Goal: Communication & Community: Answer question/provide support

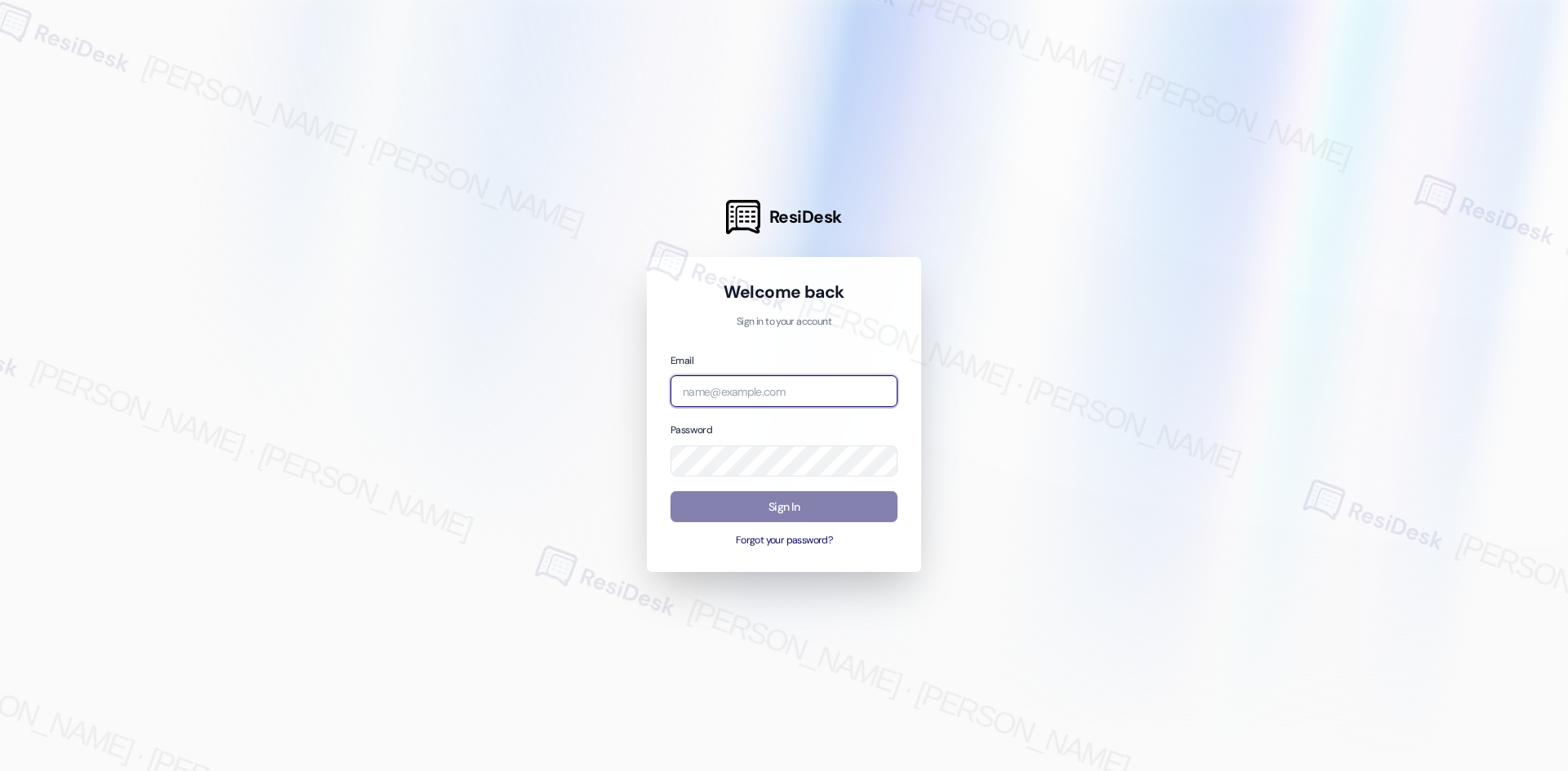
click at [776, 395] on input "email" at bounding box center [784, 391] width 227 height 32
type input "automated-surveys-asset_living-ron.david.dimapilis@asset_living.com"
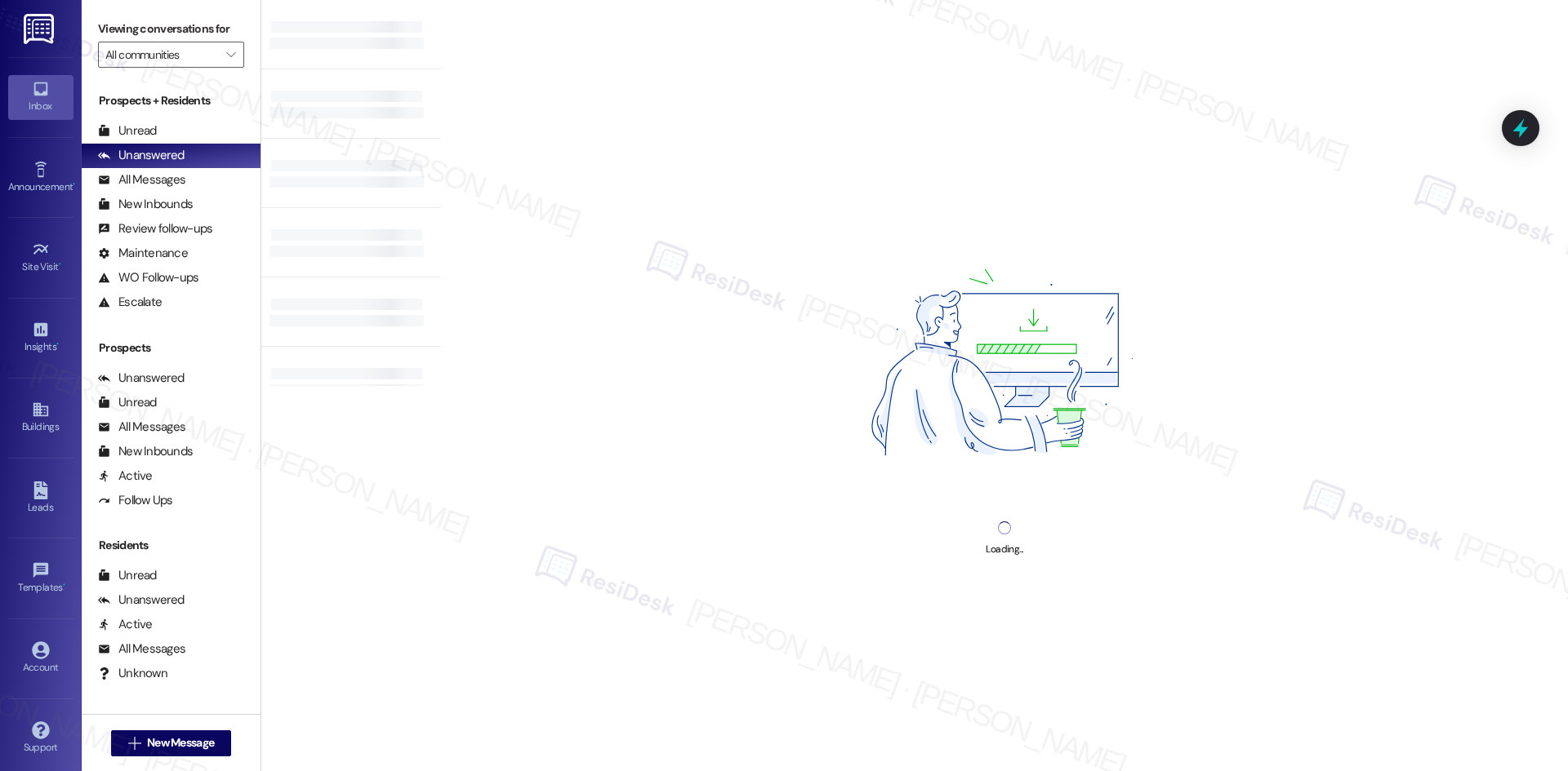
click at [1237, 368] on div "Loading..." at bounding box center [1003, 385] width 1127 height 771
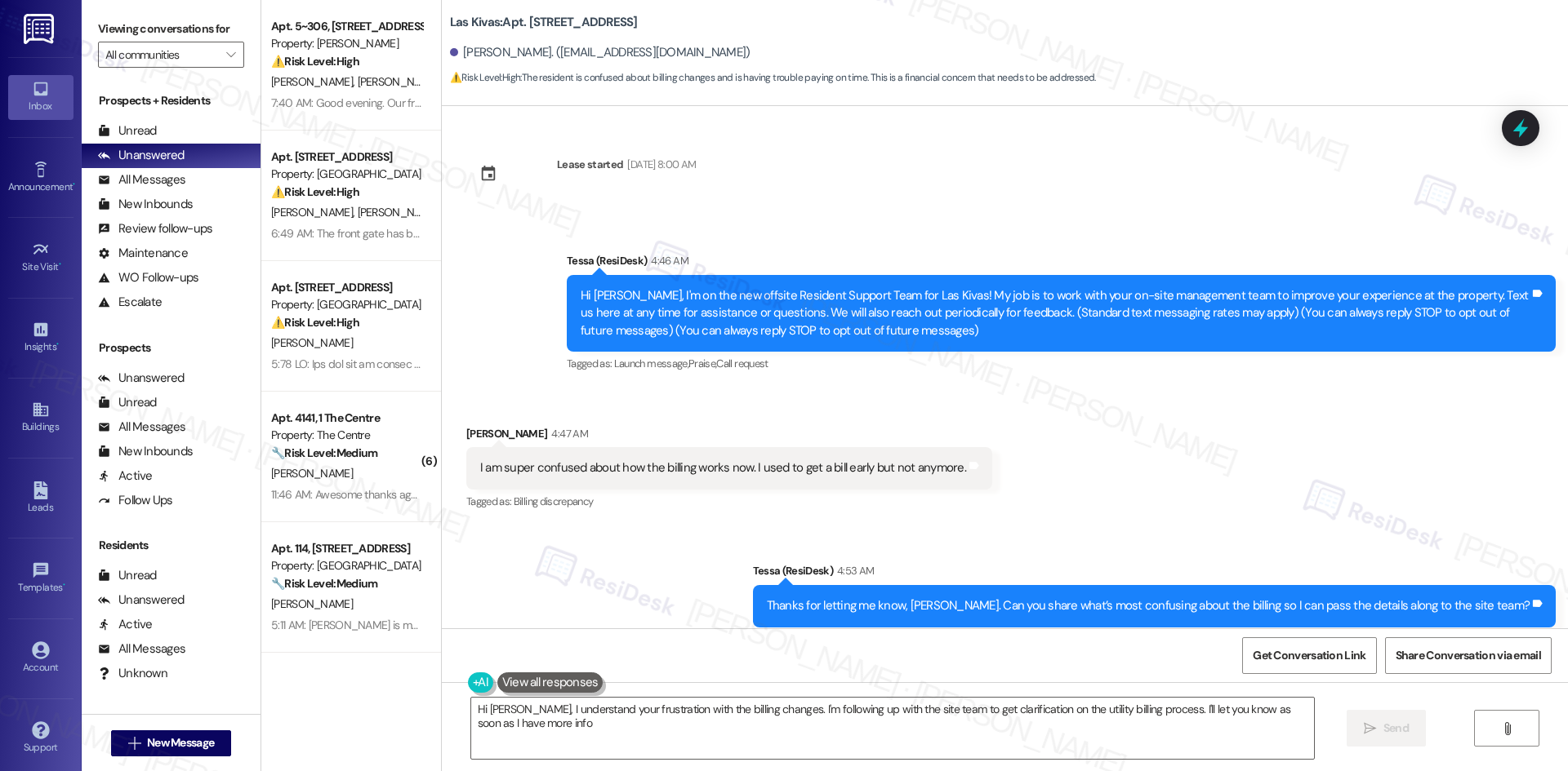
type textarea "Hi Phillip, I understand your frustration with the billing changes. I'm followi…"
click at [610, 585] on div "Sent via SMS Tessa (ResiDesk) 4:53 AM Thanks for letting me know, Phillip. Can …" at bounding box center [1004, 594] width 1126 height 138
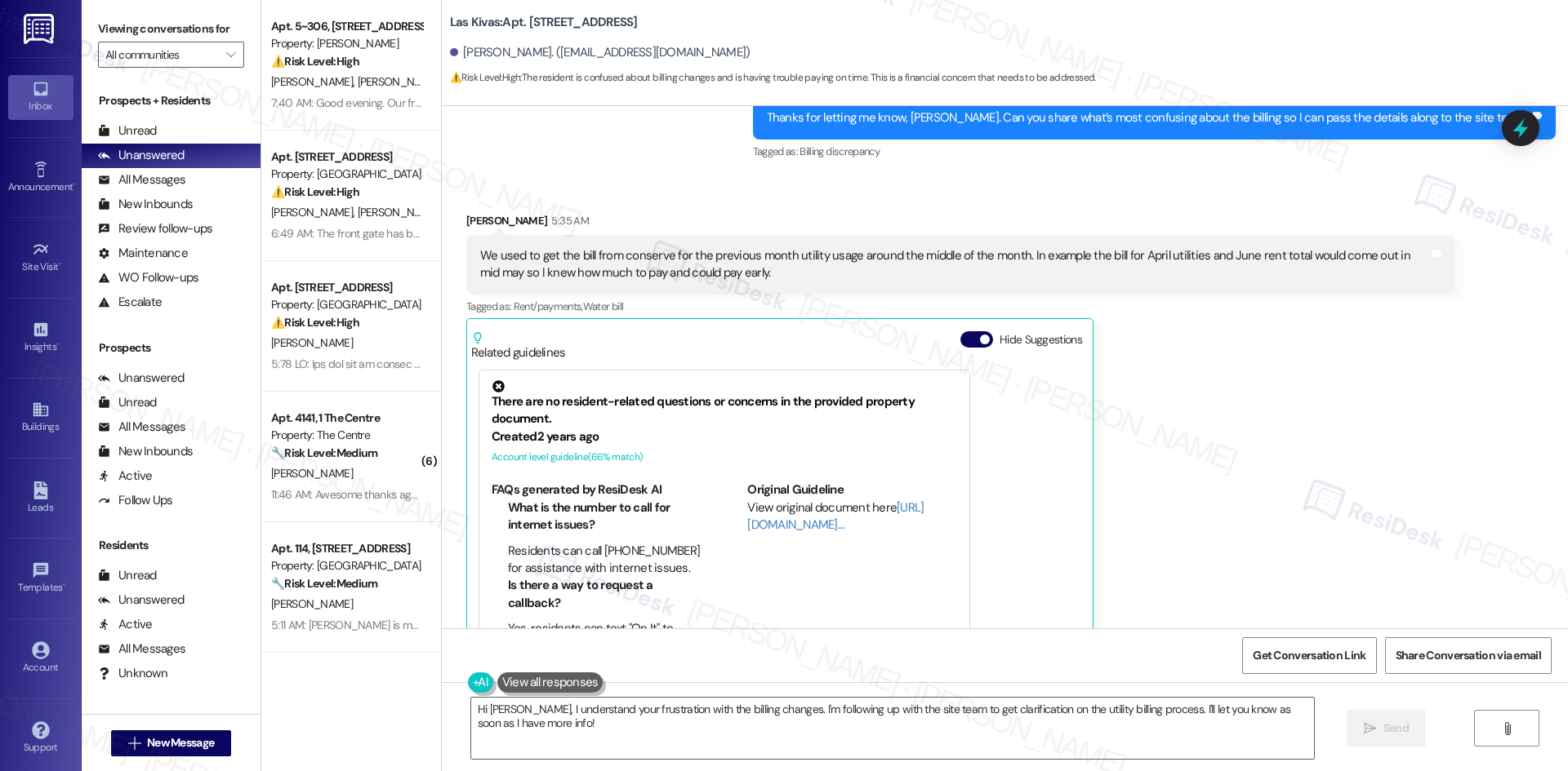
scroll to position [408, 0]
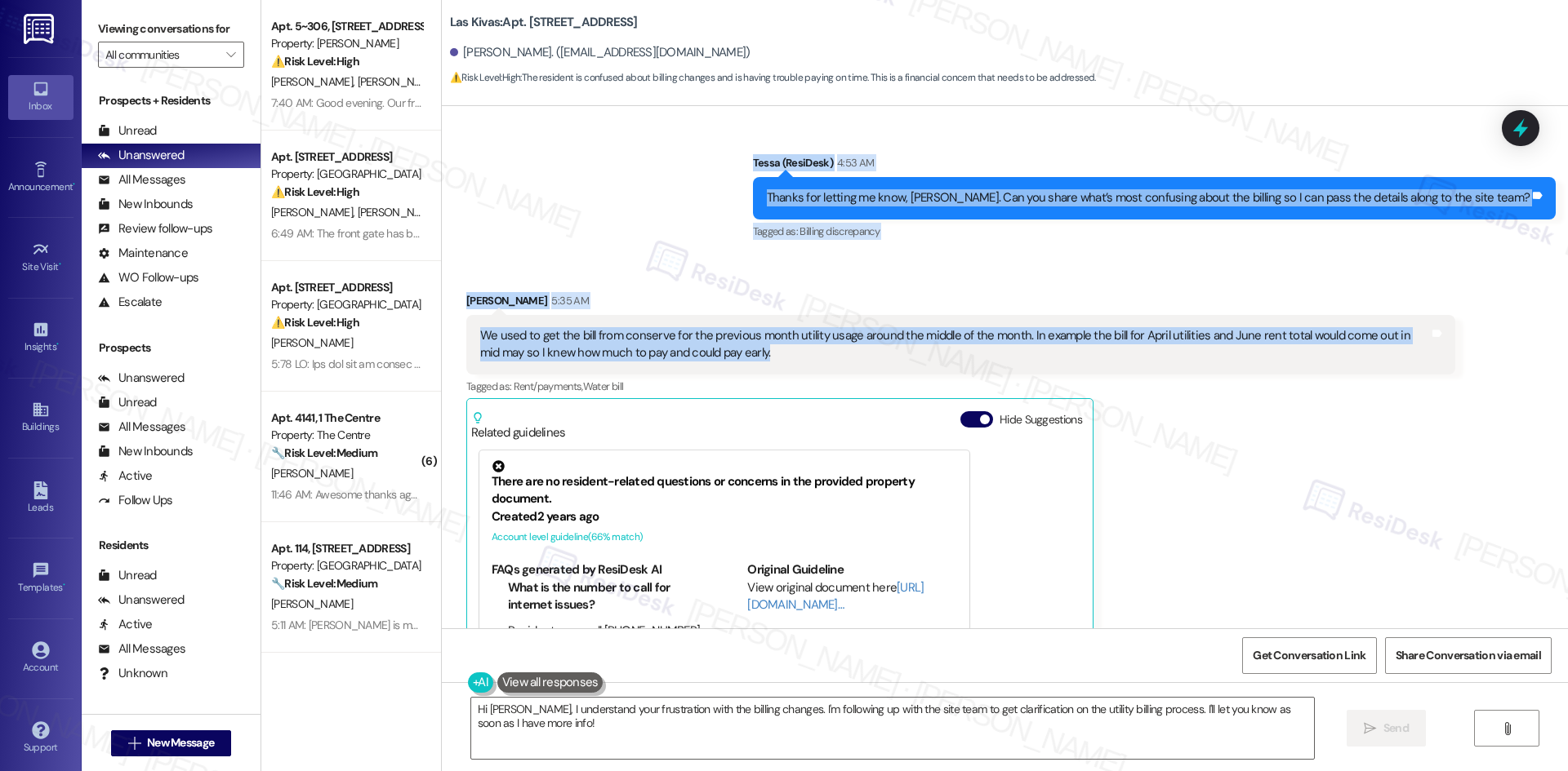
drag, startPoint x: 729, startPoint y: 157, endPoint x: 852, endPoint y: 355, distance: 233.1
click at [852, 355] on div "Lease started May 12, 2025 at 8:00 AM Announcement, sent via SMS Tessa (ResiDes…" at bounding box center [1004, 367] width 1126 height 523
click at [629, 205] on div "Sent via SMS Tessa (ResiDesk) 4:53 AM Thanks for letting me know, Phillip. Can …" at bounding box center [1004, 186] width 1126 height 138
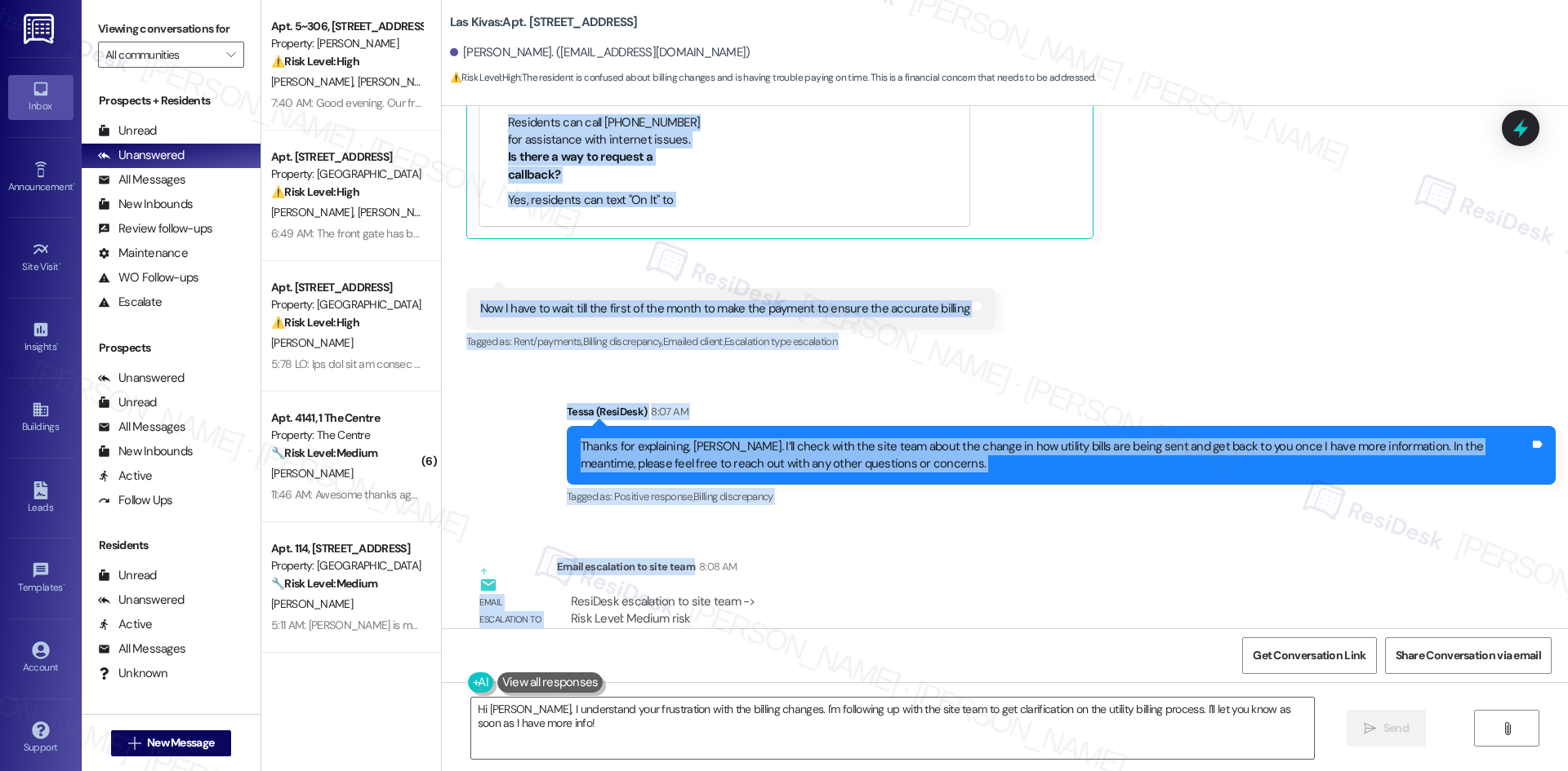
scroll to position [1142, 0]
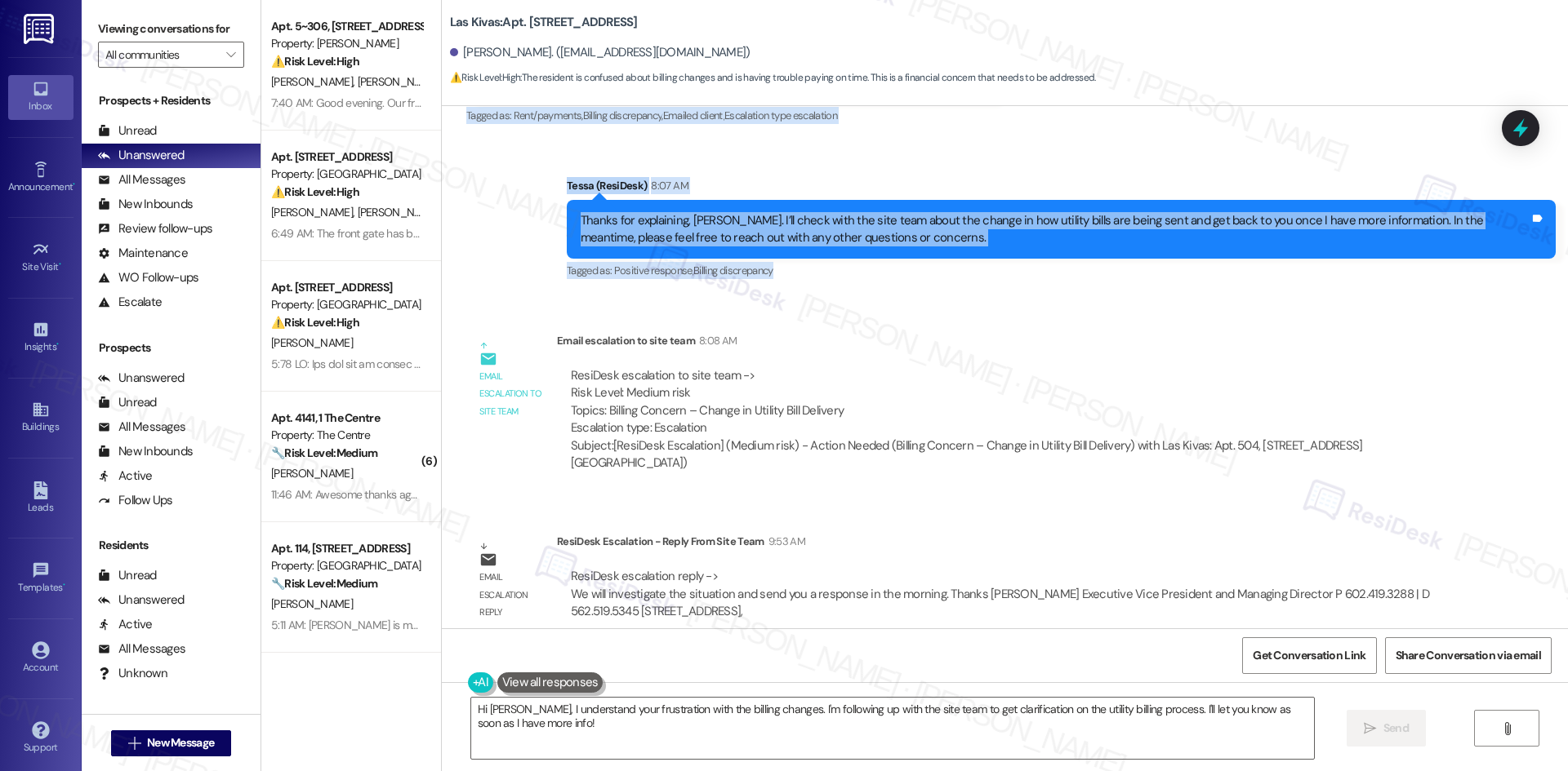
drag, startPoint x: 789, startPoint y: 162, endPoint x: 906, endPoint y: 260, distance: 152.6
click at [906, 260] on div "Lease started May 12, 2025 at 8:00 AM Announcement, sent via SMS Tessa (ResiDes…" at bounding box center [1004, 367] width 1126 height 523
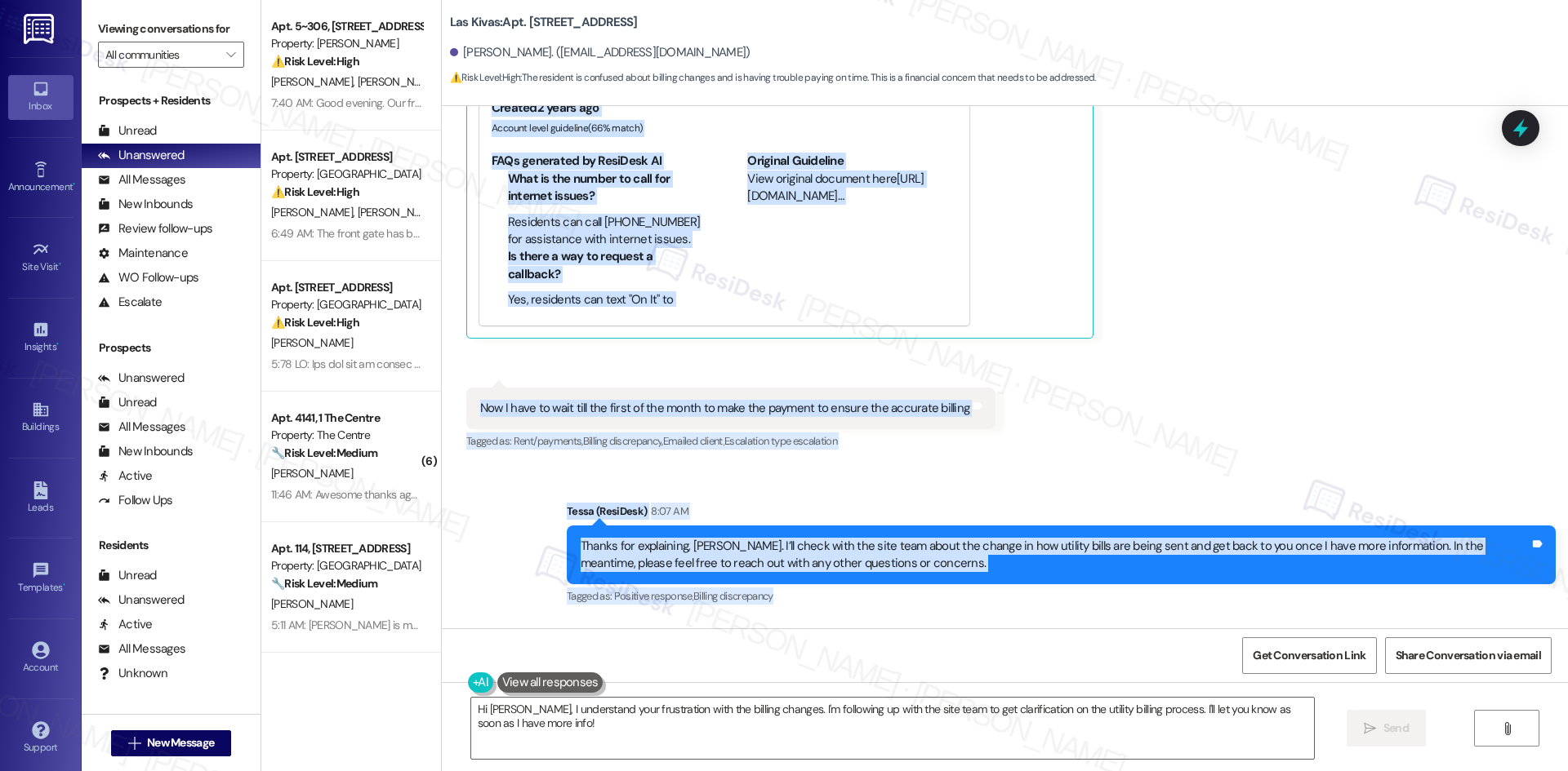
scroll to position [816, 0]
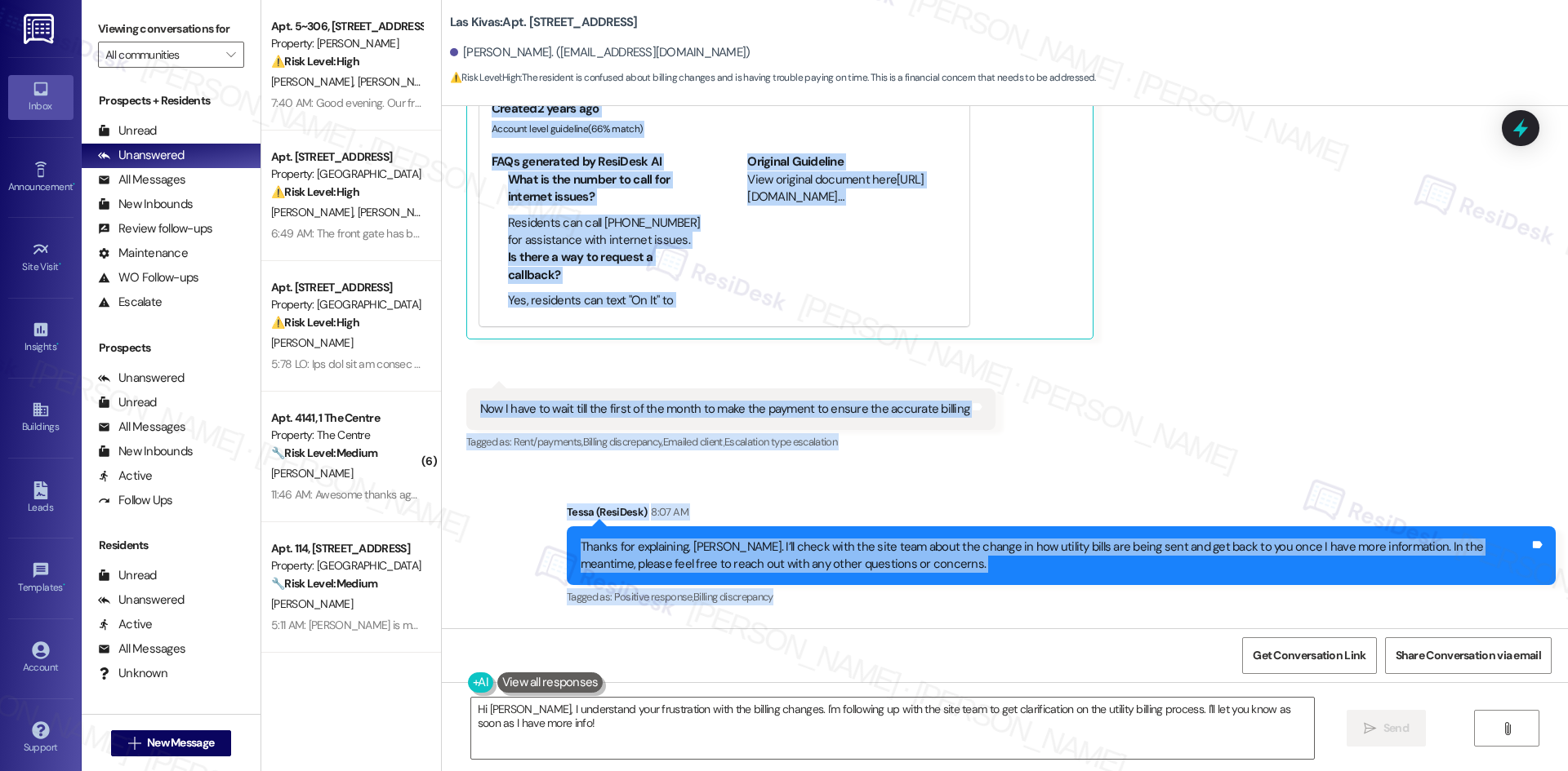
click at [871, 565] on div "Thanks for explaining, [PERSON_NAME]. I’ll check with the site team about the c…" at bounding box center [1055, 556] width 949 height 35
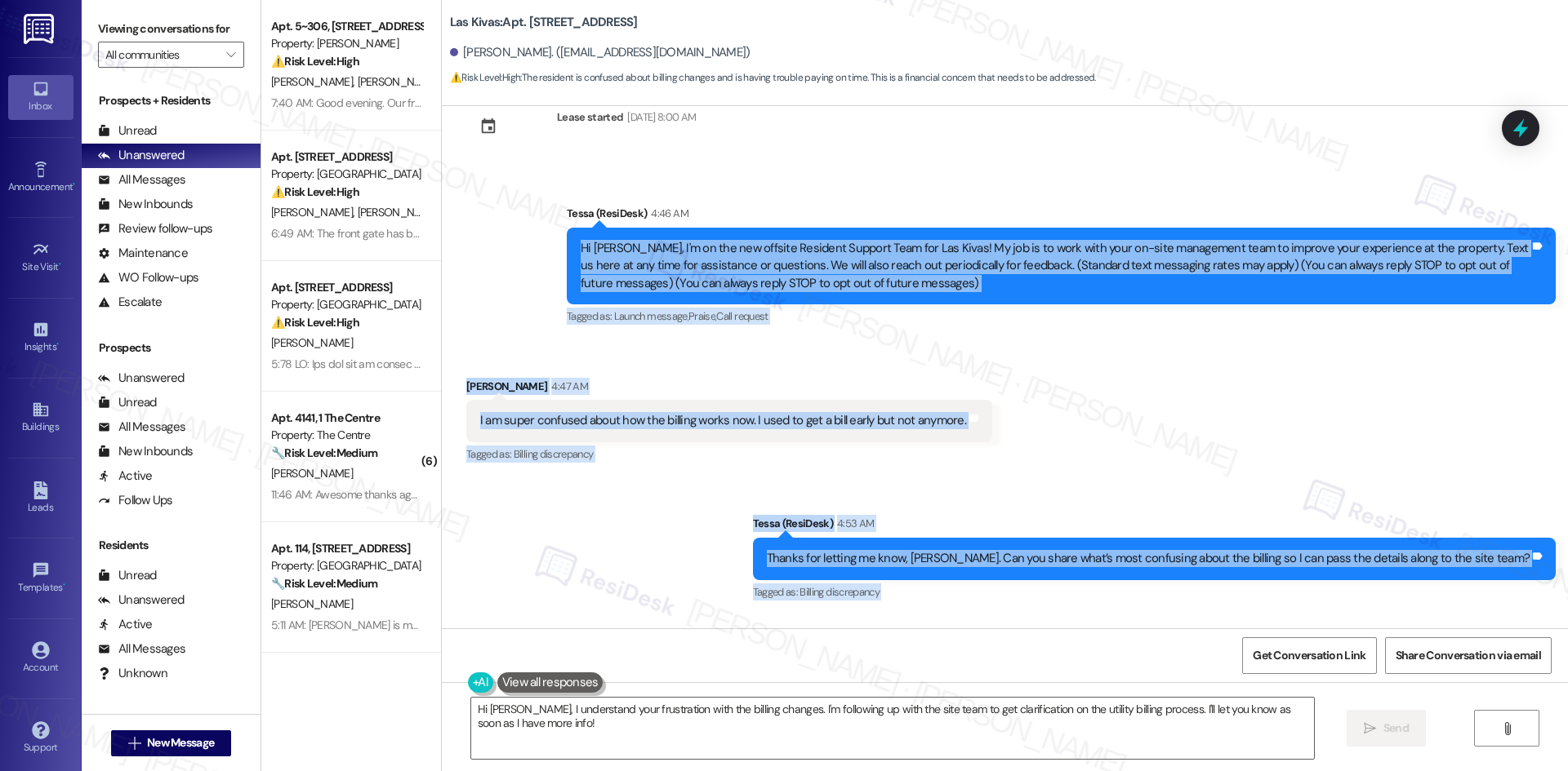
scroll to position [0, 0]
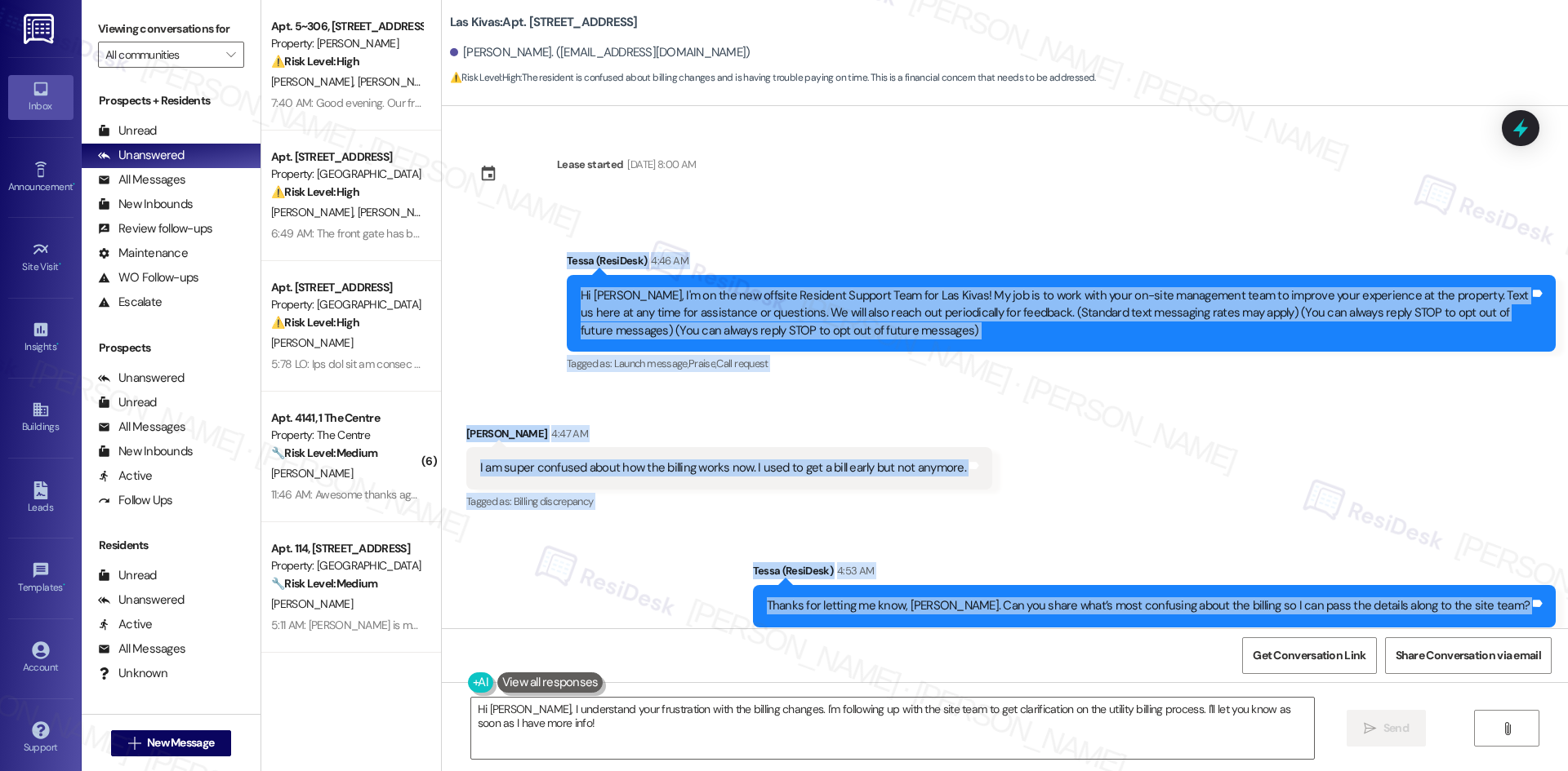
drag, startPoint x: 871, startPoint y: 565, endPoint x: 528, endPoint y: 257, distance: 461.0
click at [528, 257] on div "Lease started May 12, 2025 at 8:00 AM Announcement, sent via SMS Tessa (ResiDes…" at bounding box center [1004, 367] width 1126 height 523
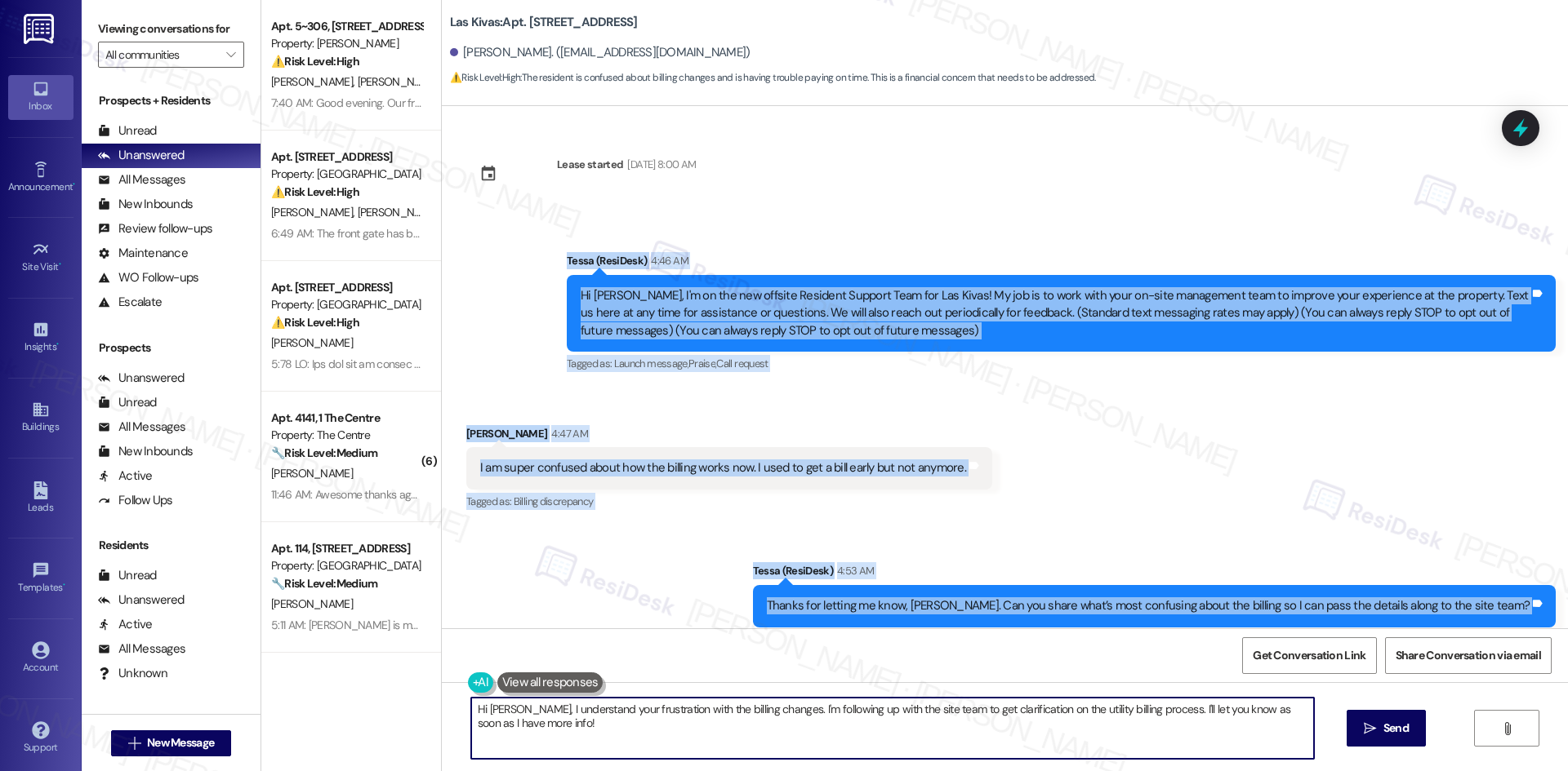
click at [693, 754] on textarea "Hi Phillip, I understand your frustration with the billing changes. I'm followi…" at bounding box center [893, 727] width 842 height 61
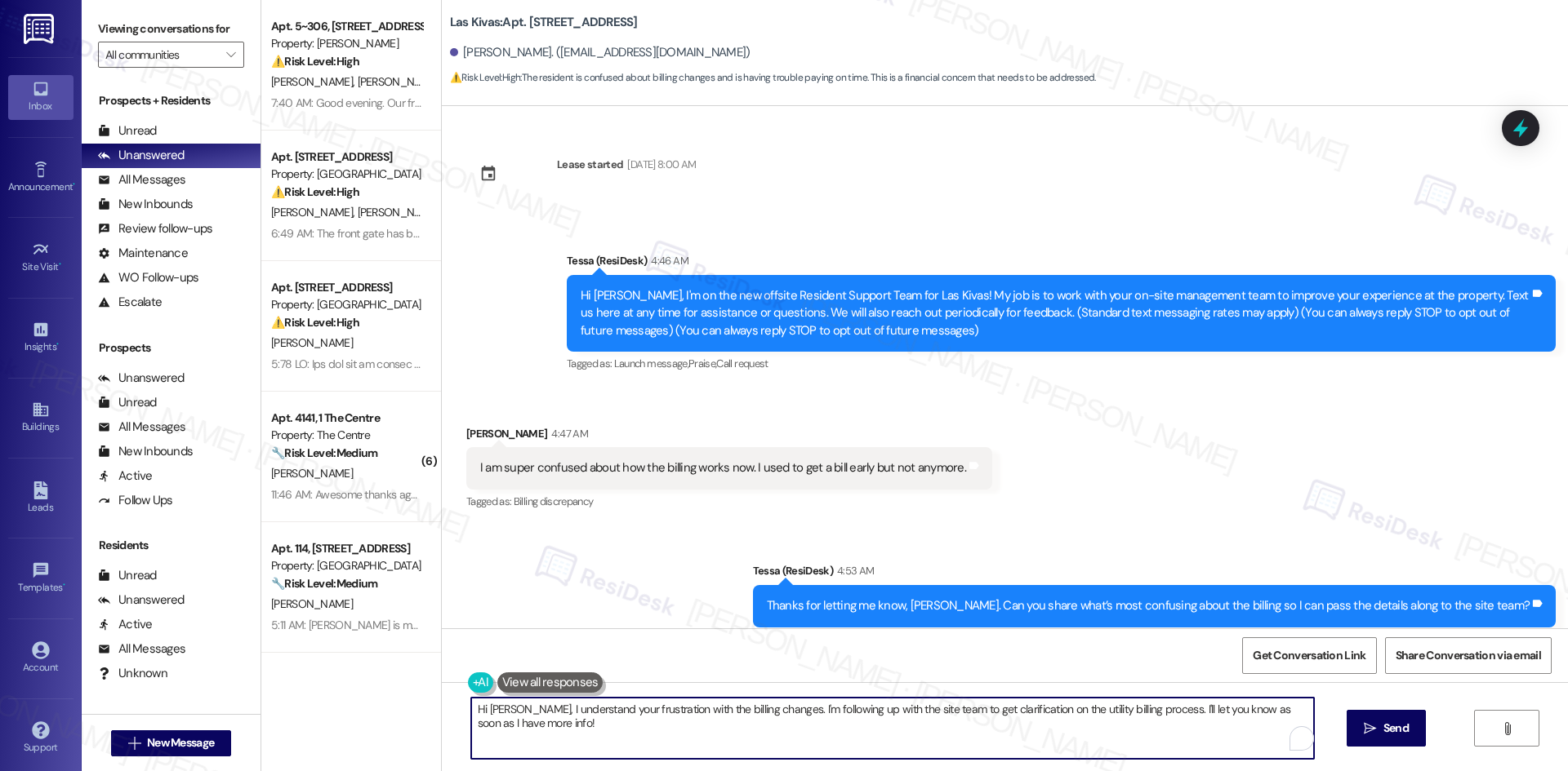
paste textarea "To enrich screen reader interactions, please activate Accessibility in Grammarl…"
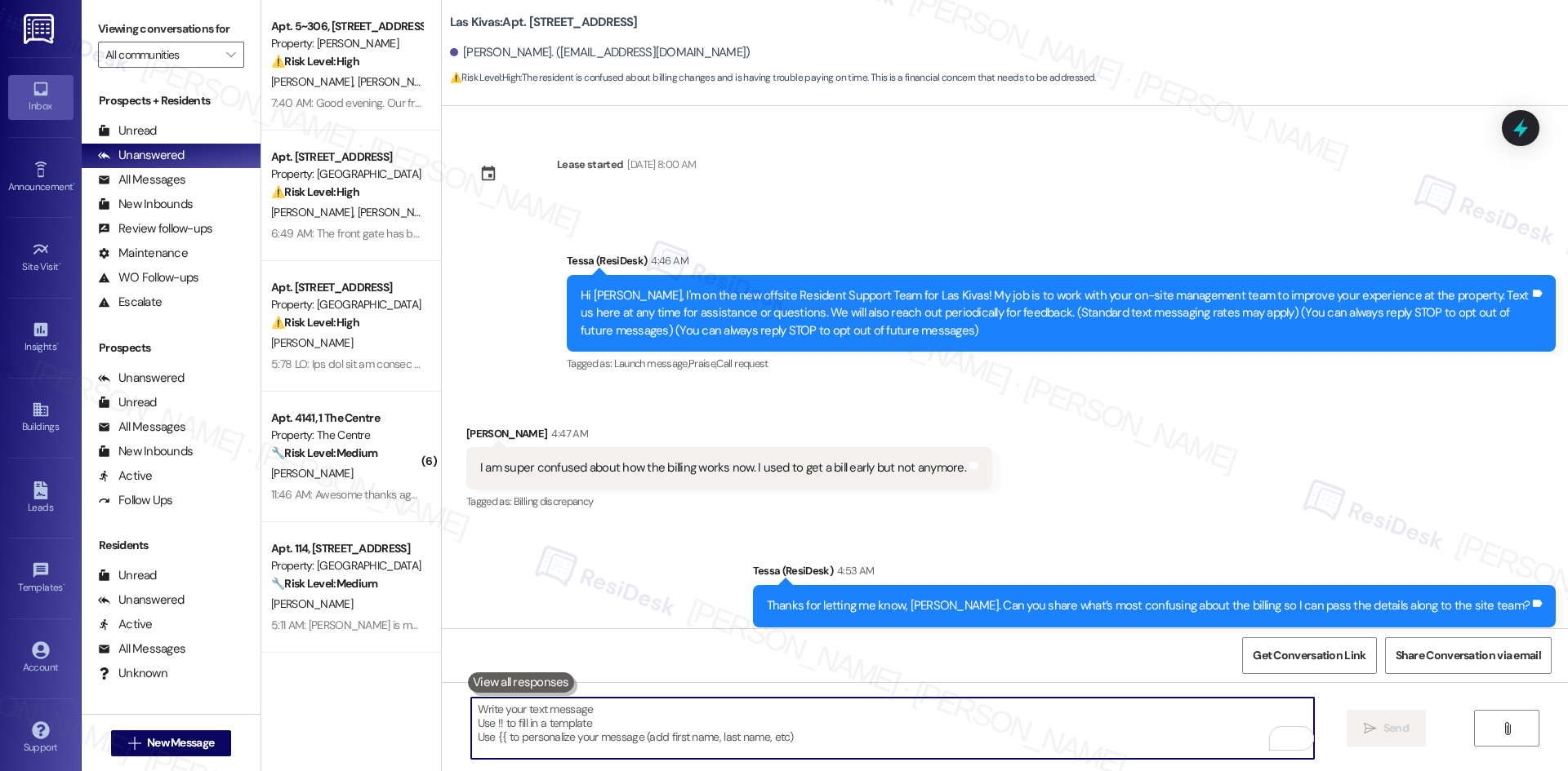
click at [692, 735] on textarea "To enrich screen reader interactions, please activate Accessibility in Grammarl…" at bounding box center [893, 727] width 842 height 61
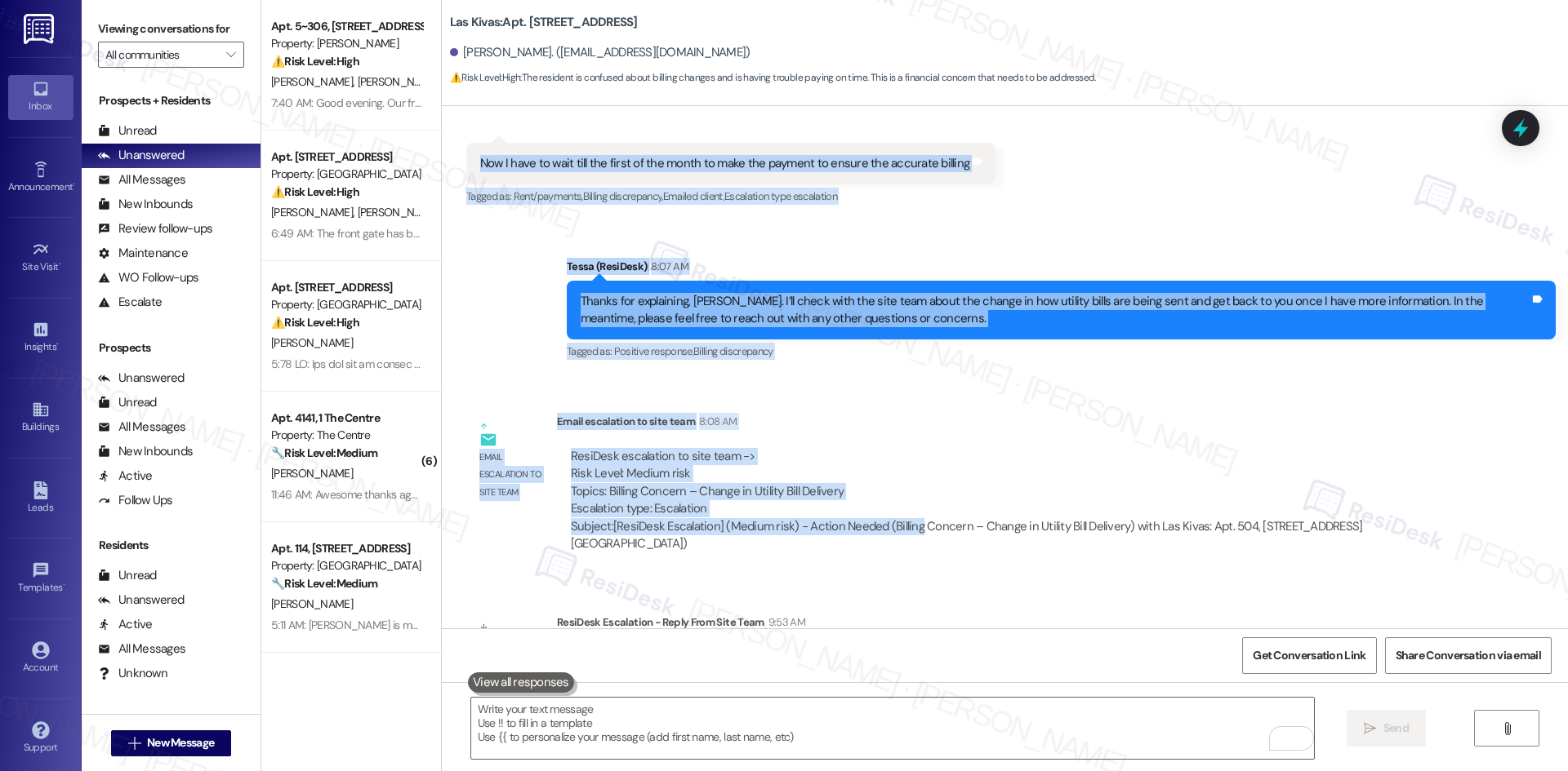
scroll to position [1142, 0]
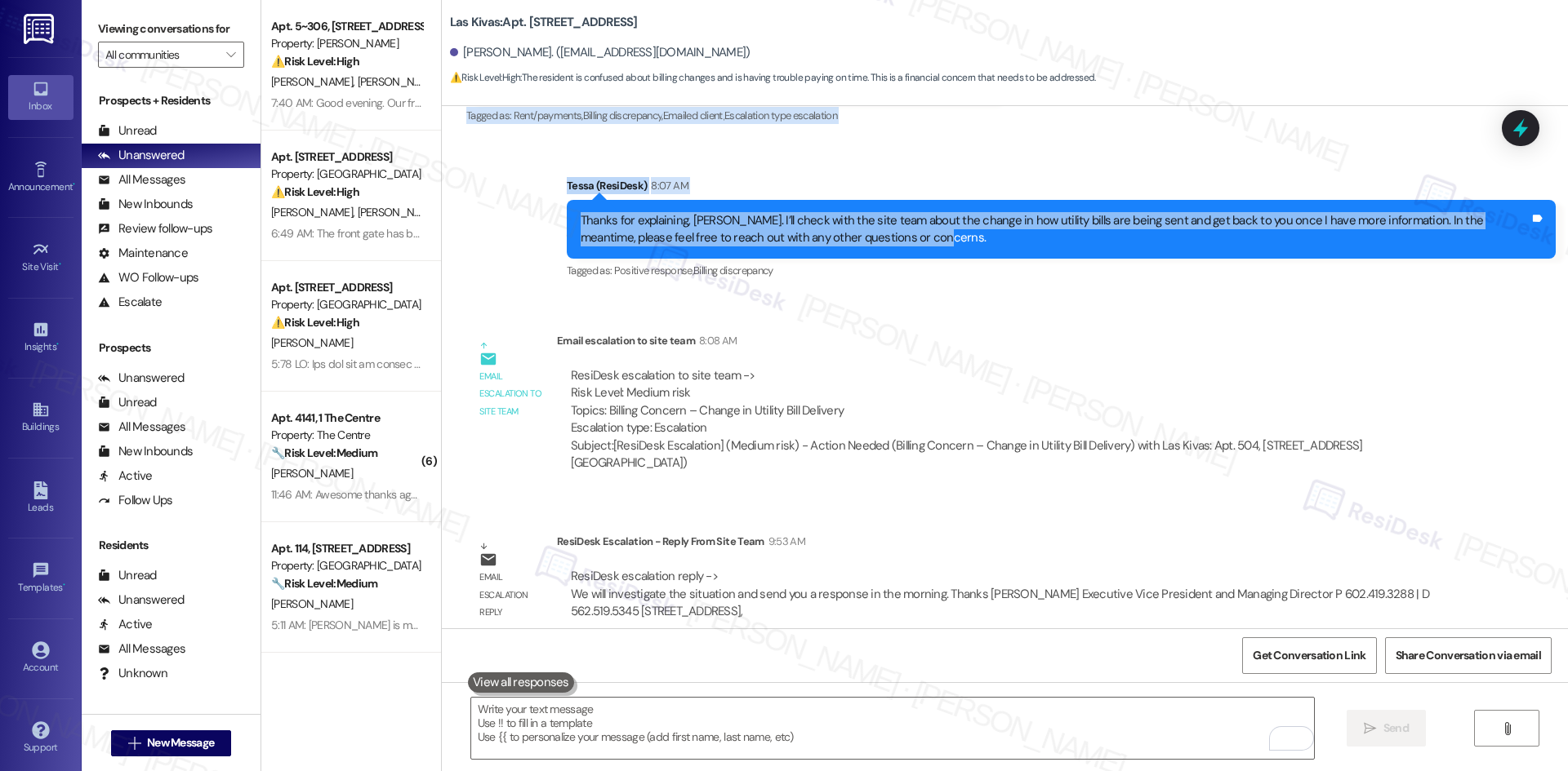
drag, startPoint x: 541, startPoint y: 249, endPoint x: 931, endPoint y: 234, distance: 390.3
click at [931, 234] on div "Lease started [DATE] 8:00 AM Announcement, sent via SMS Tessa (ResiDesk) 4:46 A…" at bounding box center [1004, 367] width 1126 height 523
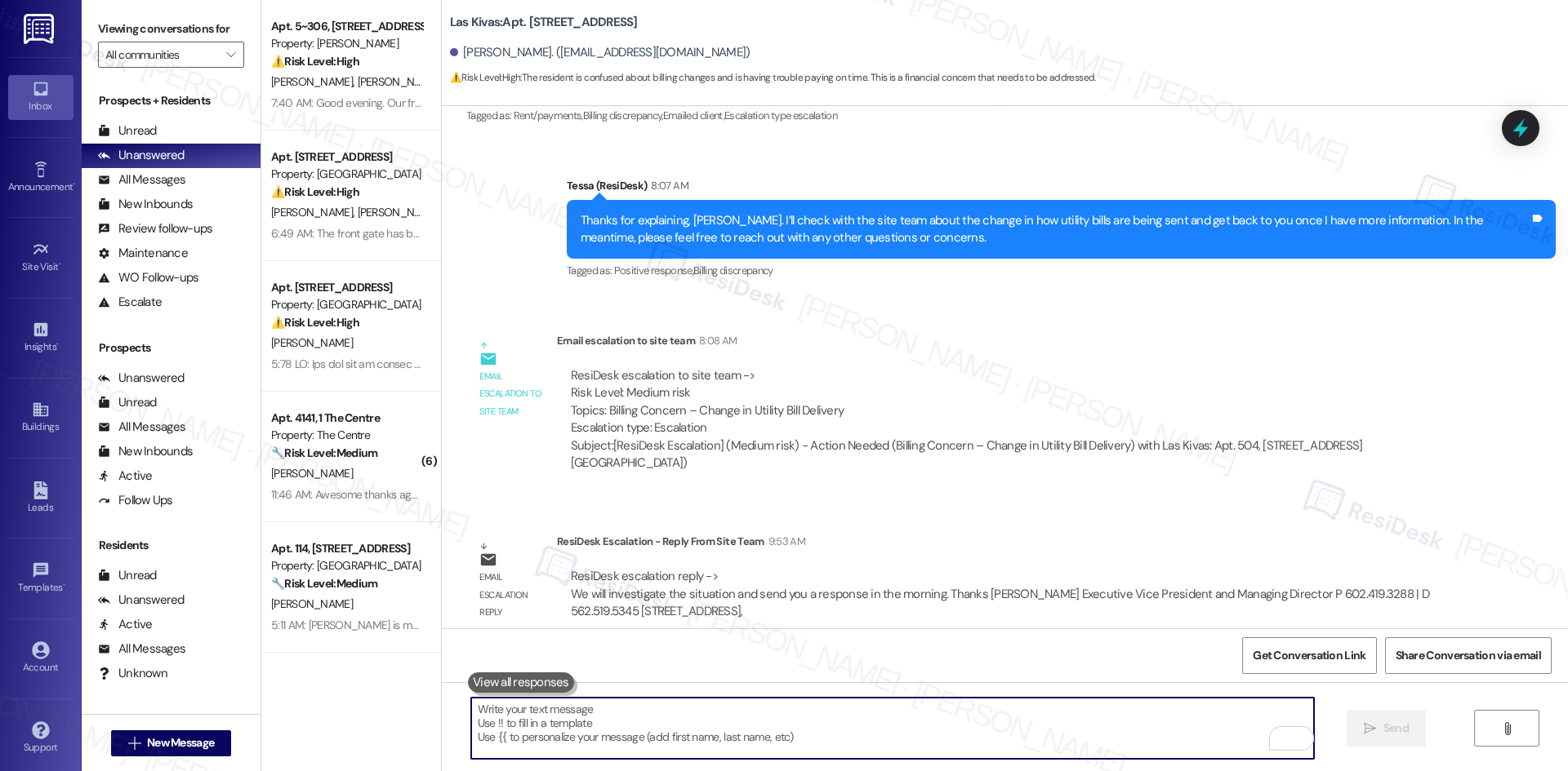
click at [646, 723] on textarea "To enrich screen reader interactions, please activate Accessibility in Grammarl…" at bounding box center [893, 727] width 842 height 61
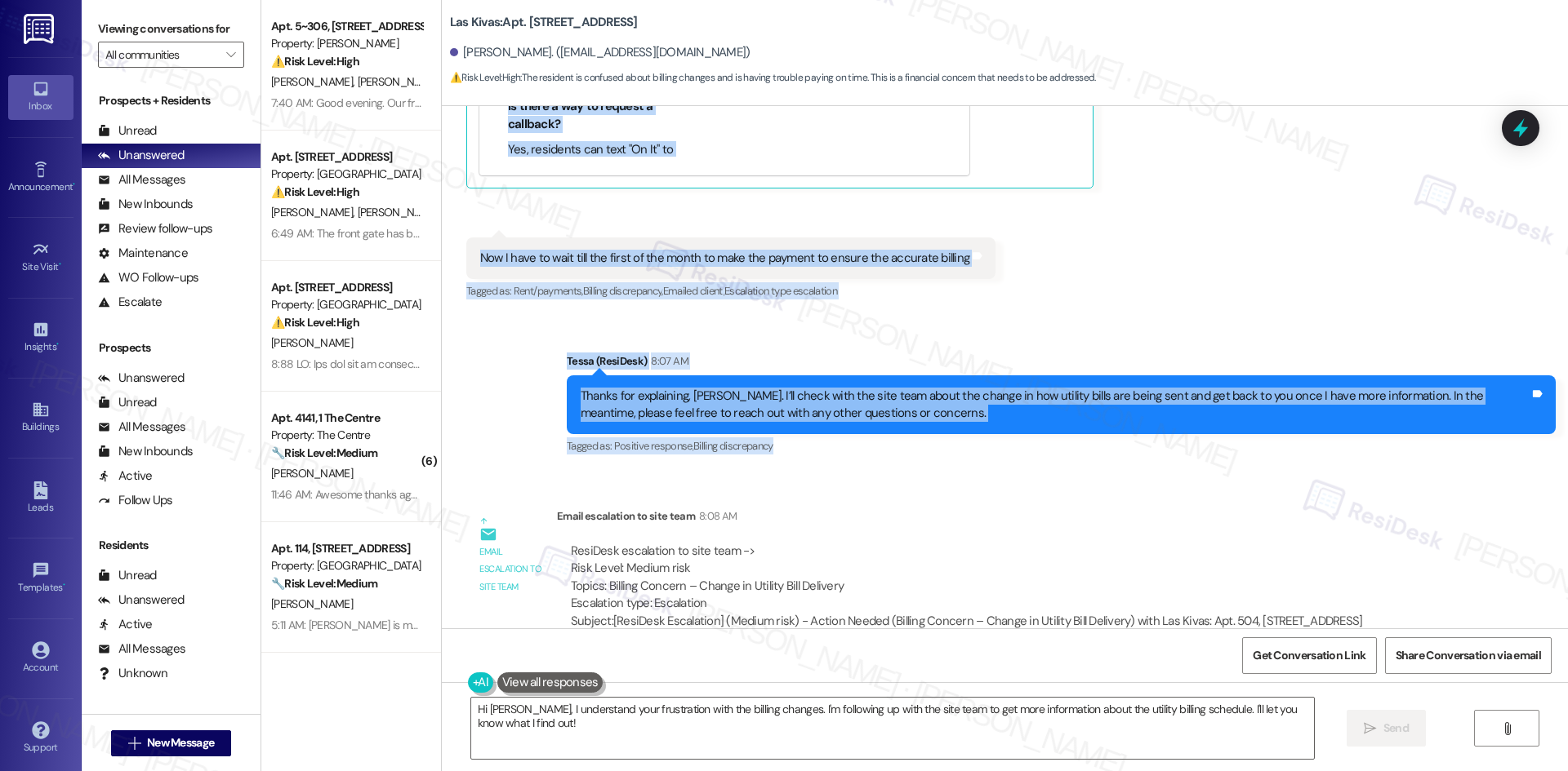
scroll to position [1142, 0]
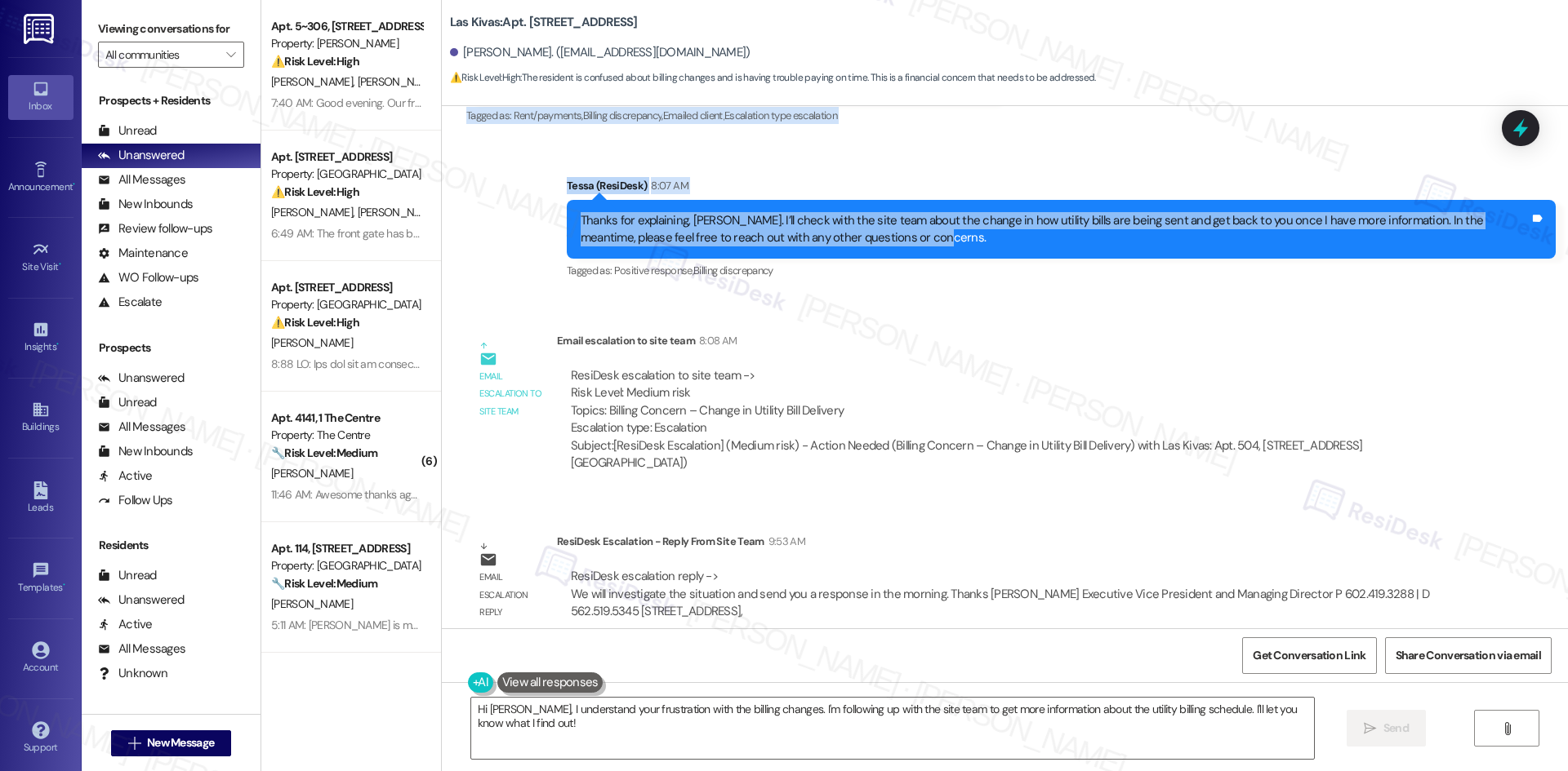
drag, startPoint x: 429, startPoint y: 206, endPoint x: 923, endPoint y: 242, distance: 495.3
click at [923, 242] on div "Lease started [DATE] 8:00 AM Announcement, sent via SMS Tessa (ResiDesk) 4:46 A…" at bounding box center [1004, 367] width 1126 height 523
copy div "Phillip Morrison 5:35 AM We used to get the bill from conserve for the previous…"
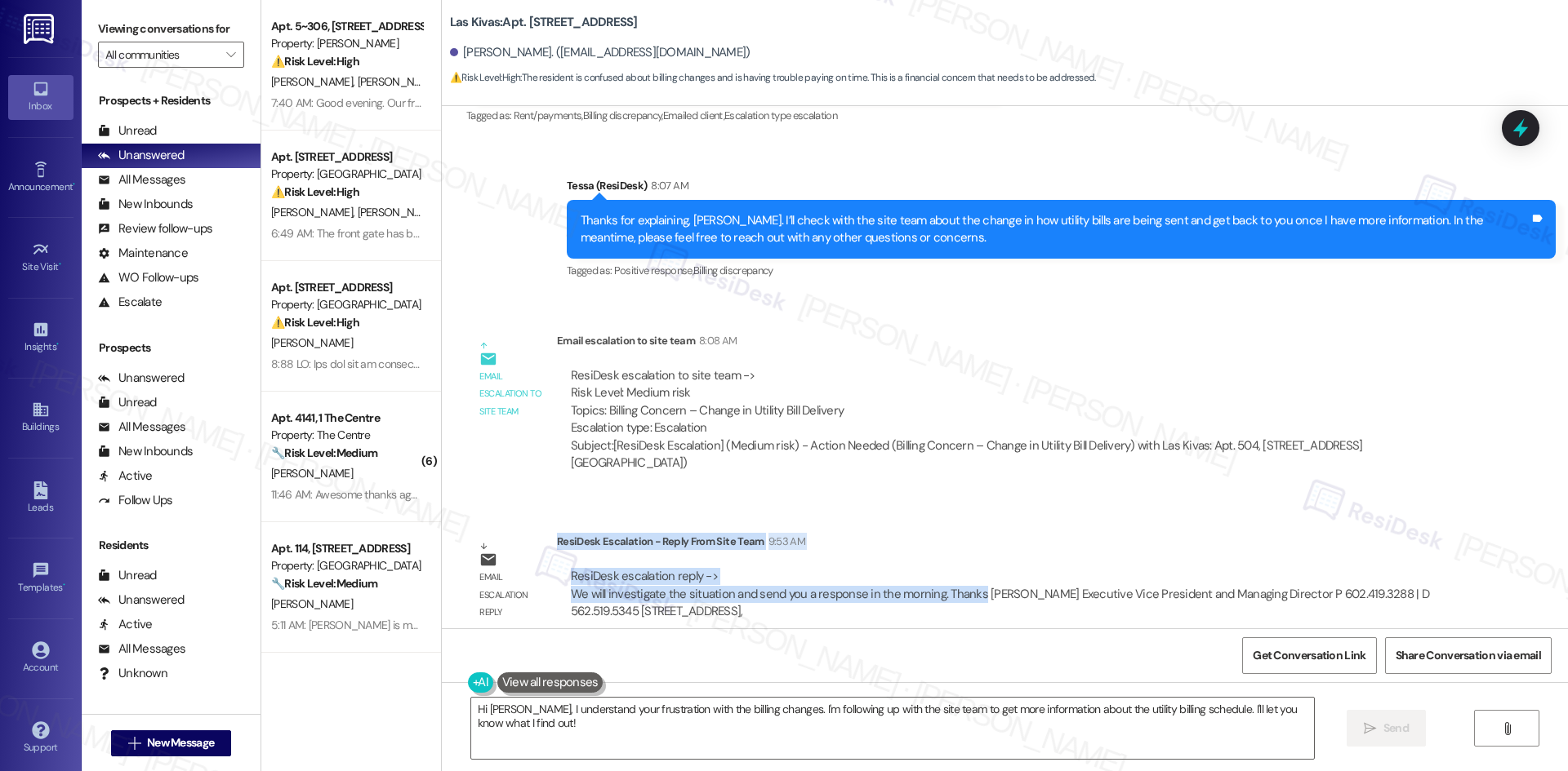
drag, startPoint x: 543, startPoint y: 523, endPoint x: 963, endPoint y: 585, distance: 424.6
click at [963, 585] on div "ResiDesk Escalation - Reply From Site Team 9:53 AM ResiDesk escalation reply ->…" at bounding box center [1006, 582] width 898 height 100
copy div "ResiDesk Escalation - Reply From Site Team 9:53 AM ResiDesk escalation reply ->…"
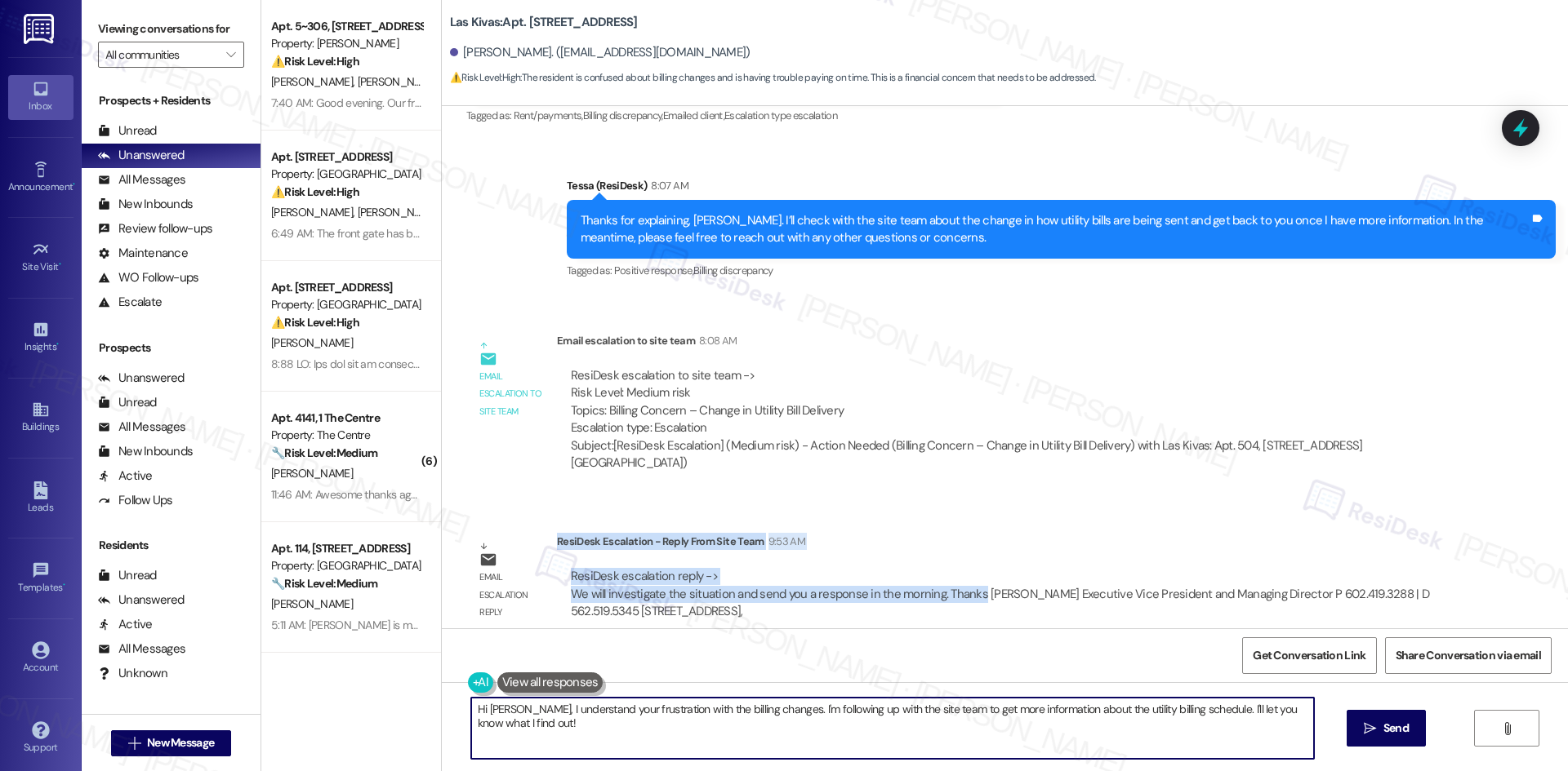
click at [643, 739] on textarea "Hi Phillip, I understand your frustration with the billing changes. I'm followi…" at bounding box center [893, 727] width 842 height 61
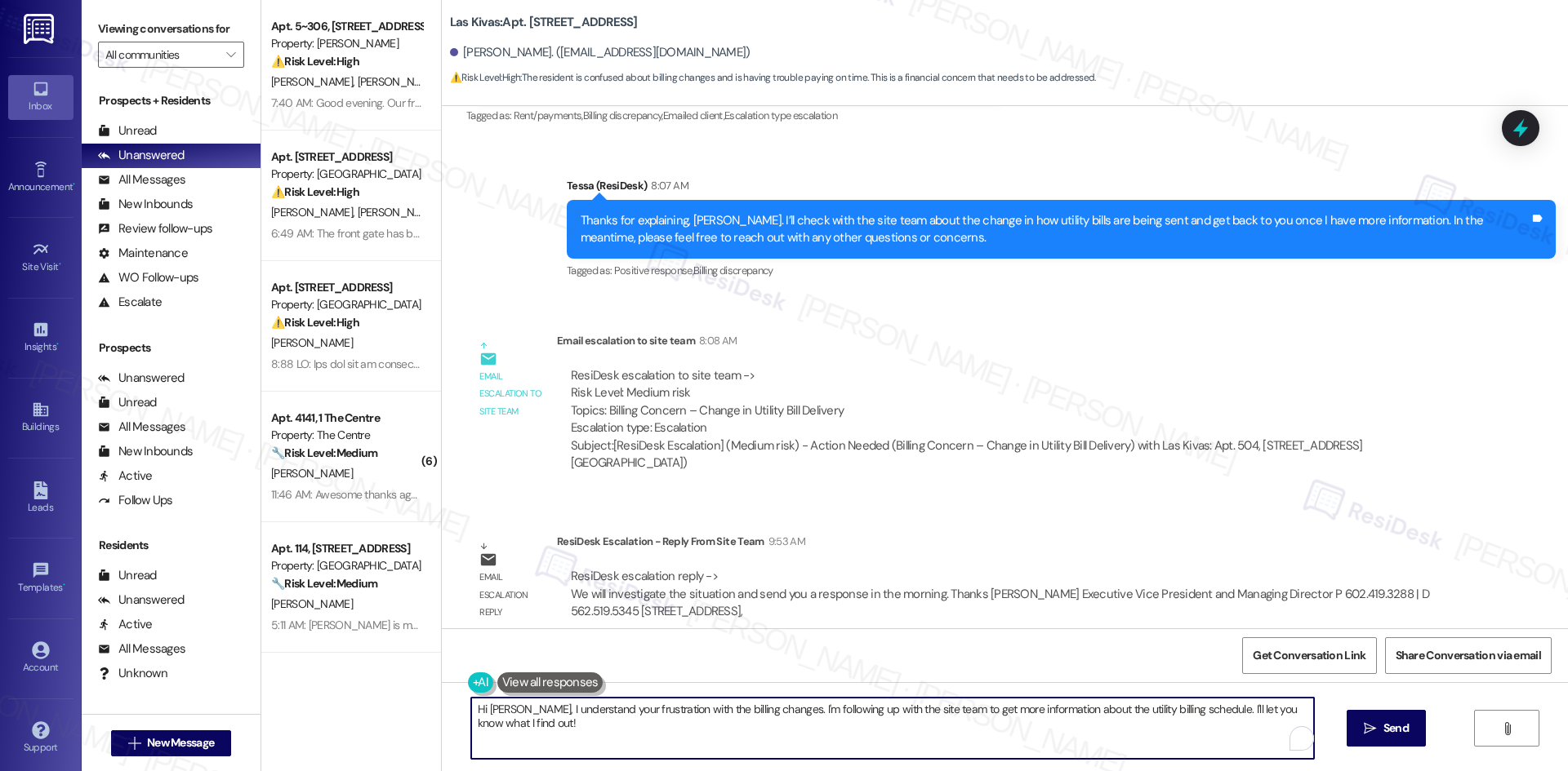
paste textarea "Thanks for your patience, Phillip. The site team is looking into the change in …"
drag, startPoint x: 1021, startPoint y: 711, endPoint x: 982, endPoint y: 713, distance: 39.1
click at [982, 713] on textarea "Thanks for your patience, Phillip. The site team is looking into the change in …" at bounding box center [893, 727] width 842 height 61
click at [1023, 736] on textarea "Thanks for your patience, Phillip. The site team is looking into the change in …" at bounding box center [893, 727] width 842 height 61
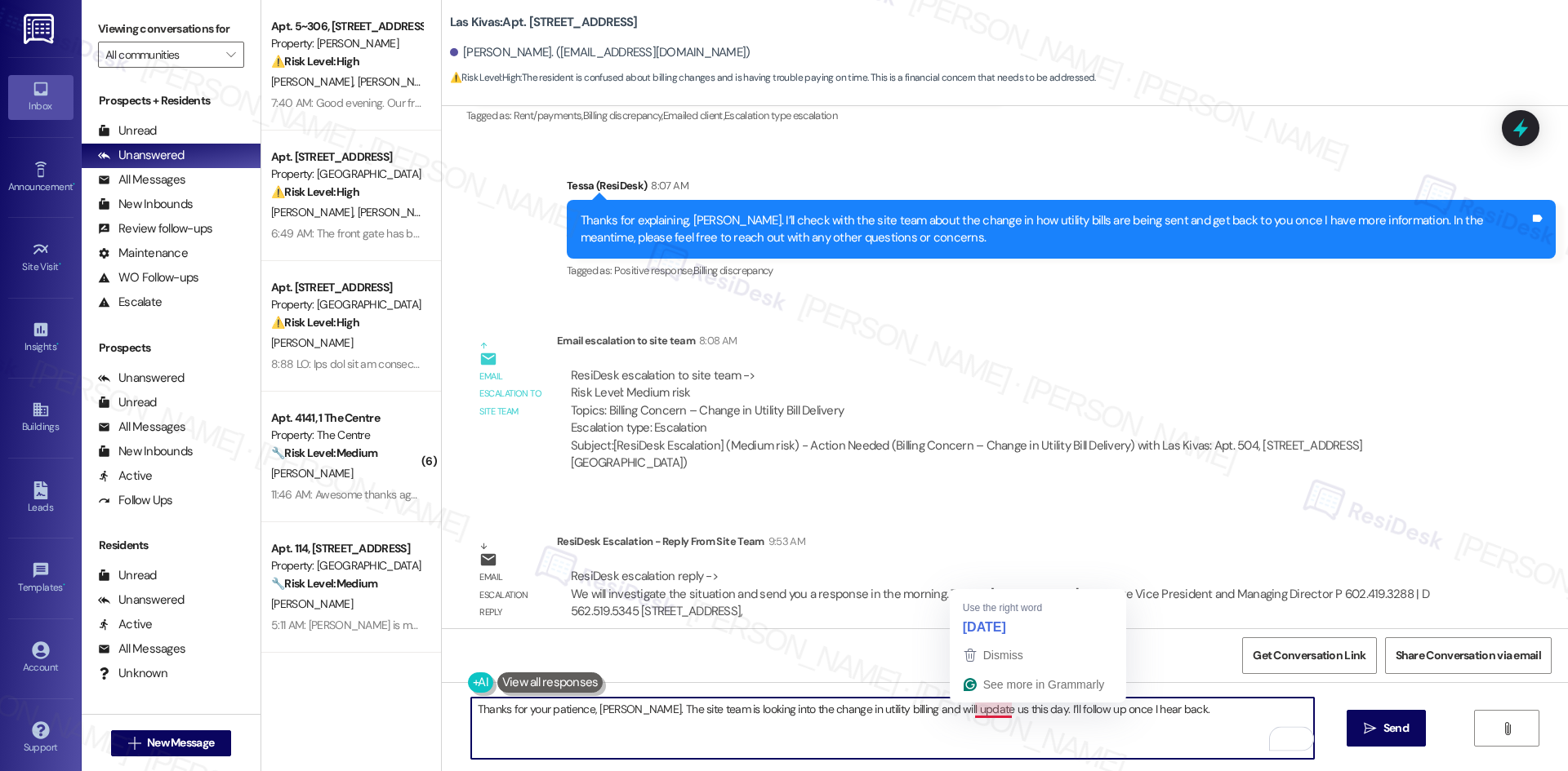
click at [981, 713] on textarea "Thanks for your patience, Phillip. The site team is looking into the change in …" at bounding box center [893, 727] width 842 height 61
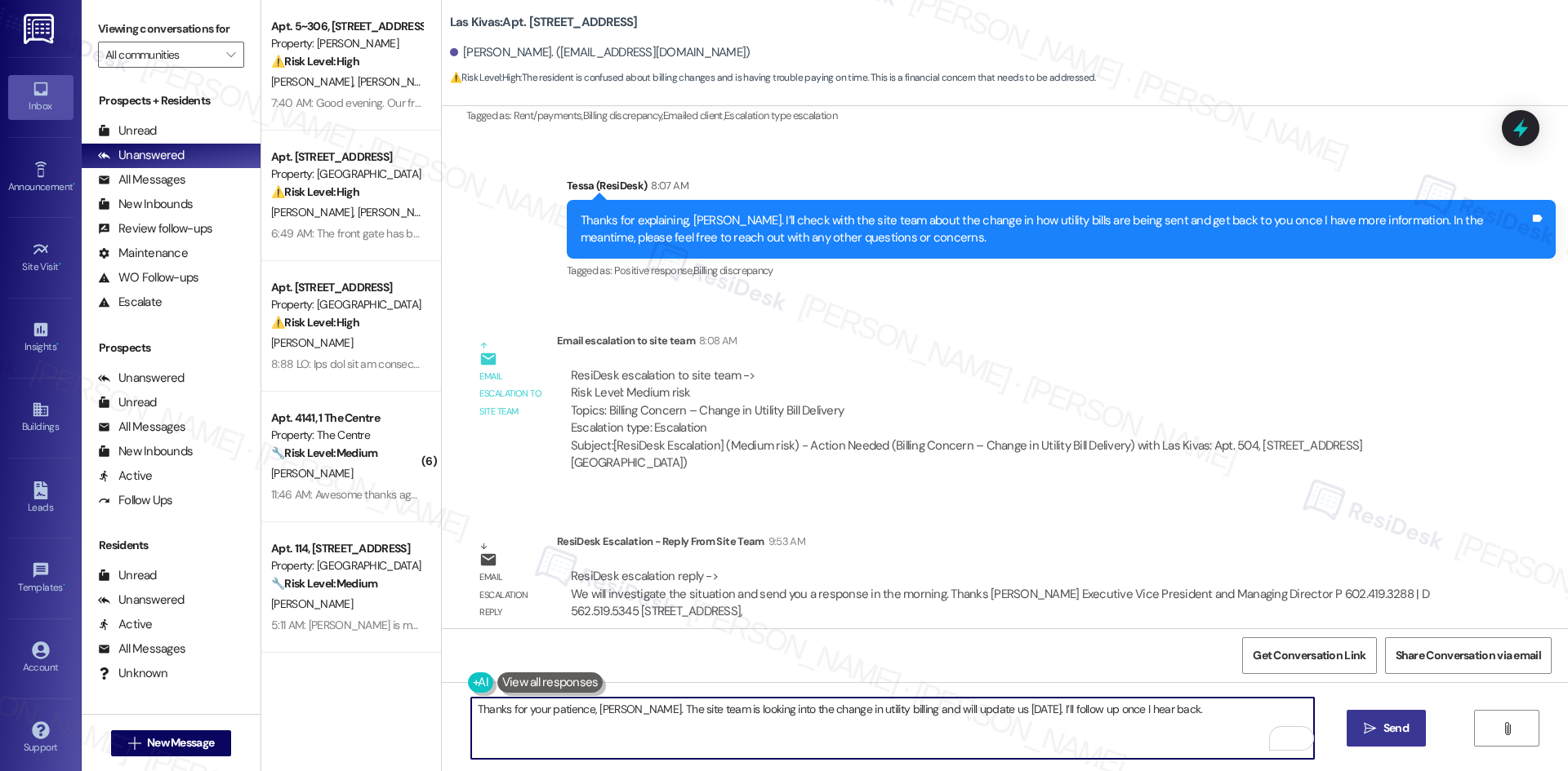
type textarea "Thanks for your patience, Phillip. The site team is looking into the change in …"
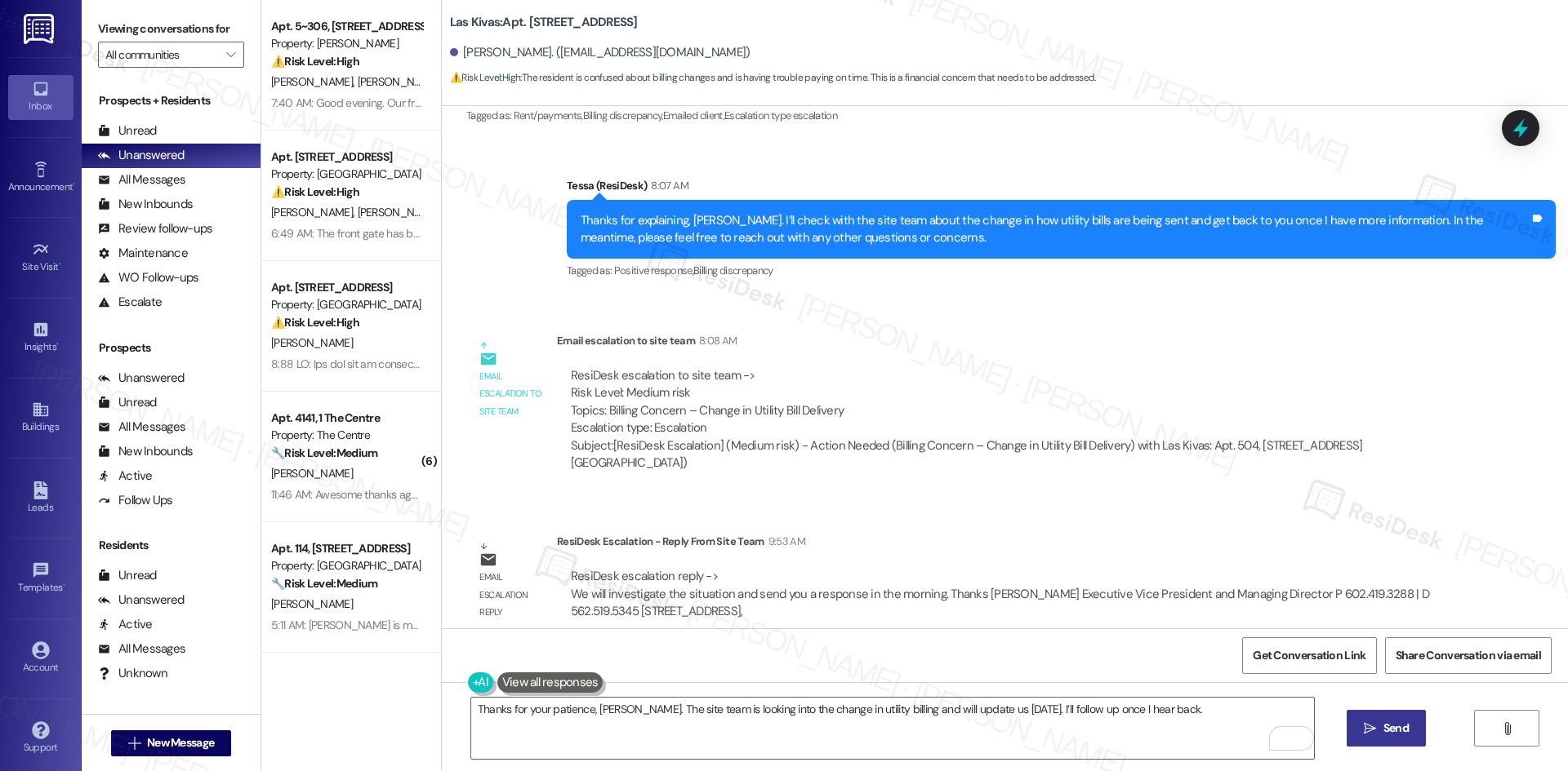
click at [1389, 735] on span "Send" at bounding box center [1395, 728] width 25 height 17
click at [482, 249] on div "Sent via SMS Tessa (ResiDesk) 8:07 AM Thanks for explaining, Phillip. I’ll chec…" at bounding box center [1004, 218] width 1126 height 155
click at [449, 242] on div "Sent via SMS Tessa (ResiDesk) 8:07 AM Thanks for explaining, Phillip. I’ll chec…" at bounding box center [1004, 218] width 1126 height 155
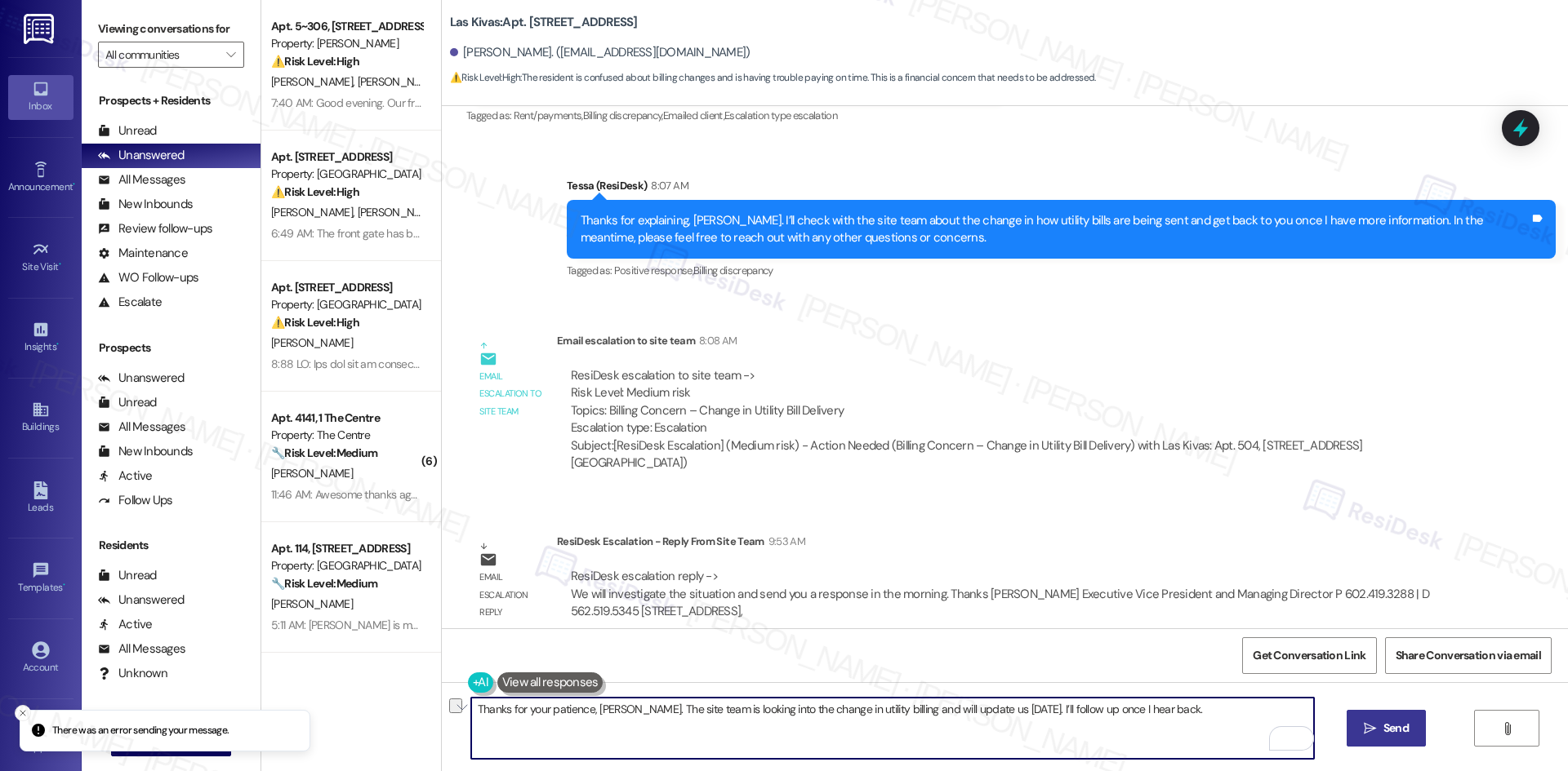
drag, startPoint x: 1156, startPoint y: 715, endPoint x: 409, endPoint y: 709, distance: 747.0
click at [409, 709] on div "Apt. 5~306, 1632 Clearwater Largo Rd Property: Solano Belleair ⚠️ Risk Level: H…" at bounding box center [914, 385] width 1306 height 771
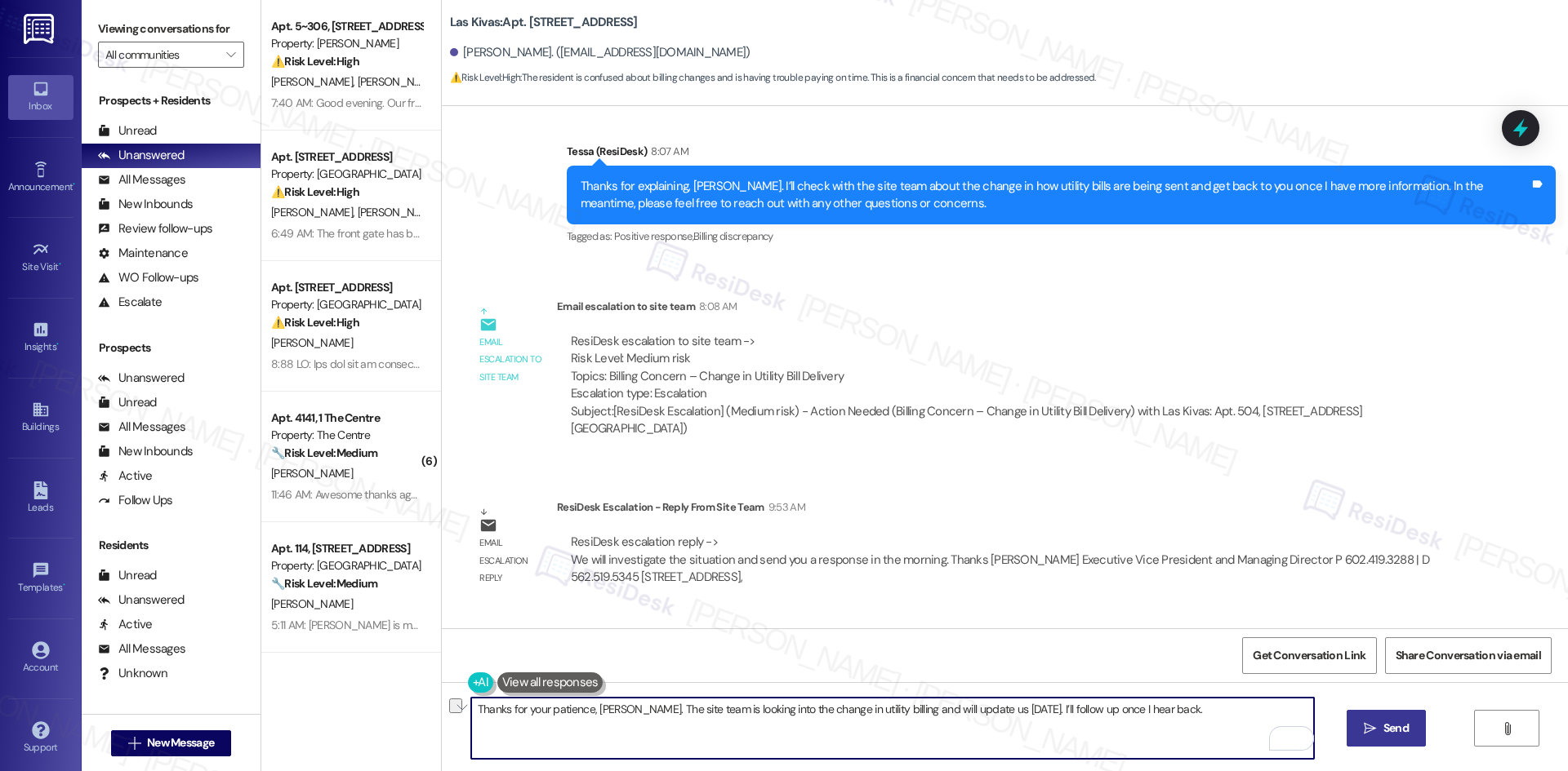
scroll to position [1174, 0]
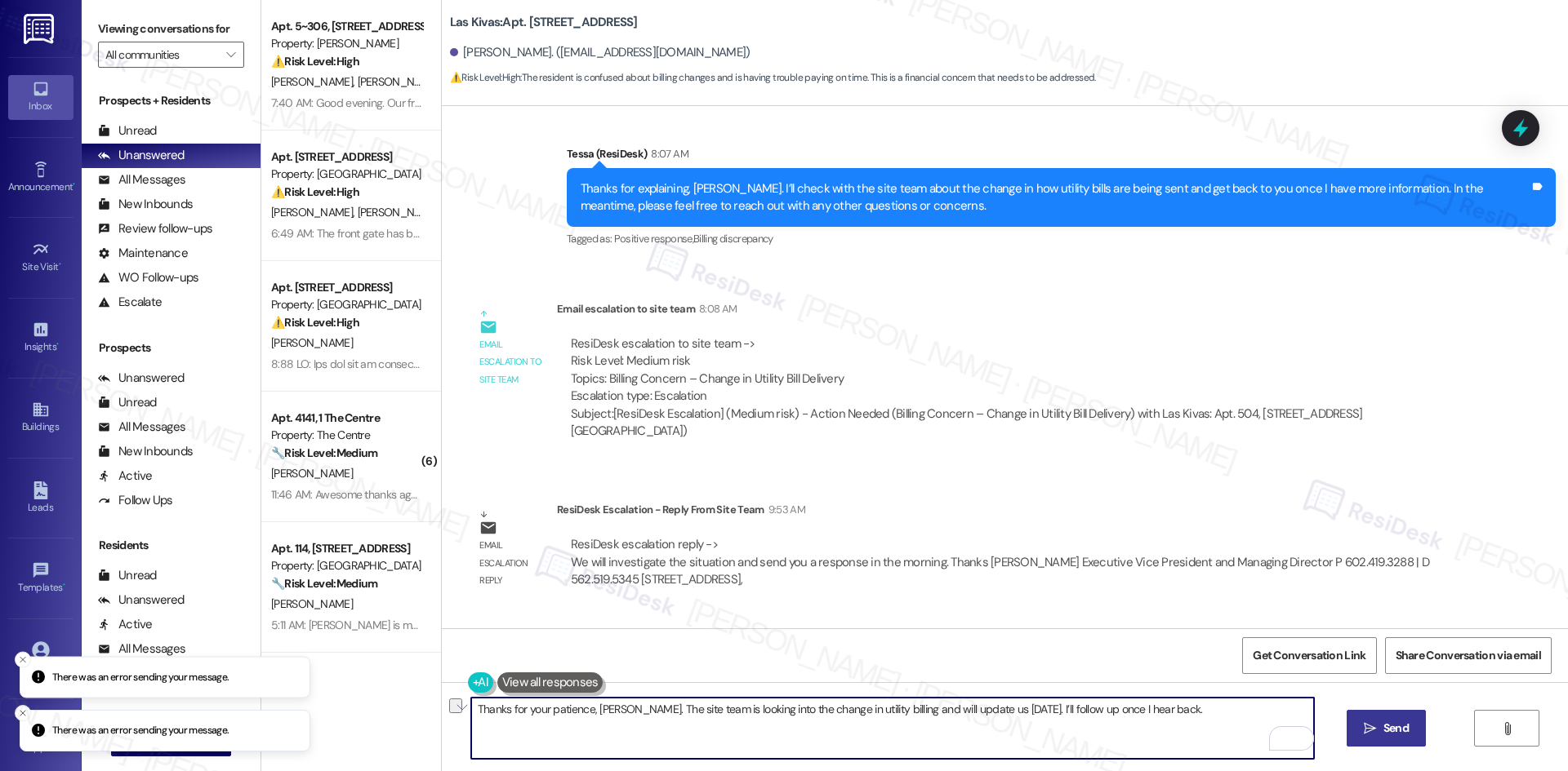
click at [750, 735] on textarea "Thanks for your patience, Phillip. The site team is looking into the change in …" at bounding box center [893, 727] width 842 height 61
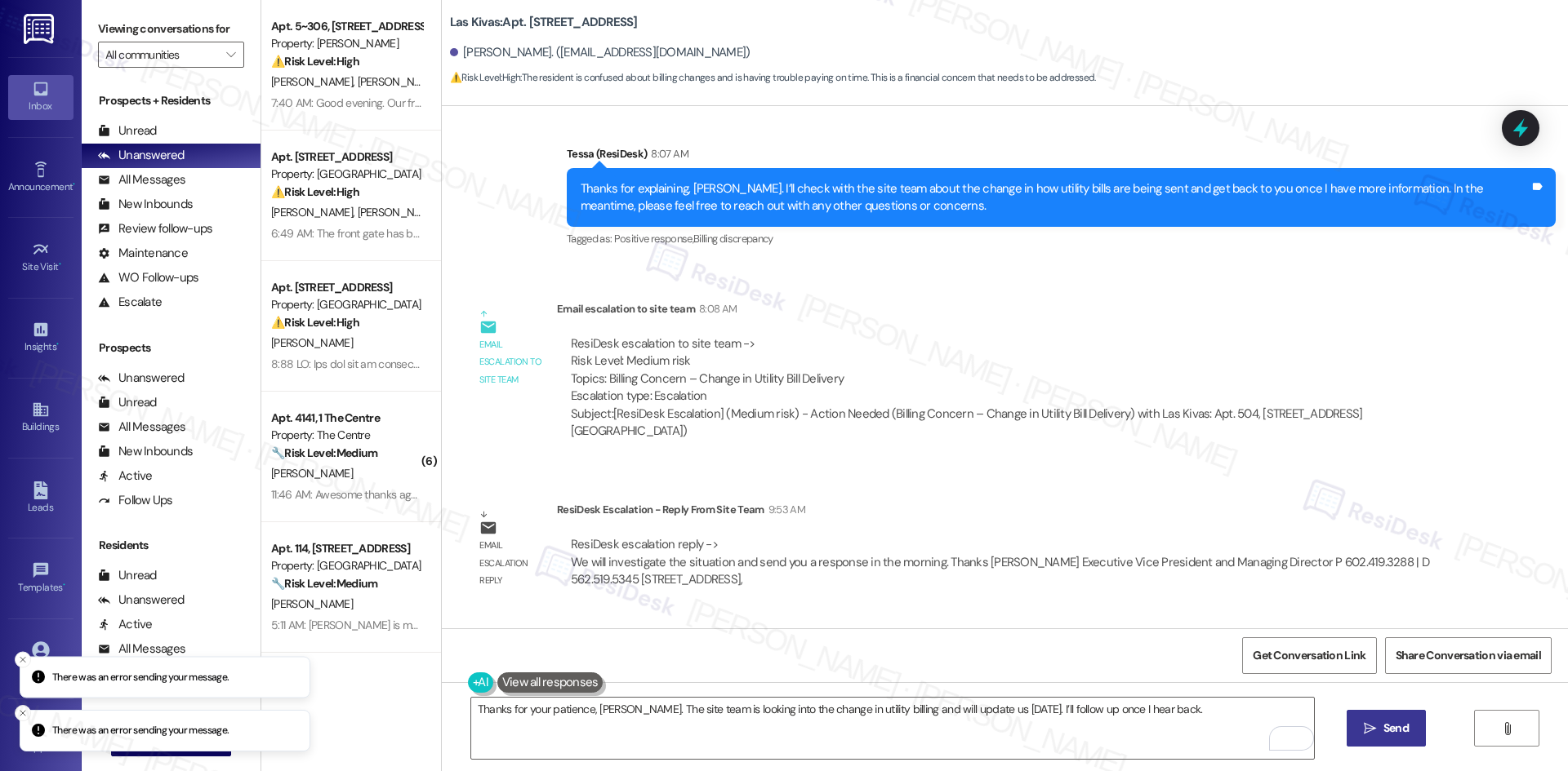
click at [1356, 728] on button " Send" at bounding box center [1387, 728] width 80 height 37
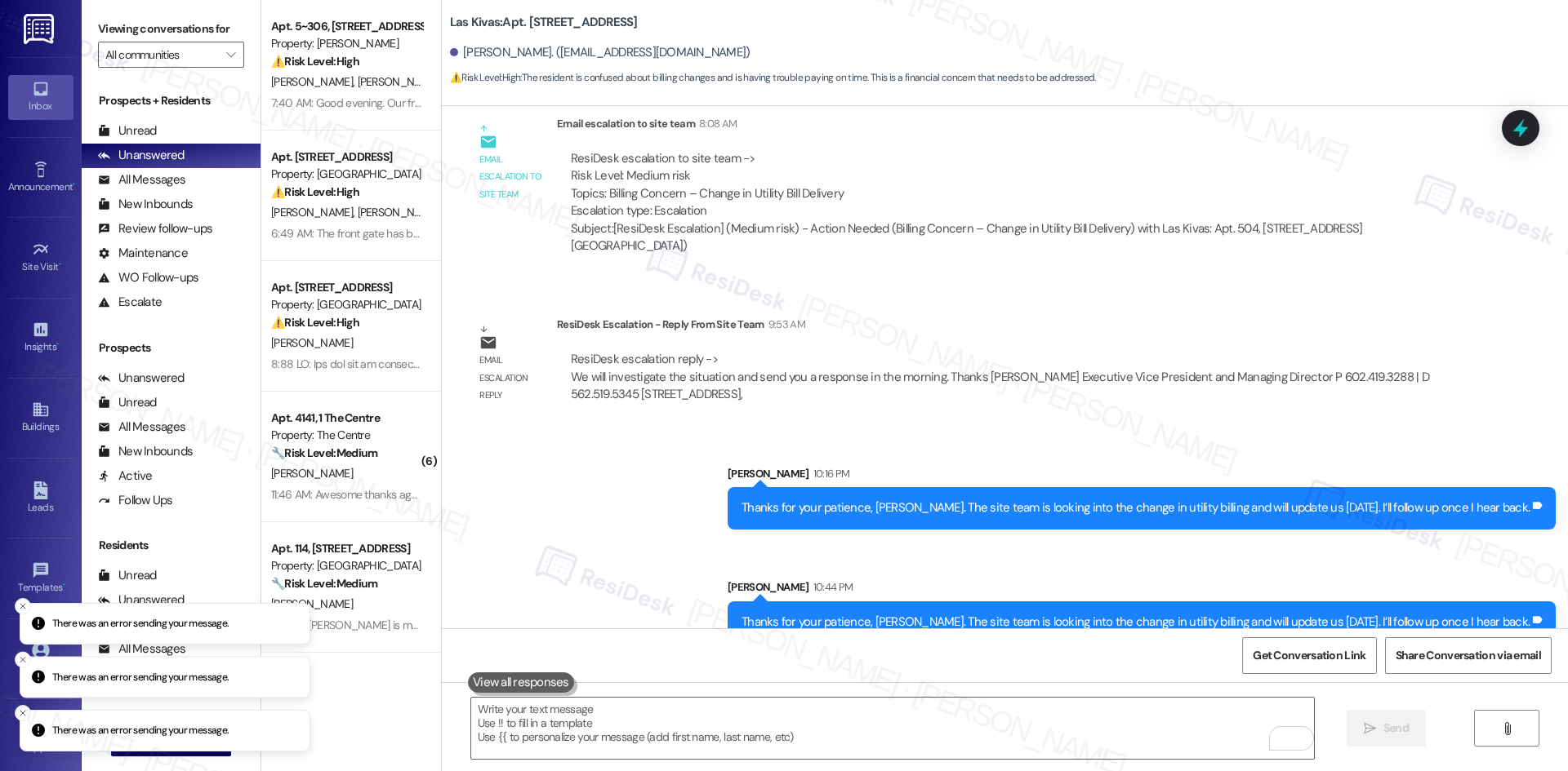
scroll to position [1370, 0]
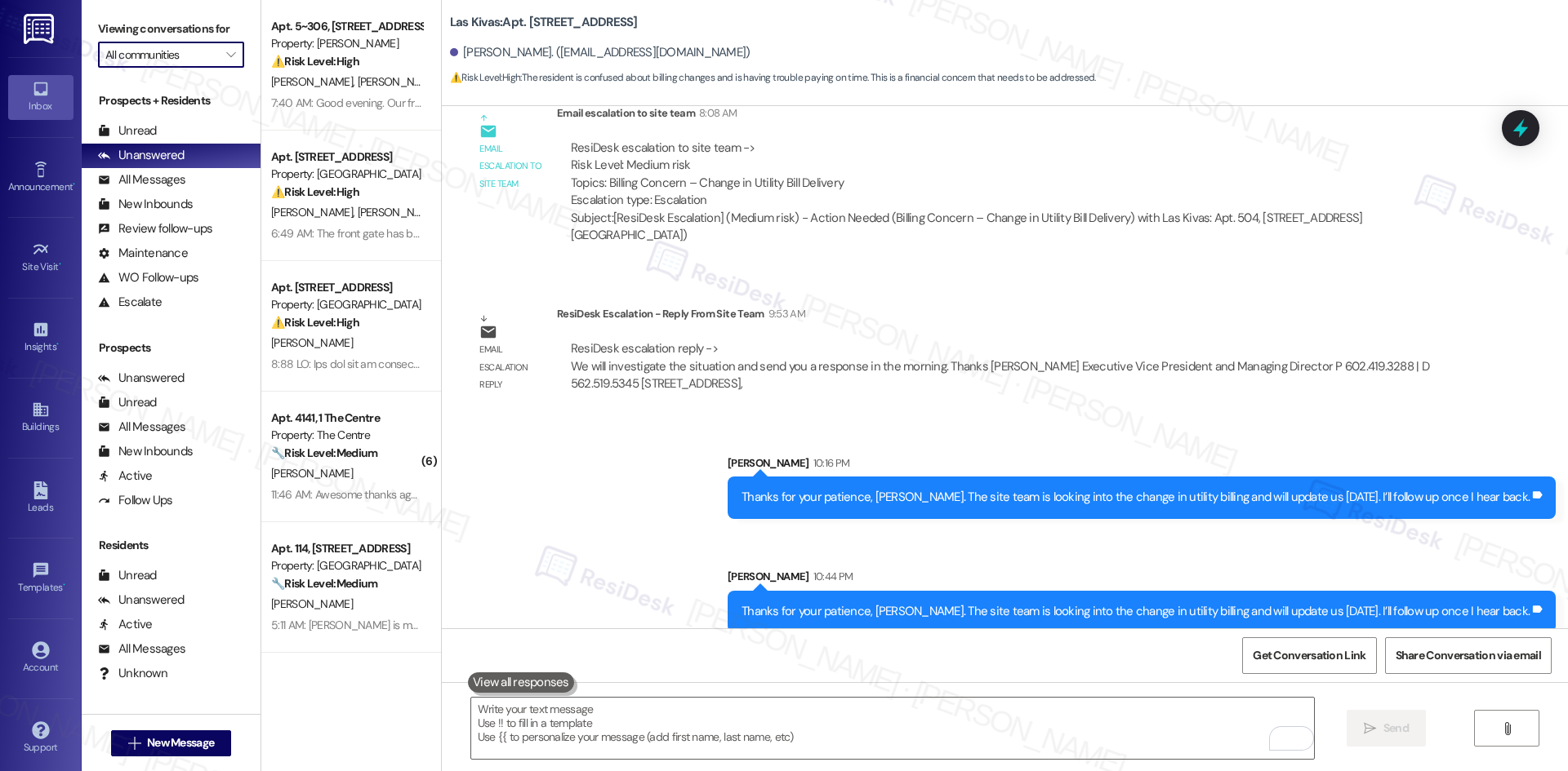
click at [141, 54] on input "All communities" at bounding box center [162, 54] width 113 height 26
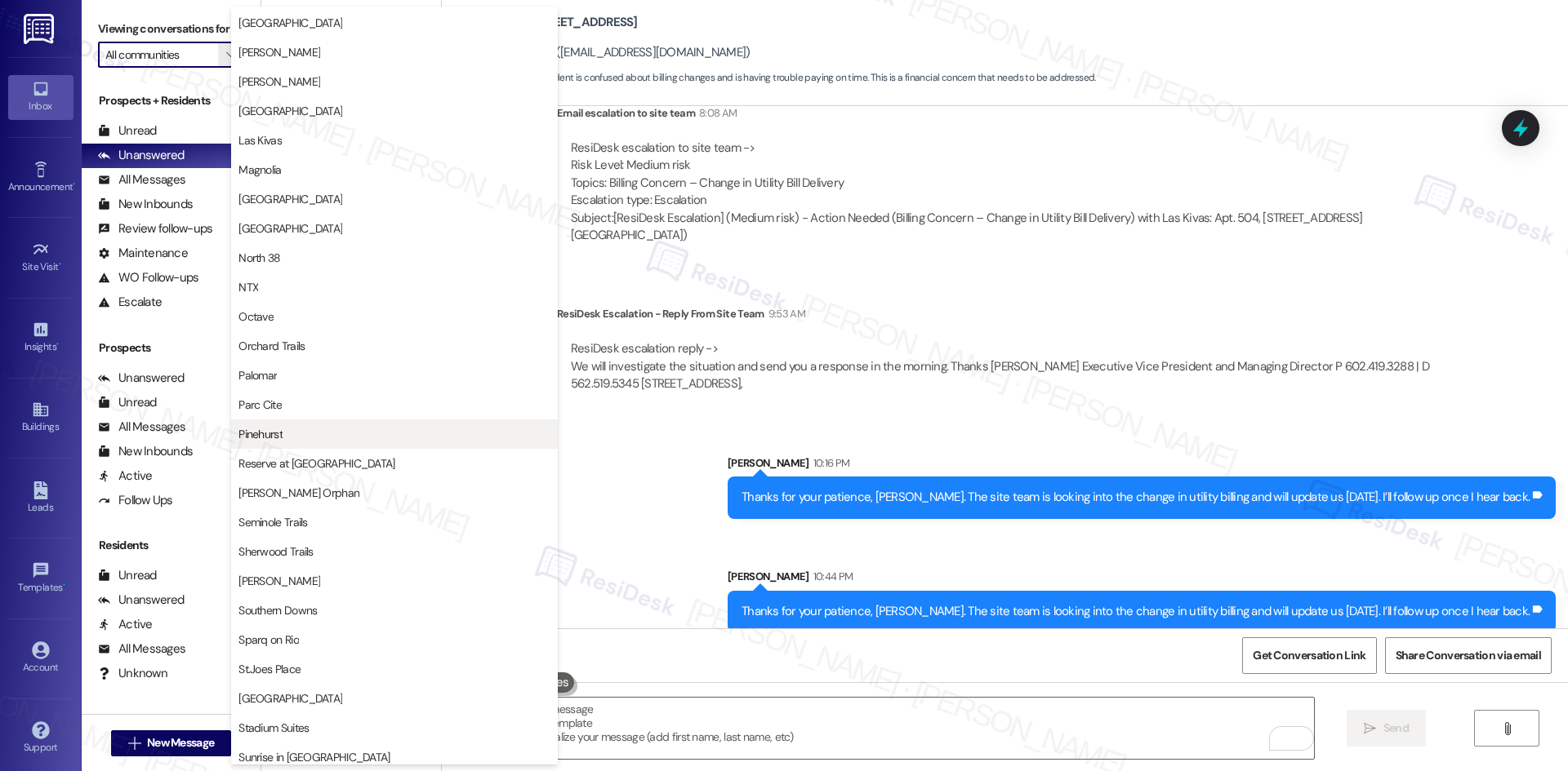
scroll to position [653, 0]
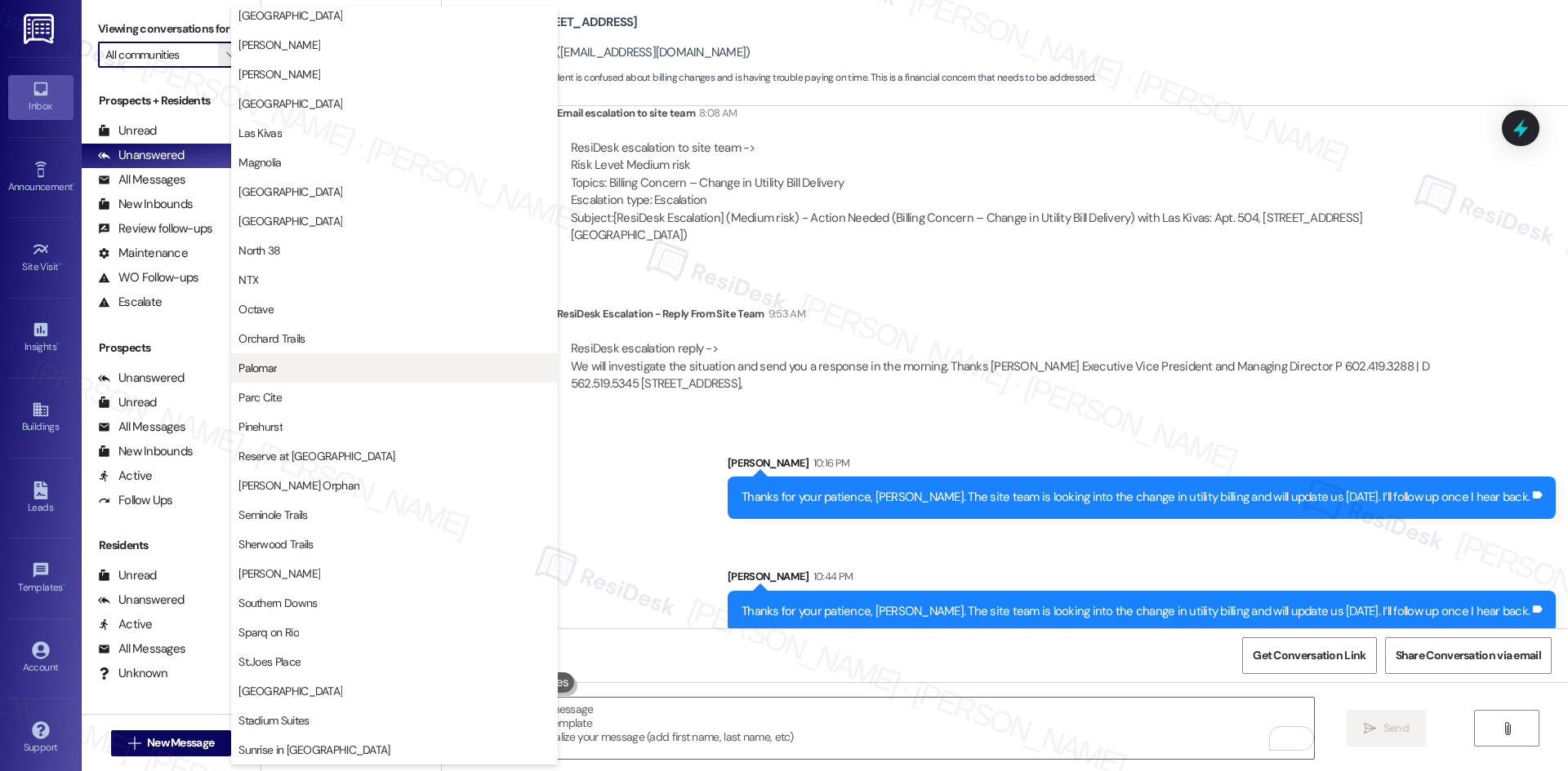
click at [382, 361] on span "Palomar" at bounding box center [394, 368] width 311 height 16
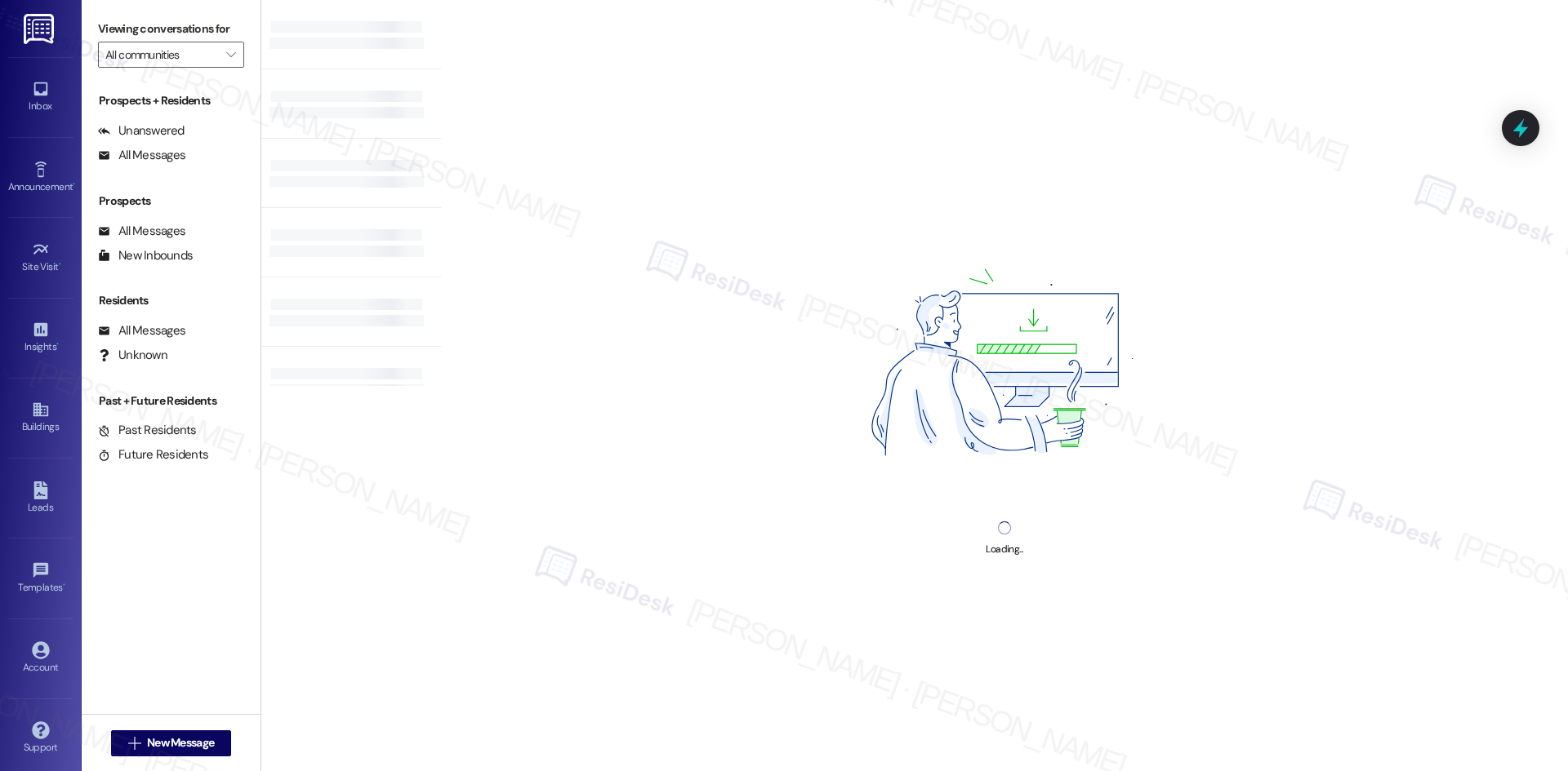
type input "Palomar"
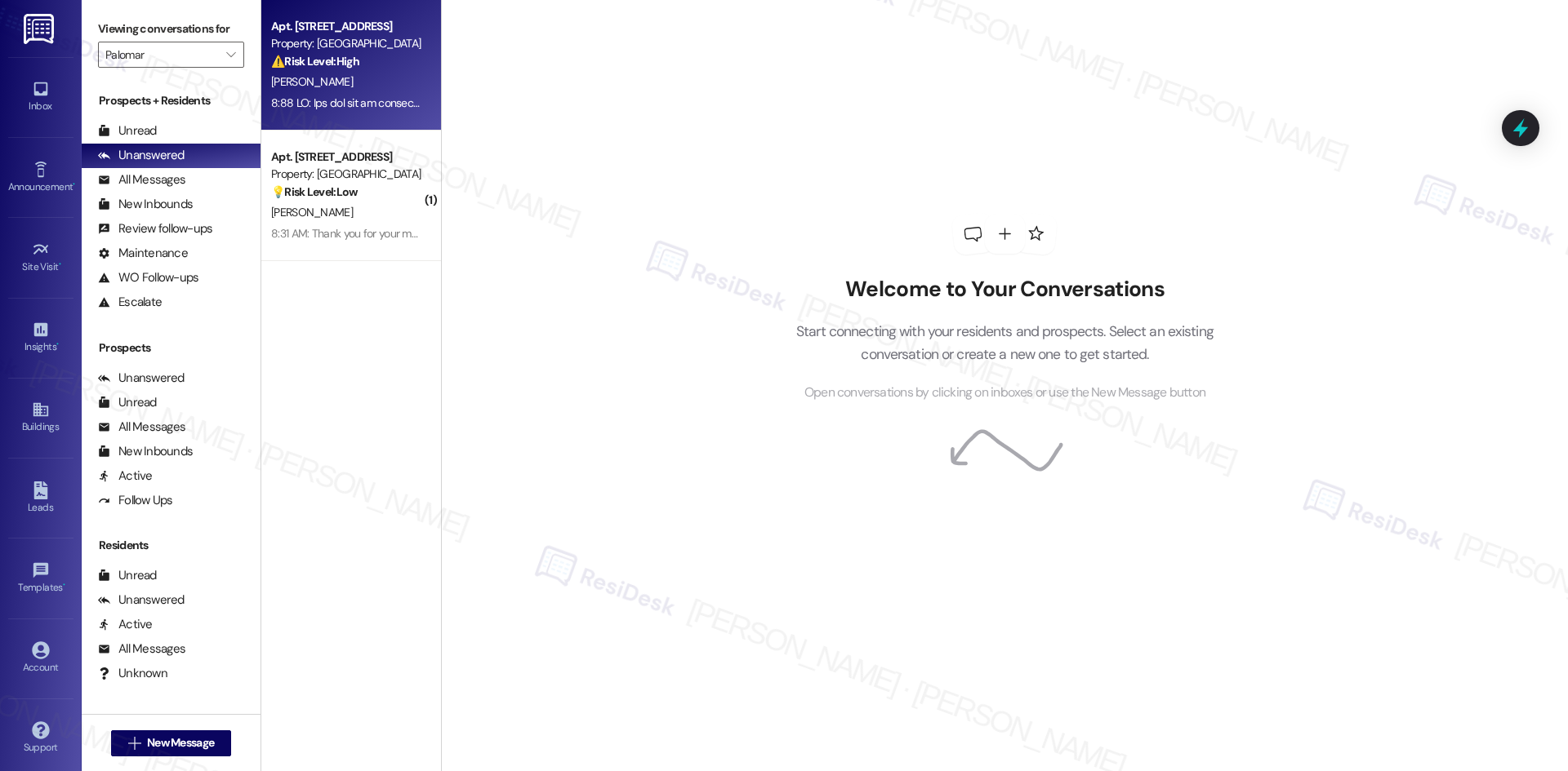
click at [355, 63] on div "⚠️ Risk Level: High The resident is reporting a significant issue with insulati…" at bounding box center [346, 62] width 151 height 17
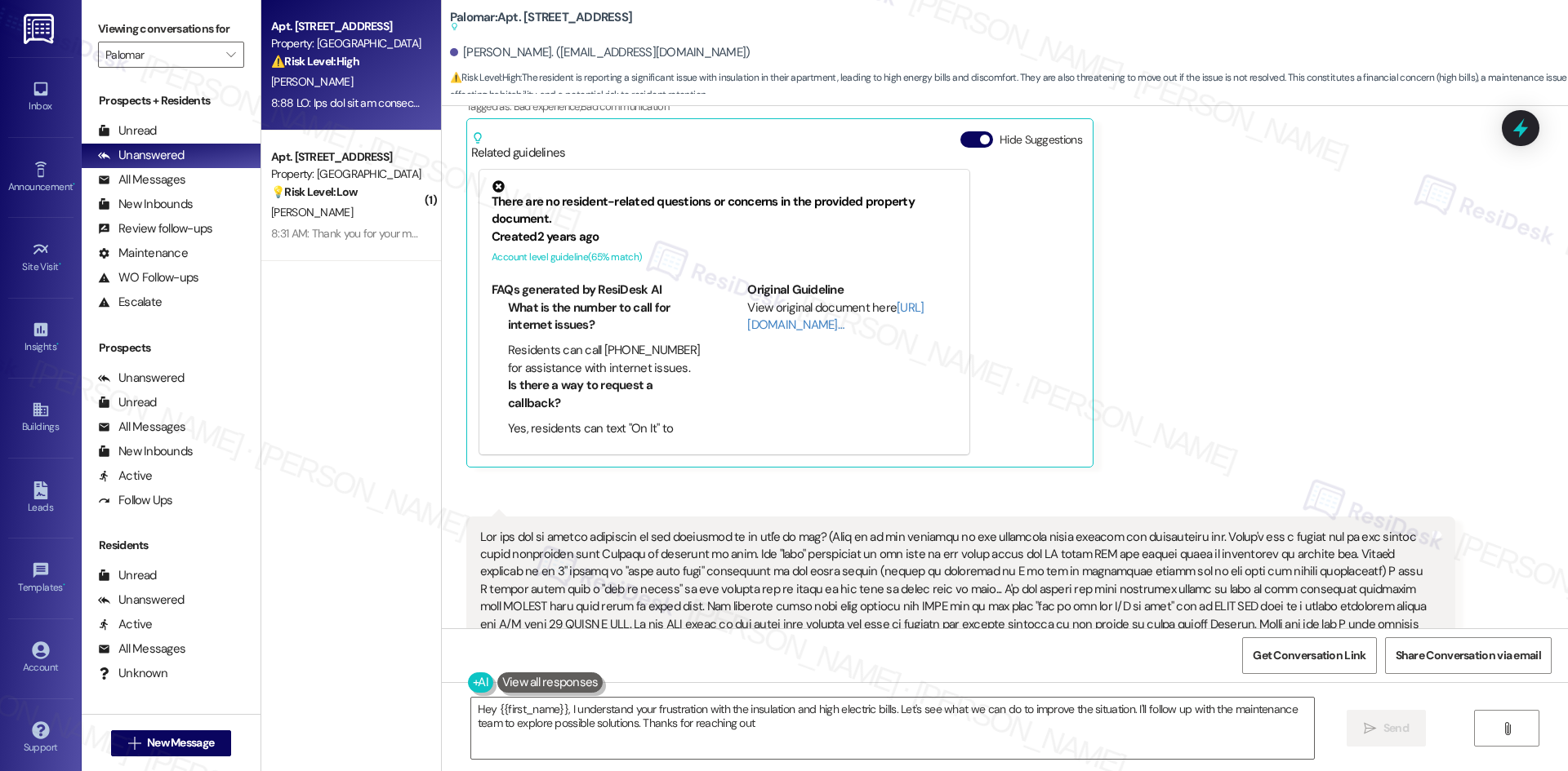
type textarea "Hey {{first_name}}, I understand your frustration with the insulation and high …"
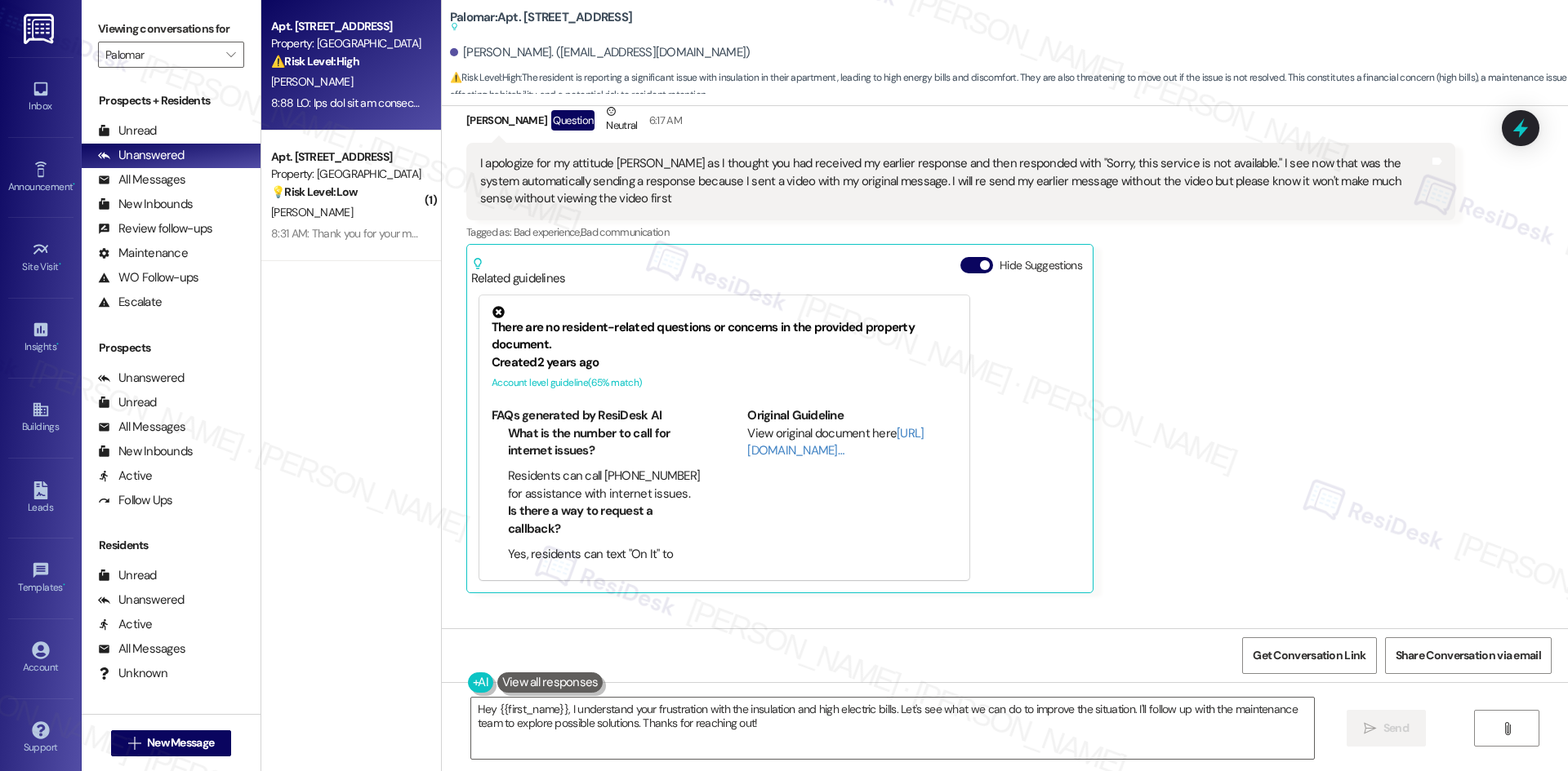
scroll to position [666, 0]
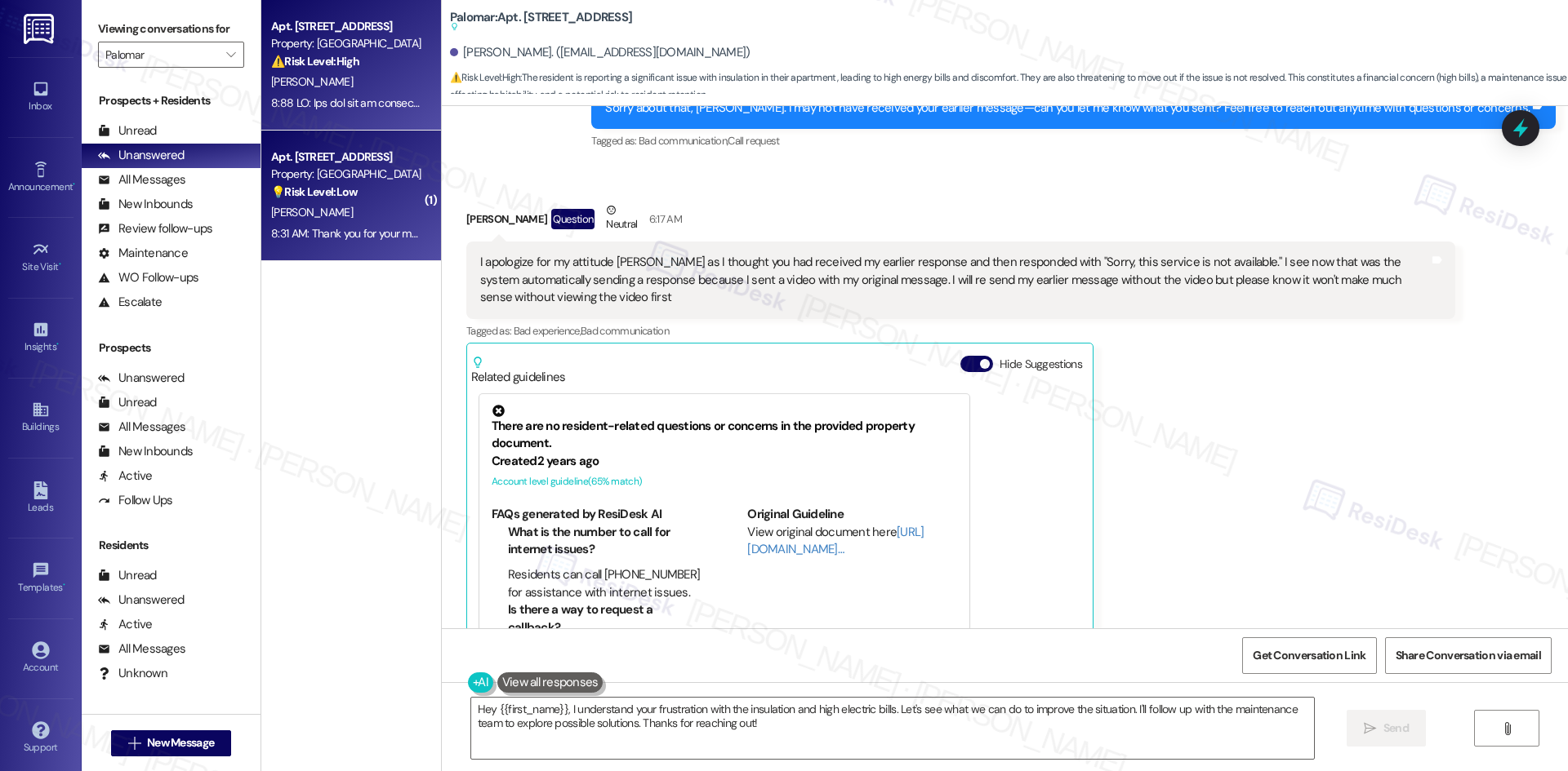
click at [341, 230] on div "8:31 AM: Thank you for your message. Our offices are currently closed, but we w…" at bounding box center [702, 233] width 862 height 15
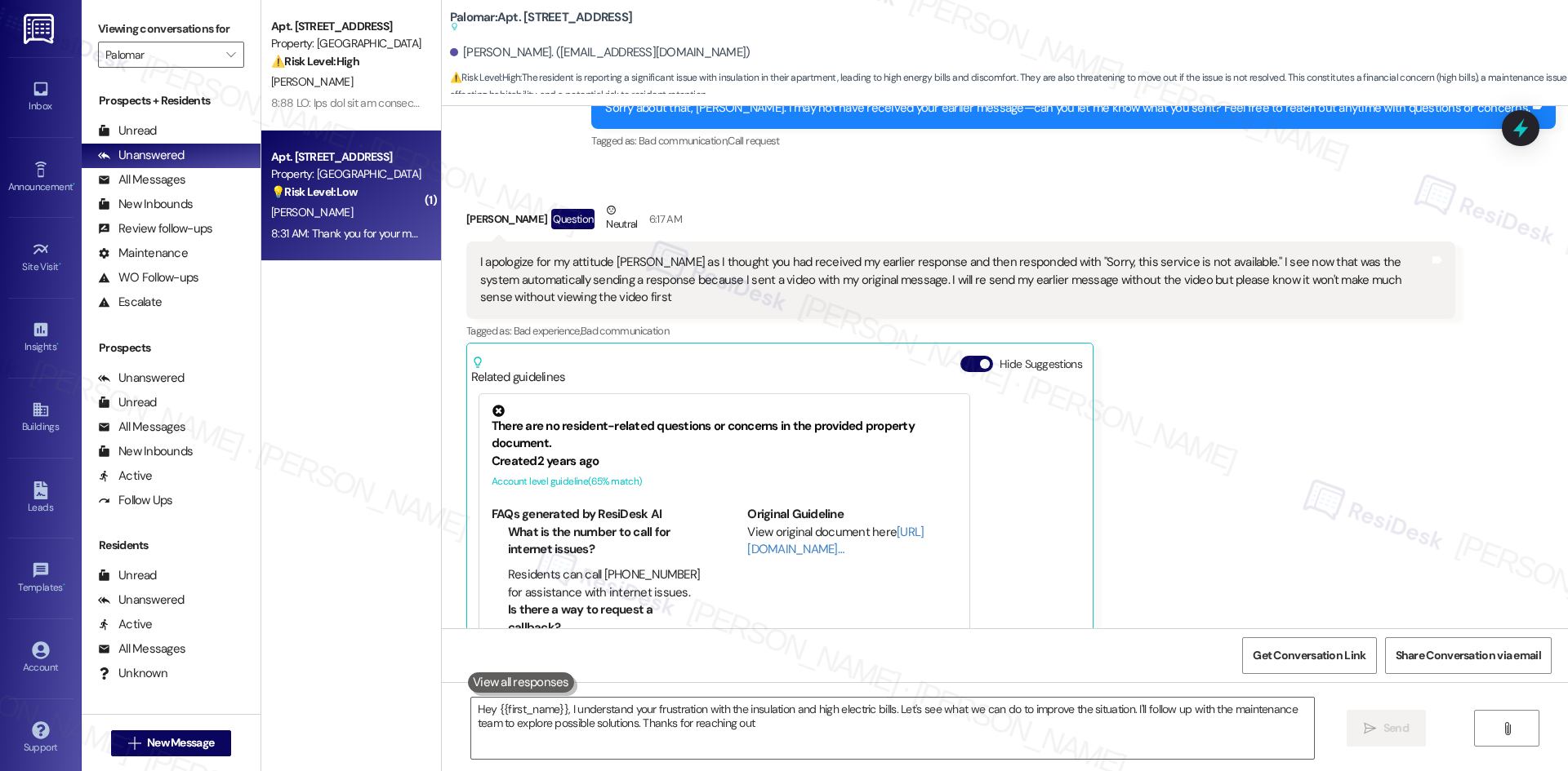
type textarea "Hey {{first_name}}, I understand your frustration with the insulation and high …"
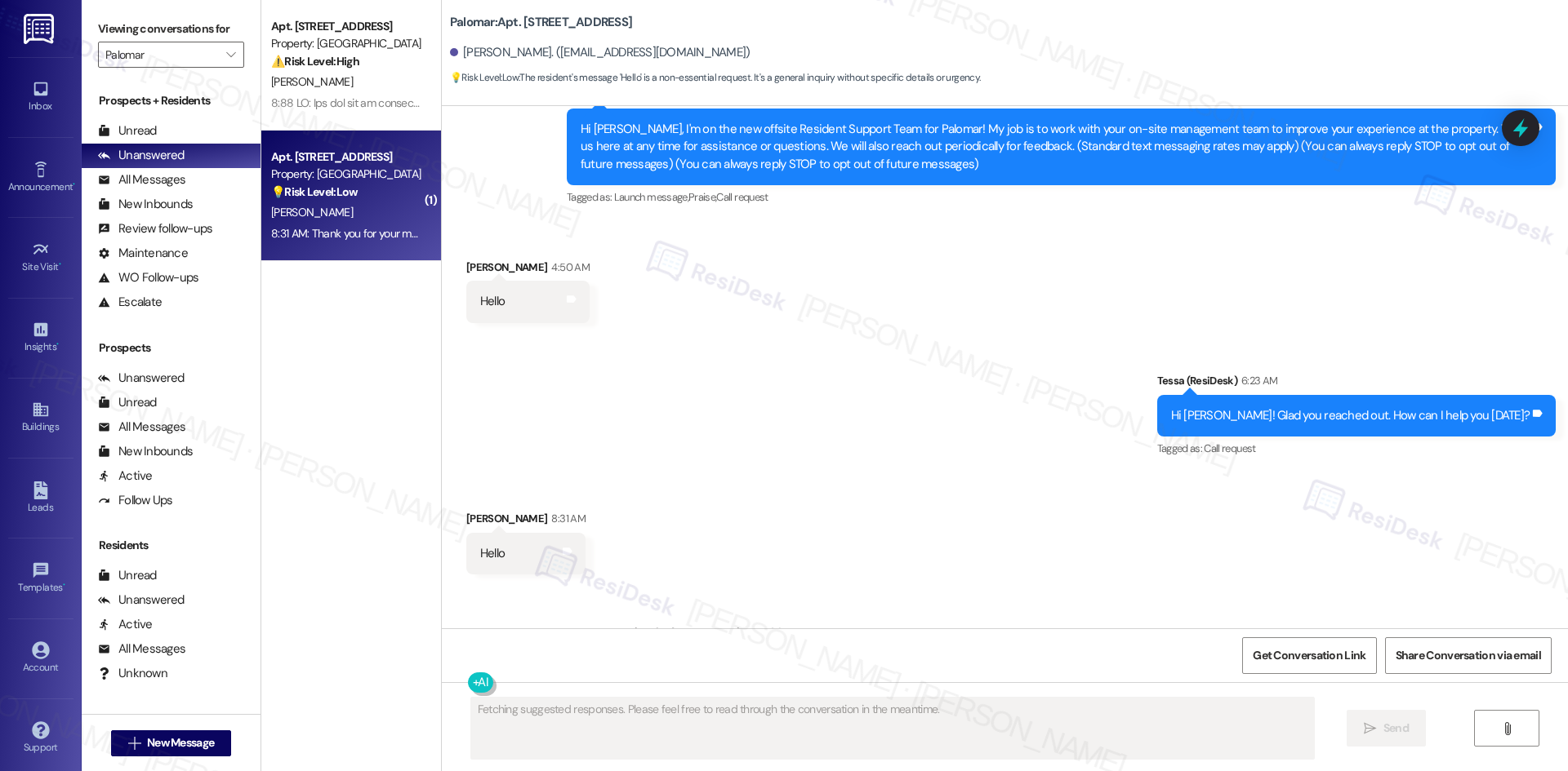
scroll to position [264, 0]
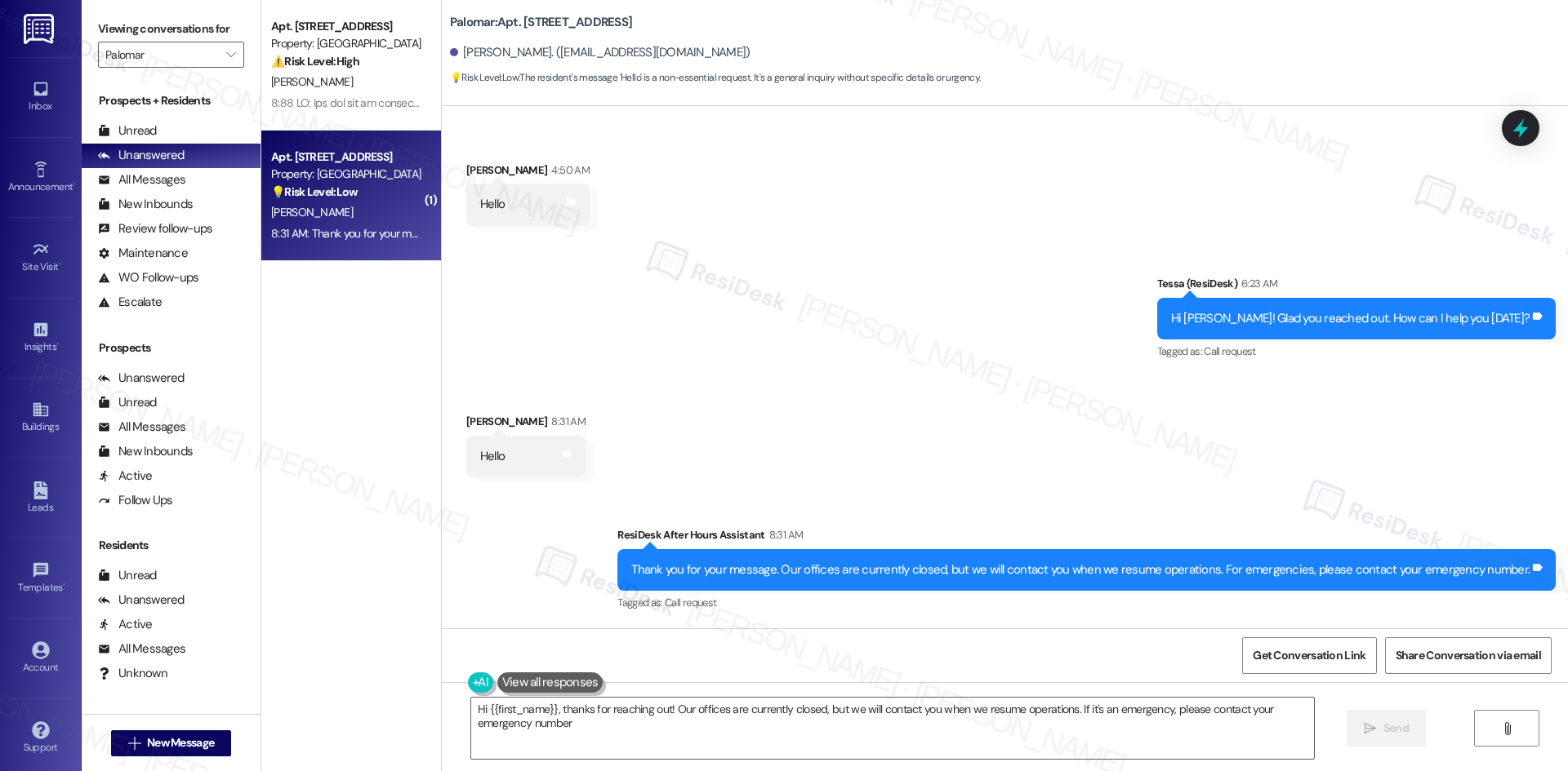
type textarea "Hi {{first_name}}, thanks for reaching out! Our offices are currently closed, b…"
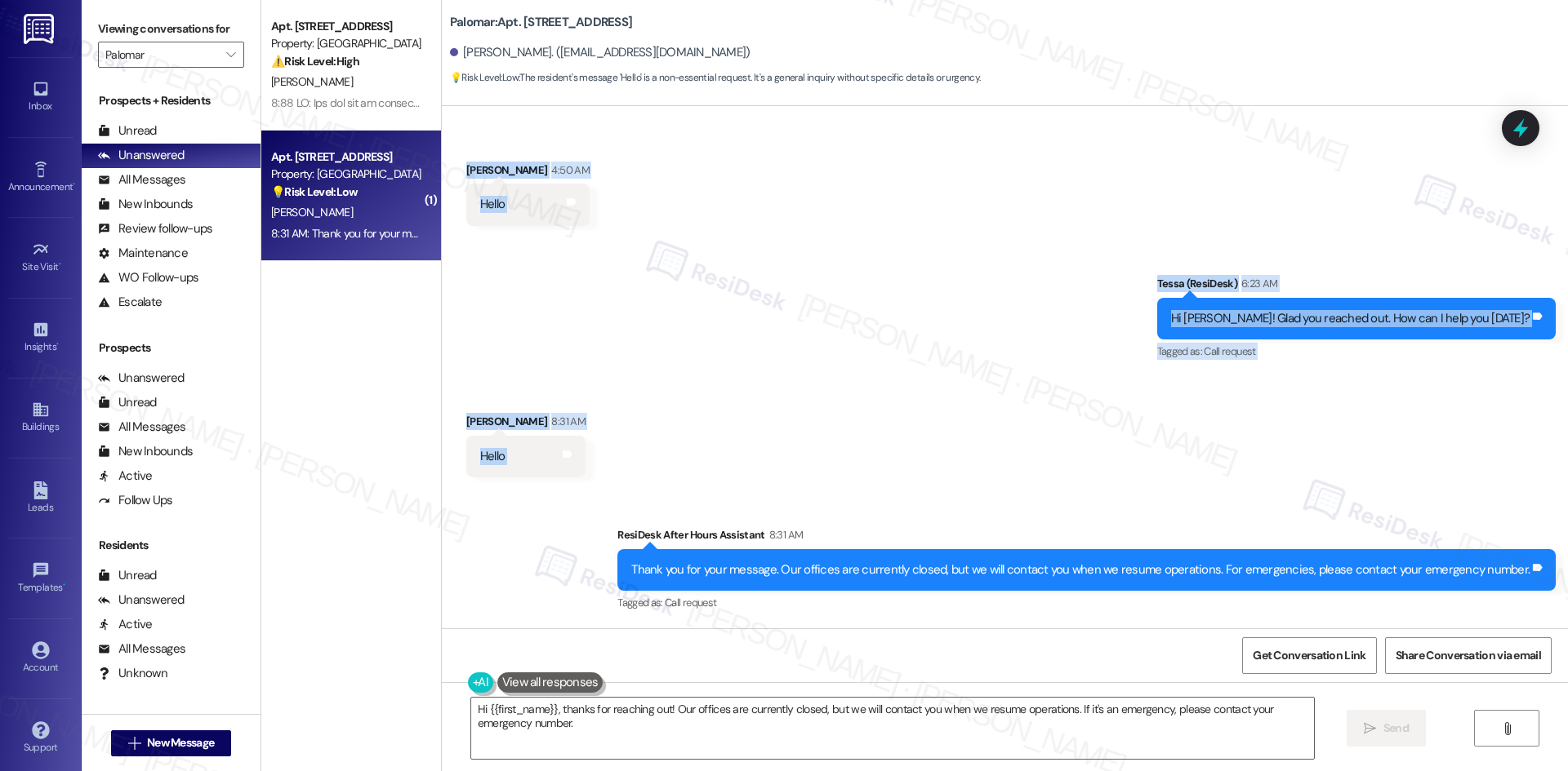
drag, startPoint x: 474, startPoint y: 233, endPoint x: 533, endPoint y: 474, distance: 248.1
click at [533, 474] on div "Lease started Apr 01, 2025 at 8:00 AM Announcement, sent via SMS Tessa (ResiDes…" at bounding box center [1004, 367] width 1126 height 523
copy div "Ciro Verdi 4:50 AM Hello Tags and notes Sent via SMS Tessa (ResiDesk) 6:23 AM H…"
click at [711, 483] on div "Received via SMS Ciro Verdi 8:31 AM Hello Tags and notes" at bounding box center [1004, 433] width 1126 height 113
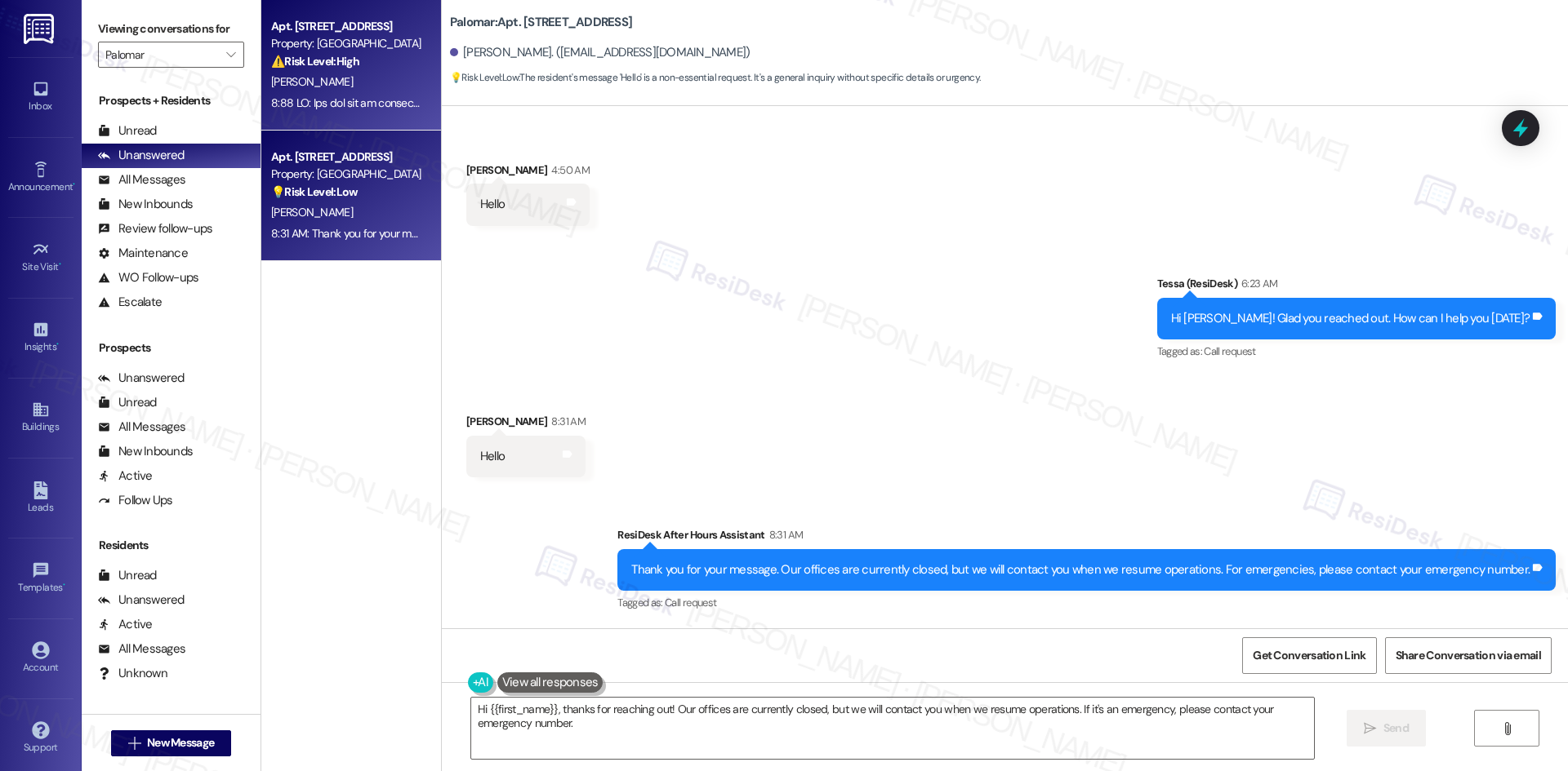
click at [298, 82] on span "J. Mccarver" at bounding box center [311, 81] width 82 height 15
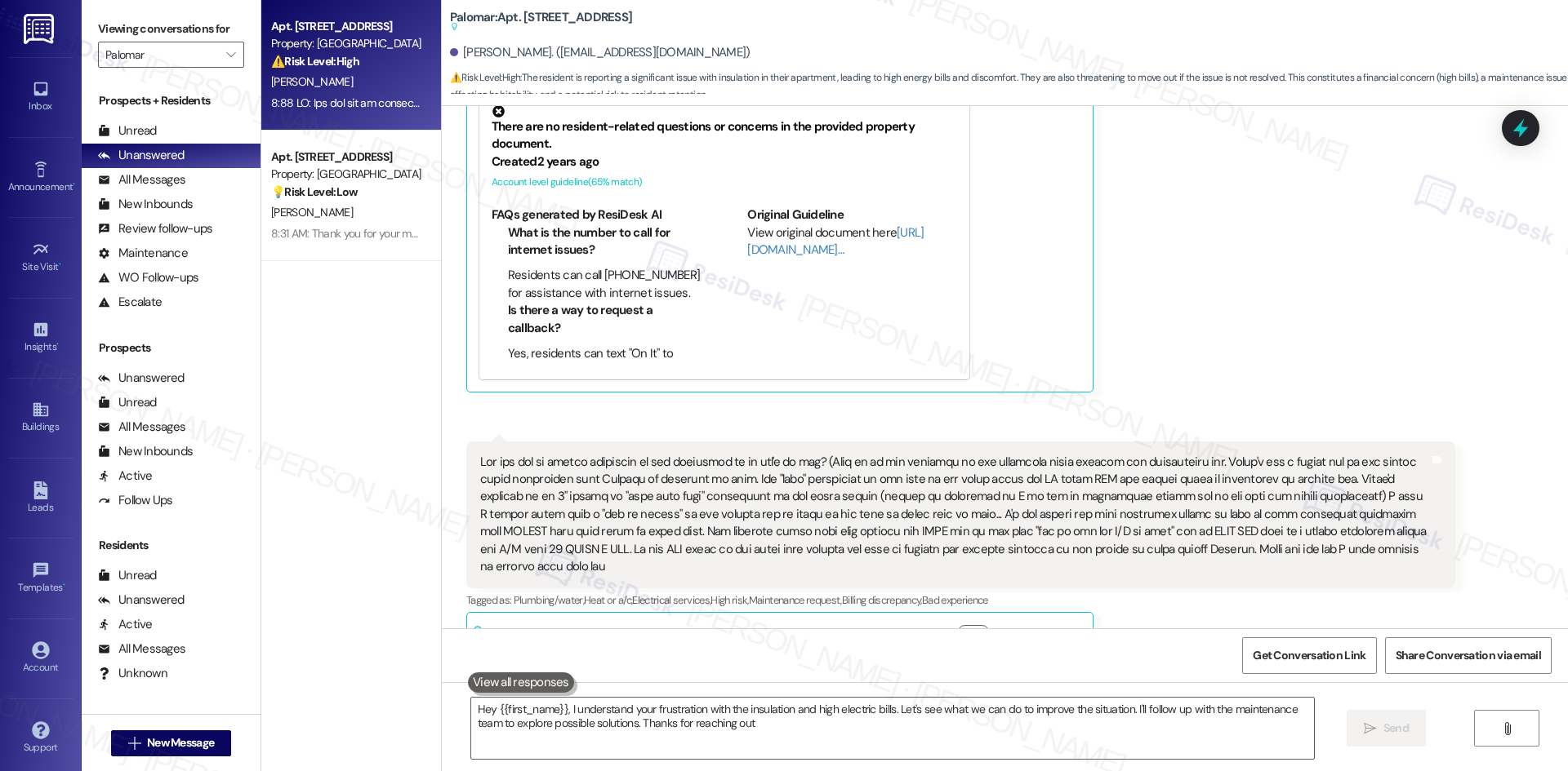
type textarea "Hey {{first_name}}, I understand your frustration with the insulation and high …"
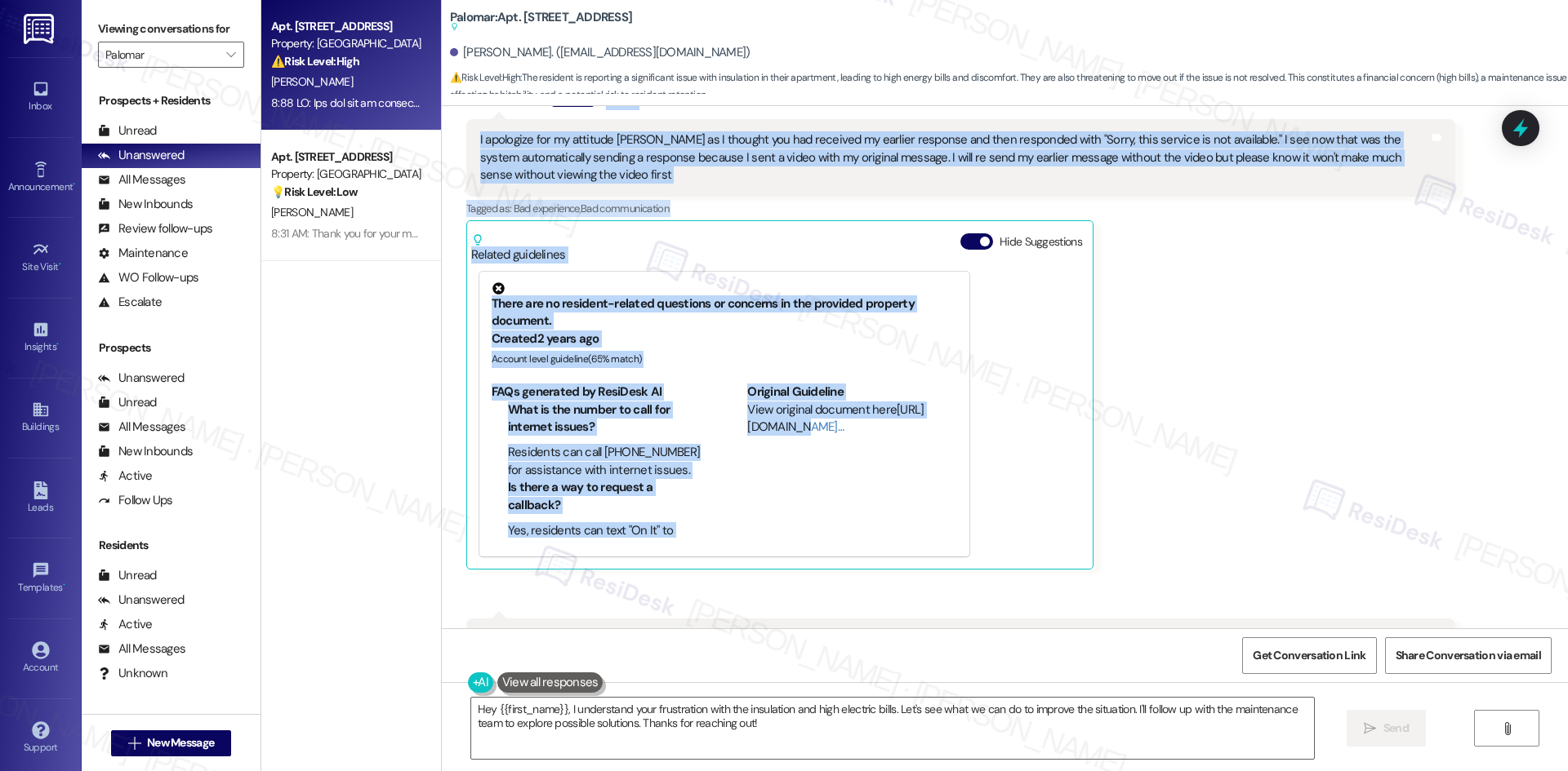
scroll to position [994, 0]
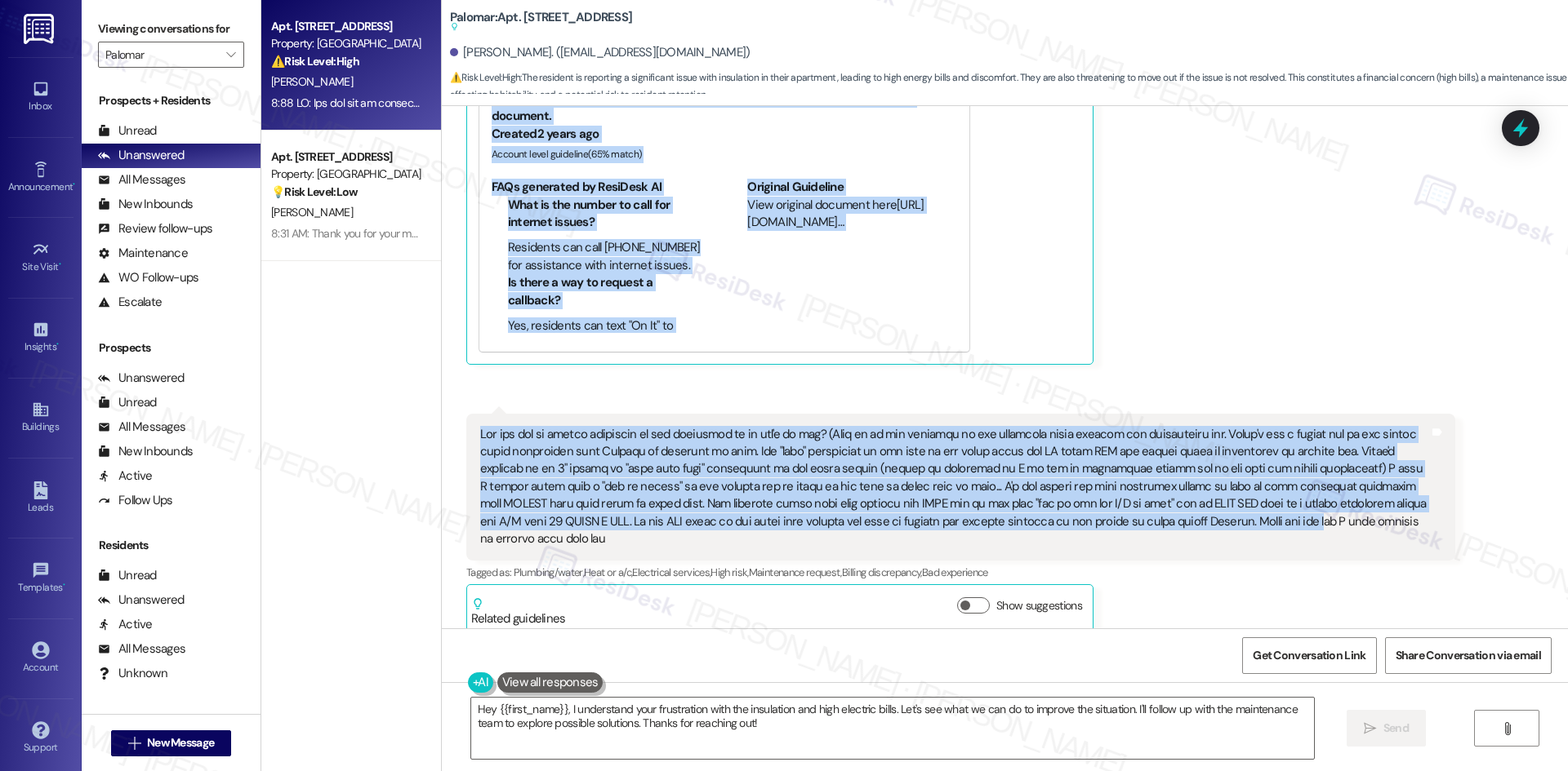
drag, startPoint x: 652, startPoint y: 213, endPoint x: 1108, endPoint y: 543, distance: 562.9
click at [1094, 543] on div "Lease started Mar 01, 2025 at 8:00 AM Received via SMS Jarrett Mccarver 5:19 AM…" at bounding box center [1004, 367] width 1126 height 523
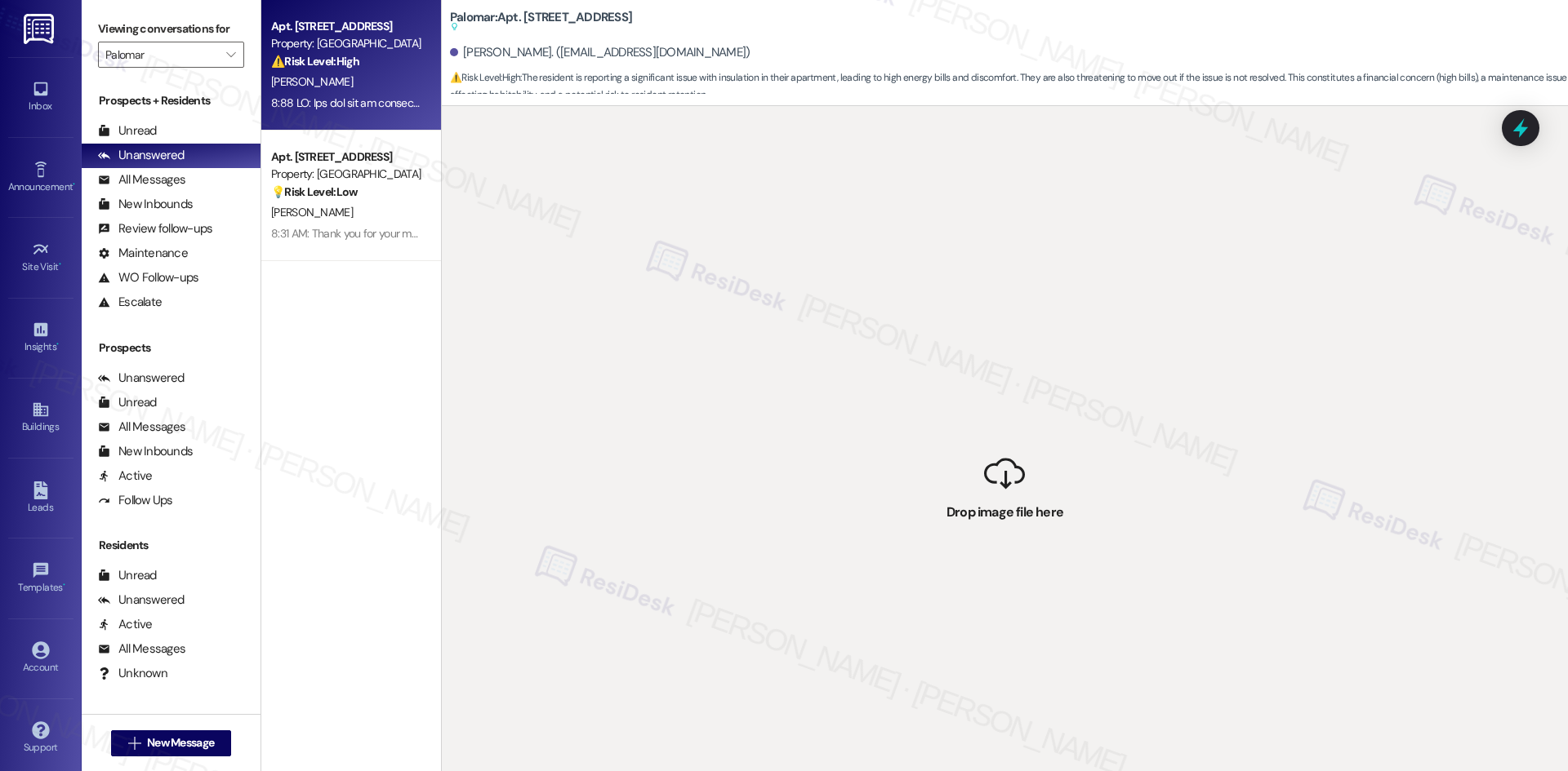
drag, startPoint x: 1326, startPoint y: 531, endPoint x: 1092, endPoint y: 481, distance: 239.3
click at [1357, 524] on div " Drop image file here" at bounding box center [1004, 491] width 1126 height 771
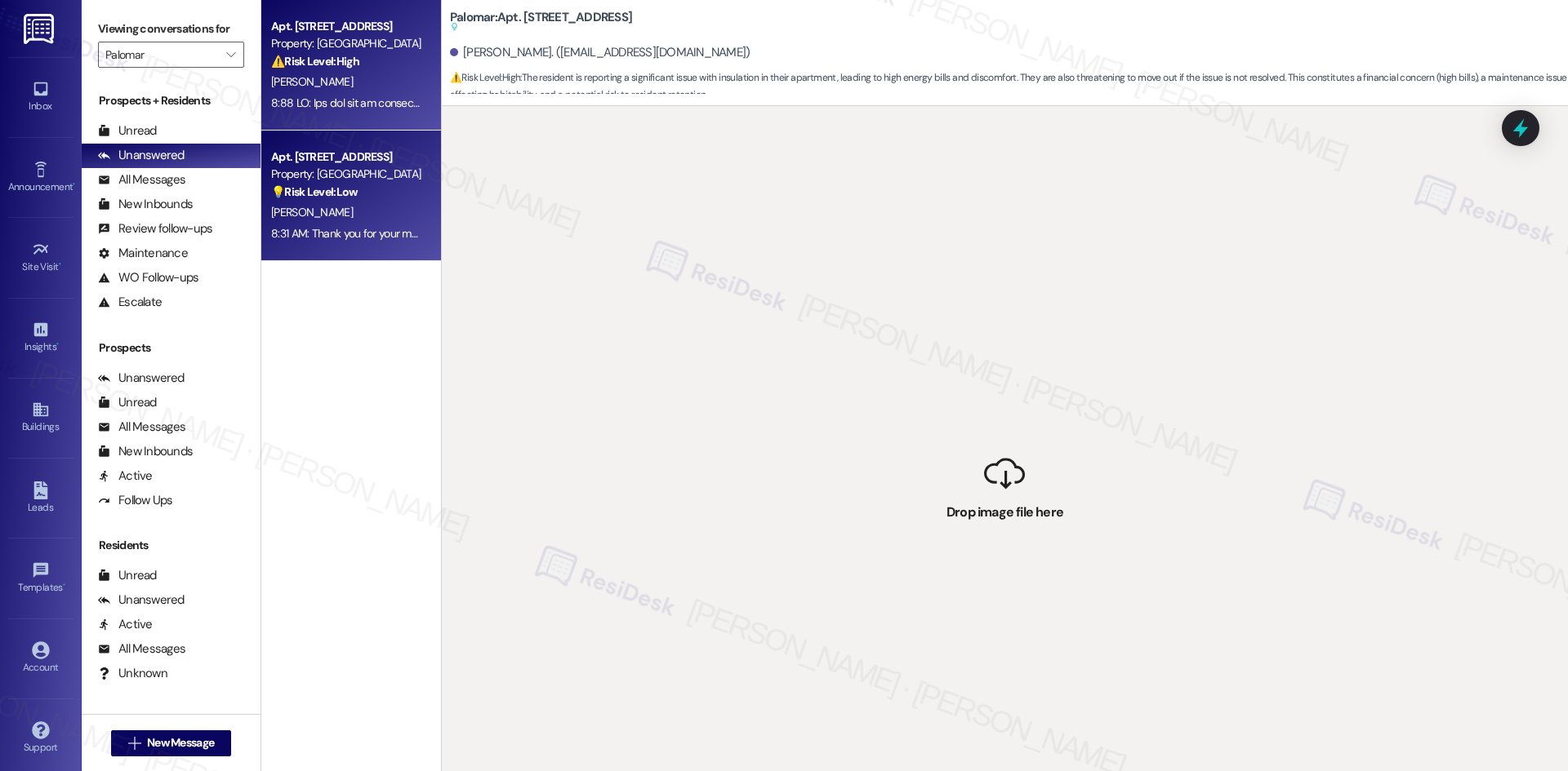
click at [351, 206] on div "C. Verdi" at bounding box center [346, 212] width 154 height 20
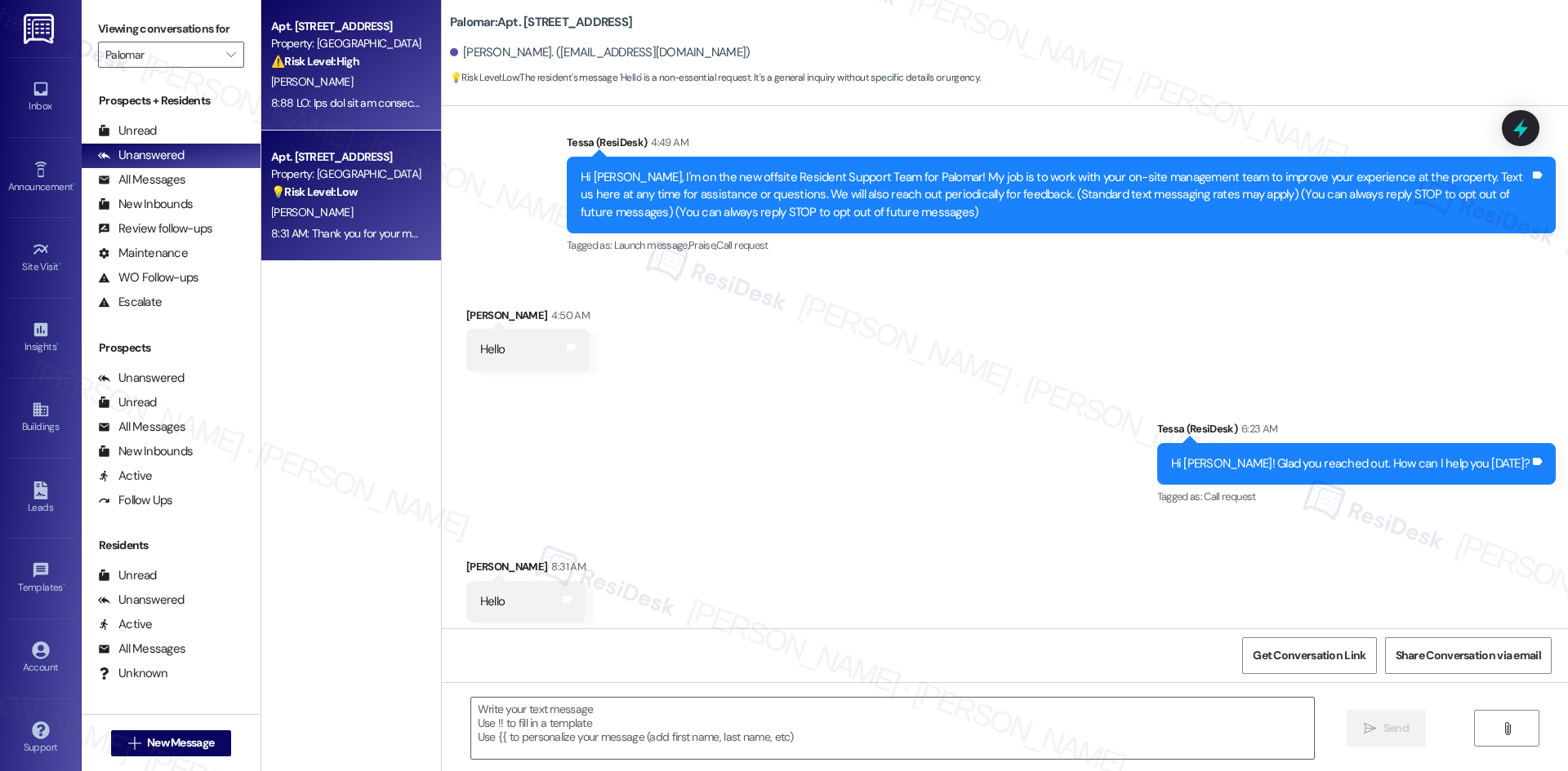
scroll to position [125, 0]
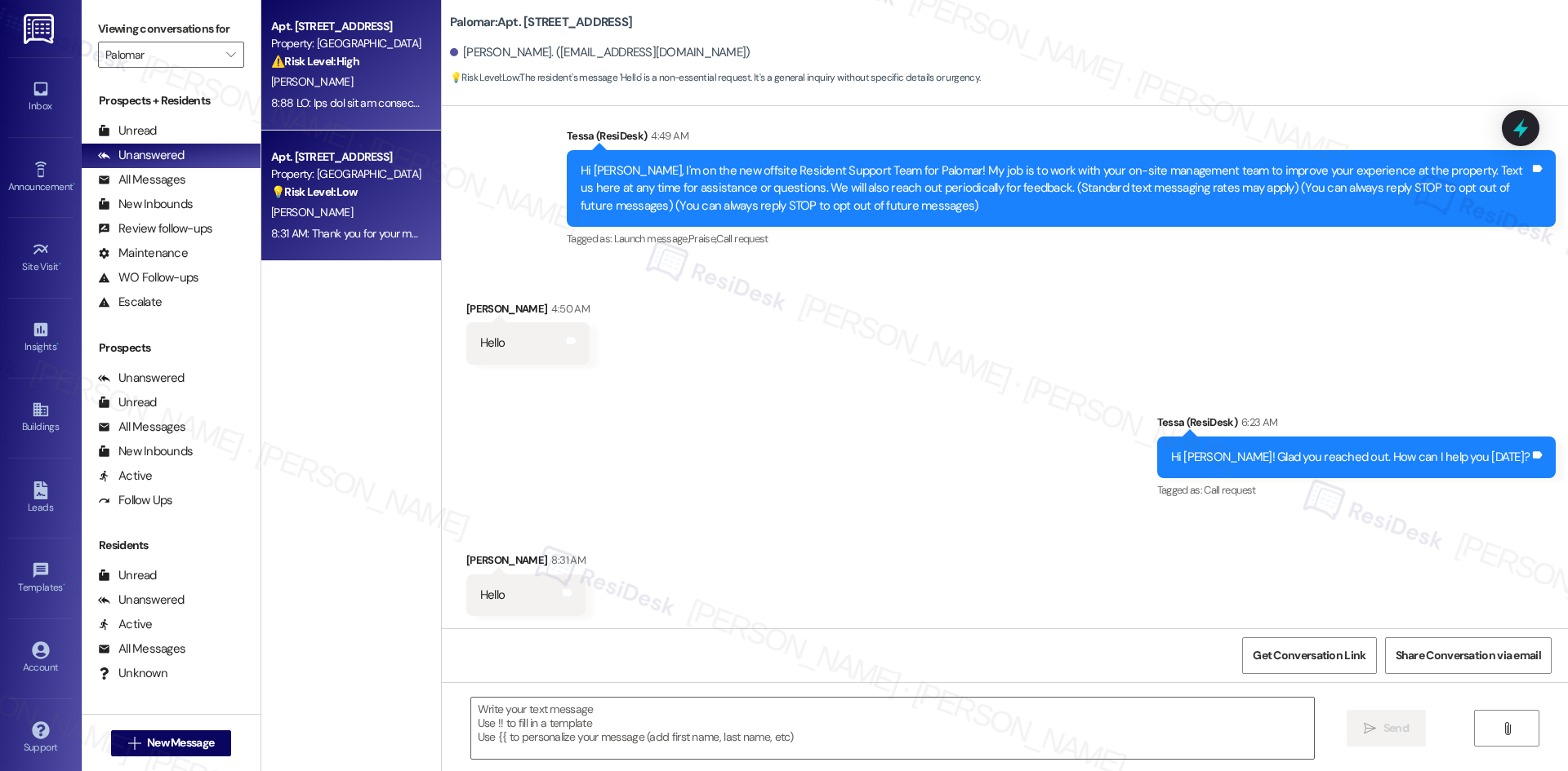
type textarea "Fetching suggested responses. Please feel free to read through the conversation…"
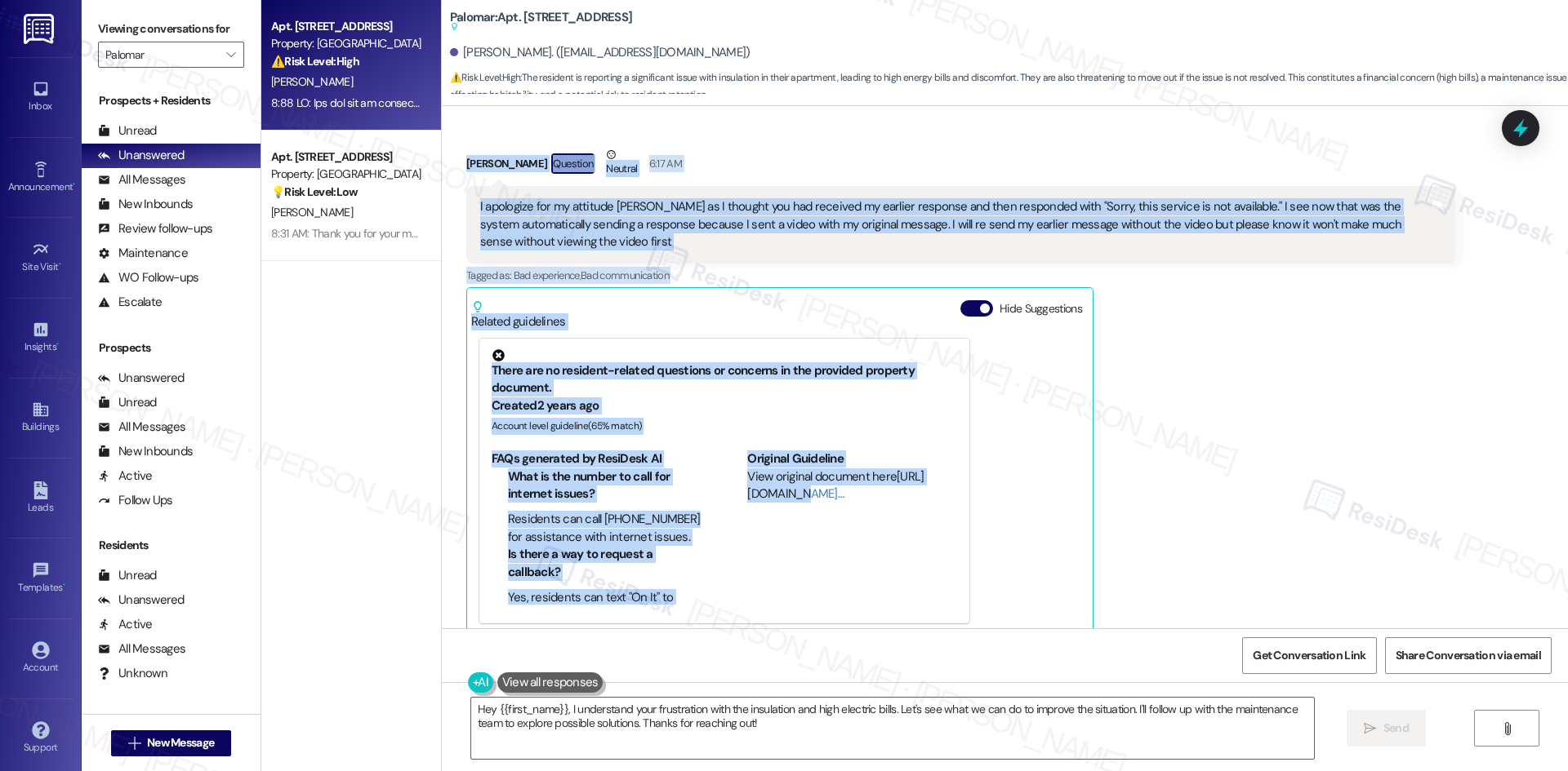
scroll to position [993, 0]
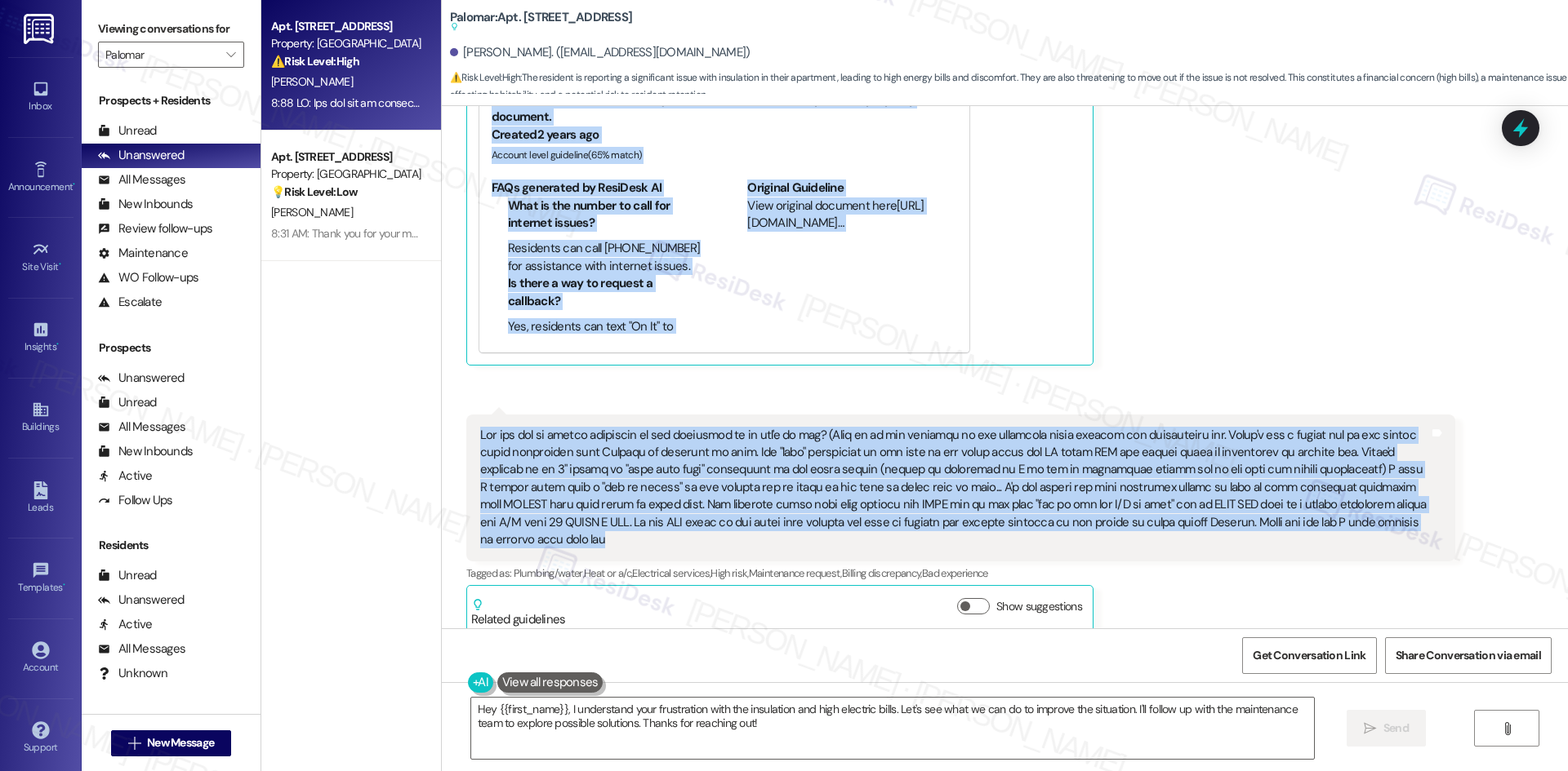
drag, startPoint x: 629, startPoint y: 385, endPoint x: 1371, endPoint y: 528, distance: 755.7
click at [1371, 528] on div "Lease started Mar 01, 2025 at 8:00 AM Received via SMS Jarrett Mccarver 5:19 AM…" at bounding box center [1004, 367] width 1126 height 523
copy div "Tessa (ResiDesk) 6:12 AM Sorry about that, Jarrett. I may not have received you…"
drag, startPoint x: 1238, startPoint y: 343, endPoint x: 1126, endPoint y: 517, distance: 206.9
click at [1237, 344] on div "Jarrett Mccarver Question Neutral 6:17 AM I apologize for my attitude Tessa as …" at bounding box center [960, 119] width 989 height 490
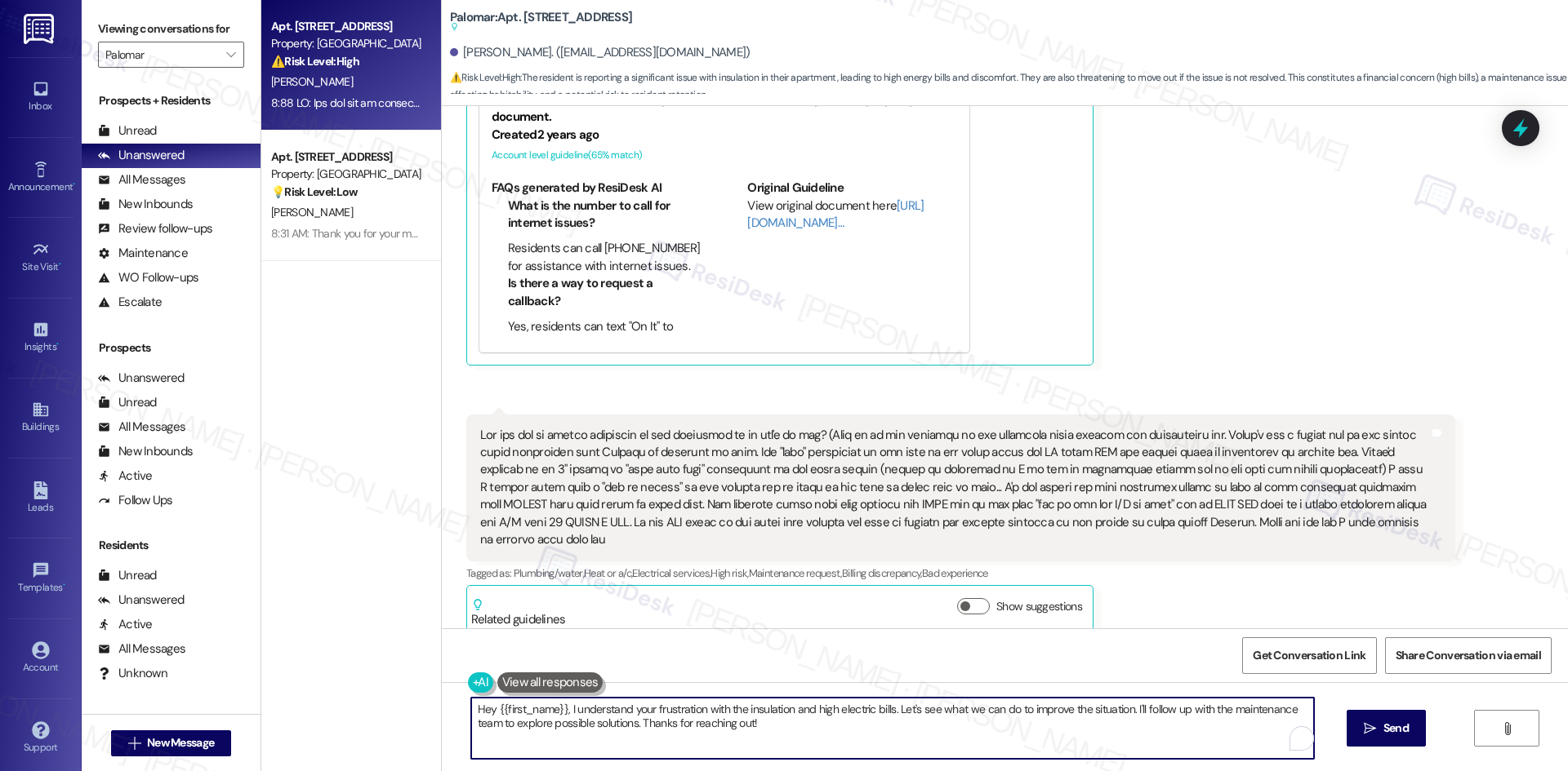
click at [808, 735] on textarea "Hey {{first_name}}, I understand your frustration with the insulation and high …" at bounding box center [893, 727] width 842 height 61
paste textarea "Thanks for clarifying, Jarrett. I understand your concern about the insulation …"
type textarea "Thanks for clarifying, Jarrett. I understand your concern about the insulation …"
click at [980, 719] on textarea "Thanks for clarifying, Jarrett. I understand your concern about the insulation …" at bounding box center [893, 727] width 842 height 61
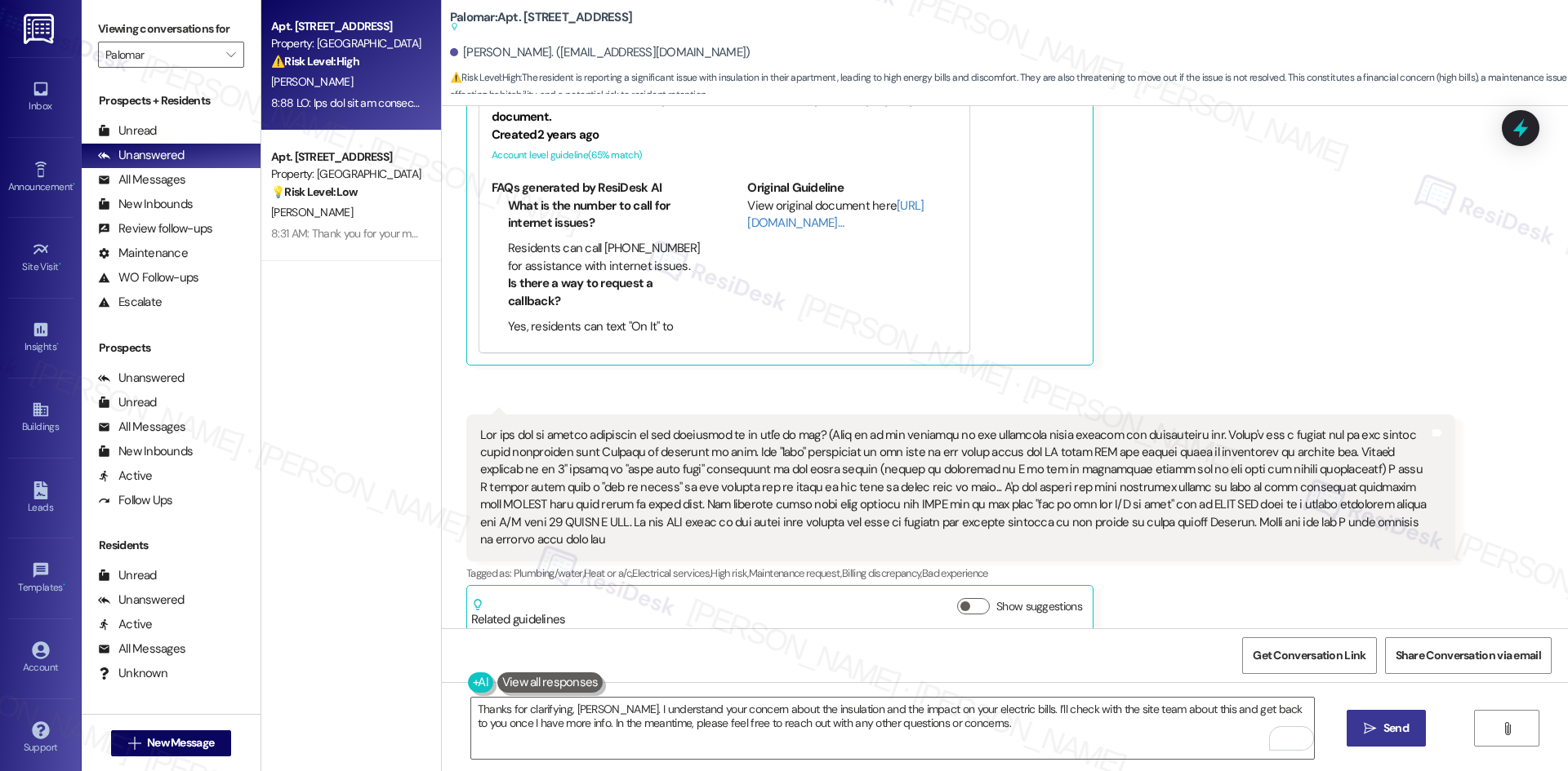
click at [1403, 728] on span "Send" at bounding box center [1395, 728] width 25 height 17
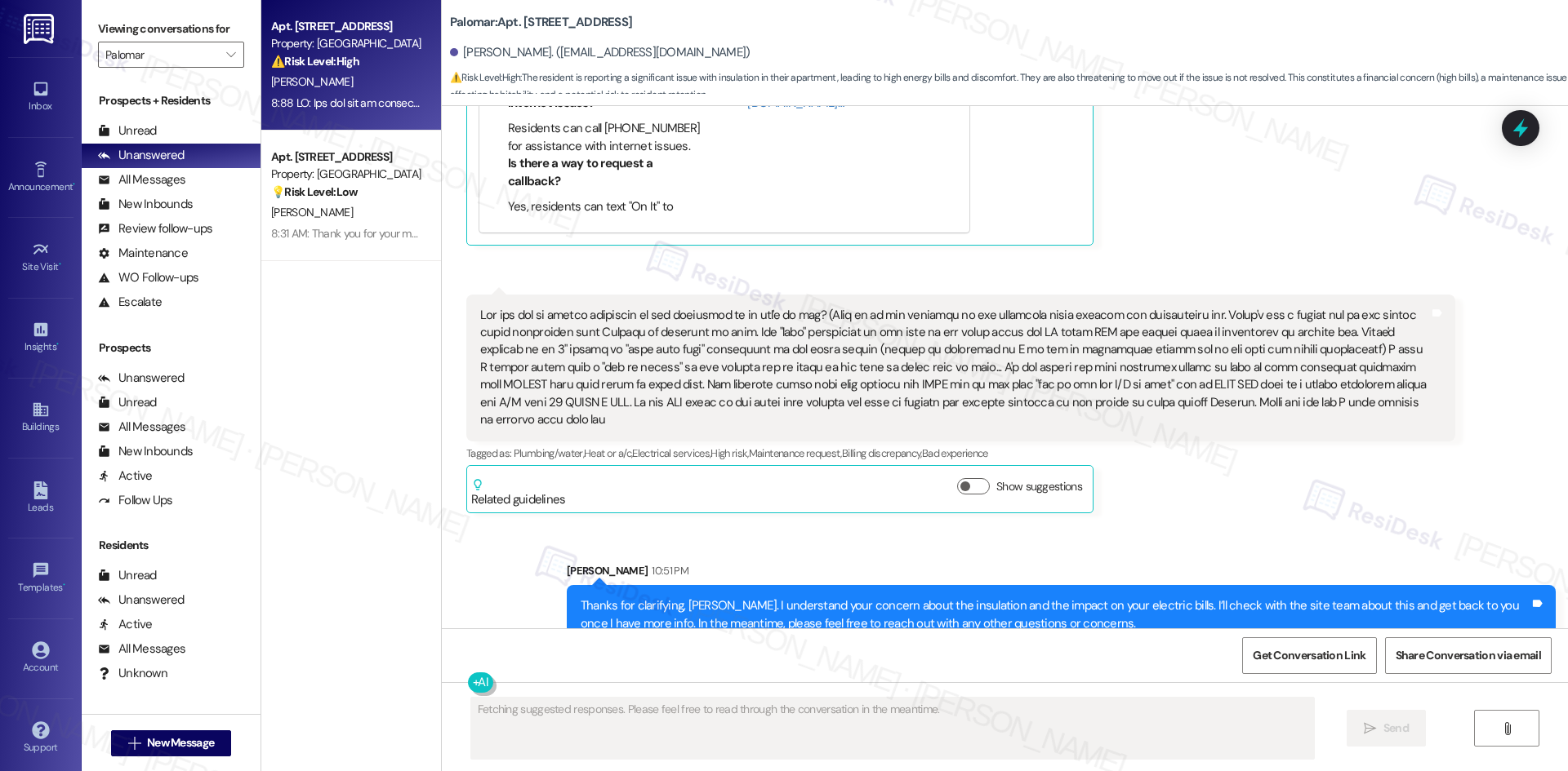
scroll to position [1125, 0]
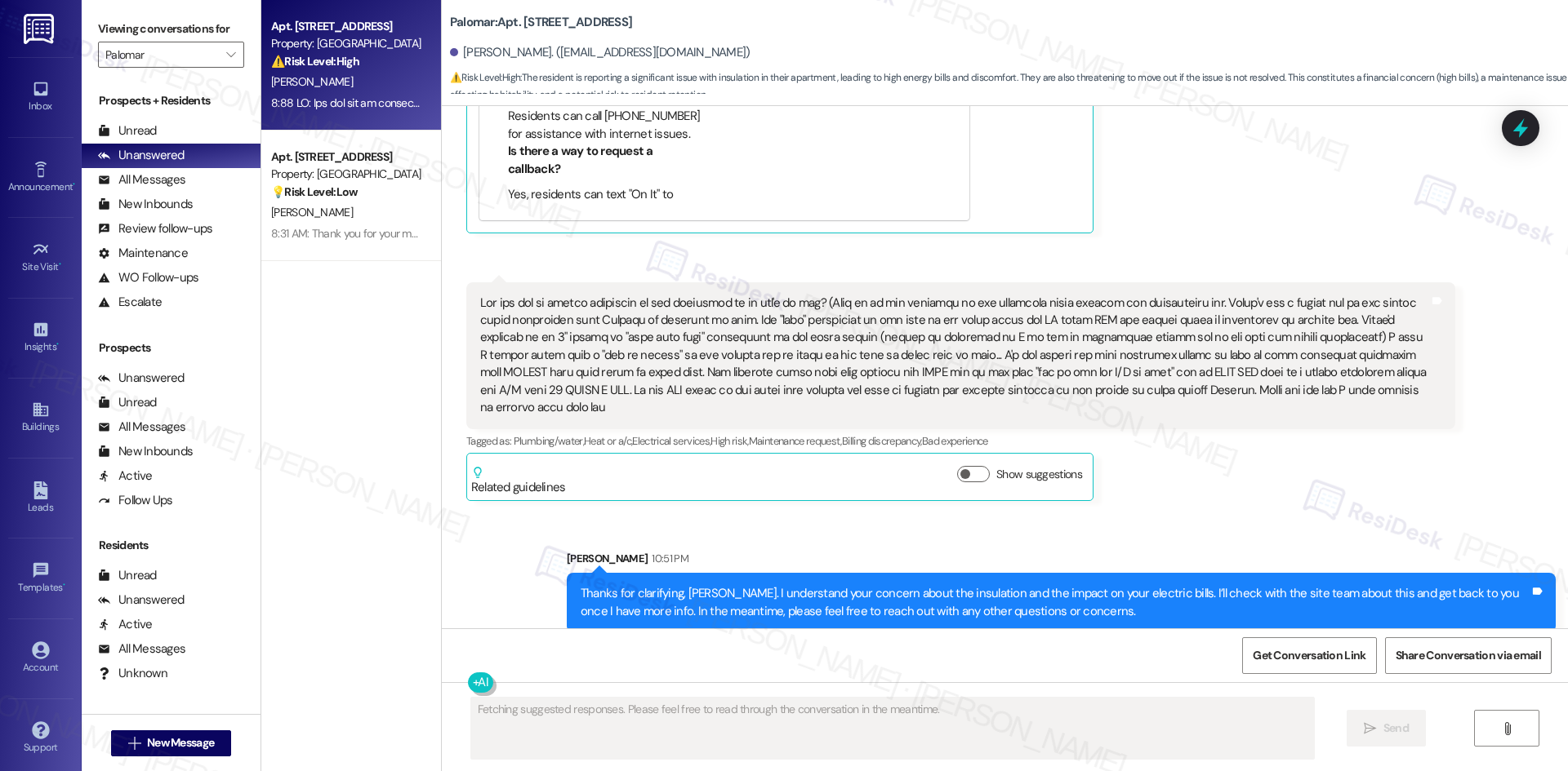
click at [1295, 468] on div "Jarrett Mccarver Question Neutral 6:20 AM Tags and notes Tagged as: Plumbing/wa…" at bounding box center [960, 392] width 989 height 219
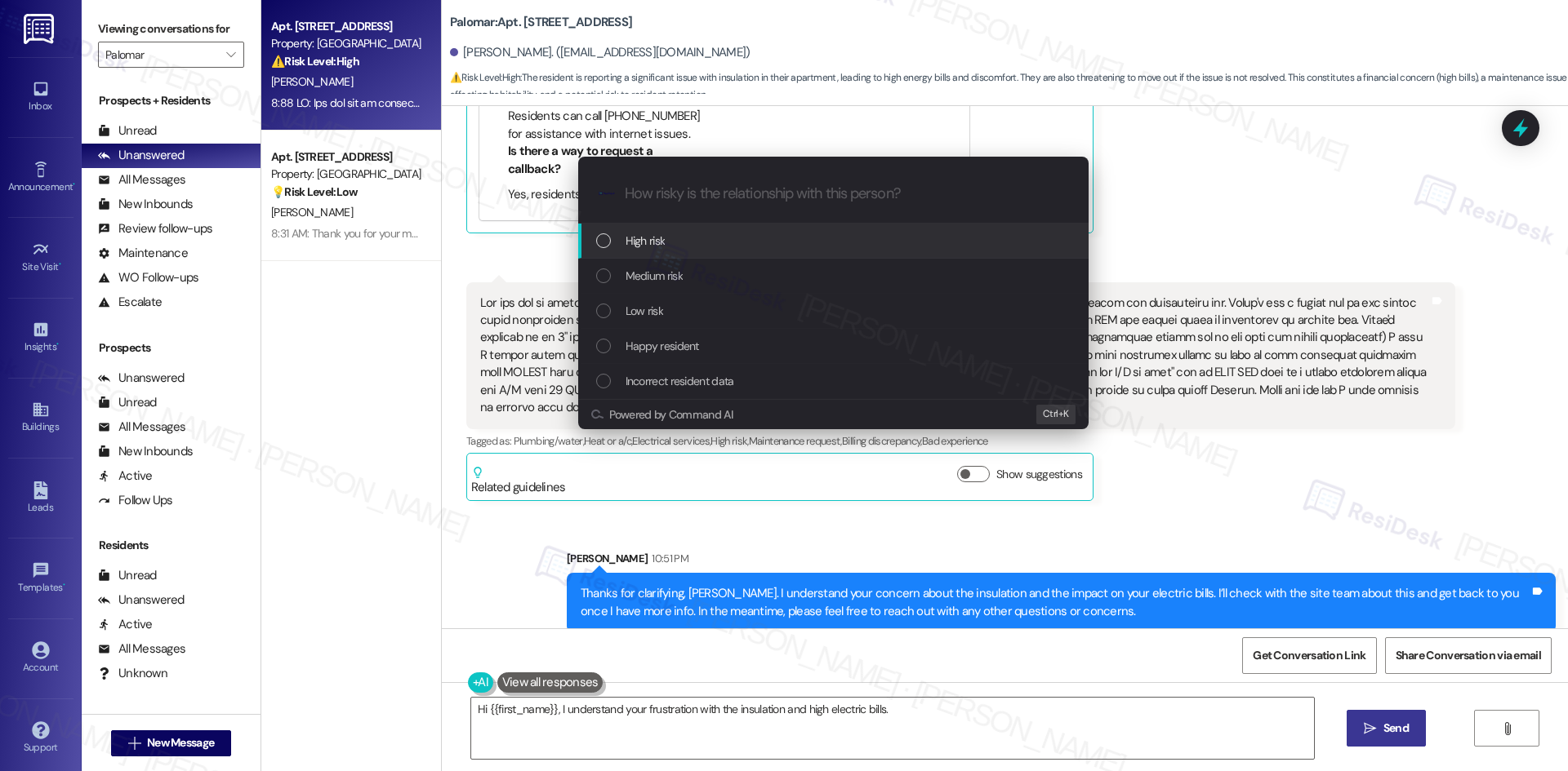
click at [743, 274] on div "Medium risk" at bounding box center [834, 275] width 477 height 18
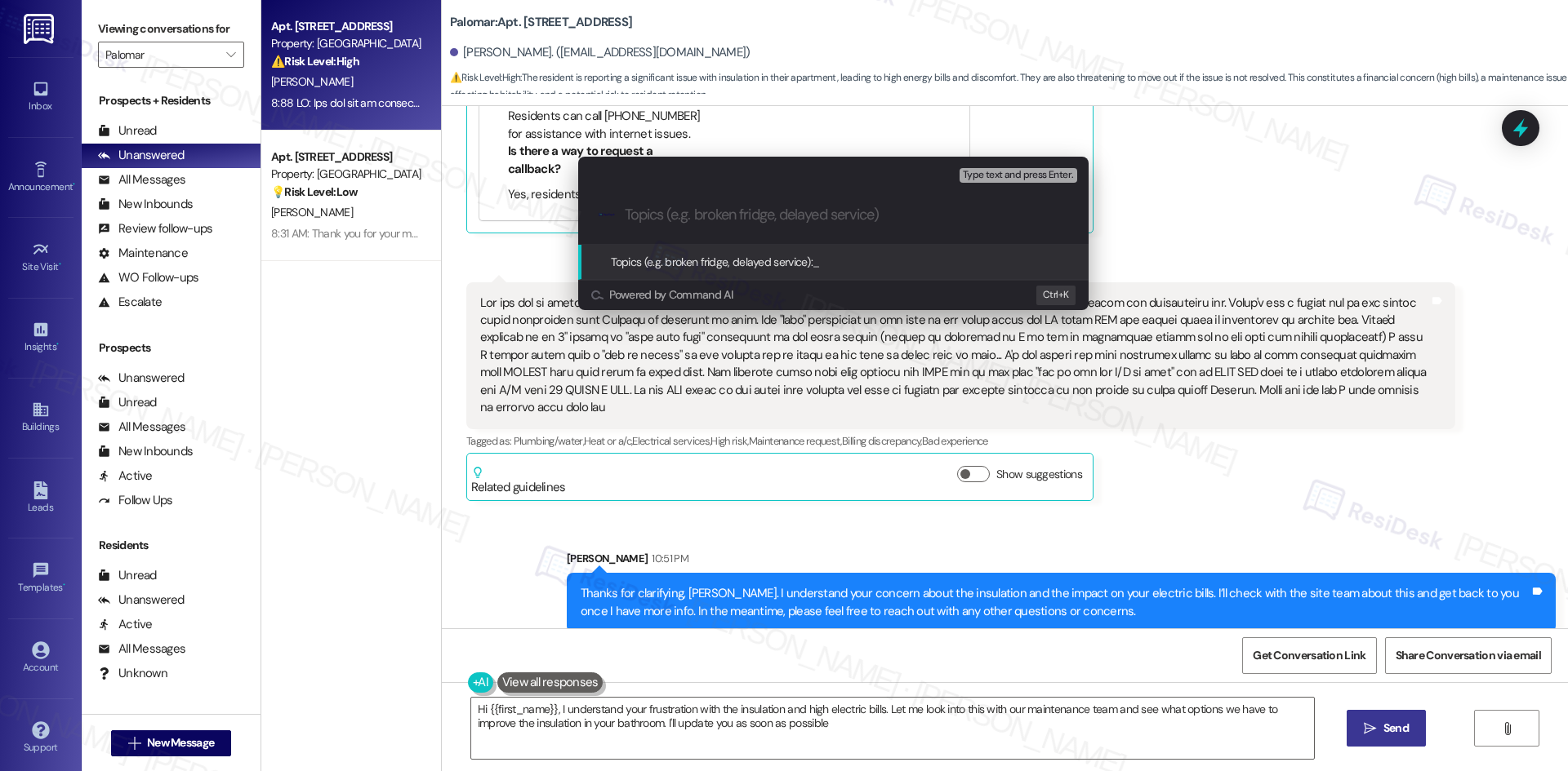
type textarea "Hi {{first_name}}, I understand your frustration with the insulation and high e…"
click at [1135, 465] on div "Escalate Conversation Medium risk Topics (e.g. broken fridge, delayed service) …" at bounding box center [784, 385] width 1568 height 771
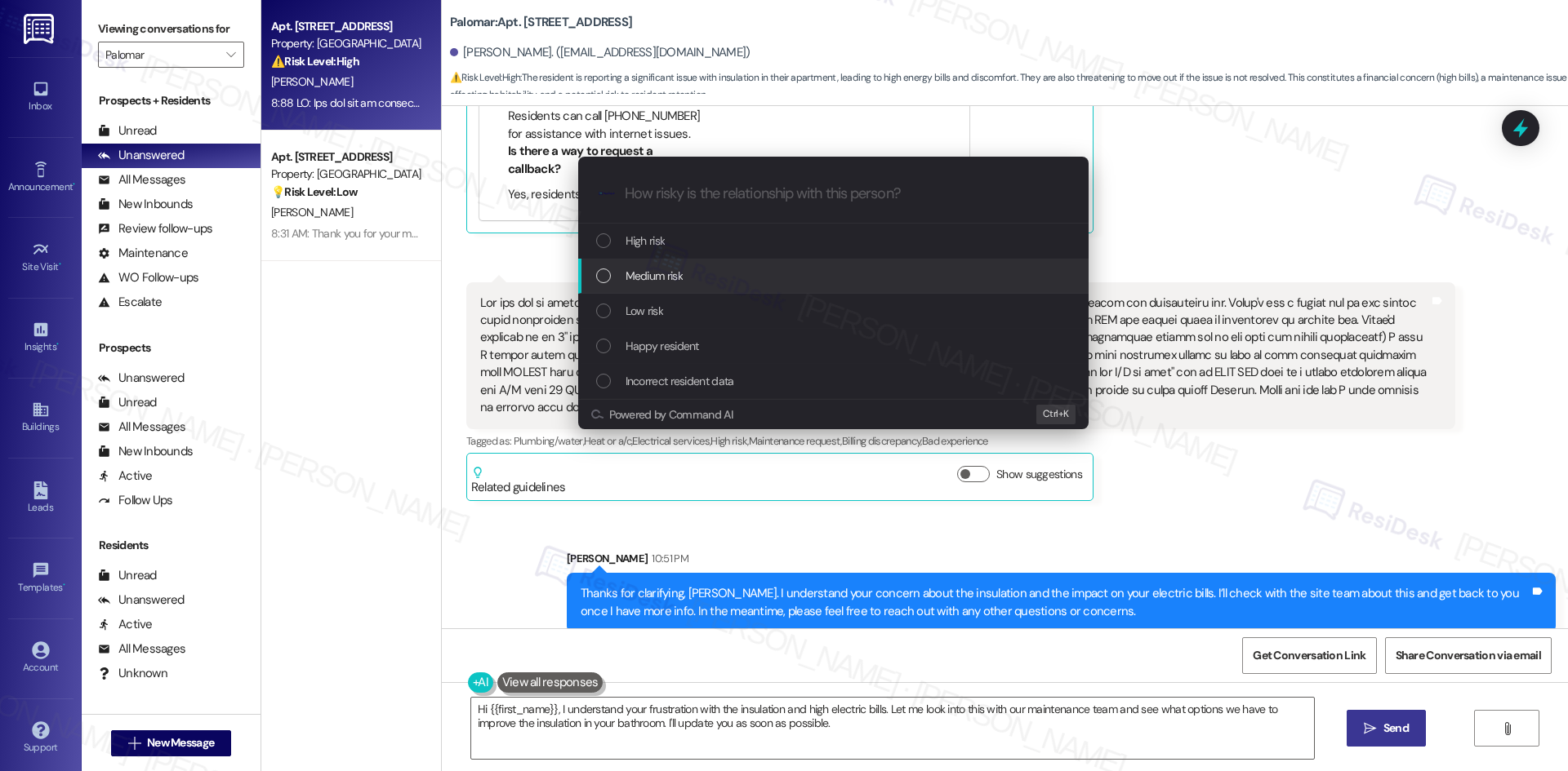
click at [696, 268] on div "Medium risk" at bounding box center [834, 275] width 477 height 18
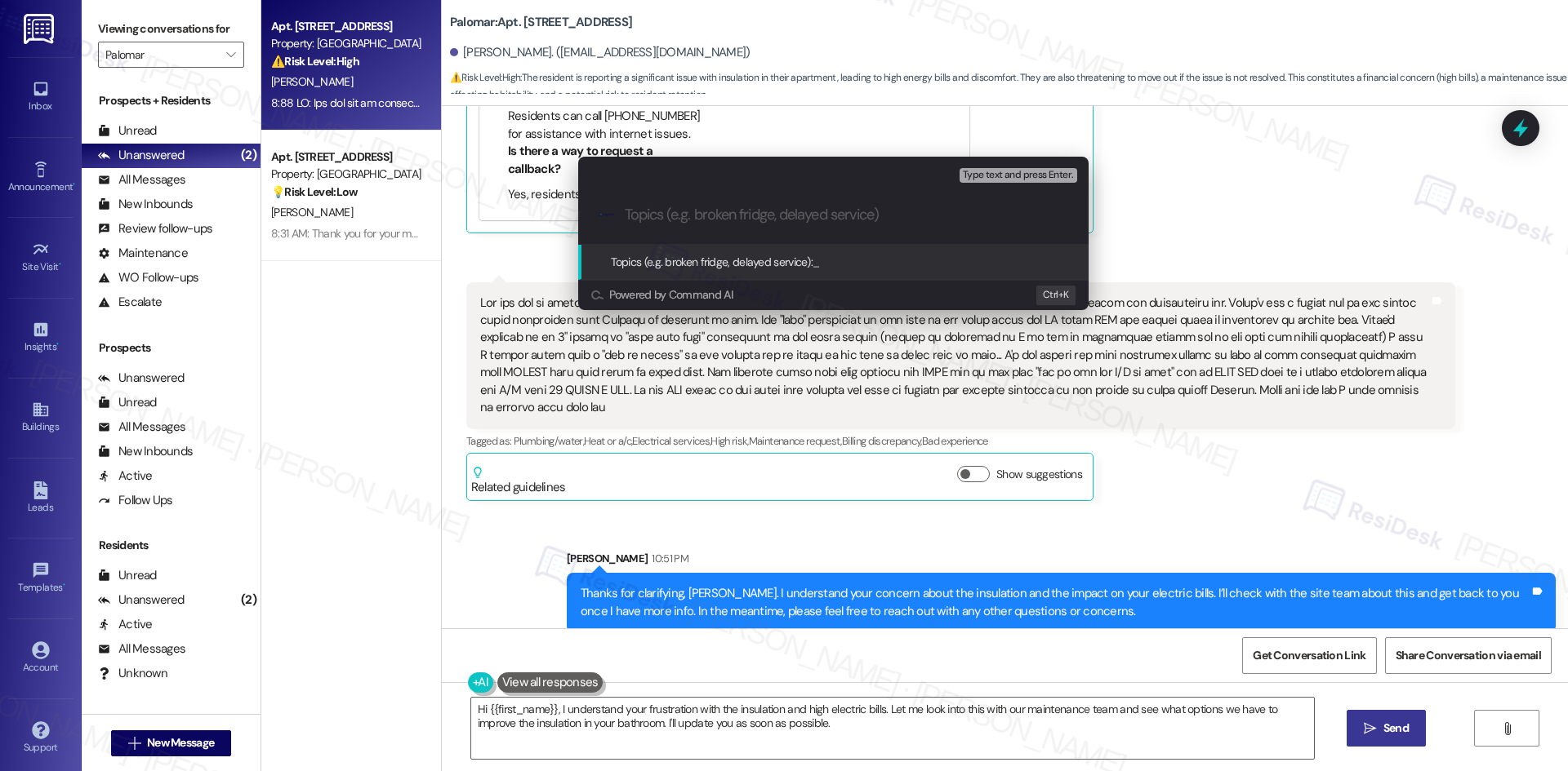
click at [708, 217] on input "Topics (e.g. broken fridge, delayed service)" at bounding box center [846, 215] width 443 height 17
paste input "Inquiry Regarding Insulation and High Utility Bills"
type input "Inquiry Regarding Insulation and High Utility Bills"
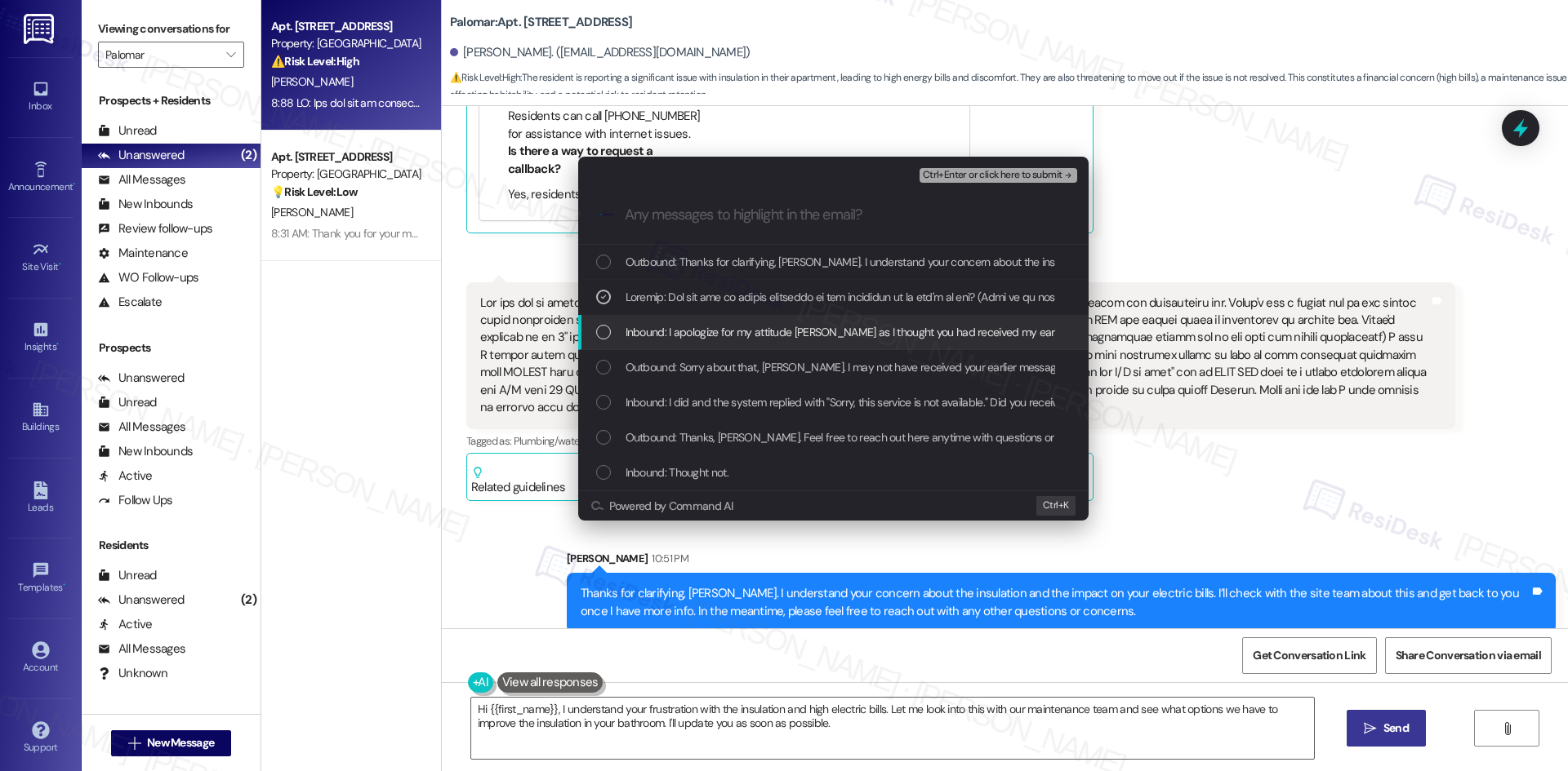
click at [773, 334] on span "Inbound: I apologize for my attitude Tessa as I thought you had received my ear…" at bounding box center [1579, 332] width 1907 height 18
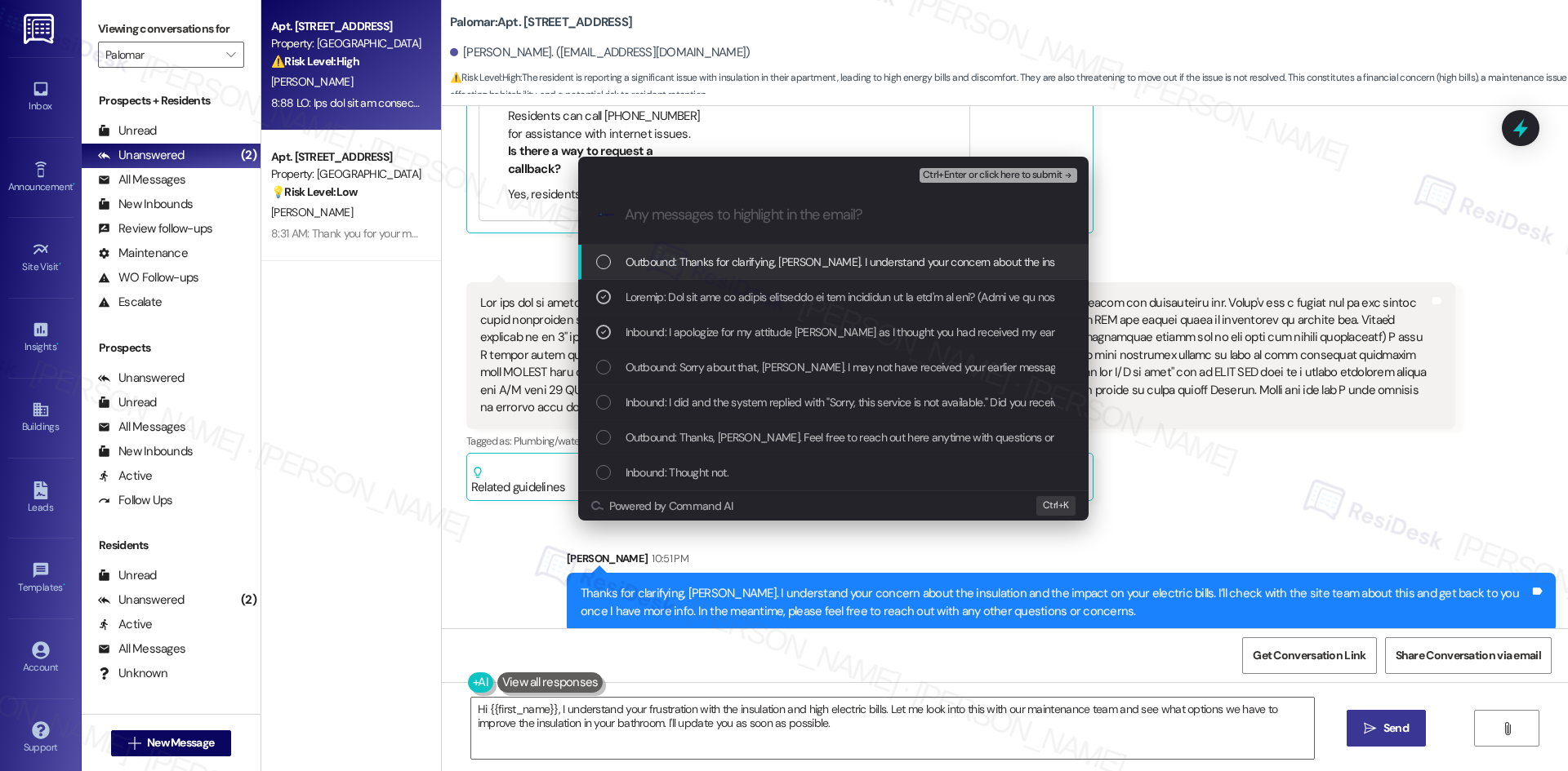
click at [1036, 170] on span "Ctrl+Enter or click here to submit" at bounding box center [993, 176] width 140 height 12
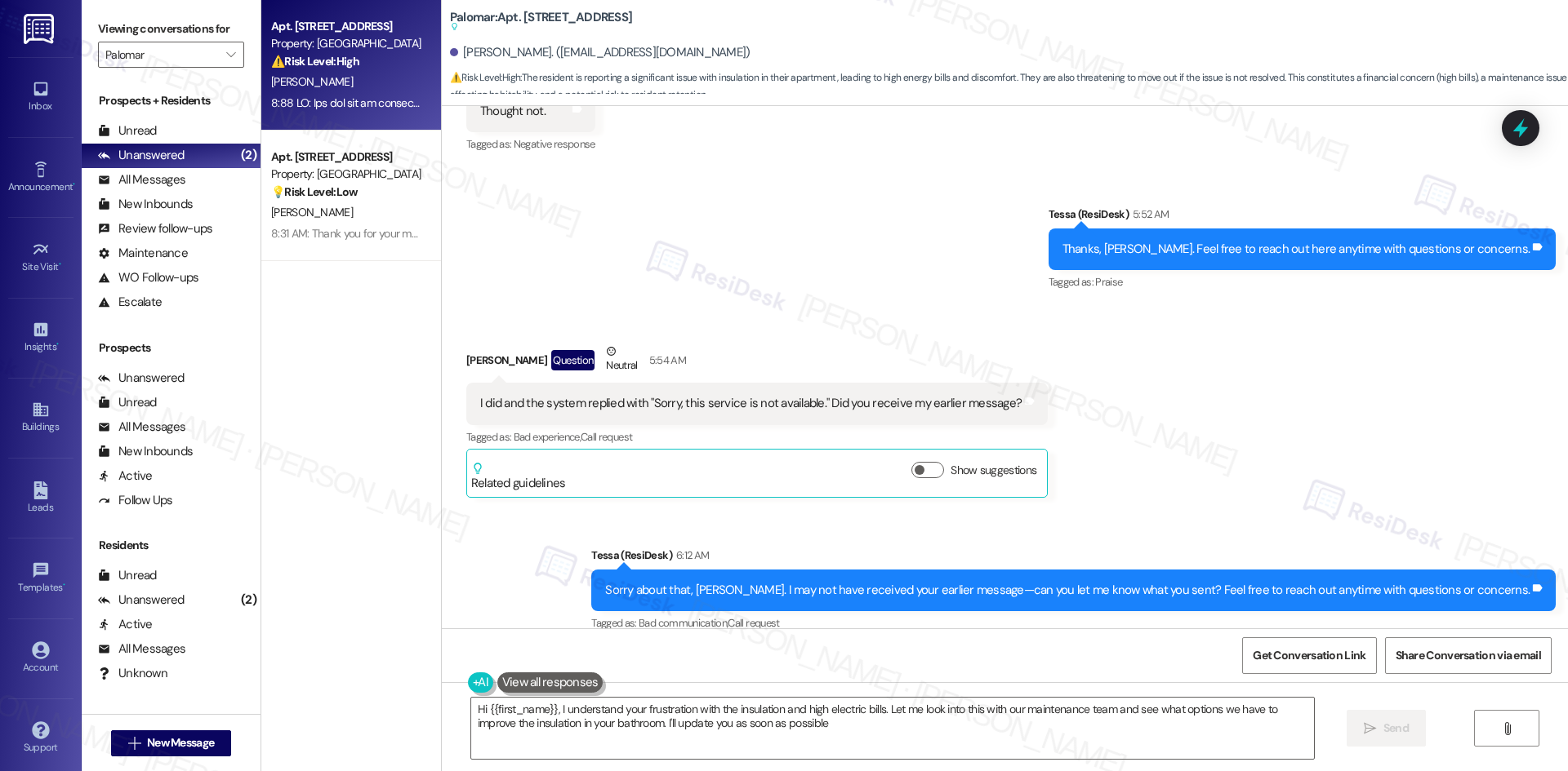
type textarea "Hi {{first_name}}, I understand your frustration with the insulation and high e…"
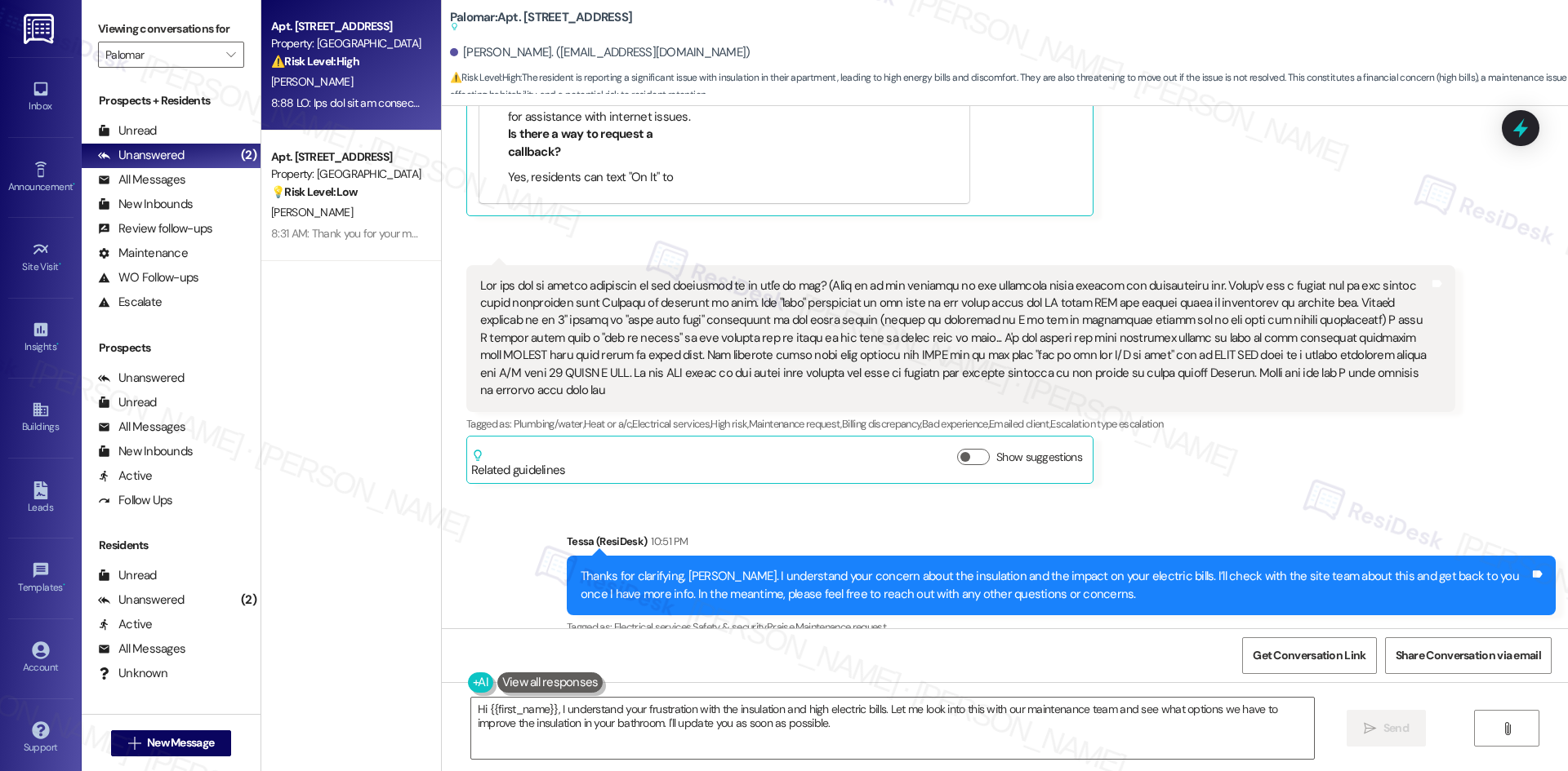
scroll to position [1149, 0]
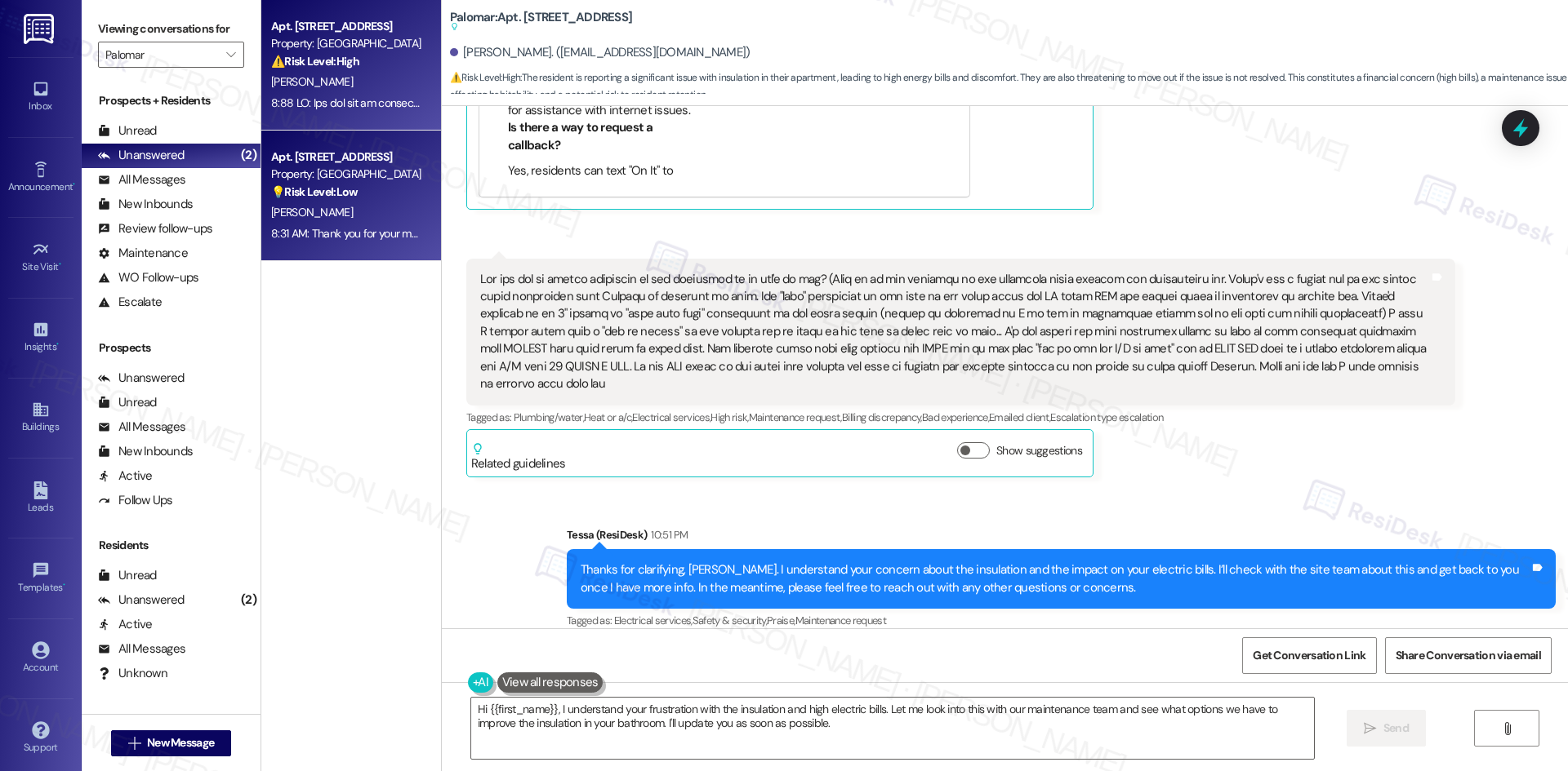
drag, startPoint x: 353, startPoint y: 261, endPoint x: 349, endPoint y: 242, distance: 19.4
click at [352, 260] on div "Apt. 3214, 6250 S Commerce Ct Property: Palomar ⚠️ Risk Level: High The residen…" at bounding box center [350, 328] width 180 height 656
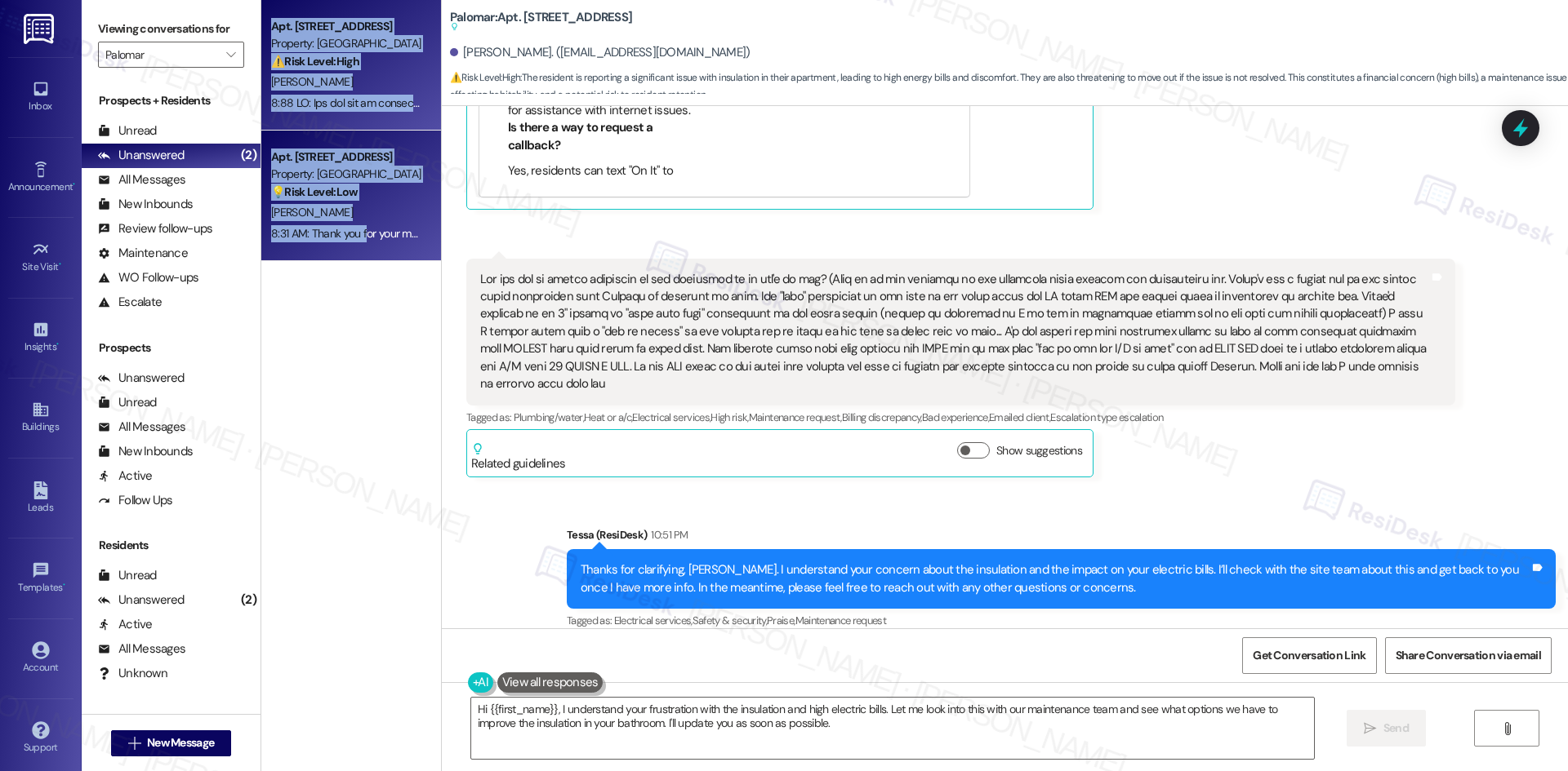
click at [350, 228] on div "8:31 AM: Thank you for your message. Our offices are currently closed, but we w…" at bounding box center [702, 233] width 862 height 15
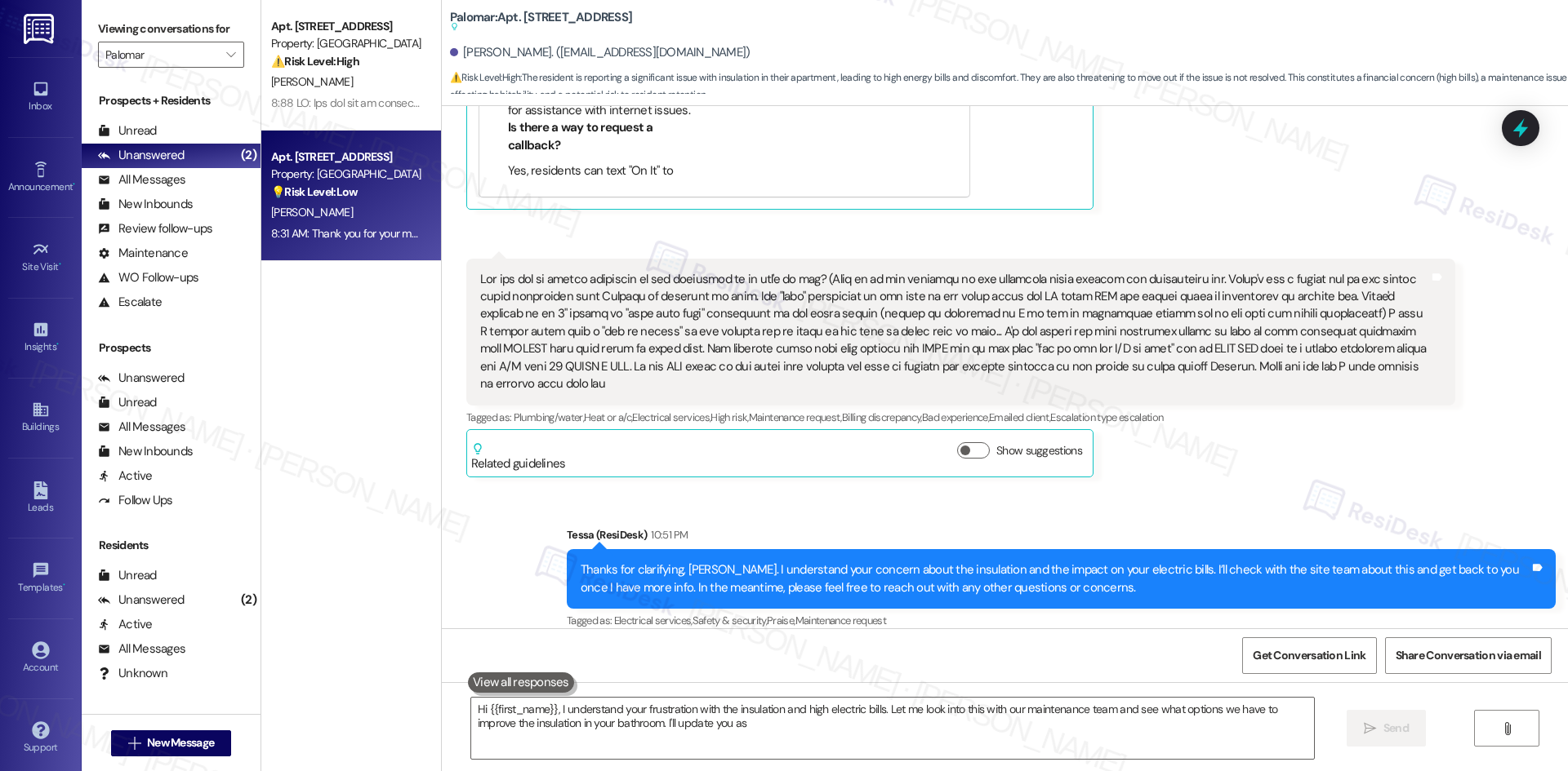
type textarea "Hi {{first_name}}, I understand your frustration with the insulation and high e…"
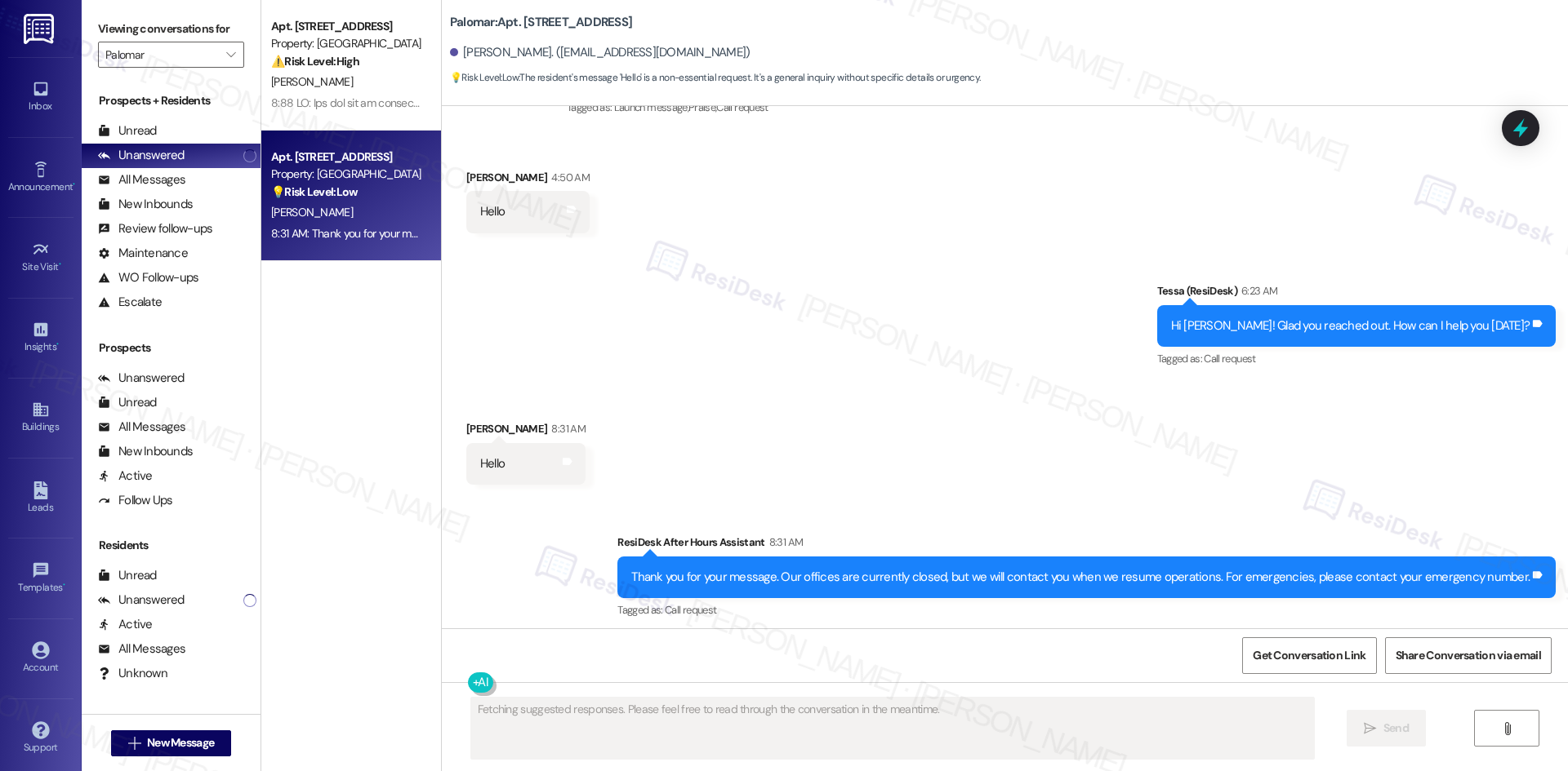
scroll to position [264, 0]
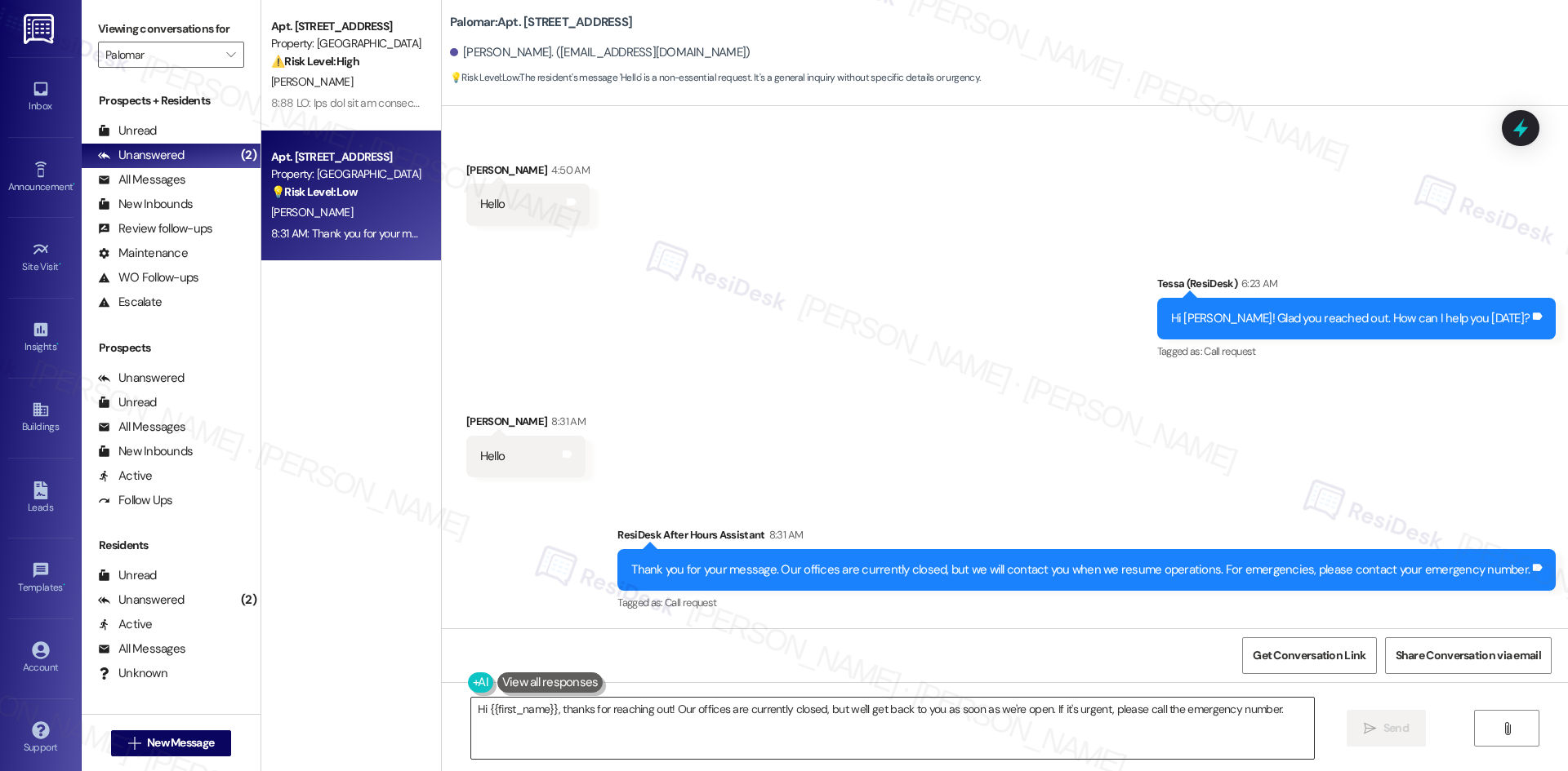
click at [642, 737] on textarea "Hi {{first_name}}, thanks for reaching out! Our offices are currently closed, b…" at bounding box center [893, 727] width 842 height 61
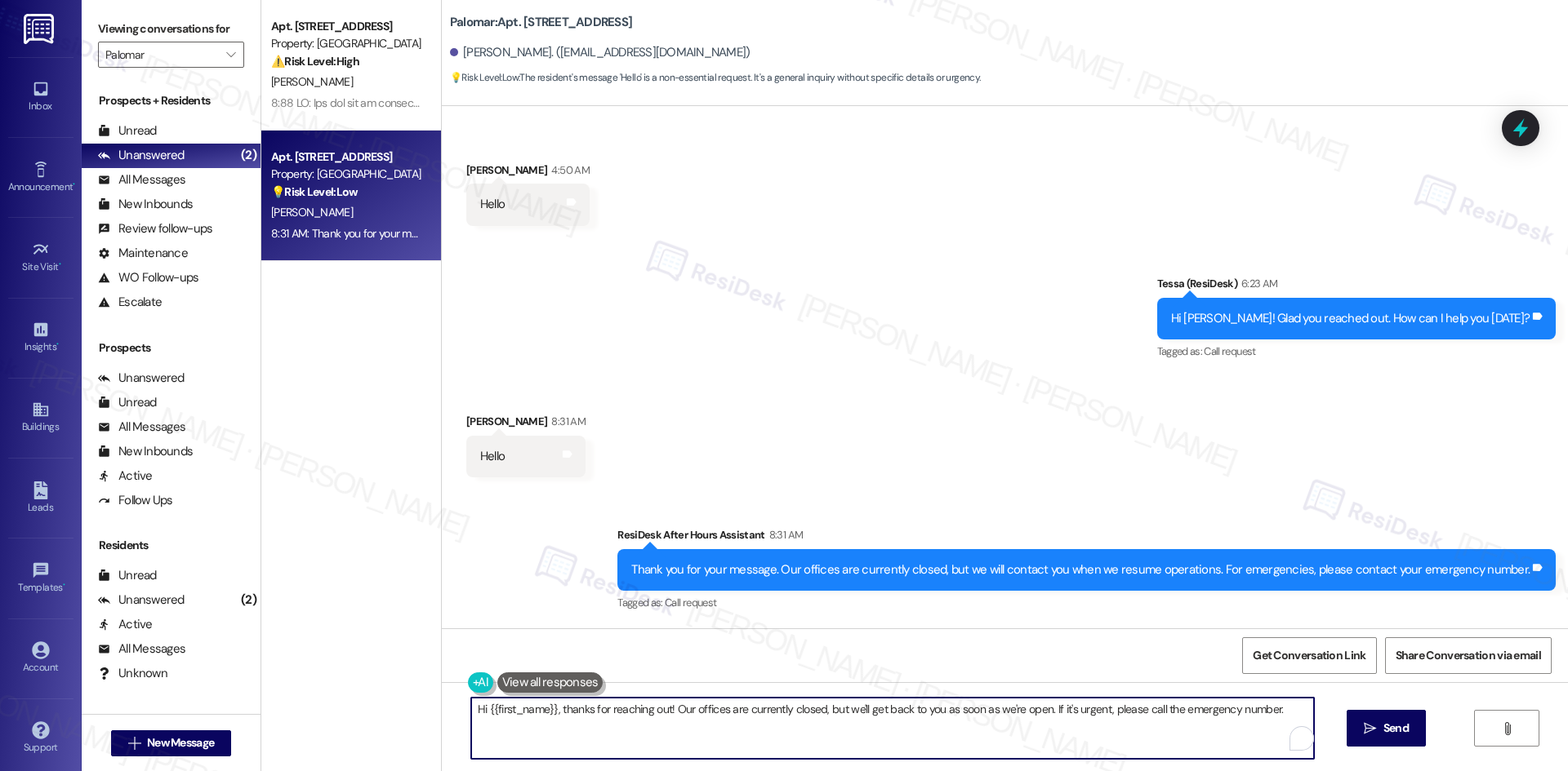
paste textarea "Ciro, I see your message. How can I help you today?"
type textarea "Hi Ciro, I see your message. How can I help you today?"
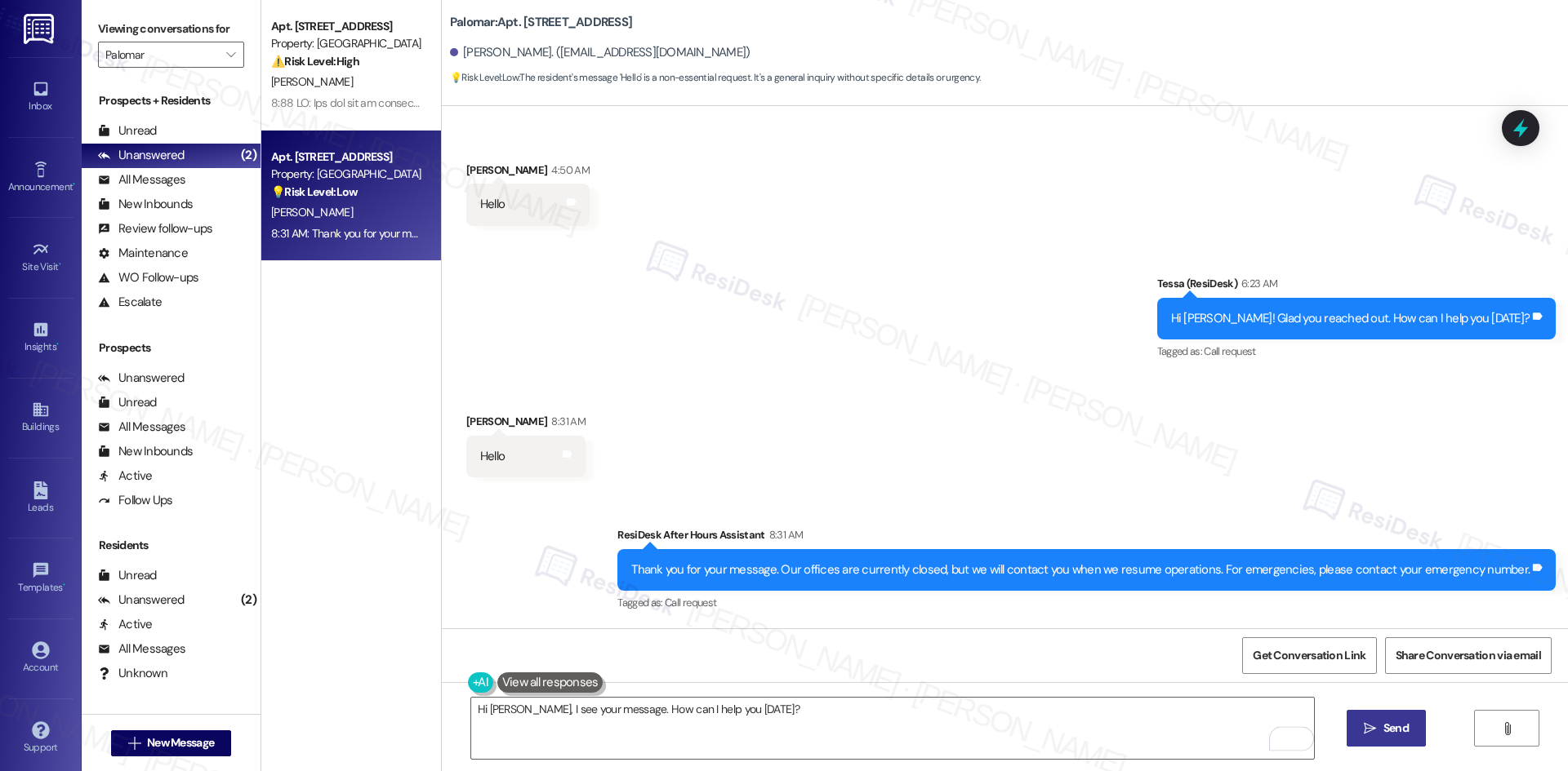
click at [1380, 734] on span "Send" at bounding box center [1395, 728] width 32 height 17
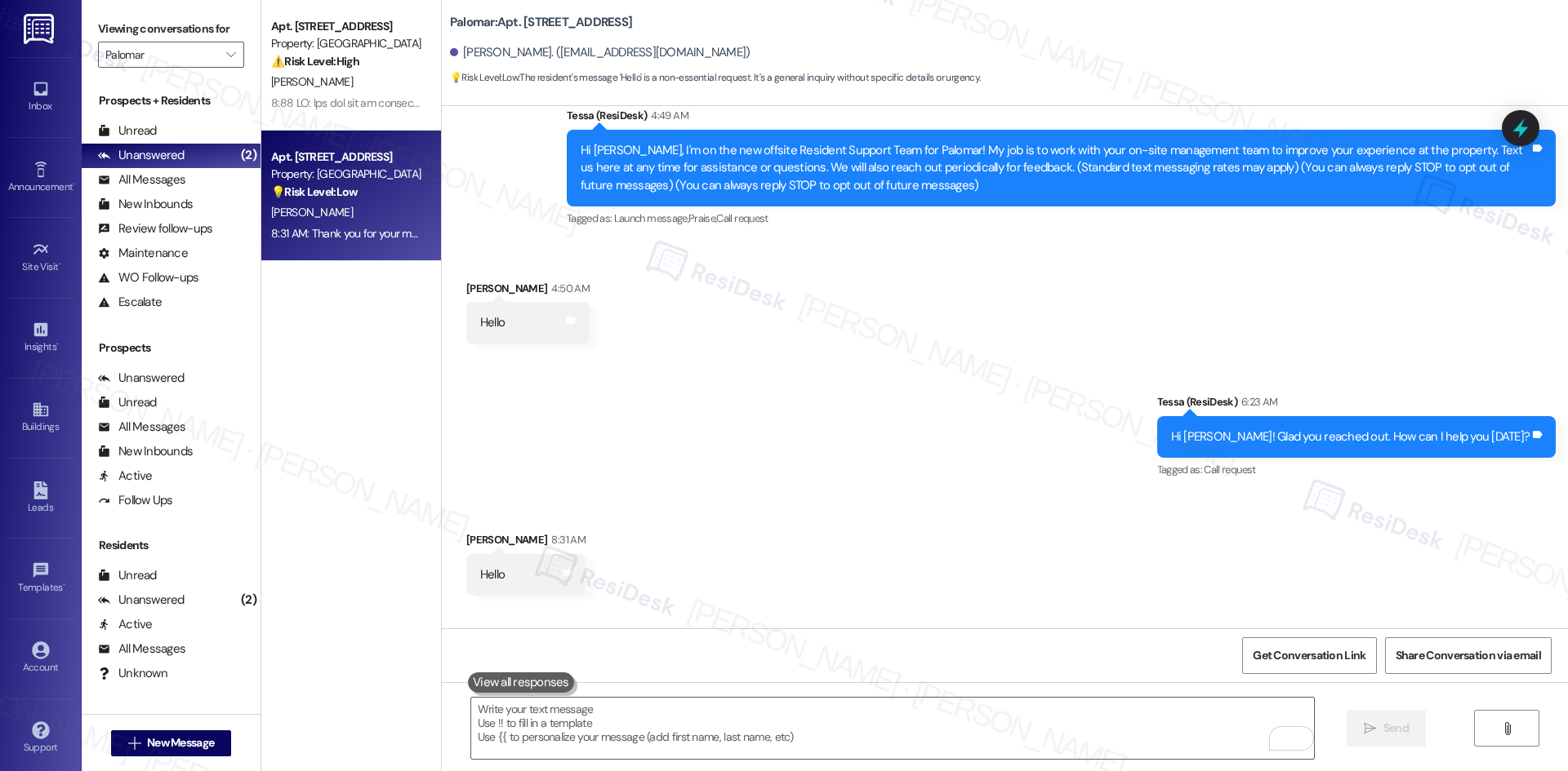
scroll to position [125, 0]
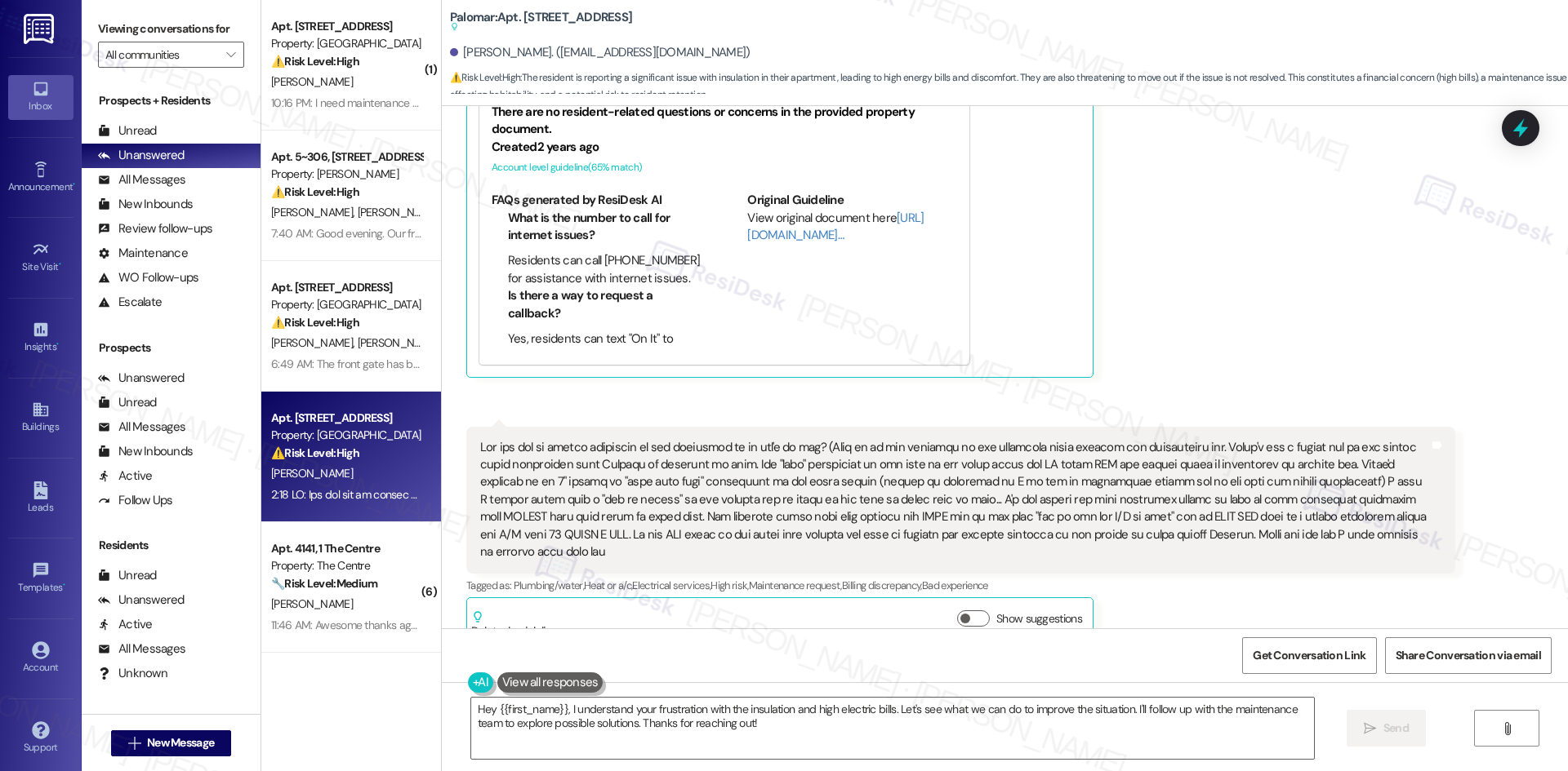
scroll to position [994, 0]
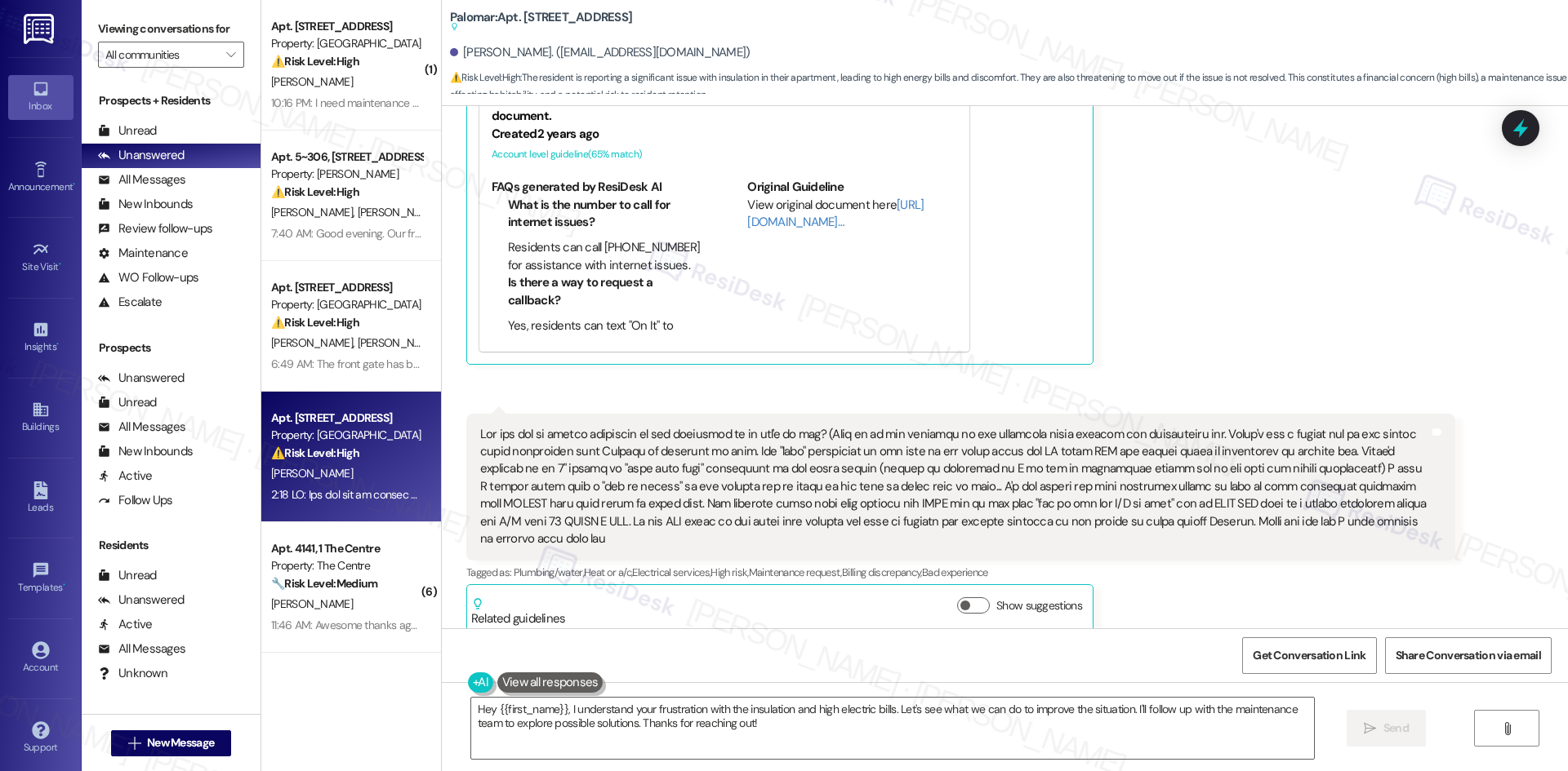
click at [1120, 287] on div "[PERSON_NAME] Question Neutral 6:17 AM I apologize for my attitude [PERSON_NAME…" at bounding box center [960, 118] width 989 height 490
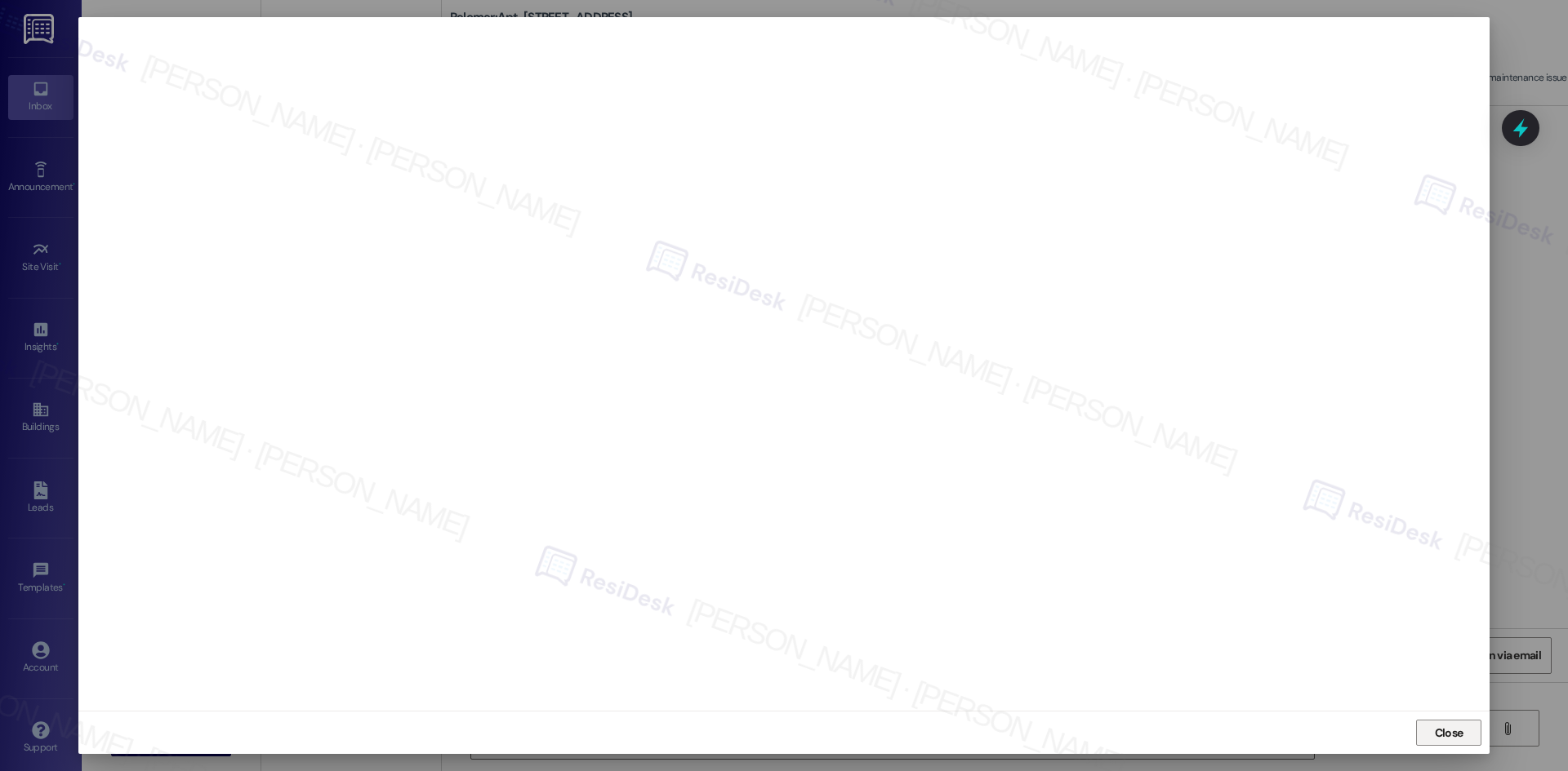
click at [1450, 731] on span "Close" at bounding box center [1448, 733] width 28 height 17
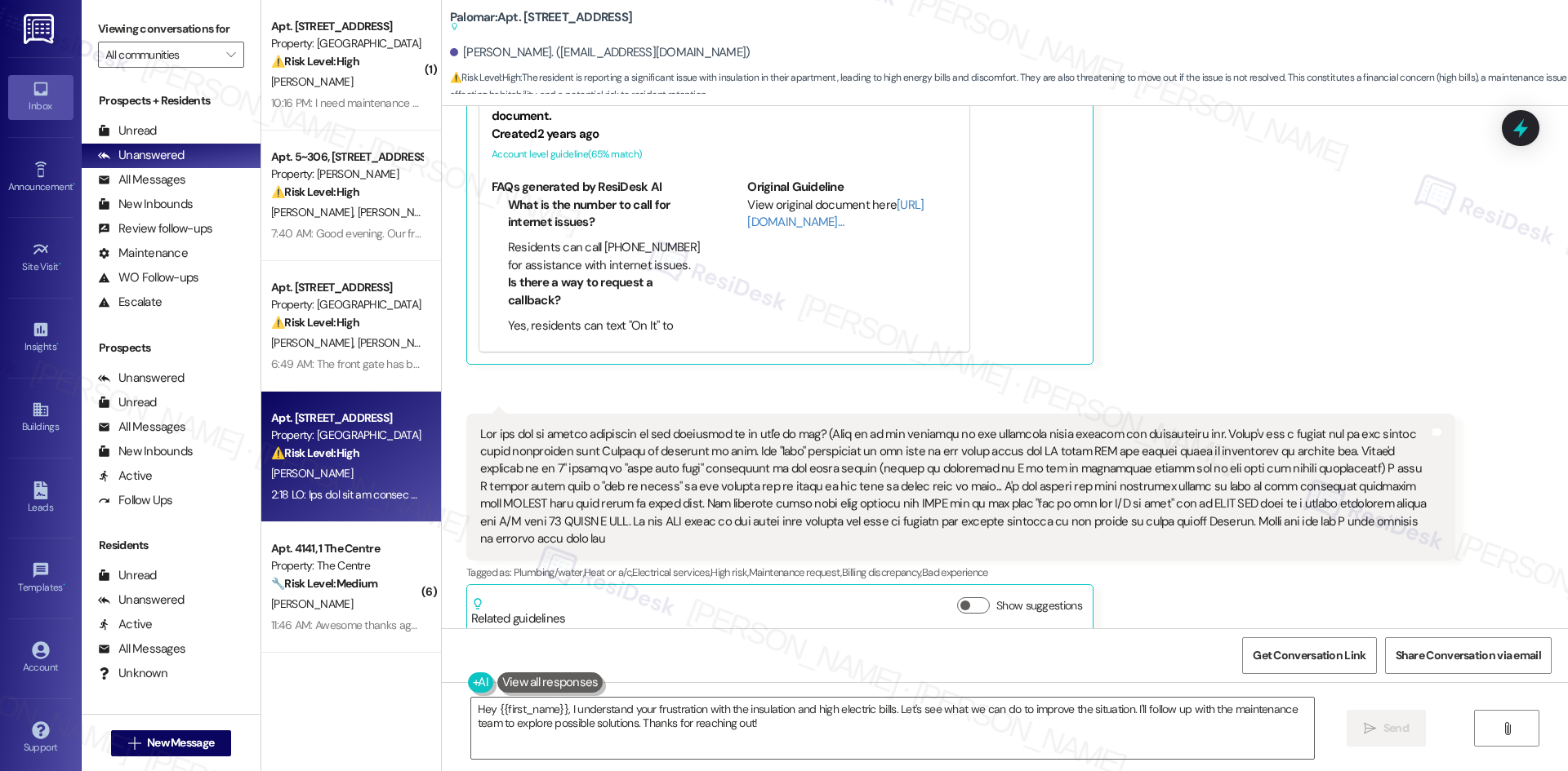
click at [1219, 422] on div "Tags and notes" at bounding box center [960, 487] width 989 height 146
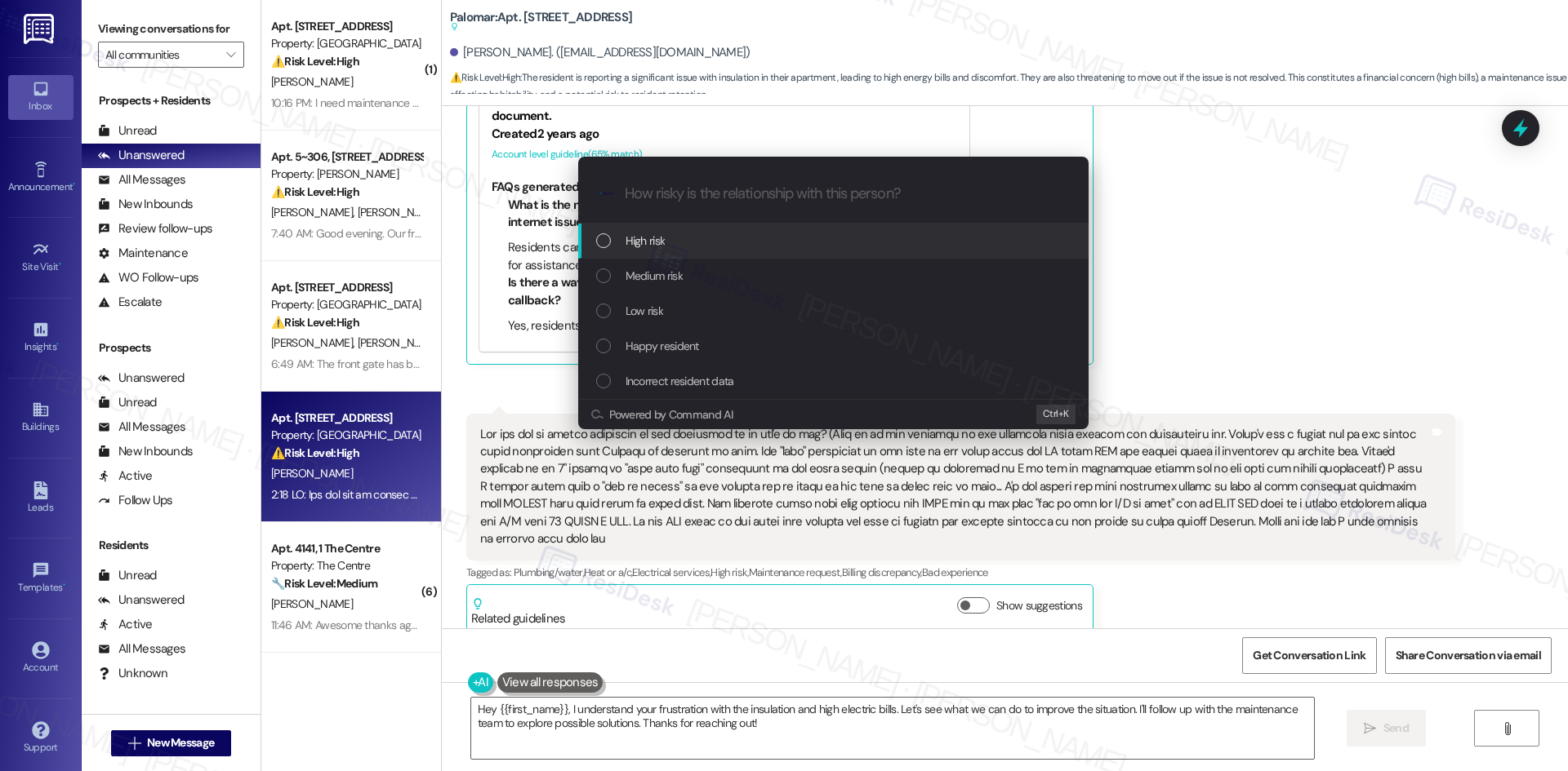
click at [1320, 311] on div "Escalate Conversation How risky is the relationship with this person? Topics (e…" at bounding box center [784, 385] width 1568 height 771
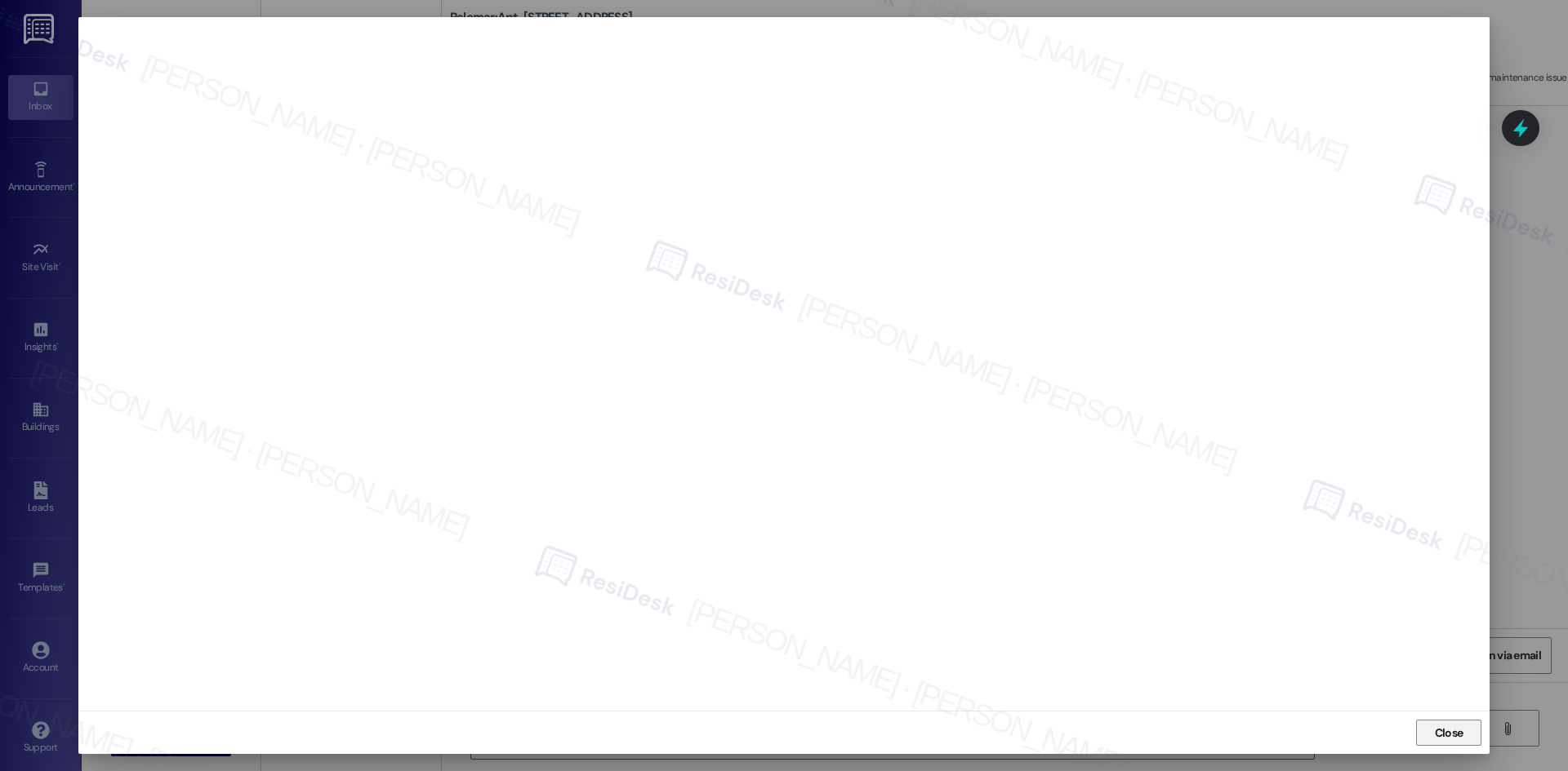
click at [1459, 744] on span "Close" at bounding box center [1449, 732] width 35 height 24
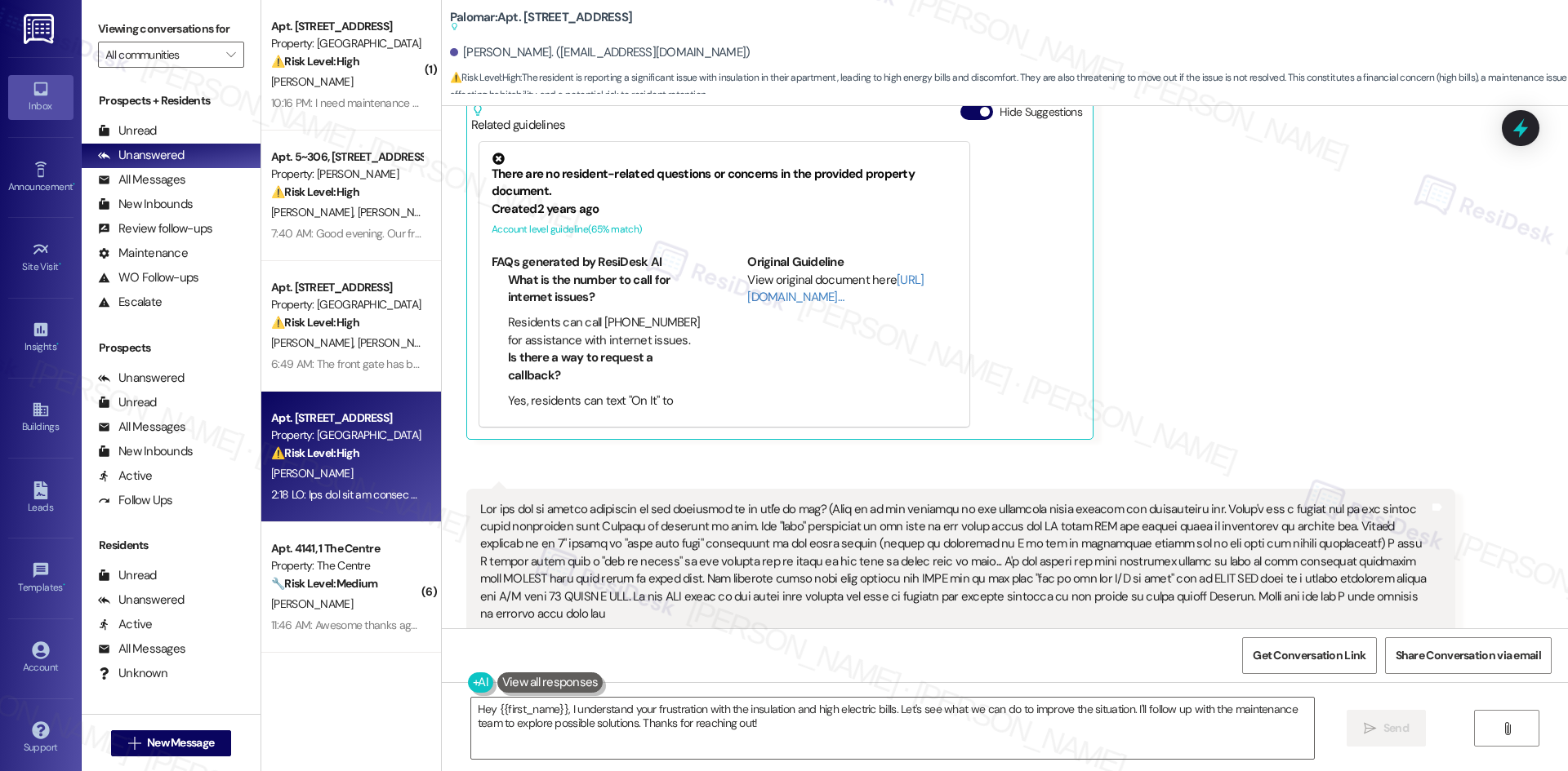
scroll to position [913, 0]
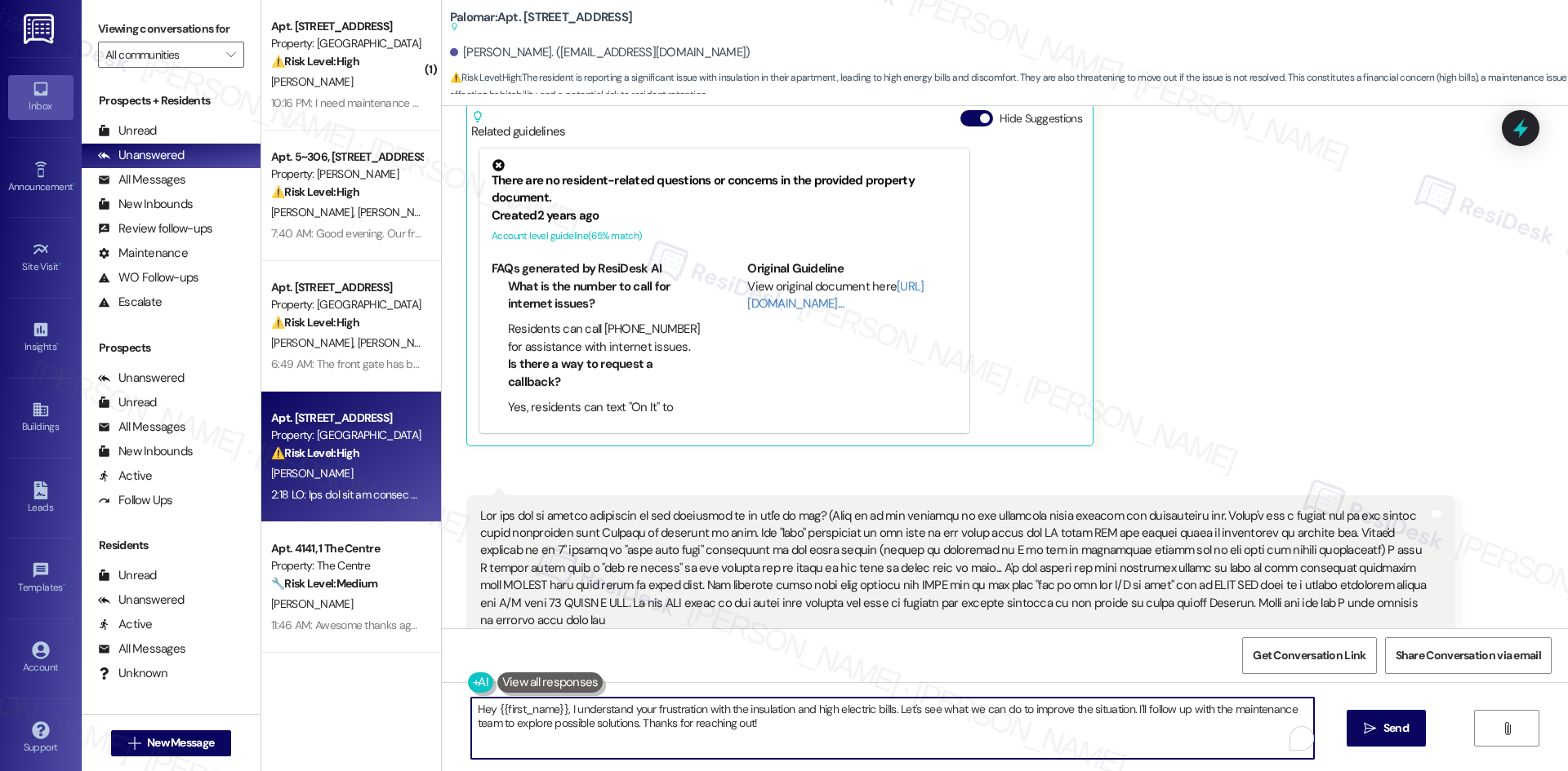
click at [1047, 725] on textarea "Hey {{first_name}}, I understand your frustration with the insulation and high …" at bounding box center [893, 727] width 842 height 61
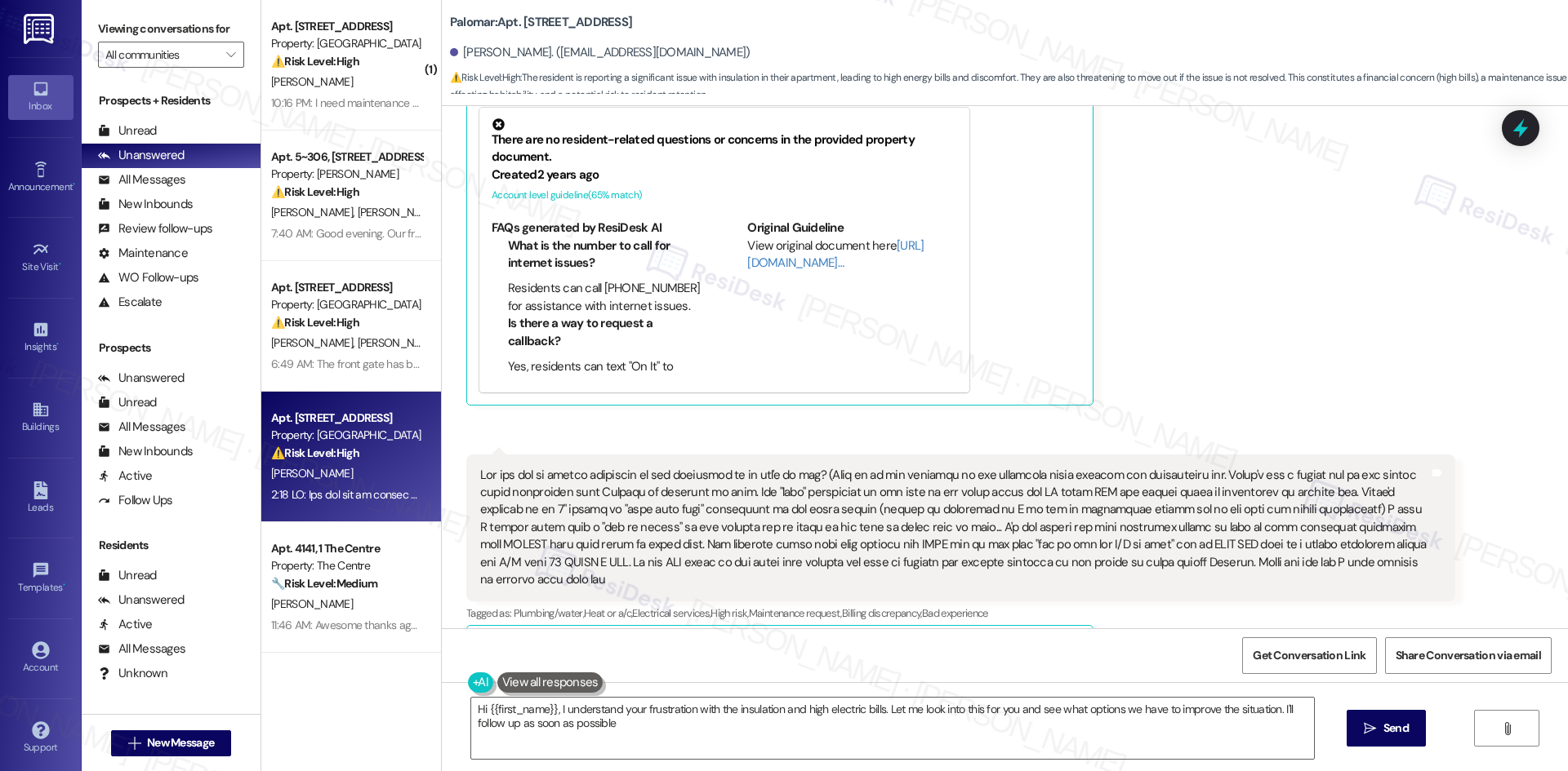
type textarea "Hi {{first_name}}, I understand your frustration with the insulation and high e…"
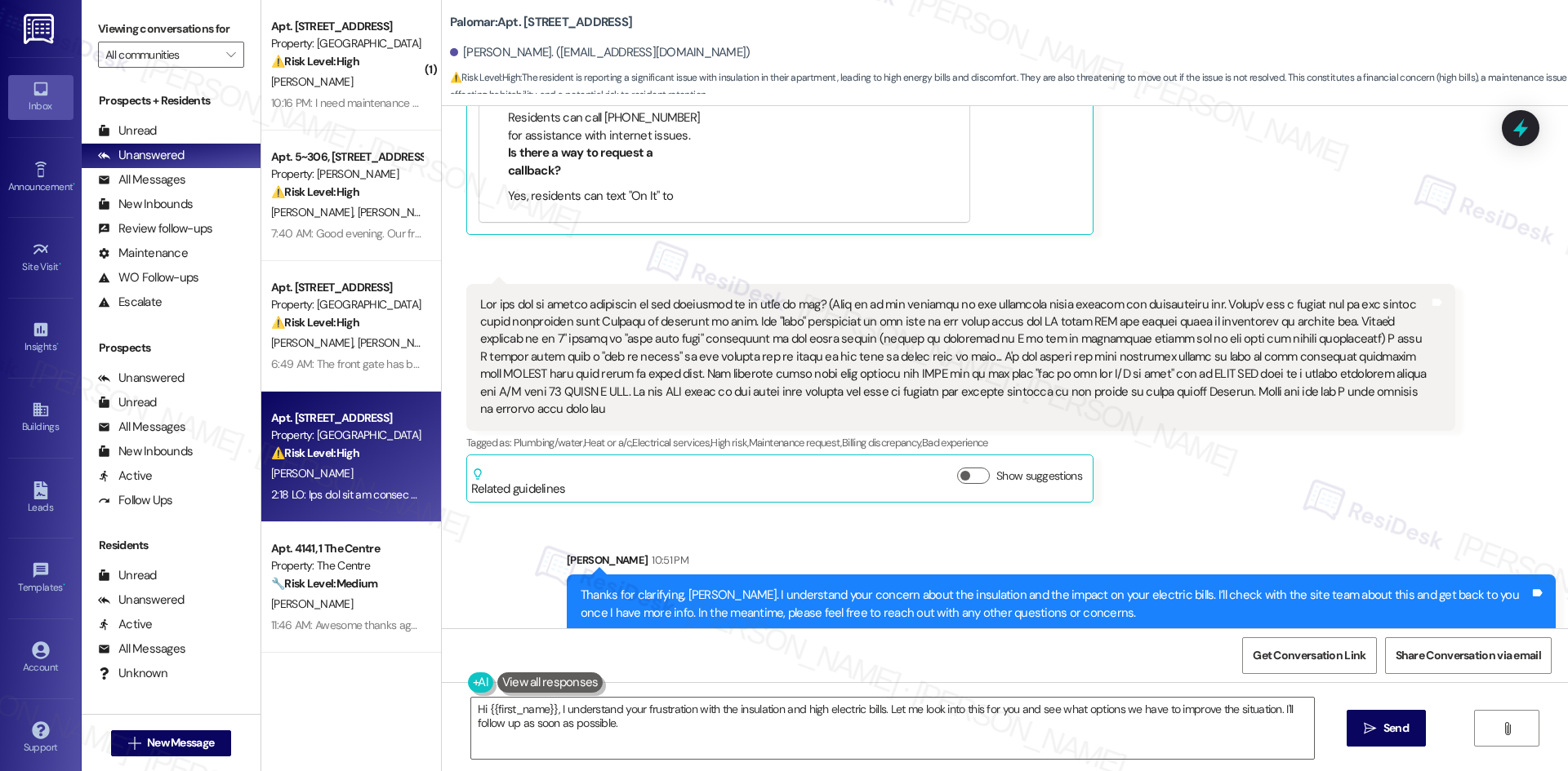
scroll to position [1125, 0]
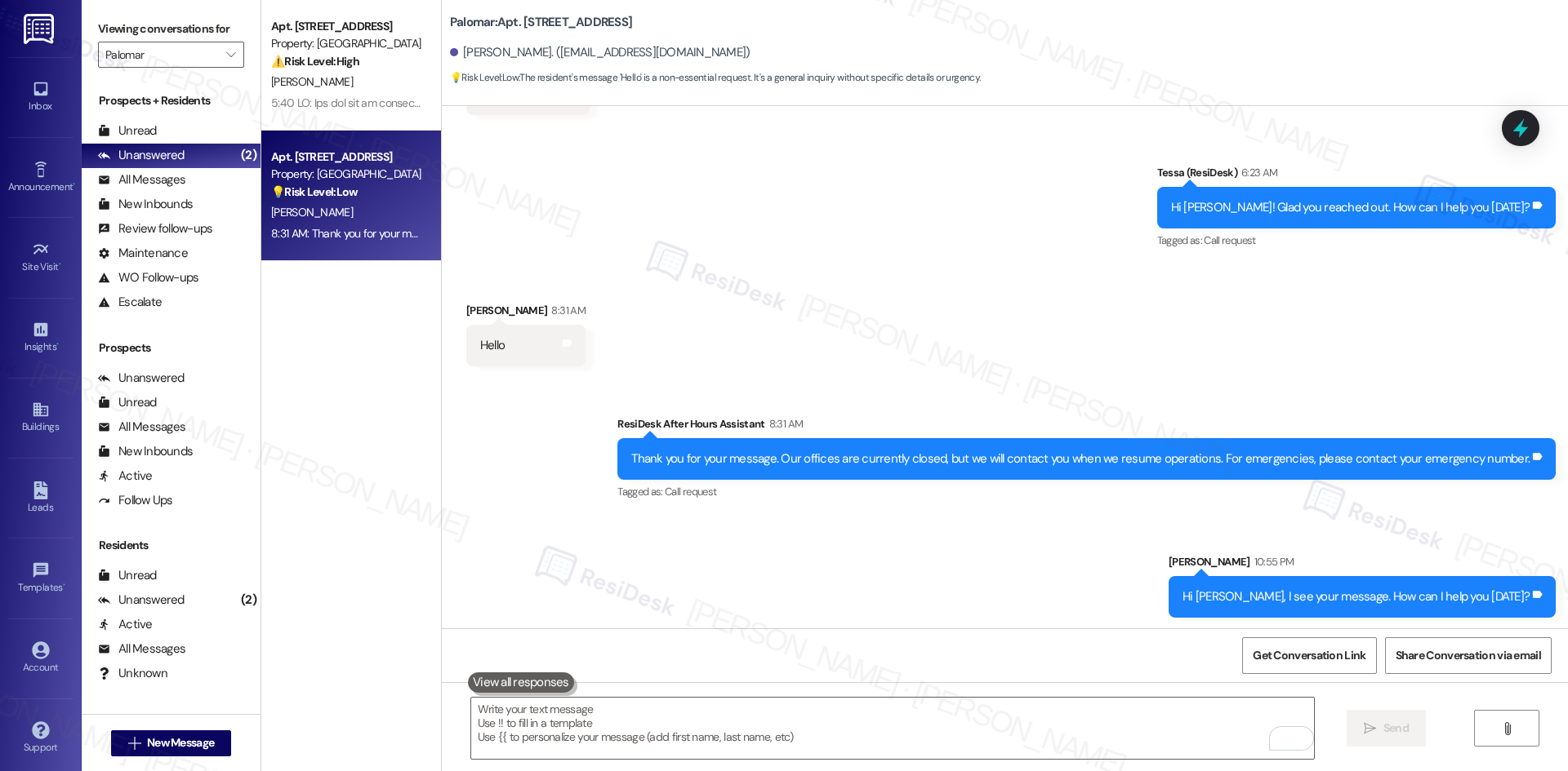
scroll to position [377, 0]
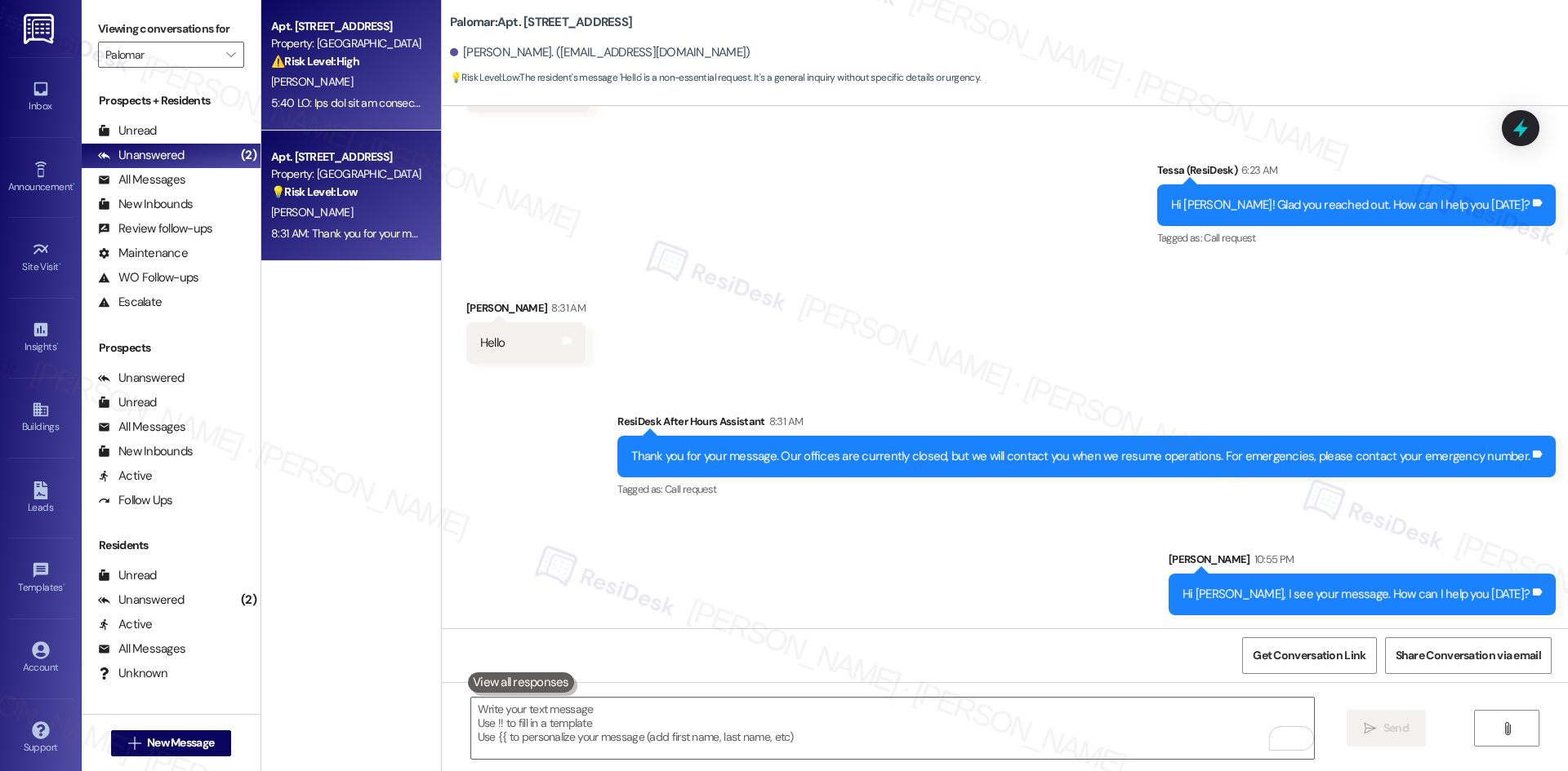
click at [376, 119] on div "Apt. 3214, 6250 S Commerce Ct Property: Palomar ⚠️ Risk Level: High The residen…" at bounding box center [350, 65] width 180 height 131
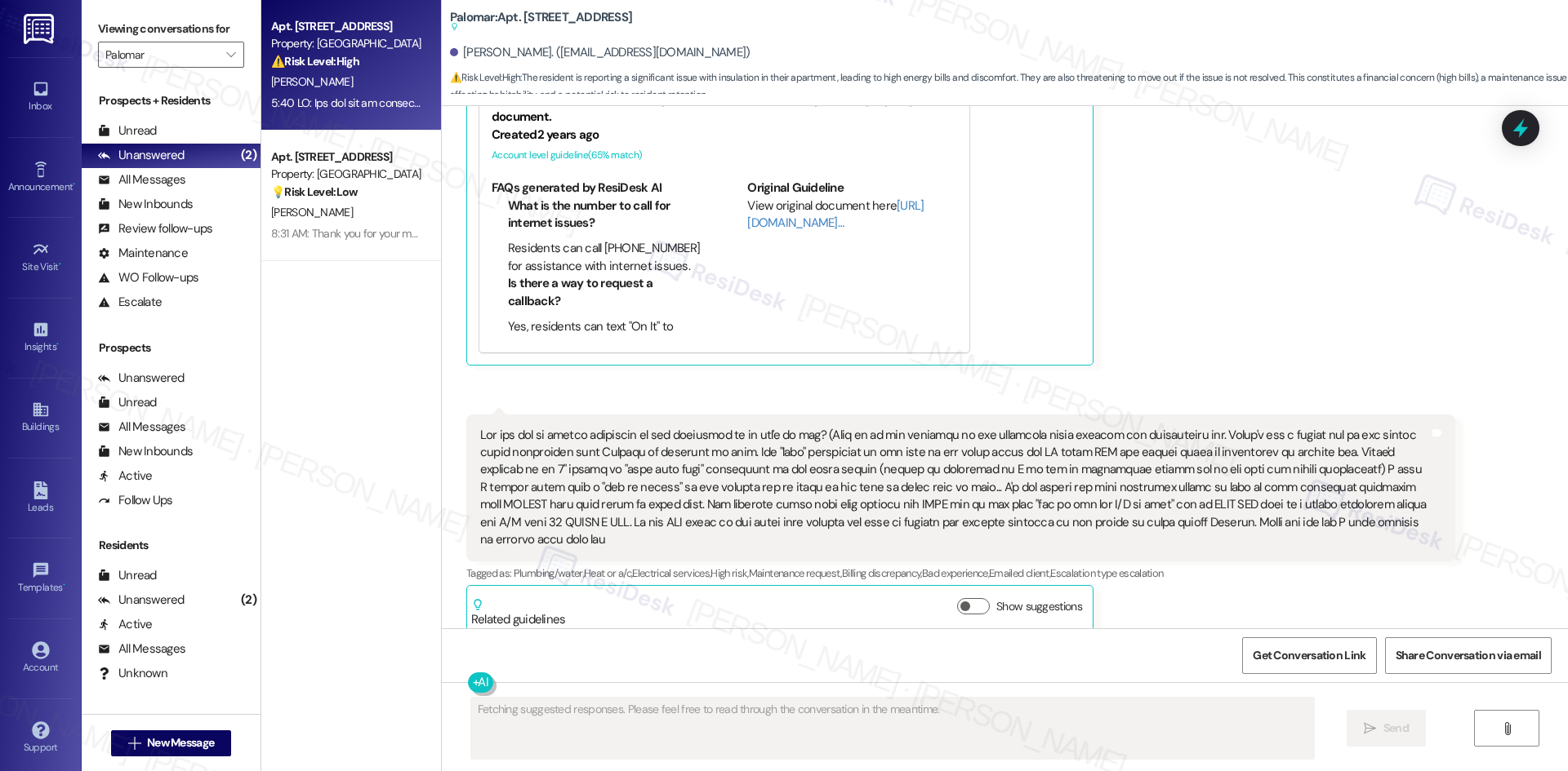
scroll to position [1333, 0]
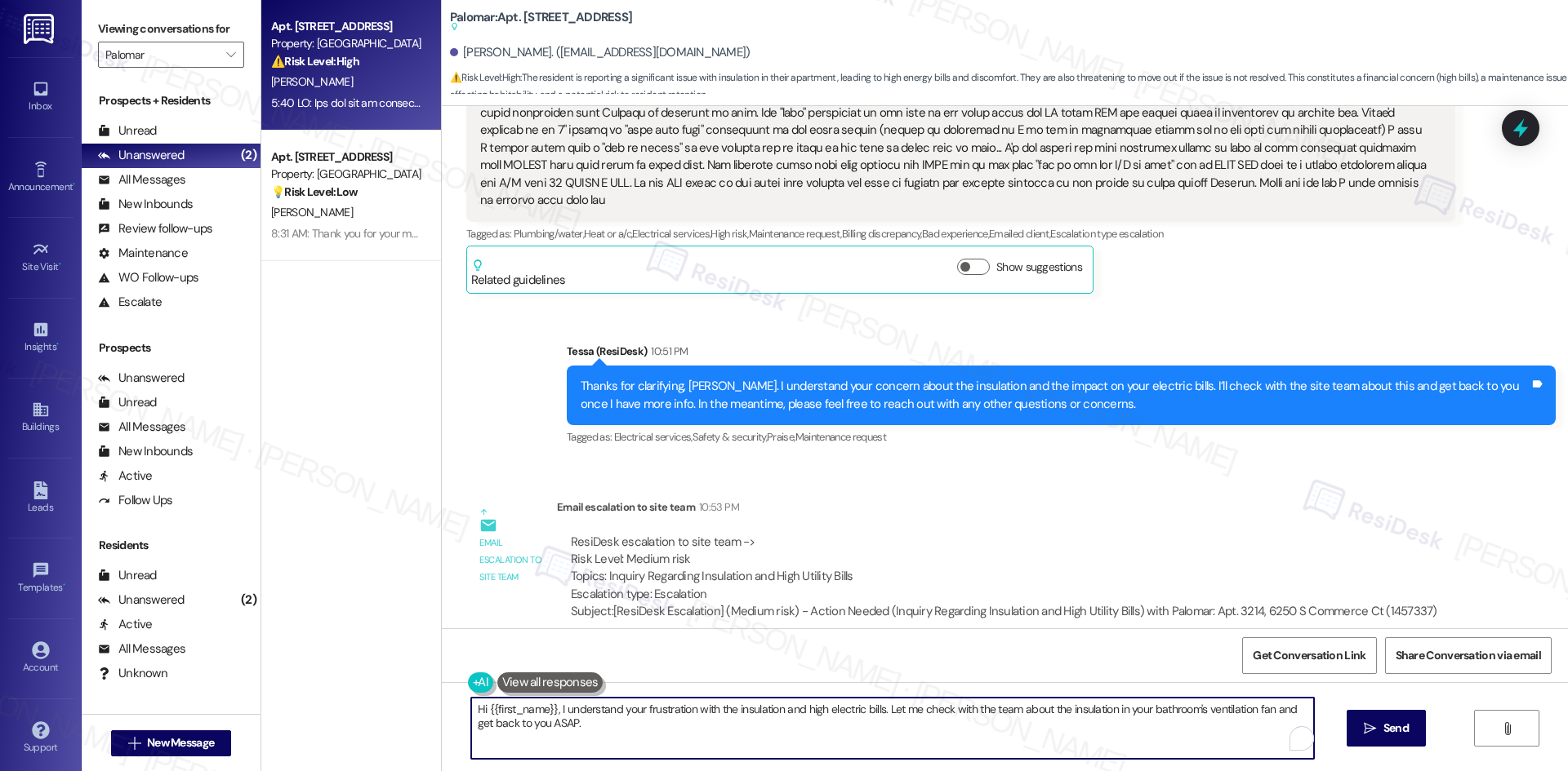
click at [842, 725] on textarea "Hi {{first_name}}, I understand your frustration with the insulation and high e…" at bounding box center [893, 727] width 842 height 61
paste textarea "Thanks for your patience, Joe. The site team confirmed your AC has been inspect…"
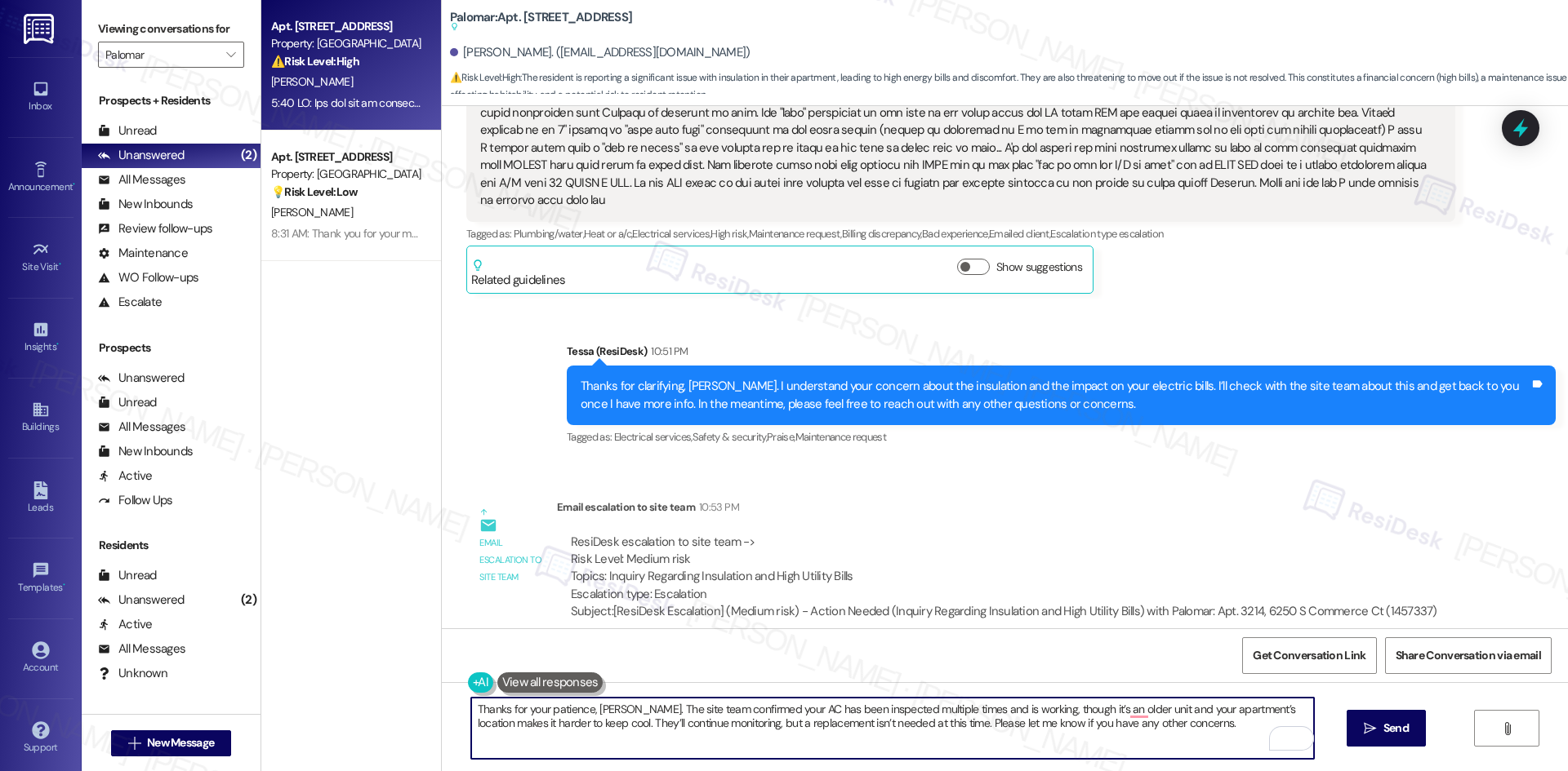
type textarea "Thanks for your patience, Joe. The site team confirmed your AC has been inspect…"
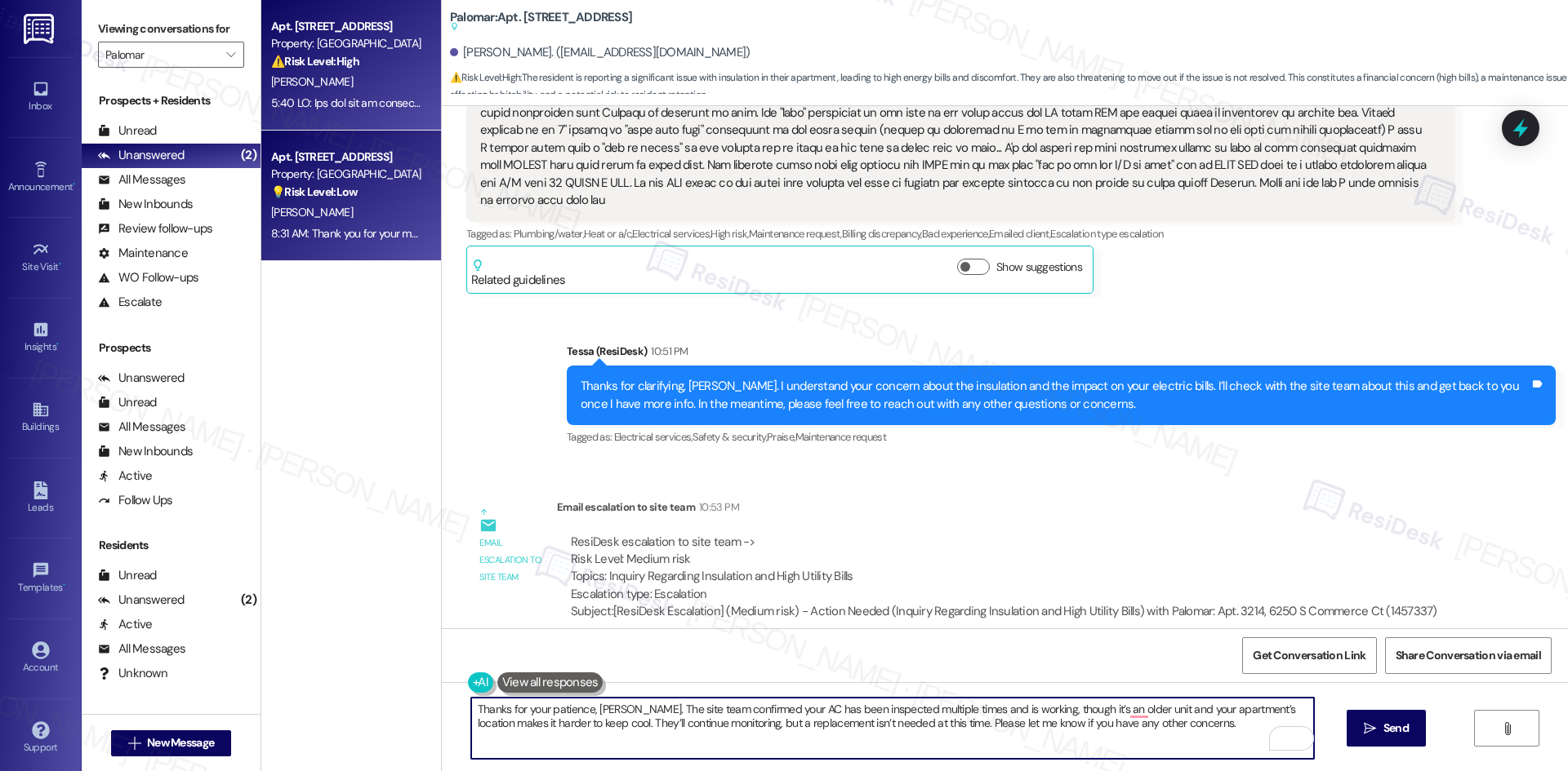
click at [361, 226] on div "8:31 AM: Thank you for your message. Our offices are currently closed, but we w…" at bounding box center [702, 233] width 862 height 15
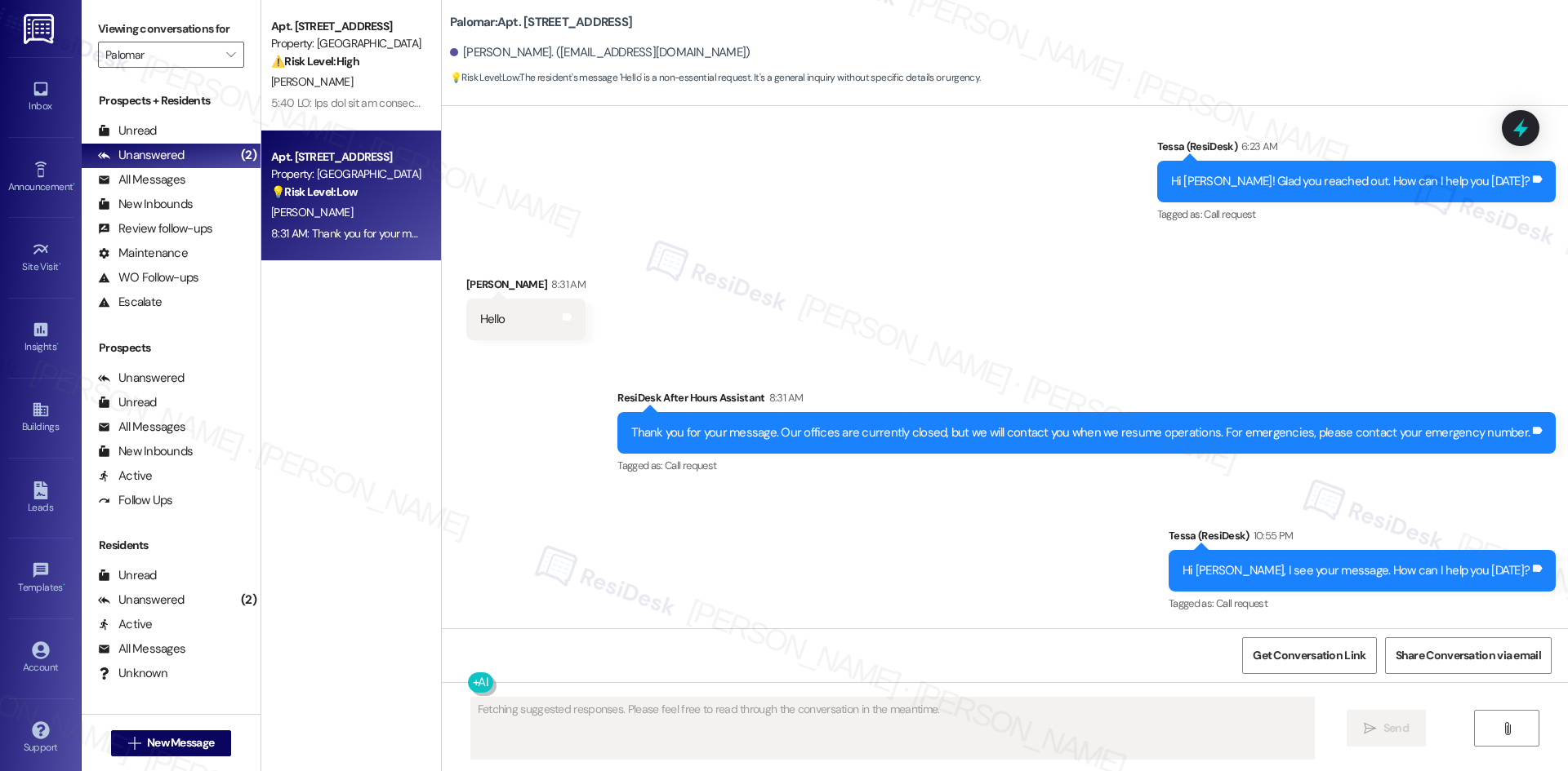
scroll to position [402, 0]
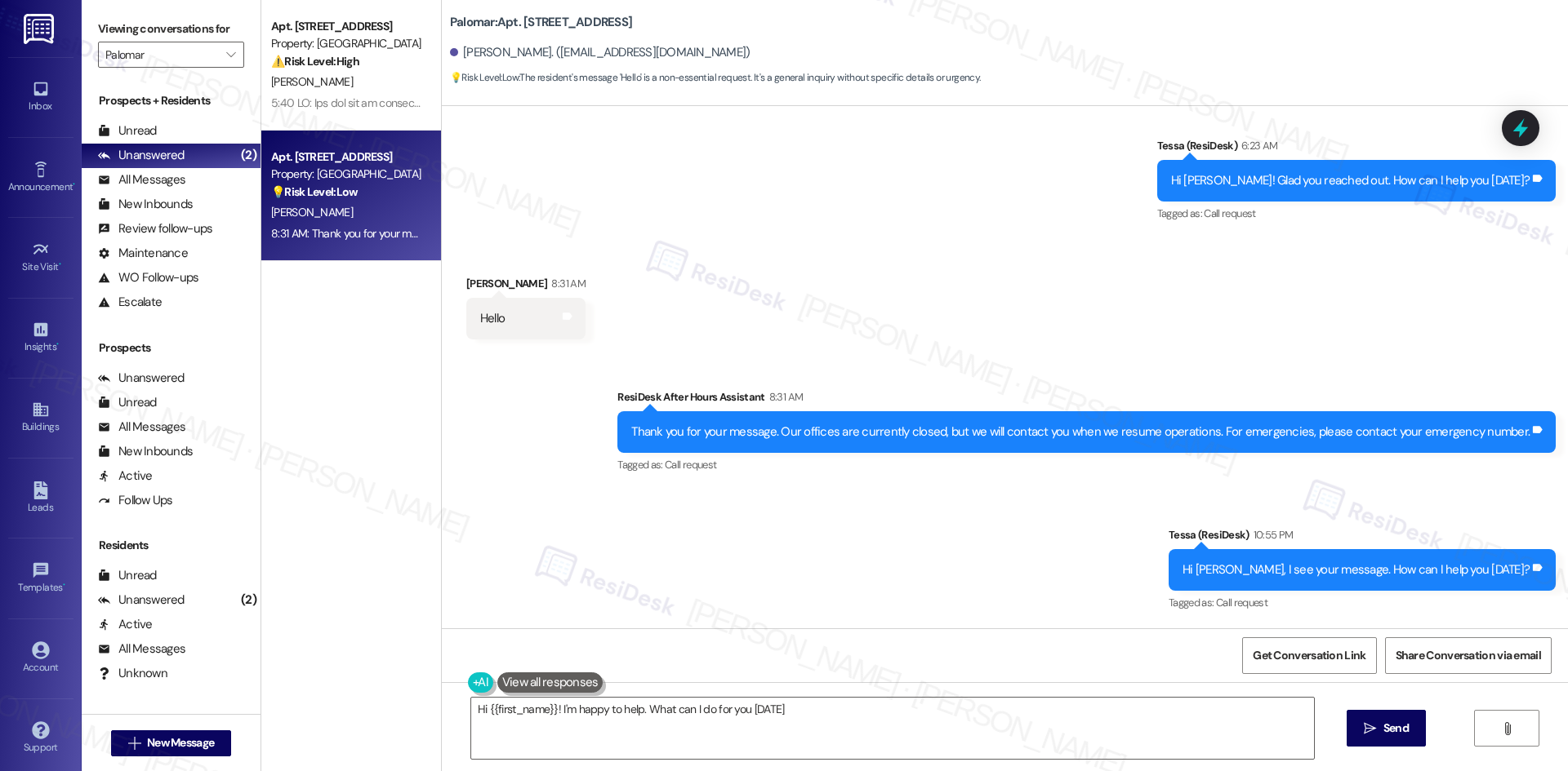
type textarea "Hi {{first_name}}! I'm happy to help. What can I do for you today?"
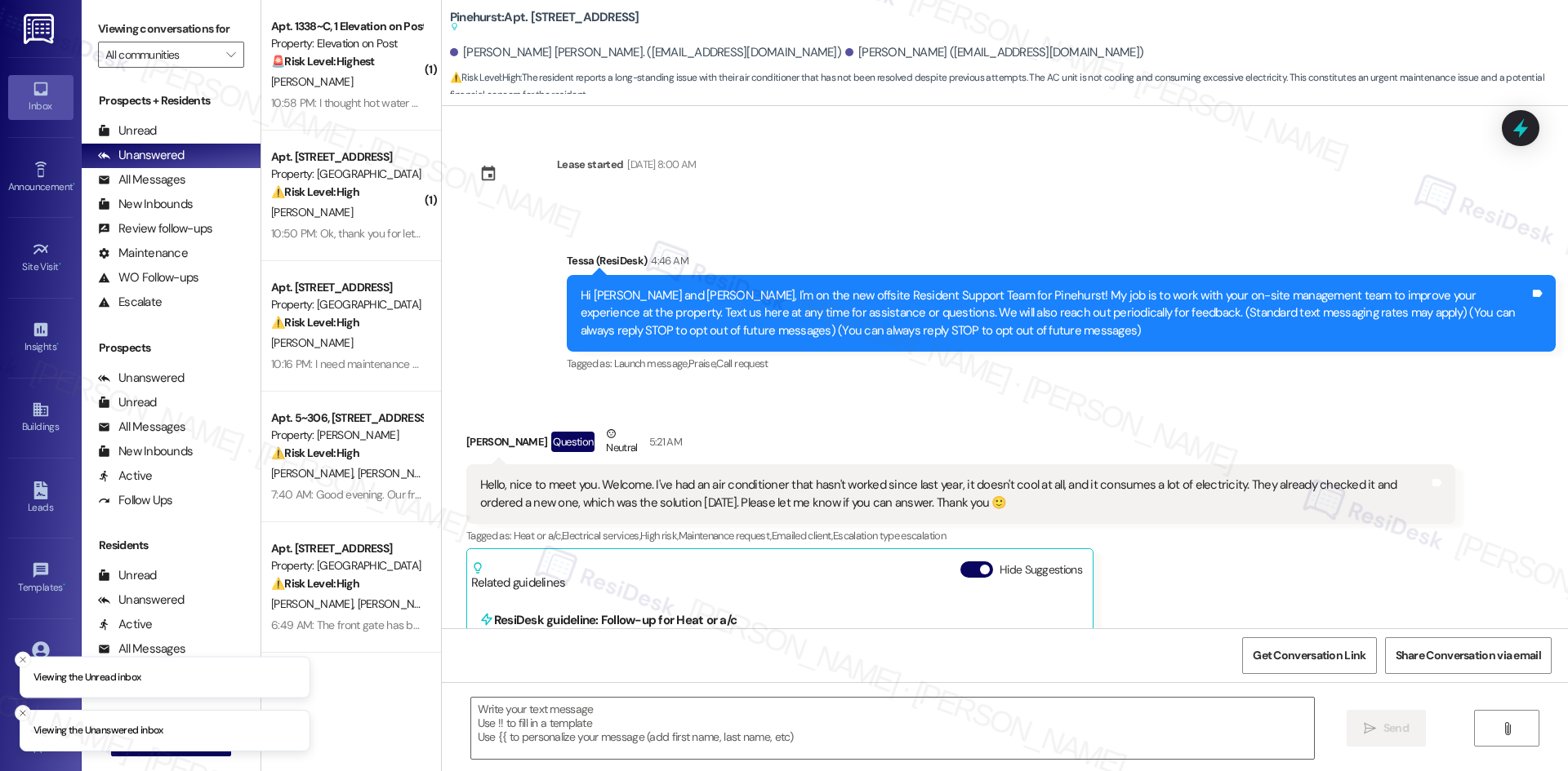
type textarea "Fetching suggested responses. Please feel free to read through the conversation…"
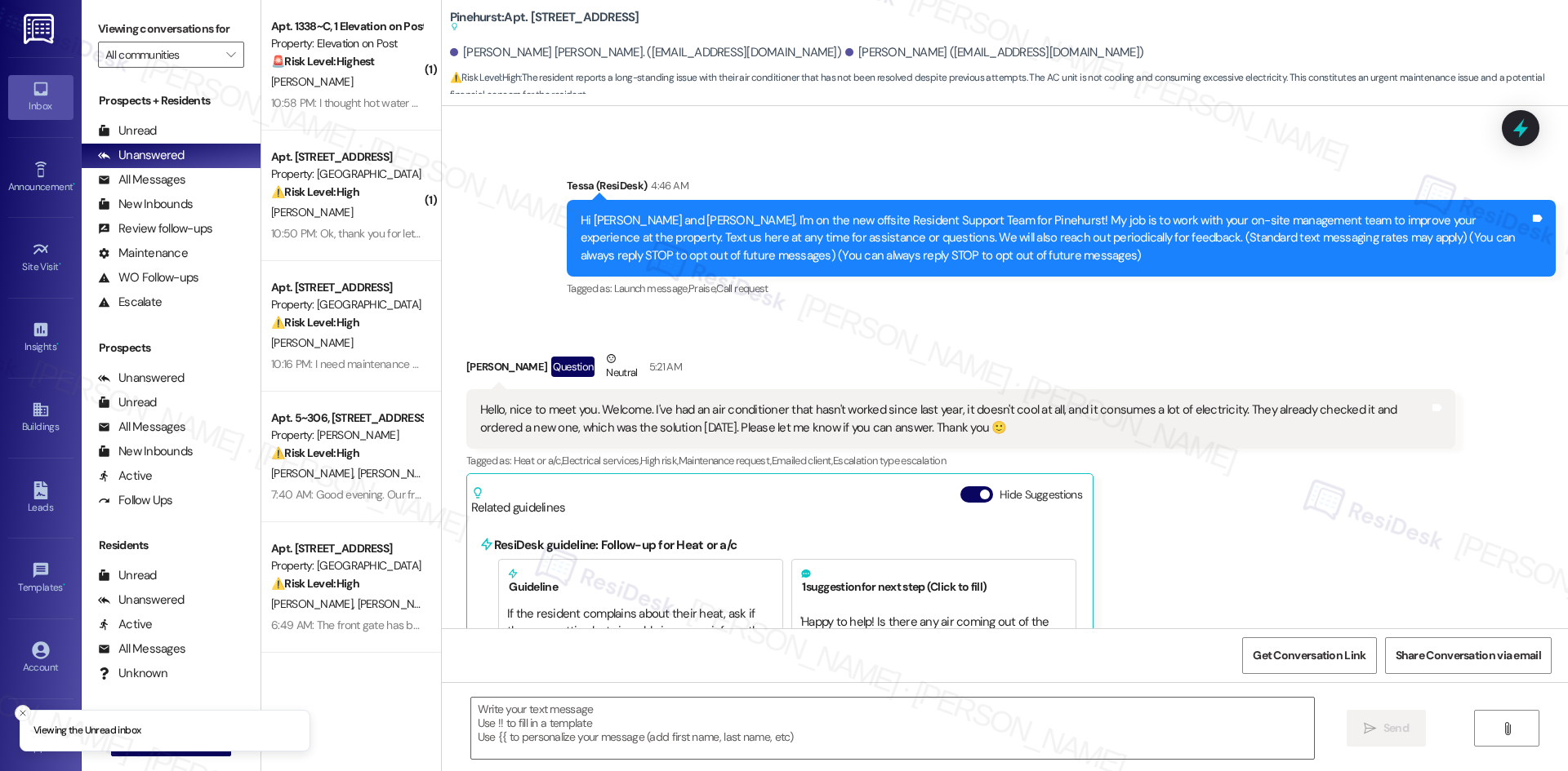
scroll to position [81, 0]
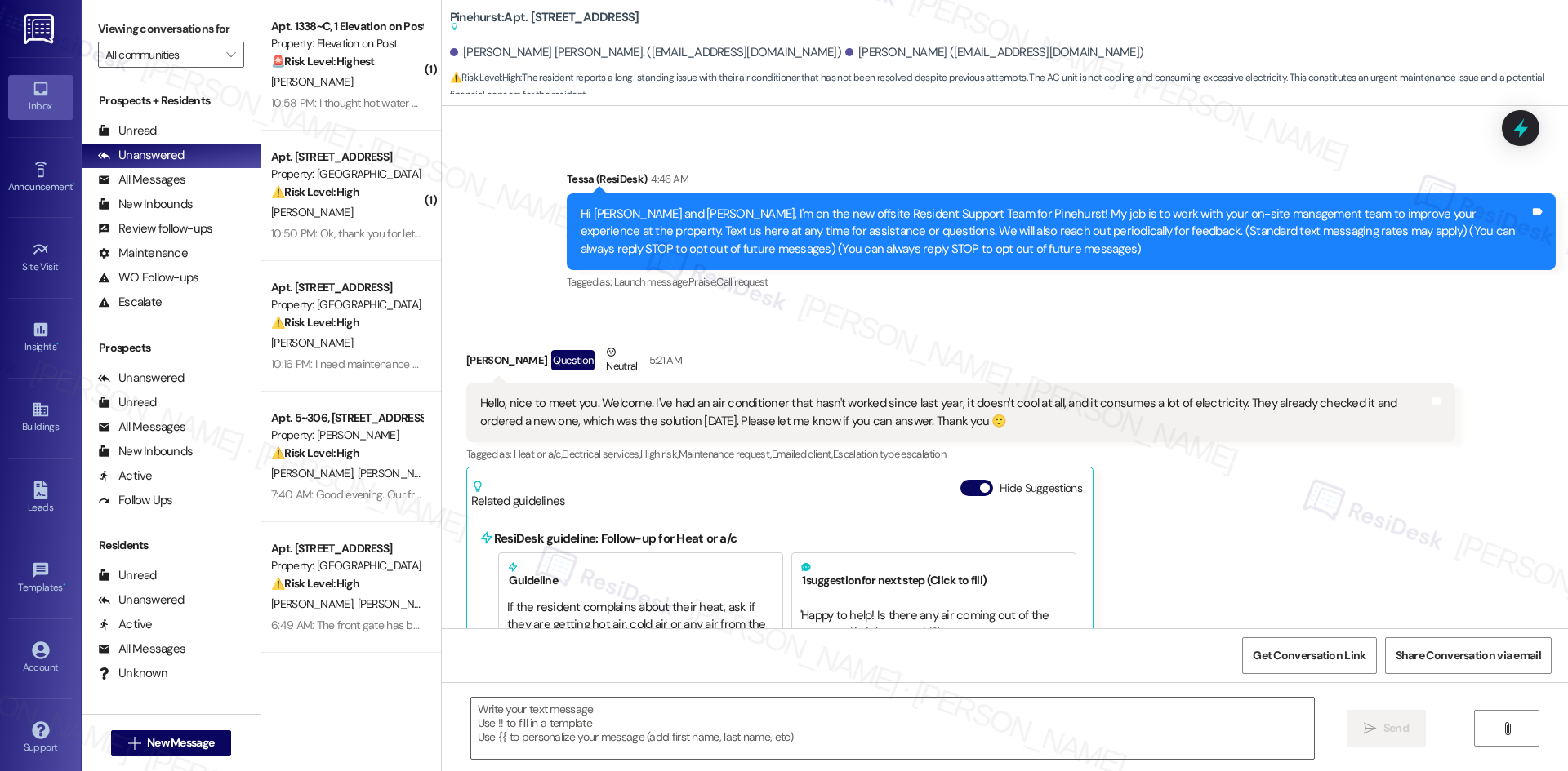
drag, startPoint x: 494, startPoint y: 160, endPoint x: 1040, endPoint y: 425, distance: 606.9
click at [1040, 425] on div "Lease started [DATE] 8:00 AM Announcement, sent via SMS Tessa (ResiDesk) 4:46 A…" at bounding box center [1004, 367] width 1126 height 523
click at [1040, 425] on div "Hello, nice to meet you. Welcome. I've had an air conditioner that hasn't worke…" at bounding box center [955, 412] width 949 height 35
drag, startPoint x: 1006, startPoint y: 434, endPoint x: 534, endPoint y: 182, distance: 535.1
click at [534, 182] on div "Lease started [DATE] 8:00 AM Announcement, sent via SMS Tessa (ResiDesk) 4:46 A…" at bounding box center [1004, 367] width 1126 height 523
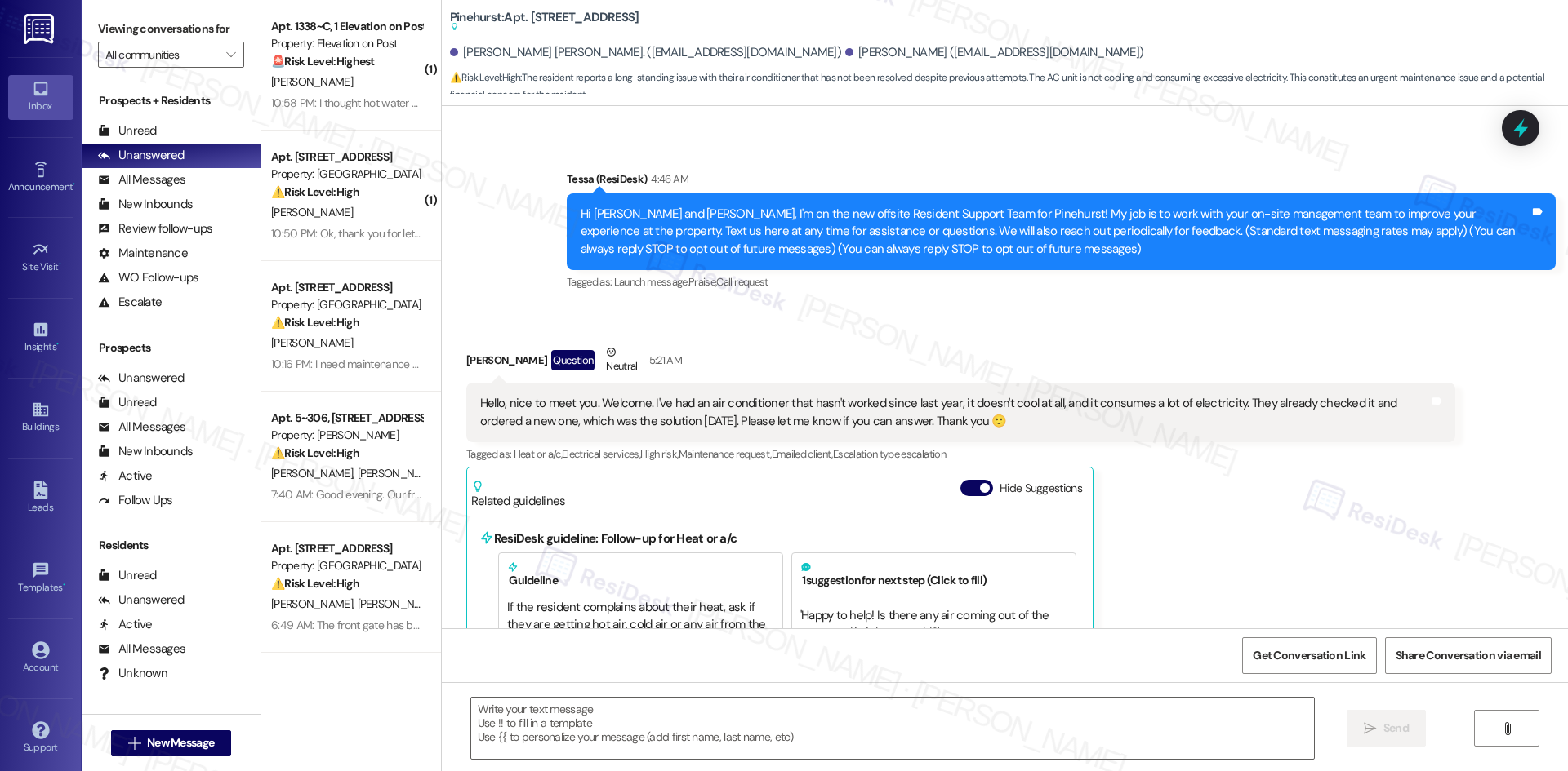
copy div "Tessa (ResiDesk) 4:46 AM Hi [PERSON_NAME] and [PERSON_NAME], I'm on the new off…"
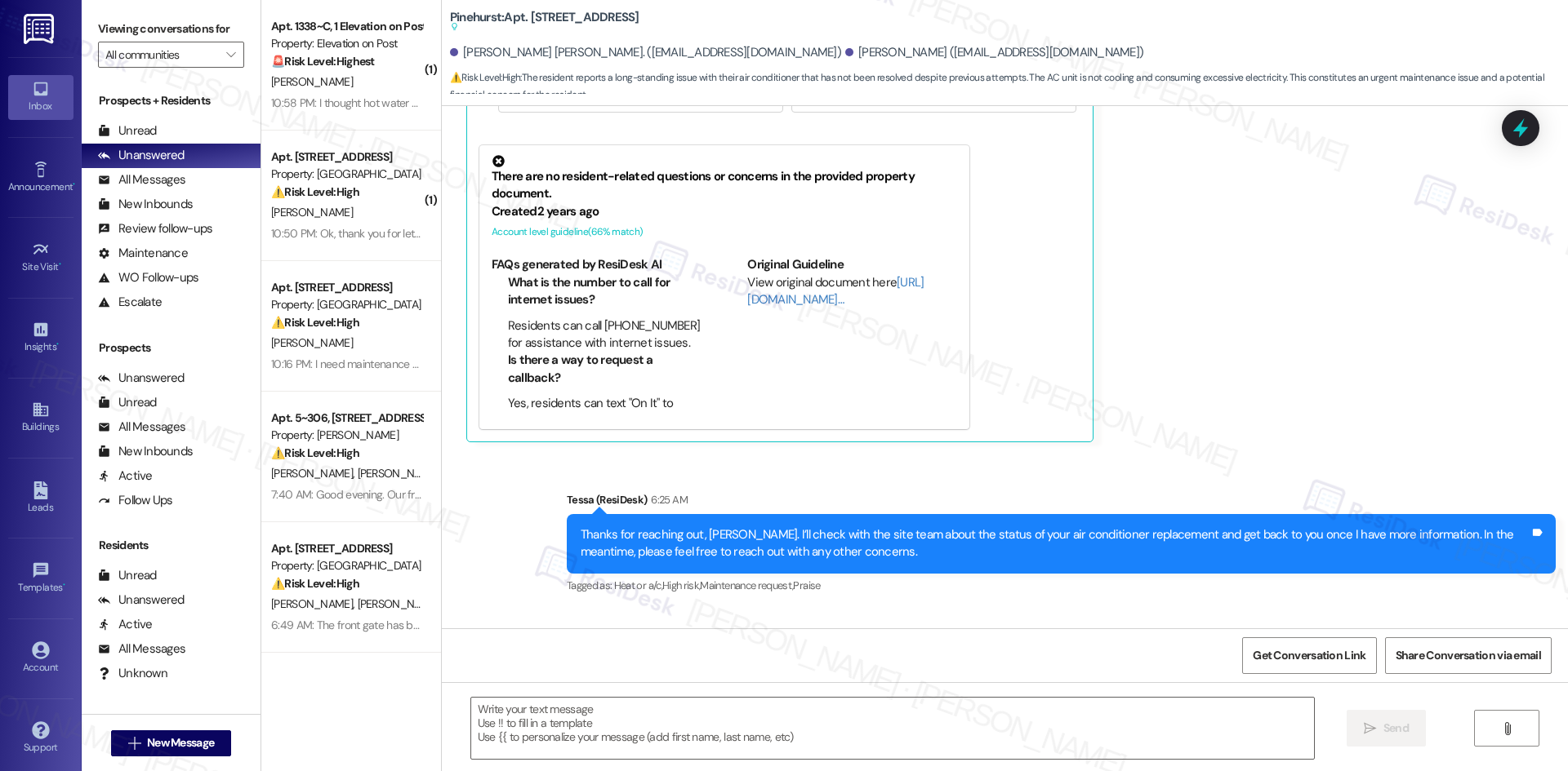
scroll to position [1061, 0]
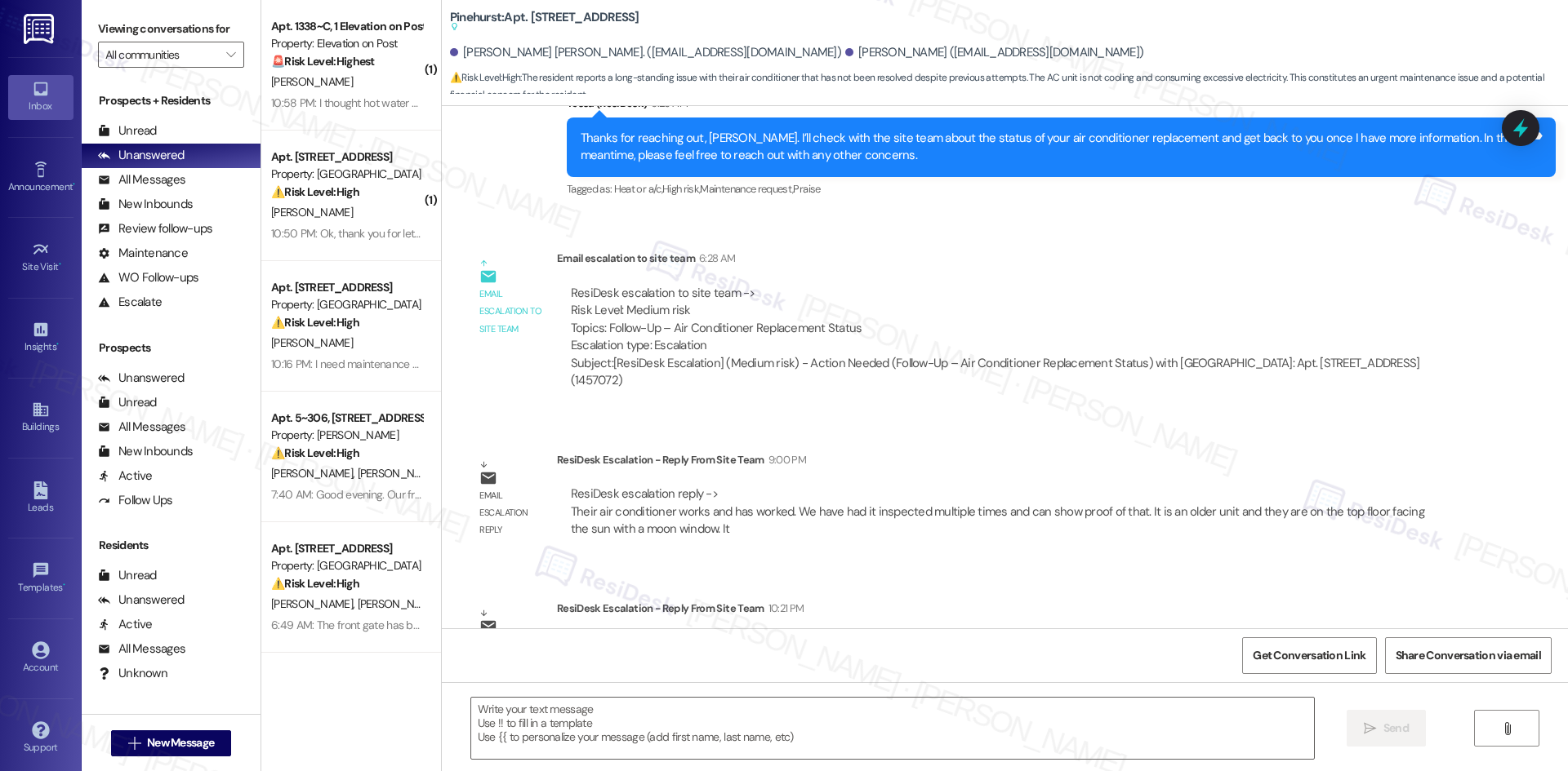
click at [887, 451] on div "ResiDesk Escalation - Reply From Site Team 9:00 PM" at bounding box center [1006, 463] width 898 height 23
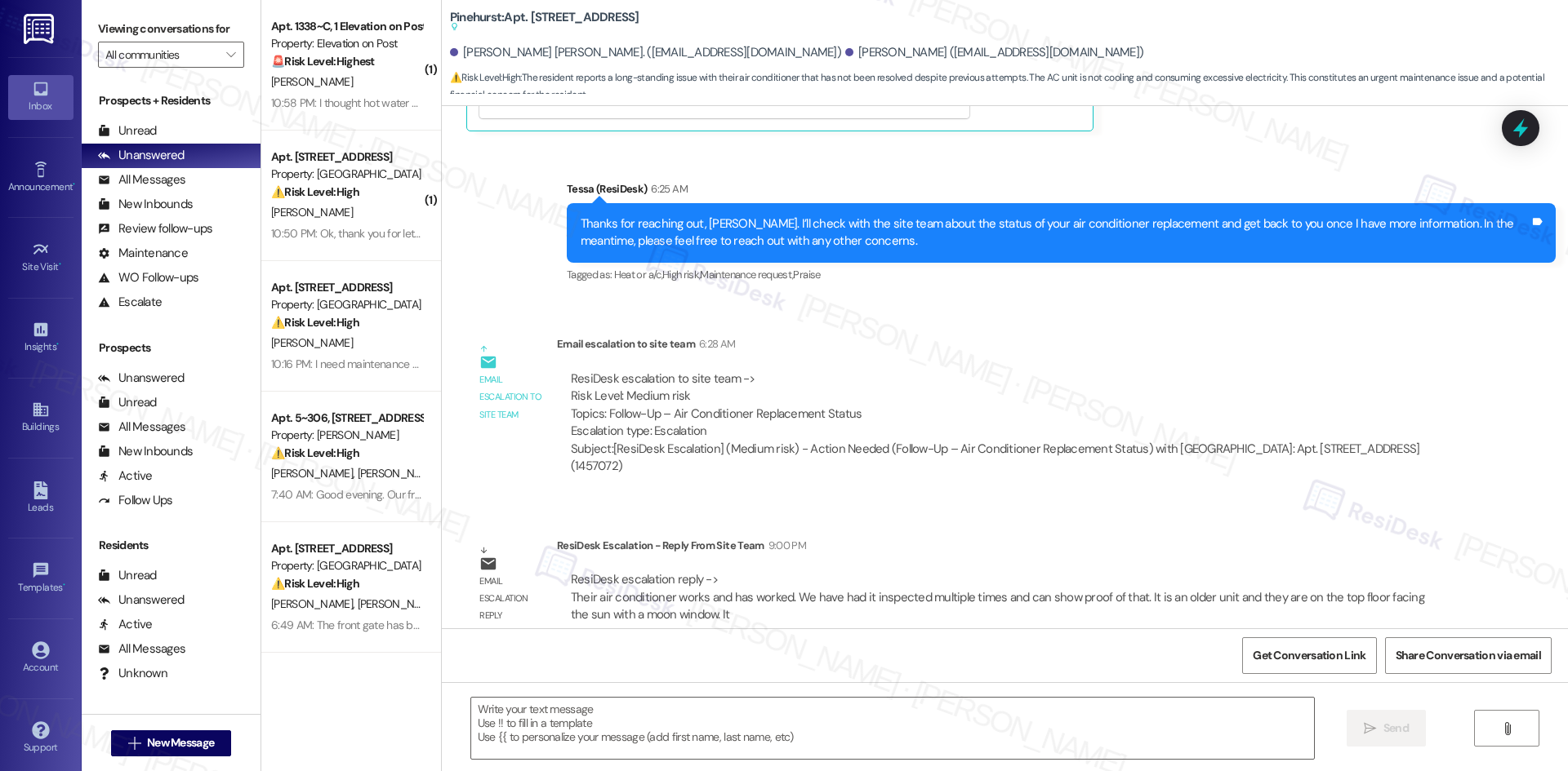
scroll to position [947, 0]
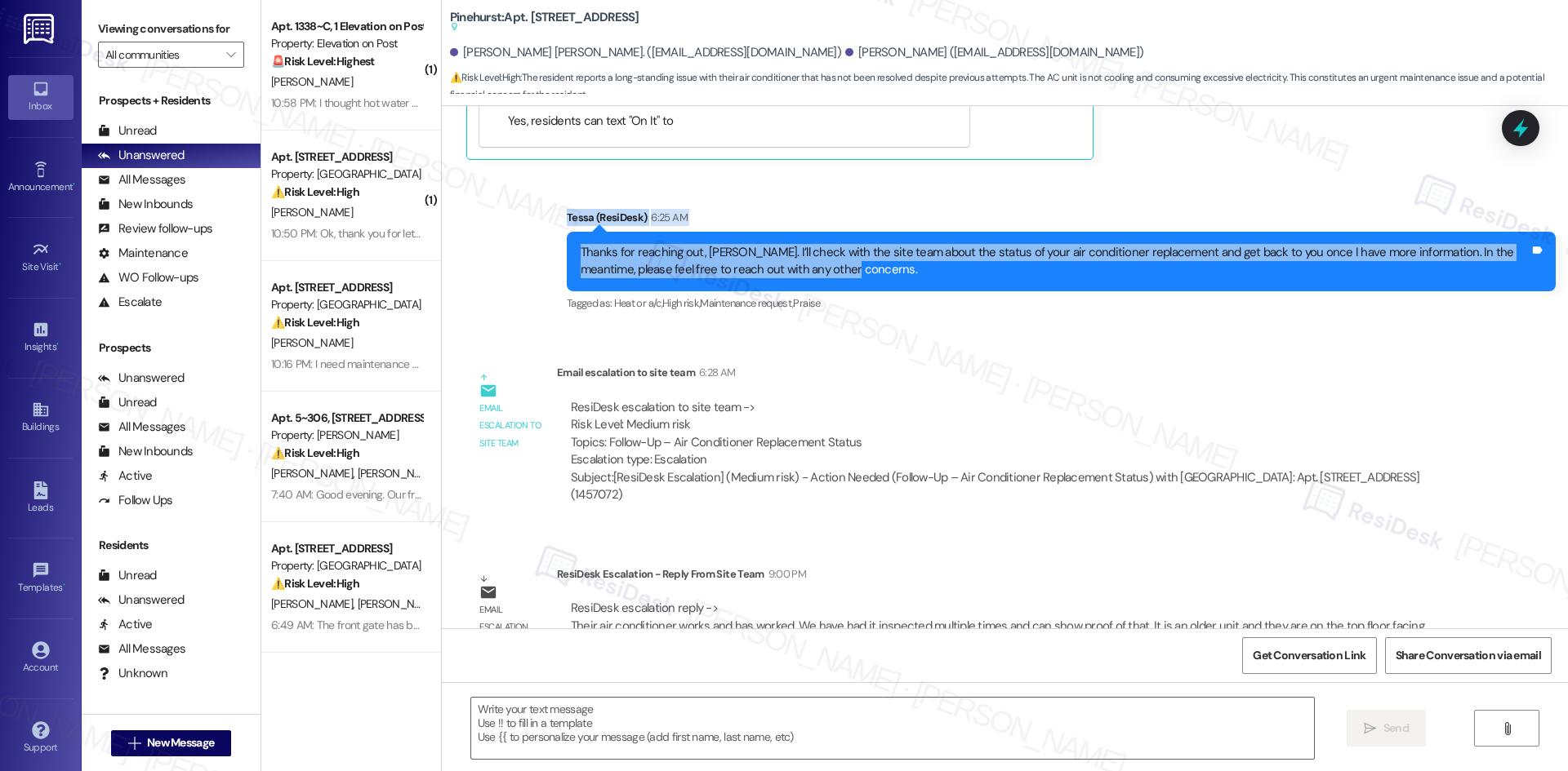
drag, startPoint x: 543, startPoint y: 198, endPoint x: 833, endPoint y: 267, distance: 298.1
click at [833, 267] on div "Sent via SMS Tessa (ResiDesk) 6:25 AM Thanks for reaching out, Ana. I’ll check …" at bounding box center [1004, 250] width 1126 height 155
copy div "Tessa (ResiDesk) 6:25 AM Thanks for reaching out, Ana. I’ll check with the site…"
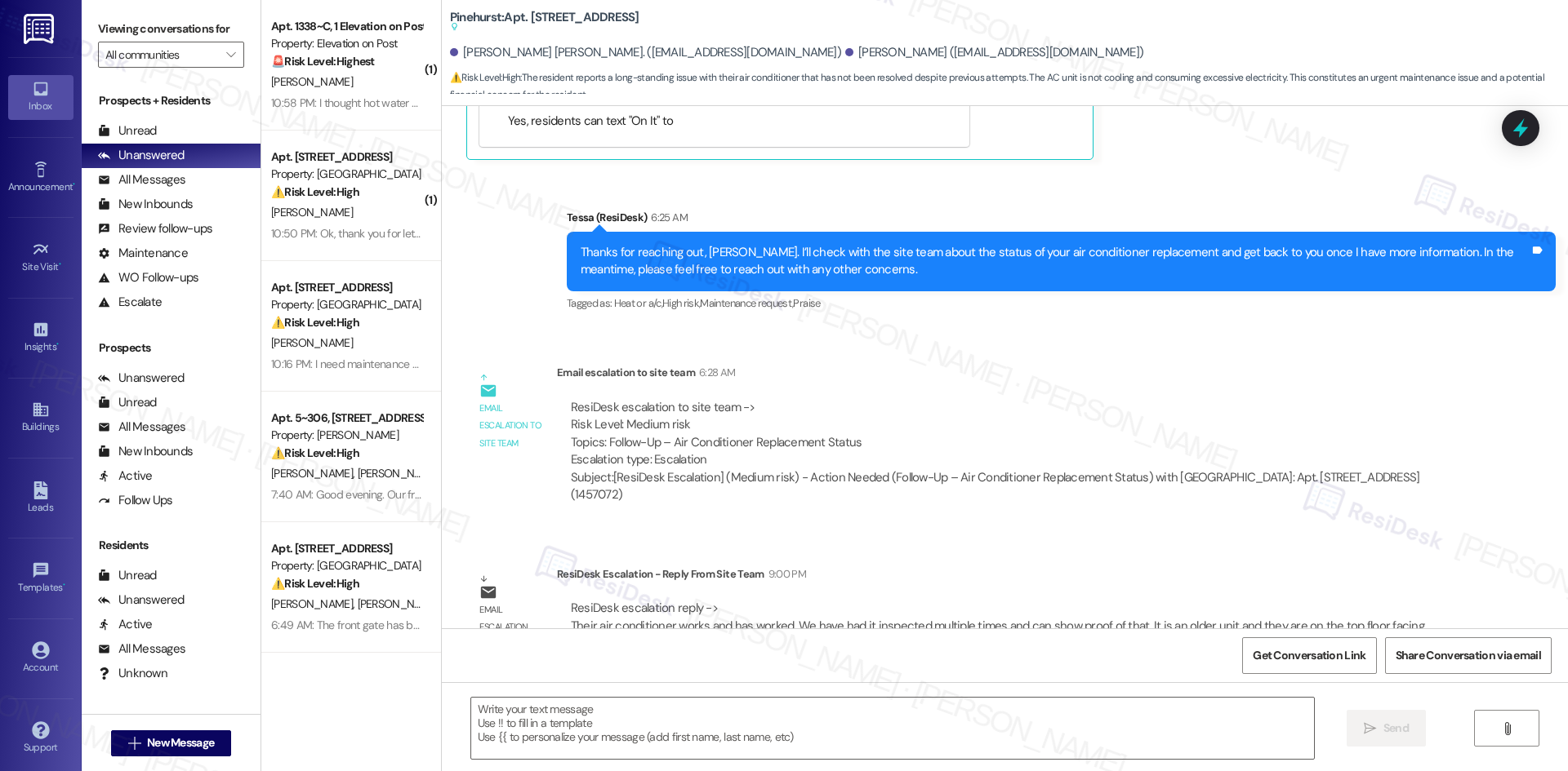
click at [621, 505] on div "Lease started Aug 23, 2025 at 8:00 AM Announcement, sent via SMS Tessa (ResiDes…" at bounding box center [1004, 367] width 1126 height 523
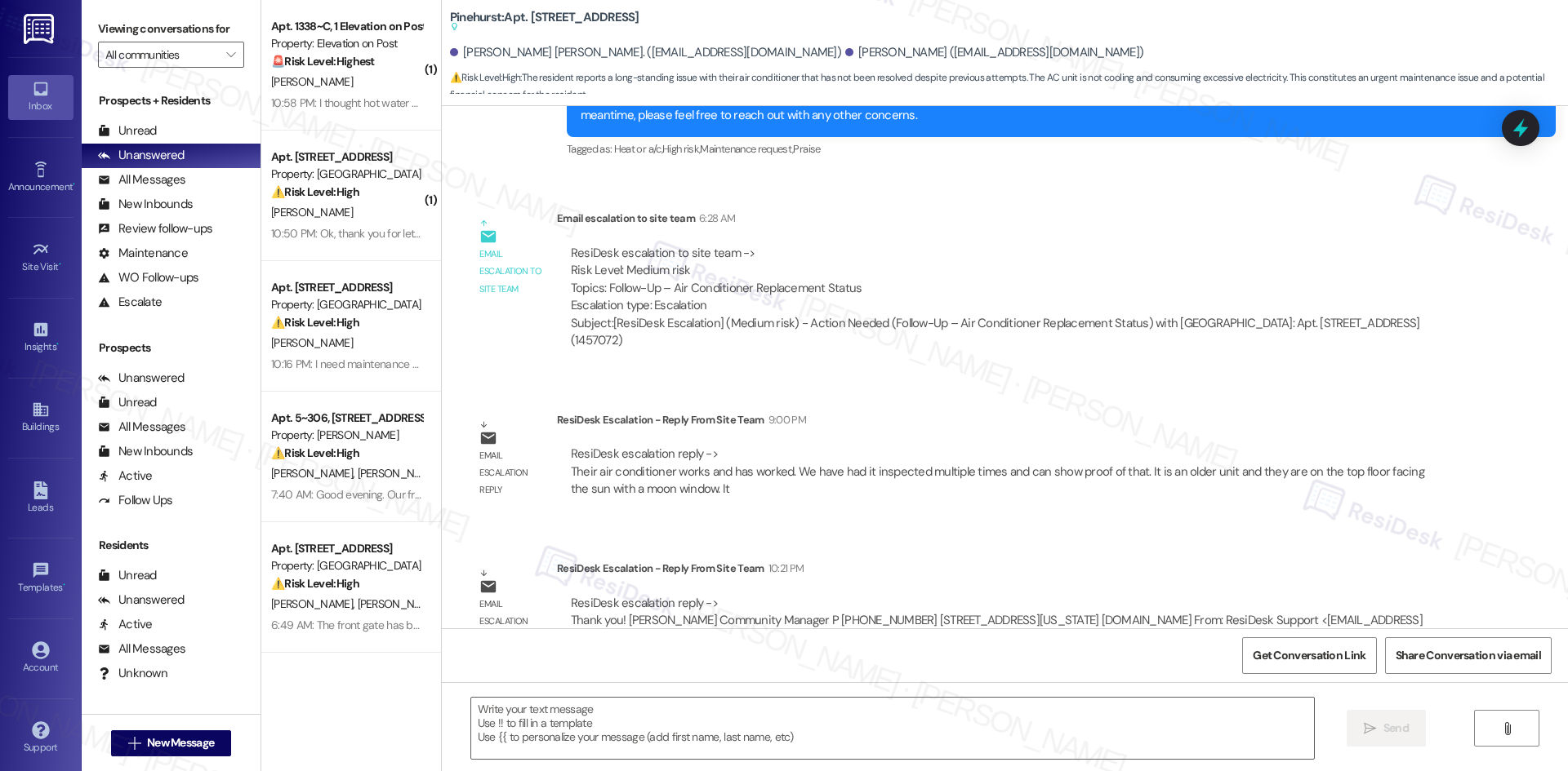
scroll to position [1109, 0]
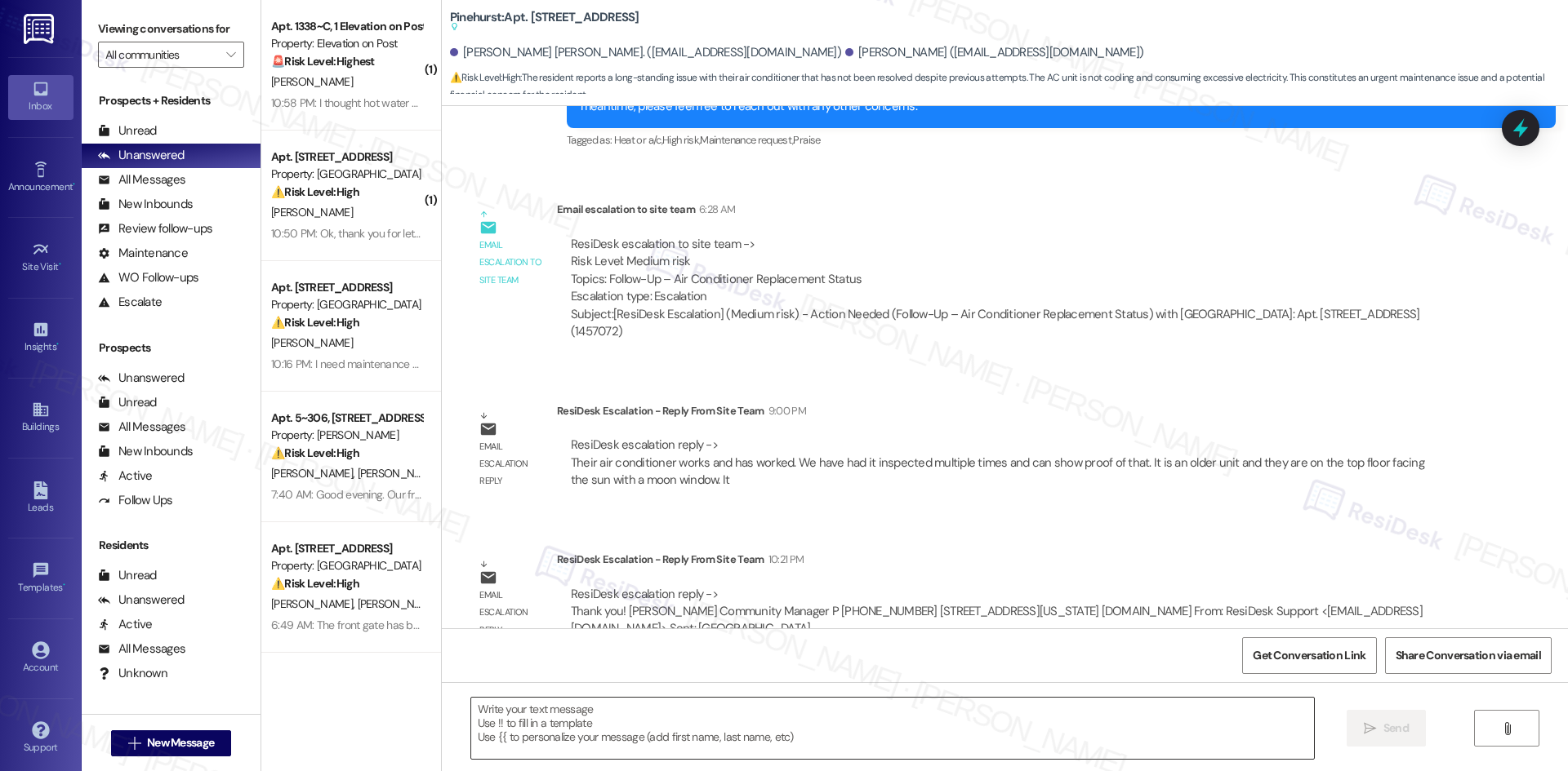
click at [674, 743] on textarea at bounding box center [893, 727] width 842 height 61
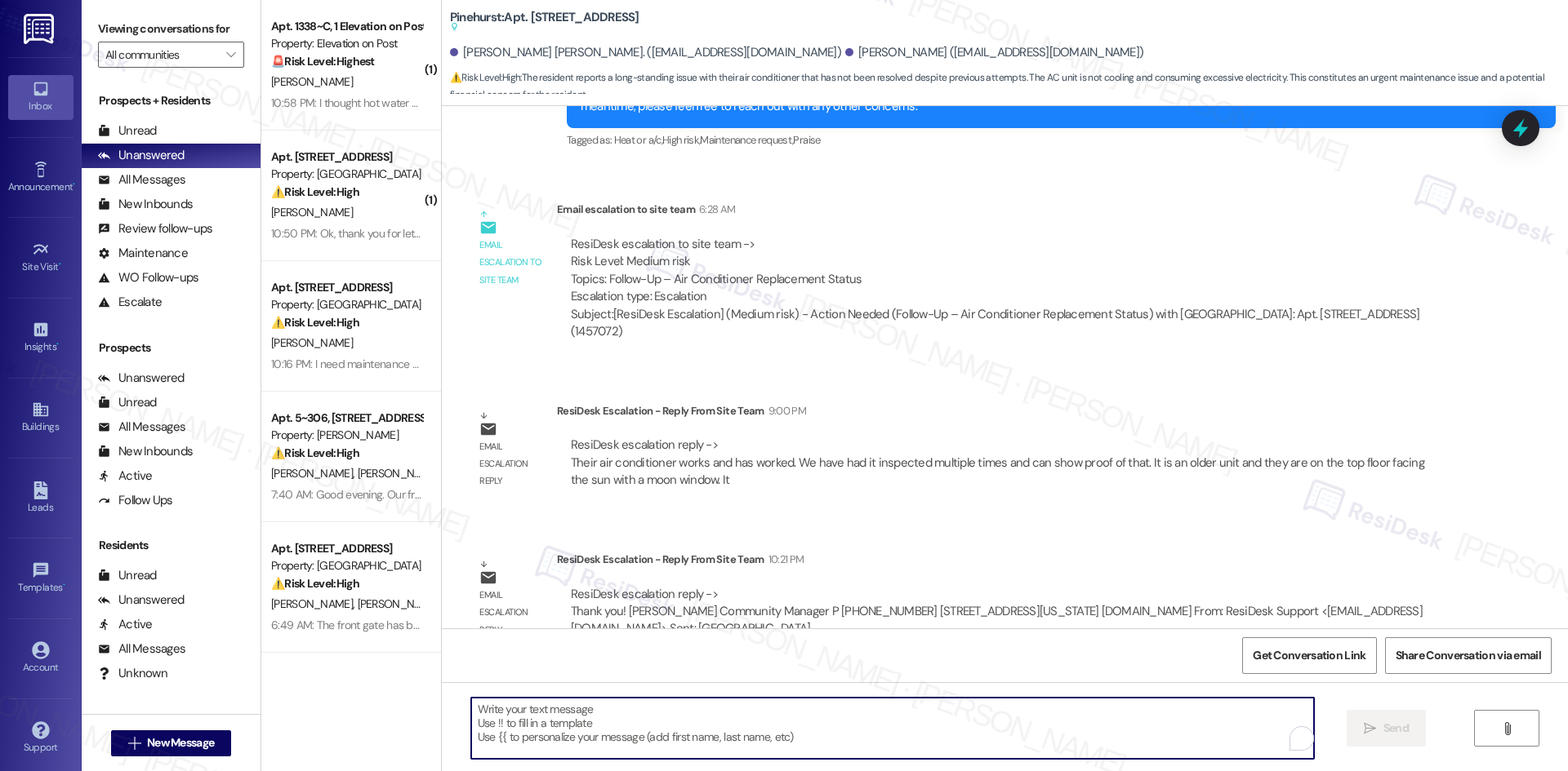
paste textarea "Thanks for your patience, Joe. The site team confirmed your AC has been inspect…"
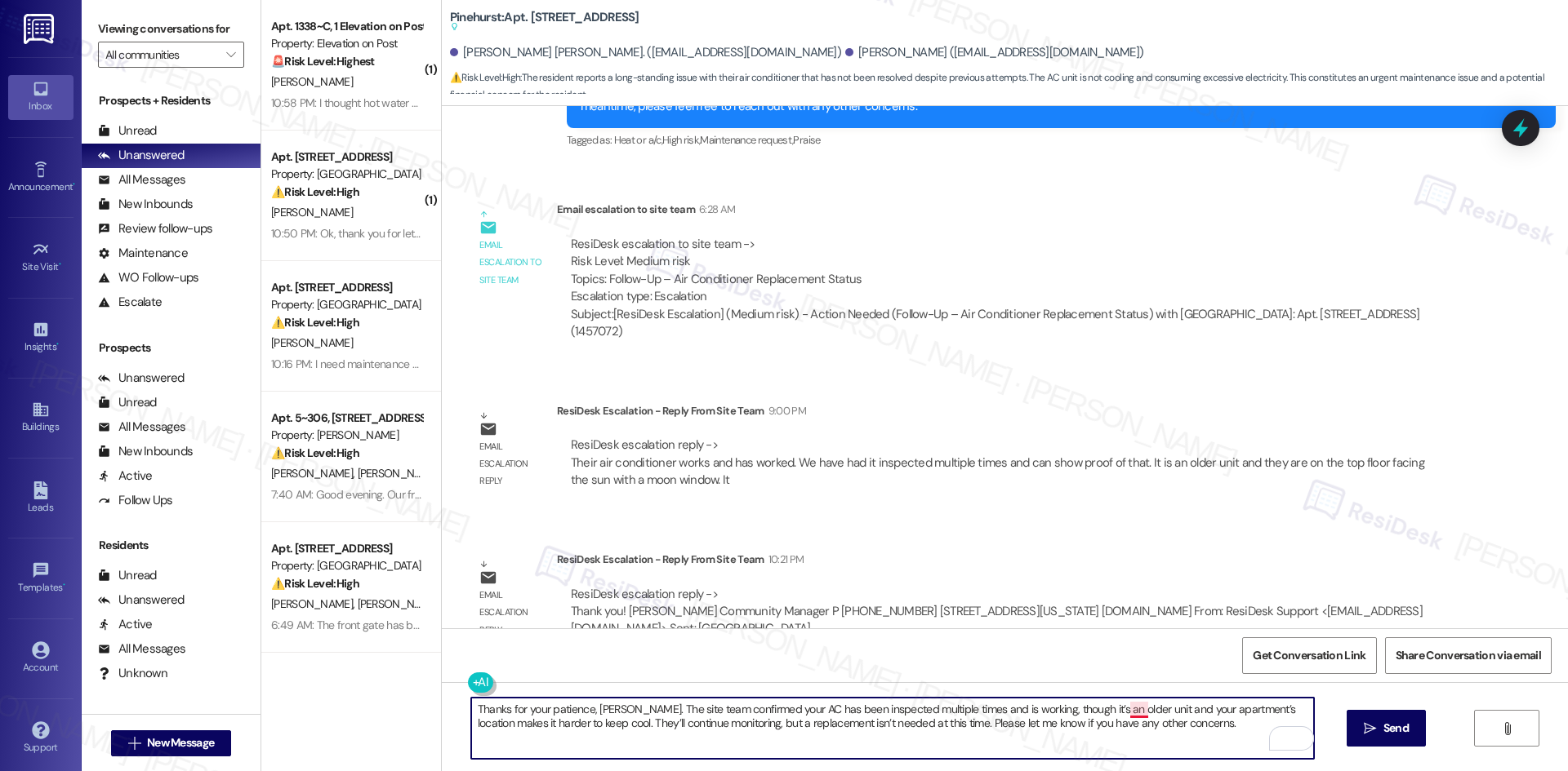
click at [1120, 712] on textarea "Thanks for your patience, Joe. The site team confirmed your AC has been inspect…" at bounding box center [893, 727] width 842 height 61
type textarea "Thanks for your patience, Joe. The site team confirmed your AC has been inspect…"
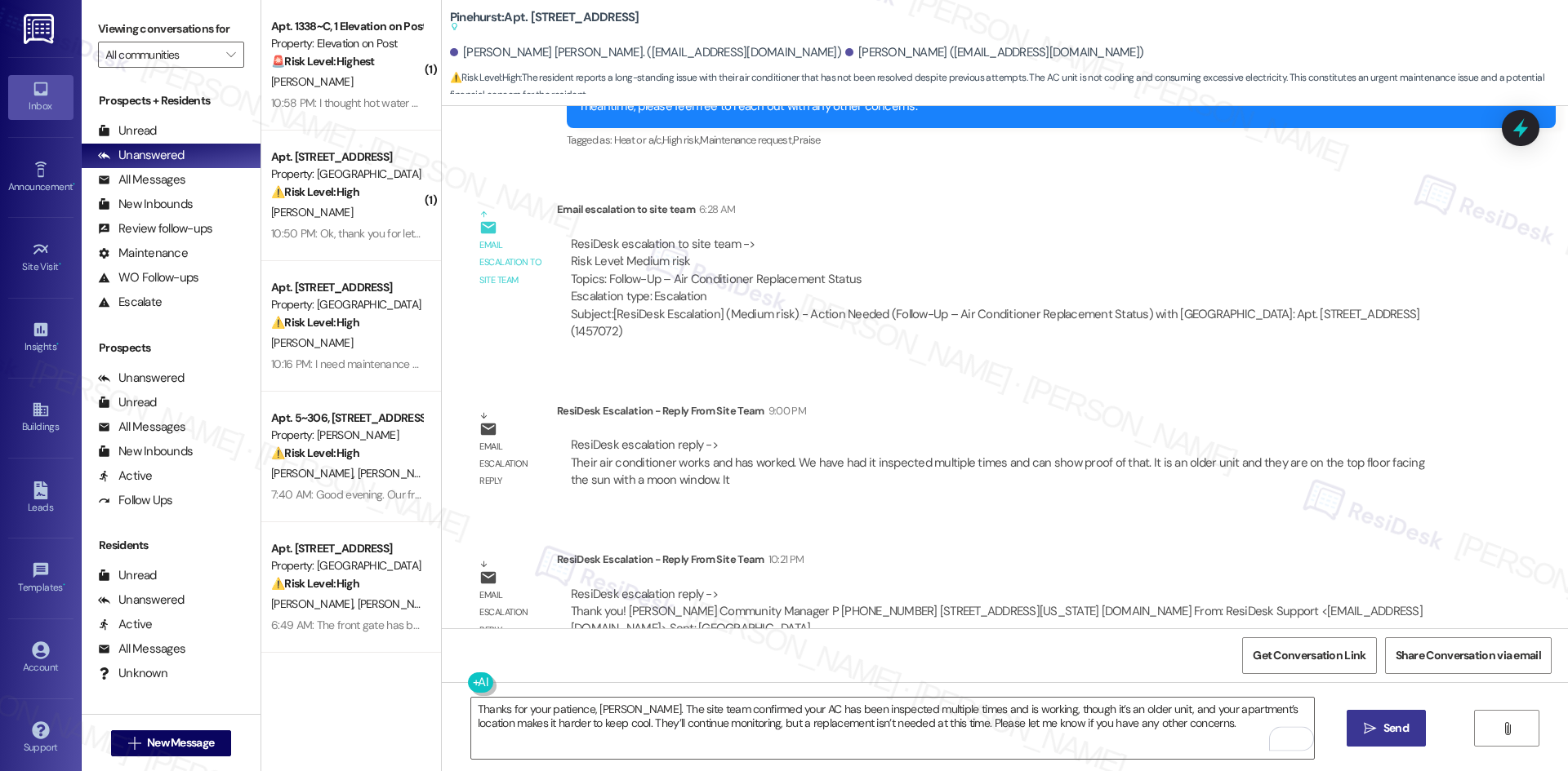
click at [1389, 731] on span "Send" at bounding box center [1395, 728] width 25 height 17
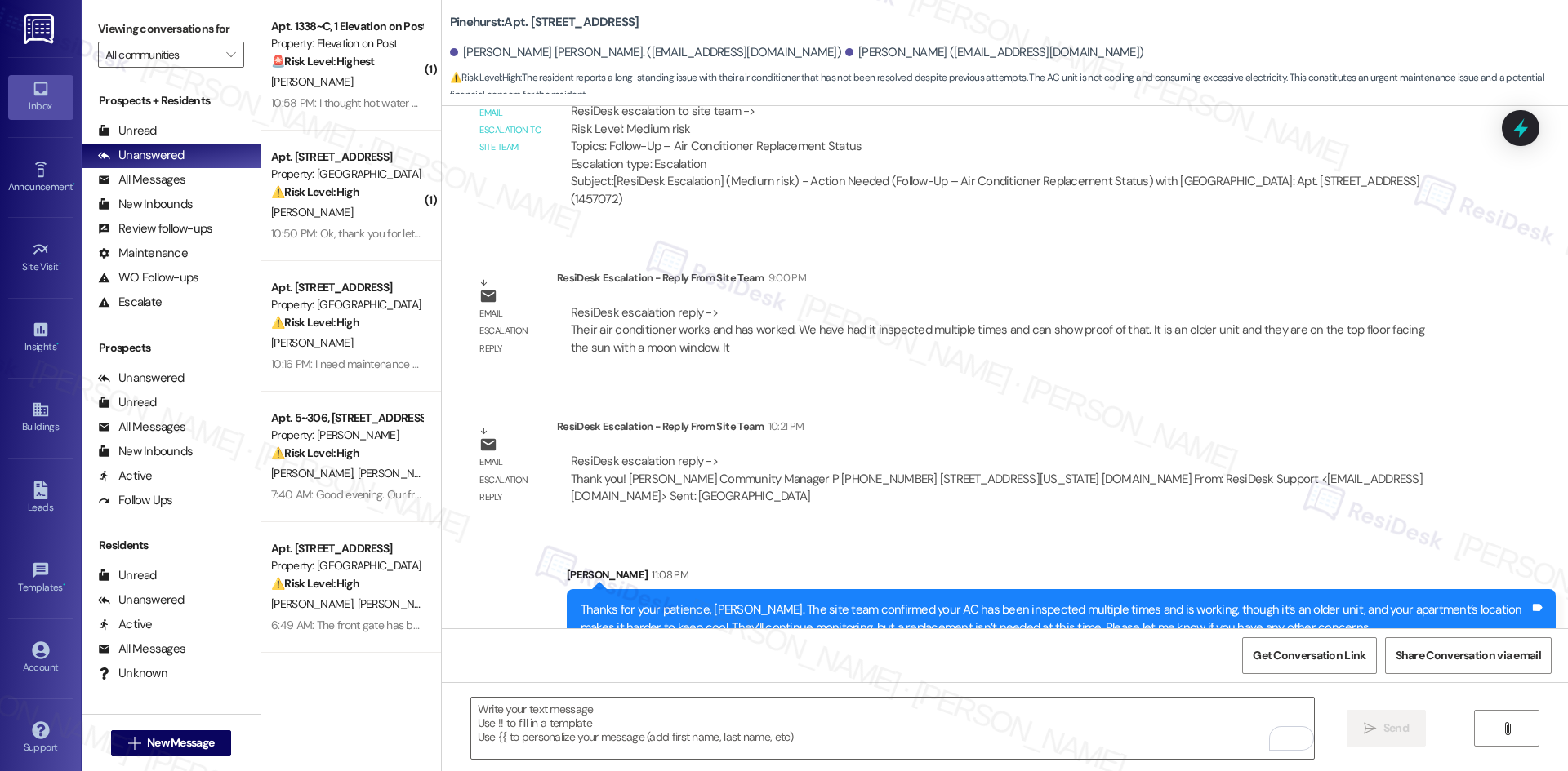
scroll to position [1049, 0]
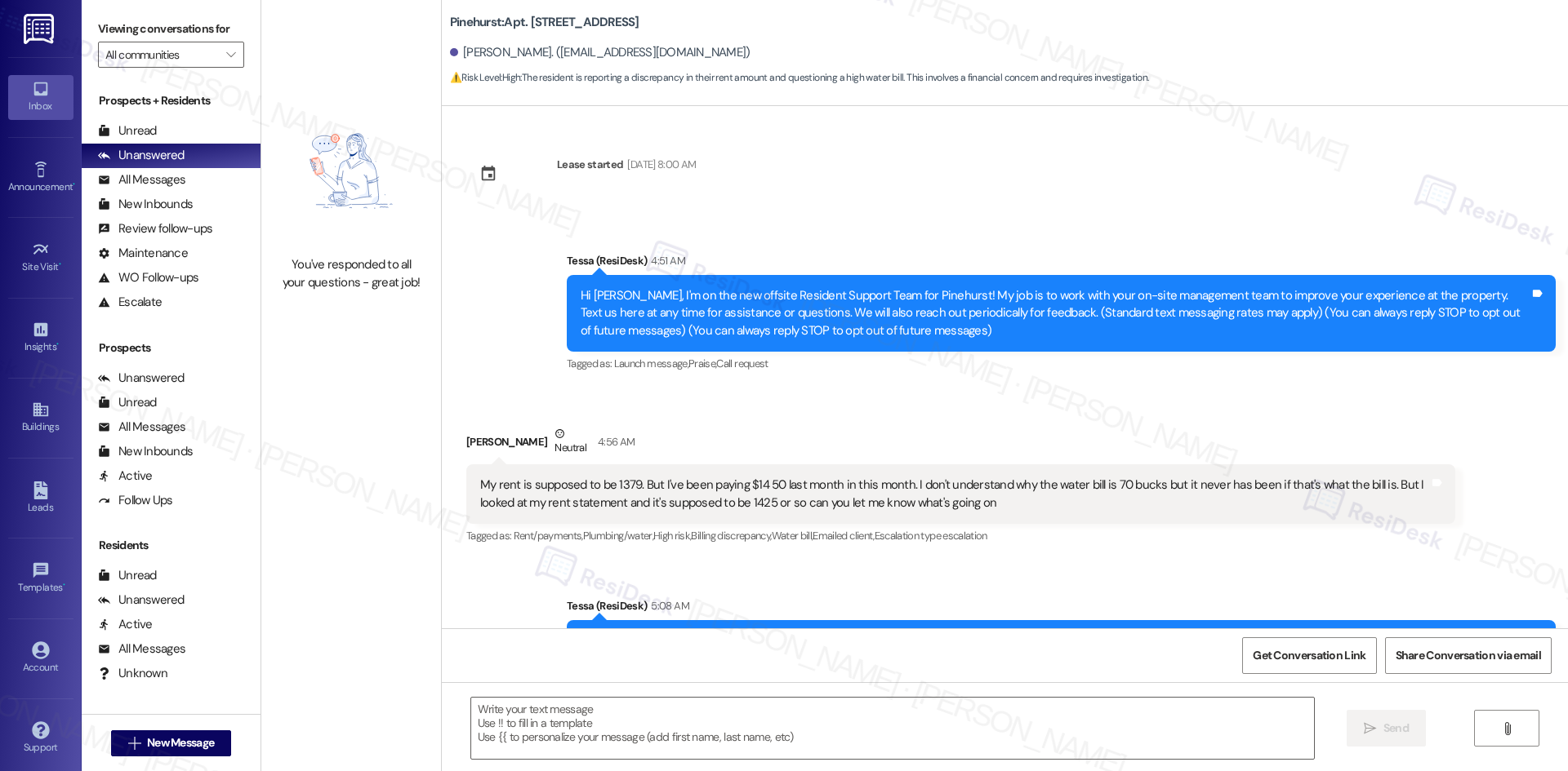
type textarea "Fetching suggested responses. Please feel free to read through the conversation…"
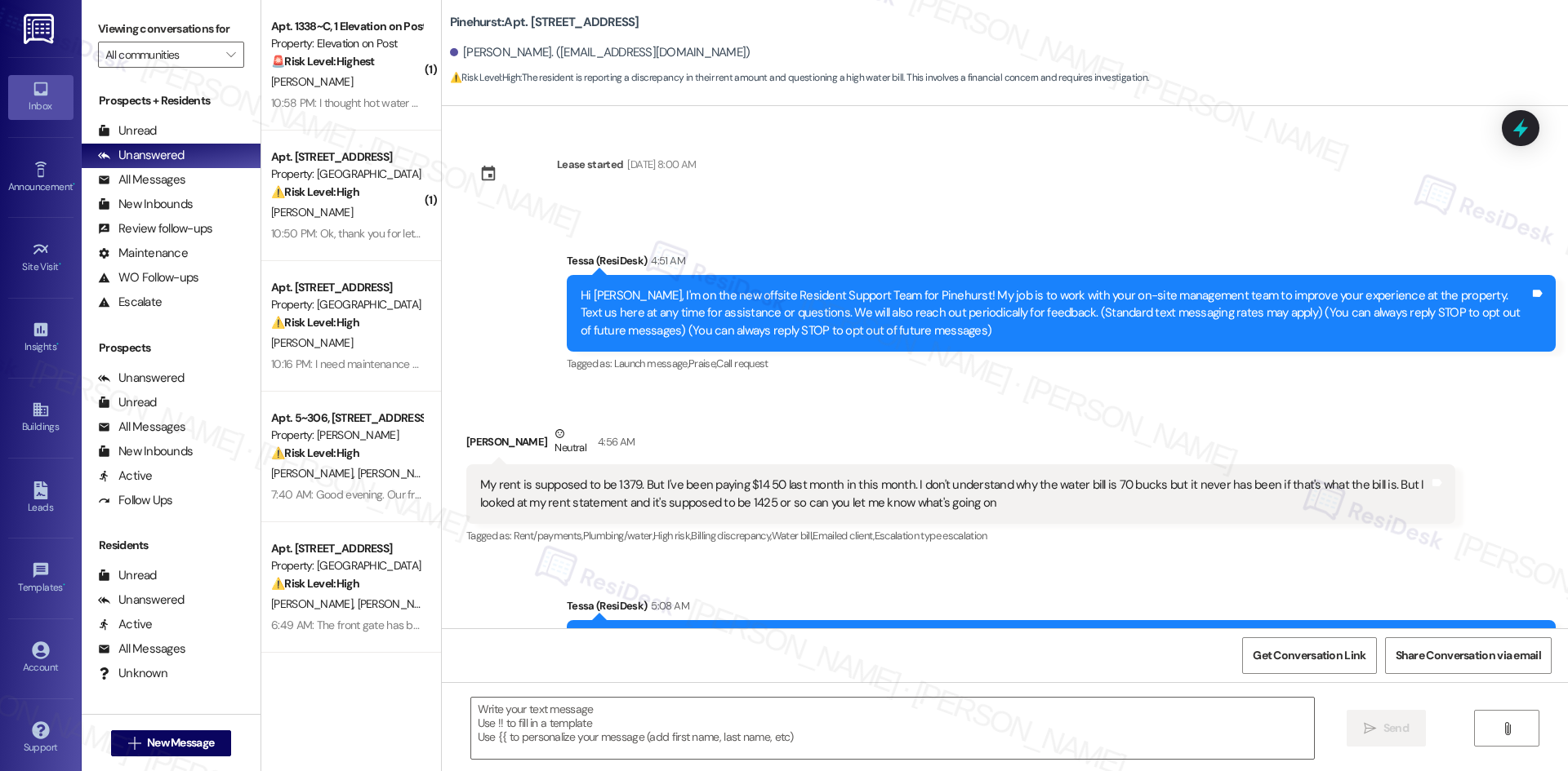
type textarea "Fetching suggested responses. Please feel free to read through the conversation…"
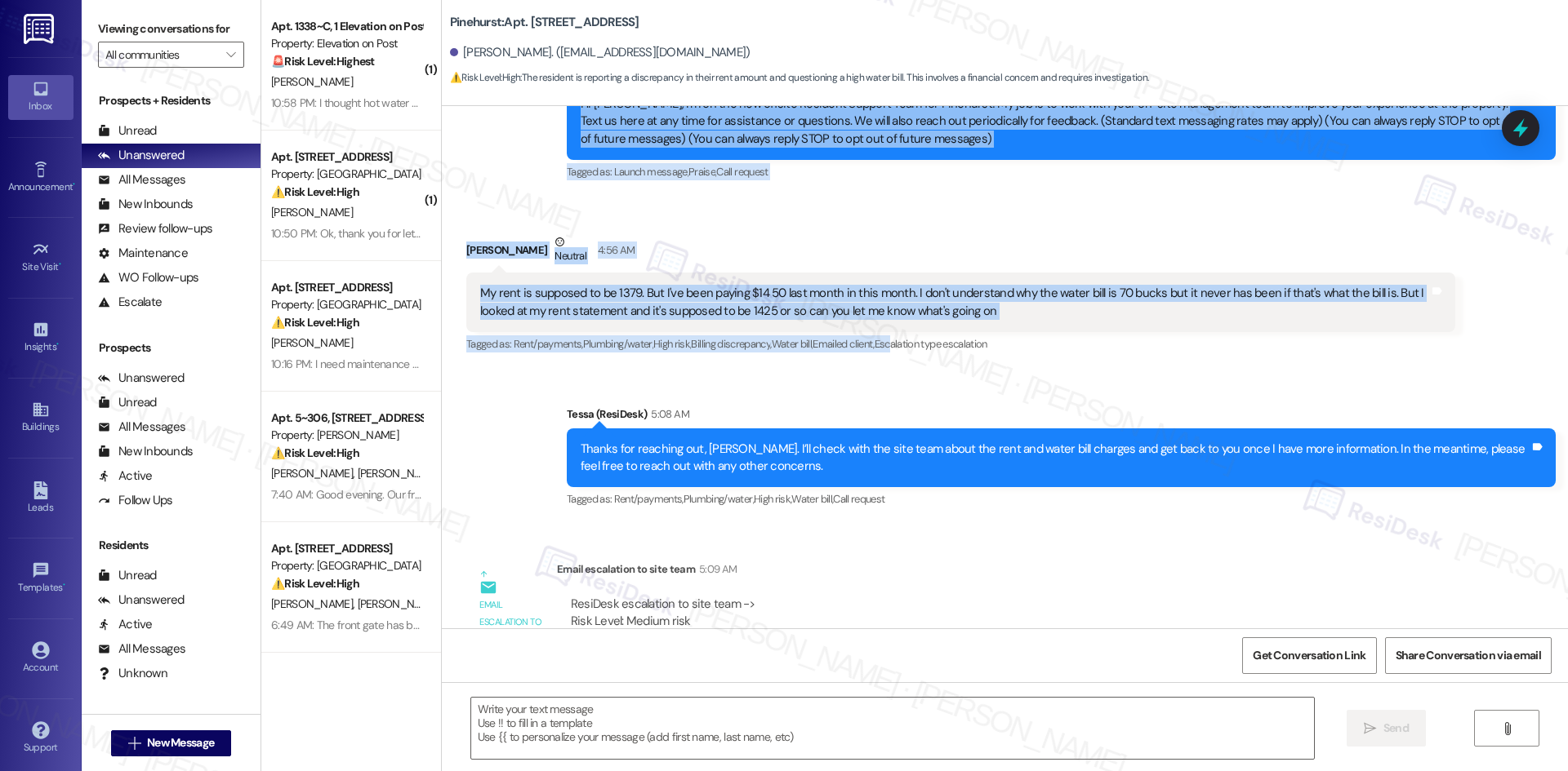
scroll to position [244, 0]
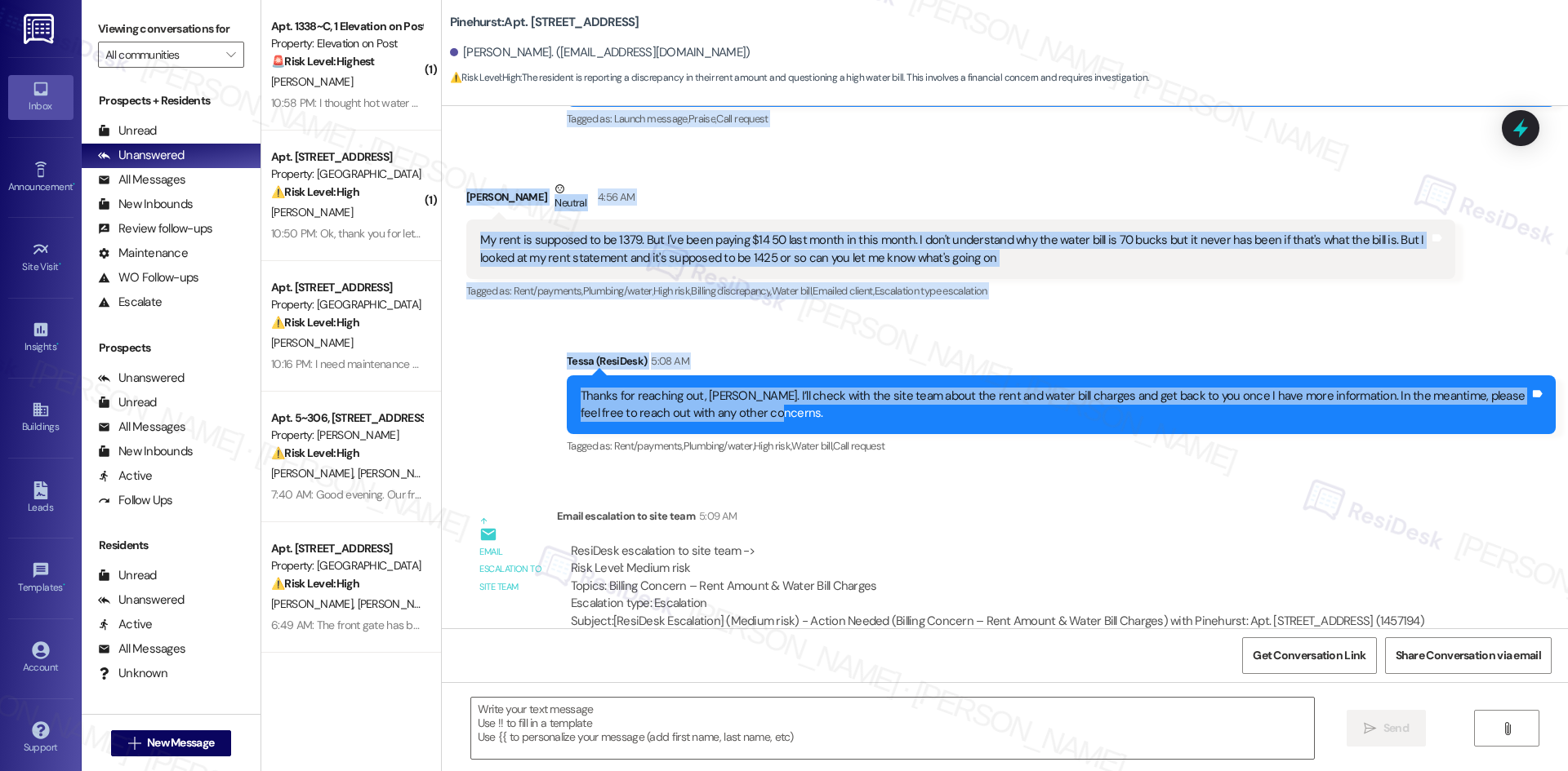
drag, startPoint x: 535, startPoint y: 249, endPoint x: 1123, endPoint y: 429, distance: 614.9
click at [1123, 429] on div "Lease started Jun 29, 2025 at 8:00 AM Announcement, sent via SMS Tessa (ResiDes…" at bounding box center [1004, 367] width 1126 height 523
copy div "Tessa (ResiDesk) 4:51 AM Hi Jackie, I'm on the new offsite Resident Support Tea…"
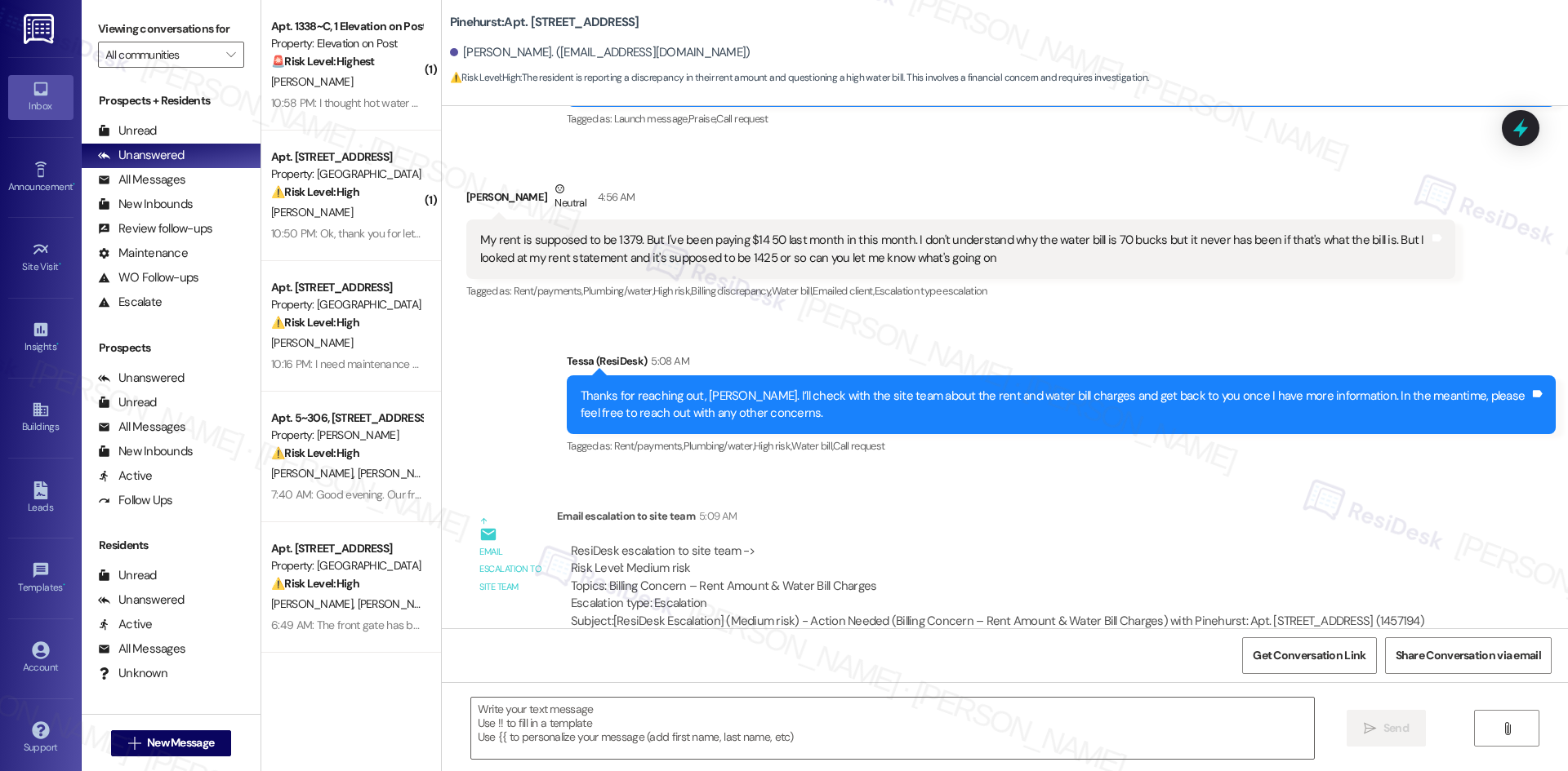
click at [867, 543] on div "ResiDesk escalation to site team -> Risk Level: Medium risk Topics: Billing Con…" at bounding box center [996, 578] width 853 height 70
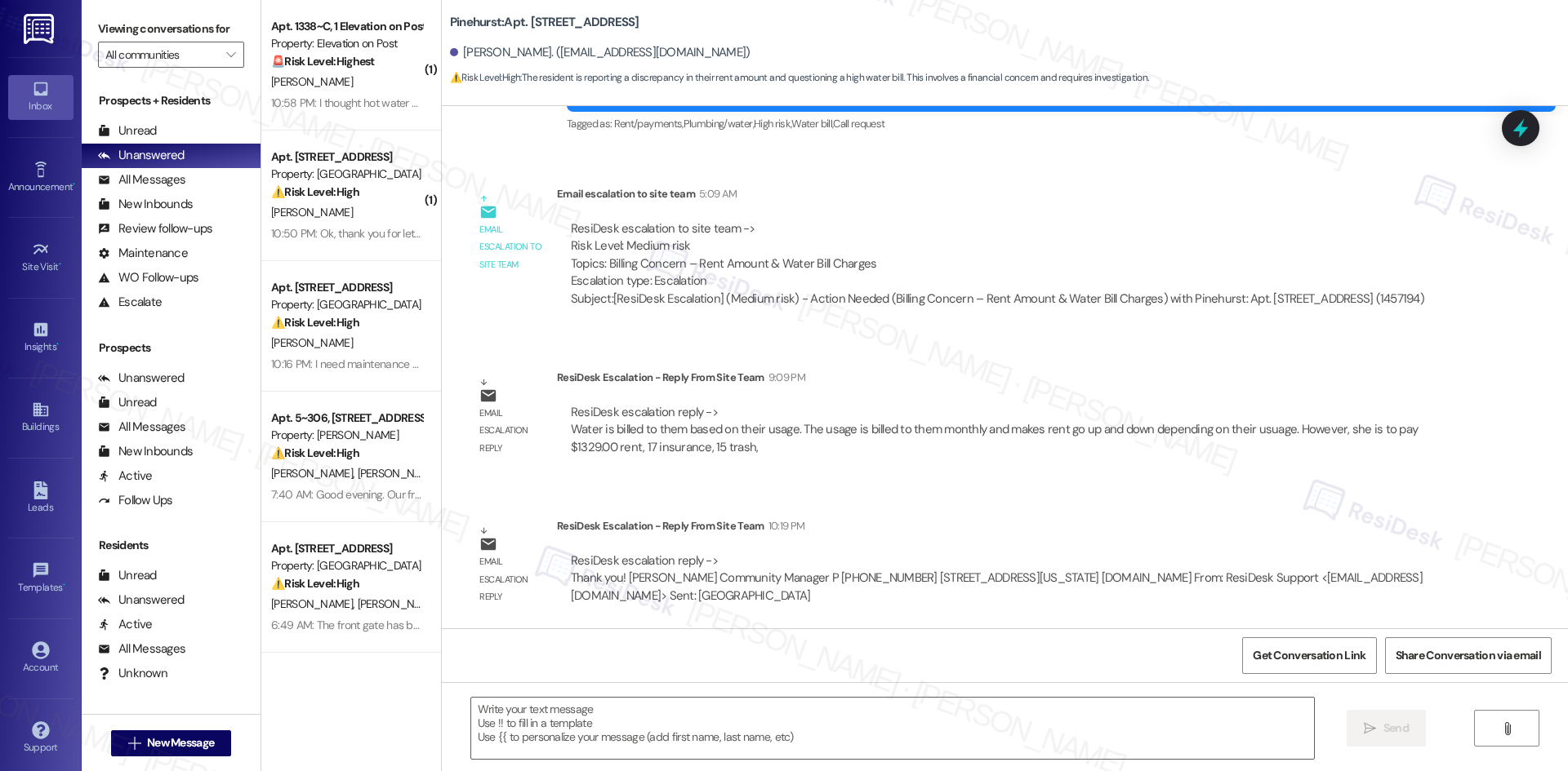
scroll to position [568, 0]
click at [632, 718] on textarea at bounding box center [893, 727] width 842 height 61
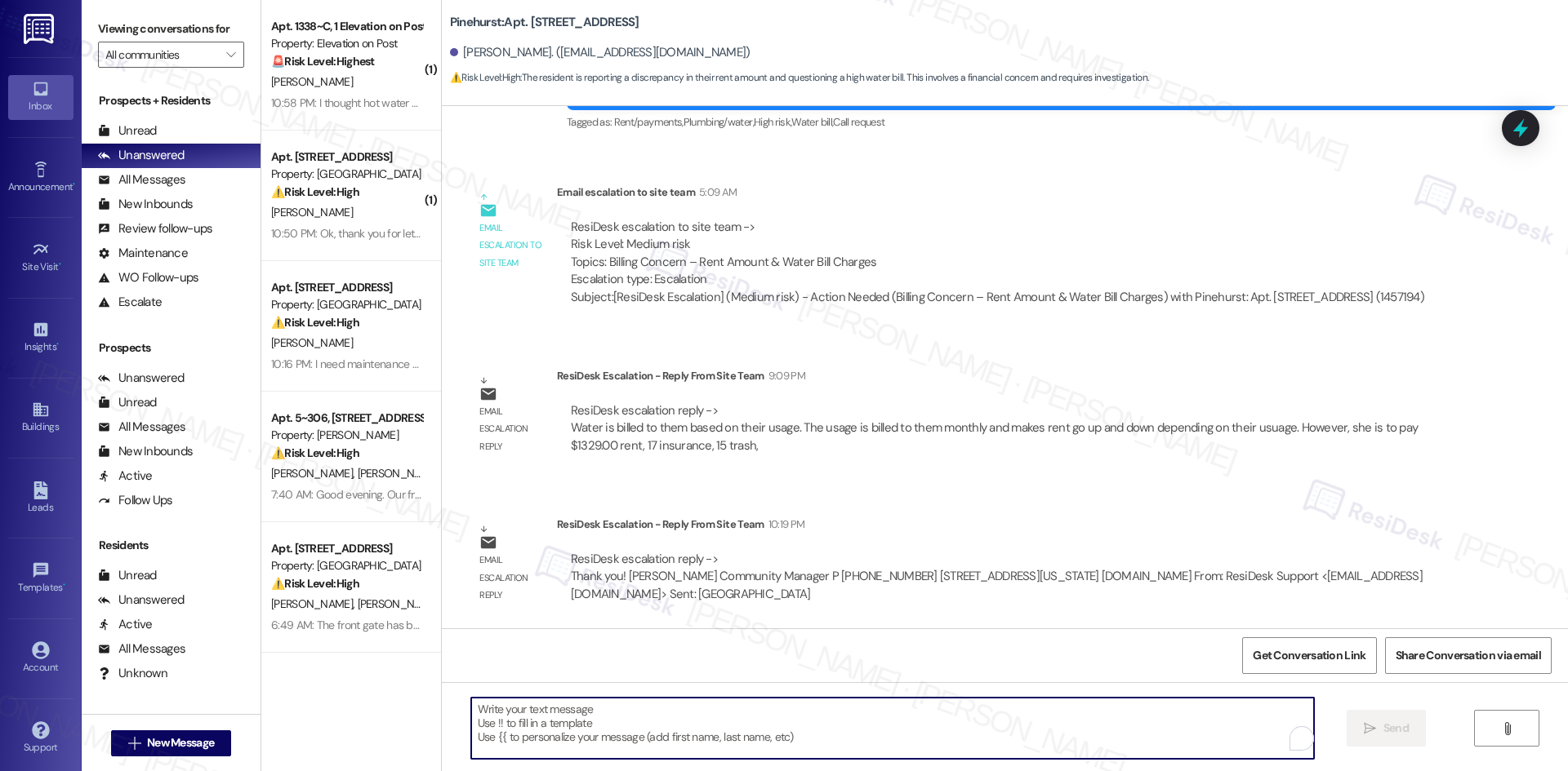
paste textarea "Thanks for your patience, Jackie. The site team confirmed your base monthly cha…"
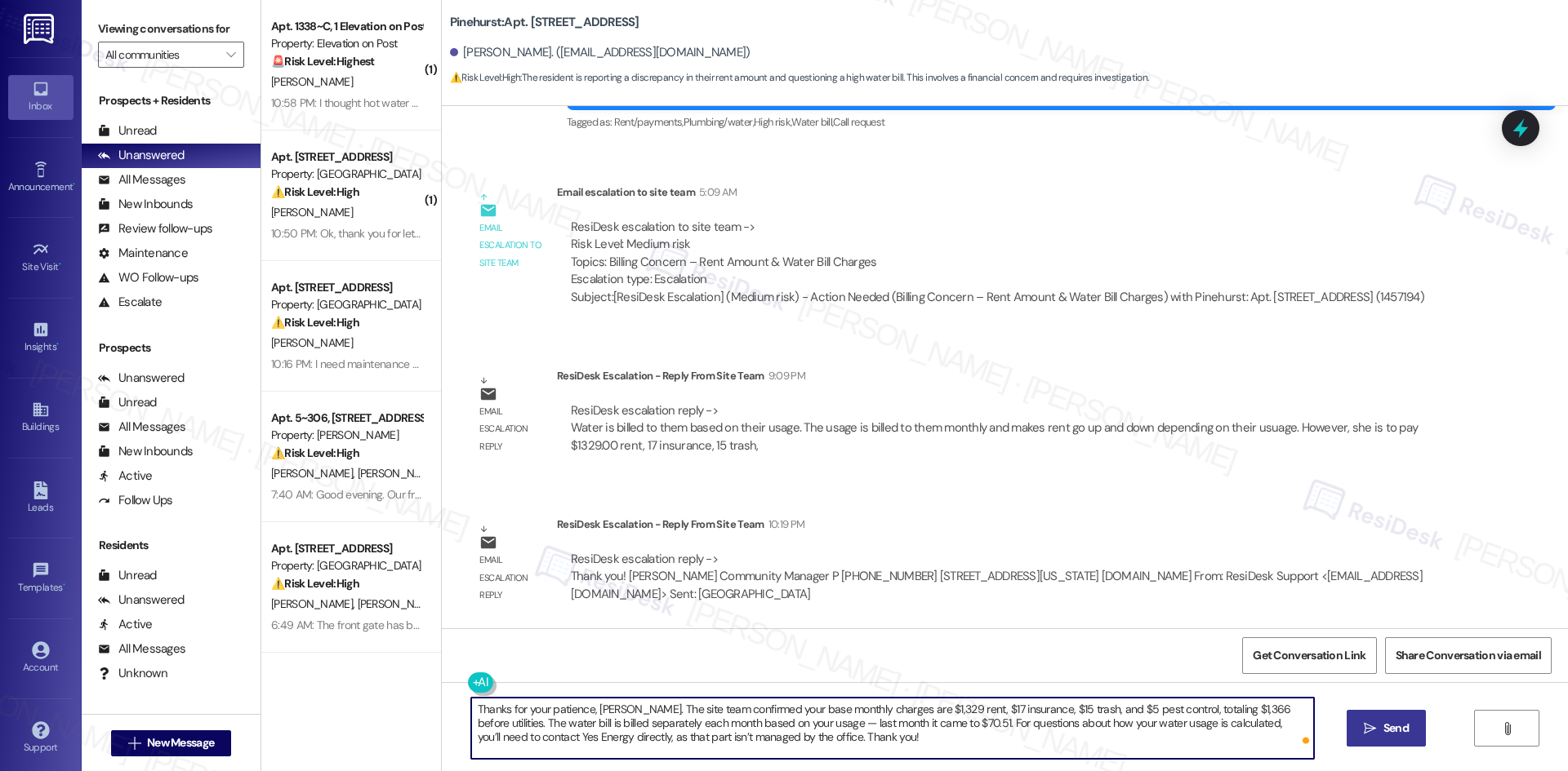
type textarea "Thanks for your patience, Jackie. The site team confirmed your base monthly cha…"
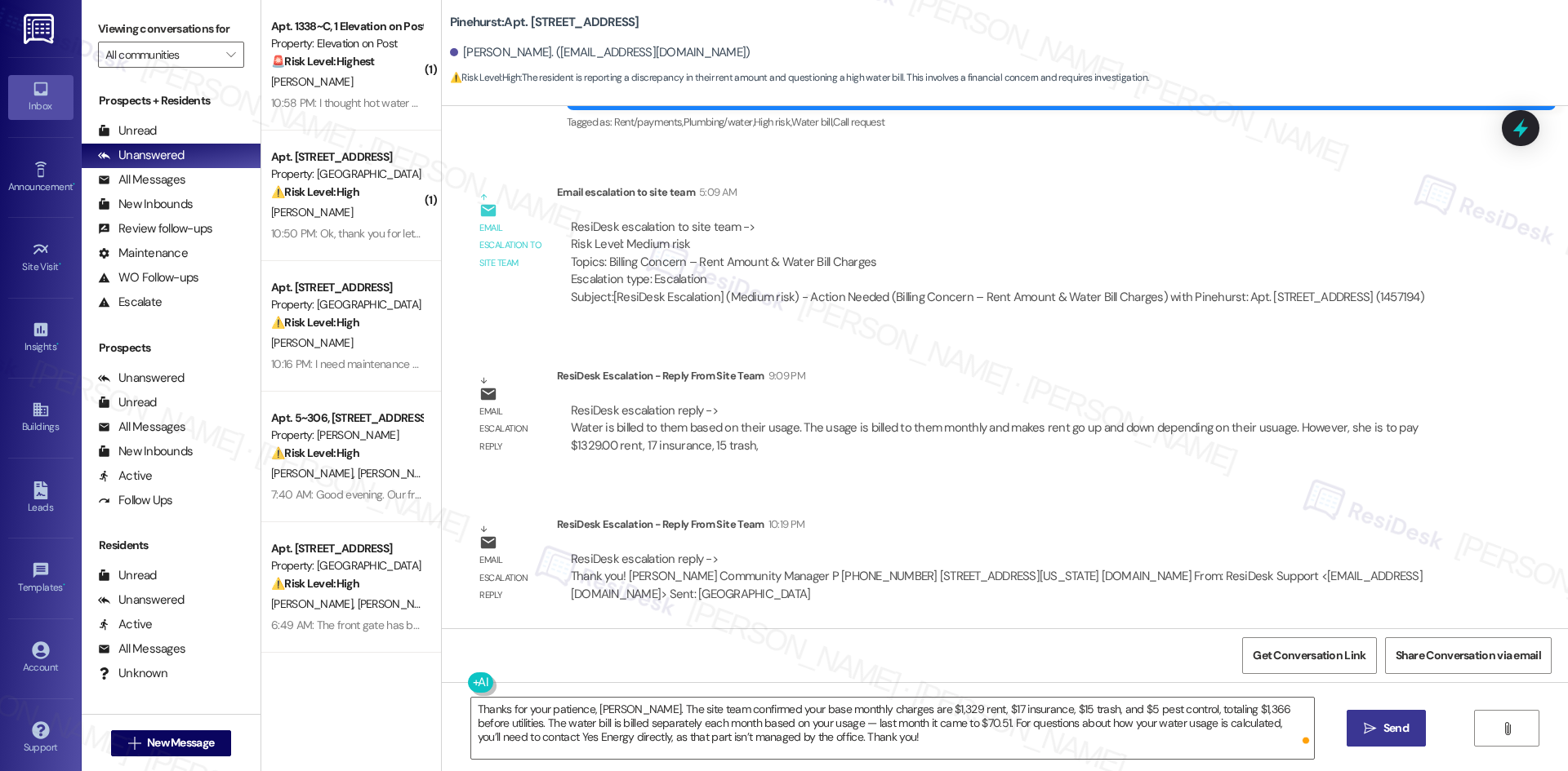
click at [1404, 725] on span "Send" at bounding box center [1395, 728] width 25 height 17
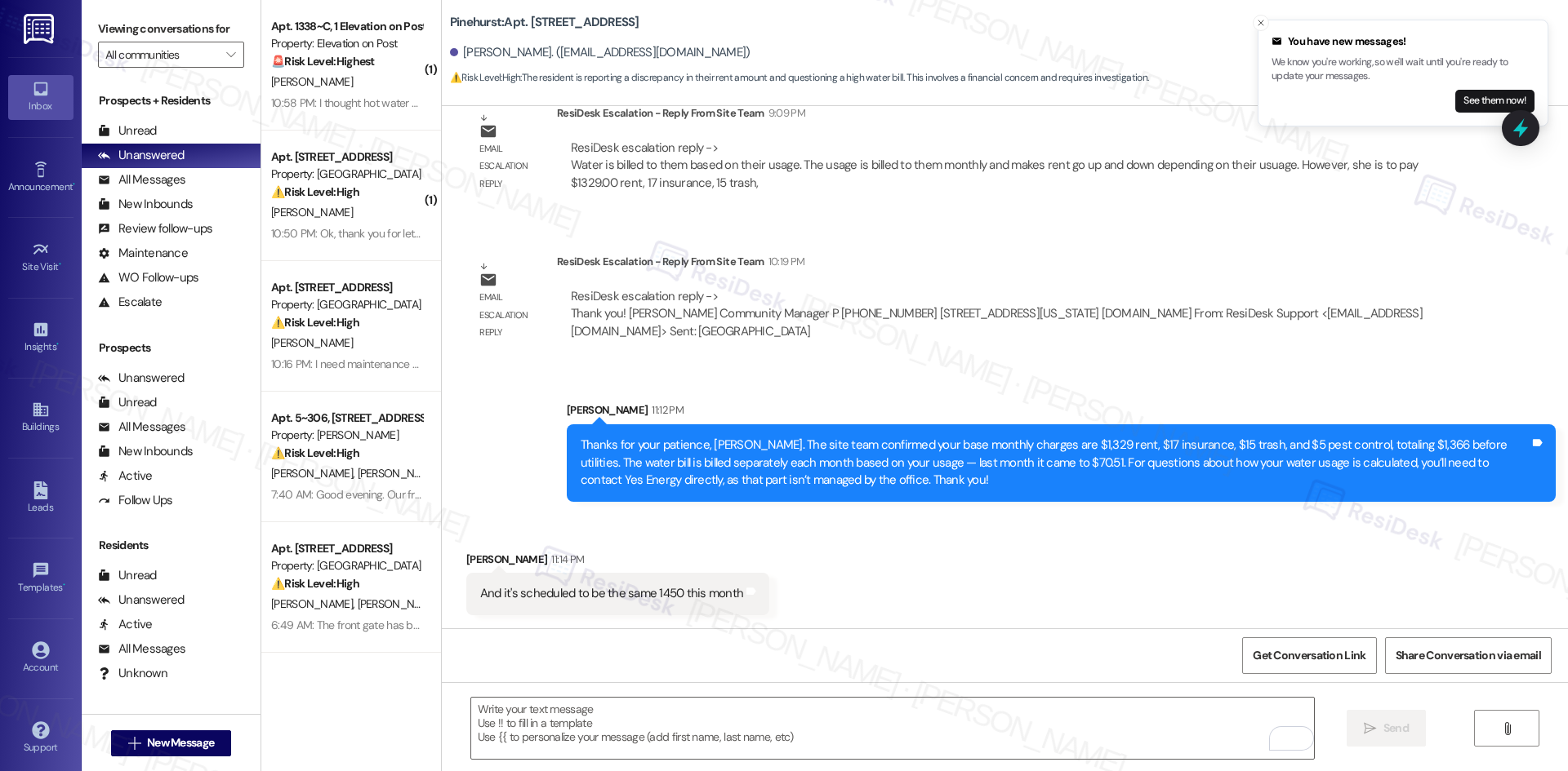
scroll to position [831, 0]
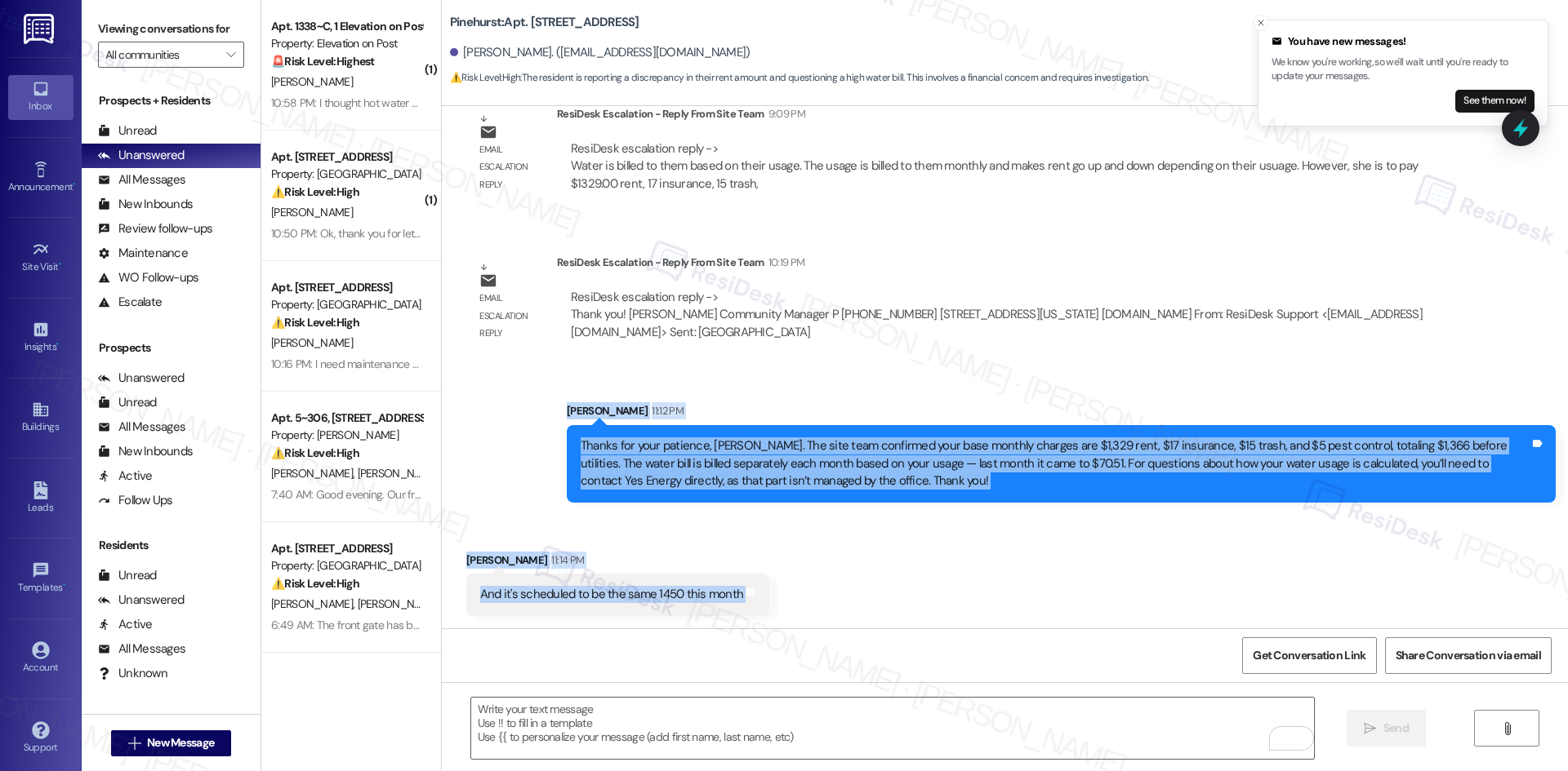
drag, startPoint x: 500, startPoint y: 409, endPoint x: 807, endPoint y: 585, distance: 353.9
click at [807, 585] on div "Lease started Jun 29, 2025 at 8:00 AM Announcement, sent via SMS Tessa (ResiDes…" at bounding box center [1004, 367] width 1126 height 523
copy div "Sarah 11:12 PM Thanks for your patience, Jackie. The site team confirmed your b…"
click at [855, 559] on div "Received via SMS Jackie Moore 11:14 PM And it's scheduled to be the same 1450 t…" at bounding box center [1004, 637] width 1126 height 244
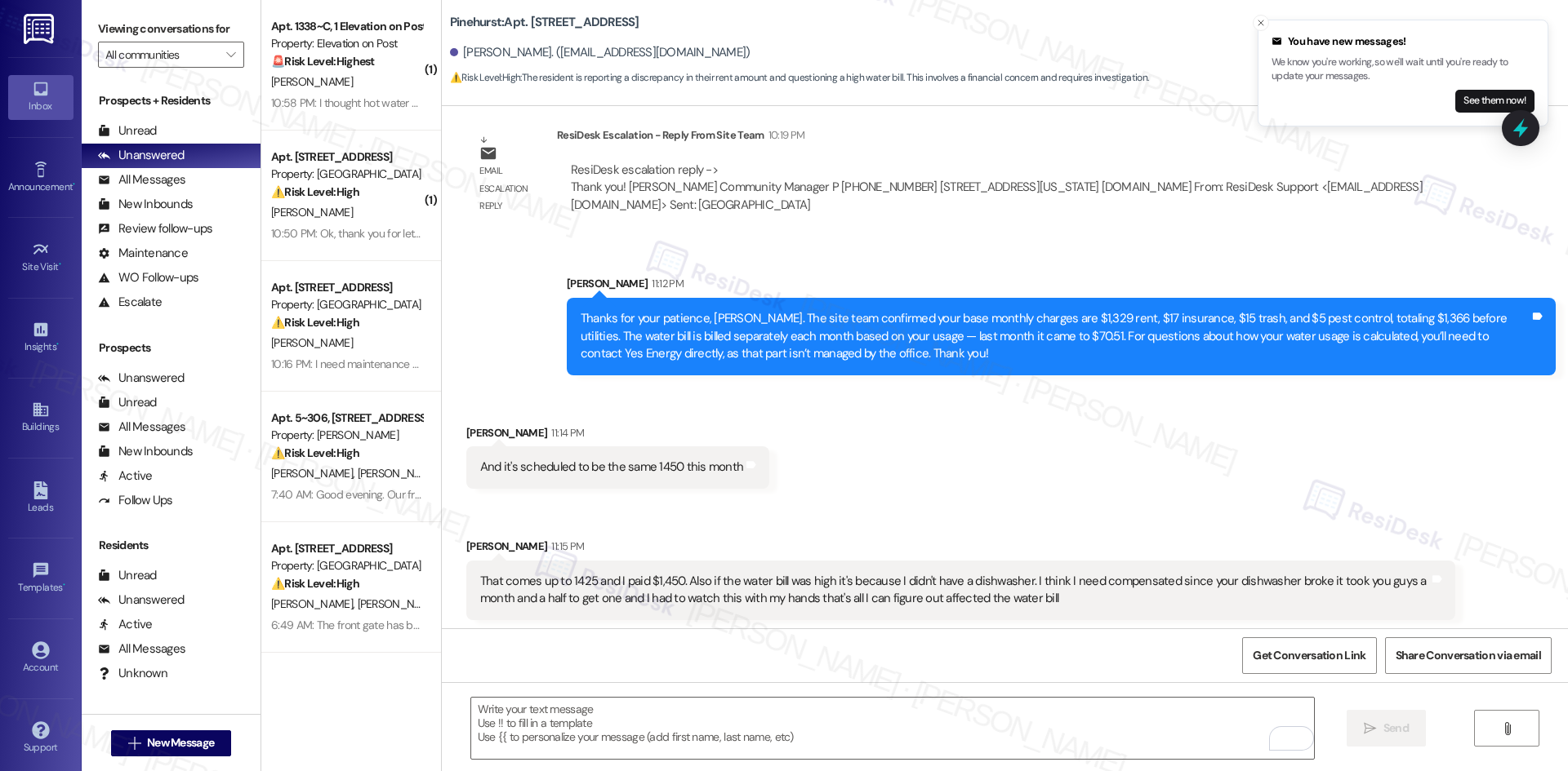
scroll to position [963, 0]
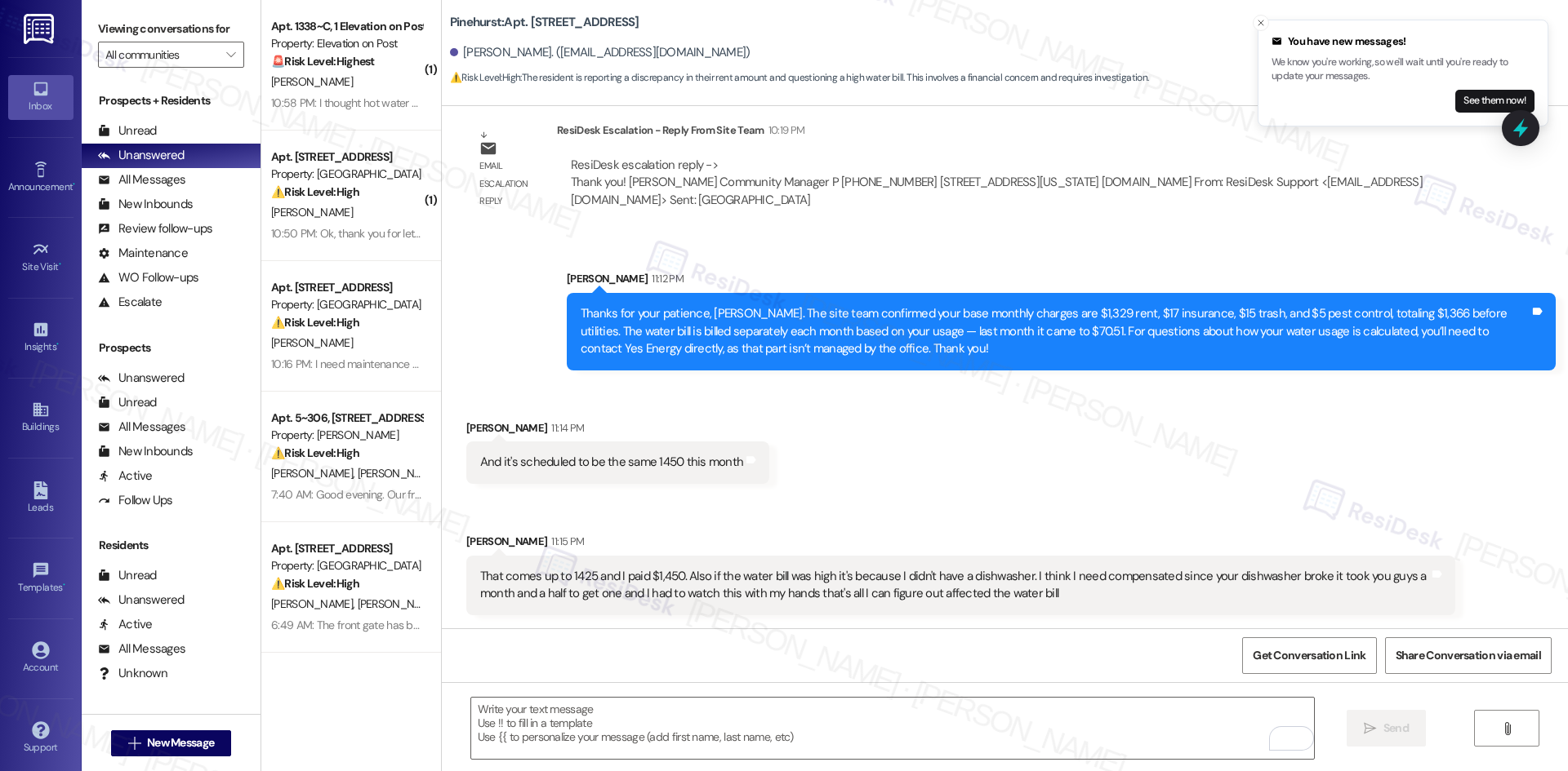
click at [930, 481] on div "Received via SMS Jackie Moore 11:14 PM And it's scheduled to be the same 1450 t…" at bounding box center [1004, 505] width 1126 height 244
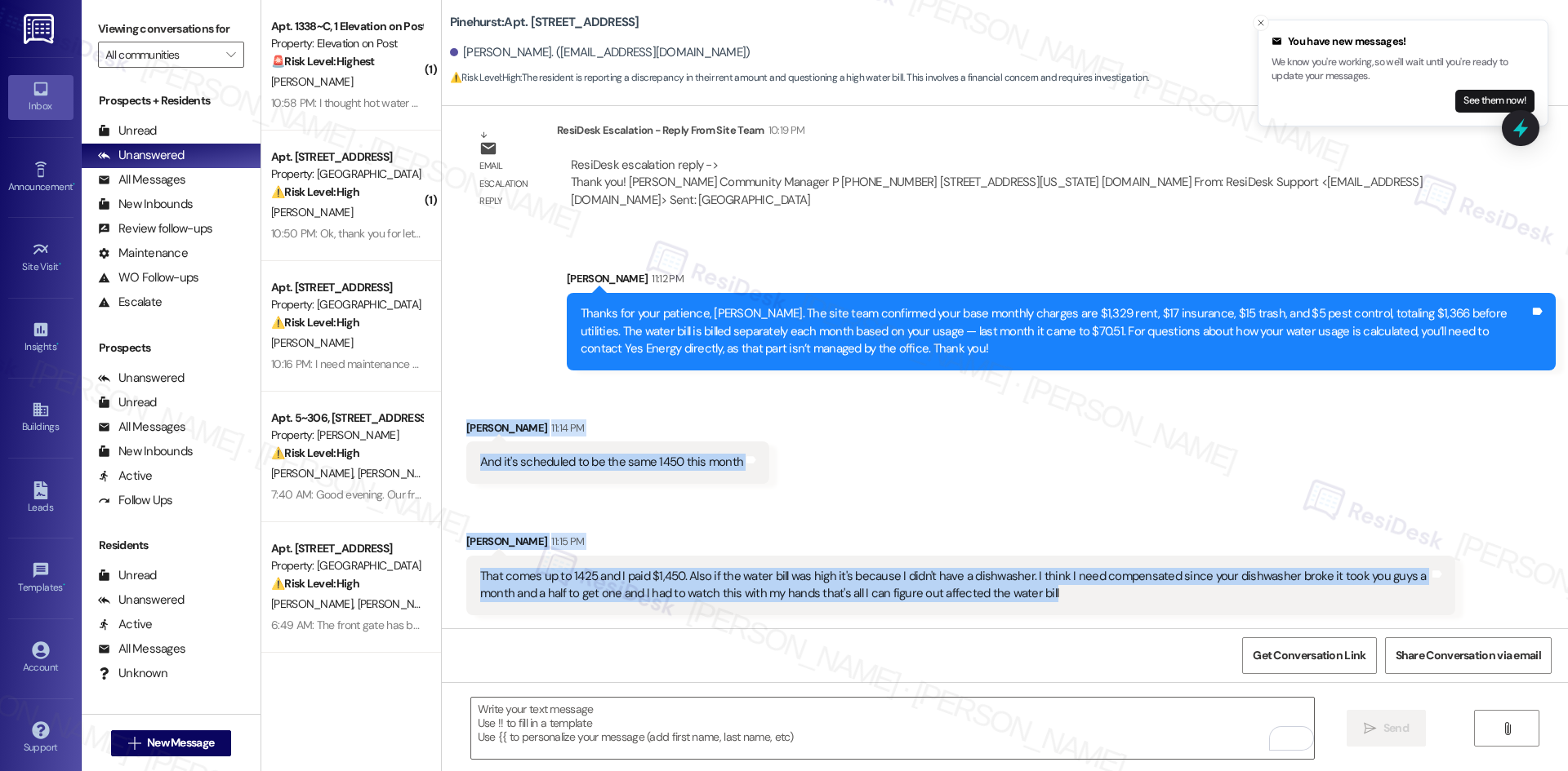
drag, startPoint x: 437, startPoint y: 404, endPoint x: 1150, endPoint y: 605, distance: 740.8
click at [1150, 605] on div "Received via SMS Jackie Moore 11:14 PM And it's scheduled to be the same 1450 t…" at bounding box center [1004, 505] width 1126 height 244
copy div "Jackie Moore 11:14 PM And it's scheduled to be the same 1450 this month Tags an…"
click at [868, 383] on div "Received via SMS Jackie Moore 11:14 PM And it's scheduled to be the same 1450 t…" at bounding box center [1004, 505] width 1126 height 244
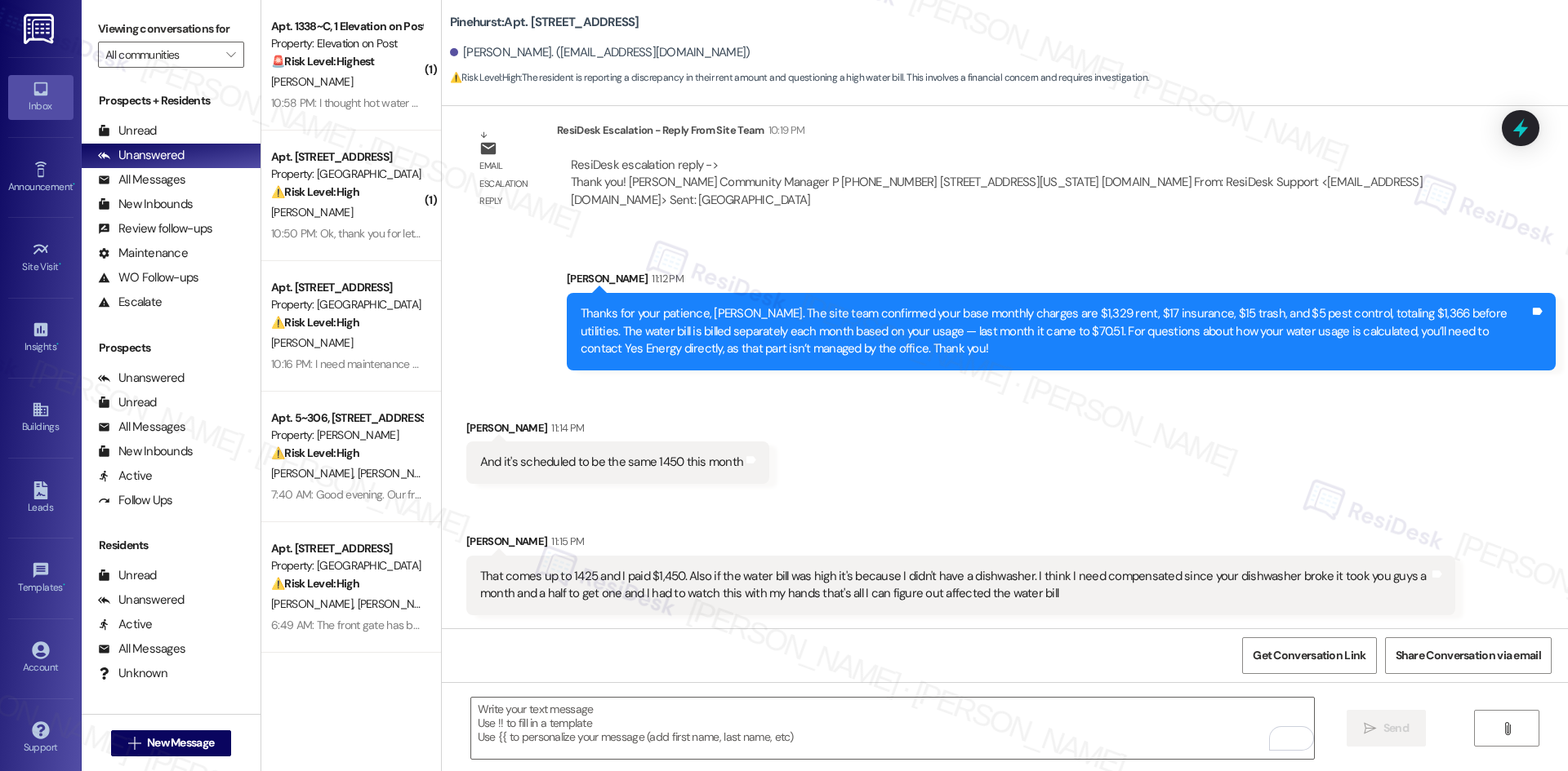
click at [690, 399] on div "Received via SMS Jackie Moore 11:14 PM And it's scheduled to be the same 1450 t…" at bounding box center [1004, 505] width 1126 height 244
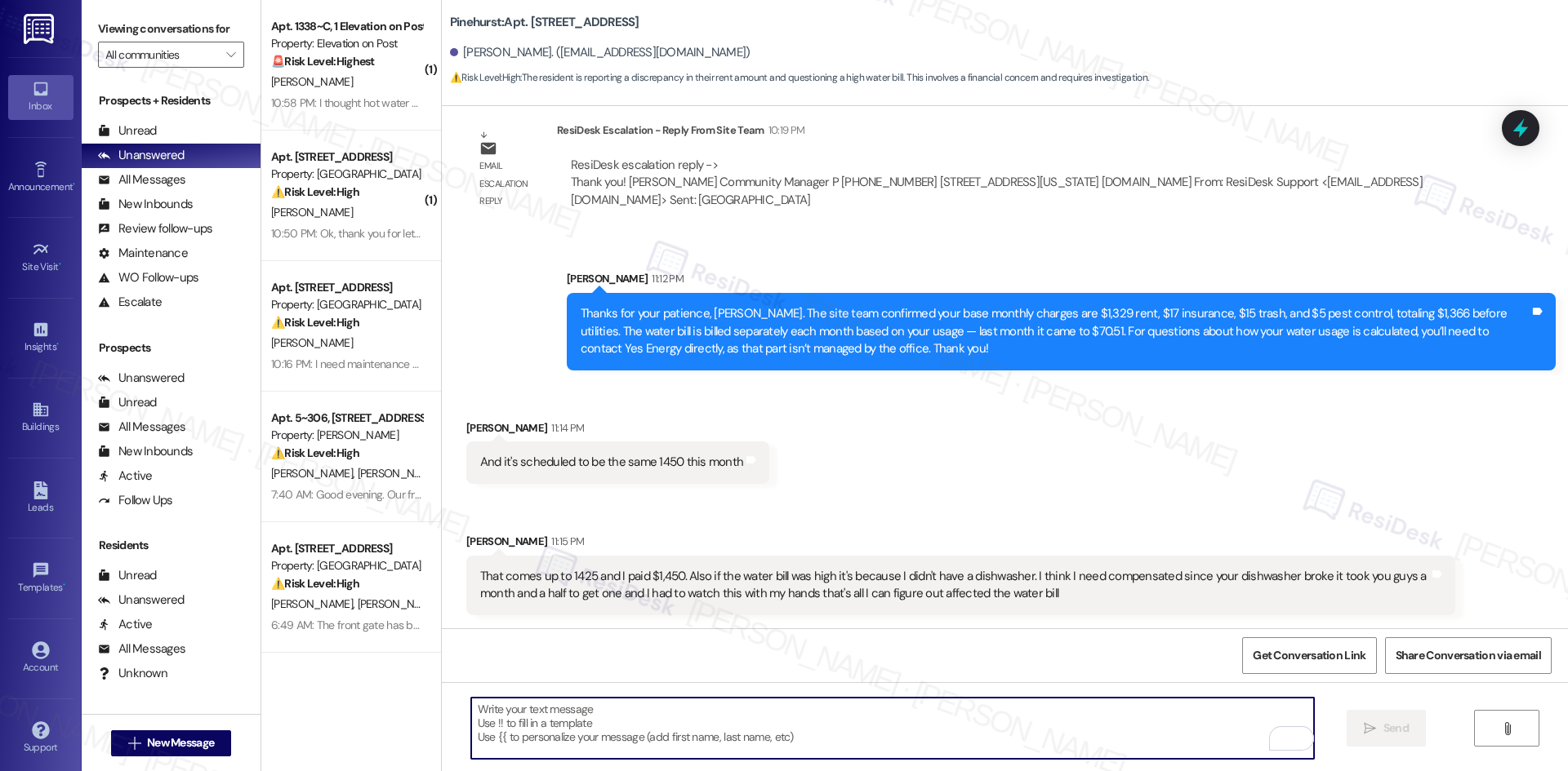
click at [956, 727] on textarea "To enrich screen reader interactions, please activate Accessibility in Grammarl…" at bounding box center [893, 727] width 842 height 61
paste textarea "Thanks for explaining, Jackie. I understand your concern about the charges and …"
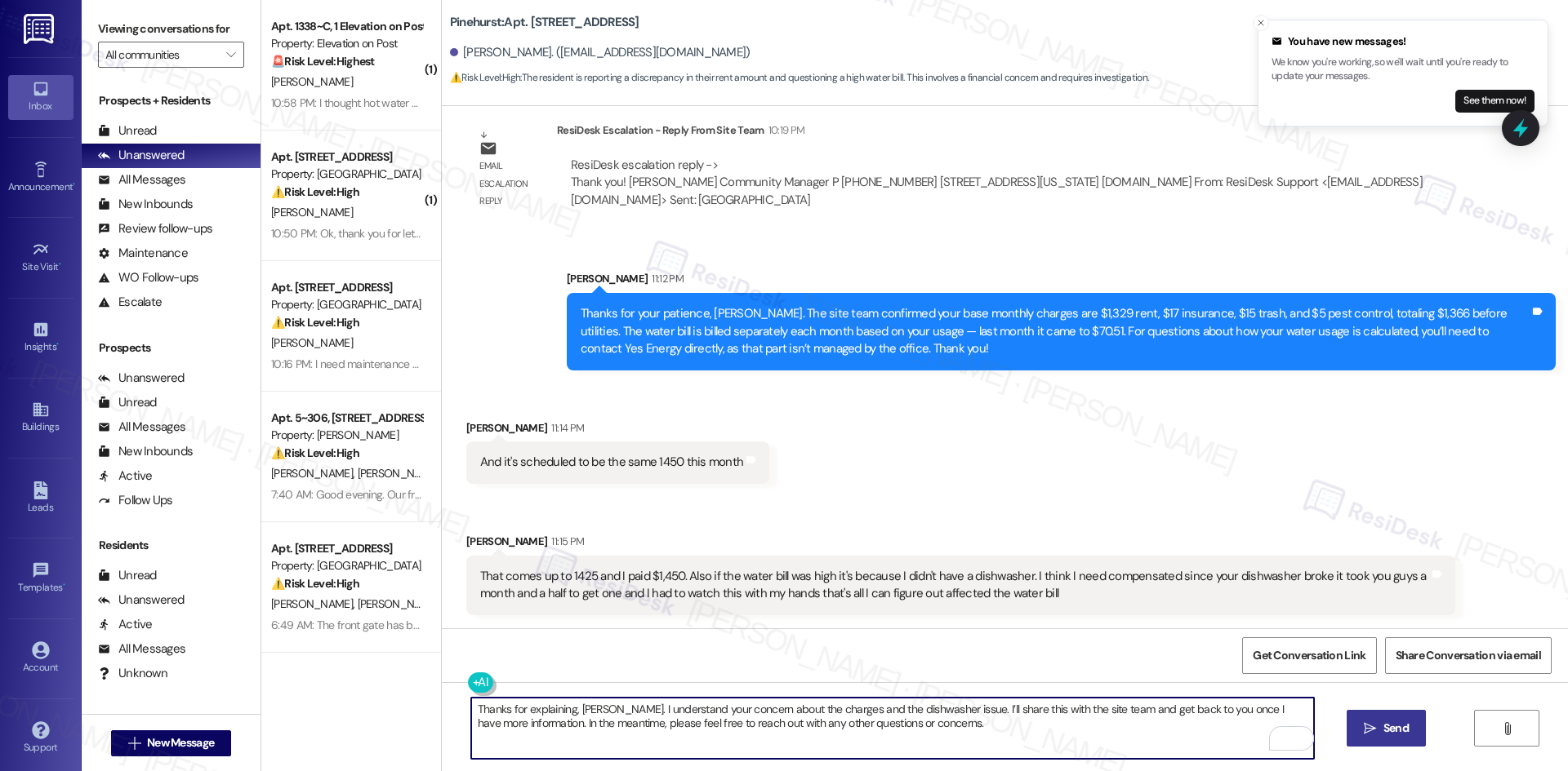
type textarea "Thanks for explaining, Jackie. I understand your concern about the charges and …"
click at [1402, 727] on span "Send" at bounding box center [1395, 728] width 25 height 17
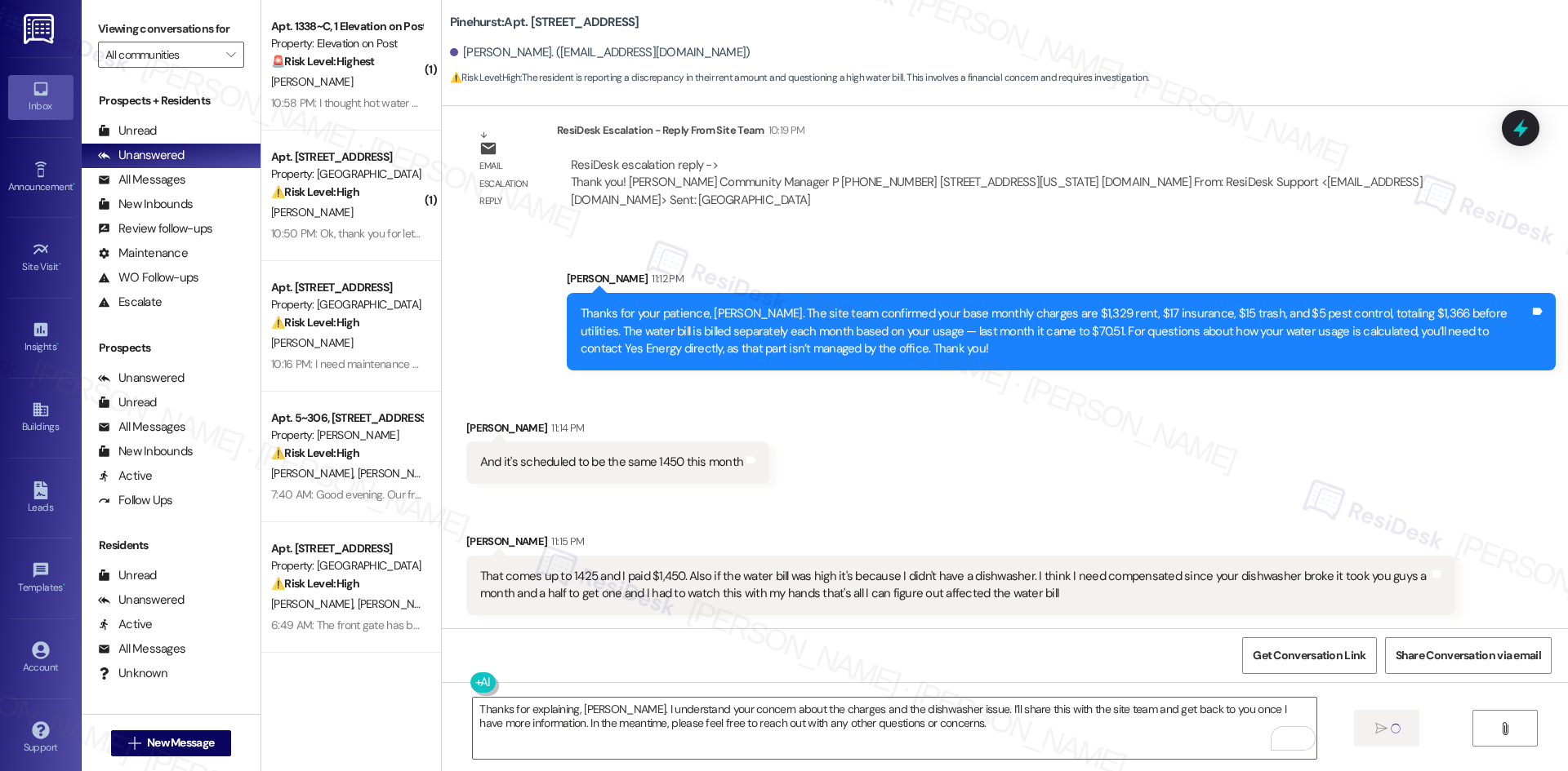
click at [909, 244] on div "Sent via SMS Sarah 11:12 PM Thanks for your patience, Jackie. The site team con…" at bounding box center [1004, 307] width 1126 height 148
click at [961, 492] on div "Received via SMS Jackie Moore 11:14 PM And it's scheduled to be the same 1450 t…" at bounding box center [1004, 505] width 1126 height 244
click at [1263, 471] on div "Received via SMS Jackie Moore 11:14 PM And it's scheduled to be the same 1450 t…" at bounding box center [1004, 505] width 1126 height 244
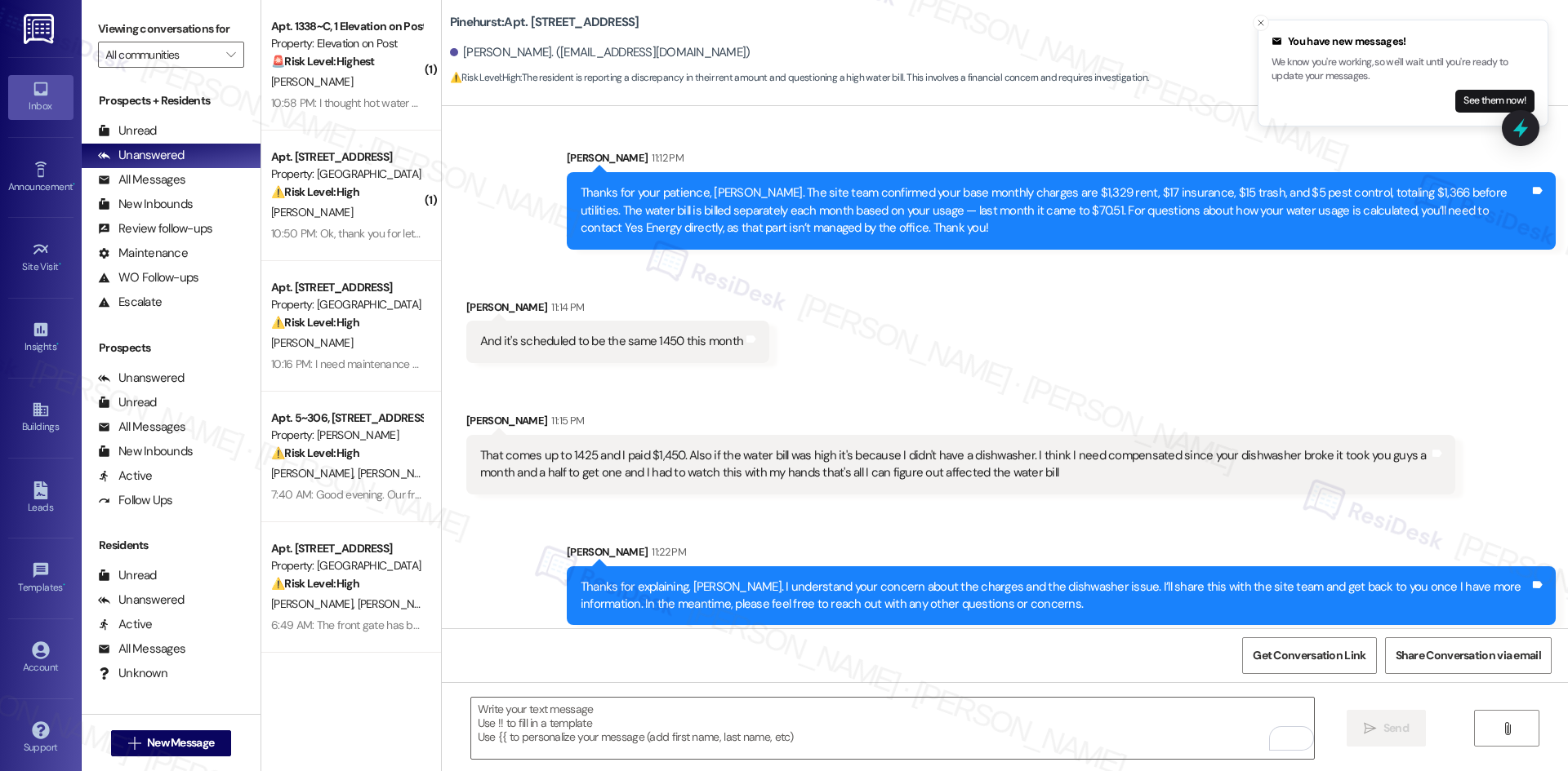
scroll to position [1094, 0]
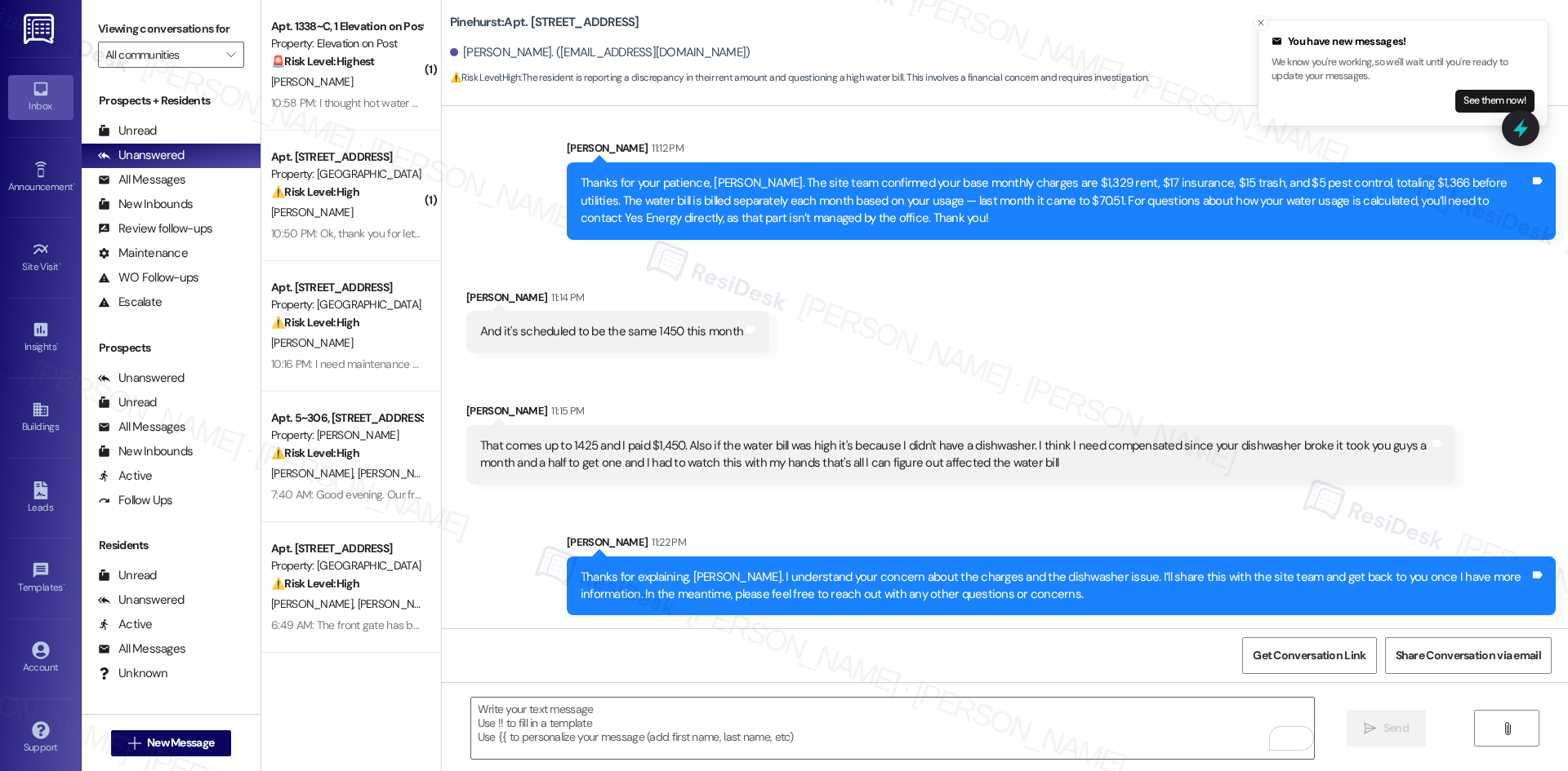
click at [1232, 524] on div "Sent via SMS Sarah 11:22 PM Thanks for explaining, Jackie. I understand your co…" at bounding box center [1061, 575] width 1013 height 107
click at [925, 367] on div "Received via SMS Jackie Moore 11:14 PM And it's scheduled to be the same 1450 t…" at bounding box center [1004, 374] width 1126 height 244
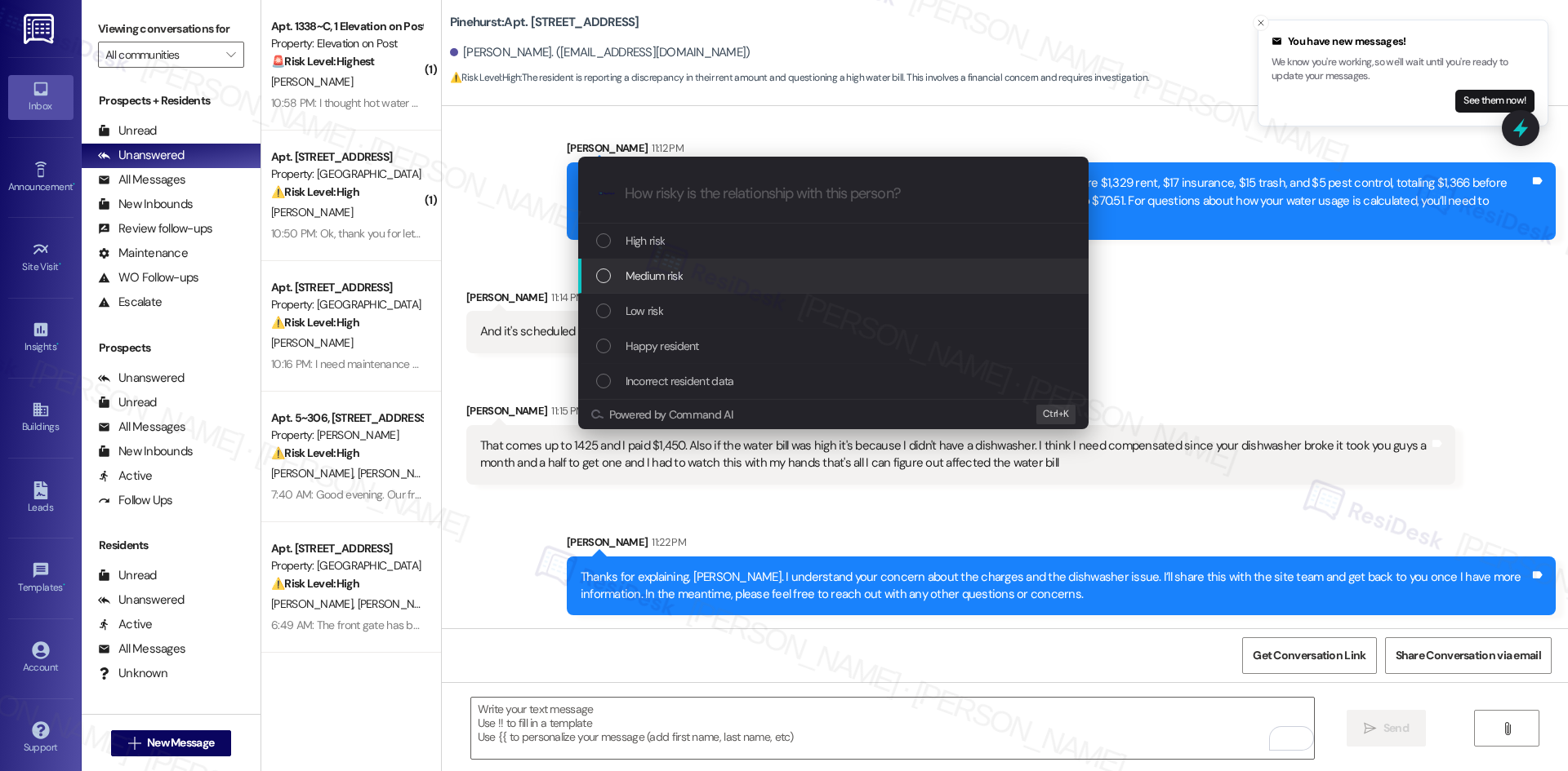
click at [741, 270] on div "Medium risk" at bounding box center [834, 275] width 477 height 18
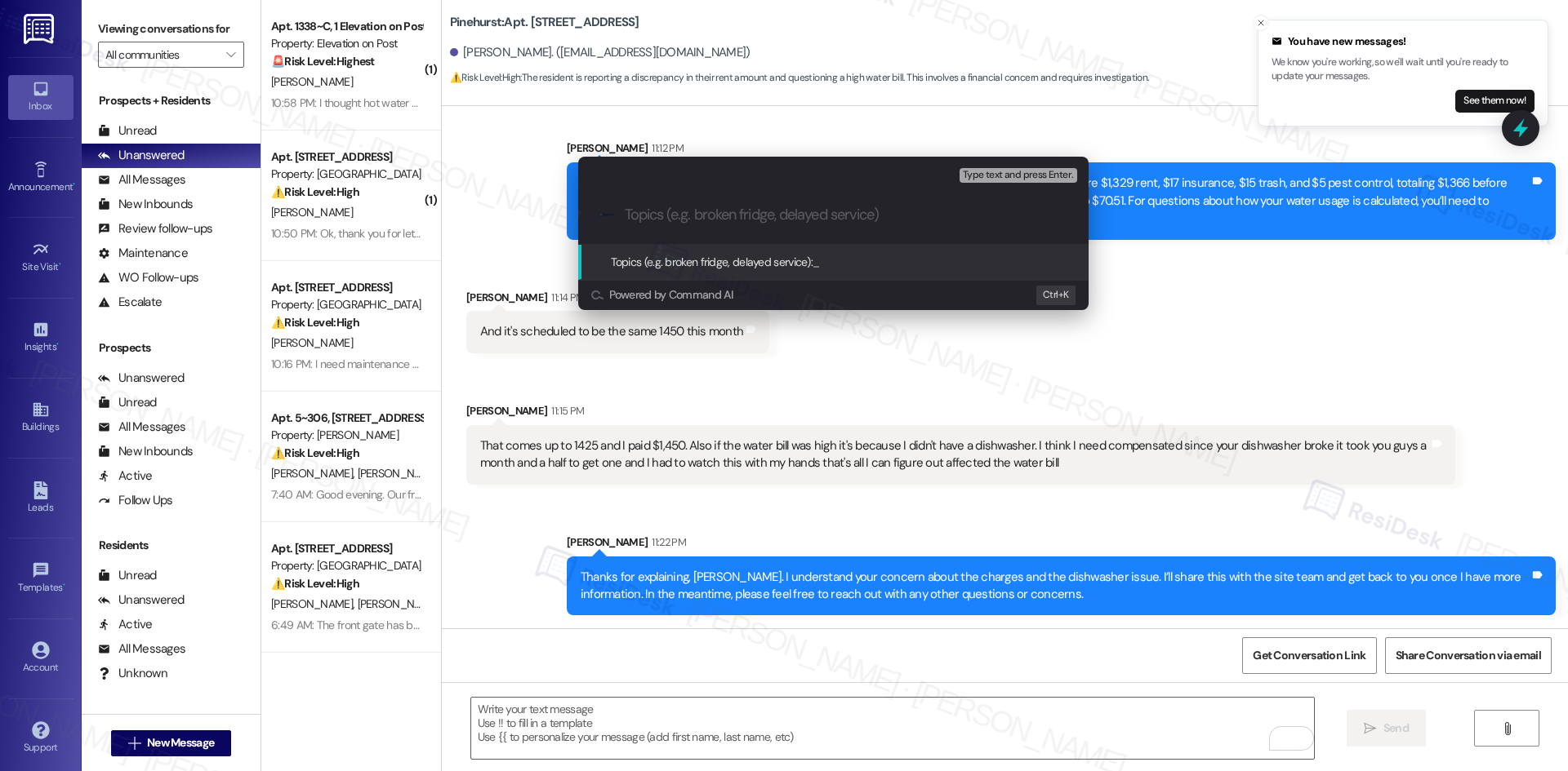
drag, startPoint x: 1009, startPoint y: 353, endPoint x: 1000, endPoint y: 355, distance: 9.2
click at [1009, 353] on div "Escalate Conversation Medium risk Topics (e.g. broken fridge, delayed service) …" at bounding box center [784, 385] width 1568 height 771
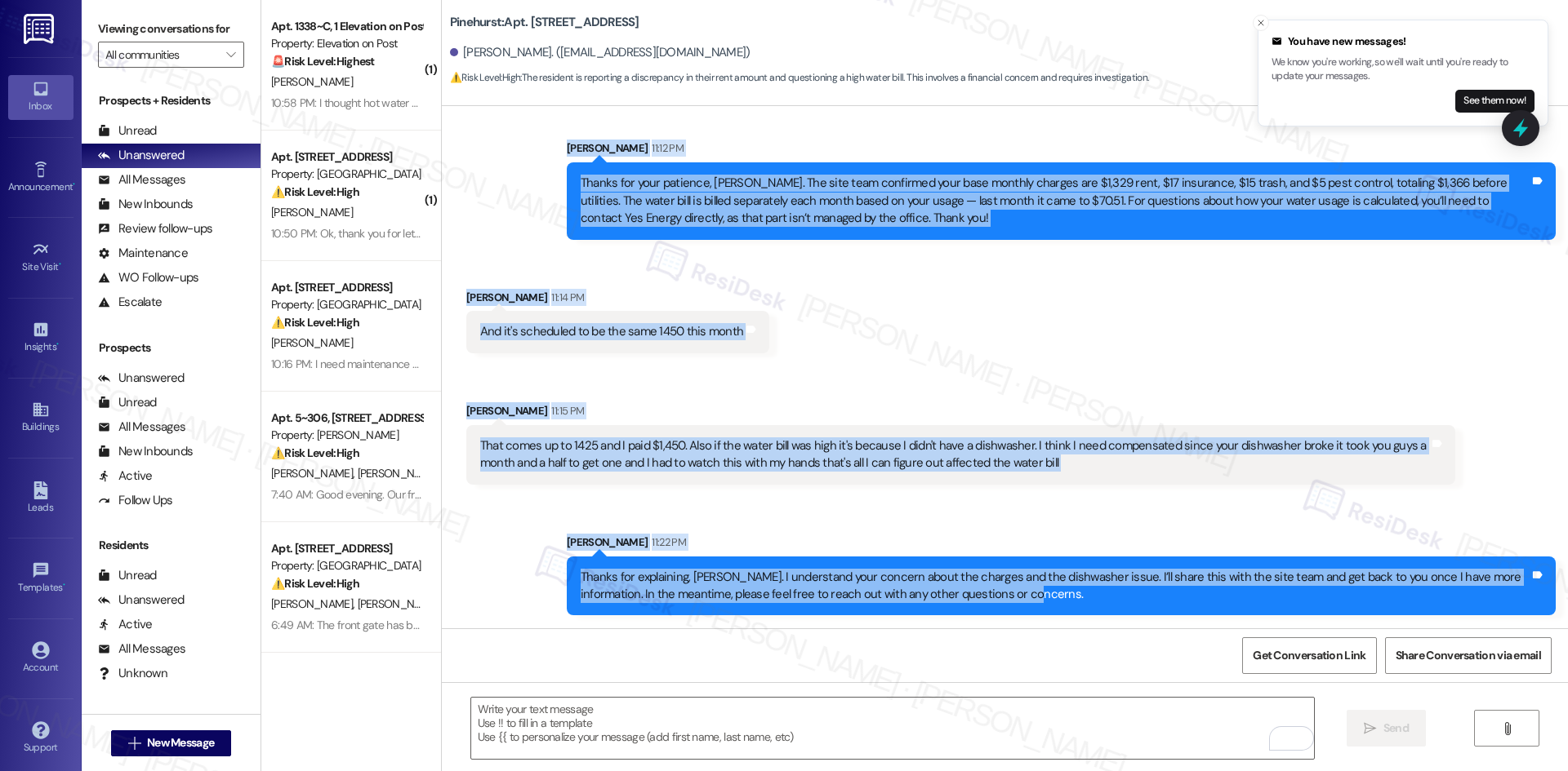
drag, startPoint x: 533, startPoint y: 226, endPoint x: 1121, endPoint y: 597, distance: 695.3
click at [1121, 597] on div "Lease started Jun 29, 2025 at 8:00 AM Announcement, sent via SMS Tessa (ResiDes…" at bounding box center [1004, 367] width 1126 height 523
copy div "Sarah 11:12 PM Thanks for your patience, Jackie. The site team confirmed your b…"
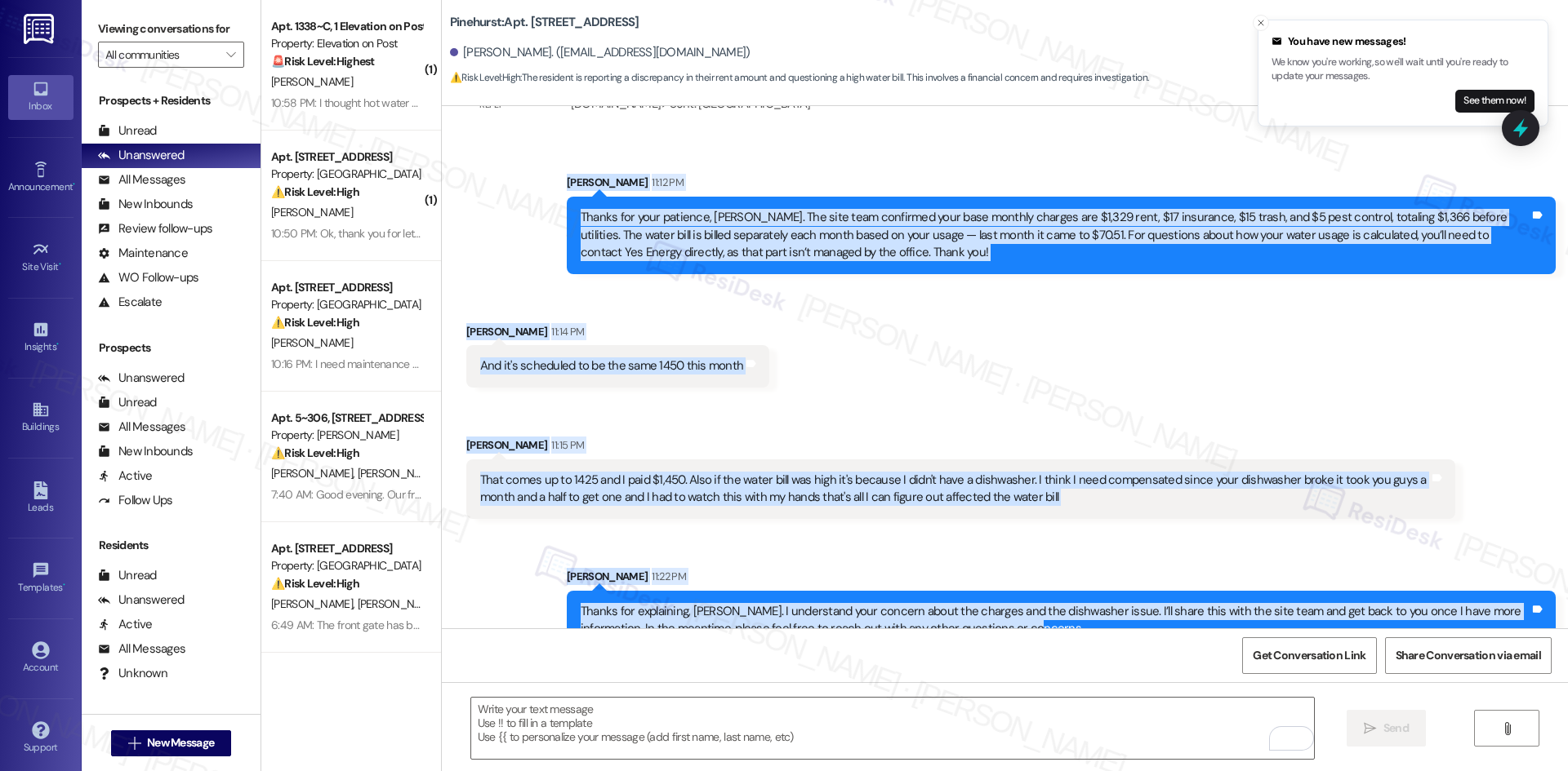
scroll to position [930, 0]
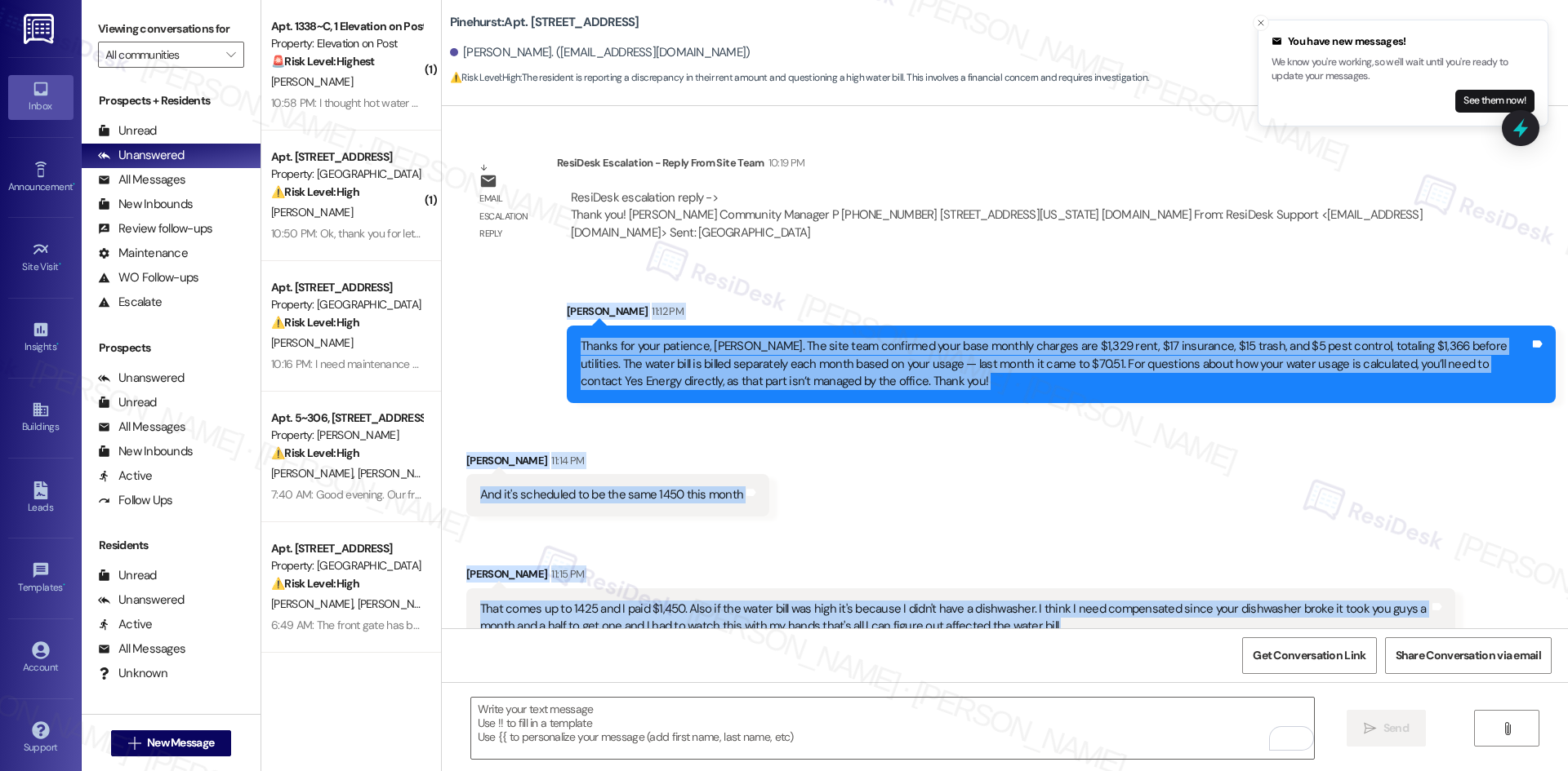
click at [1075, 538] on div "Received via SMS Jackie Moore 11:14 PM And it's scheduled to be the same 1450 t…" at bounding box center [1004, 537] width 1126 height 244
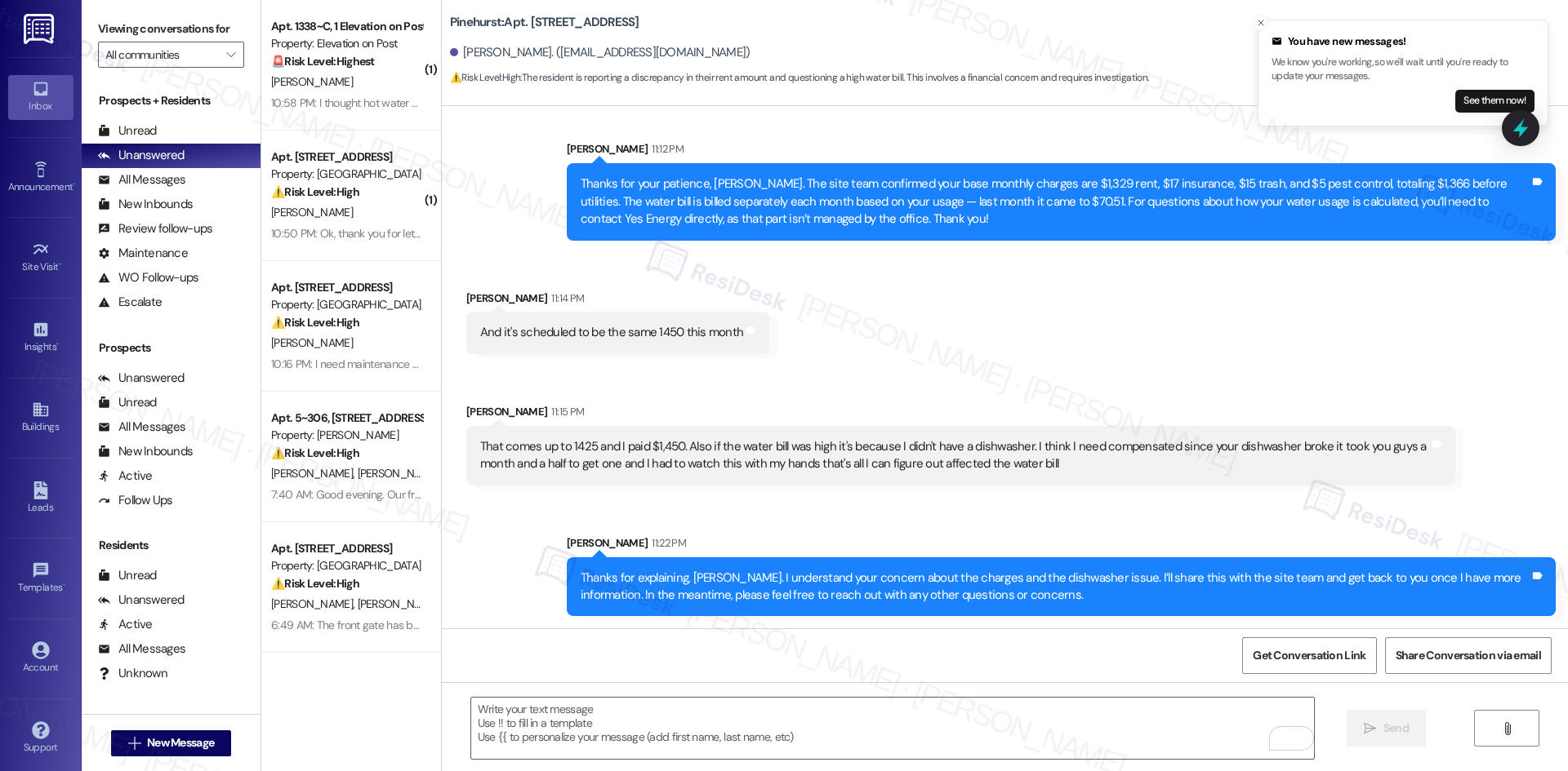
scroll to position [1094, 0]
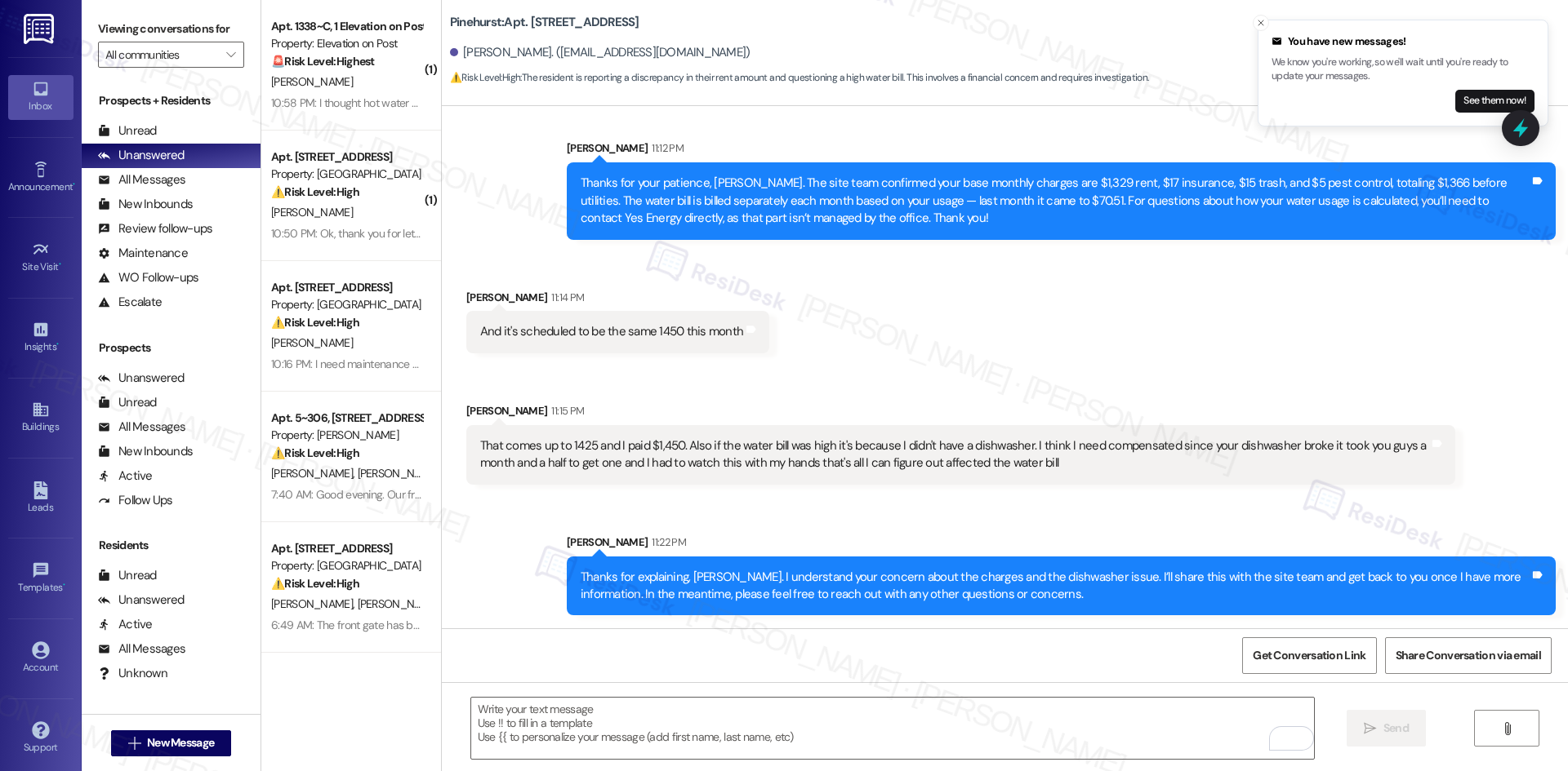
click at [1076, 535] on div "Sarah 11:22 PM" at bounding box center [1061, 545] width 989 height 23
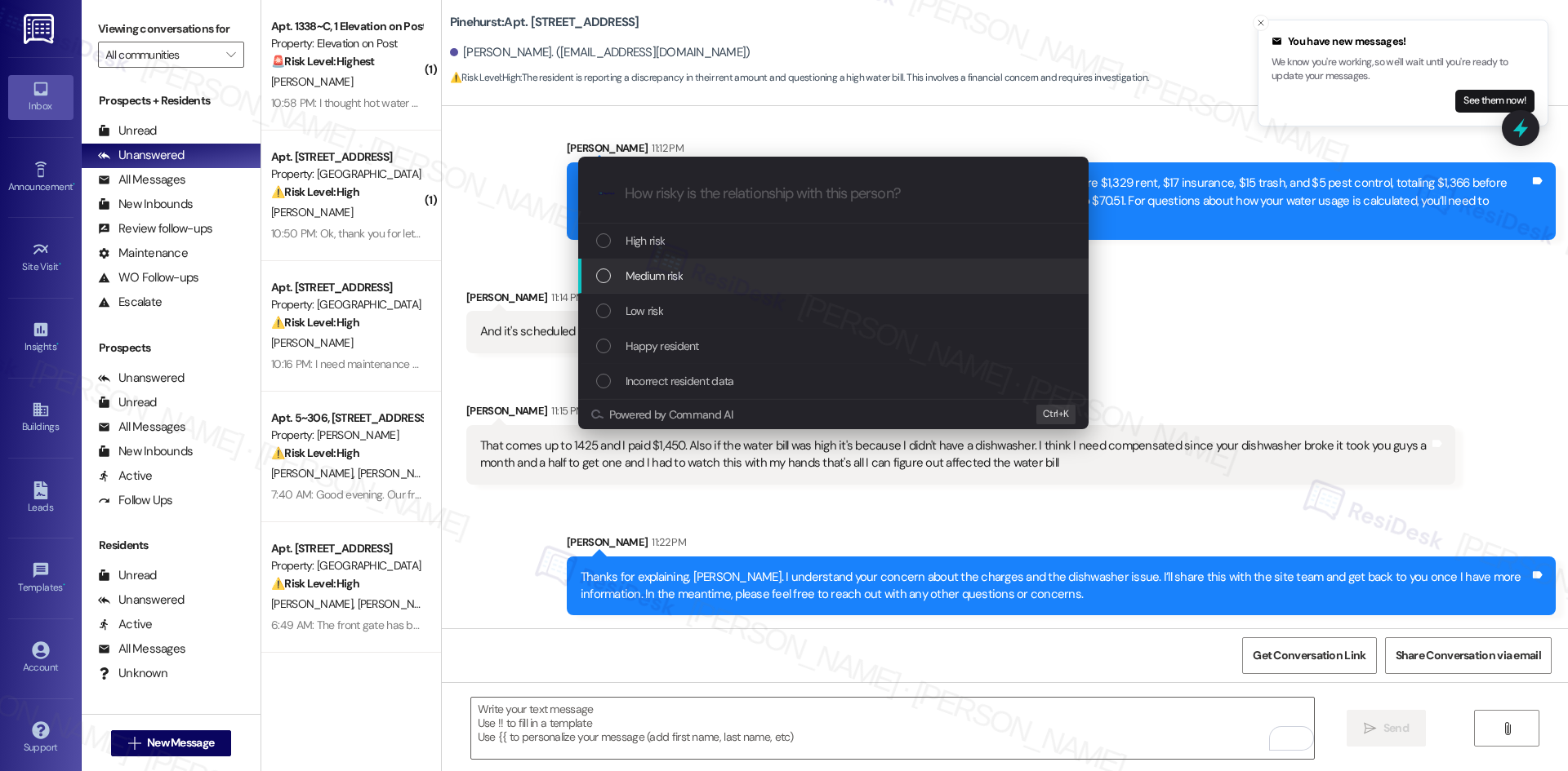
click at [700, 280] on div "Medium risk" at bounding box center [834, 275] width 477 height 18
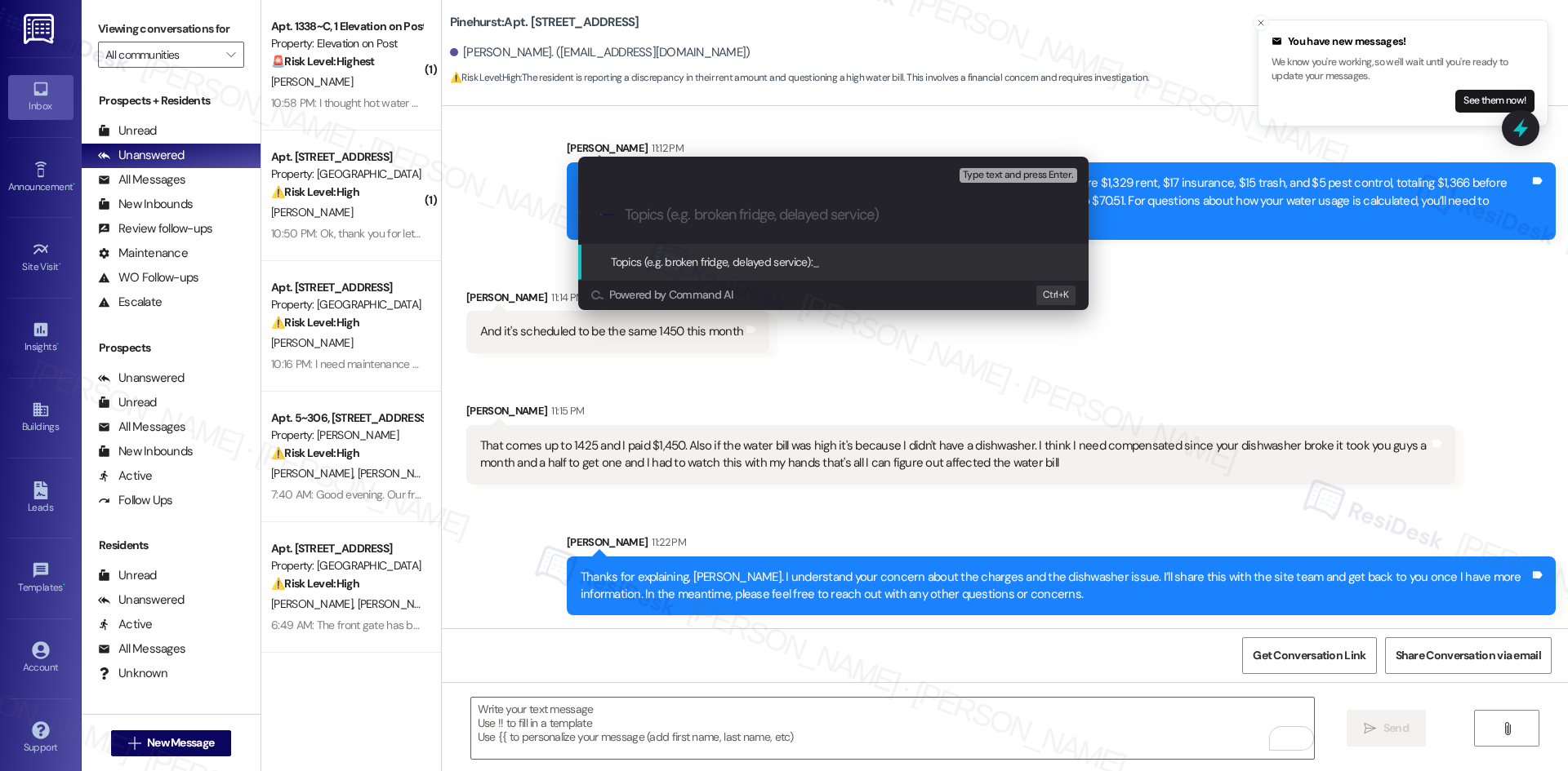
click at [725, 216] on input "Topics (e.g. broken fridge, delayed service)" at bounding box center [846, 215] width 443 height 17
paste input "Concern About Rent Charges, Water Bill, and Dishwasher Delay"
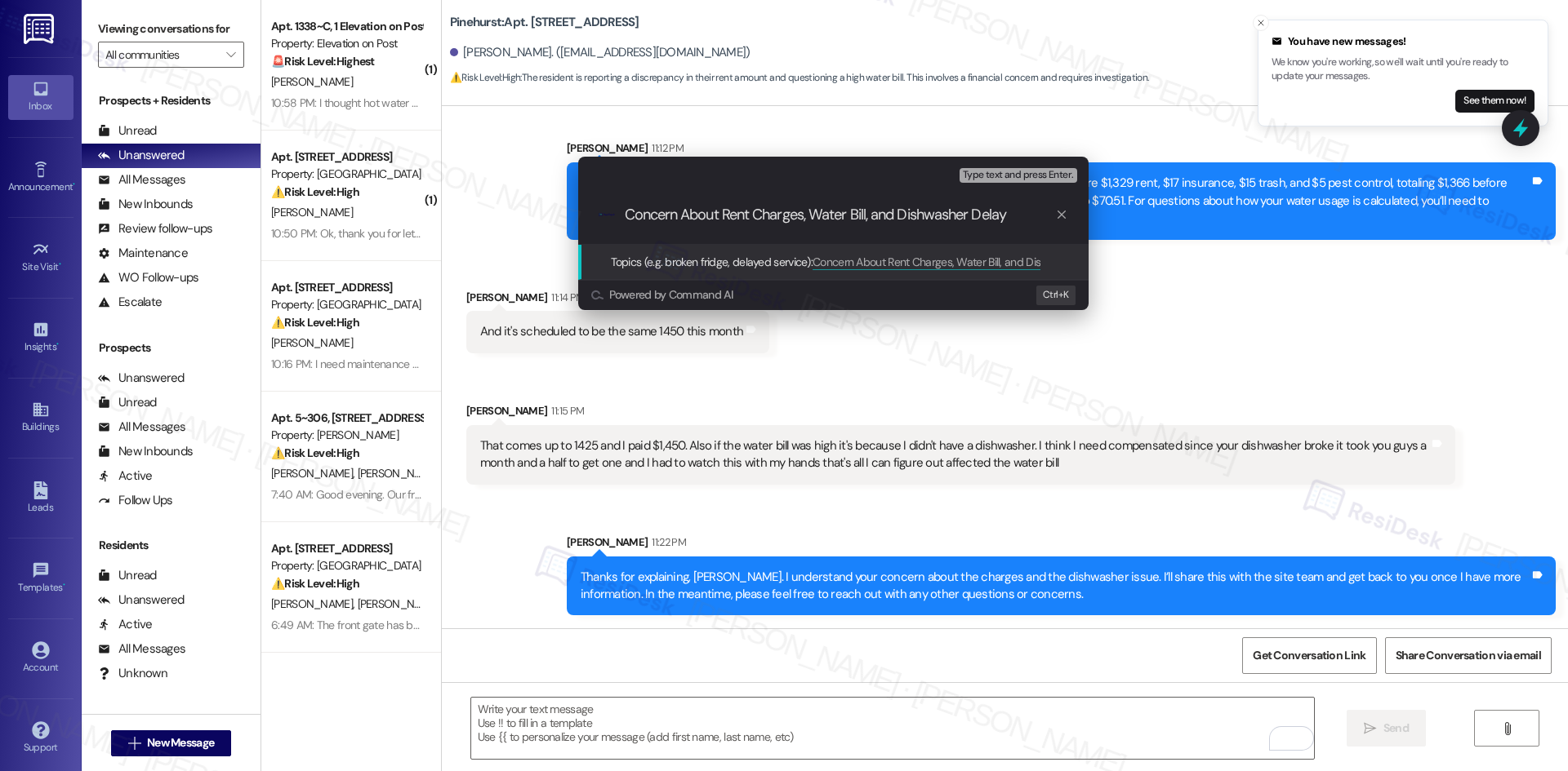
type input "Concern About Rent Charges, Water Bill, and Dishwasher Delay"
click at [842, 375] on div "Escalate Conversation Medium risk Topics (e.g. broken fridge, delayed service) …" at bounding box center [784, 385] width 1568 height 771
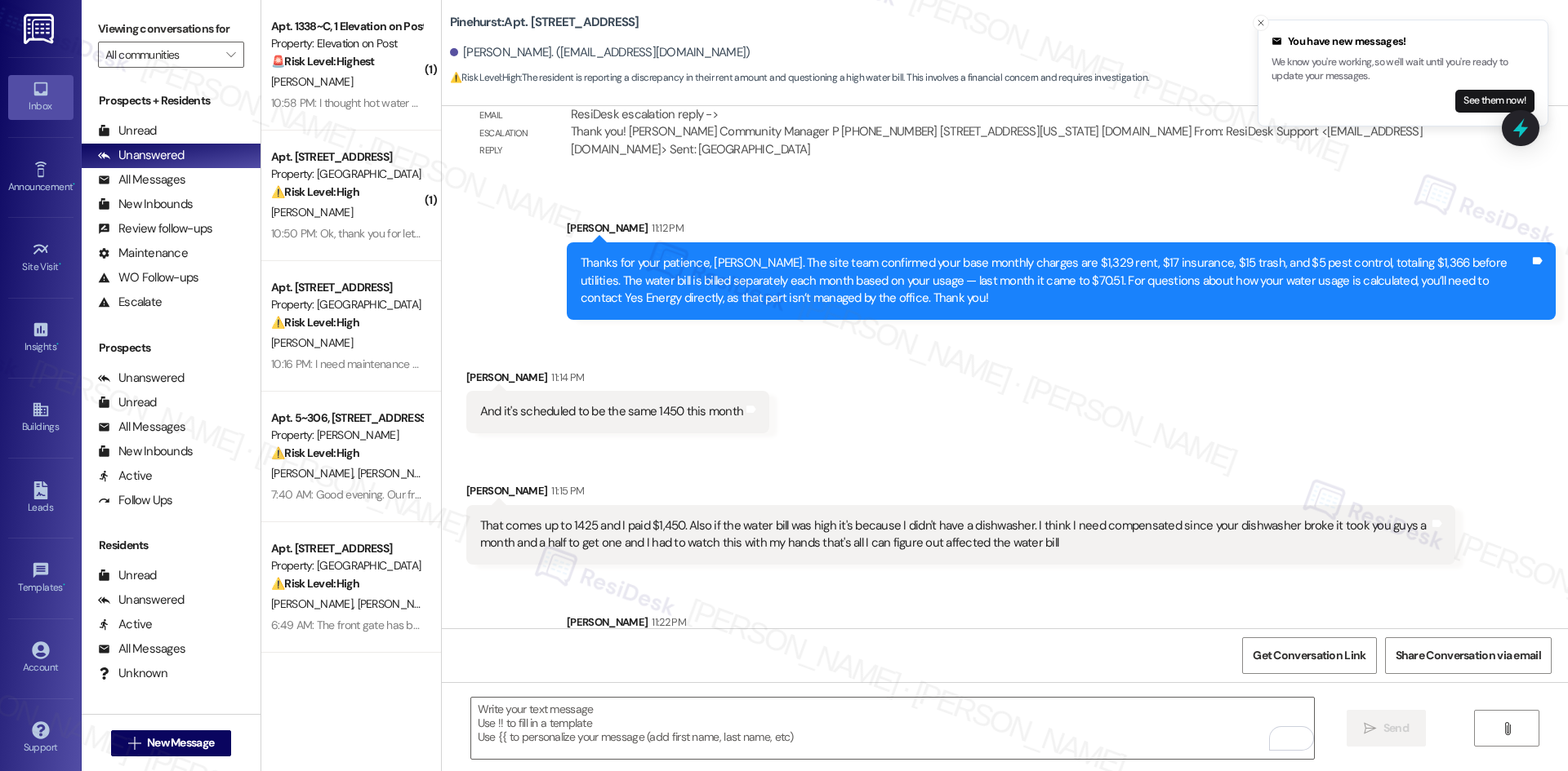
scroll to position [1012, 0]
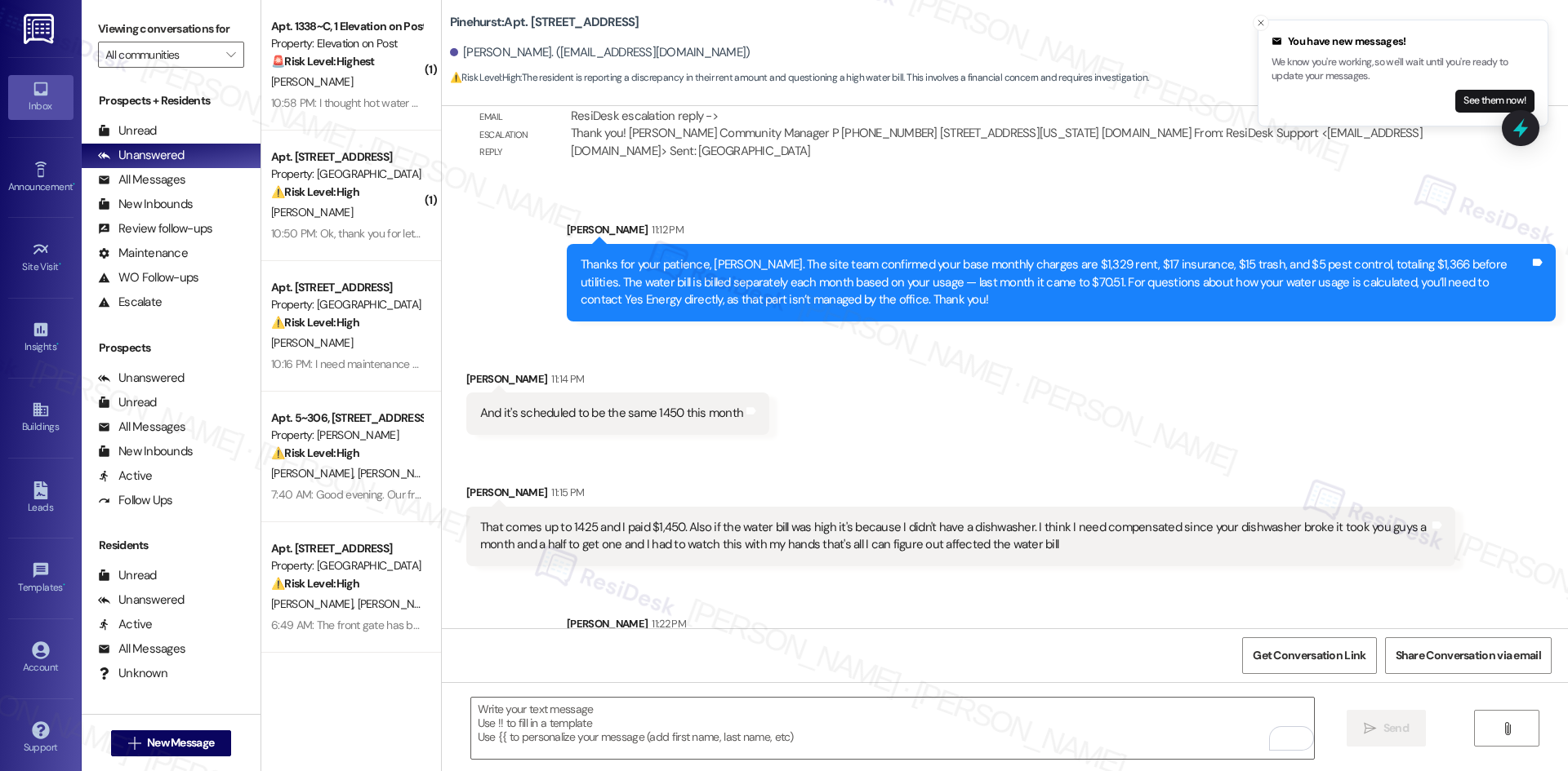
click at [597, 273] on div "Thanks for your patience, Jackie. The site team confirmed your base monthly cha…" at bounding box center [1055, 282] width 949 height 52
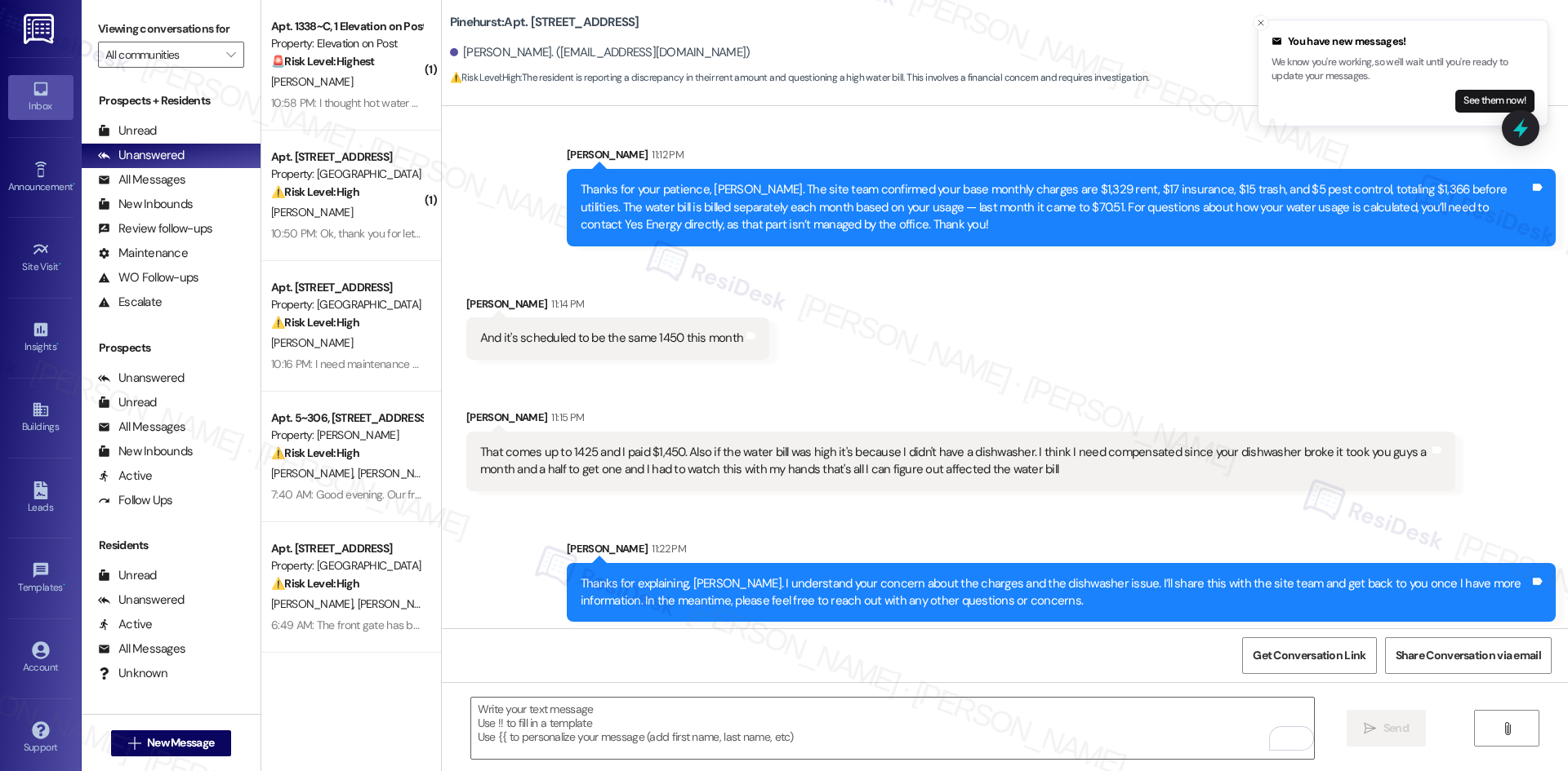
scroll to position [1094, 0]
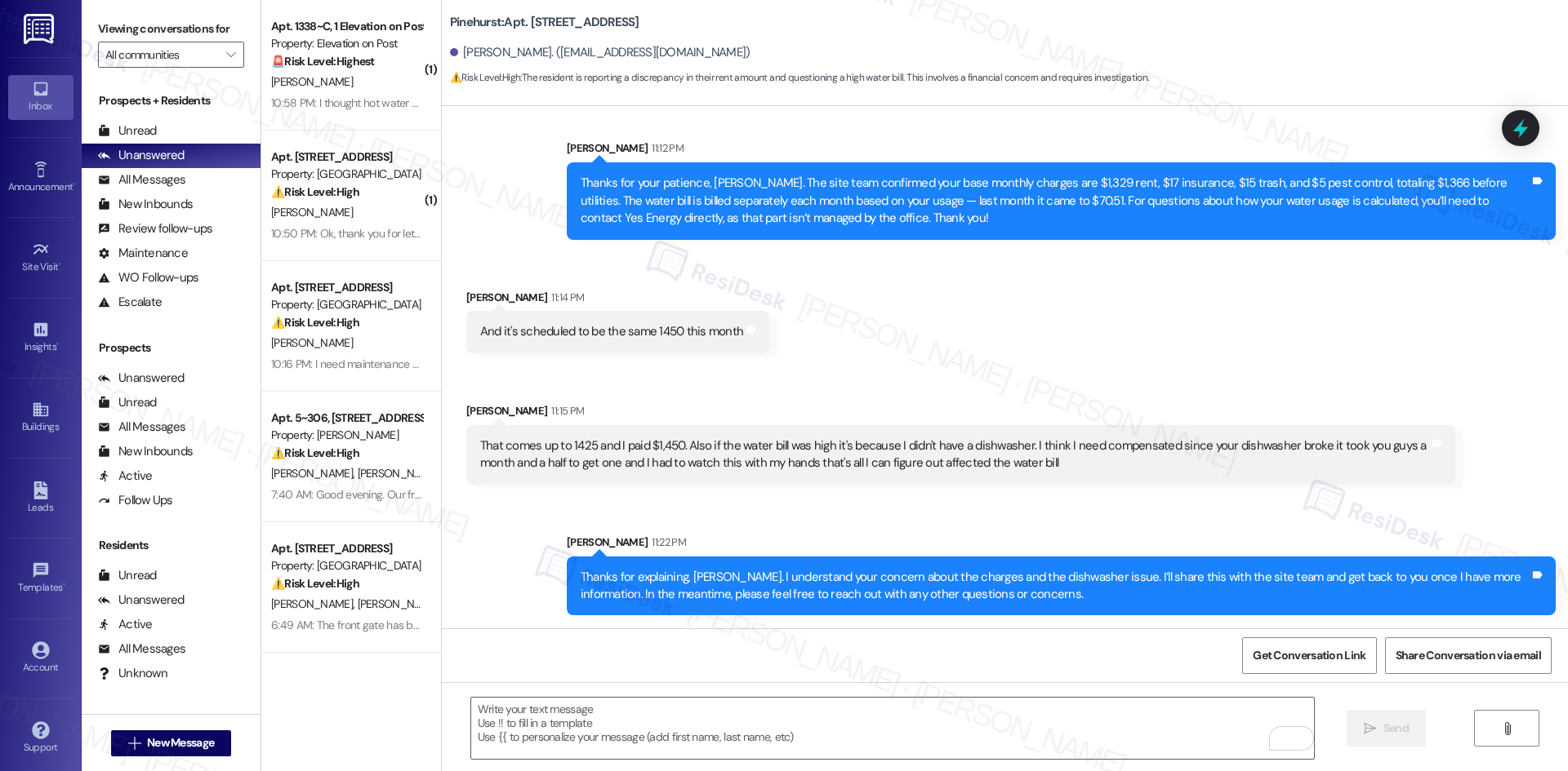
drag, startPoint x: 1477, startPoint y: 626, endPoint x: 1419, endPoint y: 196, distance: 433.9
click at [1419, 196] on div "Thanks for your patience, Jackie. The site team confirmed your base monthly cha…" at bounding box center [1055, 201] width 949 height 52
click at [1263, 22] on icon "Close toast" at bounding box center [1260, 23] width 10 height 10
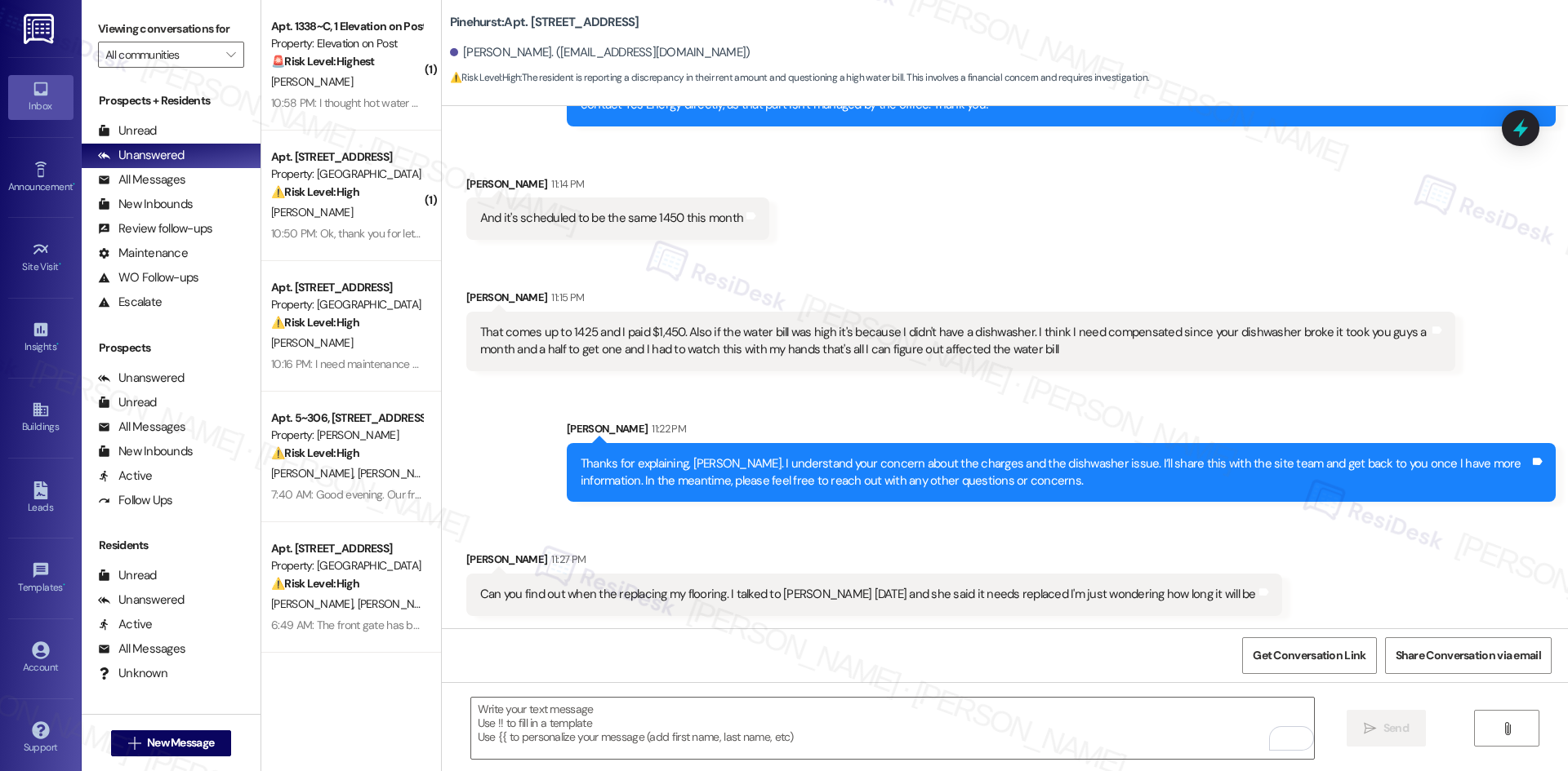
scroll to position [1207, 0]
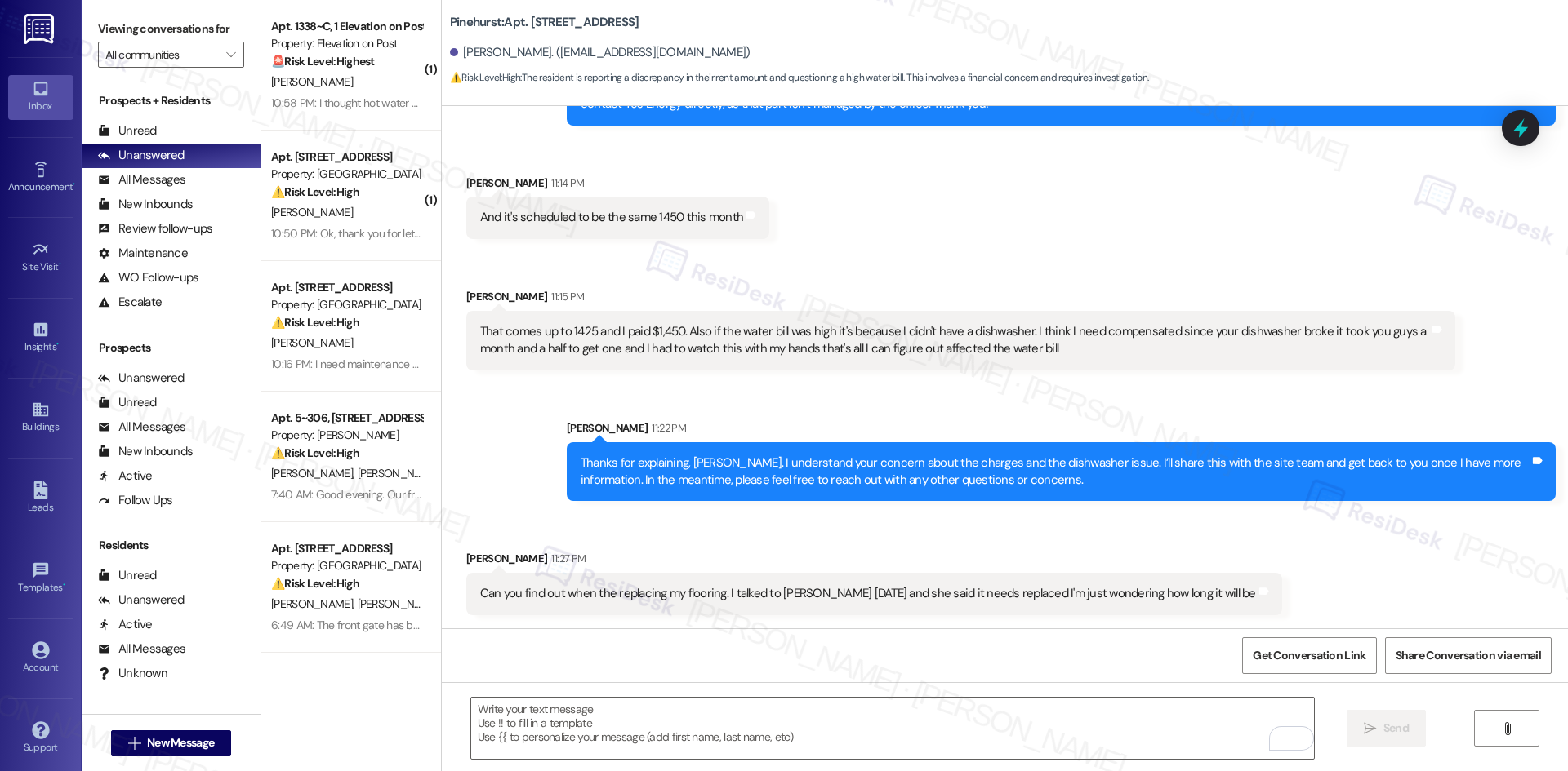
click at [1014, 237] on div "Received via SMS Jackie Moore 11:14 PM And it's scheduled to be the same 1450 t…" at bounding box center [1004, 260] width 1126 height 244
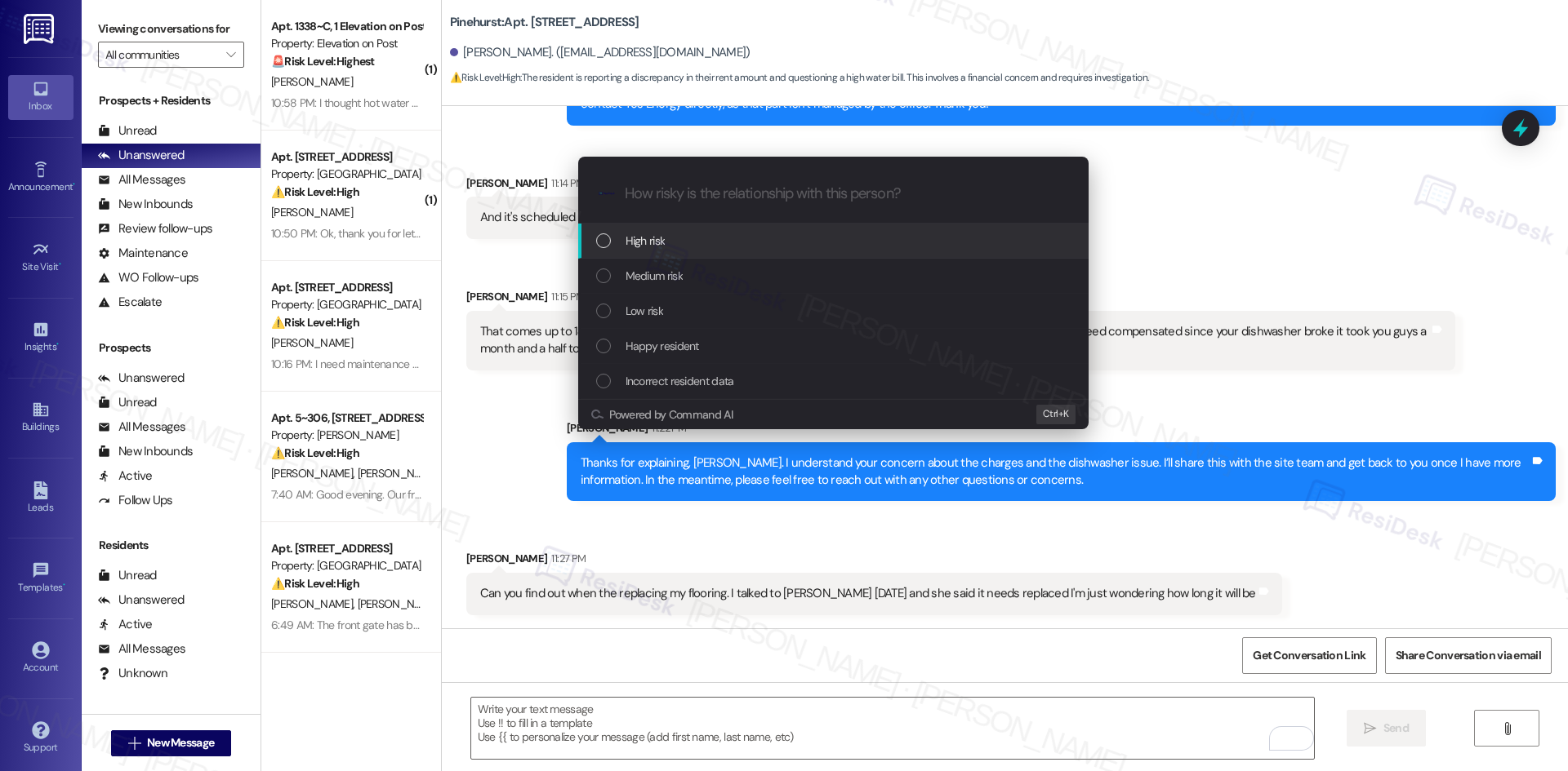
click at [1295, 211] on div "Escalate Conversation How risky is the relationship with this person? Topics (e…" at bounding box center [784, 385] width 1568 height 771
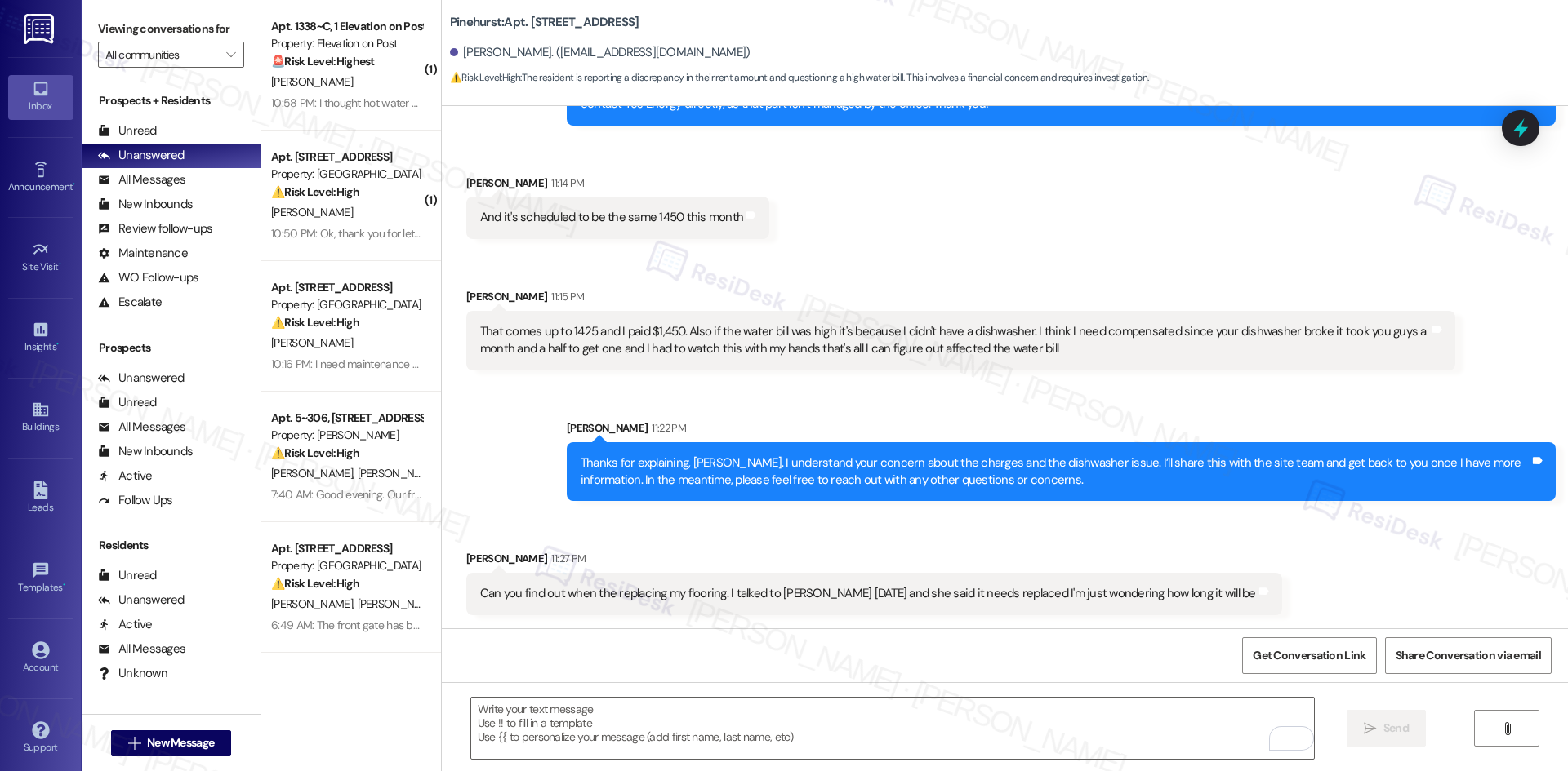
click at [810, 237] on div "Received via SMS Jackie Moore 11:14 PM And it's scheduled to be the same 1450 t…" at bounding box center [1004, 260] width 1126 height 244
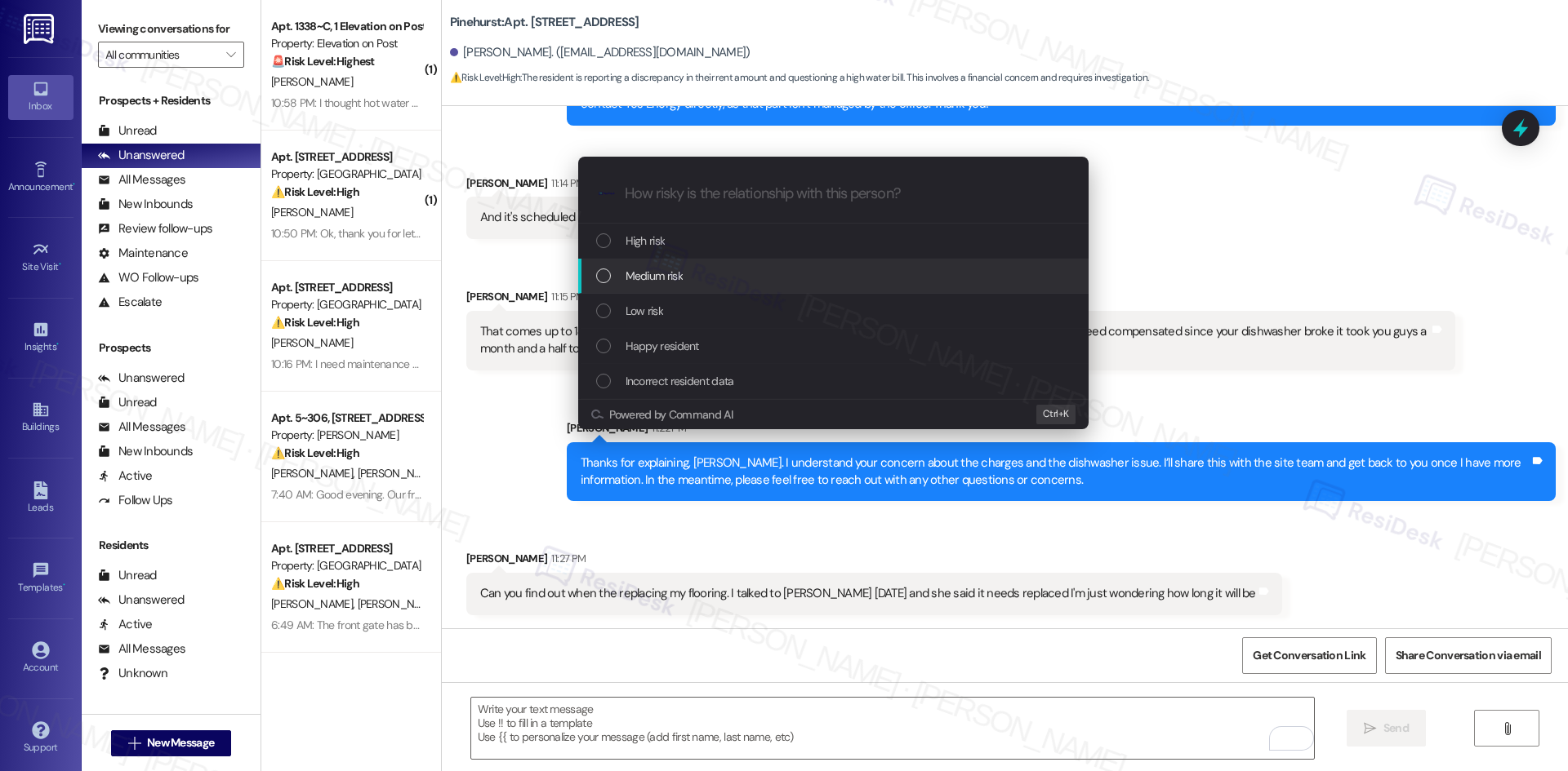
click at [724, 282] on div "Medium risk" at bounding box center [834, 275] width 477 height 18
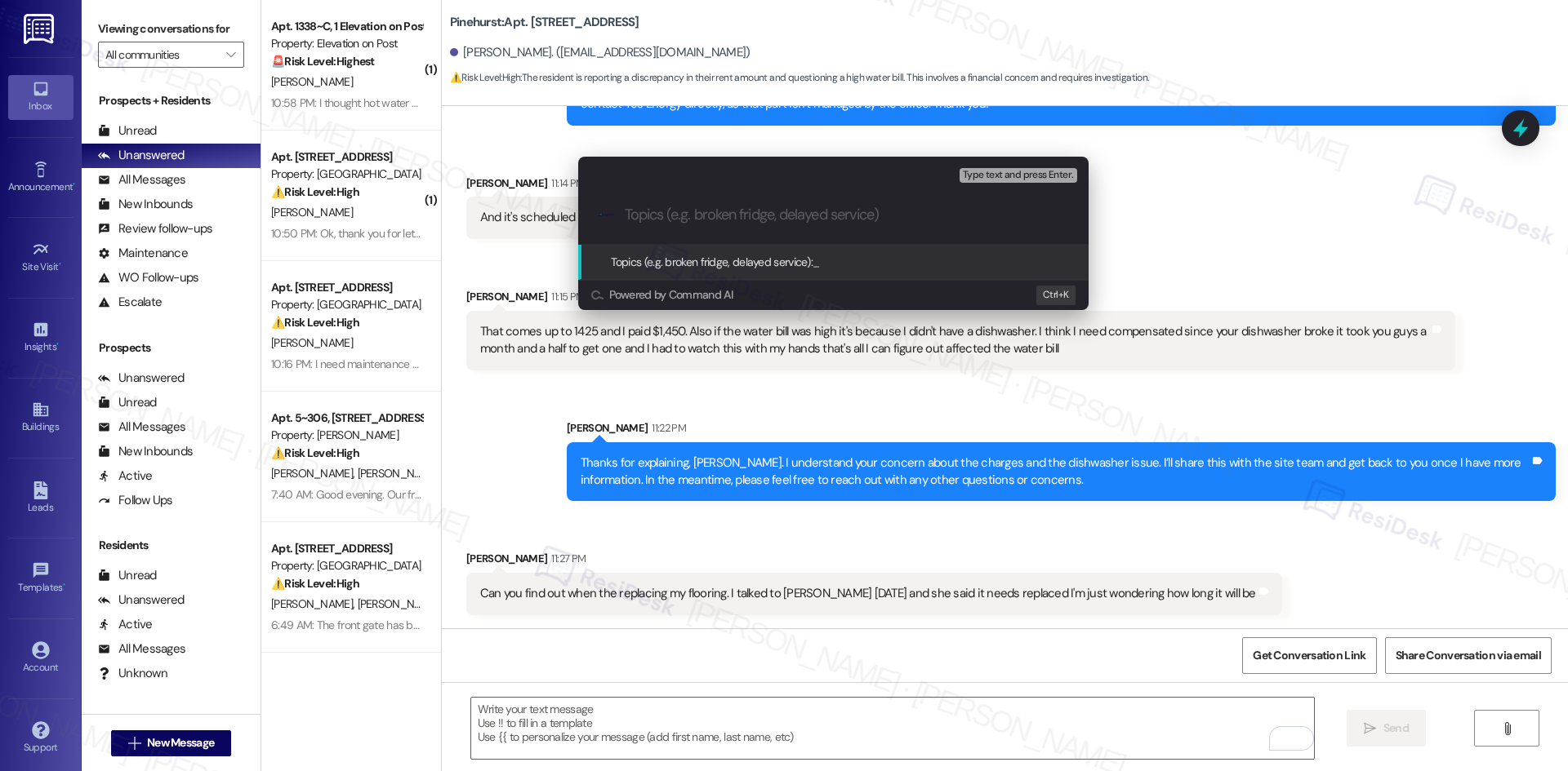
click at [993, 393] on div "Escalate Conversation Medium risk Topics (e.g. broken fridge, delayed service) …" at bounding box center [784, 385] width 1568 height 771
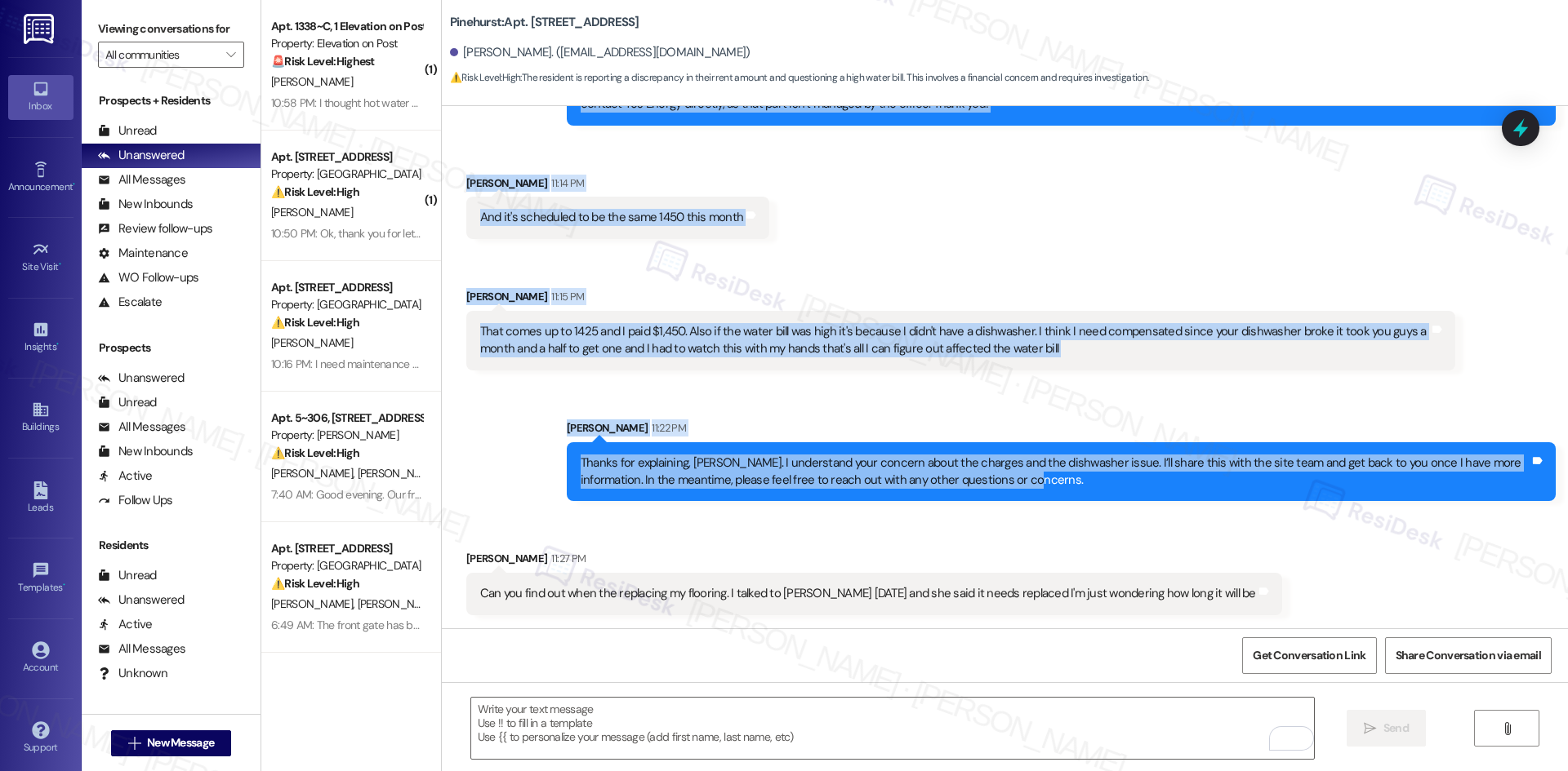
drag, startPoint x: 541, startPoint y: 269, endPoint x: 1066, endPoint y: 476, distance: 564.3
click at [1066, 476] on div "Lease started Jun 29, 2025 at 8:00 AM Announcement, sent via SMS Tessa (ResiDes…" at bounding box center [1004, 367] width 1126 height 523
copy div "Sarah 11:12 PM Thanks for your patience, Jackie. The site team confirmed your b…"
click at [869, 232] on div "Received via SMS Jackie Moore 11:14 PM And it's scheduled to be the same 1450 t…" at bounding box center [1004, 260] width 1126 height 244
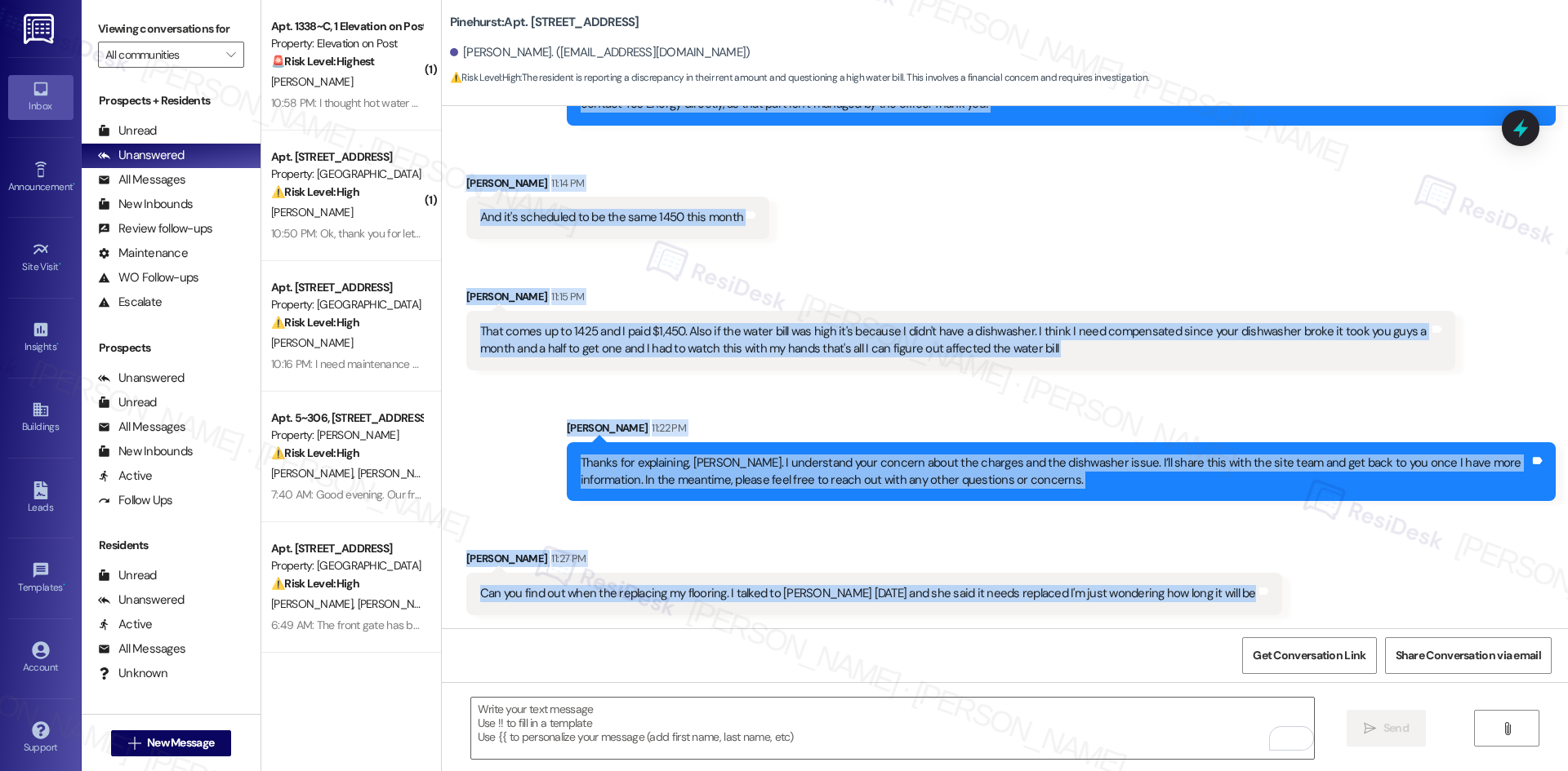
drag, startPoint x: 521, startPoint y: 181, endPoint x: 1239, endPoint y: 599, distance: 830.8
click at [1239, 599] on div "Lease started Jun 29, 2025 at 8:00 AM Announcement, sent via SMS Tessa (ResiDes…" at bounding box center [1004, 367] width 1126 height 523
copy div "Sarah 11:12 PM Thanks for your patience, Jackie. The site team confirmed your b…"
click at [750, 244] on div "Received via SMS Jackie Moore 11:14 PM And it's scheduled to be the same 1450 t…" at bounding box center [617, 207] width 327 height 89
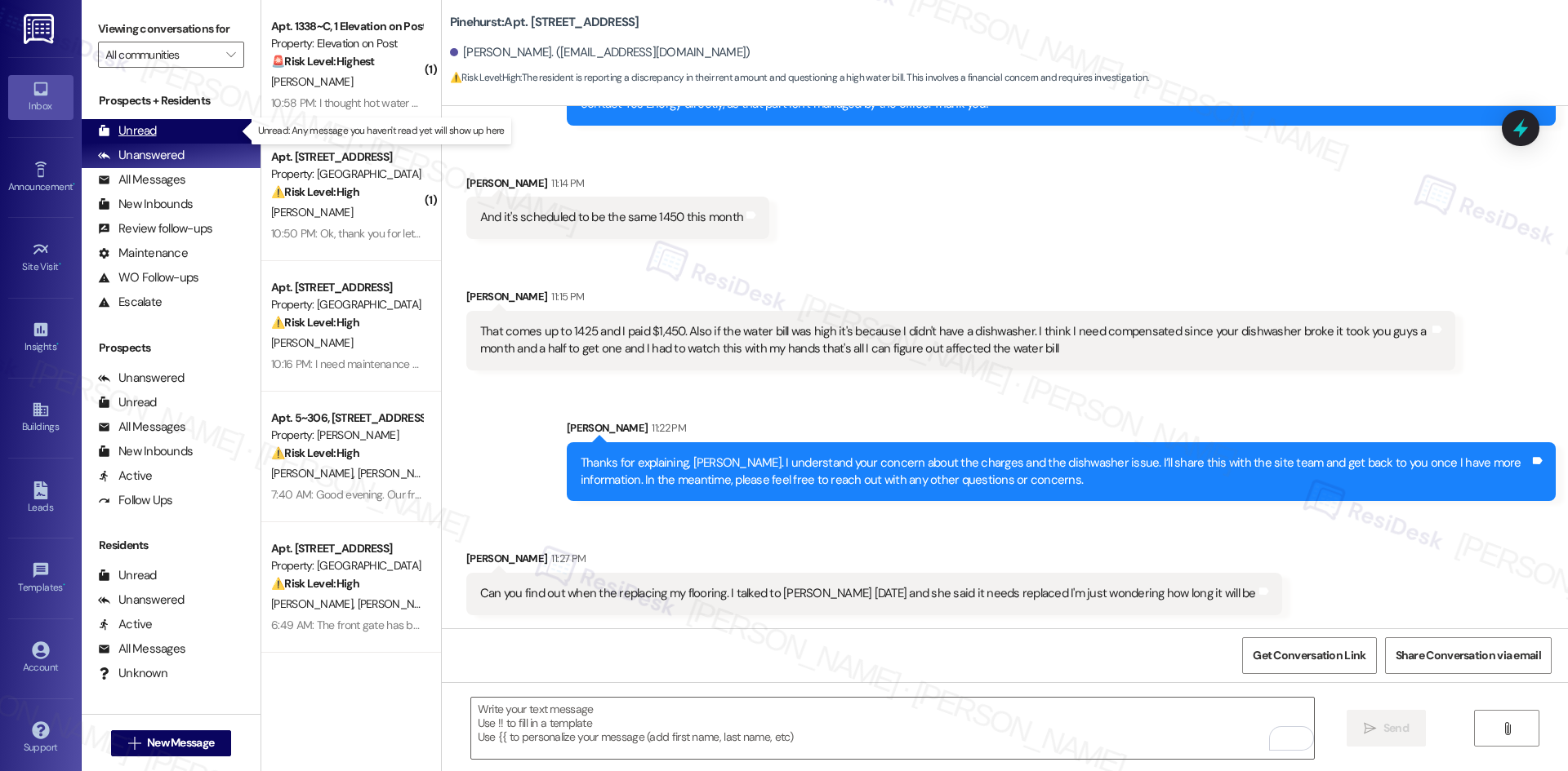
click at [173, 133] on div "Unread (0)" at bounding box center [171, 131] width 179 height 24
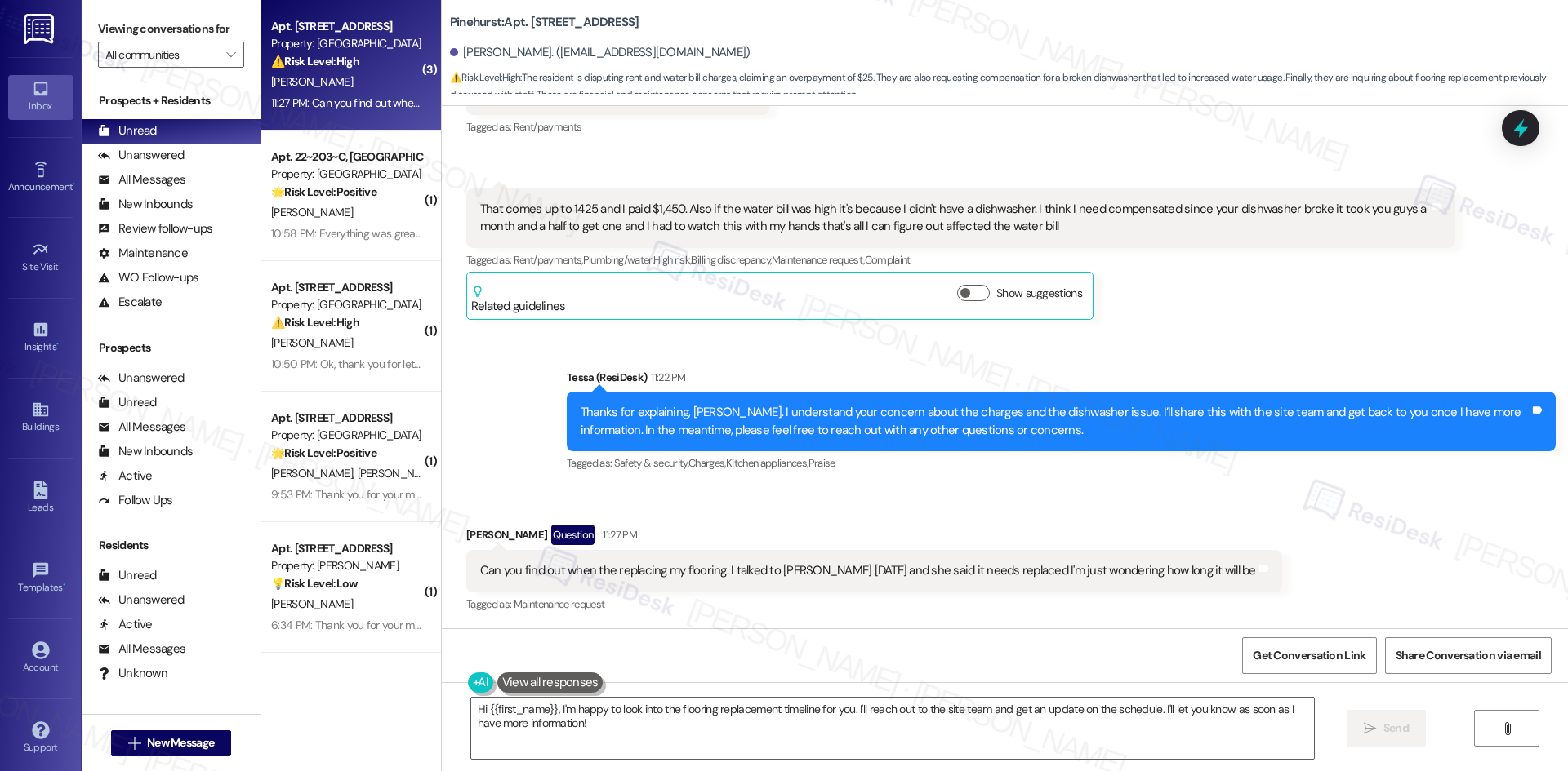
scroll to position [1356, 0]
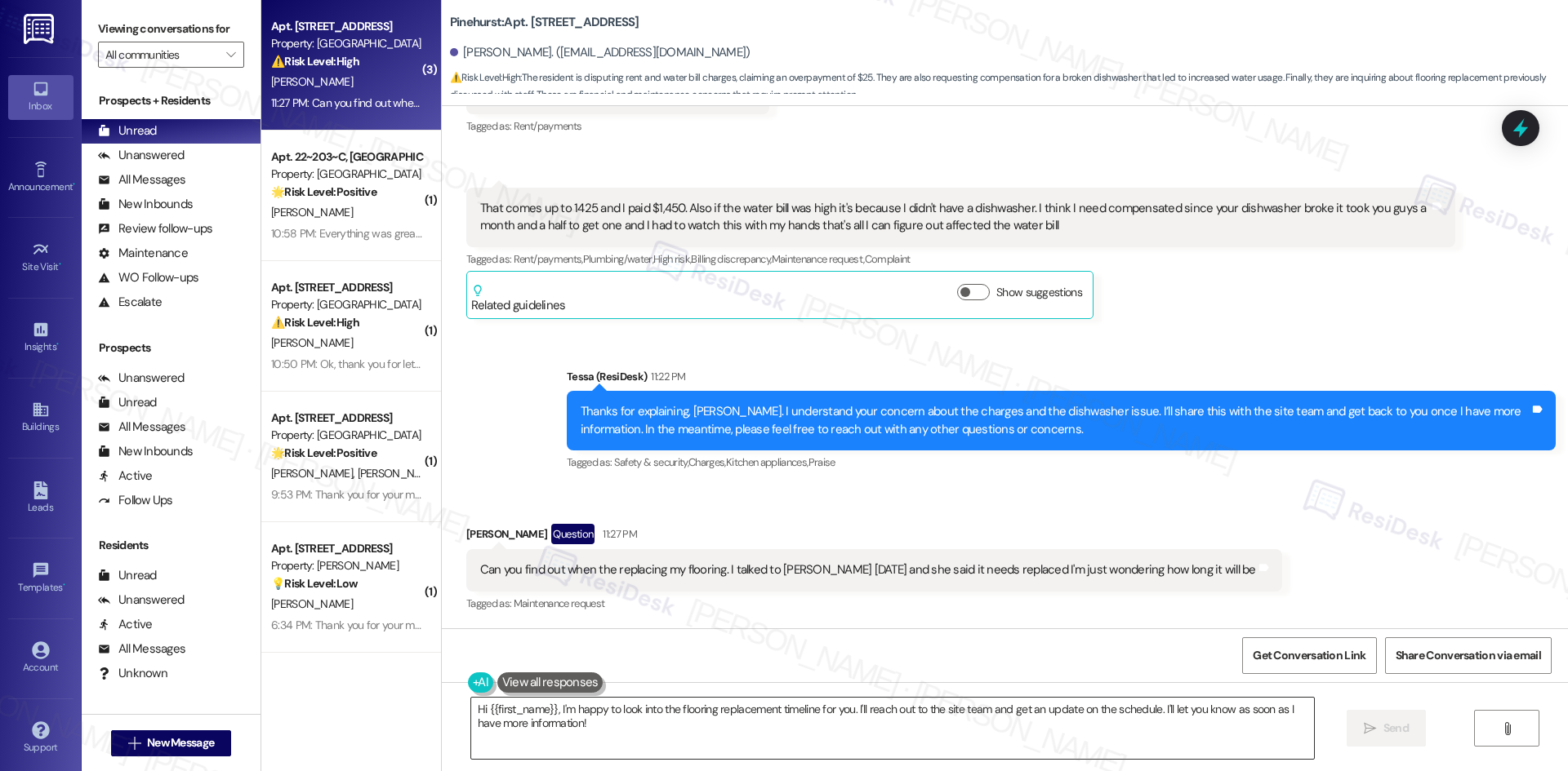
click at [1139, 729] on textarea "Hi {{first_name}}, I'm happy to look into the flooring replacement timeline for…" at bounding box center [893, 727] width 842 height 61
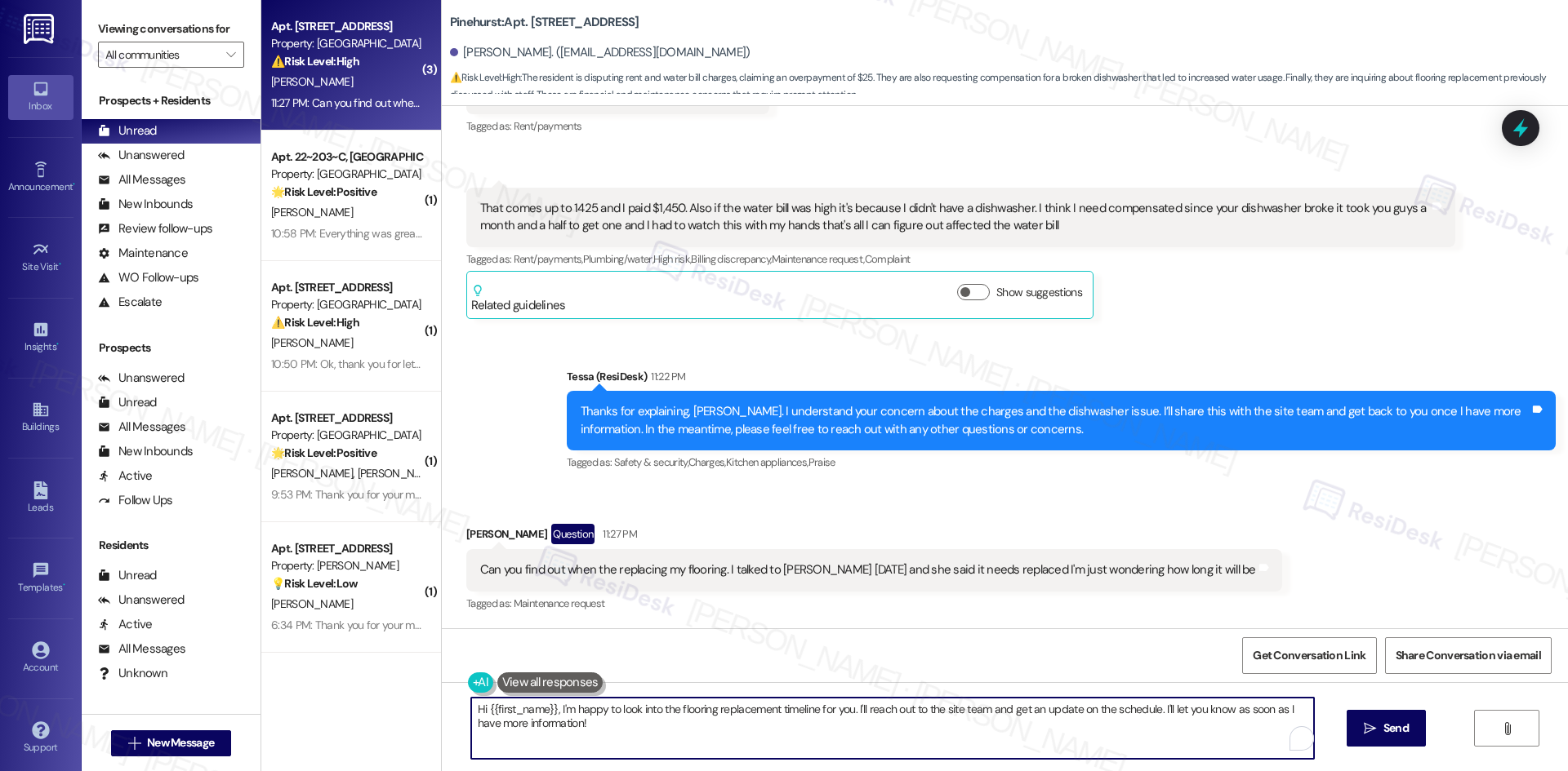
click at [1139, 729] on textarea "Hi {{first_name}}, I'm happy to look into the flooring replacement timeline for…" at bounding box center [893, 727] width 842 height 61
drag, startPoint x: 1150, startPoint y: 708, endPoint x: 431, endPoint y: 709, distance: 719.0
click at [441, 709] on div "Hi {{first_name}}, I'm happy to look into the flooring replacement timeline for…" at bounding box center [1004, 743] width 1126 height 122
paste textarea "I’ll check with the site team about the flooring replacement timelin"
type textarea "I’ll check with the site team about the flooring replacement timeline. I'll let…"
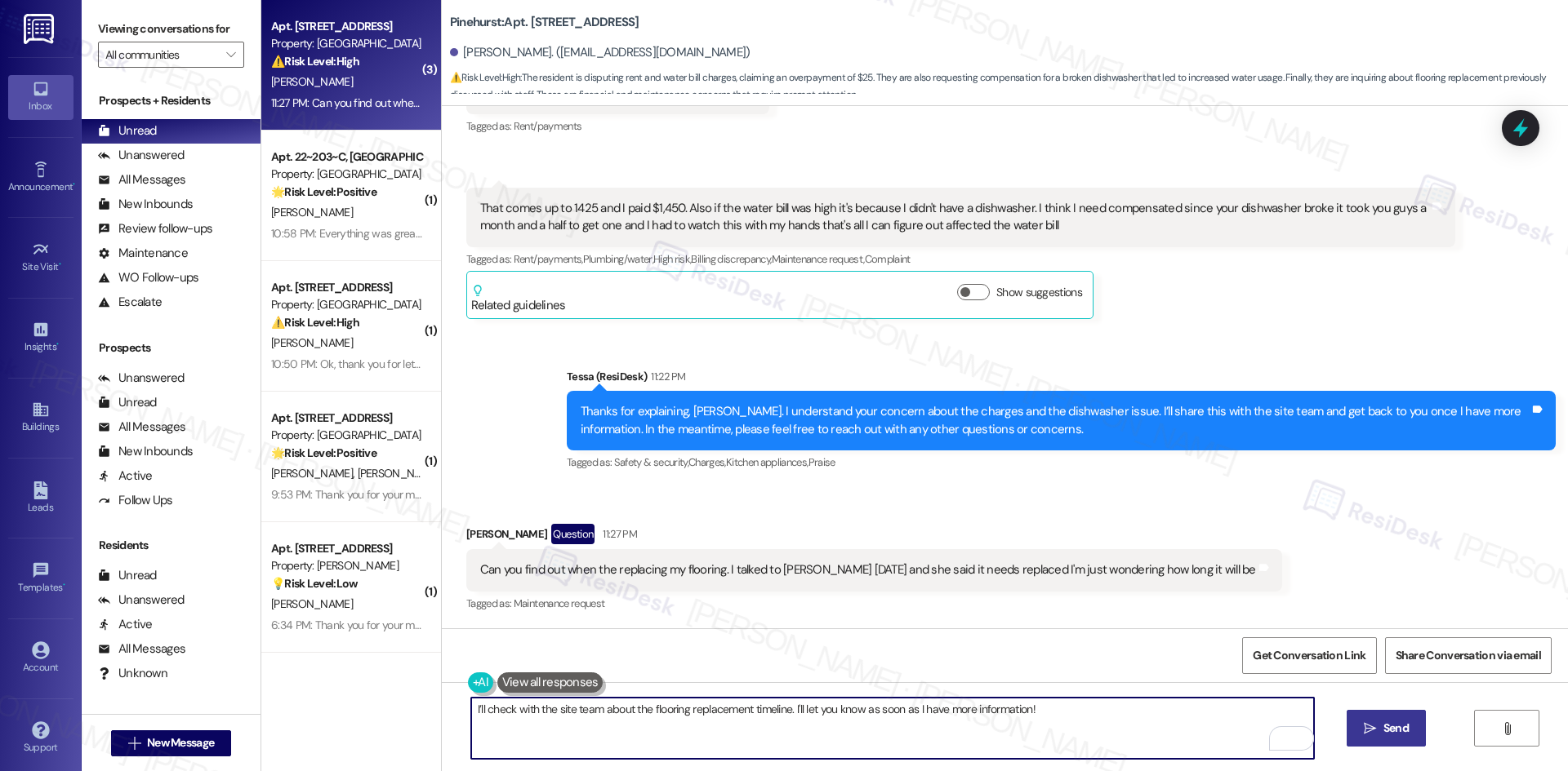
click at [1399, 733] on span "Send" at bounding box center [1395, 728] width 25 height 17
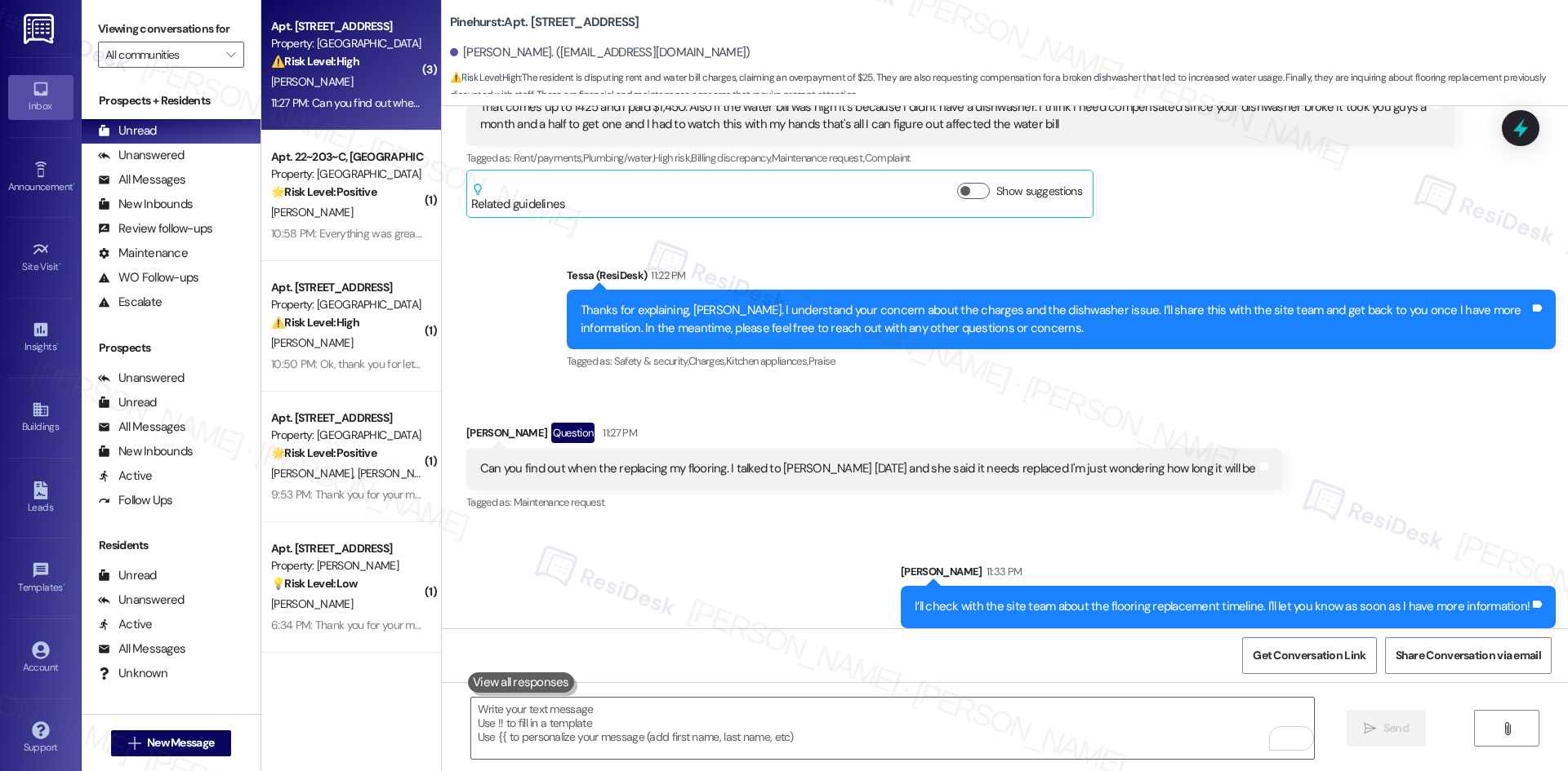
scroll to position [1470, 0]
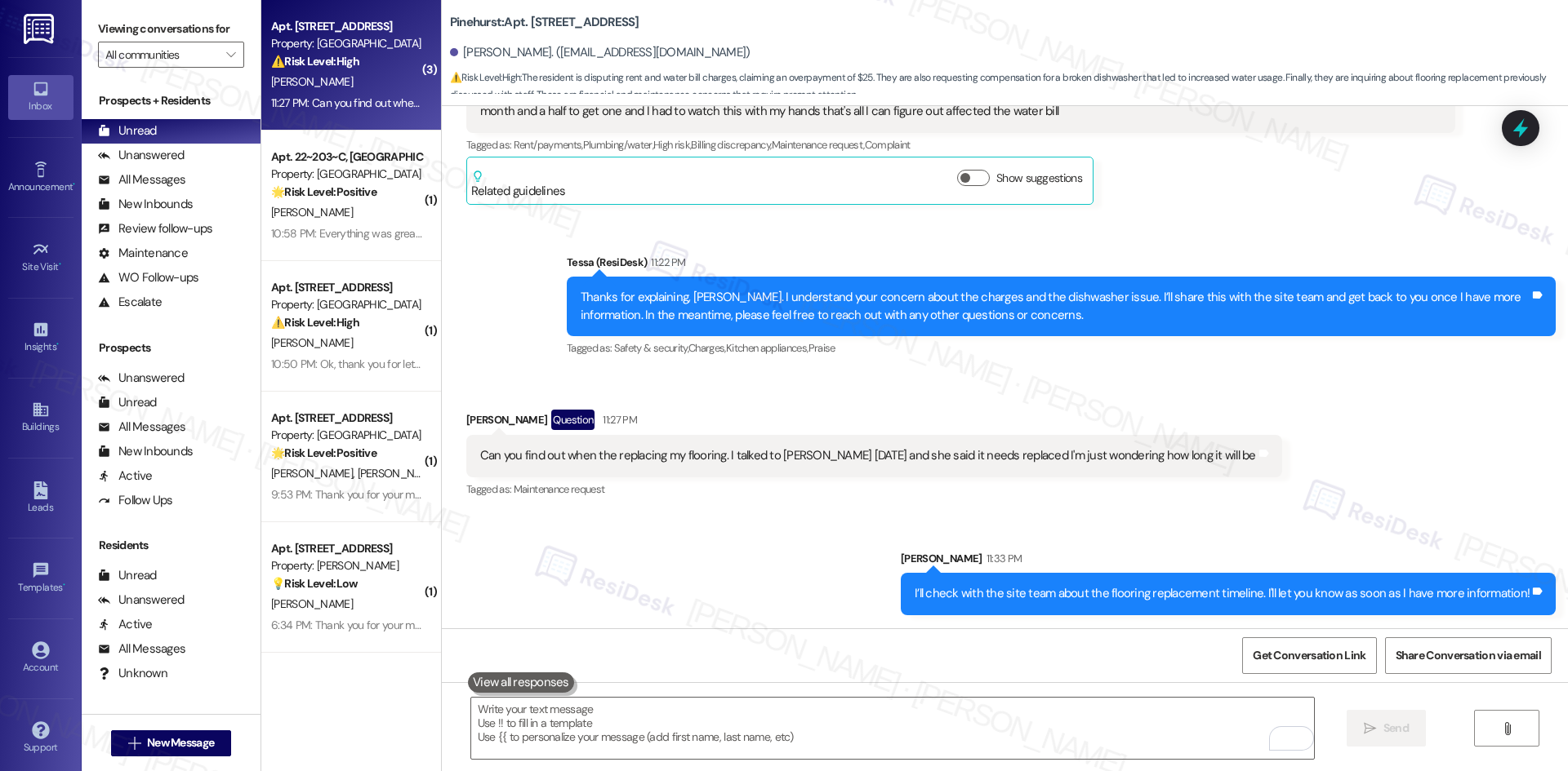
click at [1326, 475] on div "Received via SMS Jackie Moore Question 11:27 PM Can you find out when the repla…" at bounding box center [1004, 444] width 1126 height 142
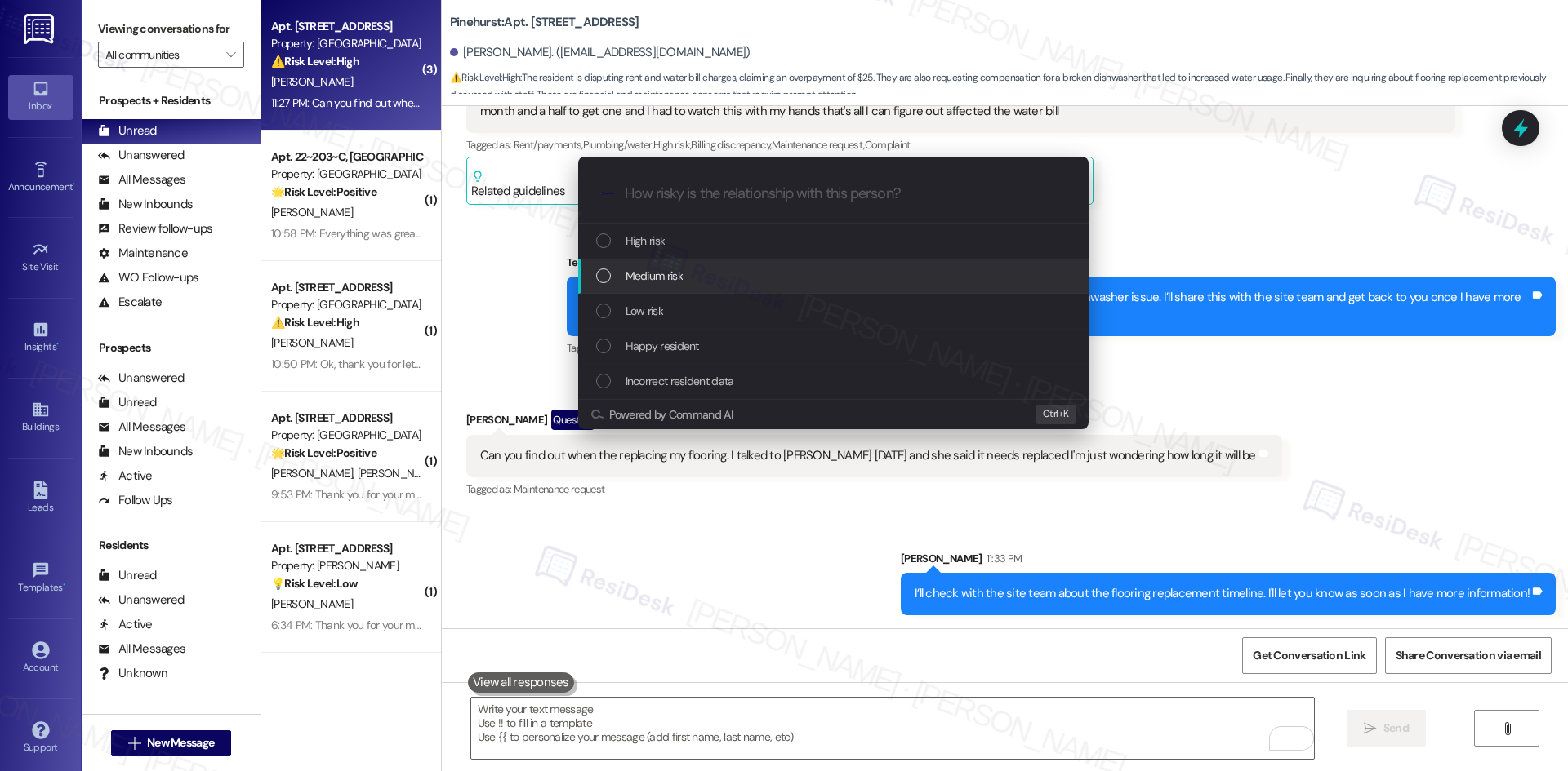
click at [689, 279] on div "Medium risk" at bounding box center [834, 275] width 477 height 18
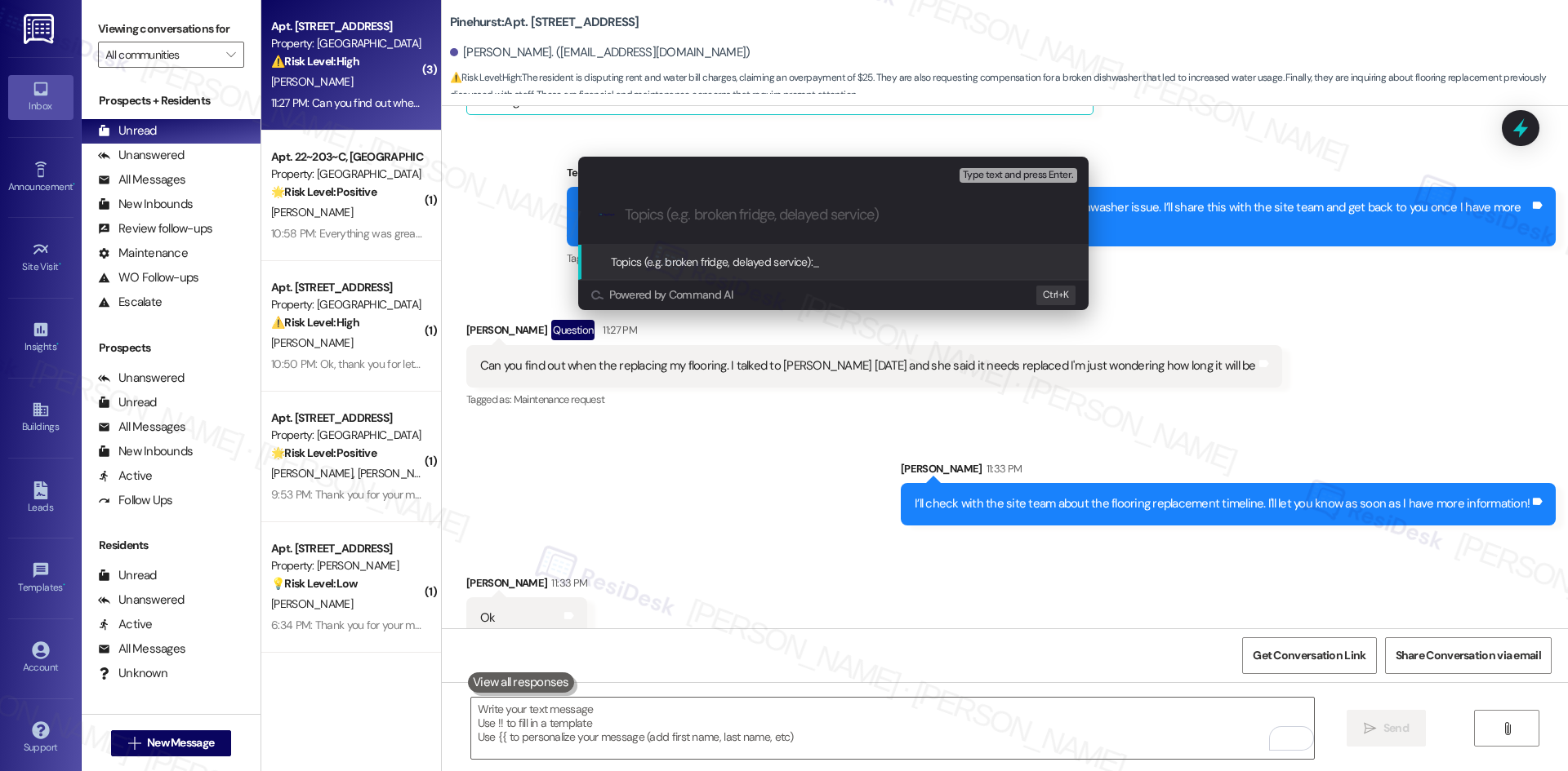
scroll to position [1583, 0]
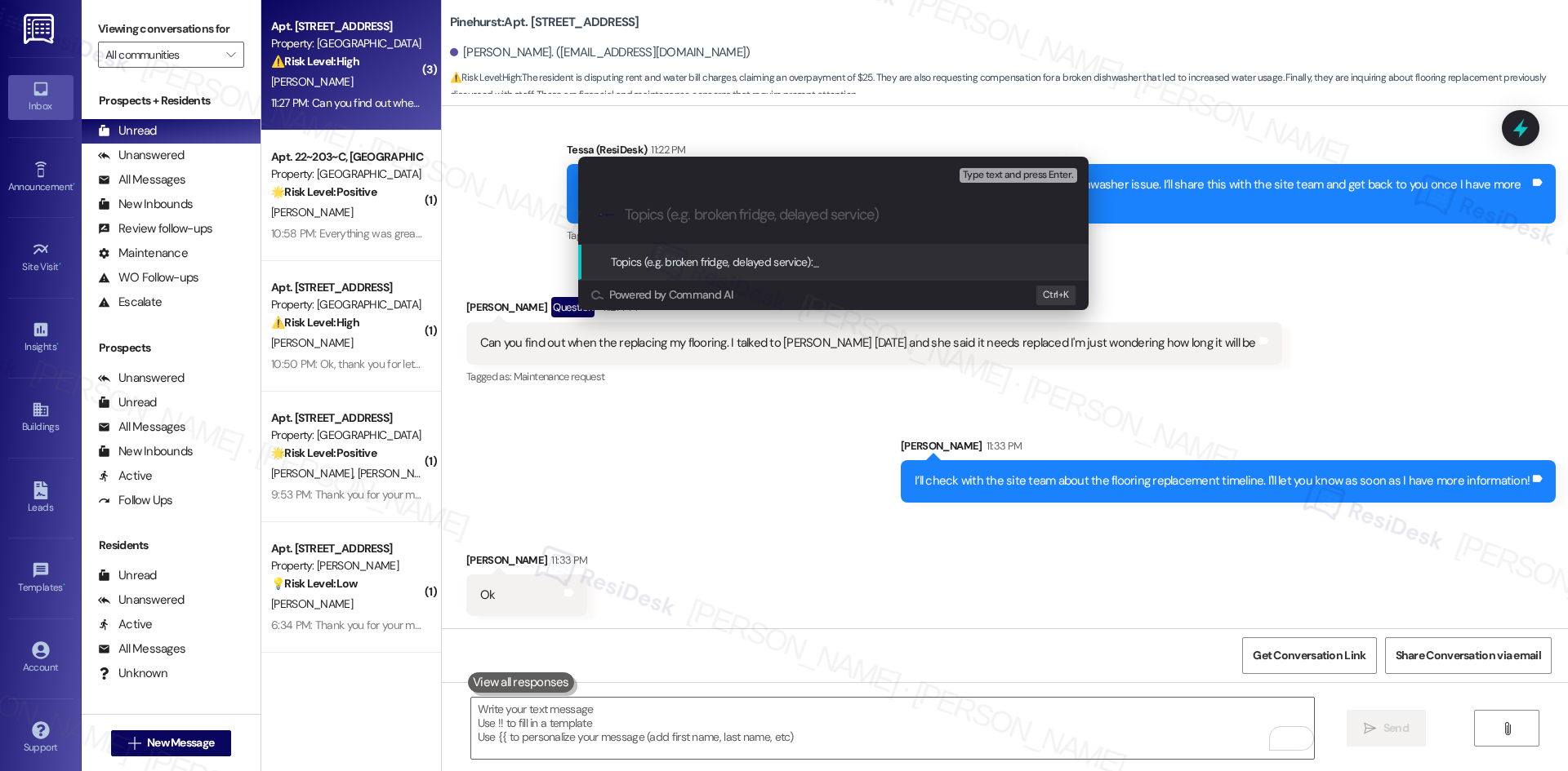
click at [662, 376] on div "Escalate Conversation Medium risk Topics (e.g. broken fridge, delayed service) …" at bounding box center [784, 385] width 1568 height 771
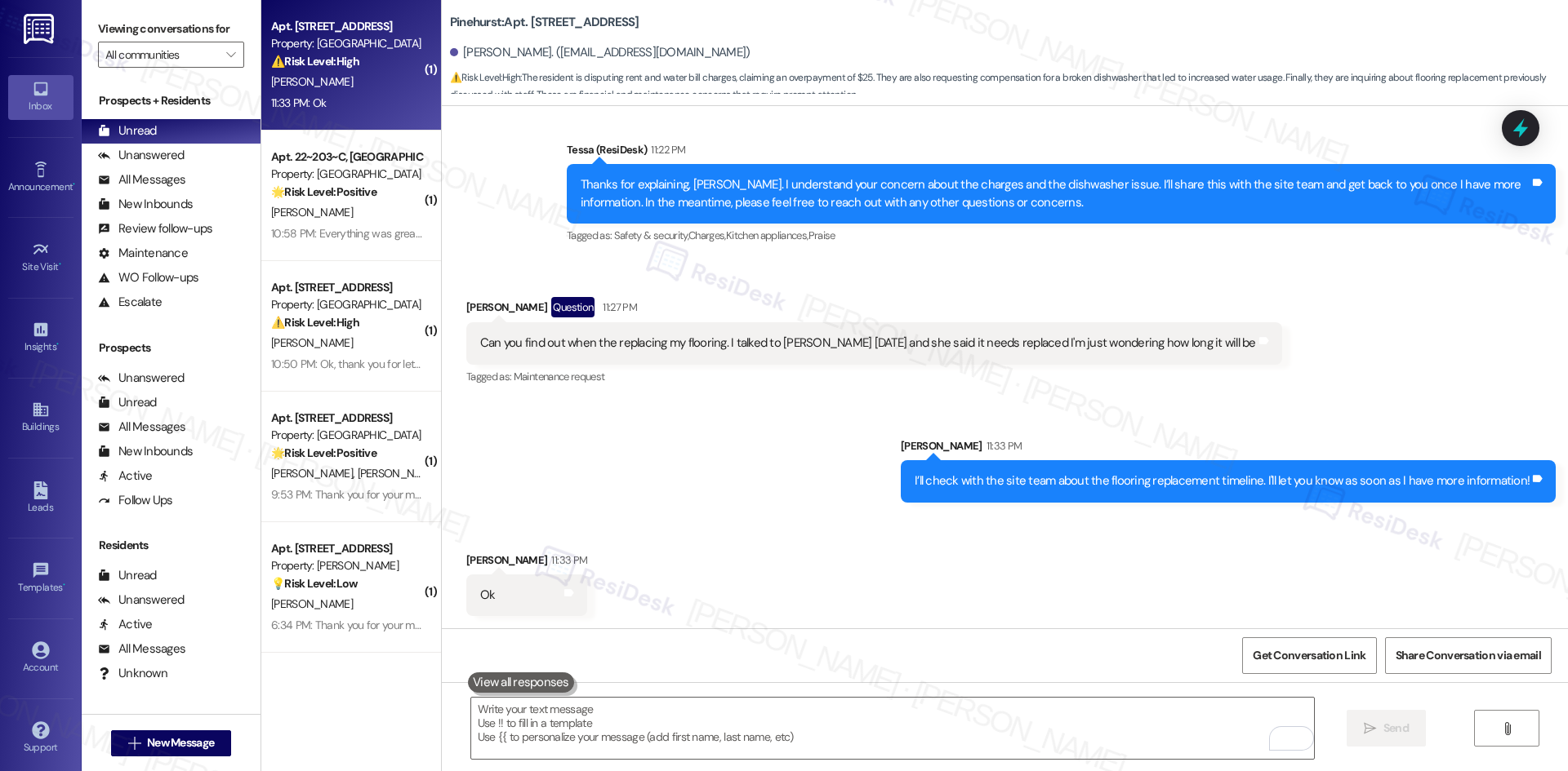
click at [742, 495] on div "Sent via SMS Sarah 11:33 PM I’ll check with the site team about the flooring re…" at bounding box center [1004, 457] width 1126 height 113
click at [775, 526] on div "Received via SMS Jackie Moore 11:33 PM Ok Tags and notes" at bounding box center [1004, 571] width 1126 height 113
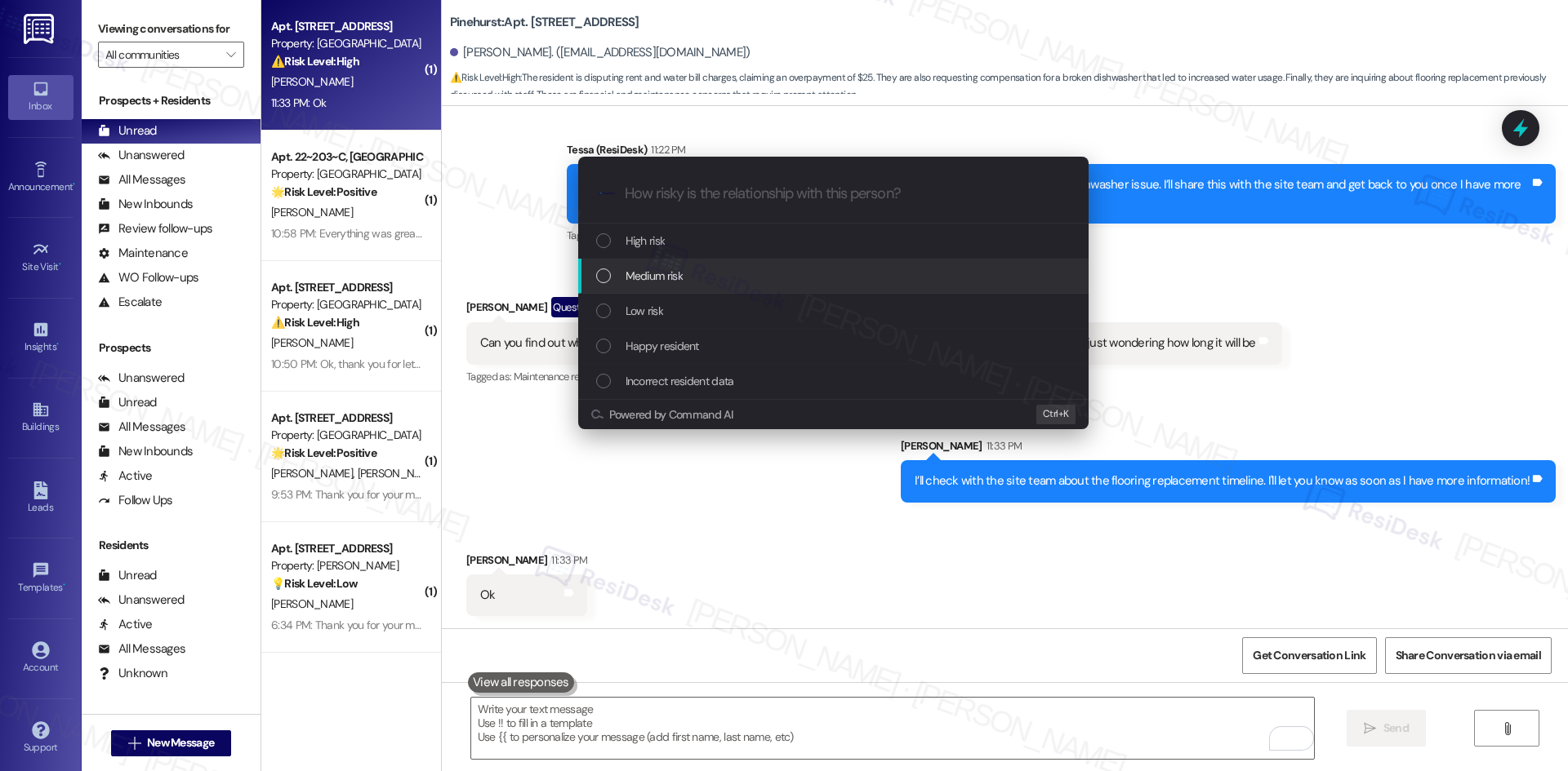
click at [649, 265] on div "Medium risk" at bounding box center [833, 276] width 510 height 35
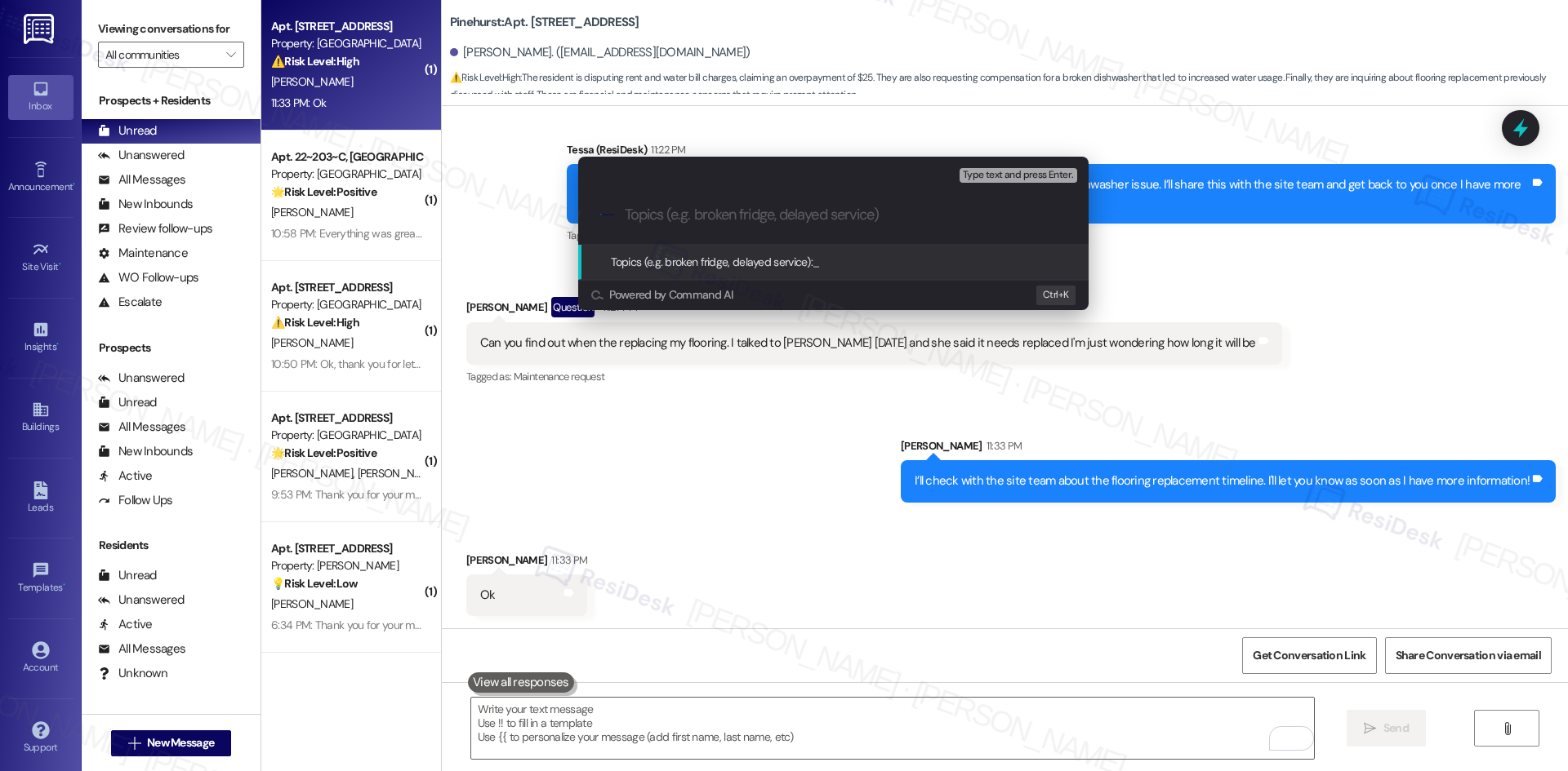
click at [724, 219] on input "Topics (e.g. broken fridge, delayed service)" at bounding box center [846, 215] width 443 height 17
paste input "Inquiry About Flooring Replacement and Billing Concerns"
type input "Inquiry About Flooring Replacement and Billing Concerns"
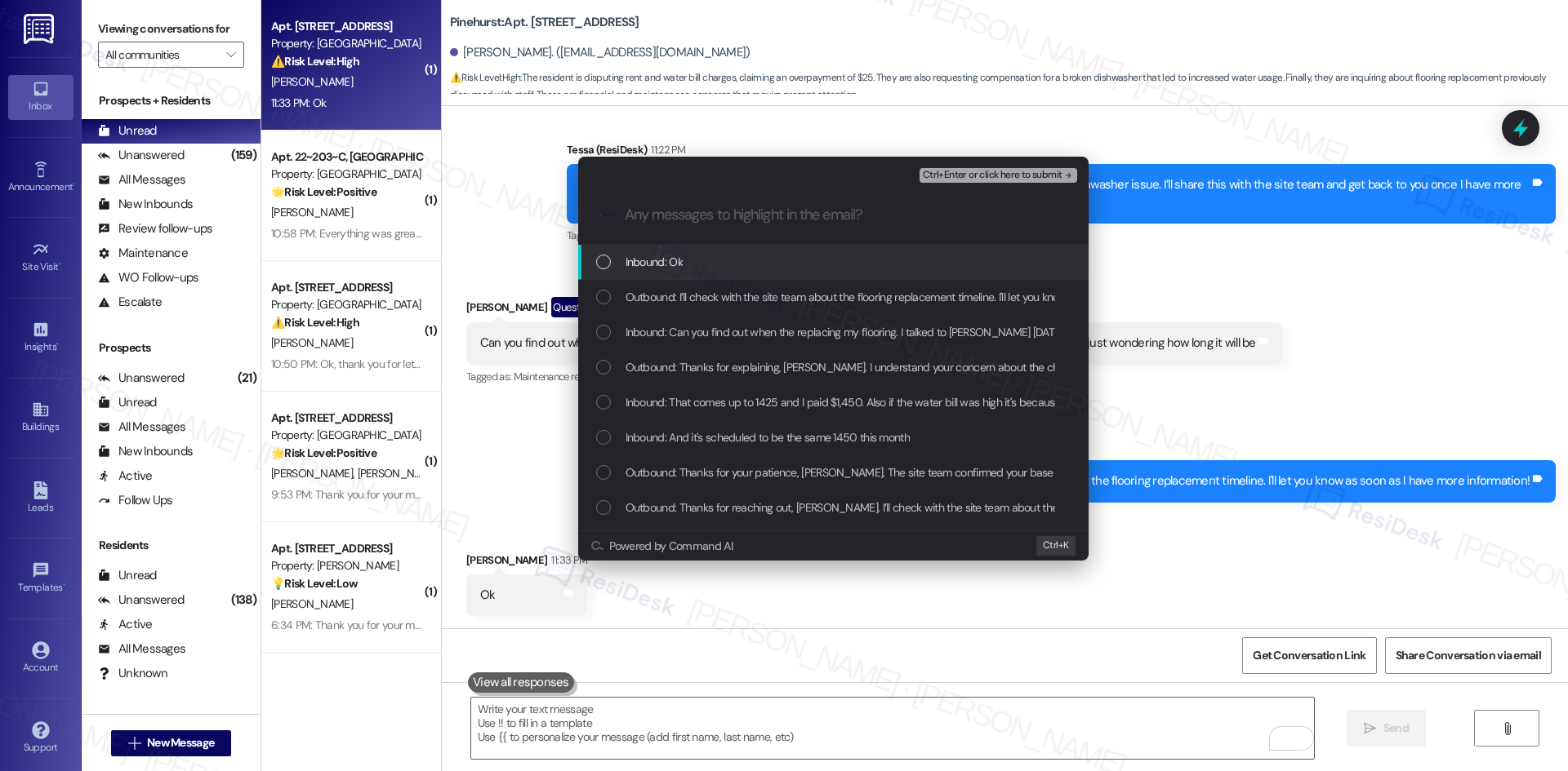
click at [716, 259] on div "Inbound: Ok" at bounding box center [834, 262] width 477 height 18
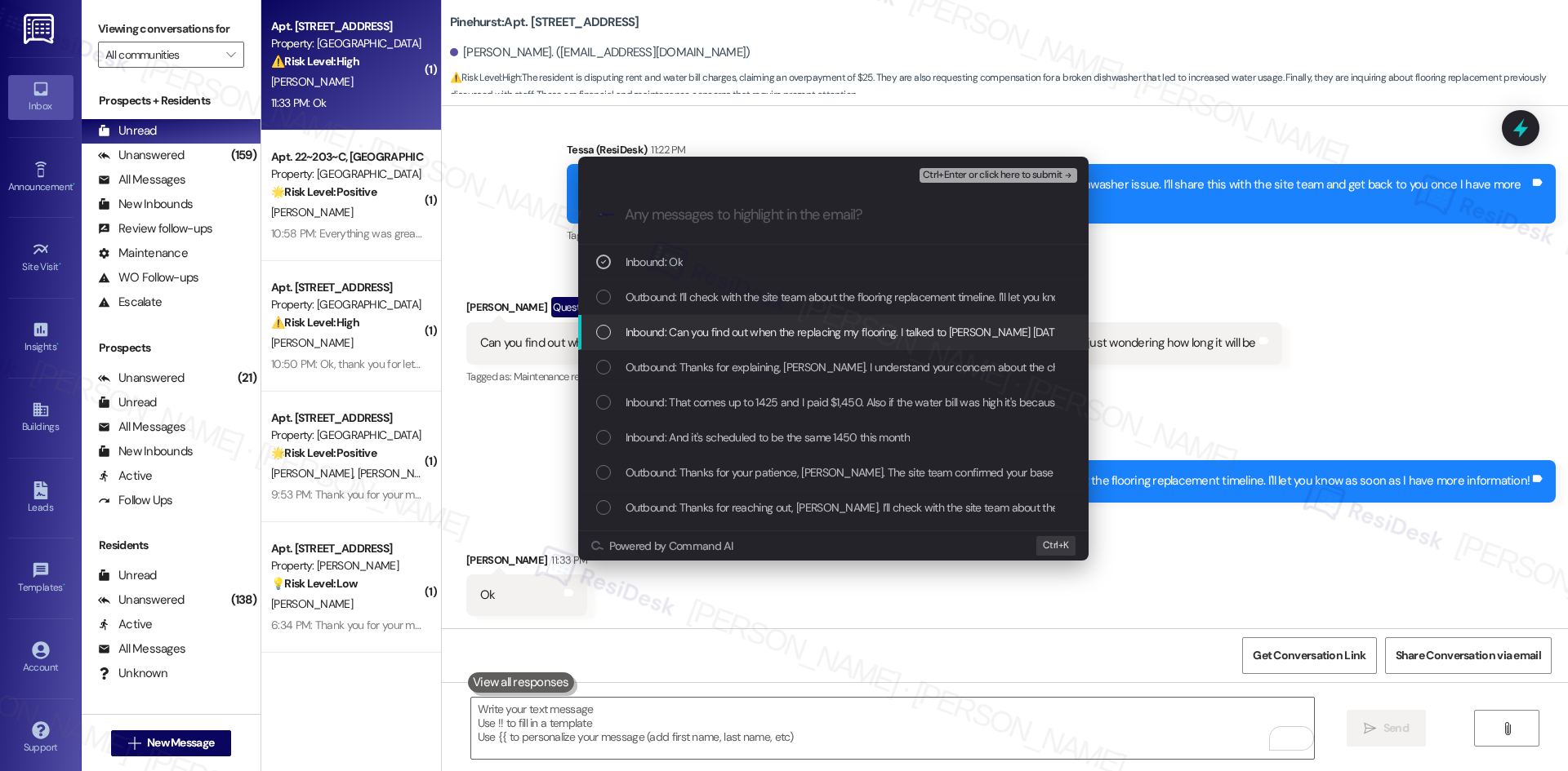
click at [744, 323] on span "Inbound: Can you find out when the replacing my flooring. I talked to Bailey ye…" at bounding box center [1005, 332] width 760 height 18
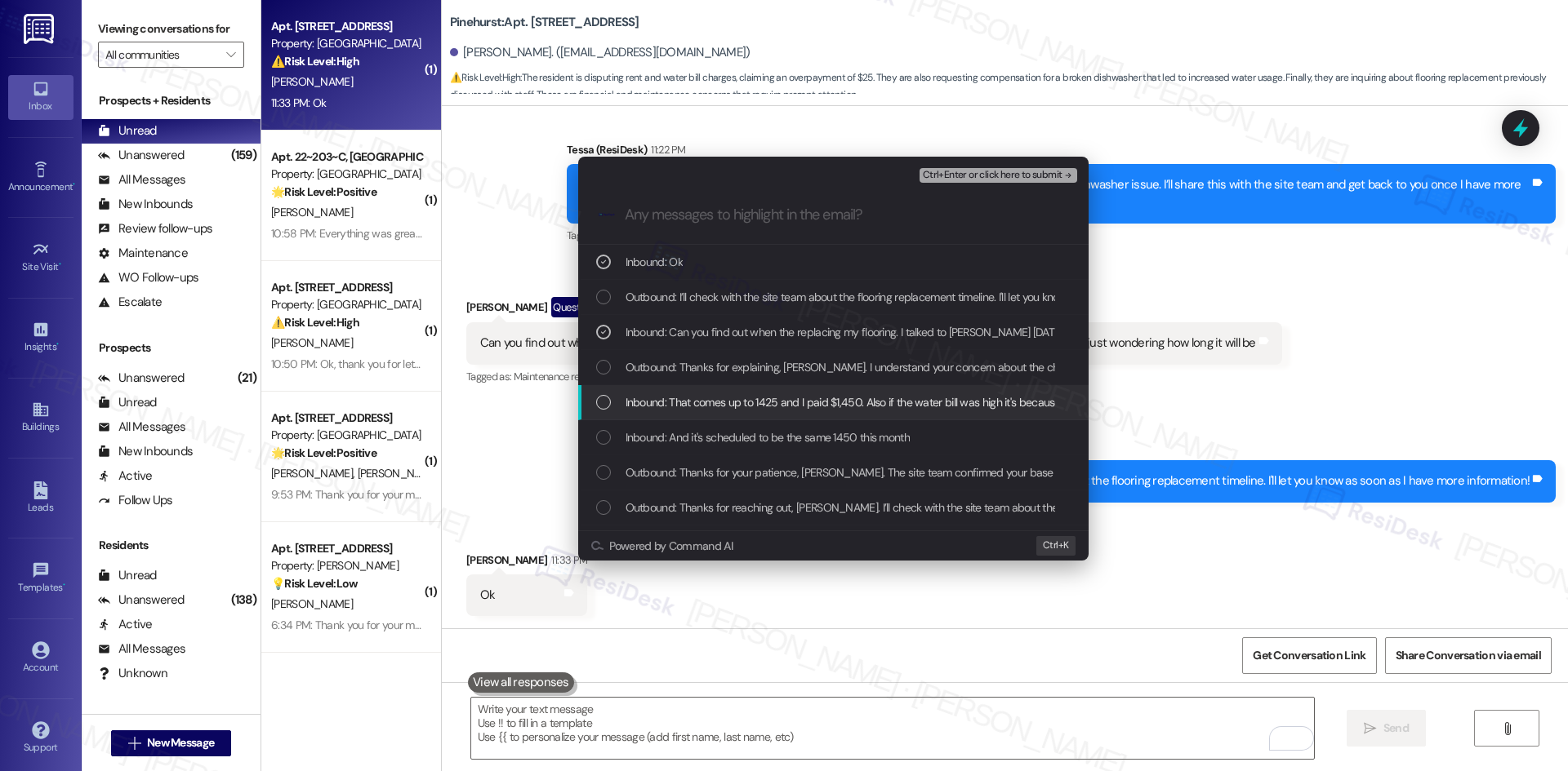
click at [800, 395] on span "Inbound: That comes up to 1425 and I paid $1,450. Also if the water bill was hi…" at bounding box center [1353, 402] width 1454 height 18
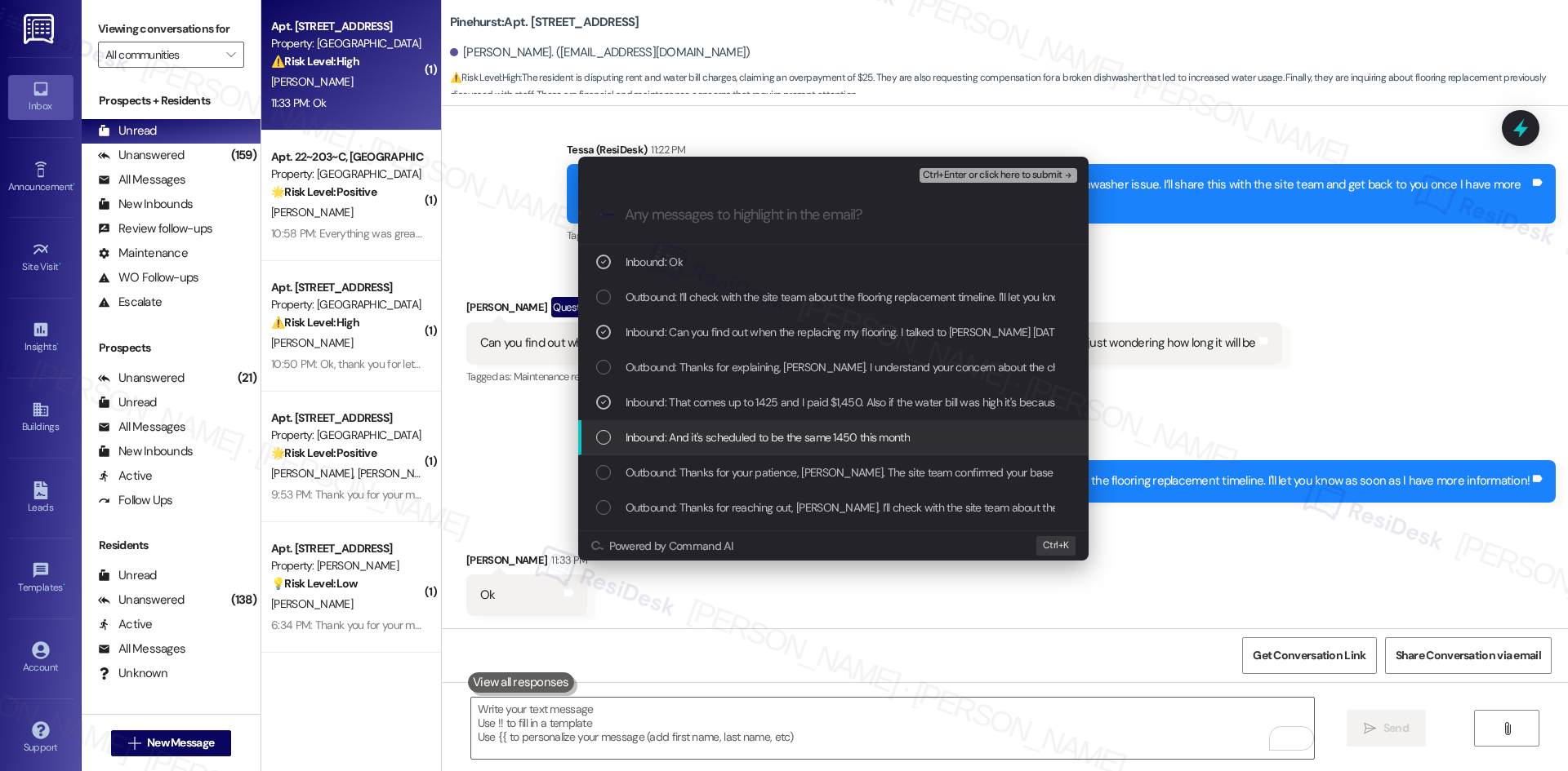
click at [827, 437] on span "Inbound: And it's scheduled to be the same 1450 this month" at bounding box center [768, 437] width 284 height 18
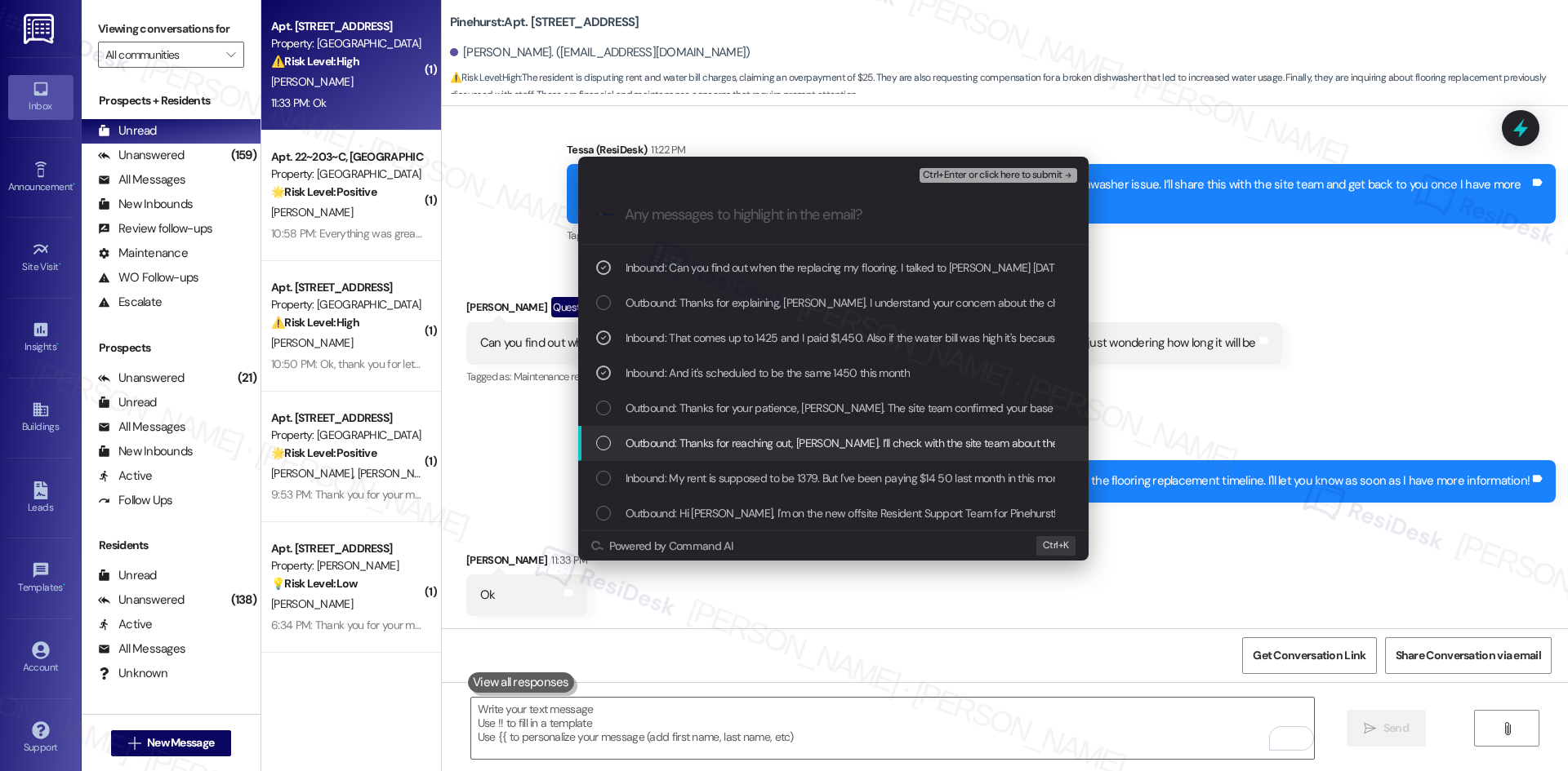
scroll to position [65, 0]
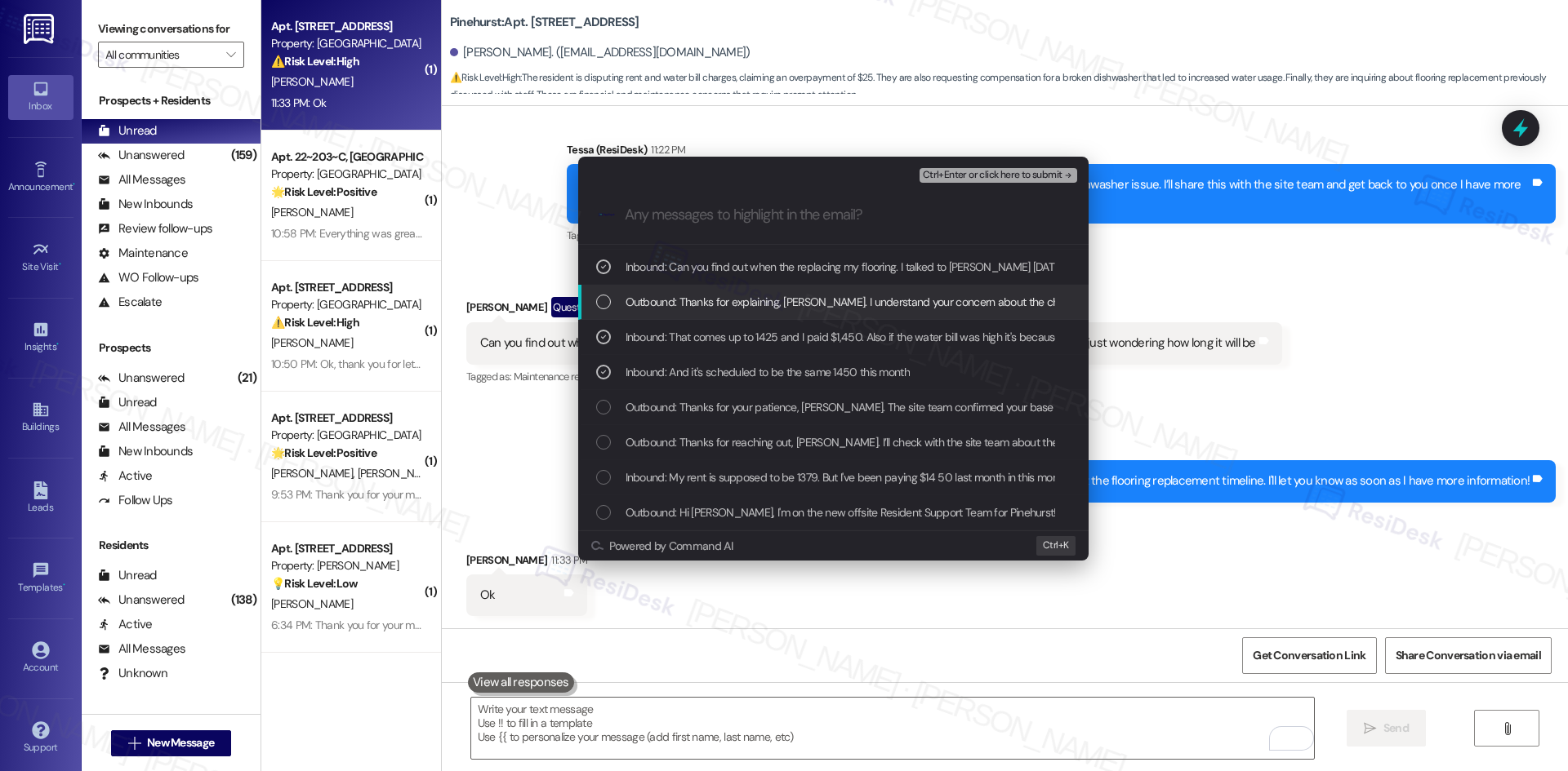
click at [1053, 176] on span "Ctrl+Enter or click here to submit" at bounding box center [993, 176] width 140 height 12
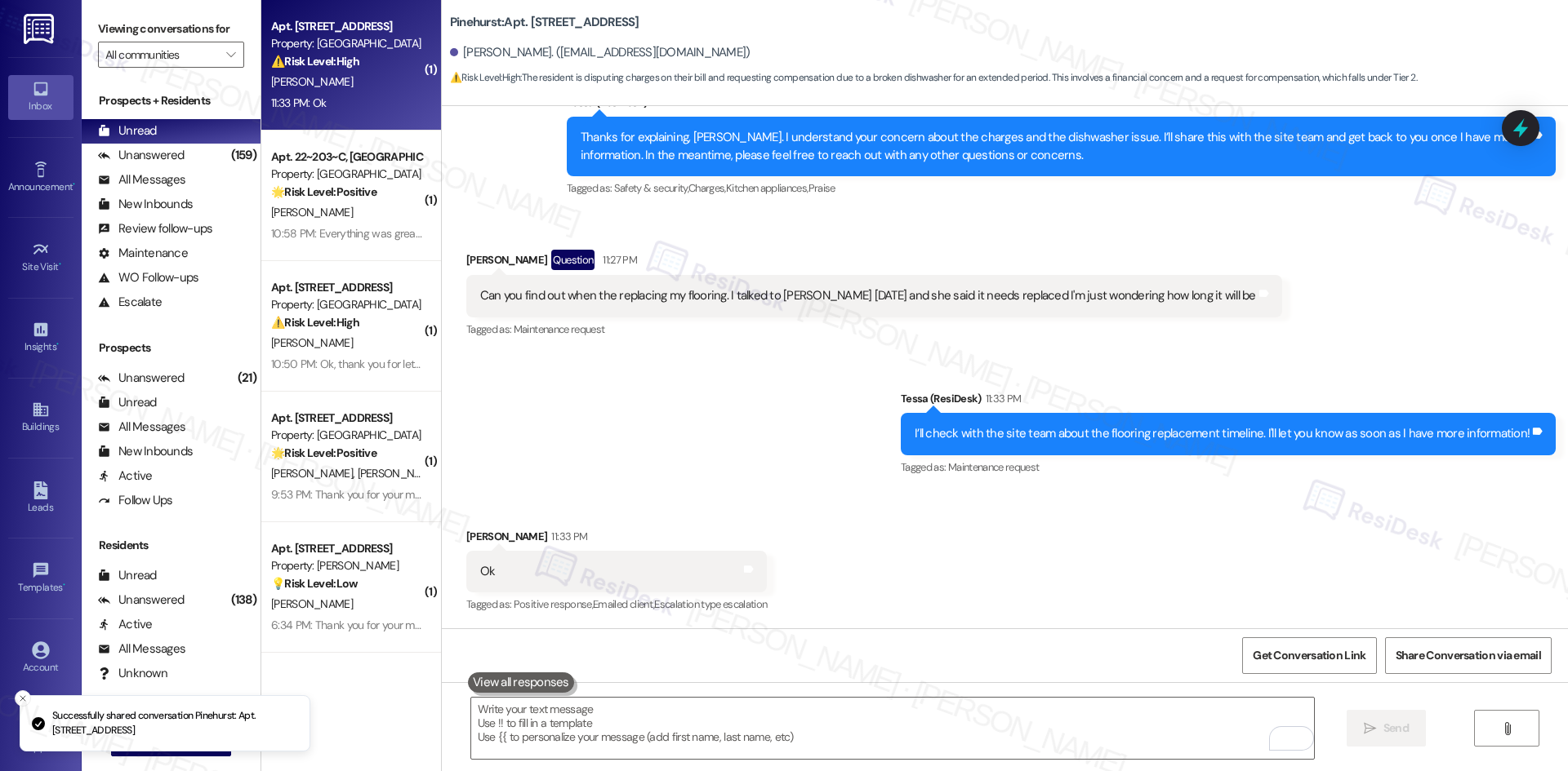
scroll to position [1632, 0]
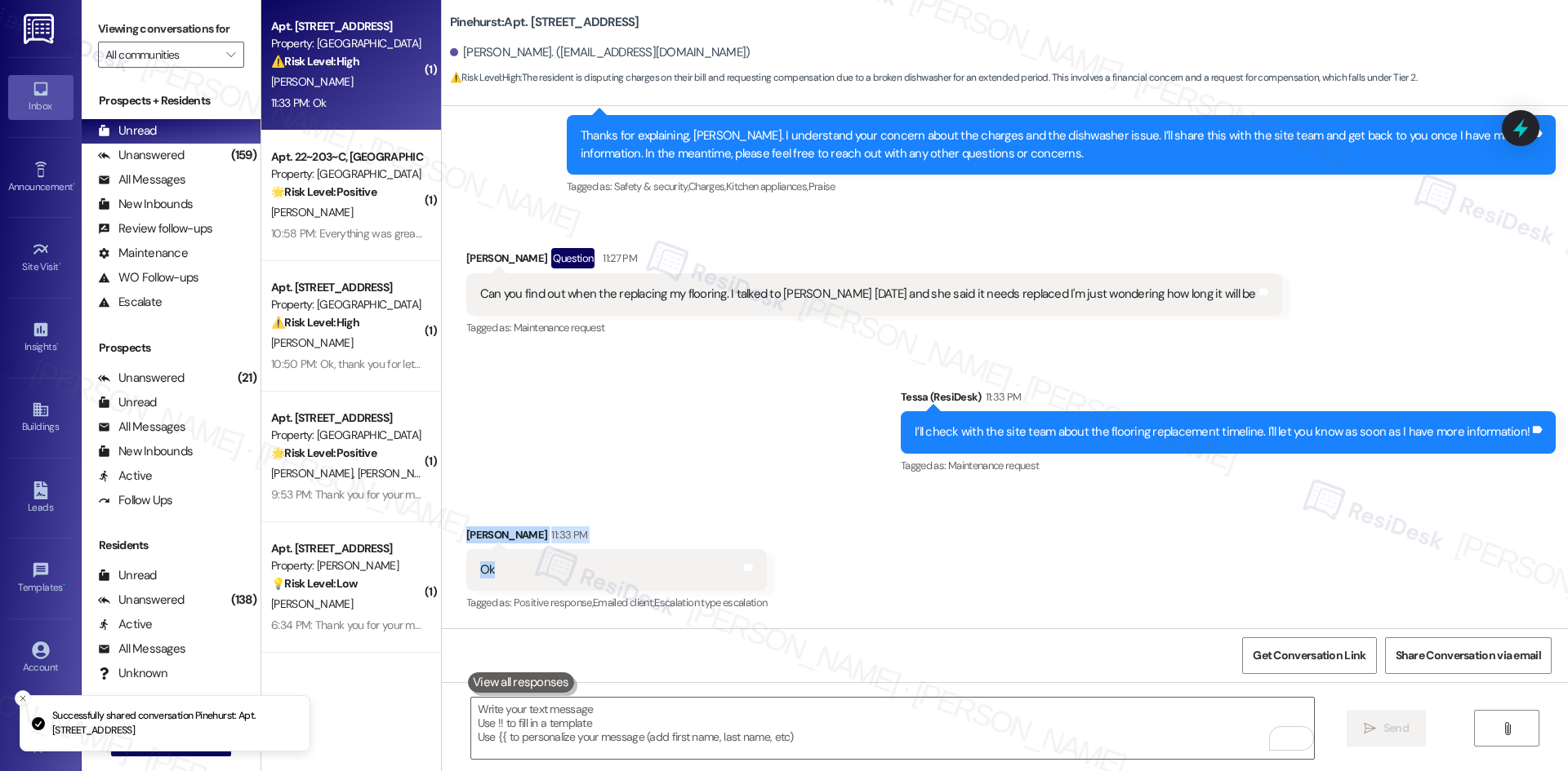
drag, startPoint x: 505, startPoint y: 566, endPoint x: 450, endPoint y: 529, distance: 66.3
click at [454, 529] on div "Received via SMS Jackie Moore 11:33 PM Ok Tags and notes Tagged as: Positive re…" at bounding box center [617, 570] width 326 height 113
copy div "Jackie Moore 11:33 PM Ok"
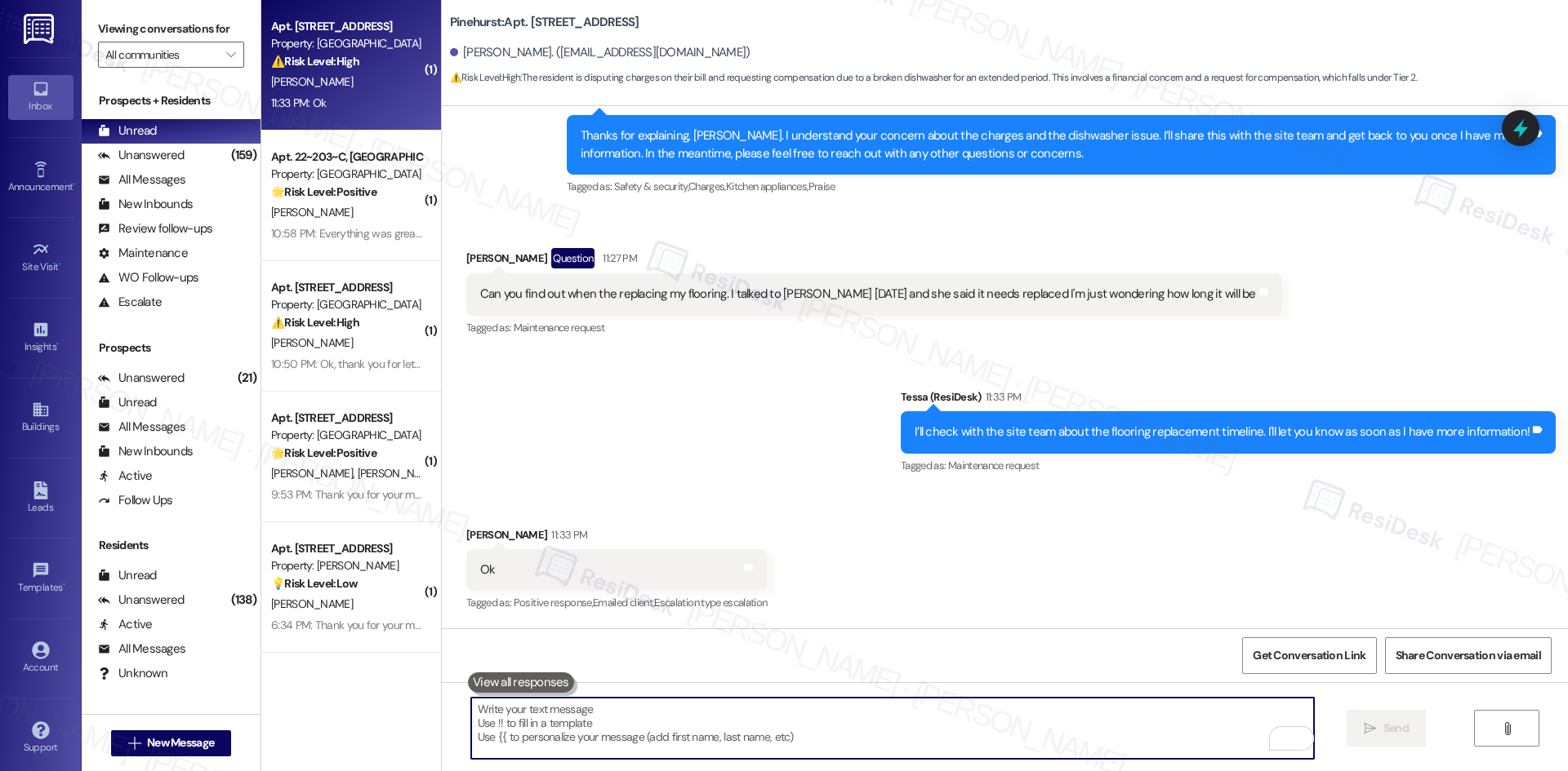
click at [677, 725] on textarea "To enrich screen reader interactions, please activate Accessibility in Grammarl…" at bounding box center [893, 727] width 842 height 61
paste textarea "Thanks, Jackie."
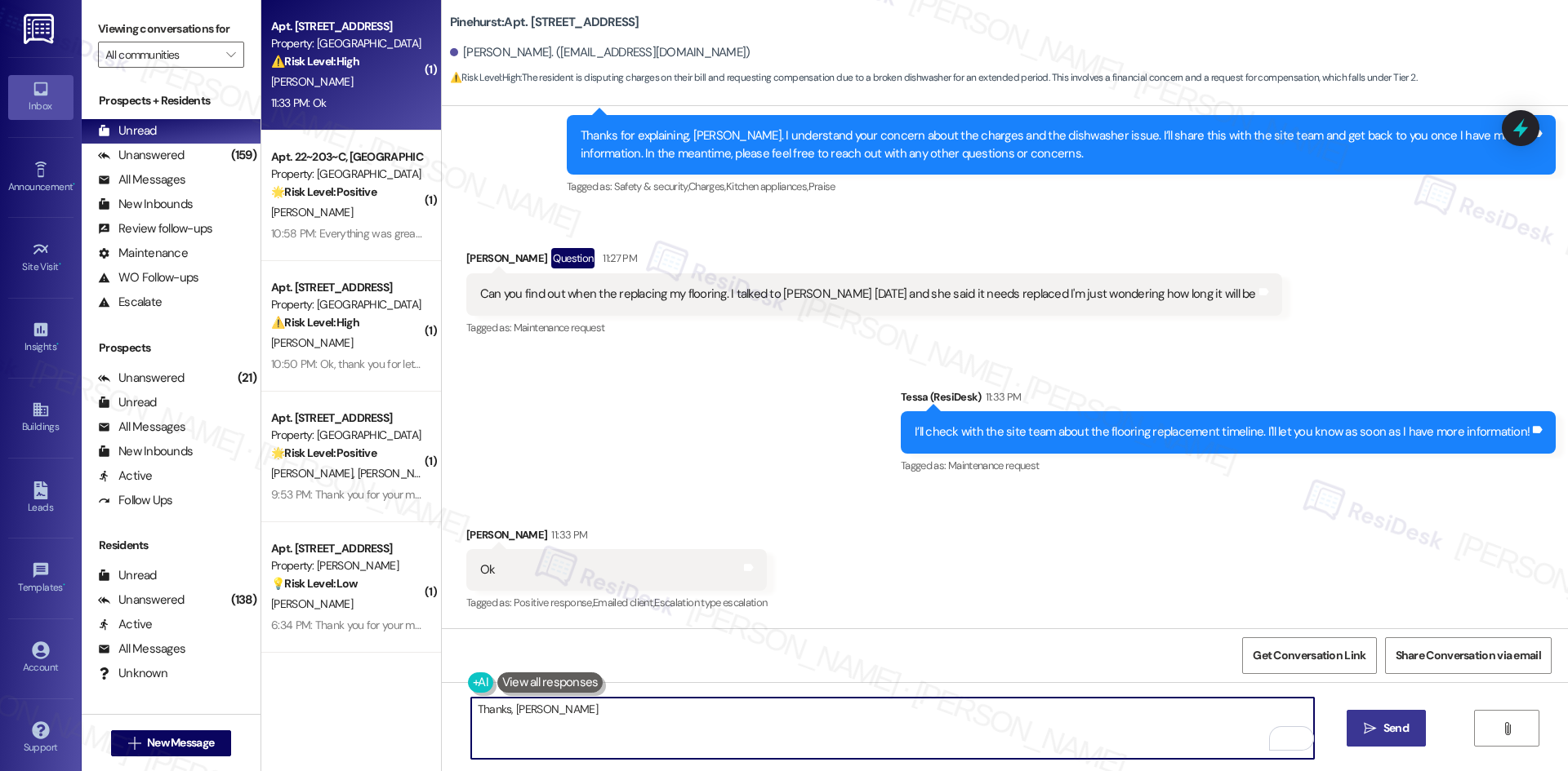
type textarea "Thanks, Jackie!"
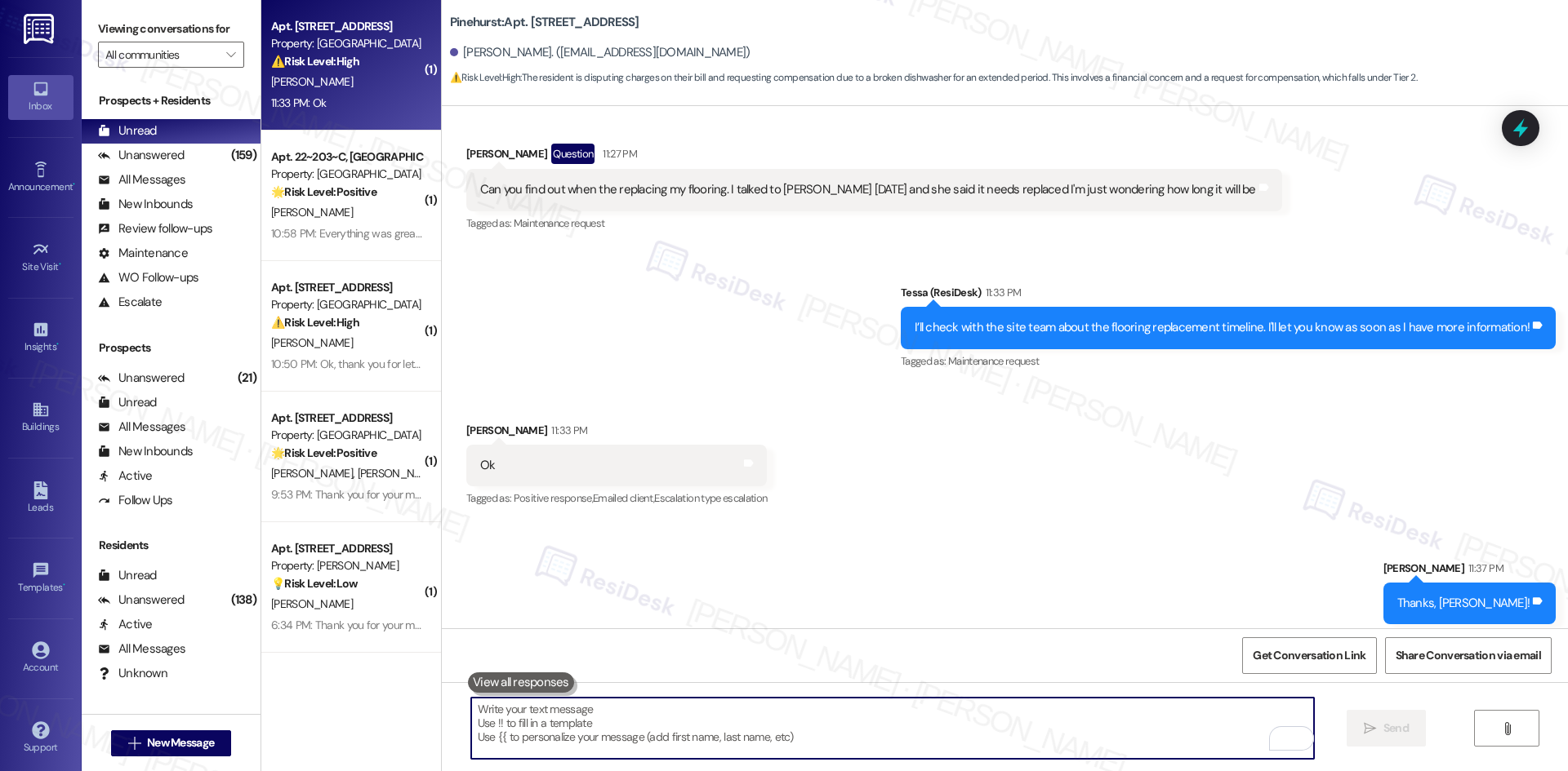
scroll to position [1746, 0]
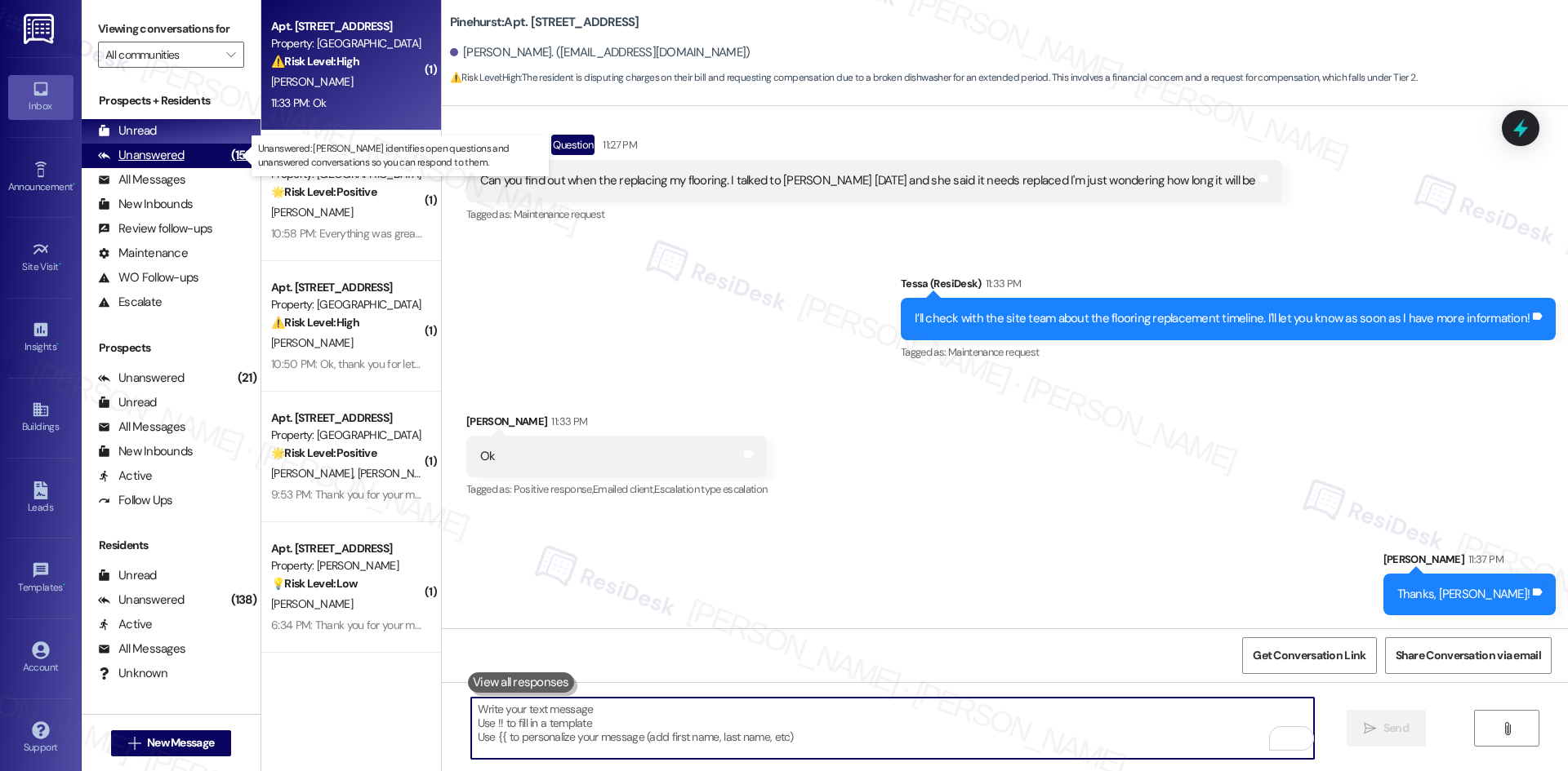
click at [180, 159] on div "Unanswered" at bounding box center [141, 155] width 86 height 17
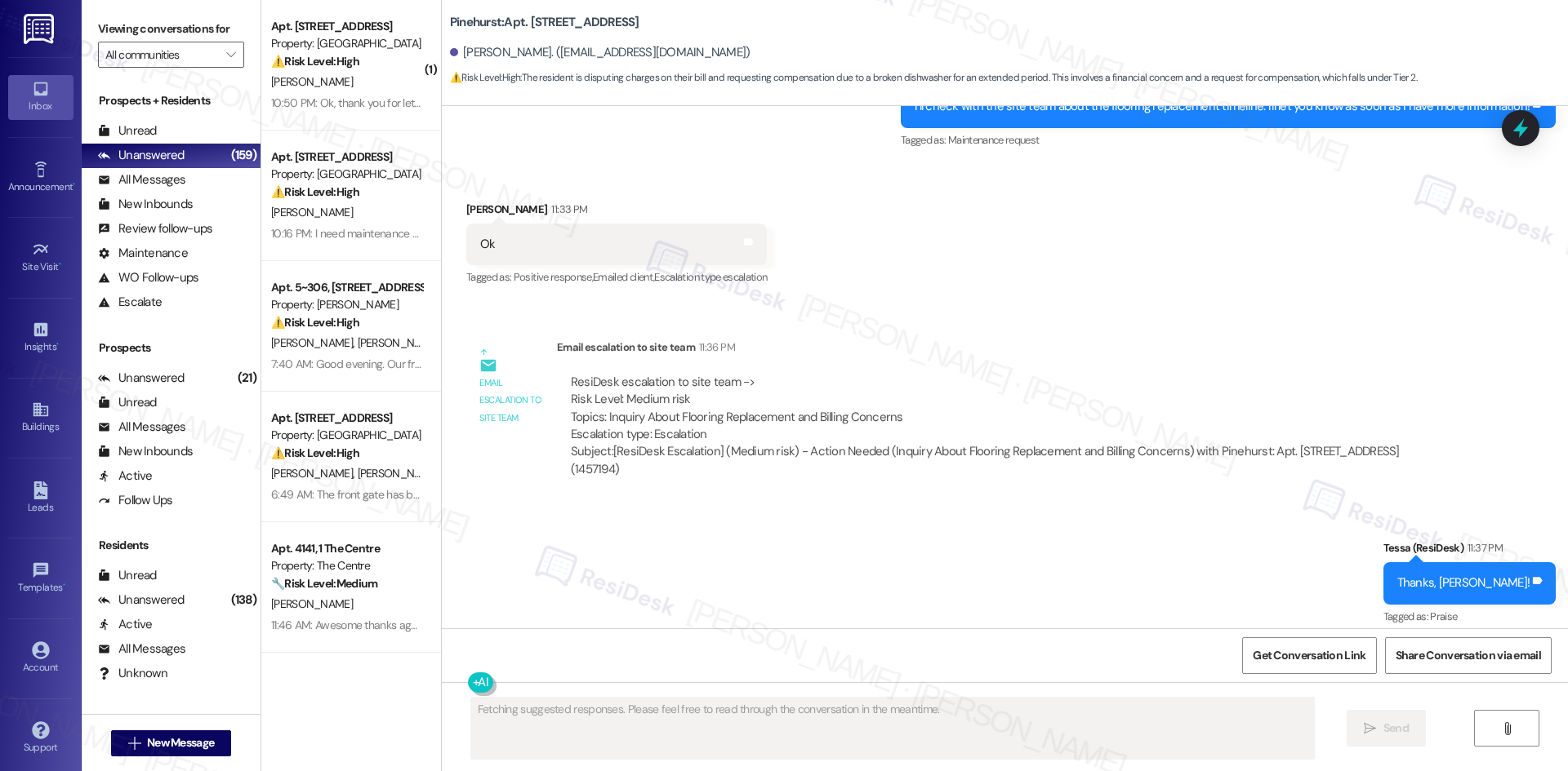
scroll to position [1971, 0]
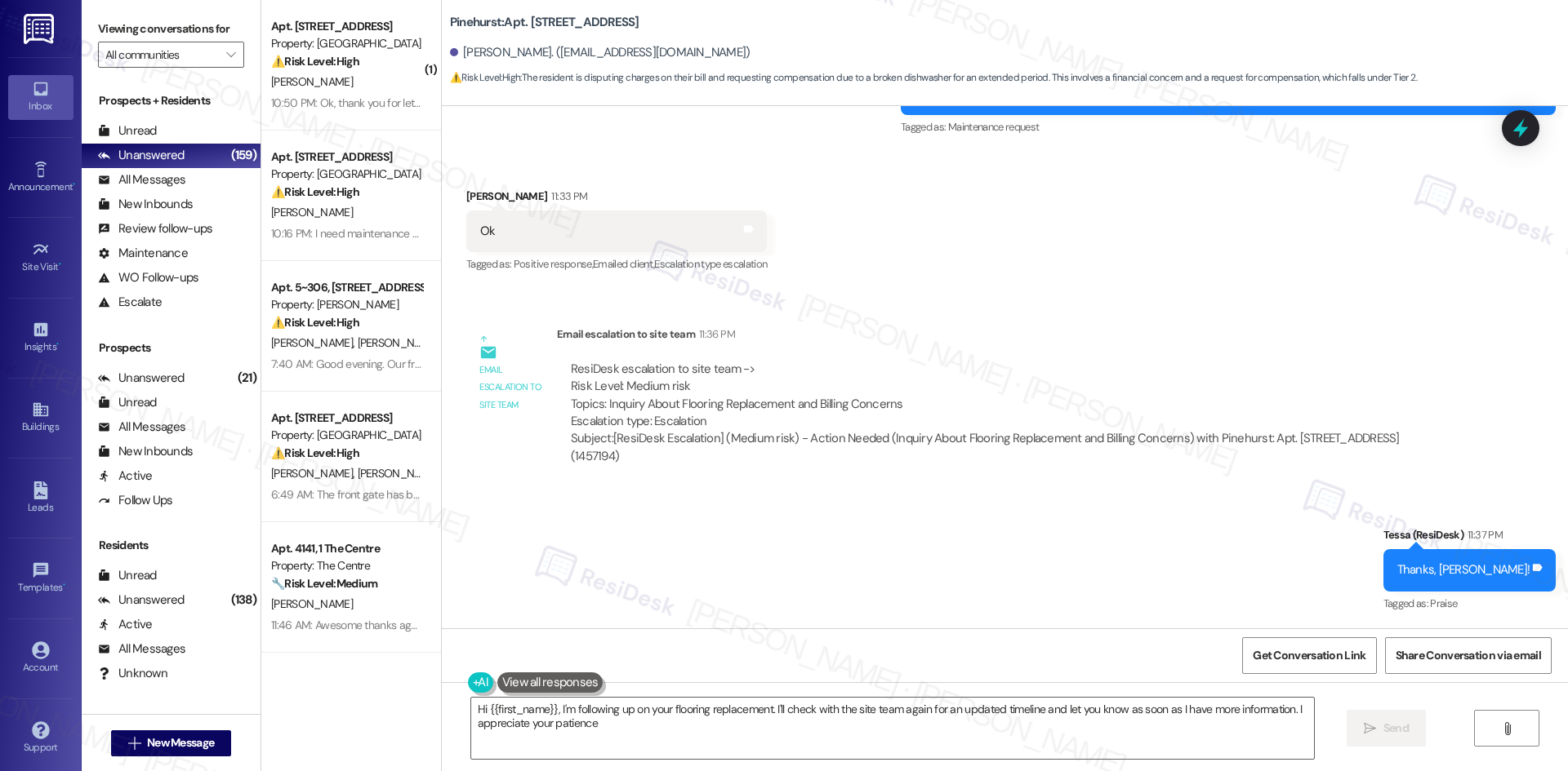
type textarea "Hi {{first_name}}, I'm following up on your flooring replacement. I'll check wi…"
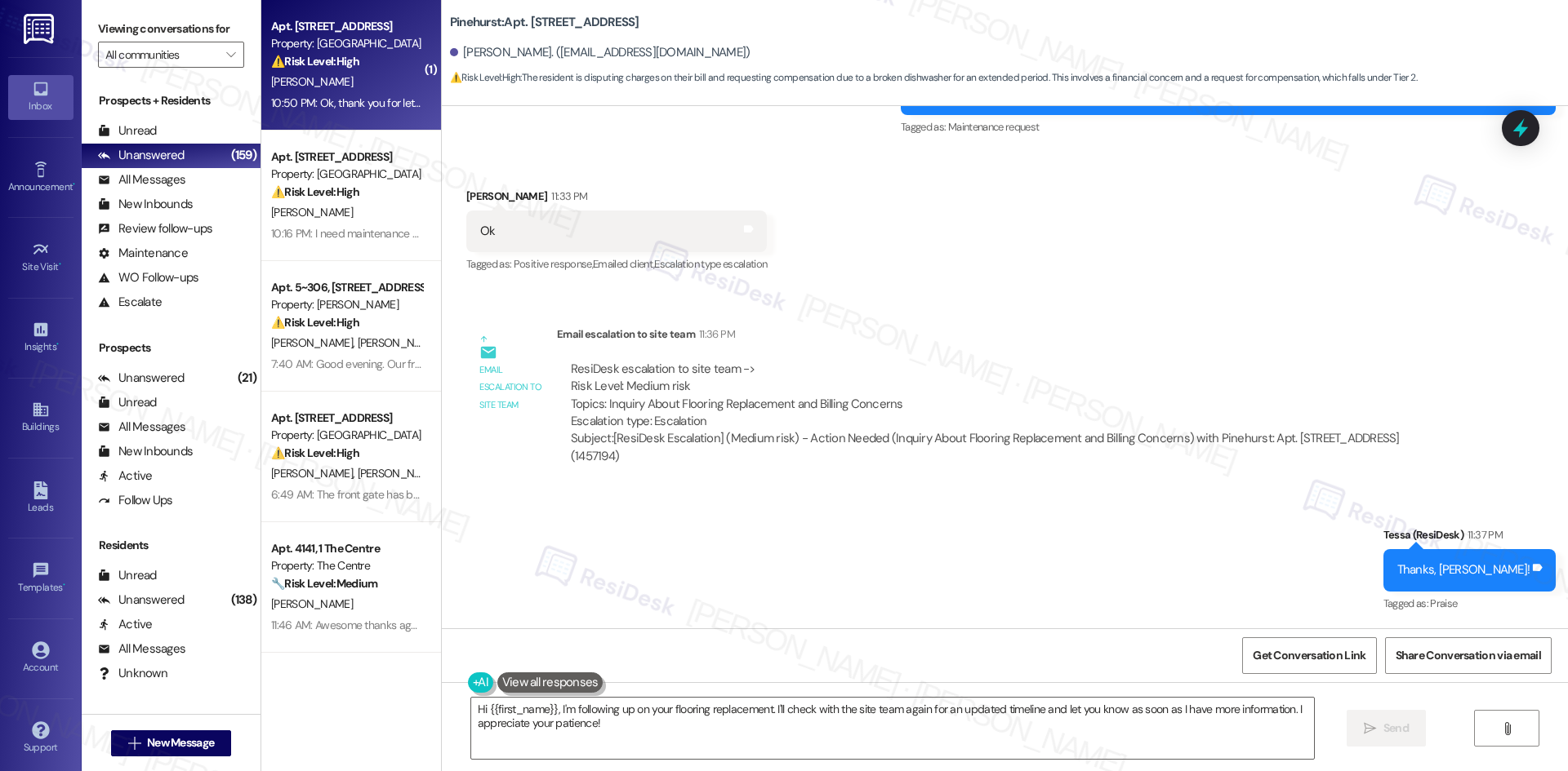
click at [326, 83] on div "P. Morrison" at bounding box center [346, 81] width 154 height 20
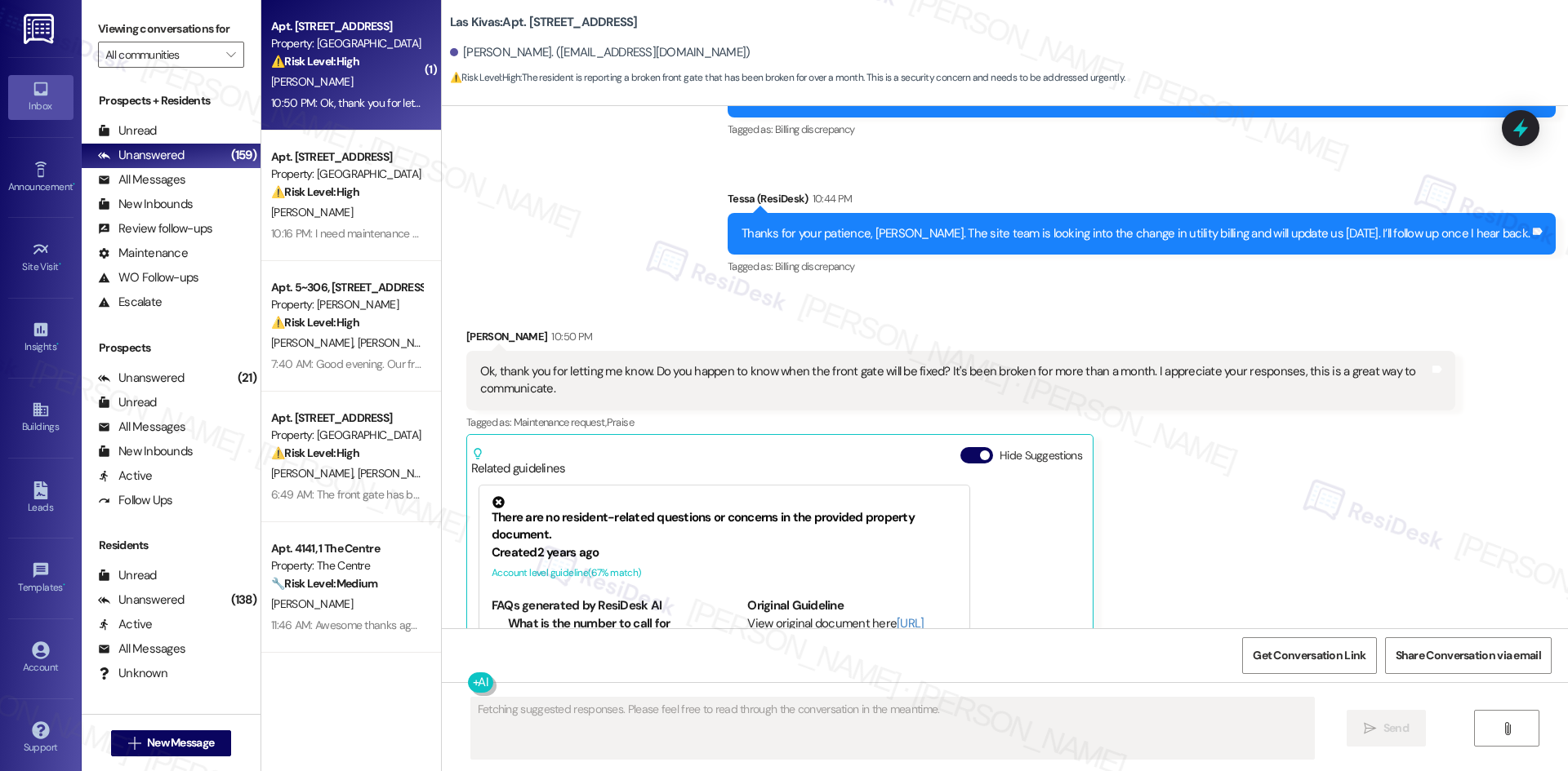
scroll to position [1459, 0]
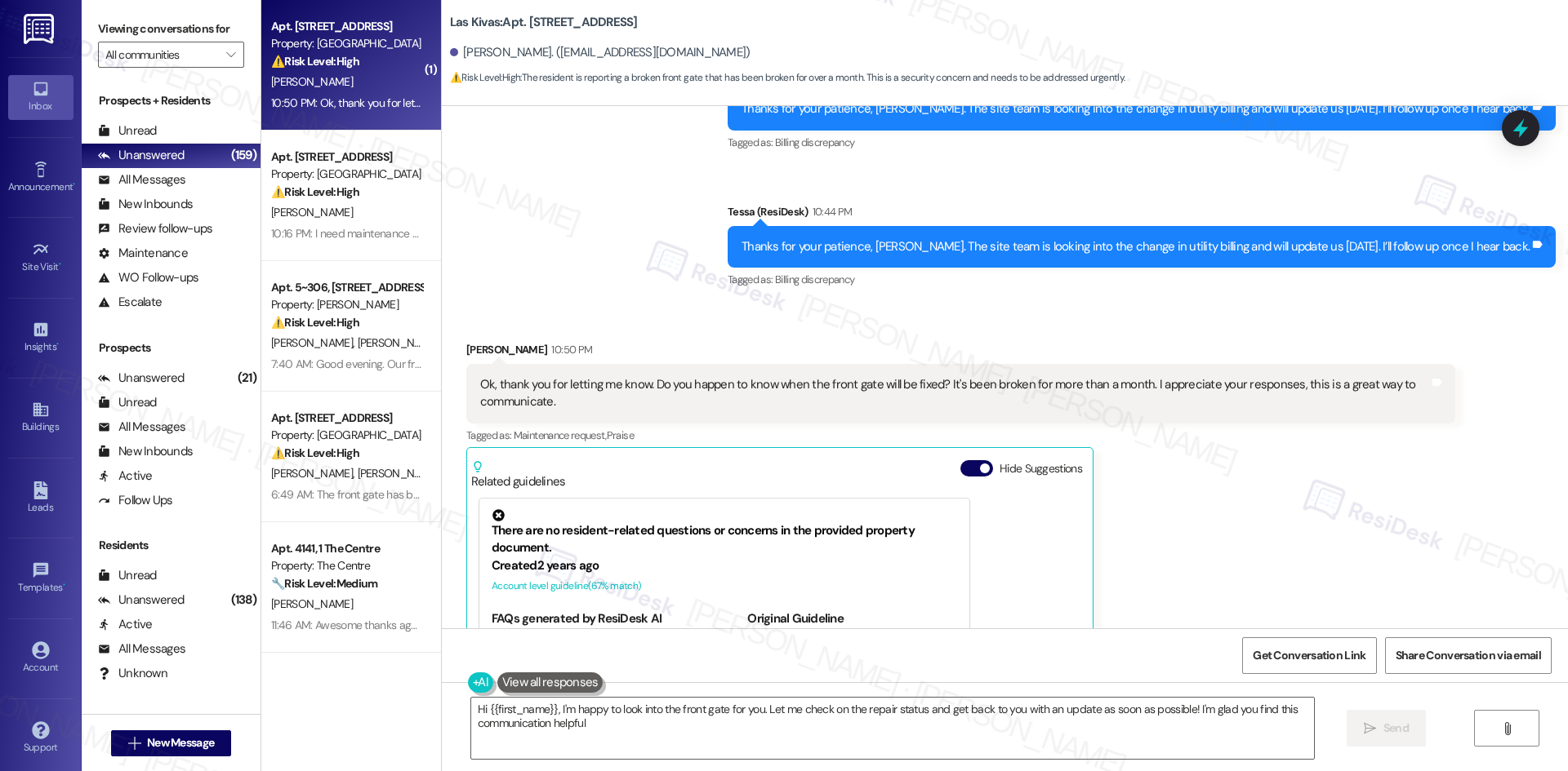
type textarea "Hi {{first_name}}, I'm happy to look into the front gate for you. Let me check …"
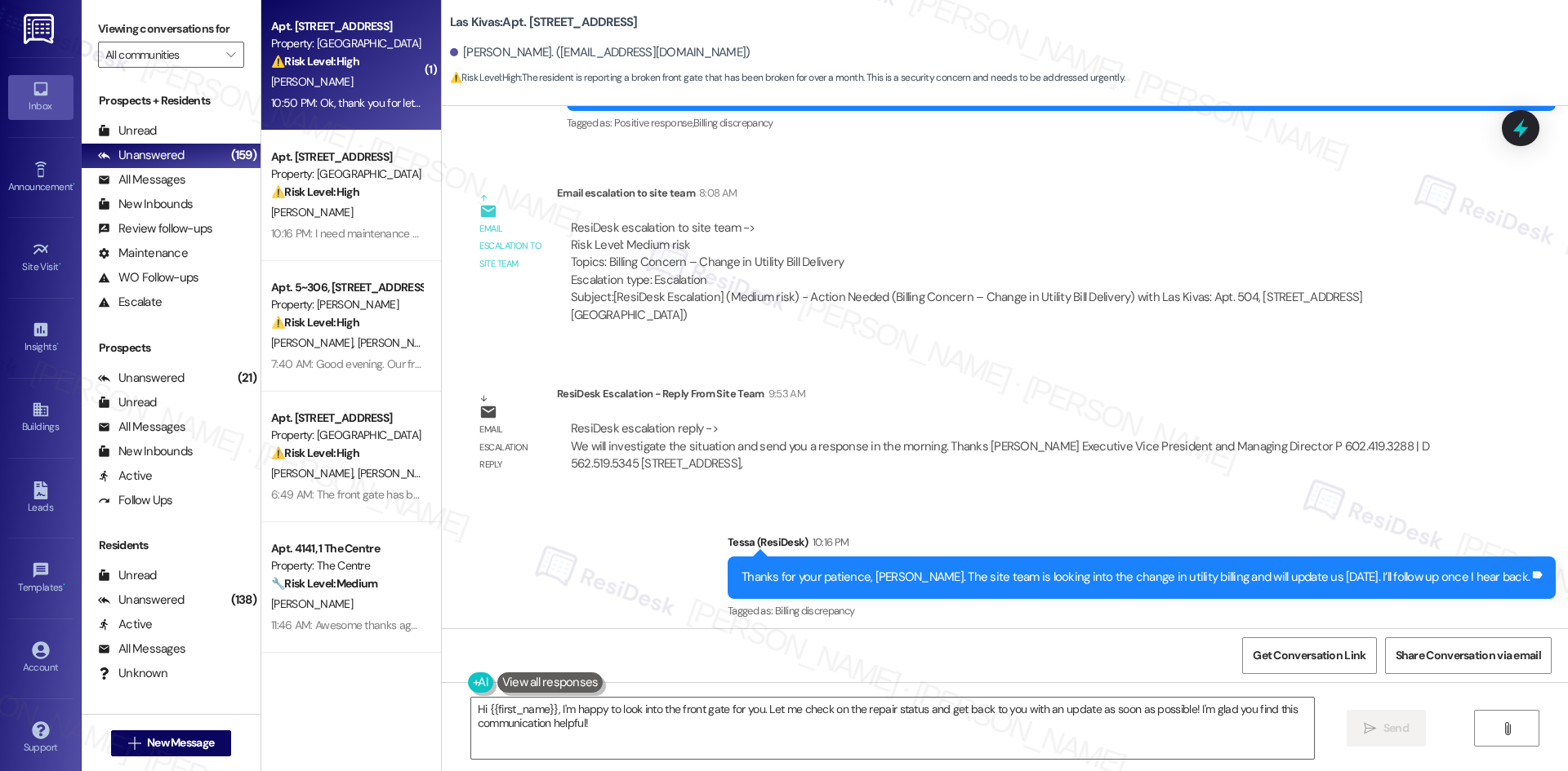
scroll to position [969, 0]
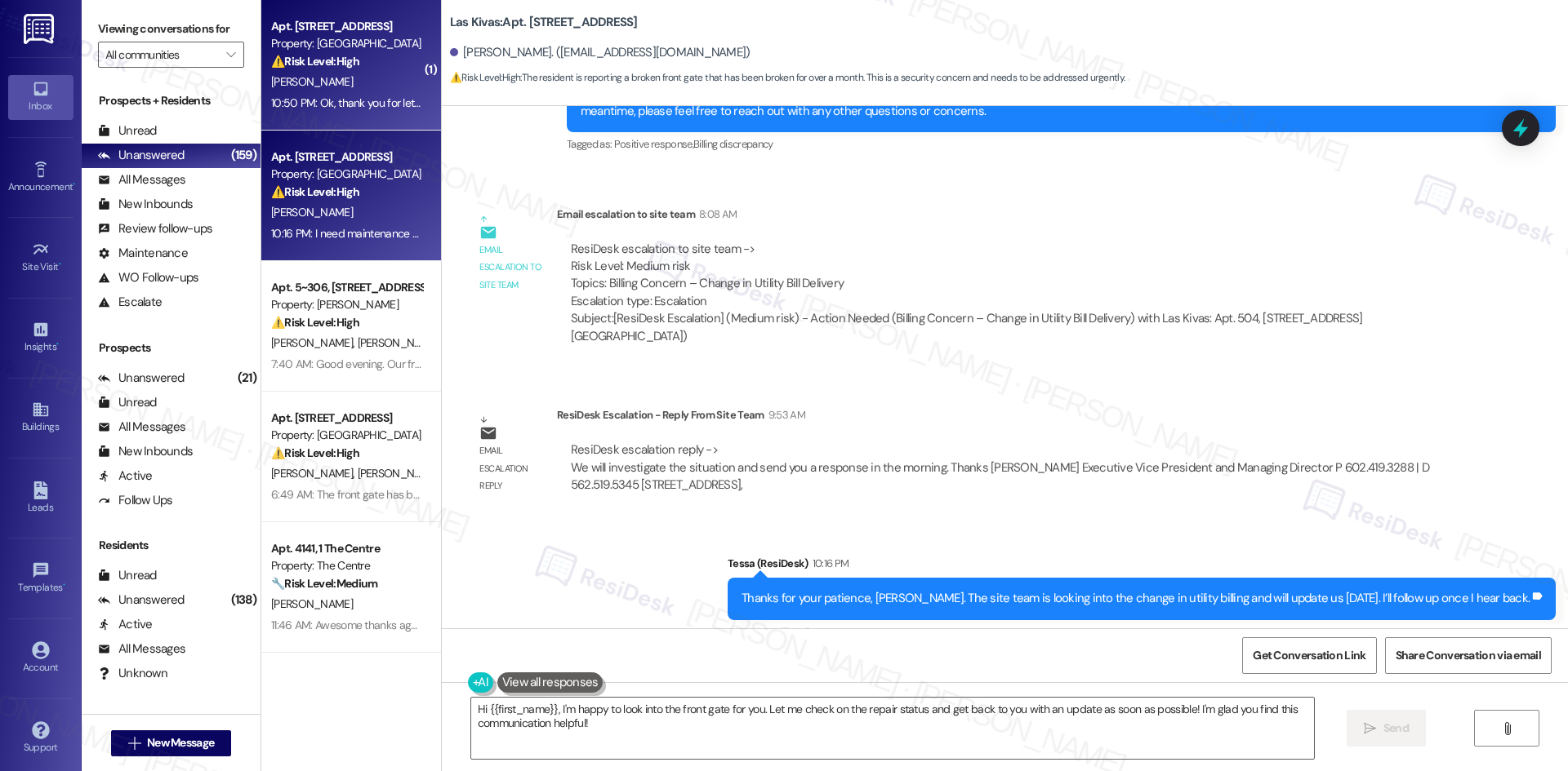
click at [285, 200] on div "⚠️ Risk Level: High The resident is reporting a malfunctioning refrigerator tha…" at bounding box center [346, 192] width 151 height 17
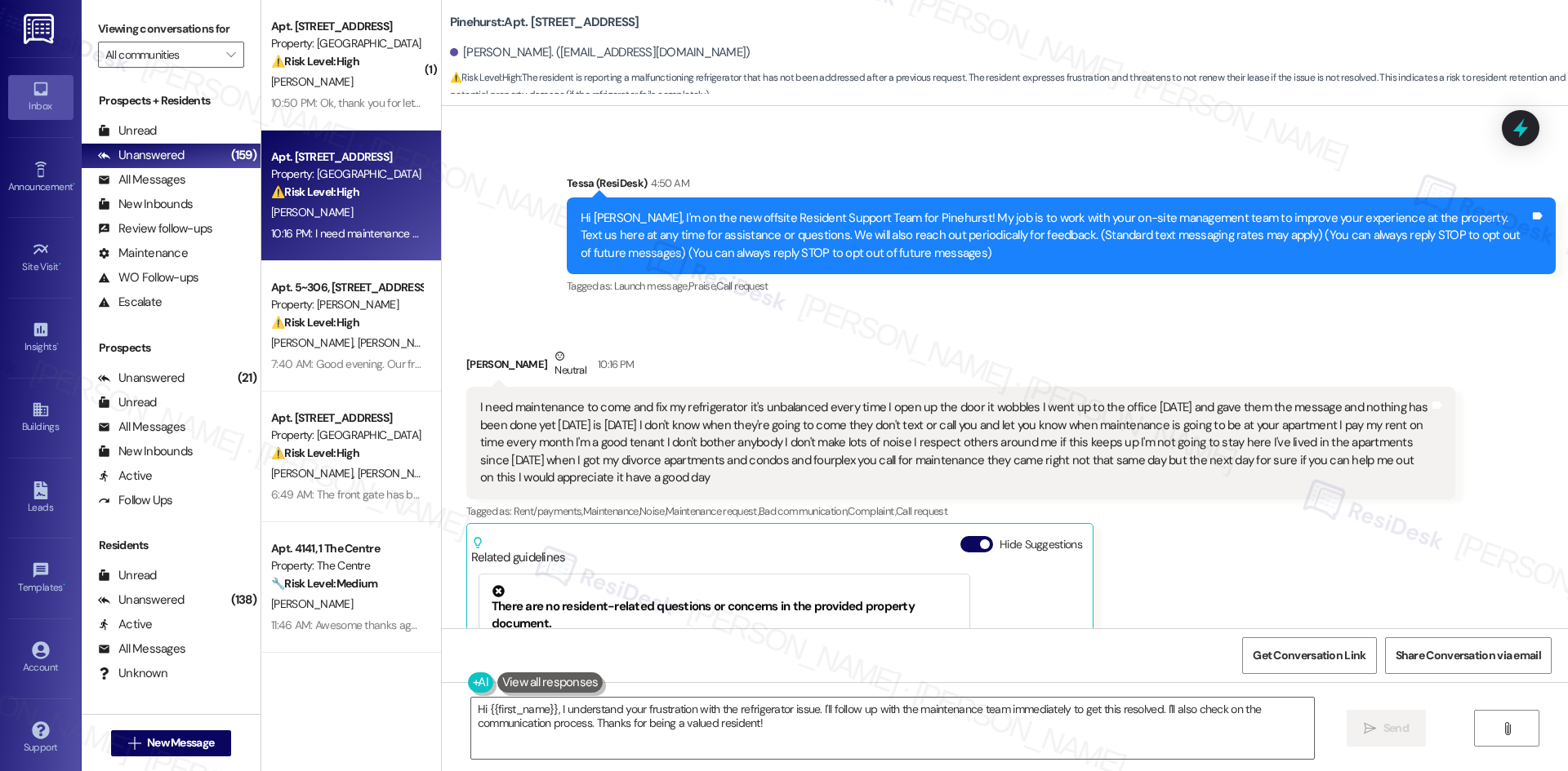
scroll to position [81, 0]
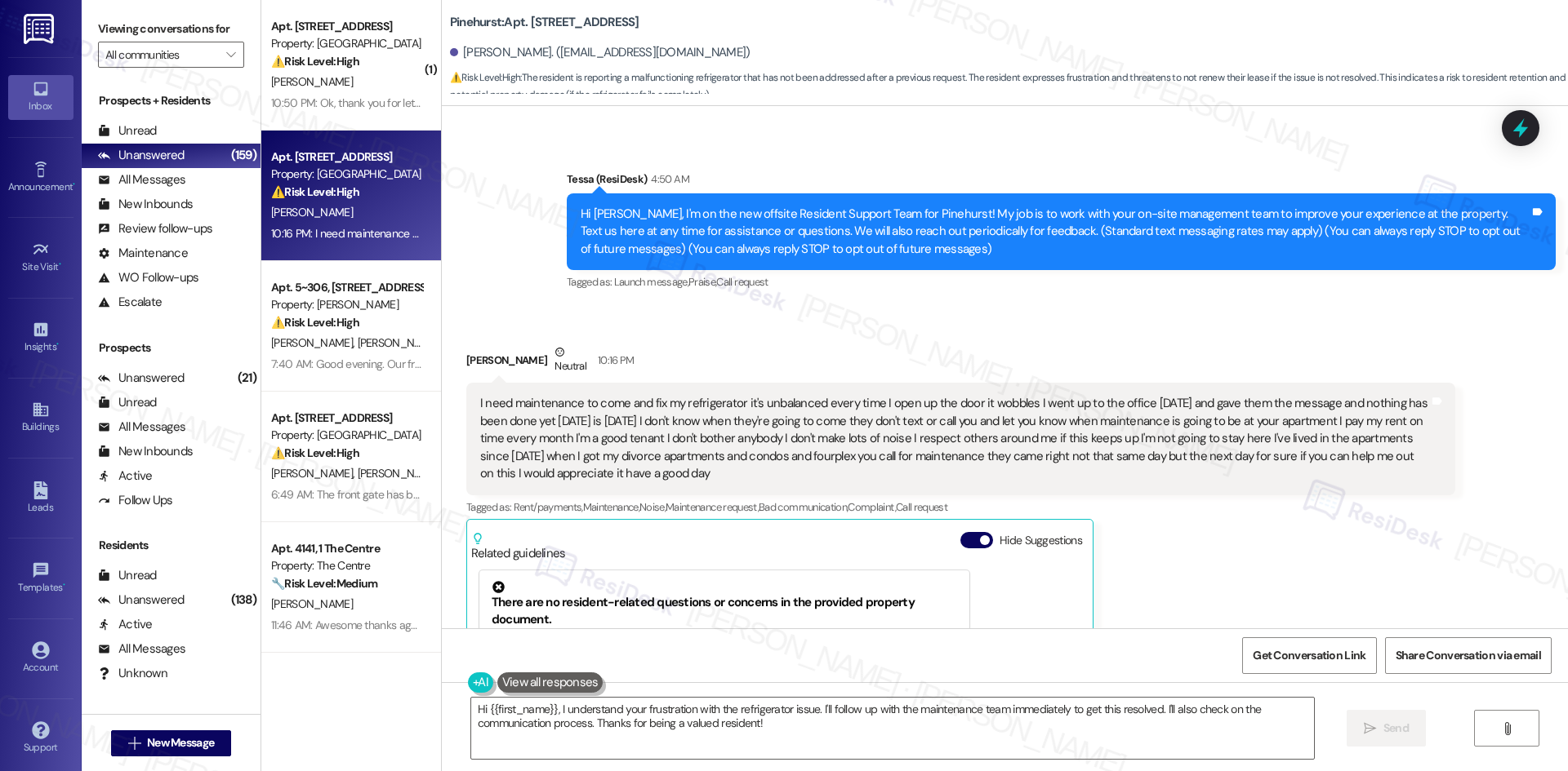
click at [1276, 546] on div "Arlene Nadeau Neutral 10:16 PM I need maintenance to come and fix my refrigerat…" at bounding box center [960, 605] width 989 height 525
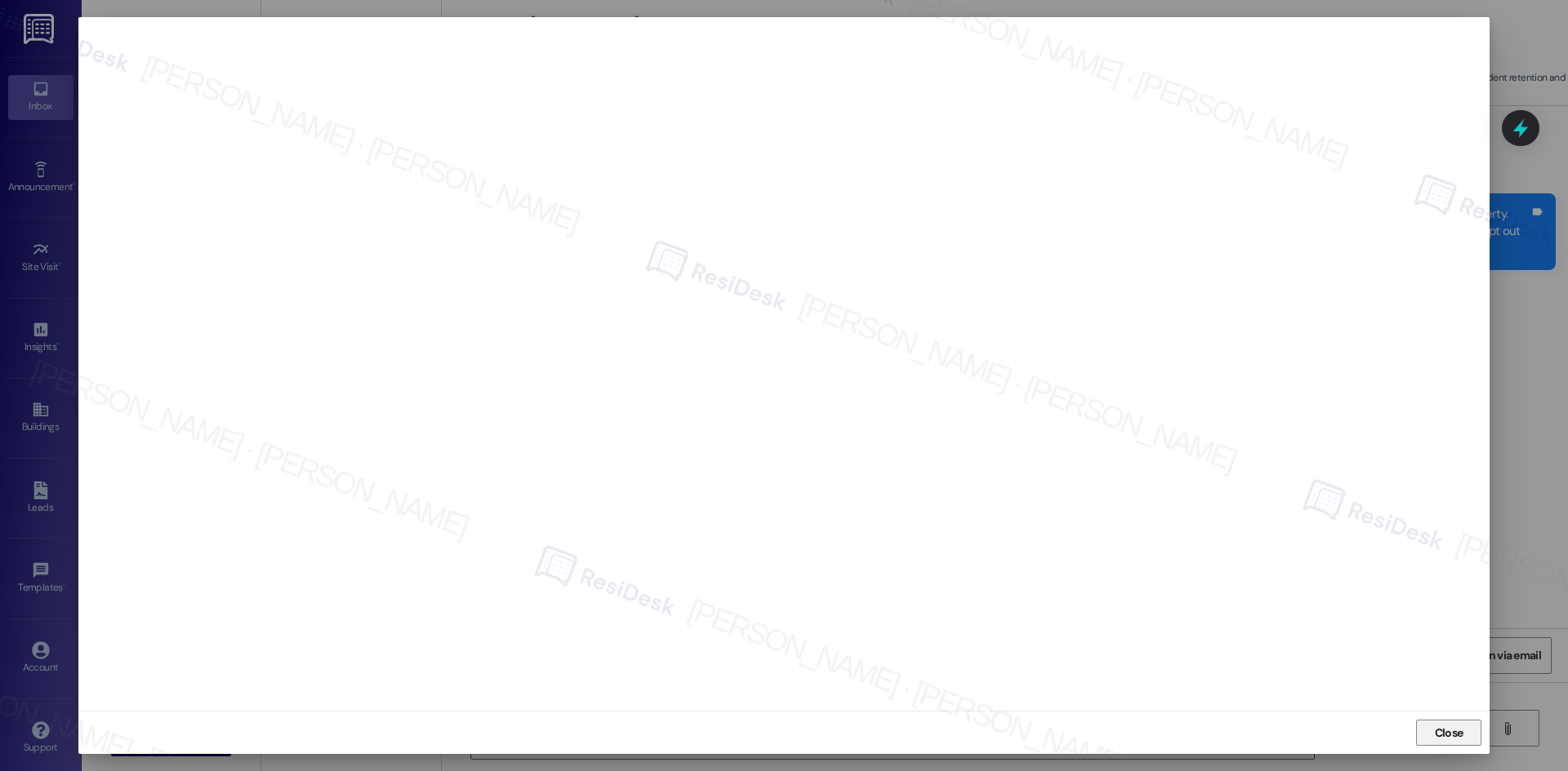
click at [1429, 739] on button "Close" at bounding box center [1448, 732] width 65 height 26
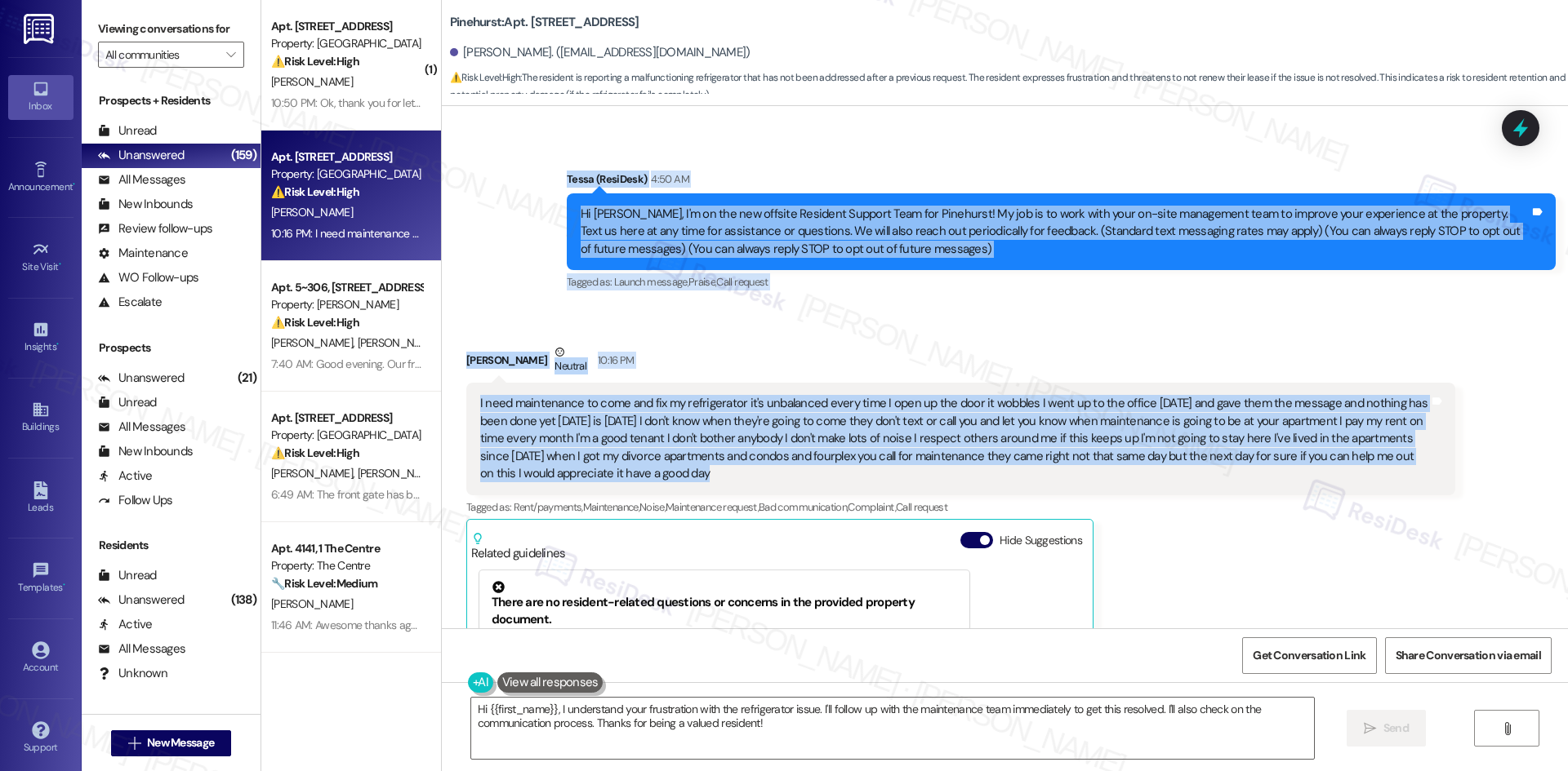
drag, startPoint x: 549, startPoint y: 162, endPoint x: 757, endPoint y: 476, distance: 376.6
click at [757, 476] on div "Lease started Sep 04, 2024 at 8:00 AM Announcement, sent via SMS Tessa (ResiDes…" at bounding box center [1004, 367] width 1126 height 523
click at [757, 476] on div "I need maintenance to come and fix my refrigerator it's unbalanced every time I…" at bounding box center [955, 438] width 949 height 87
drag, startPoint x: 485, startPoint y: 173, endPoint x: 667, endPoint y: 471, distance: 349.2
click at [667, 471] on div "Lease started Sep 04, 2024 at 8:00 AM Announcement, sent via SMS Tessa (ResiDes…" at bounding box center [1004, 367] width 1126 height 523
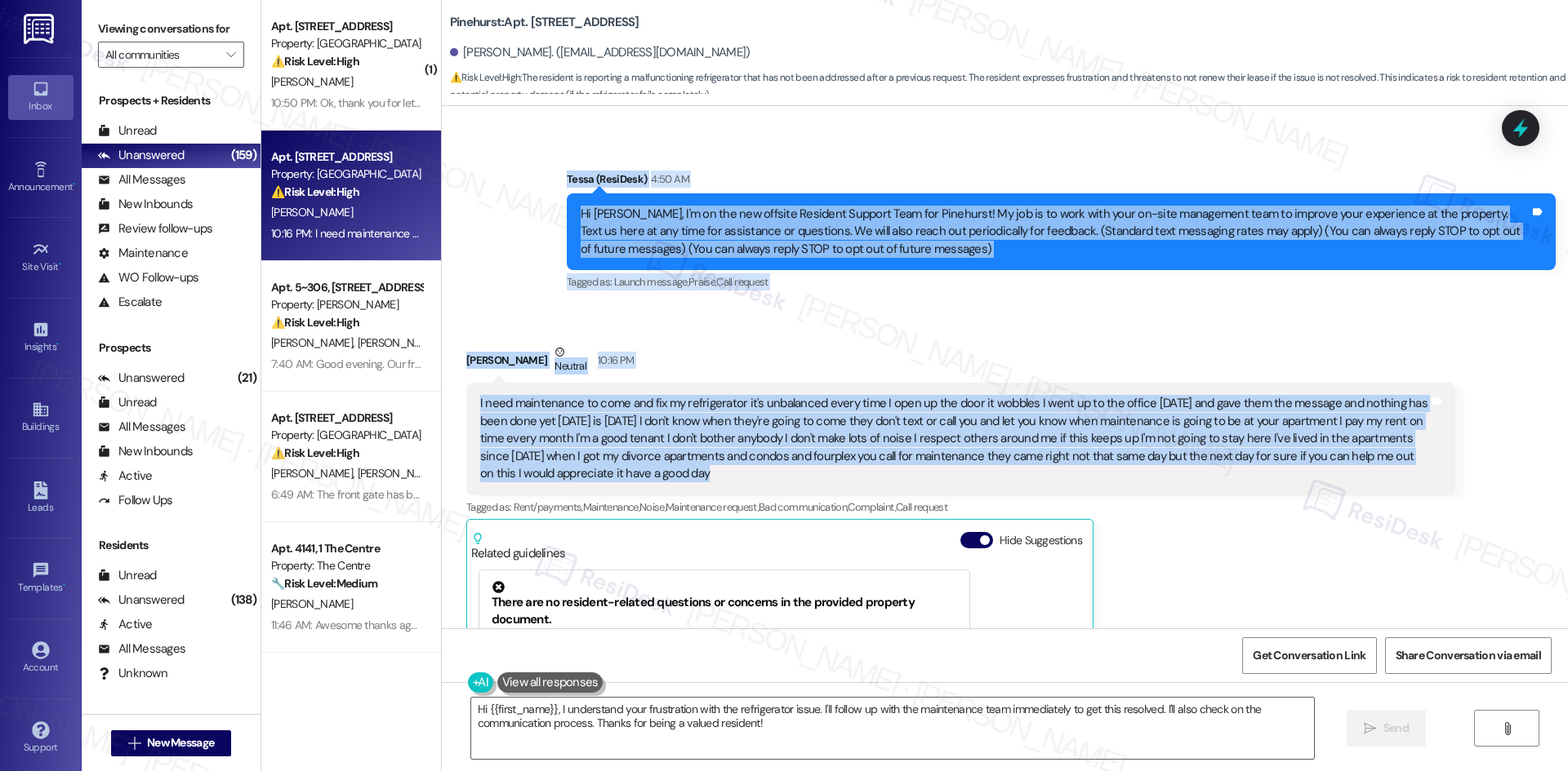
copy div "Tessa (ResiDesk) 4:50 AM Hi Arlene, I'm on the new offsite Resident Support Tea…"
click at [747, 359] on div "Arlene Nadeau Neutral 10:16 PM" at bounding box center [960, 363] width 989 height 40
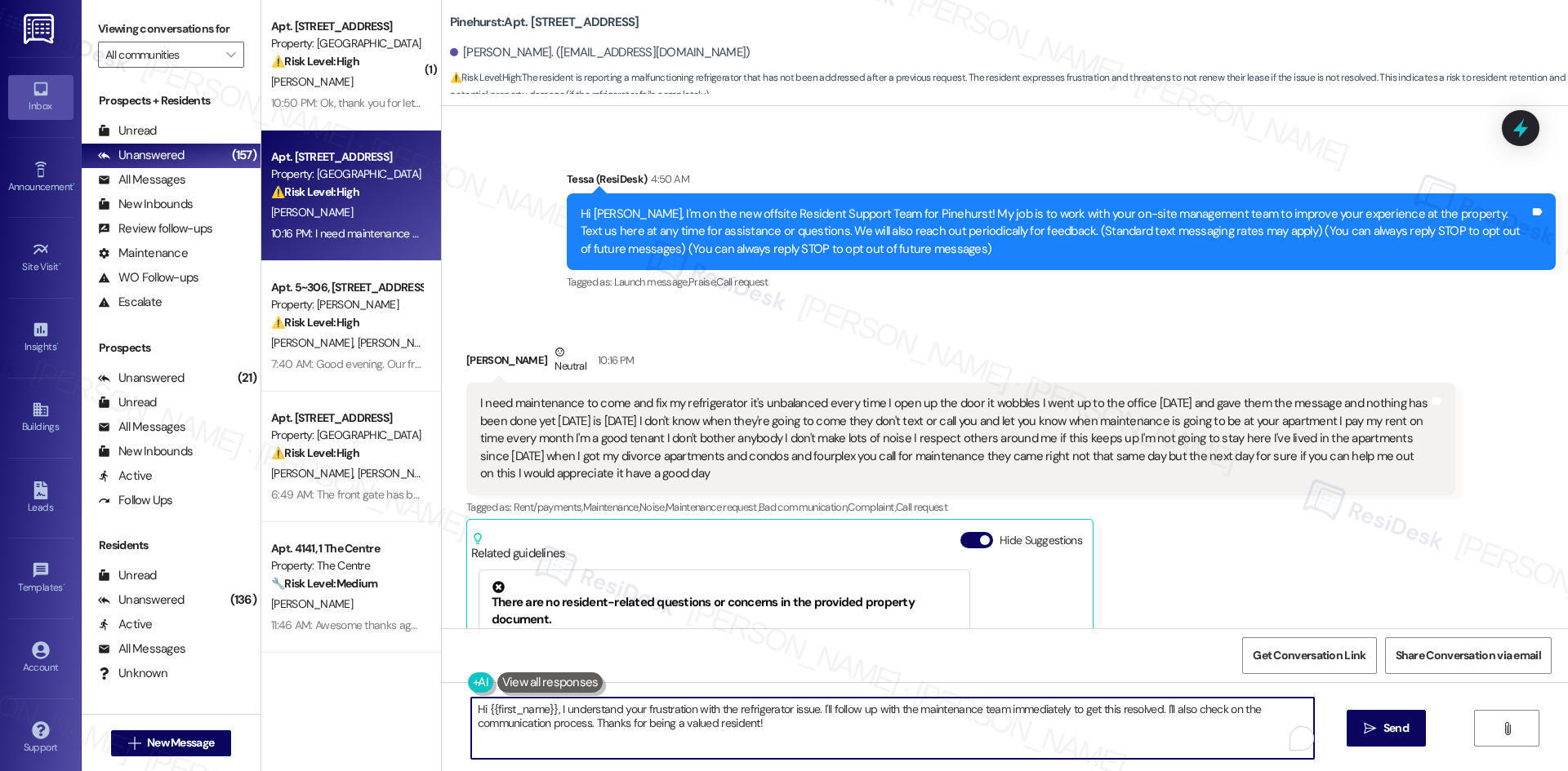
click at [787, 746] on textarea "Hi {{first_name}}, I understand your frustration with the refrigerator issue. I…" at bounding box center [893, 727] width 842 height 61
paste textarea "I’m sorry for the delay, Arlene. I’ll submit a work order to the site team on y…"
type textarea "I’m sorry for the delay, Arlene. I’ll submit a work order to the site team on y…"
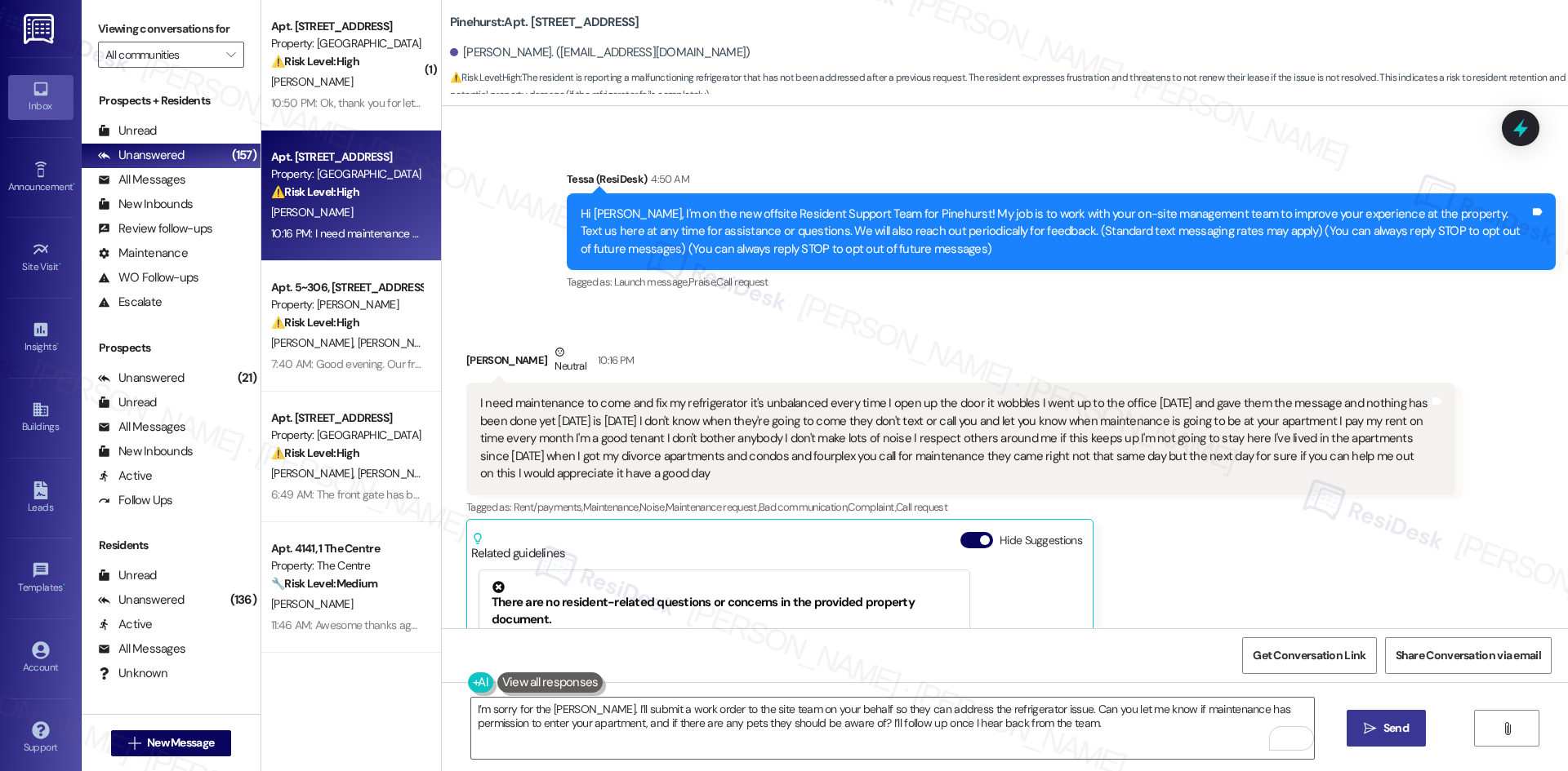
click at [1363, 724] on icon "" at bounding box center [1369, 728] width 13 height 13
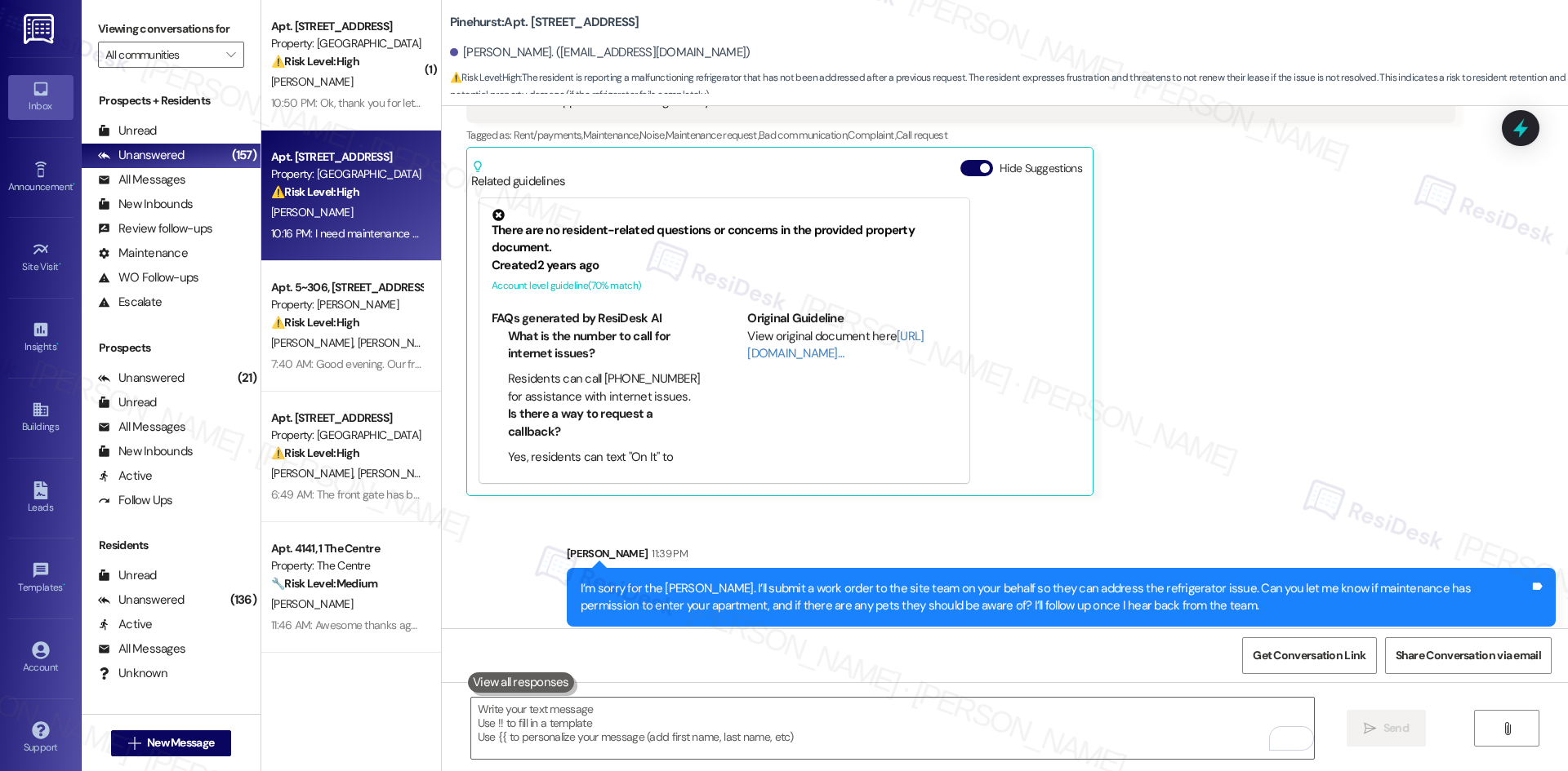
scroll to position [466, 0]
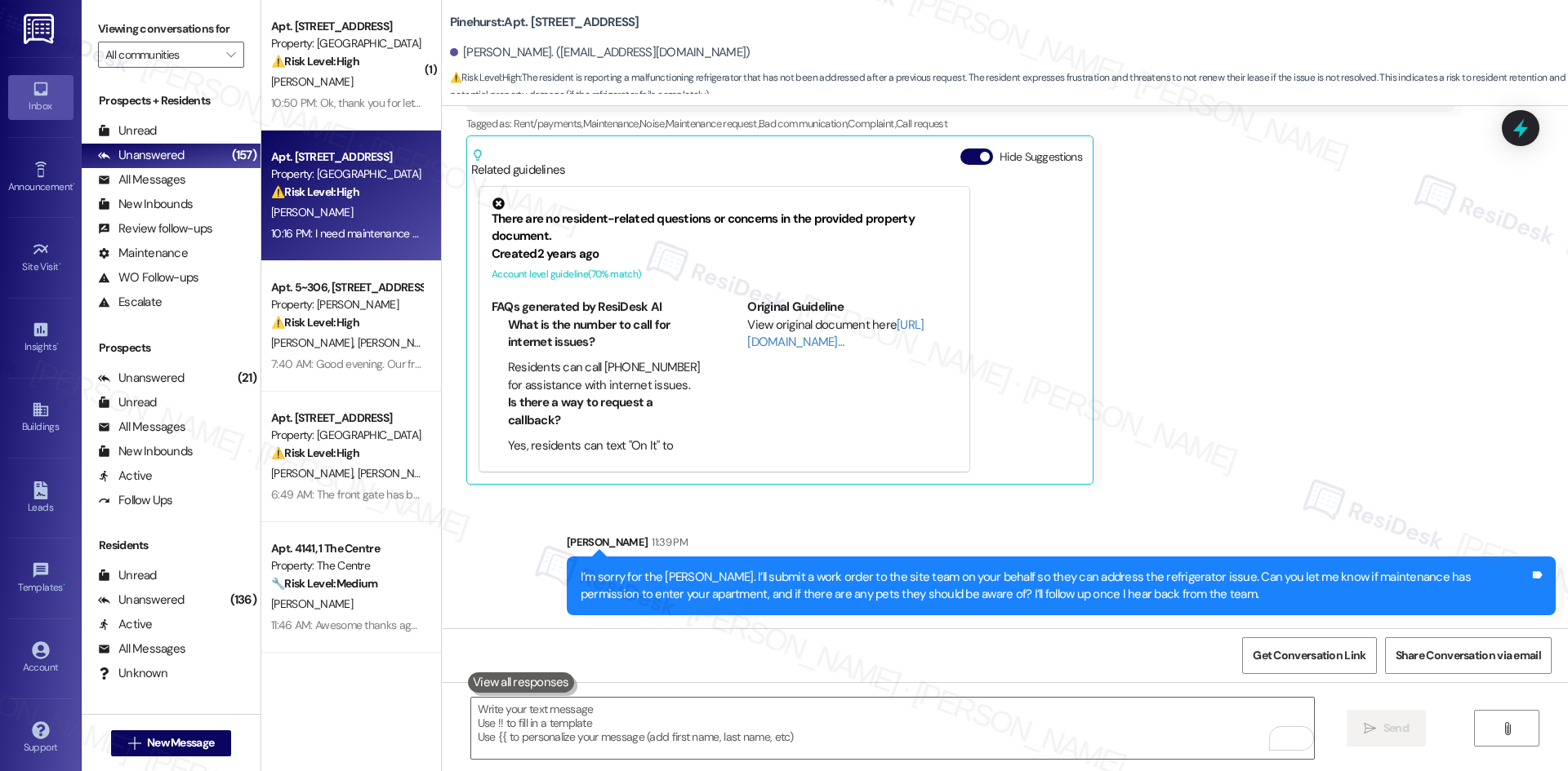
click at [1243, 494] on div "Received via SMS Arlene Nadeau Neutral 10:16 PM I need maintenance to come and …" at bounding box center [961, 222] width 1013 height 549
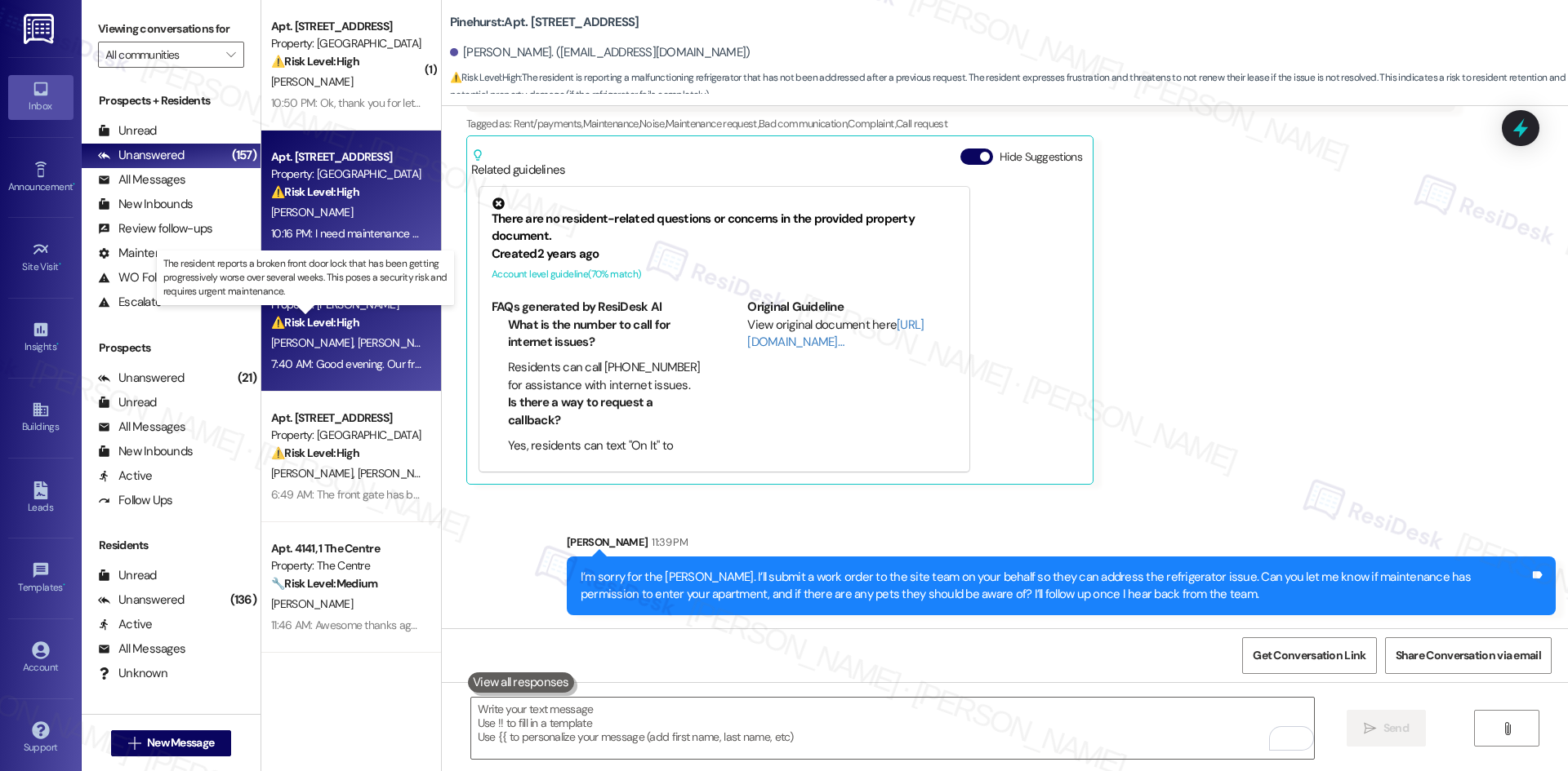
click at [336, 327] on strong "⚠️ Risk Level: High" at bounding box center [314, 322] width 88 height 15
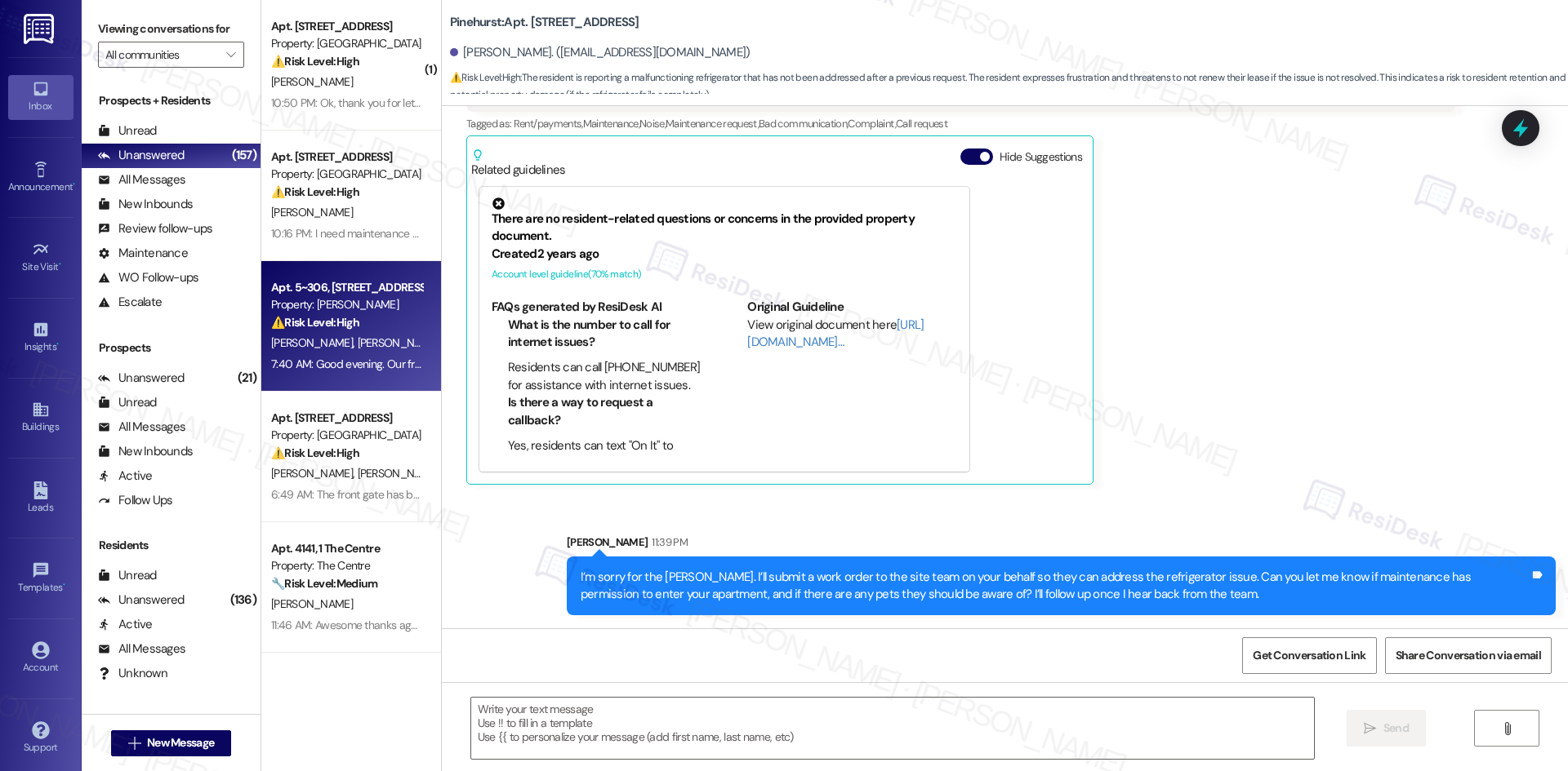
type textarea "Fetching suggested responses. Please feel free to read through the conversation…"
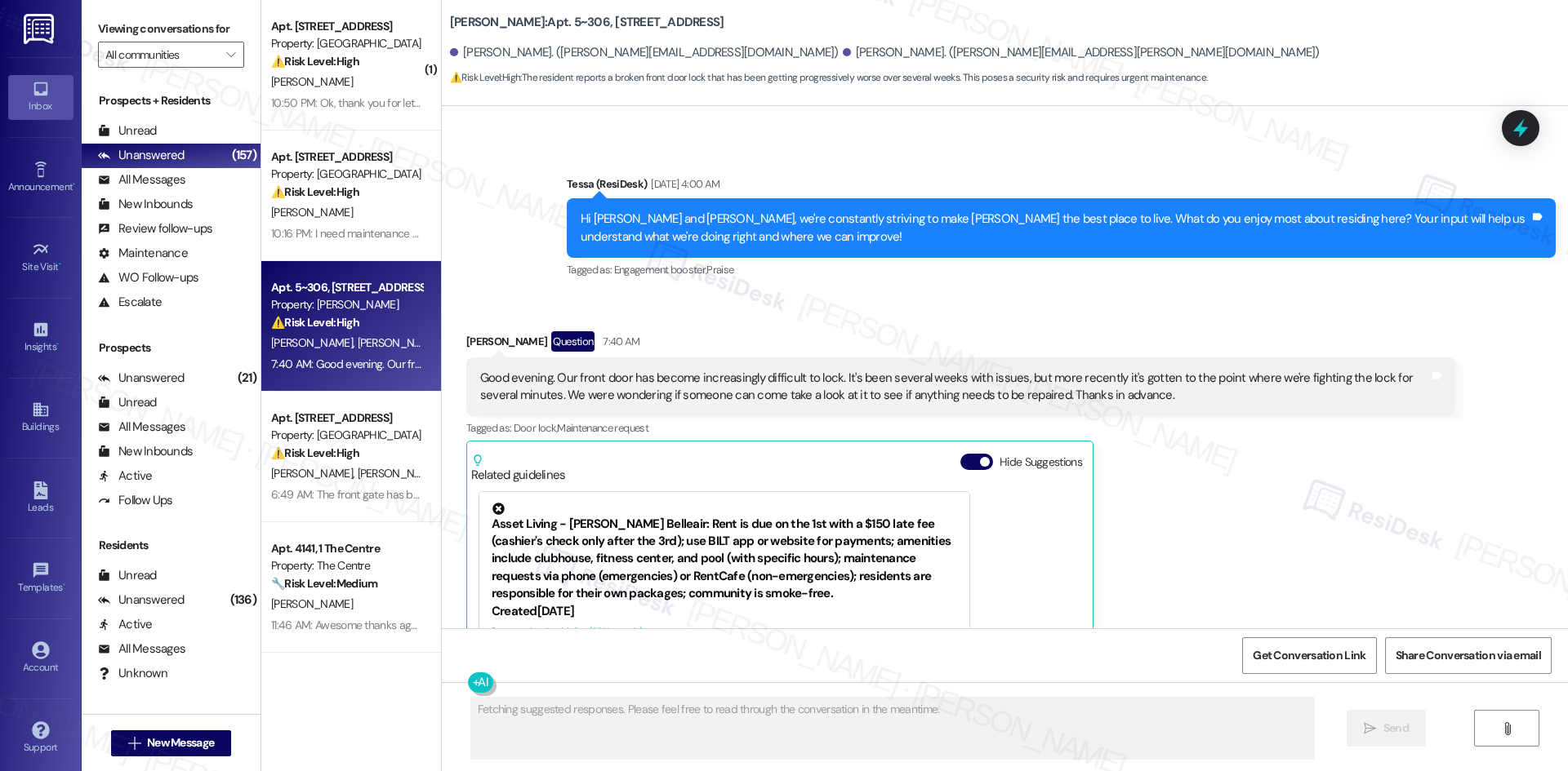
scroll to position [491, 0]
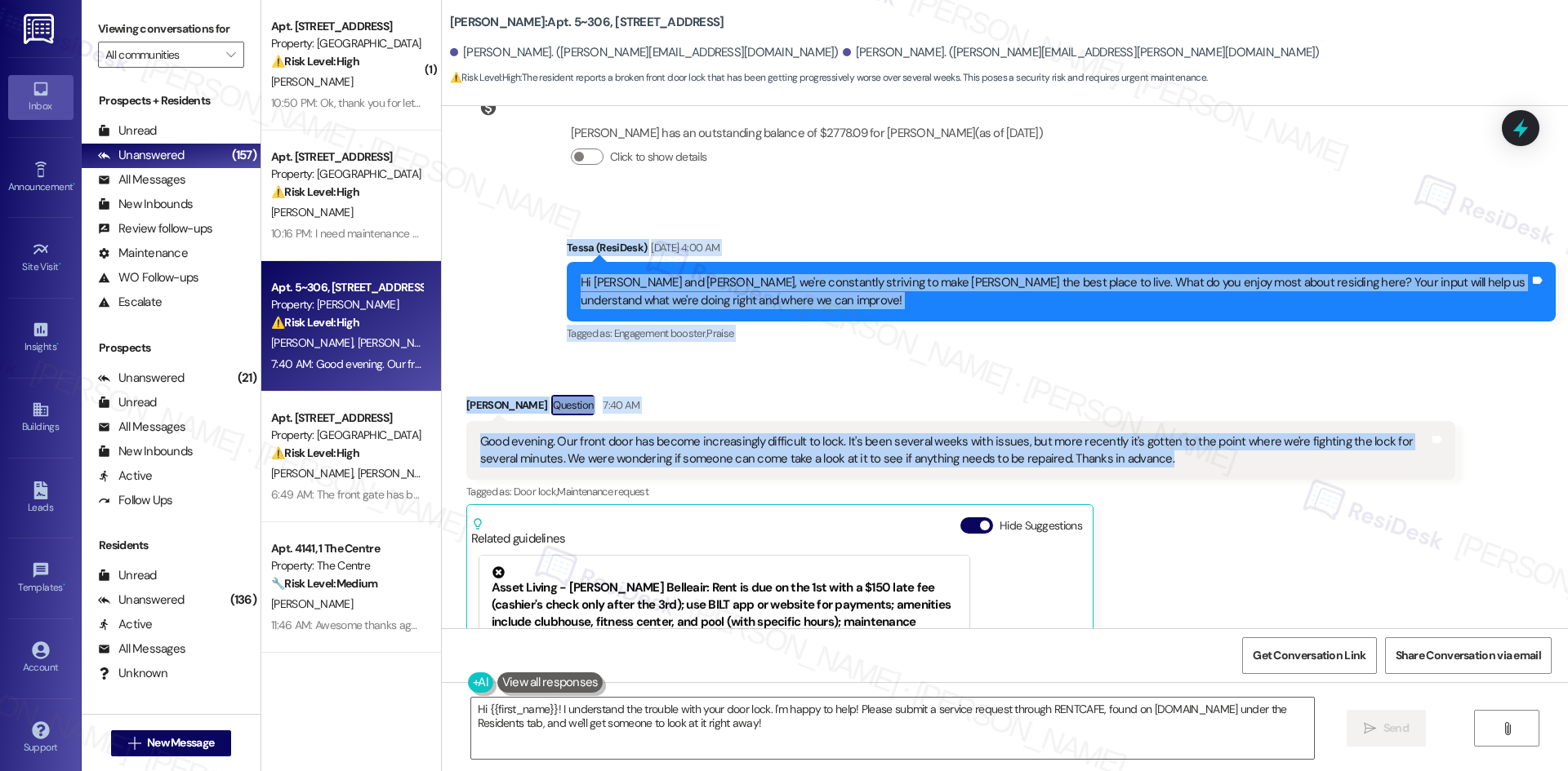
drag, startPoint x: 1134, startPoint y: 461, endPoint x: 529, endPoint y: 246, distance: 642.1
click at [529, 246] on div "Lease started Jan 05, 2025 at 8:00 AM Survey, sent via SMS Residesk Automated S…" at bounding box center [1004, 367] width 1126 height 523
copy div "Tessa (ResiDesk) Aug 19, 2025 at 4:00 AM Hi Clarissa and Adrienne, we're consta…"
click at [554, 353] on div "Announcement, sent via SMS Tessa (ResiDesk) Aug 19, 2025 at 4:00 AM Hi Clarissa…" at bounding box center [1061, 292] width 1013 height 131
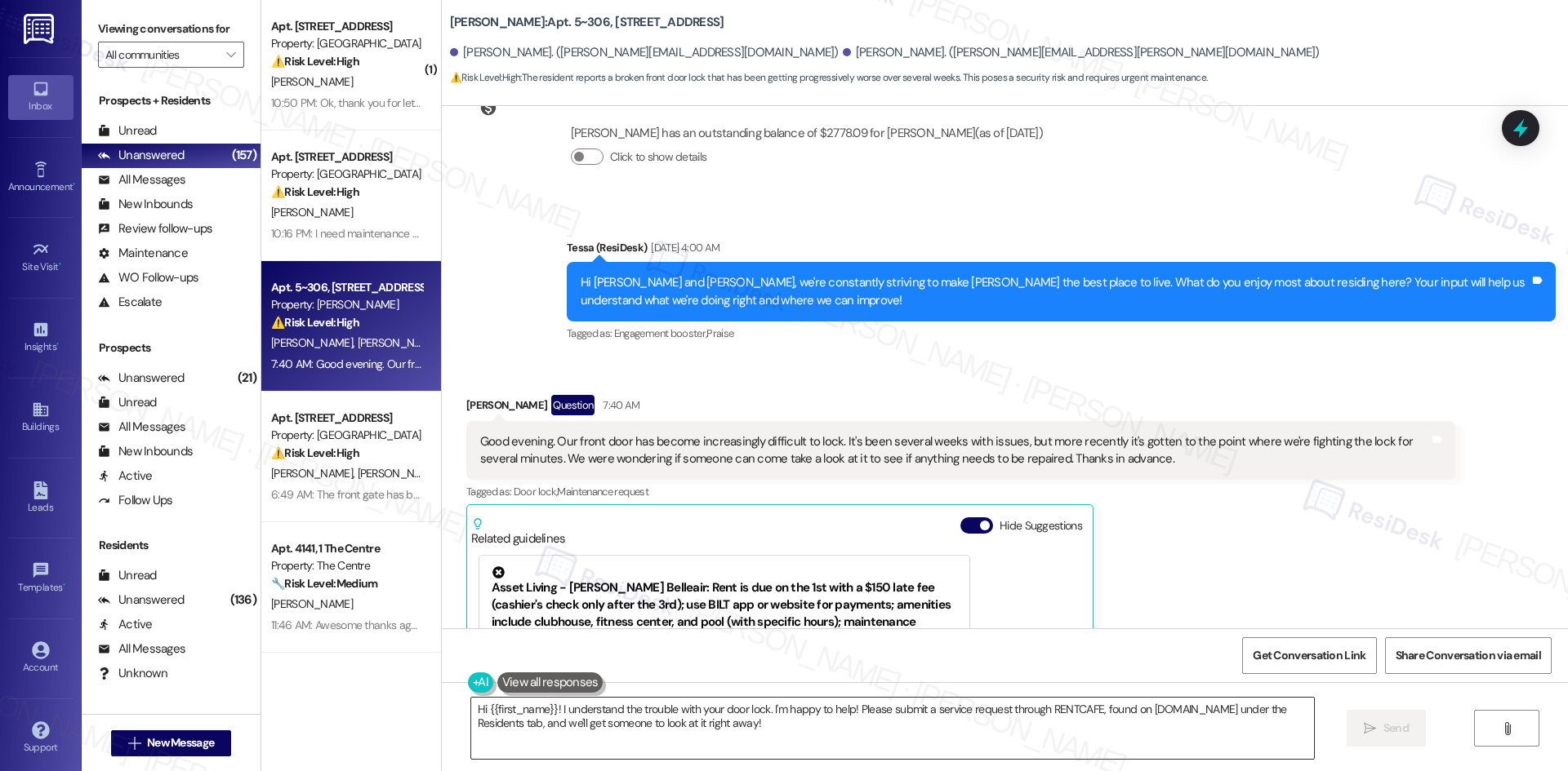
click at [731, 744] on textarea "Hi {{first_name}}! I understand the trouble with your door lock. I'm happy to h…" at bounding box center [893, 727] width 842 height 61
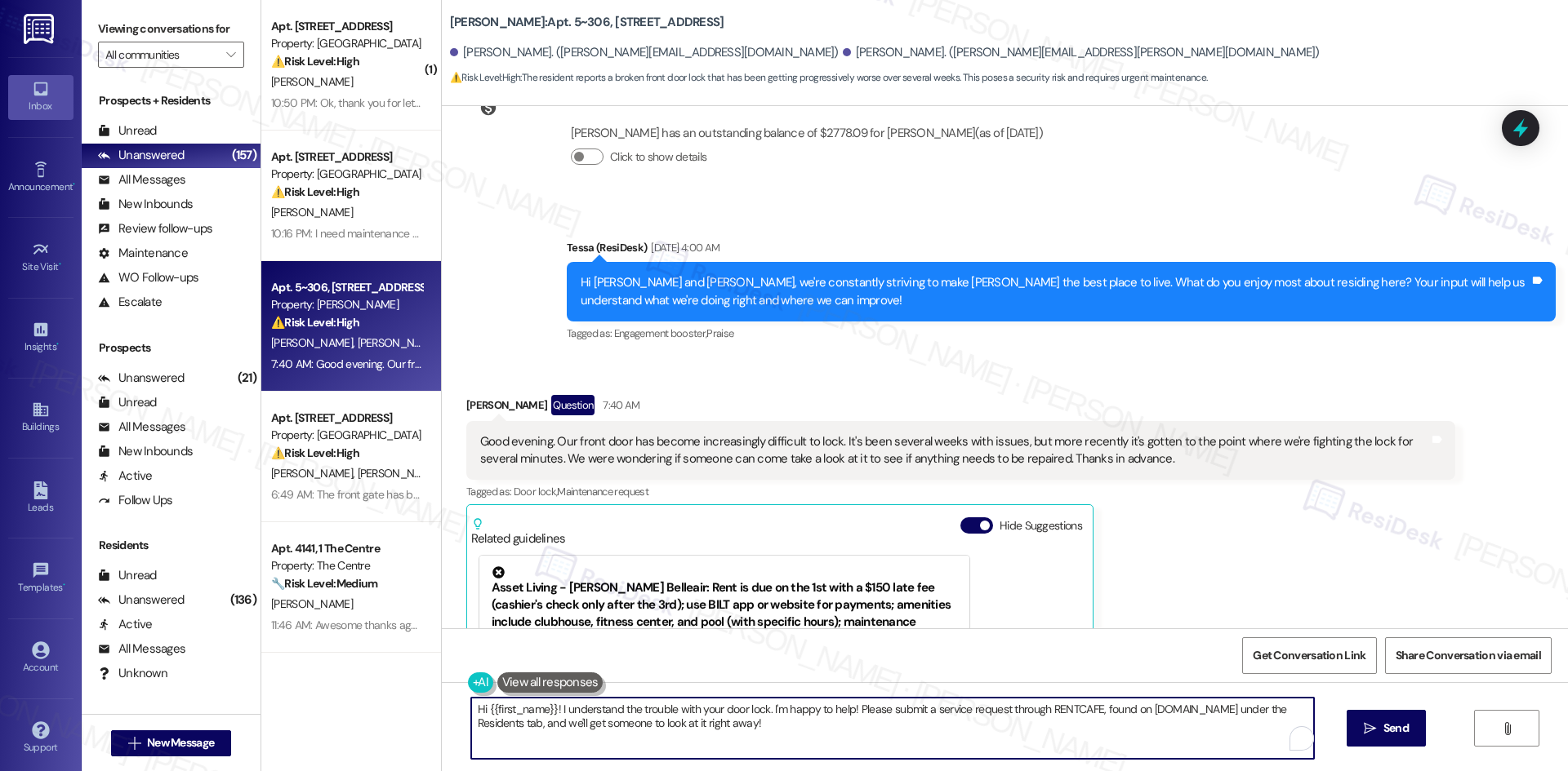
paste textarea "I’m sorry to hear about the trouble with your front door, Clarissa. I’ll submit…"
type textarea "I’m sorry to hear about the trouble with your front door, Clarissa. I’ll submit…"
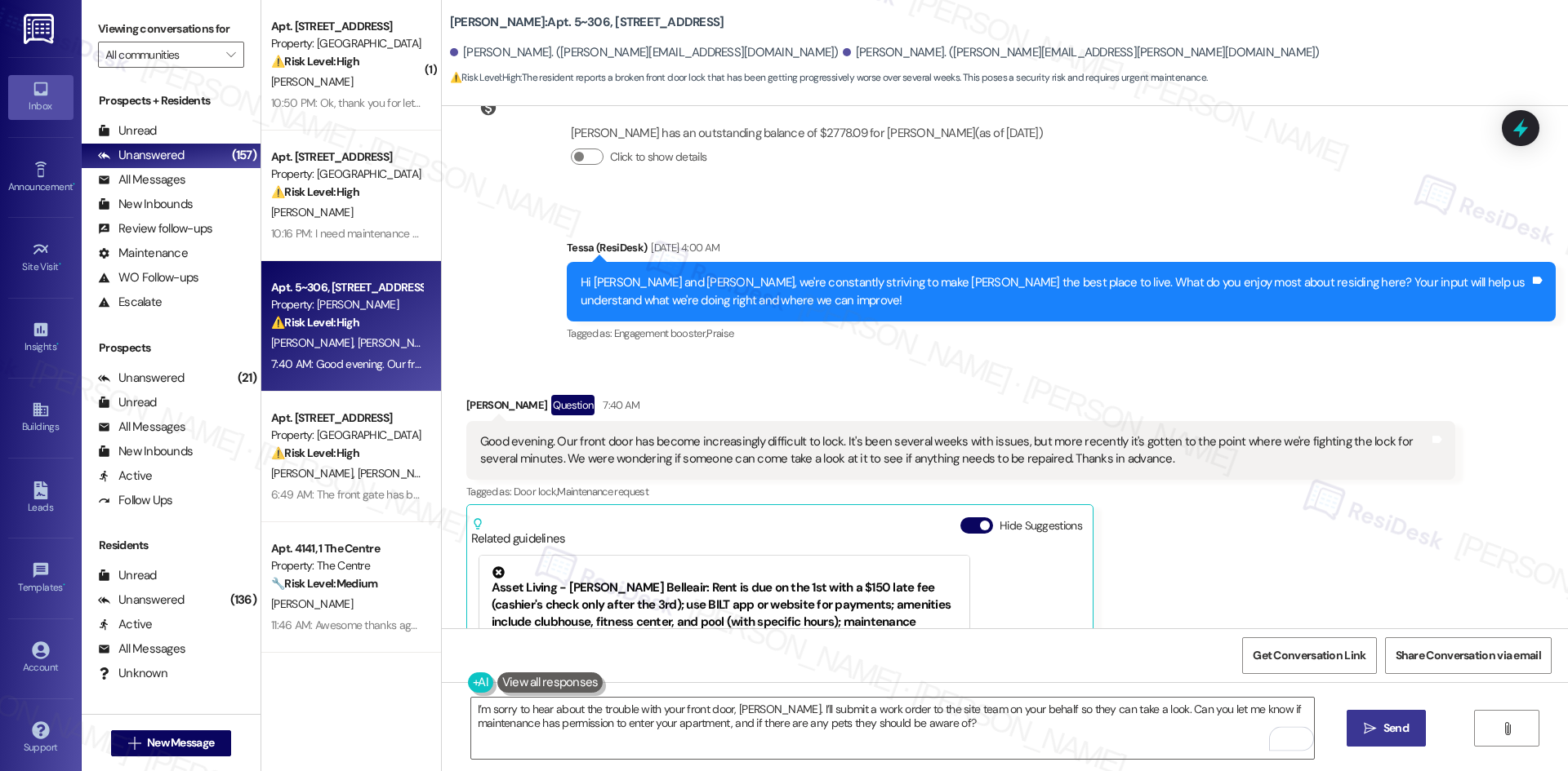
click at [1393, 733] on span "Send" at bounding box center [1395, 728] width 25 height 17
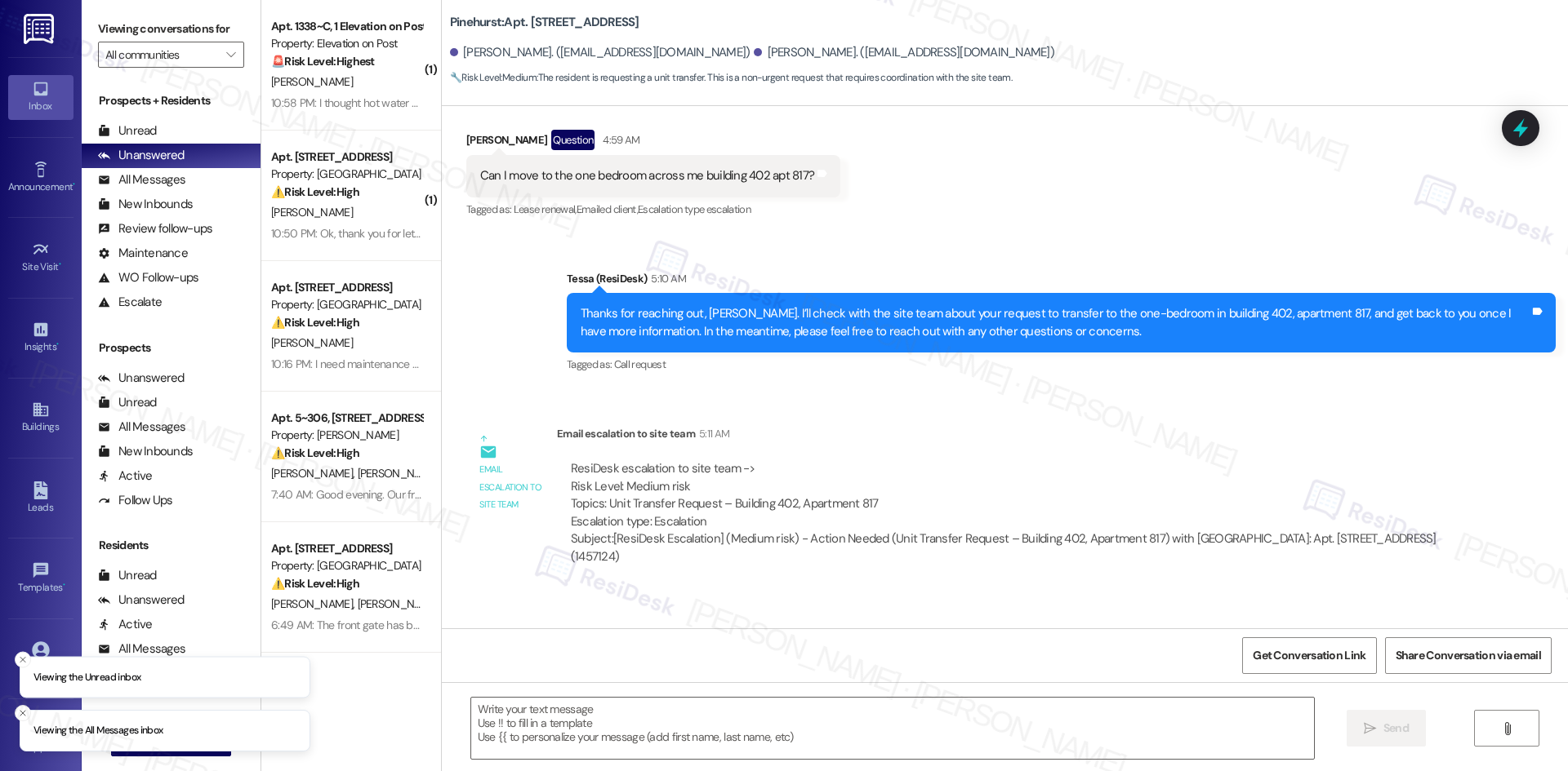
scroll to position [377, 0]
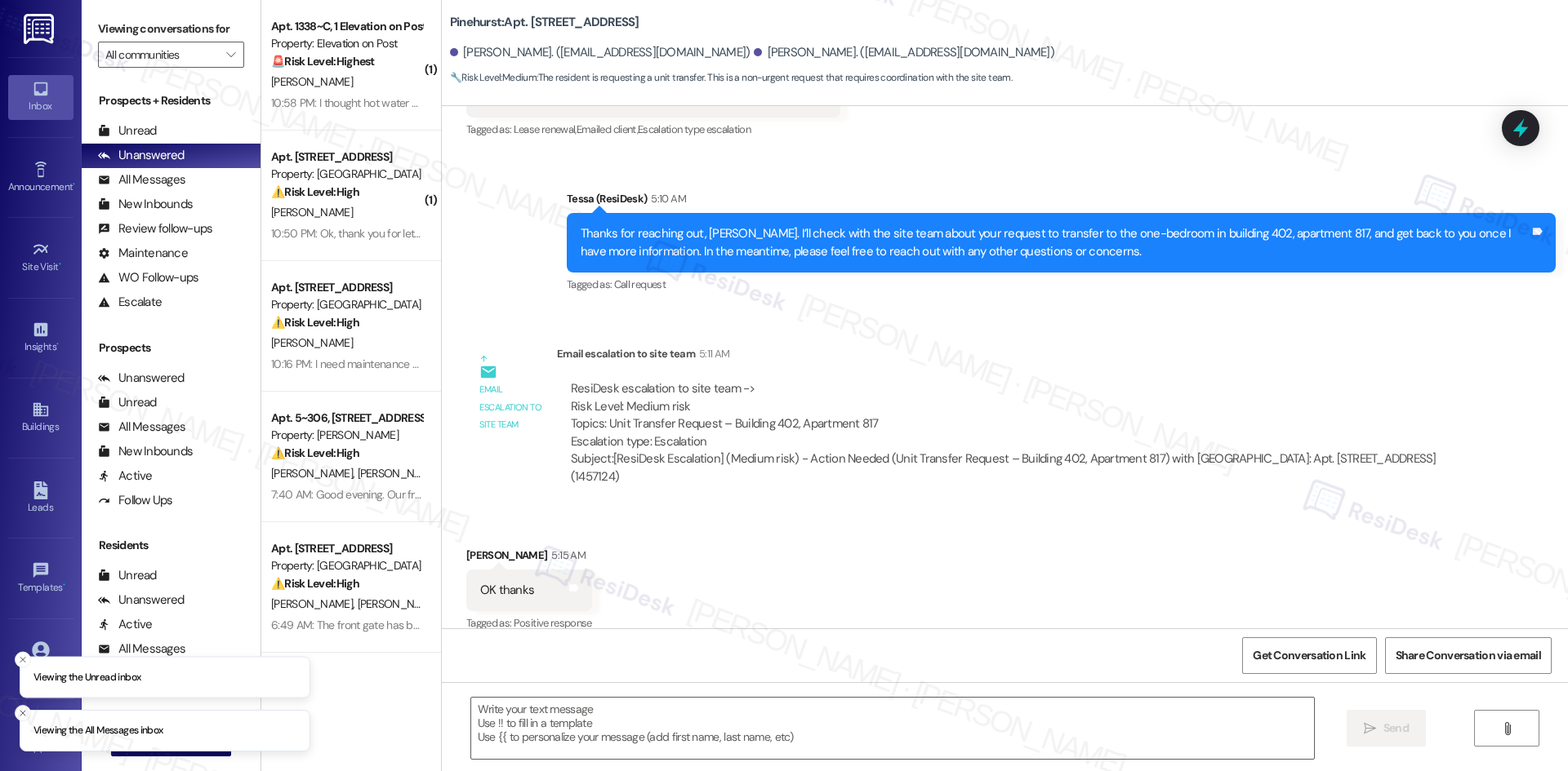
type textarea "Fetching suggested responses. Please feel free to read through the conversation…"
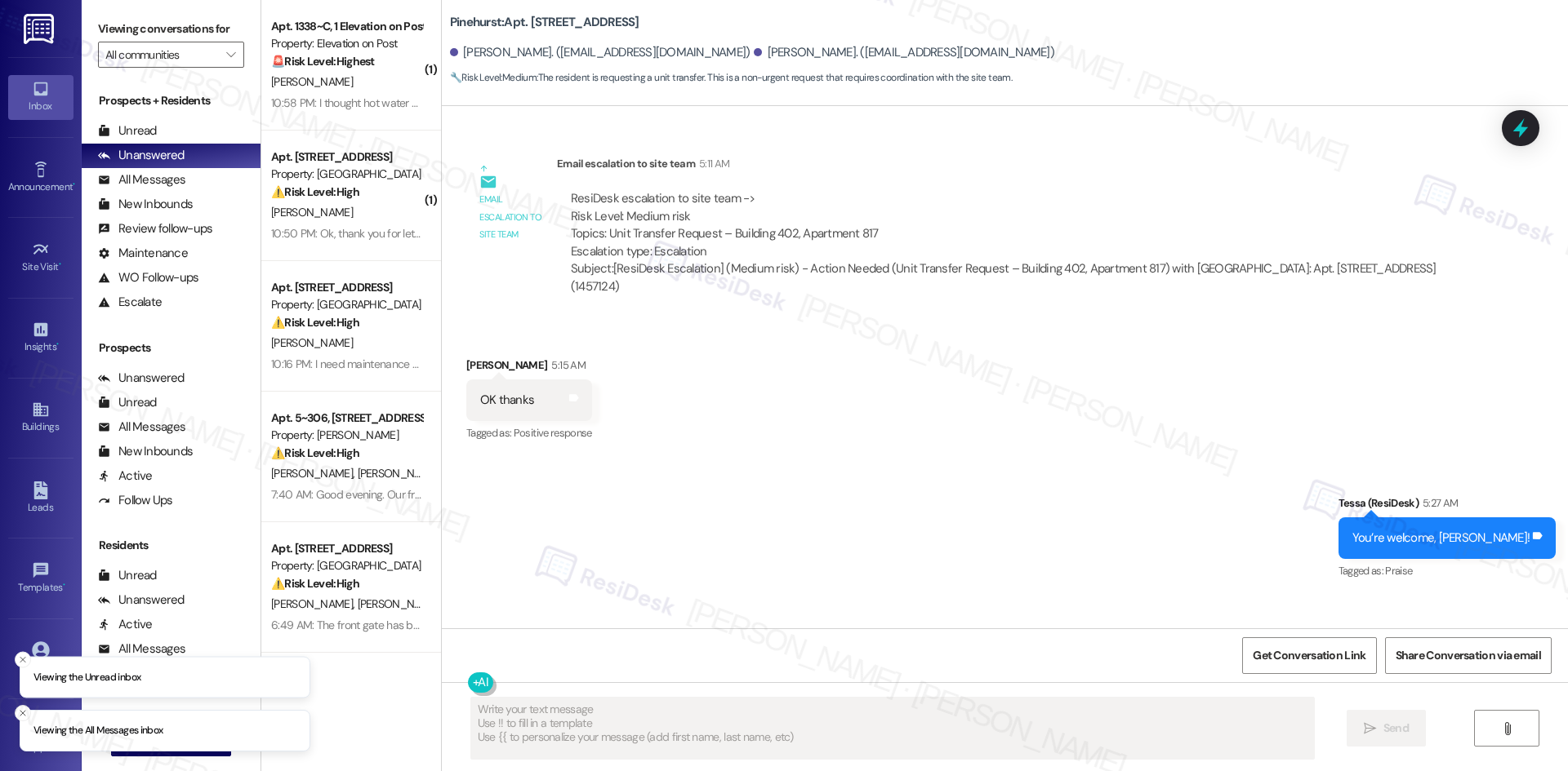
scroll to position [622, 0]
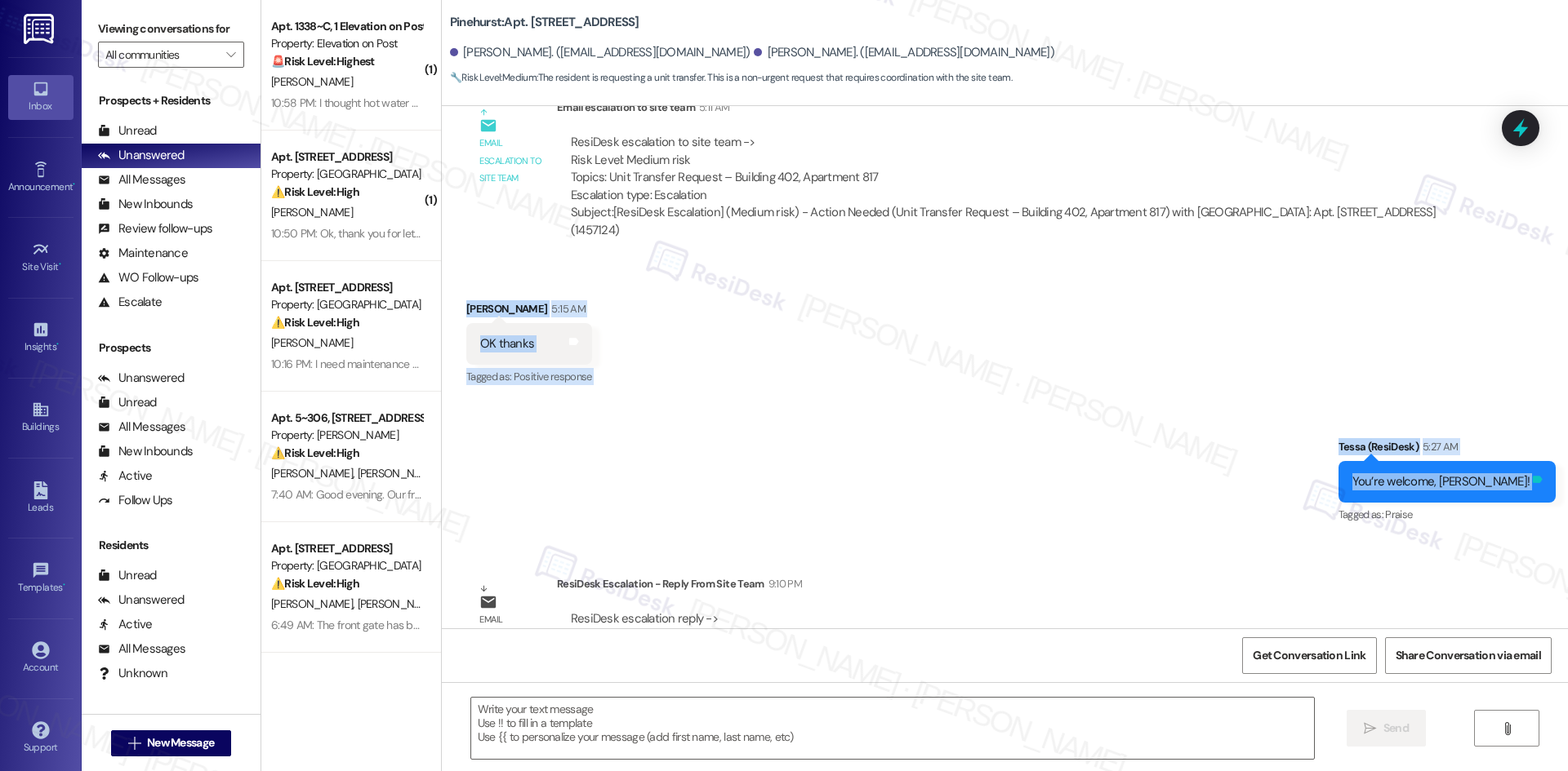
drag, startPoint x: 444, startPoint y: 275, endPoint x: 1535, endPoint y: 469, distance: 1108.1
click at [1535, 469] on div "Lease started [DATE] 8:00 AM Announcement, sent via SMS Tessa (ResiDesk) 4:48 A…" at bounding box center [1004, 367] width 1126 height 523
copy div "[PERSON_NAME] Facile 5:15 AM OK thanks Tags and notes Tagged as: Positive respo…"
click at [750, 431] on div "Sent via SMS Tessa (ResiDesk) 5:27 AM You’re welcome, [PERSON_NAME]! Tags and n…" at bounding box center [1004, 470] width 1126 height 138
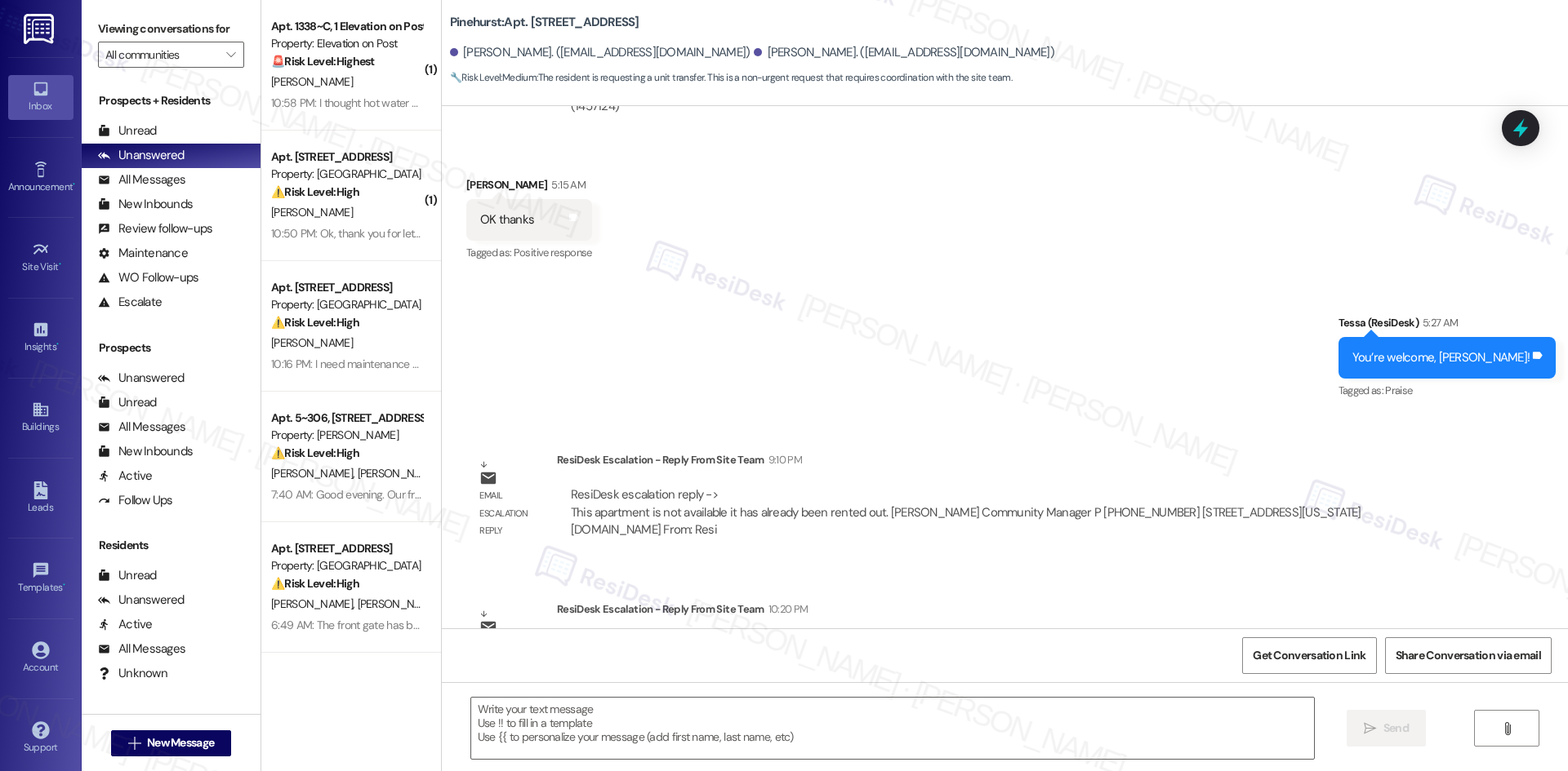
scroll to position [785, 0]
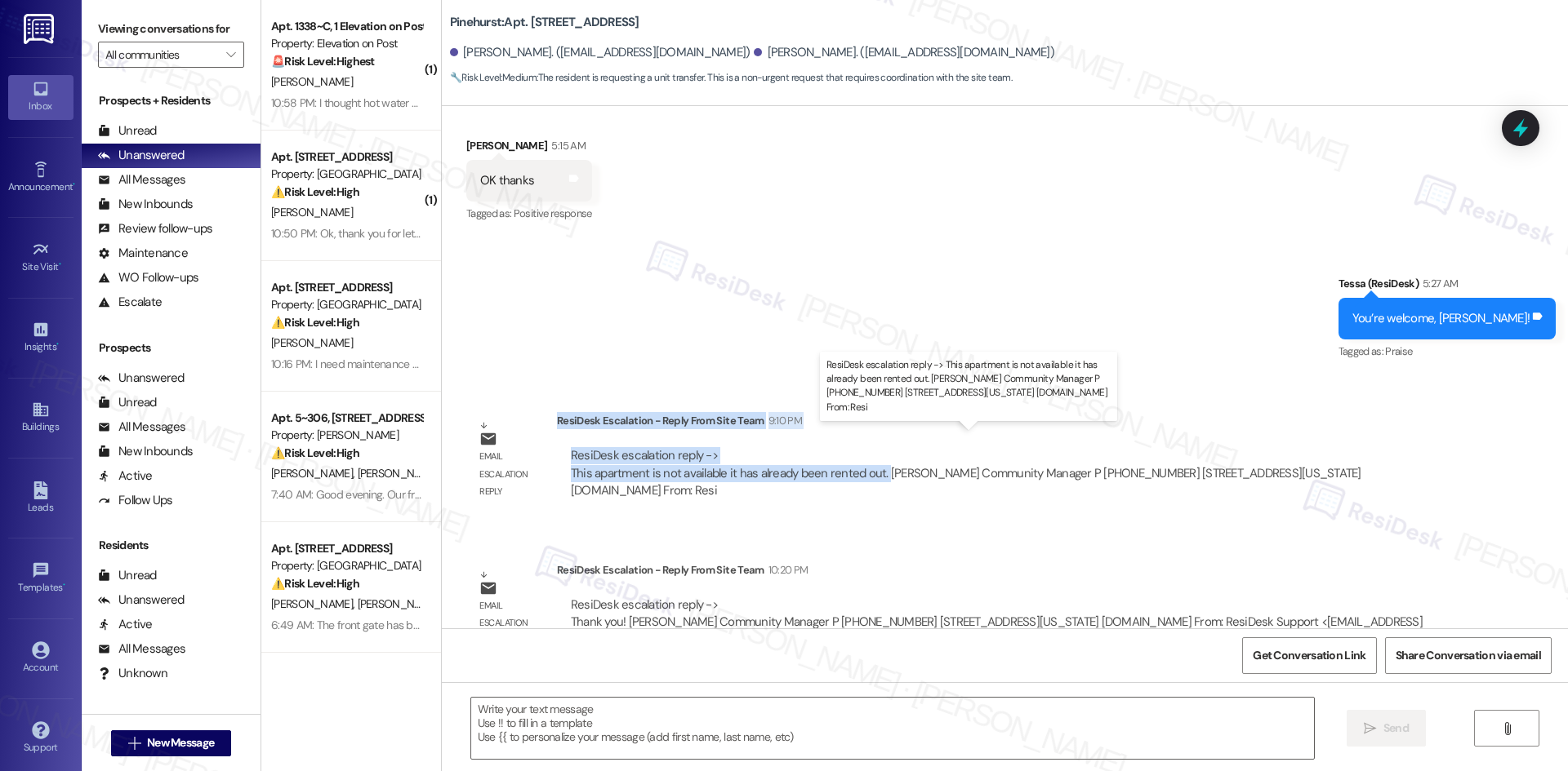
drag, startPoint x: 543, startPoint y: 404, endPoint x: 870, endPoint y: 459, distance: 331.6
click at [870, 459] on div "ResiDesk Escalation - Reply From Site Team 9:10 PM ResiDesk escalation reply ->…" at bounding box center [1006, 462] width 898 height 100
copy div "ResiDesk Escalation - Reply From Site Team 9:10 PM ResiDesk escalation reply ->…"
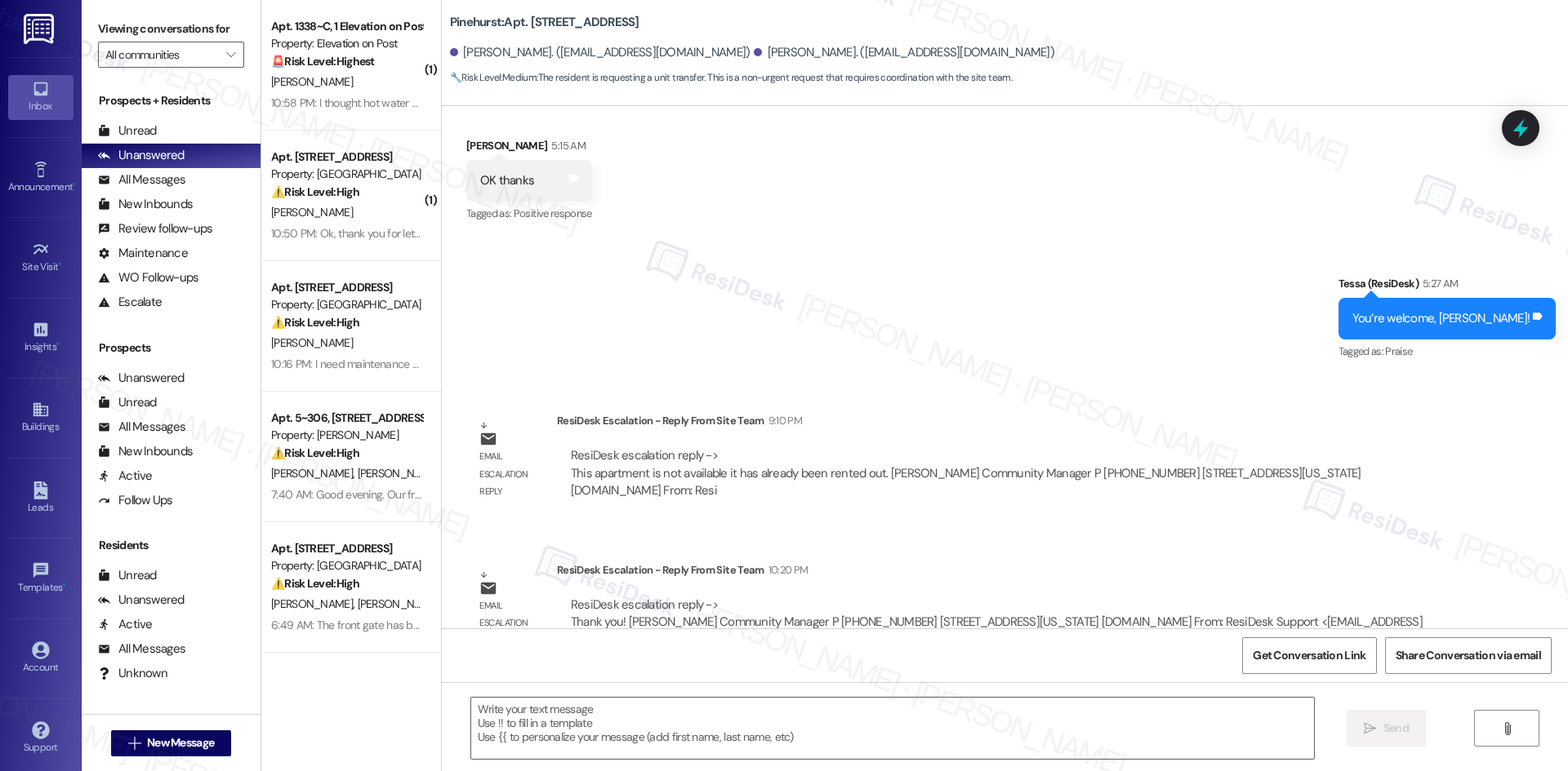
click at [903, 331] on div "Sent via SMS Tessa (ResiDesk) 5:27 AM You’re welcome, [PERSON_NAME]! Tags and n…" at bounding box center [1004, 307] width 1126 height 138
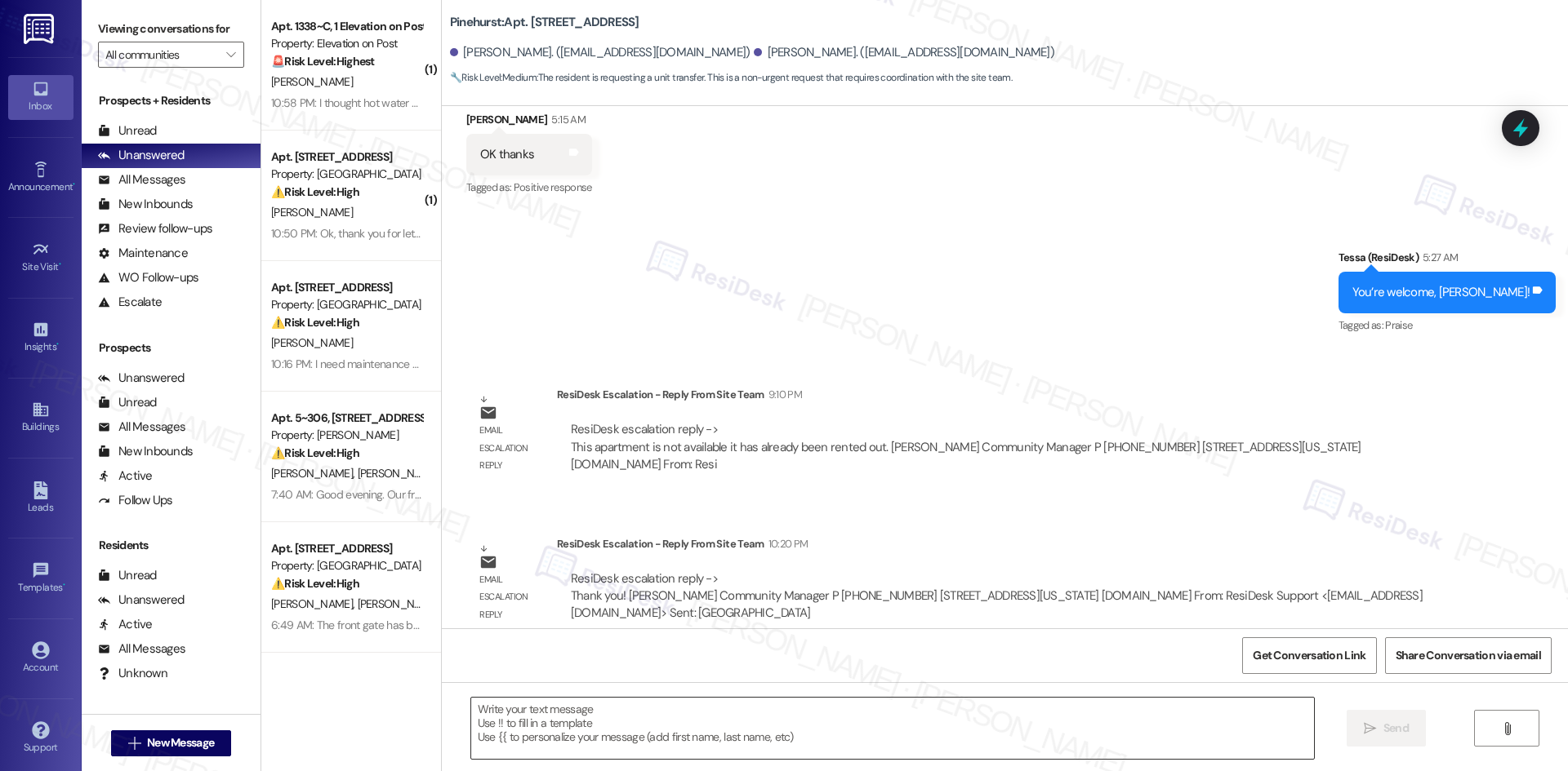
scroll to position [813, 0]
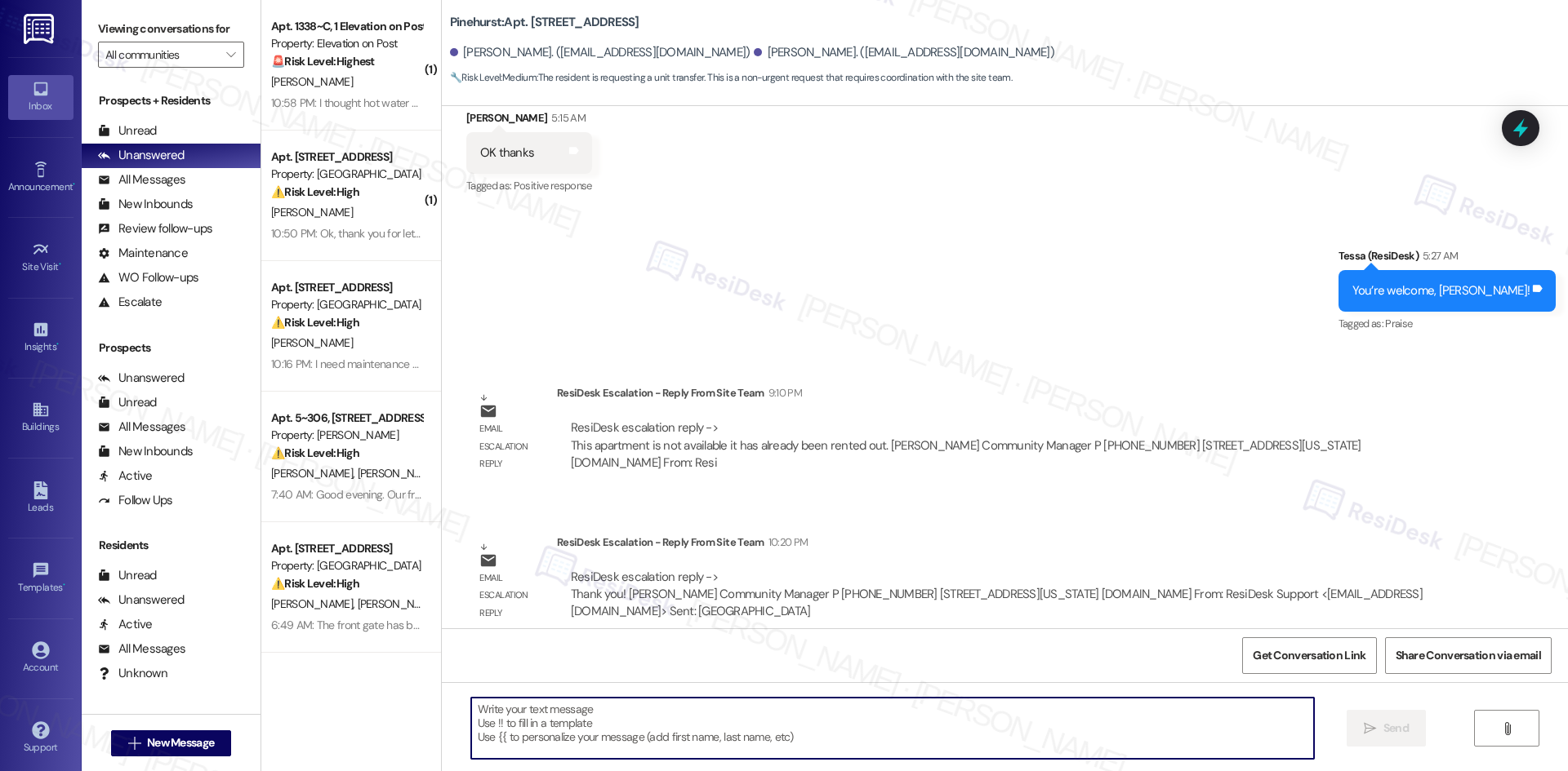
click at [848, 724] on textarea at bounding box center [893, 727] width 842 height 61
paste textarea "Thanks for your patience, [PERSON_NAME]. The site team confirmed the apartment …"
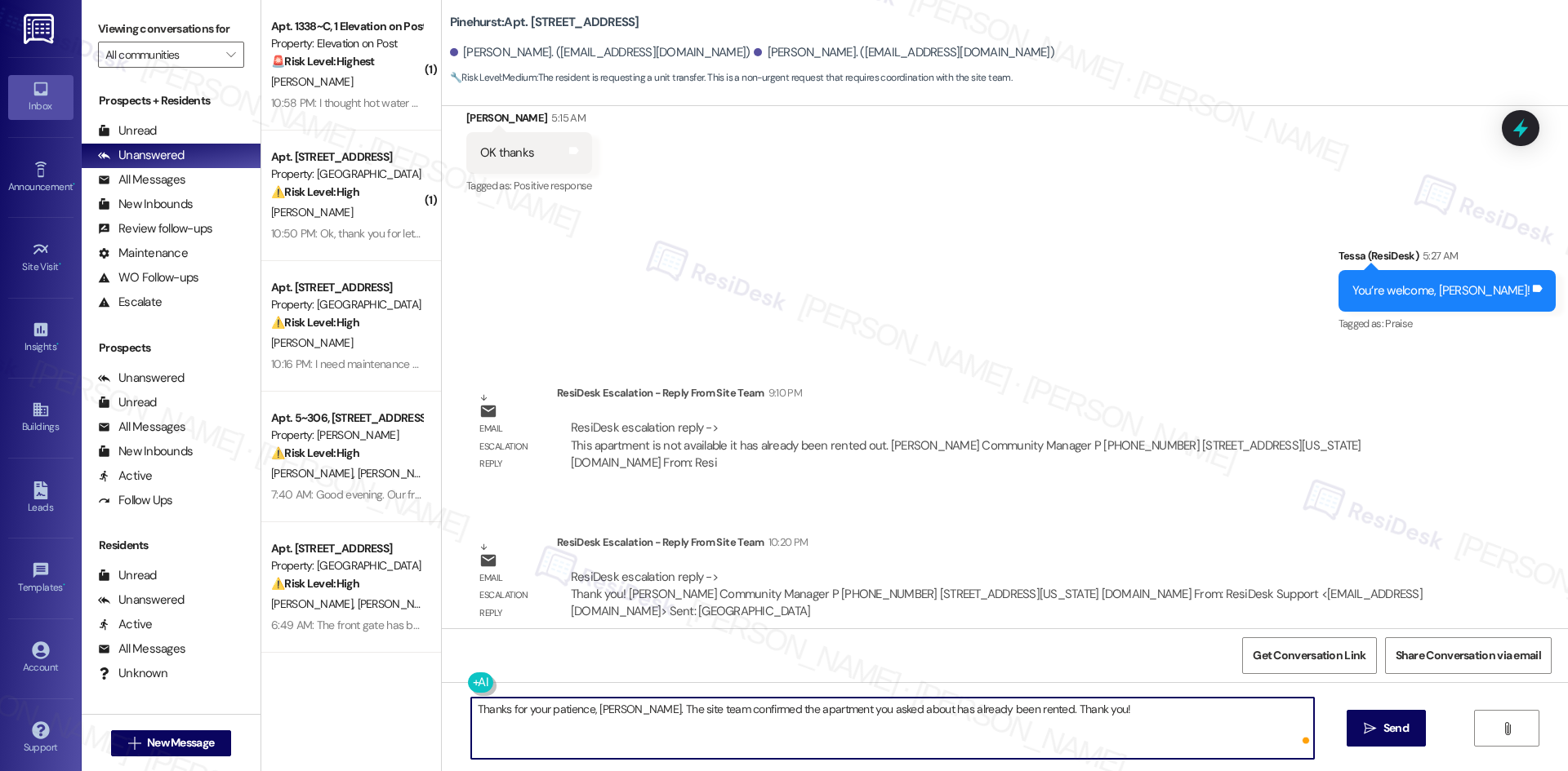
click at [1223, 733] on textarea "Thanks for your patience, [PERSON_NAME]. The site team confirmed the apartment …" at bounding box center [893, 727] width 842 height 61
type textarea "Thanks for your patience, [PERSON_NAME]. The site team confirmed the apartment …"
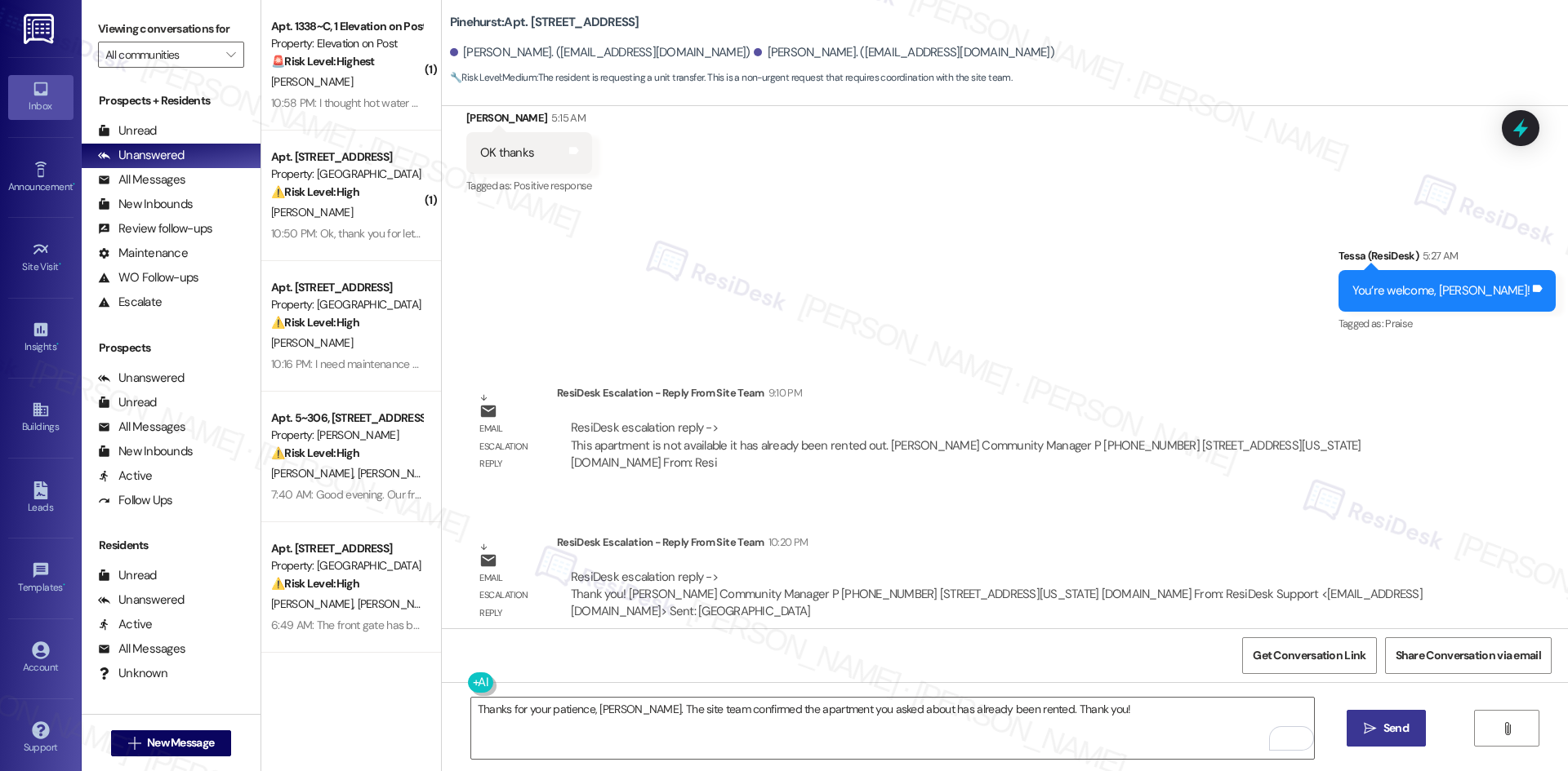
click at [1360, 728] on span " Send" at bounding box center [1386, 728] width 51 height 17
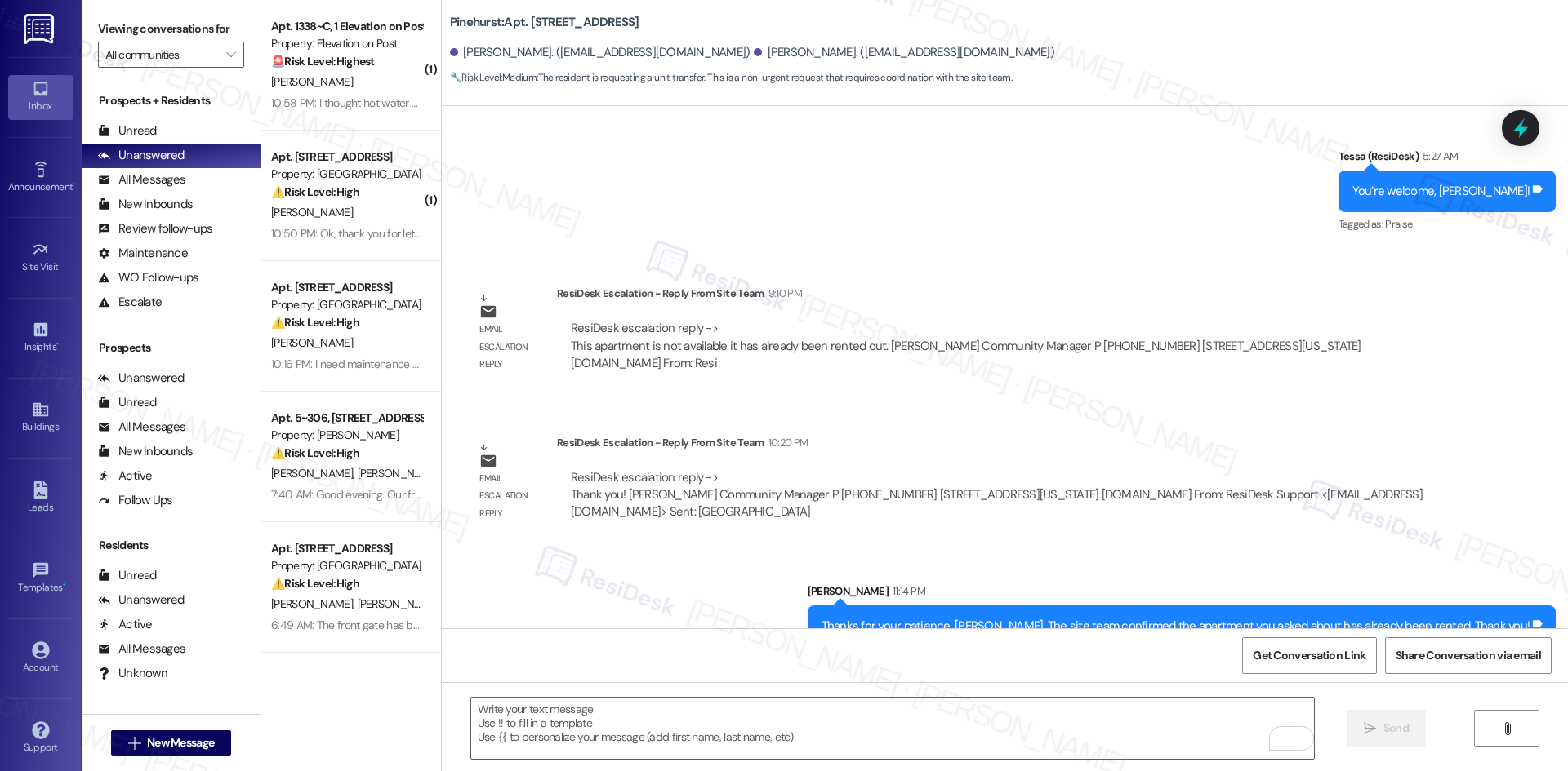
scroll to position [927, 0]
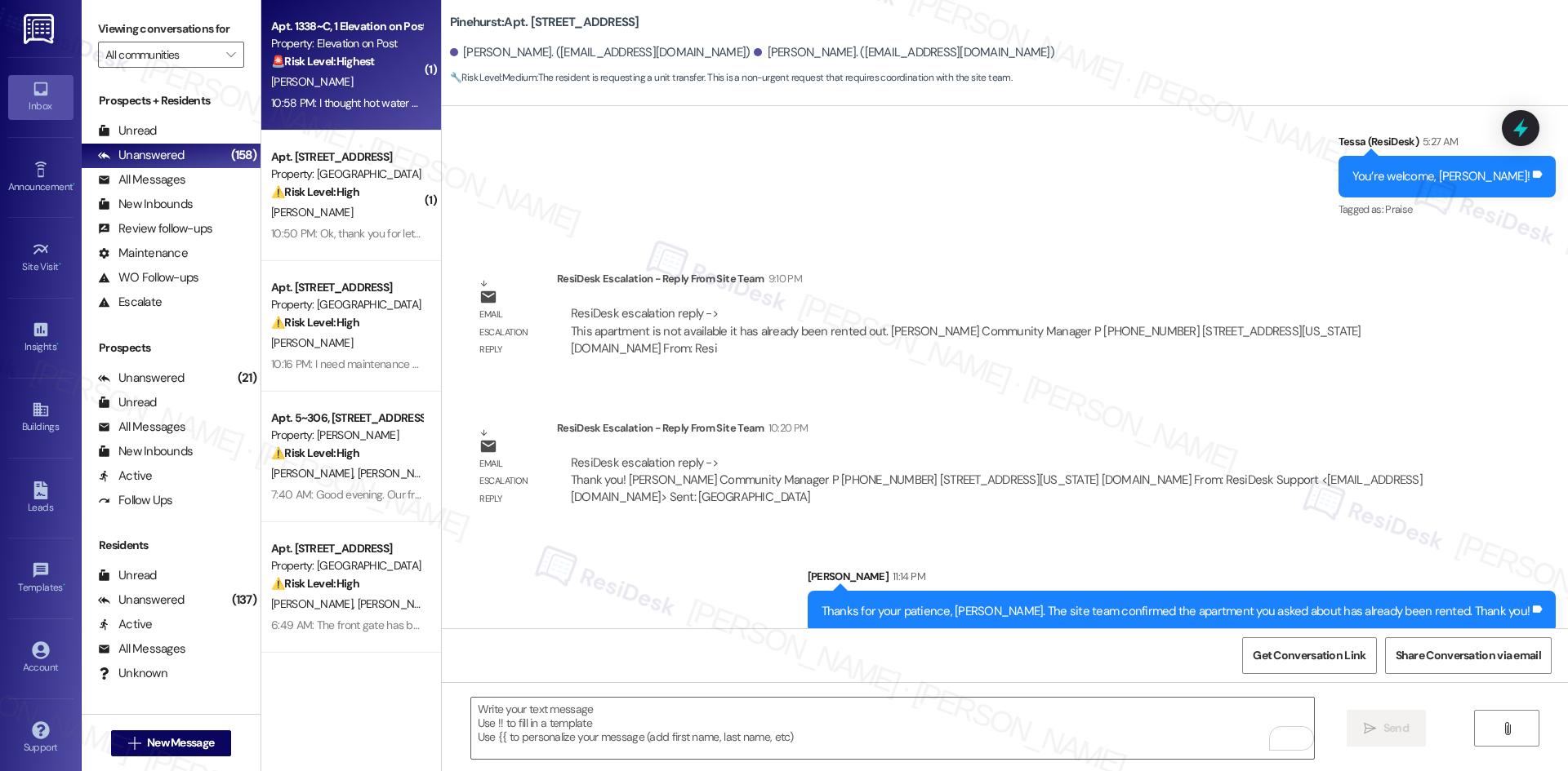
click at [350, 100] on div "10:58 PM: I thought hot water was considered priority yet I haven't had it for …" at bounding box center [495, 102] width 448 height 15
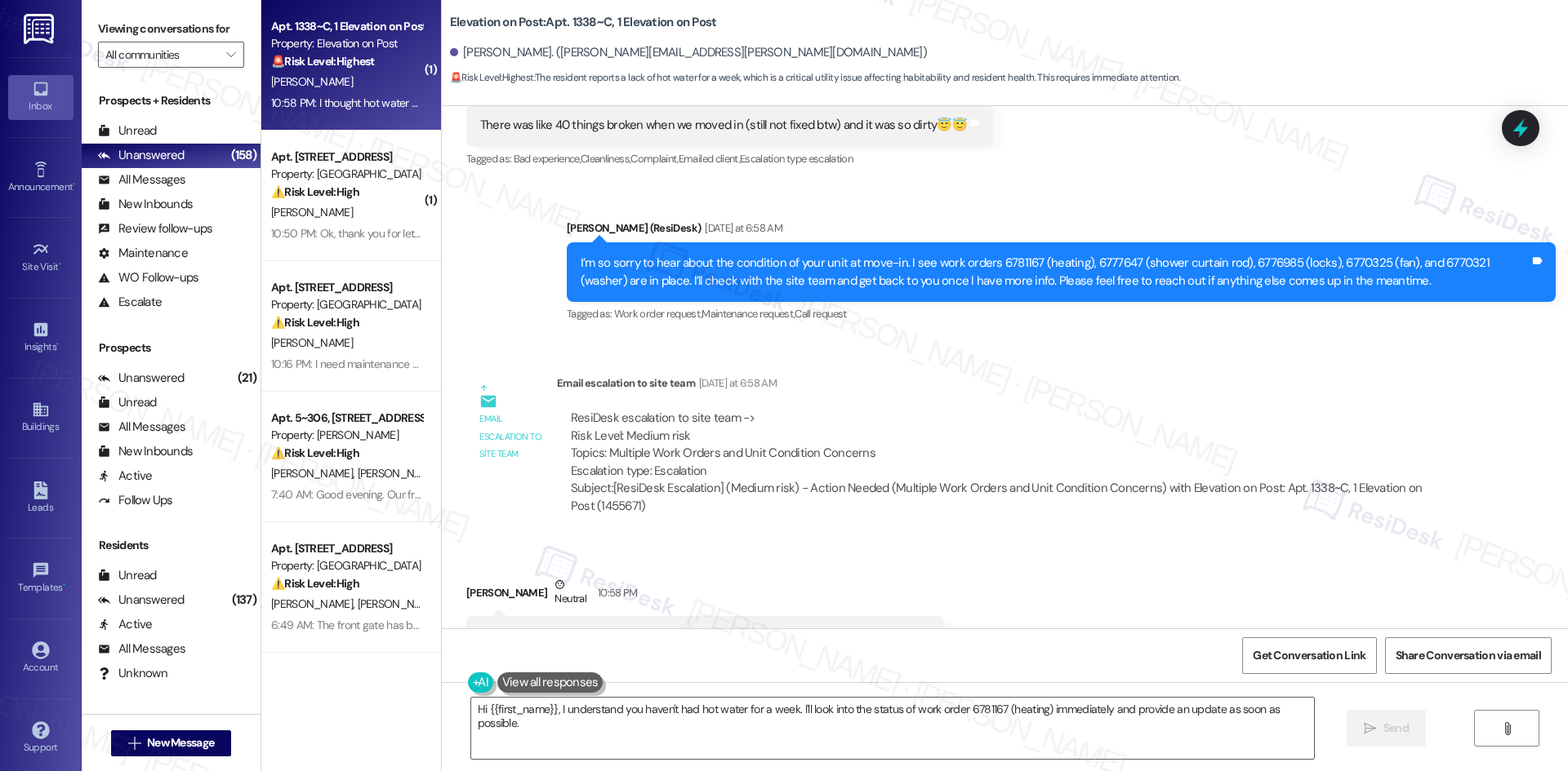
scroll to position [425, 0]
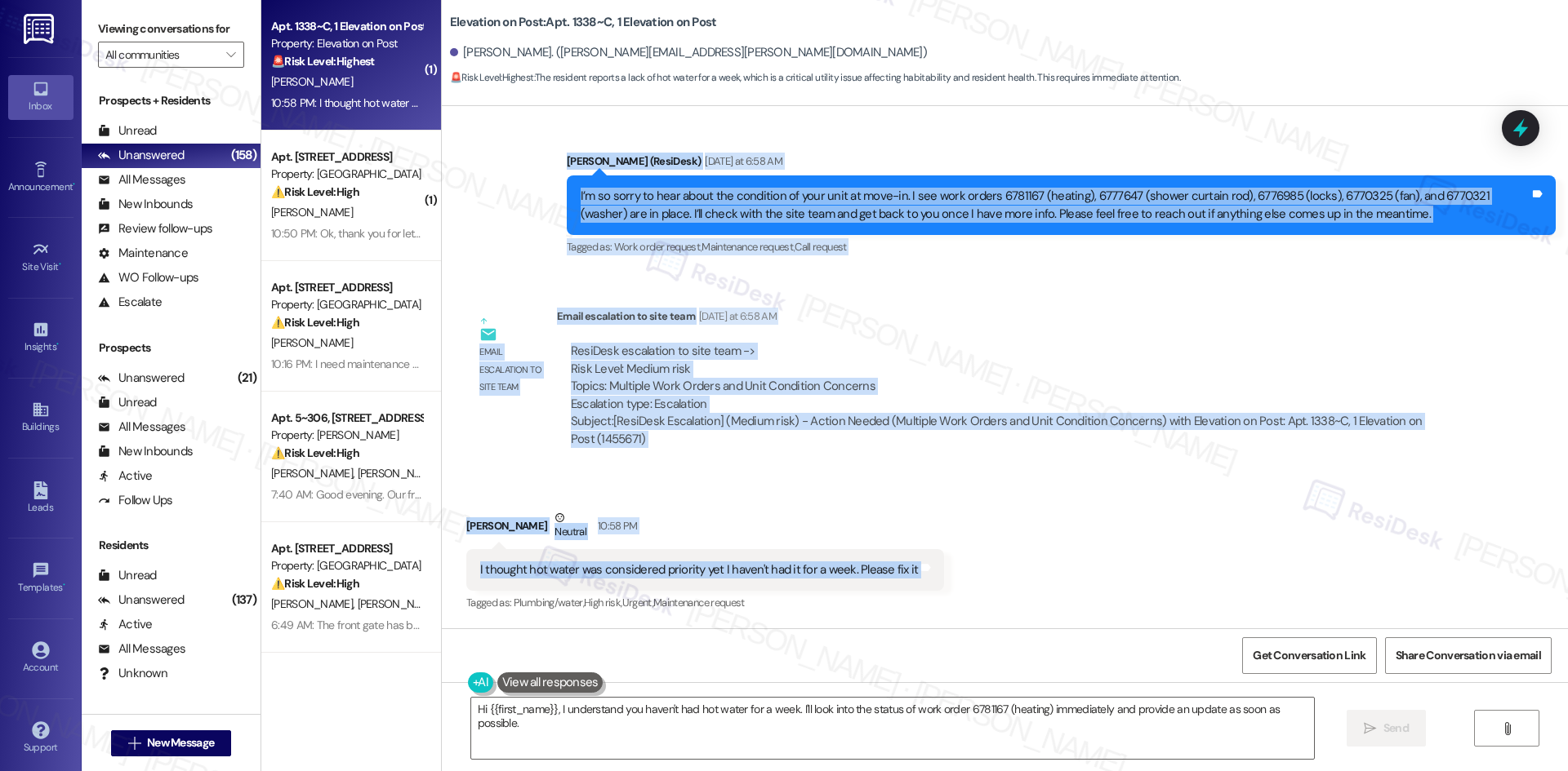
drag, startPoint x: 514, startPoint y: 146, endPoint x: 1065, endPoint y: 565, distance: 692.2
click at [1065, 565] on div "WO Lease started [DATE] 8:00 AM Show details Survey, sent via SMS Residesk Auto…" at bounding box center [1004, 367] width 1126 height 523
copy div "Lorem (IpsuMdol) Sitametco ad 4:41 EL S’d ei tempo in utla etdol mag aliquaeni …"
click at [1050, 408] on div "ResiDesk escalation to site team -> Risk Level: Medium risk Topics: Multiple Wo…" at bounding box center [1005, 377] width 870 height 70
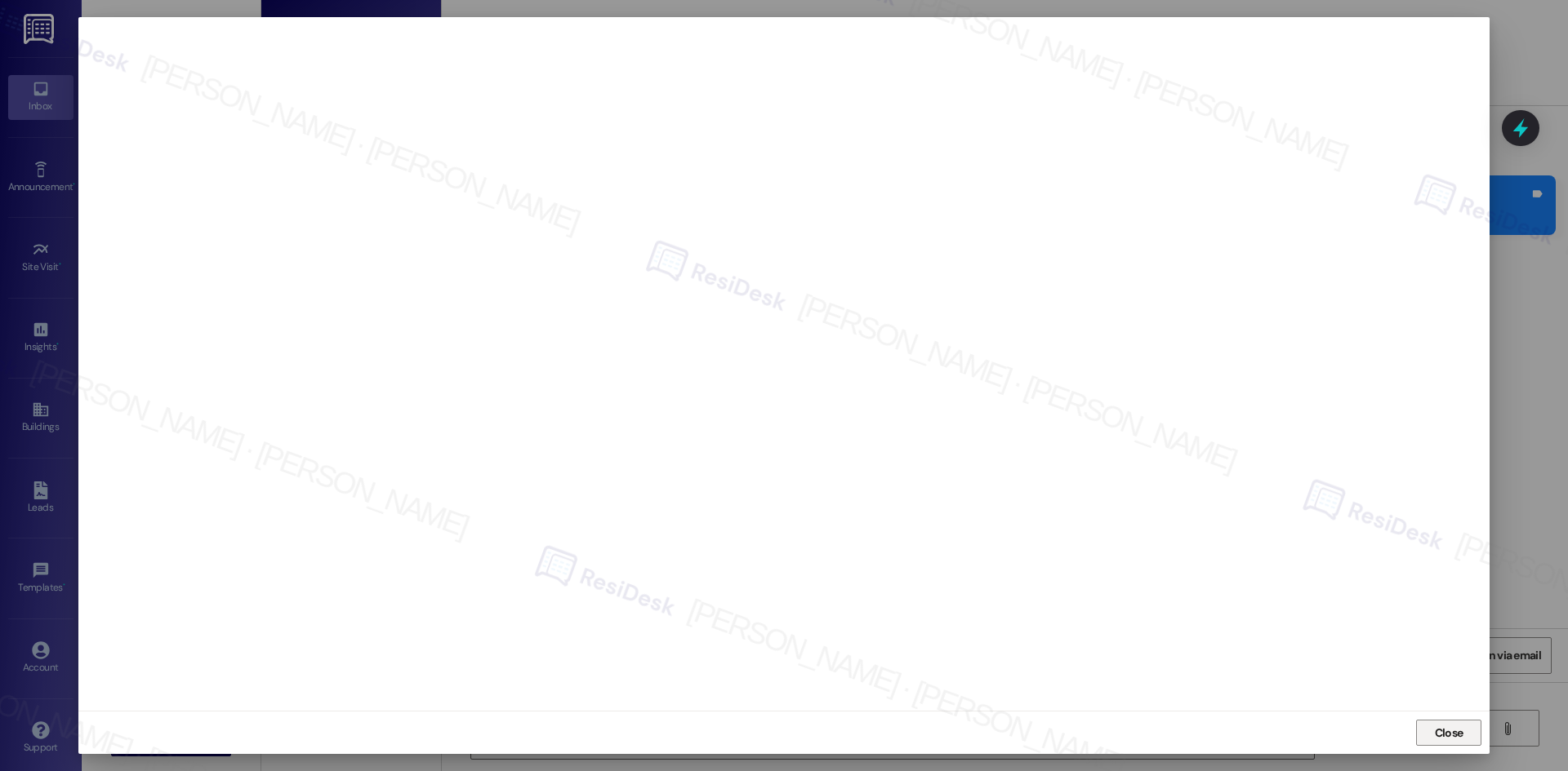
click at [1457, 739] on span "Close" at bounding box center [1448, 733] width 28 height 17
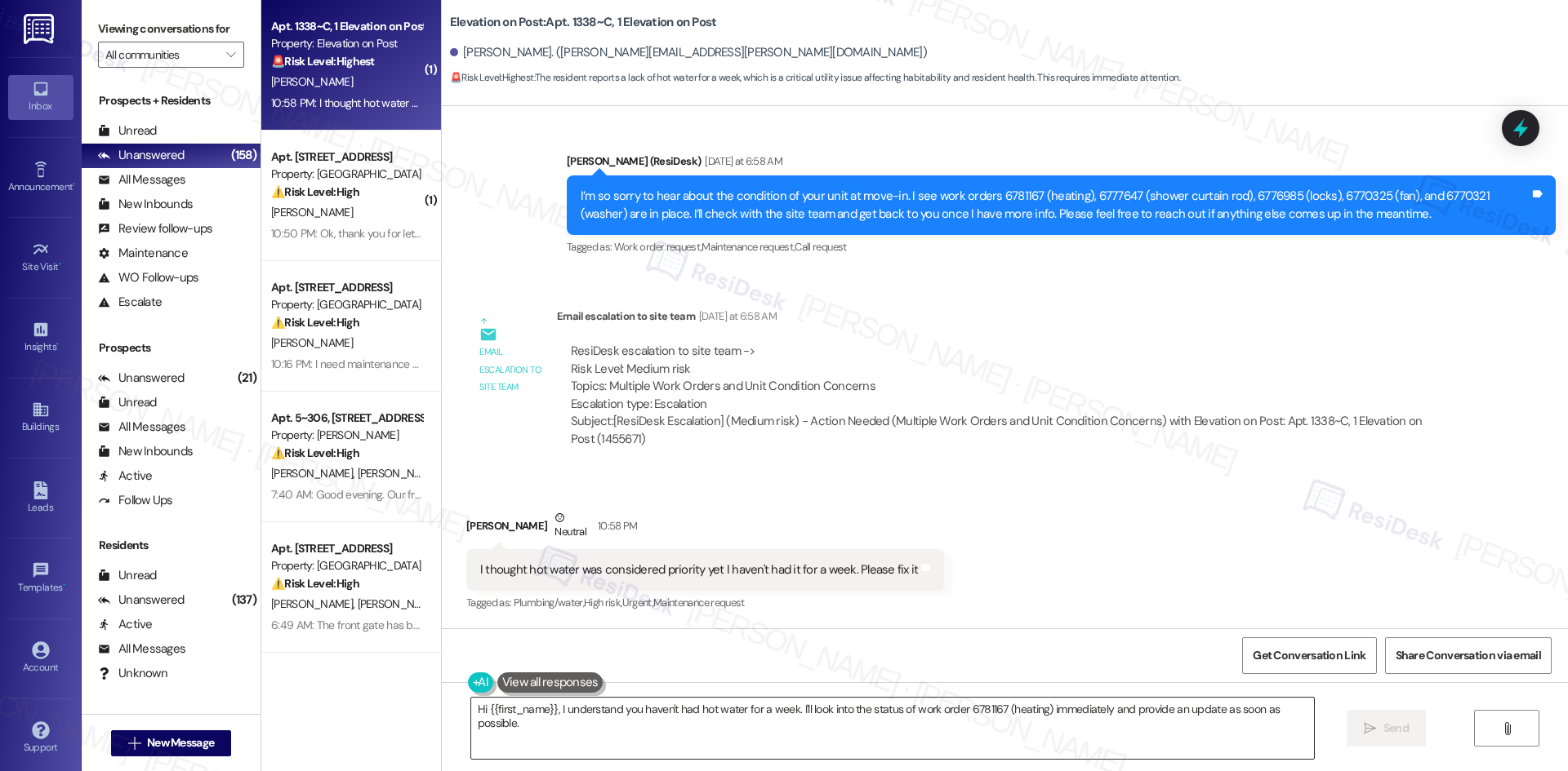
click at [641, 730] on textarea "Hi {{first_name}}, I understand you haven't had hot water for a week. I'll look…" at bounding box center [893, 727] width 842 height 61
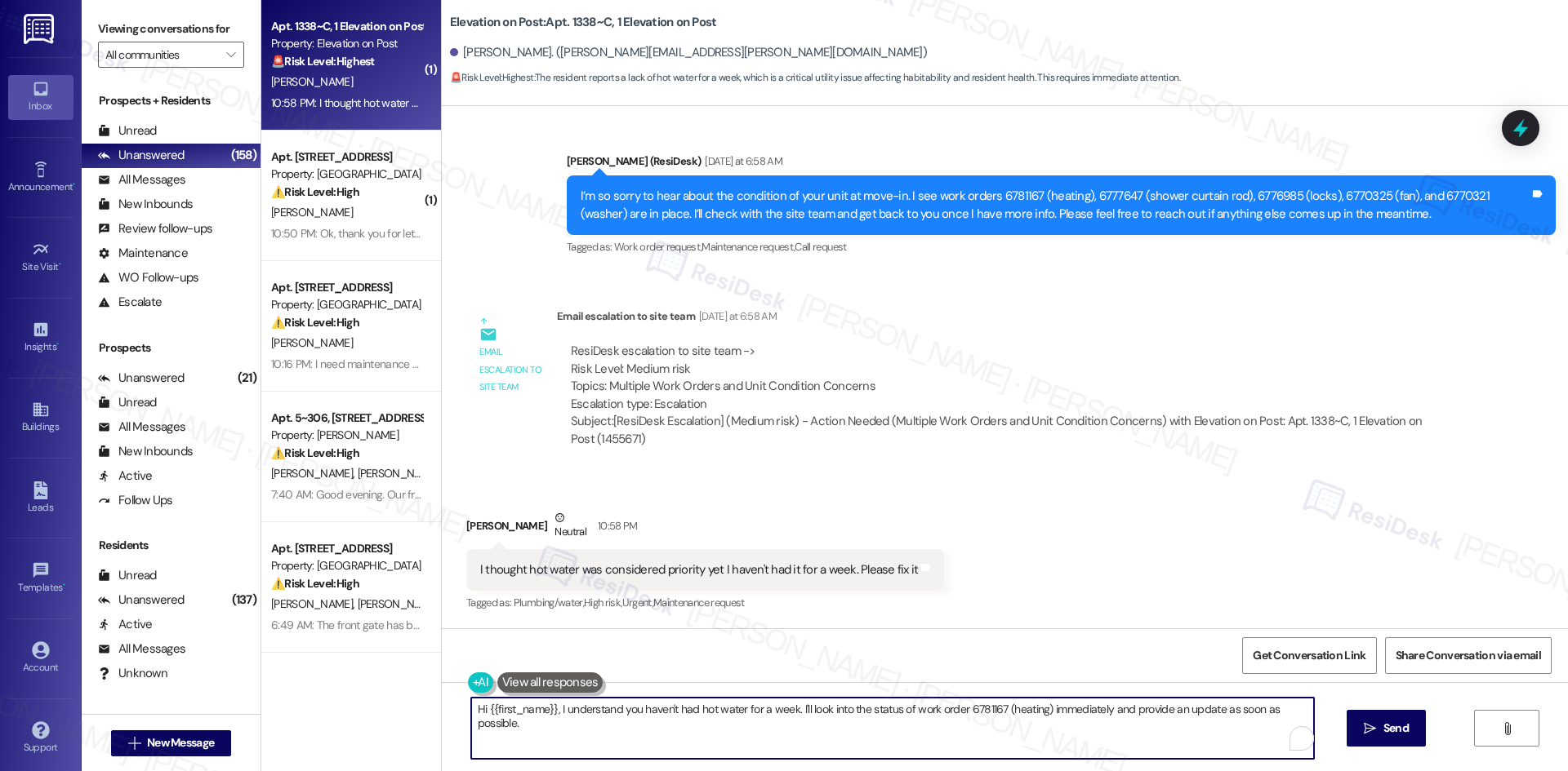
paste textarea "I’m really sorry you’re still without hot water, [PERSON_NAME]. I’ve already fo…"
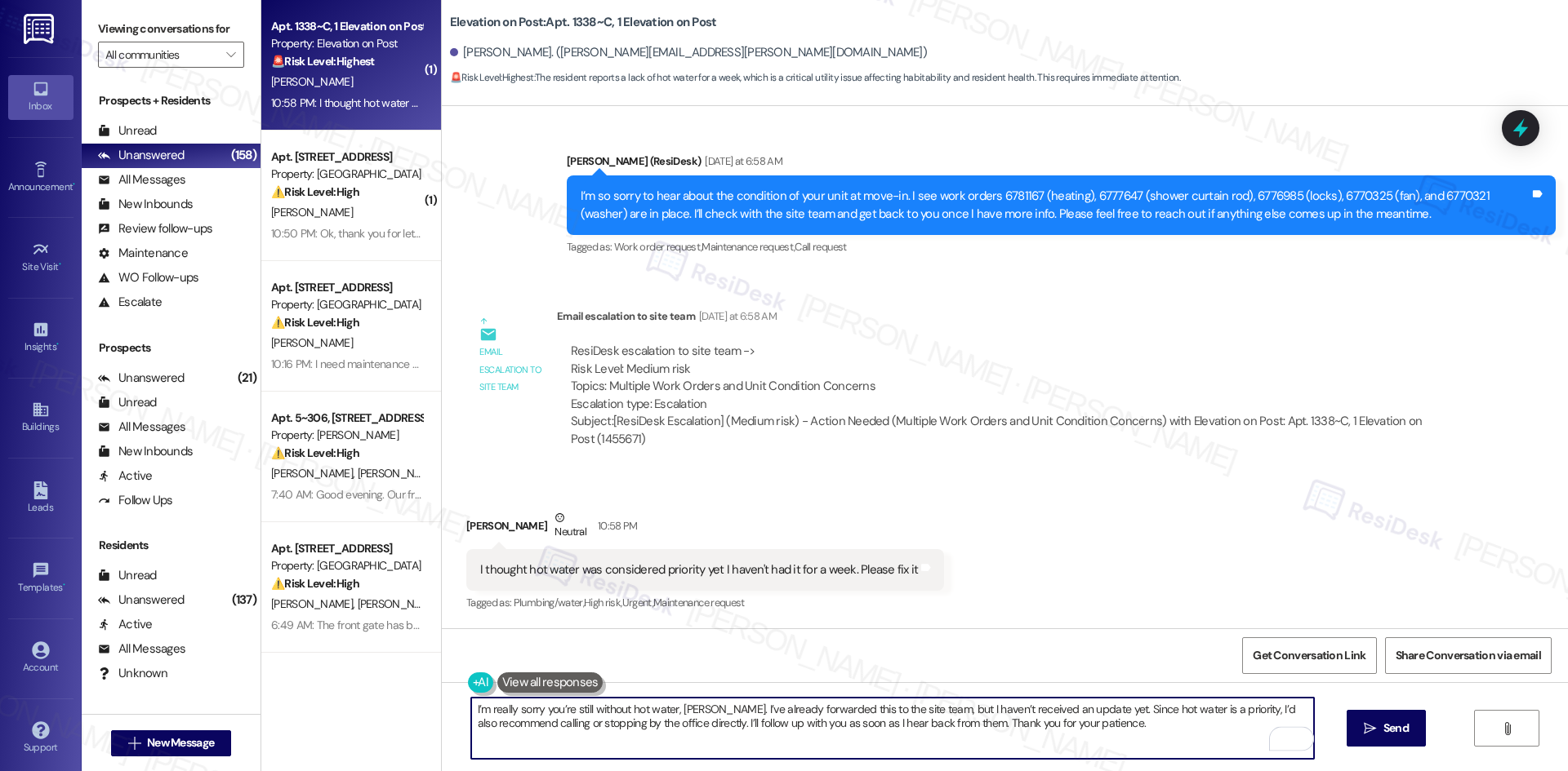
type textarea "I’m really sorry you’re still without hot water, [PERSON_NAME]. I’ve already fo…"
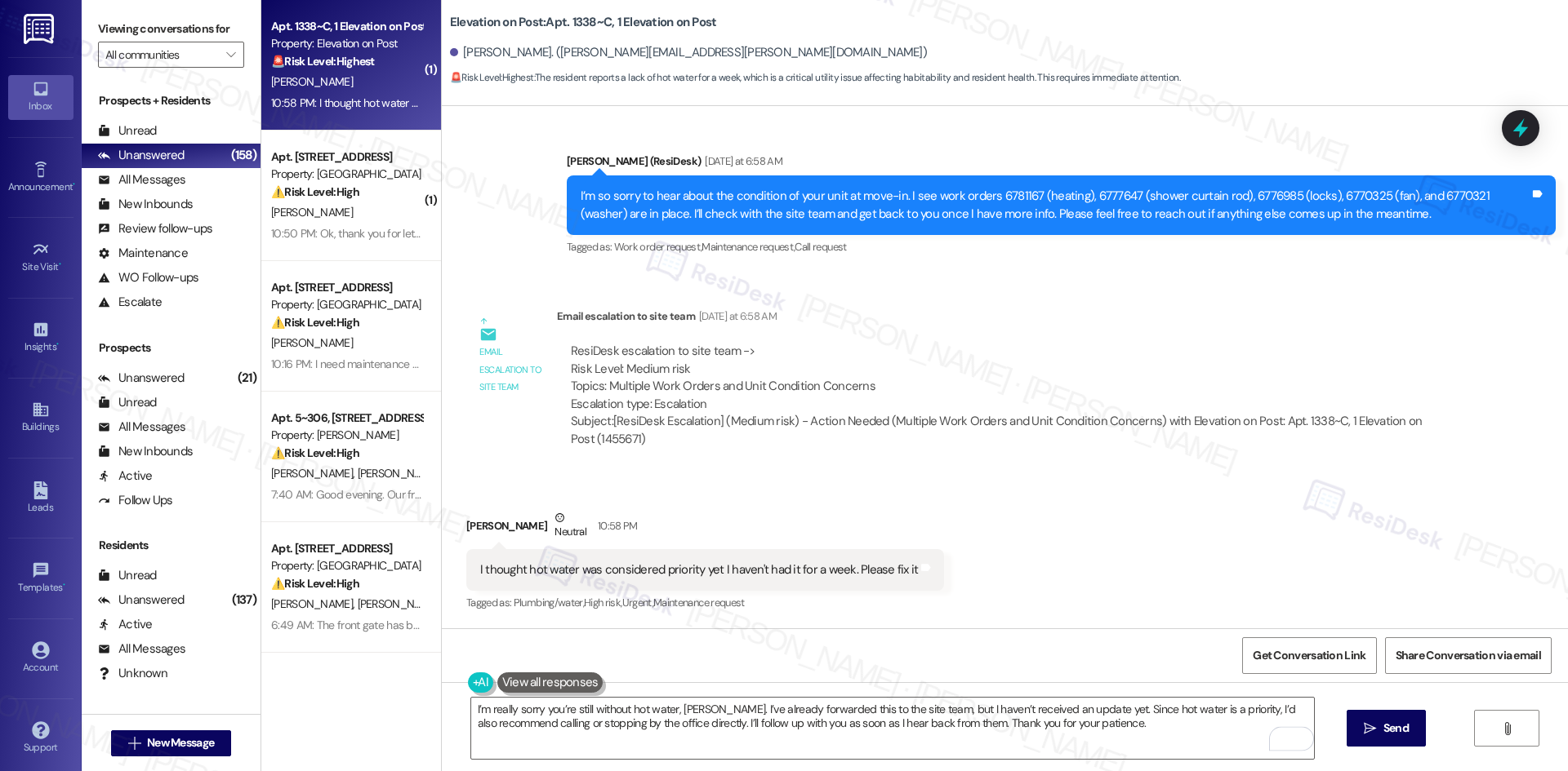
click at [1258, 498] on div "Received via SMS [PERSON_NAME] Neutral 10:58 PM I thought hot water was conside…" at bounding box center [1004, 550] width 1126 height 155
click at [1383, 734] on span "Send" at bounding box center [1395, 728] width 25 height 17
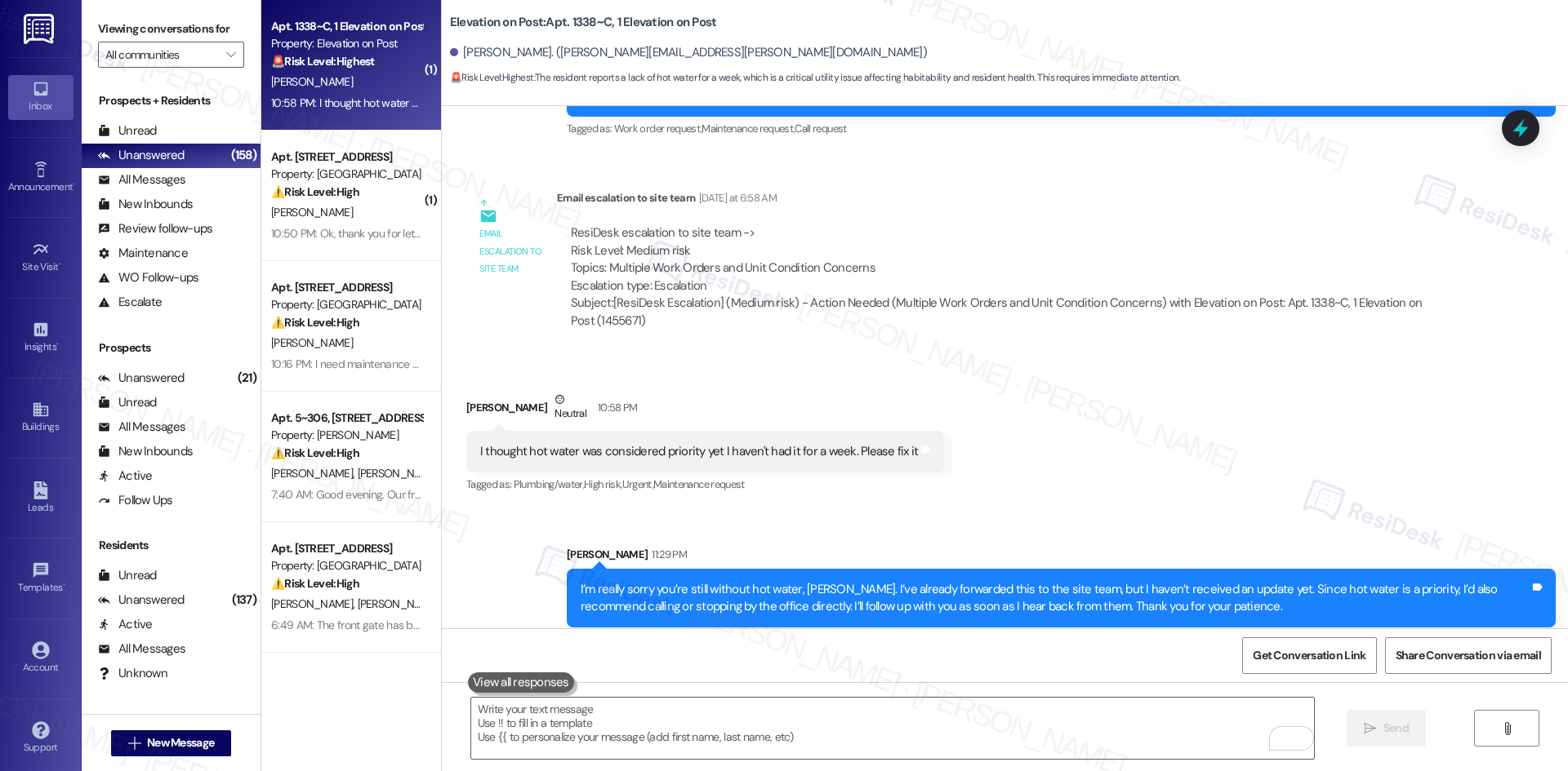
scroll to position [555, 0]
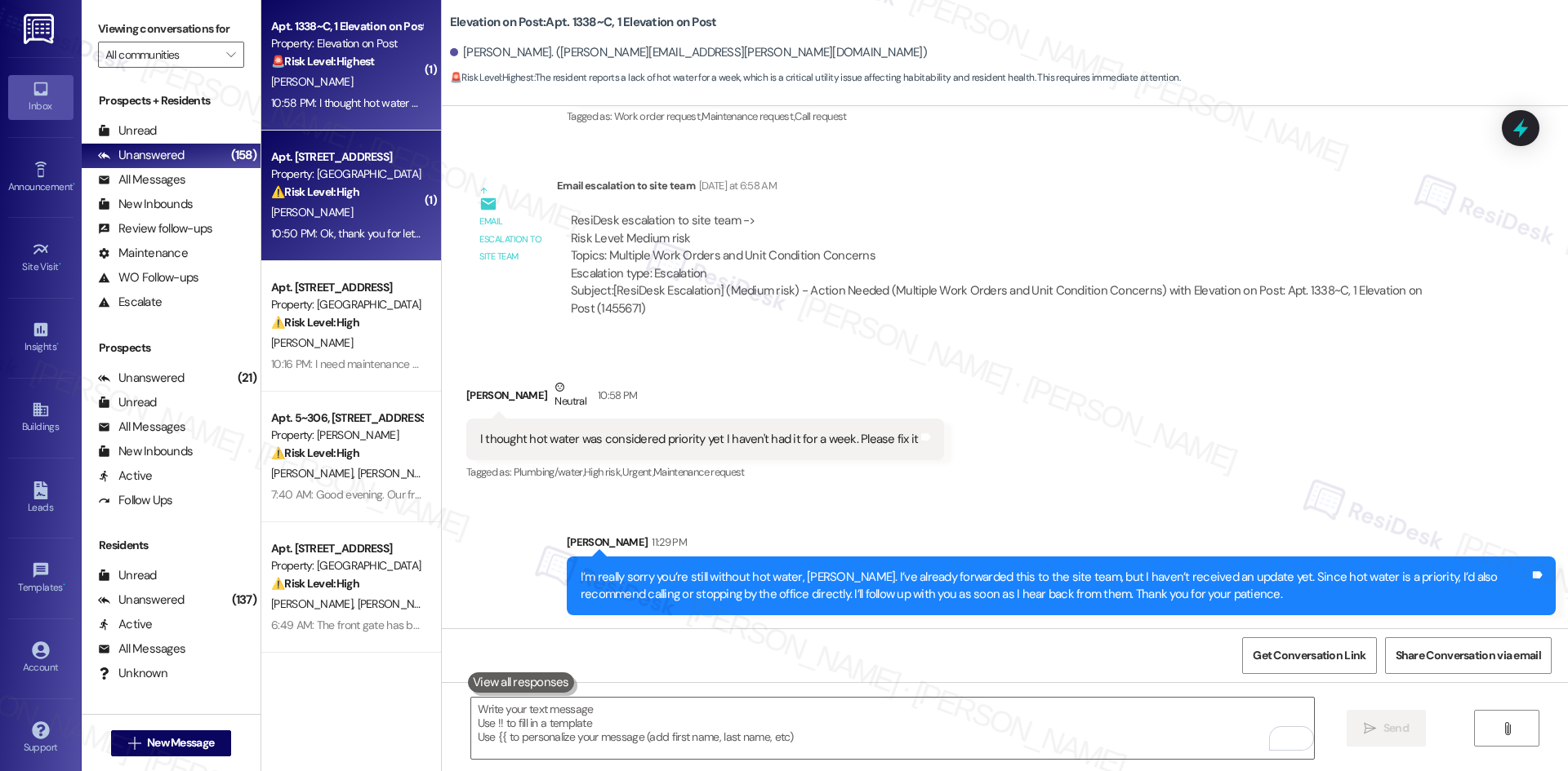
click at [291, 226] on div "10:50 PM: Ok, thank you for letting me know. Do you happen to know when the fro…" at bounding box center [761, 233] width 980 height 15
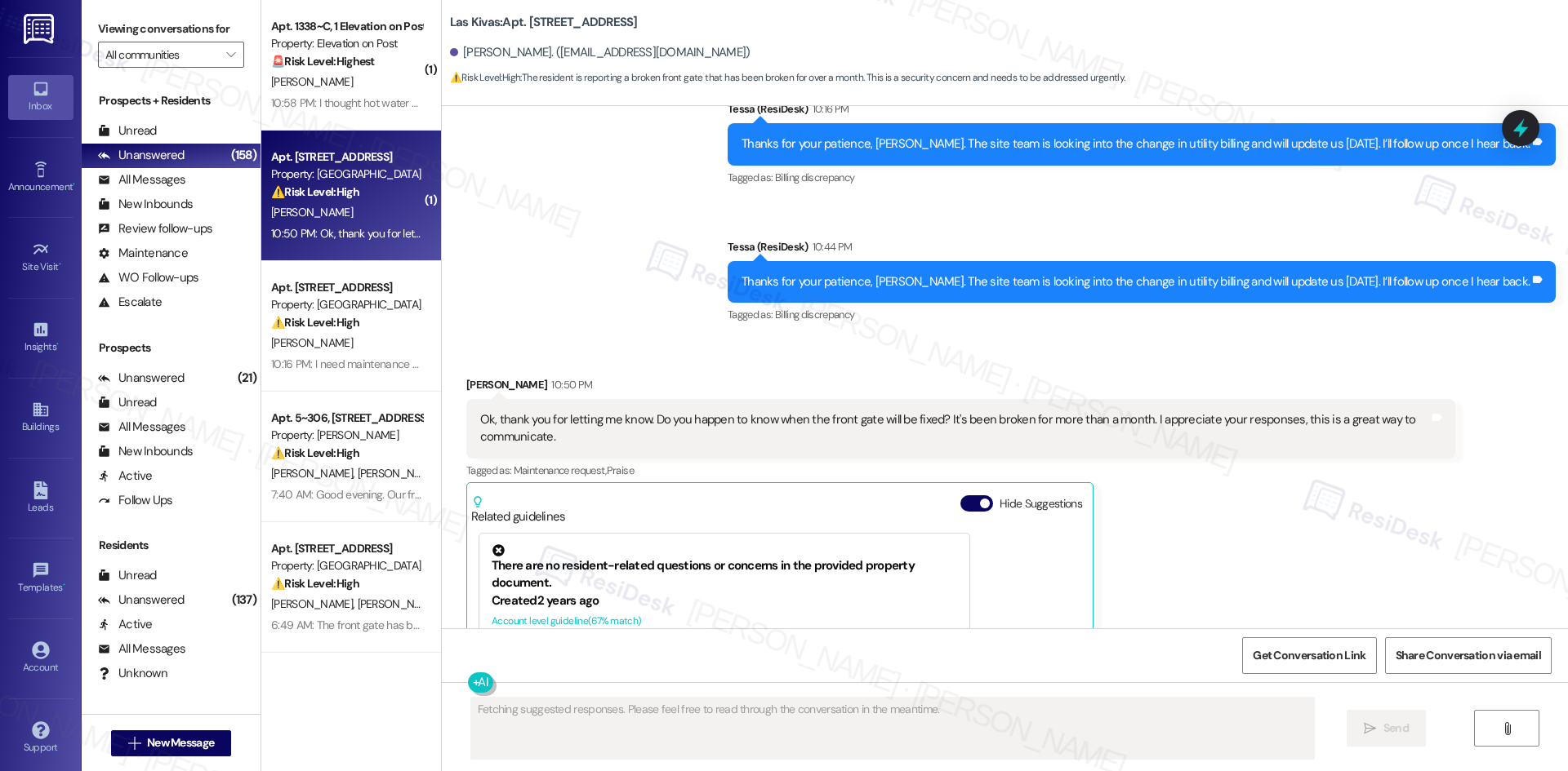
scroll to position [1376, 0]
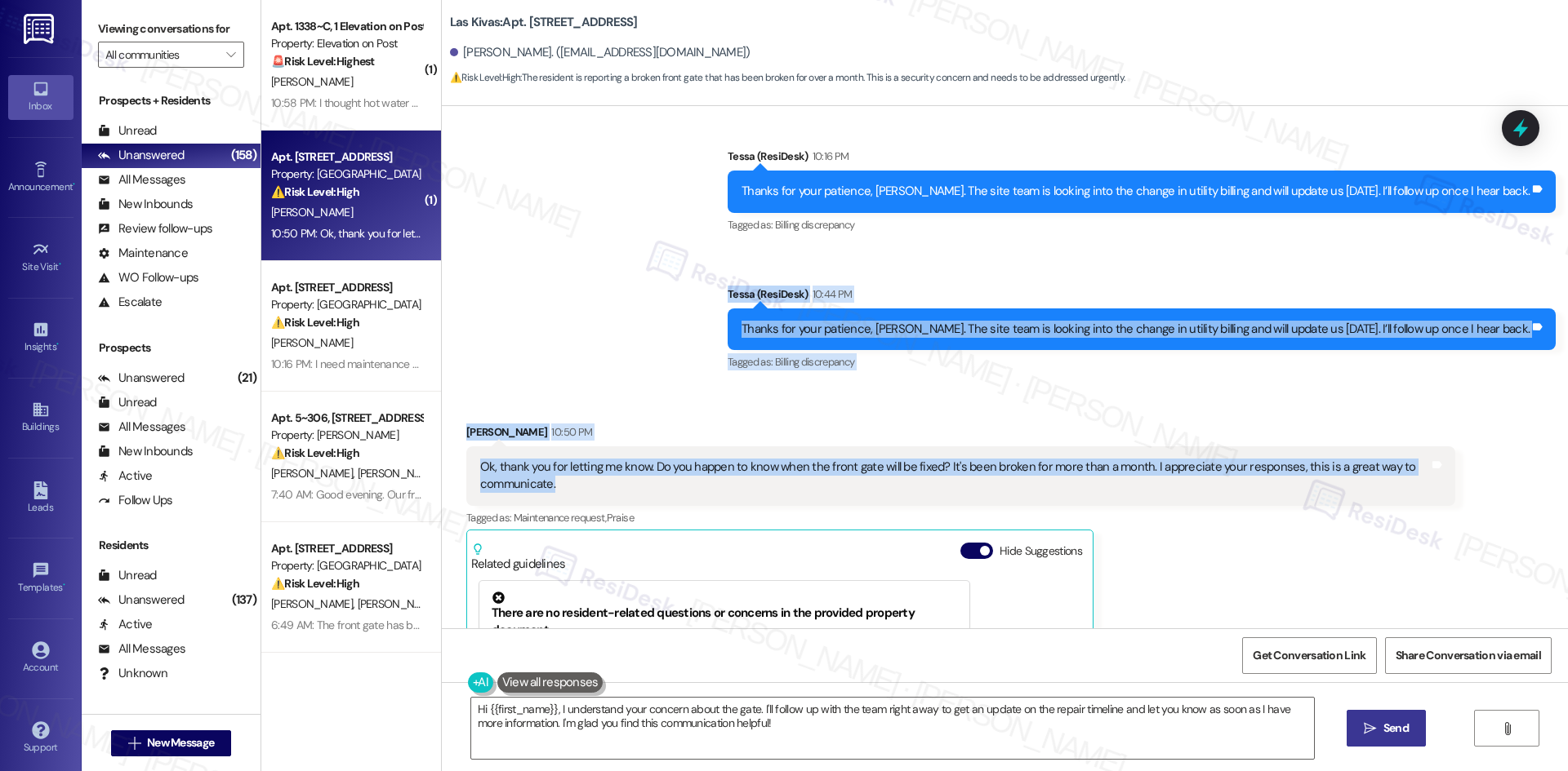
drag, startPoint x: 718, startPoint y: 247, endPoint x: 1191, endPoint y: 486, distance: 530.0
click at [1191, 486] on div "Lease started [DATE] 8:00 AM Announcement, sent via SMS Tessa (ResiDesk) 4:46 A…" at bounding box center [1004, 367] width 1126 height 523
copy div "[PERSON_NAME] (ResiDesk) 10:44 PM Thanks for your patience, [PERSON_NAME]. The …"
click at [641, 355] on div "Sent via SMS Tessa (ResiDesk) 10:16 PM Thanks for your patience, [PERSON_NAME].…" at bounding box center [1004, 248] width 1126 height 275
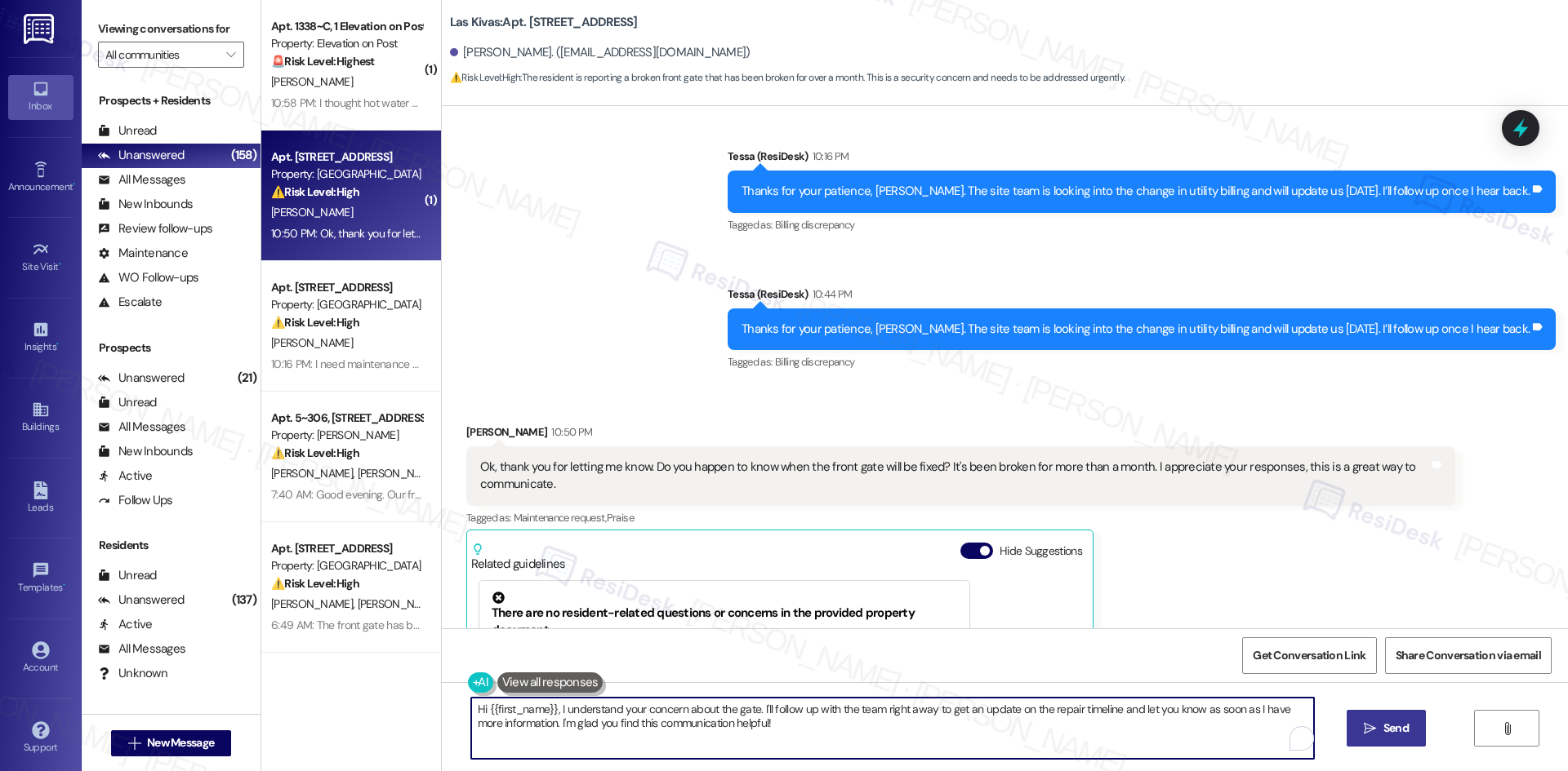
click at [772, 730] on textarea "Hi {{first_name}}, I understand your concern about the gate. I'll follow up wit…" at bounding box center [893, 727] width 842 height 61
paste textarea "Thanks for bringing that up, [PERSON_NAME]. I’ll check with the site team about…"
type textarea "Thanks for bringing that up, [PERSON_NAME]. I’ll check with the site team about…"
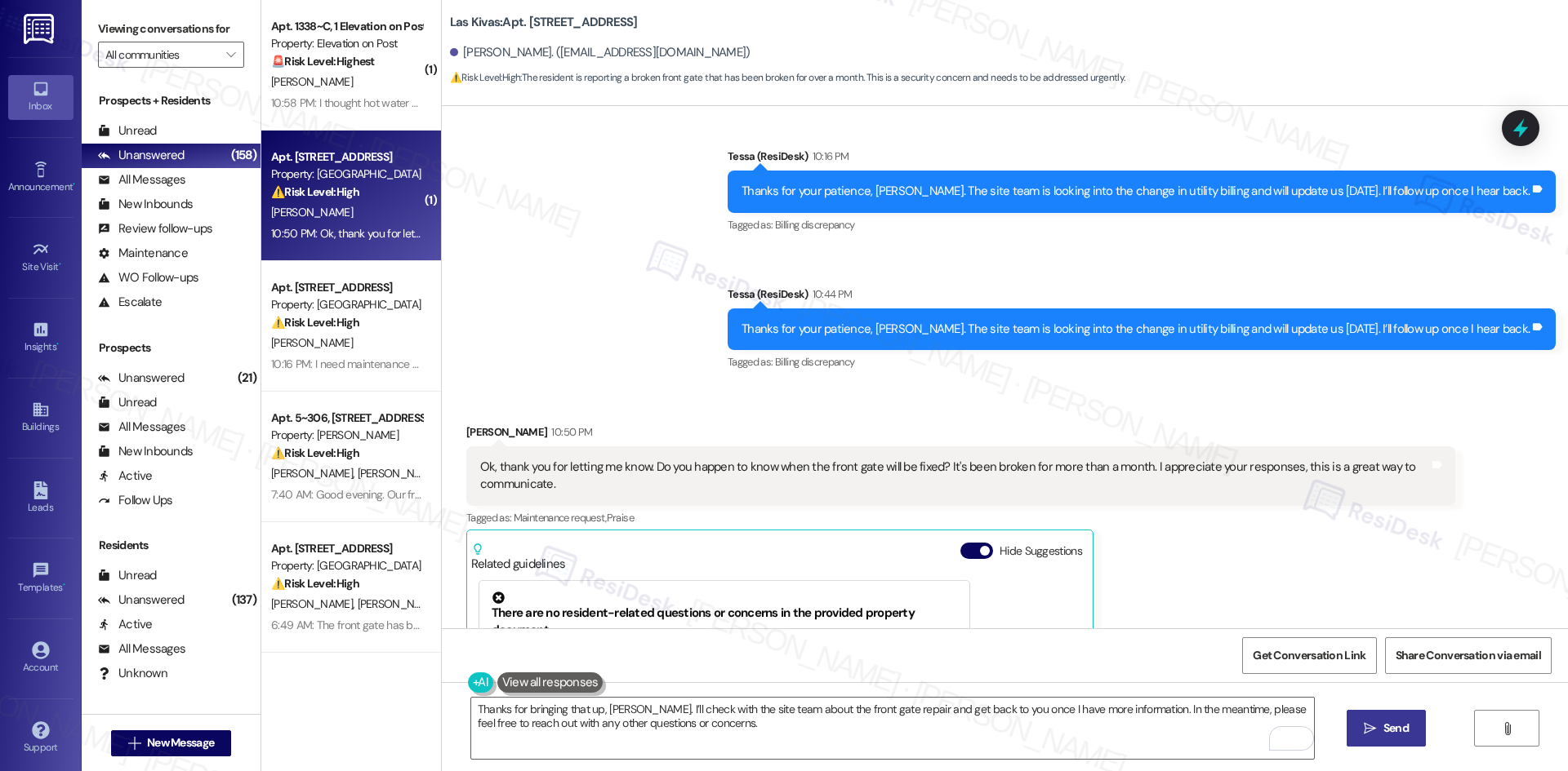
click at [1388, 723] on span "Send" at bounding box center [1395, 728] width 25 height 17
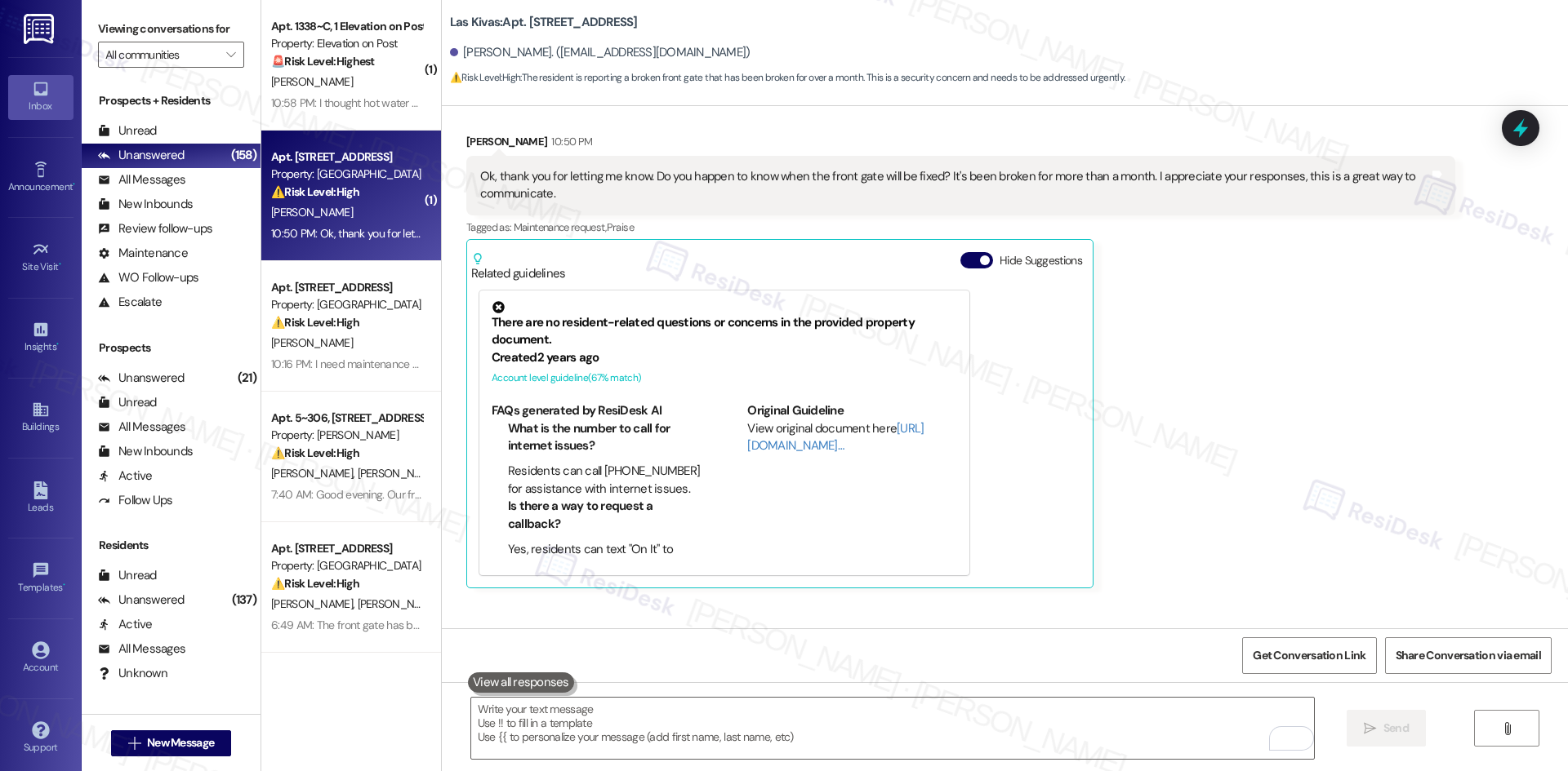
scroll to position [1752, 0]
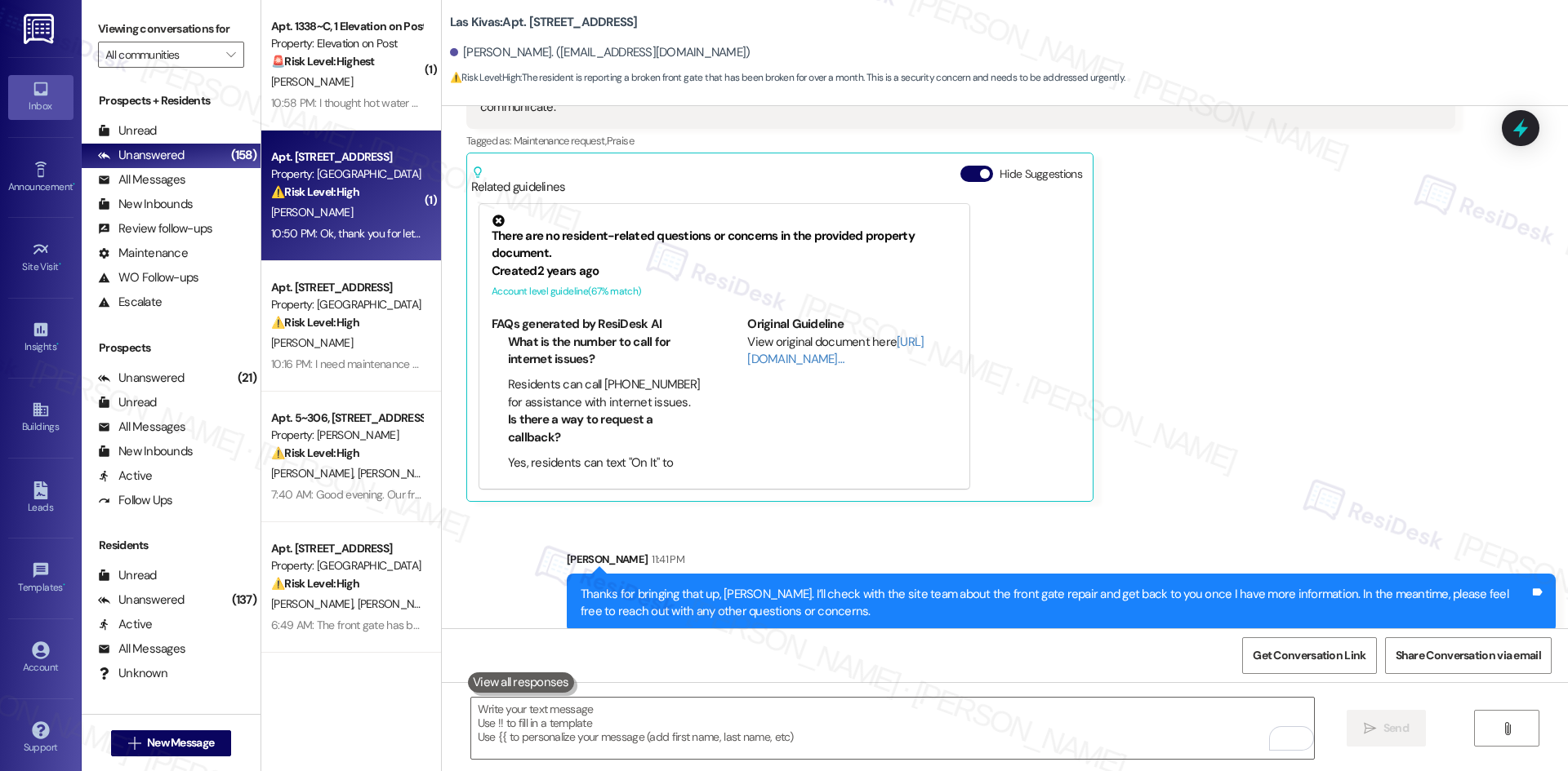
click at [1165, 472] on div "[PERSON_NAME] 10:50 PM Ok, thank you for letting me know. Do you happen to know…" at bounding box center [960, 274] width 989 height 456
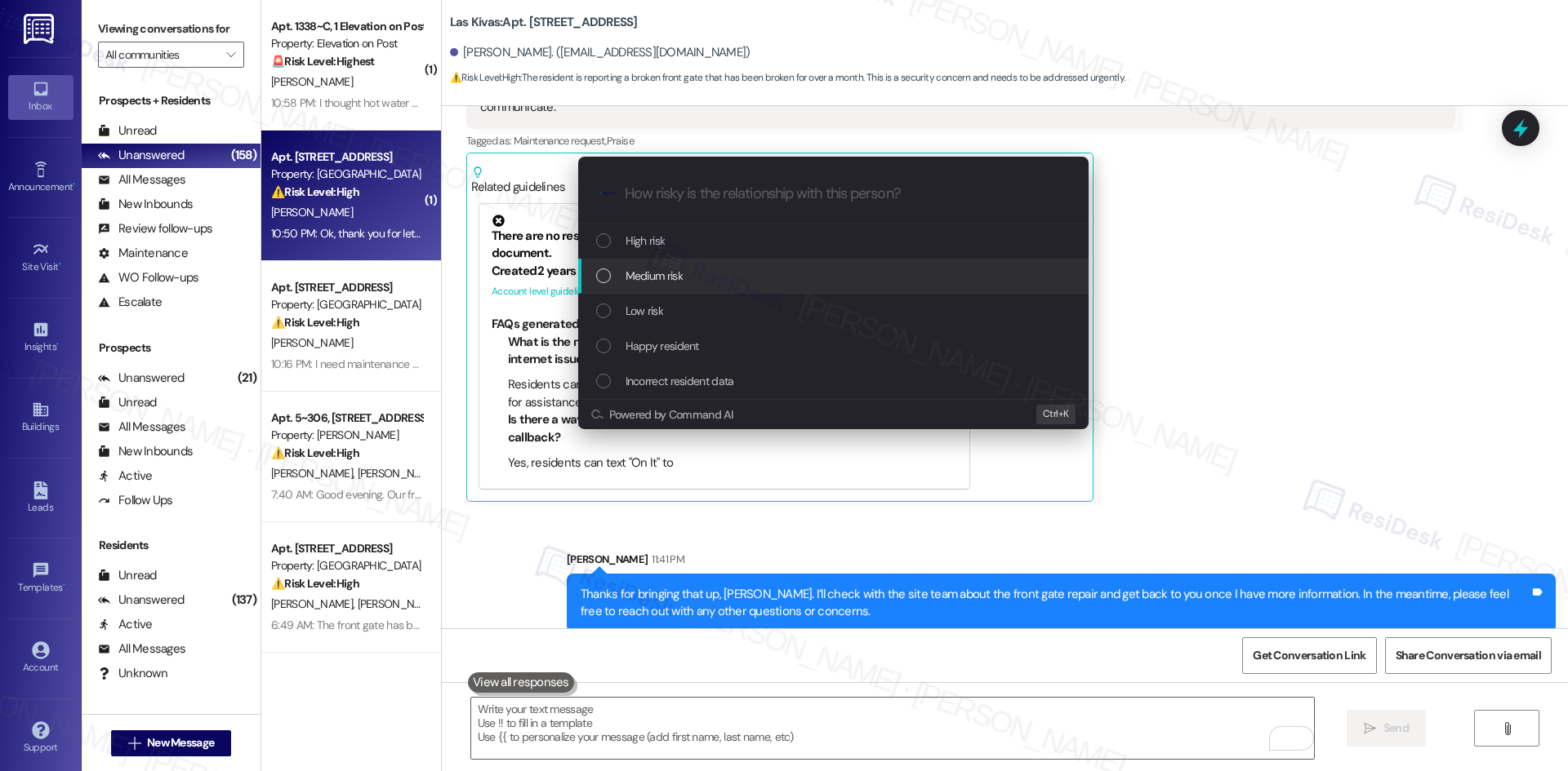
click at [686, 278] on div "Medium risk" at bounding box center [834, 275] width 477 height 18
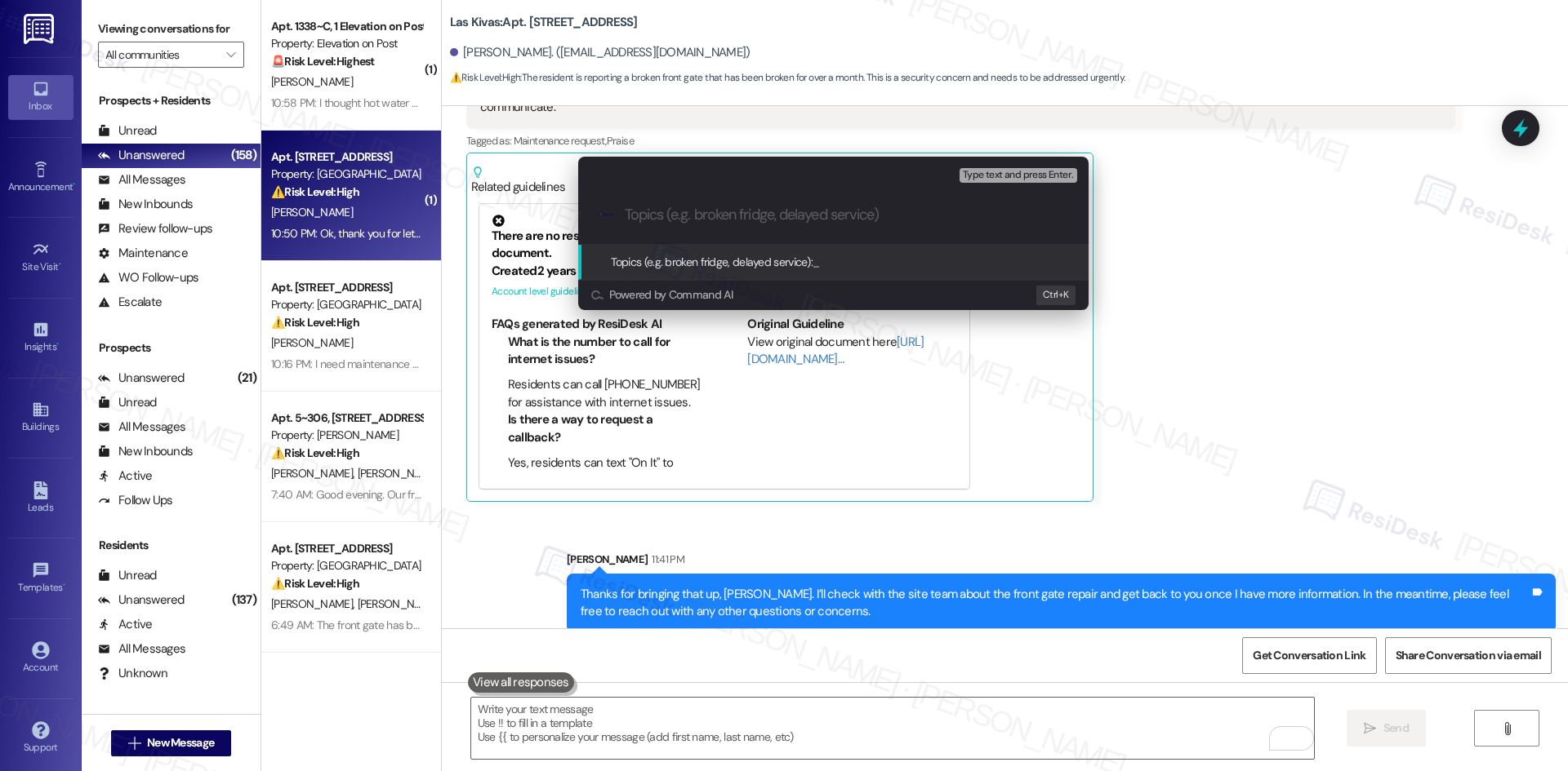
click at [660, 217] on input "Topics (e.g. broken fridge, delayed service)" at bounding box center [846, 215] width 443 height 17
paste input "Inquiry About Front Gate Repair"
type input "Inquiry About Front Gate Repair"
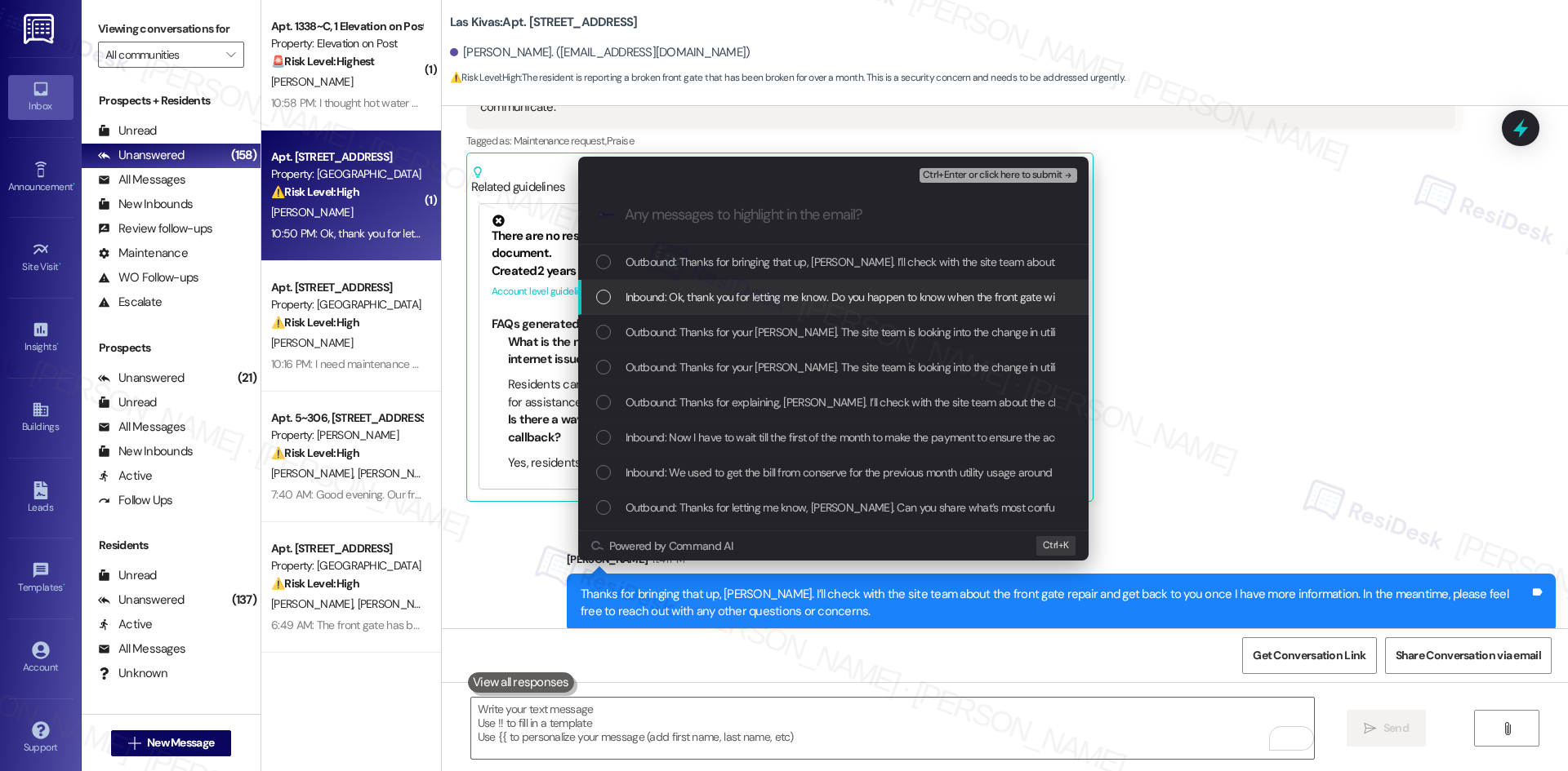
click at [716, 290] on span "Inbound: Ok, thank you for letting me know. Do you happen to know when the fron…" at bounding box center [1113, 297] width 975 height 18
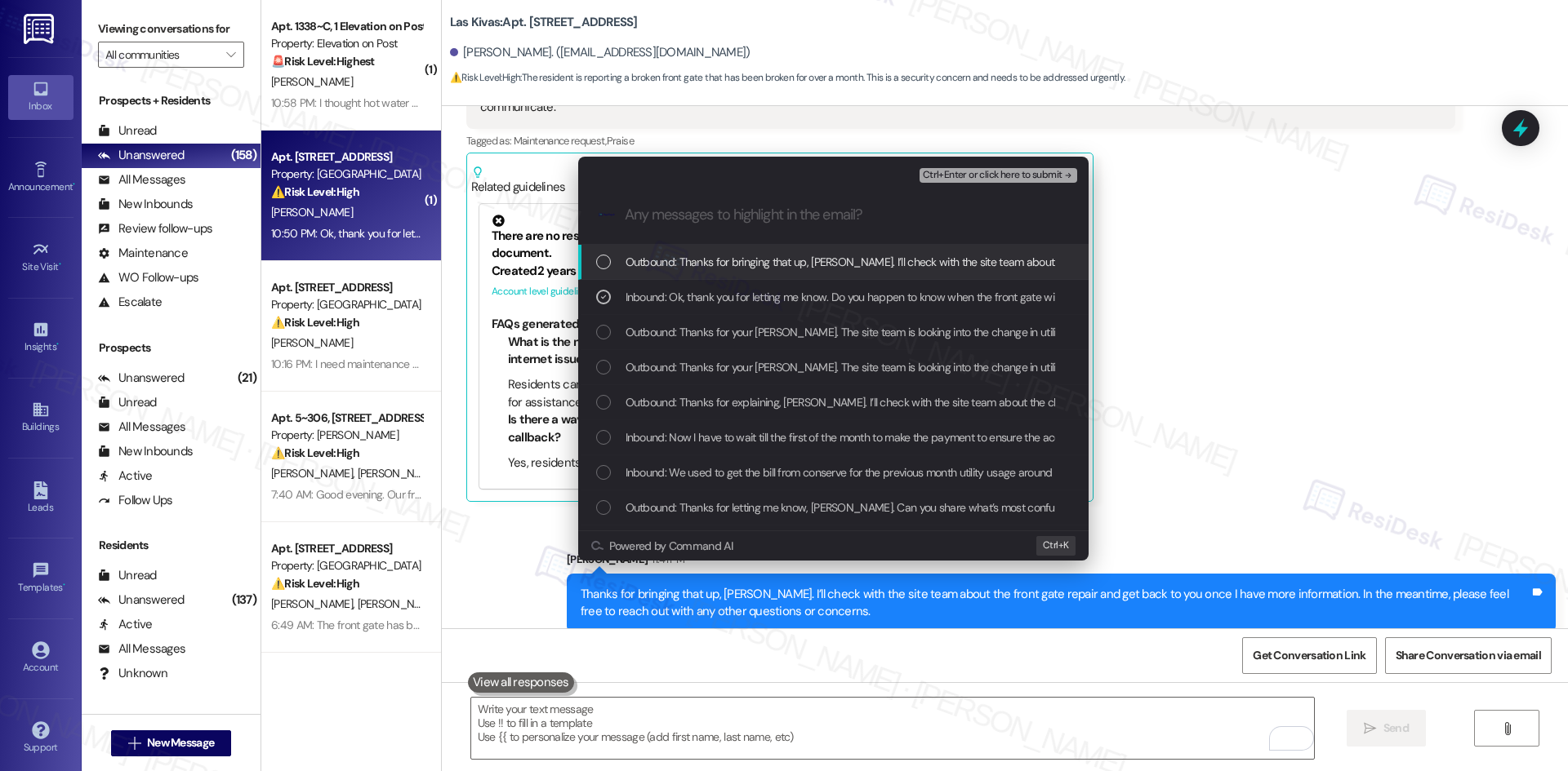
click at [1026, 176] on span "Ctrl+Enter or click here to submit" at bounding box center [993, 176] width 140 height 12
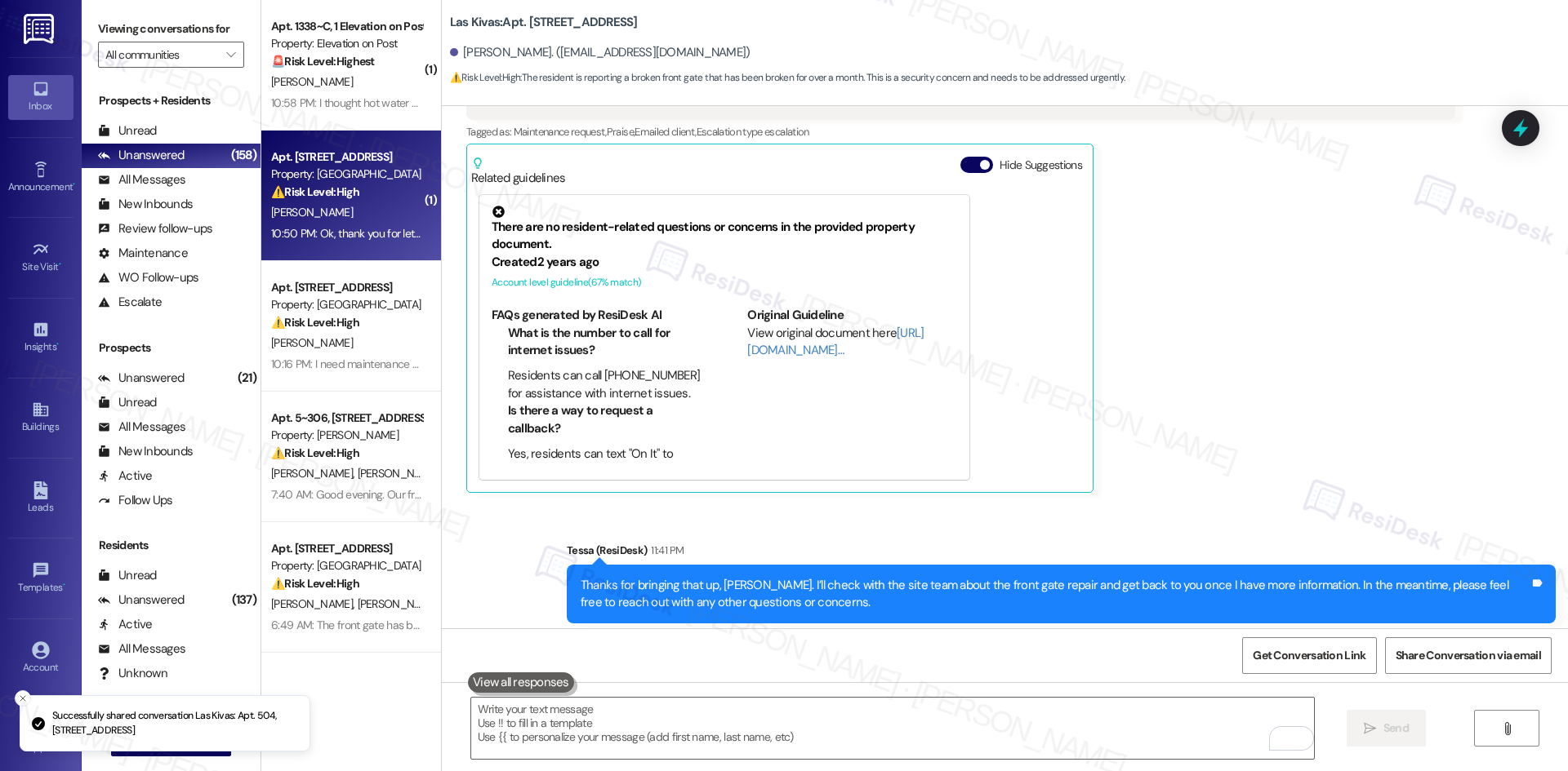
scroll to position [1777, 0]
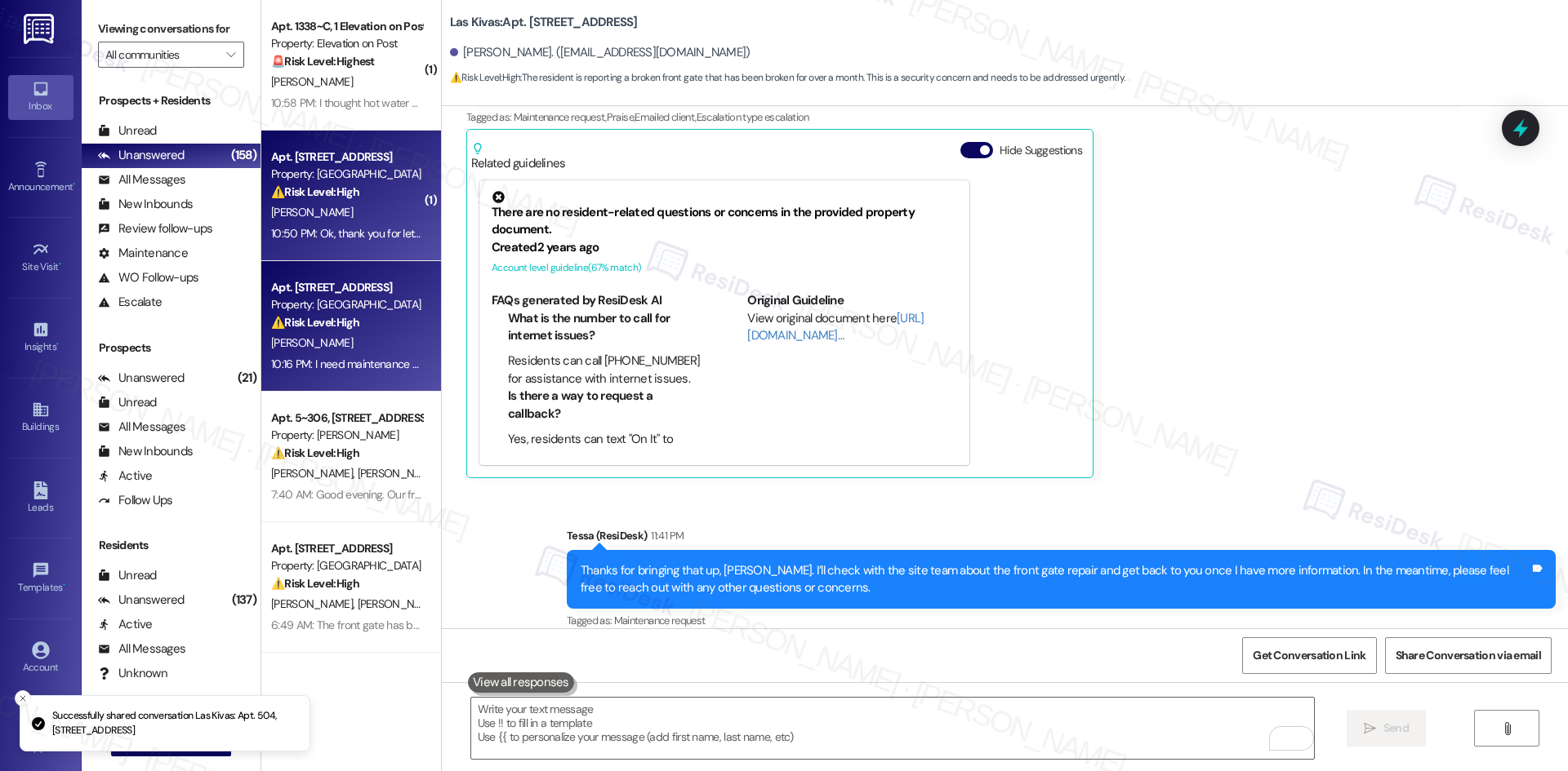
click at [324, 338] on div "A. Nadeau" at bounding box center [346, 342] width 154 height 20
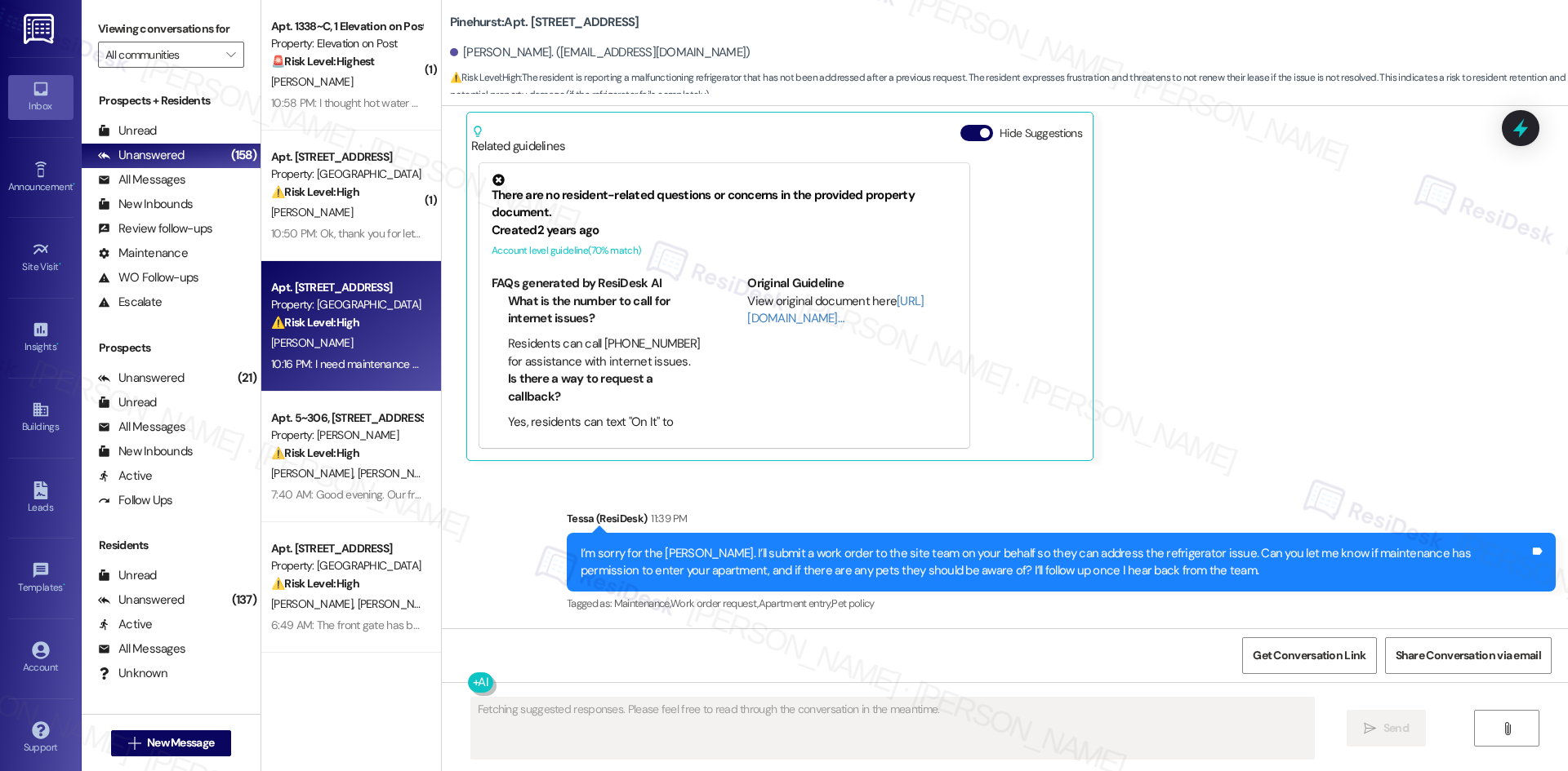
scroll to position [490, 0]
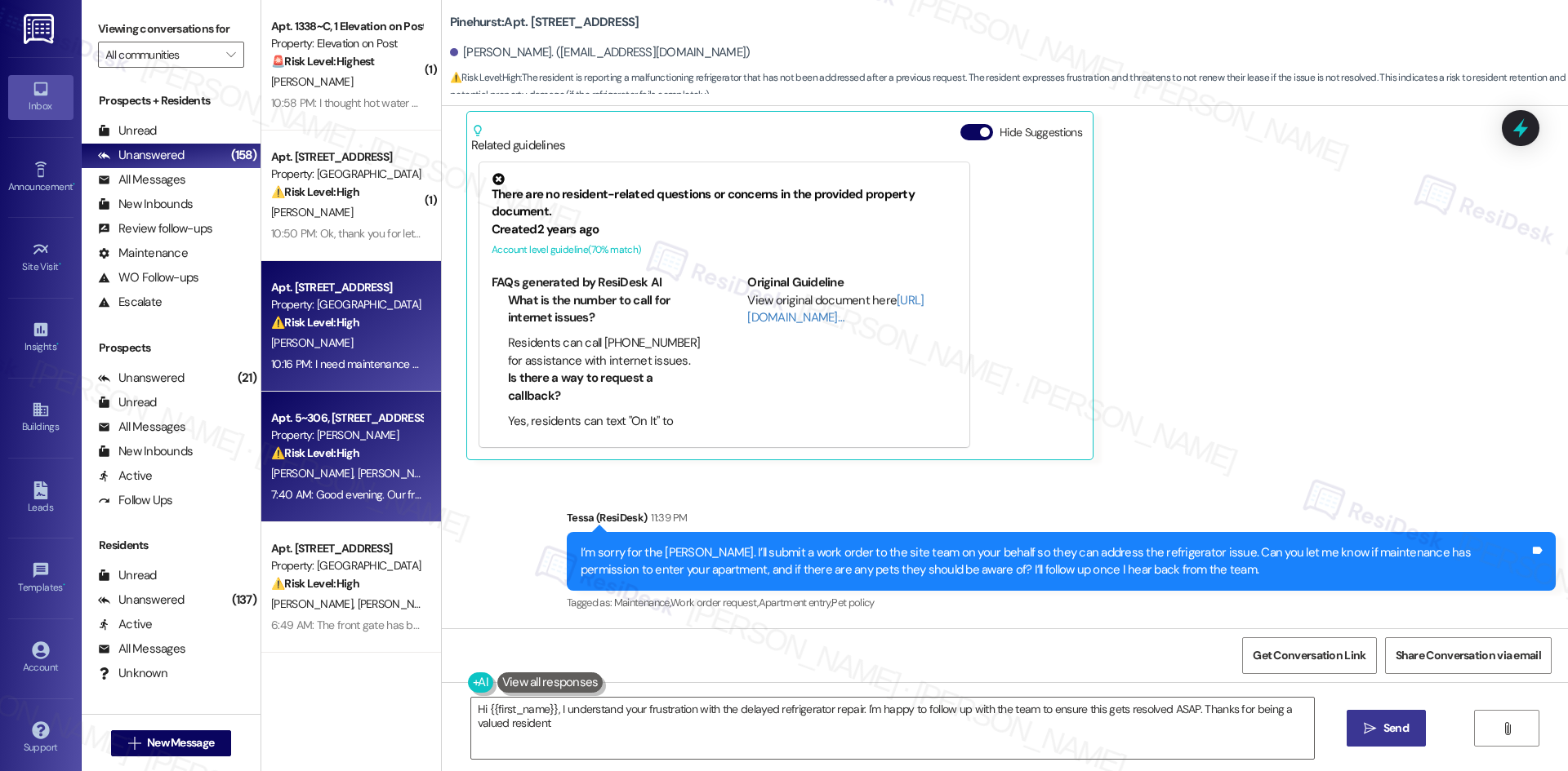
type textarea "Hi {{first_name}}, I understand your frustration with the delayed refrigerator …"
click at [277, 474] on span "C. Bosco" at bounding box center [313, 472] width 86 height 15
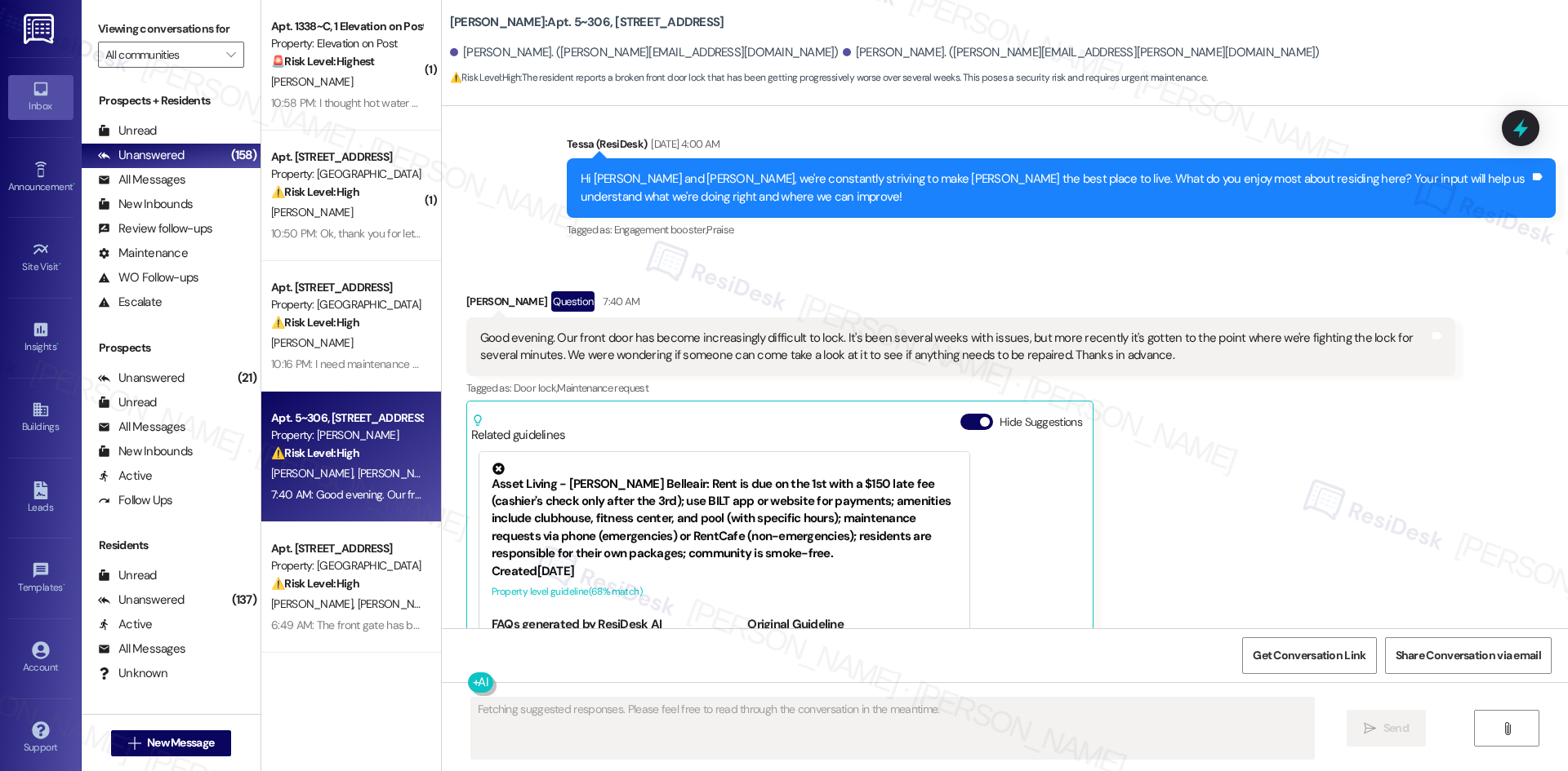
scroll to position [735, 0]
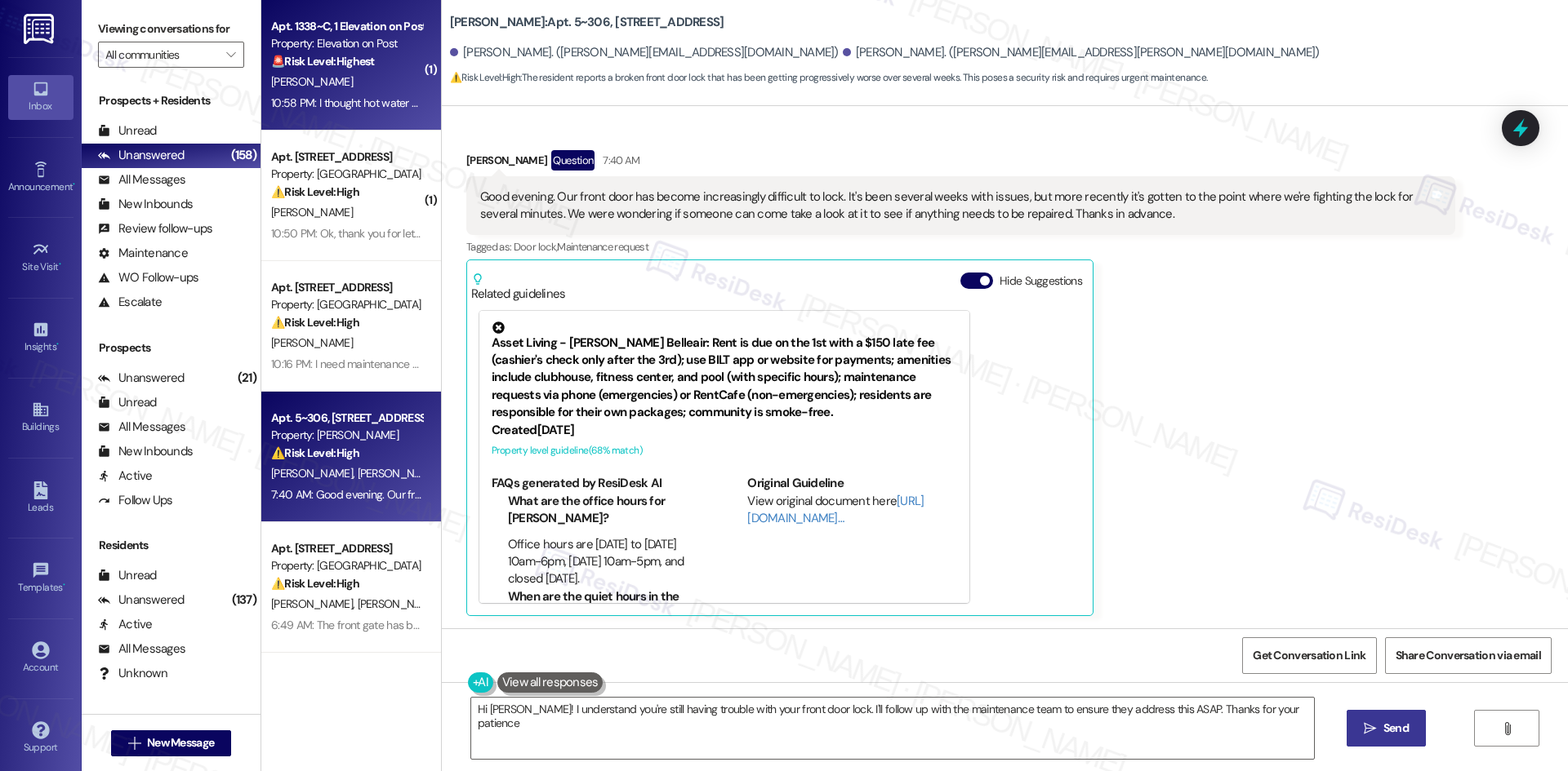
type textarea "Hi Clarissa! I understand you're still having trouble with your front door lock…"
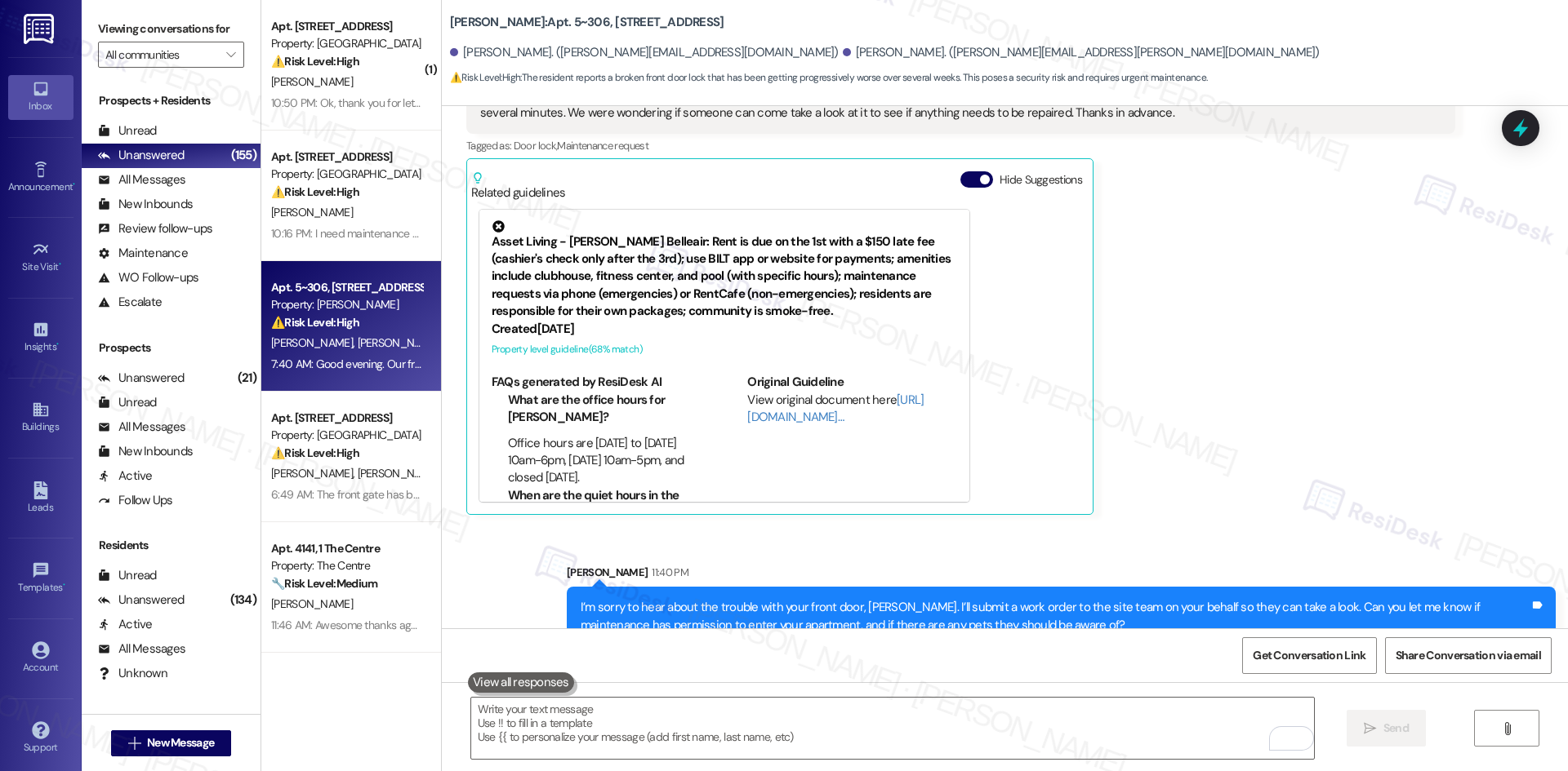
scroll to position [867, 0]
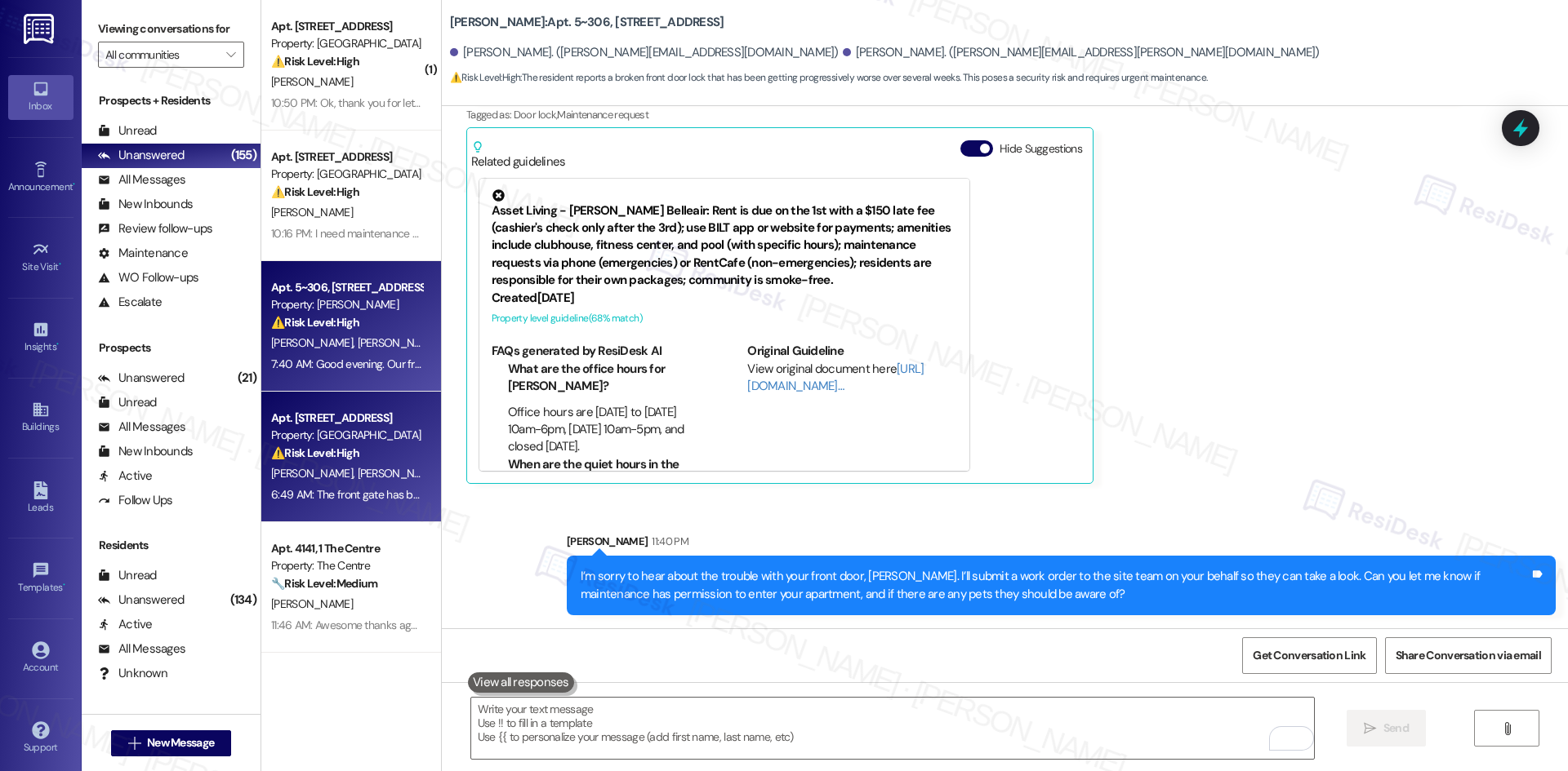
click at [391, 467] on div "[PERSON_NAME] [PERSON_NAME]" at bounding box center [346, 473] width 154 height 20
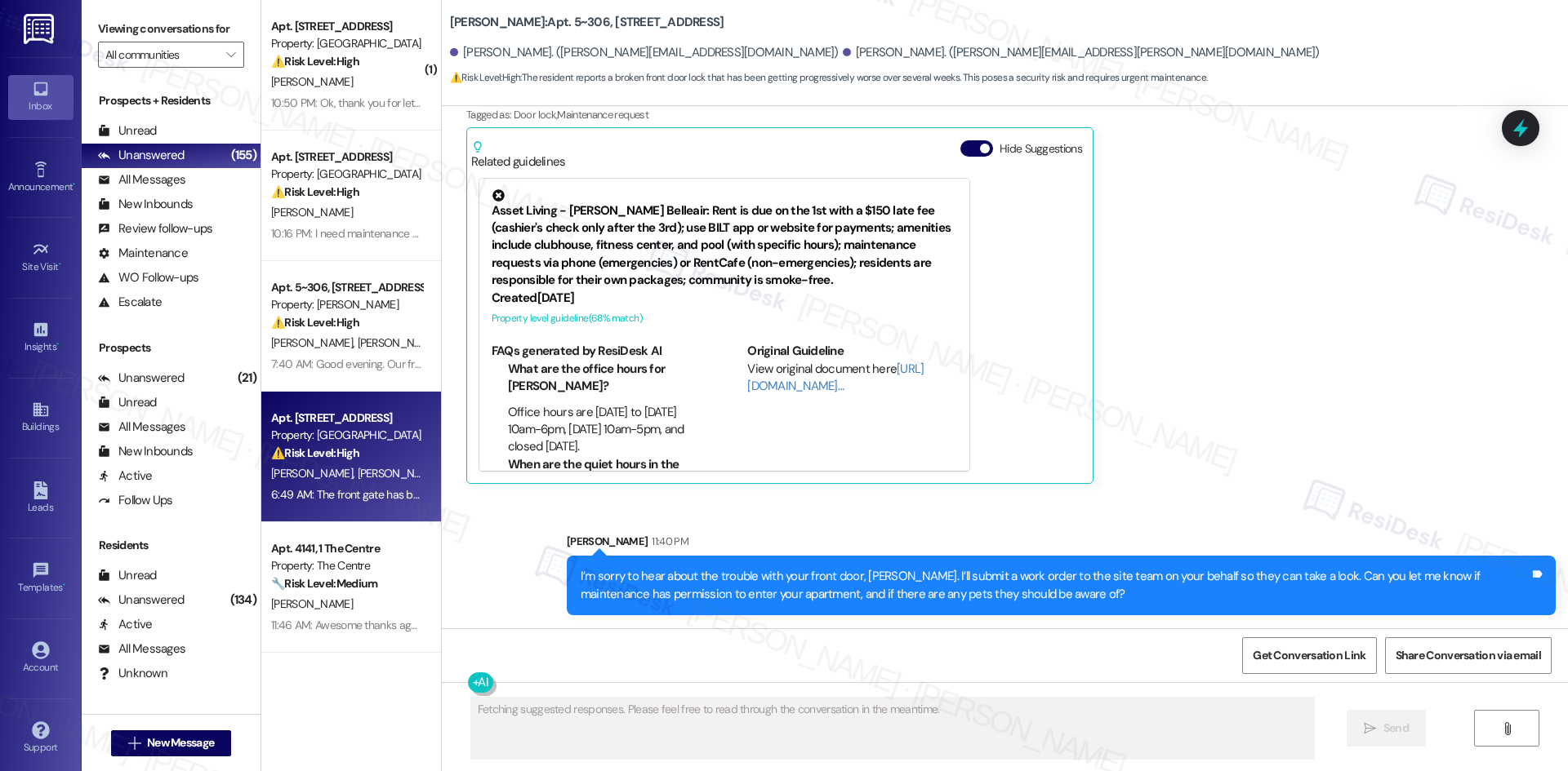
scroll to position [0, 0]
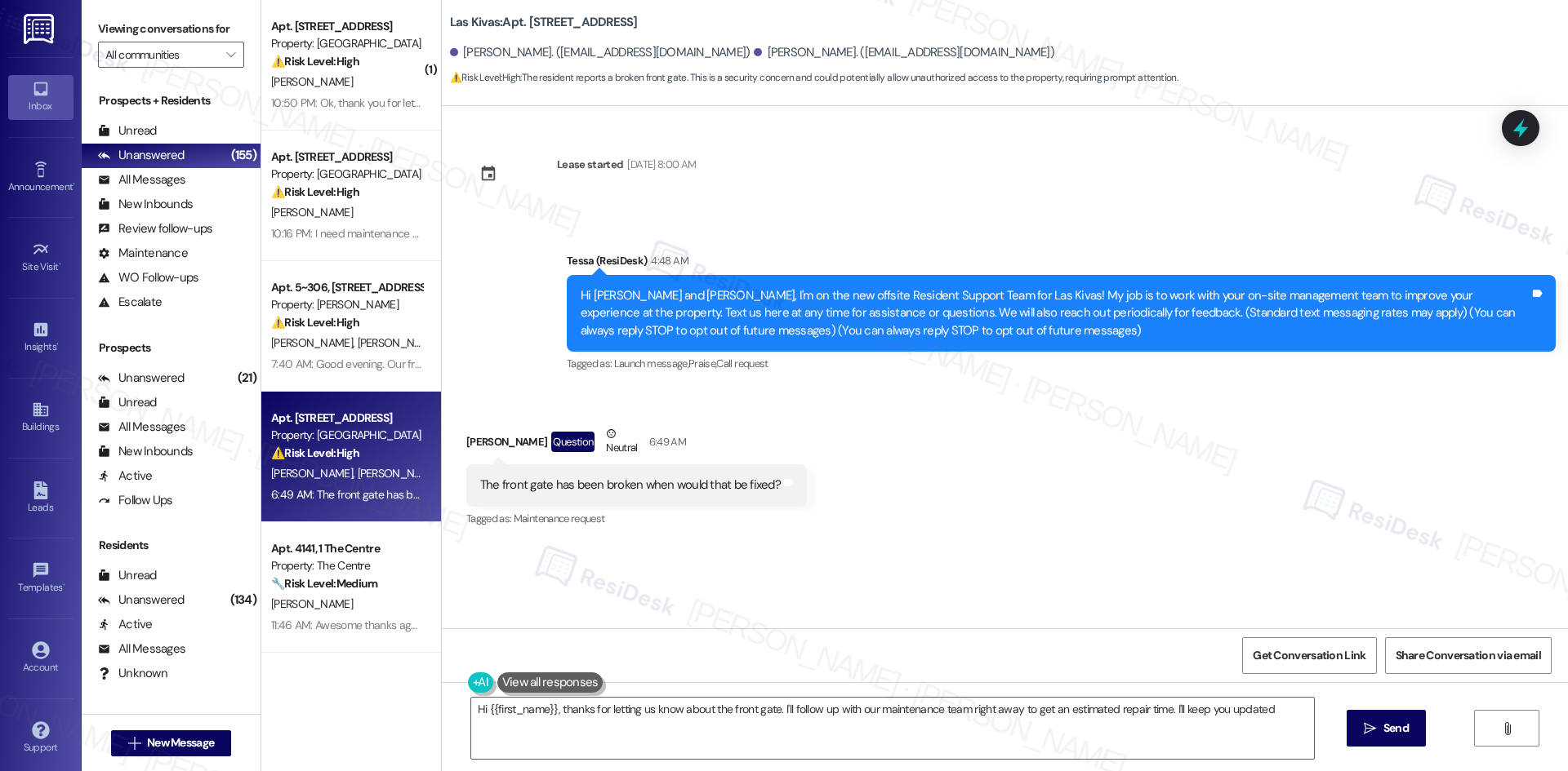
type textarea "Hi {{first_name}}, thanks for letting us know about the front gate. I'll follow…"
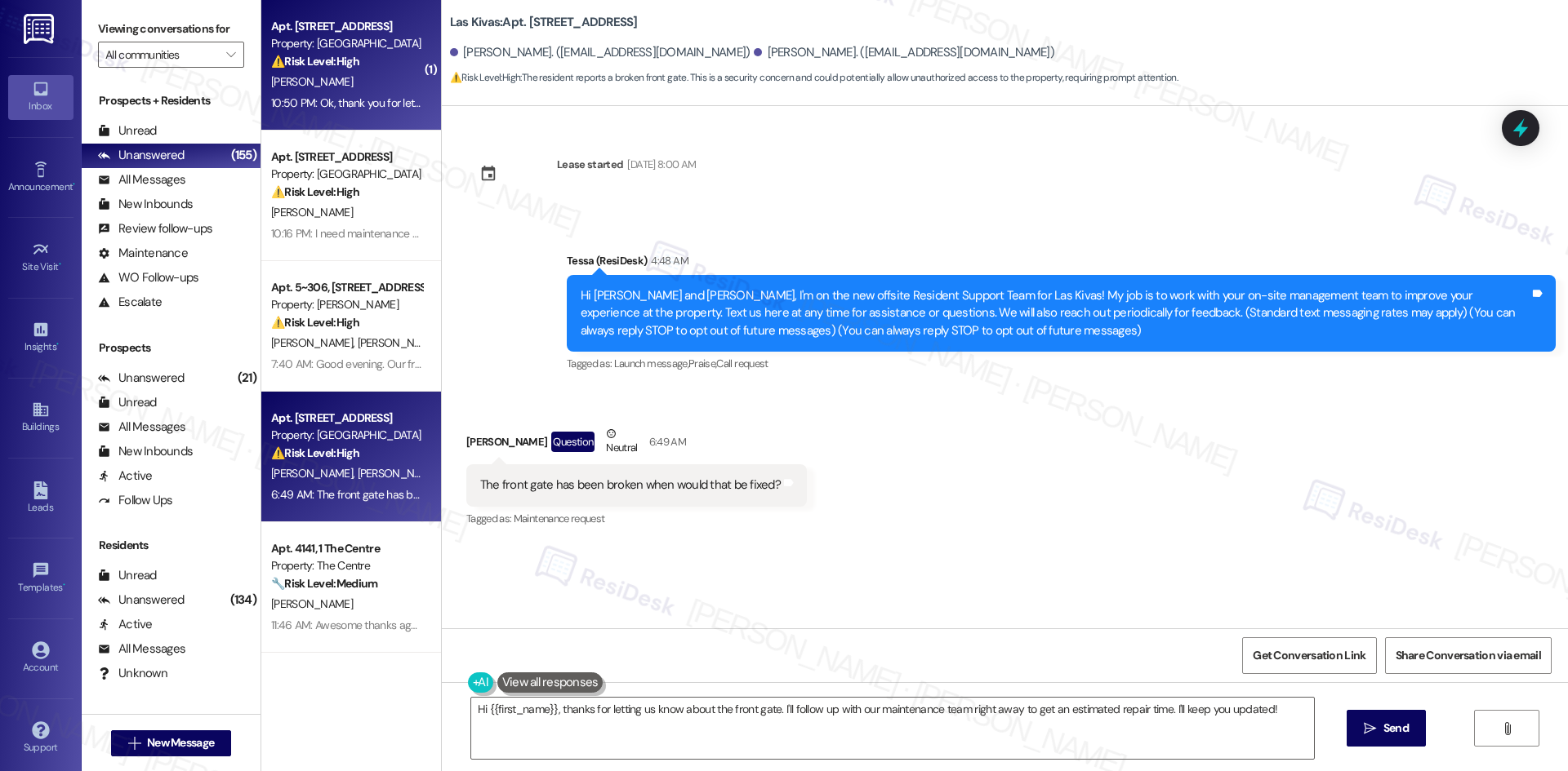
click at [363, 75] on div "P. Morrison" at bounding box center [346, 81] width 154 height 20
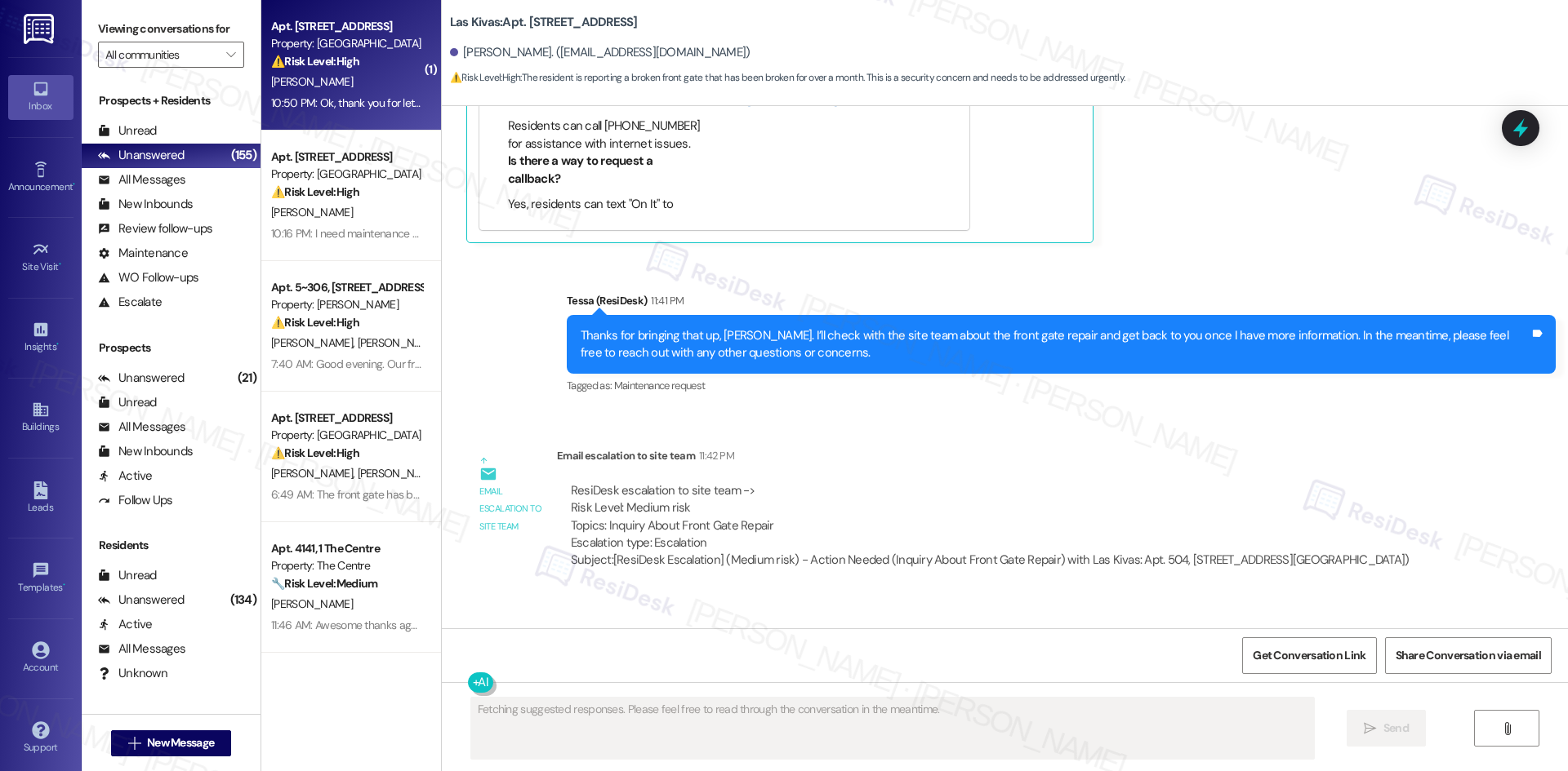
scroll to position [2092, 0]
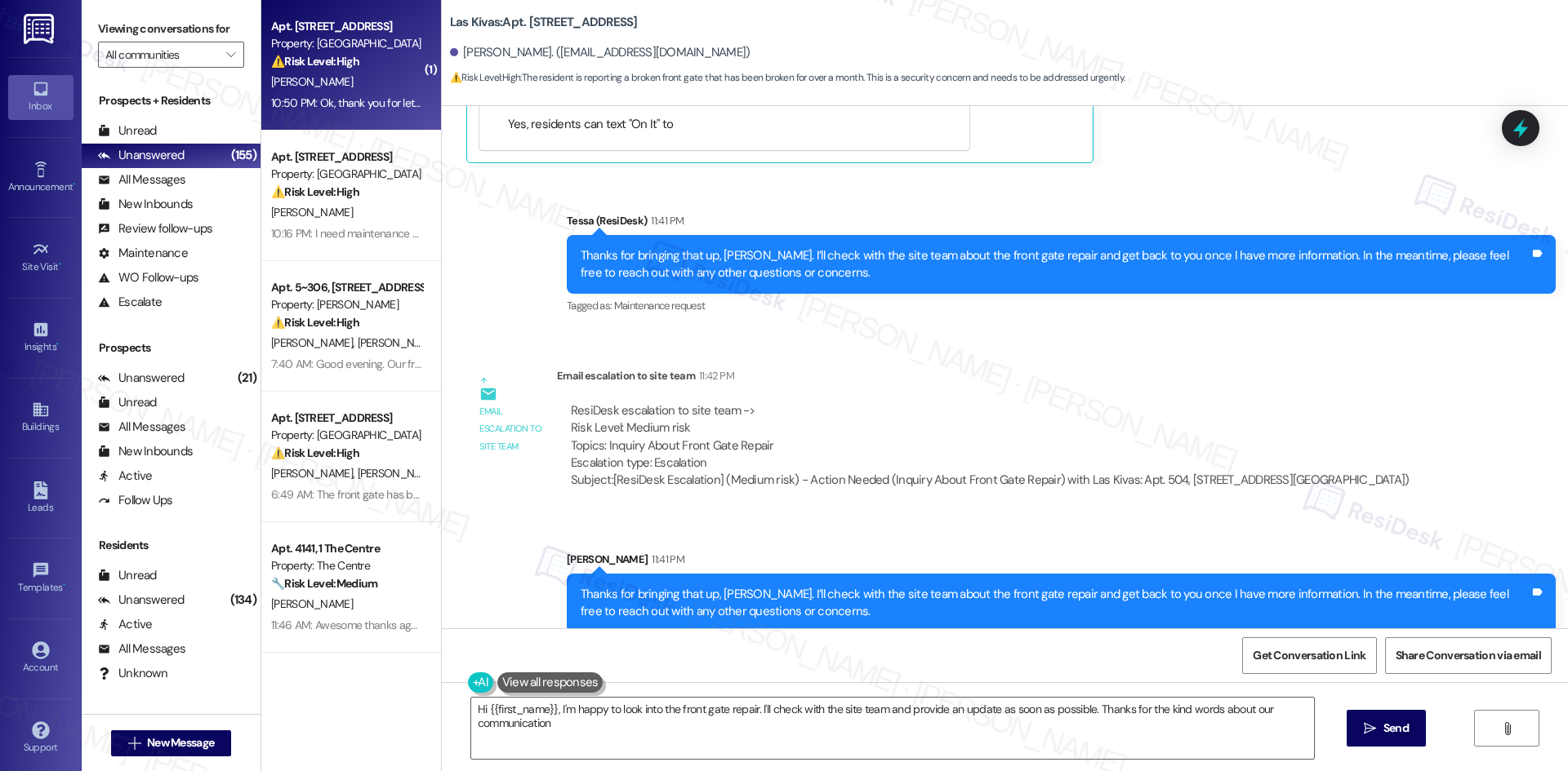
type textarea "Hi {{first_name}}, I'm happy to look into the front gate repair. I'll check wit…"
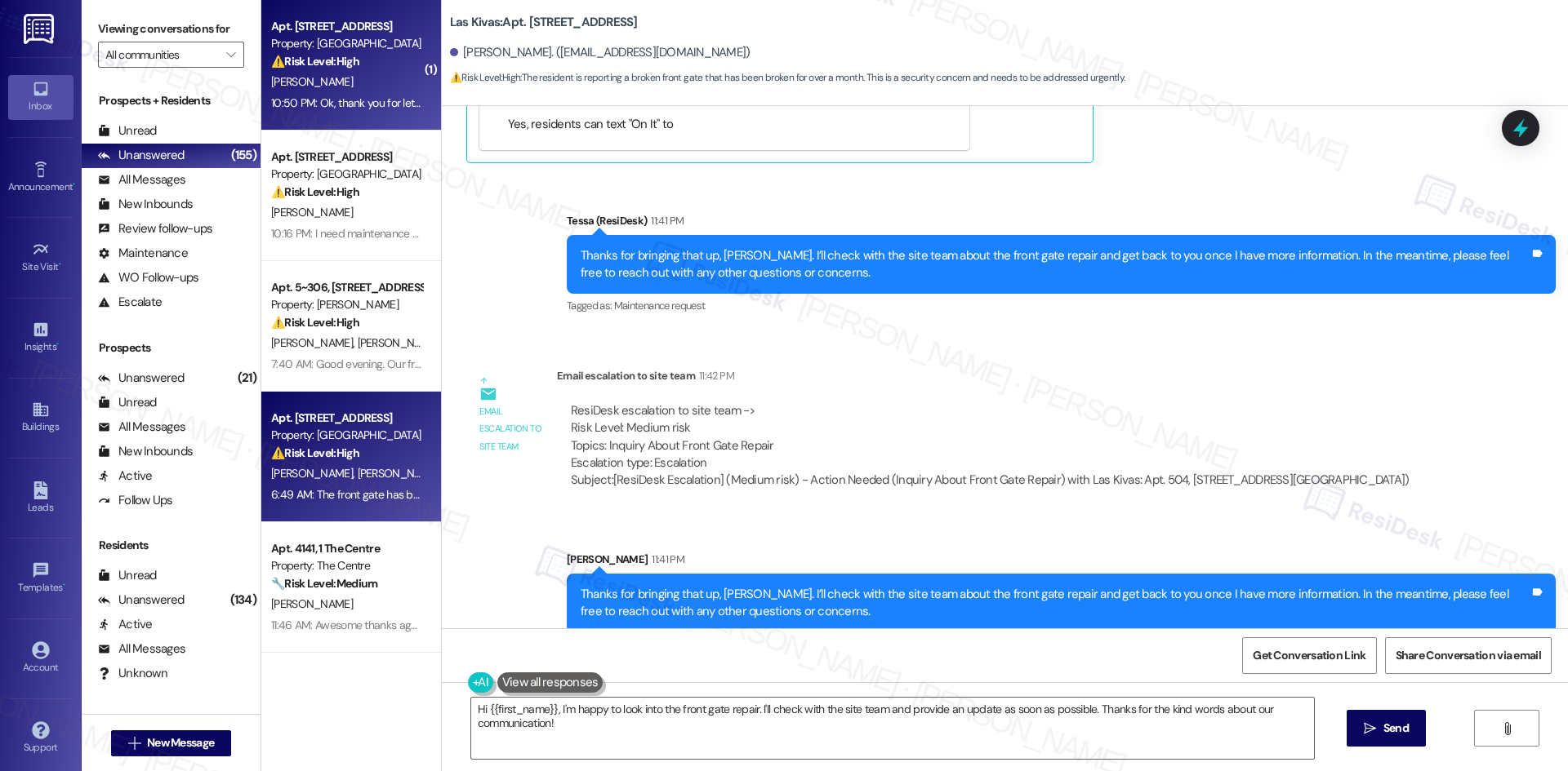
click at [332, 476] on div "R. Cain Y. Cain" at bounding box center [346, 473] width 154 height 20
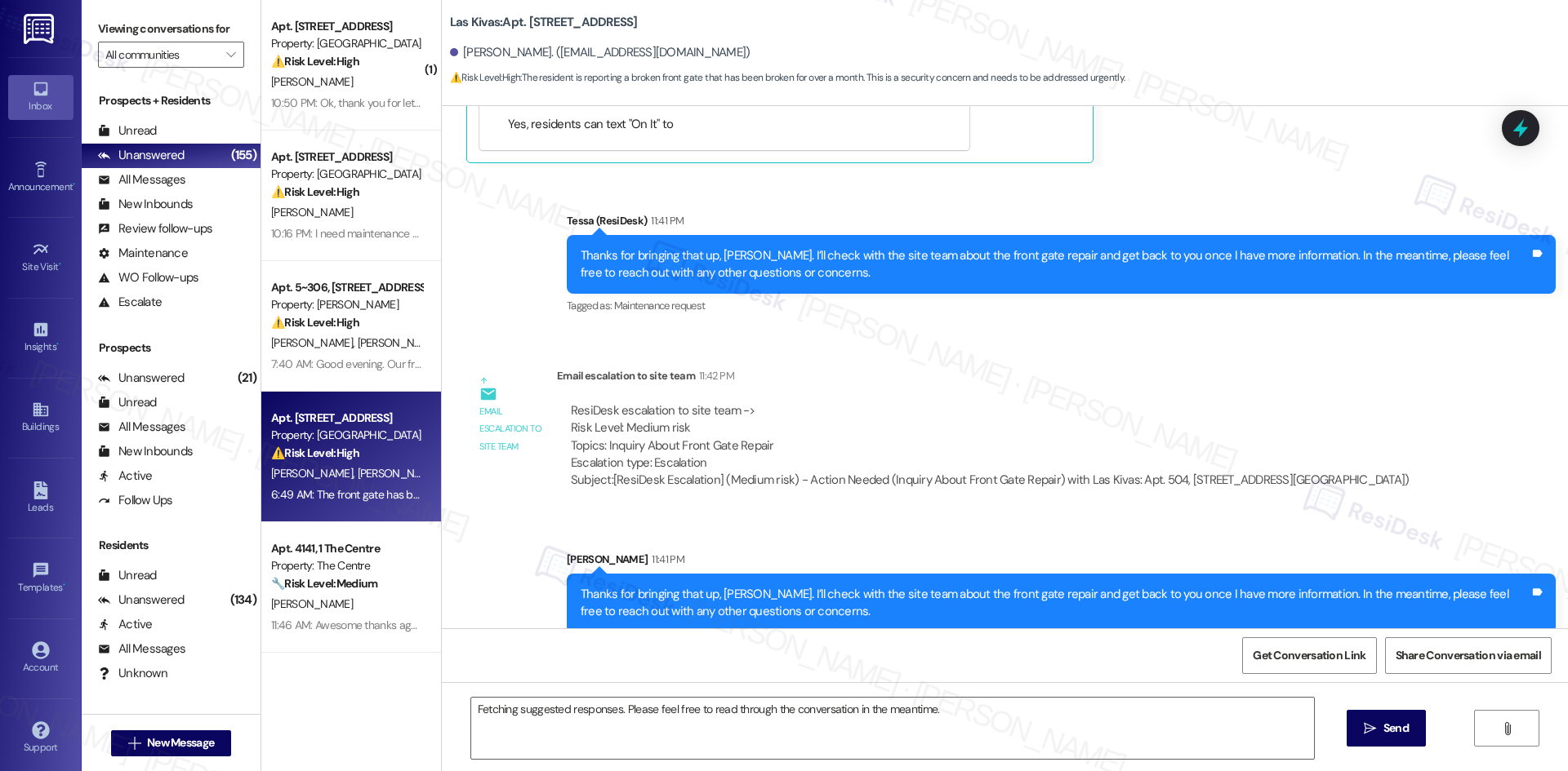
scroll to position [0, 0]
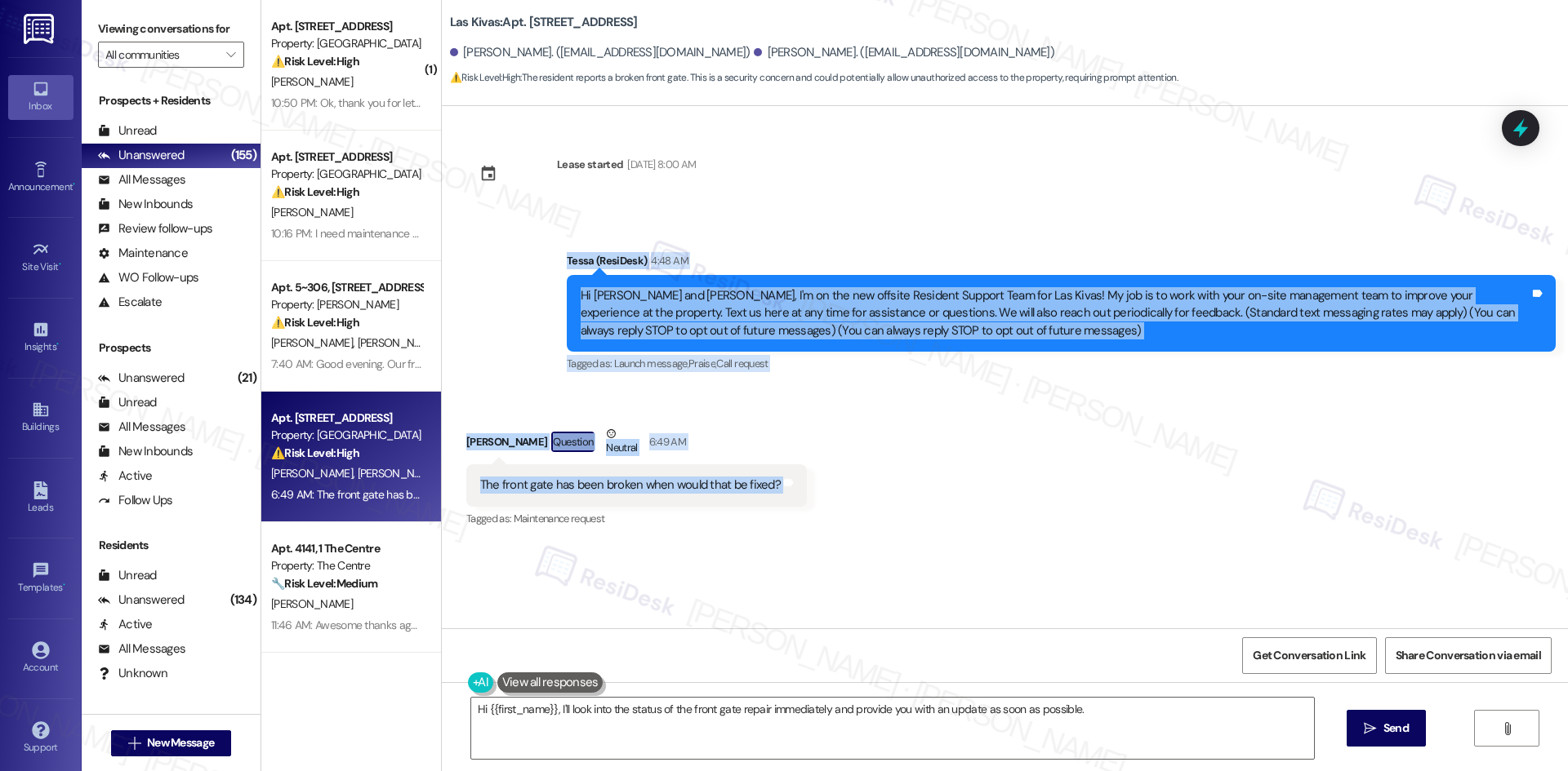
drag, startPoint x: 539, startPoint y: 254, endPoint x: 853, endPoint y: 495, distance: 395.8
click at [853, 495] on div "Lease started May 12, 2025 at 8:00 AM Announcement, sent via SMS Tessa (ResiDes…" at bounding box center [1004, 367] width 1126 height 523
copy div "Tessa (ResiDesk) 4:48 AM Hi Yoko and Reno, I'm on the new offsite Resident Supp…"
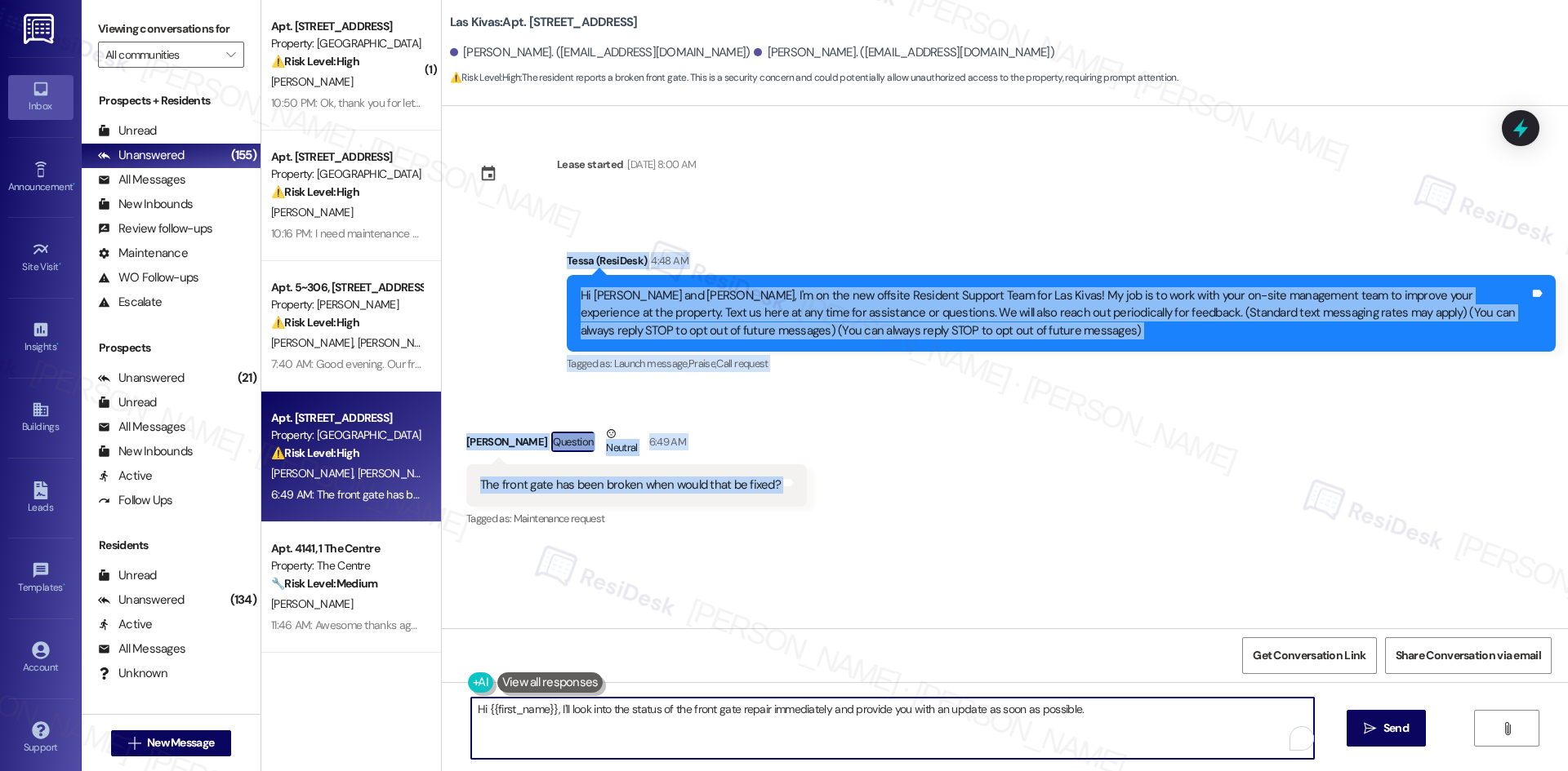
drag, startPoint x: 978, startPoint y: 728, endPoint x: 1001, endPoint y: 728, distance: 23.0
click at [980, 728] on textarea "Hi {{first_name}}, I'll look into the status of the front gate repair immediate…" at bounding box center [893, 727] width 842 height 61
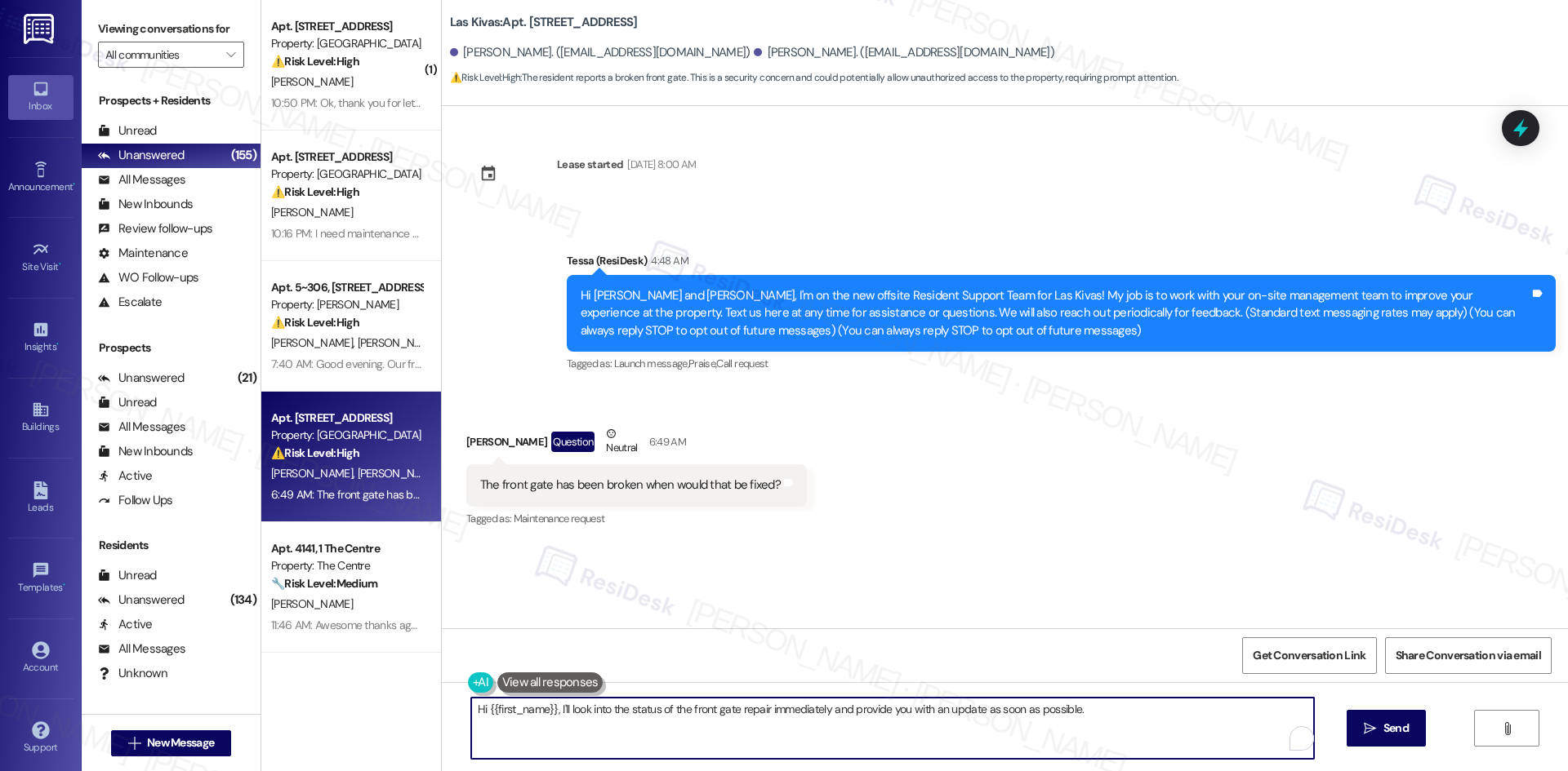
paste textarea "Thanks for bringing this up, Yoko. I’ll check with the site team about the fron…"
type textarea "Thanks for bringing this up, Yoko. I’ll check with the site team about the fron…"
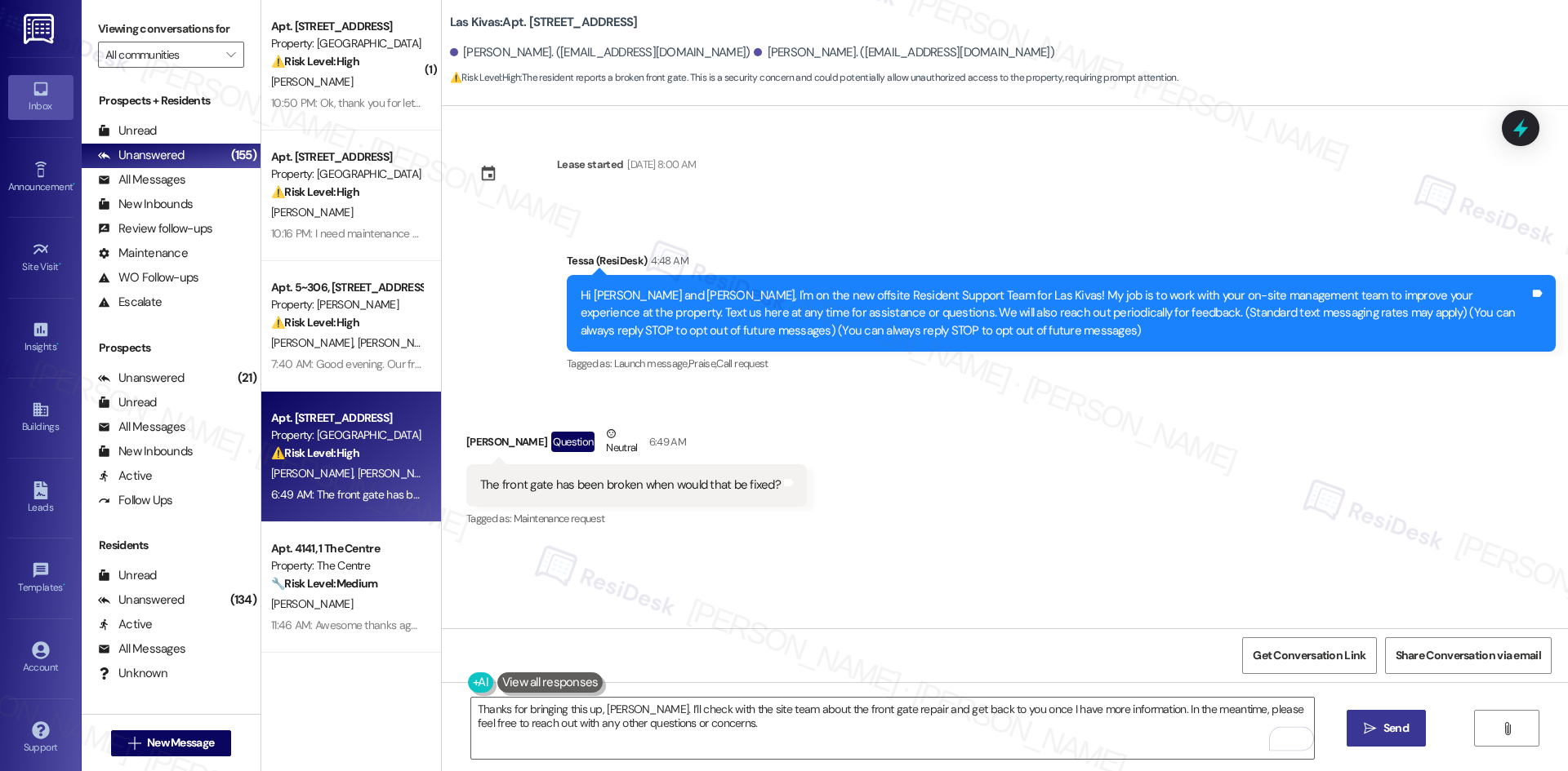
click at [1377, 728] on span " Send" at bounding box center [1386, 728] width 51 height 17
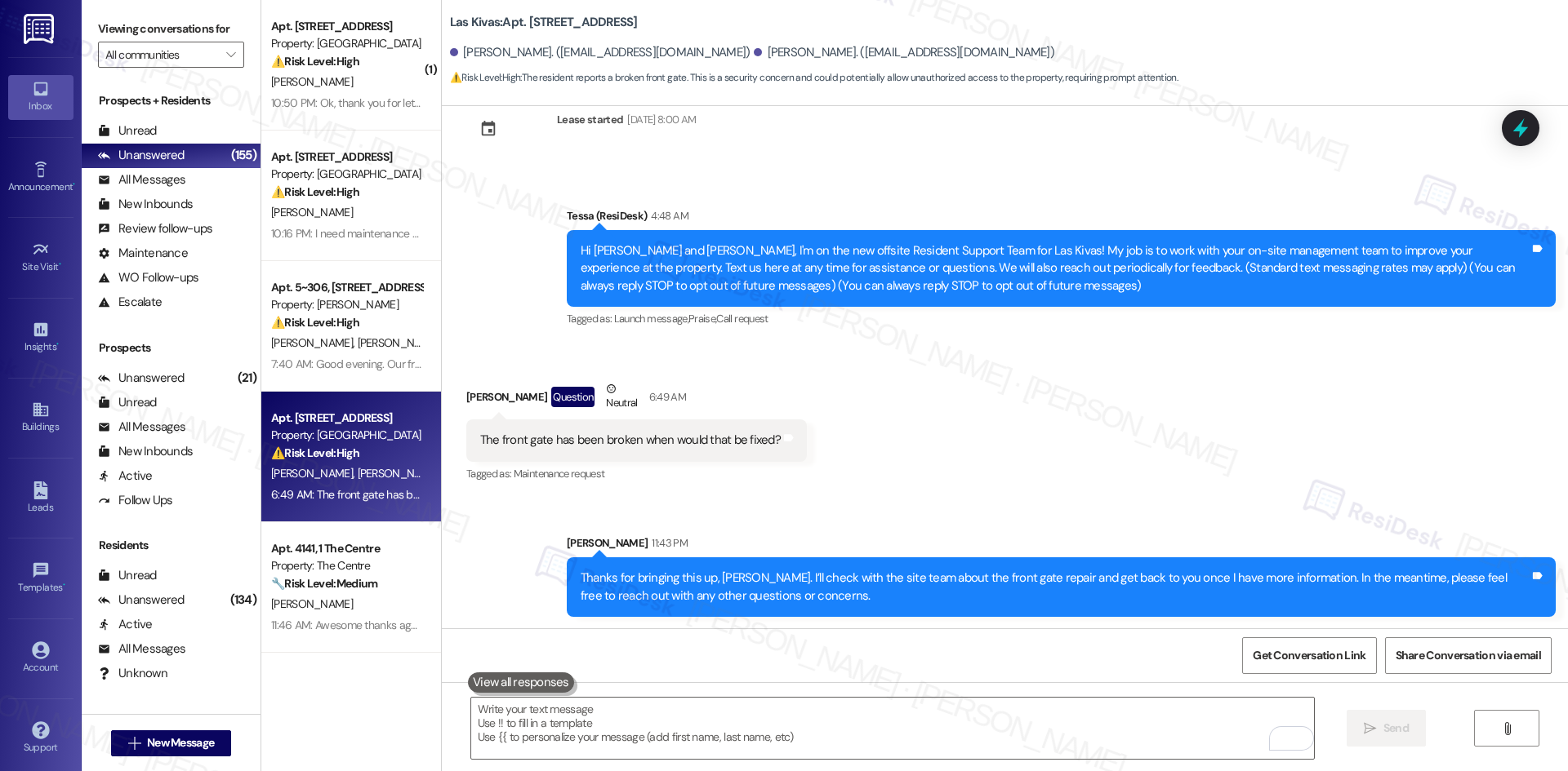
scroll to position [47, 0]
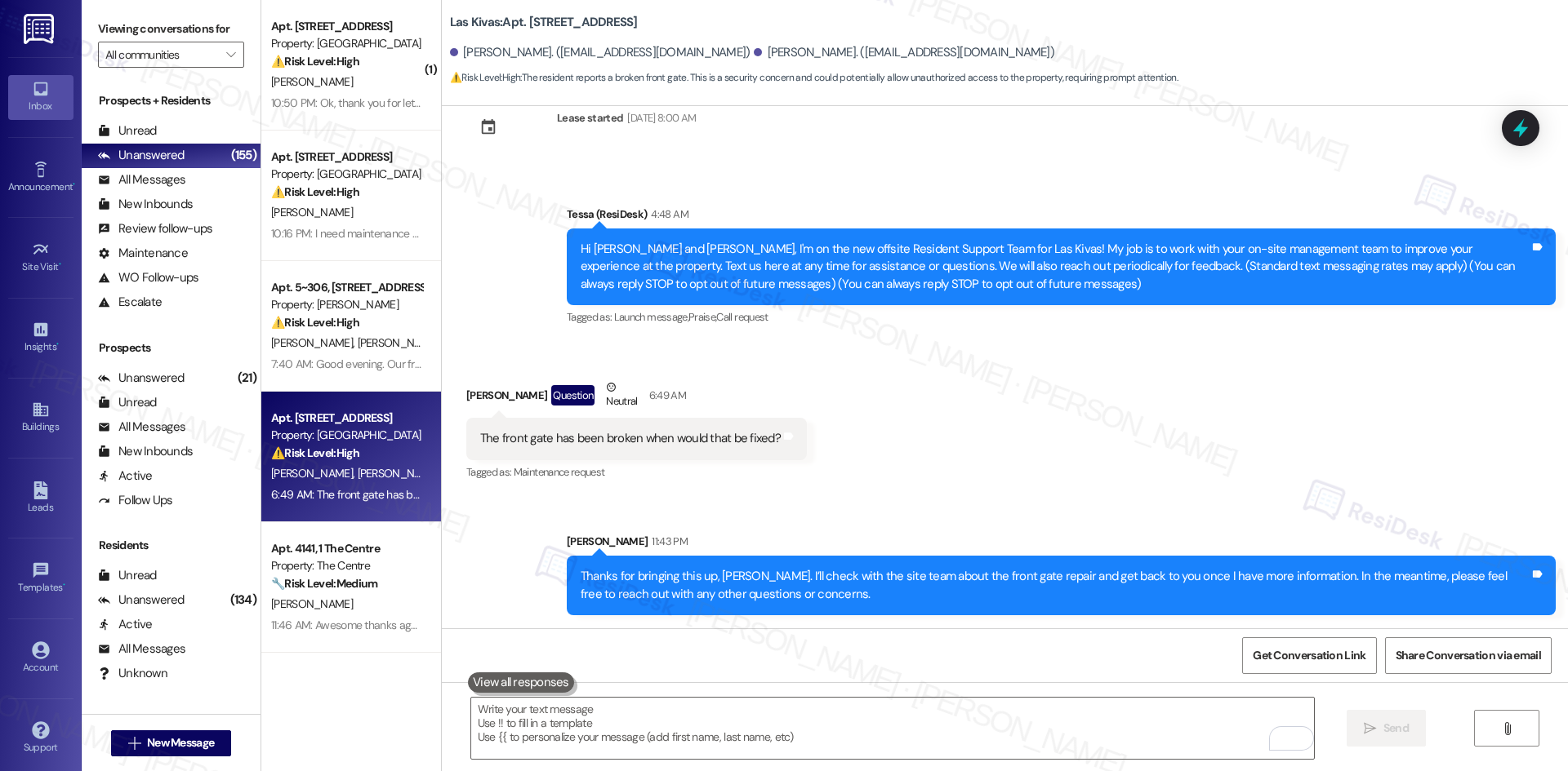
click at [1050, 476] on div "Received via SMS Yoko Cain Question Neutral 6:49 AM The front gate has been bro…" at bounding box center [1004, 420] width 1126 height 155
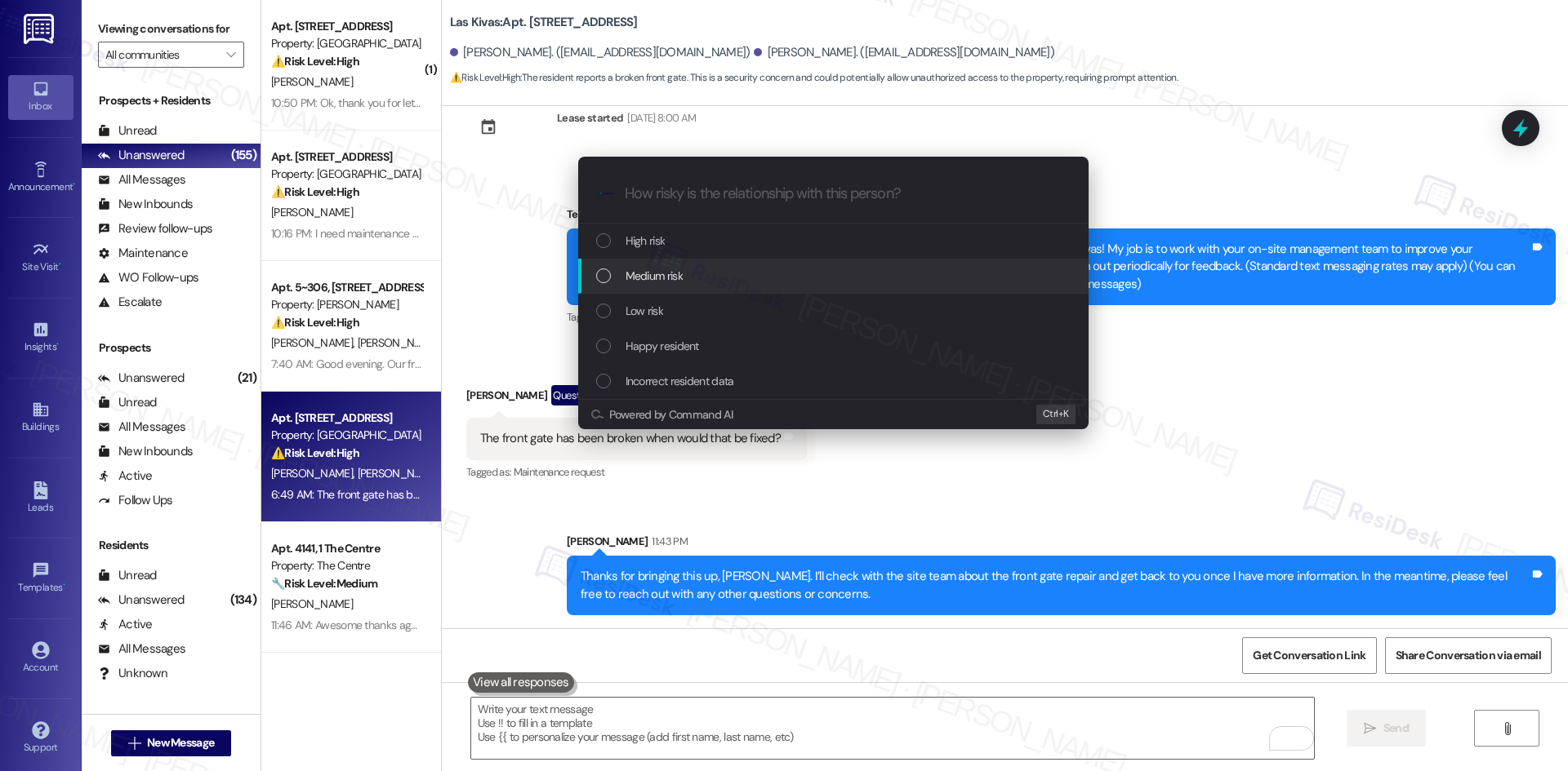
click at [699, 277] on div "Medium risk" at bounding box center [834, 275] width 477 height 18
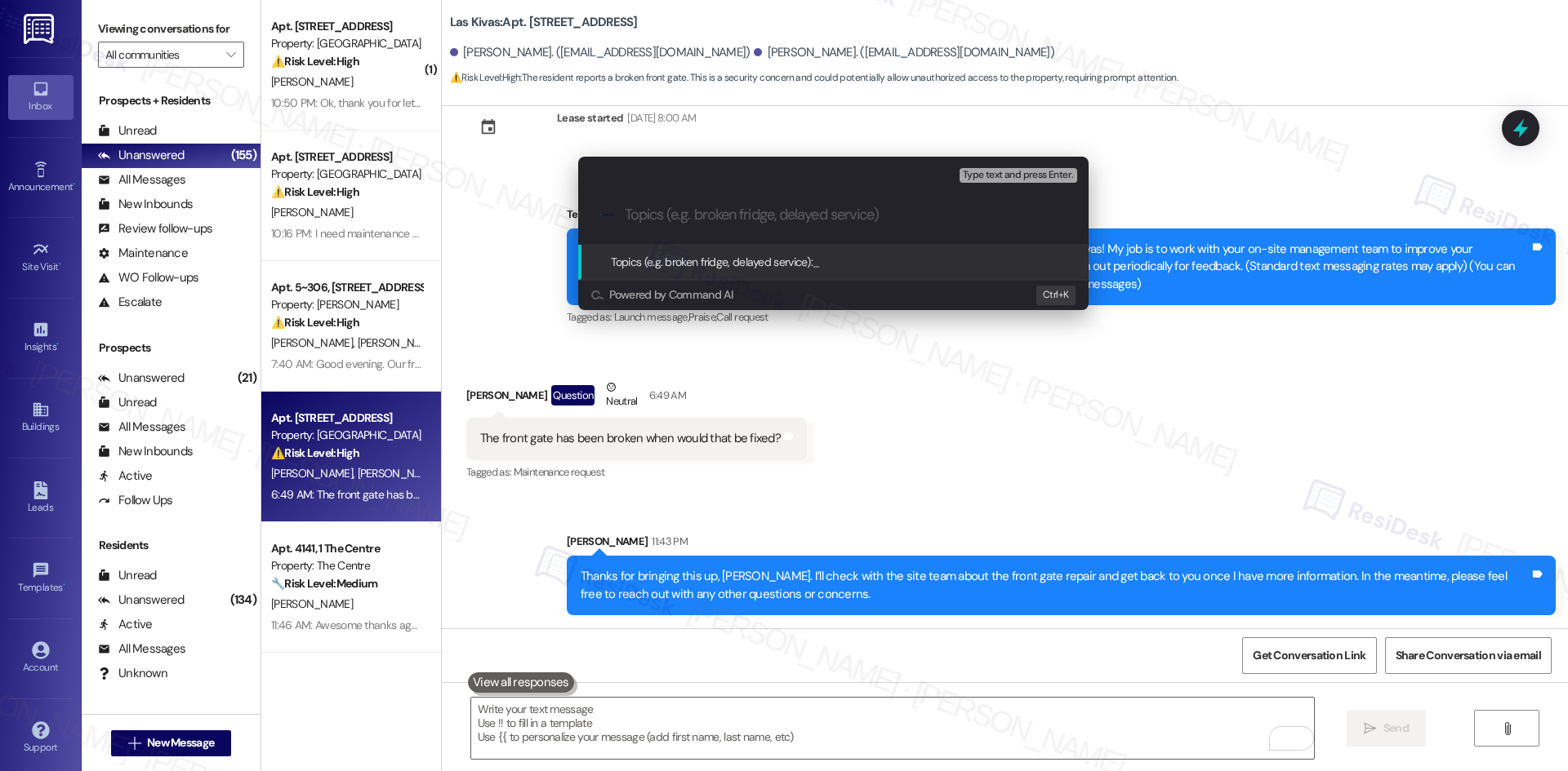
click at [828, 219] on input "Topics (e.g. broken fridge, delayed service)" at bounding box center [846, 215] width 443 height 17
paste input "Inquiry About Front Gate Repair"
type input "Inquiry About Front Gate Repair"
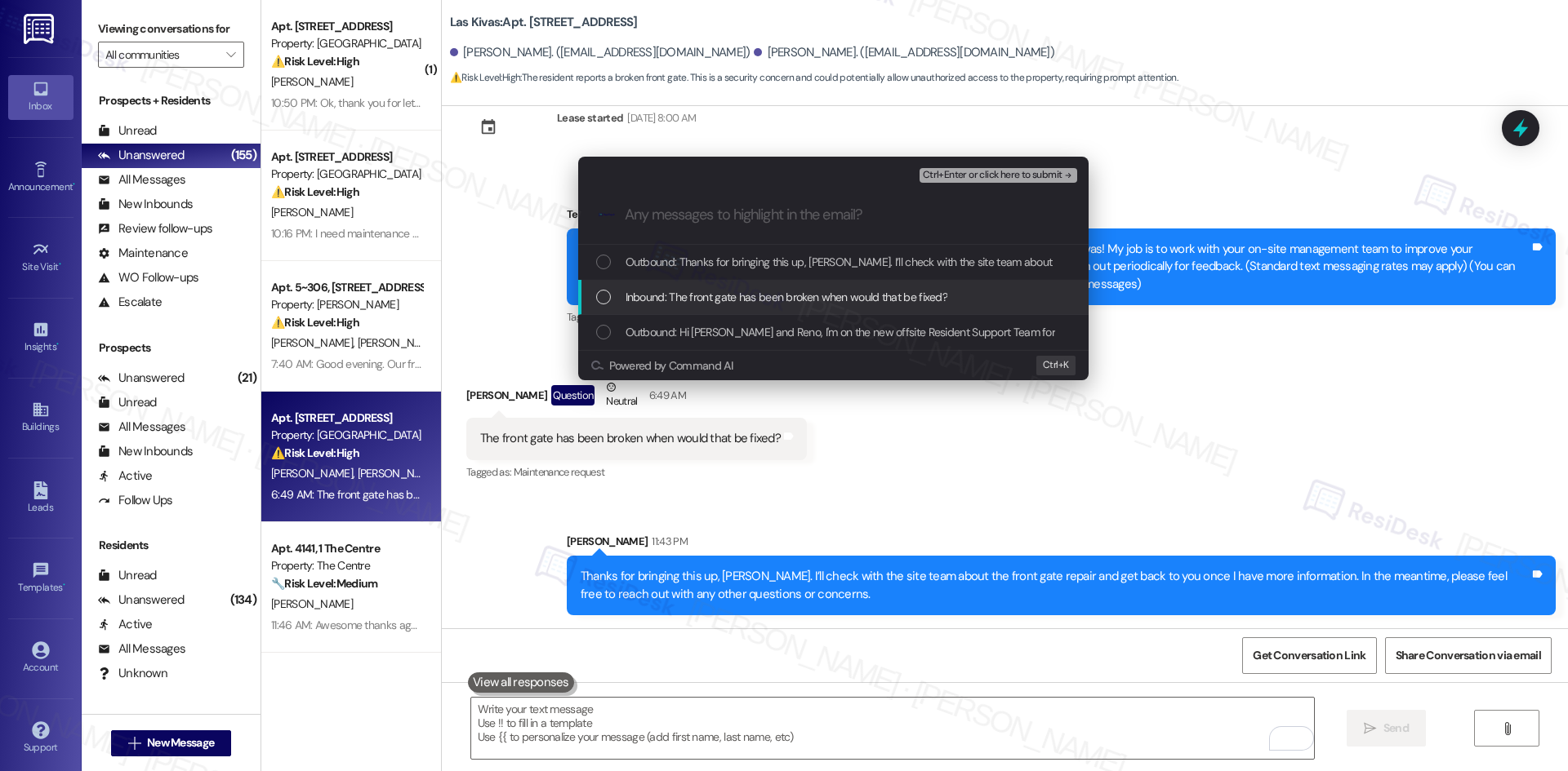
click at [821, 299] on span "Inbound: The front gate has been broken when would that be fixed?" at bounding box center [787, 297] width 322 height 18
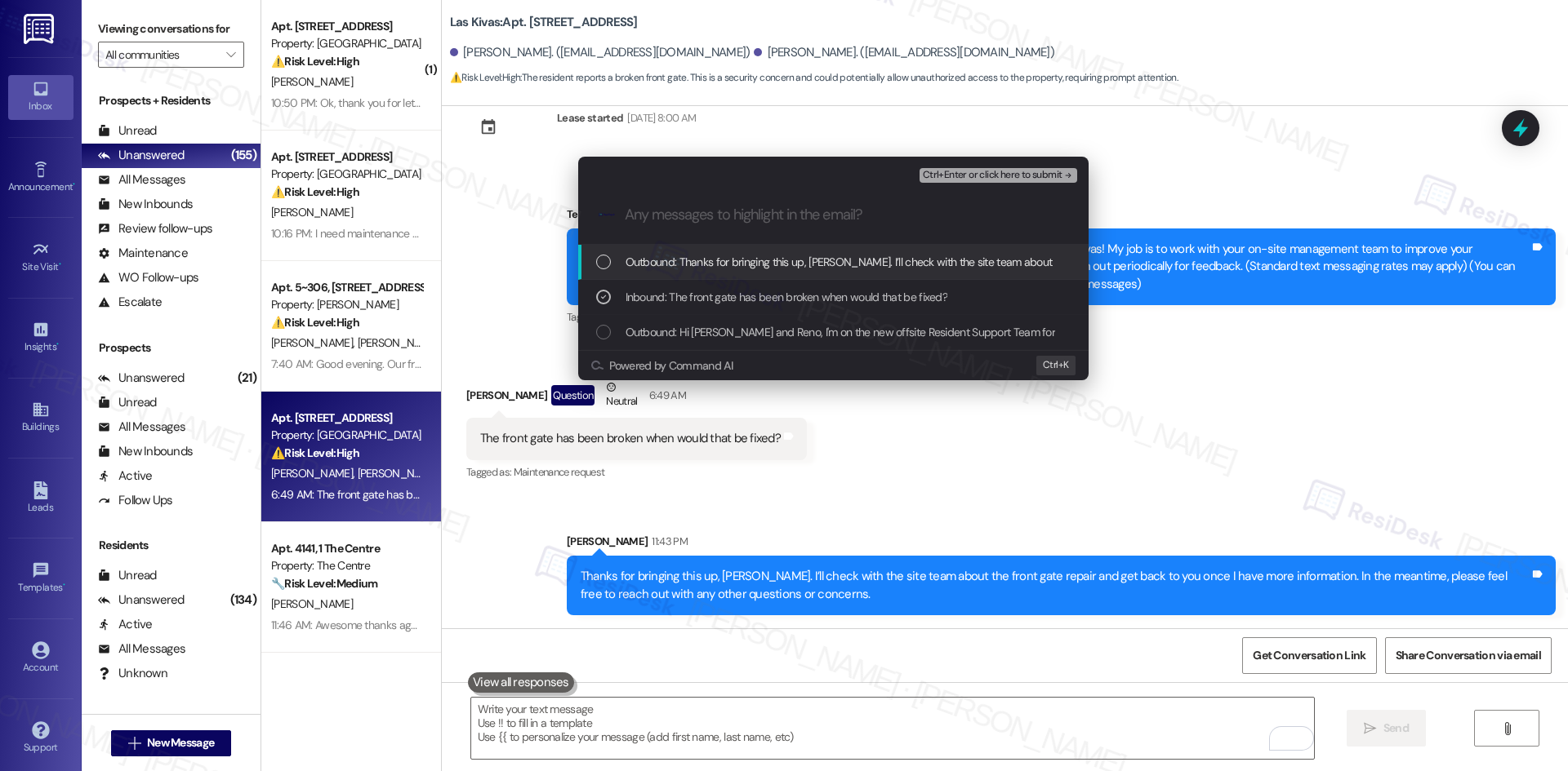
click at [996, 170] on span "Ctrl+Enter or click here to submit" at bounding box center [993, 176] width 140 height 12
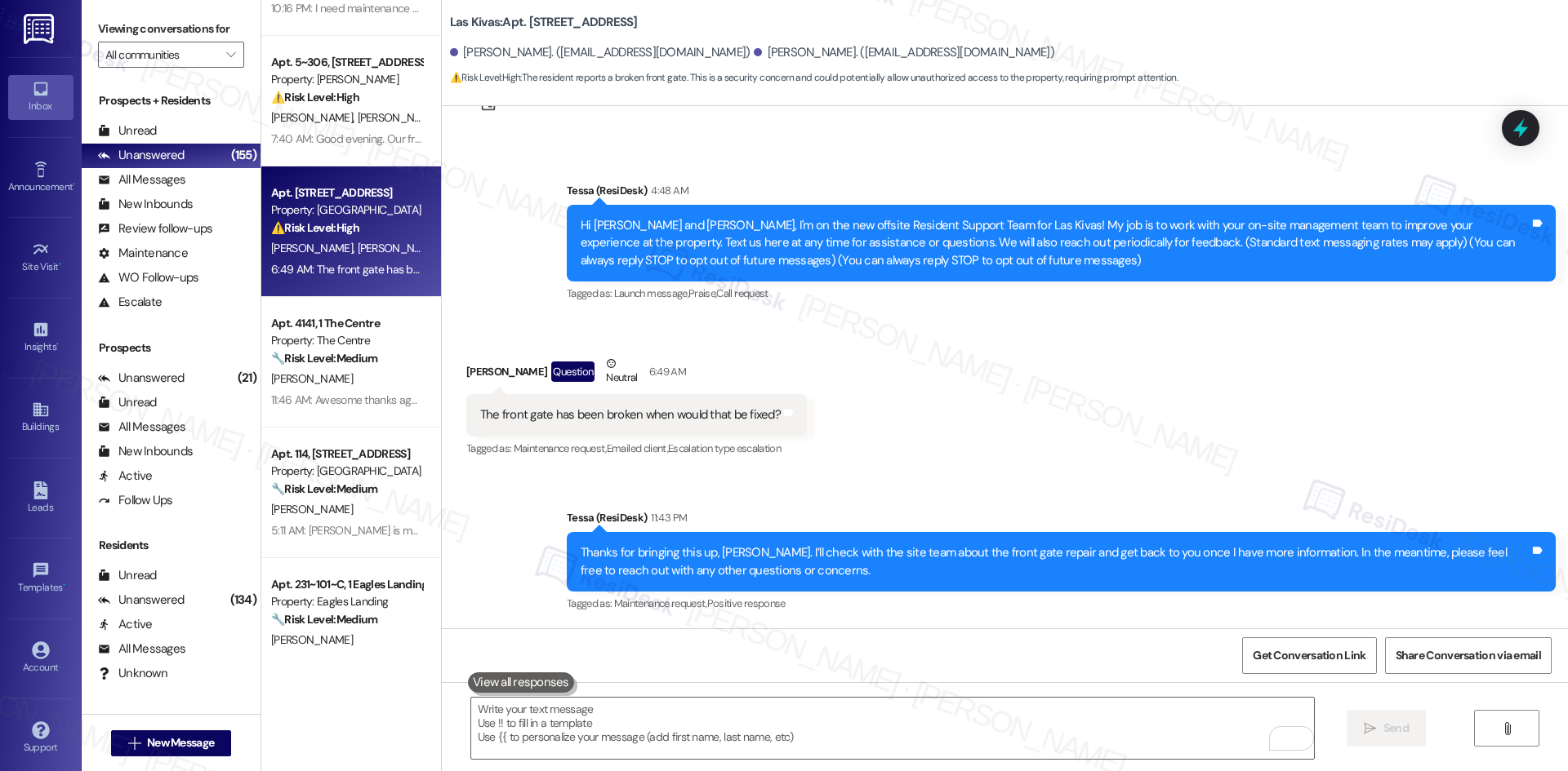
scroll to position [244, 0]
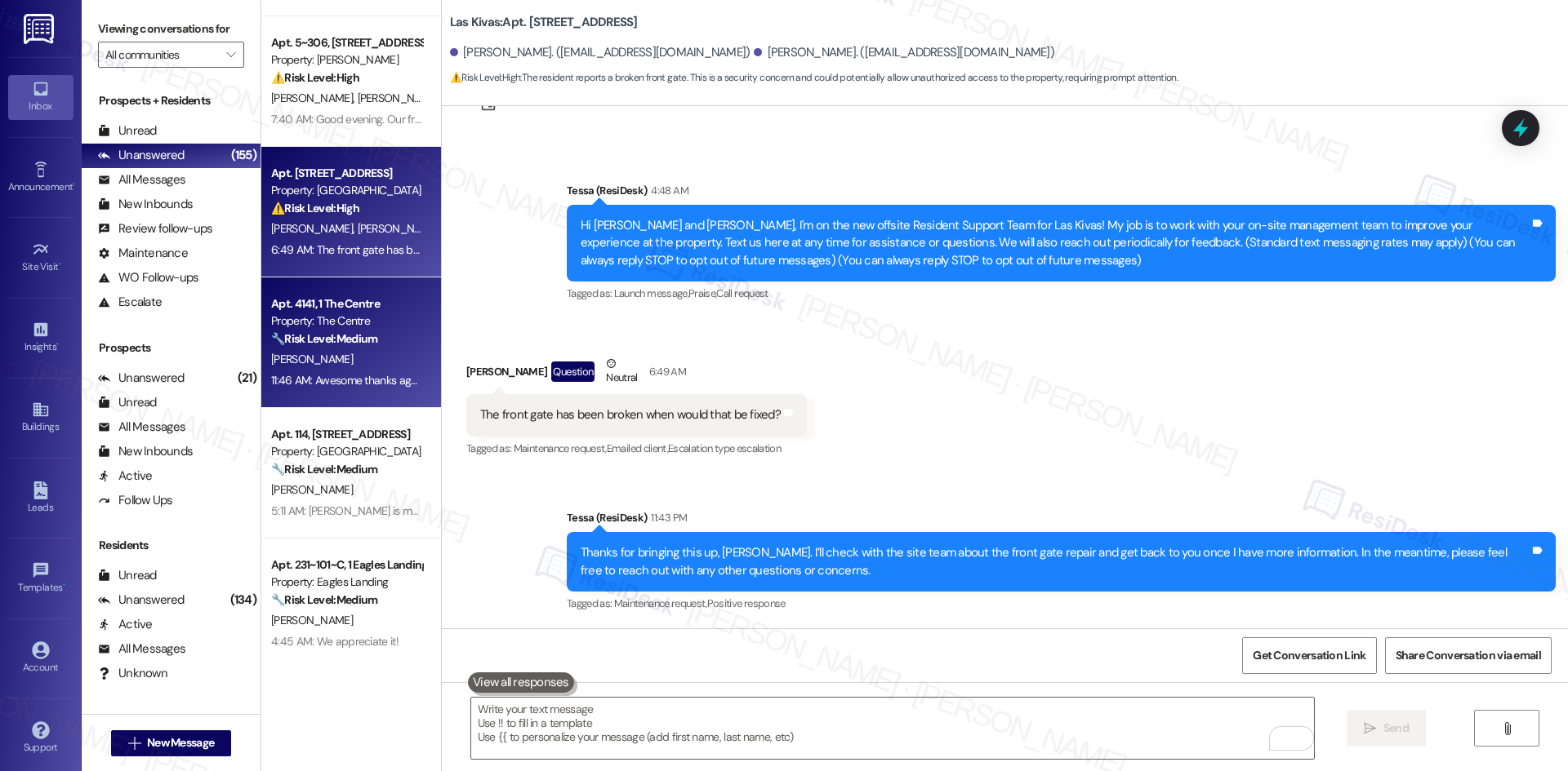
click at [338, 366] on div "C. Davis" at bounding box center [346, 359] width 154 height 20
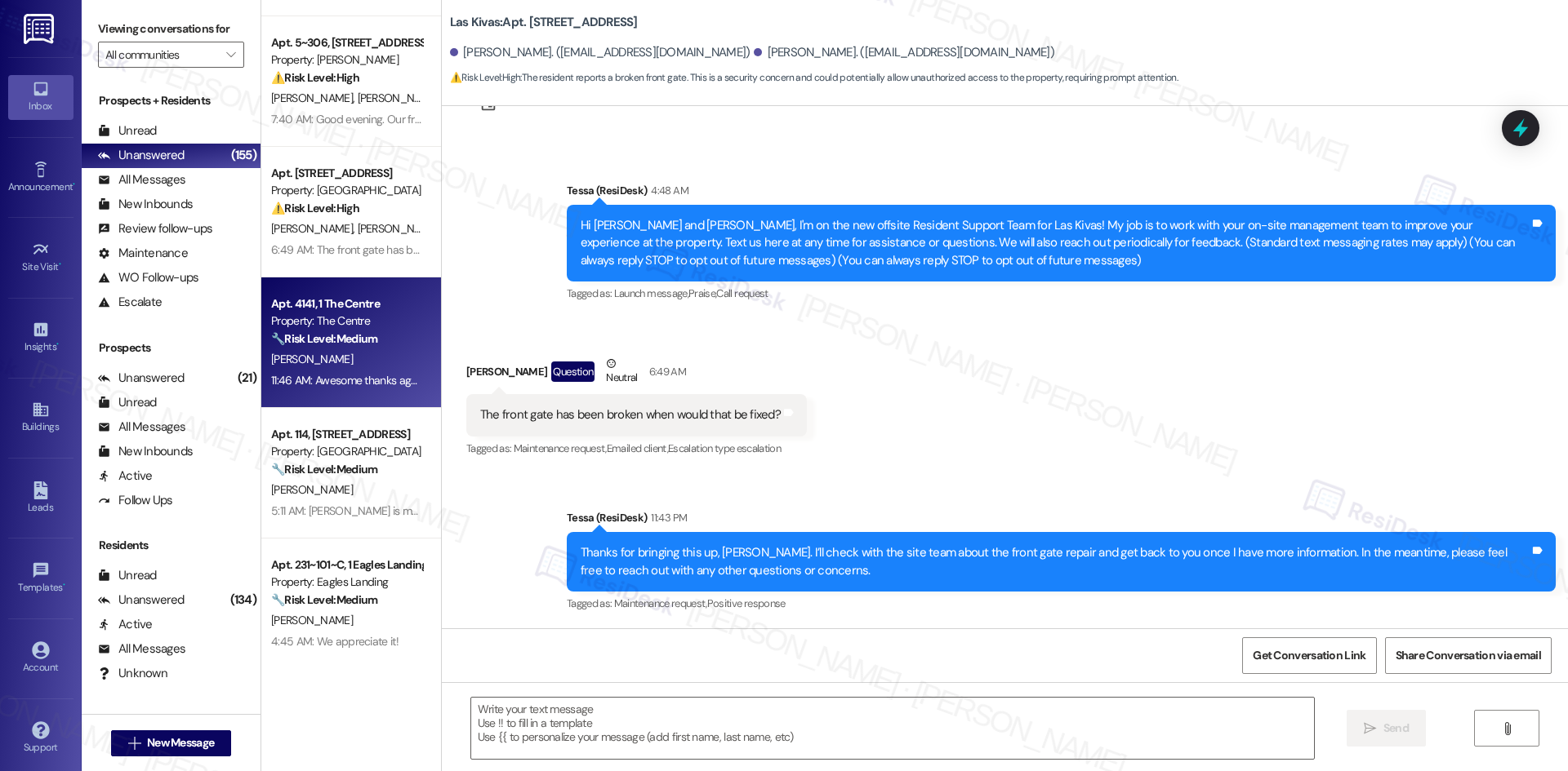
type textarea "Fetching suggested responses. Please feel free to read through the conversation…"
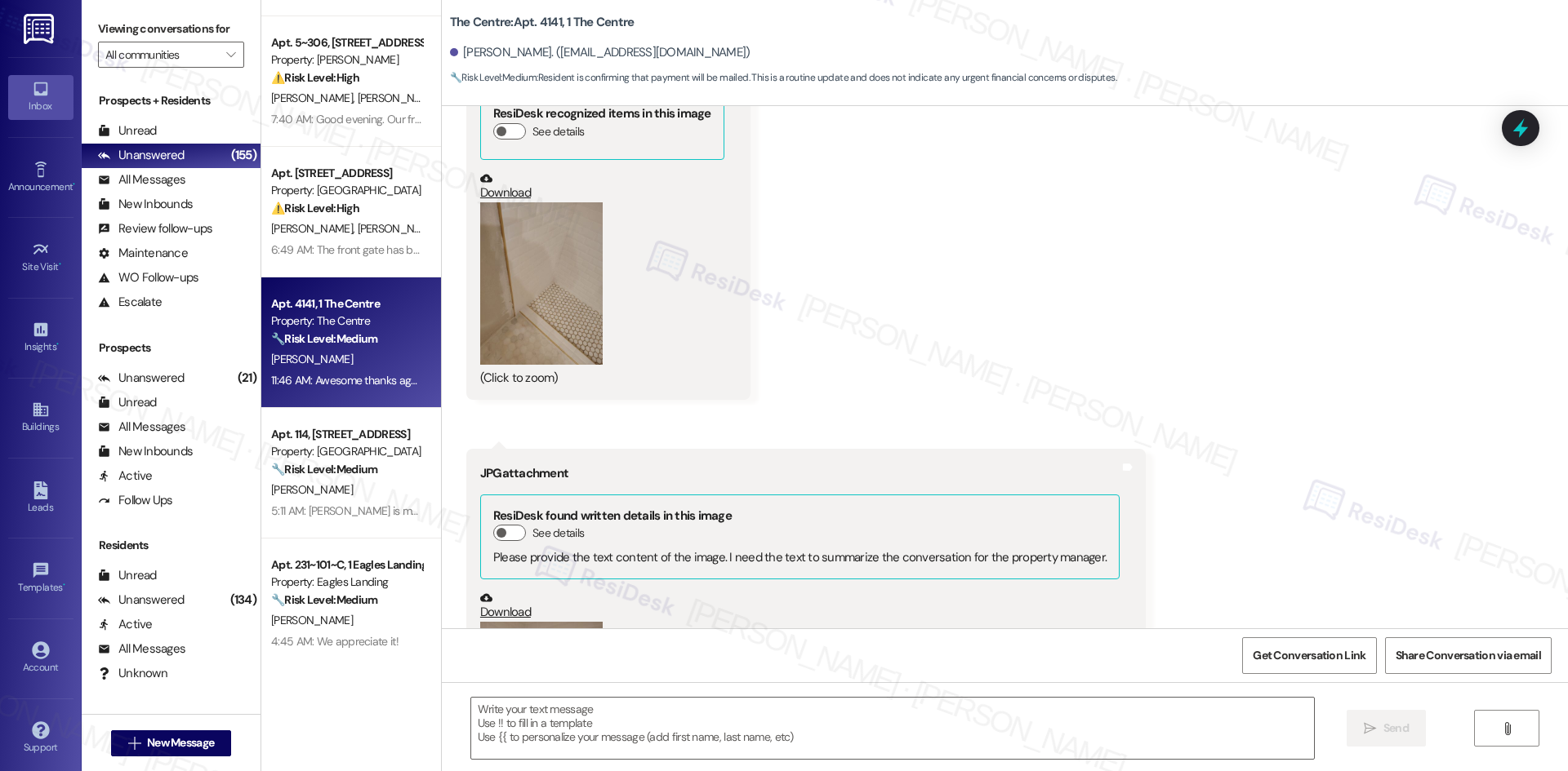
scroll to position [7370, 0]
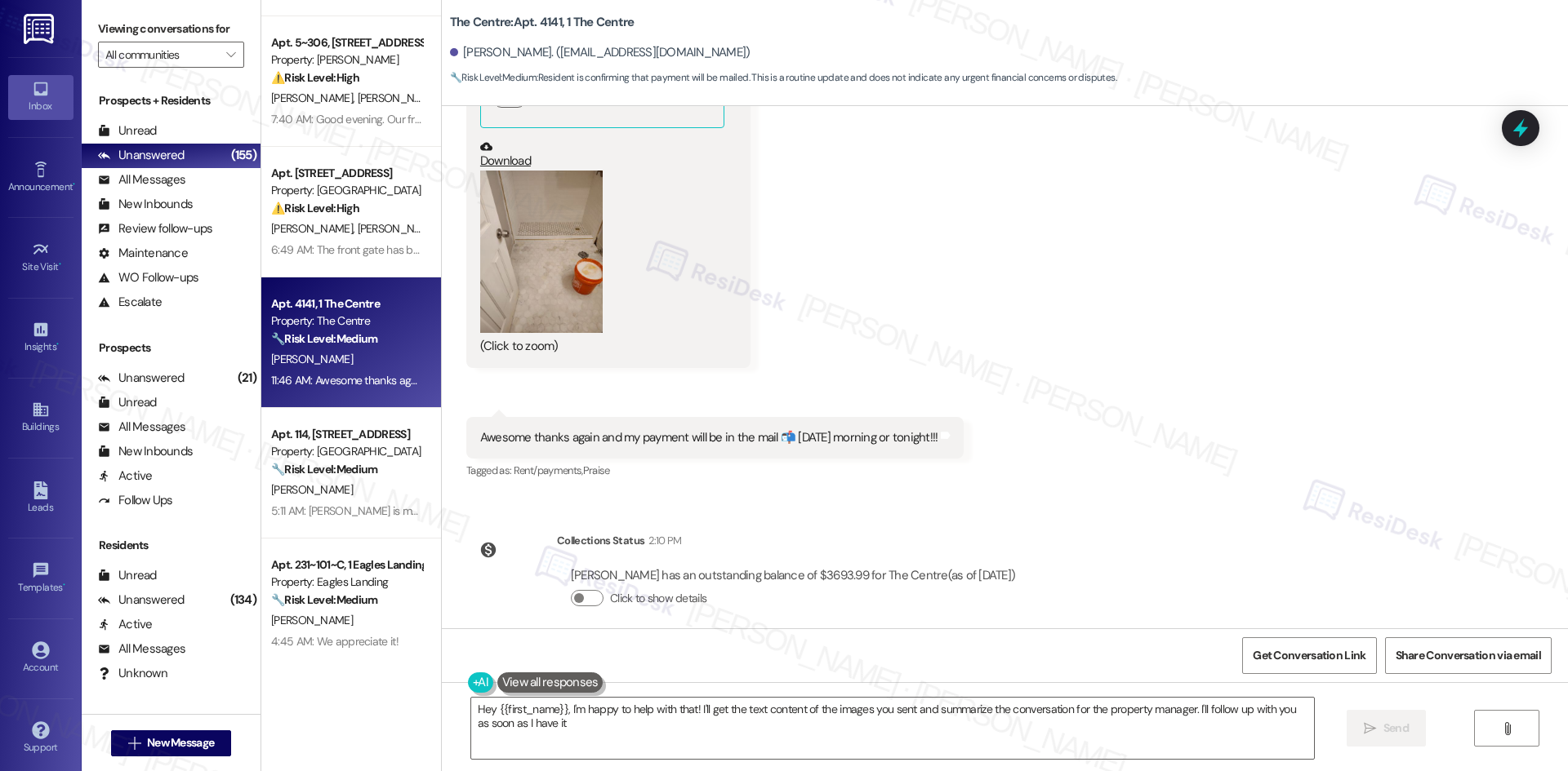
type textarea "Hey {{first_name}}, I'm happy to help with that! I'll get the text content of t…"
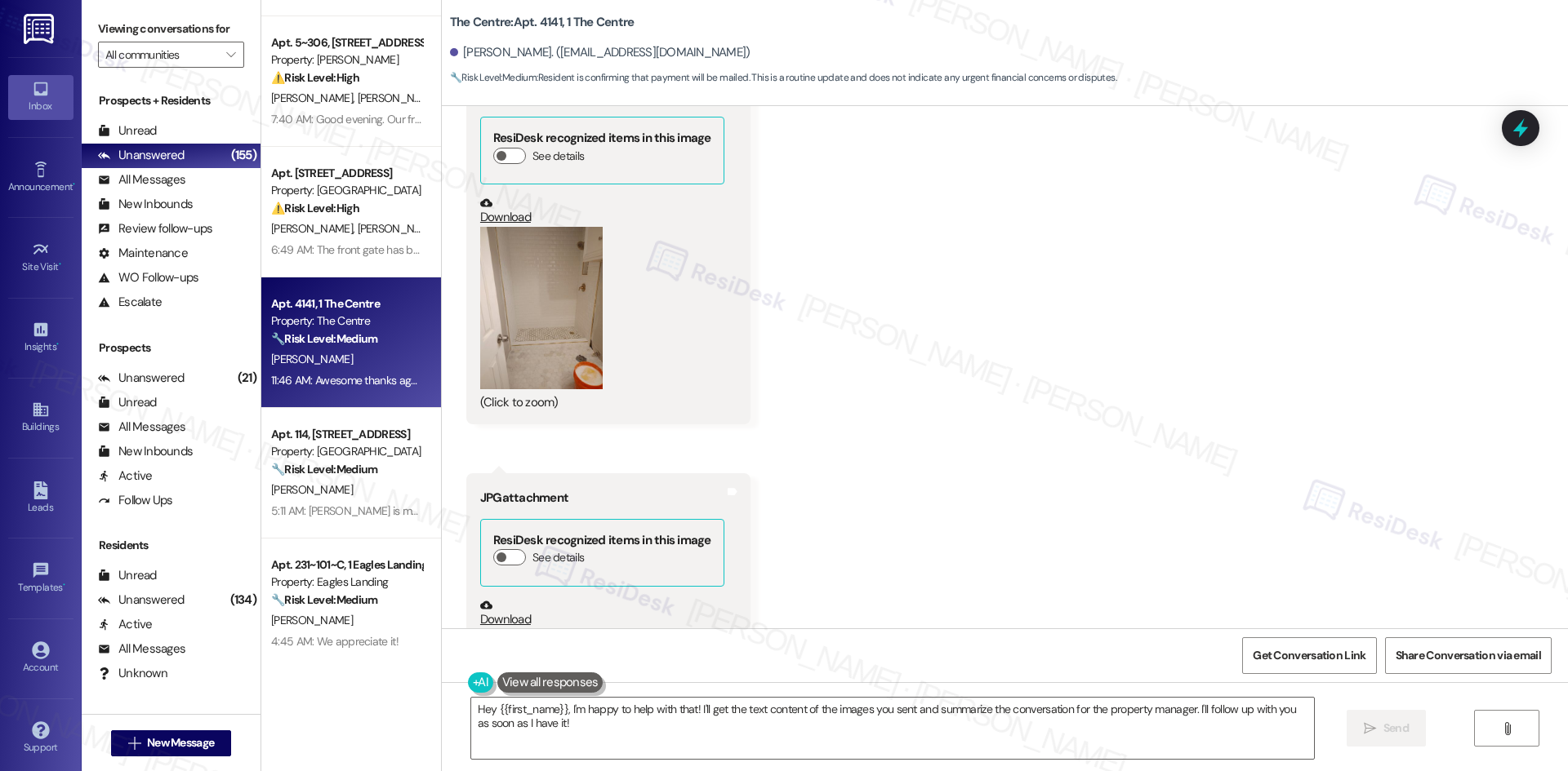
scroll to position [5493, 0]
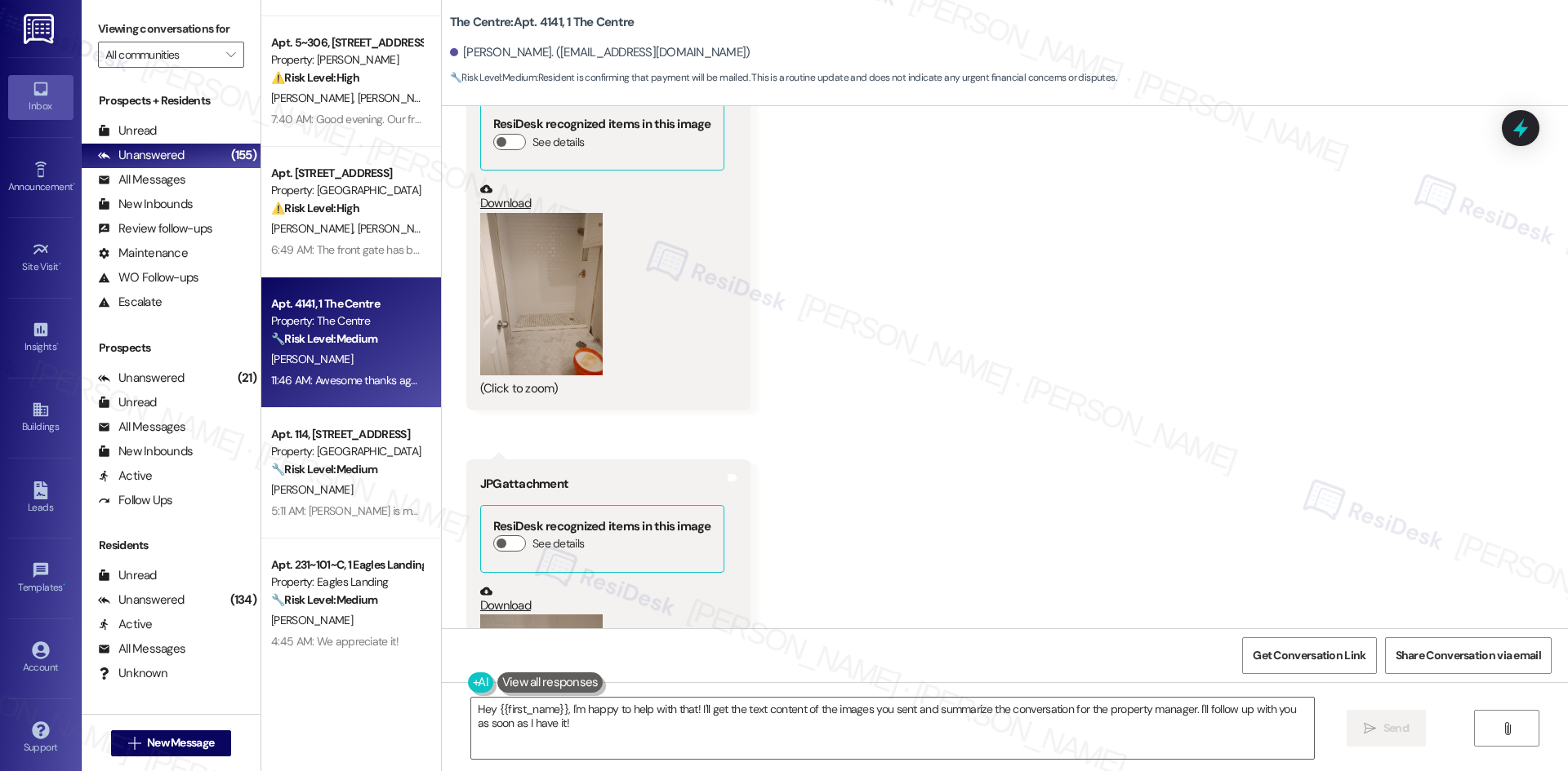
click at [480, 306] on button "Zoom image" at bounding box center [541, 294] width 122 height 162
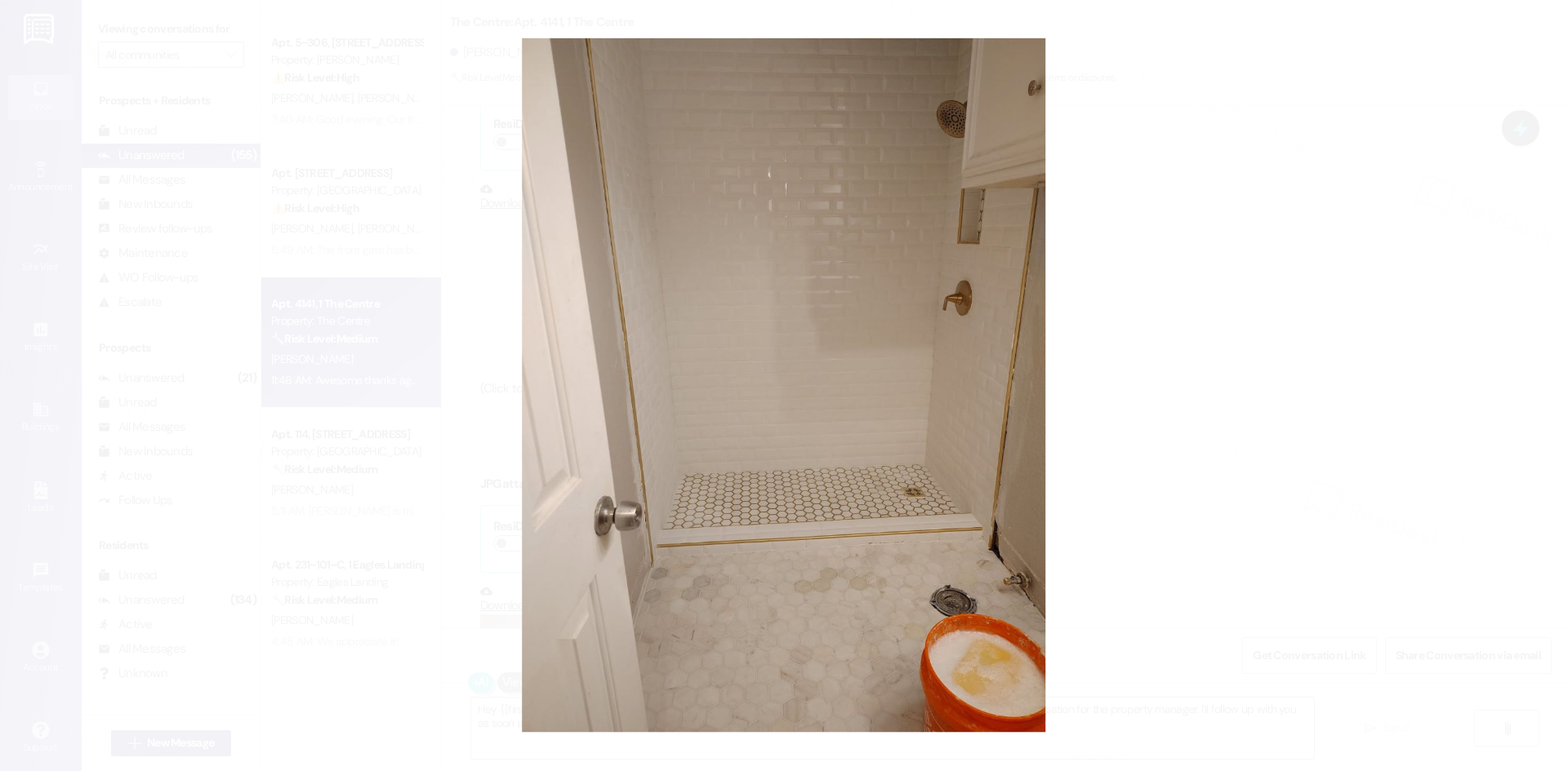
click at [1215, 480] on button "Unzoom image" at bounding box center [784, 385] width 1568 height 771
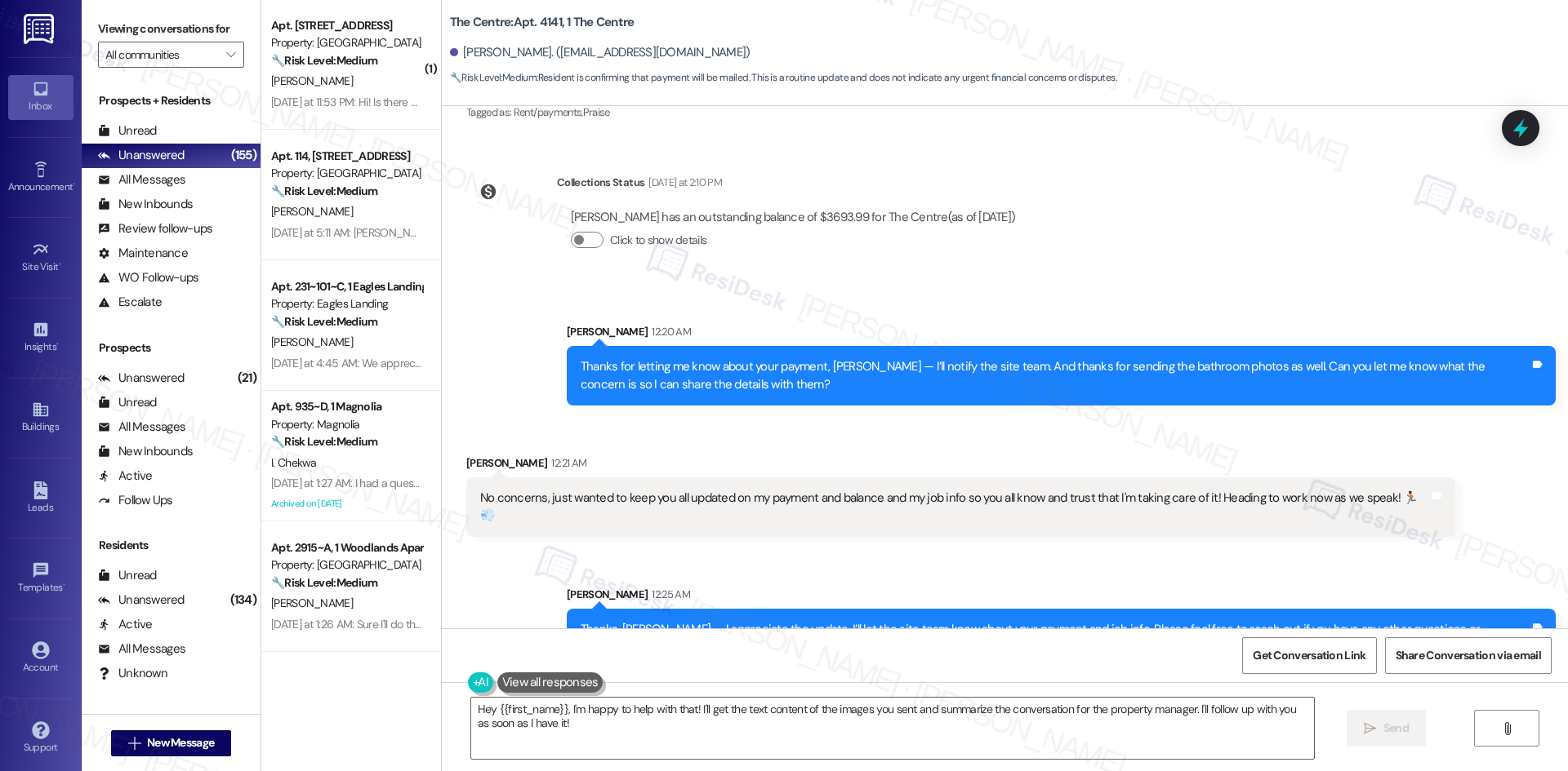
scroll to position [0, 0]
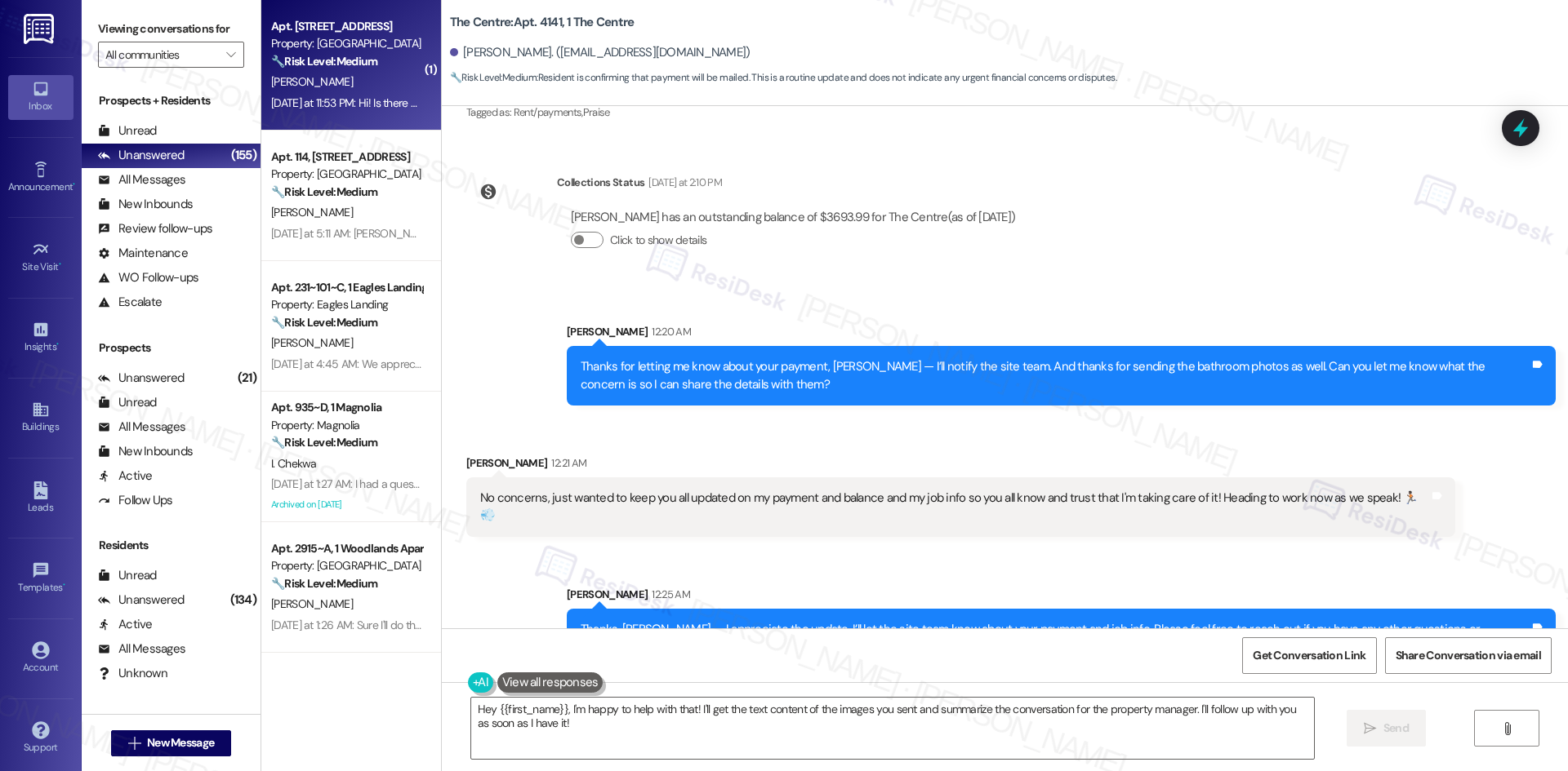
click at [355, 83] on div "[PERSON_NAME]" at bounding box center [346, 81] width 154 height 20
type textarea "Fetching suggested responses. Please feel free to read through the conversation…"
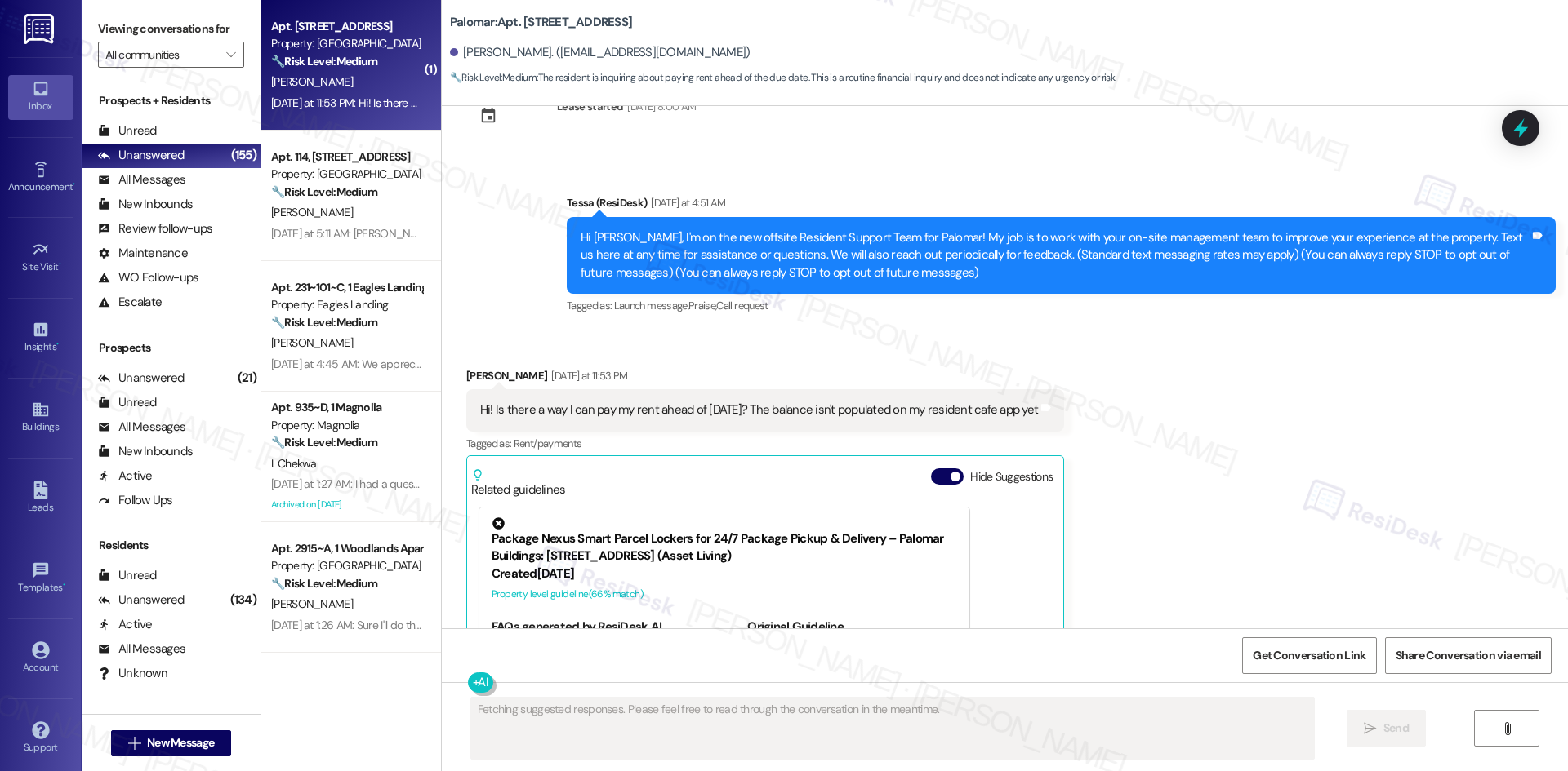
scroll to position [10, 0]
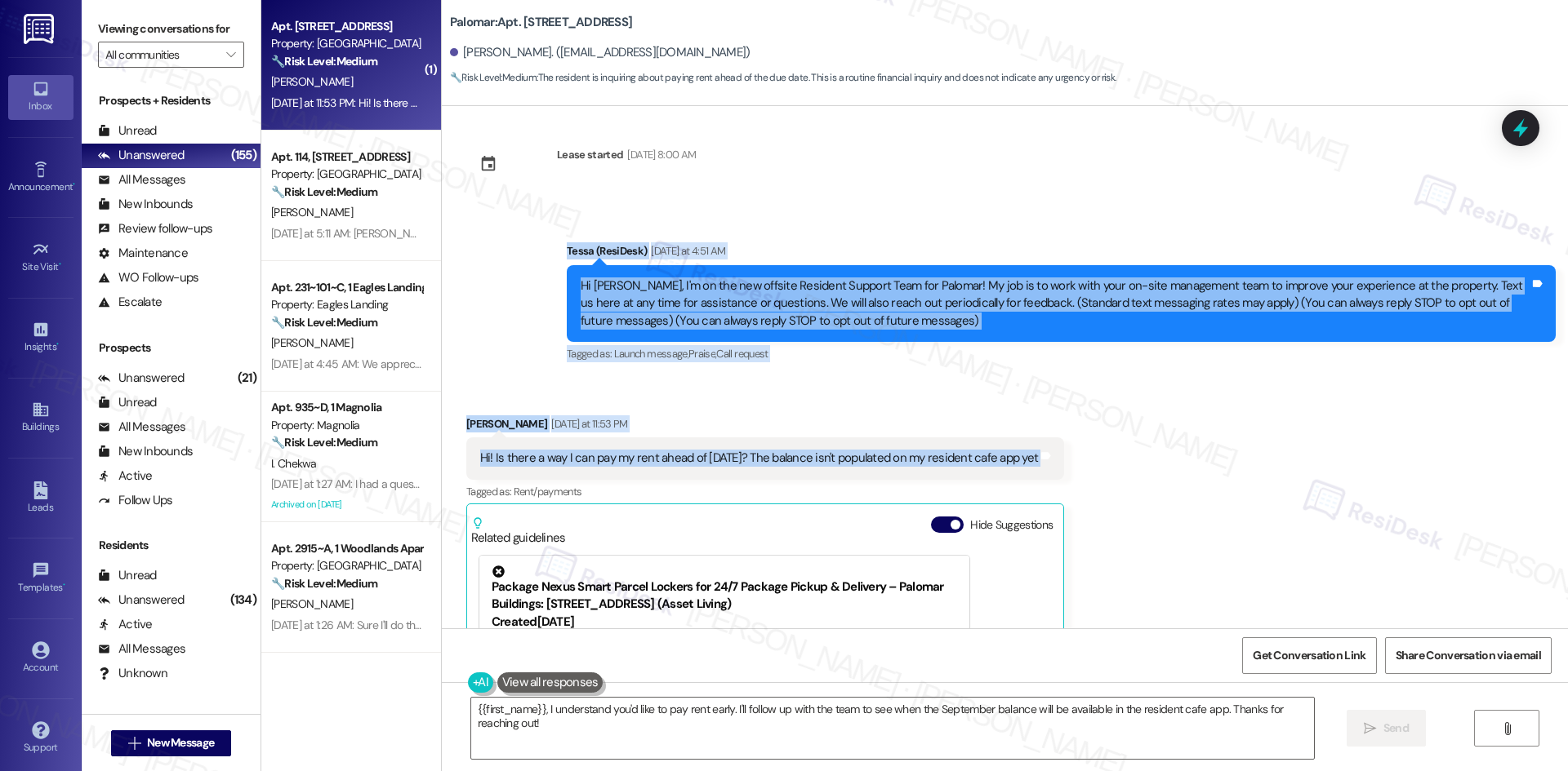
drag, startPoint x: 513, startPoint y: 234, endPoint x: 1122, endPoint y: 458, distance: 648.9
click at [1122, 458] on div "Lease started Mar 02, 2025 at 8:00 AM Announcement, sent via SMS Tessa (ResiDes…" at bounding box center [1004, 367] width 1126 height 523
copy div "Tessa (ResiDesk) Yesterday at 4:51 AM Hi Goziem, I'm on the new offsite Residen…"
click at [554, 360] on div "Announcement, sent via SMS Tessa (ResiDesk) Yesterday at 4:51 AM Hi Goziem, I'm…" at bounding box center [1061, 304] width 1013 height 148
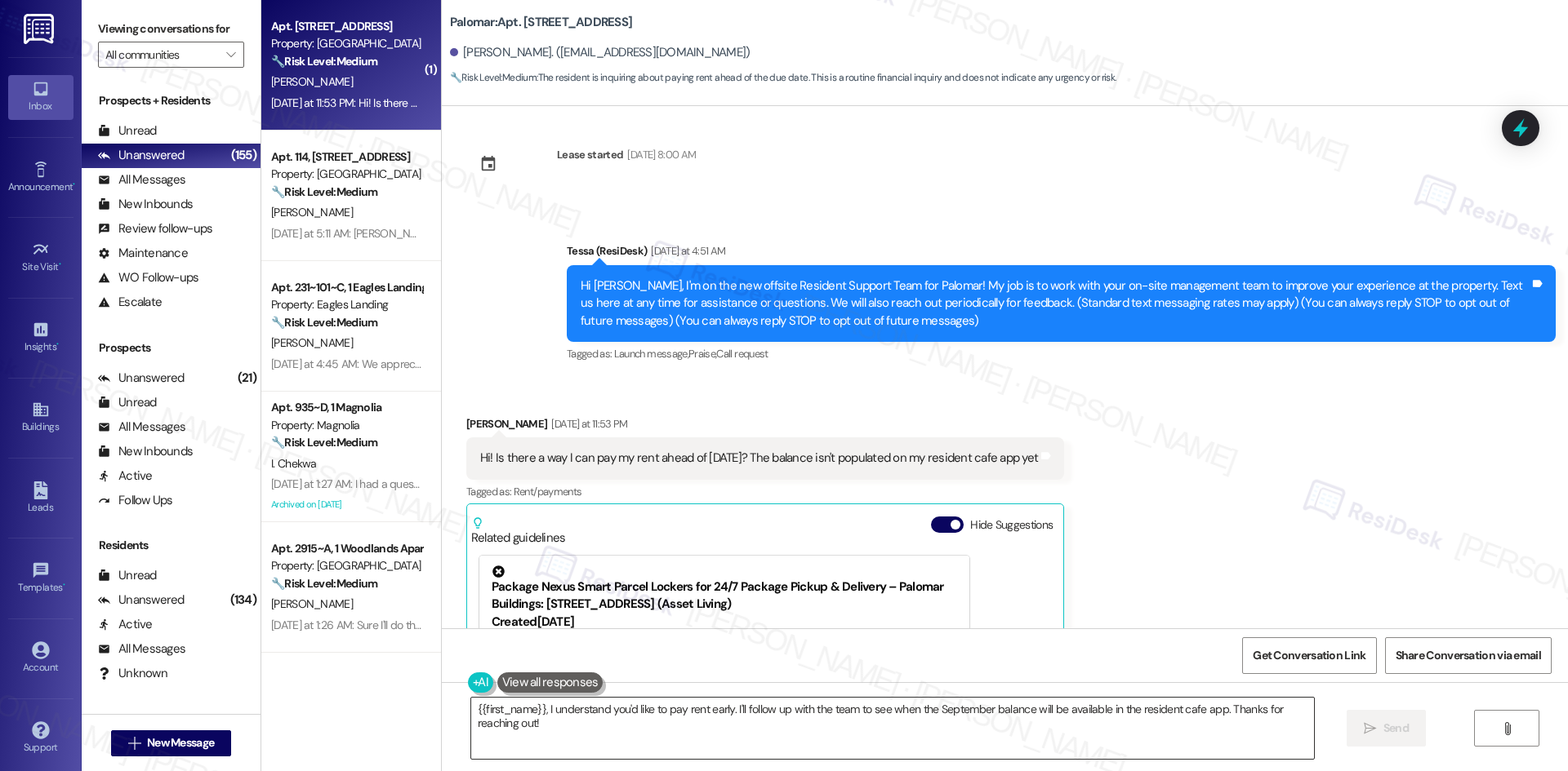
click at [772, 744] on textarea "{{first_name}}, I understand you'd like to pay rent early. I'll follow up with …" at bounding box center [893, 727] width 842 height 61
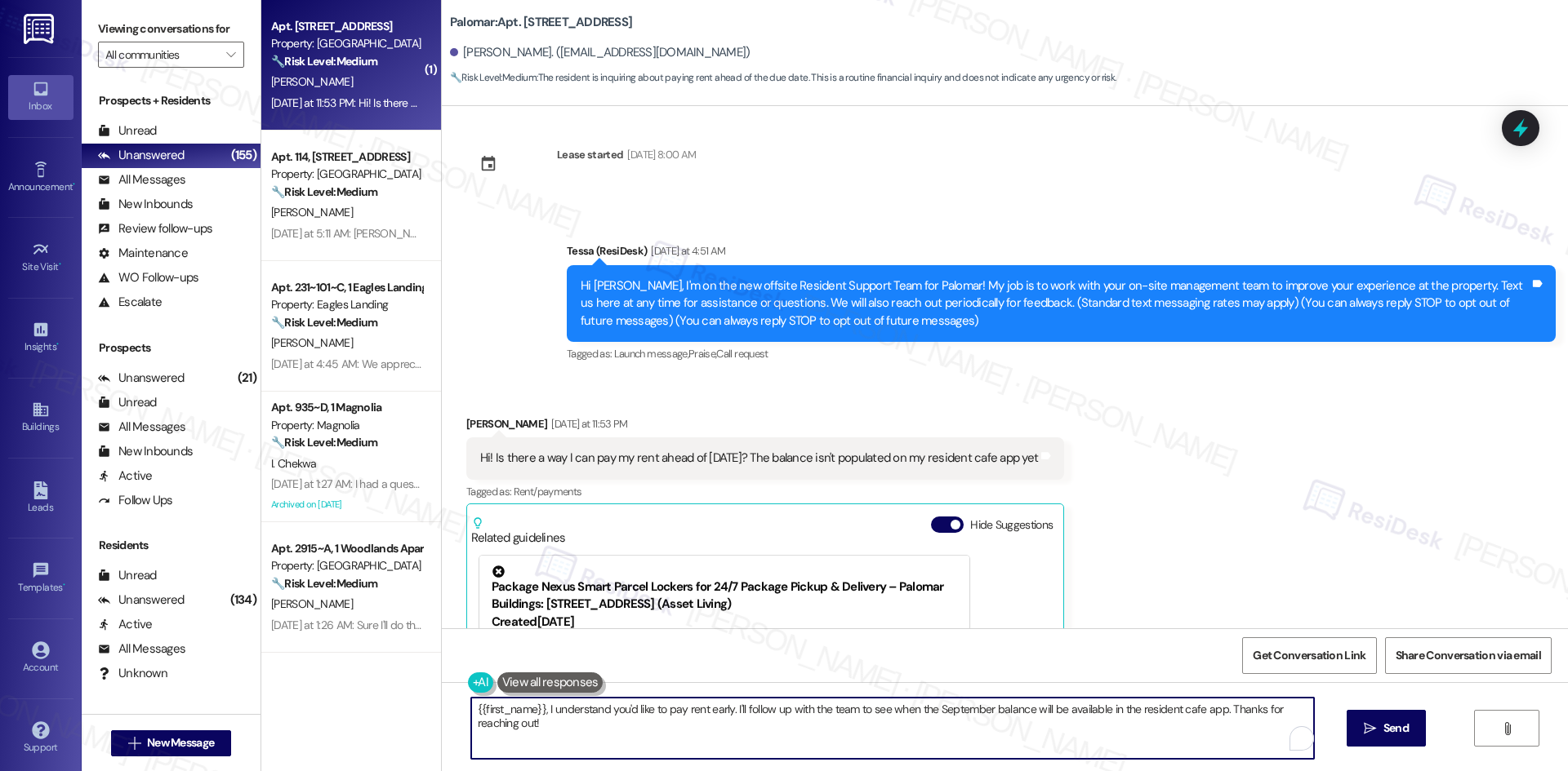
paste textarea "Thanks for reaching out, Goziem. I’ll check with the site team about making an …"
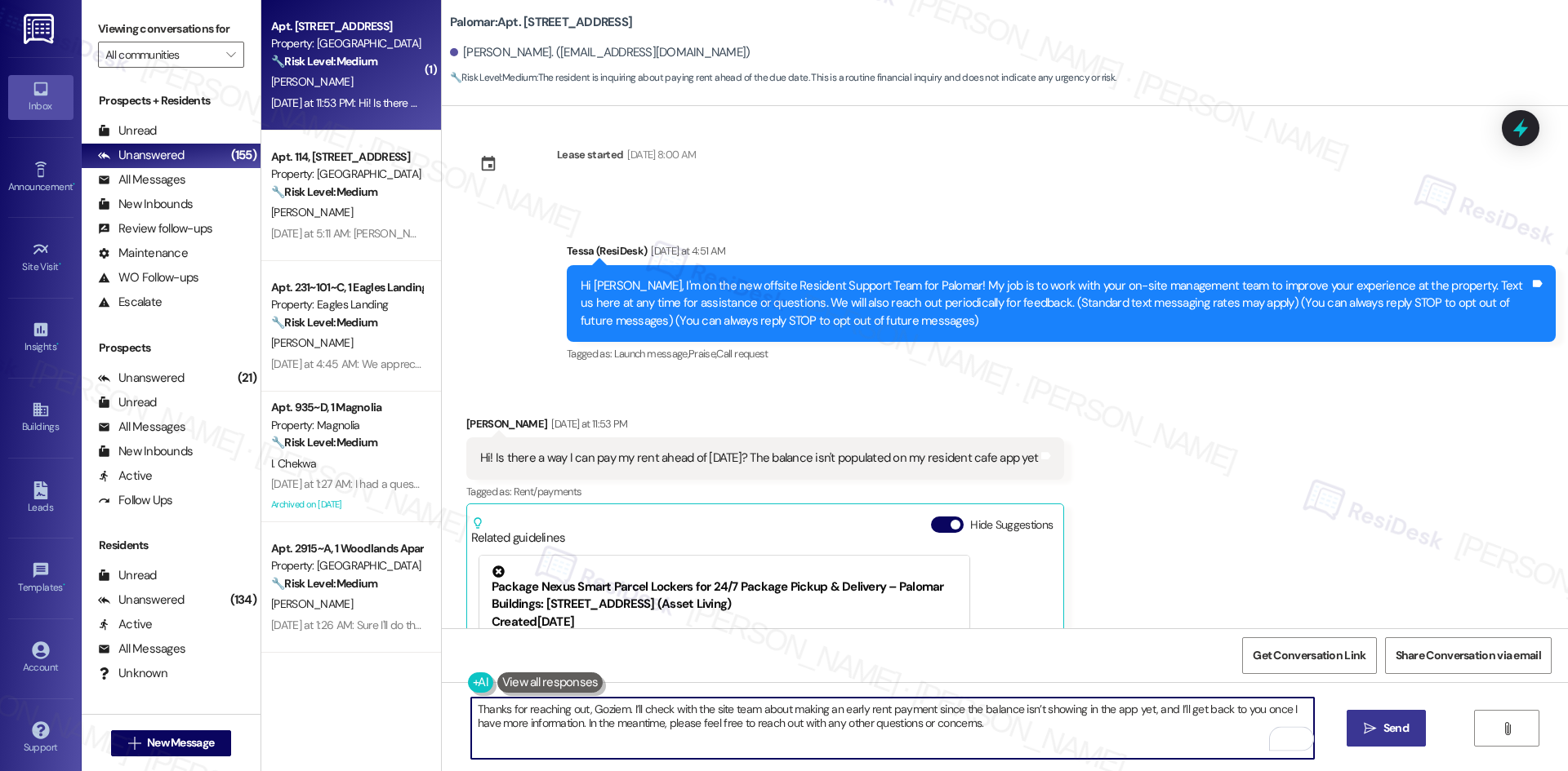
type textarea "Thanks for reaching out, Goziem. I’ll check with the site team about making an …"
drag, startPoint x: 1378, startPoint y: 725, endPoint x: 1301, endPoint y: 744, distance: 79.3
click at [1380, 726] on span "Send" at bounding box center [1395, 728] width 32 height 17
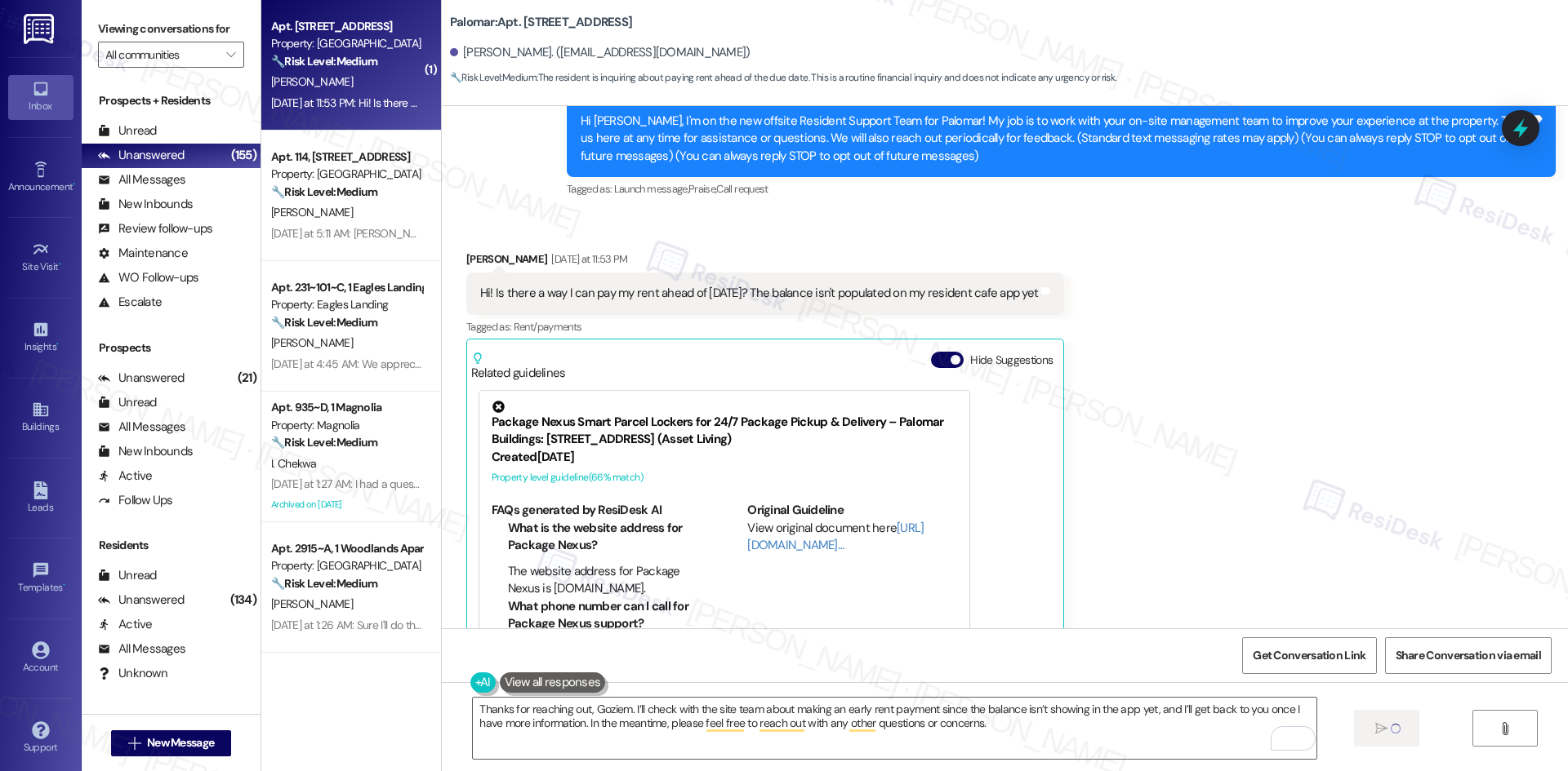
scroll to position [255, 0]
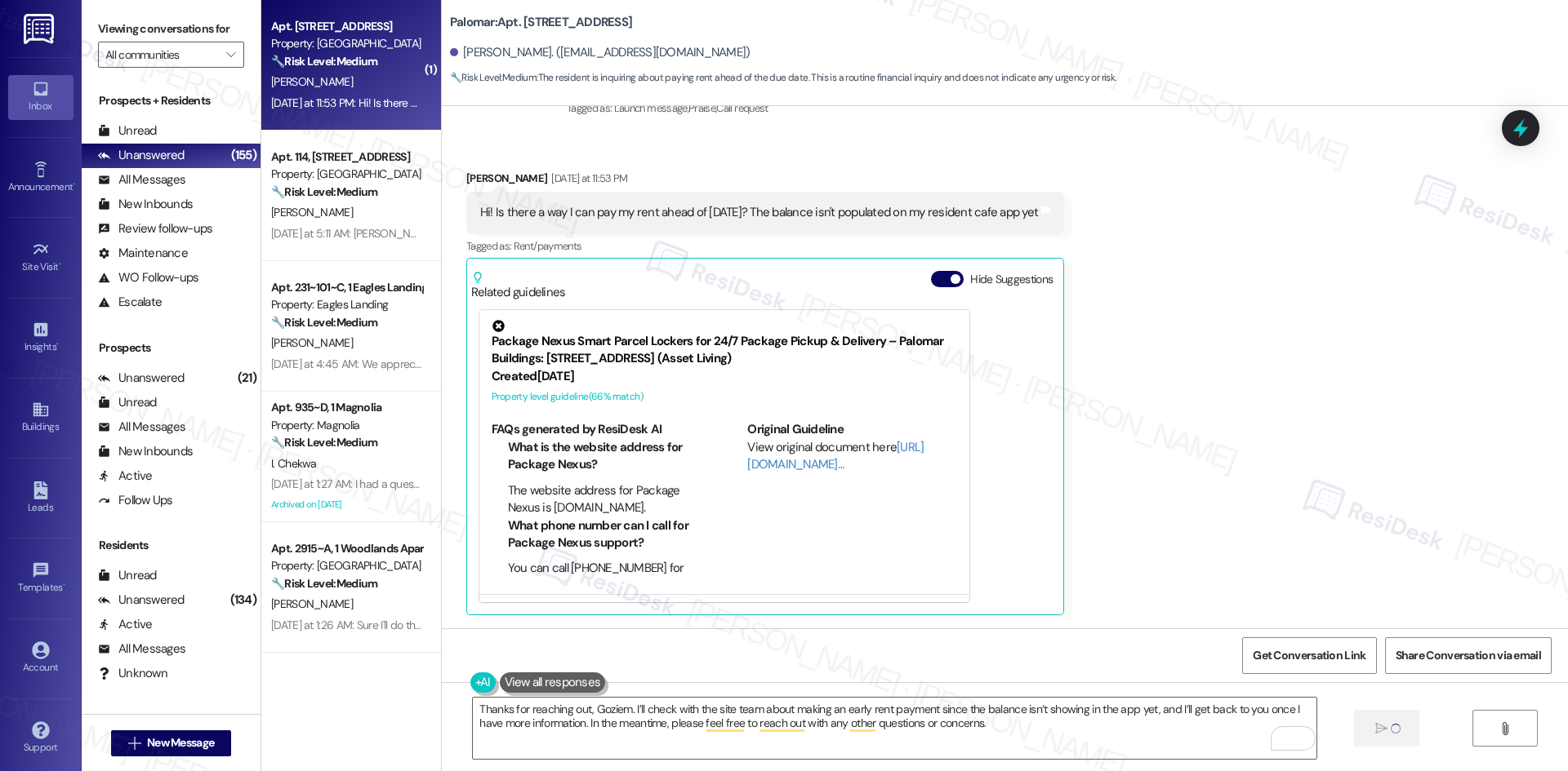
click at [1183, 538] on div "Received via SMS Goziem Nwafor Yesterday at 11:53 PM Hi! Is there a way I can p…" at bounding box center [1004, 380] width 1126 height 495
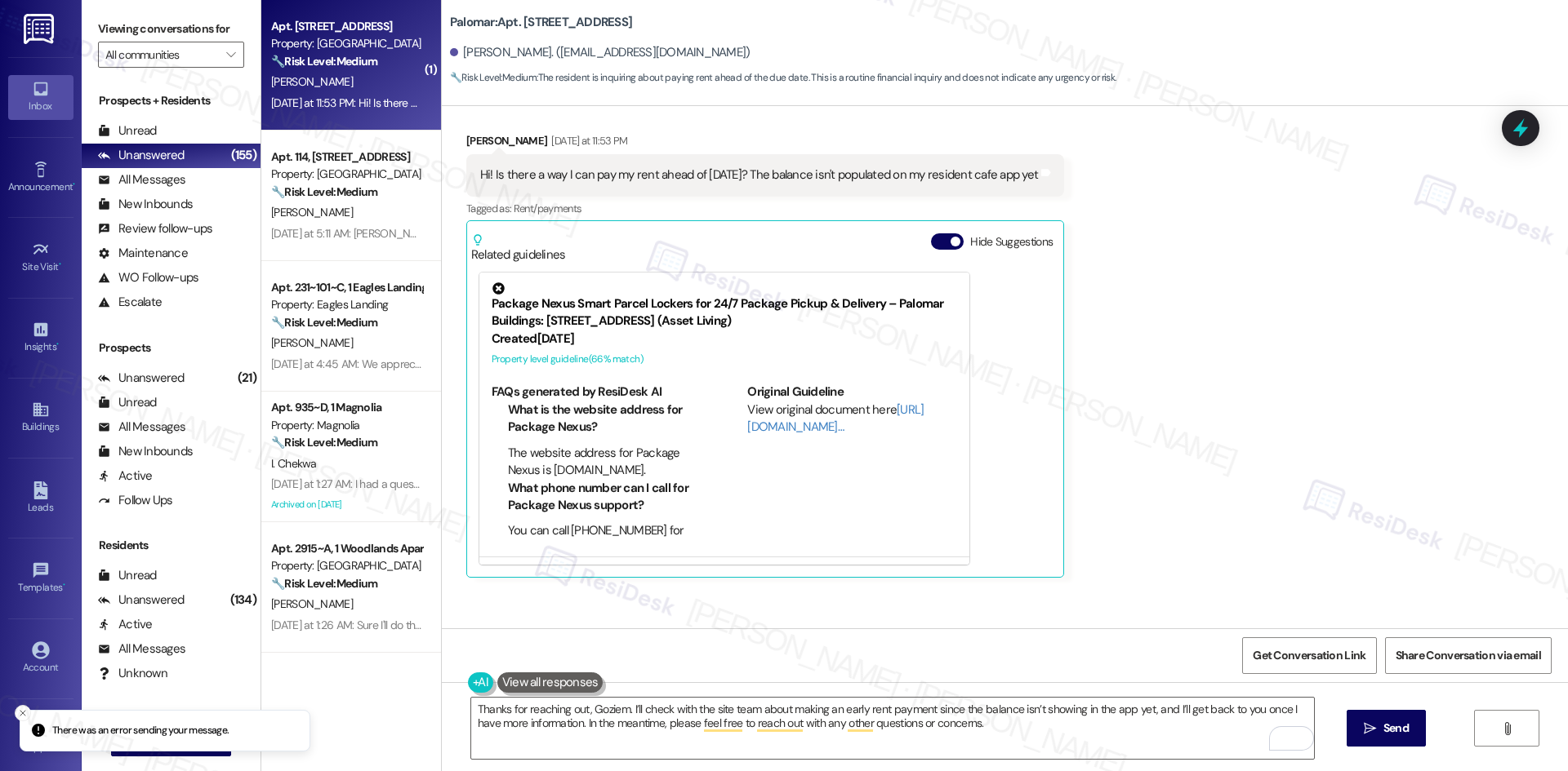
scroll to position [386, 0]
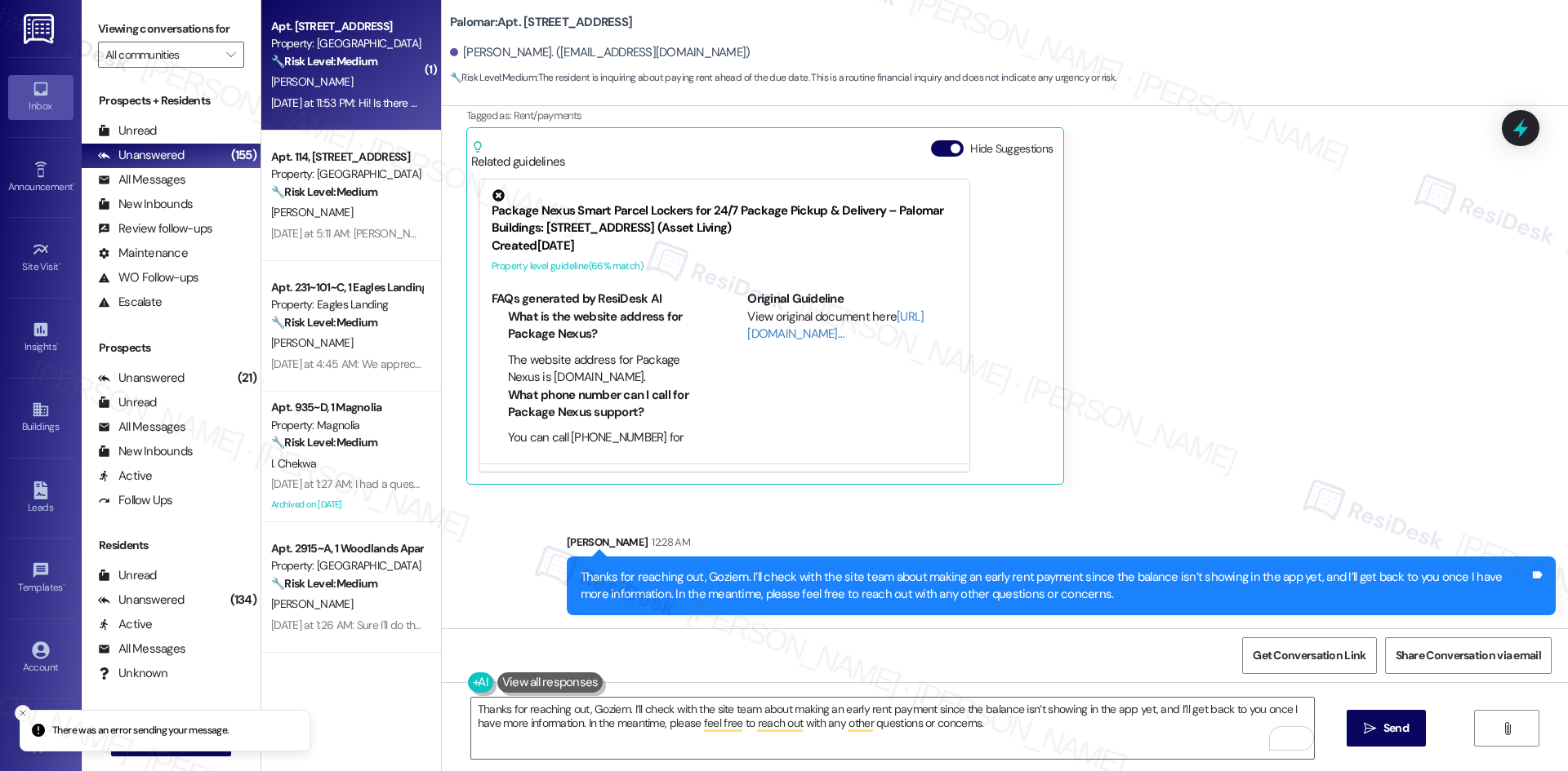
click at [1257, 422] on div "Received via SMS Goziem Nwafor Yesterday at 11:53 PM Hi! Is there a way I can p…" at bounding box center [1004, 250] width 1126 height 495
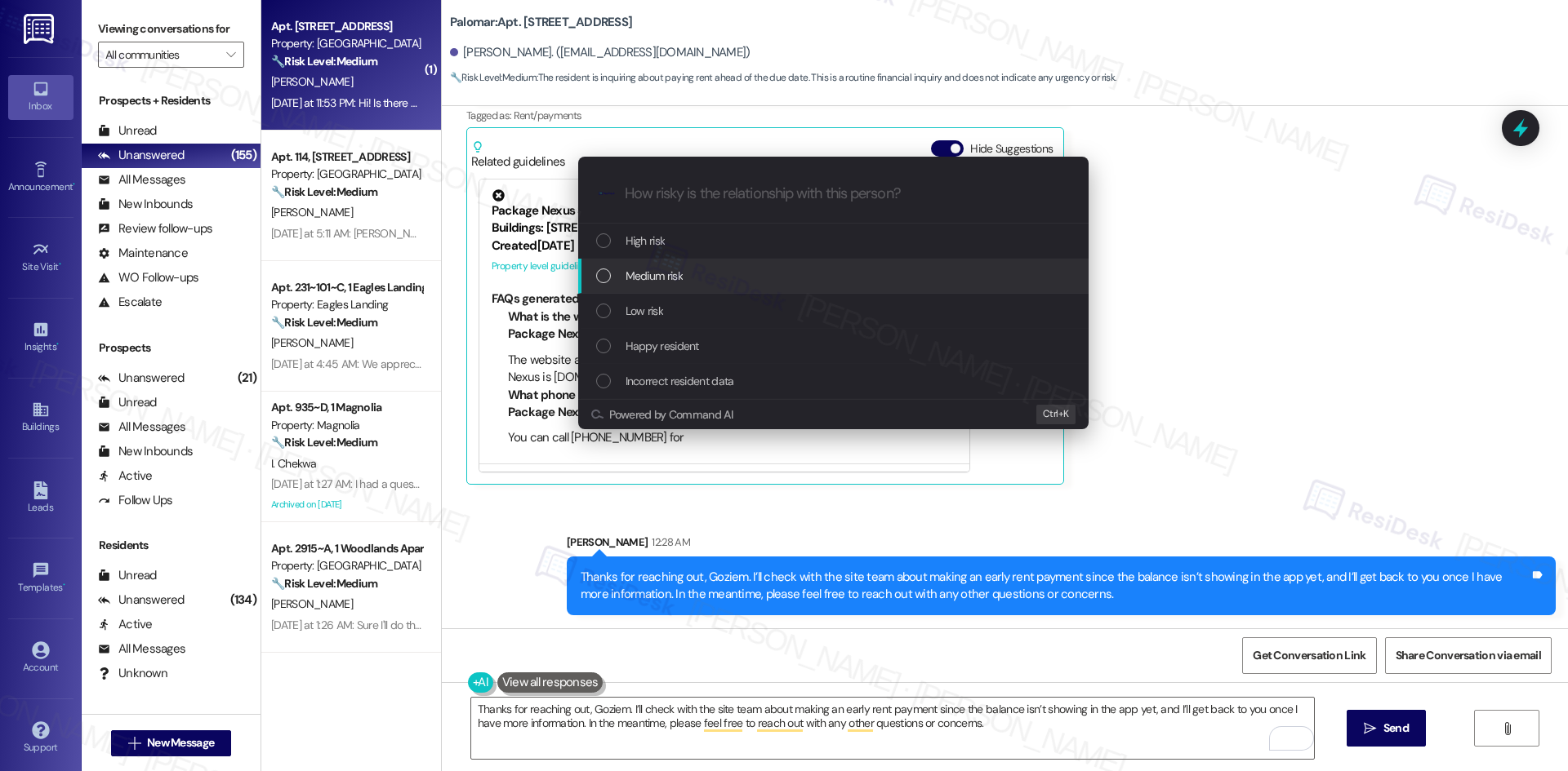
click at [702, 281] on div "Medium risk" at bounding box center [834, 275] width 477 height 18
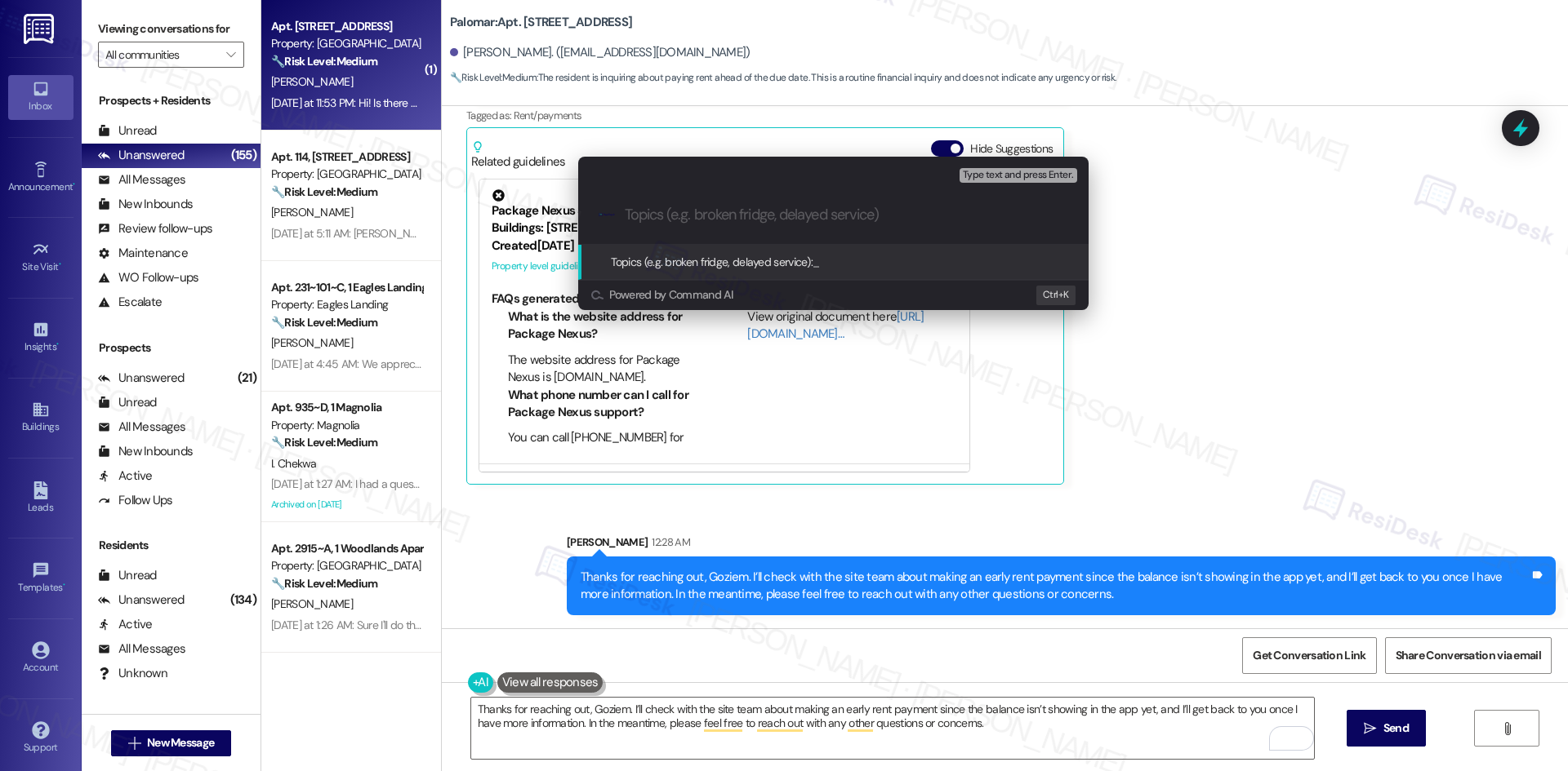
click at [718, 219] on input "Topics (e.g. broken fridge, delayed service)" at bounding box center [846, 215] width 443 height 17
paste input "Inquiry About Early Rent Payment"
type input "Inquiry About Early Rent Payment"
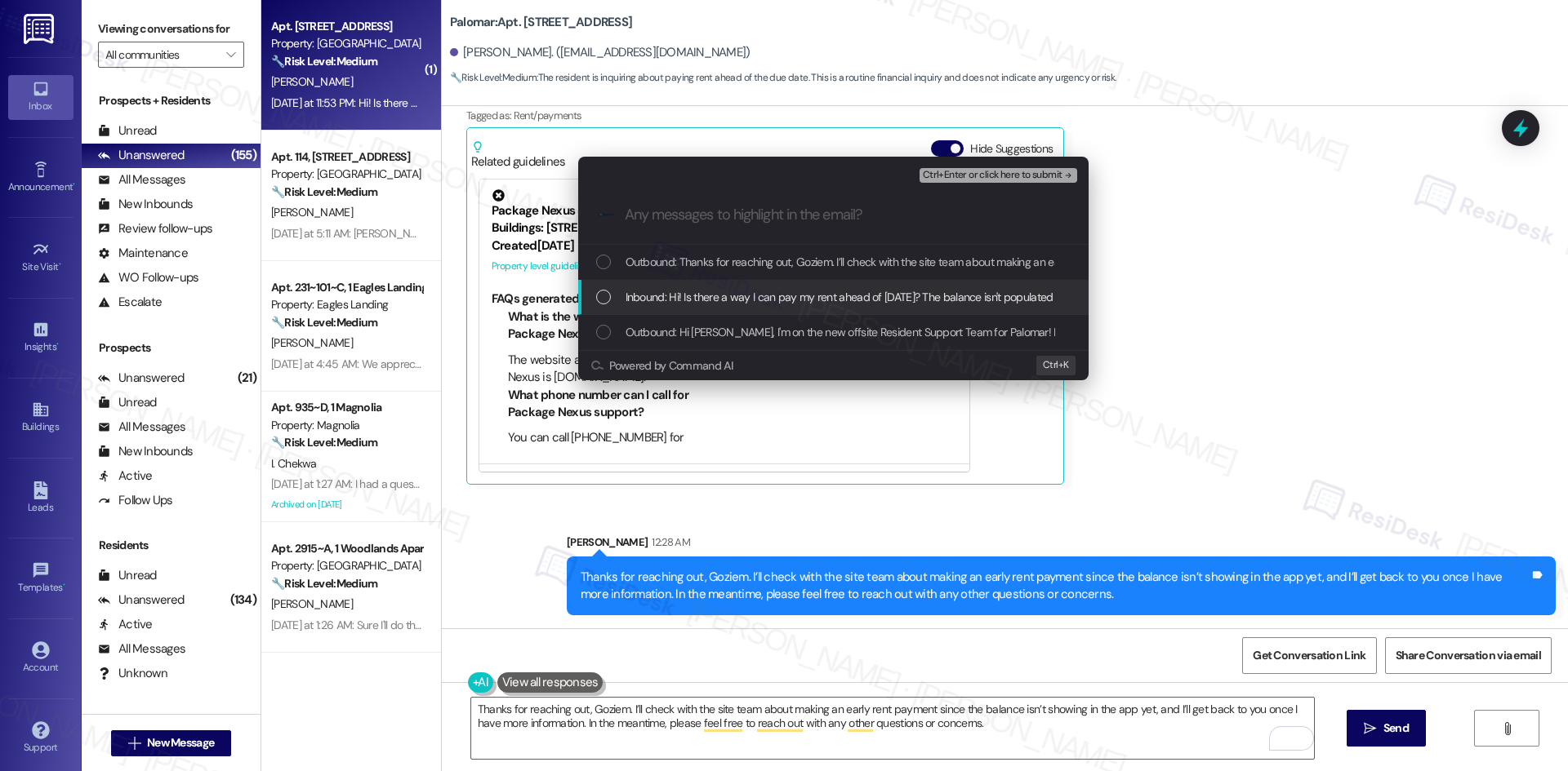
click at [768, 301] on span "Inbound: Hi! Is there a way I can pay my rent ahead of September 1st? The balan…" at bounding box center [908, 297] width 565 height 18
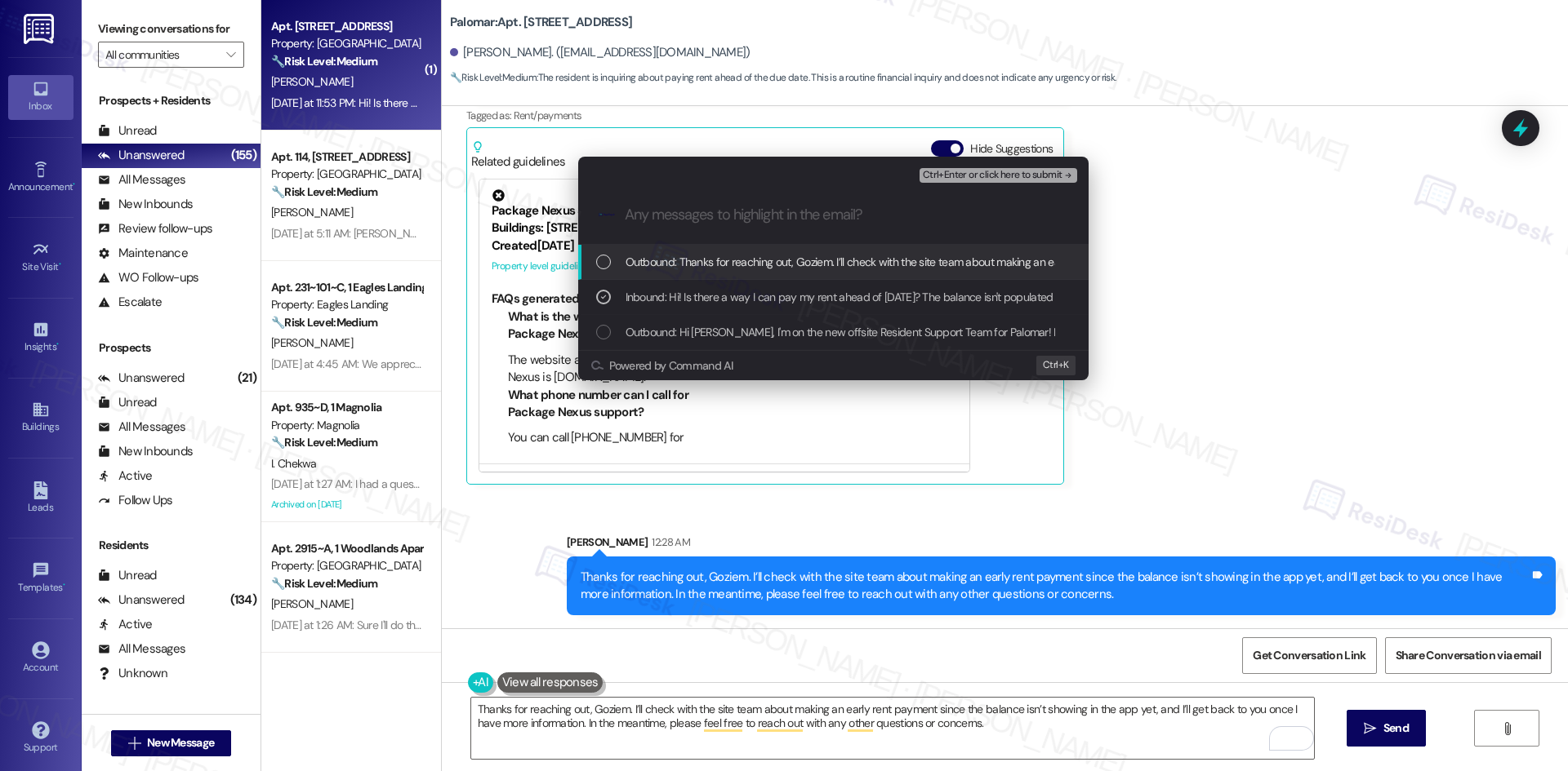
click at [1059, 175] on span "Ctrl+Enter or click here to submit" at bounding box center [993, 176] width 140 height 12
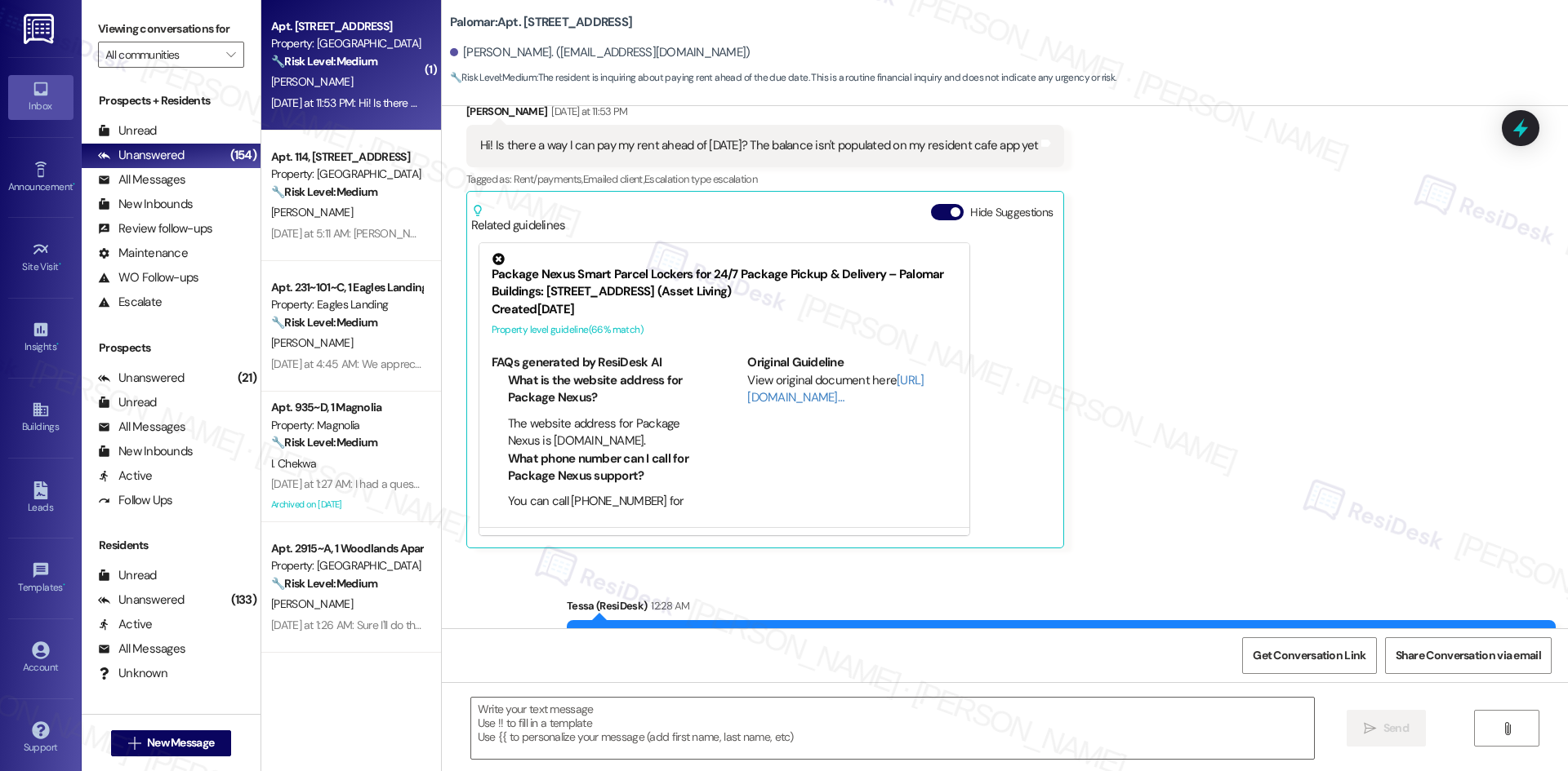
scroll to position [410, 0]
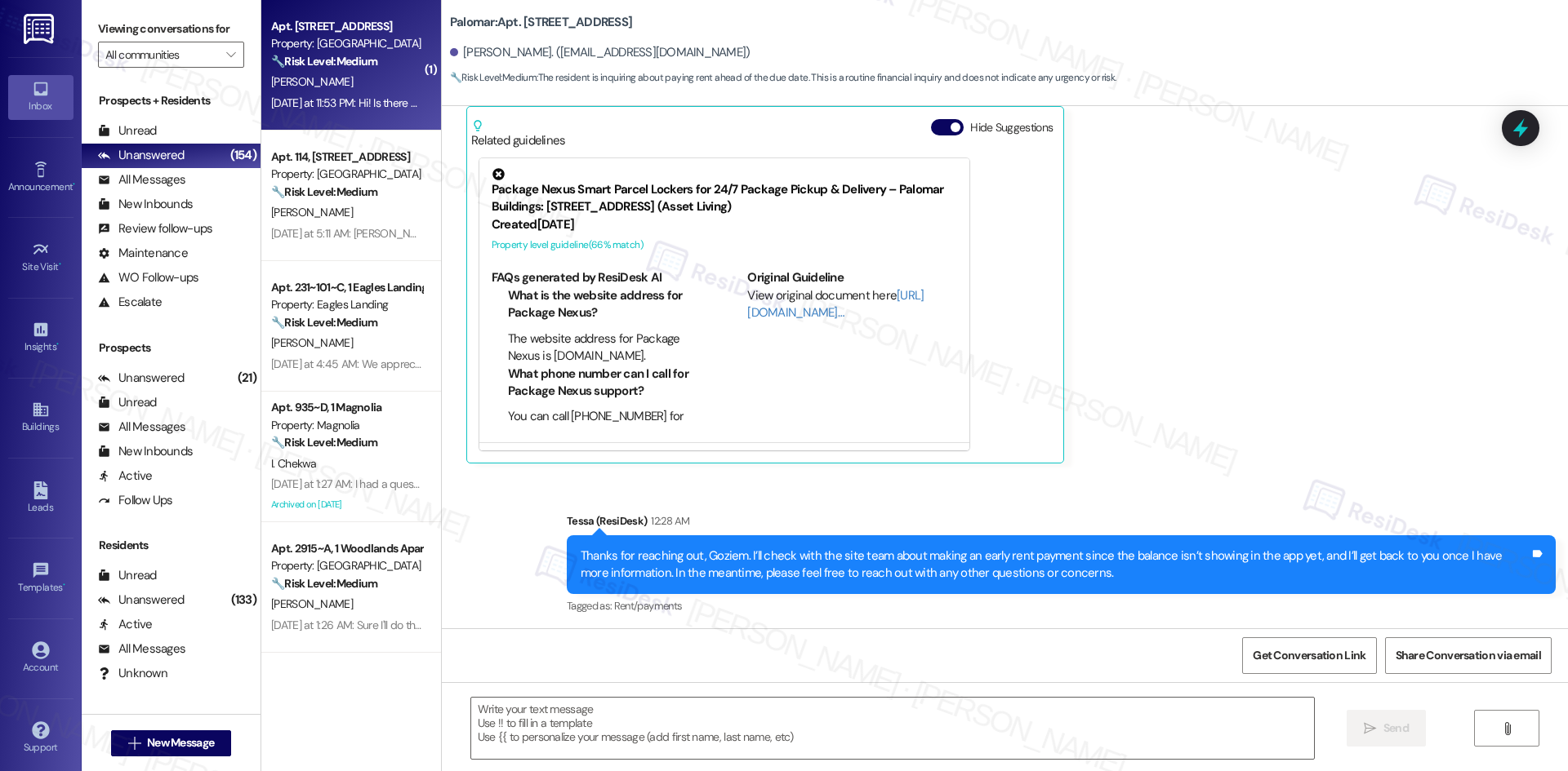
type textarea "Fetching suggested responses. Please feel free to read through the conversation…"
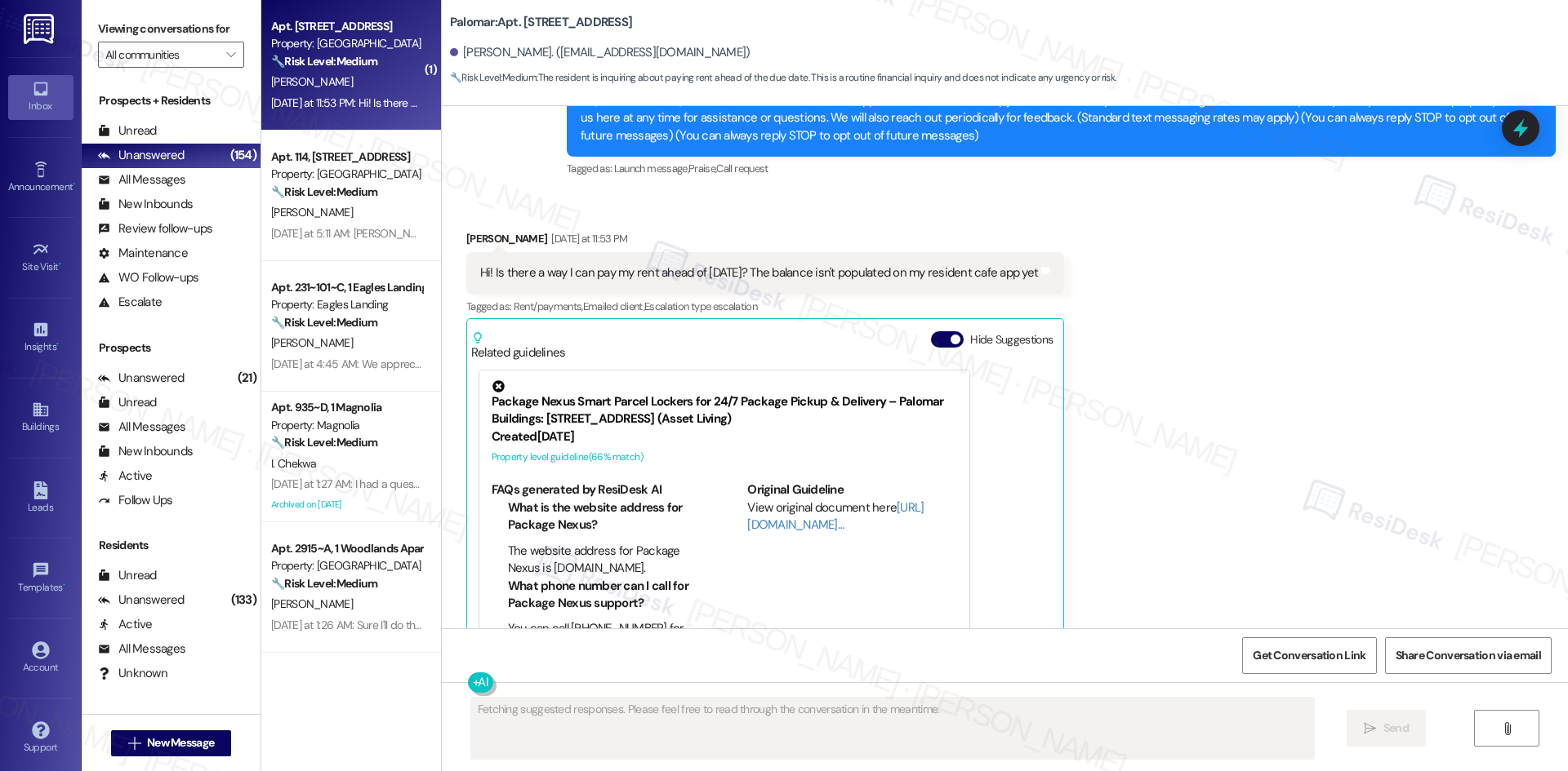
scroll to position [166, 0]
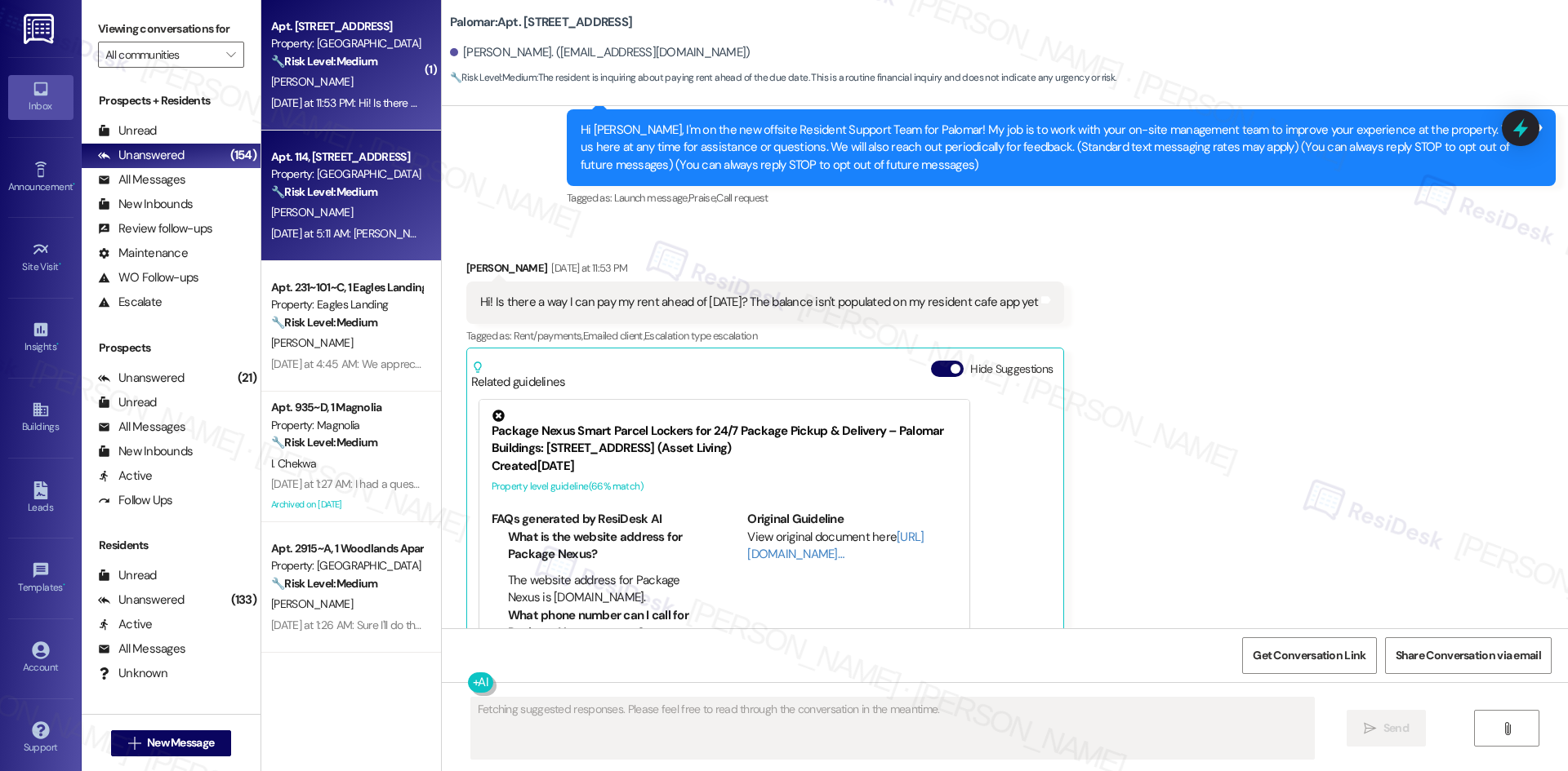
click at [374, 201] on div "🔧 Risk Level: Medium The resident is clarifying a contact mix-up. This is a cus…" at bounding box center [346, 192] width 151 height 17
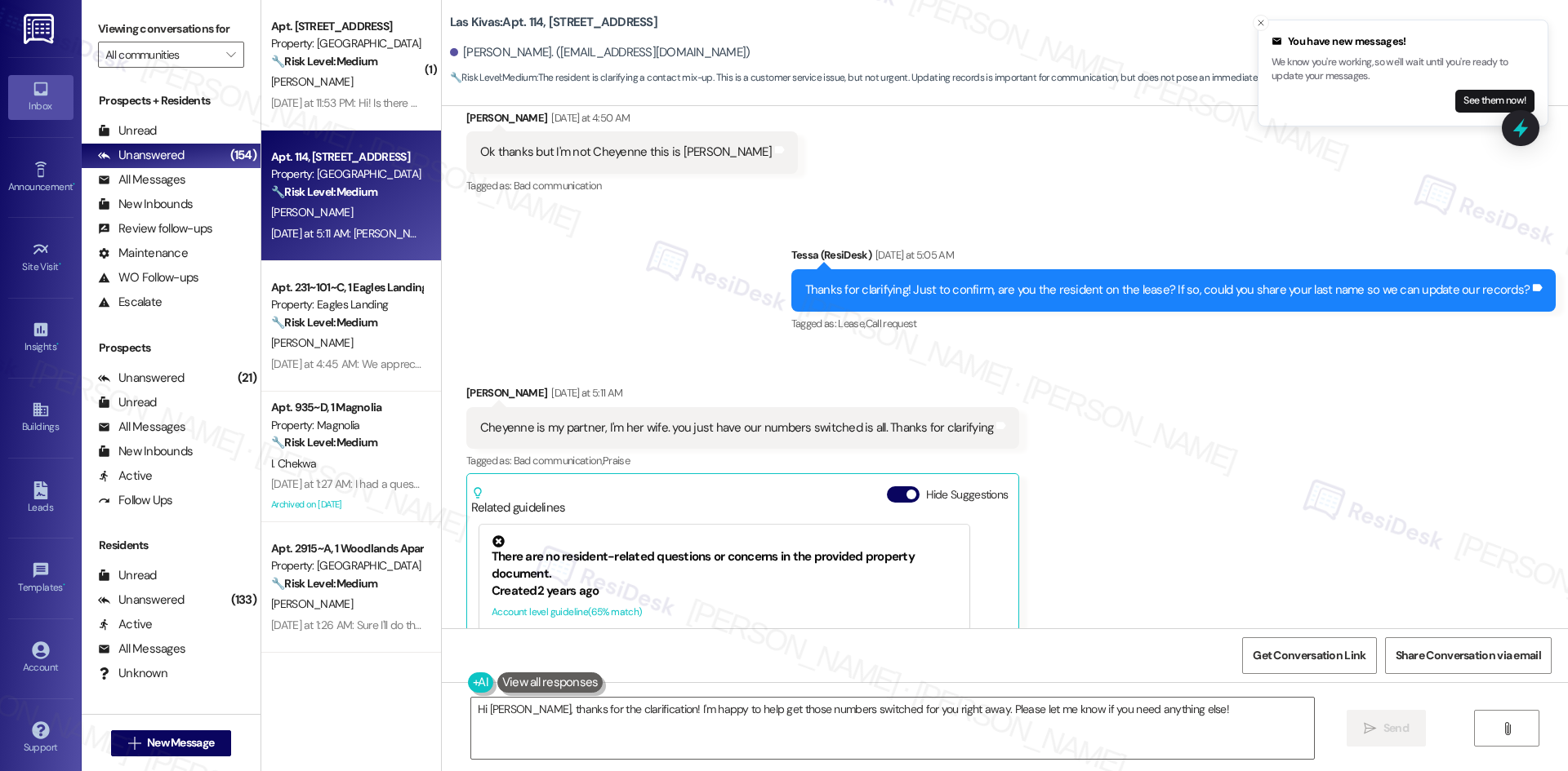
scroll to position [277, 0]
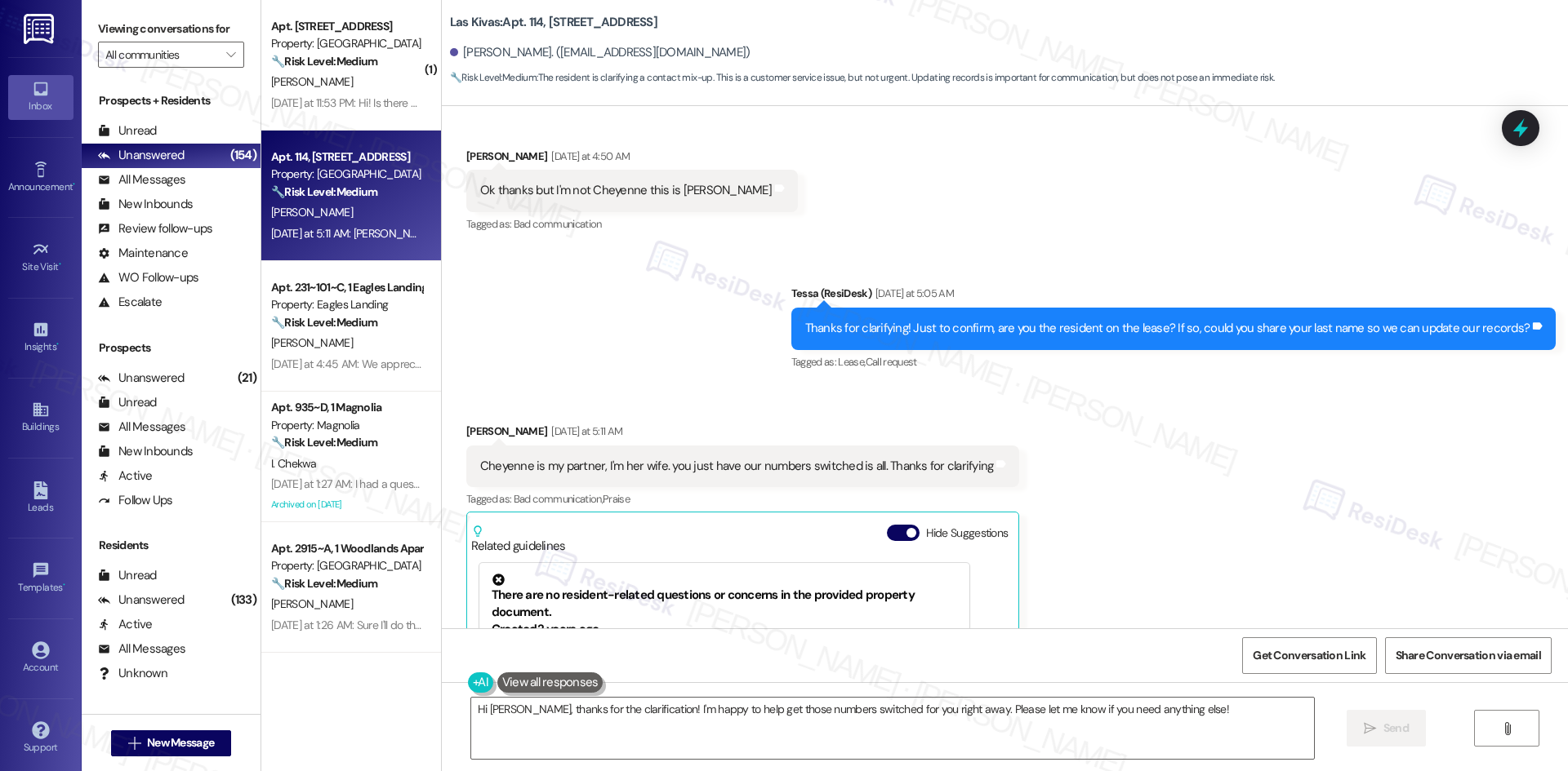
click at [636, 271] on div "Sent via SMS Tessa (ResiDesk) Yesterday at 5:05 AM Thanks for clarifying! Just …" at bounding box center [1004, 317] width 1126 height 138
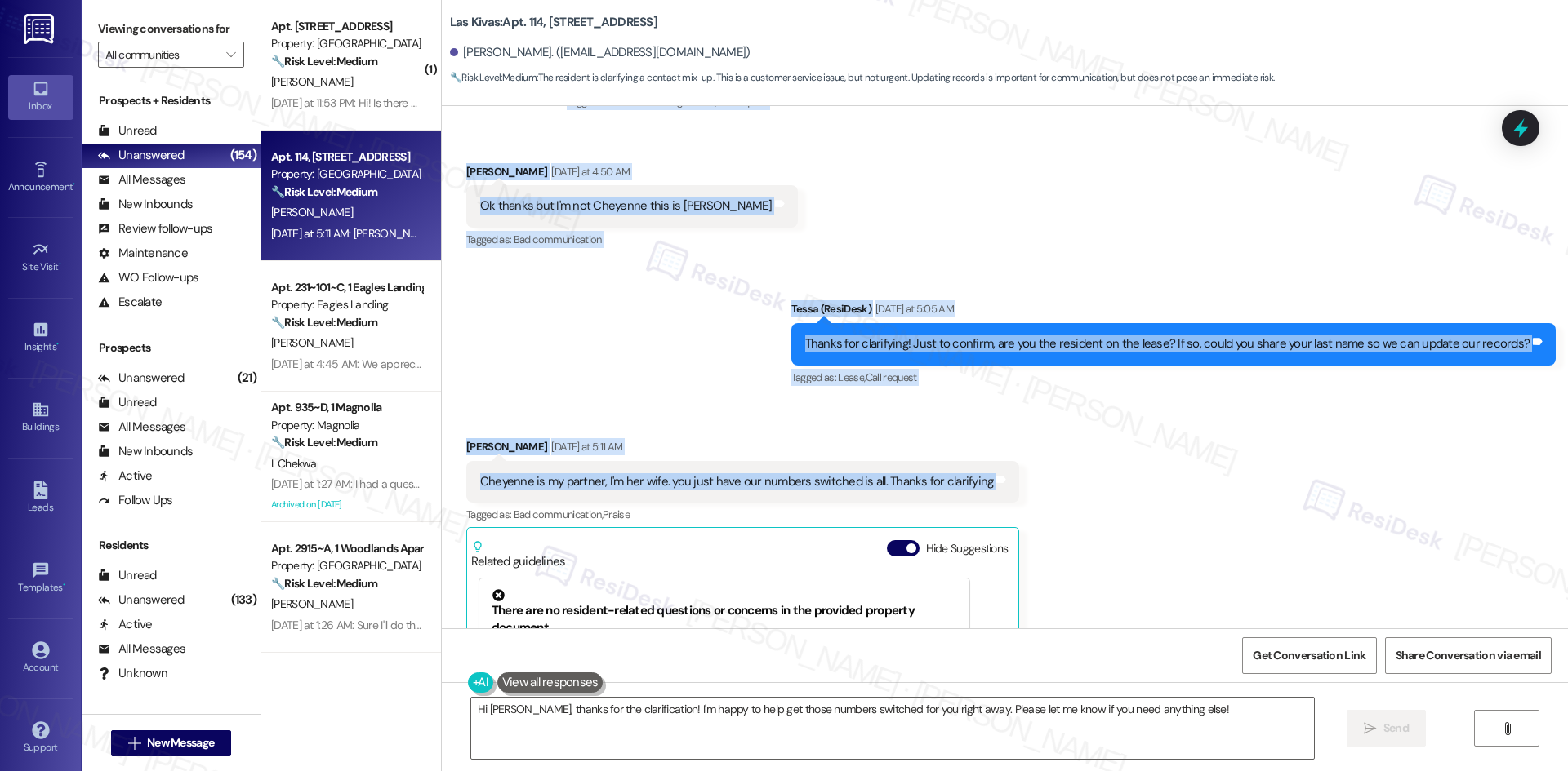
scroll to position [305, 0]
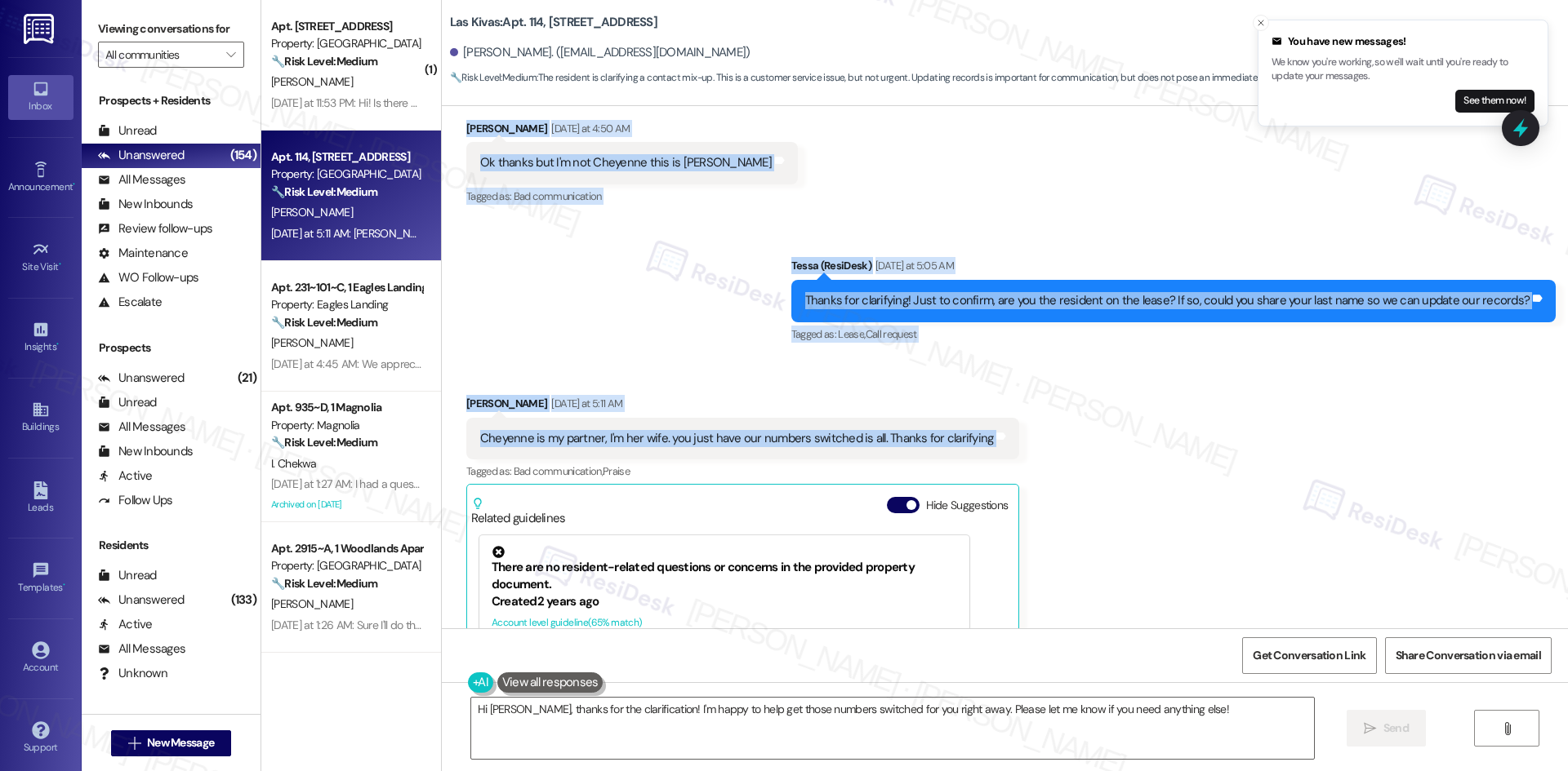
drag, startPoint x: 525, startPoint y: 186, endPoint x: 1068, endPoint y: 427, distance: 594.1
click at [1068, 427] on div "Lease started Jun 09, 2025 at 8:00 AM Announcement, sent via SMS Tessa (ResiDes…" at bounding box center [1004, 367] width 1126 height 523
copy div "Tessa (ResiDesk) Yesterday at 4:49 AM Hi Cheyenne, I'm on the new offsite Resid…"
click at [503, 434] on div "Cheyenne is my partner, I'm her wife. you just have our numbers switched is all…" at bounding box center [736, 438] width 513 height 17
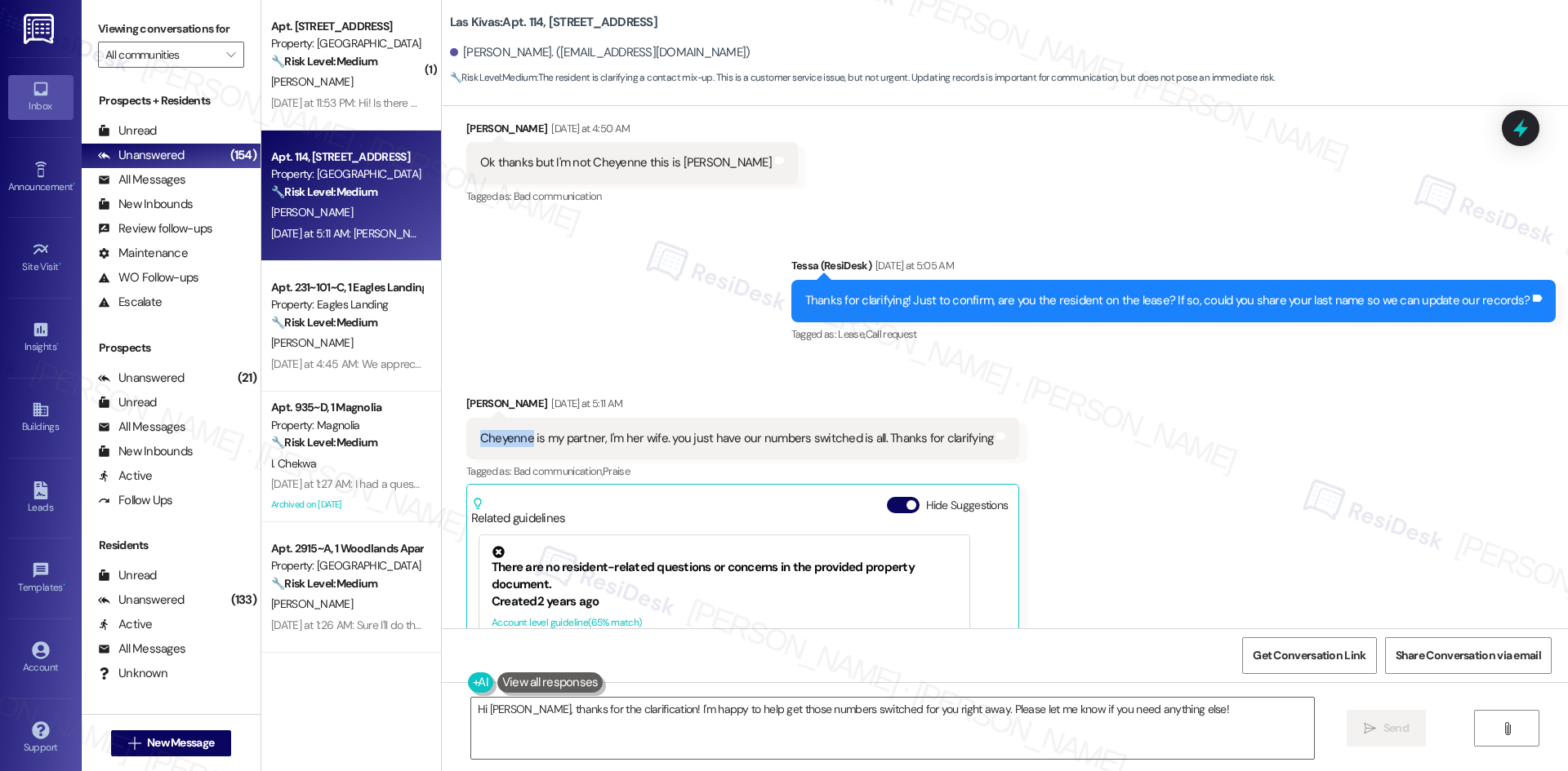
click at [503, 434] on div "Cheyenne is my partner, I'm her wife. you just have our numbers switched is all…" at bounding box center [736, 438] width 513 height 17
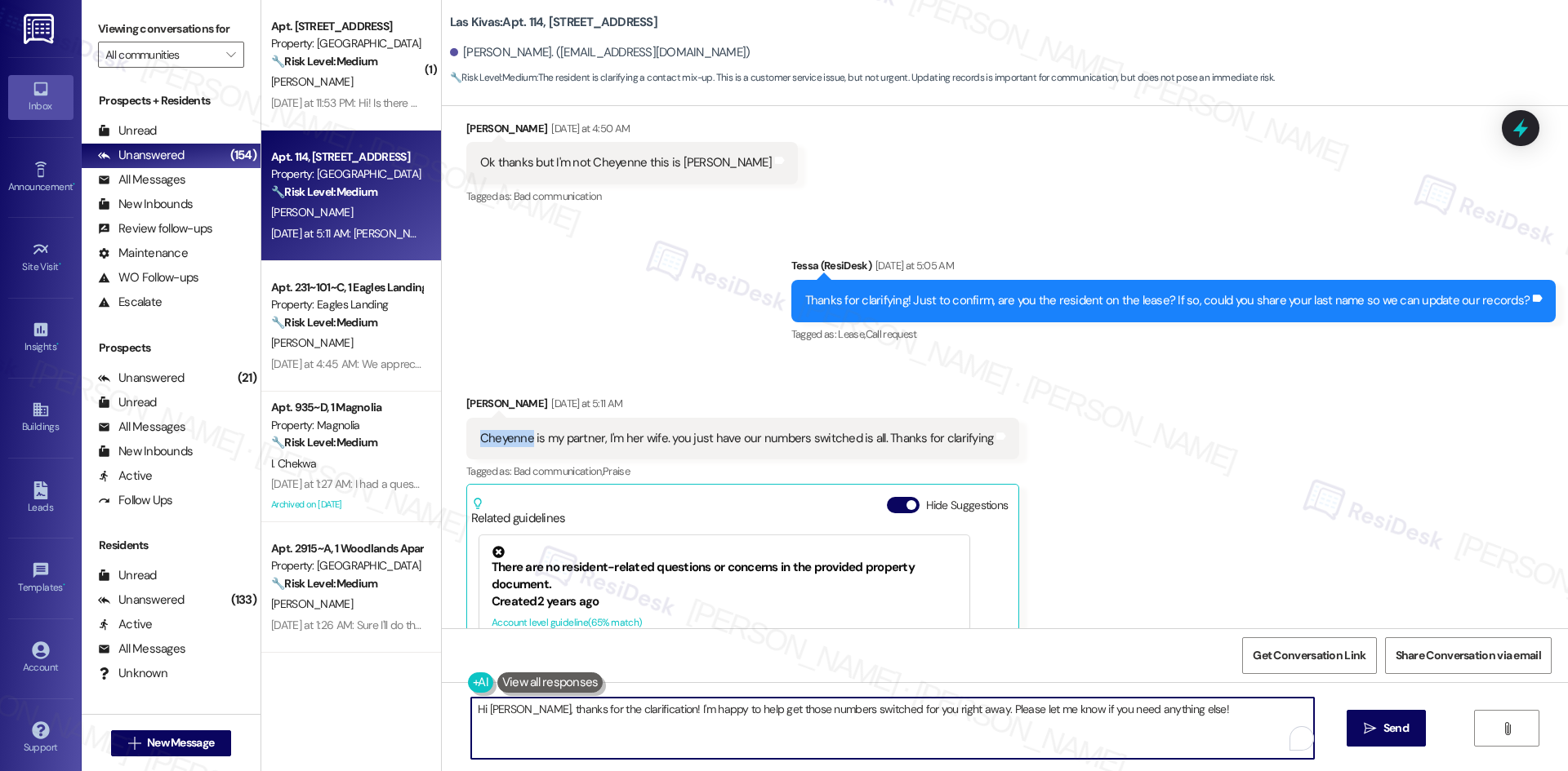
click at [981, 713] on textarea "Hi Lilith, thanks for the clarification! I'm happy to help get those numbers sw…" at bounding box center [893, 727] width 842 height 61
paste textarea "Thanks for clarifying, Lilith, and my apologies for the mix-up. If possible, co…"
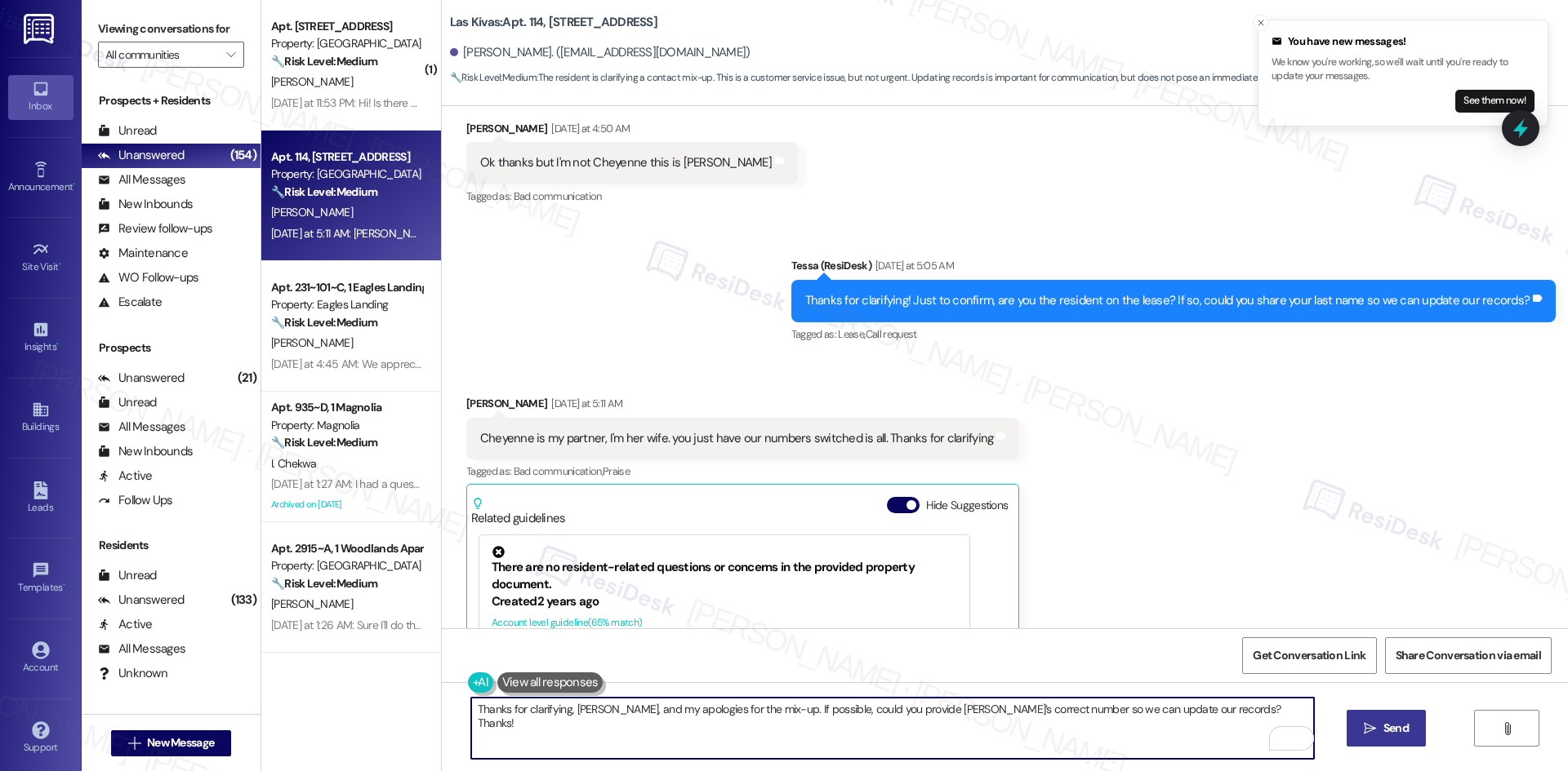
type textarea "Thanks for clarifying, Lilith, and my apologies for the mix-up. If possible, co…"
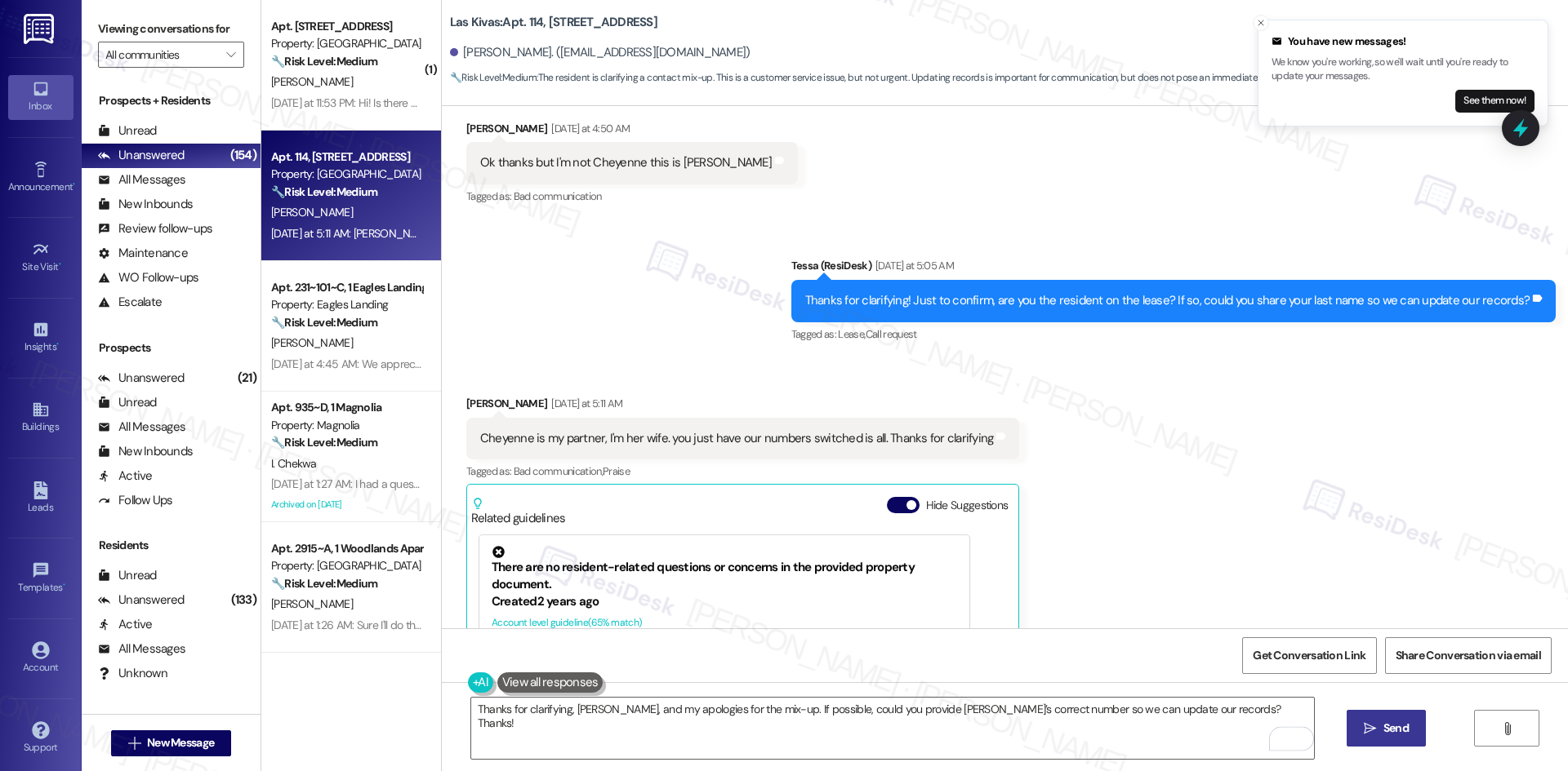
click at [1397, 728] on span "Send" at bounding box center [1395, 728] width 25 height 17
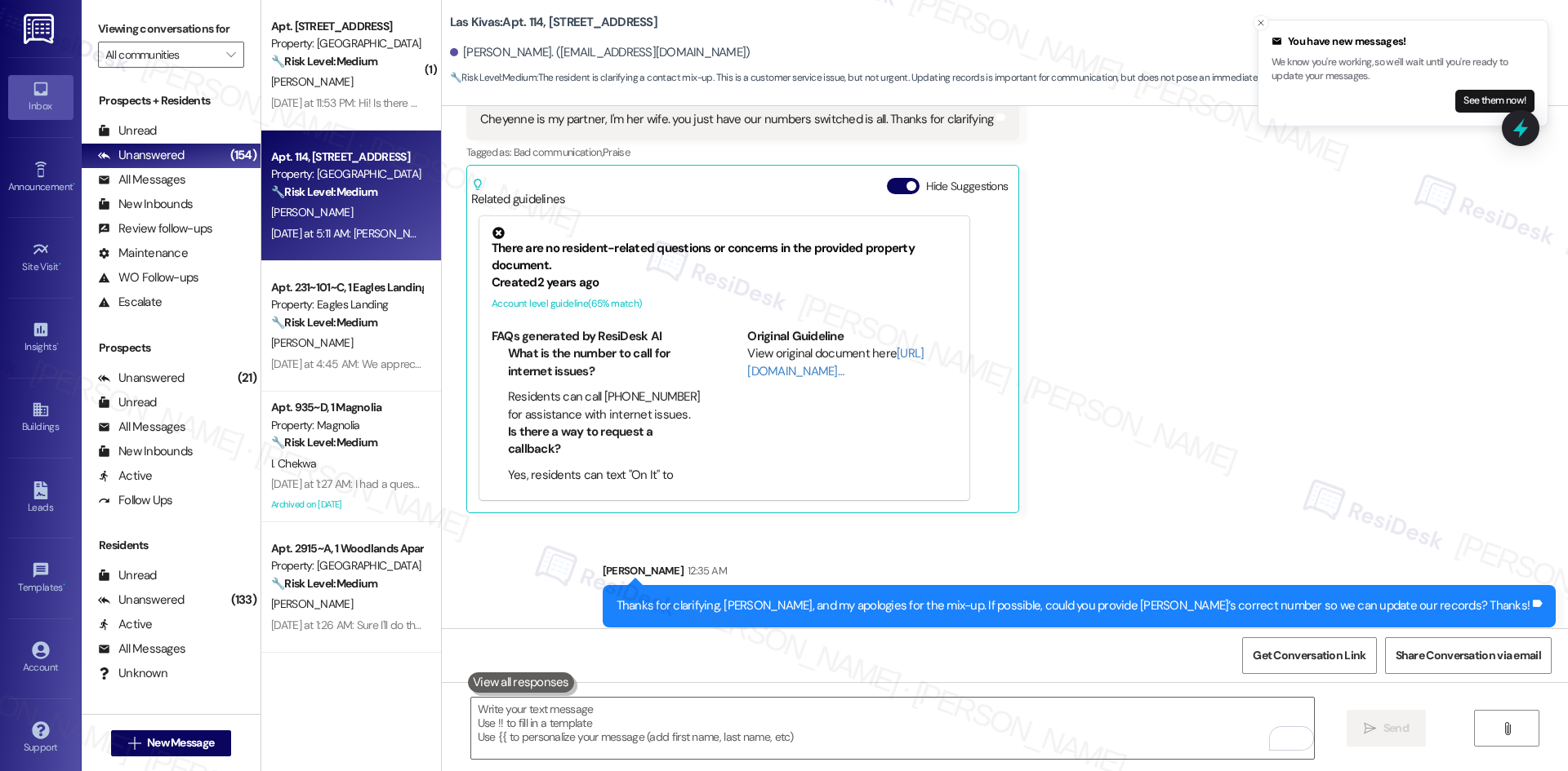
scroll to position [636, 0]
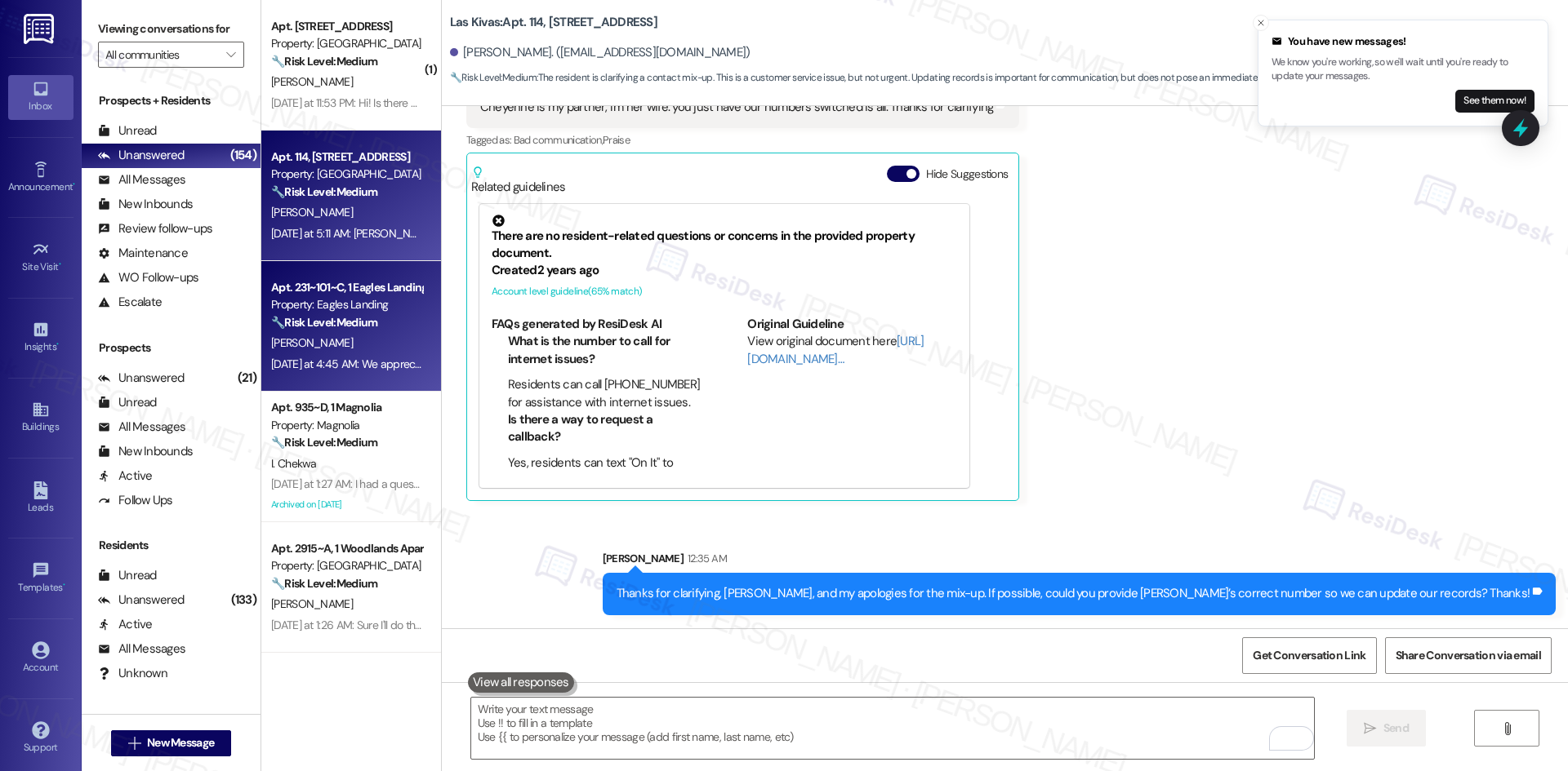
click at [324, 337] on div "K. Summers" at bounding box center [346, 342] width 154 height 20
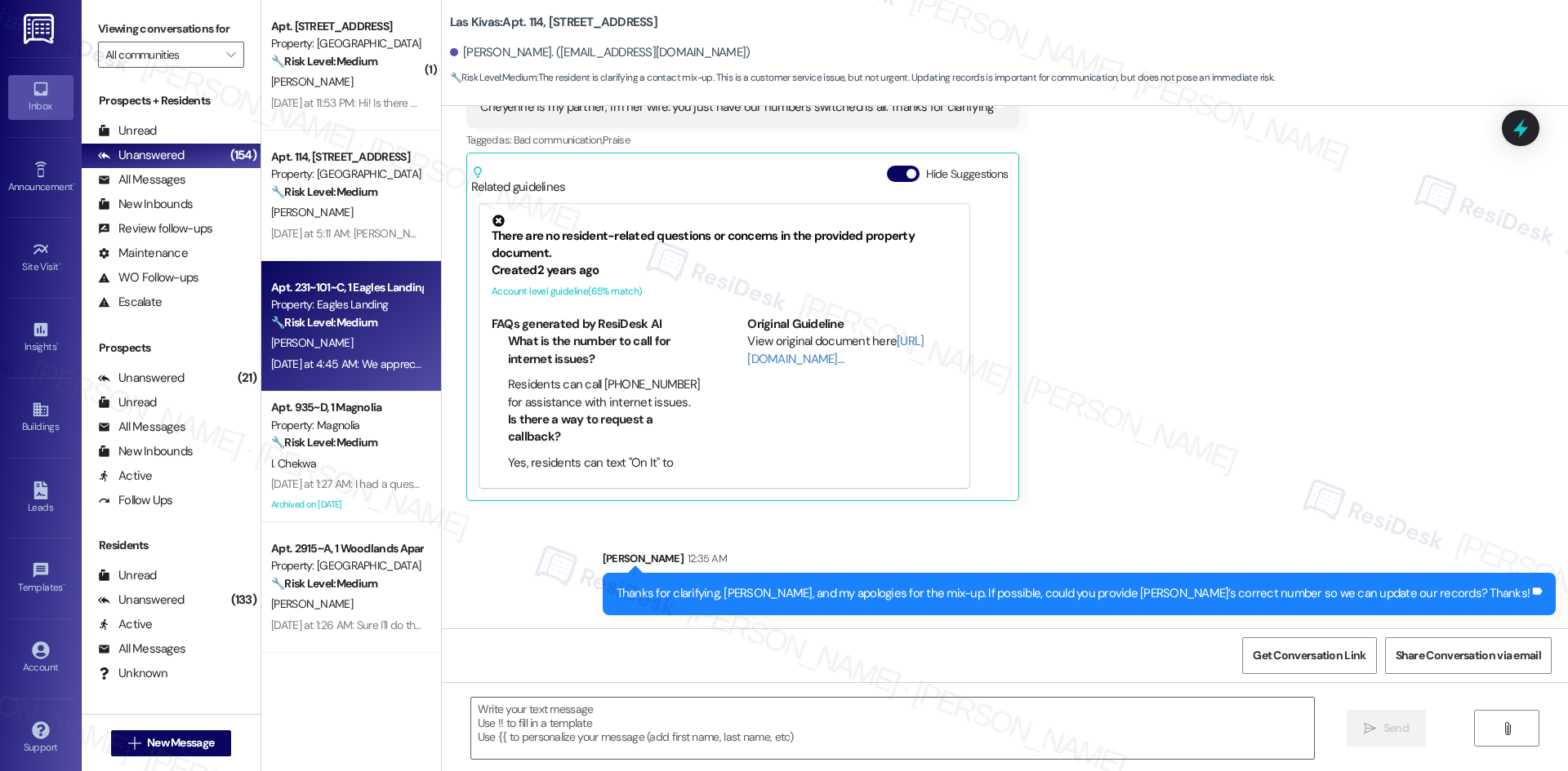
type textarea "Fetching suggested responses. Please feel free to read through the conversation…"
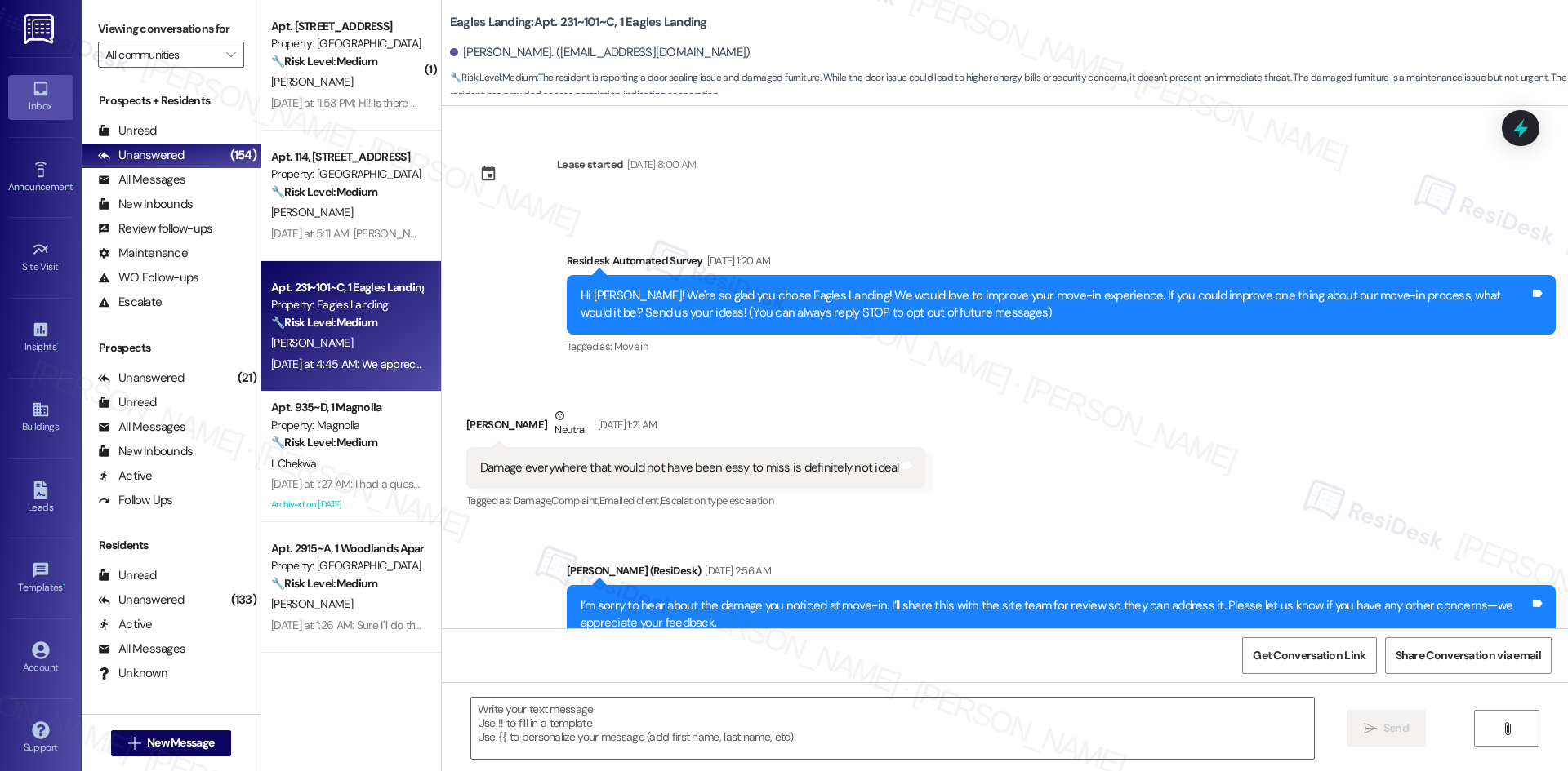
scroll to position [2798, 0]
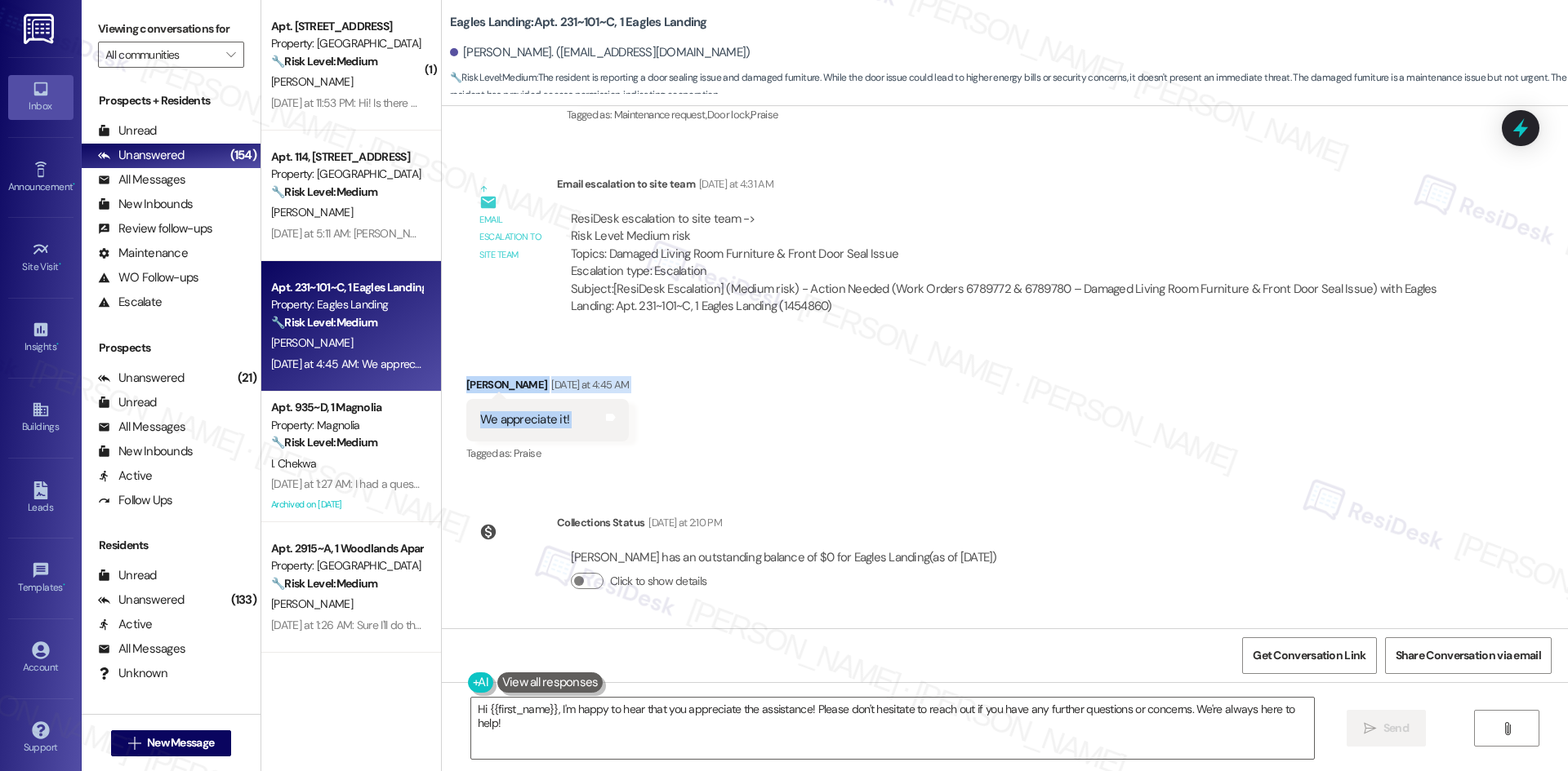
drag, startPoint x: 439, startPoint y: 371, endPoint x: 594, endPoint y: 424, distance: 163.8
click at [594, 424] on div "Received via SMS Kaleb Summers Yesterday at 4:45 AM We appreciate it! Tags and …" at bounding box center [1004, 408] width 1126 height 138
copy div "Kaleb Summers Yesterday at 4:45 AM We appreciate it! Tags and notes"
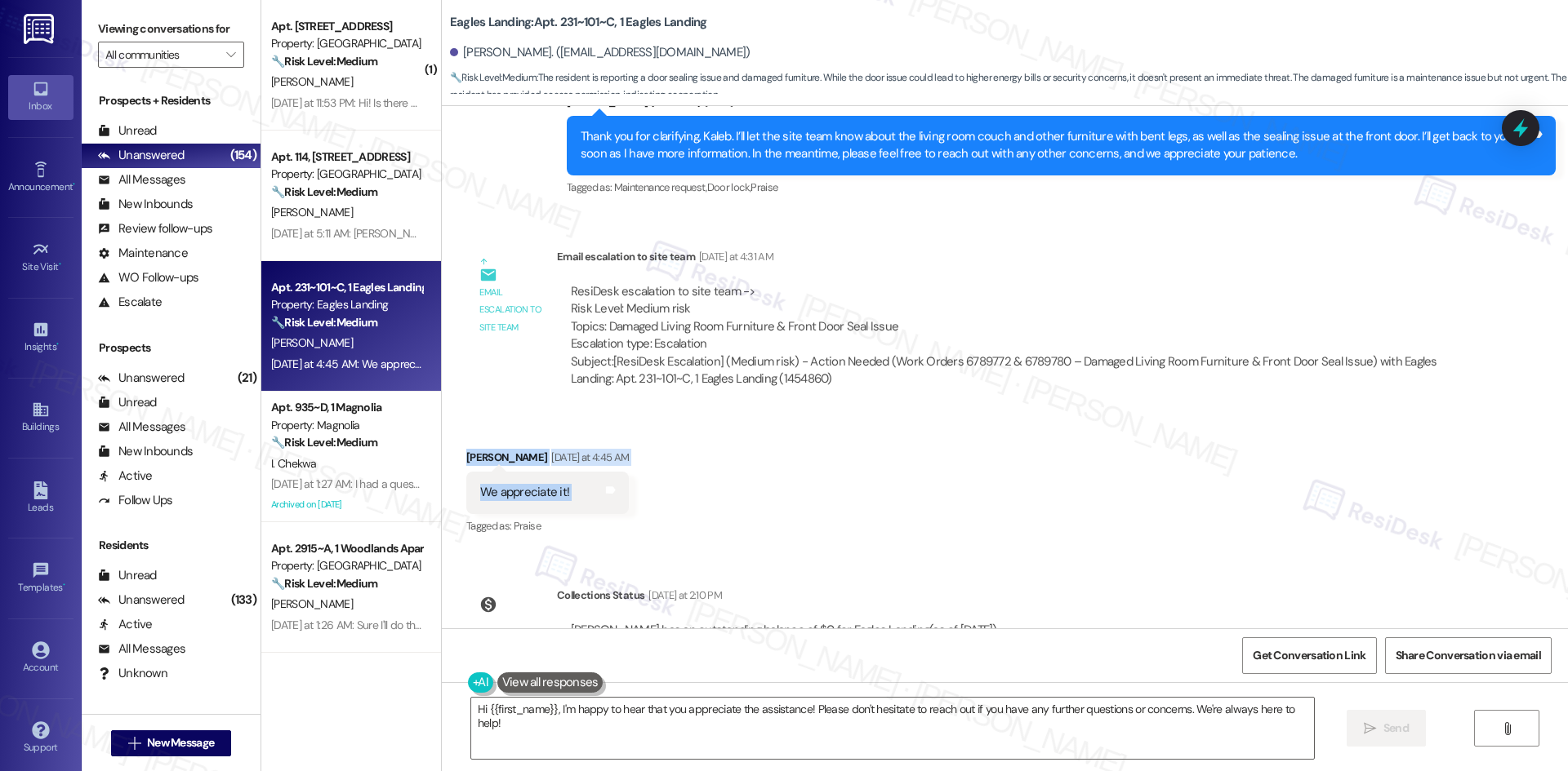
scroll to position [2716, 0]
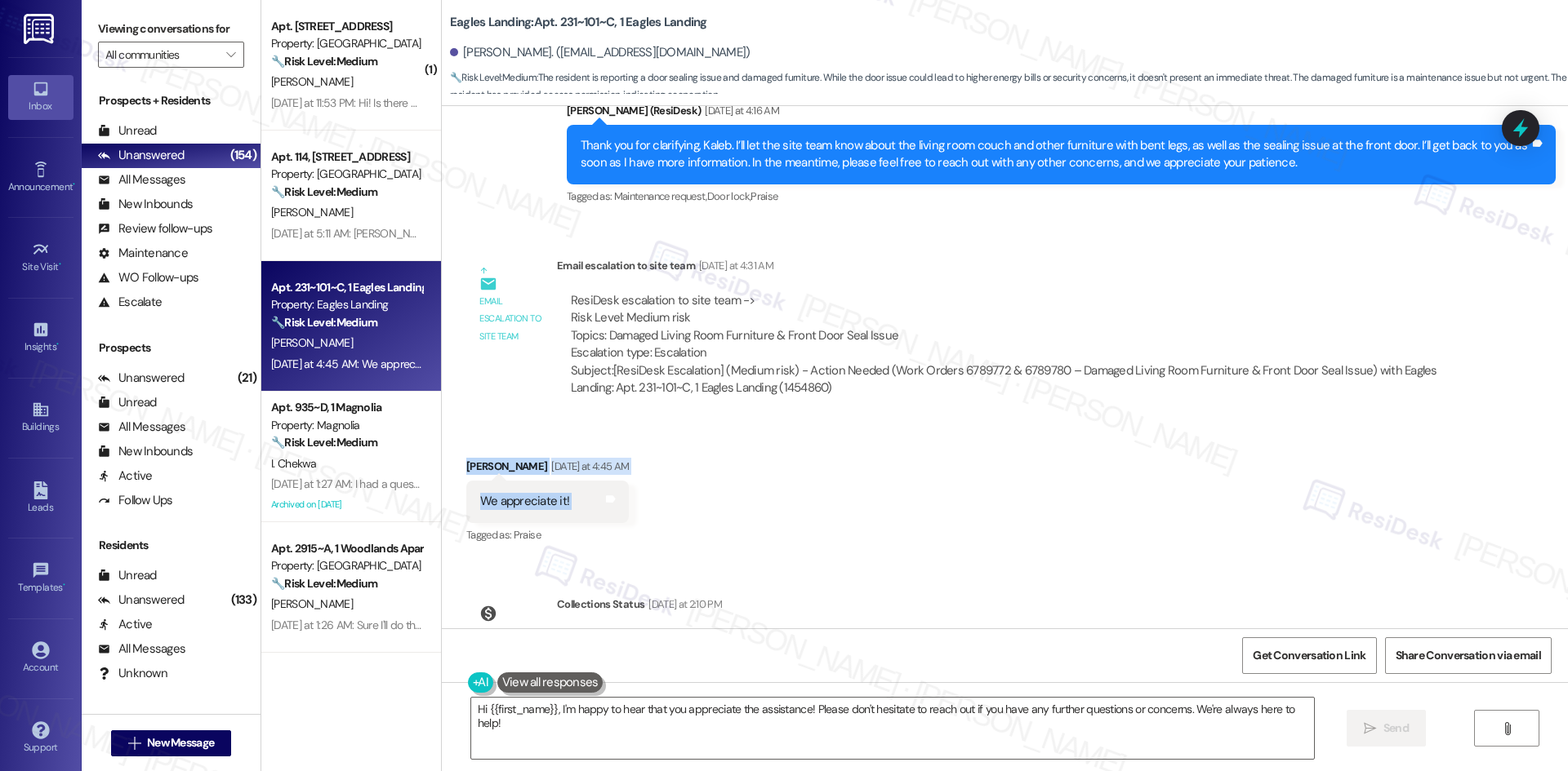
copy div "Kaleb Summers Yesterday at 4:45 AM We appreciate it! Tags and notes"
click at [554, 172] on div "Sent via SMS Sarah (ResiDesk) Yesterday at 4:16 AM Thank you for clarifying, Ka…" at bounding box center [1061, 155] width 1013 height 131
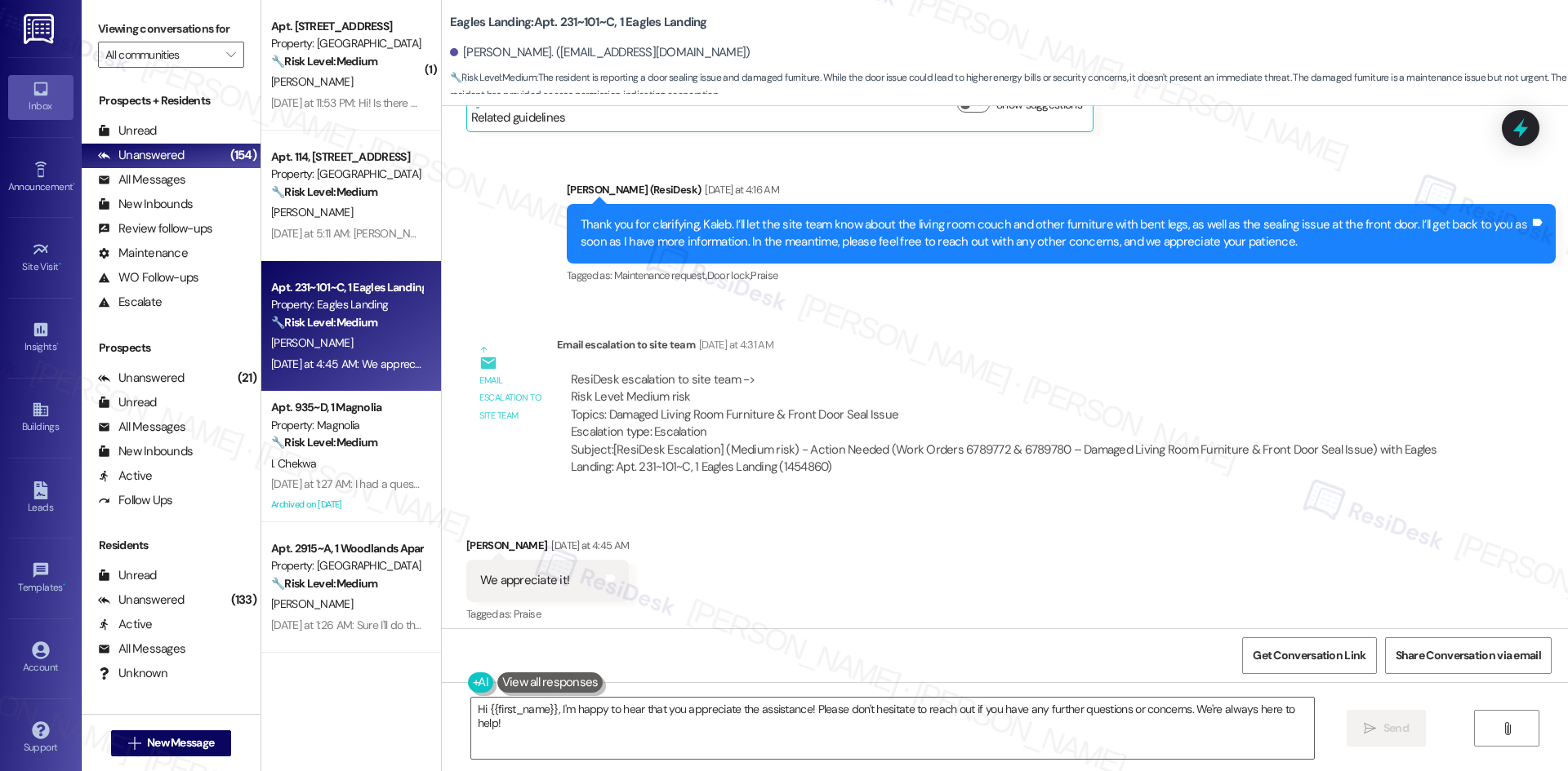
scroll to position [2635, 0]
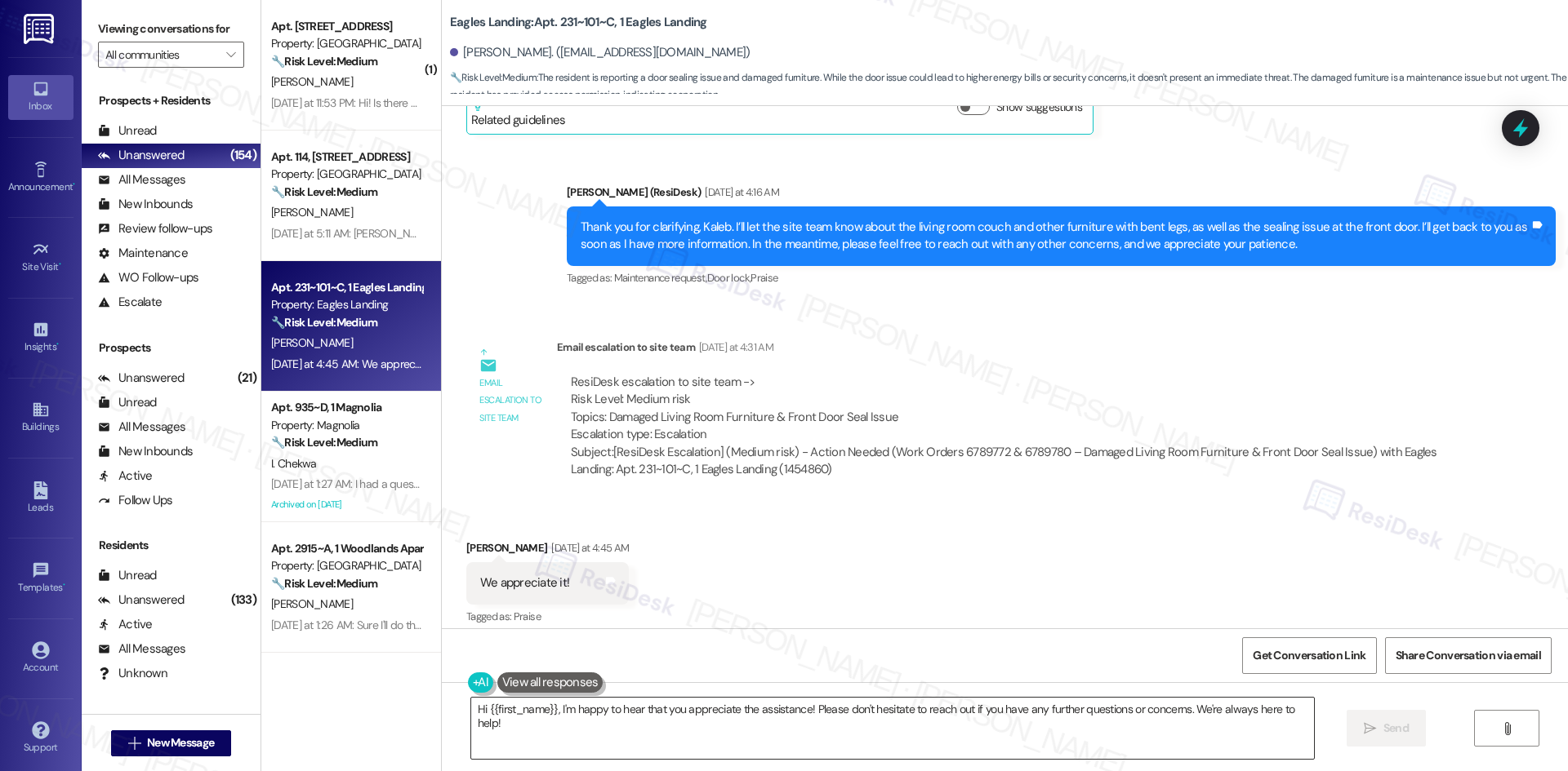
drag, startPoint x: 691, startPoint y: 723, endPoint x: 702, endPoint y: 723, distance: 11.0
click at [692, 723] on textarea "Hi {{first_name}}, I'm happy to hear that you appreciate the assistance! Please…" at bounding box center [893, 727] width 842 height 61
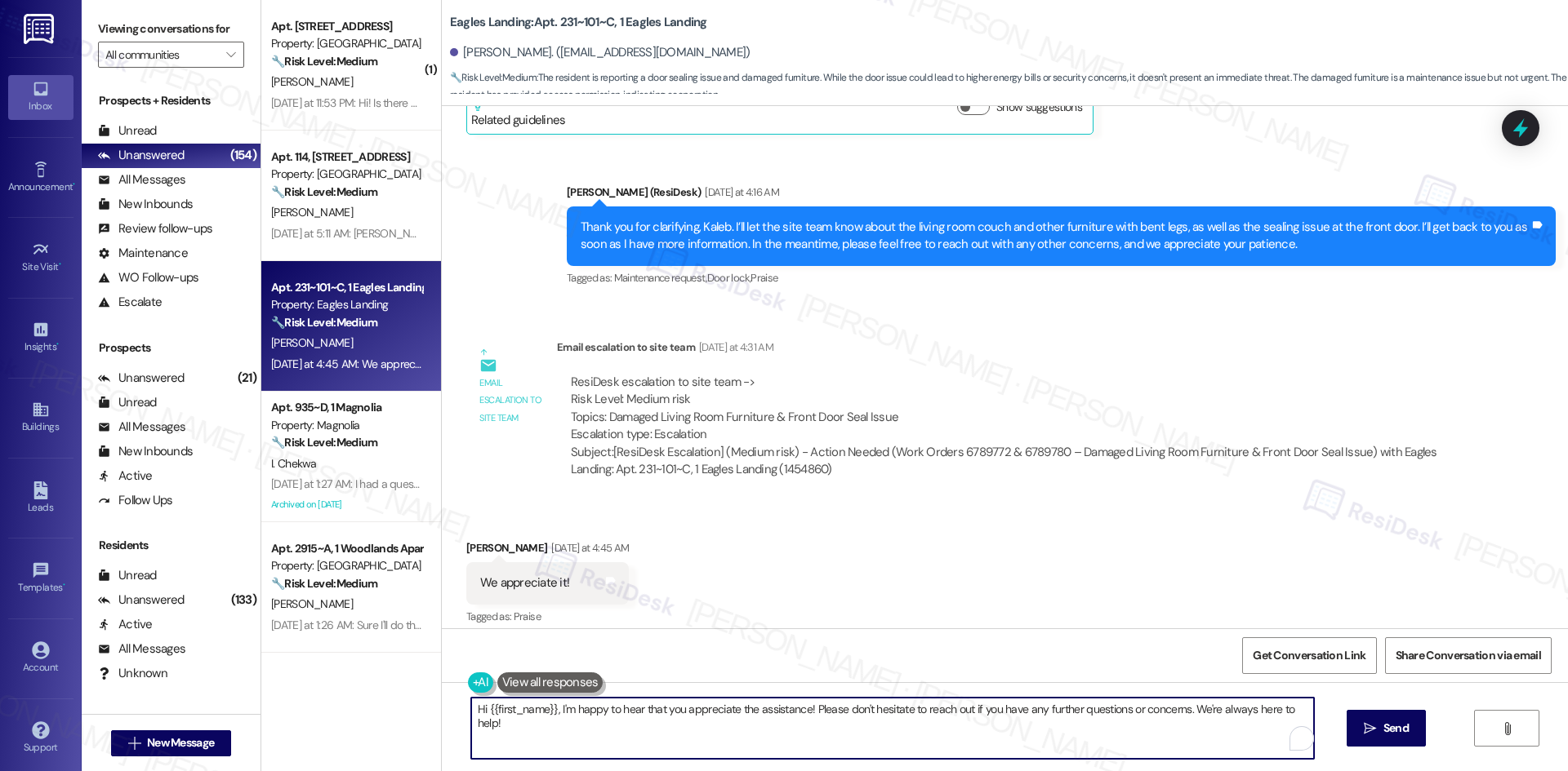
paste textarea "You’re very welcome, Kaleb"
type textarea "You’re very welcome, Kaleb!"
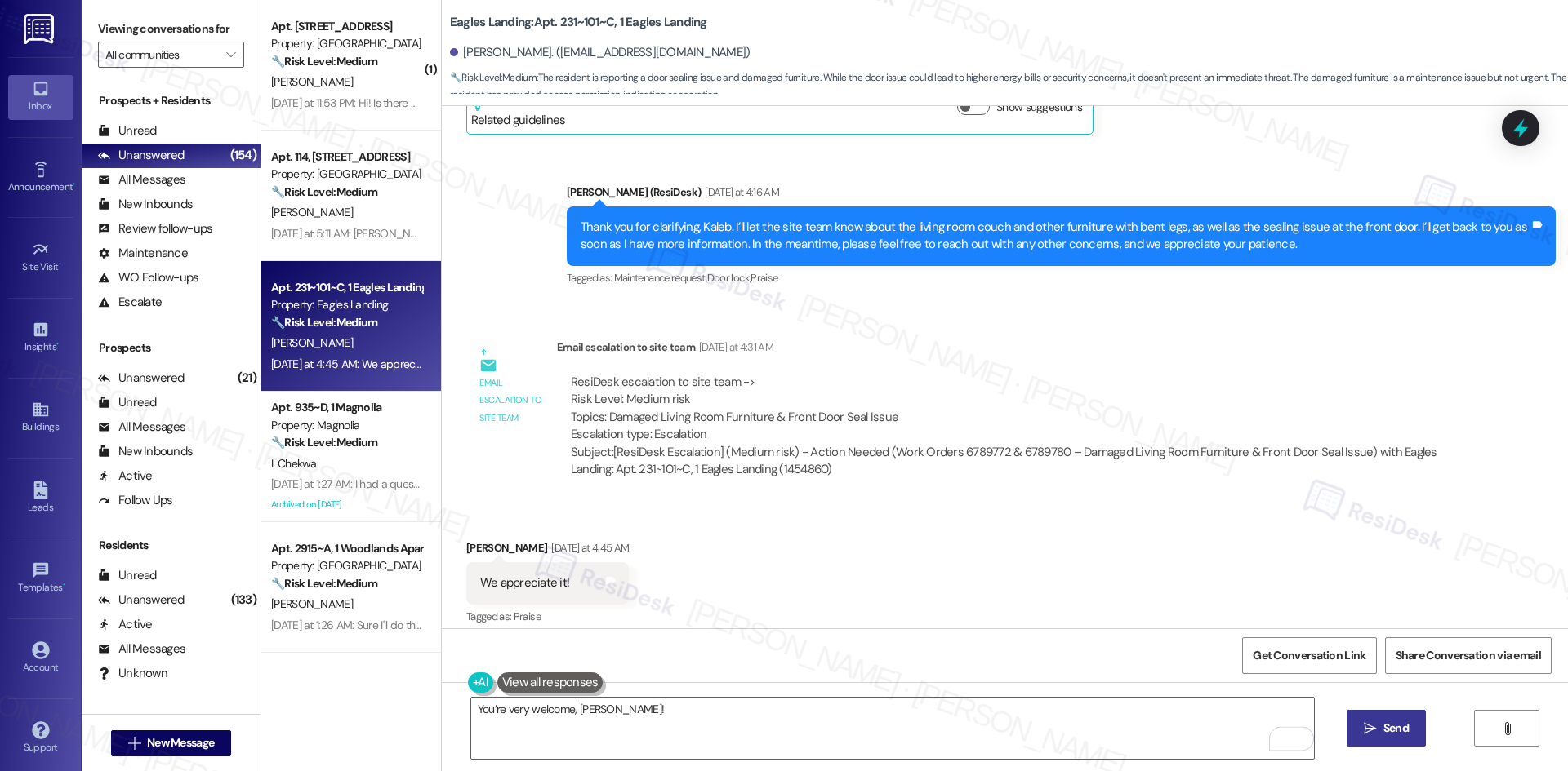
click at [1384, 730] on span "Send" at bounding box center [1395, 728] width 25 height 17
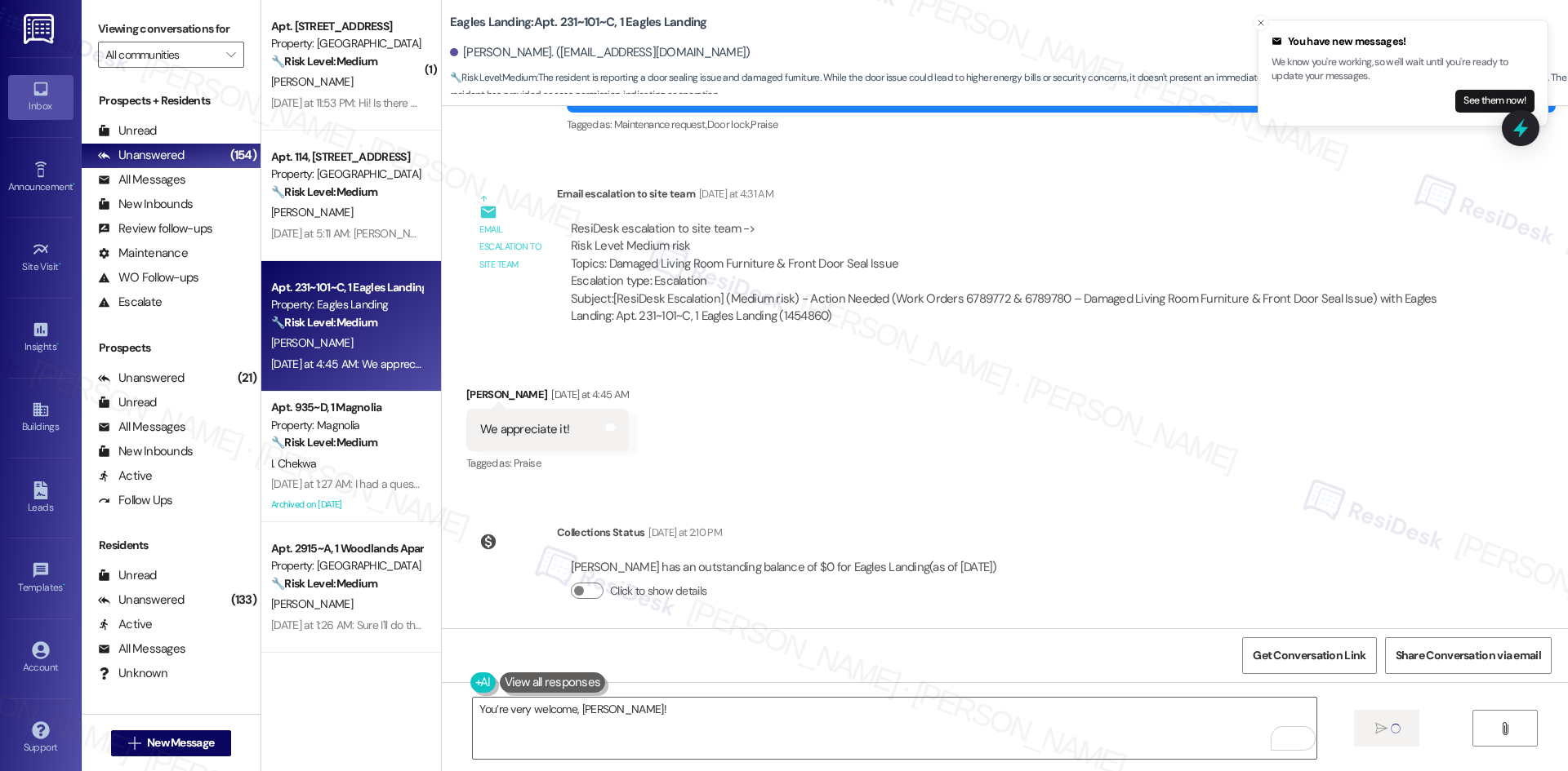
scroll to position [2798, 0]
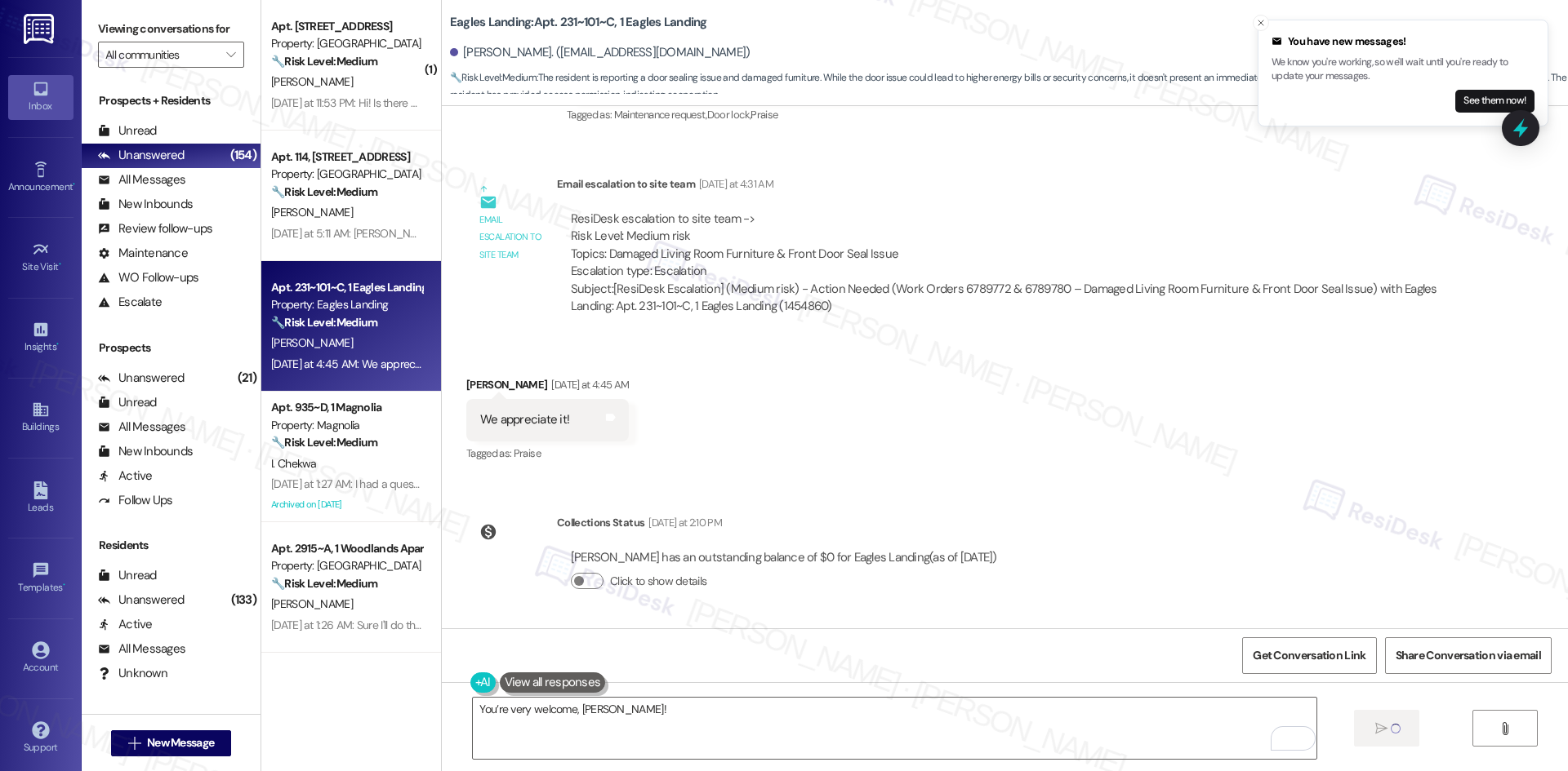
click at [886, 437] on div "Received via SMS Kaleb Summers Yesterday at 4:45 AM We appreciate it! Tags and …" at bounding box center [1004, 408] width 1126 height 138
click at [1213, 484] on div "Lease started Aug 16, 2025 at 8:00 AM Survey, sent via SMS Residesk Automated S…" at bounding box center [1004, 367] width 1126 height 523
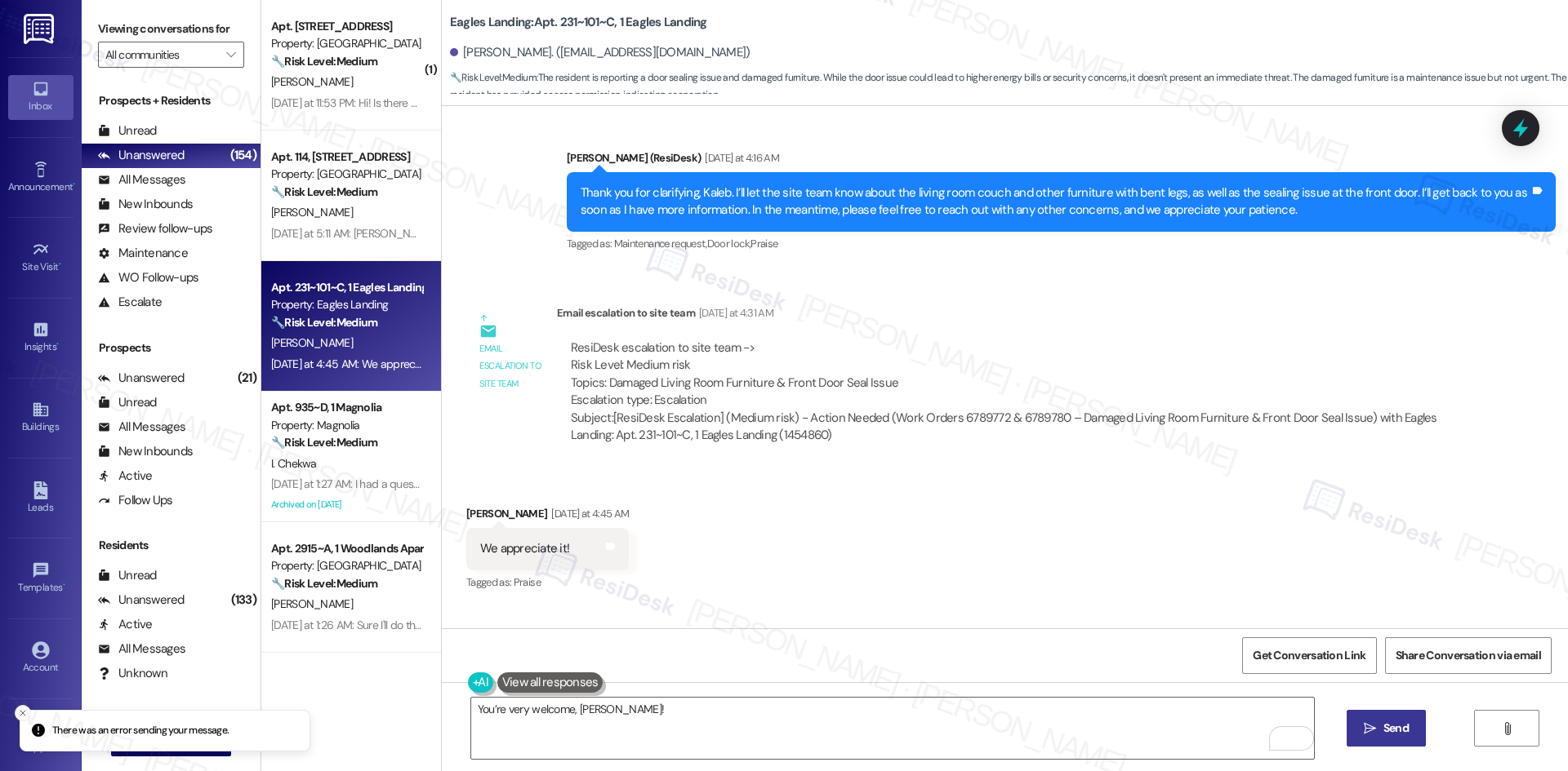
scroll to position [2648, 0]
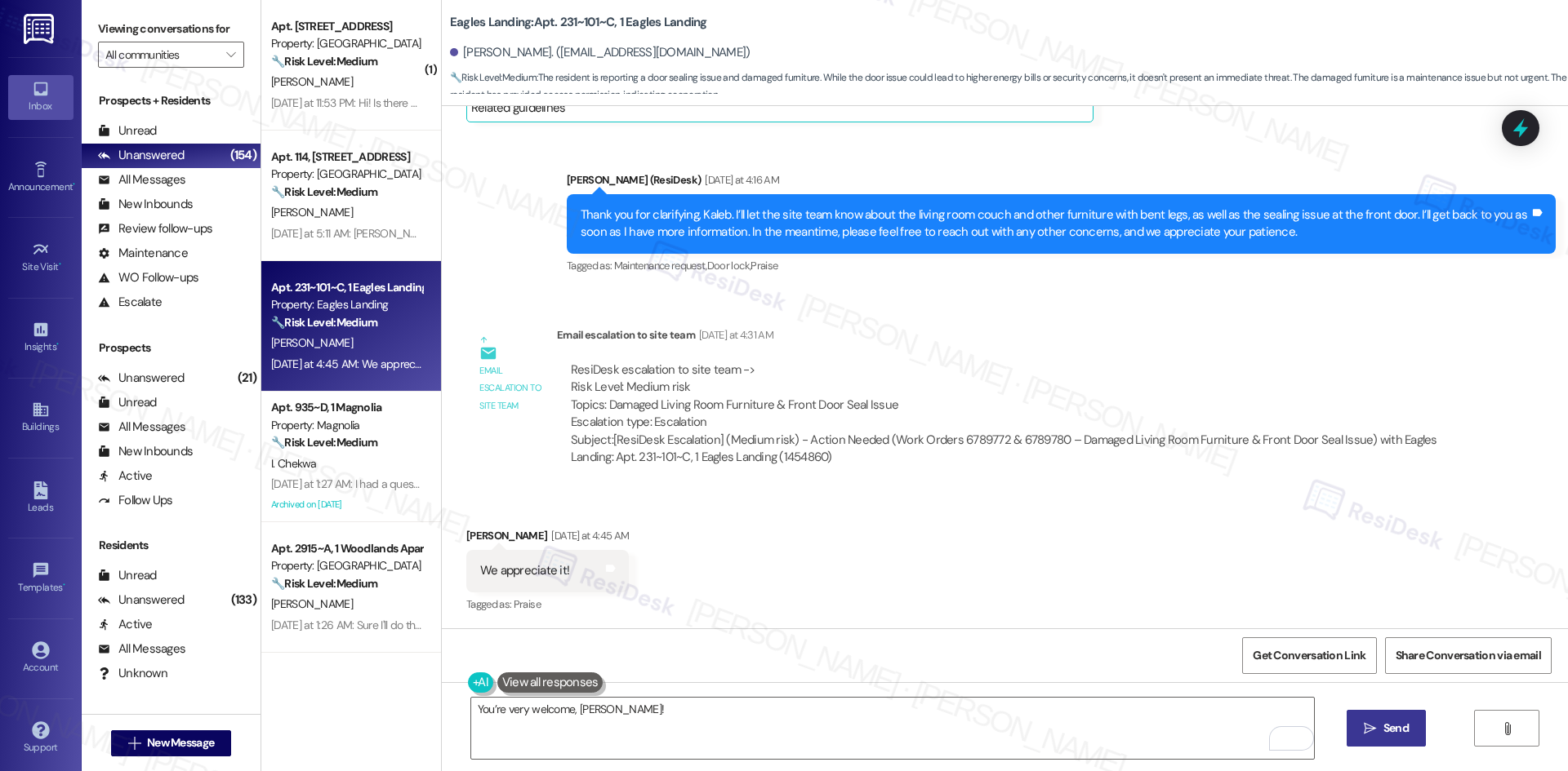
click at [677, 614] on div "Received via SMS Kaleb Summers Yesterday at 4:45 AM We appreciate it! Tags and …" at bounding box center [1004, 560] width 1126 height 138
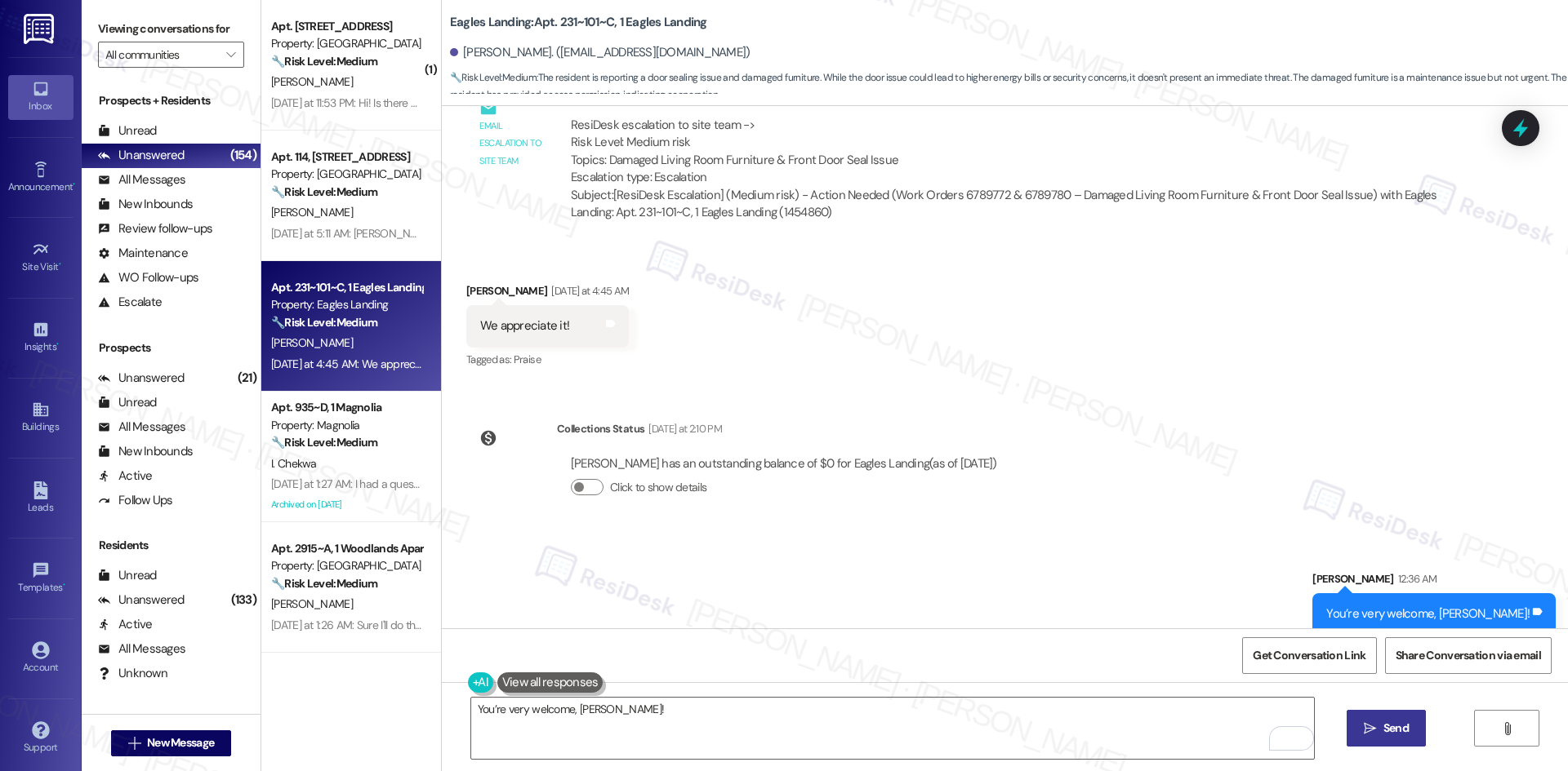
scroll to position [2911, 0]
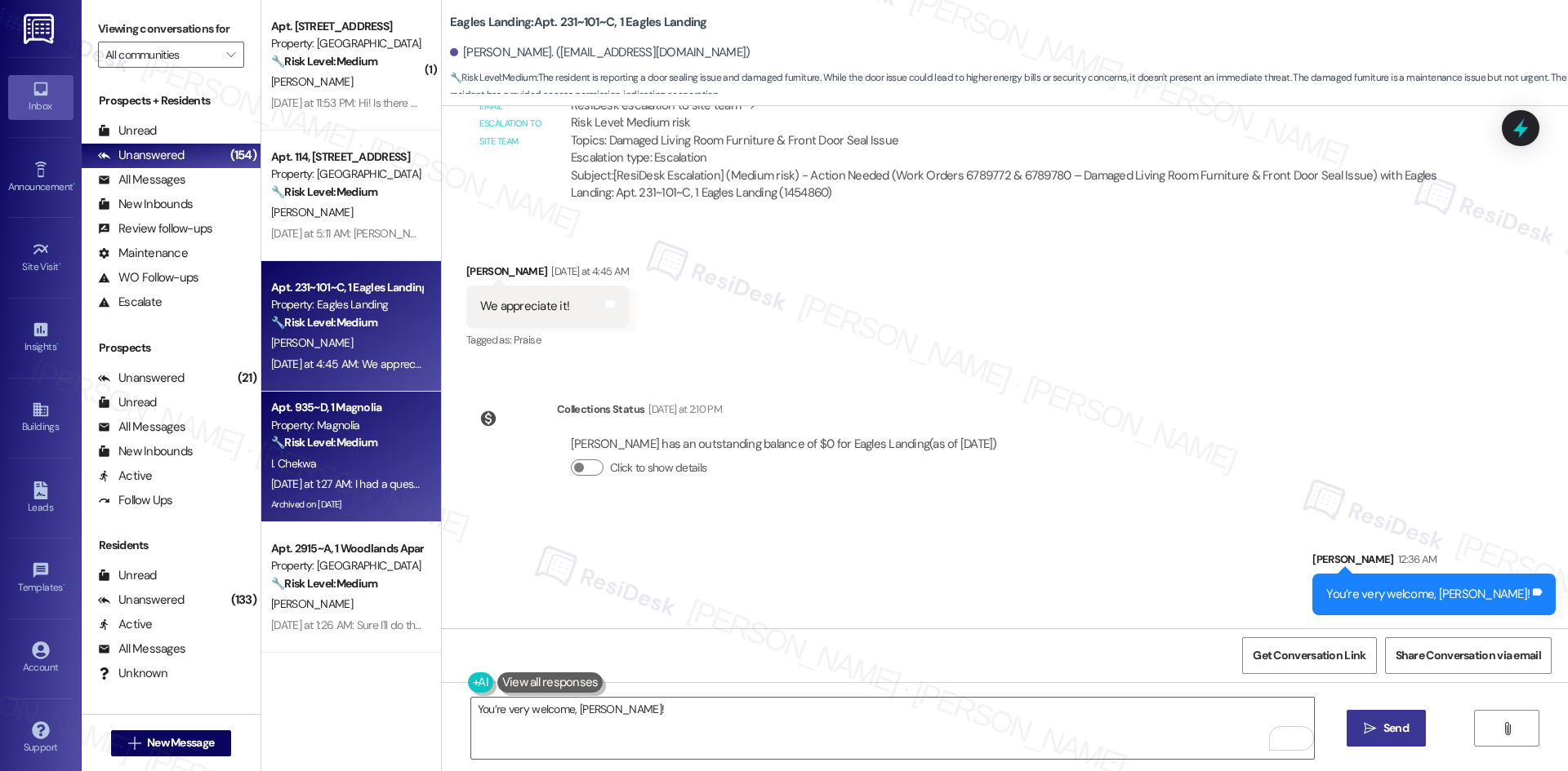
click at [355, 465] on div "I. Chekwa" at bounding box center [346, 464] width 154 height 20
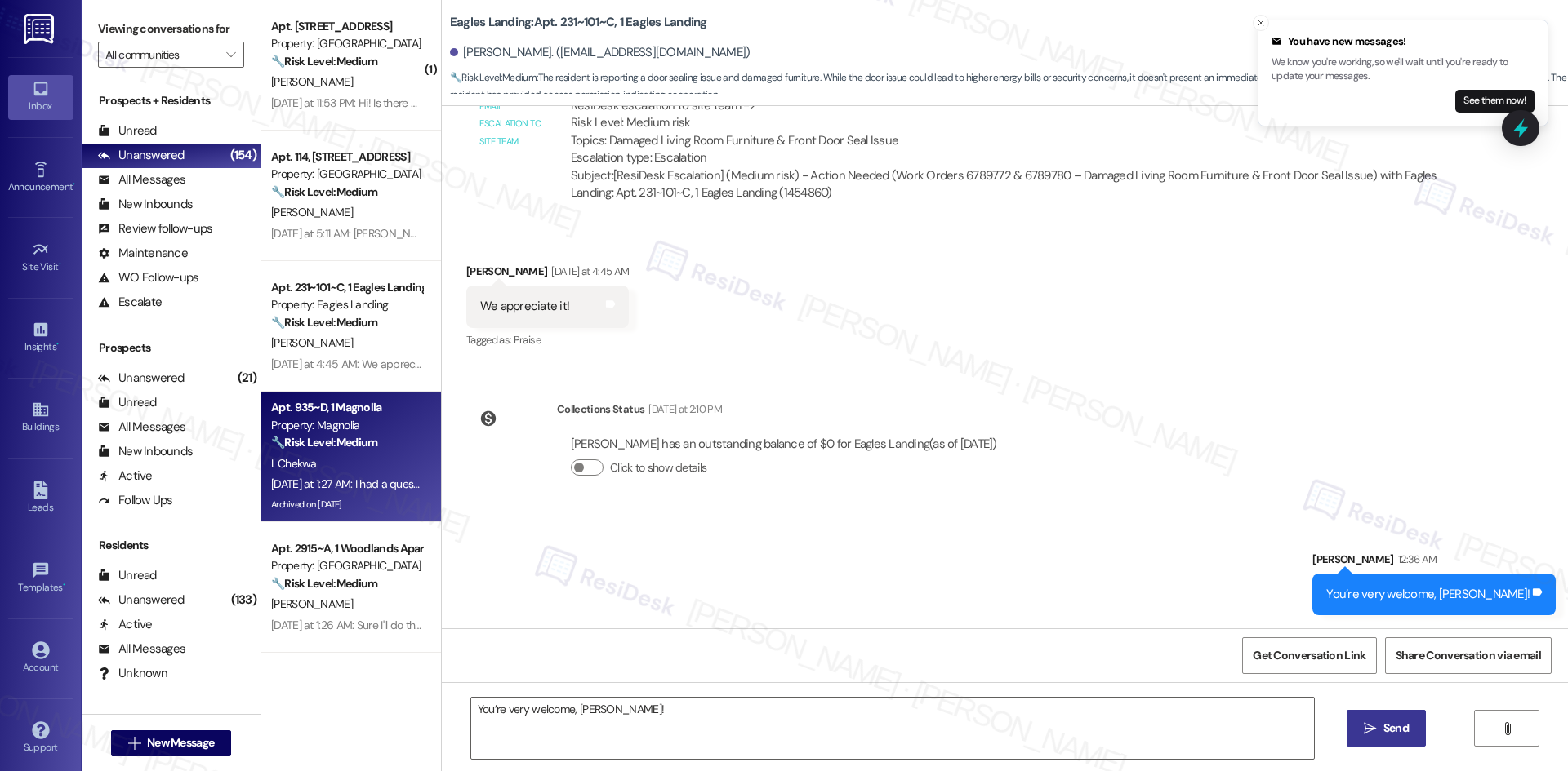
type textarea "Fetching suggested responses. Please feel free to read through the conversation…"
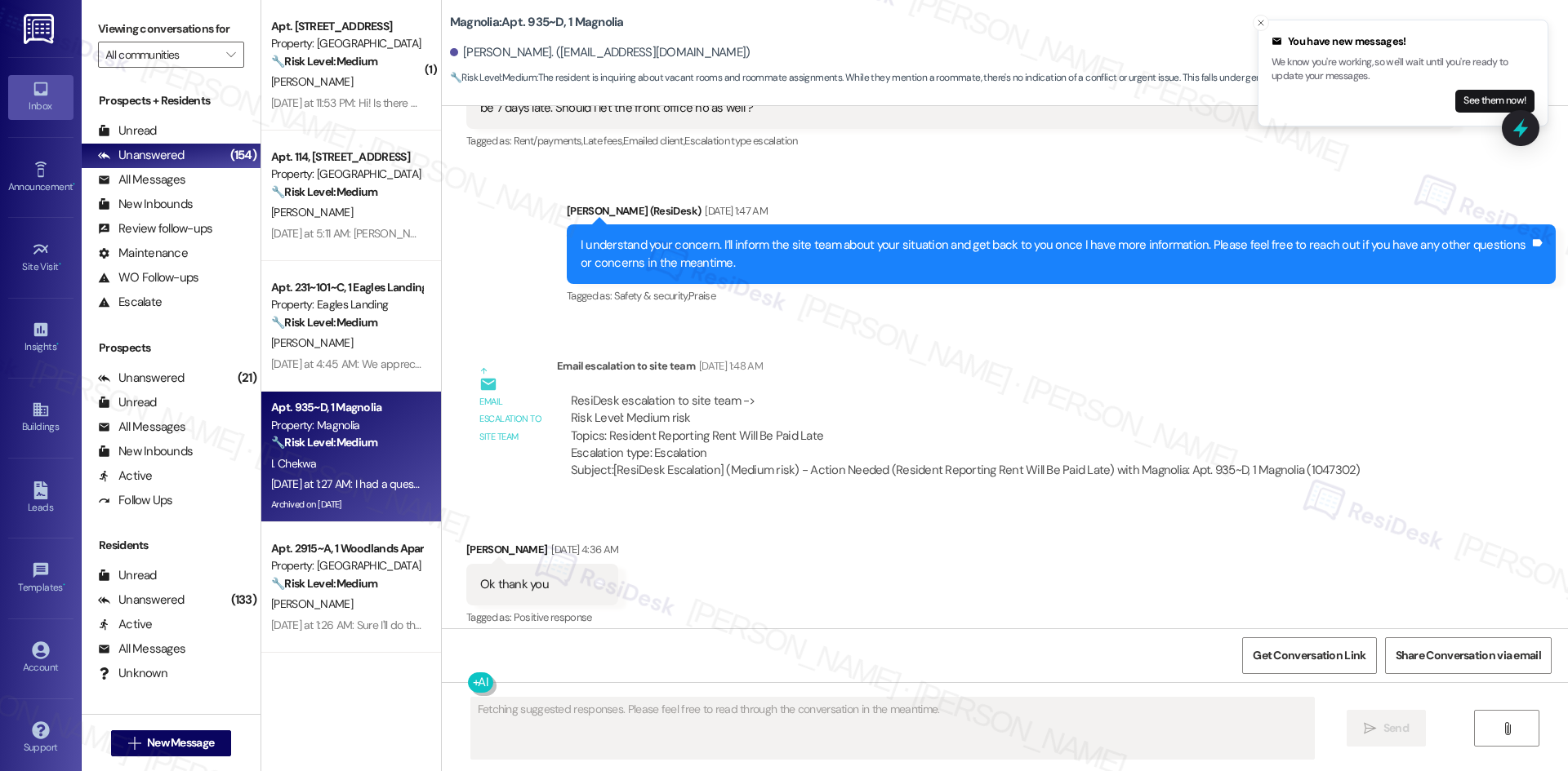
type textarea "Fetching suggested responses. Please feel free to read through the conversation…"
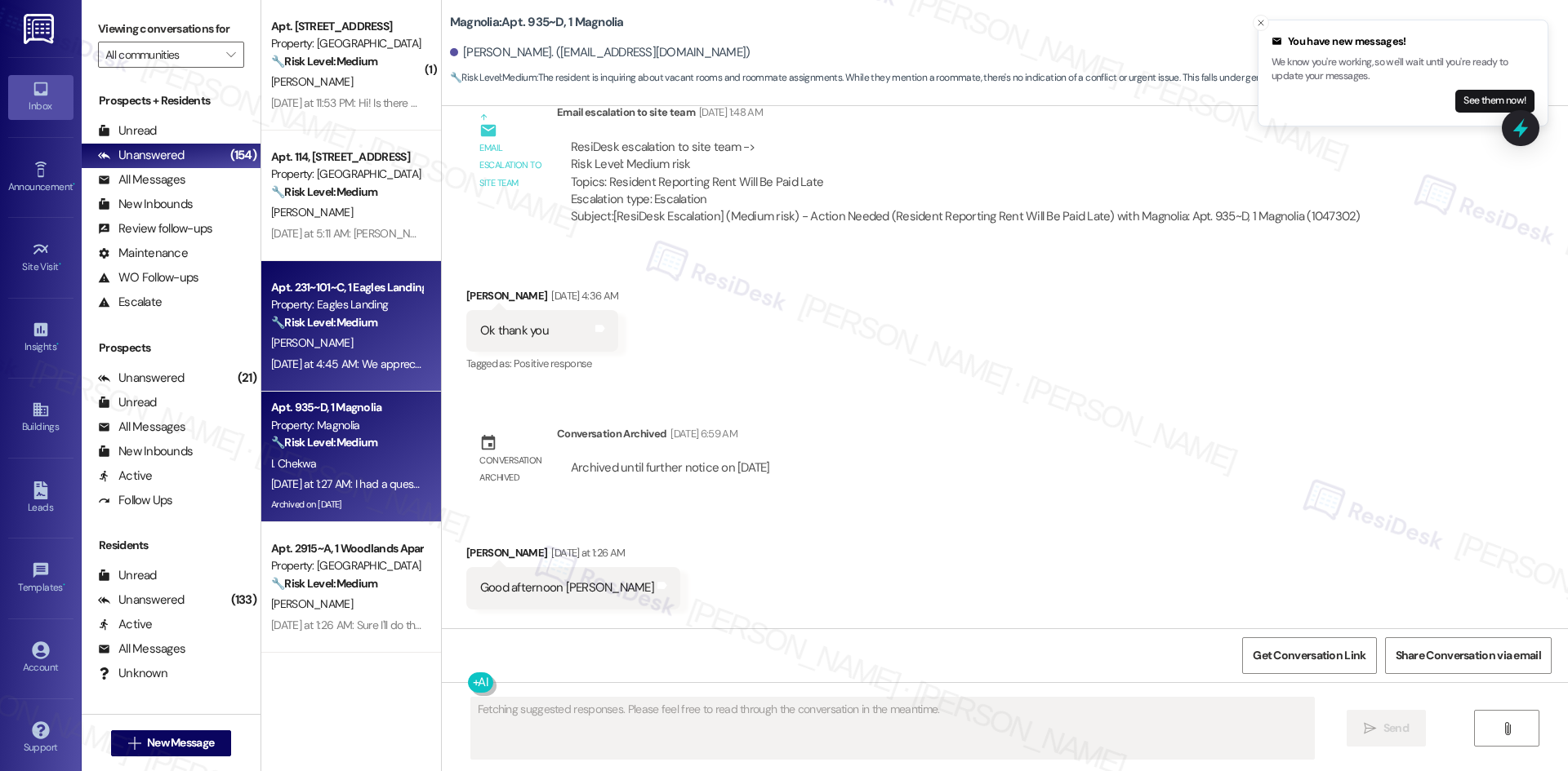
click at [340, 340] on div "K. Summers" at bounding box center [346, 342] width 154 height 20
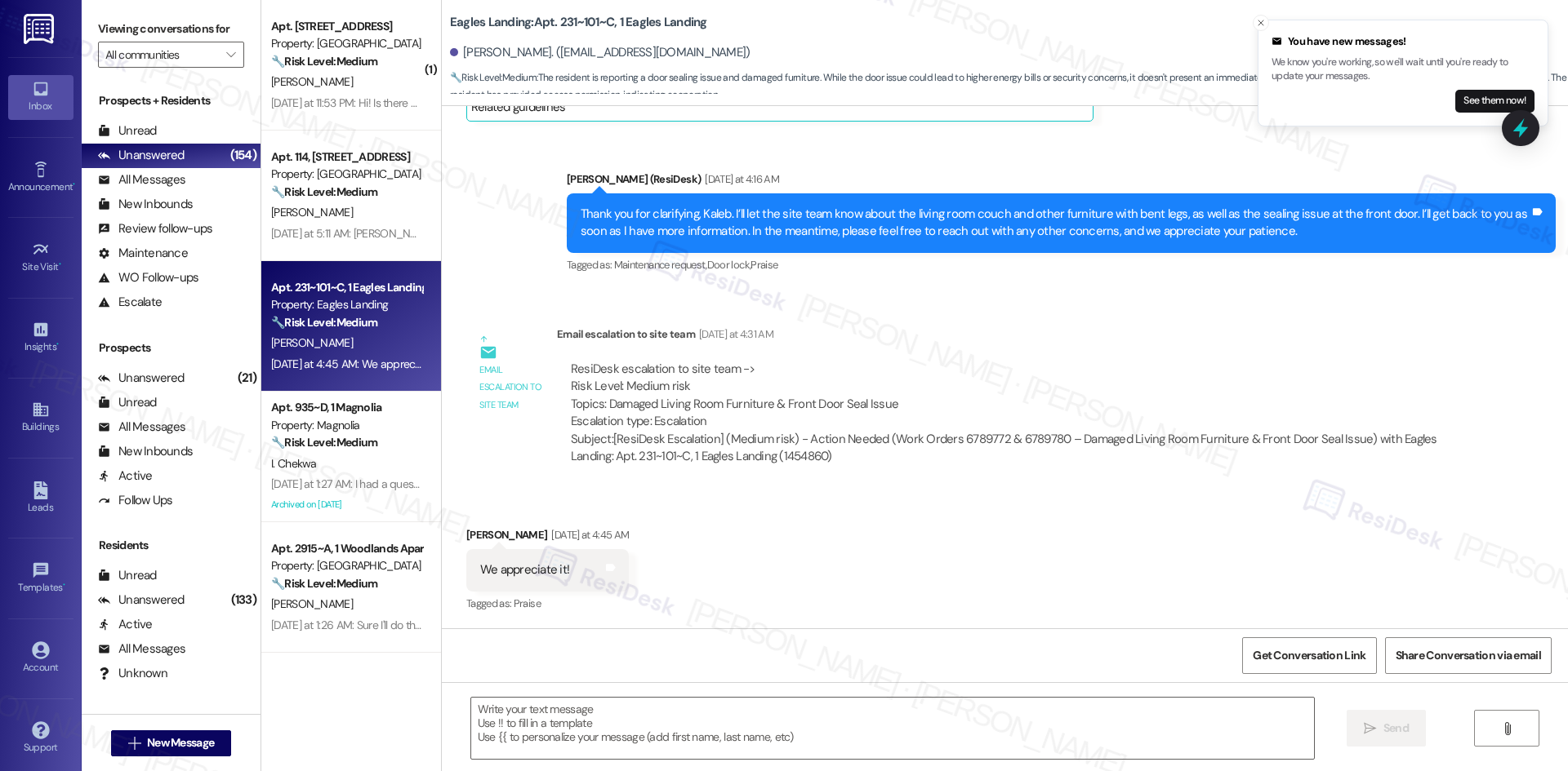
type textarea "Fetching suggested responses. Please feel free to read through the conversation…"
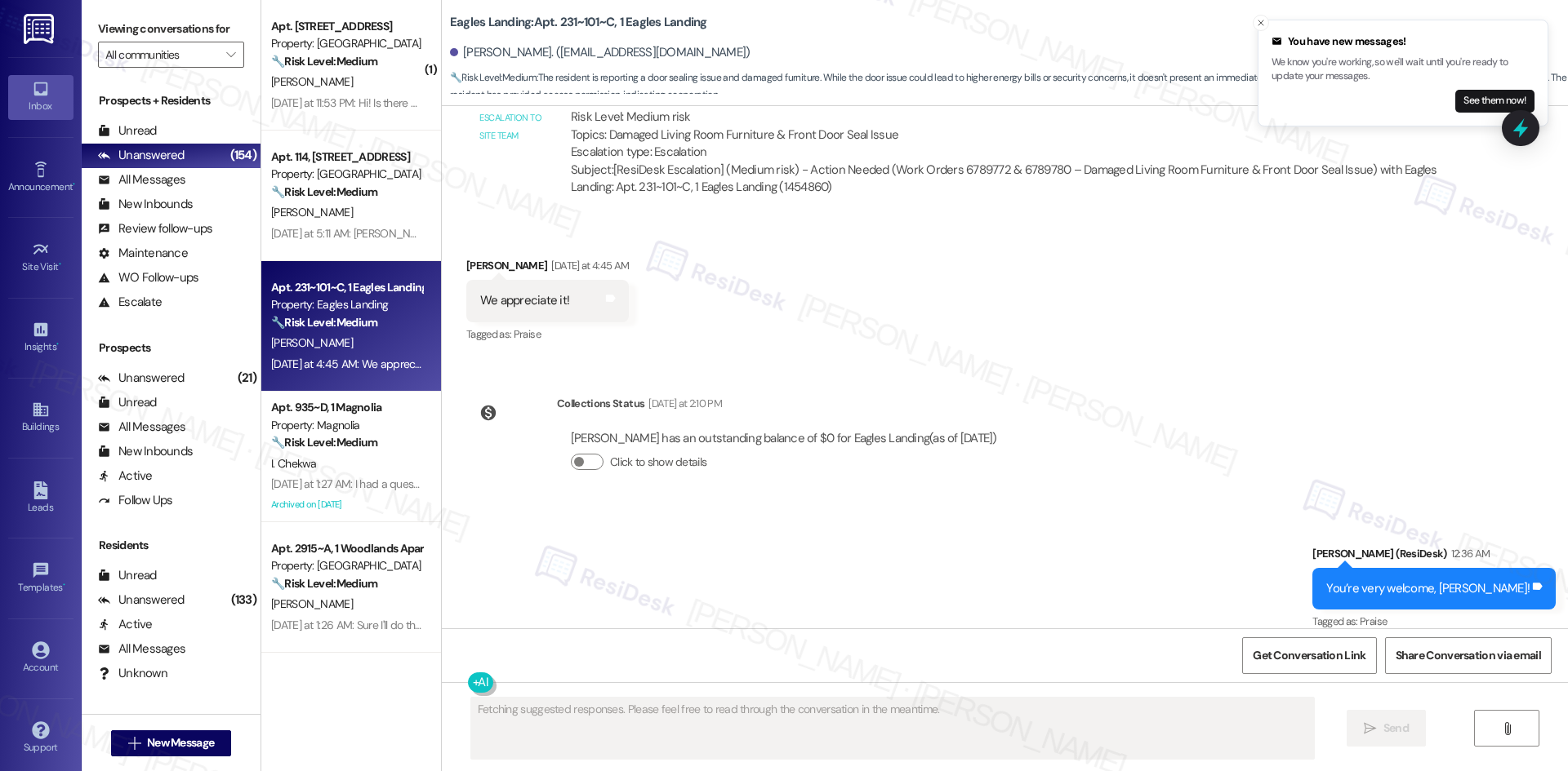
scroll to position [2937, 0]
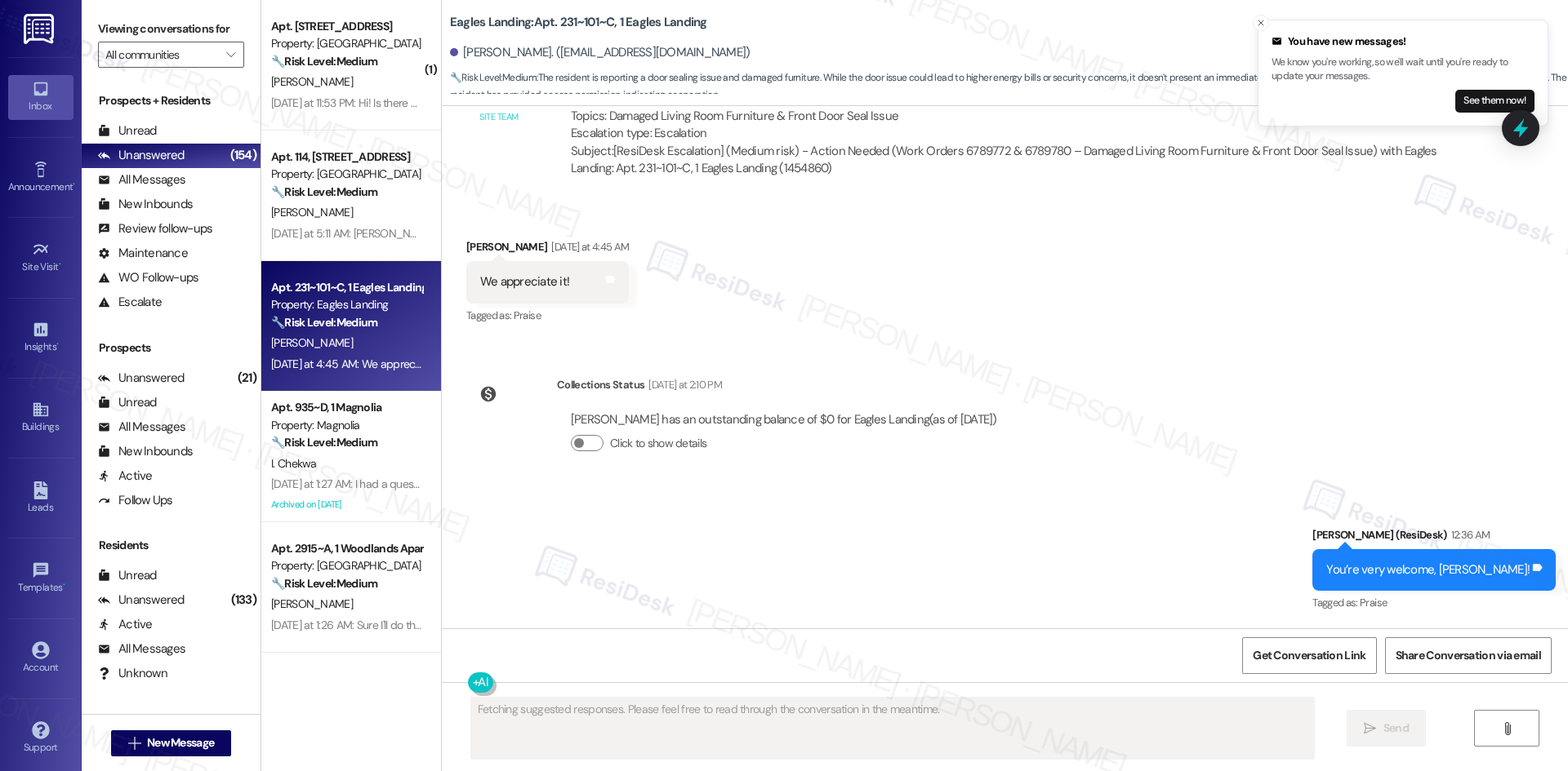
click at [349, 468] on div "I. Chekwa" at bounding box center [346, 464] width 154 height 20
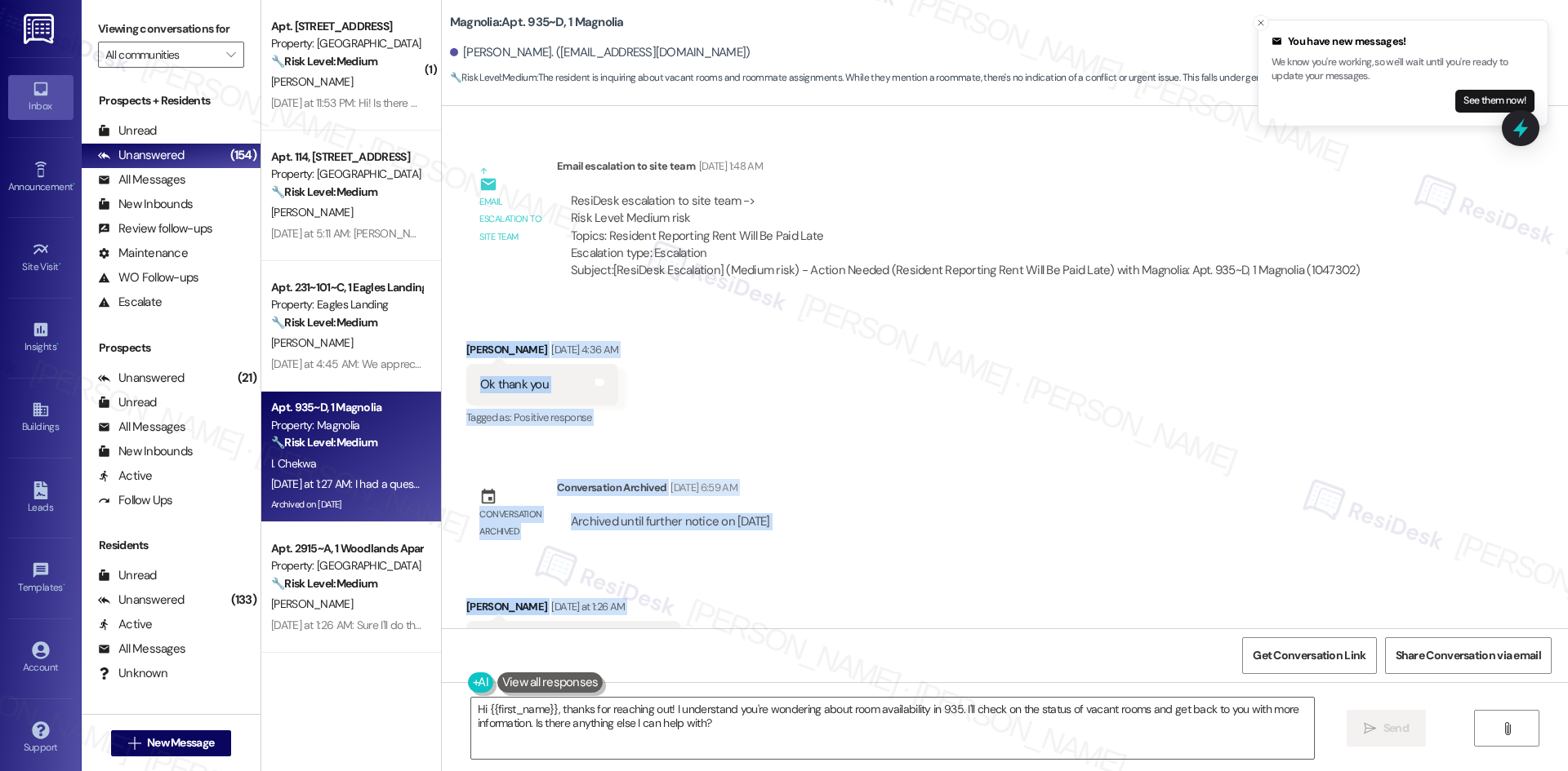
scroll to position [29618, 0]
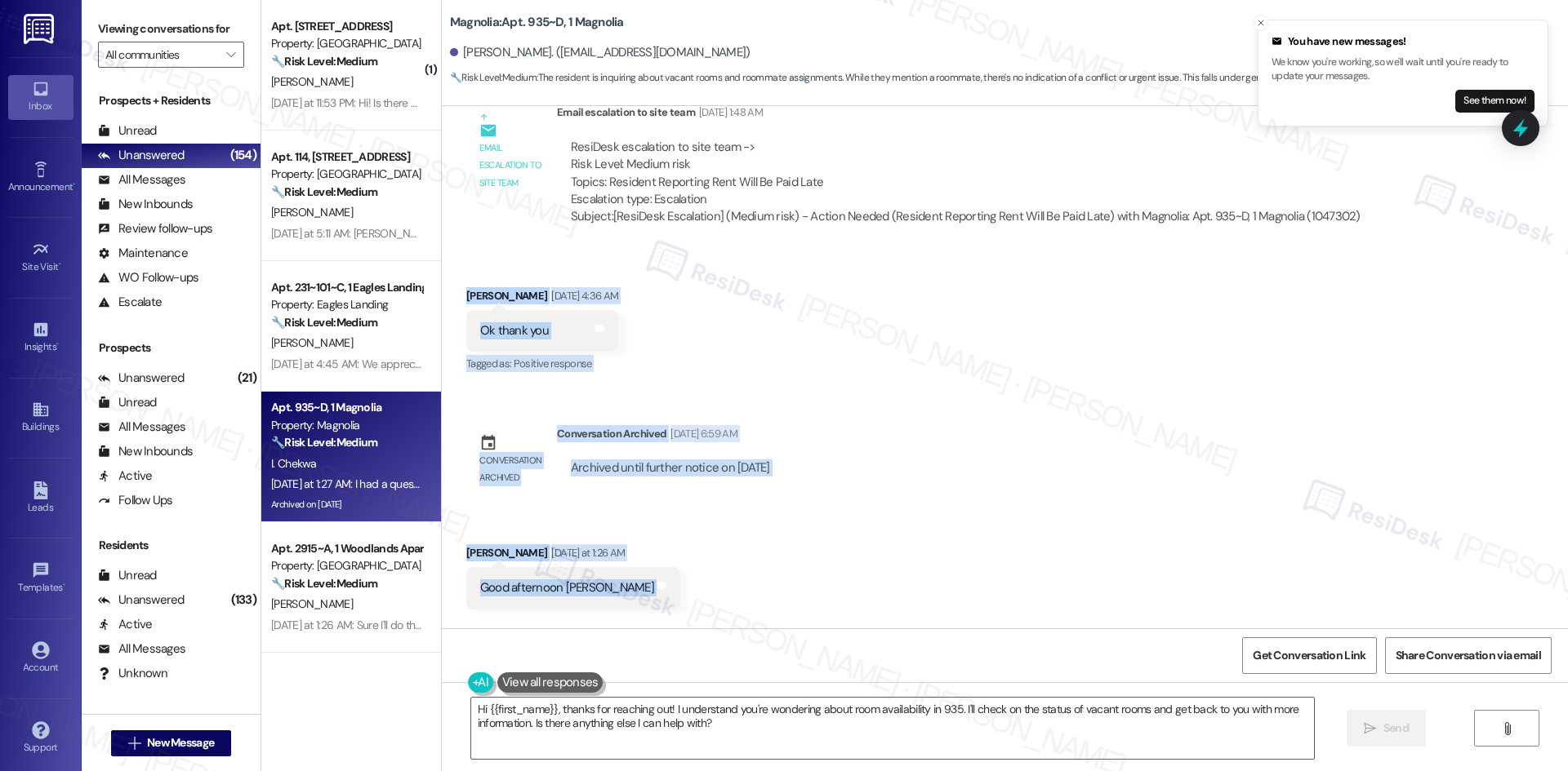
drag, startPoint x: 434, startPoint y: 194, endPoint x: 959, endPoint y: 526, distance: 621.2
click at [959, 526] on div "Announcement, sent via SMS Sarah (ResiDesk) Oct 06, 2023 at 3:35 AM Hello Isaac…" at bounding box center [1004, 367] width 1126 height 523
click at [815, 507] on div "Received via SMS Isaac Chekwa Yesterday at 1:26 AM Good afternoon Sarah Tags an…" at bounding box center [1004, 655] width 1126 height 295
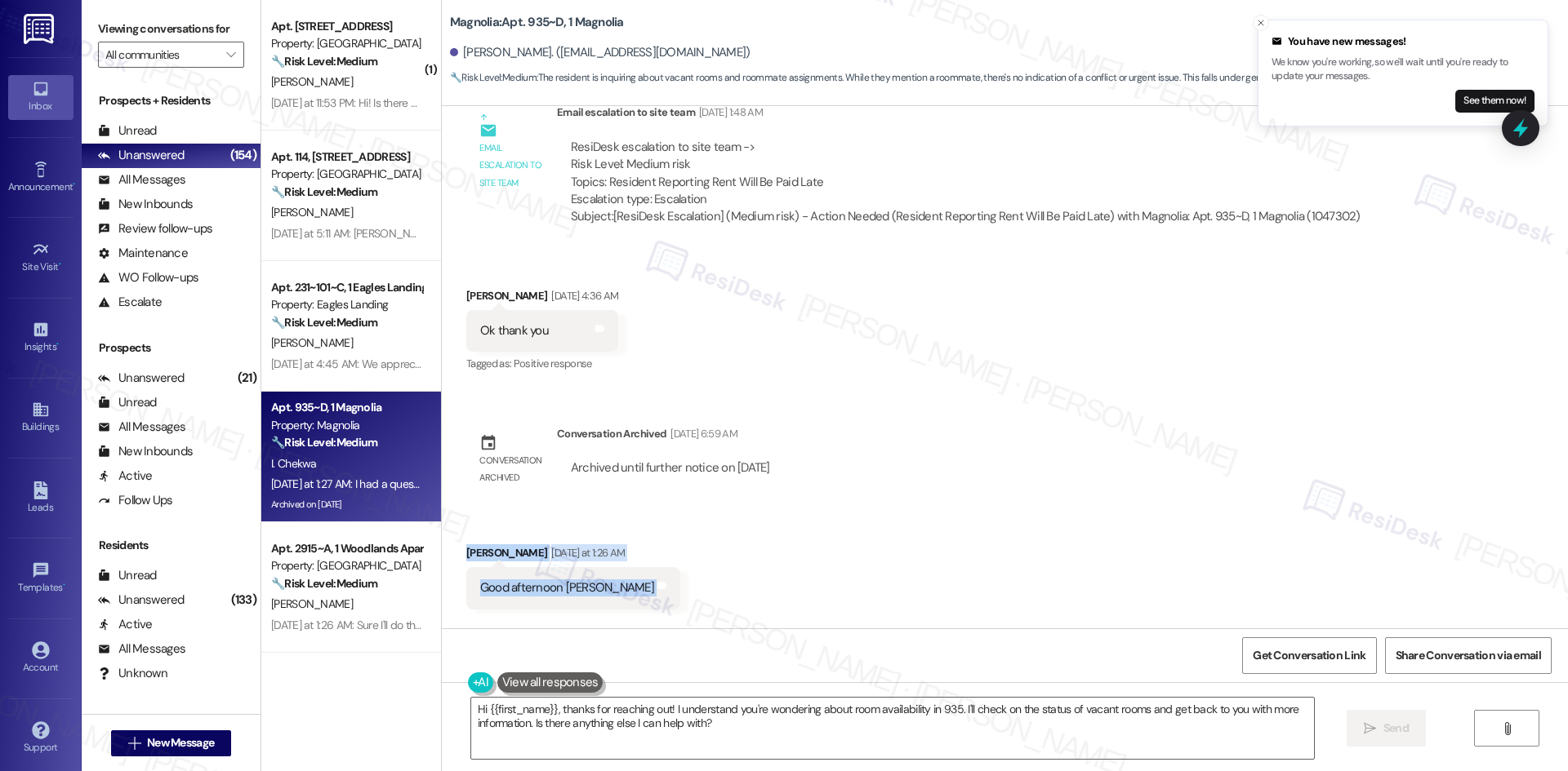
drag, startPoint x: 446, startPoint y: 363, endPoint x: 644, endPoint y: 530, distance: 259.0
click at [644, 530] on div "Received via SMS Isaac Chekwa Yesterday at 1:26 AM Good afternoon Sarah Tags an…" at bounding box center [1004, 655] width 1126 height 295
copy div "Isaac Chekwa Yesterday at 1:26 AM Good afternoon Sarah Tags and notes Received …"
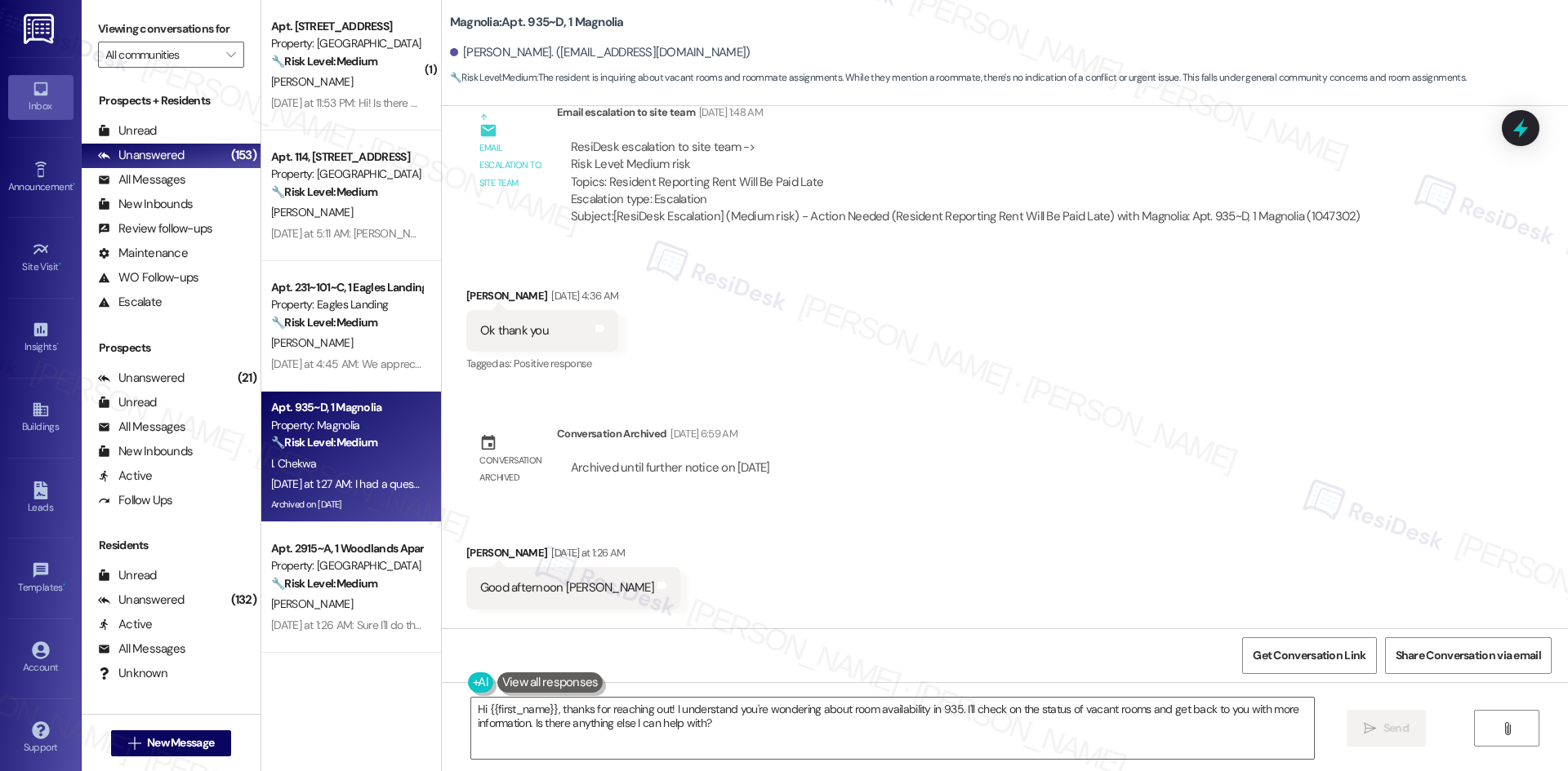
click at [1189, 272] on div "Announcement, sent via SMS Sarah (ResiDesk) Oct 06, 2023 at 3:35 AM Hello Isaac…" at bounding box center [1004, 367] width 1126 height 523
click at [972, 322] on div "Announcement, sent via SMS Sarah (ResiDesk) Oct 06, 2023 at 3:35 AM Hello Isaac…" at bounding box center [1004, 367] width 1126 height 523
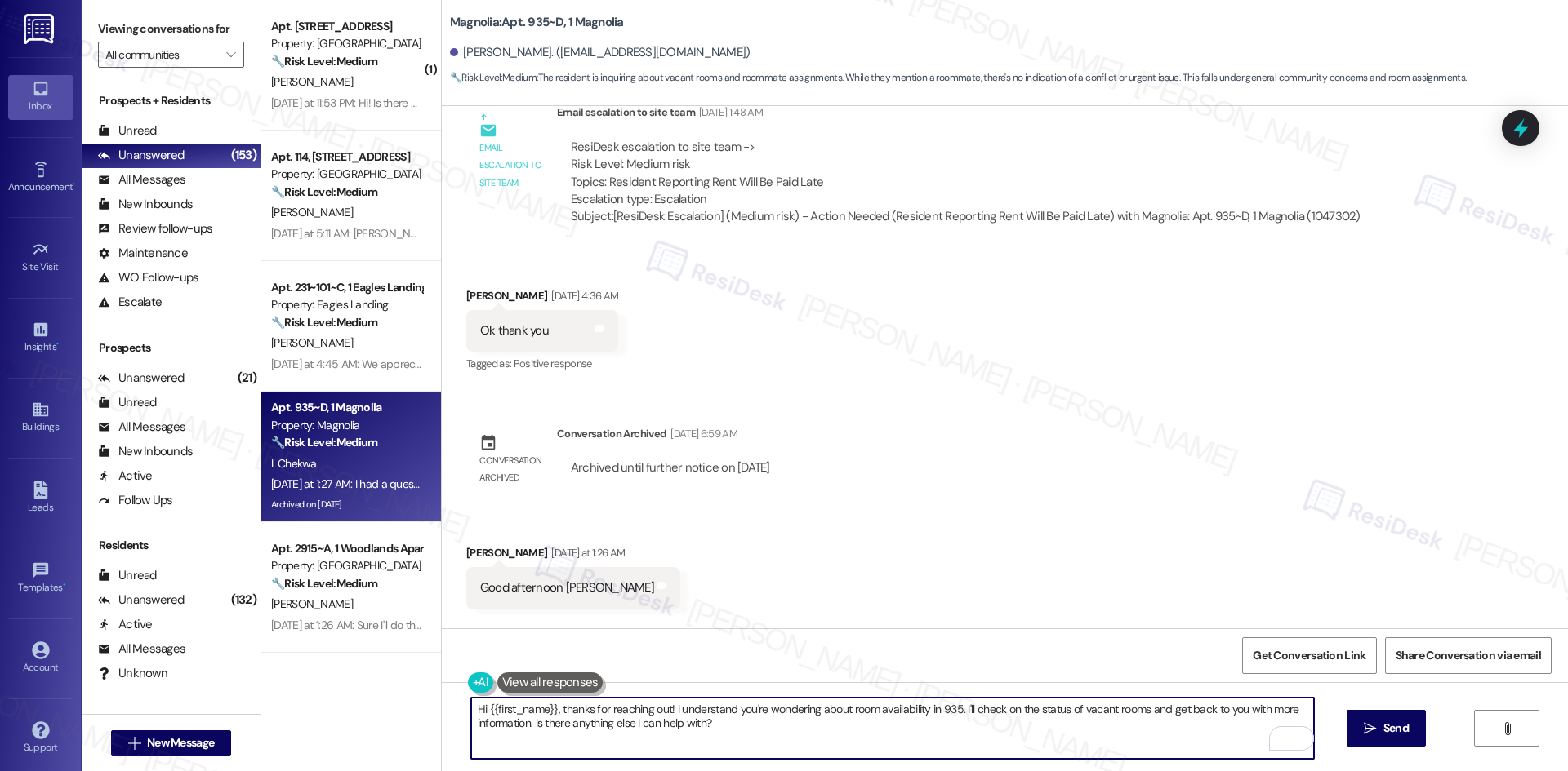
drag, startPoint x: 717, startPoint y: 724, endPoint x: 663, endPoint y: 715, distance: 54.7
click at [663, 715] on textarea "Hi {{first_name}}, thanks for reaching out! I understand you're wondering about…" at bounding box center [893, 727] width 842 height 61
paste textarea "’ll check with the site team about the room availability in 935 and get back to…"
type textarea "Hi {{first_name}}, thanks for reaching out! I’ll check with the site team about…"
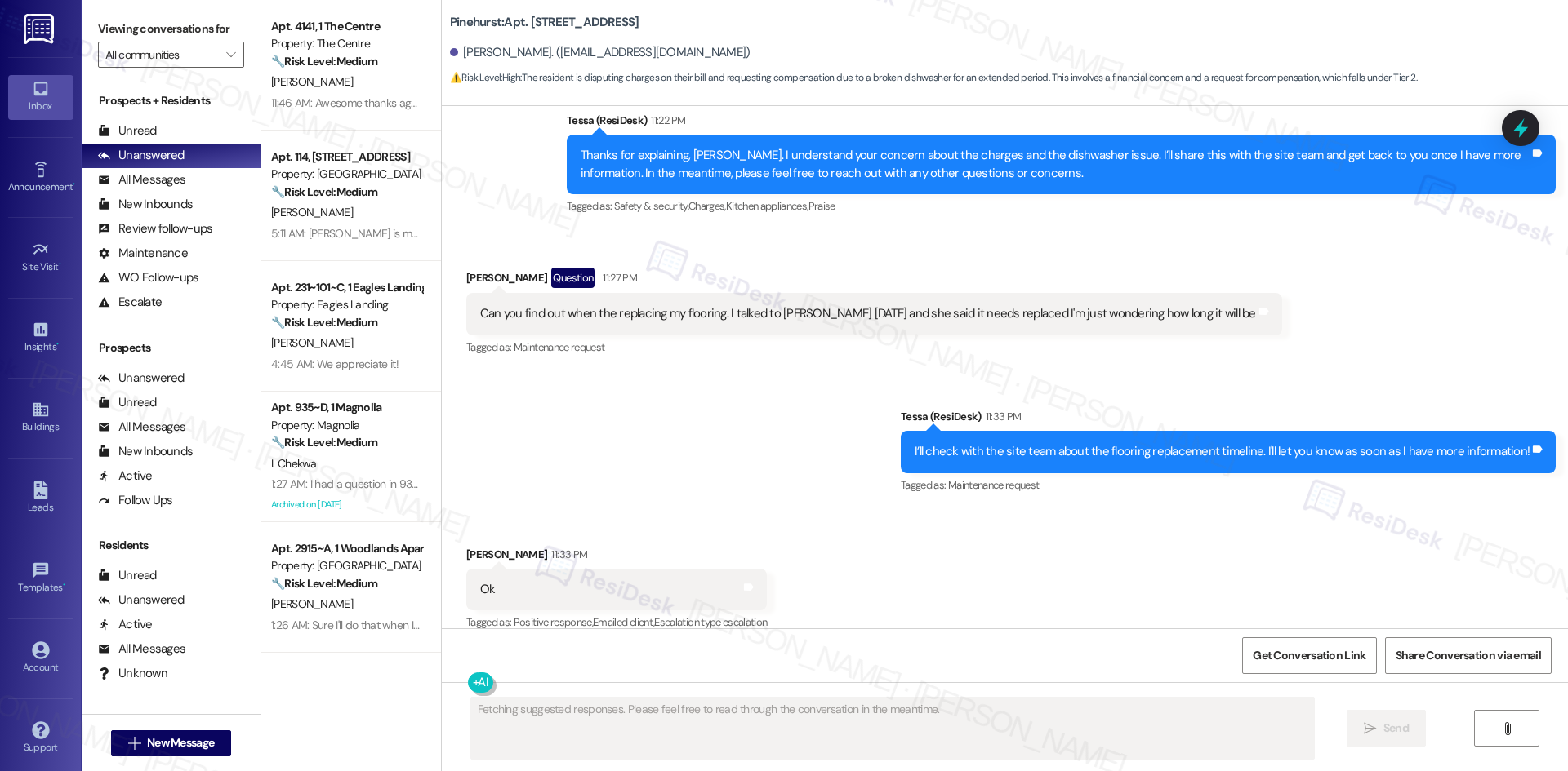
scroll to position [1631, 0]
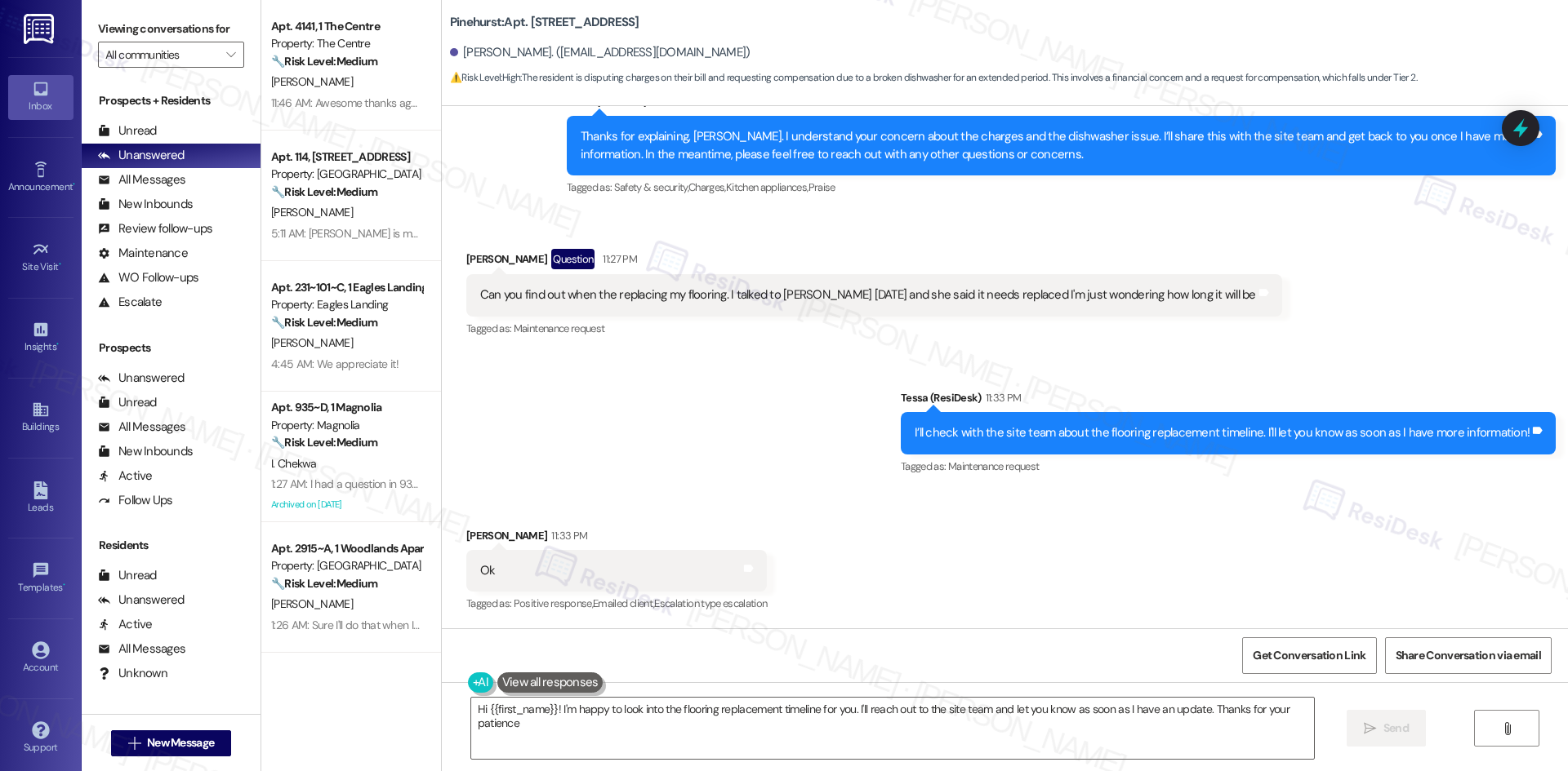
type textarea "Hi {{first_name}}! I'm happy to look into the flooring replacement timeline for…"
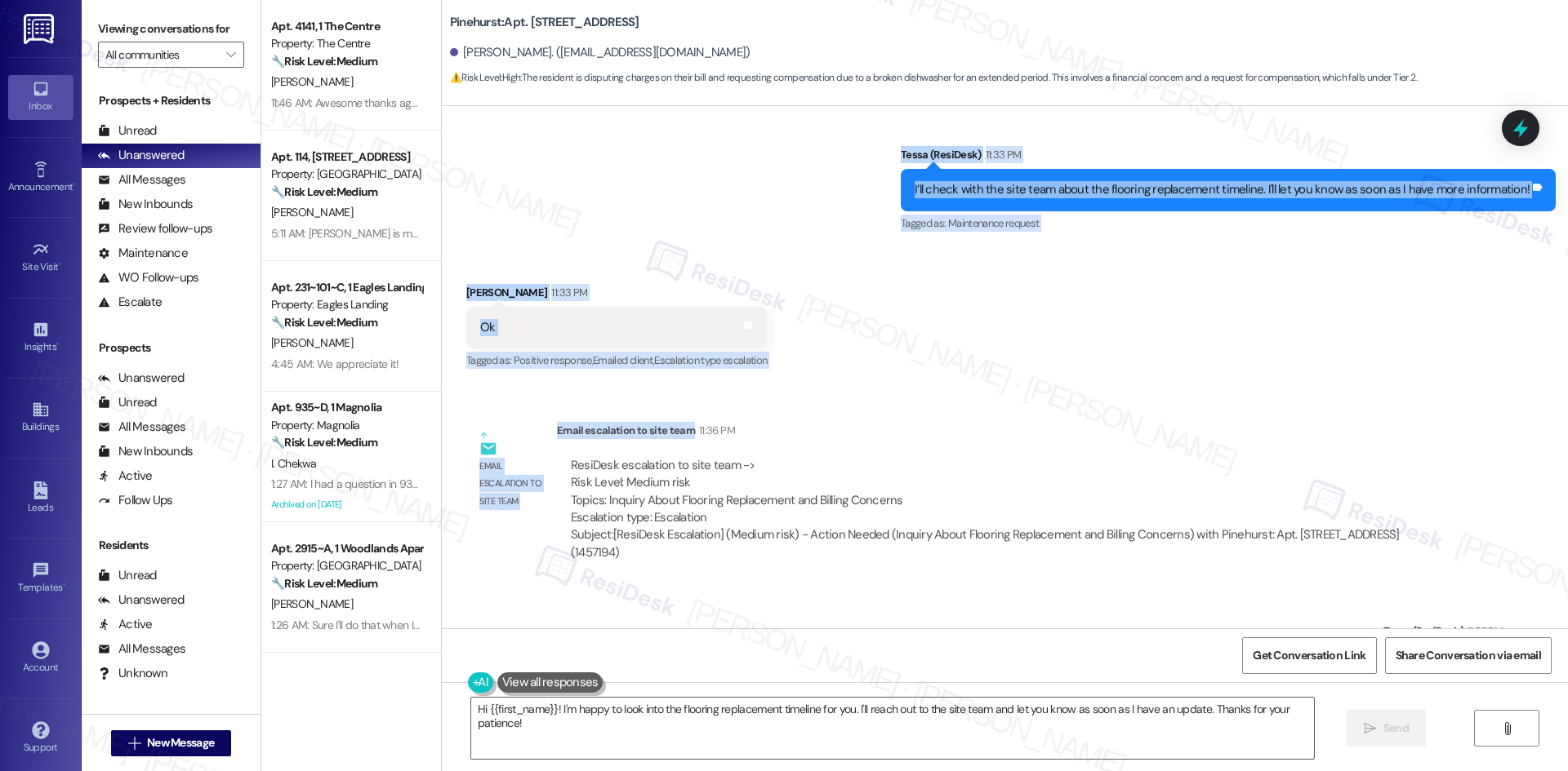
scroll to position [1956, 0]
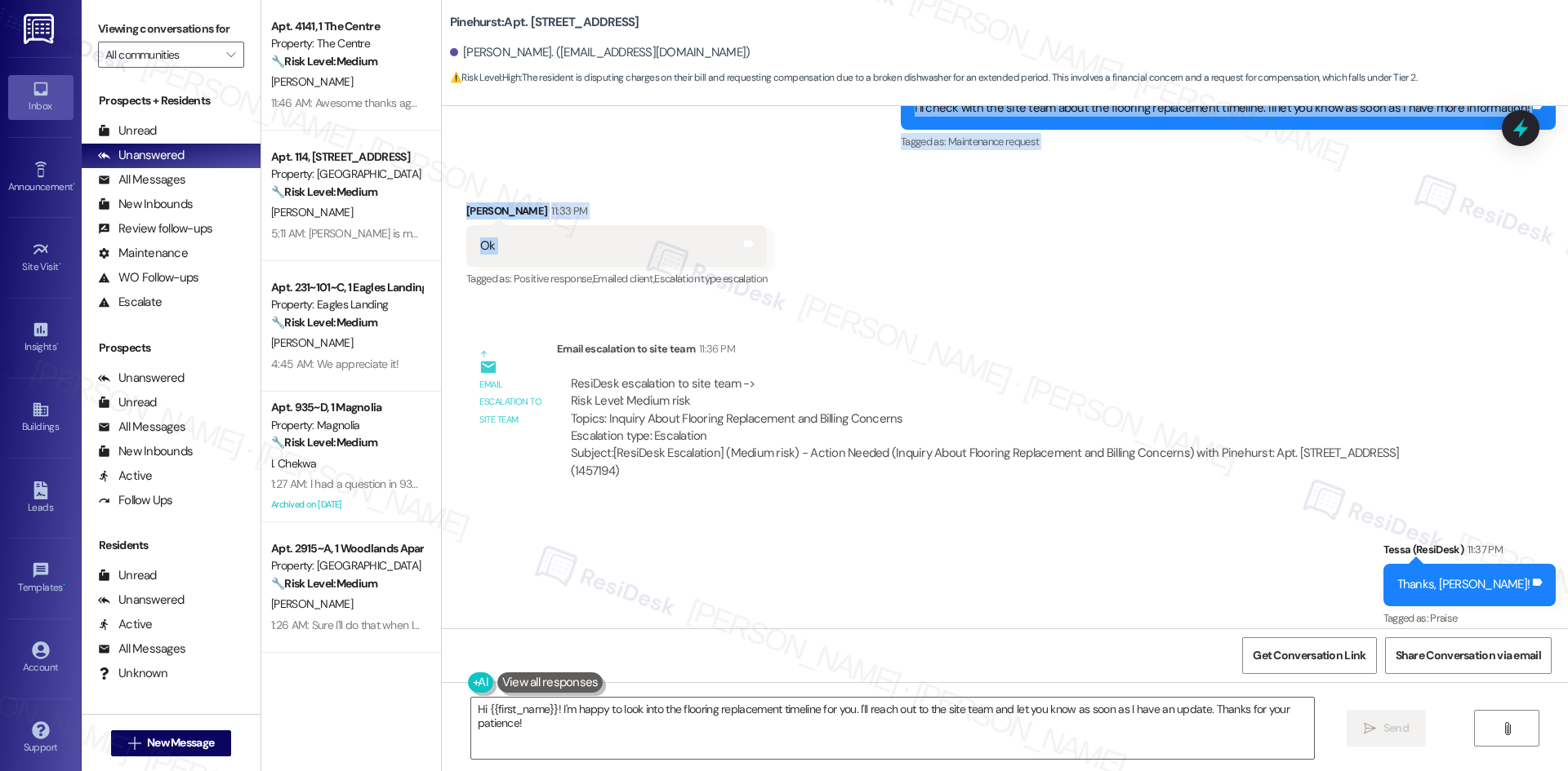
drag, startPoint x: 524, startPoint y: 242, endPoint x: 808, endPoint y: 261, distance: 284.6
click at [808, 261] on div "Lease started Jun 29, 2025 at 8:00 AM Announcement, sent via SMS Tessa (ResiDes…" at bounding box center [1004, 367] width 1126 height 523
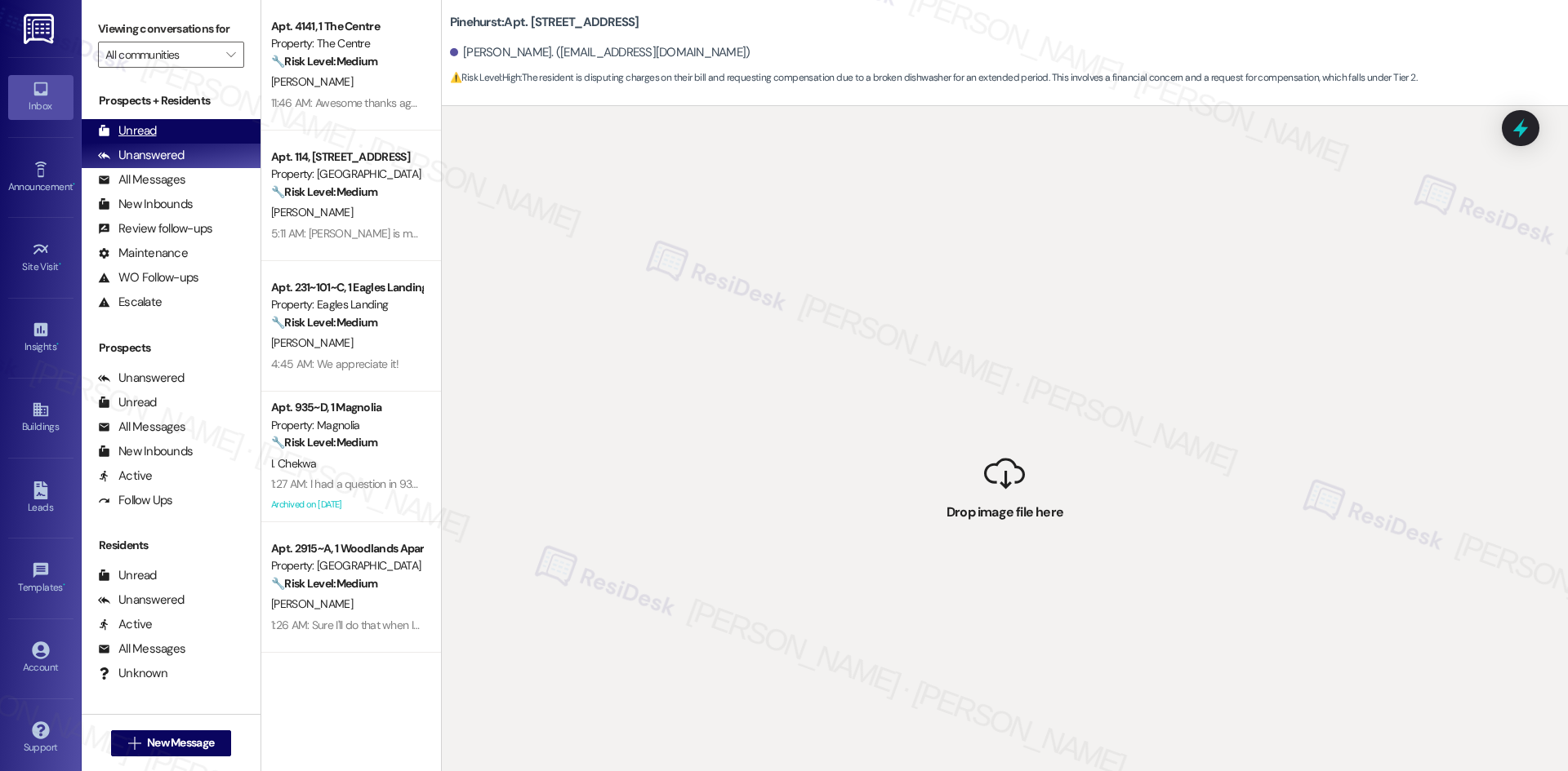
click at [169, 133] on div "Unread (0)" at bounding box center [171, 131] width 179 height 24
click at [173, 157] on div "Unanswered" at bounding box center [141, 155] width 86 height 17
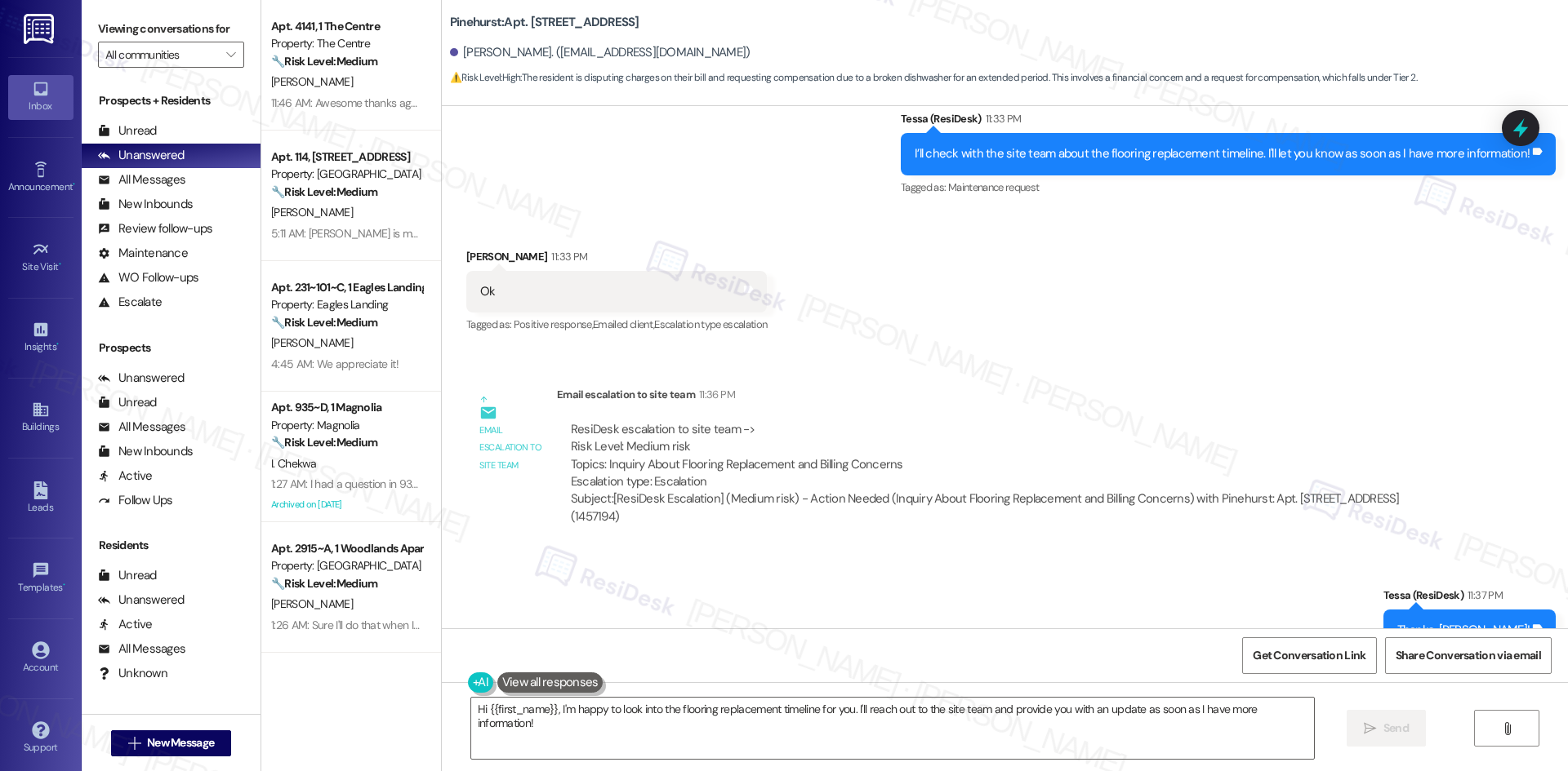
scroll to position [2119, 0]
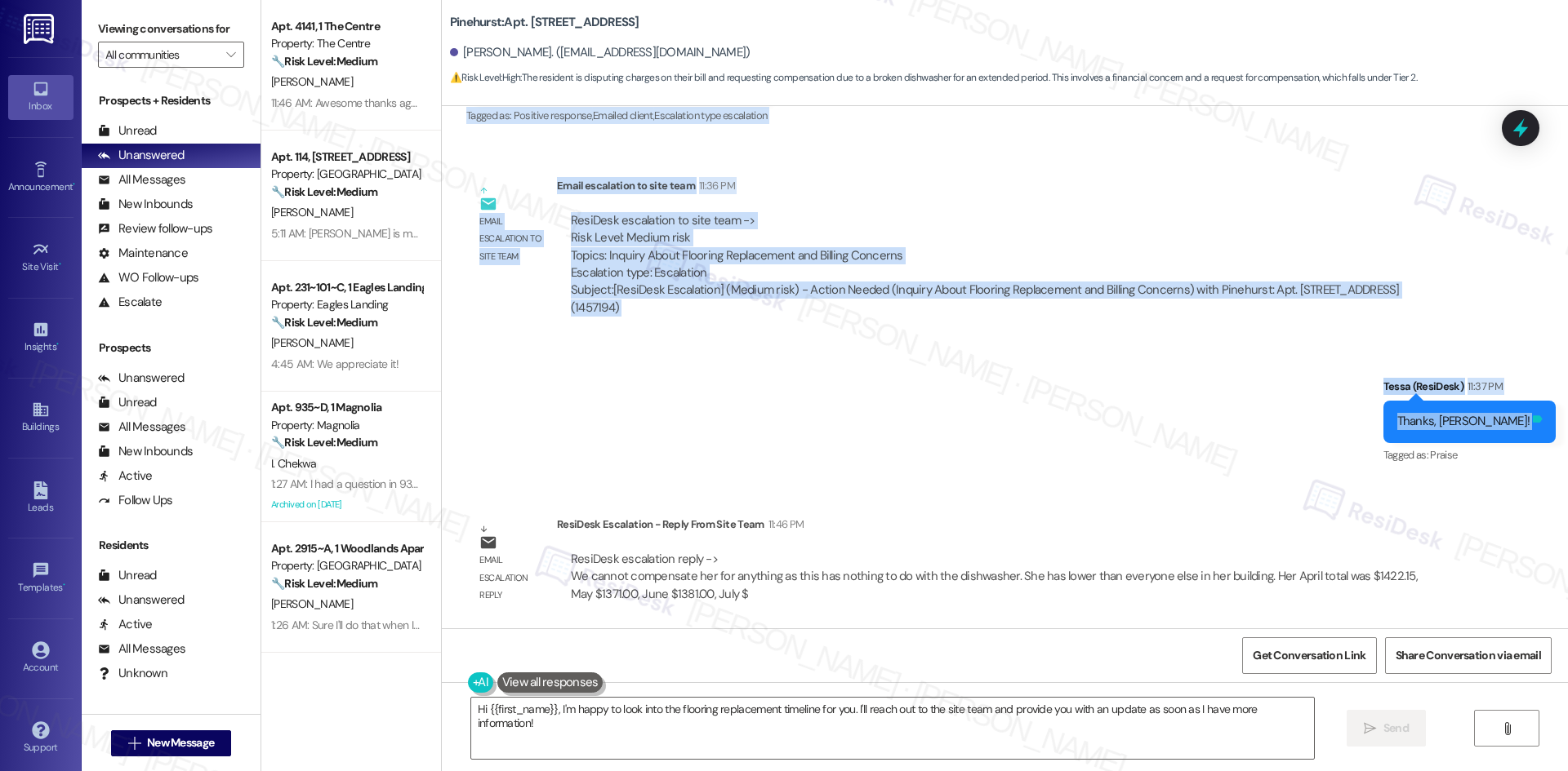
drag, startPoint x: 541, startPoint y: 416, endPoint x: 1536, endPoint y: 430, distance: 995.1
click at [1536, 430] on div "Lease started Jun 29, 2025 at 8:00 AM Announcement, sent via SMS Tessa (ResiDes…" at bounding box center [1004, 367] width 1126 height 523
copy div "Tessa (ResiDesk) 11:12 PM Thanks for your patience, Jackie. The site team confi…"
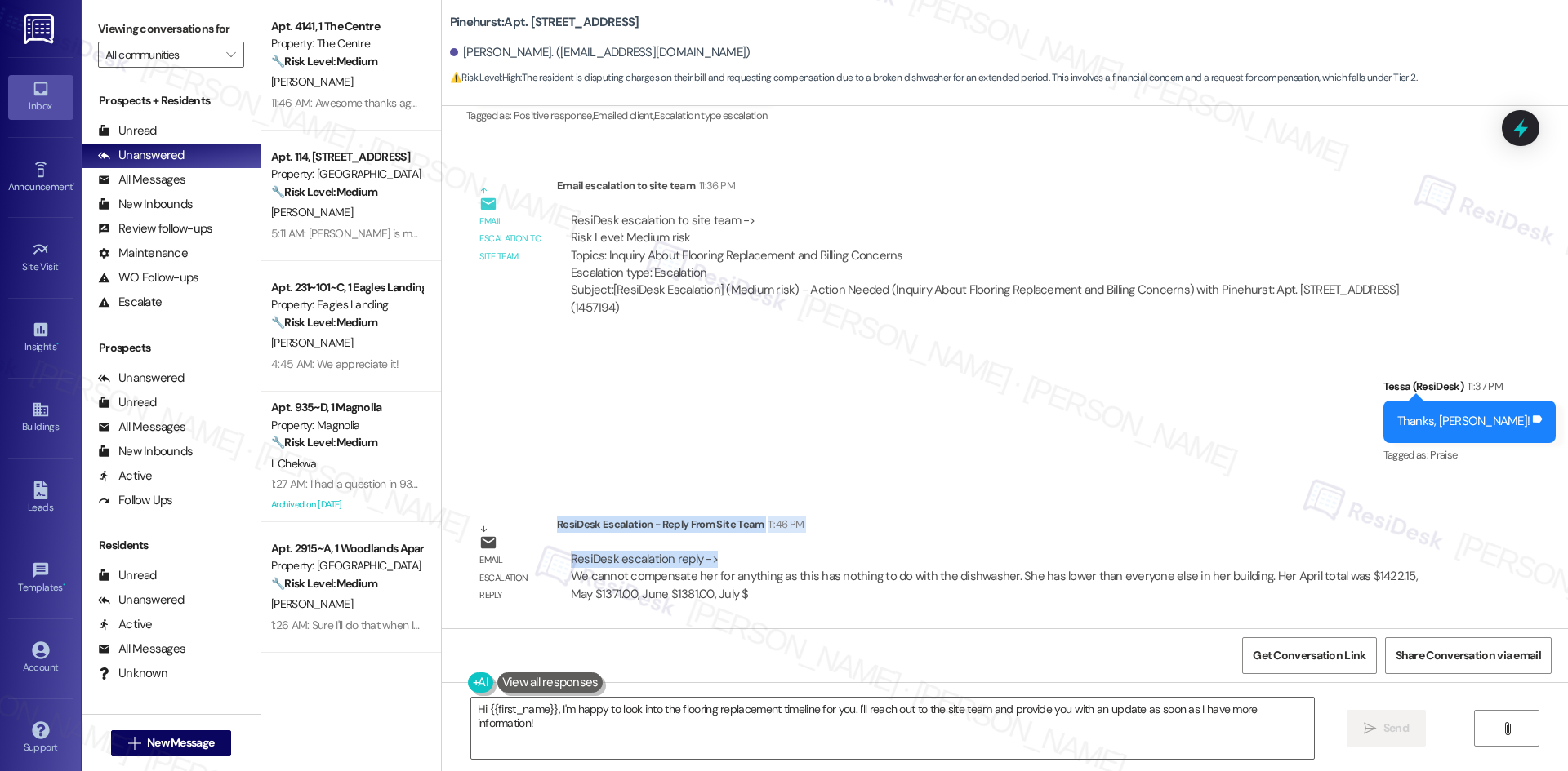
drag, startPoint x: 544, startPoint y: 523, endPoint x: 710, endPoint y: 555, distance: 169.1
click at [710, 555] on div "ResiDesk Escalation - Reply From Site Team 11:46 PM ResiDesk escalation reply -…" at bounding box center [1006, 565] width 898 height 100
copy div "ResiDesk Escalation - Reply From Site Team 11:46 PM ResiDesk escalation reply ->"
click at [767, 450] on div "Sent via SMS Tessa (ResiDesk) 11:37 PM Thanks, Jackie! Tags and notes Tagged as…" at bounding box center [1004, 410] width 1126 height 138
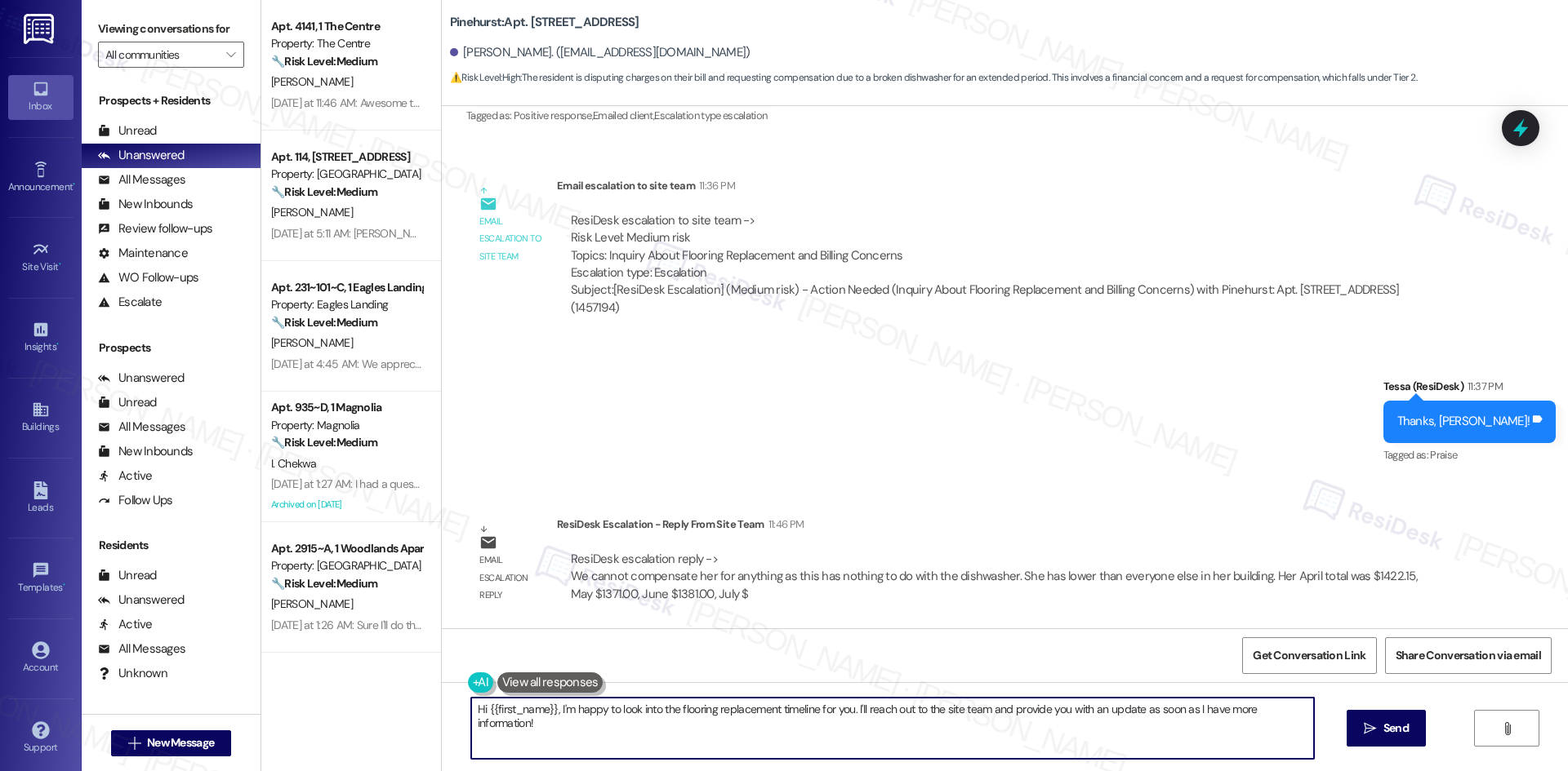
click at [690, 728] on textarea "Hi {{first_name}}, I'm happy to look into the flooring replacement timeline for…" at bounding box center [893, 727] width 842 height 61
paste textarea "Thanks for your patience, Jackie. The site team confirmed your flooring is sche…"
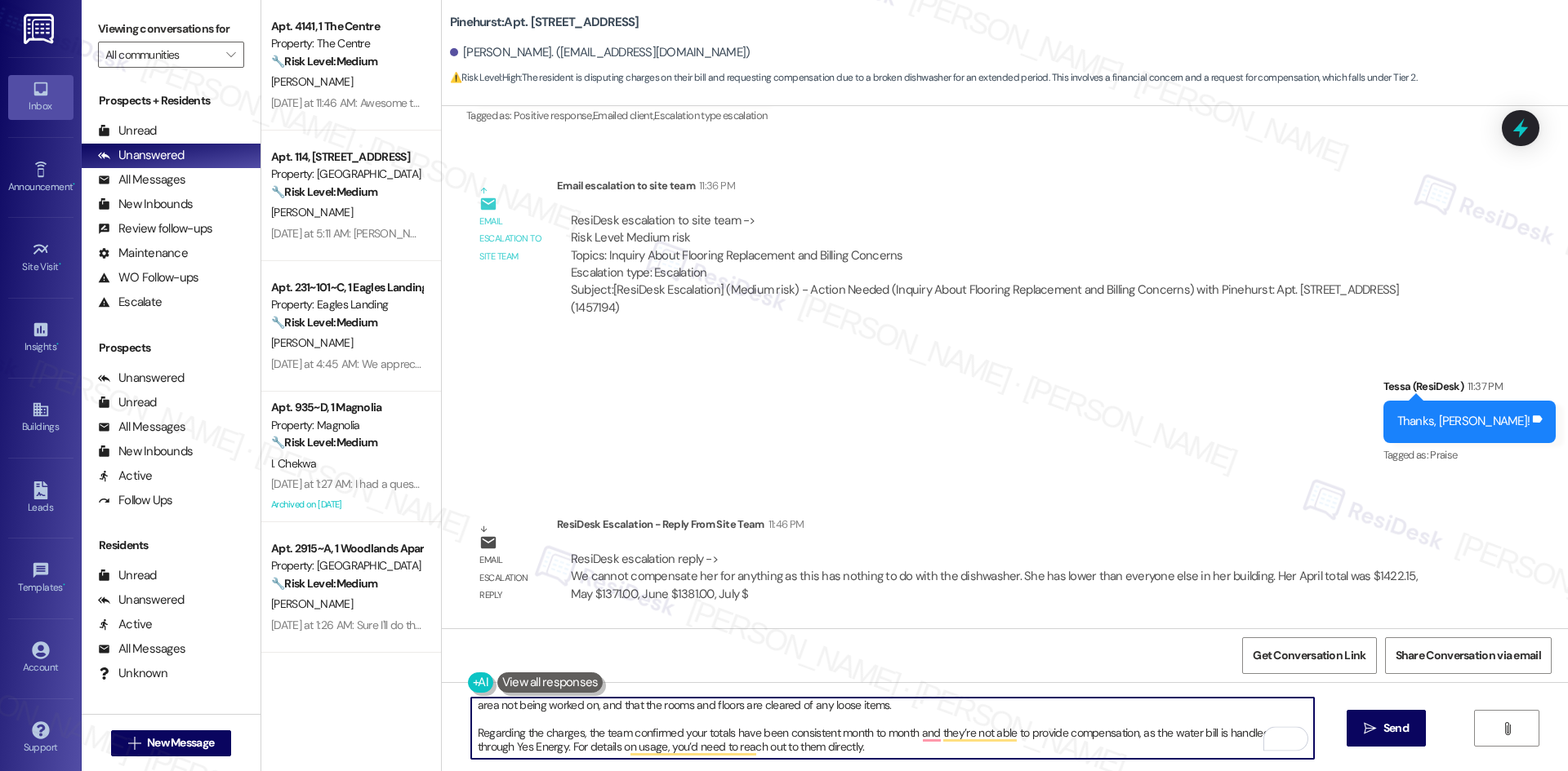
scroll to position [18, 0]
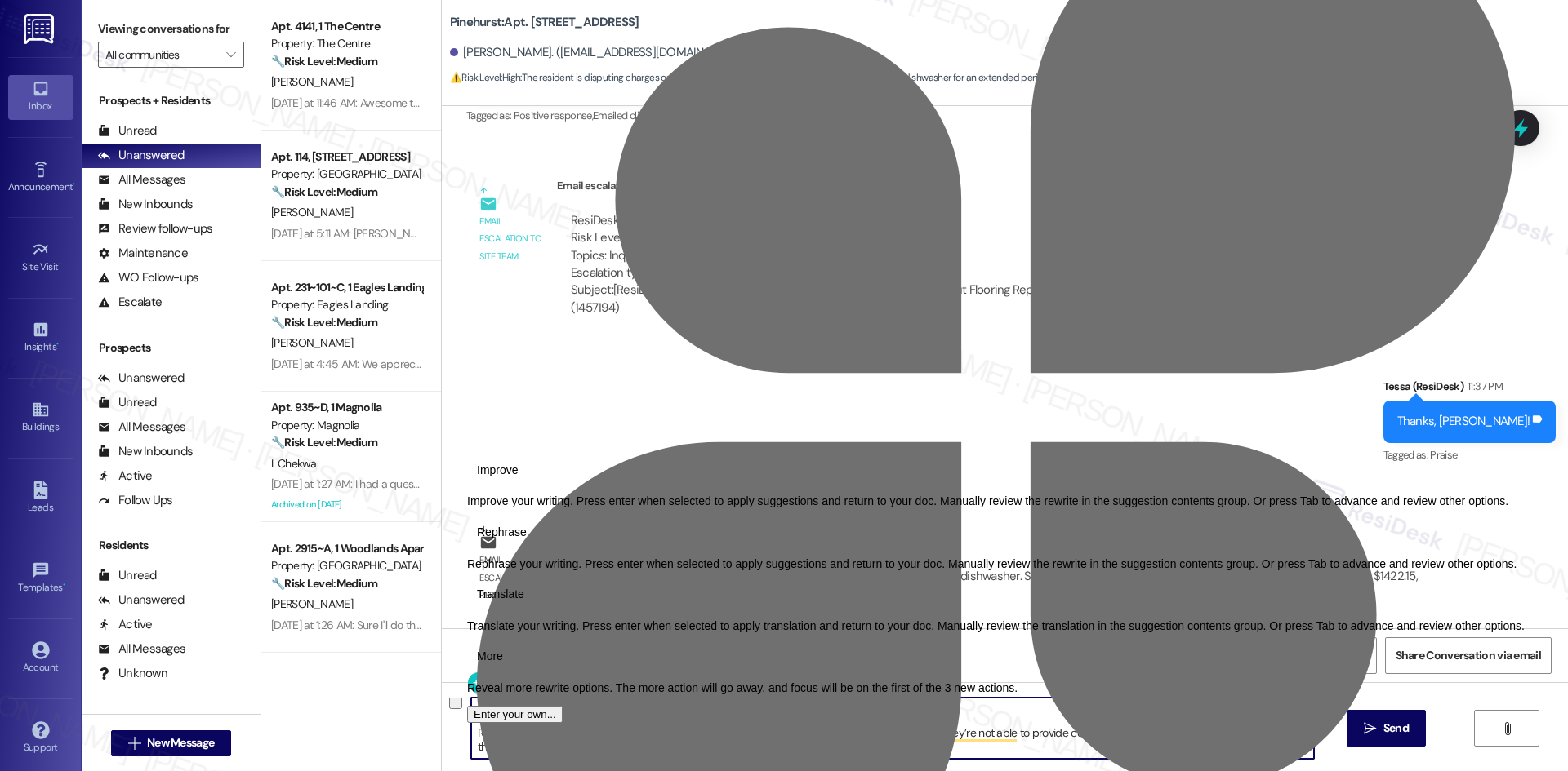
drag, startPoint x: 842, startPoint y: 748, endPoint x: 456, endPoint y: 735, distance: 386.2
click at [456, 735] on div "Thanks for your patience, Jackie. The site team confirmed your flooring is sche…" at bounding box center [1004, 743] width 1126 height 122
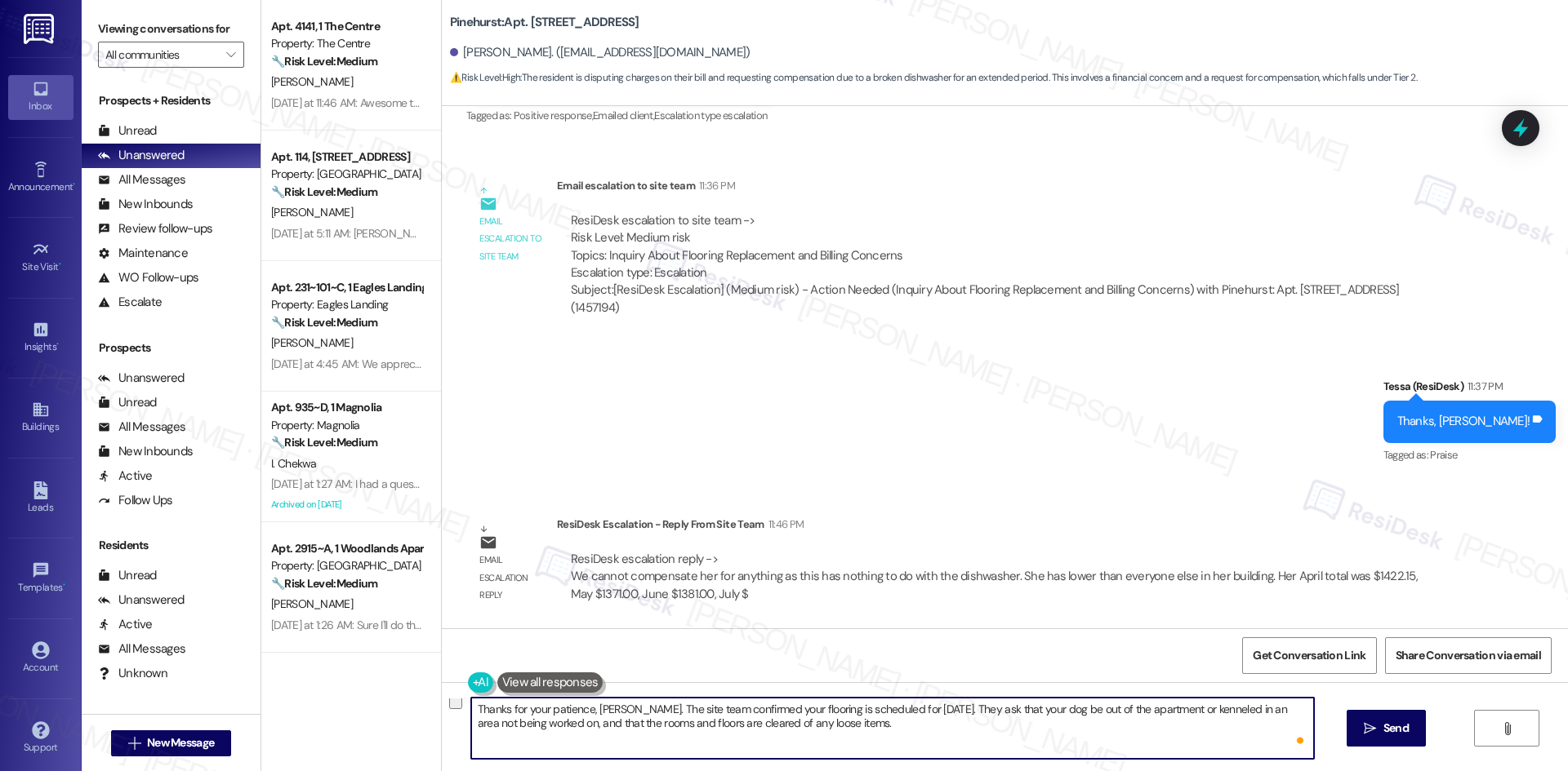
scroll to position [0, 0]
type textarea "Thanks for your patience, Jackie. The site team confirmed your flooring is sche…"
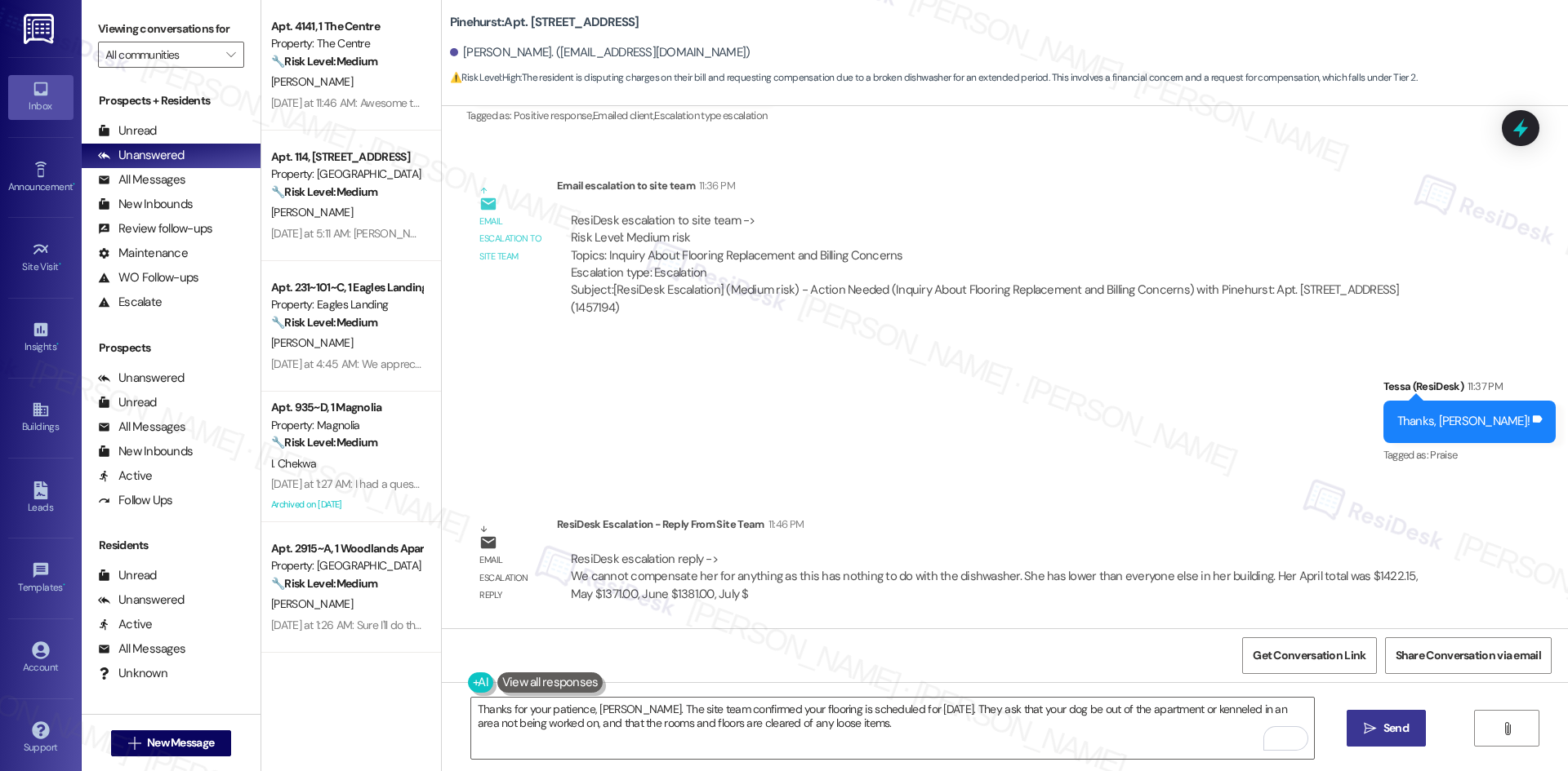
click at [1360, 733] on span " Send" at bounding box center [1386, 728] width 51 height 17
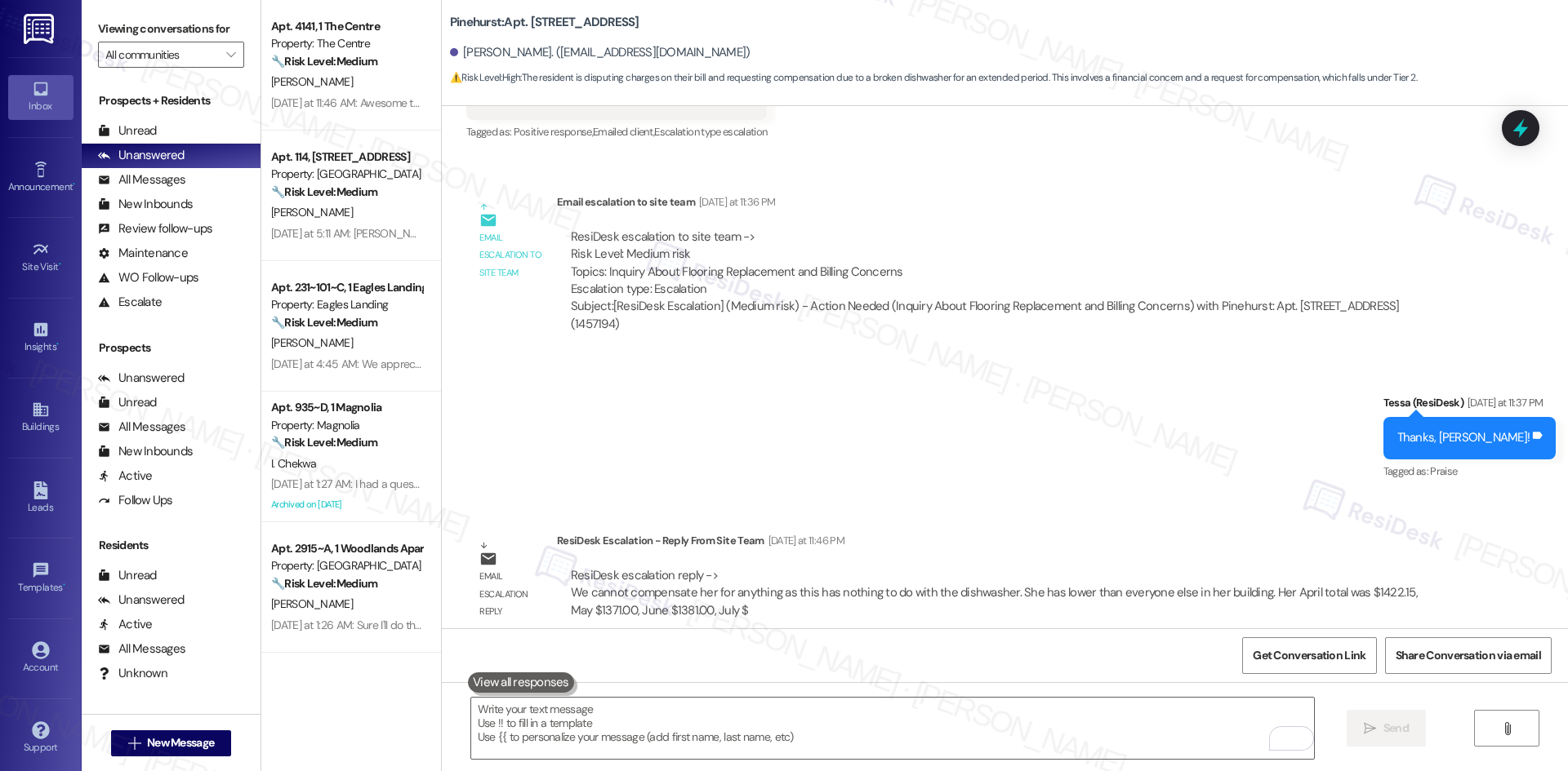
scroll to position [2251, 0]
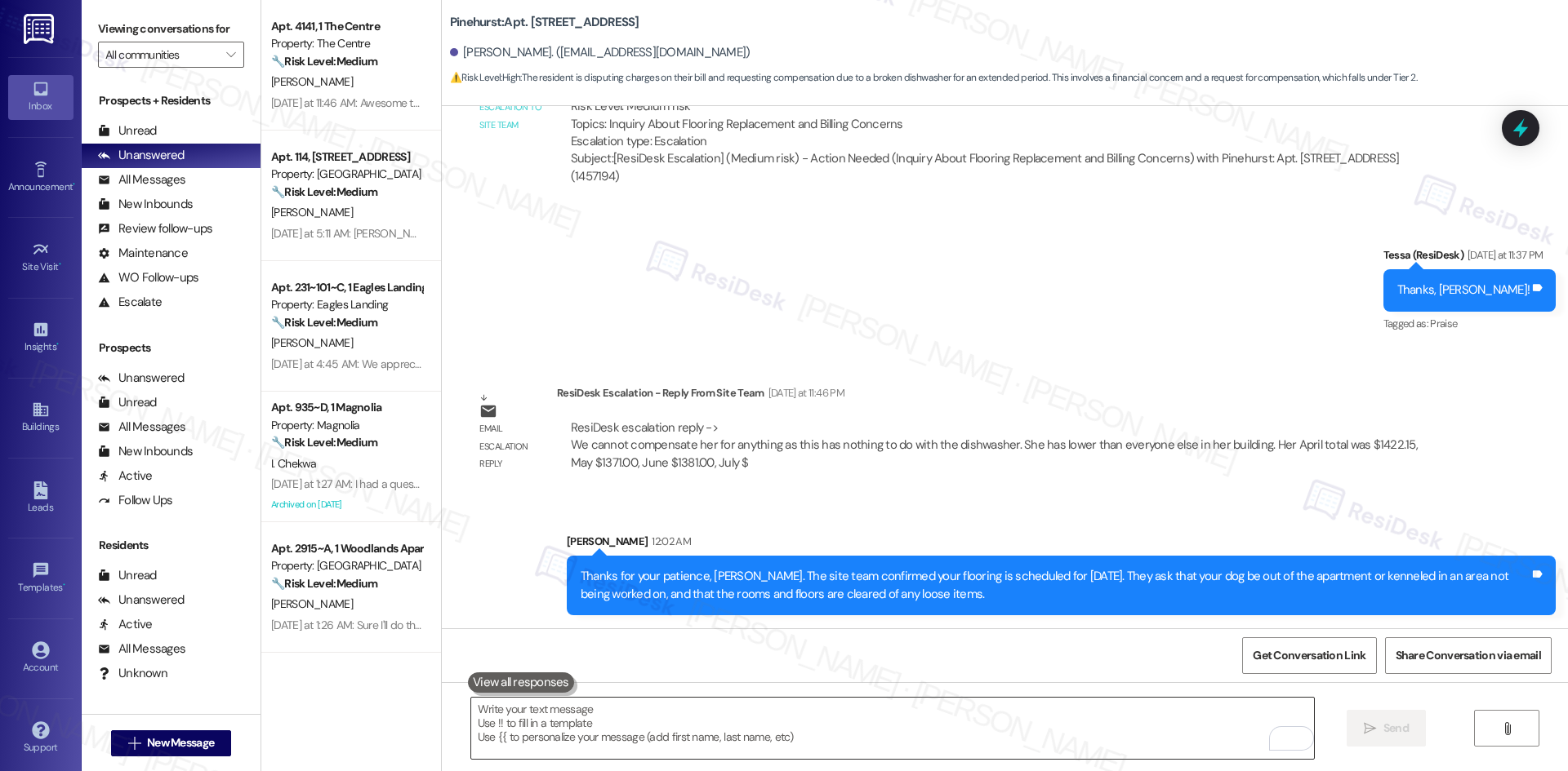
click at [604, 723] on textarea "To enrich screen reader interactions, please activate Accessibility in Grammarl…" at bounding box center [893, 727] width 842 height 61
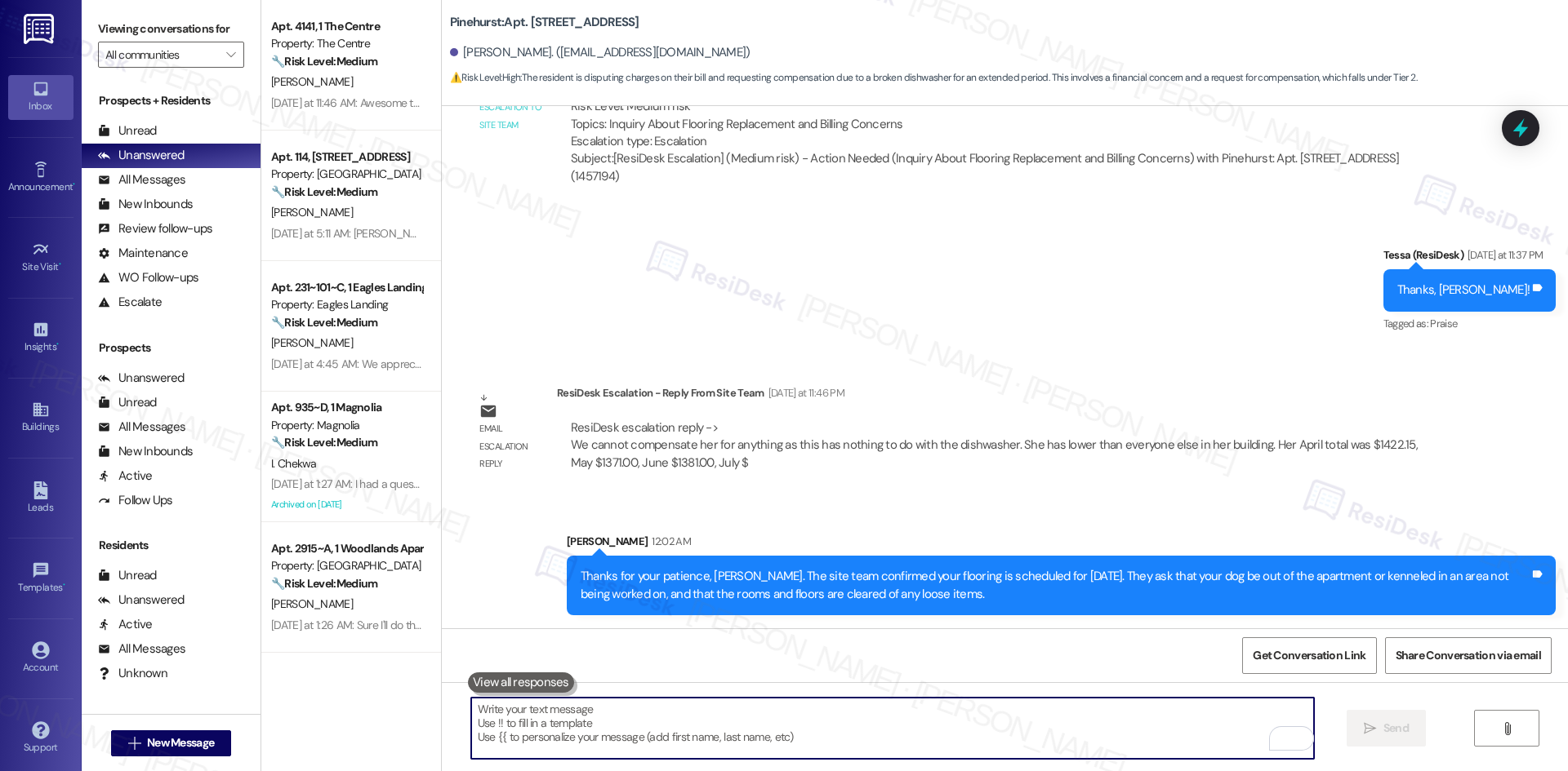
paste textarea "Regarding the charges, the team confirmed your totals have been consistent mont…"
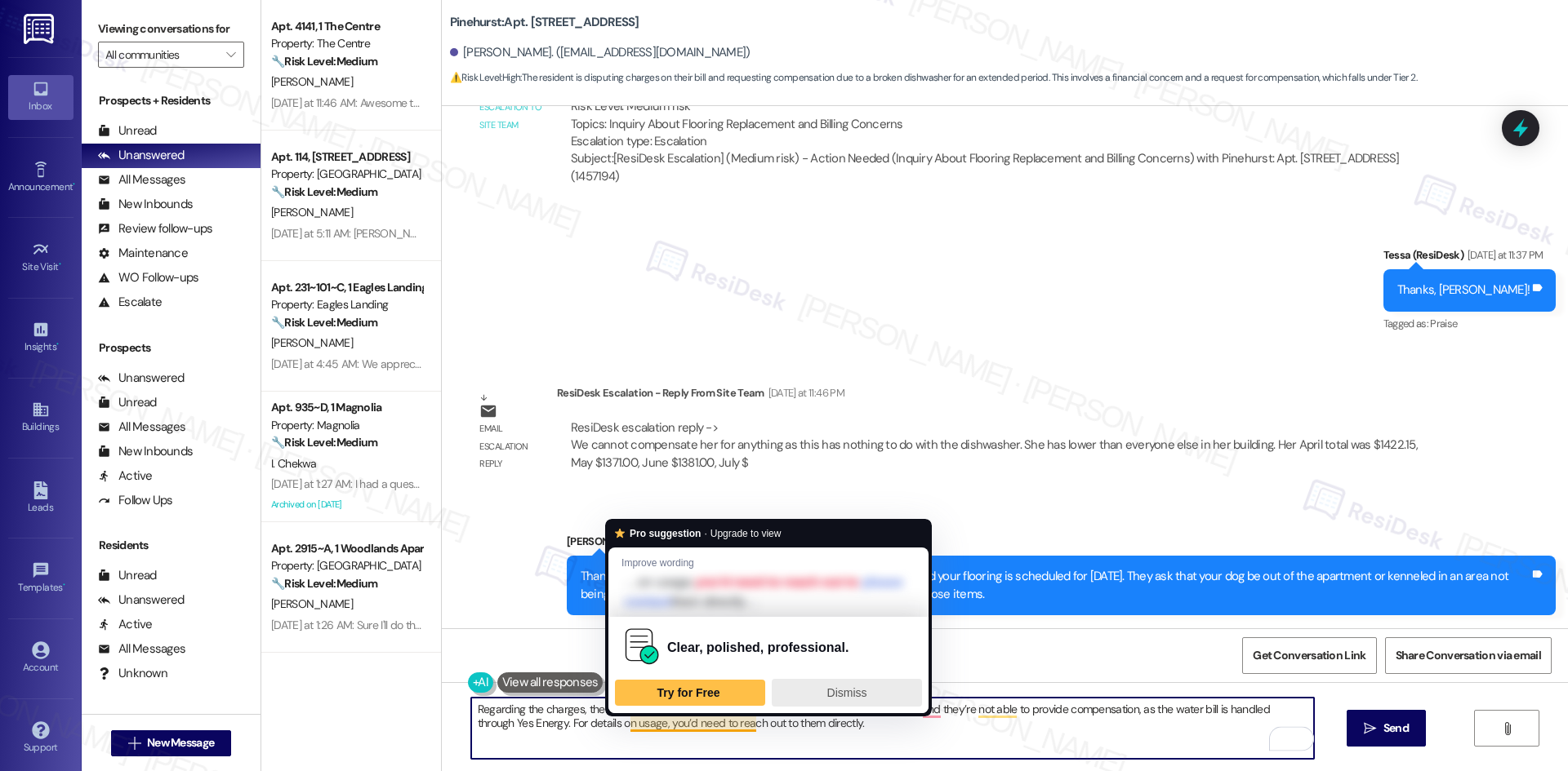
click at [845, 697] on span "Dismiss" at bounding box center [846, 692] width 40 height 13
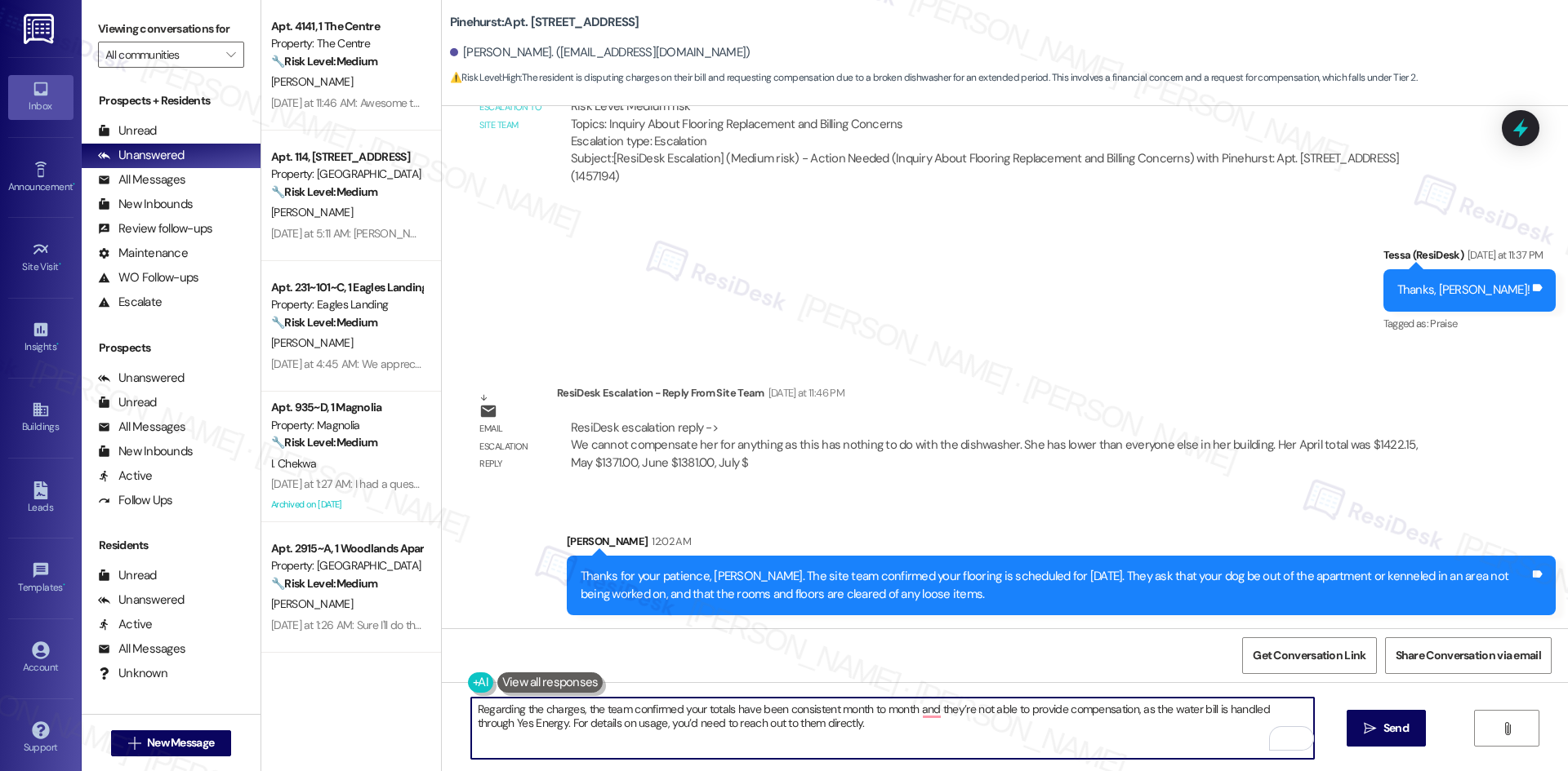
click at [916, 719] on textarea "Regarding the charges, the team confirmed your totals have been consistent mont…" at bounding box center [893, 727] width 842 height 61
click at [920, 711] on textarea "Regarding the charges, the team confirmed your totals have been consistent mont…" at bounding box center [893, 727] width 842 height 61
type textarea "Regarding the charges, the team confirmed your totals have been consistent mont…"
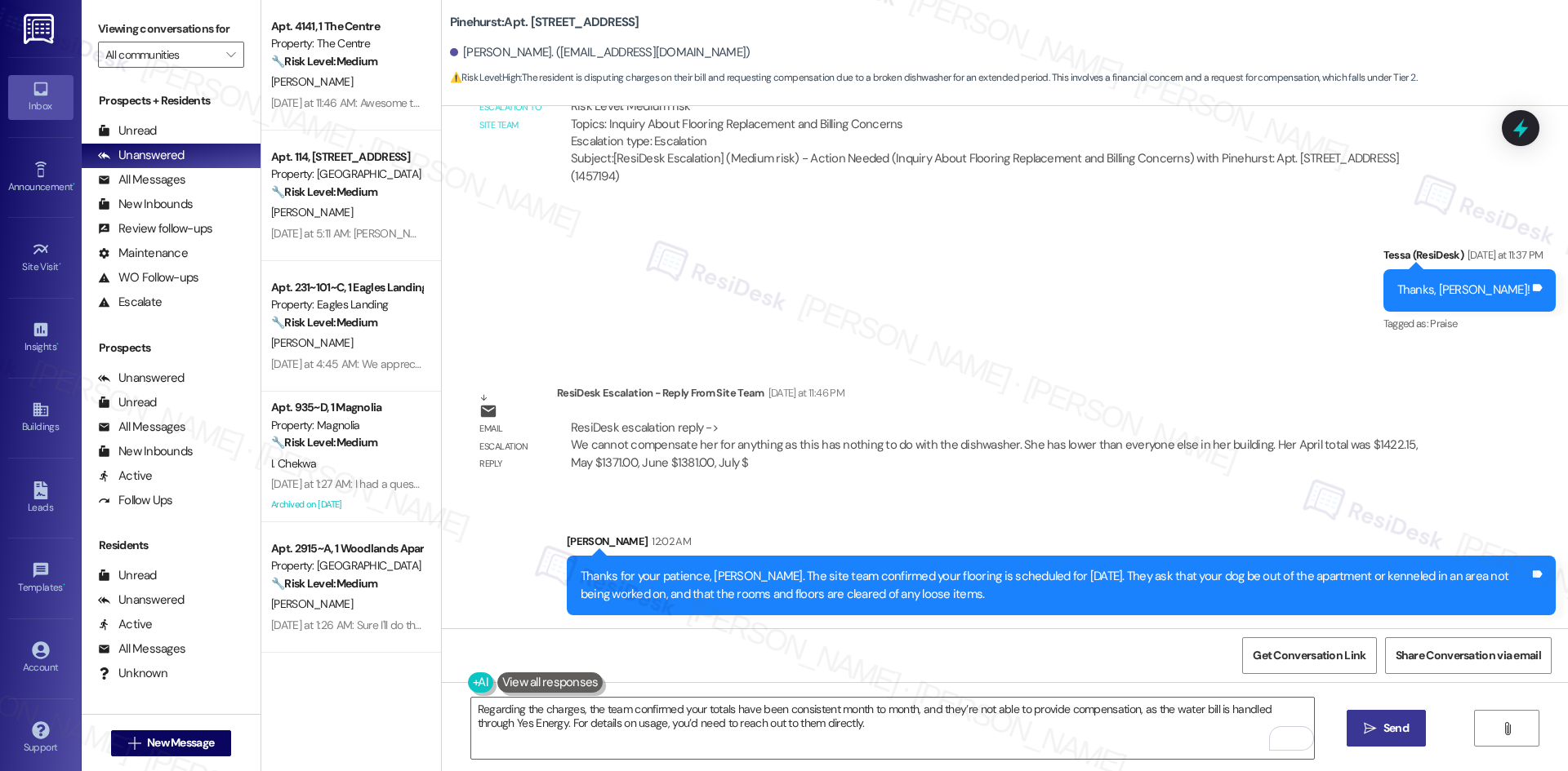
click at [1402, 728] on span "Send" at bounding box center [1395, 728] width 25 height 17
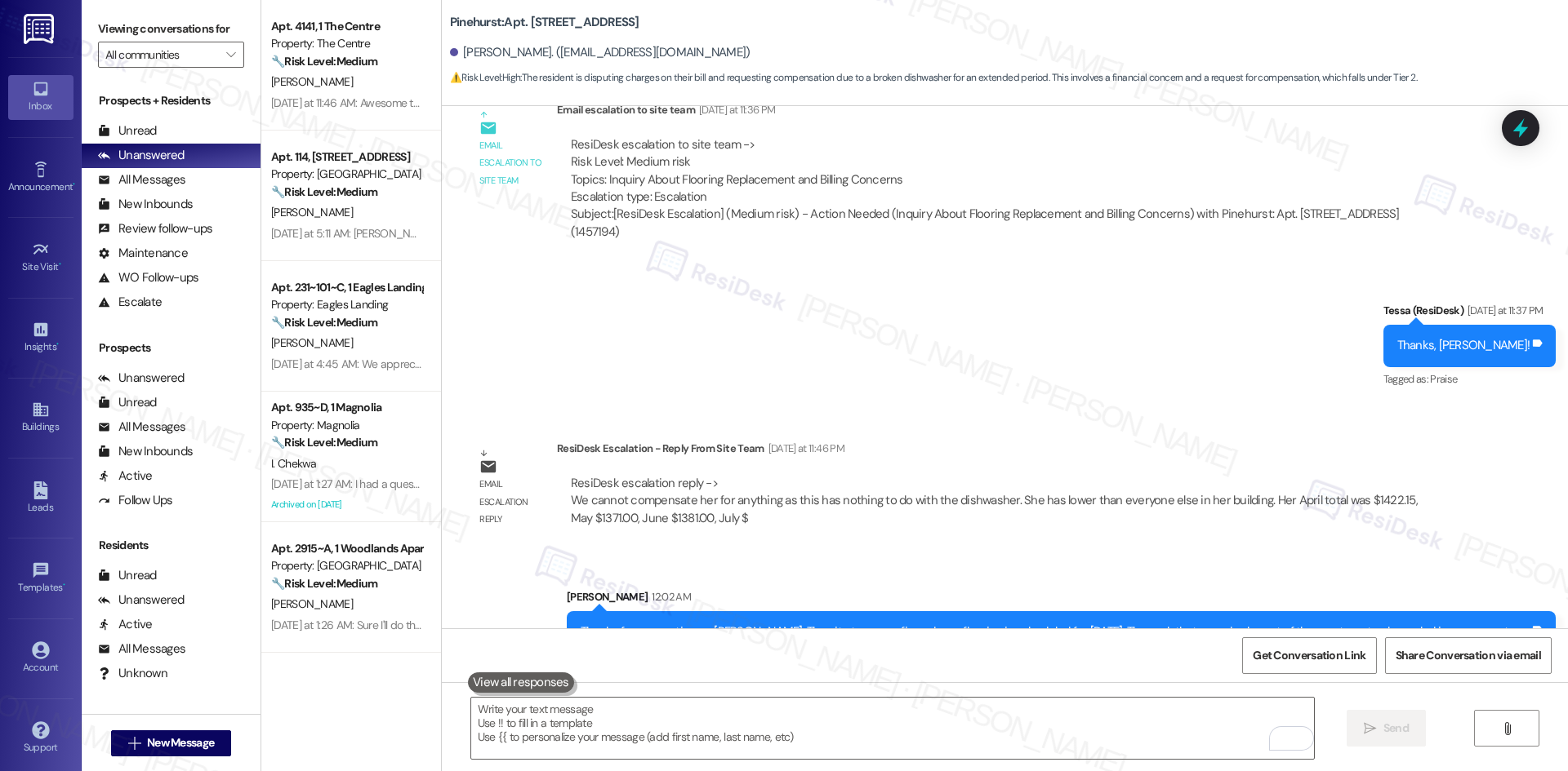
scroll to position [2382, 0]
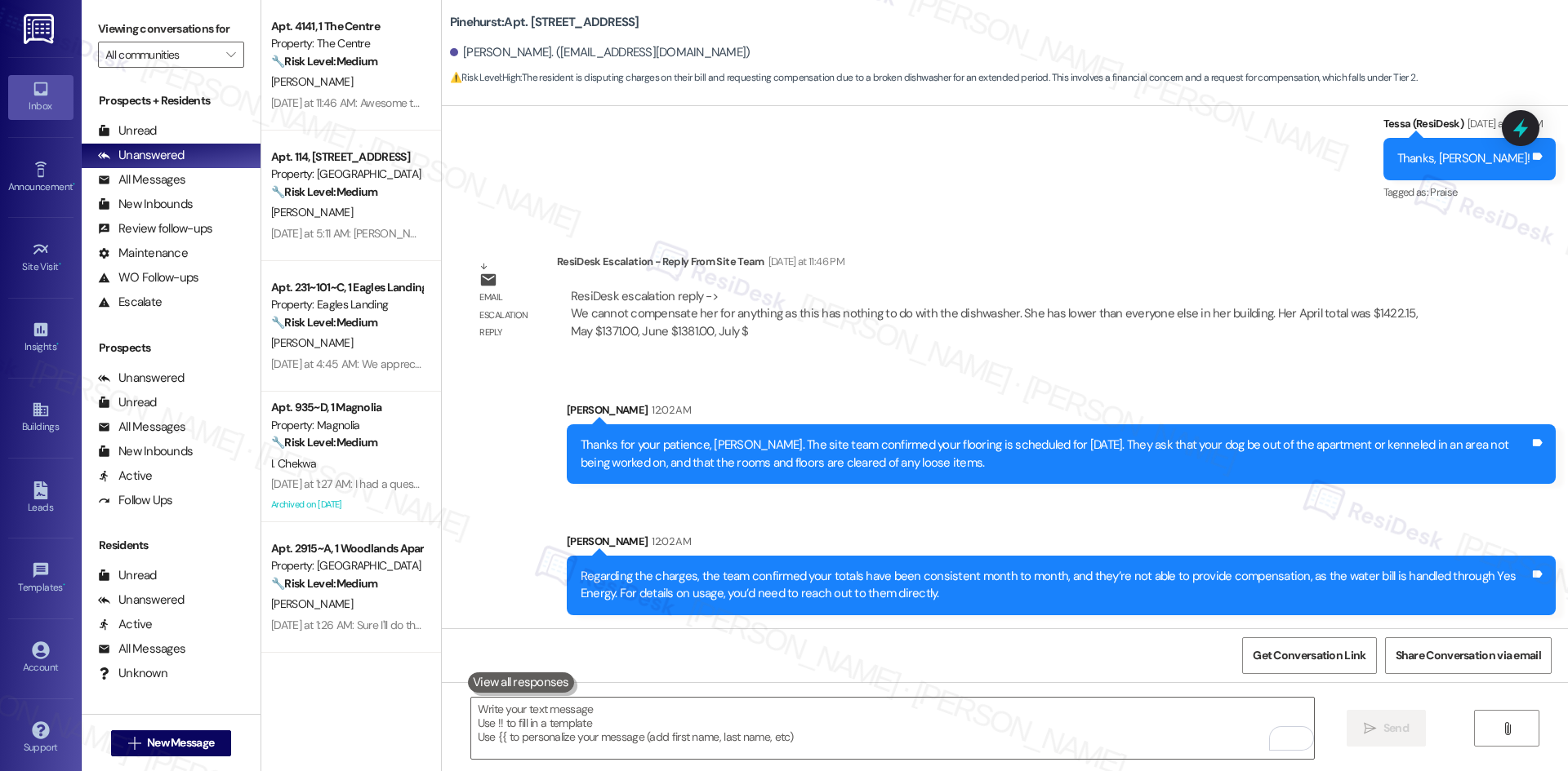
click at [950, 383] on div "Sent via SMS Sarah 12:02 AM Thanks for your patience, Jackie. The site team con…" at bounding box center [1004, 496] width 1126 height 263
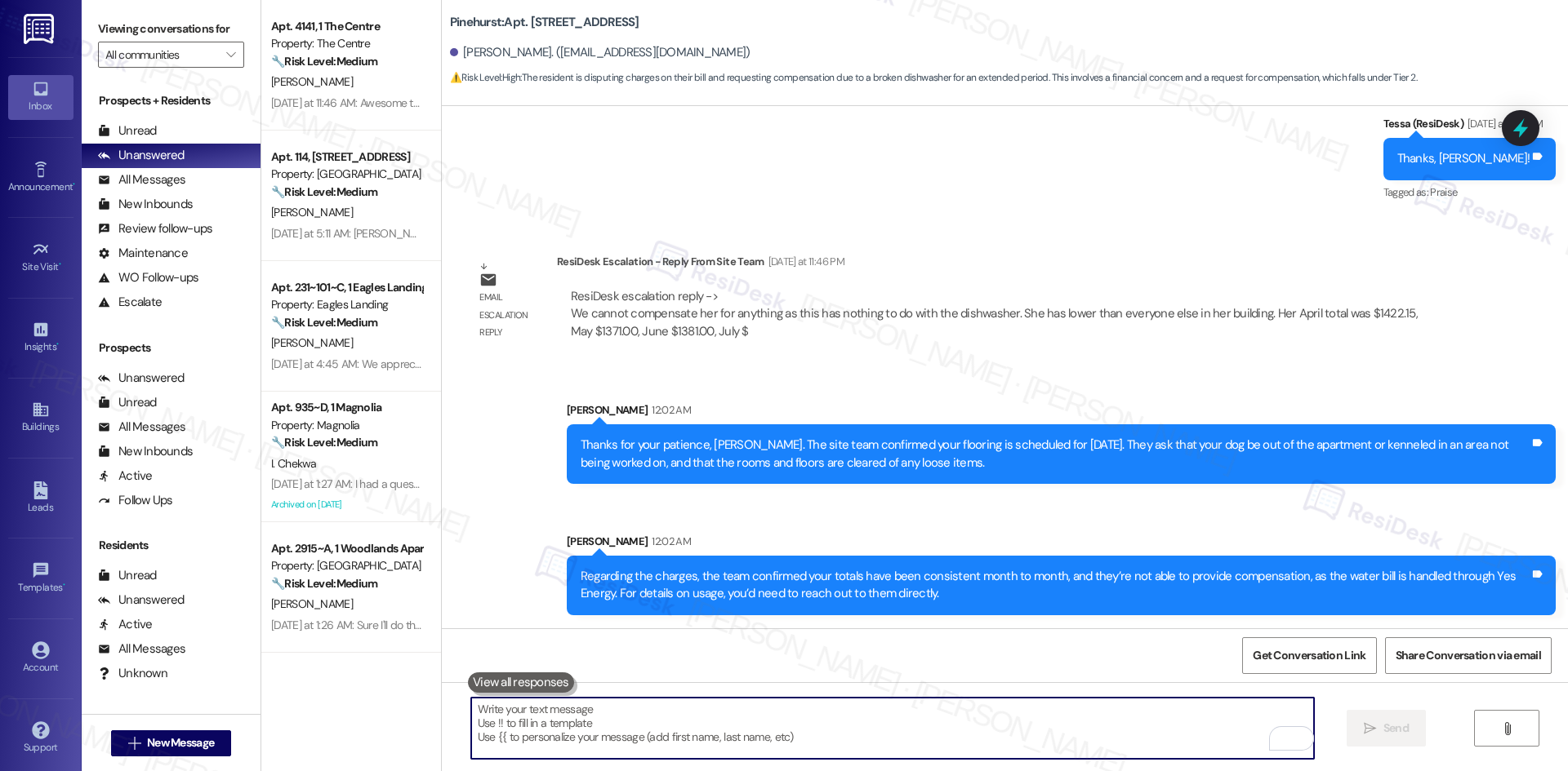
click at [778, 746] on textarea "To enrich screen reader interactions, please activate Accessibility in Grammarl…" at bounding box center [893, 727] width 842 height 61
paste textarea "Here’s what the site team shared: April: $1,422 May: $1,371 June: $1,381 July: …"
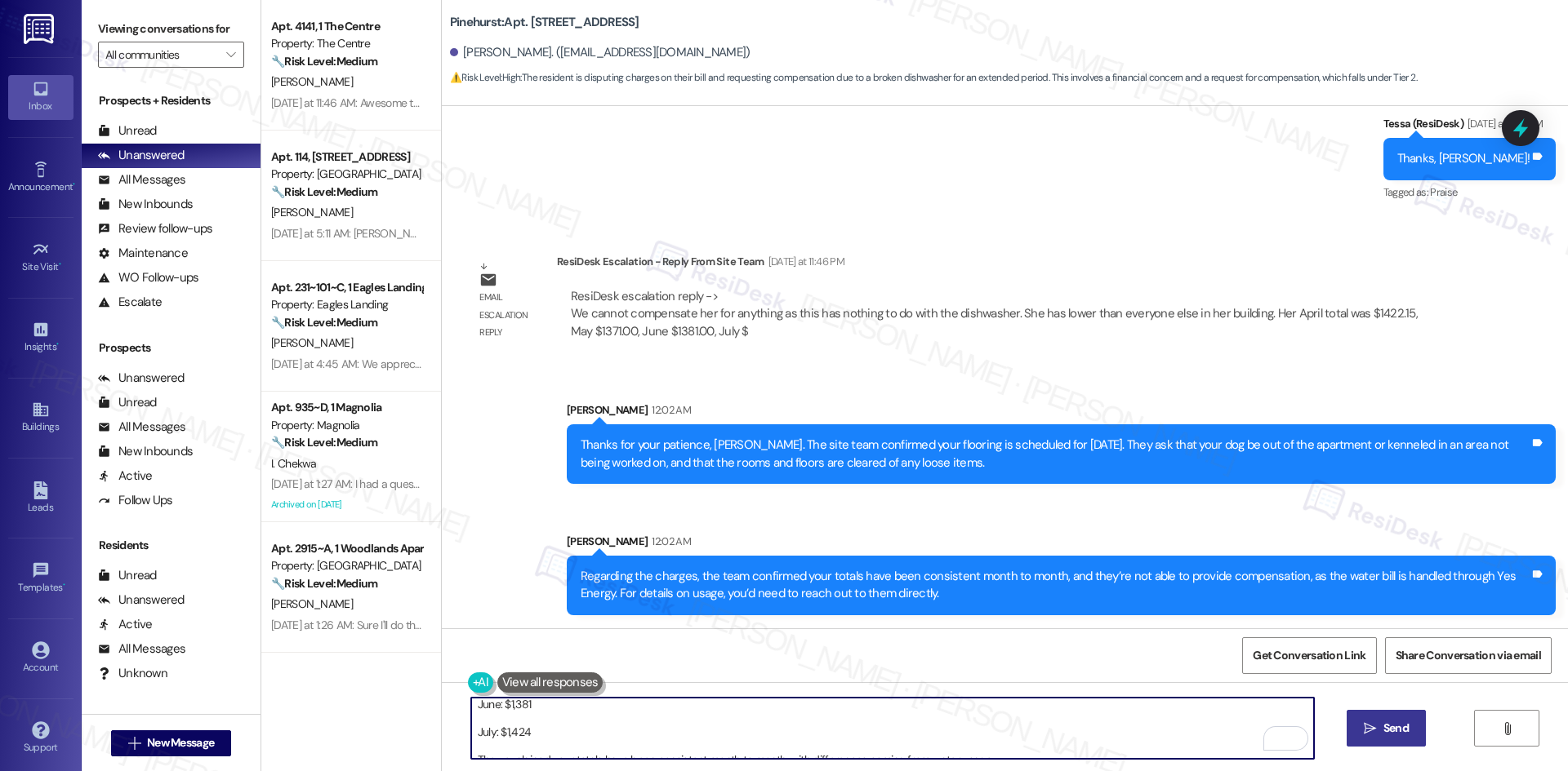
scroll to position [101, 0]
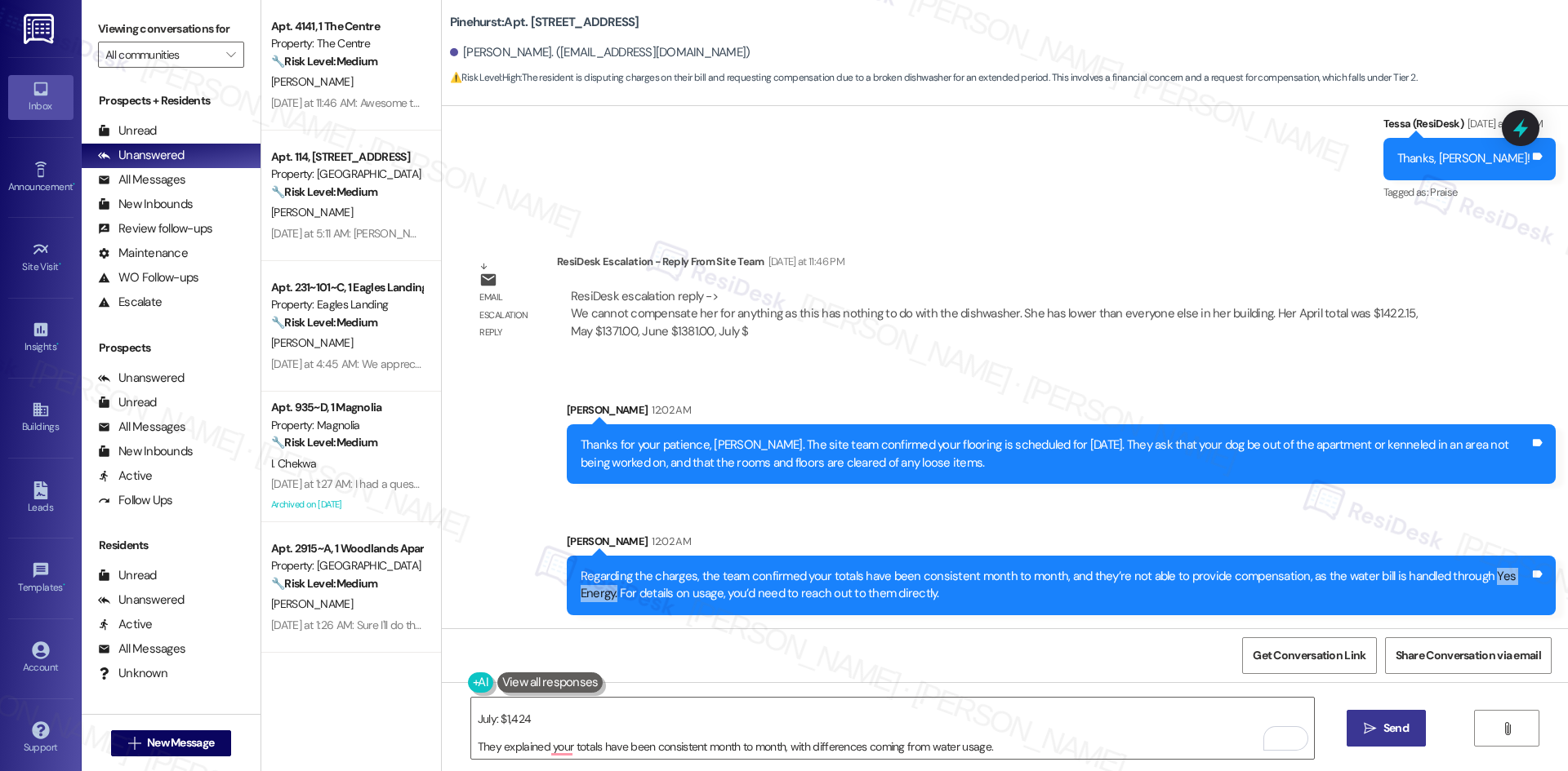
drag, startPoint x: 1464, startPoint y: 573, endPoint x: 1518, endPoint y: 574, distance: 54.0
click at [1518, 574] on div "Regarding the charges, the team confirmed your totals have been consistent mont…" at bounding box center [1055, 586] width 949 height 35
drag, startPoint x: 566, startPoint y: 594, endPoint x: 806, endPoint y: 598, distance: 240.0
click at [806, 598] on div "Regarding the charges, the team confirmed your totals have been consistent mont…" at bounding box center [1061, 585] width 989 height 59
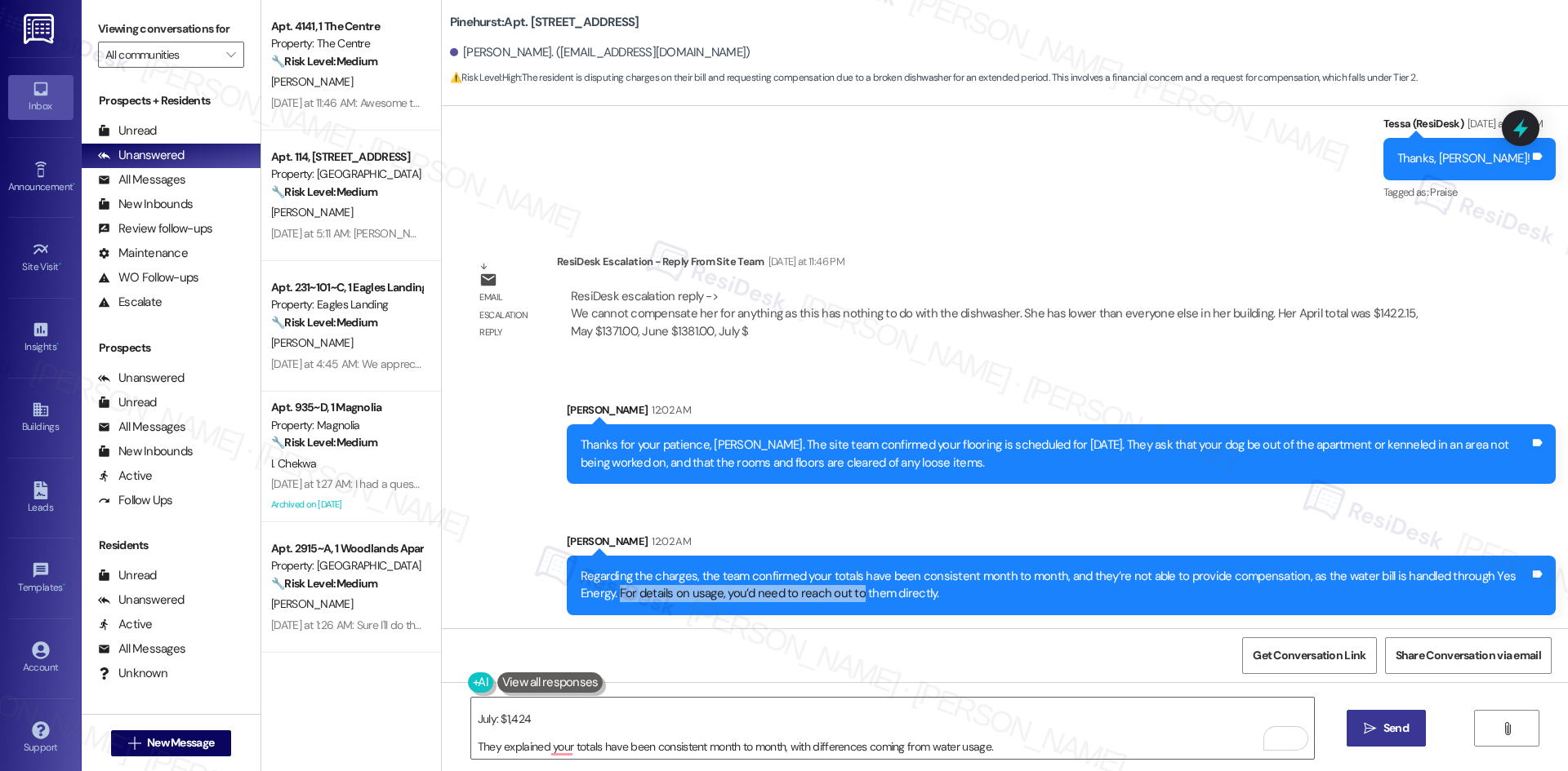
click at [806, 598] on div "Regarding the charges, the team confirmed your totals have been consistent mont…" at bounding box center [1055, 586] width 949 height 35
click at [1047, 742] on textarea "Here’s what the site team shared: April: $1,422 May: $1,371 June: $1,381 July: …" at bounding box center [893, 727] width 842 height 61
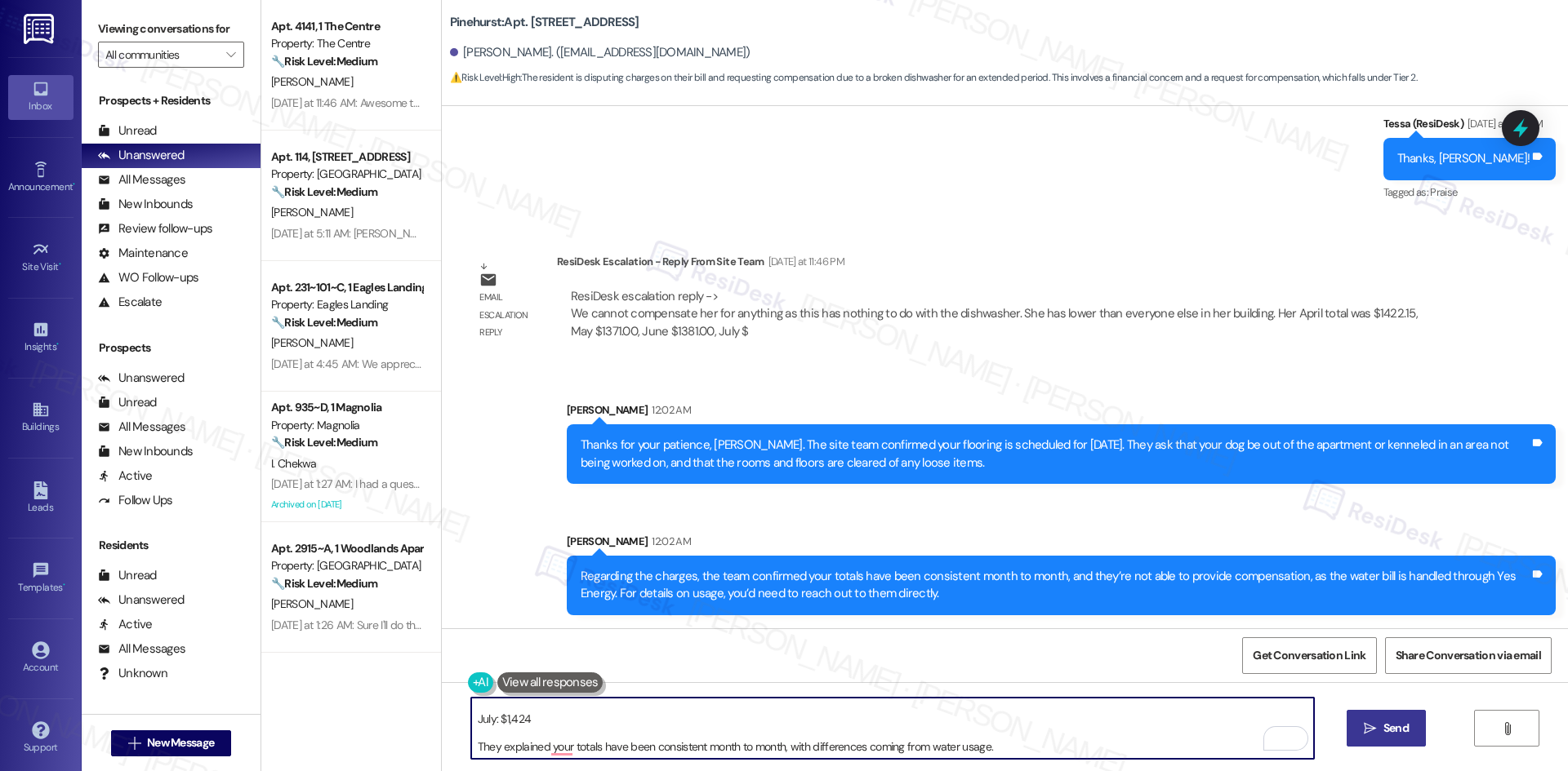
paste textarea "Here’s what the site team shared: April: $1,422 May: $1,371 June: $1,381 July: …"
click at [1023, 742] on textarea "Here’s what the site team shared: April: $1,422 May: $1,371 June: $1,381 July: …" at bounding box center [893, 727] width 842 height 61
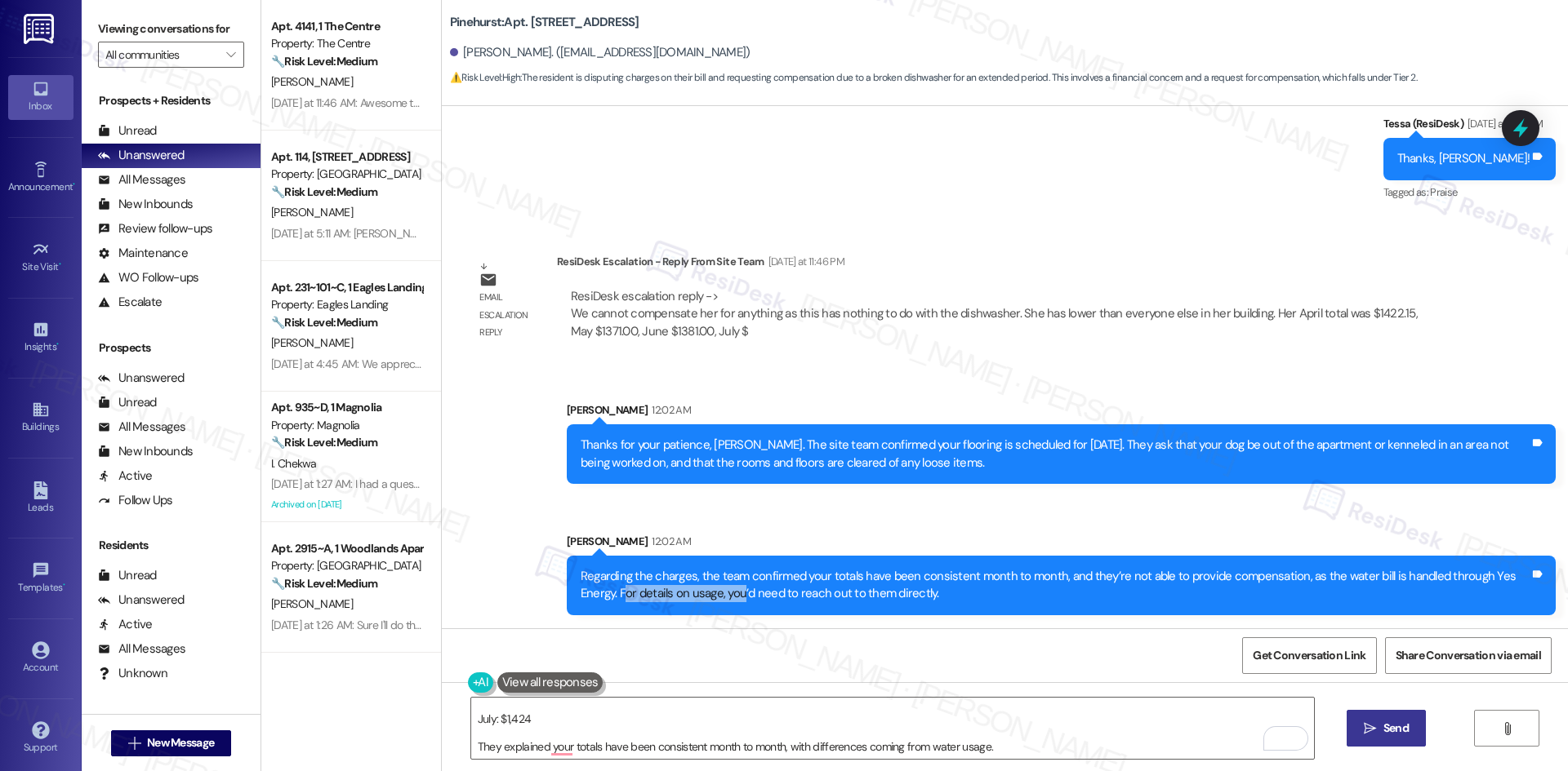
drag, startPoint x: 574, startPoint y: 594, endPoint x: 643, endPoint y: 604, distance: 69.7
click at [672, 602] on div "Regarding the charges, the team confirmed your totals have been consistent mont…" at bounding box center [1055, 586] width 949 height 35
drag, startPoint x: 590, startPoint y: 607, endPoint x: 576, endPoint y: 596, distance: 17.8
click at [590, 605] on div "Regarding the charges, the team confirmed your totals have been consistent mont…" at bounding box center [1061, 585] width 989 height 59
click at [580, 595] on div "Regarding the charges, the team confirmed your totals have been consistent mont…" at bounding box center [1055, 586] width 949 height 35
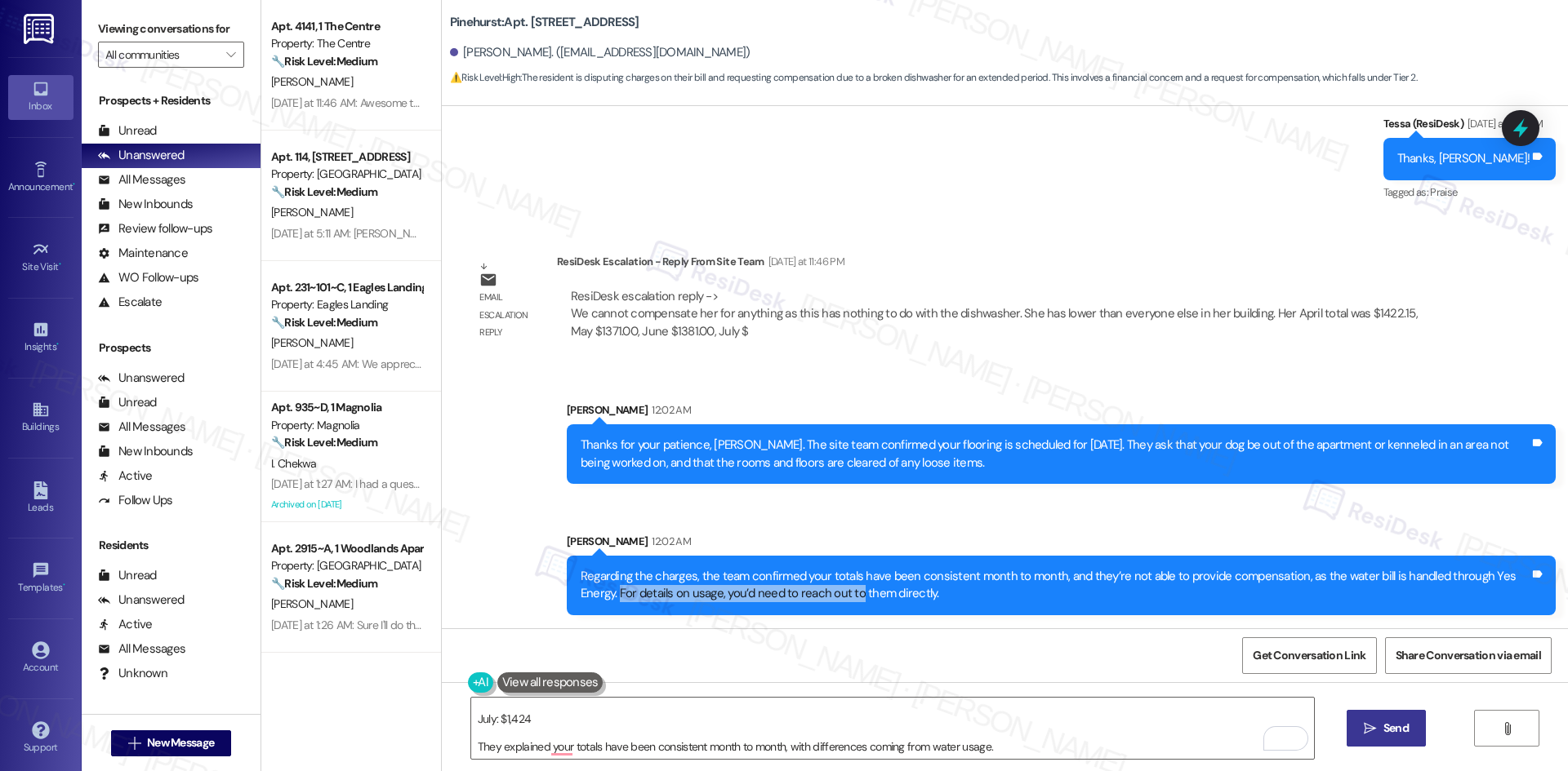
drag, startPoint x: 569, startPoint y: 594, endPoint x: 808, endPoint y: 594, distance: 239.0
click at [808, 594] on div "Regarding the charges, the team confirmed your totals have been consistent mont…" at bounding box center [1055, 586] width 949 height 35
copy div "For details on usage, you’d need to reach out to"
click at [1043, 744] on textarea "Here’s what the site team shared: April: $1,422 May: $1,371 June: $1,381 July: …" at bounding box center [893, 727] width 842 height 61
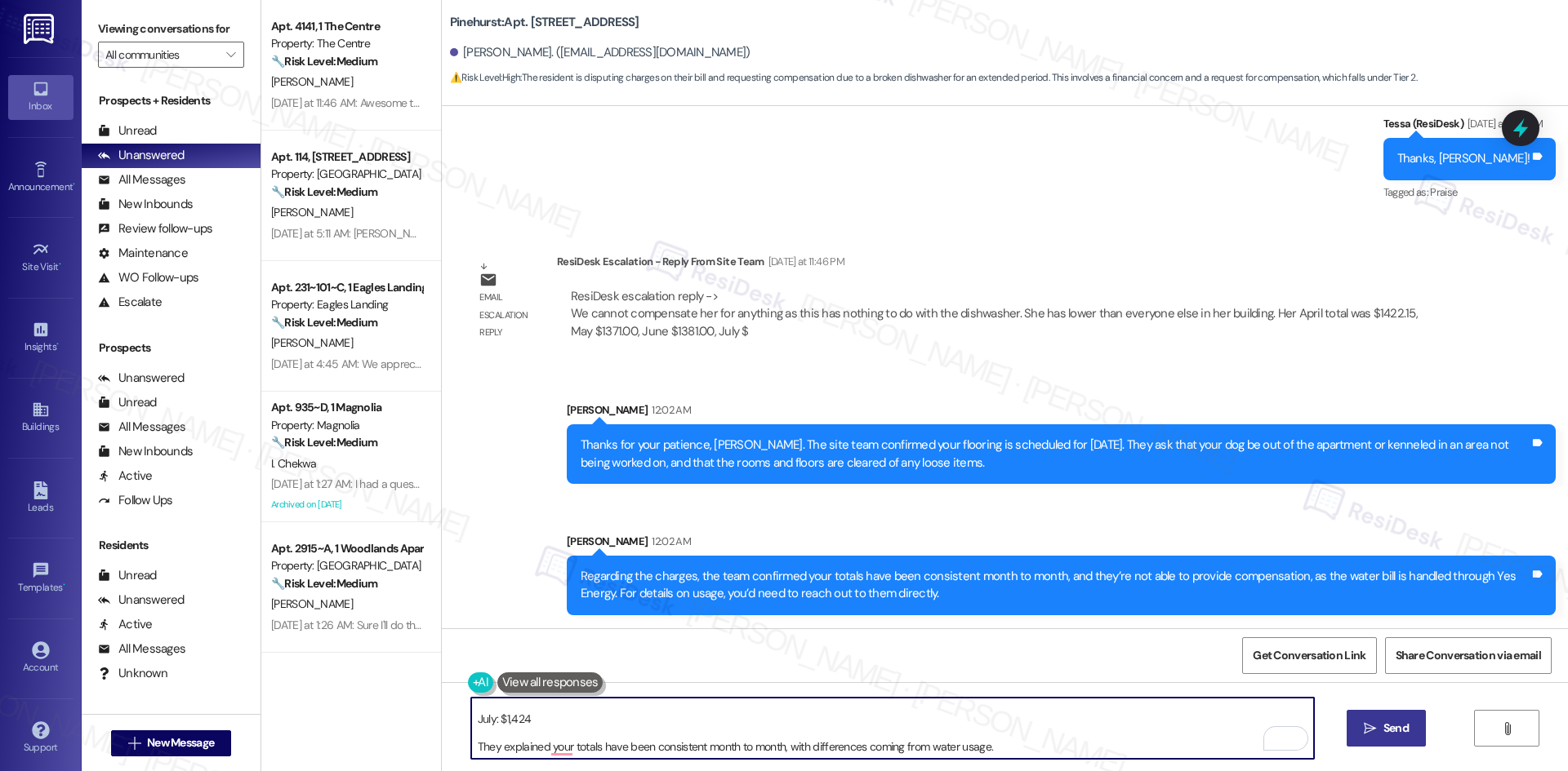
paste textarea "For details on usage, you’d need to reach out to"
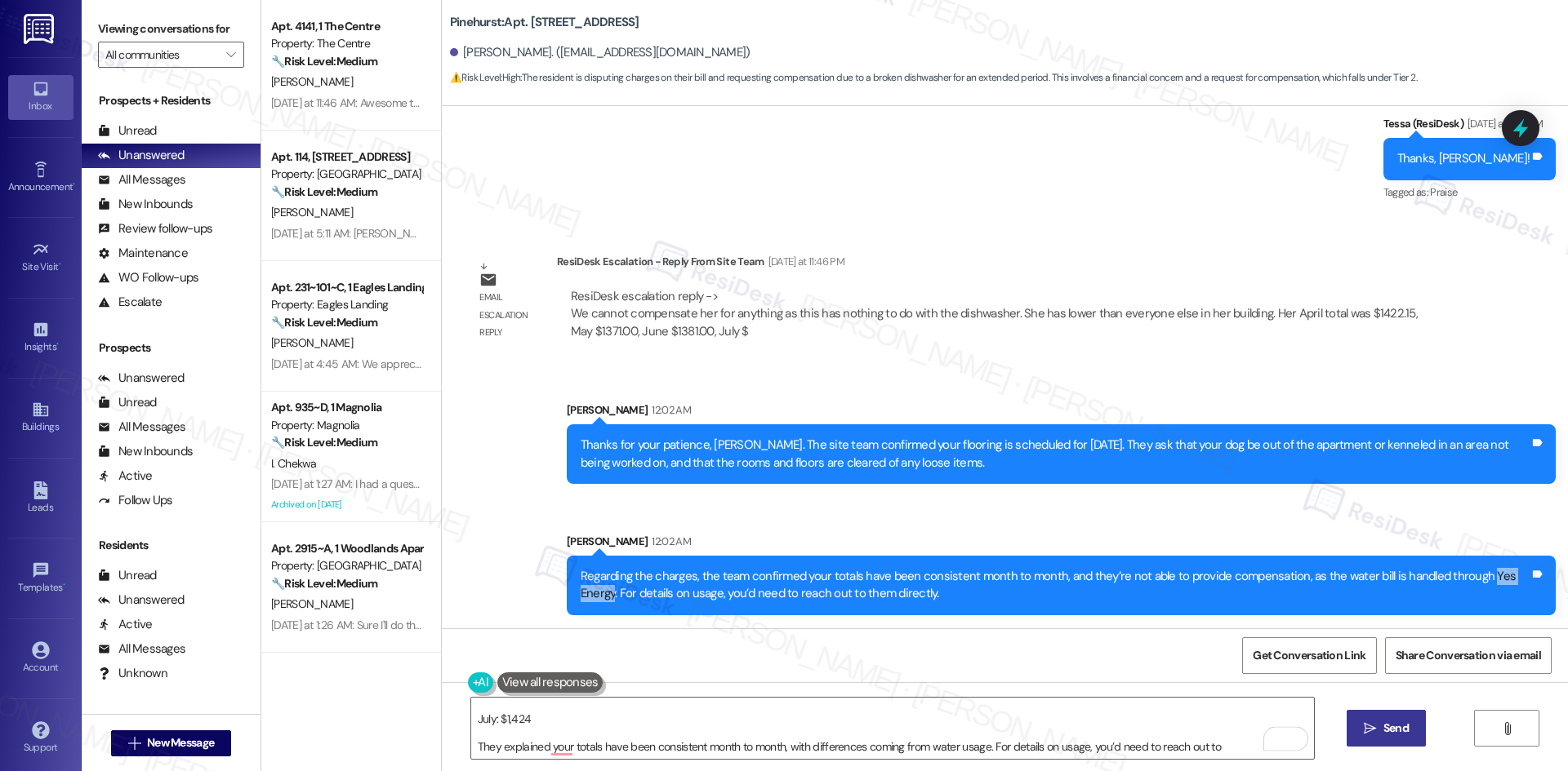
drag, startPoint x: 1464, startPoint y: 570, endPoint x: 1517, endPoint y: 574, distance: 53.2
click at [1517, 574] on div "Regarding the charges, the team confirmed your totals have been consistent mont…" at bounding box center [1055, 586] width 949 height 35
copy div "Yes Energy"
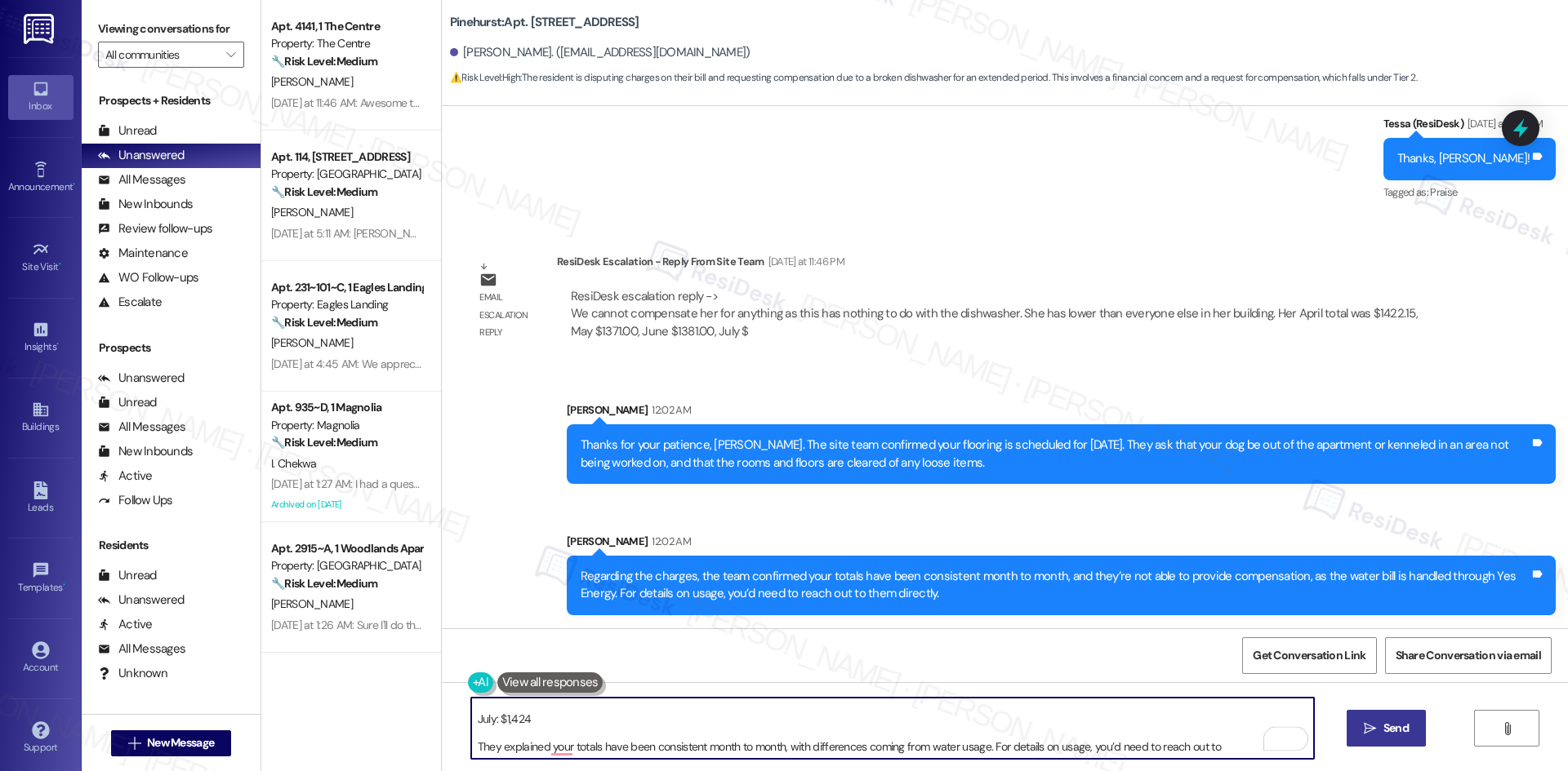
click at [1216, 747] on textarea "Here’s what the site team shared: April: $1,422 May: $1,371 June: $1,381 July: …" at bounding box center [893, 727] width 842 height 61
paste textarea "Yes Energy"
click at [551, 749] on textarea "Here’s what the site team shared: April: $1,422 May: $1,371 June: $1,381 July: …" at bounding box center [893, 727] width 842 height 61
type textarea "Here’s what the site team shared: April: $1,422 May: $1,371 June: $1,381 July: …"
click at [1367, 721] on span " Send" at bounding box center [1386, 728] width 51 height 17
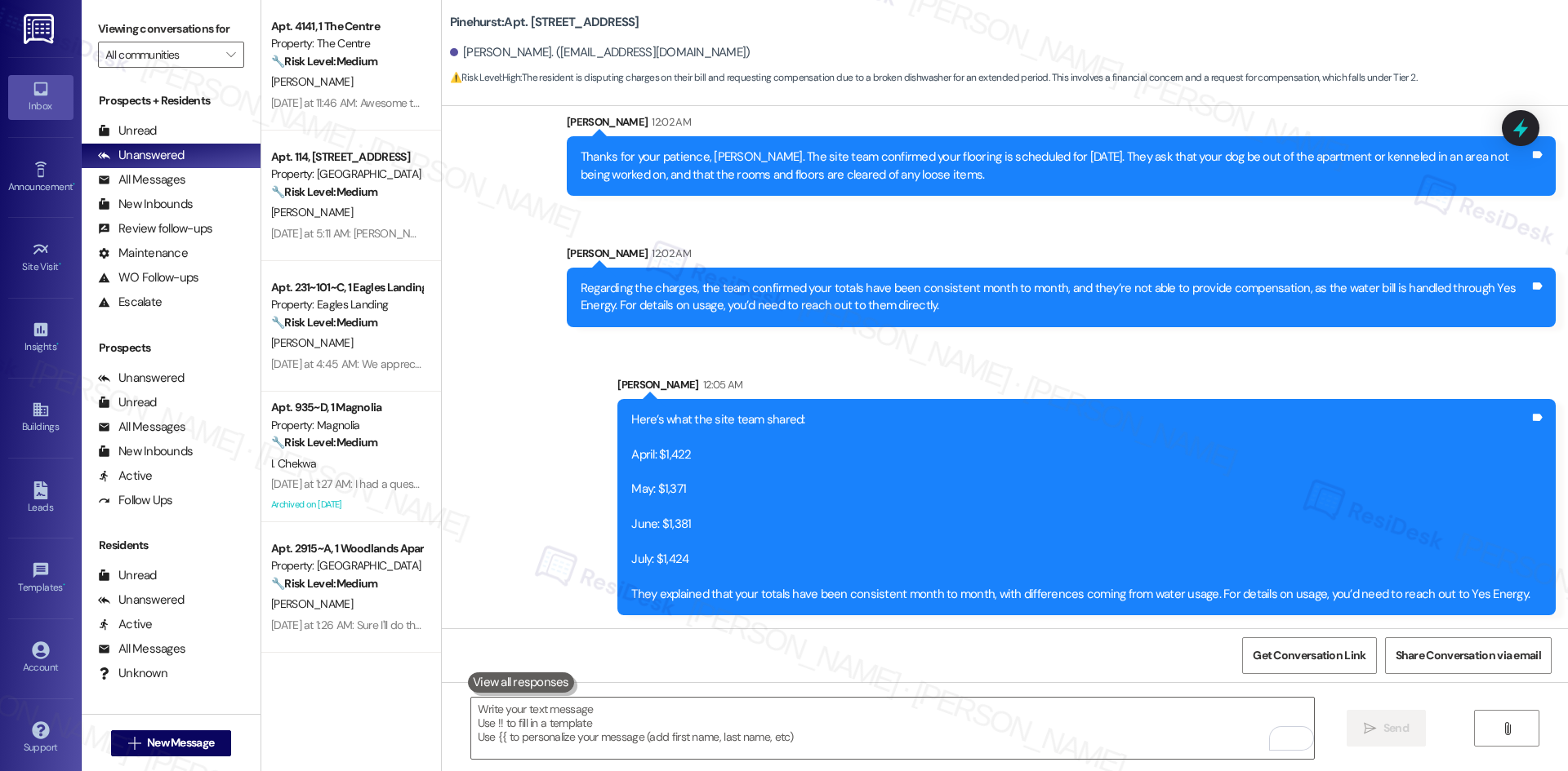
click at [513, 481] on div "Sent via SMS Sarah 12:02 AM Thanks for your patience, Jackie. The site team con…" at bounding box center [1004, 352] width 1126 height 551
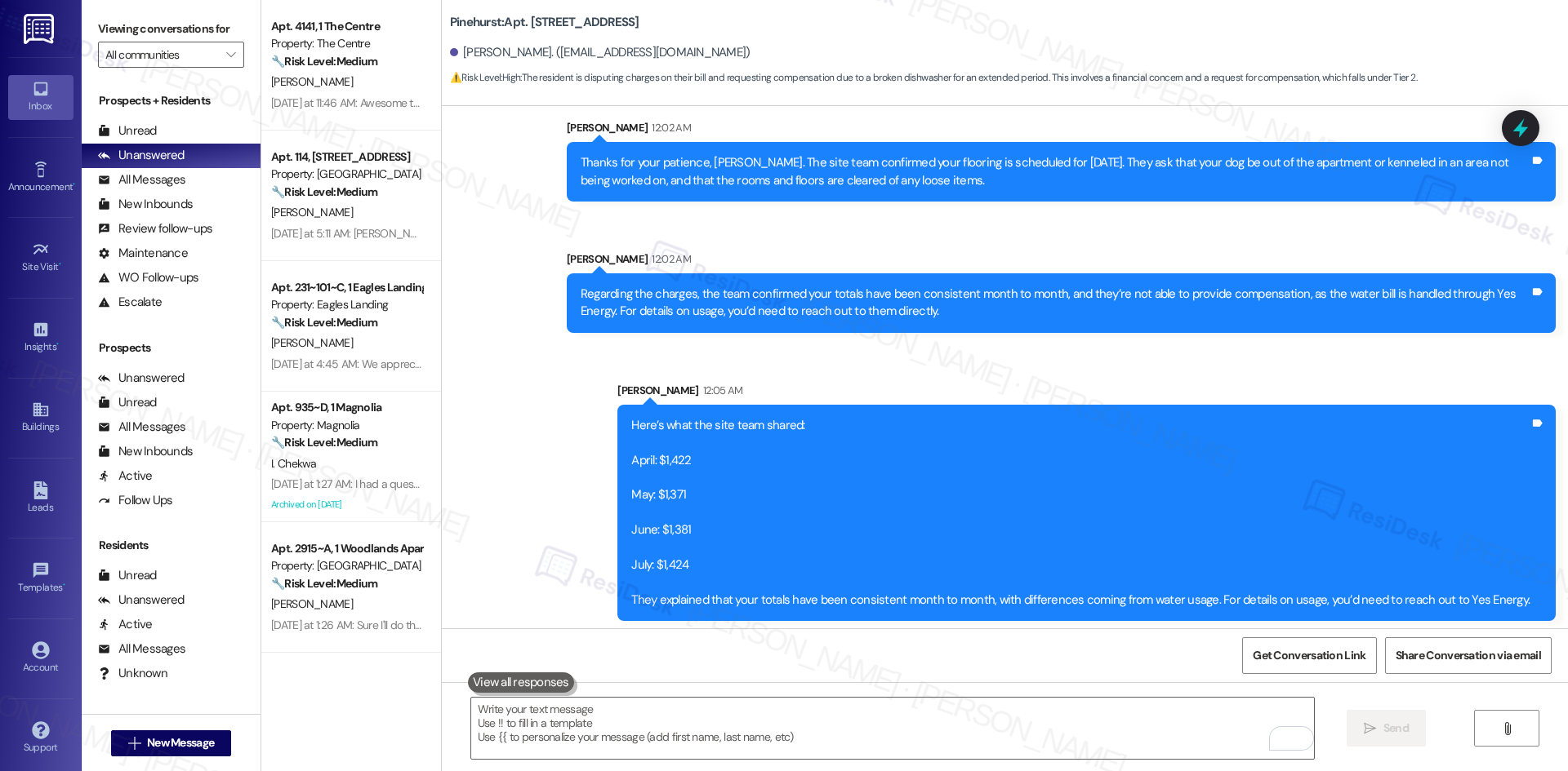
scroll to position [2670, 0]
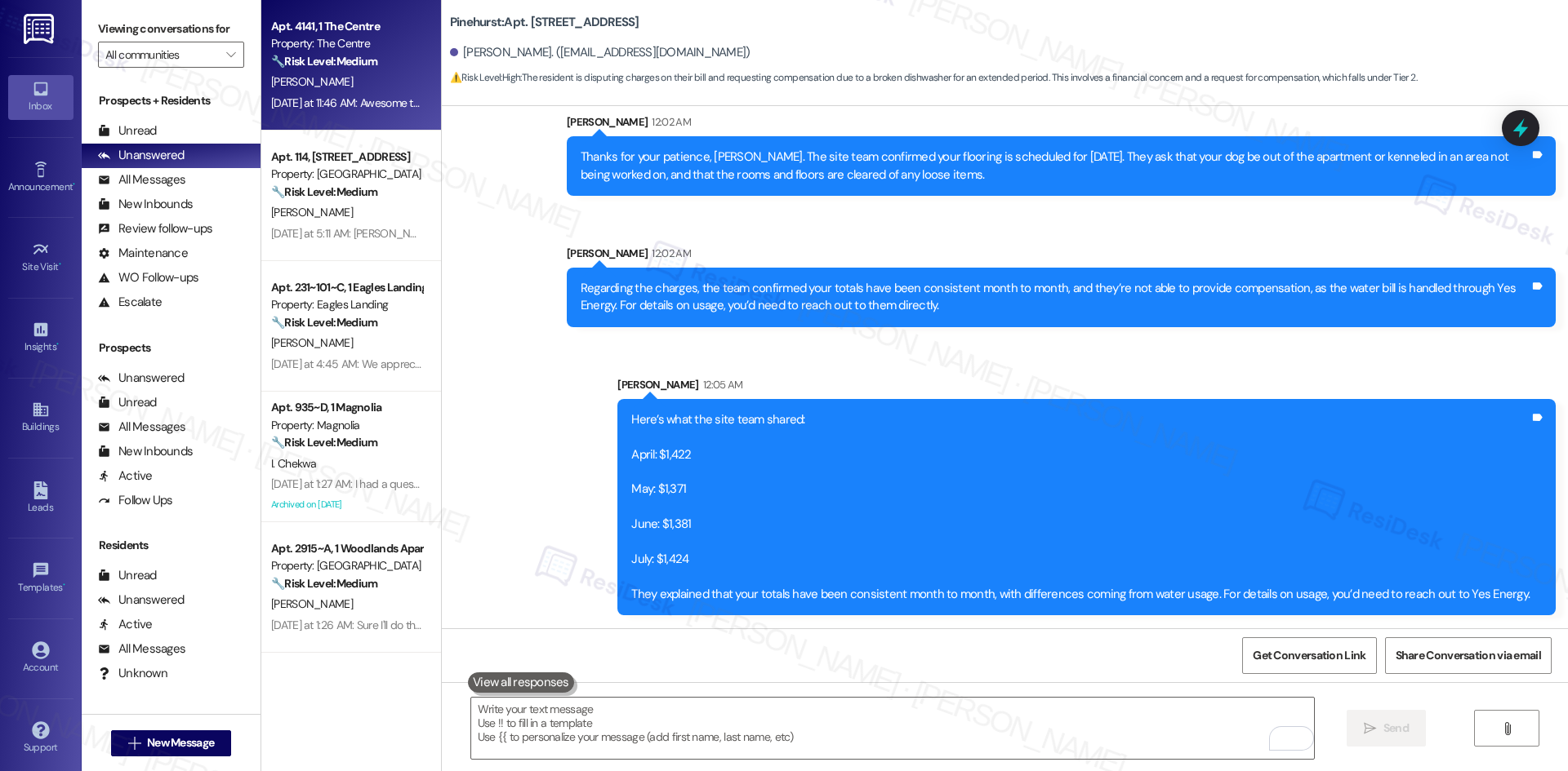
click at [368, 80] on div "C. Davis" at bounding box center [346, 81] width 154 height 20
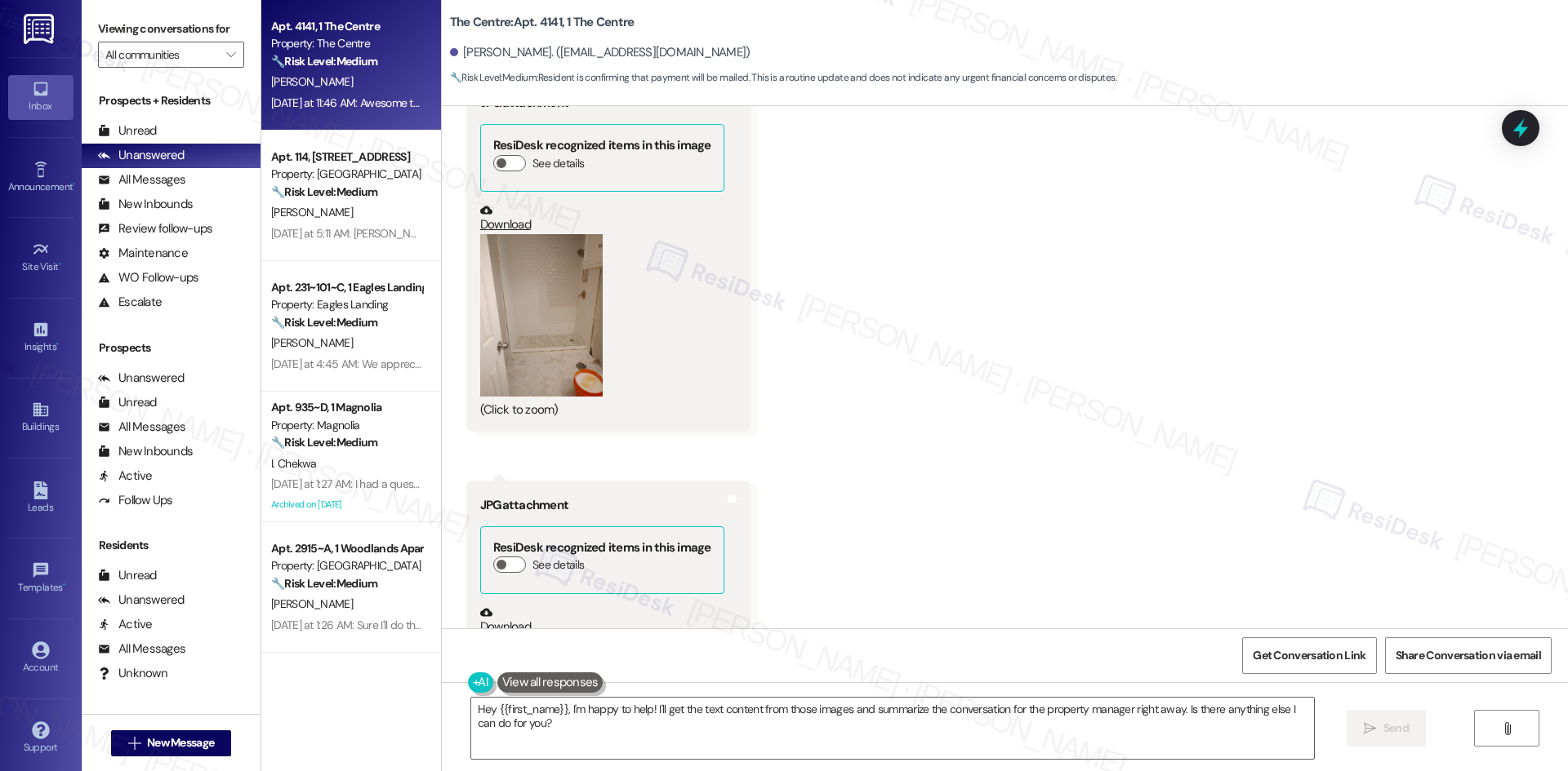
scroll to position [5493, 0]
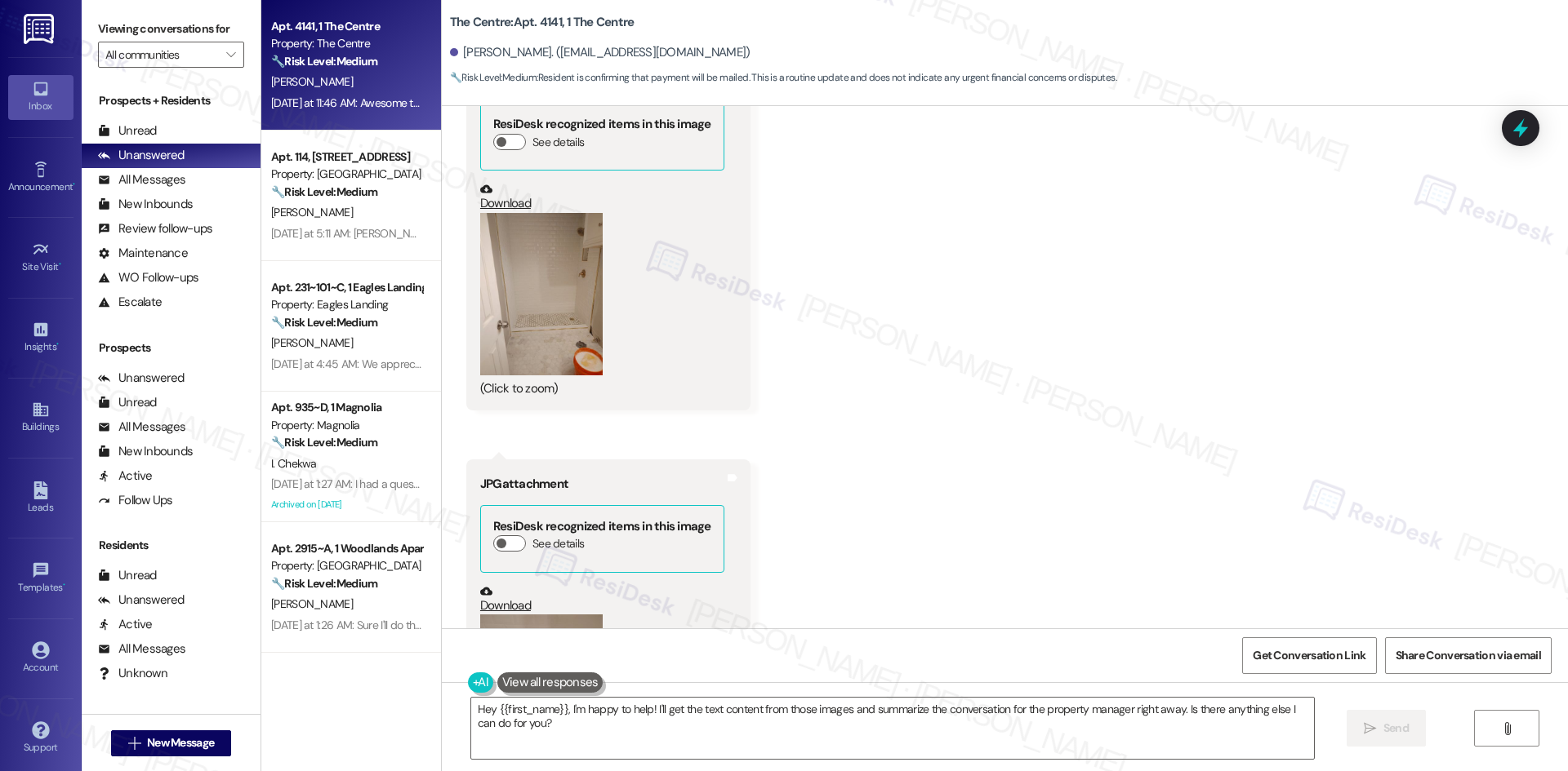
click at [512, 311] on button "Zoom image" at bounding box center [541, 294] width 122 height 162
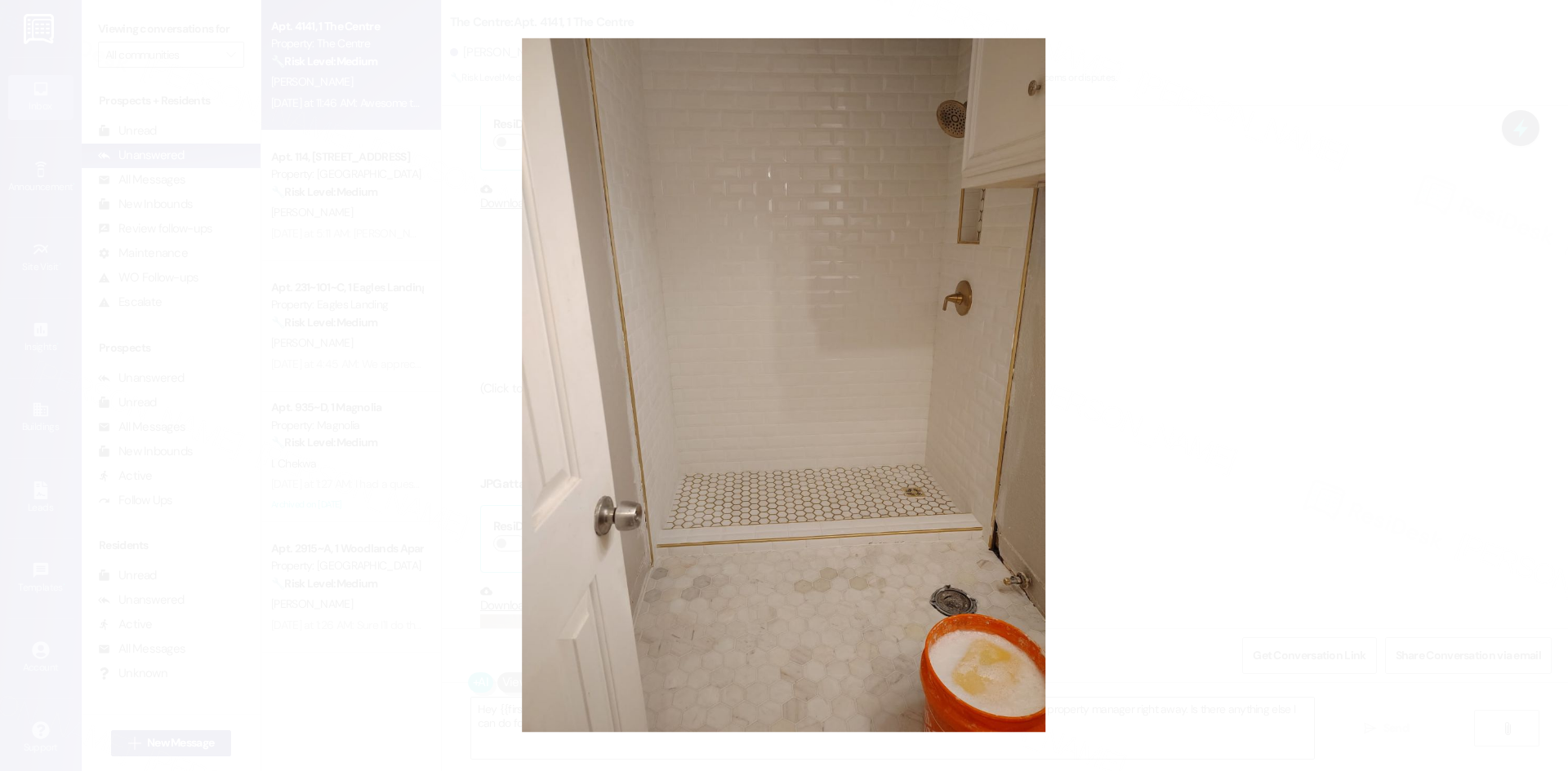
click at [1070, 270] on button "Unzoom image" at bounding box center [784, 385] width 1568 height 771
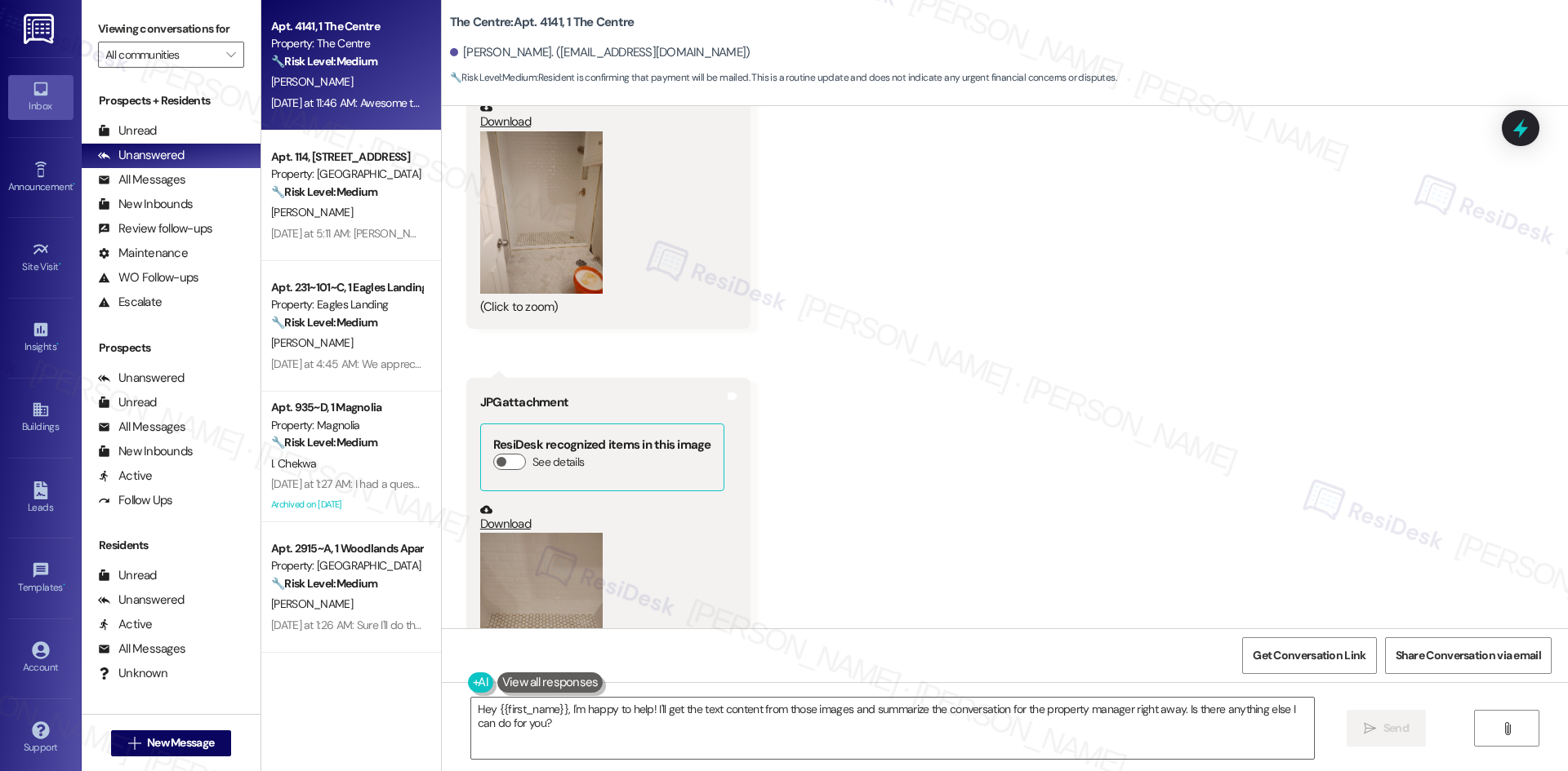
scroll to position [5983, 0]
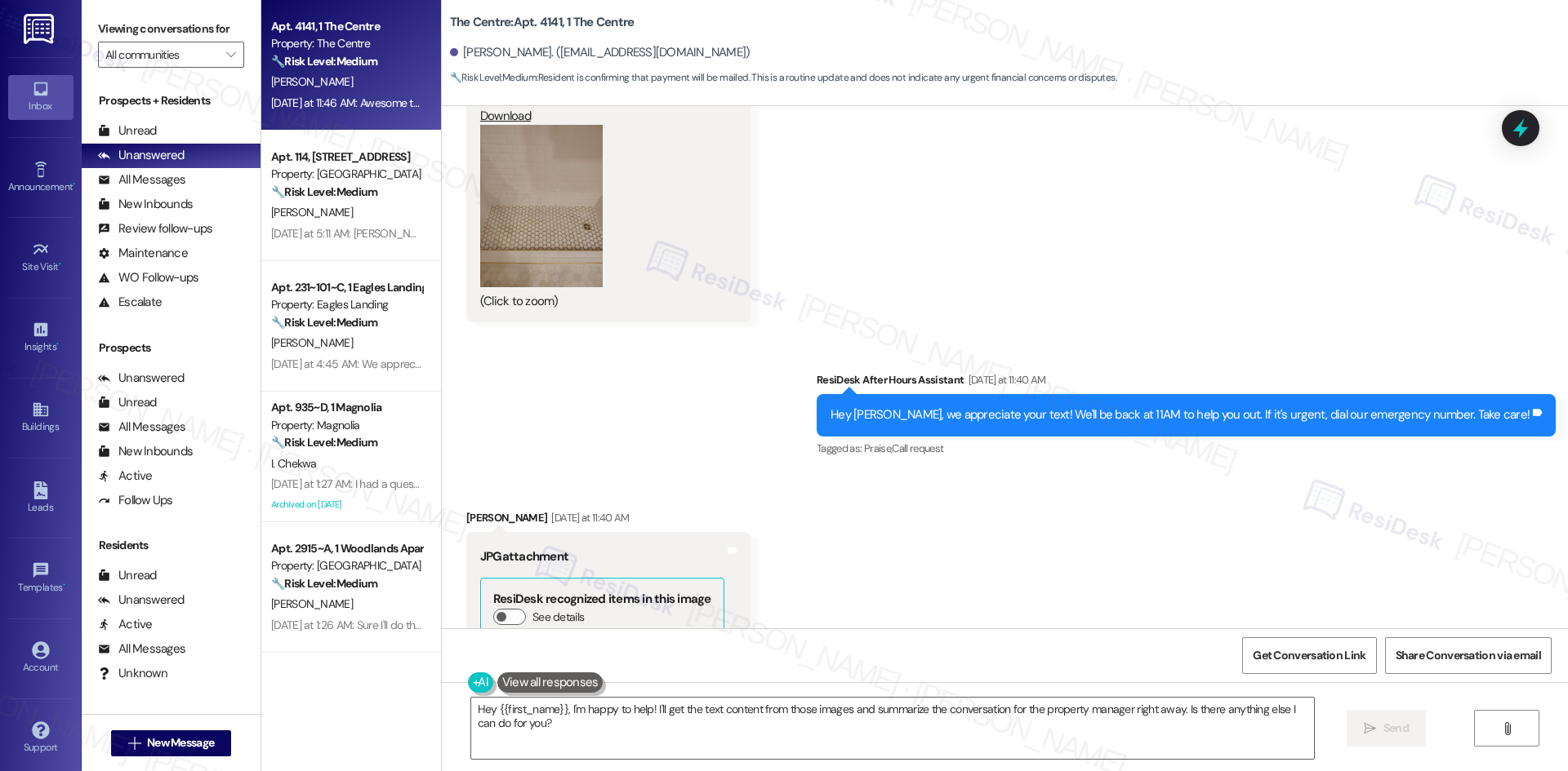
click at [518, 246] on button "Zoom image" at bounding box center [541, 206] width 122 height 162
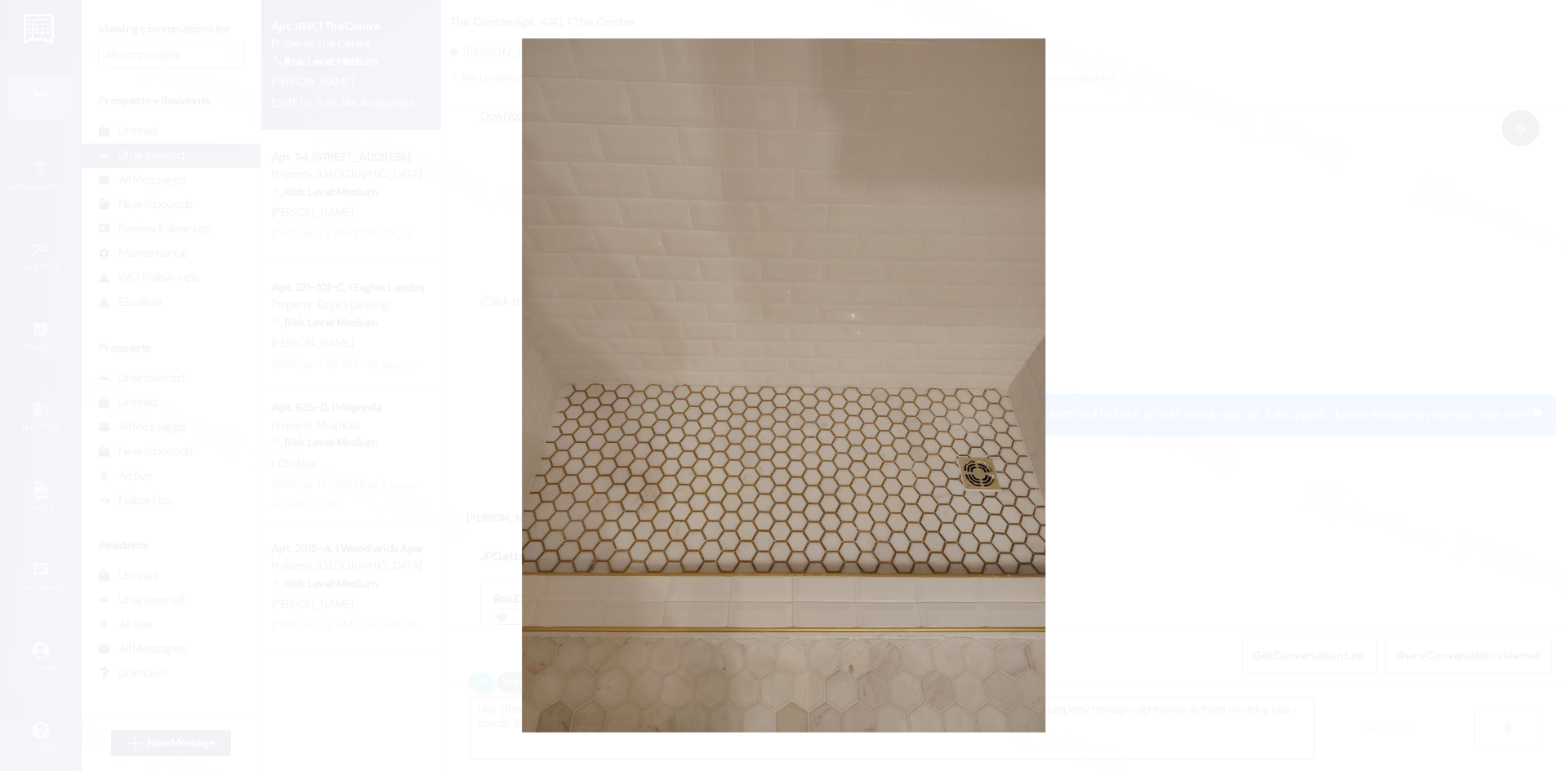
click at [1085, 375] on button "Unzoom image" at bounding box center [784, 385] width 1568 height 771
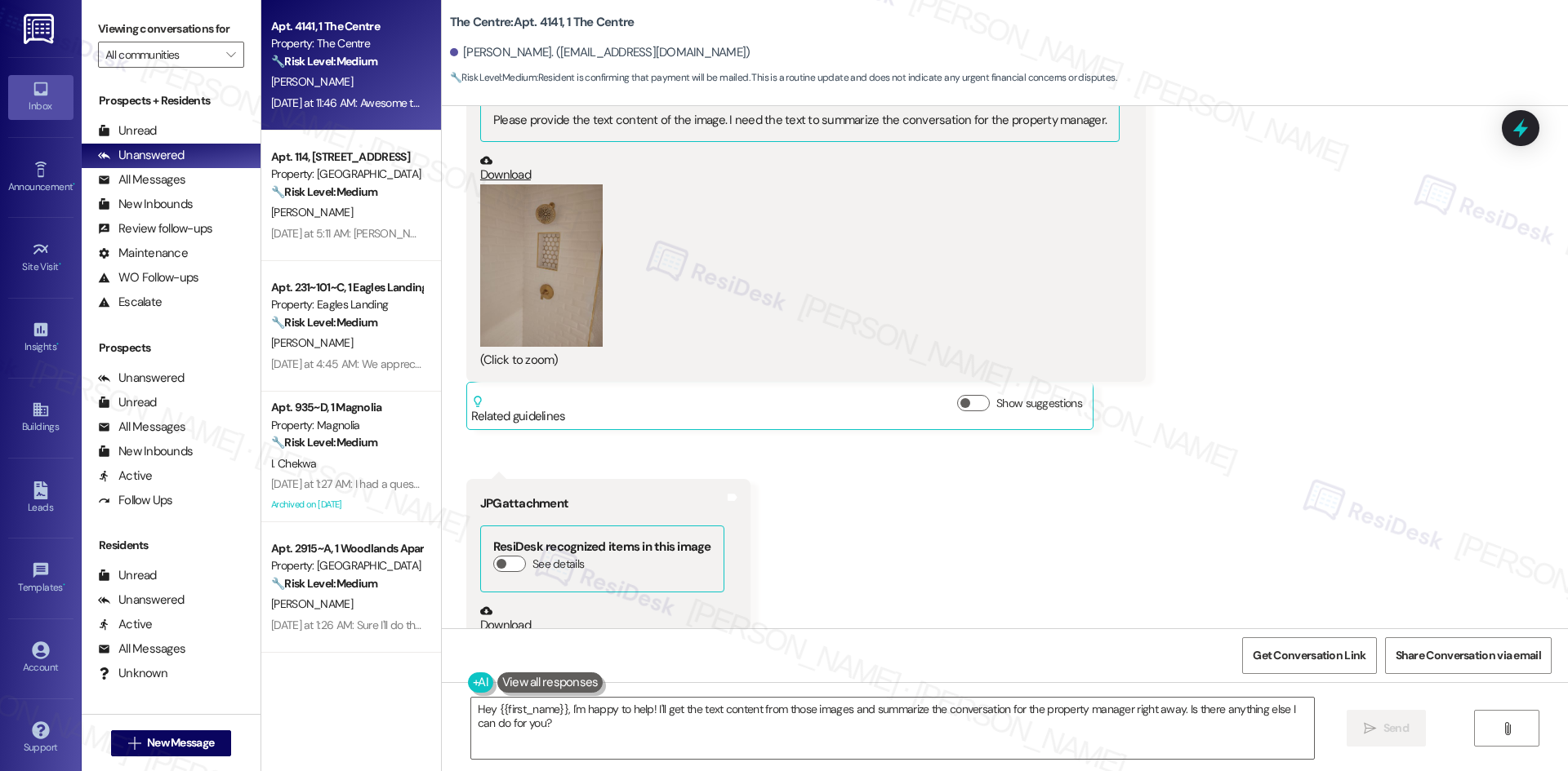
scroll to position [6880, 0]
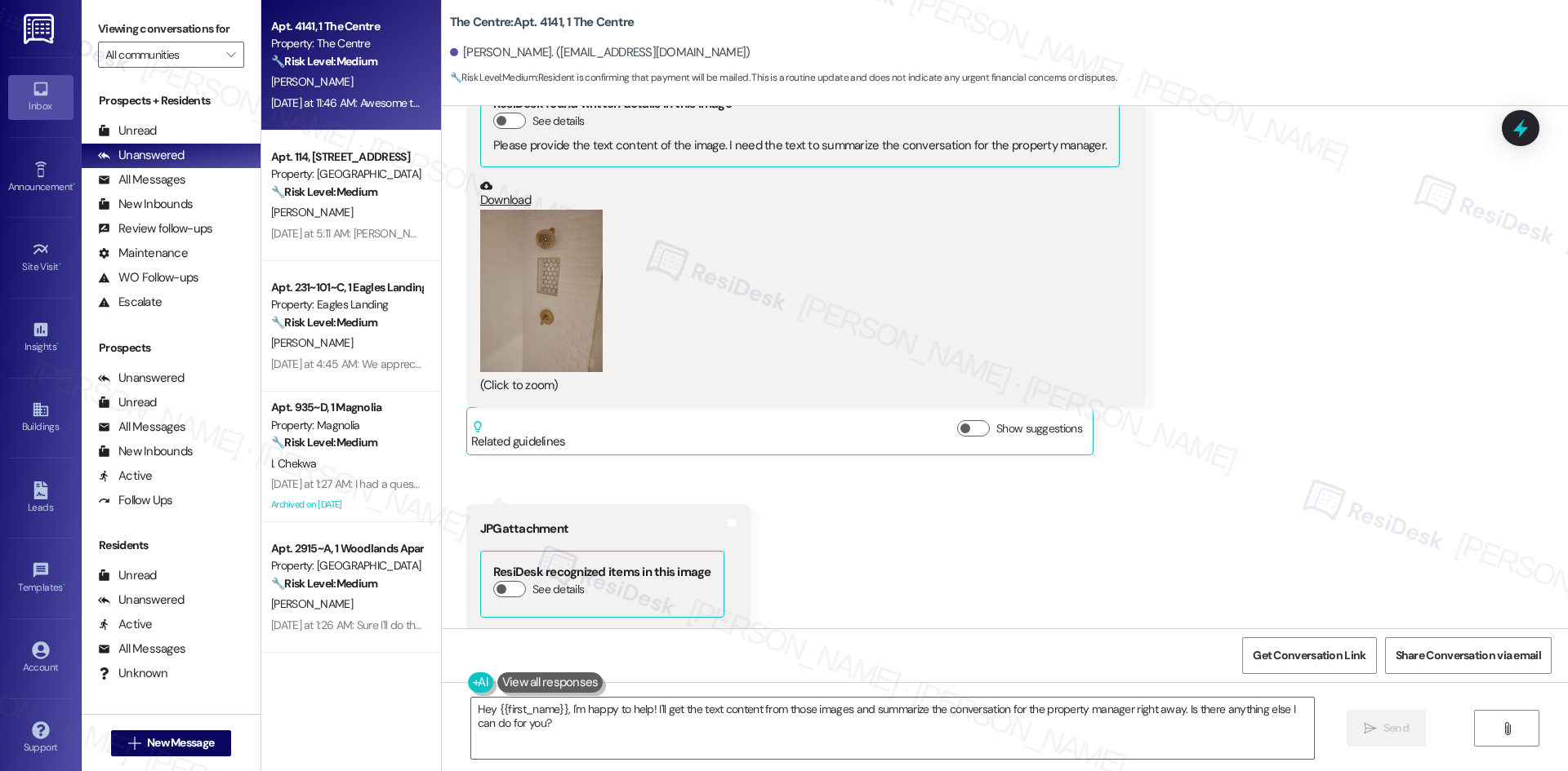
click at [496, 306] on button "Zoom image" at bounding box center [541, 290] width 122 height 162
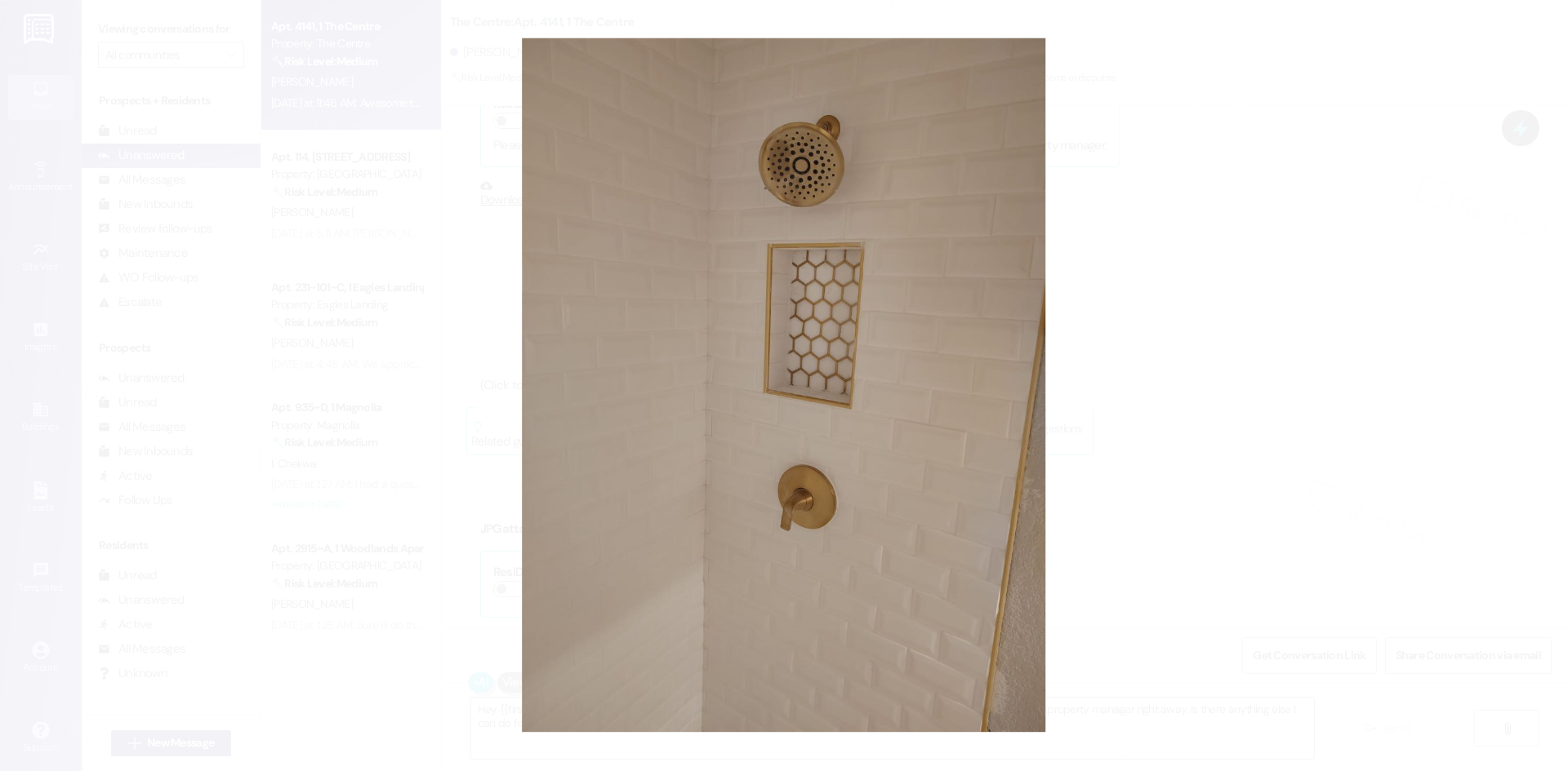
click at [1184, 394] on button "Unzoom image" at bounding box center [784, 385] width 1568 height 771
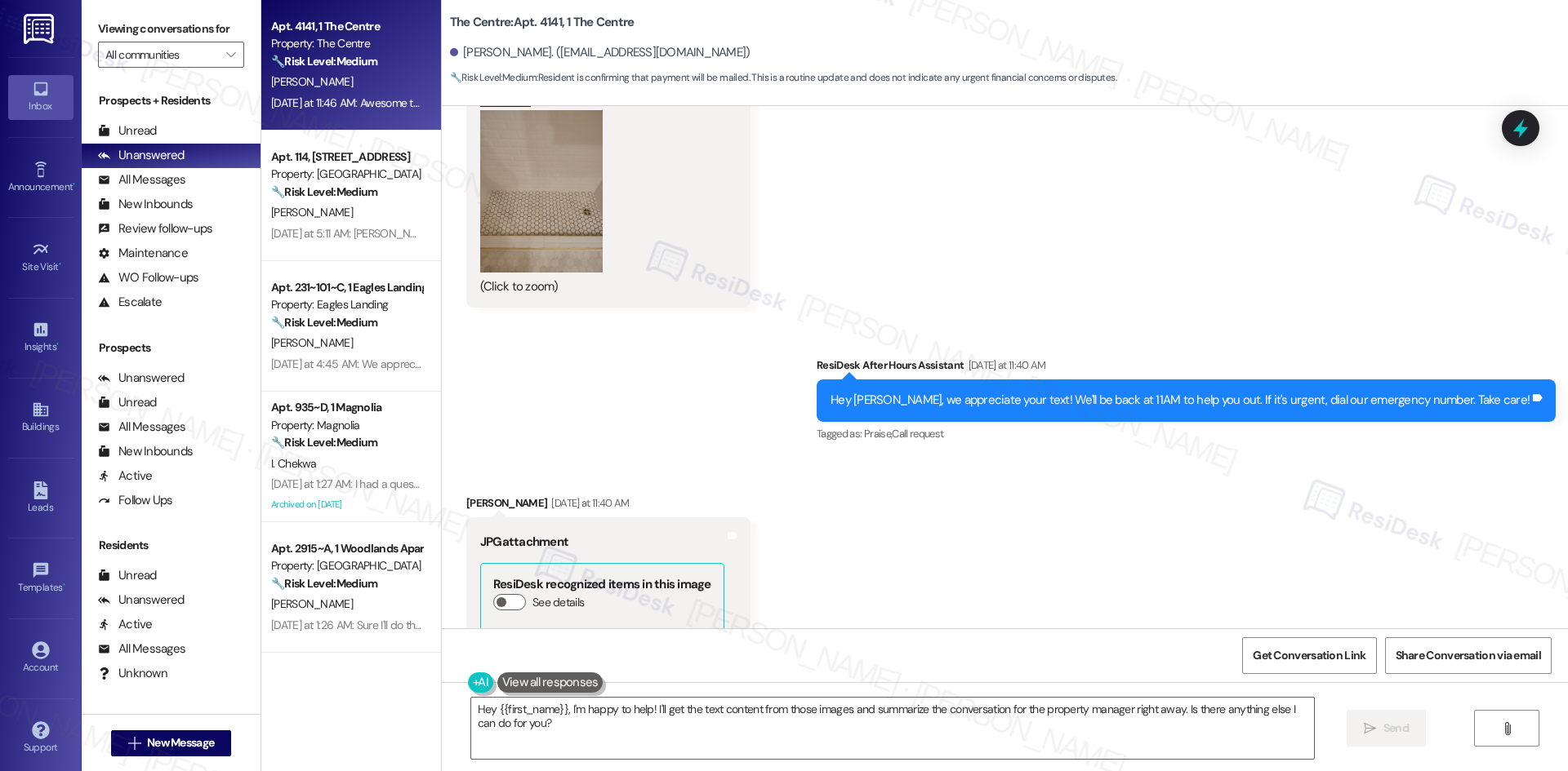
scroll to position [5983, 0]
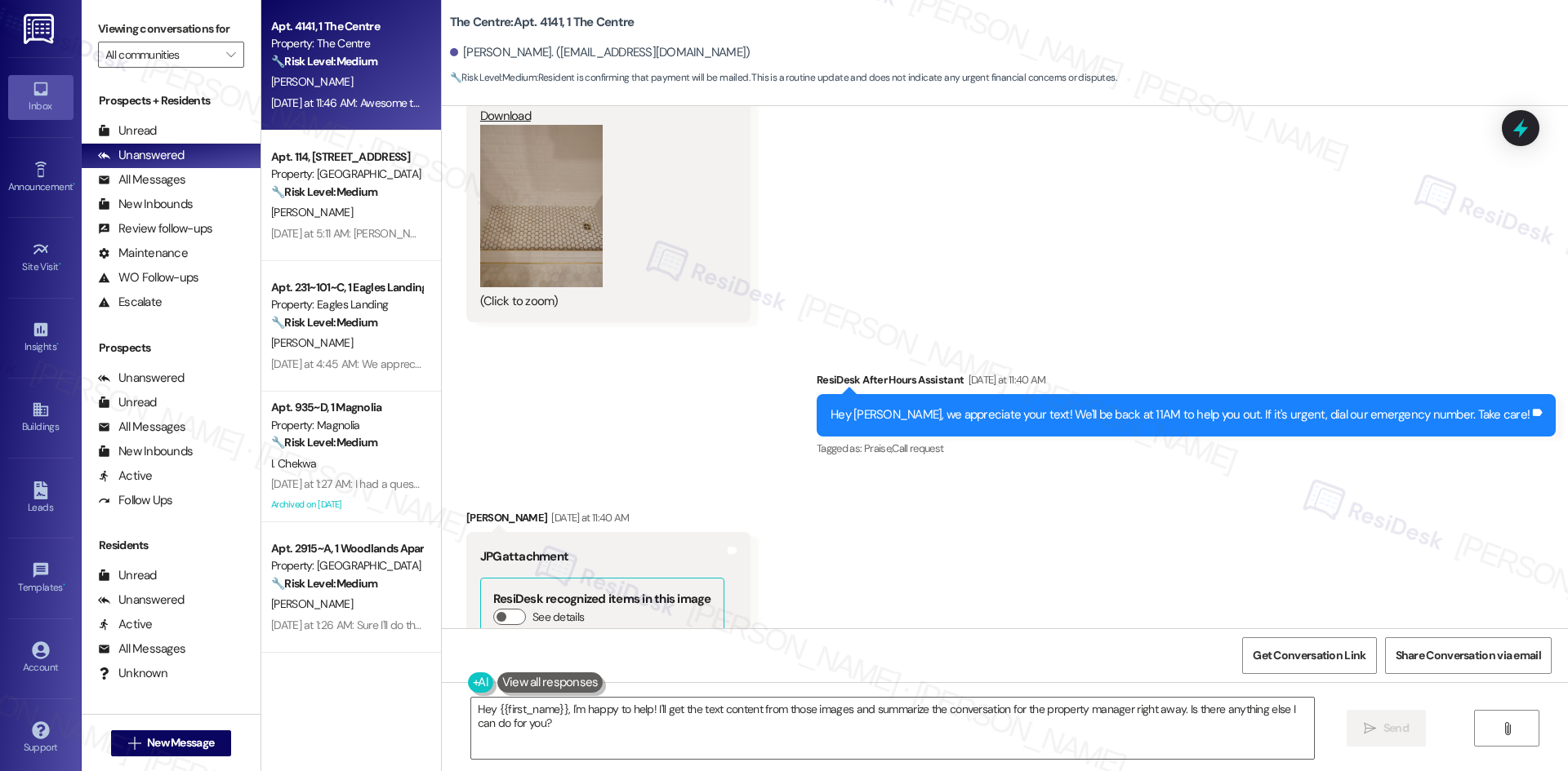
drag, startPoint x: 447, startPoint y: 487, endPoint x: 669, endPoint y: 507, distance: 222.9
click at [669, 507] on div "Received via SMS Christopher Davis Yesterday at 11:40 AM JPG attachment ResiDes…" at bounding box center [608, 696] width 309 height 401
copy div "Christopher Davis"
click at [701, 394] on div "Sent via SMS ResiDesk After Hours Assistant Yesterday at 11:40 AM Hey Christoph…" at bounding box center [1004, 403] width 1126 height 138
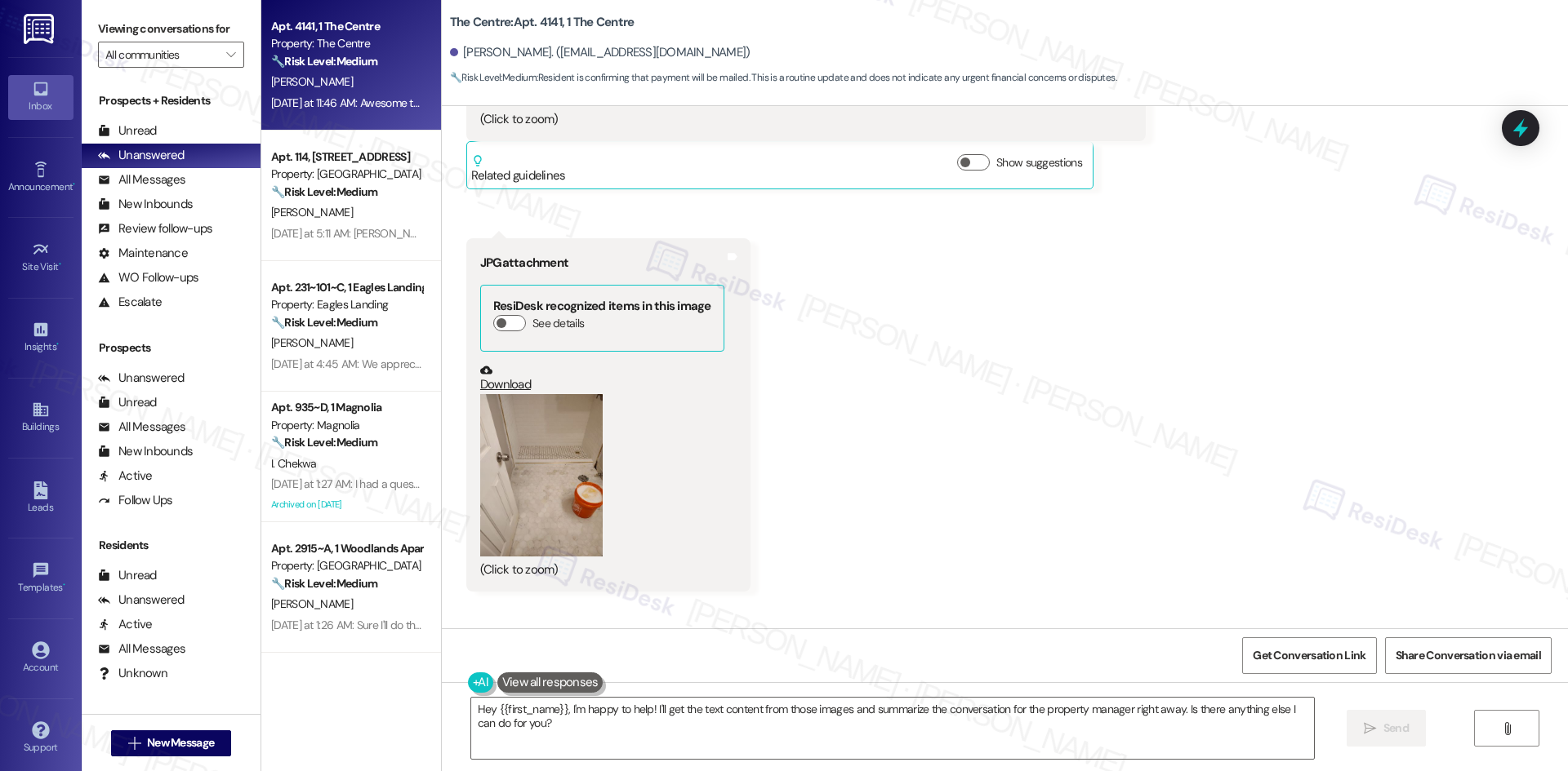
scroll to position [7370, 0]
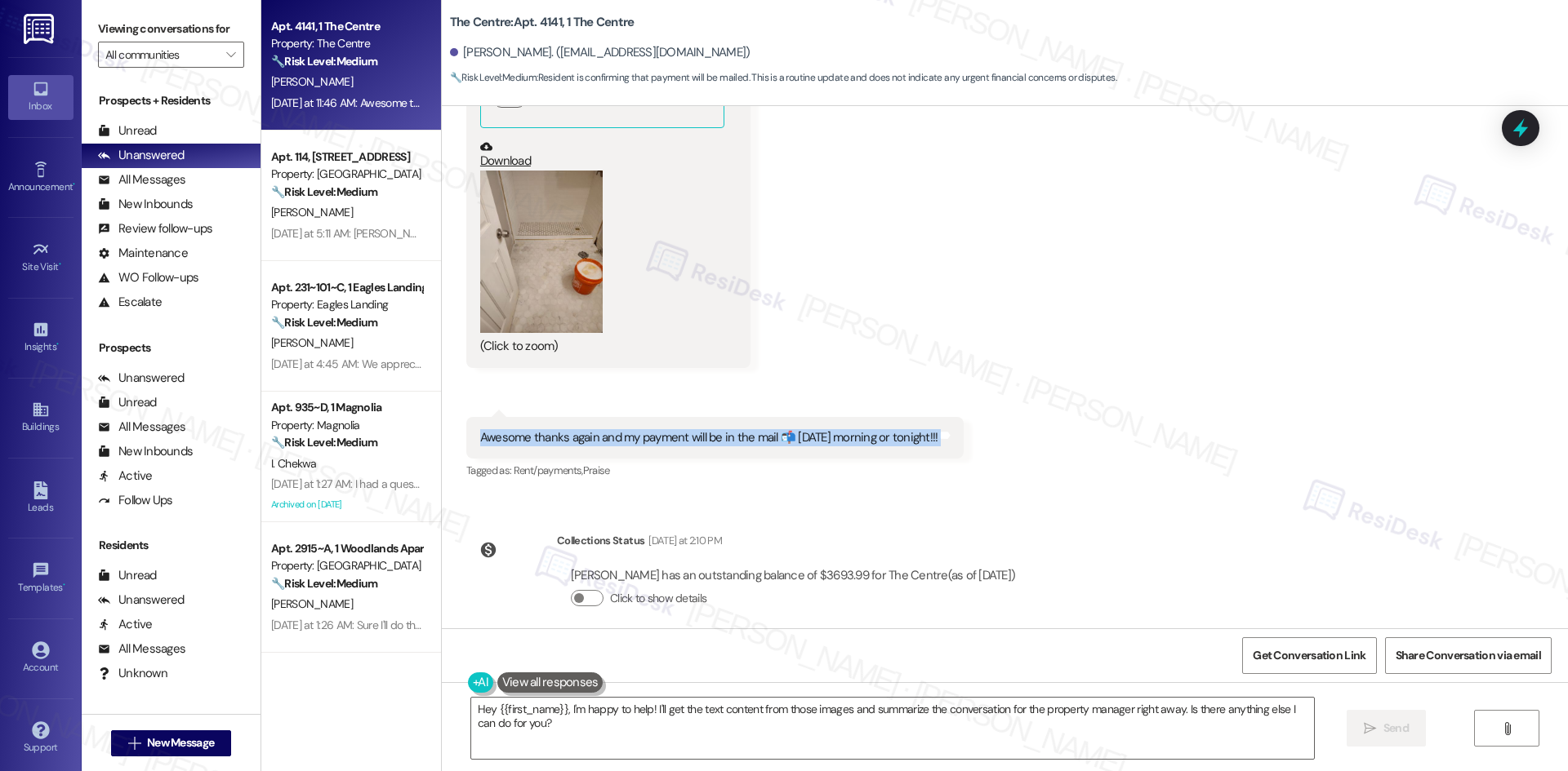
drag, startPoint x: 459, startPoint y: 419, endPoint x: 1016, endPoint y: 416, distance: 557.0
copy div "Awesome thanks again and my payment will be in the mail 📬 tomorrow morning or t…"
click at [776, 497] on div "Survey, sent via SMS Residesk Automated Survey Jul 01, 2025 at 12:28 AM Hi Chri…" at bounding box center [1004, 367] width 1126 height 523
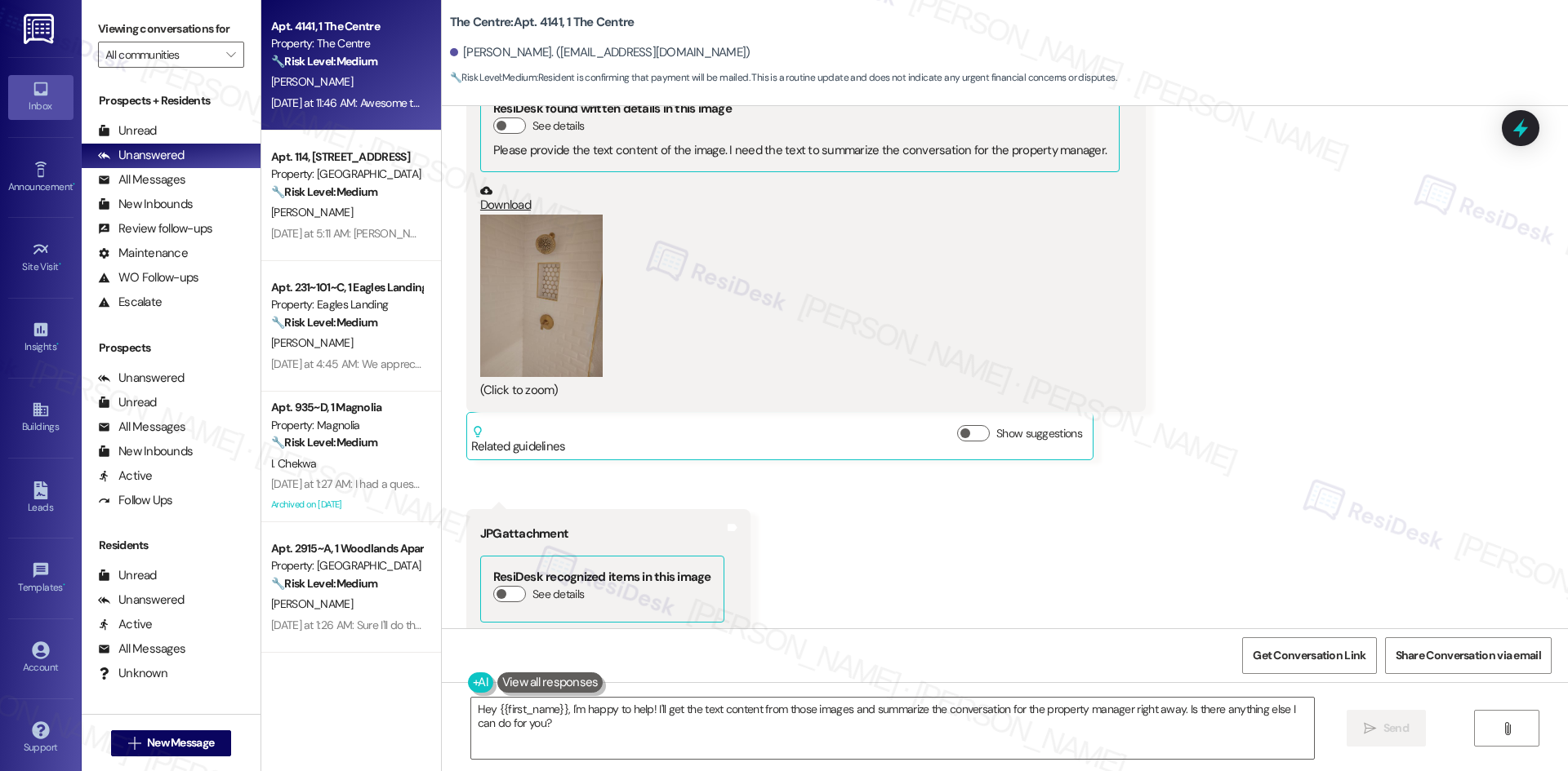
scroll to position [6554, 0]
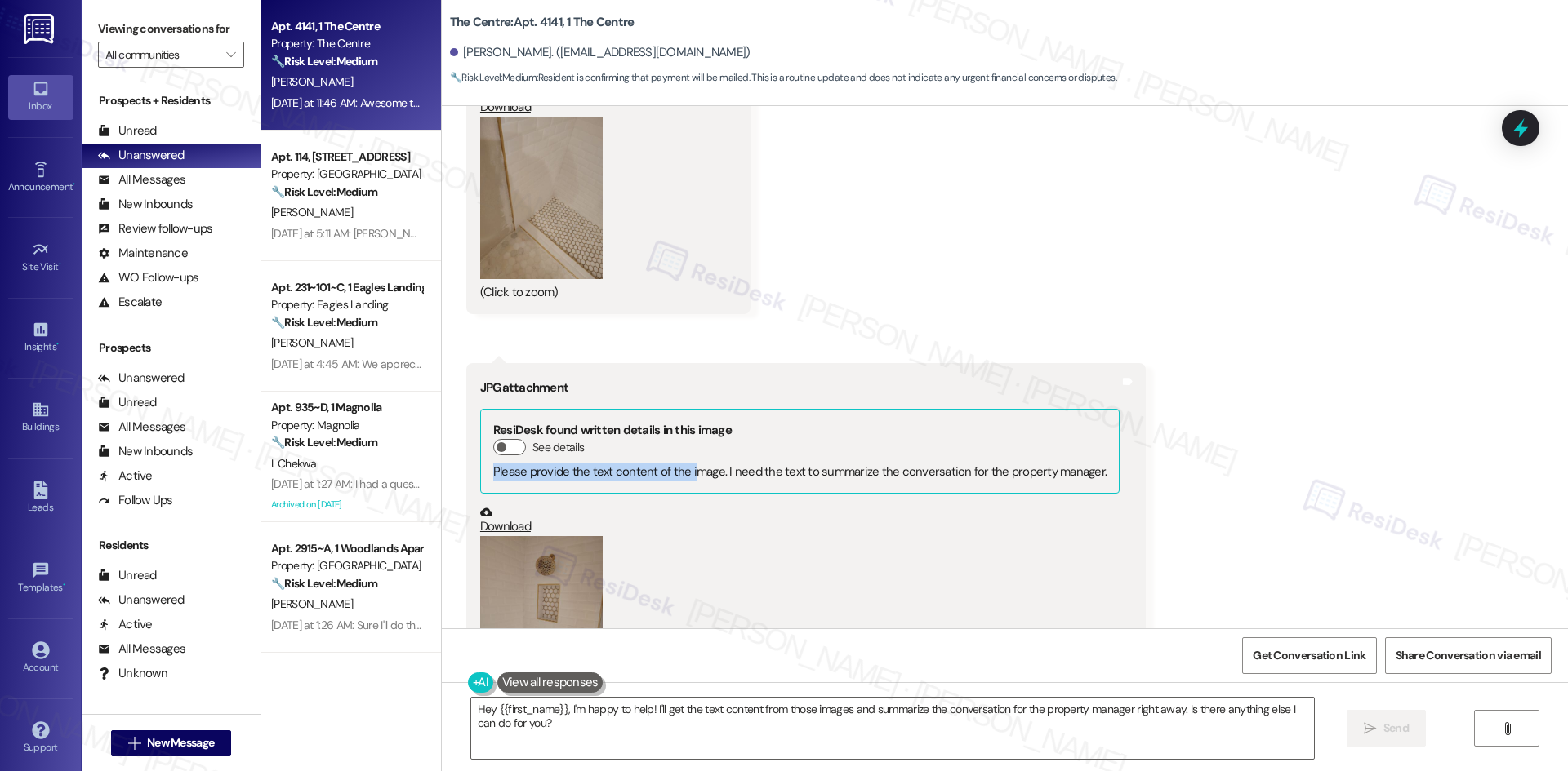
drag, startPoint x: 477, startPoint y: 448, endPoint x: 682, endPoint y: 454, distance: 205.1
click at [682, 454] on div "ResiDesk found written details in this image See details Please provide the tex…" at bounding box center [800, 452] width 639 height 85
click at [723, 464] on div "Please provide the text content of the image. I need the text to summarize the …" at bounding box center [800, 472] width 613 height 17
drag, startPoint x: 979, startPoint y: 455, endPoint x: 461, endPoint y: 453, distance: 518.0
click at [466, 453] on div "JPG attachment ResiDesk found written details in this image See details Please …" at bounding box center [805, 548] width 679 height 370
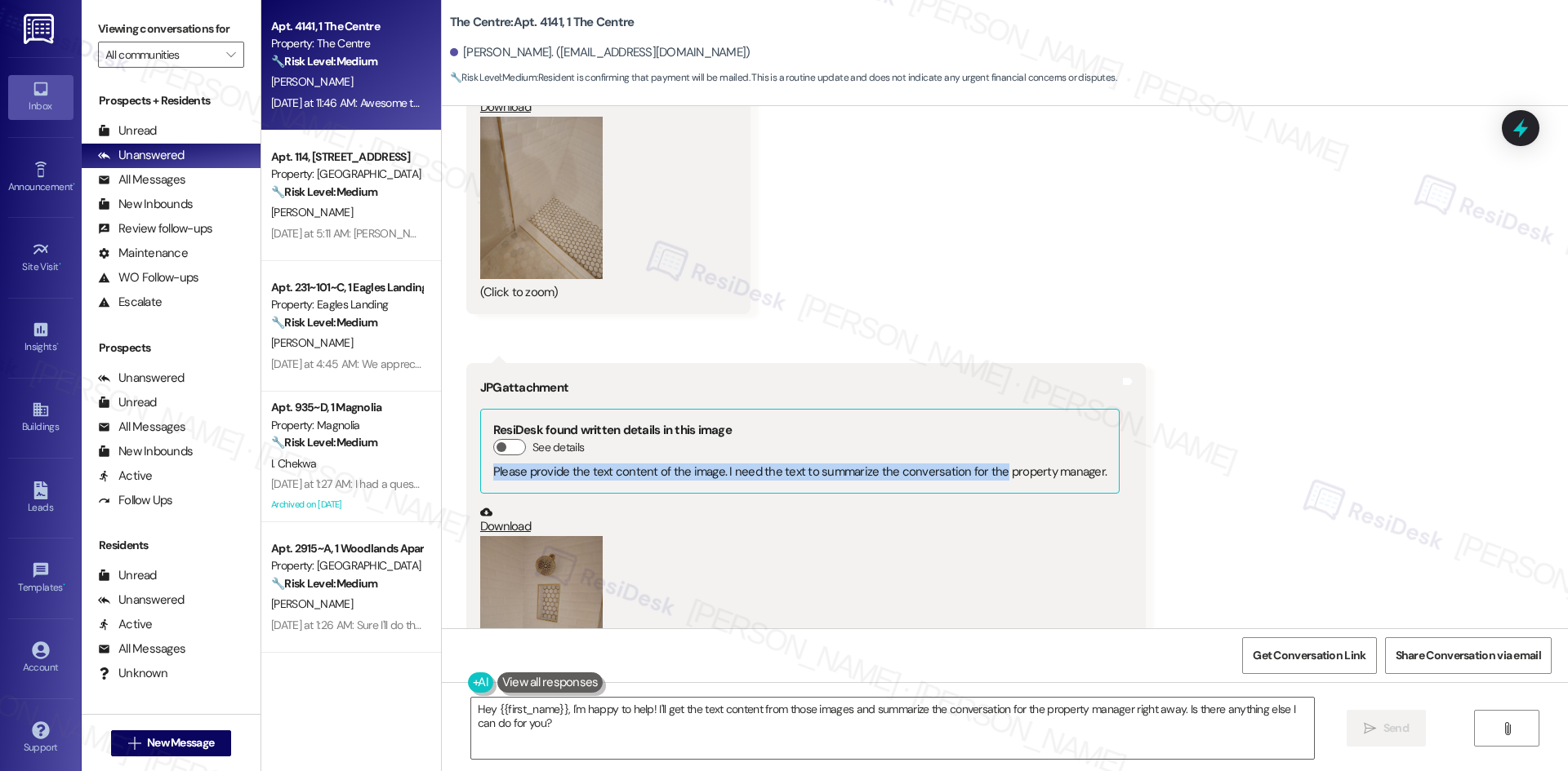
copy div "Please provide the text content of the image. I need the text to summarize the …"
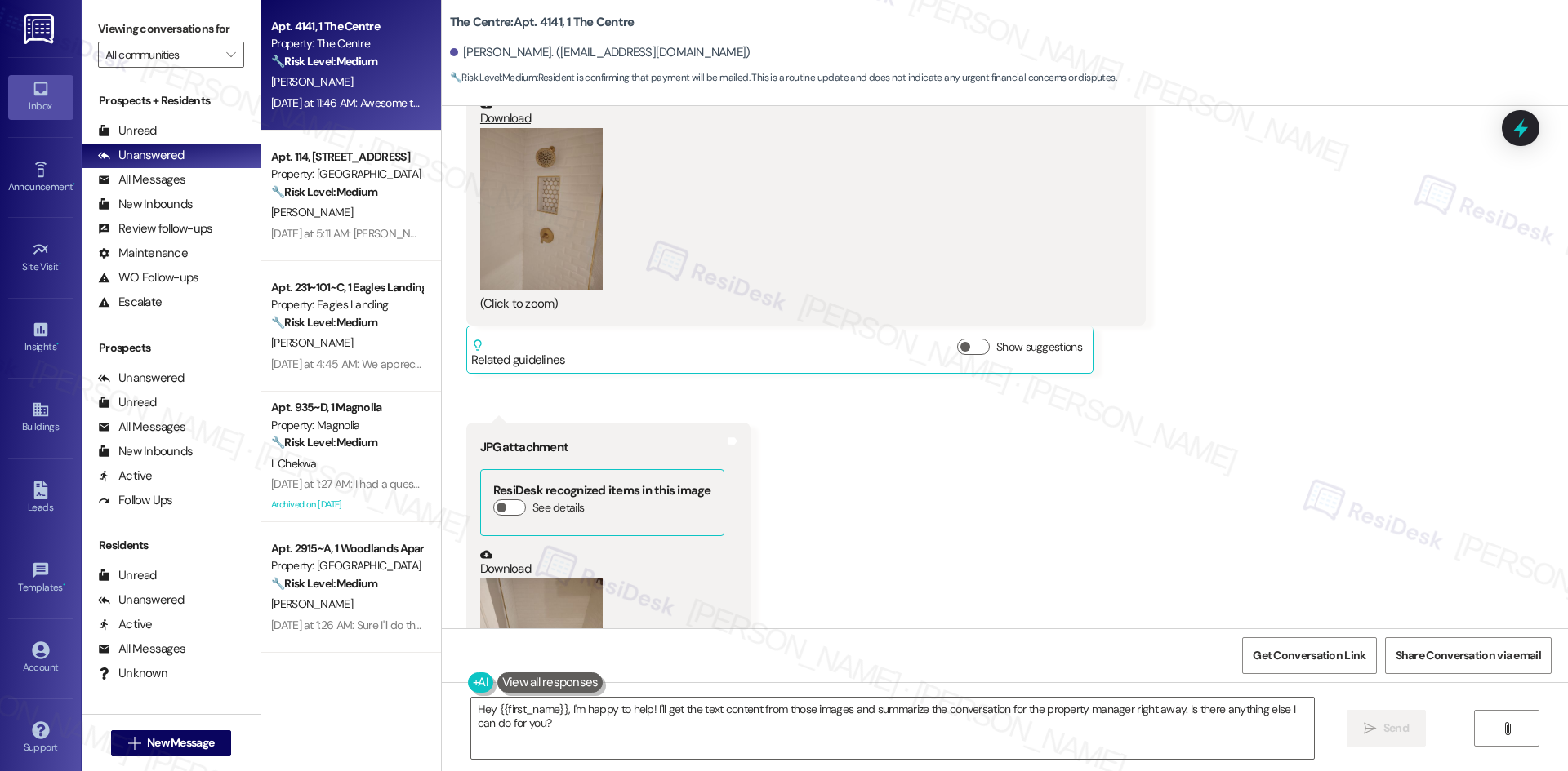
scroll to position [7370, 0]
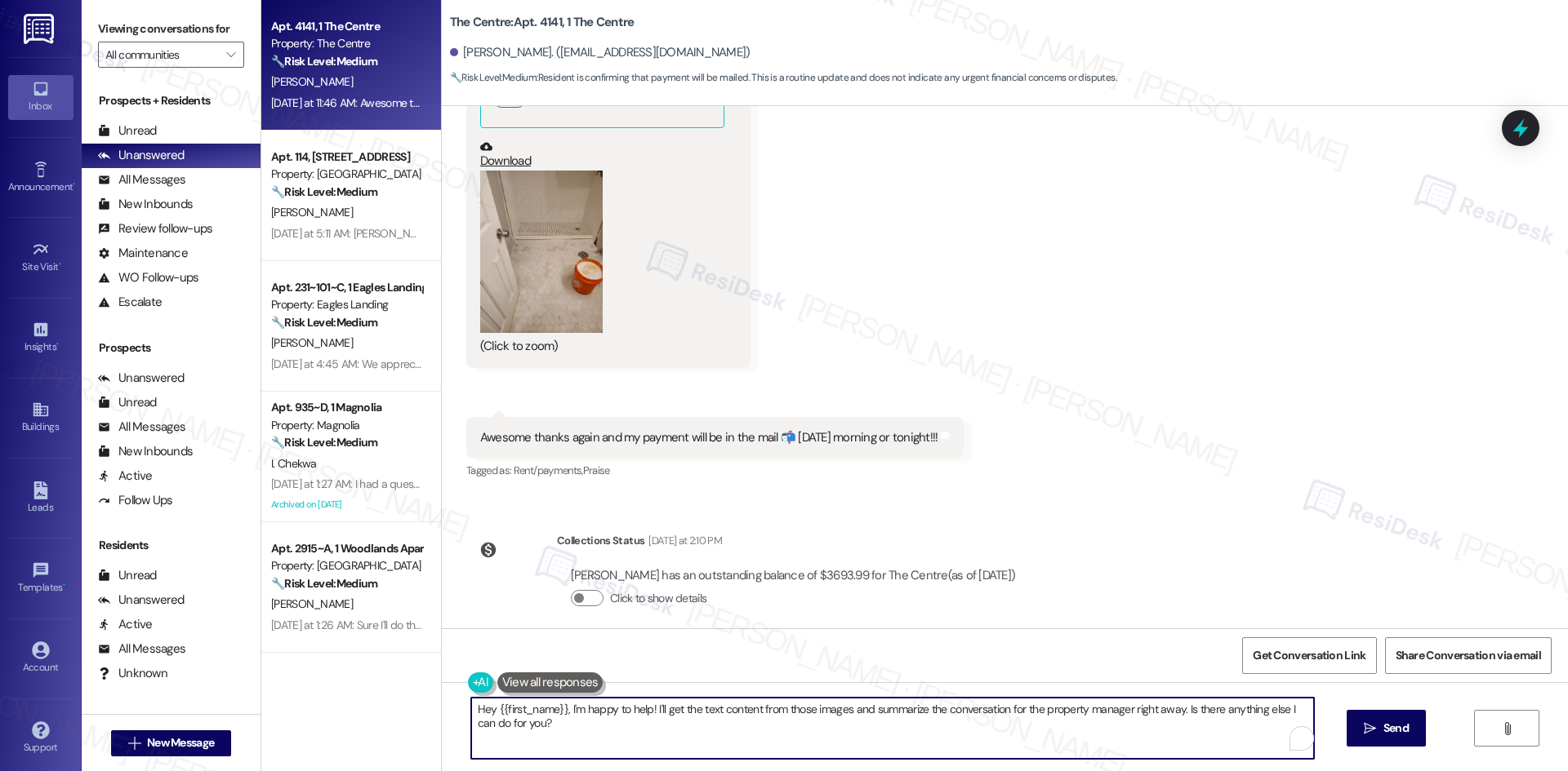
drag, startPoint x: 568, startPoint y: 742, endPoint x: 440, endPoint y: 697, distance: 135.7
click at [441, 697] on div "Hey {{first_name}}, I'm happy to help! I'll get the text content from those ima…" at bounding box center [1004, 743] width 1126 height 122
paste textarea "Thanks for letting me know about your payment, Christopher — I’ll notify the si…"
type textarea "Thanks for letting me know about your payment, Christopher — I’ll notify the si…"
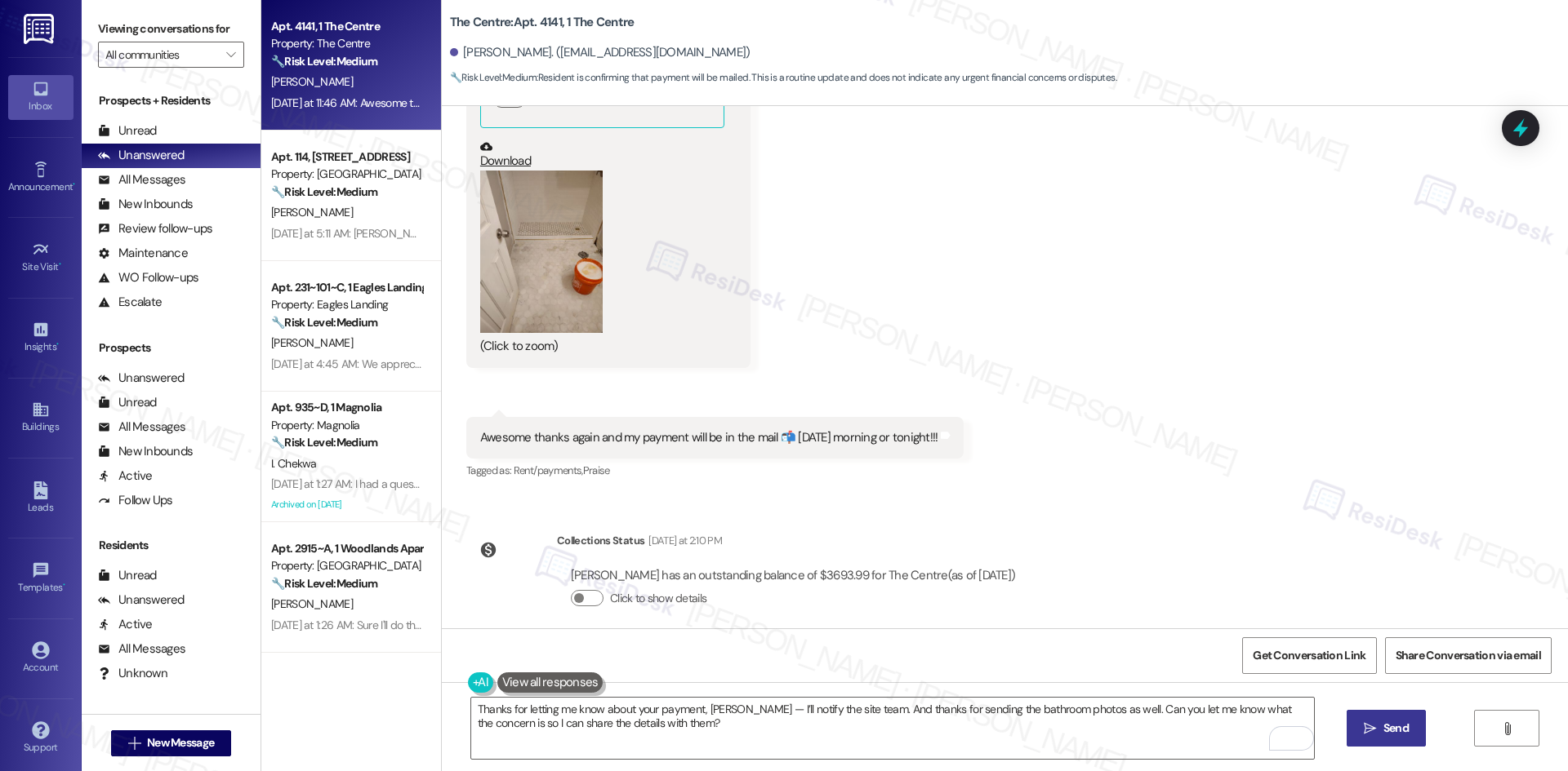
click at [1391, 729] on span "Send" at bounding box center [1395, 728] width 25 height 17
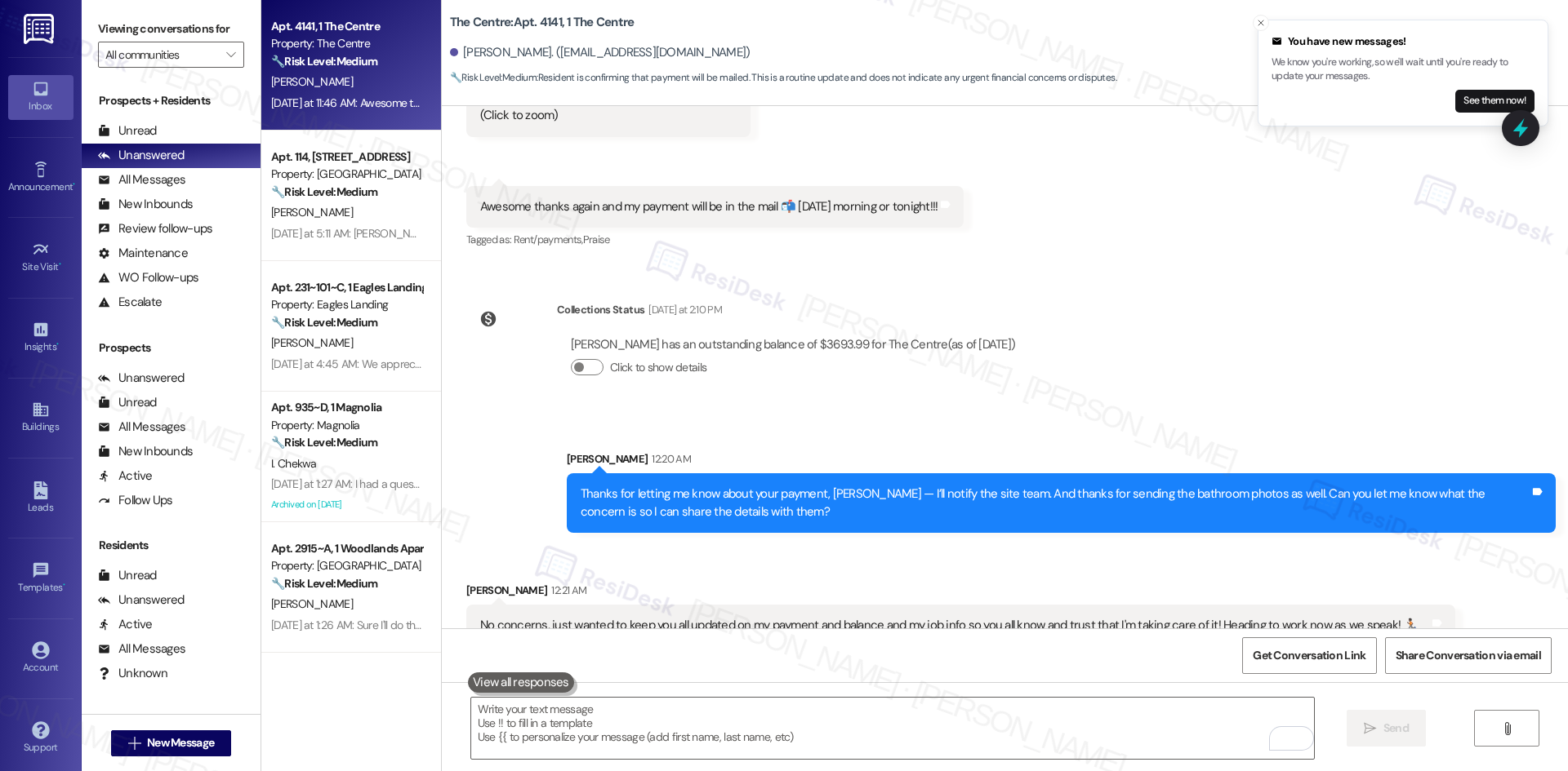
scroll to position [7614, 0]
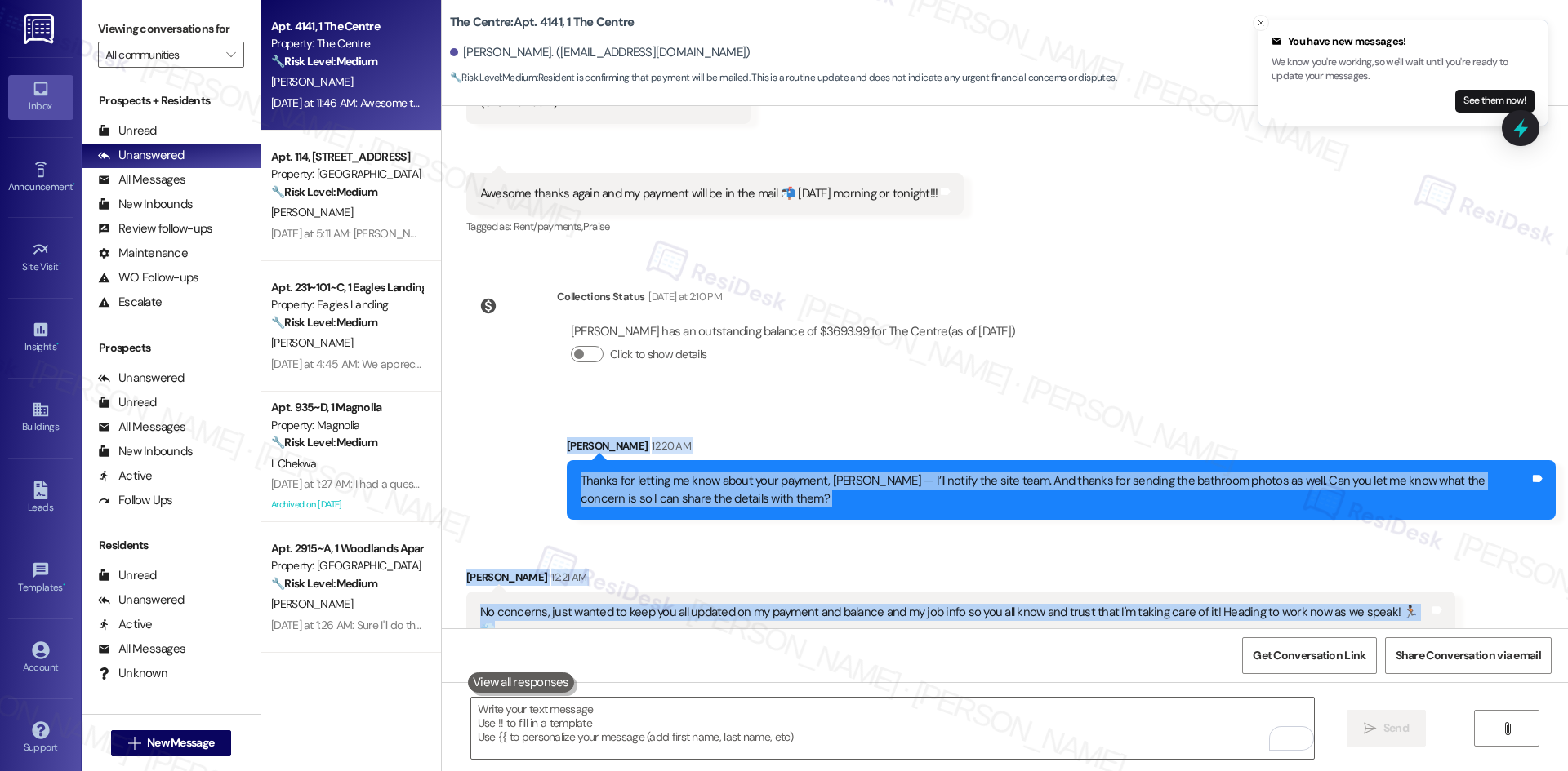
drag, startPoint x: 517, startPoint y: 416, endPoint x: 1469, endPoint y: 599, distance: 969.4
click at [1469, 599] on div "Survey, sent via SMS Residesk Automated Survey Jul 01, 2025 at 12:28 AM Hi Chri…" at bounding box center [1004, 367] width 1126 height 523
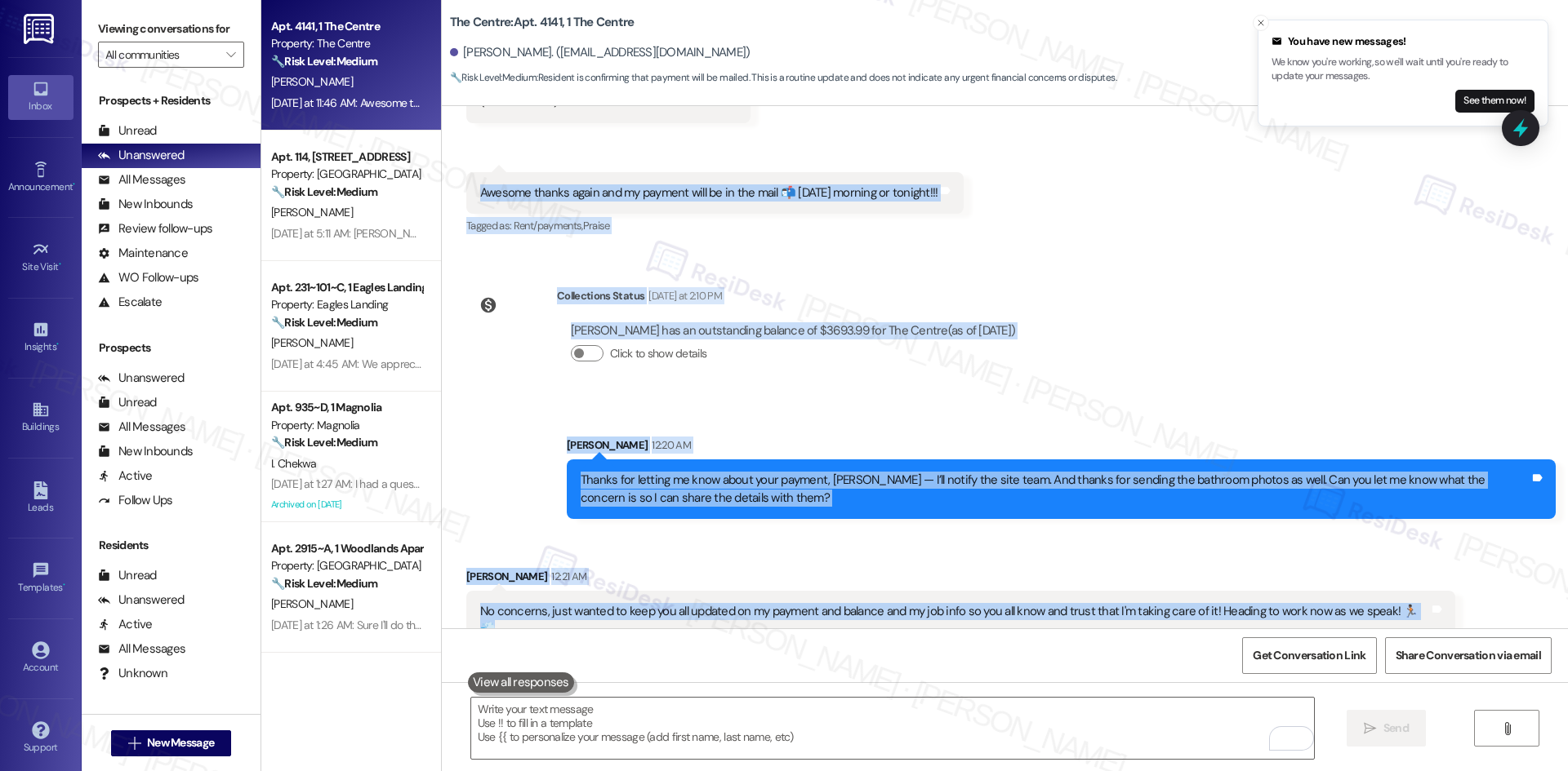
drag, startPoint x: 452, startPoint y: 247, endPoint x: 1484, endPoint y: 599, distance: 1090.4
click at [1484, 599] on div "Survey, sent via SMS Residesk Automated Survey Jul 01, 2025 at 12:28 AM Hi Chri…" at bounding box center [1004, 367] width 1126 height 523
copy div "Awesome thanks again and my payment will be in the mail 📬 tomorrow morning or t…"
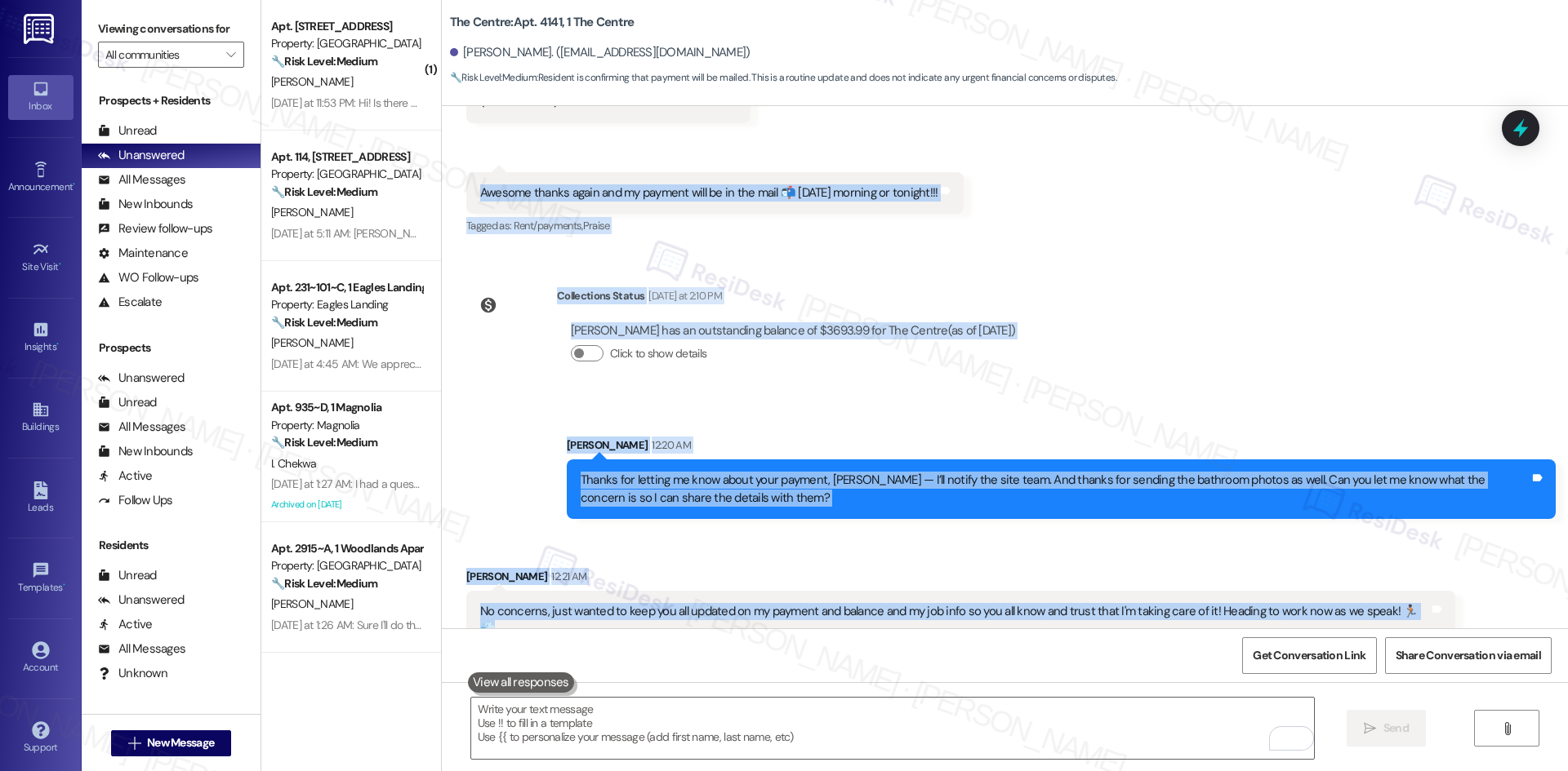
click at [1105, 346] on div "Survey, sent via SMS Residesk Automated Survey Jul 01, 2025 at 12:28 AM Hi Chri…" at bounding box center [1004, 367] width 1126 height 523
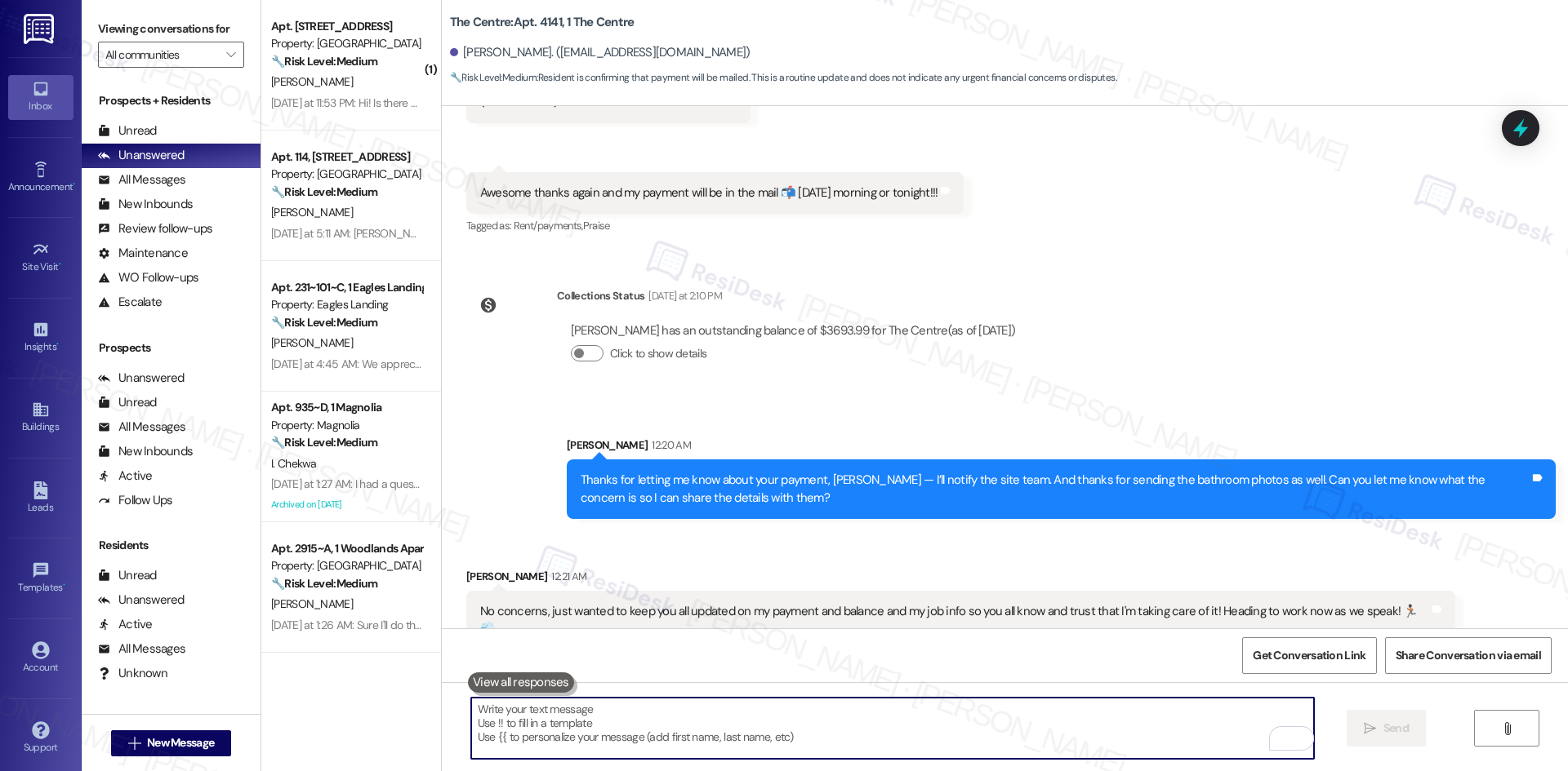
click at [922, 708] on textarea "To enrich screen reader interactions, please activate Accessibility in Grammarl…" at bounding box center [893, 727] width 842 height 61
paste textarea "Thanks, Christopher — I appreciate the update. I’ll let the site team know abou…"
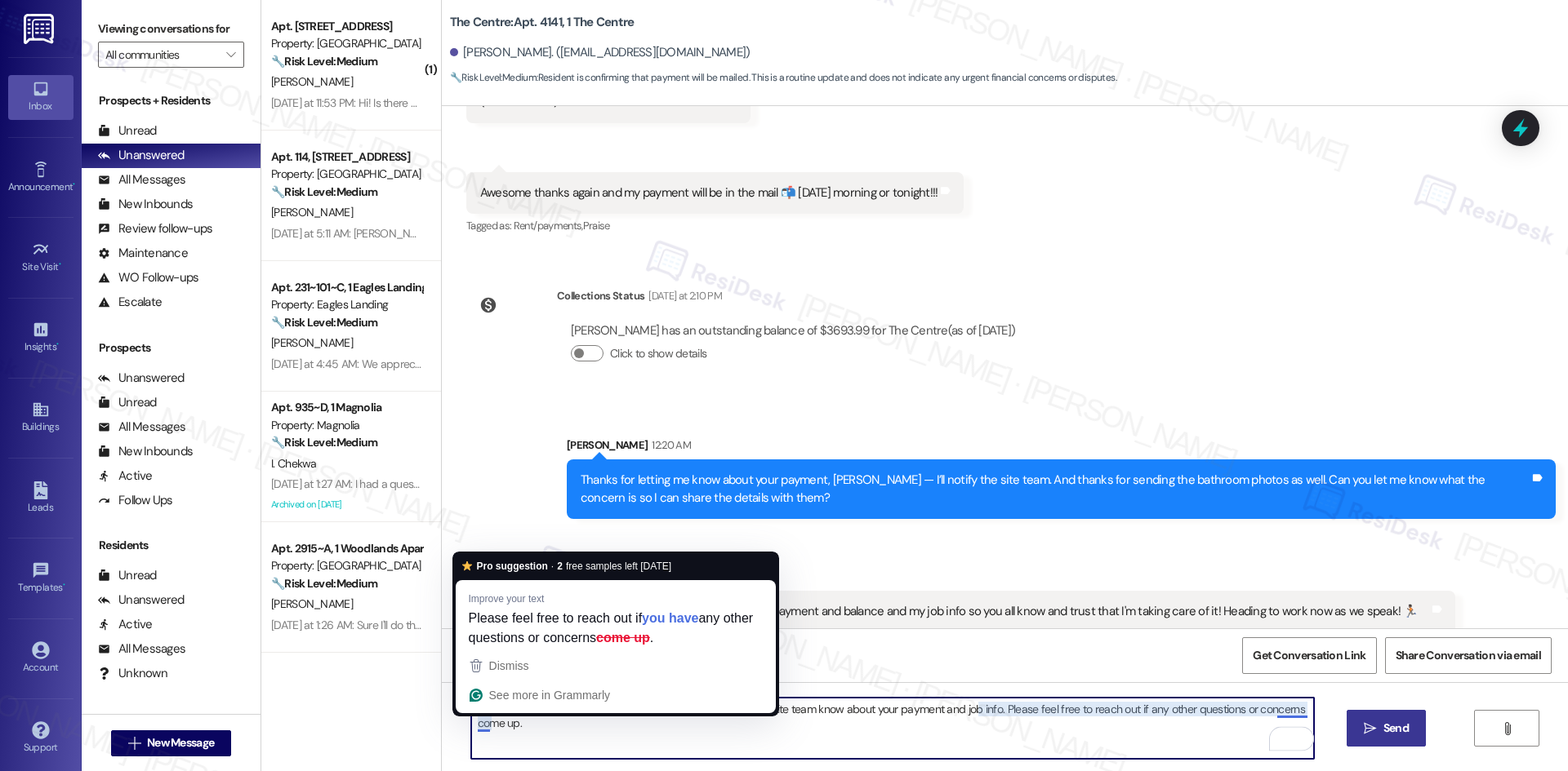
click at [472, 723] on textarea "Thanks, Christopher — I appreciate the update. I’ll let the site team know abou…" at bounding box center [893, 727] width 842 height 61
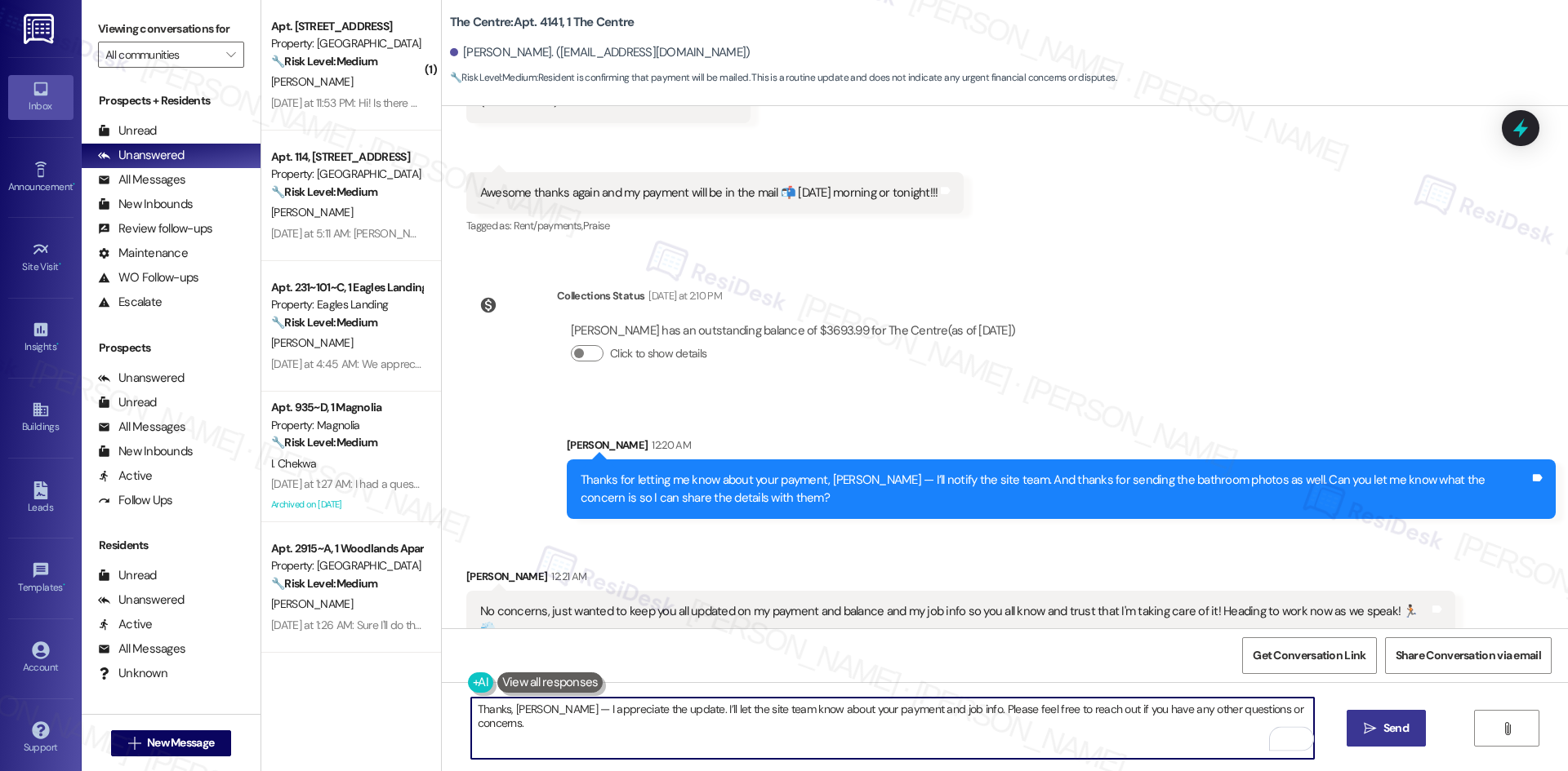
type textarea "Thanks, Christopher — I appreciate the update. I’ll let the site team know abou…"
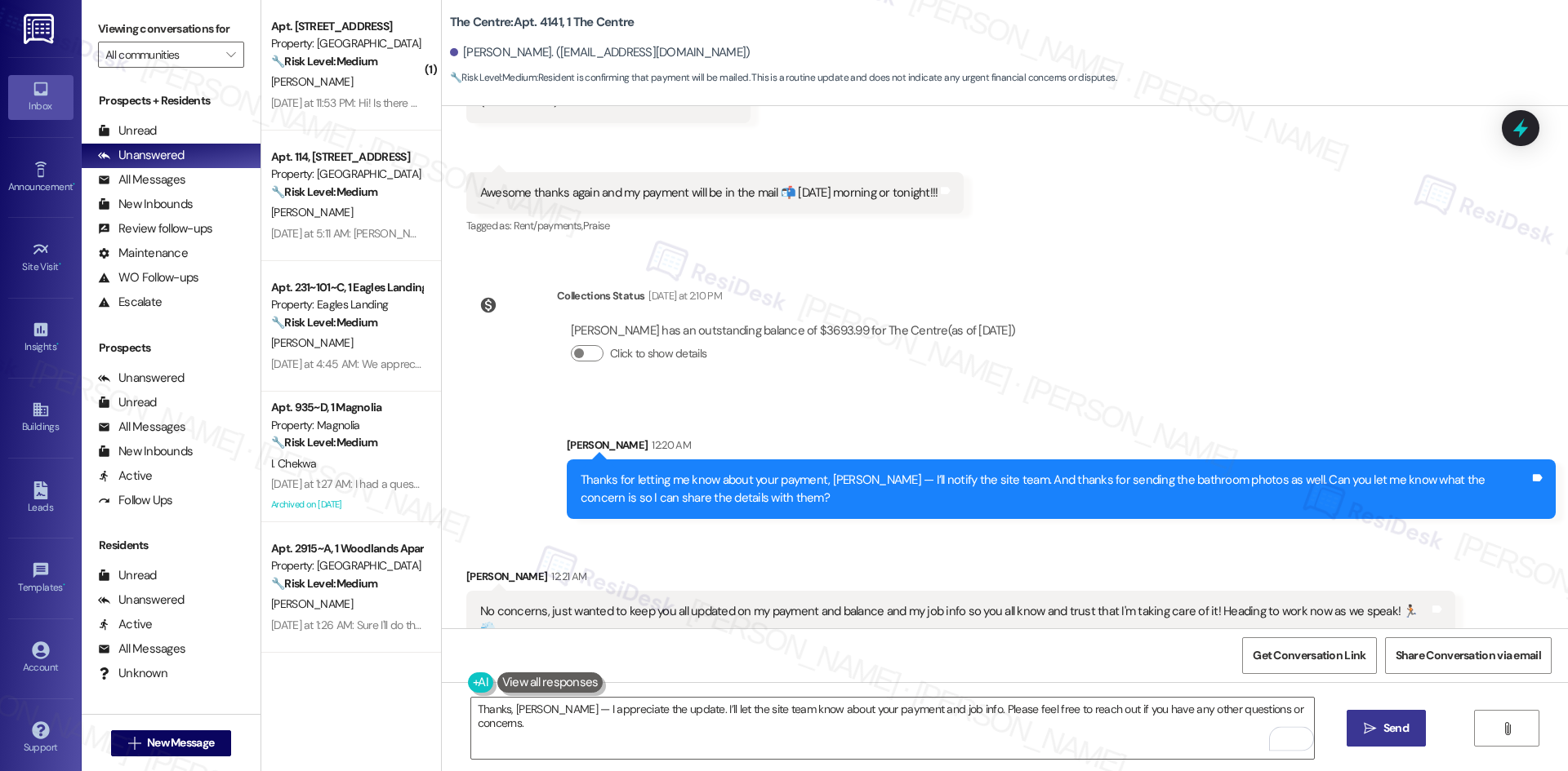
click at [1356, 732] on button " Send" at bounding box center [1387, 728] width 80 height 37
click at [1116, 339] on div "Survey, sent via SMS Residesk Automated Survey Jul 01, 2025 at 12:28 AM Hi Chri…" at bounding box center [1004, 367] width 1126 height 523
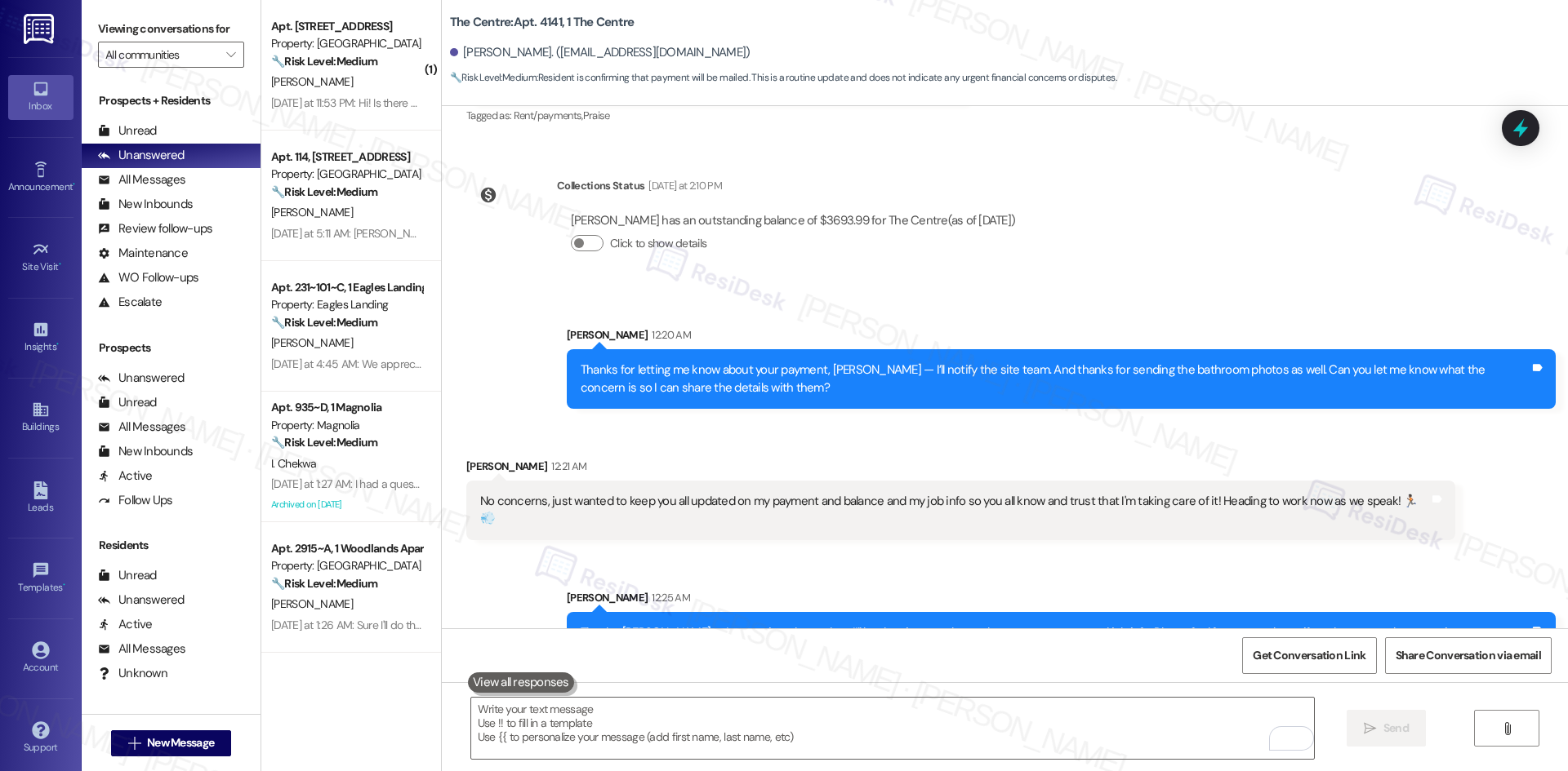
scroll to position [7728, 0]
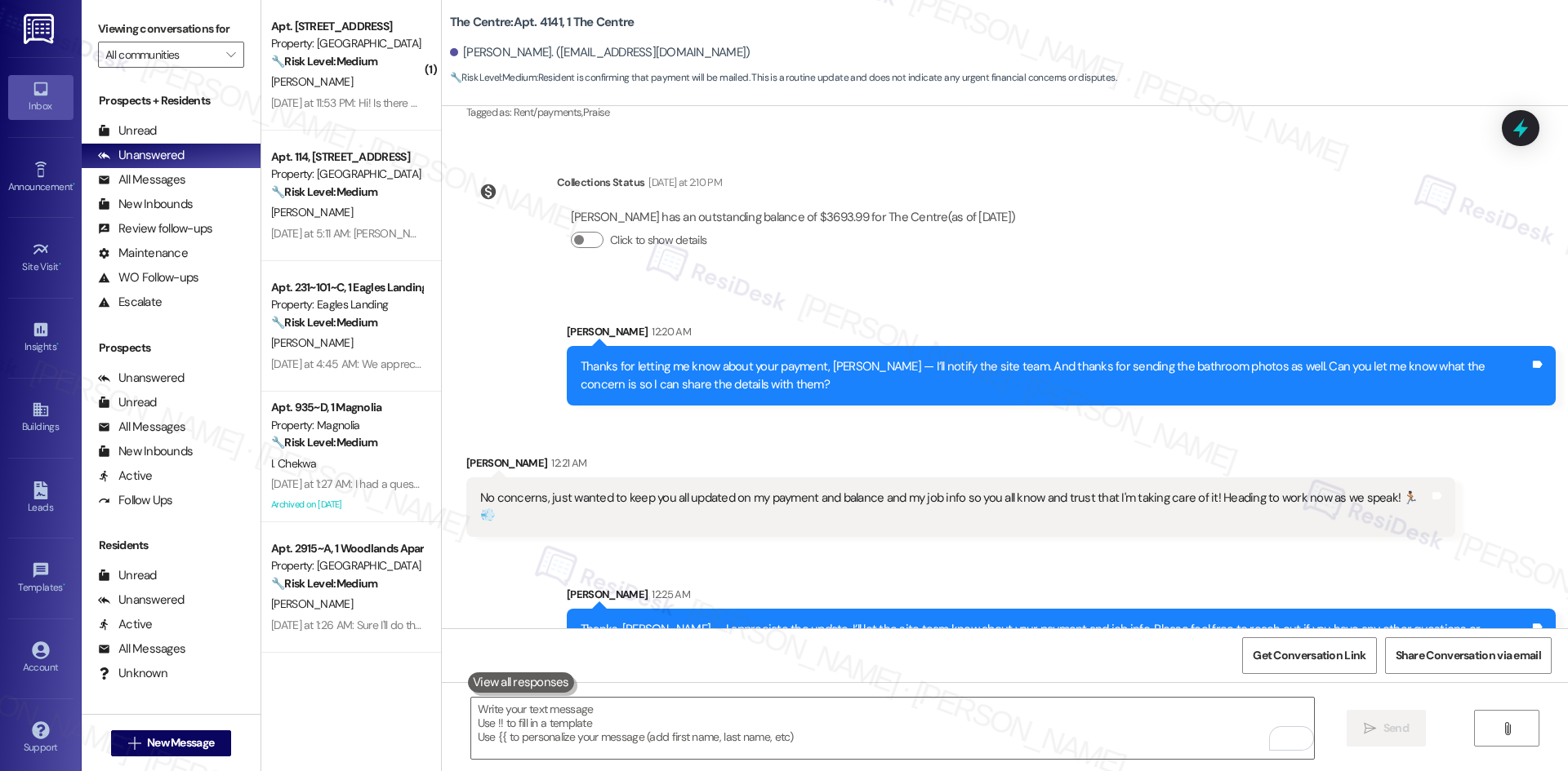
click at [917, 574] on div "Sent via SMS Sarah 12:25 AM Thanks, Christopher — I appreciate the update. I’ll…" at bounding box center [1061, 627] width 1013 height 107
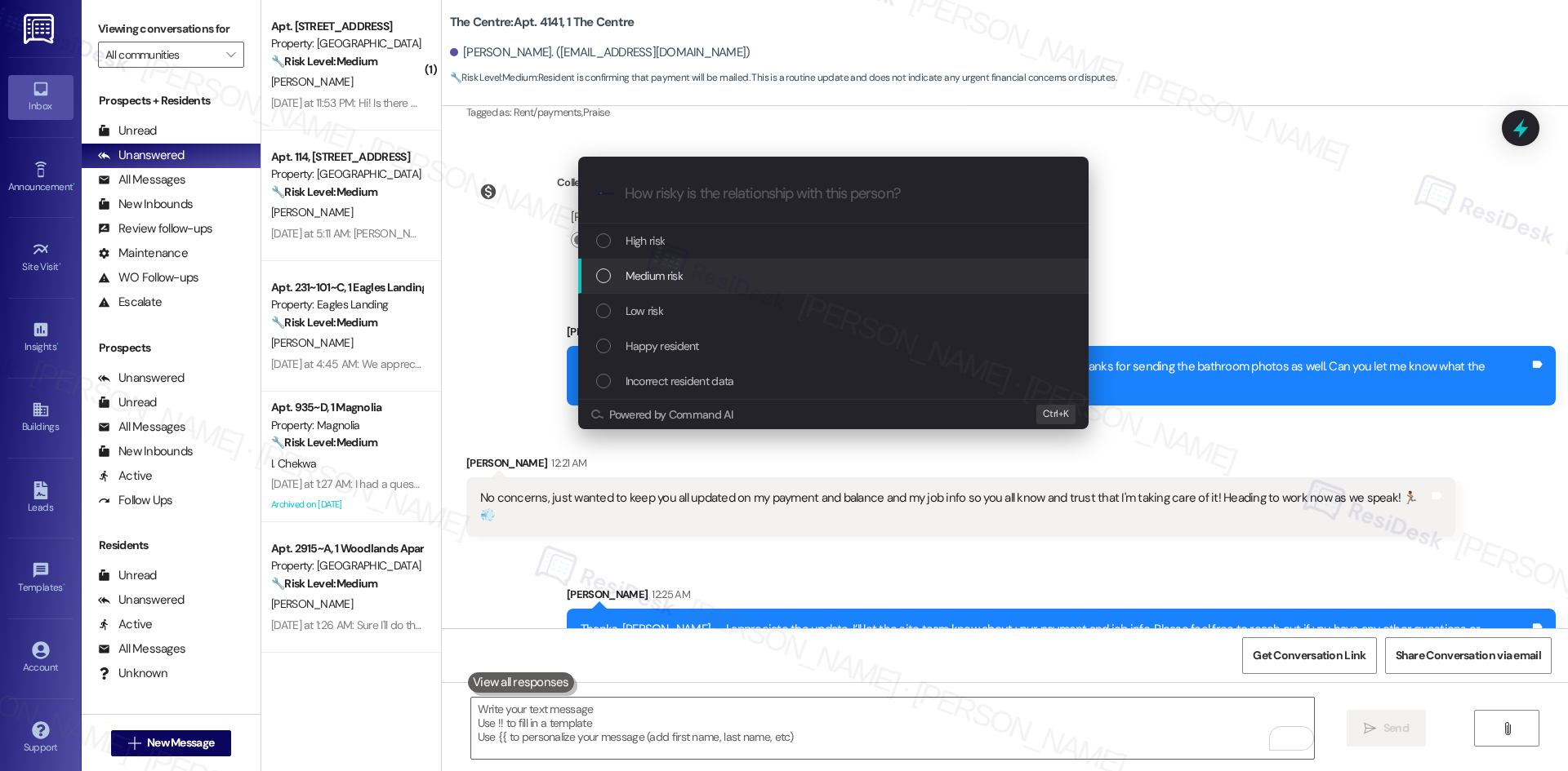
click at [696, 285] on div "Medium risk" at bounding box center [834, 275] width 477 height 18
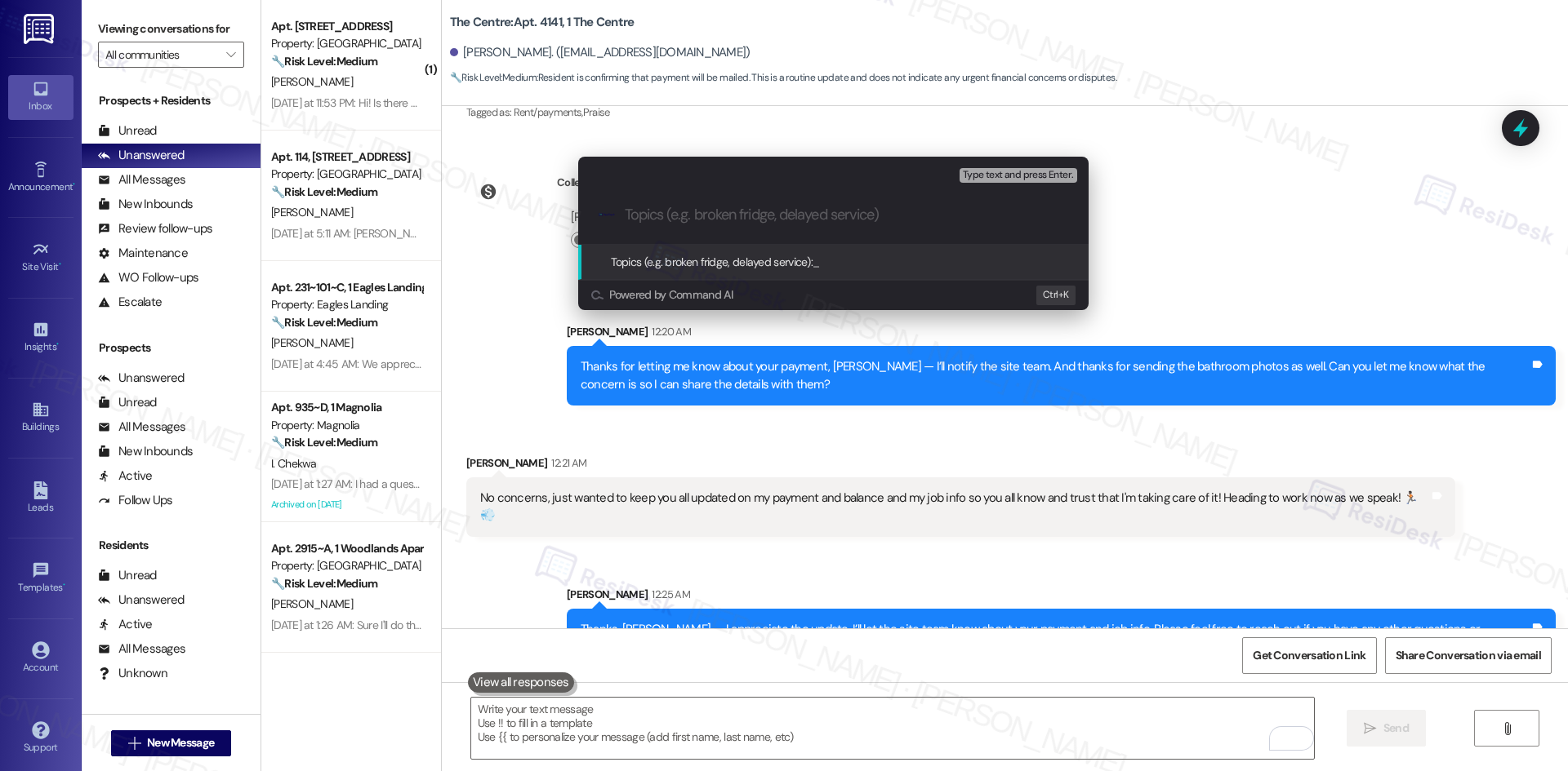
click at [720, 217] on input "Topics (e.g. broken fridge, delayed service)" at bounding box center [846, 215] width 443 height 17
paste input "Payment and Job Update"
type input "Payment and Job Update"
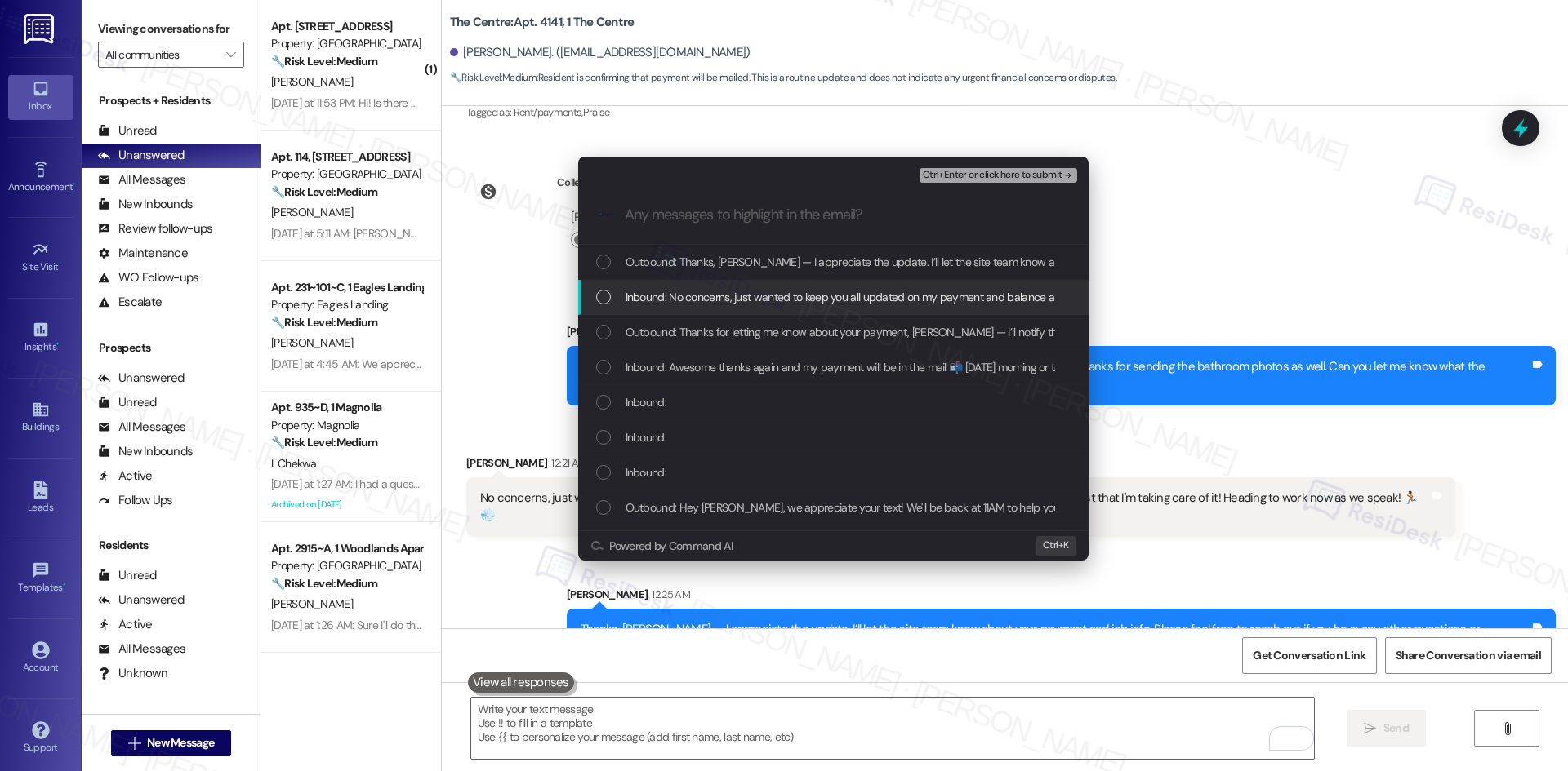
click at [771, 304] on span "Inbound: No concerns, just wanted to keep you all updated on my payment and bal…" at bounding box center [1091, 297] width 930 height 18
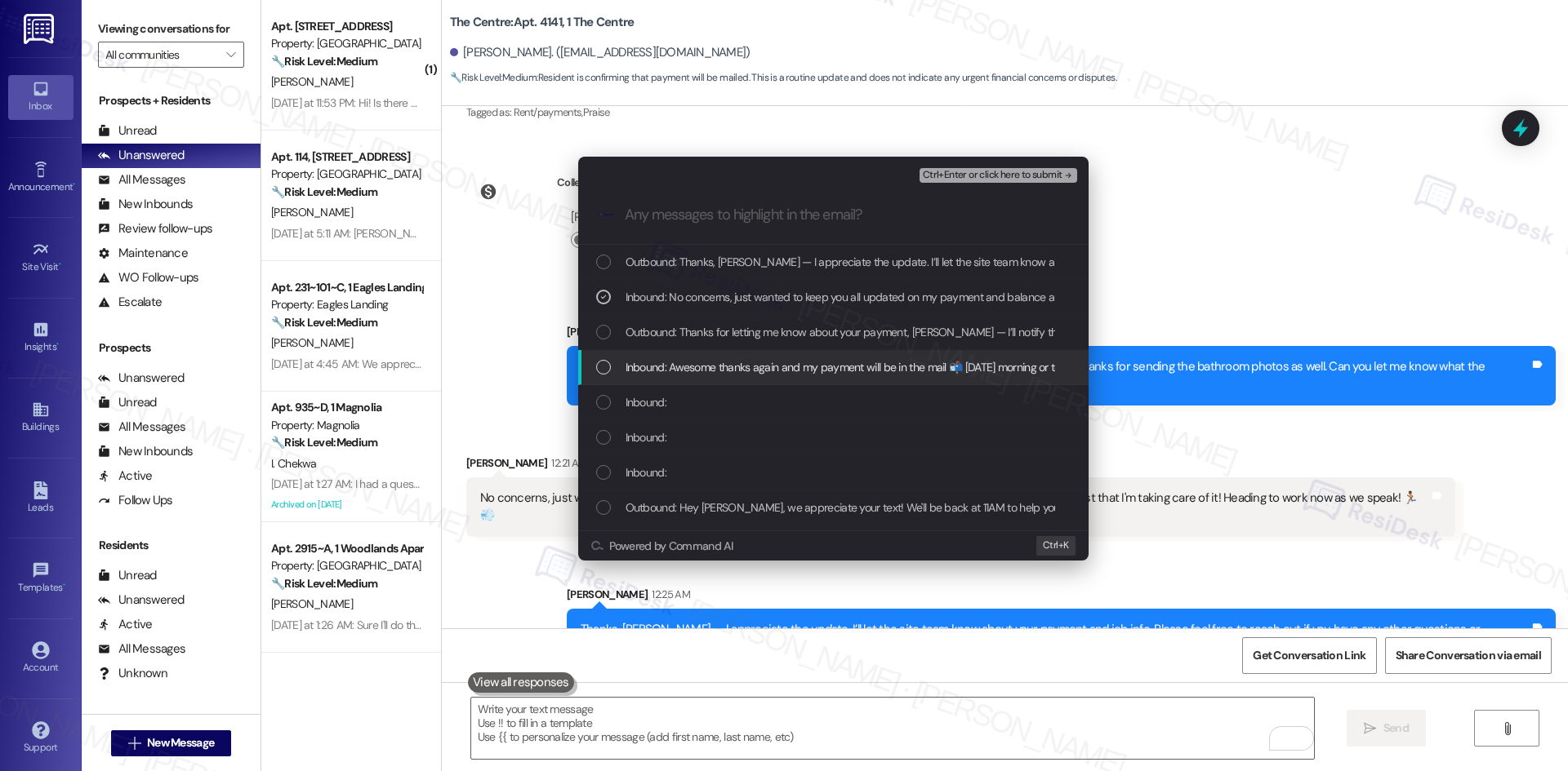
click at [797, 367] on span "Inbound: Awesome thanks again and my payment will be in the mail 📬 tomorrow mor…" at bounding box center [859, 367] width 467 height 18
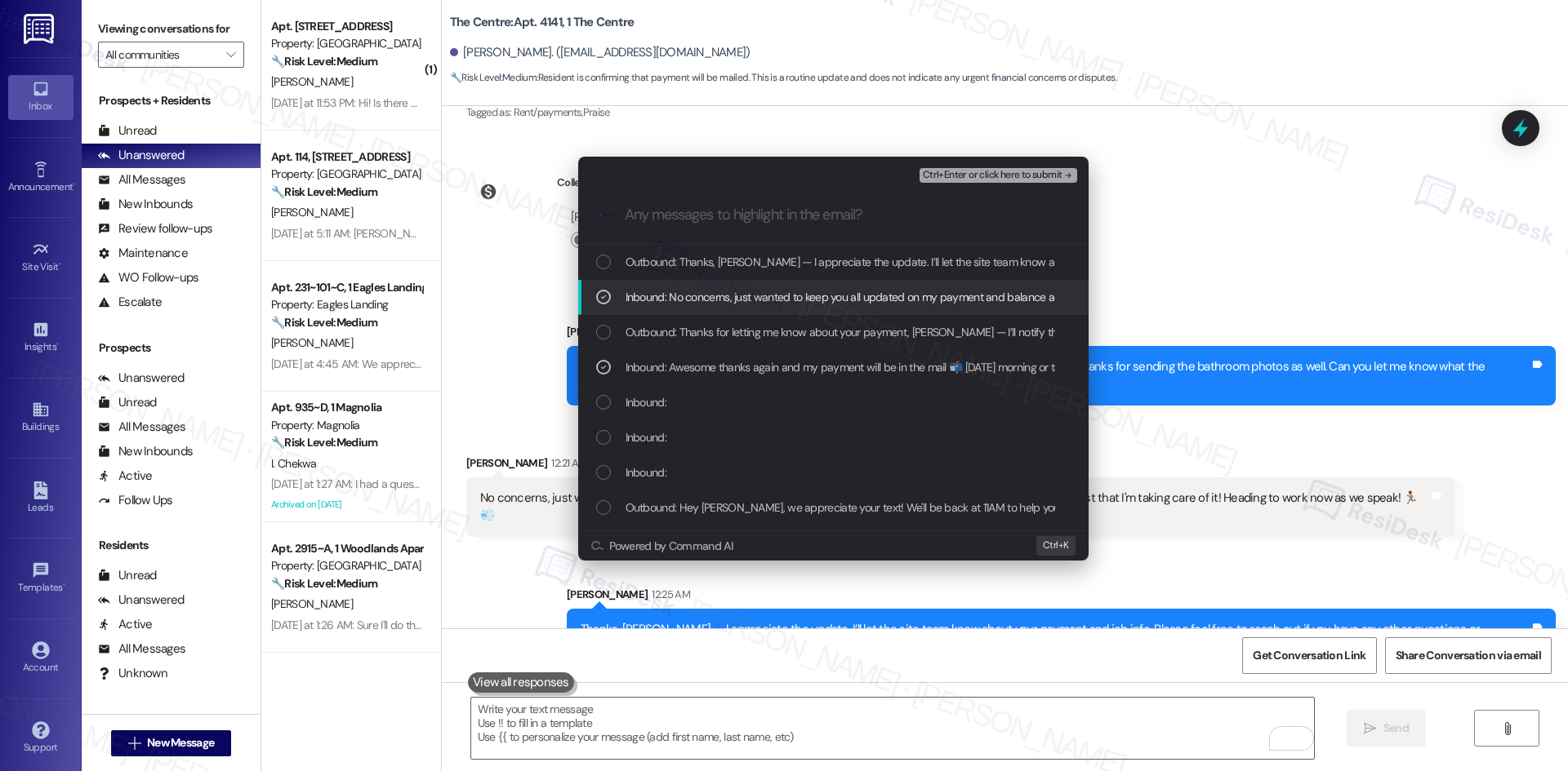
click at [1056, 170] on span "Ctrl+Enter or click here to submit" at bounding box center [993, 176] width 140 height 12
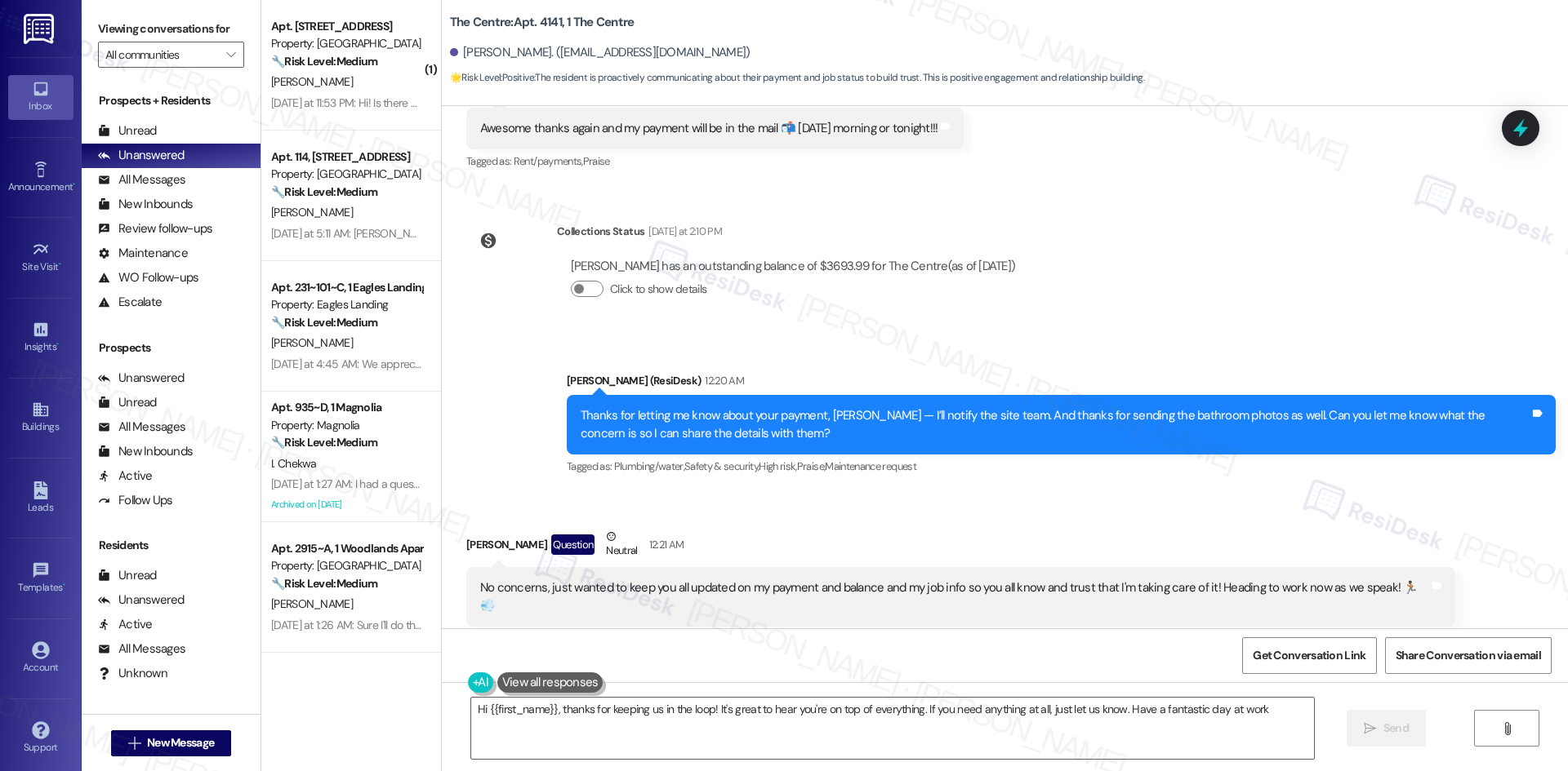
type textarea "Hi {{first_name}}, thanks for keeping us in the loop! It's great to hear you're…"
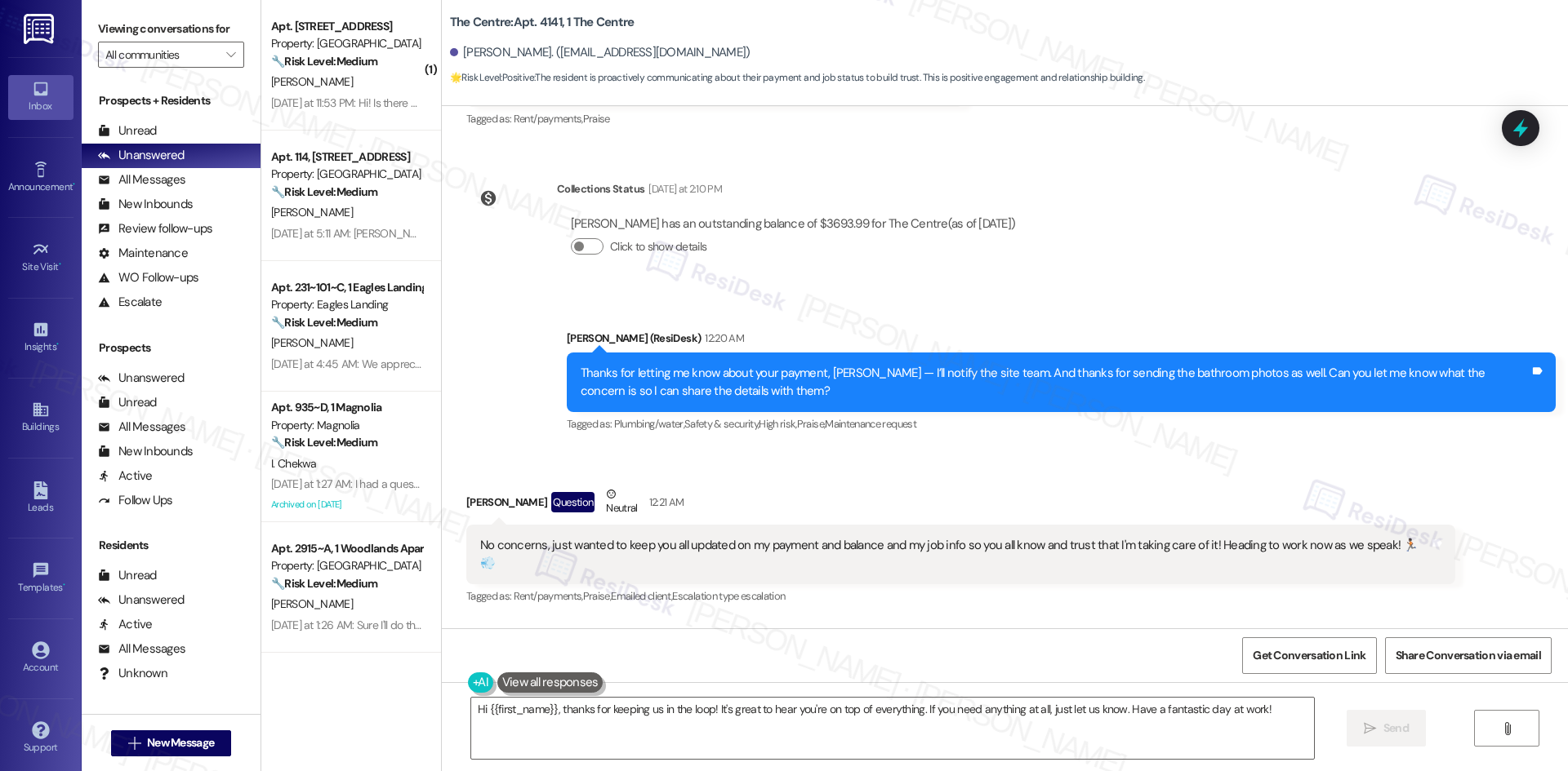
scroll to position [7818, 0]
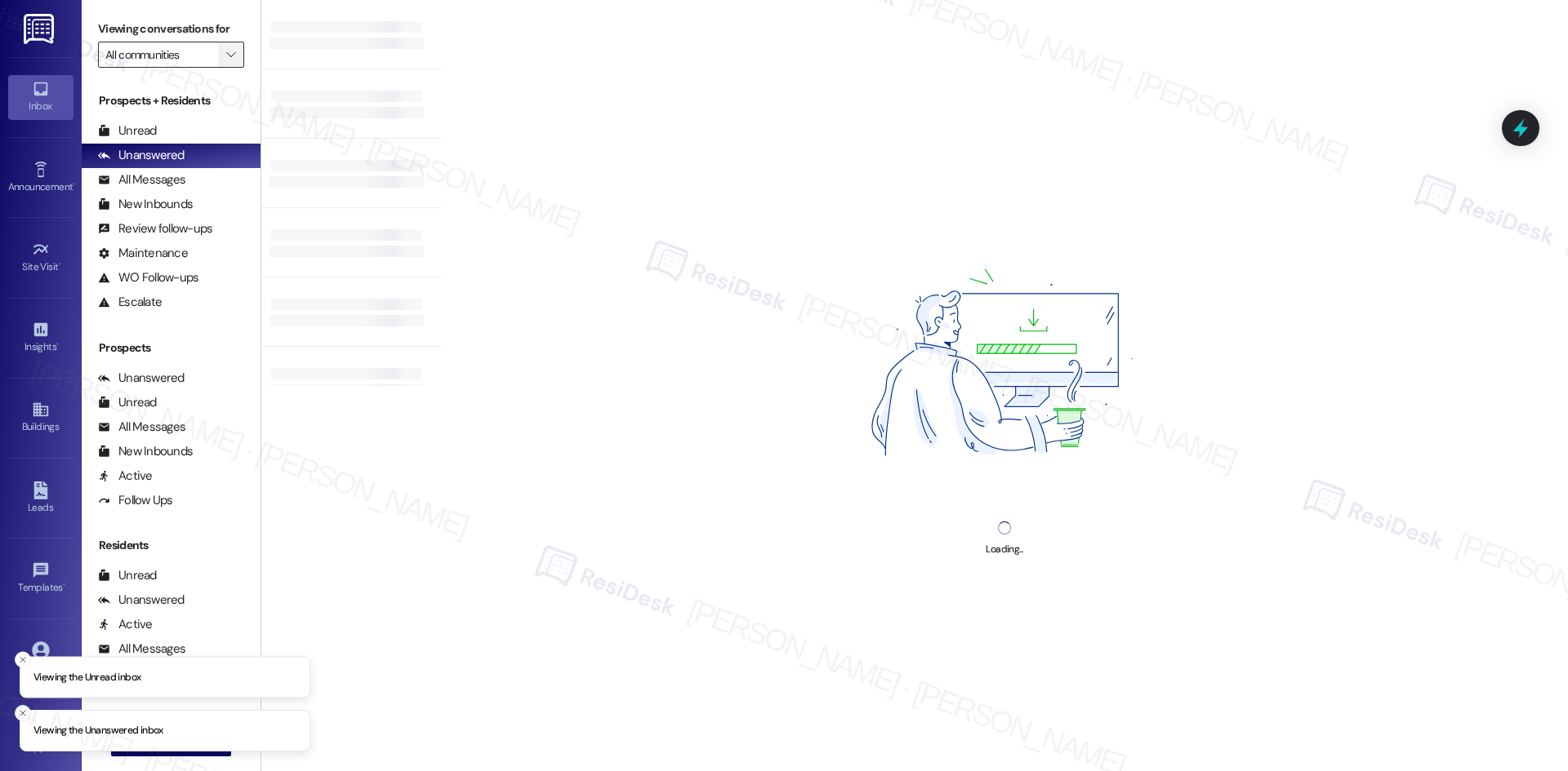
click at [226, 55] on icon "" at bounding box center [230, 54] width 9 height 13
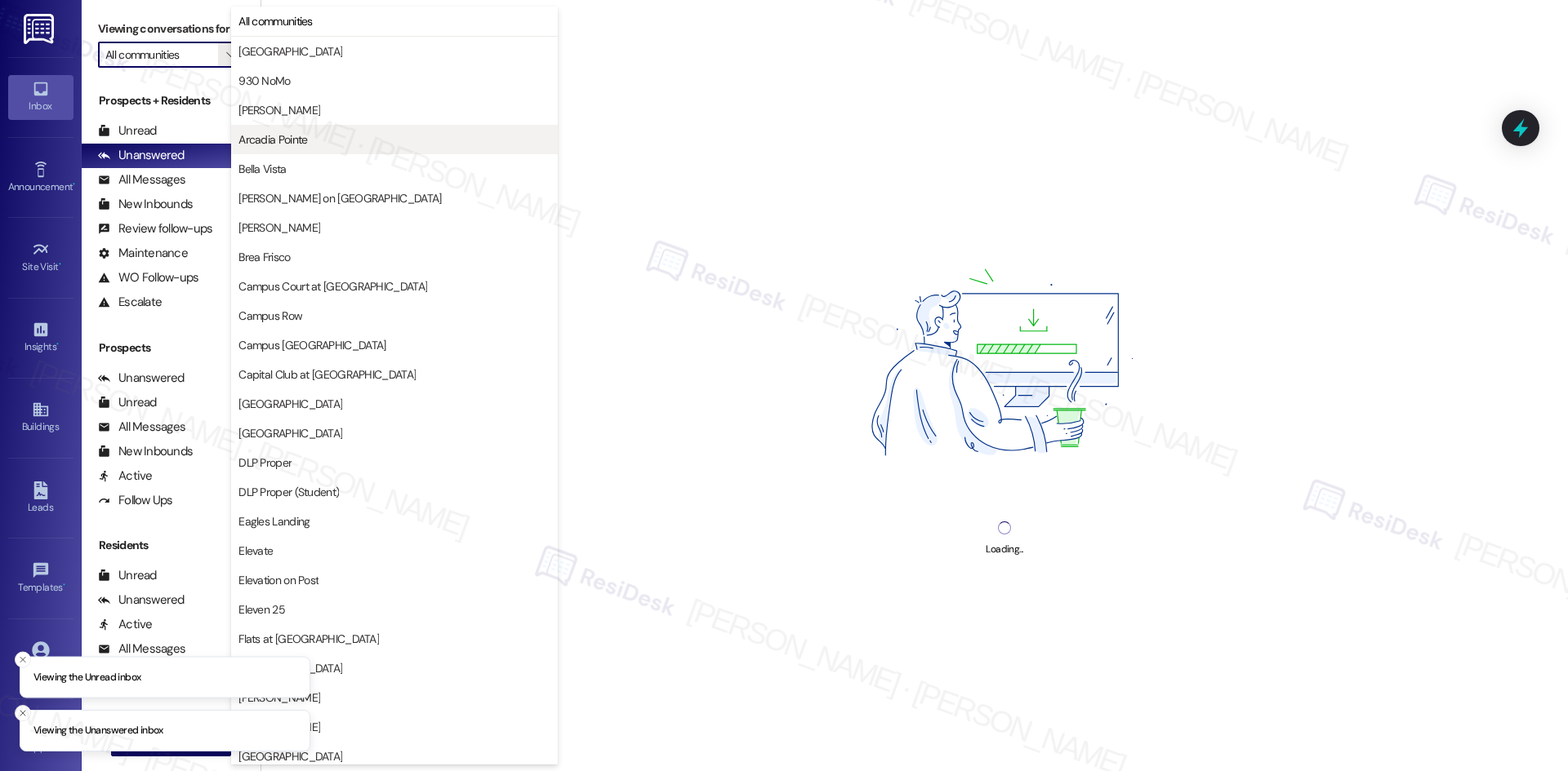
click at [308, 141] on span "Arcadia Pointe" at bounding box center [394, 139] width 311 height 16
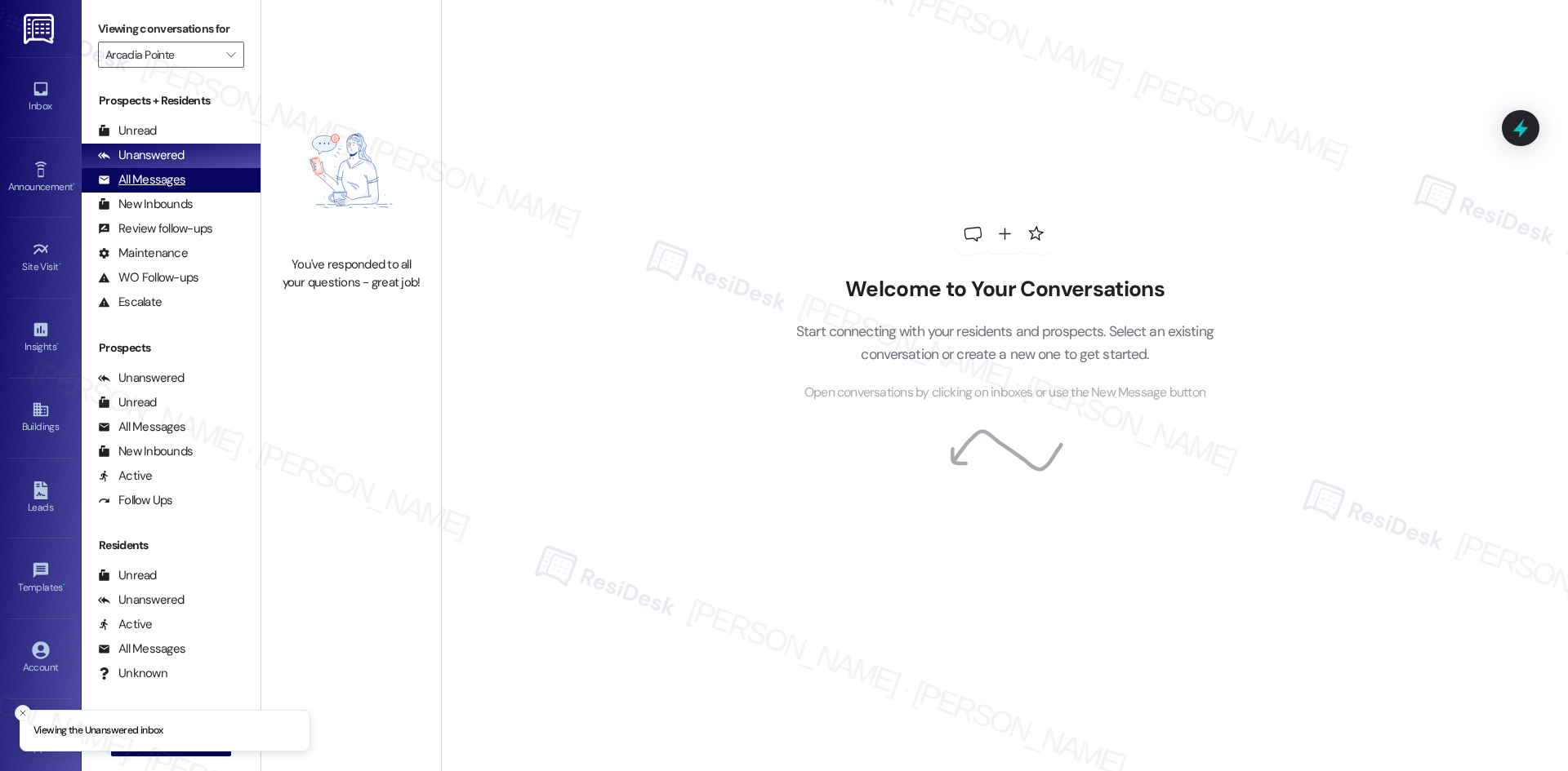
click at [181, 181] on div "All Messages" at bounding box center [142, 180] width 87 height 17
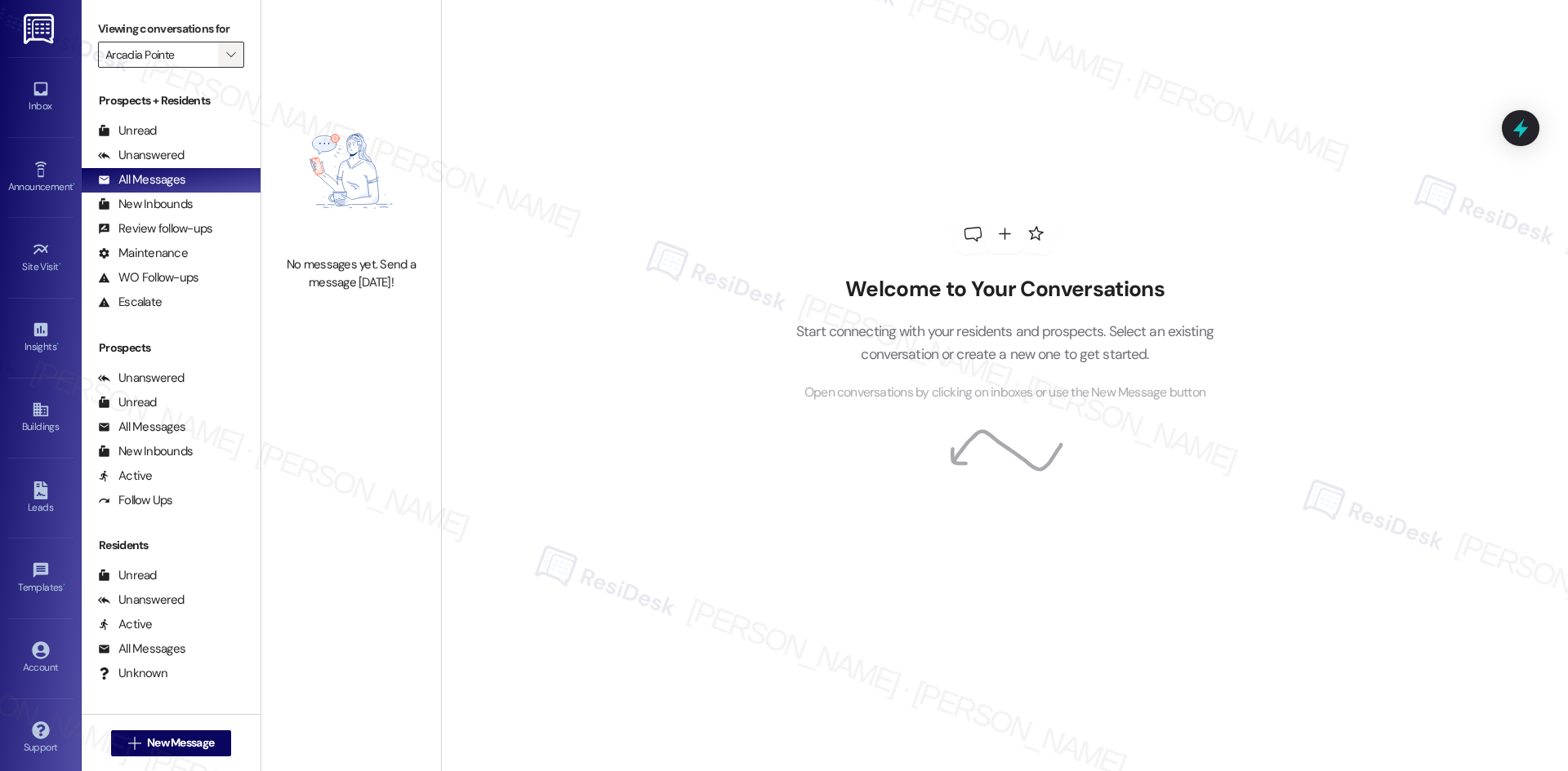
click at [223, 54] on span "" at bounding box center [231, 54] width 16 height 26
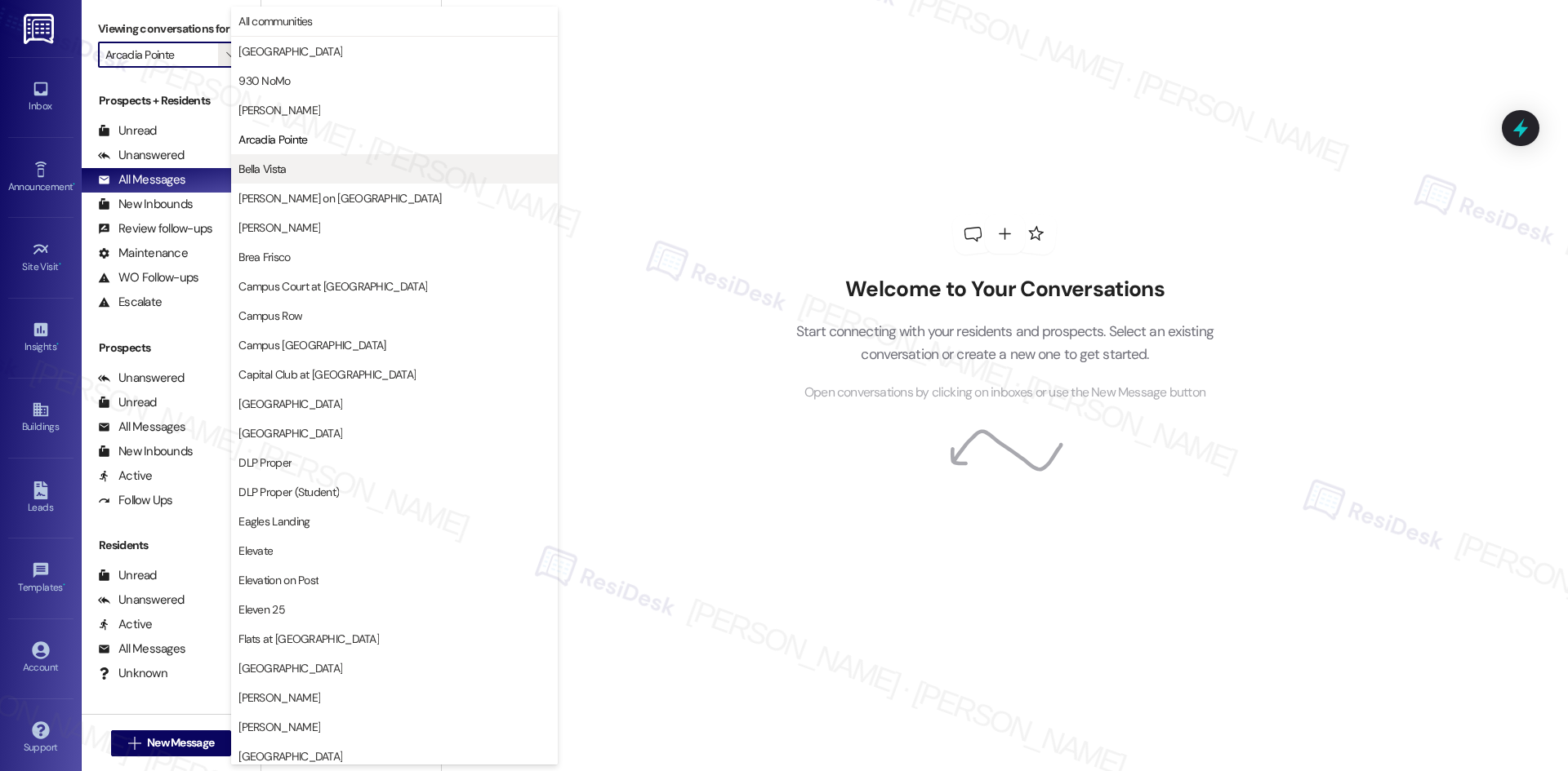
click at [323, 168] on span "Bella Vista" at bounding box center [394, 169] width 311 height 16
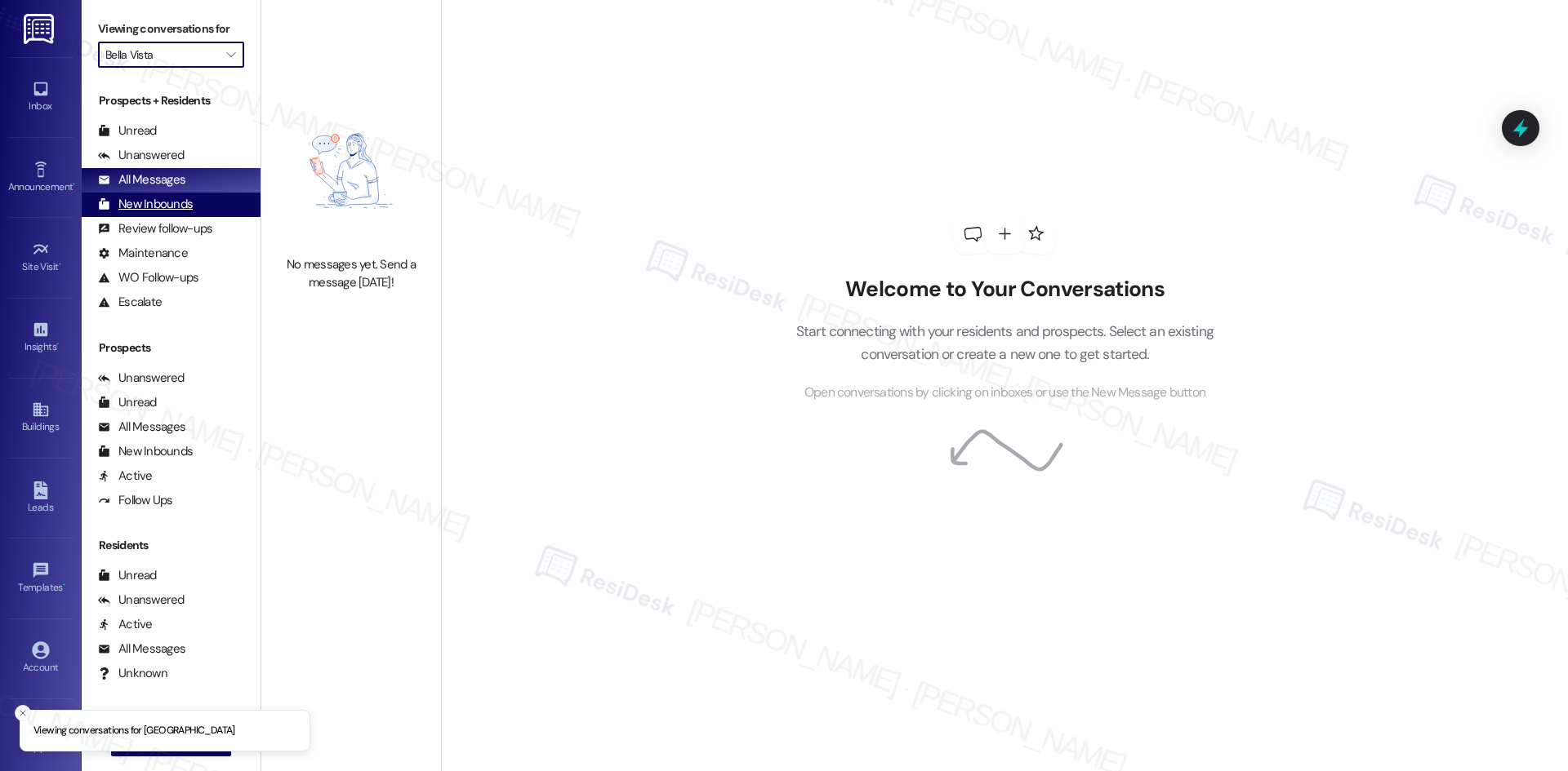
click at [178, 204] on div "New Inbounds" at bounding box center [146, 205] width 95 height 17
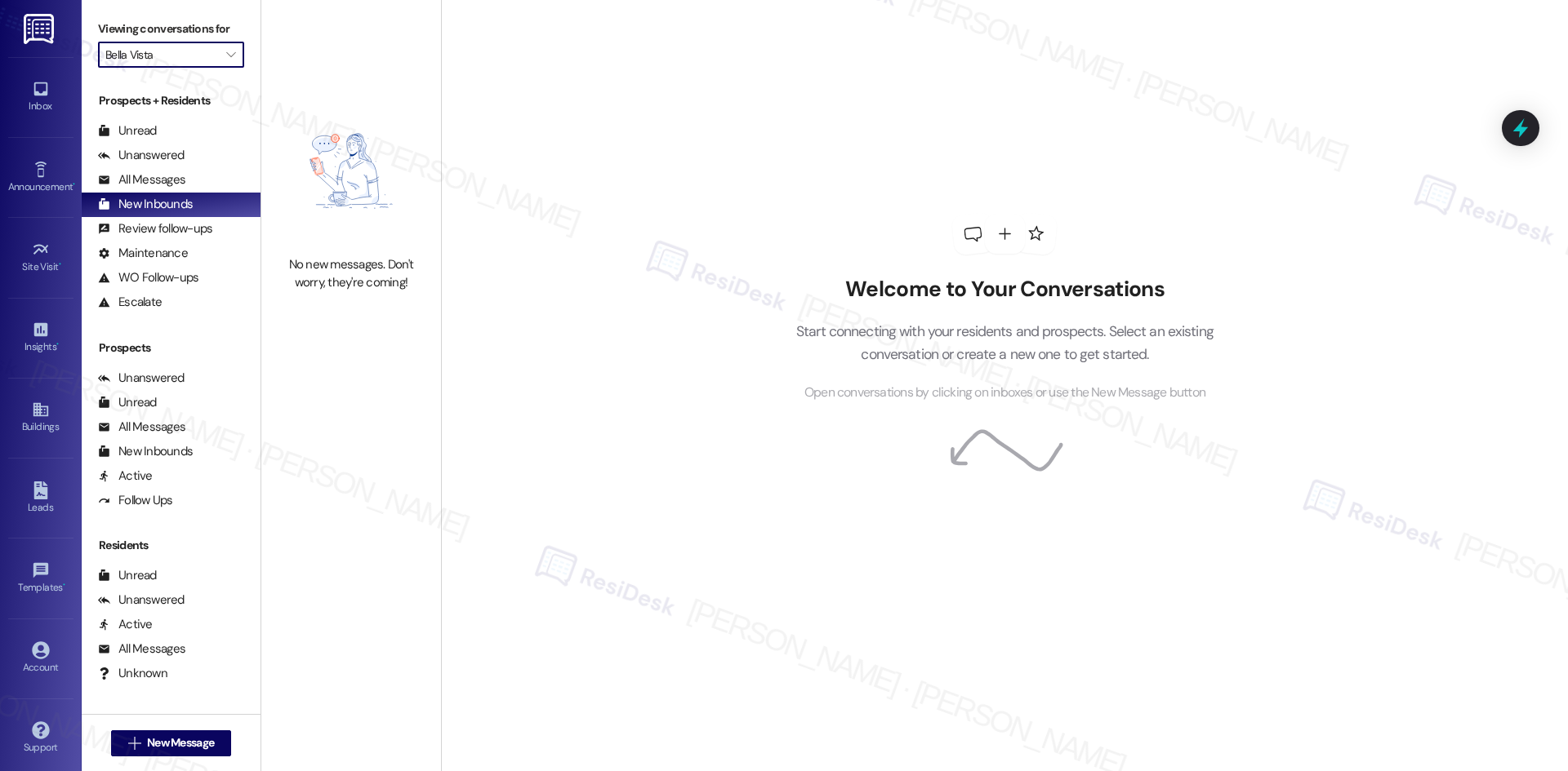
click at [188, 60] on input "Bella Vista" at bounding box center [162, 54] width 113 height 26
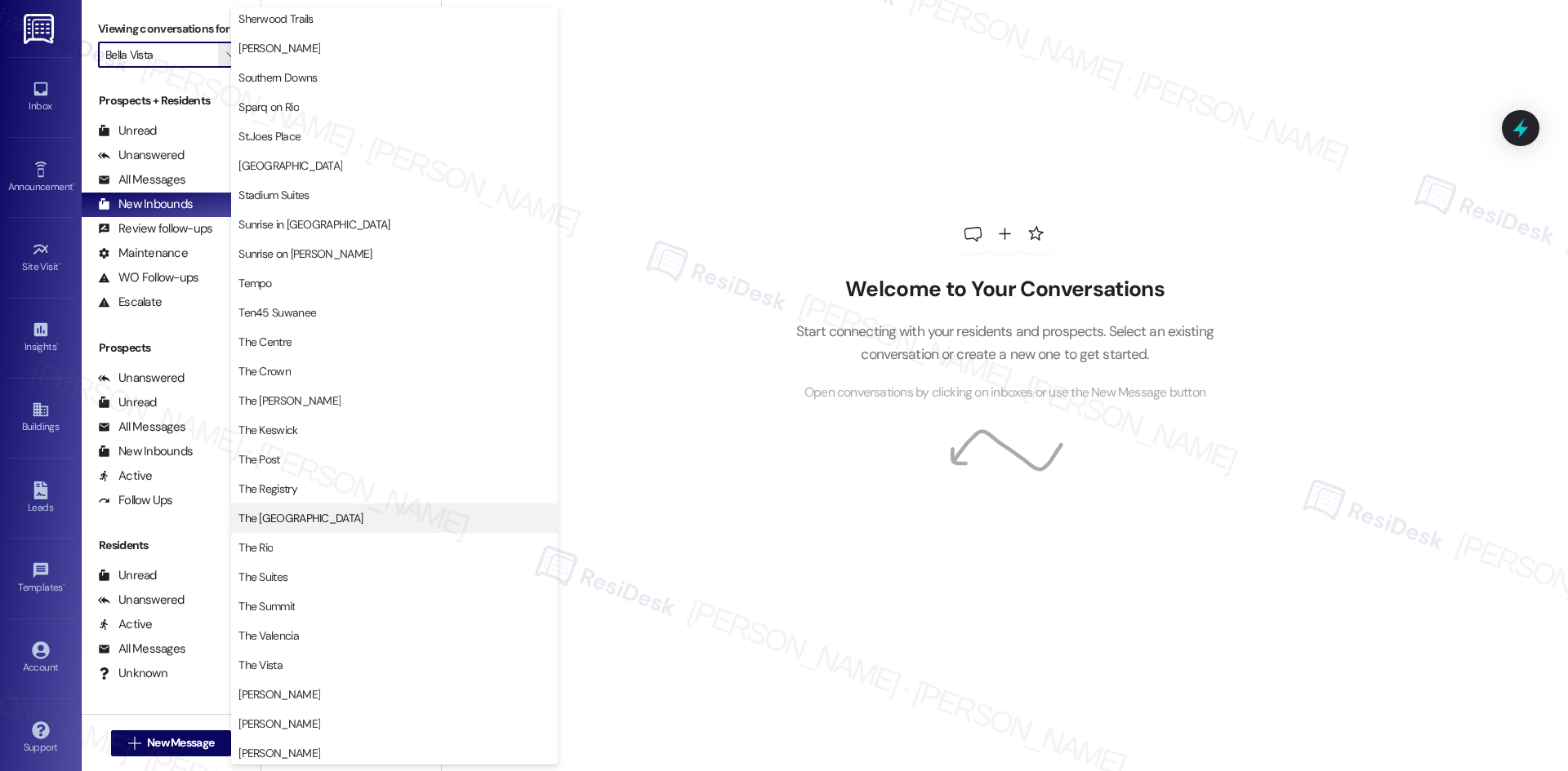
scroll to position [980, 0]
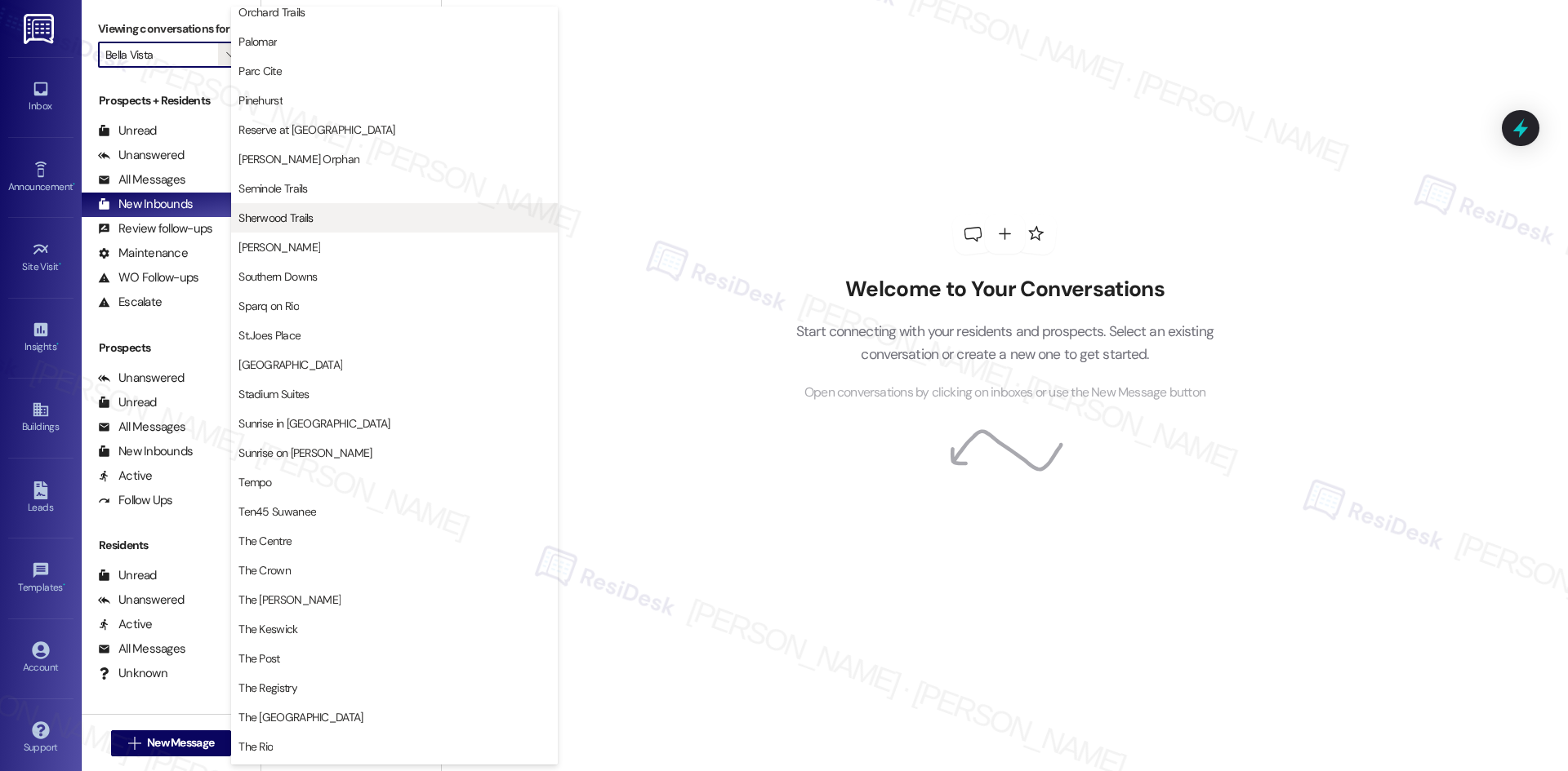
click at [394, 214] on span "Sherwood Trails" at bounding box center [394, 217] width 311 height 16
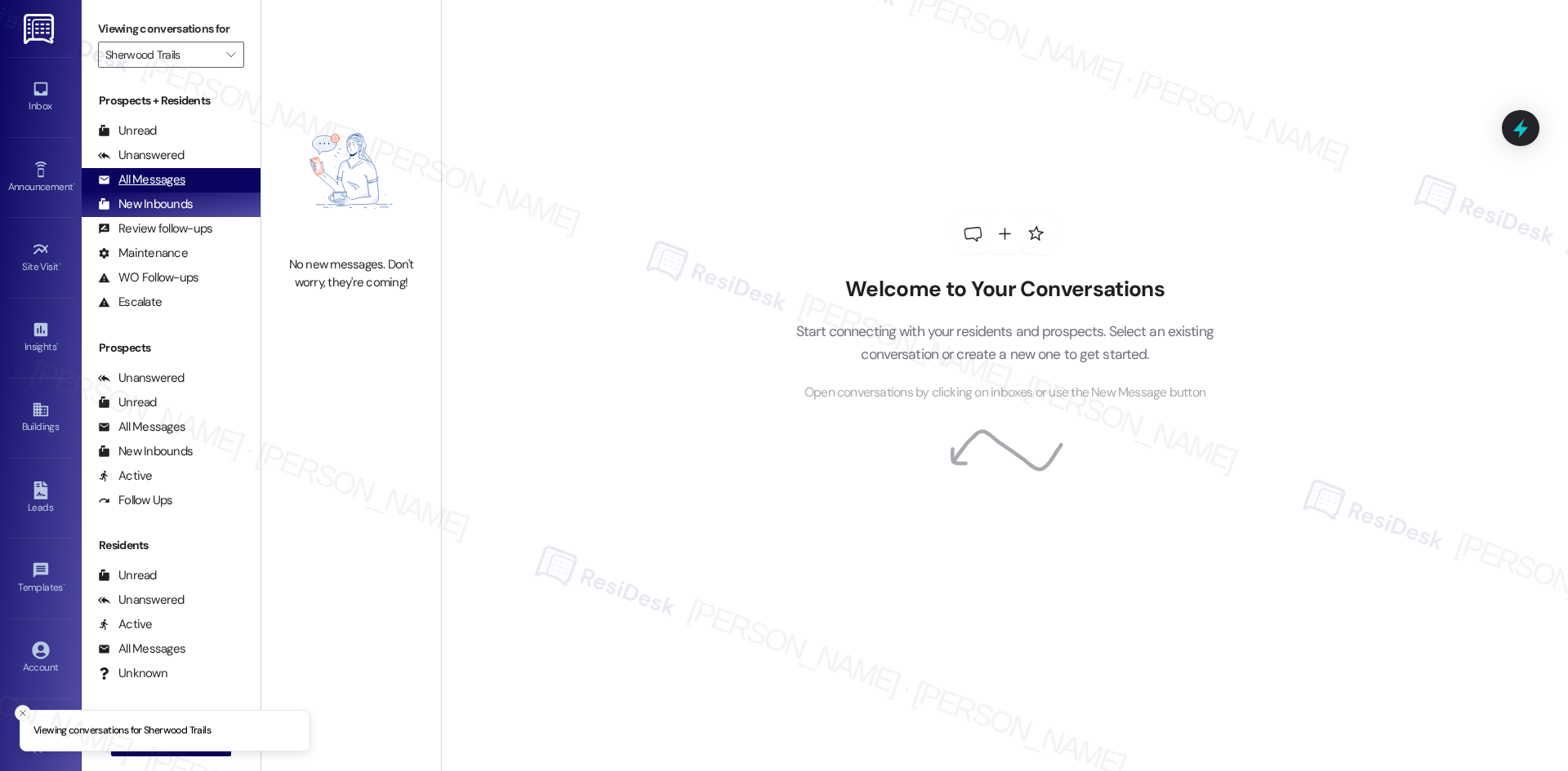
click at [202, 179] on div "All Messages (undefined)" at bounding box center [171, 179] width 179 height 24
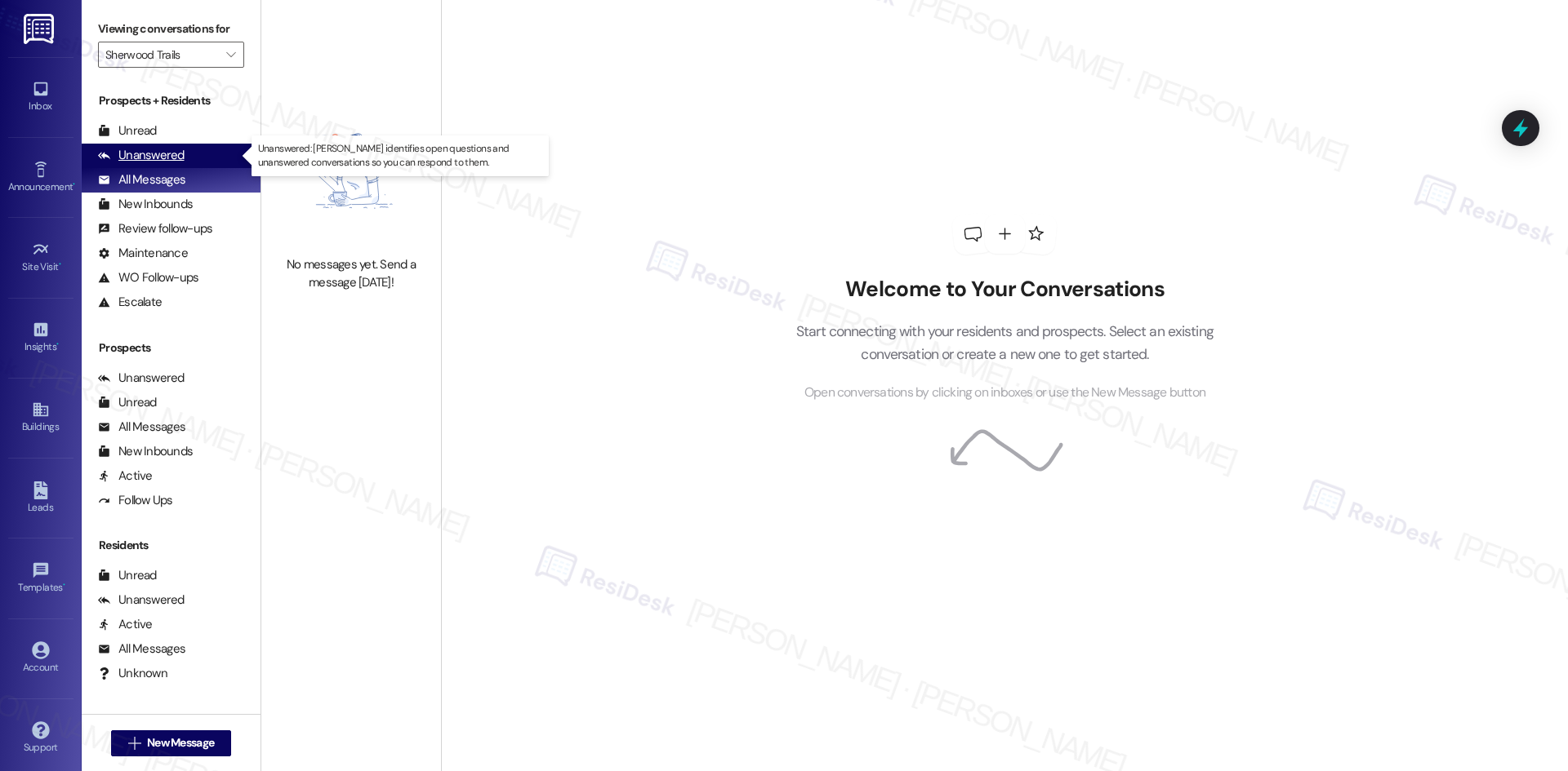
click at [204, 159] on div "Unanswered (0)" at bounding box center [171, 155] width 179 height 24
click at [207, 178] on div "All Messages (undefined)" at bounding box center [171, 179] width 179 height 24
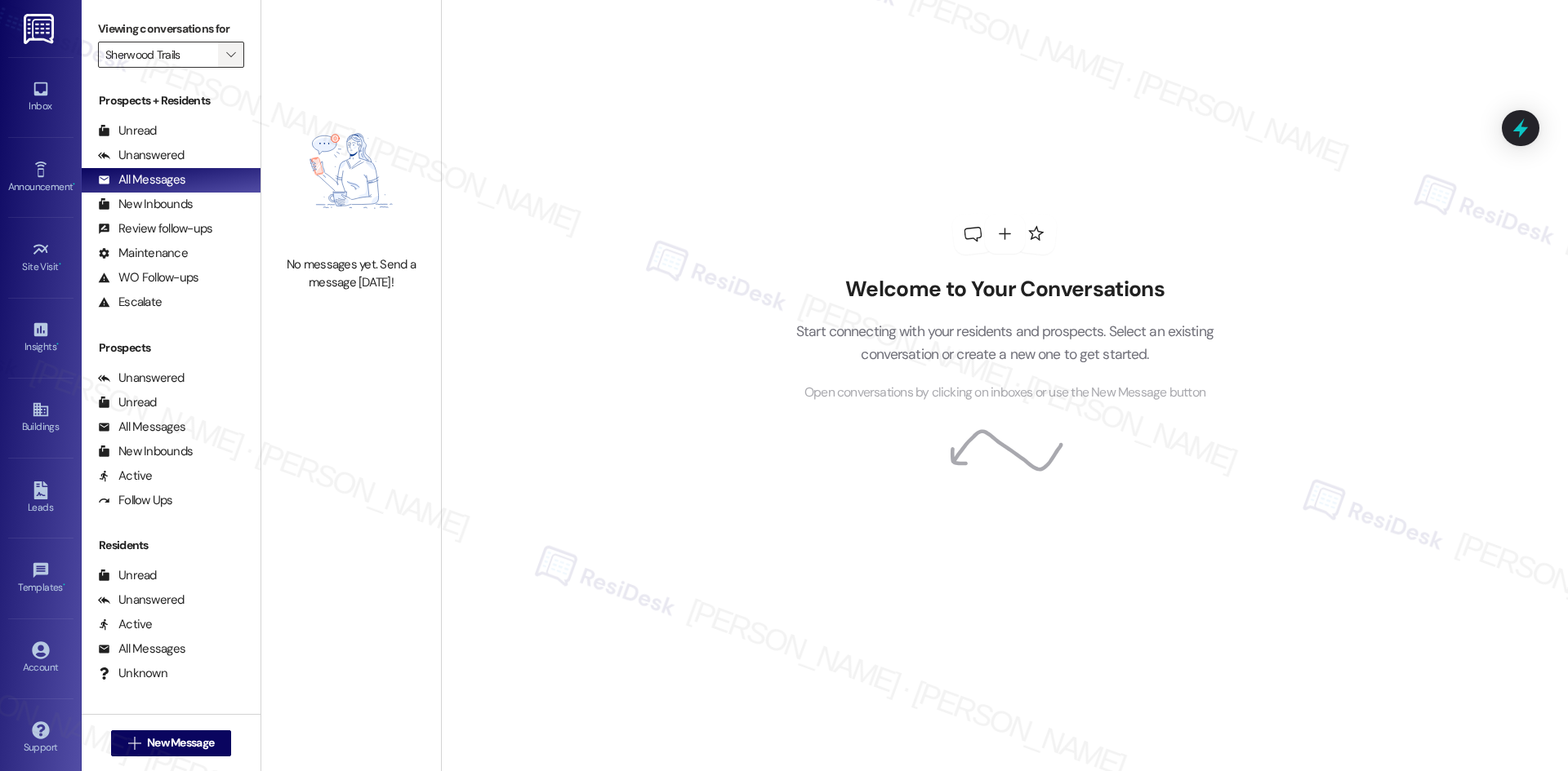
click at [226, 52] on icon "" at bounding box center [230, 54] width 9 height 13
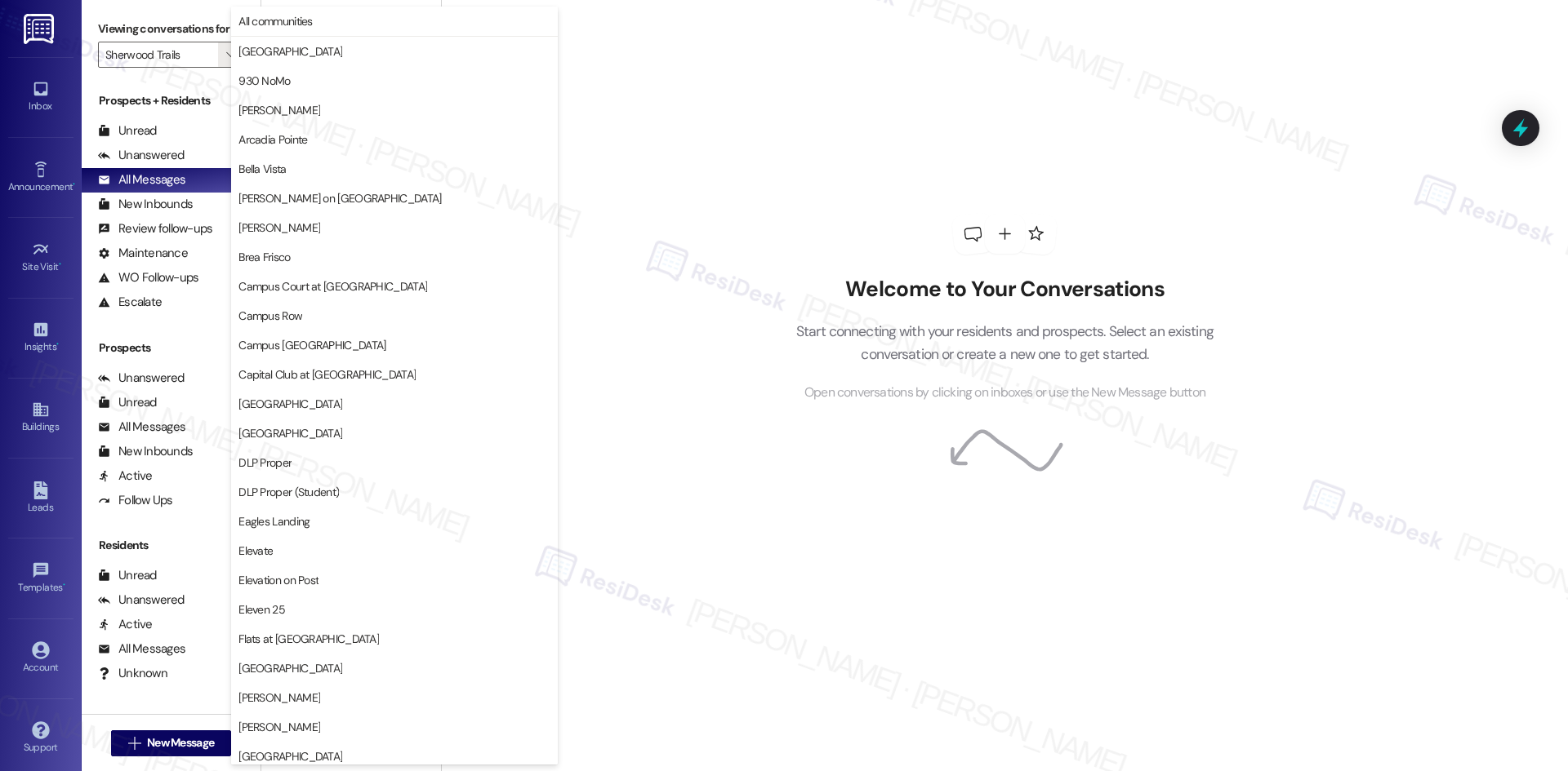
click at [667, 165] on div "Welcome to Your Conversations Start connecting with your residents and prospect…" at bounding box center [1003, 385] width 1127 height 771
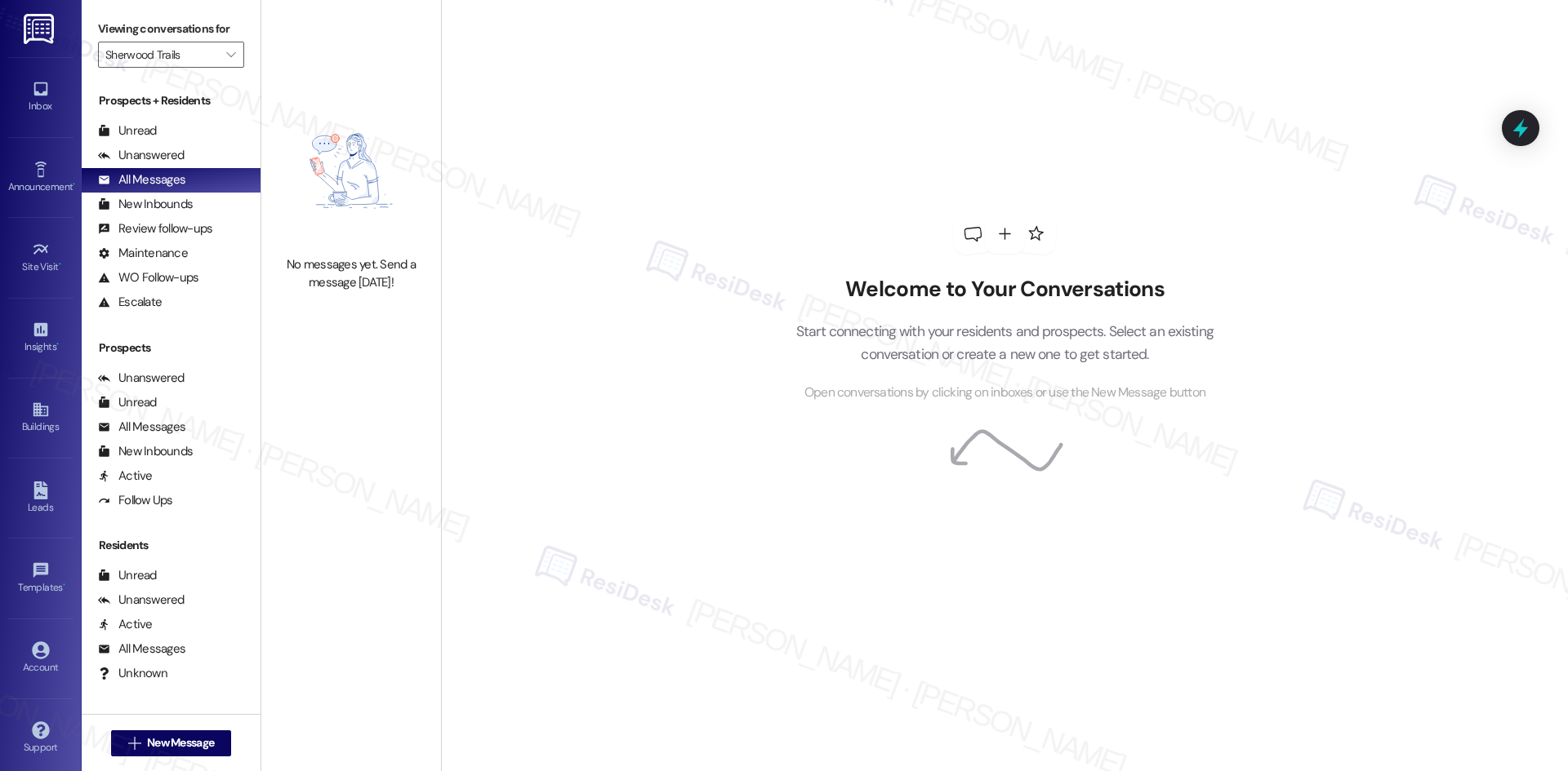
click at [408, 87] on div "No messages yet. Send a message today!" at bounding box center [350, 193] width 180 height 386
click at [196, 160] on div "Unanswered (0)" at bounding box center [171, 155] width 179 height 24
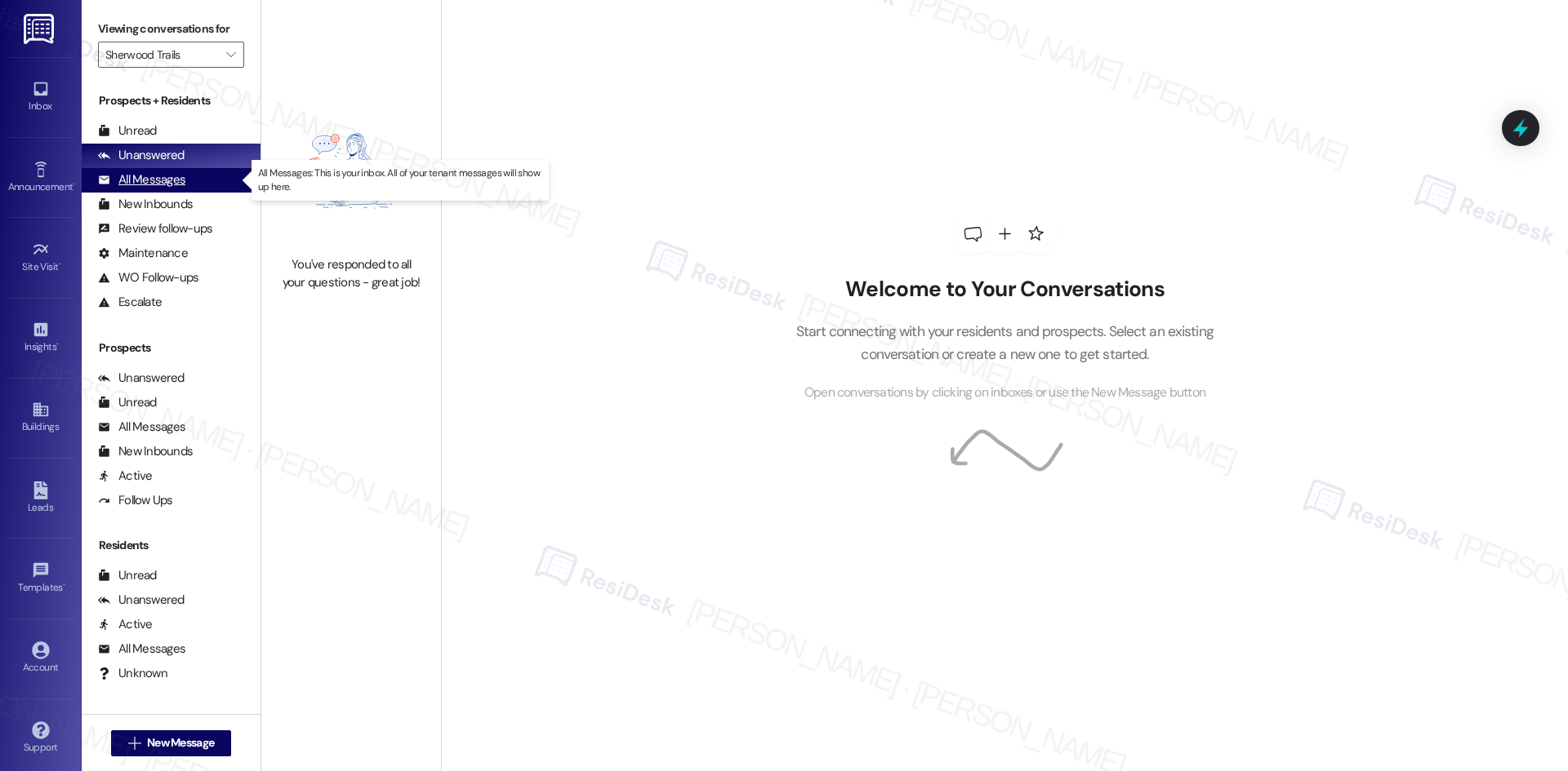
click at [195, 179] on div "All Messages (undefined)" at bounding box center [171, 179] width 179 height 24
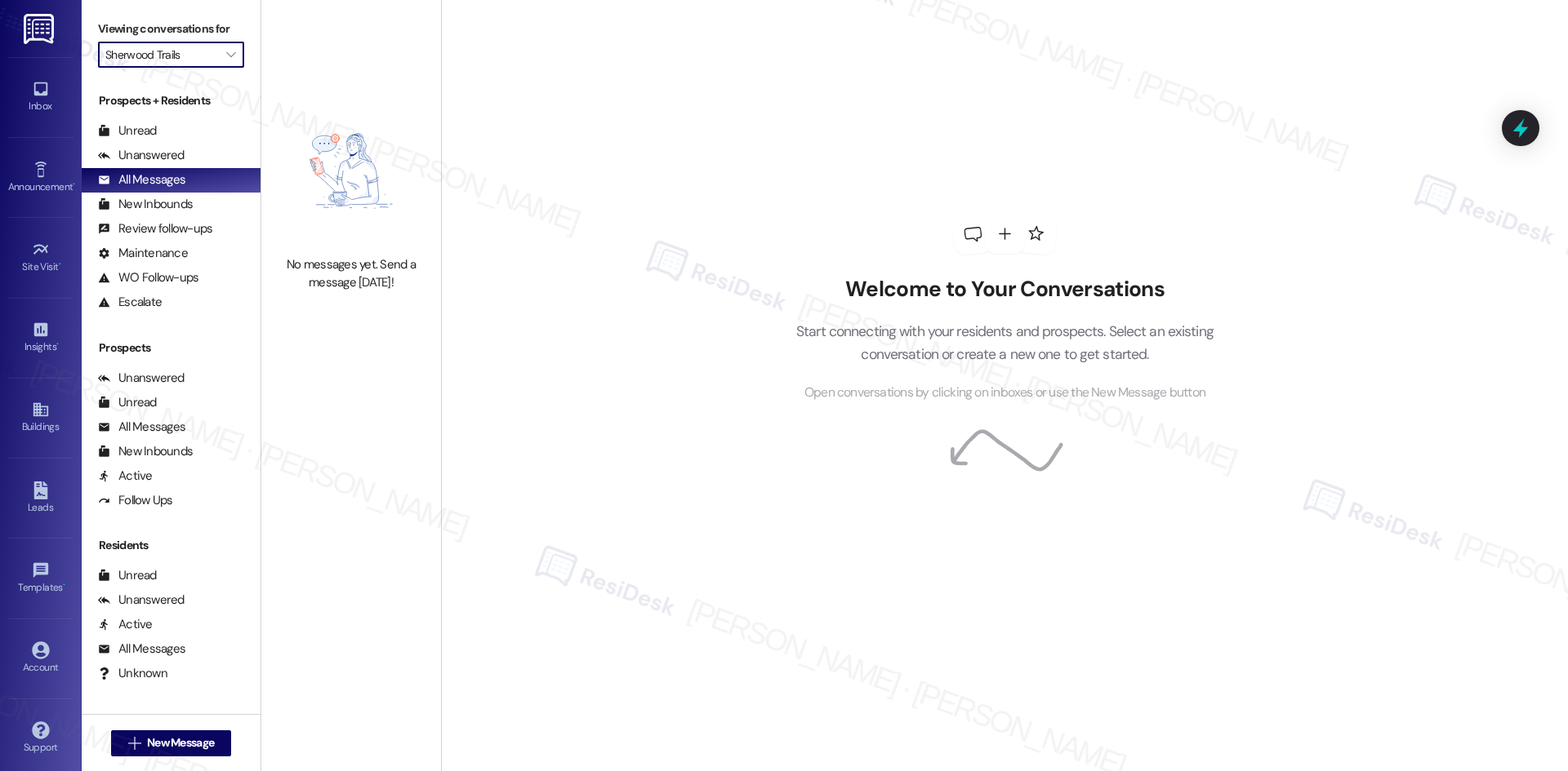
click at [196, 54] on input "Sherwood Trails" at bounding box center [162, 54] width 113 height 26
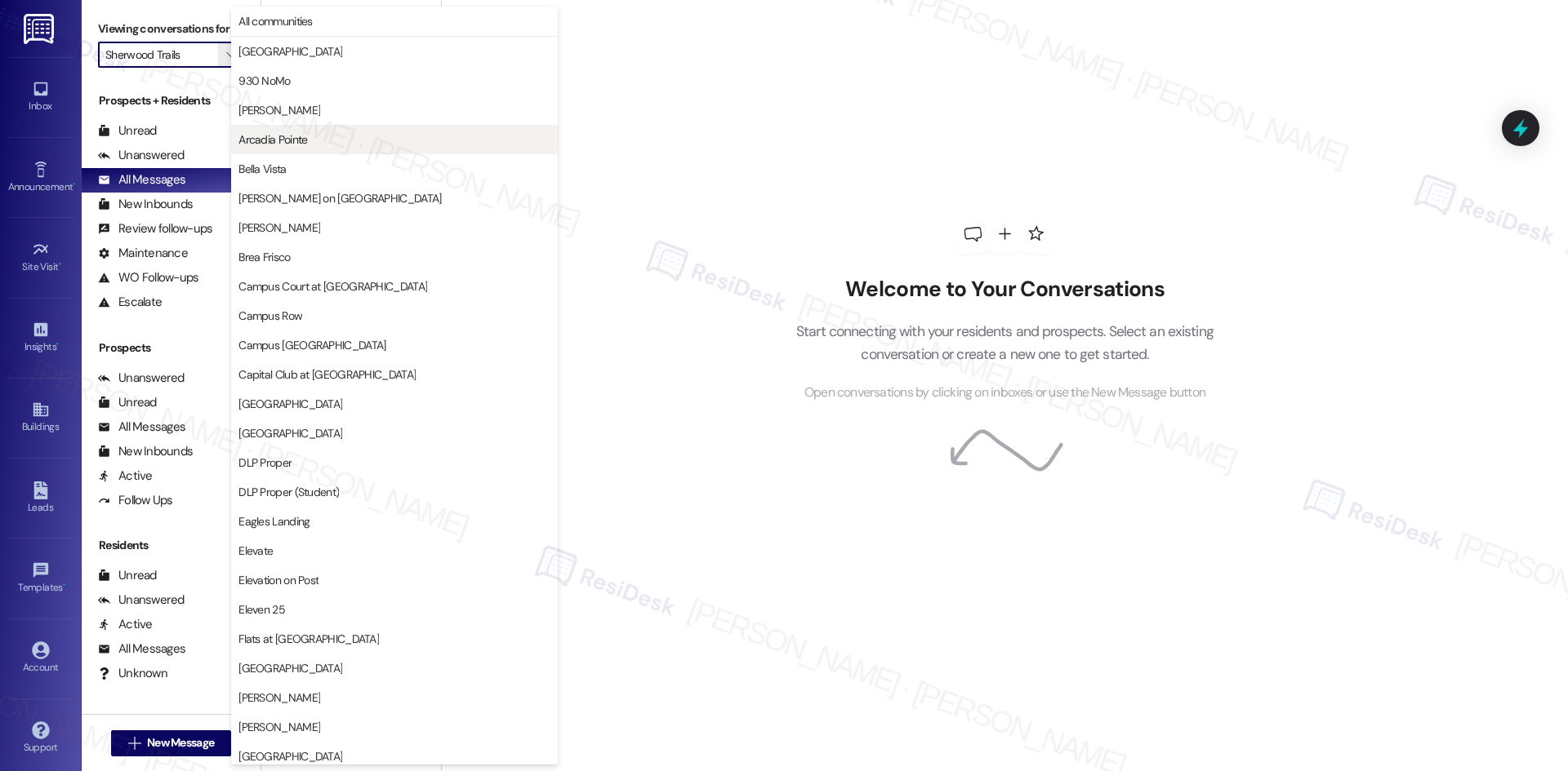
click at [350, 136] on span "Arcadia Pointe" at bounding box center [394, 139] width 311 height 16
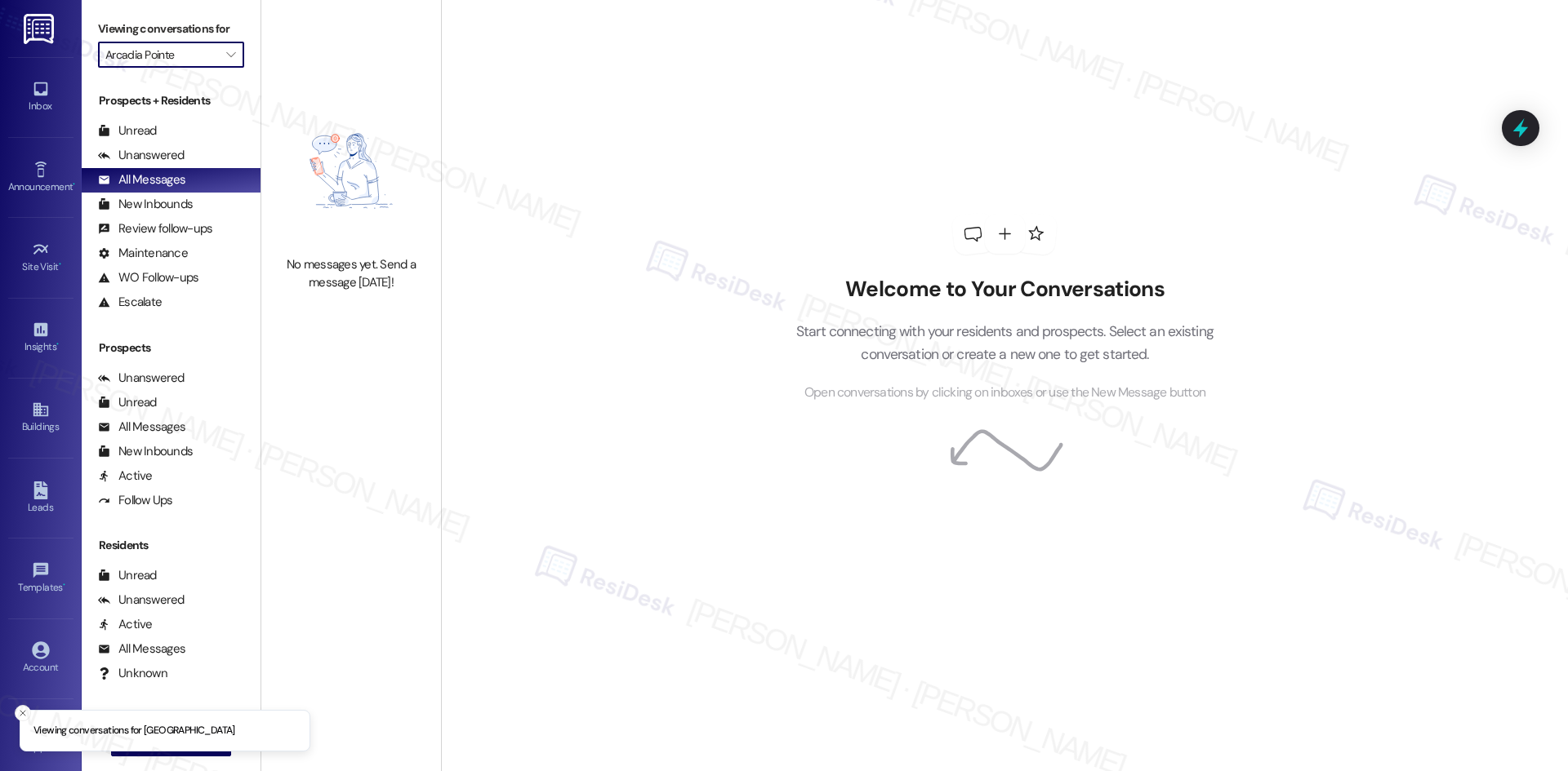
click at [200, 58] on input "Arcadia Pointe" at bounding box center [162, 54] width 113 height 26
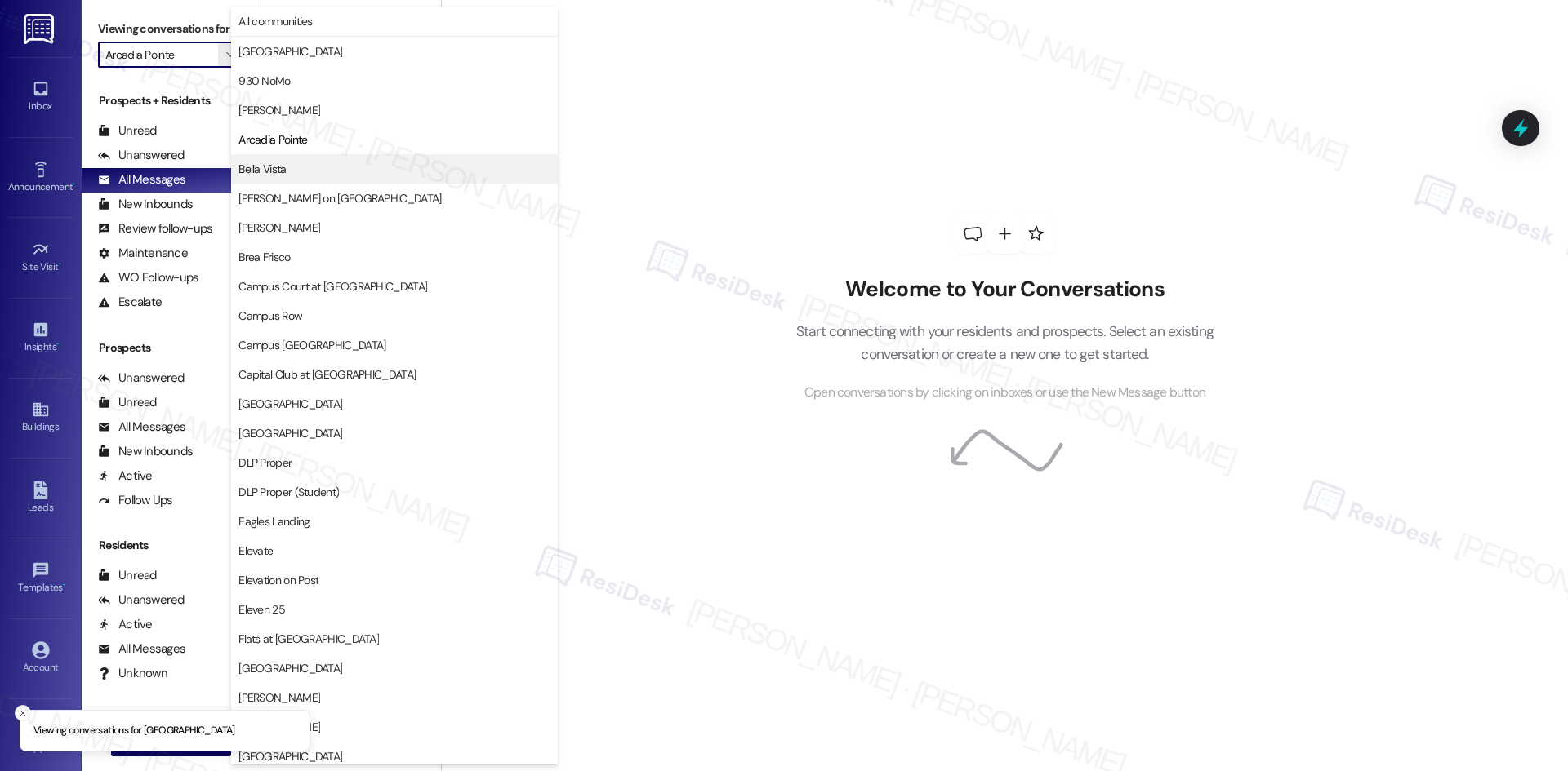
click at [299, 166] on span "Bella Vista" at bounding box center [394, 169] width 311 height 16
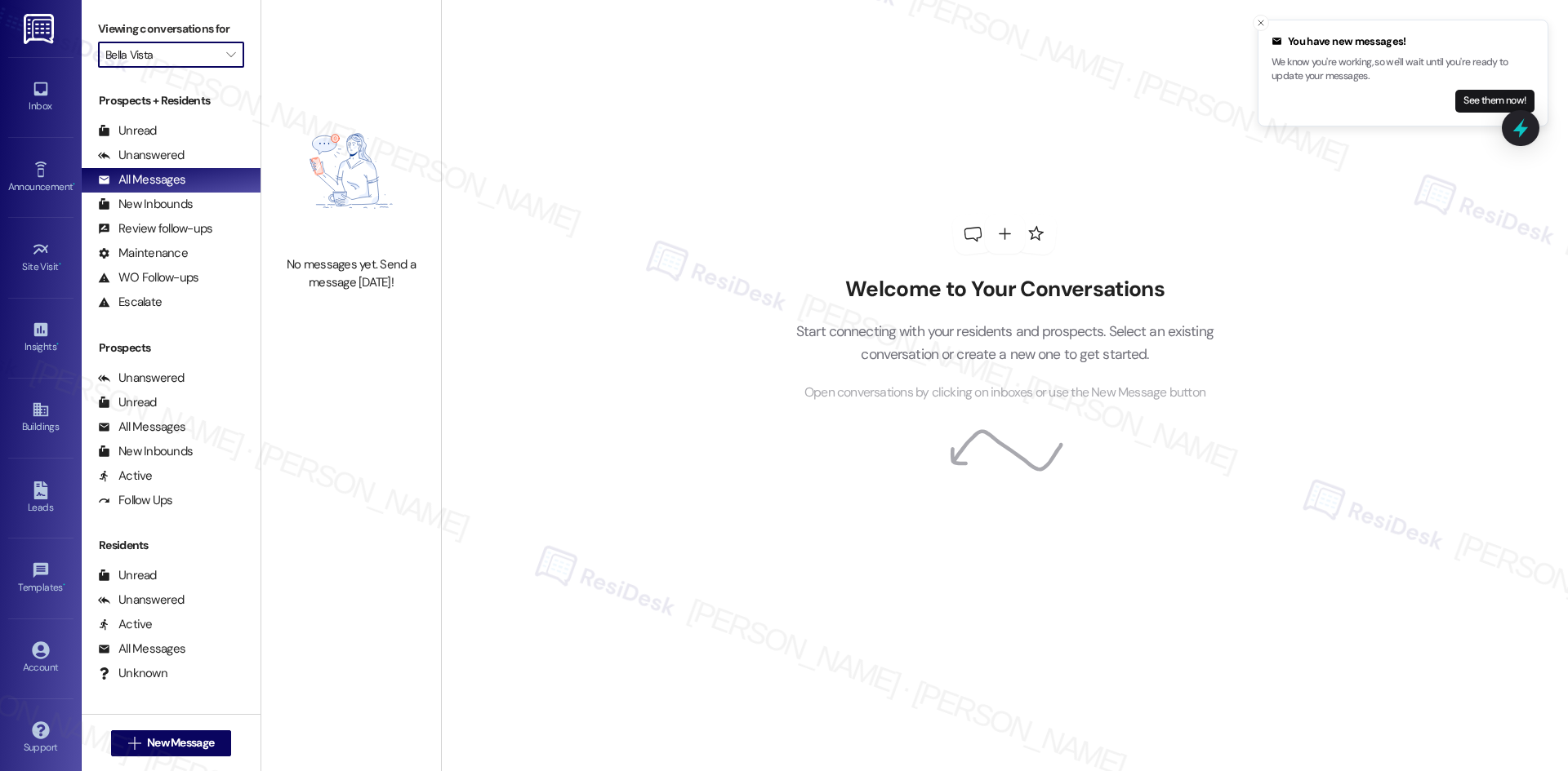
click at [199, 62] on input "Bella Vista" at bounding box center [162, 54] width 113 height 26
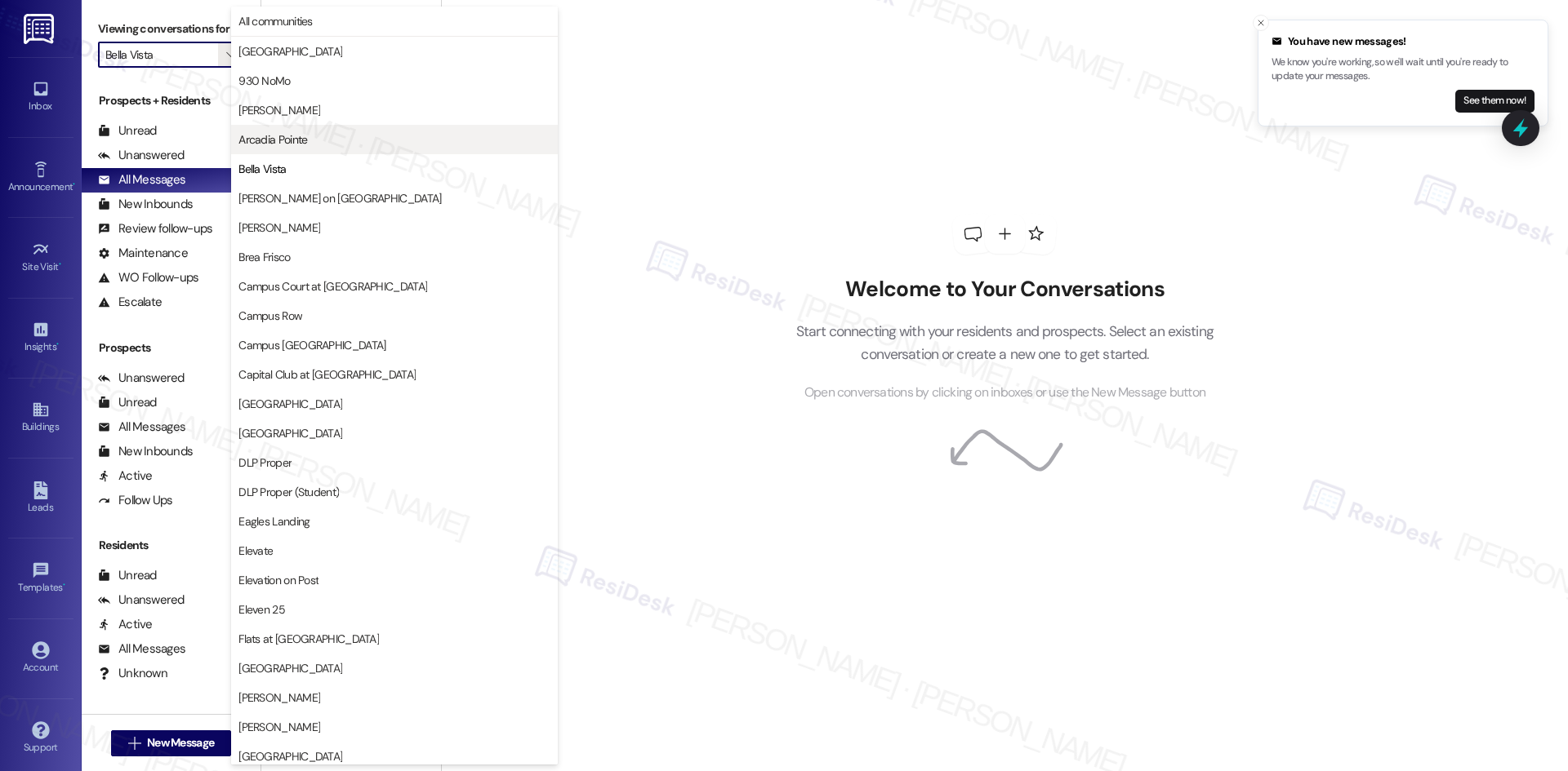
click at [313, 146] on span "Arcadia Pointe" at bounding box center [394, 139] width 311 height 16
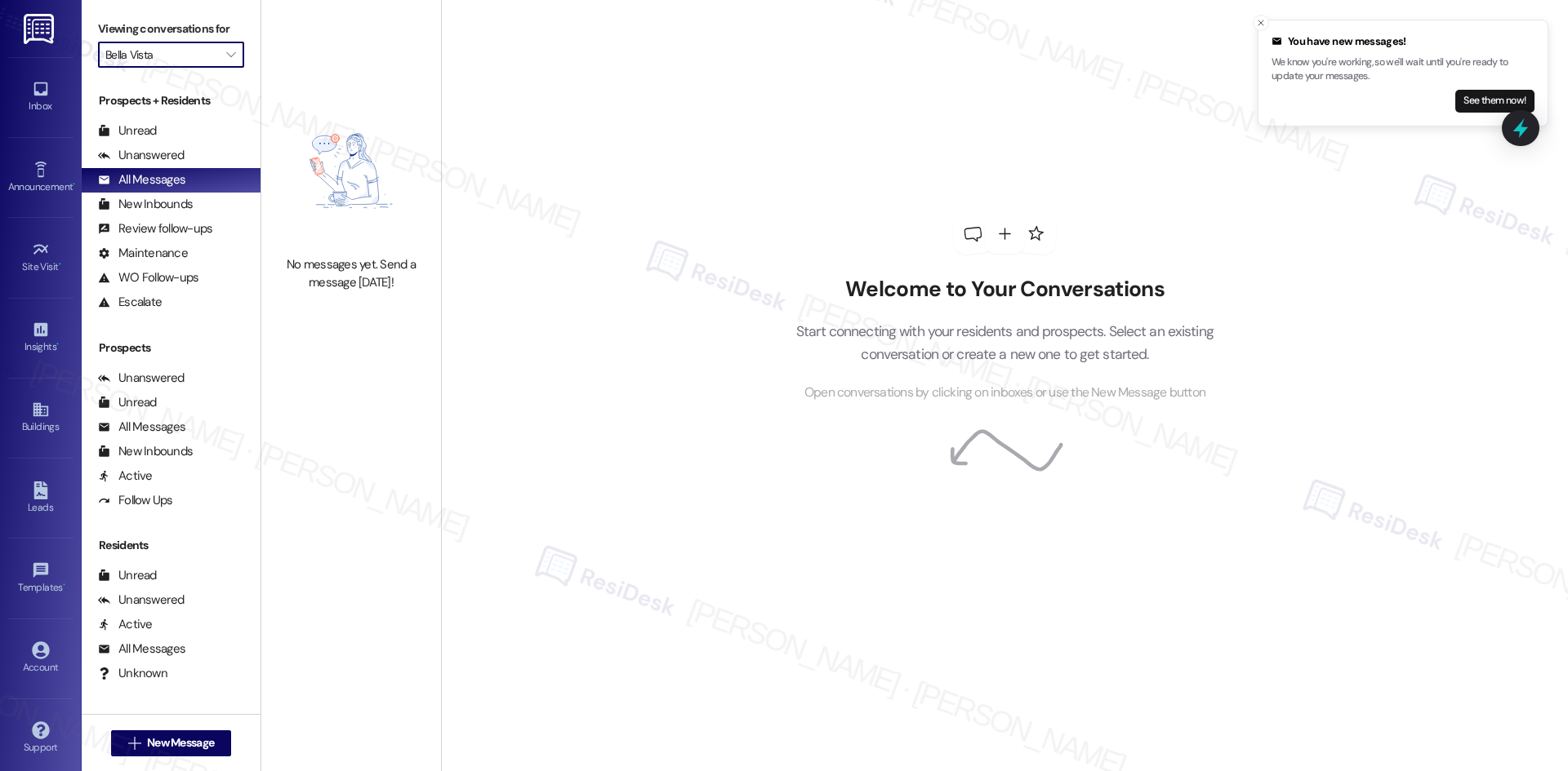
type input "Arcadia Pointe"
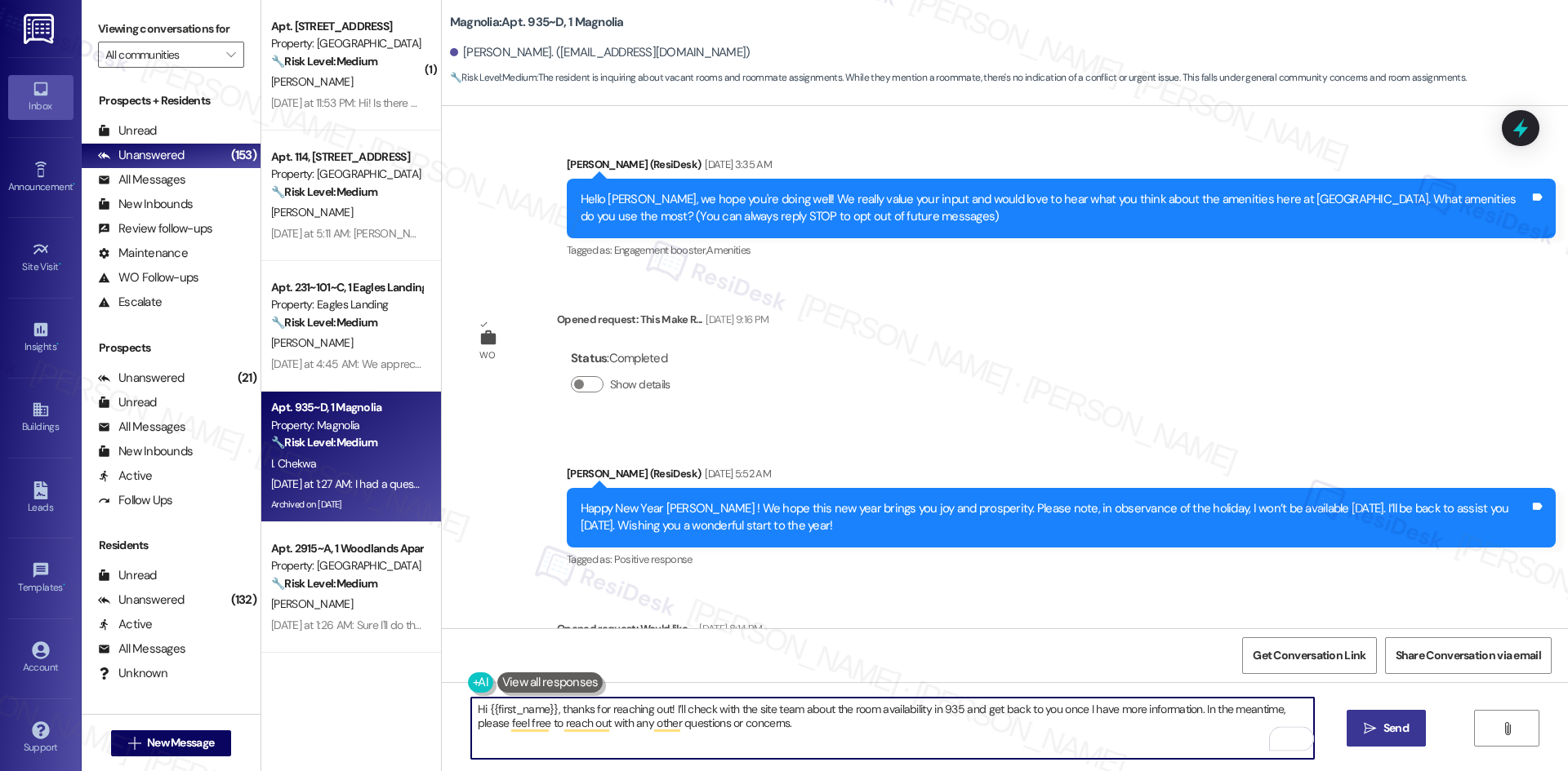
scroll to position [29618, 0]
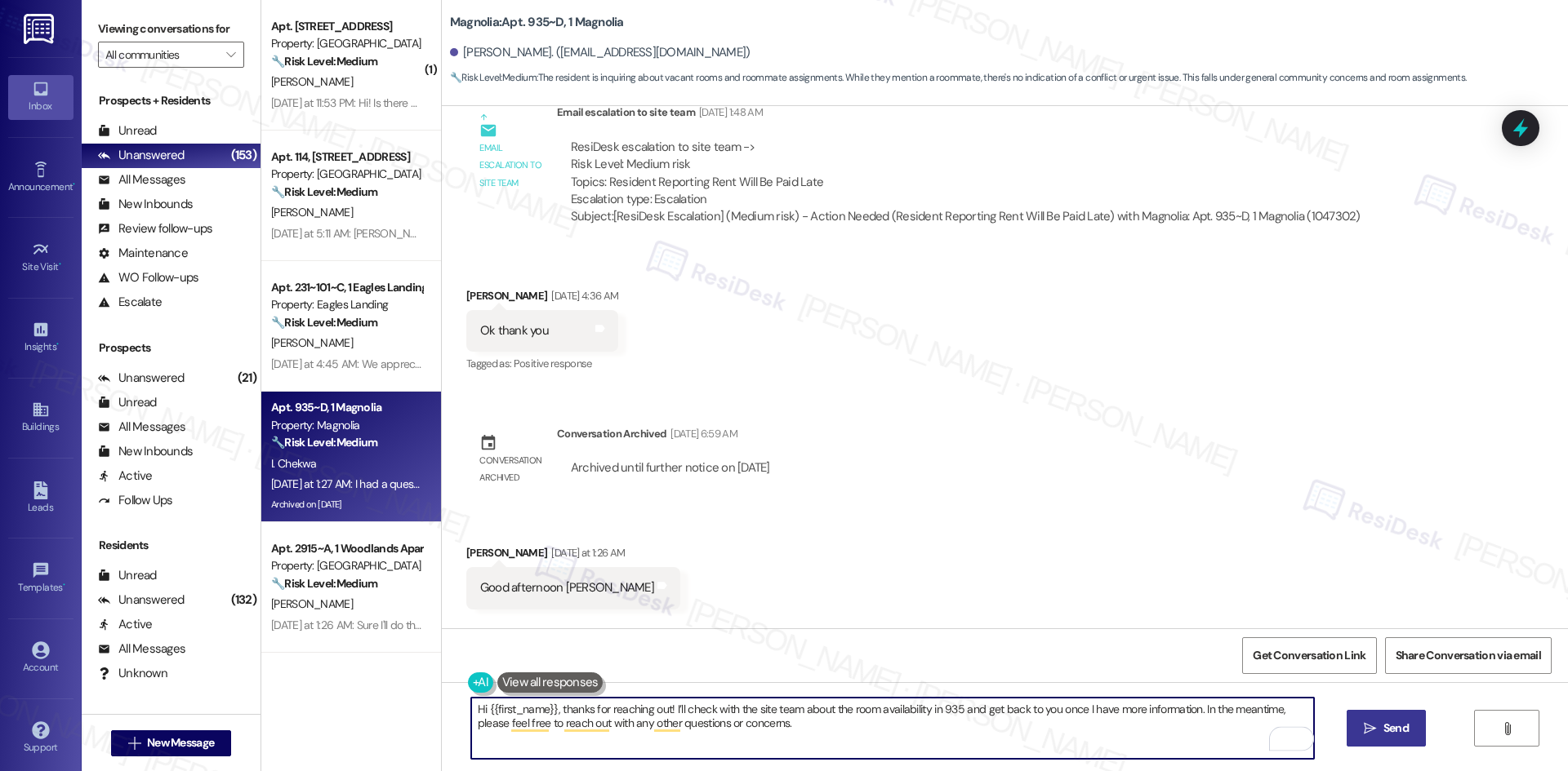
type textarea "Hi {{first_name}}, thanks for reaching out! I’ll check with the site team about…"
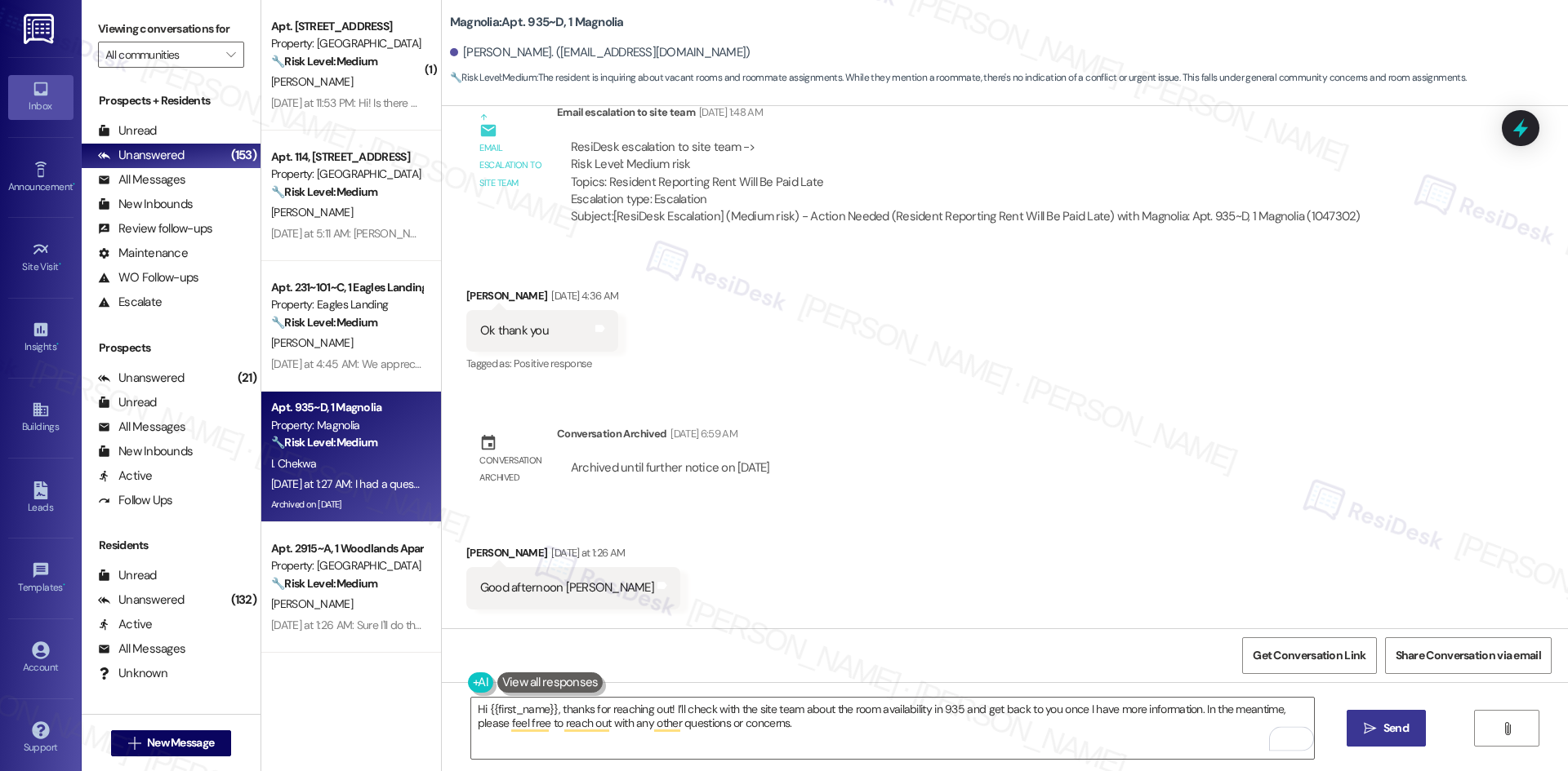
click at [1380, 728] on span "Send" at bounding box center [1395, 728] width 32 height 17
click at [1132, 507] on div "Received via SMS [PERSON_NAME] [DATE] at 1:26 AM Good afternoon [PERSON_NAME] a…" at bounding box center [1004, 655] width 1126 height 295
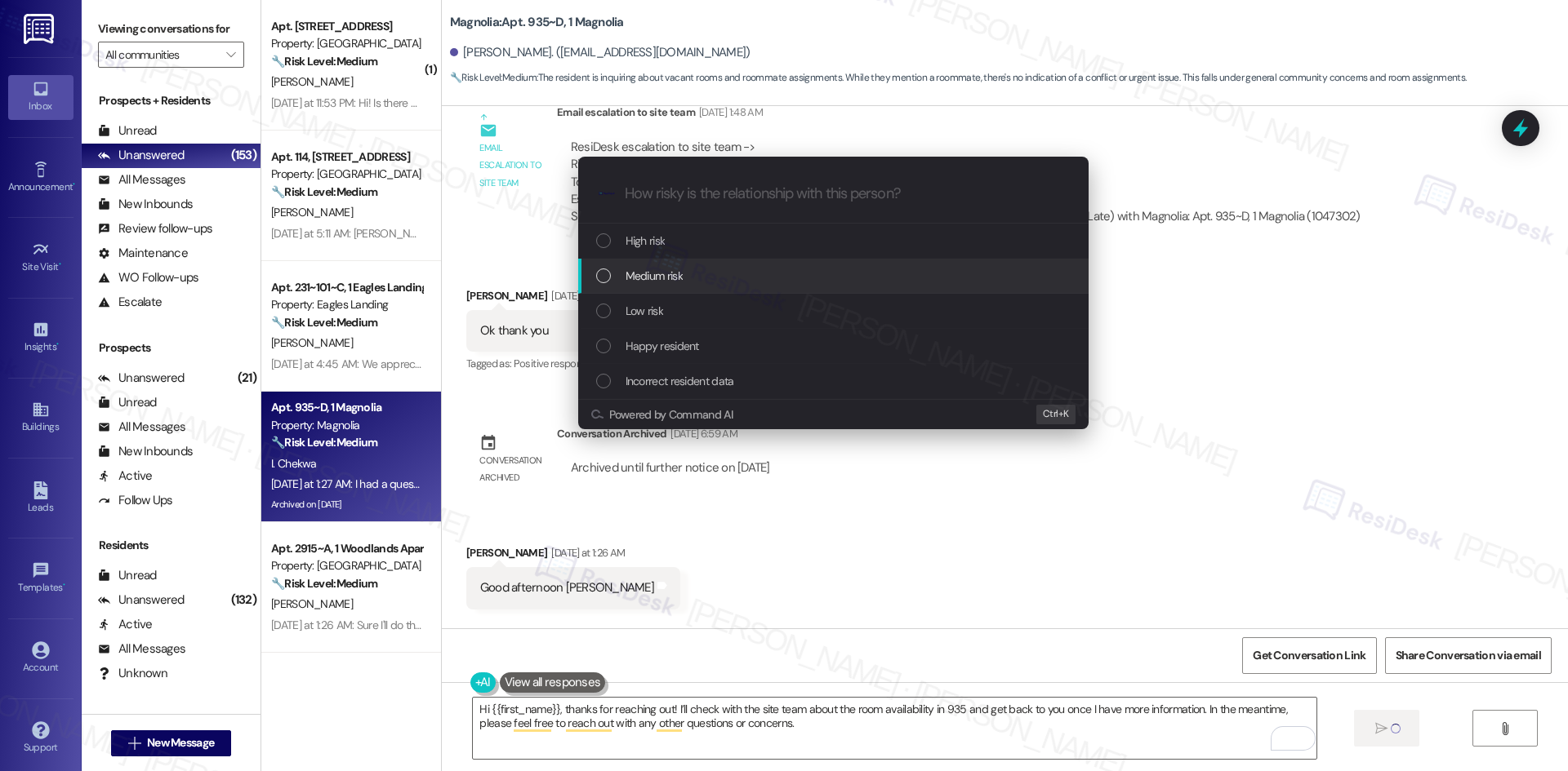
click at [700, 280] on div "Medium risk" at bounding box center [834, 275] width 477 height 18
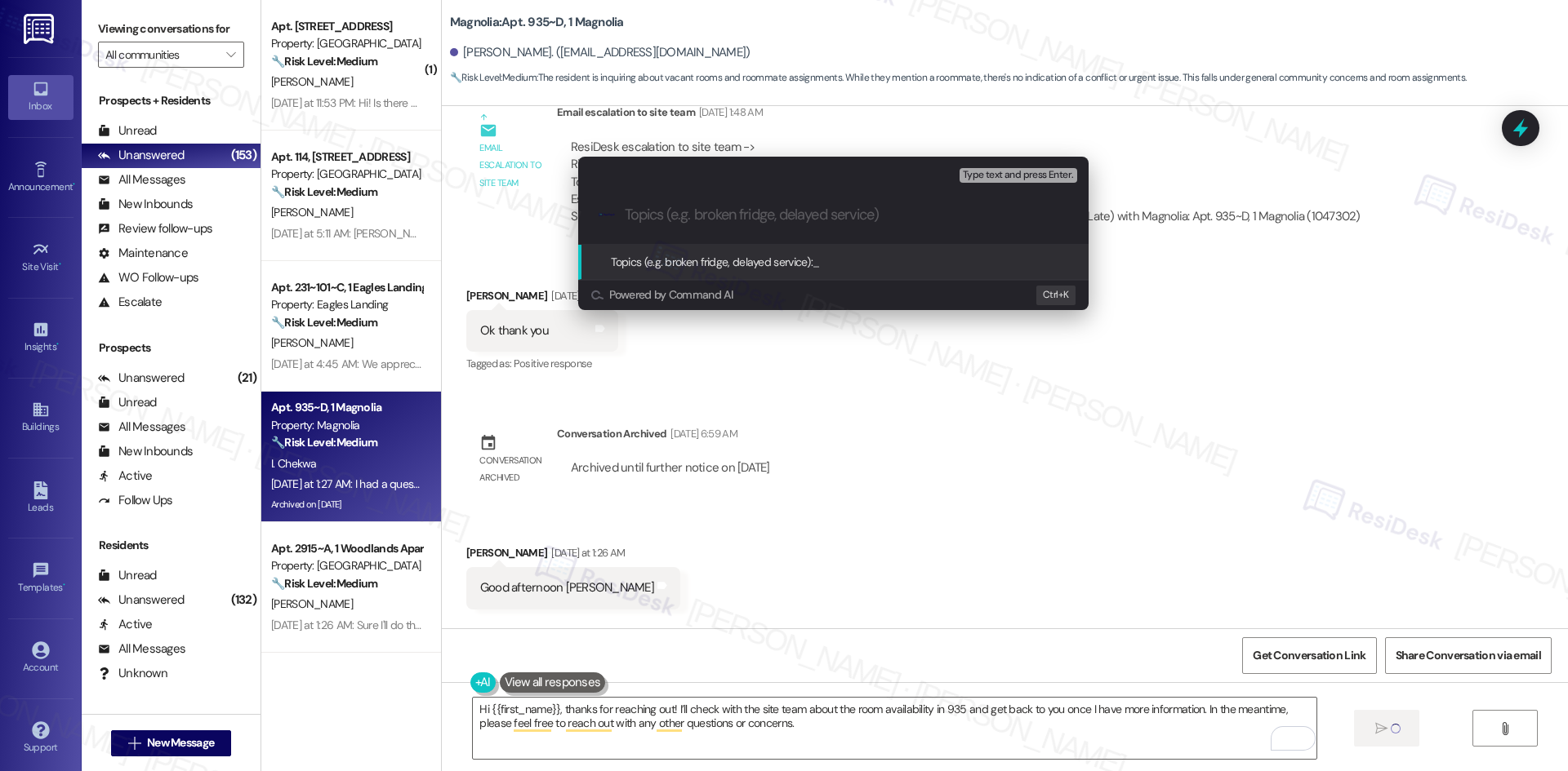
click at [718, 219] on input "Topics (e.g. broken fridge, delayed service)" at bounding box center [846, 215] width 443 height 17
paste input "Inquiry About Room Availability in Unit 935"
type input "Inquiry About Room Availability in Unit 935"
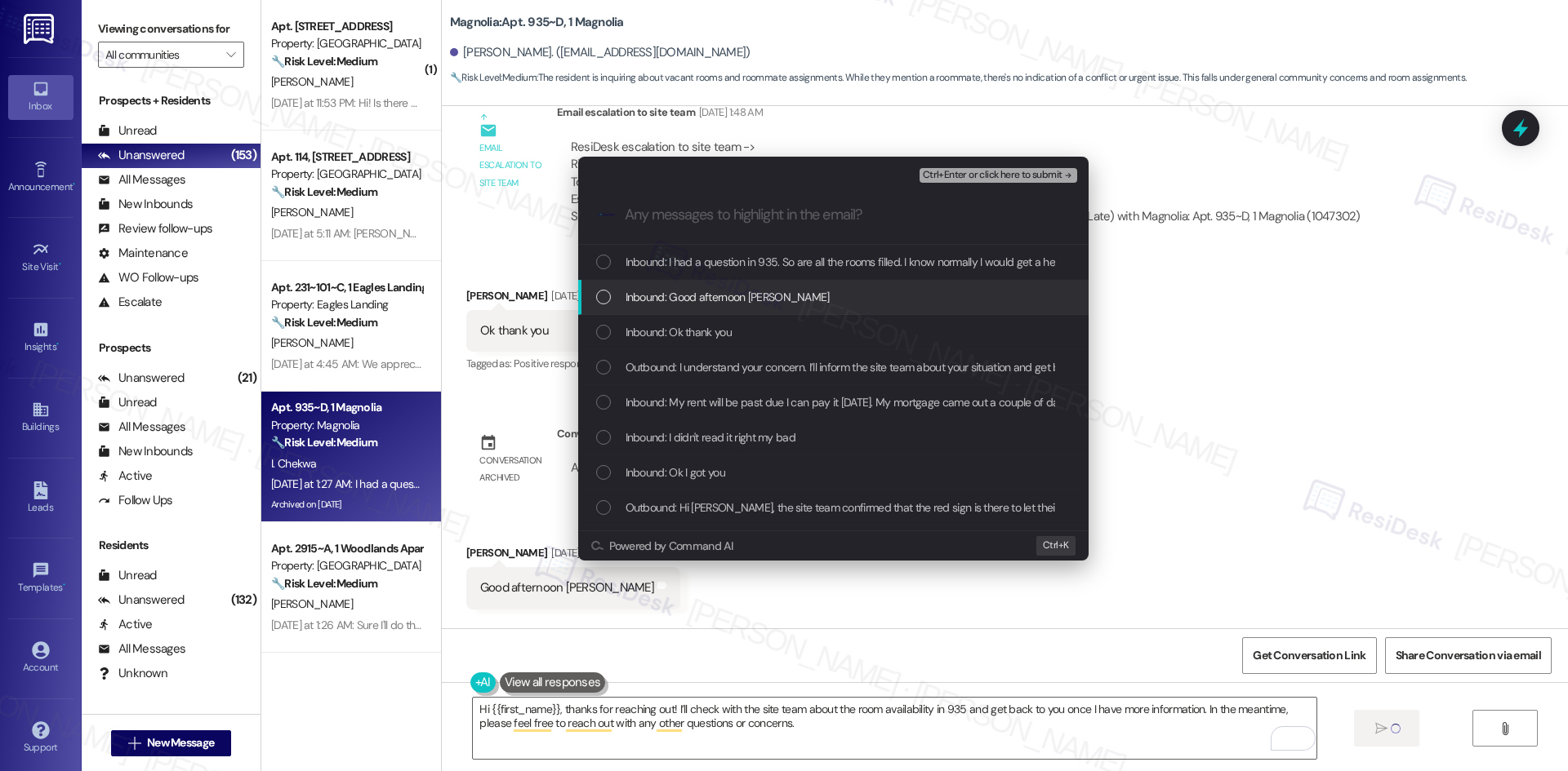
click at [780, 299] on div "Inbound: Good afternoon [PERSON_NAME]" at bounding box center [834, 297] width 477 height 18
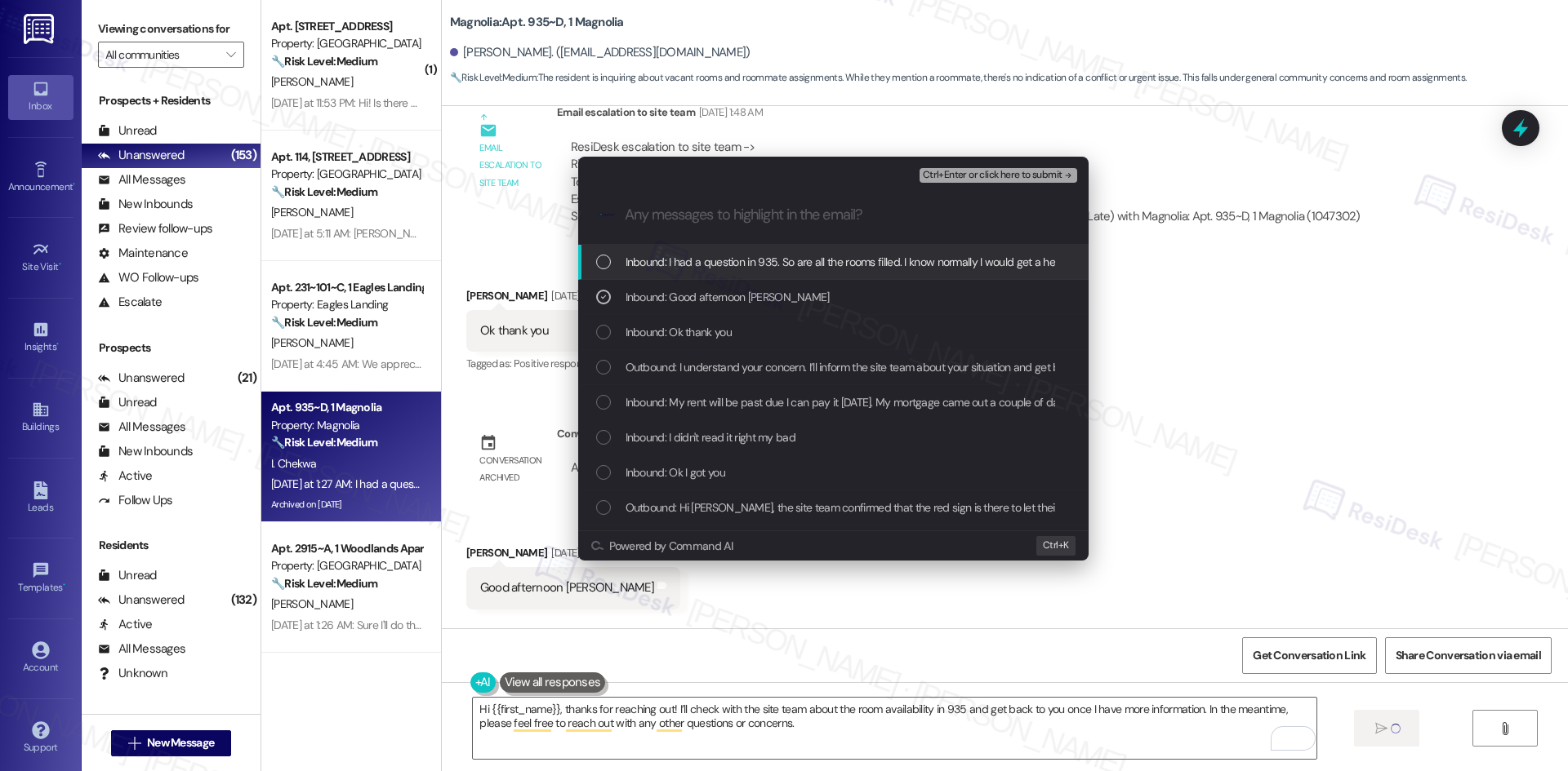
click at [782, 259] on span "Inbound: I had a question in 935. So are all the rooms filled. I know normally …" at bounding box center [1114, 262] width 977 height 18
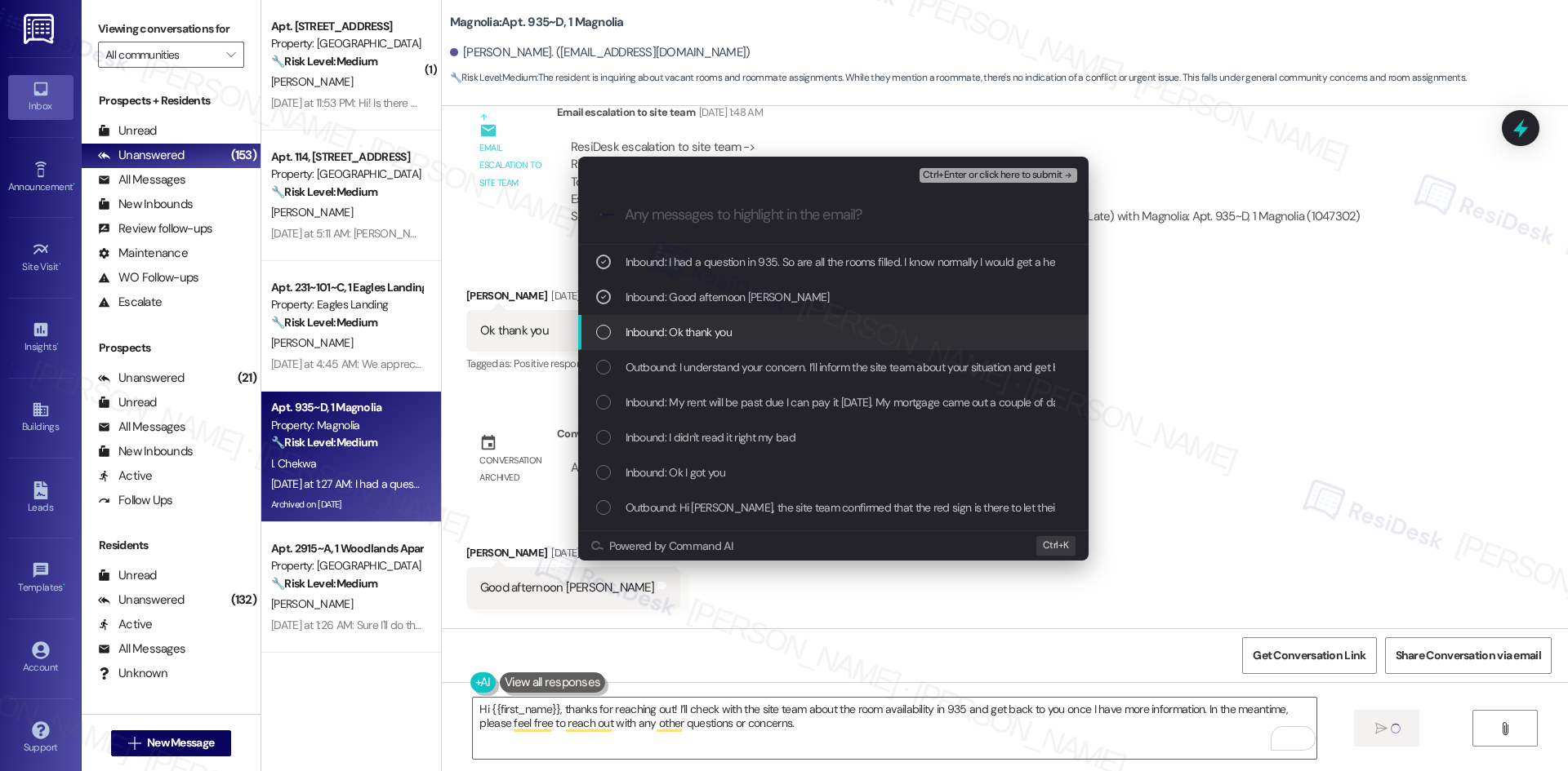
click at [775, 339] on div "Inbound: Ok thank you" at bounding box center [834, 332] width 477 height 18
click at [786, 307] on div "Inbound: Good afternoon [PERSON_NAME]" at bounding box center [833, 298] width 510 height 35
click at [771, 327] on div "Inbound: Ok thank you" at bounding box center [834, 332] width 477 height 18
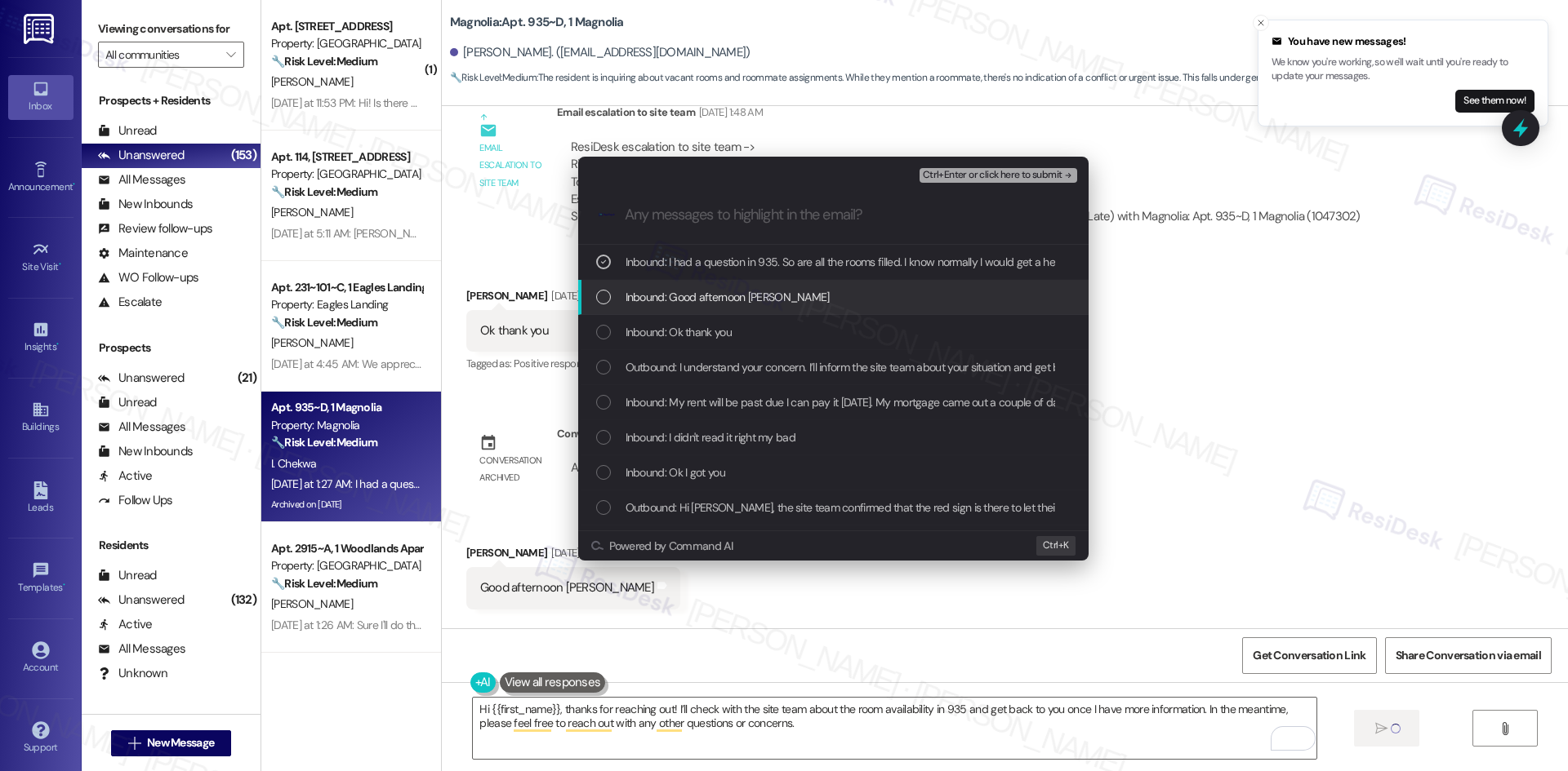
click at [781, 294] on div "Inbound: Good afternoon [PERSON_NAME]" at bounding box center [834, 297] width 477 height 18
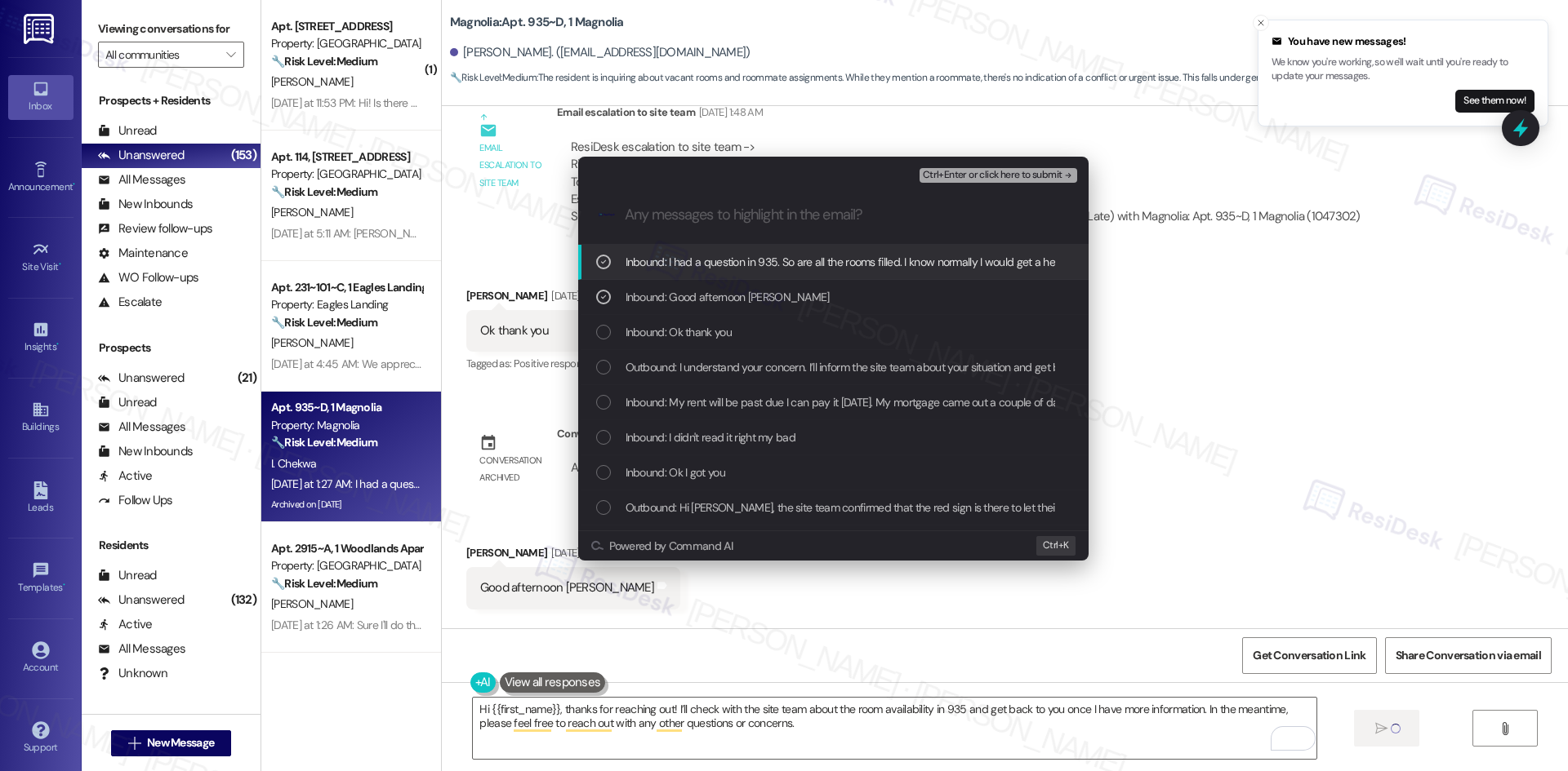
click at [1053, 170] on span "Ctrl+Enter or click here to submit" at bounding box center [993, 176] width 140 height 12
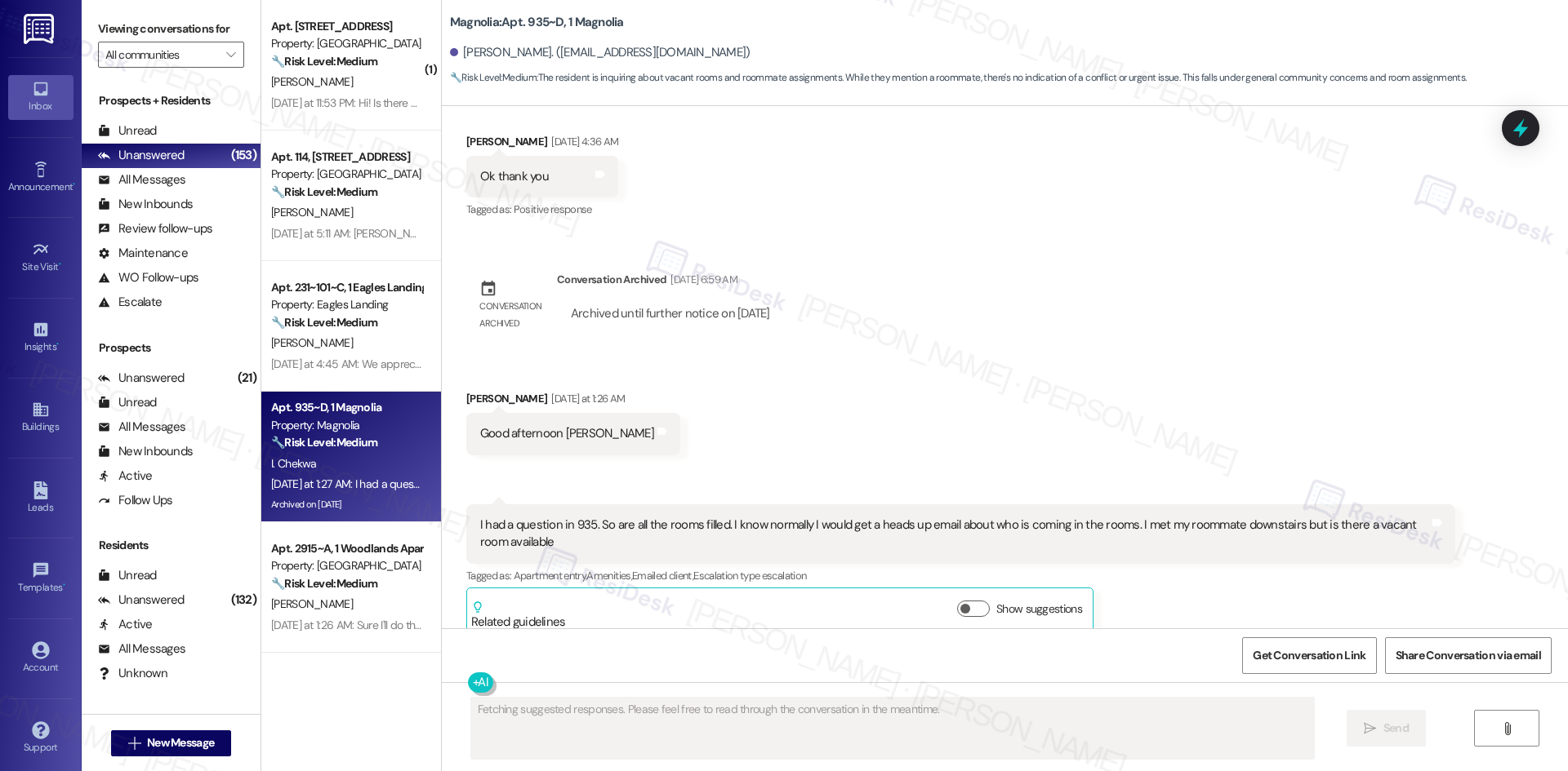
scroll to position [29773, 0]
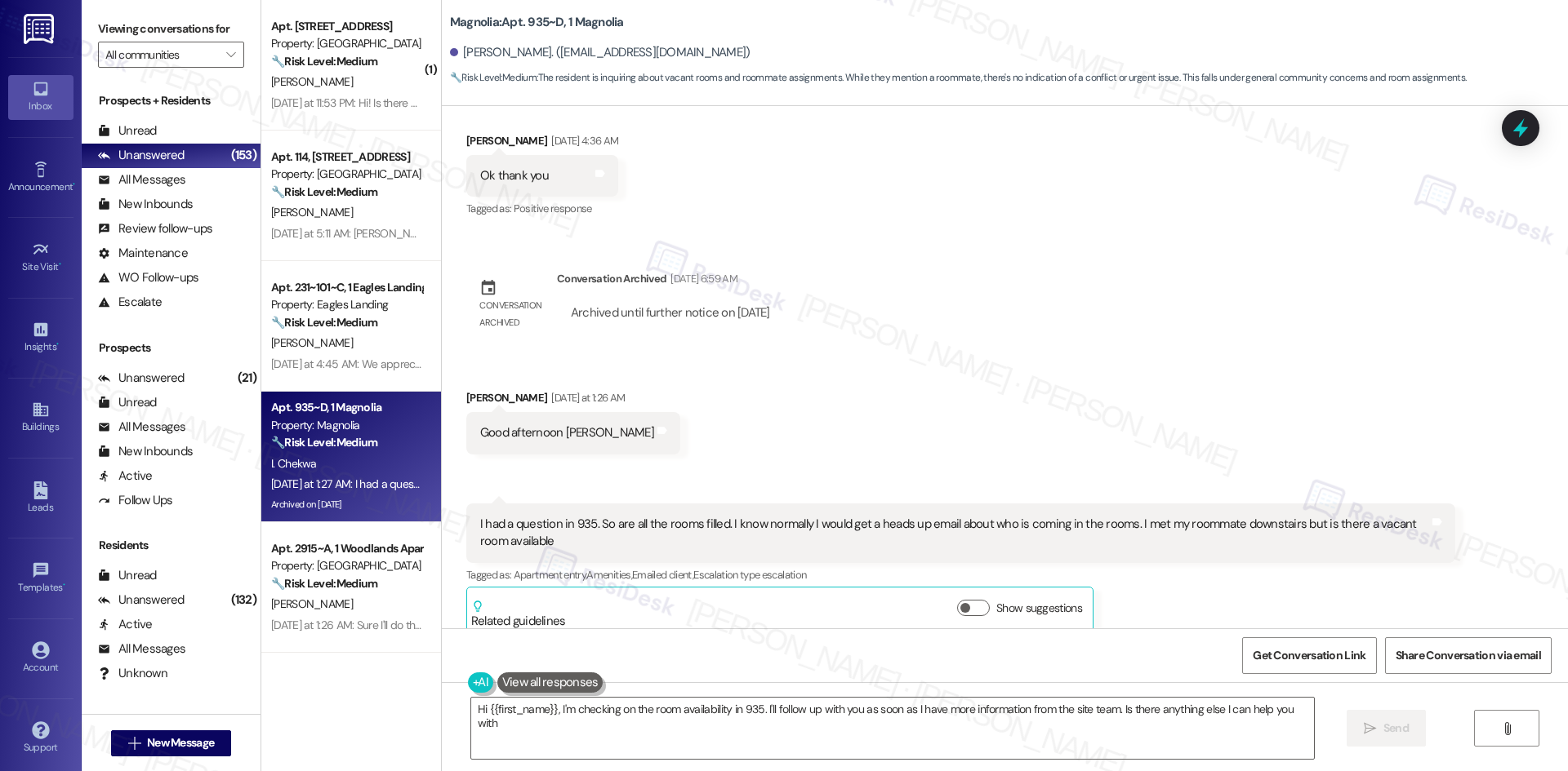
type textarea "Hi {{first_name}}, I'm checking on the room availability in 935. I'll follow up…"
click at [705, 684] on div "[PERSON_NAME] (ResiDesk) 12:38 AM" at bounding box center [1061, 695] width 989 height 23
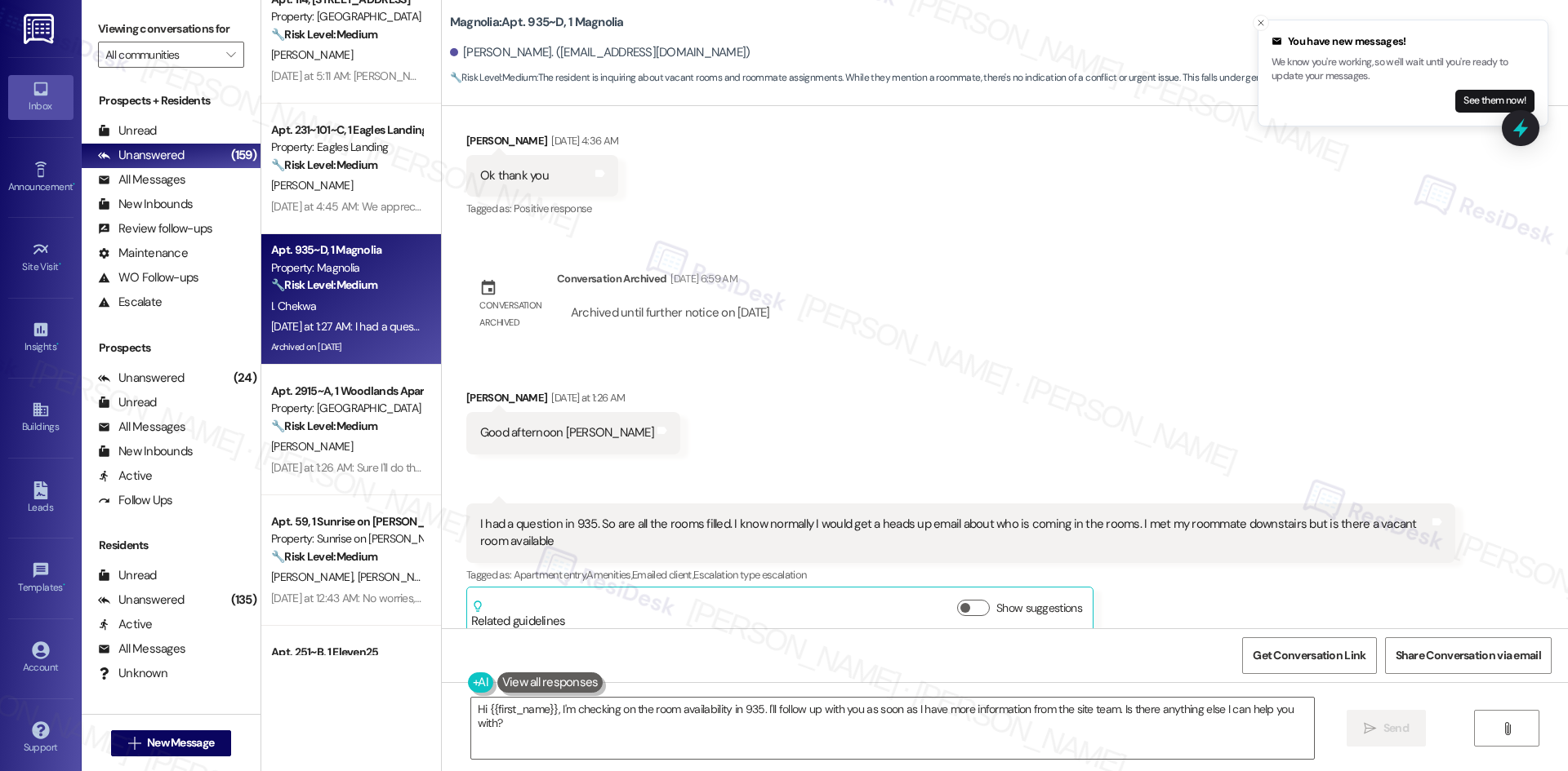
scroll to position [163, 0]
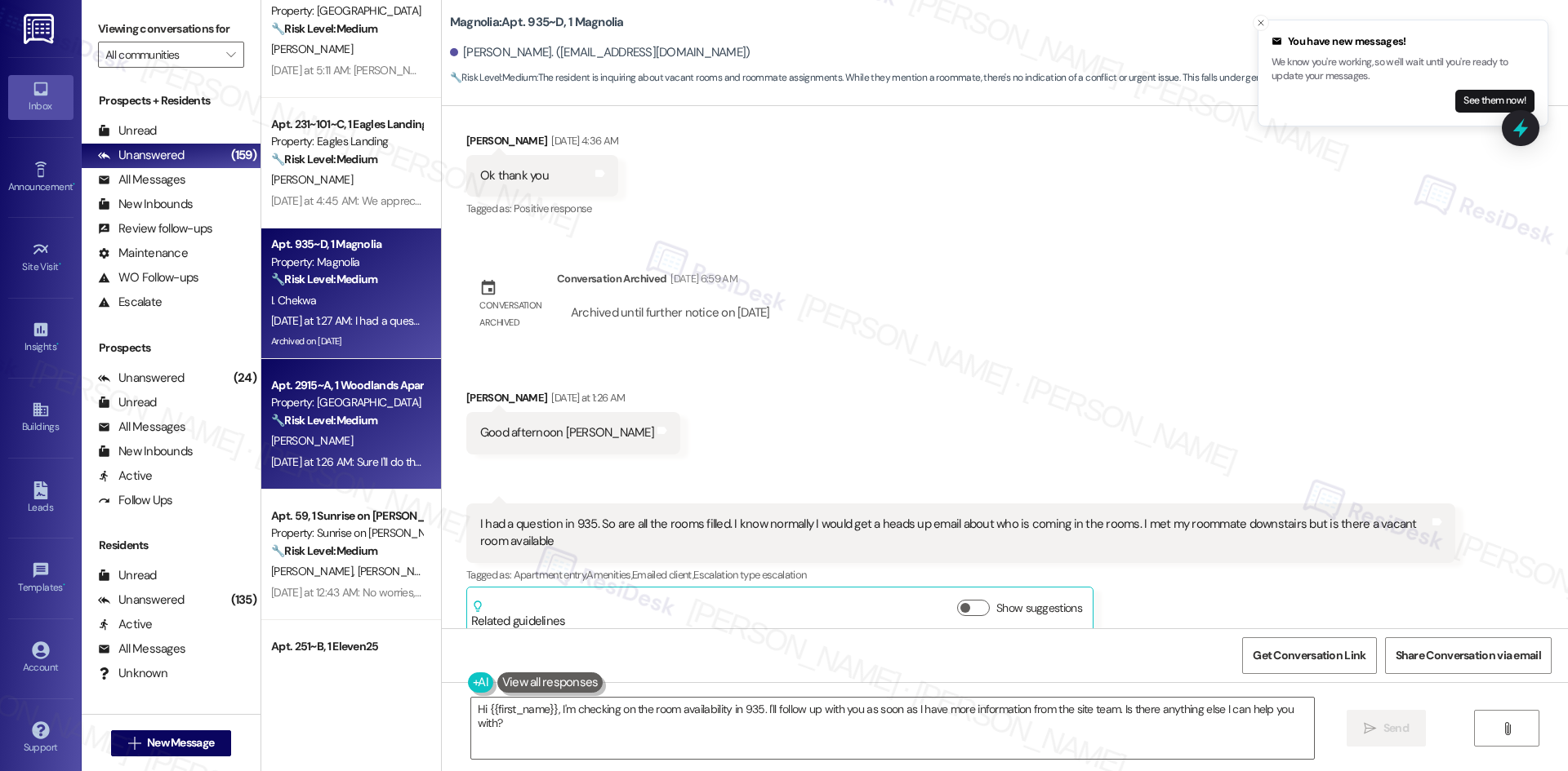
click at [353, 449] on div "[PERSON_NAME]" at bounding box center [346, 440] width 154 height 20
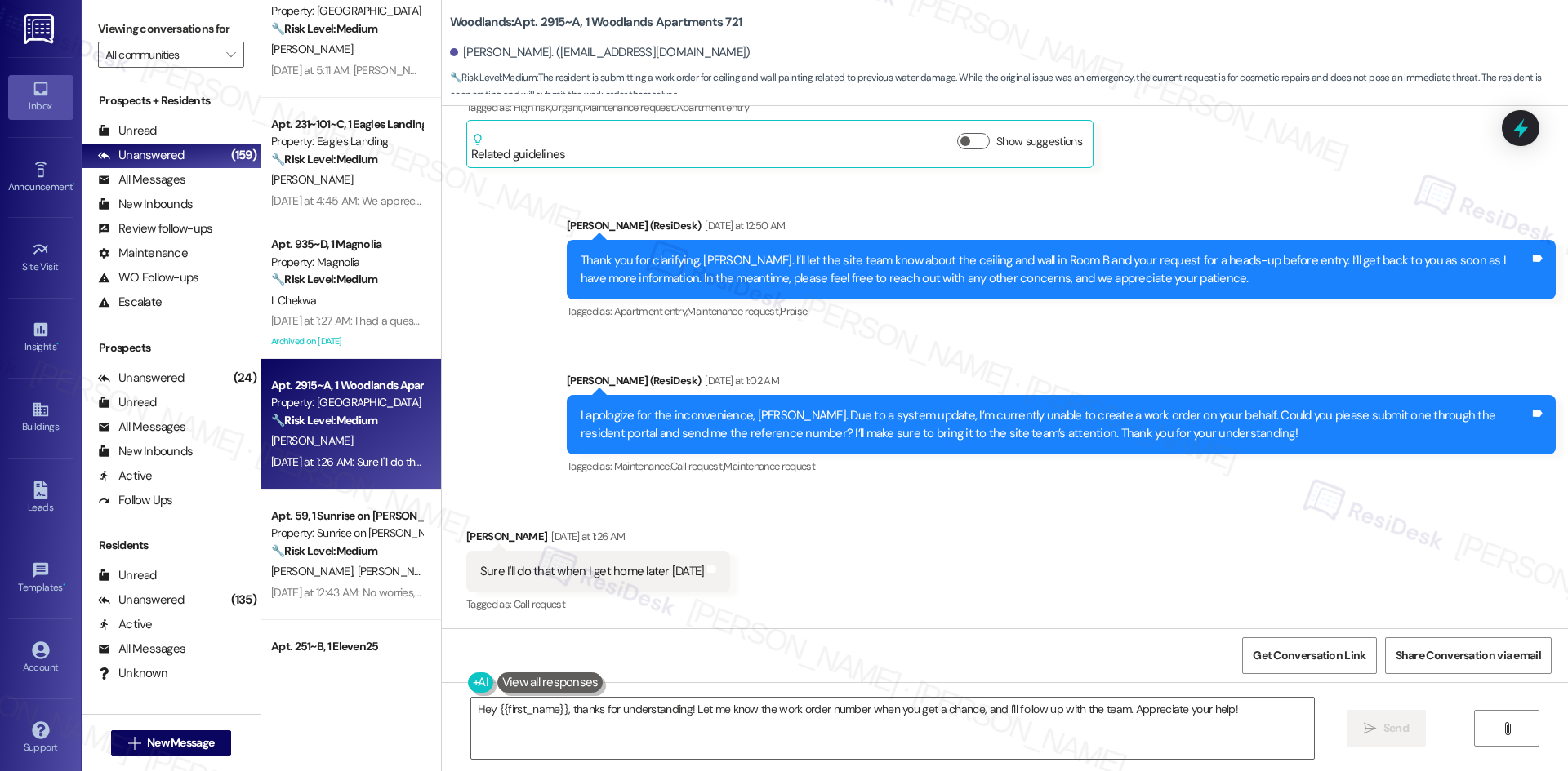
scroll to position [2319, 0]
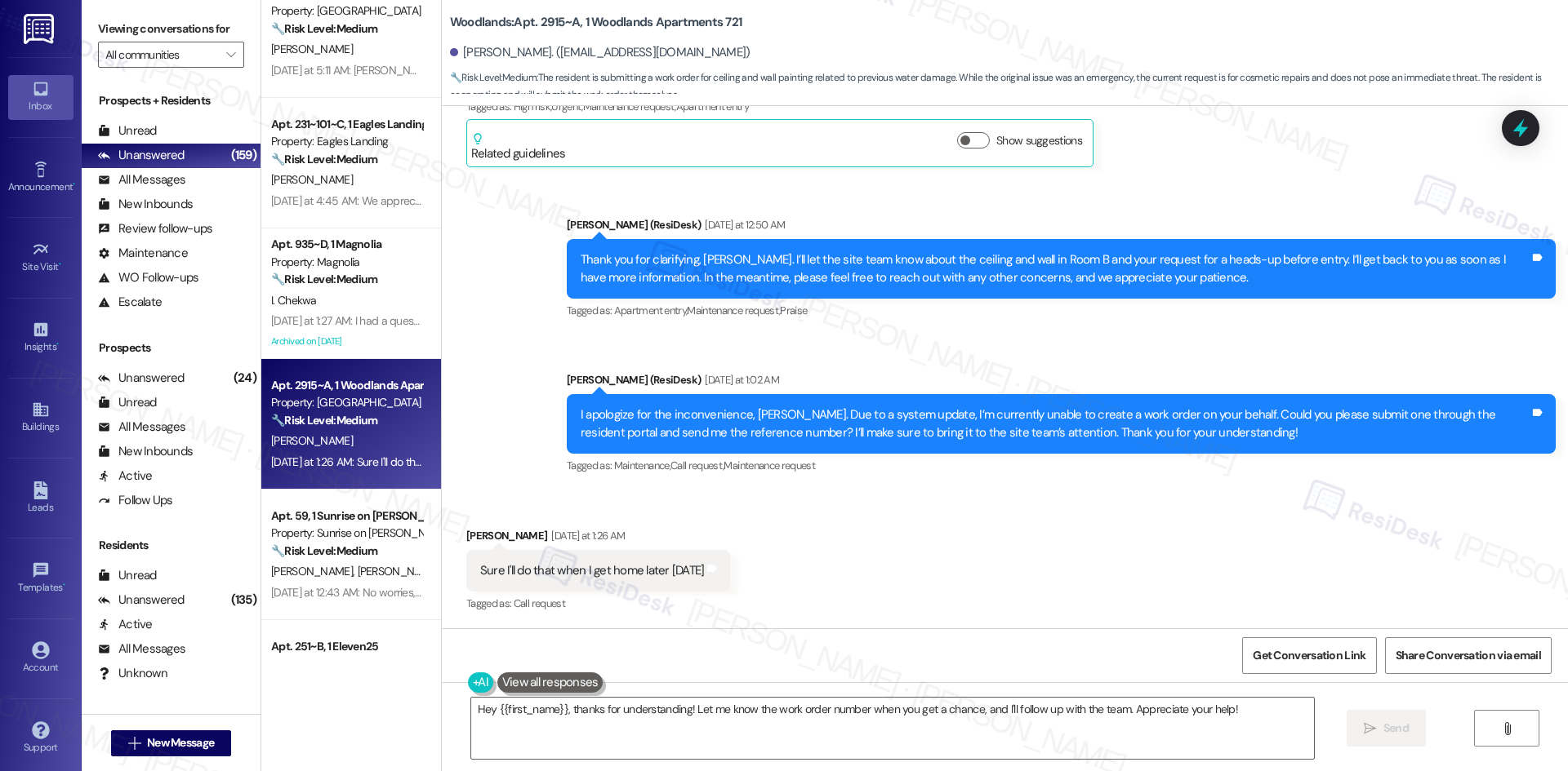
click at [760, 528] on div "Received via SMS [PERSON_NAME] [DATE] at 1:26 AM Sure I'll do that when I get h…" at bounding box center [1004, 560] width 1126 height 138
click at [735, 524] on div "Received via SMS [PERSON_NAME] [DATE] at 1:26 AM Sure I'll do that when I get h…" at bounding box center [1004, 560] width 1126 height 138
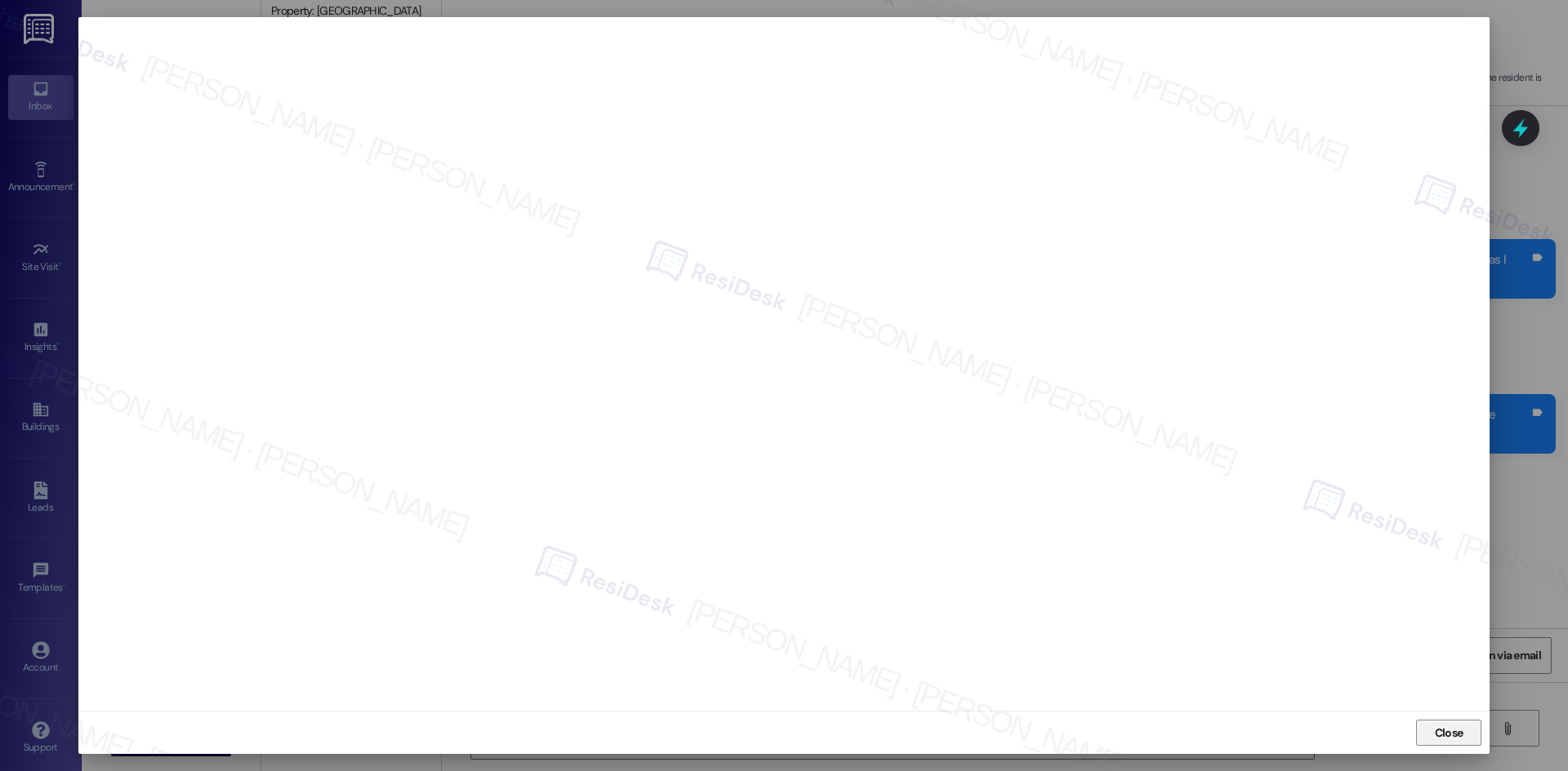
click at [1452, 734] on span "Close" at bounding box center [1448, 733] width 28 height 17
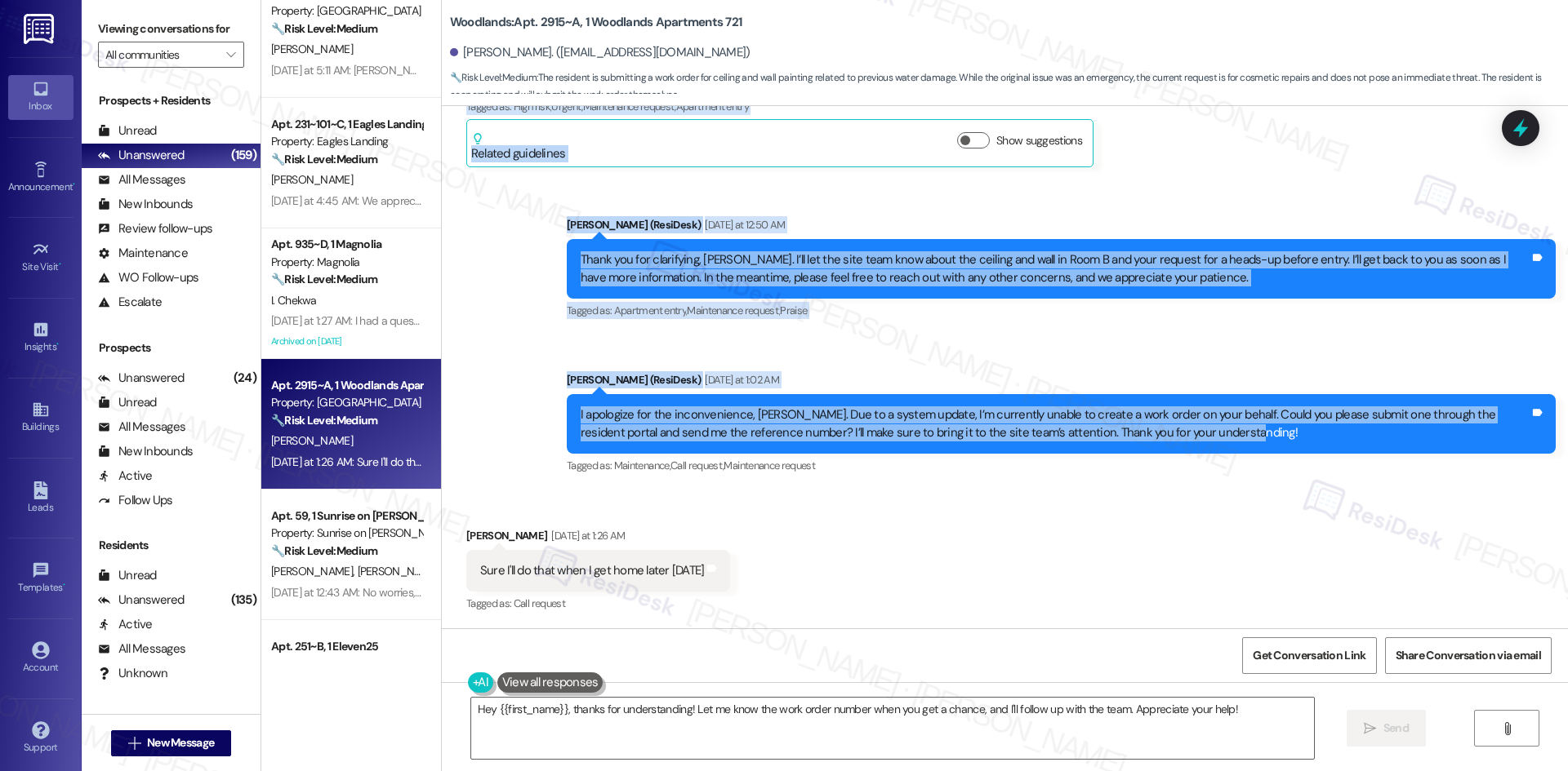
drag, startPoint x: 504, startPoint y: 173, endPoint x: 1233, endPoint y: 434, distance: 774.3
click at [1233, 434] on div "Lease started [DATE] 8:00 AM Survey, sent via SMS Residesk Automated Survey [DA…" at bounding box center [1004, 367] width 1126 height 523
copy div "Lorem (IpsuMdol) Sitametco ad 17:66 EL Seddoe tem incidid ut labo, Etdolor. M’a…"
click at [900, 353] on div "Sent via SMS [PERSON_NAME] (ResiDesk) [DATE] at 12:50 AM Thank you for clarifyi…" at bounding box center [1004, 335] width 1126 height 310
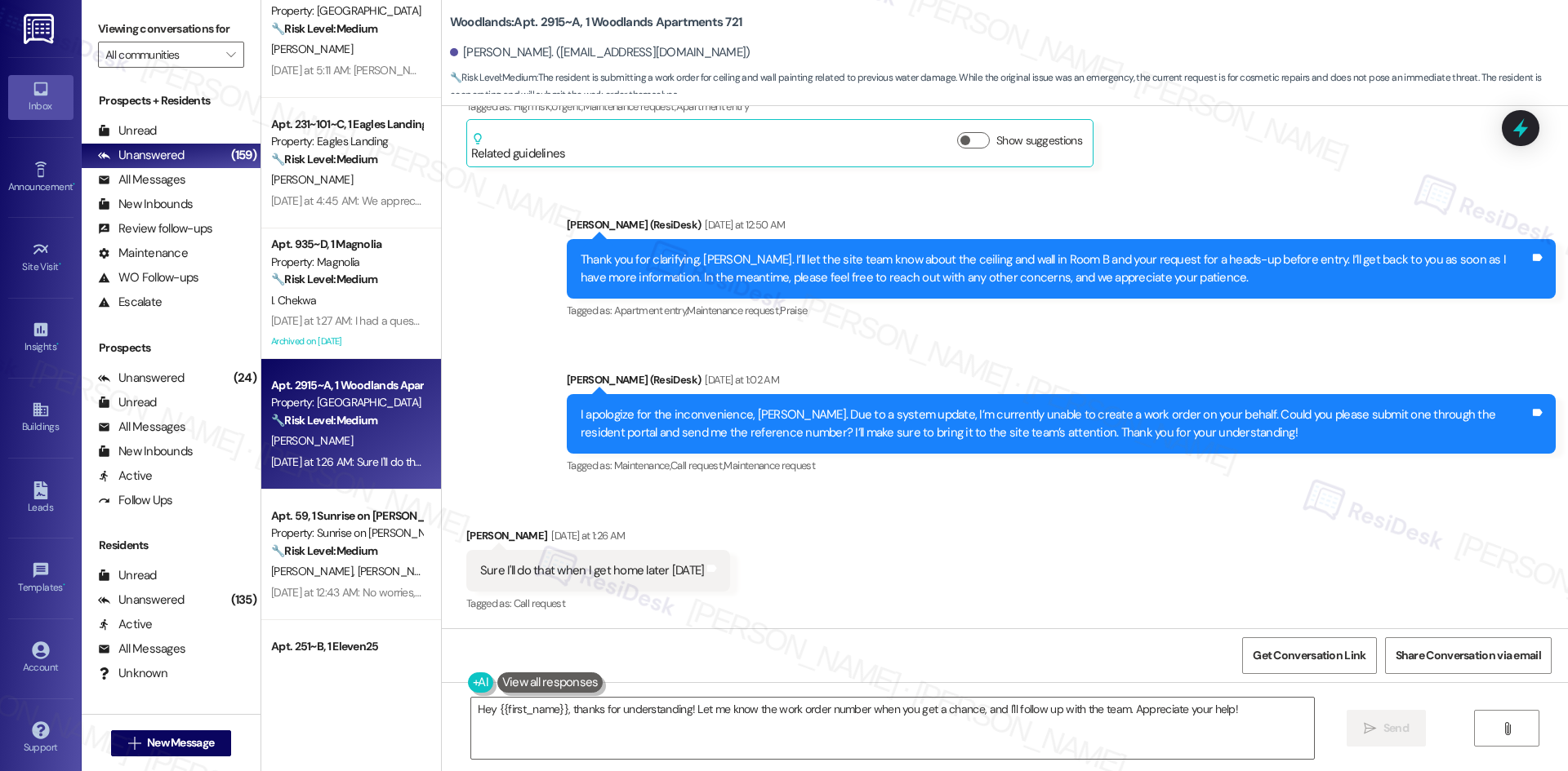
click at [1100, 530] on div "Received via SMS [PERSON_NAME] [DATE] at 1:26 AM Sure I'll do that when I get h…" at bounding box center [1004, 560] width 1126 height 138
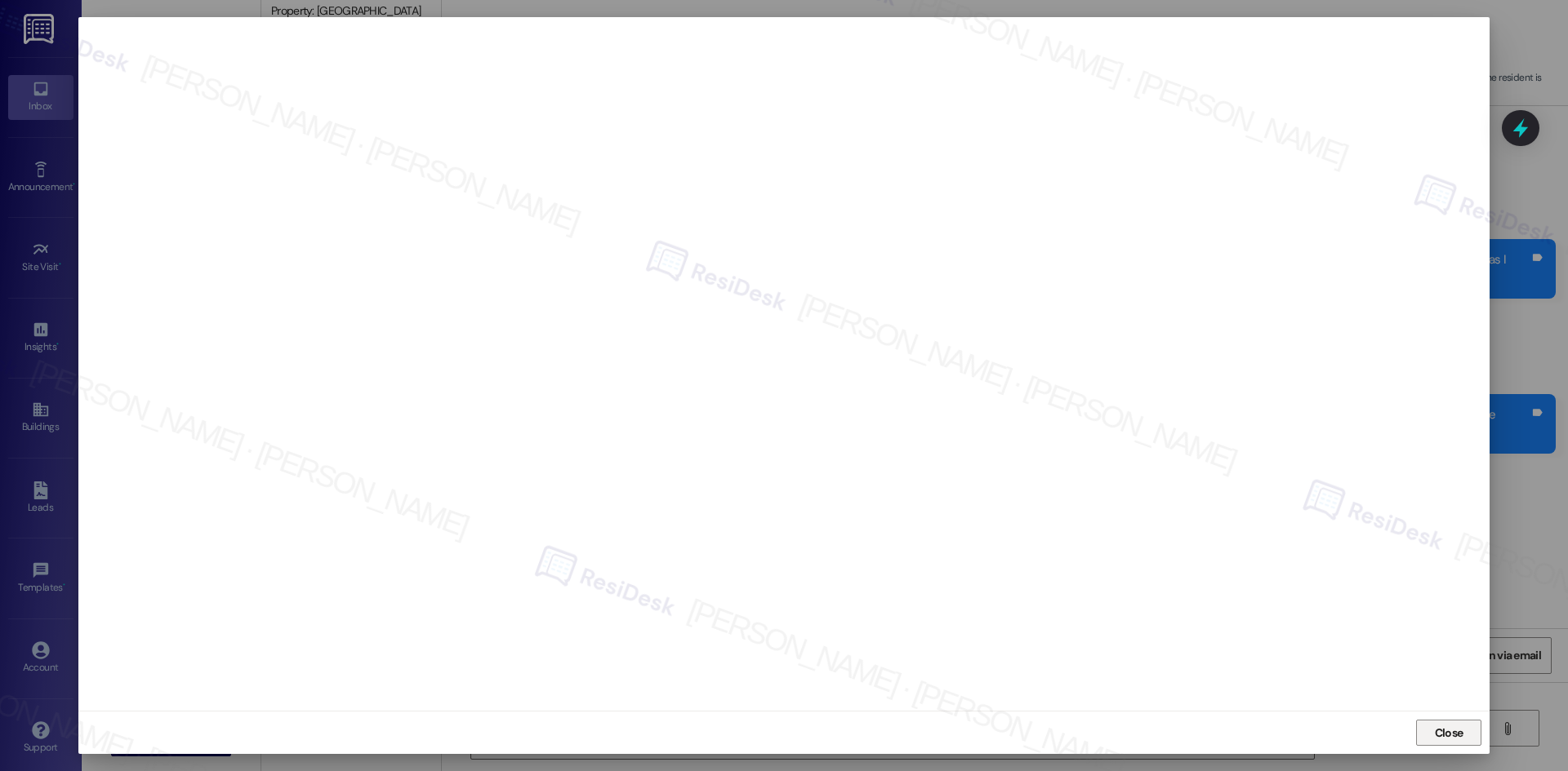
click at [1445, 732] on span "Close" at bounding box center [1448, 733] width 28 height 17
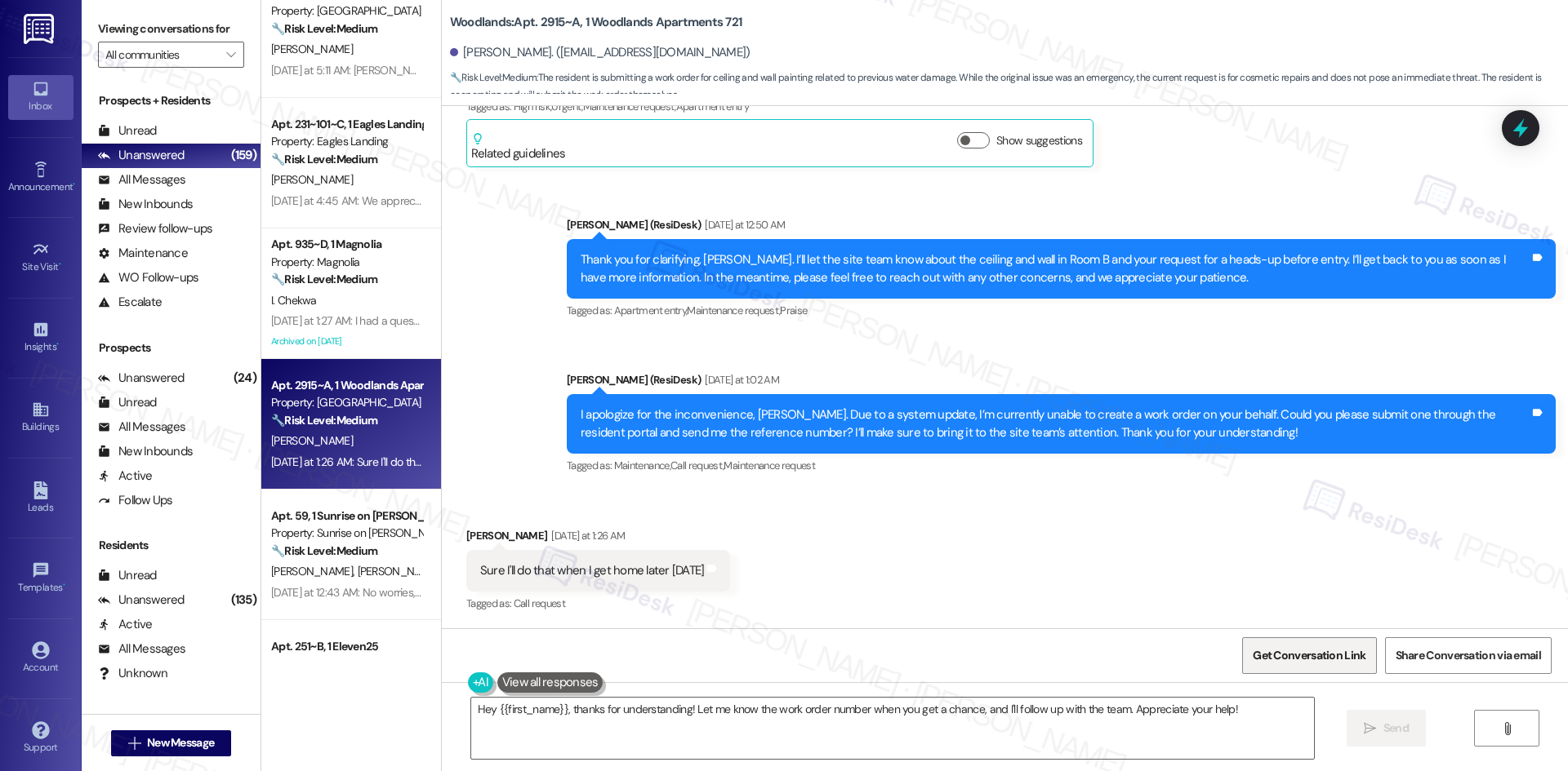
click at [1307, 659] on span "Get Conversation Link" at bounding box center [1309, 656] width 113 height 17
click at [1287, 653] on span "Get Conversation Link" at bounding box center [1309, 656] width 113 height 17
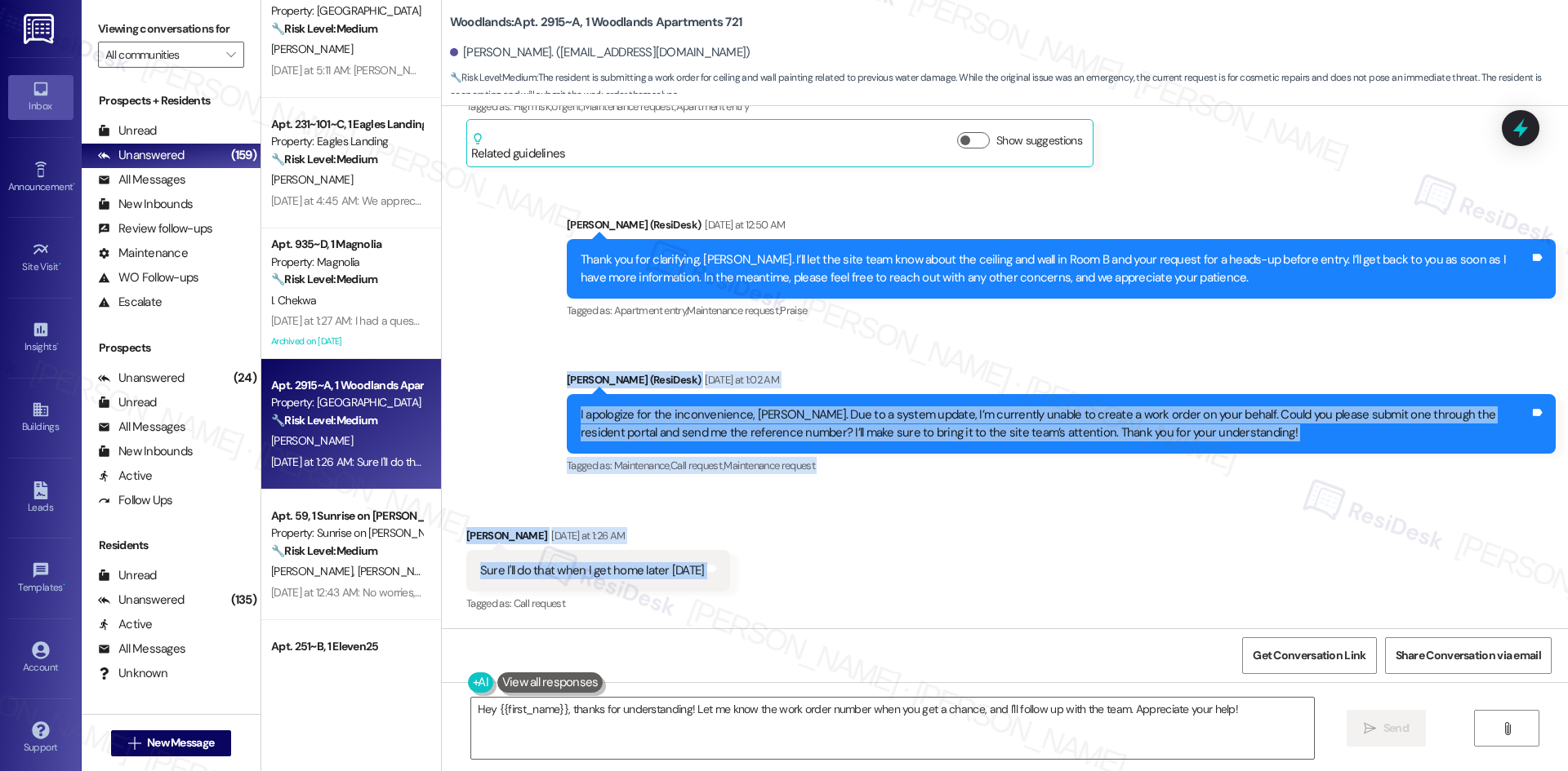
drag, startPoint x: 554, startPoint y: 394, endPoint x: 725, endPoint y: 576, distance: 249.7
click at [725, 576] on div "Lease started [DATE] 8:00 AM Survey, sent via SMS Residesk Automated Survey [DA…" at bounding box center [1004, 367] width 1126 height 523
copy div "[PERSON_NAME] (ResiDesk) [DATE] at 1:02 AM I apologize for the inconvenience, […"
click at [811, 574] on div "Received via SMS [PERSON_NAME] [DATE] at 1:26 AM Sure I'll do that when I get h…" at bounding box center [1004, 560] width 1126 height 138
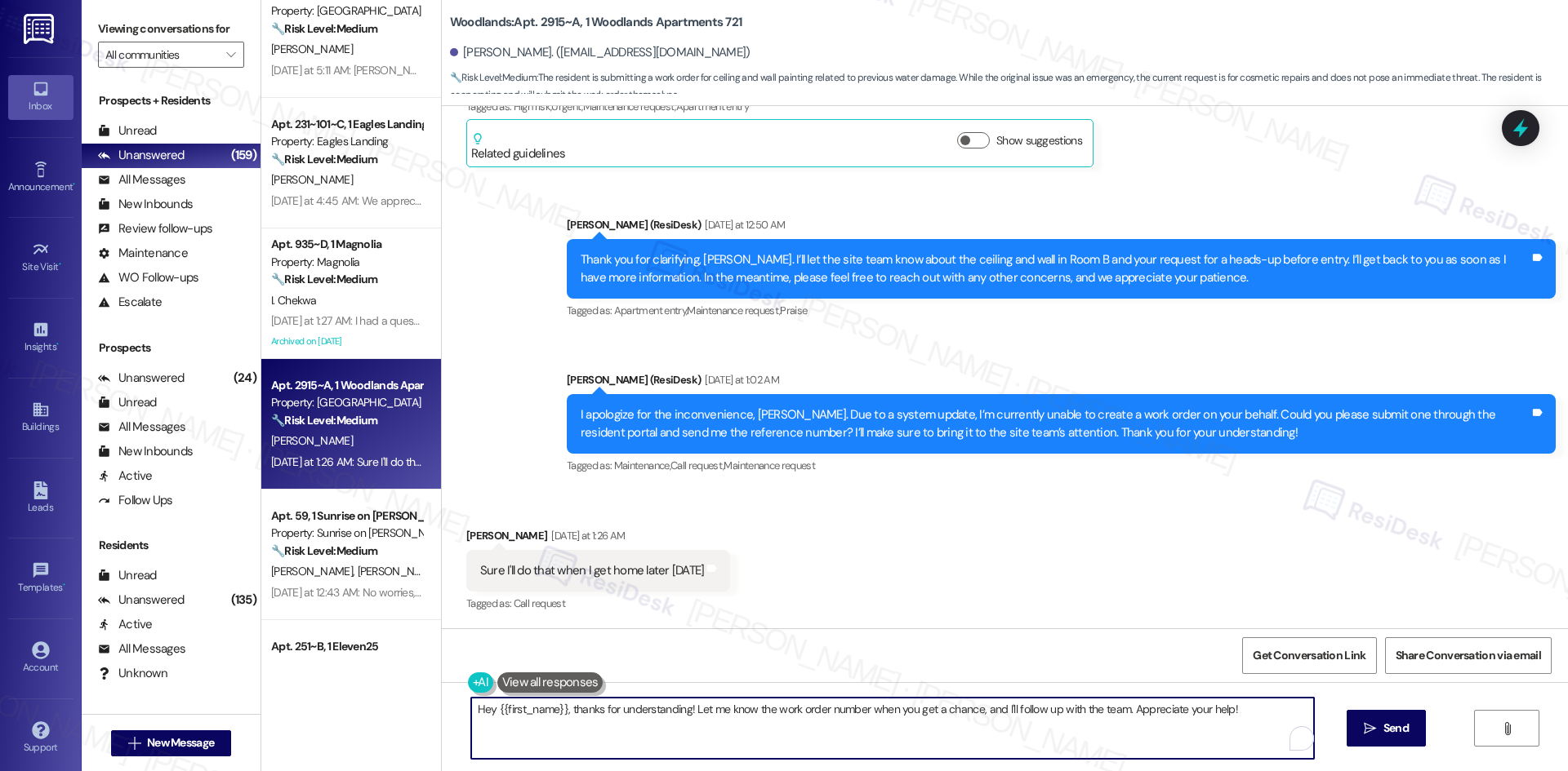
drag, startPoint x: 564, startPoint y: 710, endPoint x: 359, endPoint y: 710, distance: 205.0
click at [359, 710] on div "( 1 ) Apt. 1214, [STREET_ADDRESS] Property: Palomar 🔧 Risk Level: Medium The re…" at bounding box center [914, 385] width 1306 height 771
type textarea "Thanks for understanding! Let me know the work order number when you get a chan…"
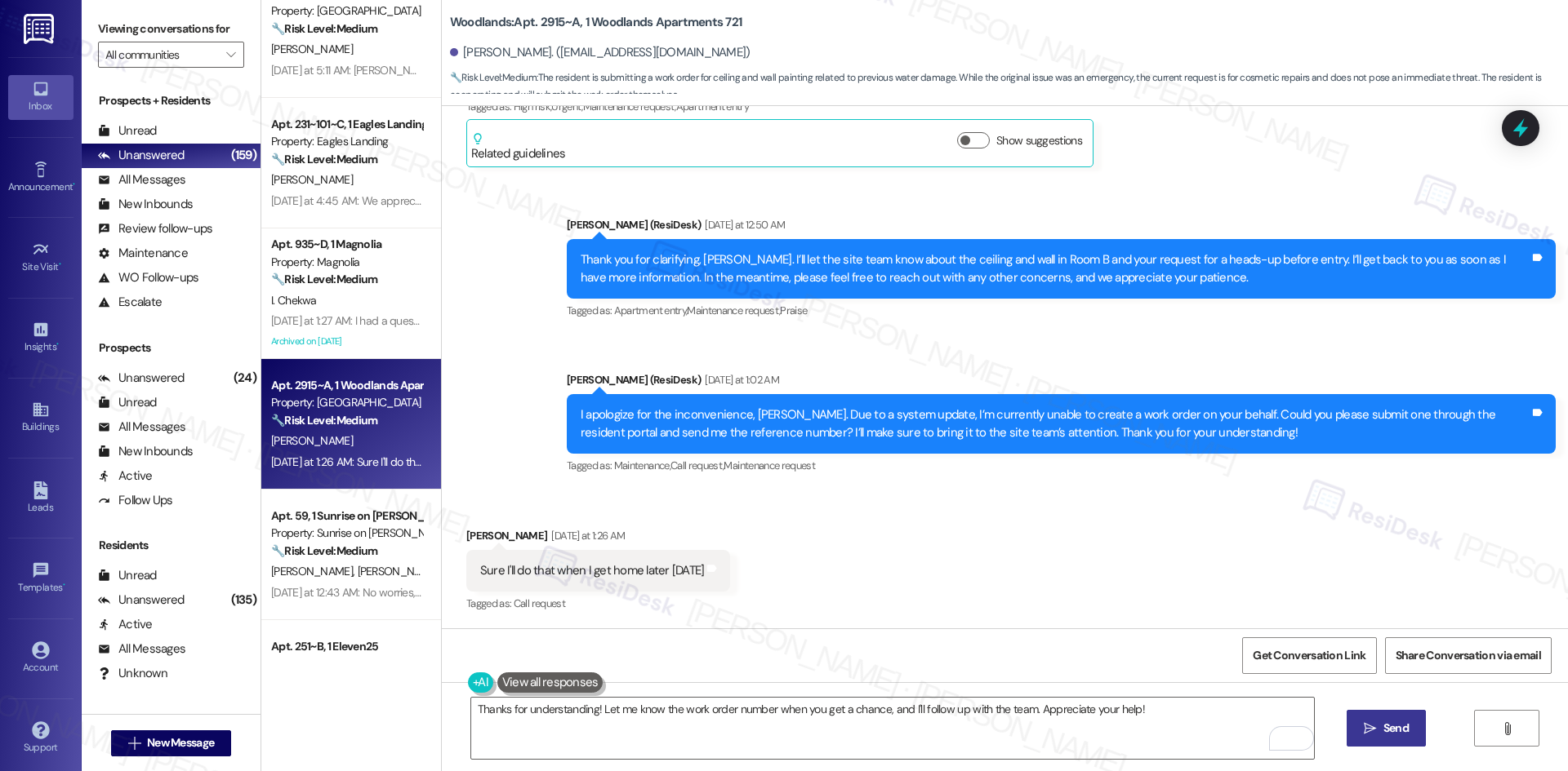
click at [1391, 742] on button " Send" at bounding box center [1387, 728] width 80 height 37
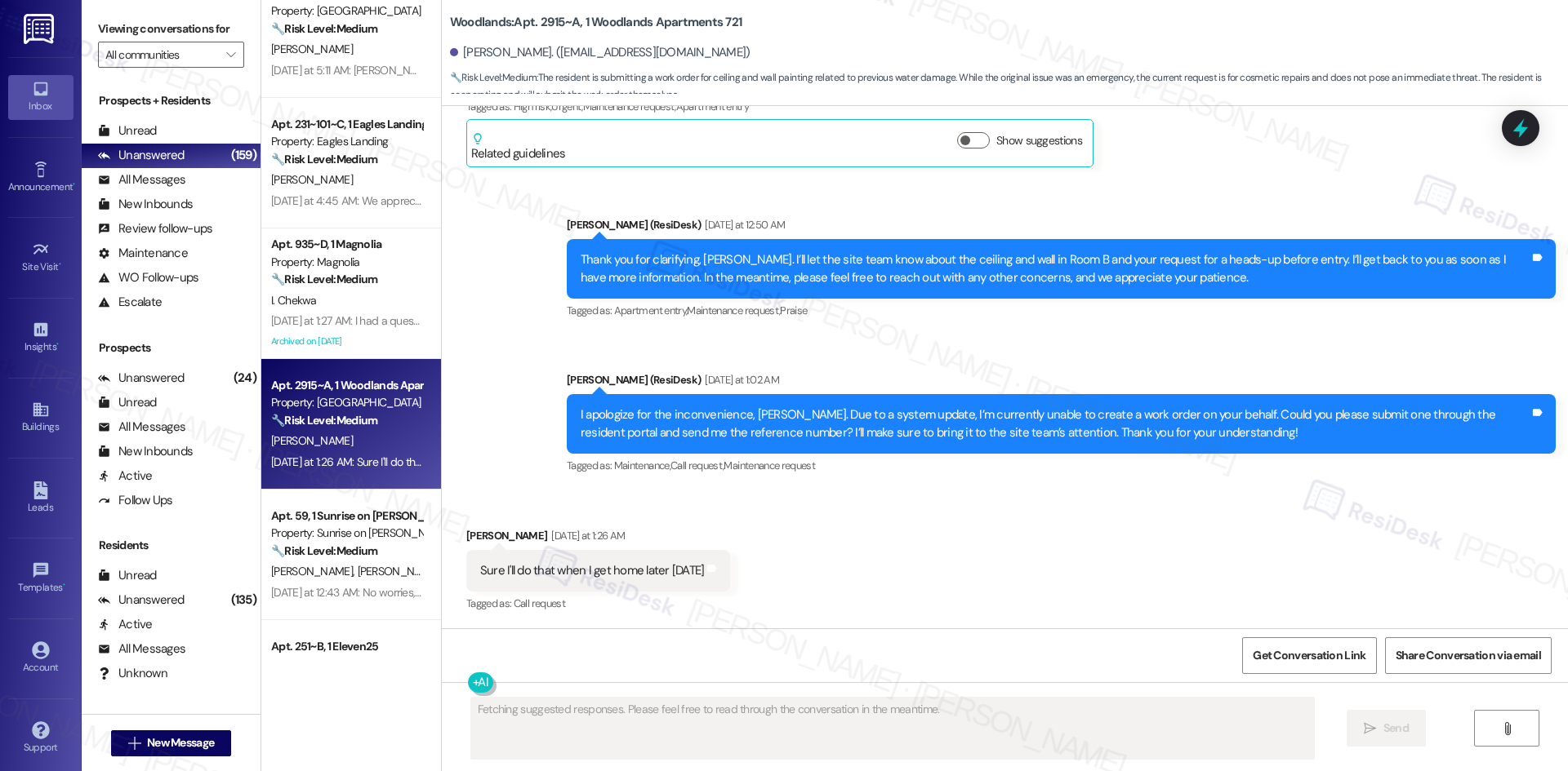
scroll to position [2319, 0]
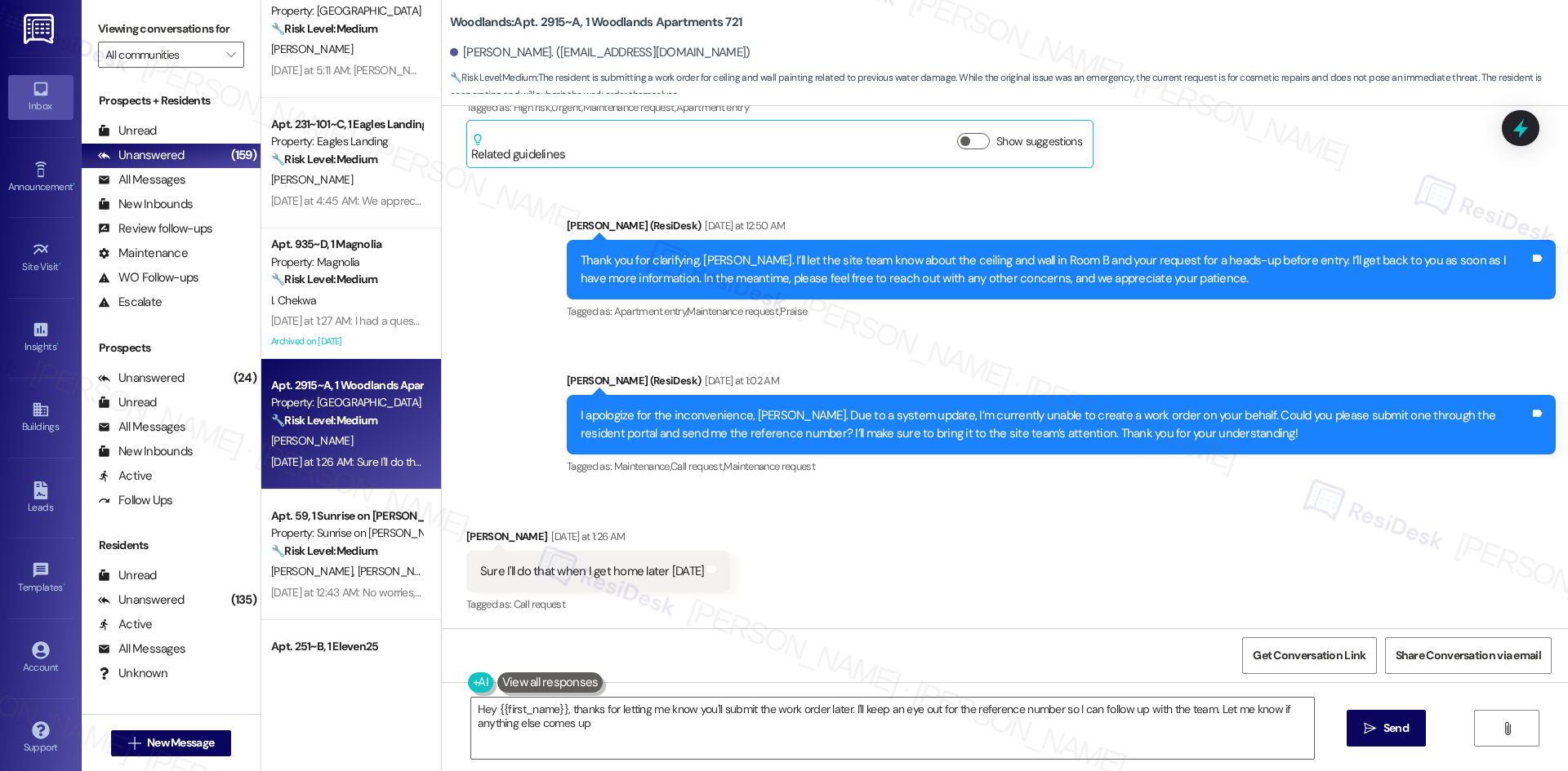
type textarea "Hey {{first_name}}, thanks for letting me know you'll submit the work order lat…"
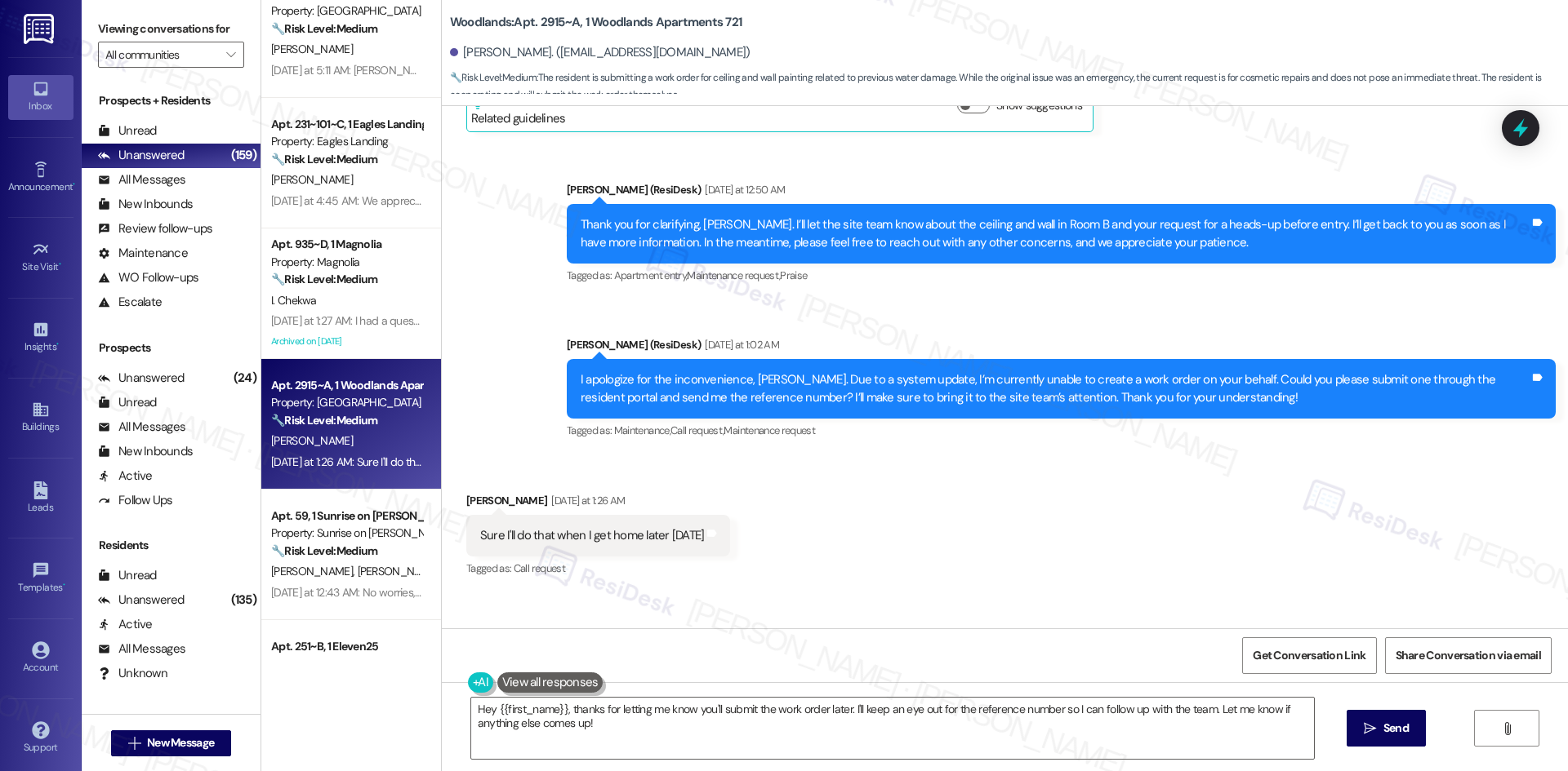
scroll to position [2433, 0]
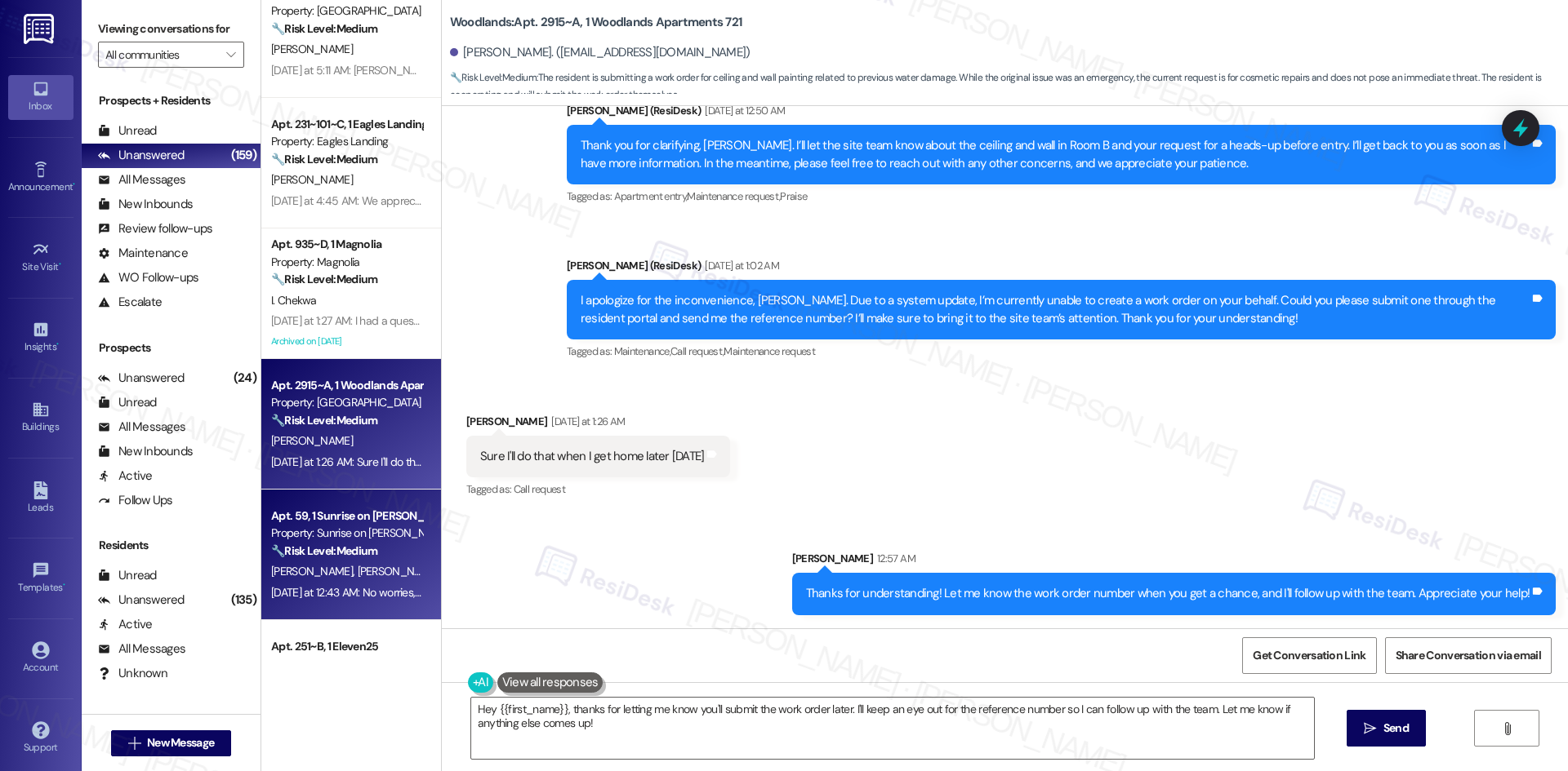
click at [382, 535] on div "Property: Sunrise on [PERSON_NAME]" at bounding box center [346, 533] width 151 height 17
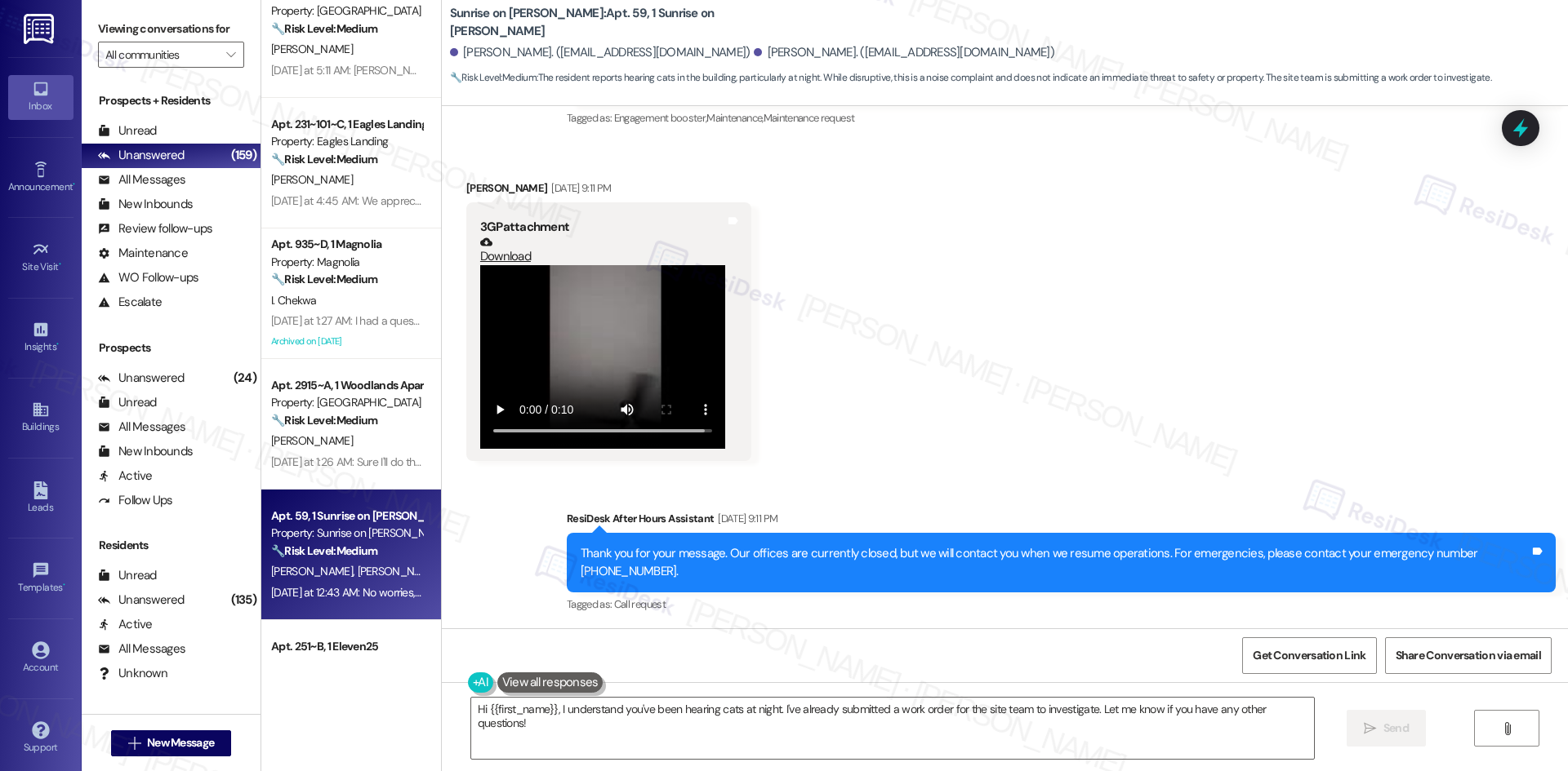
scroll to position [1227, 0]
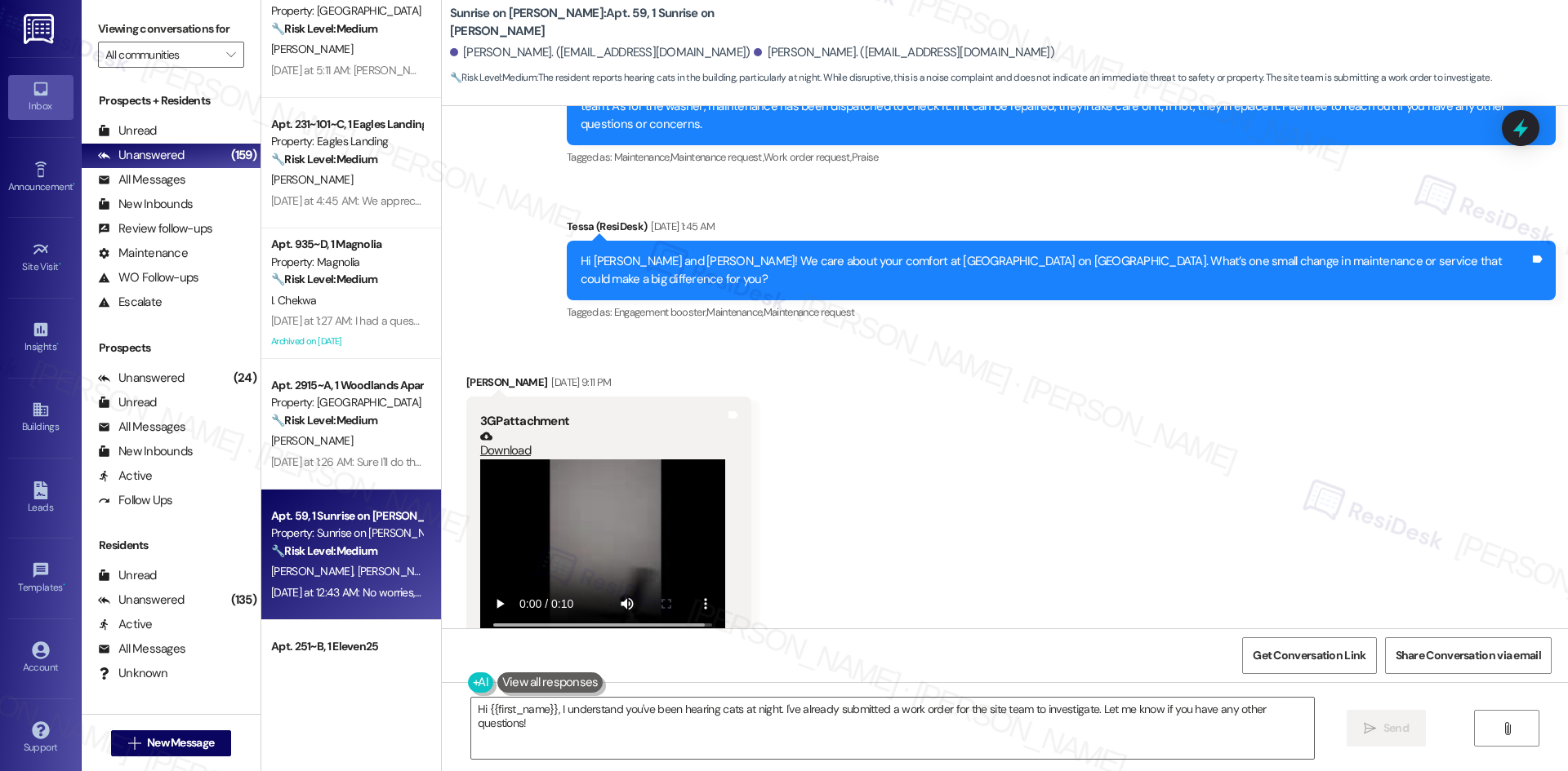
click at [484, 430] on link "Download" at bounding box center [603, 443] width 245 height 28
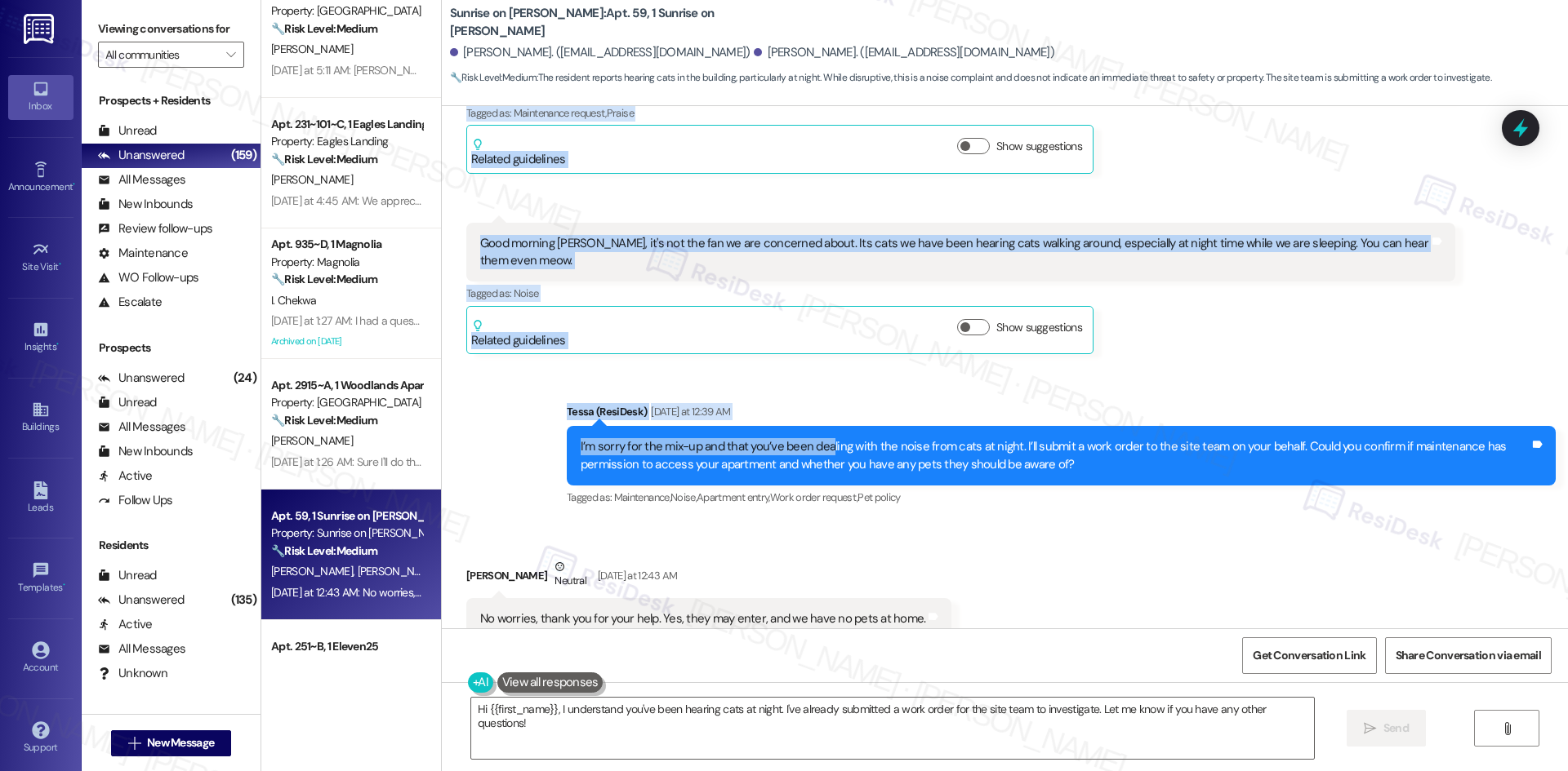
scroll to position [2859, 0]
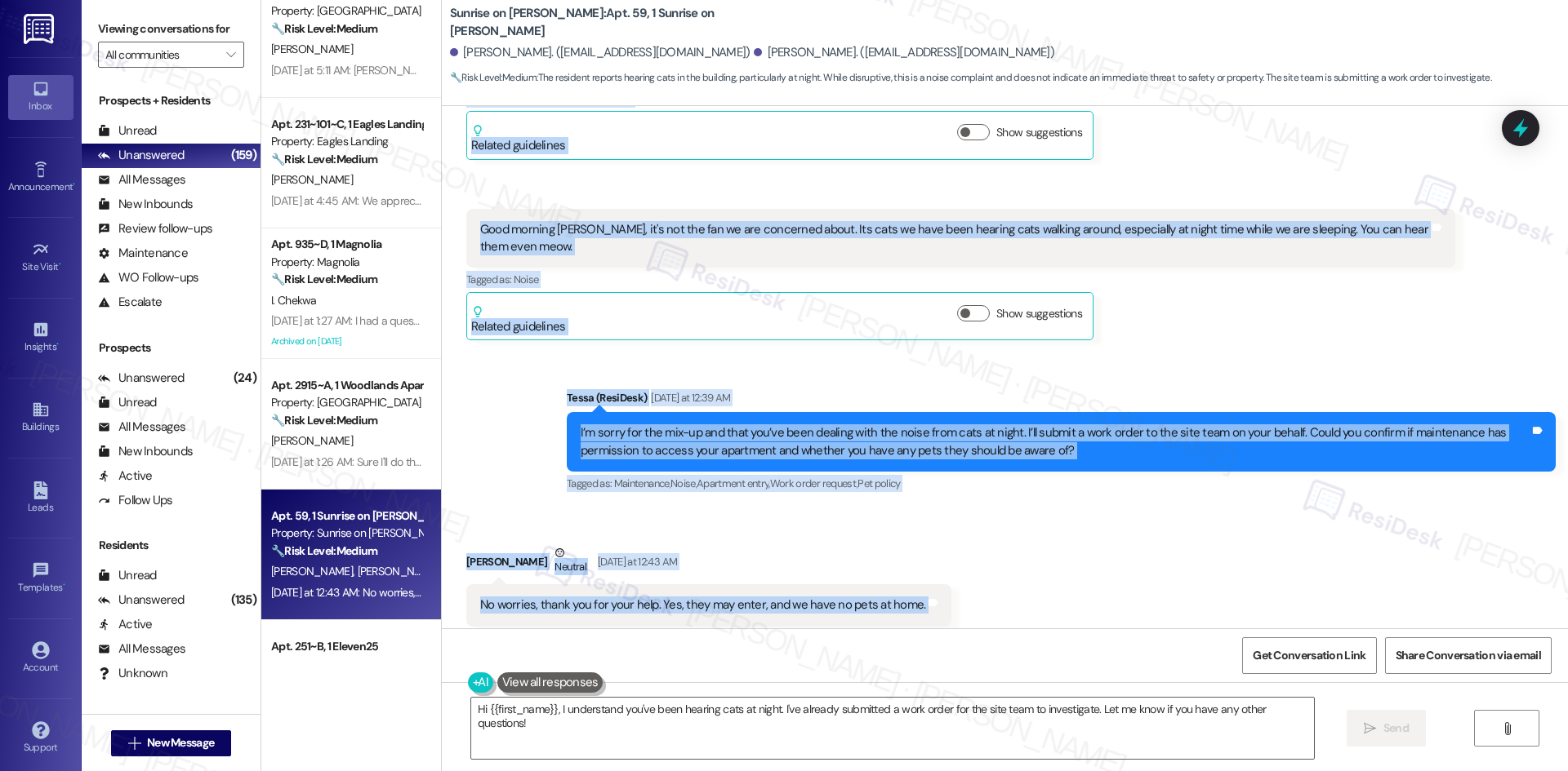
drag, startPoint x: 441, startPoint y: 129, endPoint x: 937, endPoint y: 559, distance: 656.4
click at [951, 569] on div "Lease started [DATE] 8:00 AM Survey, sent via SMS Residesk Automated Survey [DA…" at bounding box center [1004, 367] width 1126 height 523
copy div "Lorem Ipsumdolo Sit 95, 9262 am 00:24 CO  ​👍​ ad “ Elits (Doeiusm te Incidid): …"
click at [644, 353] on div "Sent via SMS Tessa (ResiDesk) [DATE] at 12:39 AM I’m sorry for the mix-up and t…" at bounding box center [1004, 431] width 1126 height 155
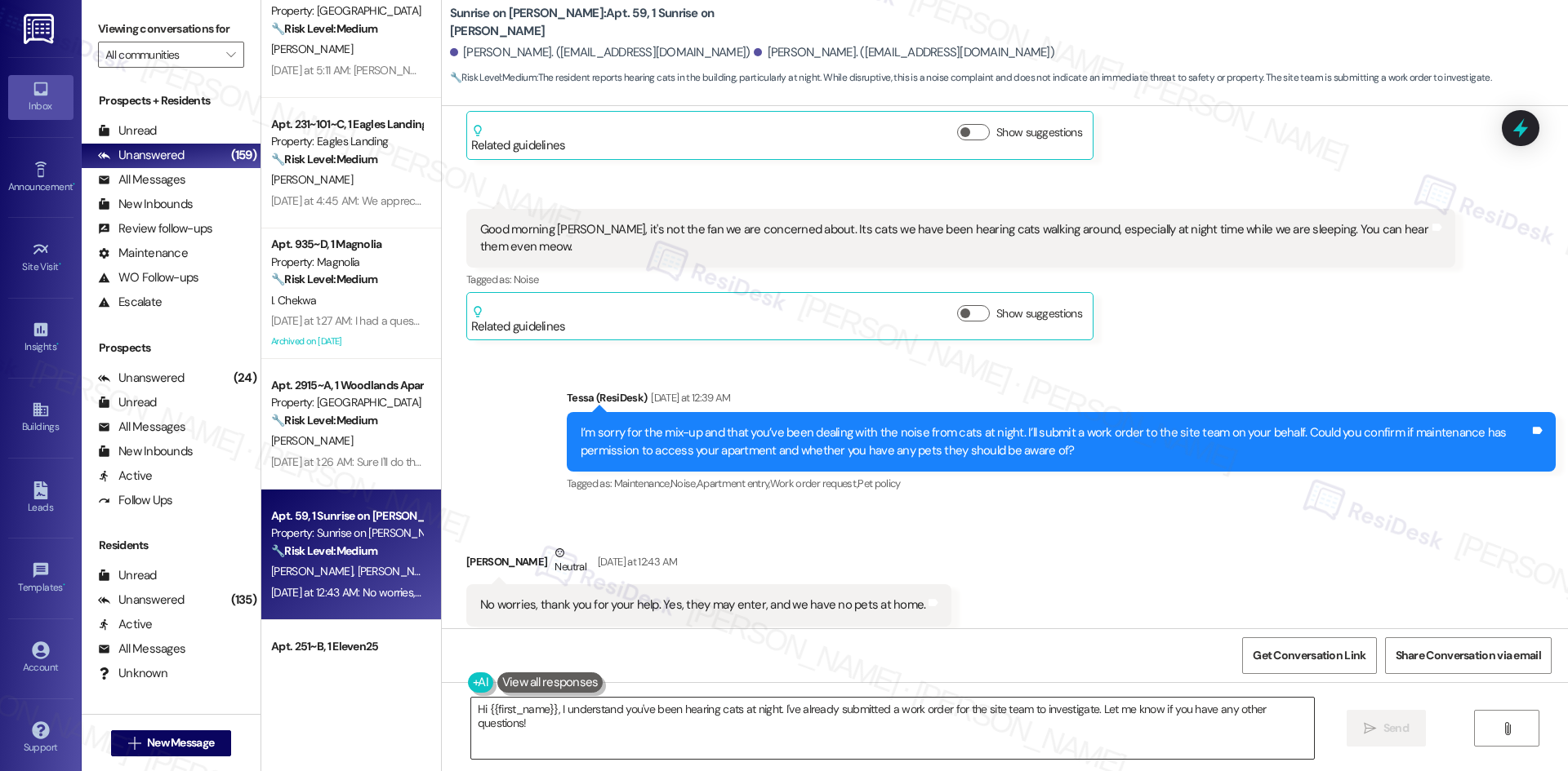
click at [694, 725] on textarea "Hi {{first_name}}, I understand you've been hearing cats at night. I've already…" at bounding box center [893, 727] width 842 height 61
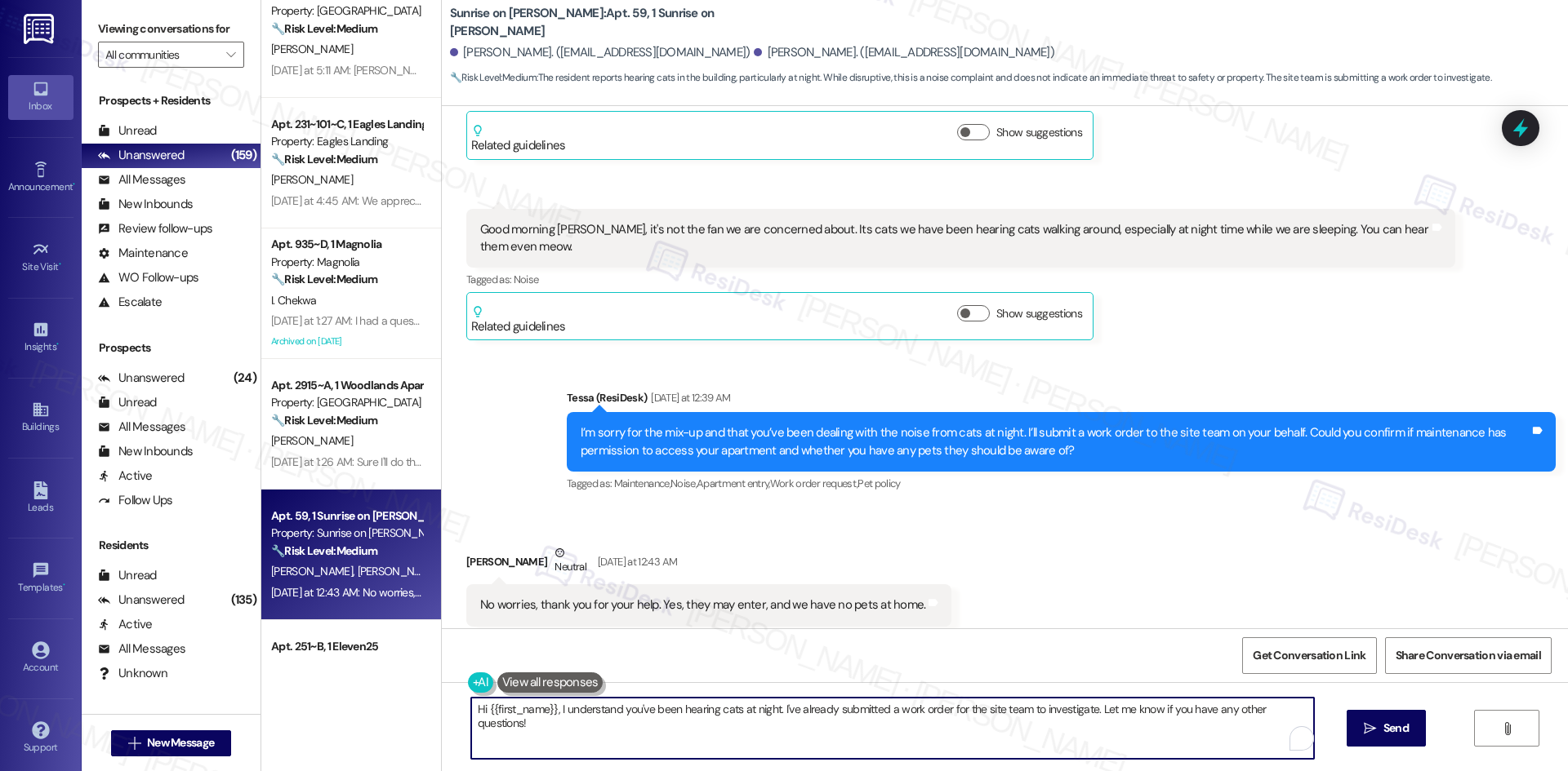
paste textarea "Thanks for confirming, [PERSON_NAME]. I’ll let the site team know and get back …"
type textarea "Thanks for confirming, Petra. I’ll let the site team know and get back to you w…"
click at [1410, 723] on span "Send" at bounding box center [1395, 728] width 32 height 17
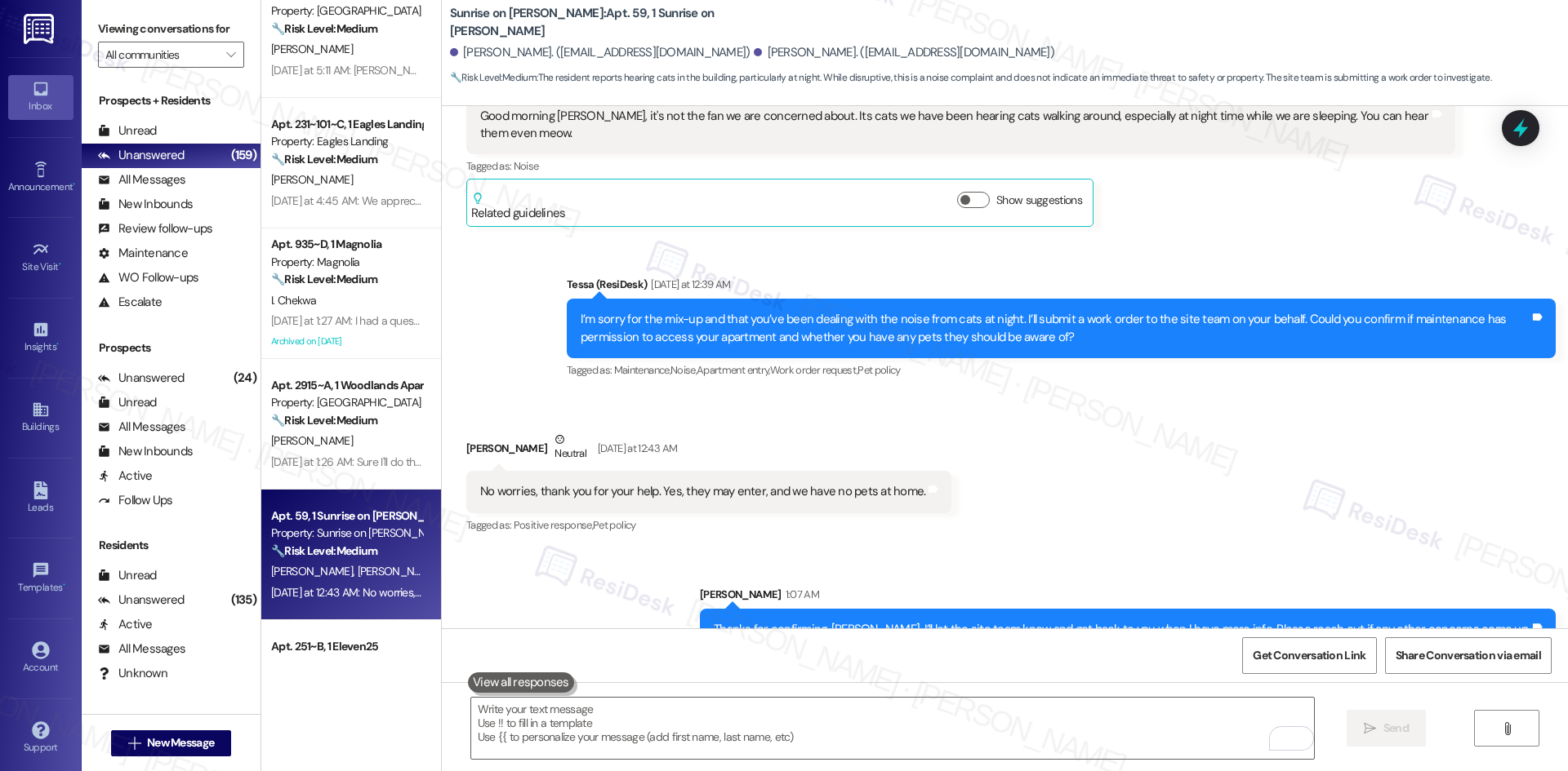
scroll to position [2972, 0]
click at [1041, 497] on div "Received via SMS Petra Contreras Neutral Yesterday at 12:43 AM No worries, than…" at bounding box center [1004, 471] width 1126 height 155
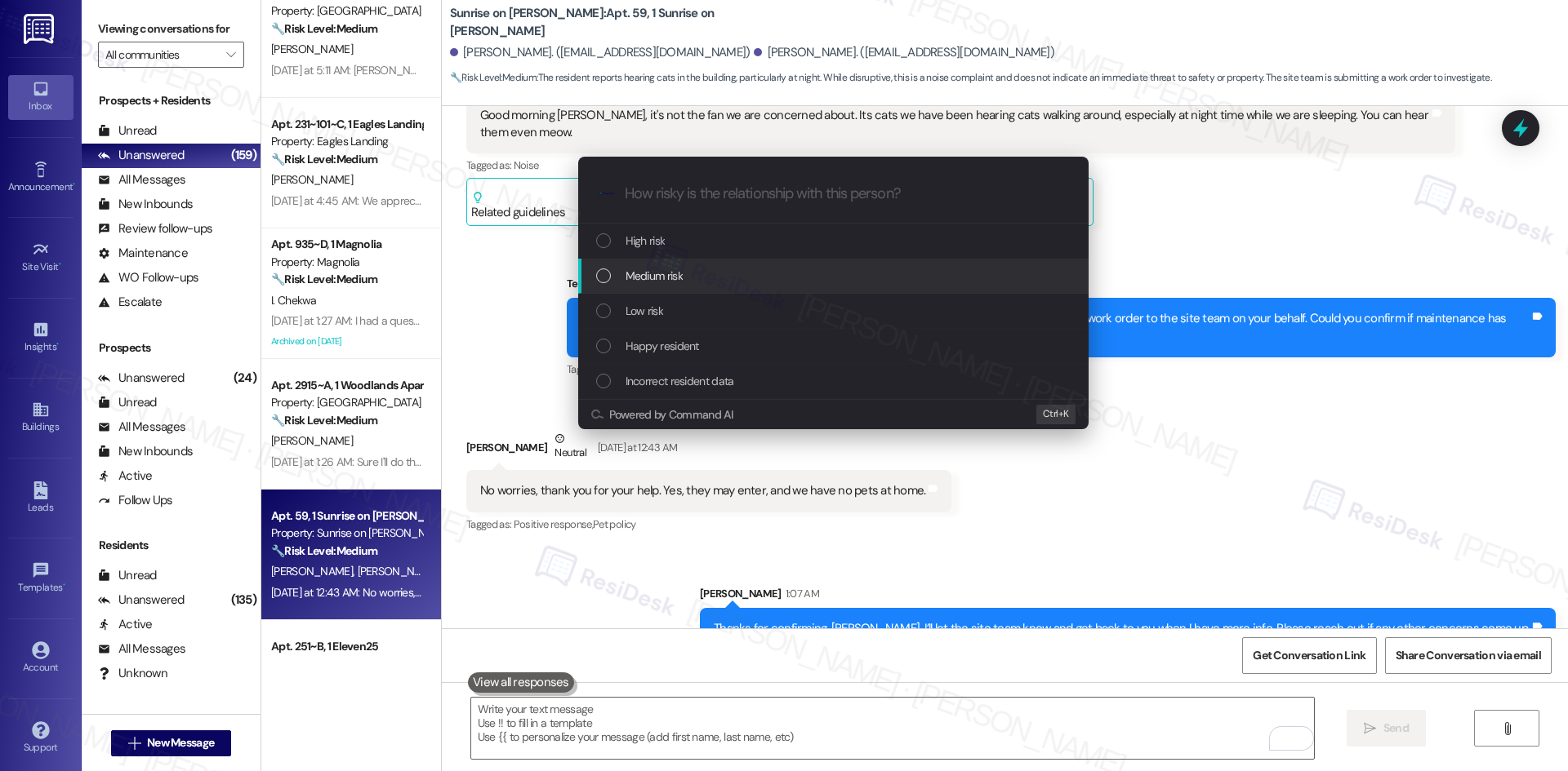
click at [728, 271] on div "Medium risk" at bounding box center [834, 275] width 477 height 18
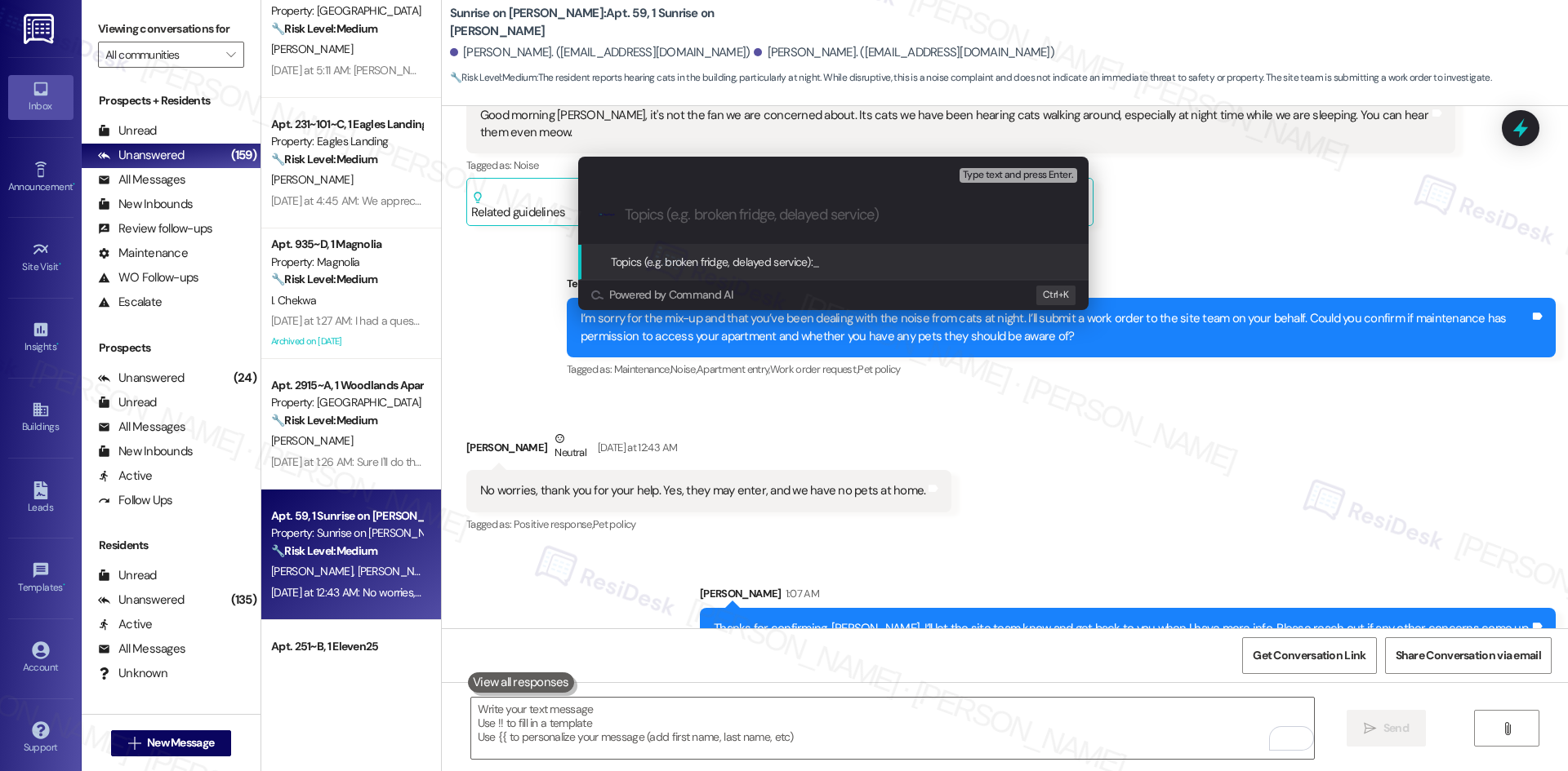
click at [1095, 511] on div "Escalate Conversation Medium risk Topics (e.g. broken fridge, delayed service) …" at bounding box center [784, 385] width 1568 height 771
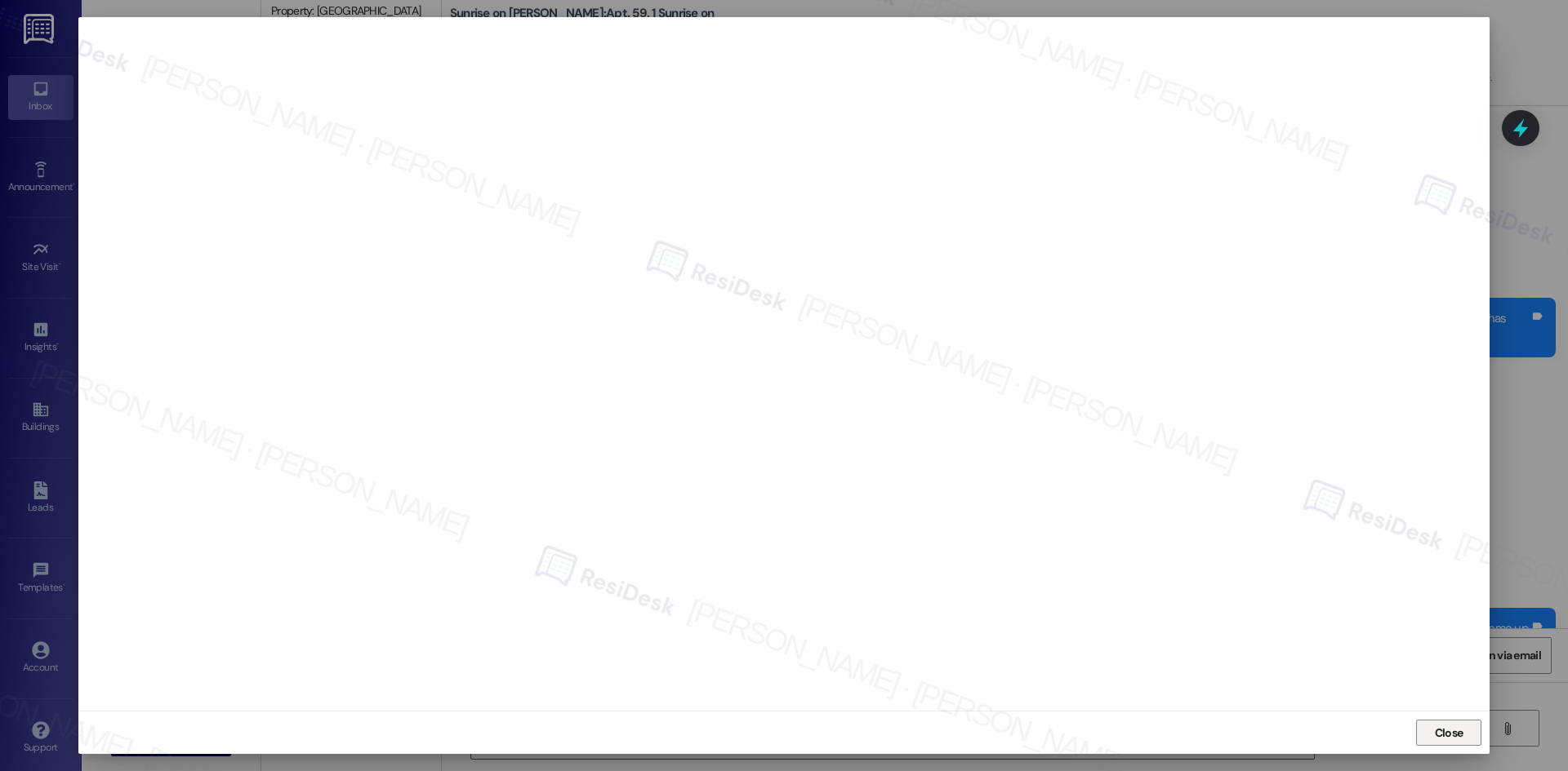
click at [1427, 729] on button "Close" at bounding box center [1448, 732] width 65 height 26
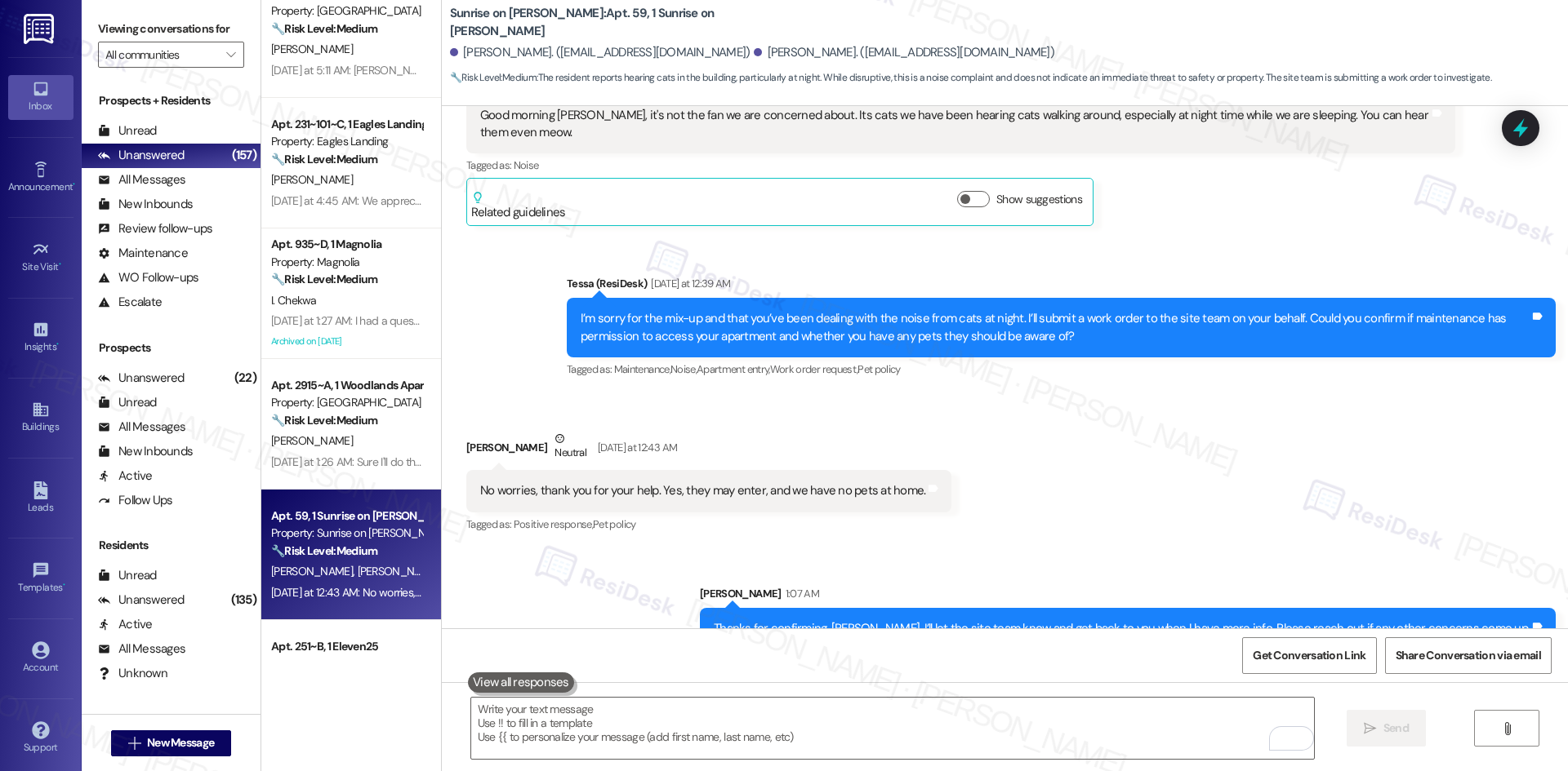
click at [1056, 548] on div "Sent via SMS Sarah 1:07 AM Thanks for confirming, Petra. I’ll let the site team…" at bounding box center [1004, 604] width 1126 height 113
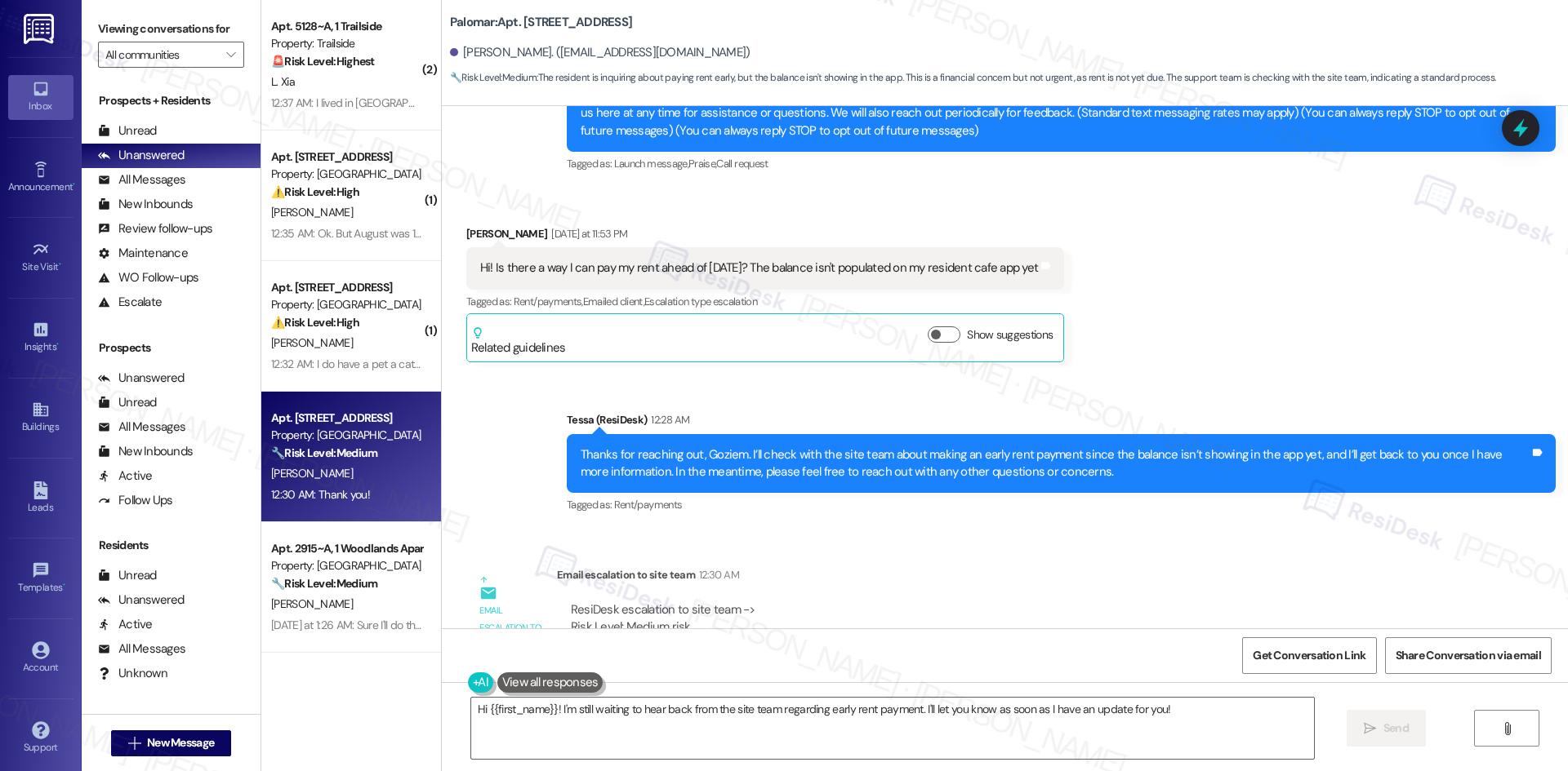
scroll to position [164, 0]
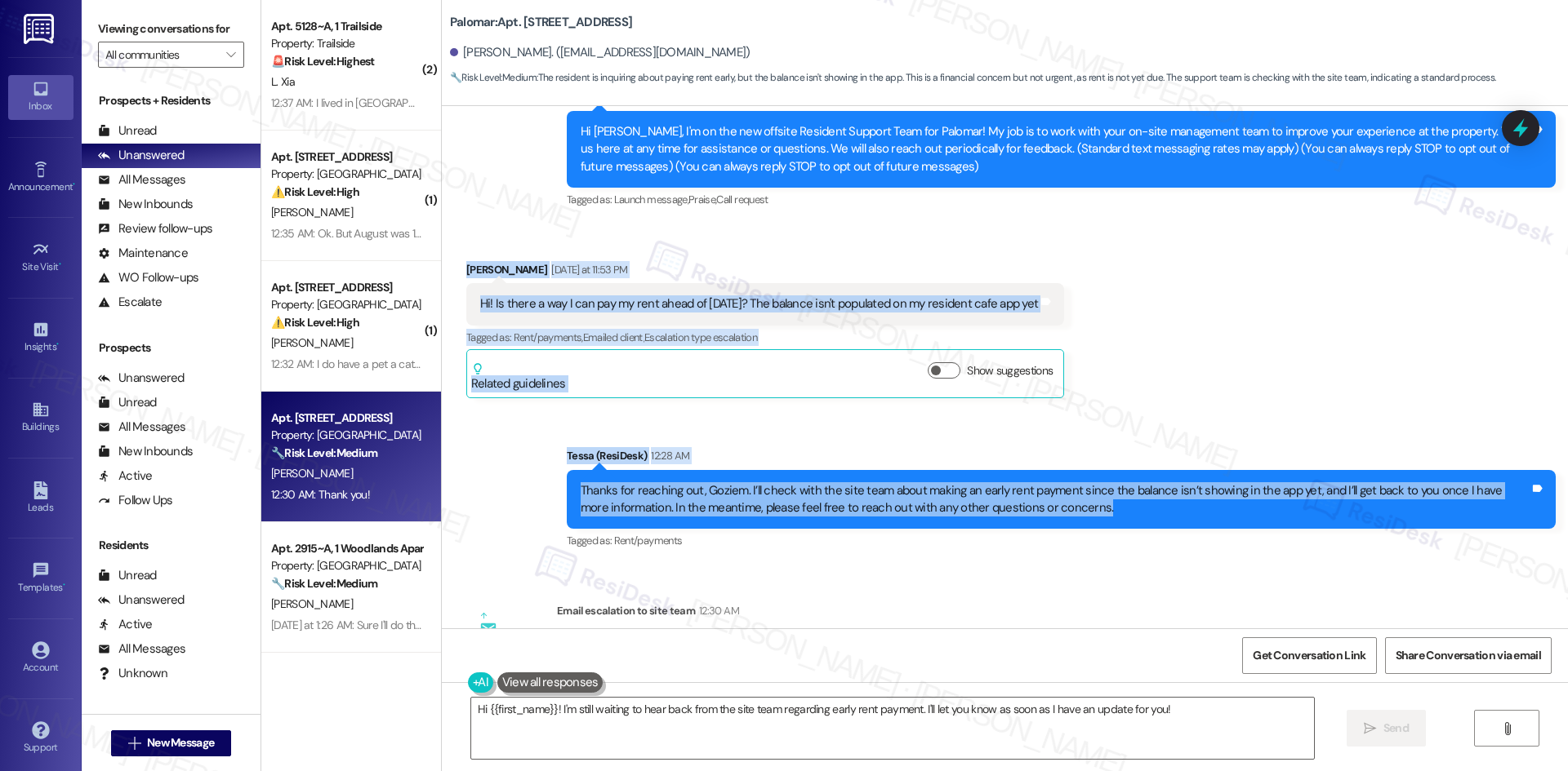
drag, startPoint x: 447, startPoint y: 258, endPoint x: 1097, endPoint y: 512, distance: 697.9
click at [1097, 512] on div "Lease started [DATE] 8:00 AM Announcement, sent via SMS Tessa (ResiDesk) [DATE]…" at bounding box center [1004, 367] width 1126 height 523
copy div "[PERSON_NAME] [DATE] at 11:53 PM Hi! Is there a way I can pay my rent ahead of …"
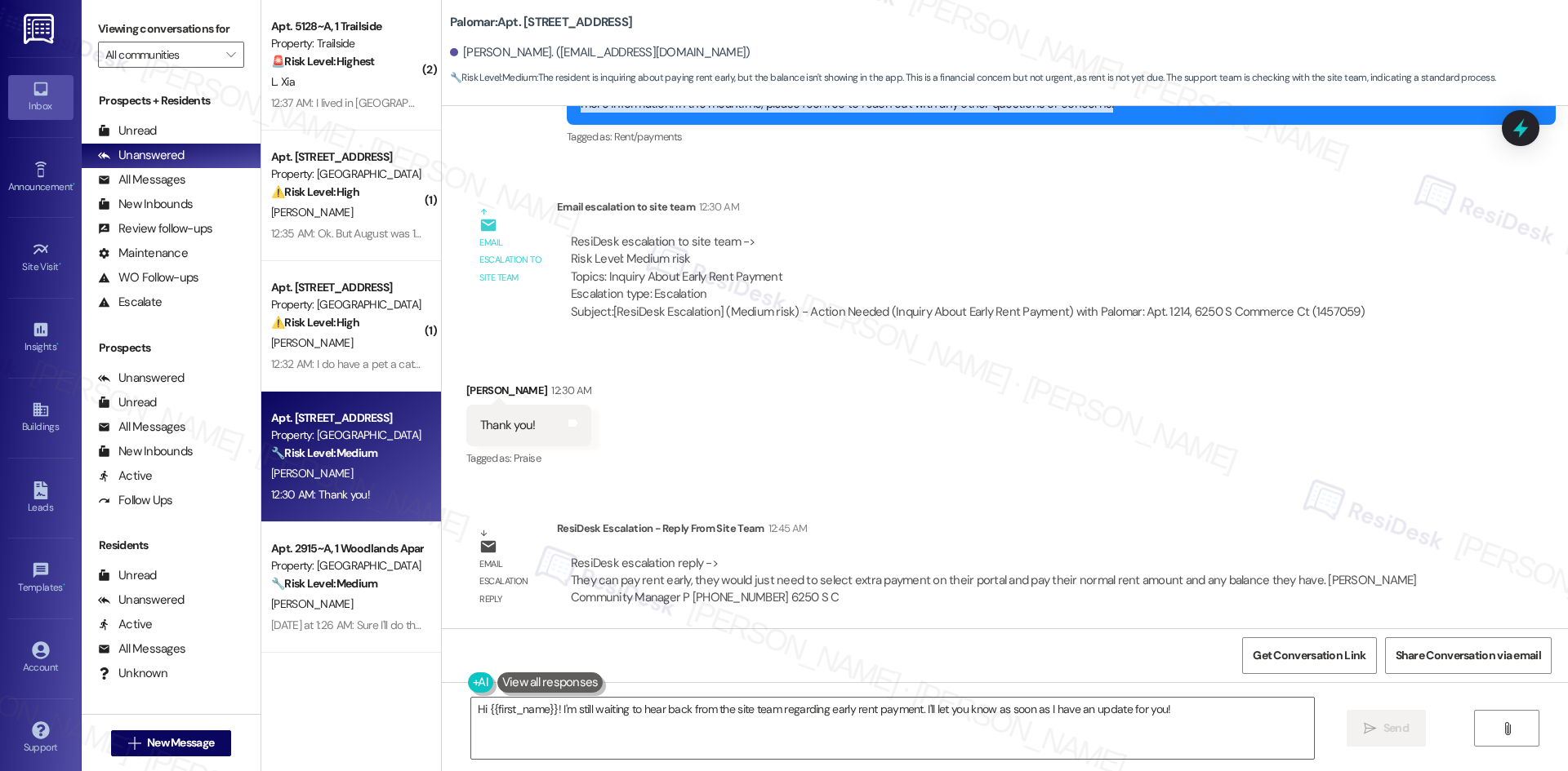
scroll to position [572, 0]
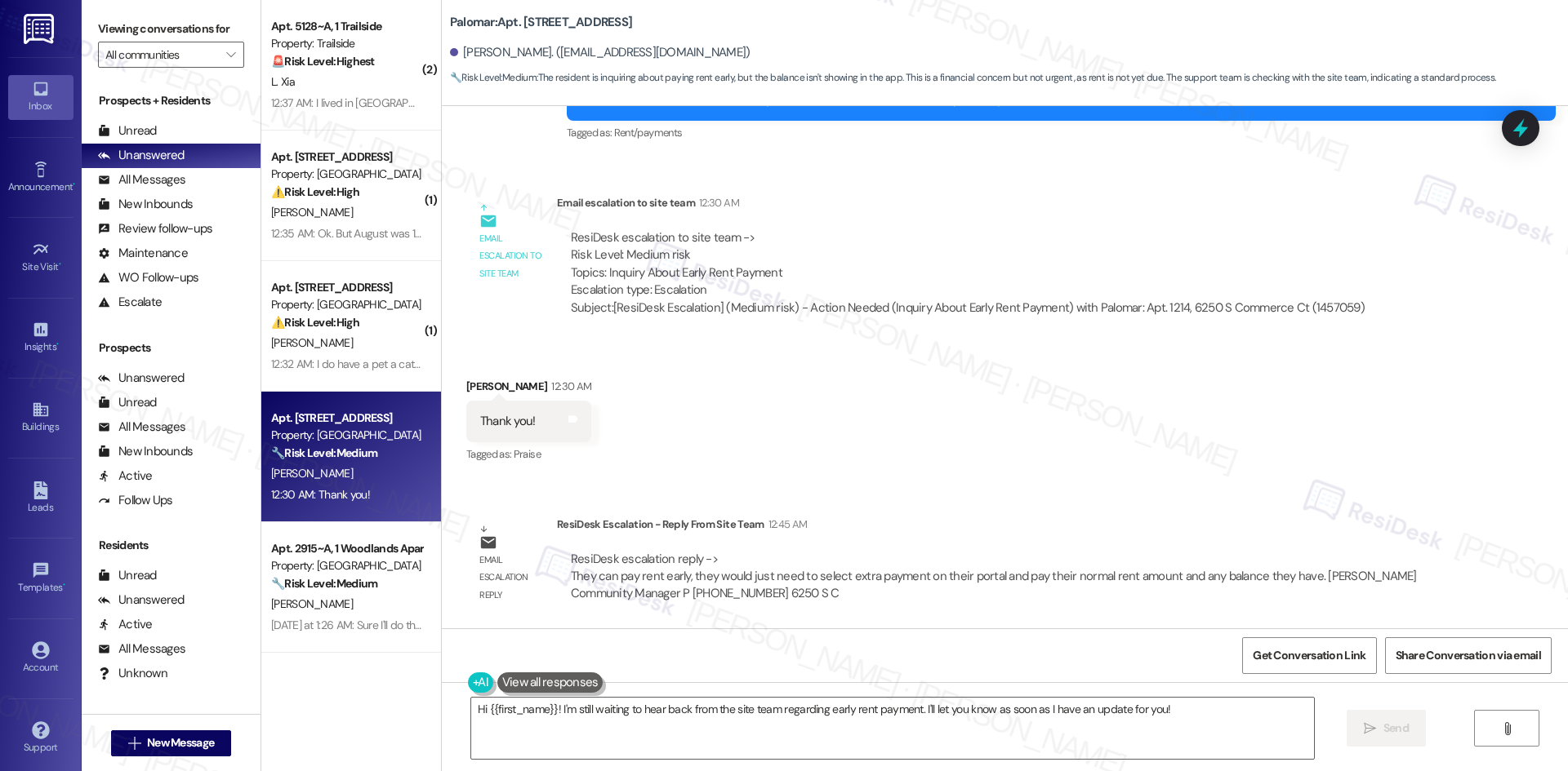
click at [689, 470] on div "Received via SMS [PERSON_NAME] 12:30 AM Thank you! Tags and notes Tagged as: Pr…" at bounding box center [1004, 410] width 1126 height 138
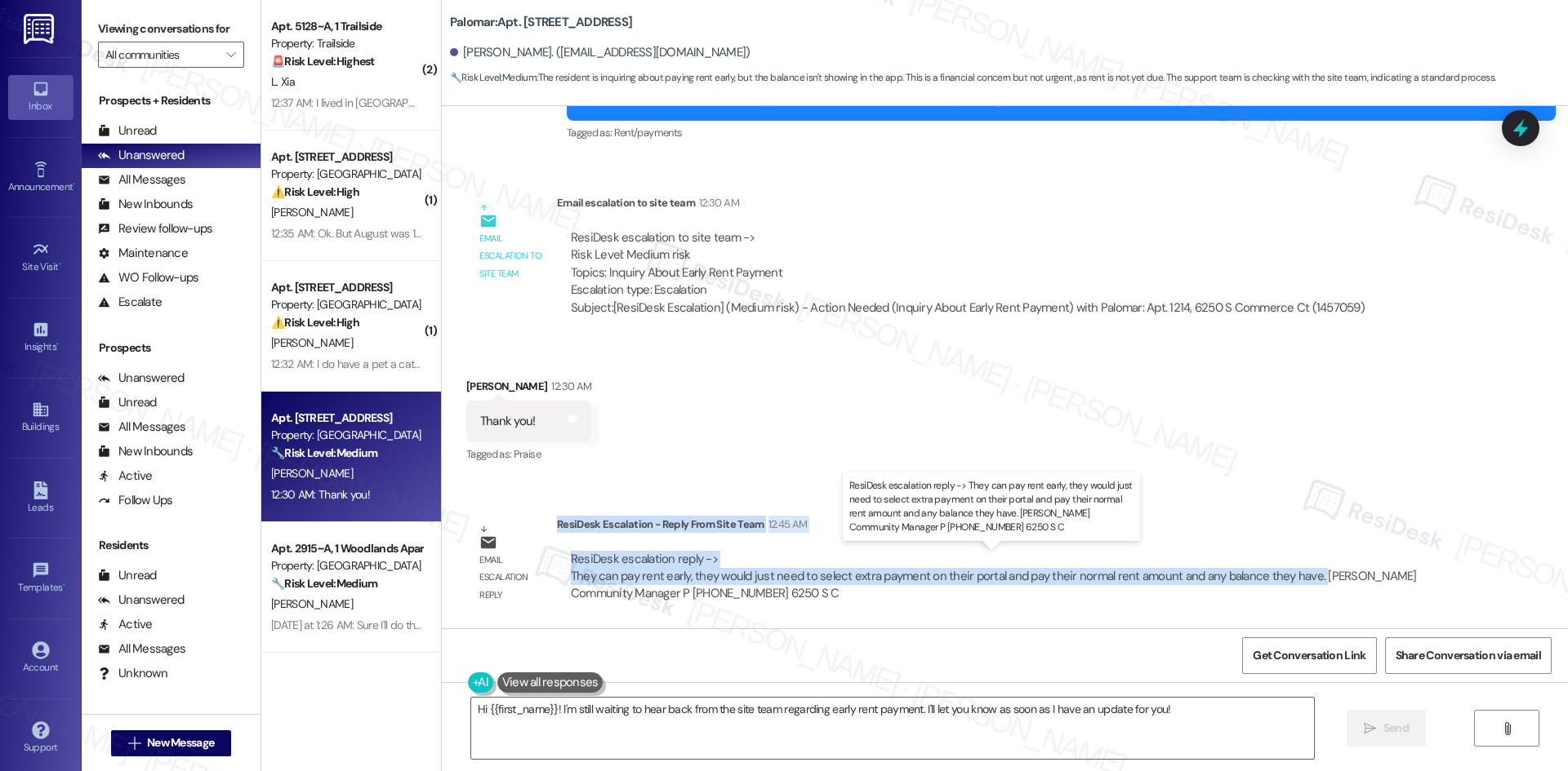
drag, startPoint x: 544, startPoint y: 526, endPoint x: 1300, endPoint y: 579, distance: 757.9
click at [1300, 579] on div "ResiDesk Escalation - Reply From Site Team 12:45 AM ResiDesk escalation reply -…" at bounding box center [1006, 565] width 898 height 100
copy div "ResiDesk Escalation - Reply From Site Team 12:45 AM ResiDesk escalation reply -…"
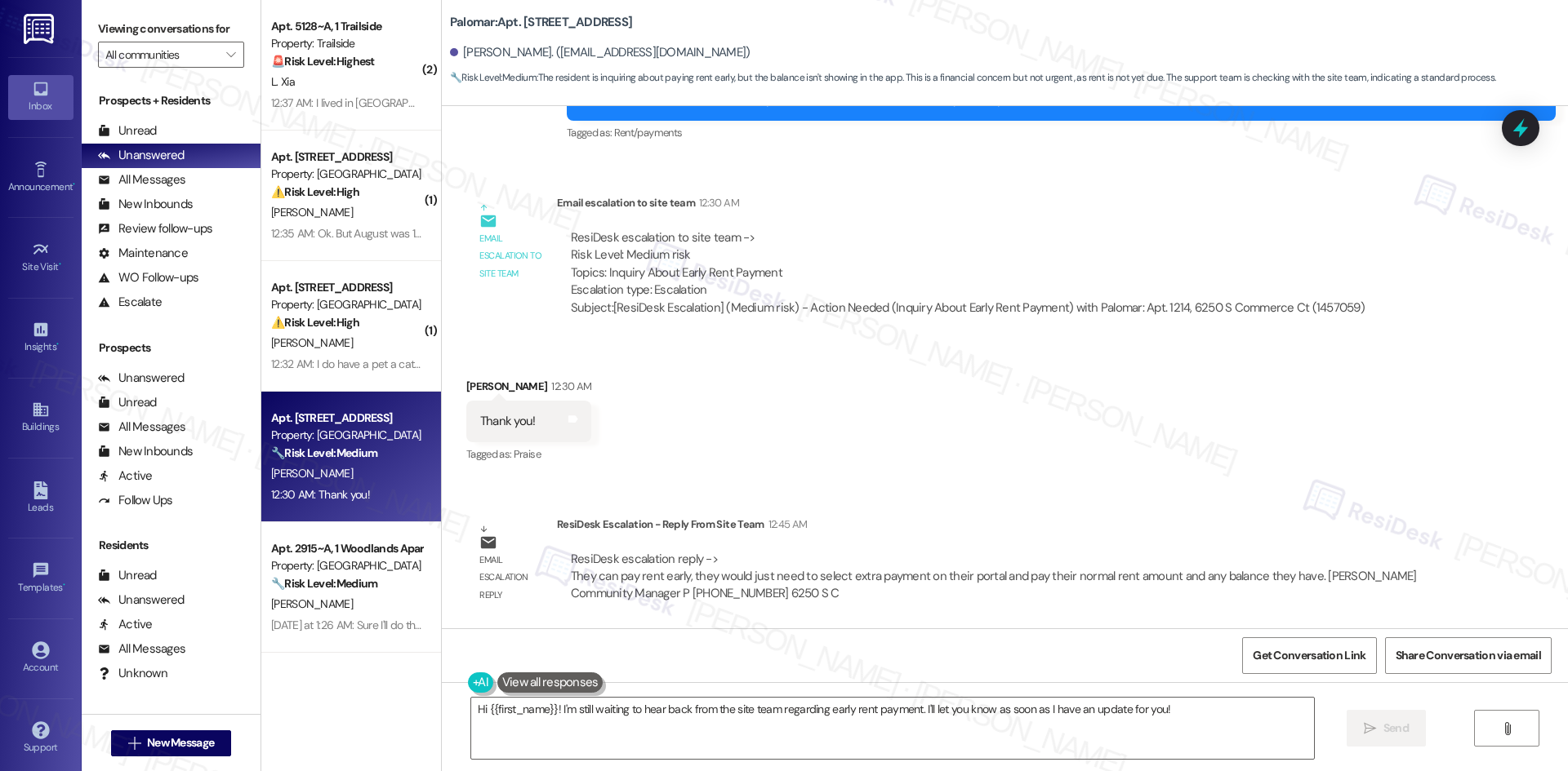
click at [1106, 693] on div "Hi {{first_name}}! I'm still waiting to hear back from the site team regarding …" at bounding box center [1004, 743] width 1126 height 122
click at [1168, 722] on textarea "Hi {{first_name}}! I'm still waiting to hear back from the site team regarding …" at bounding box center [893, 727] width 842 height 61
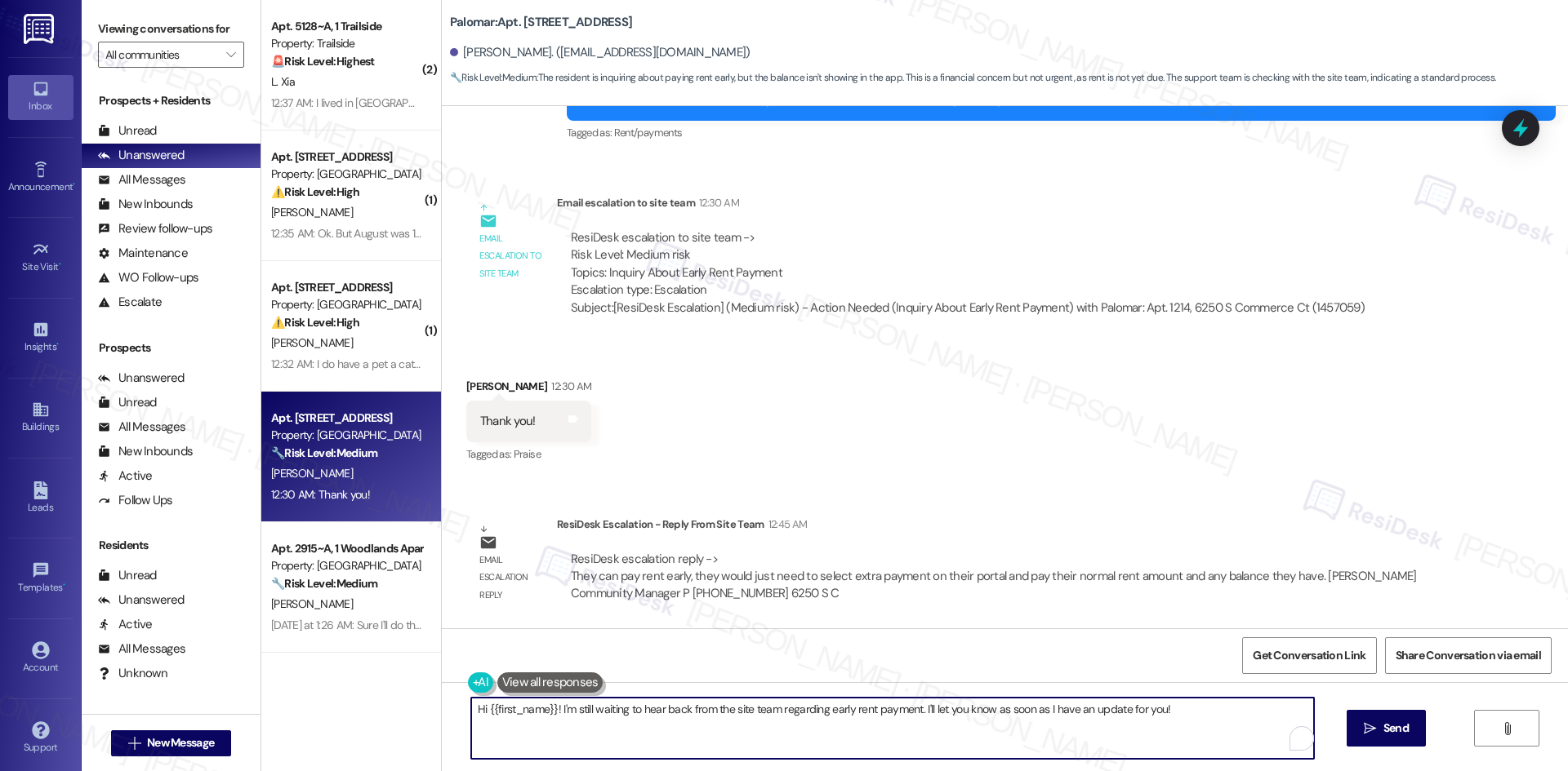
paste textarea "Thanks for your patience, Goziem. The site team confirmed you can pay rent earl…"
type textarea "Thanks for your patience, Goziem. The site team confirmed you can pay rent earl…"
click at [1383, 728] on span "Send" at bounding box center [1395, 728] width 25 height 17
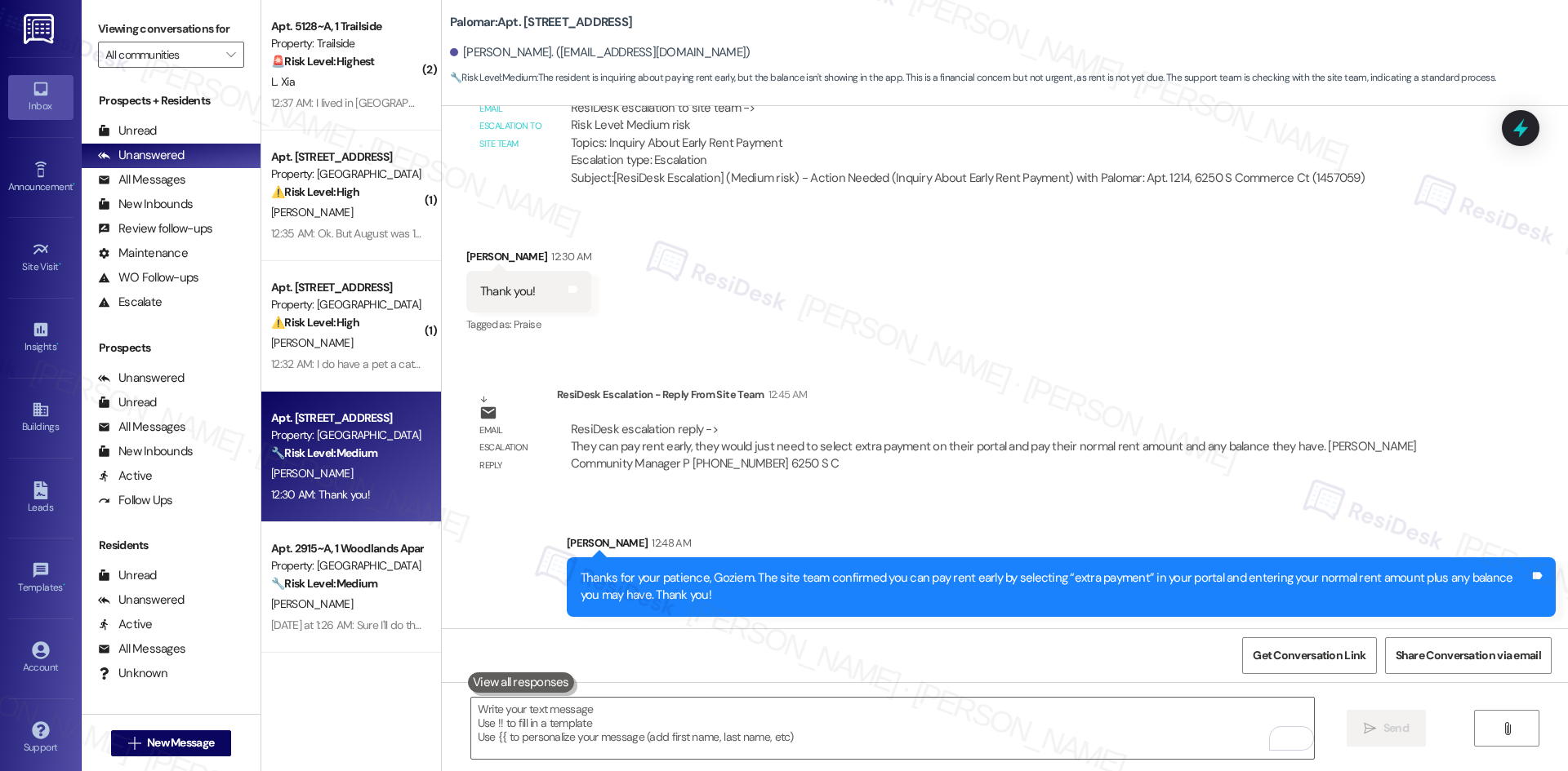
scroll to position [703, 0]
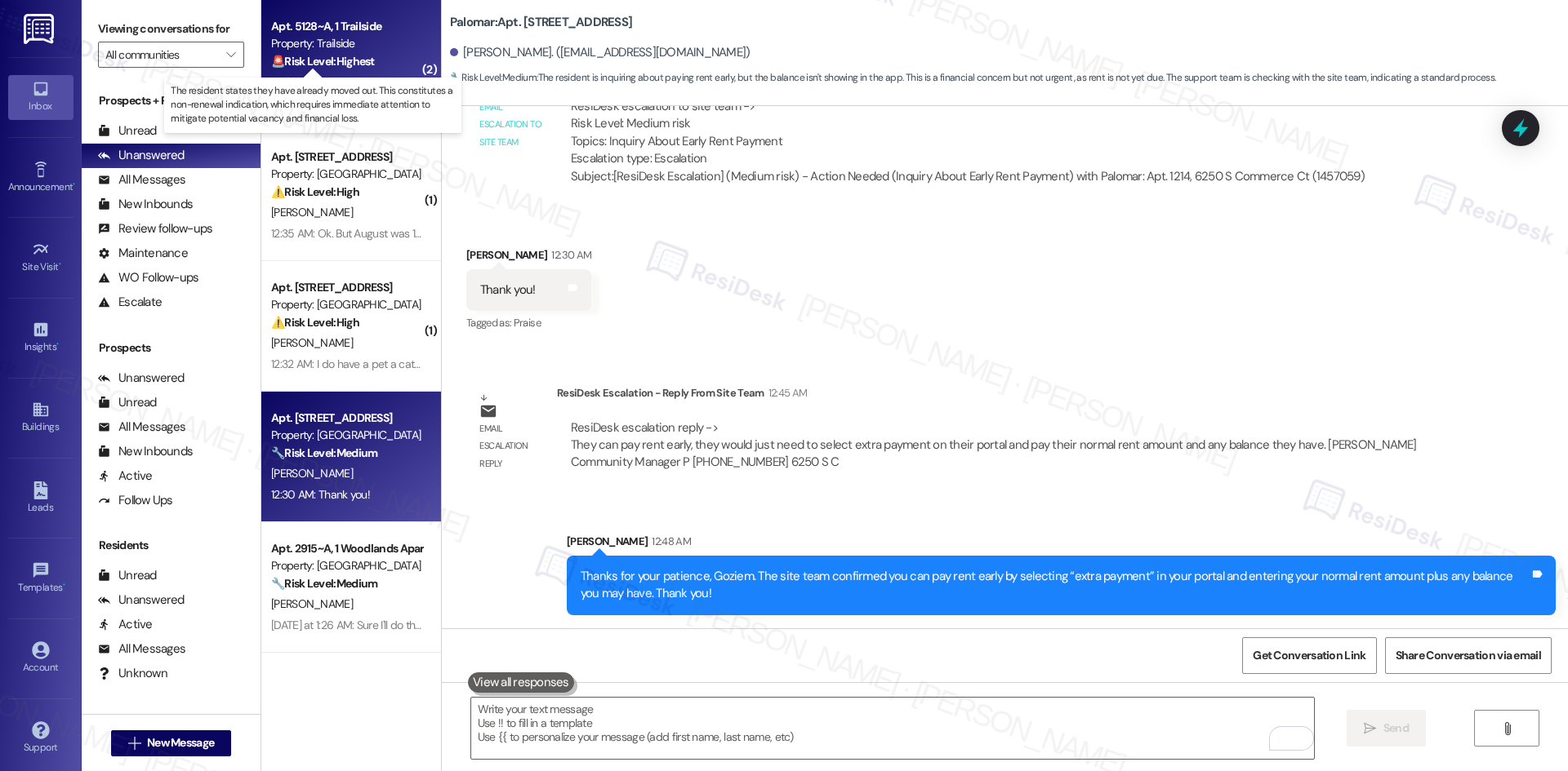
click at [343, 68] on strong "🚨 Risk Level: Highest" at bounding box center [322, 61] width 104 height 15
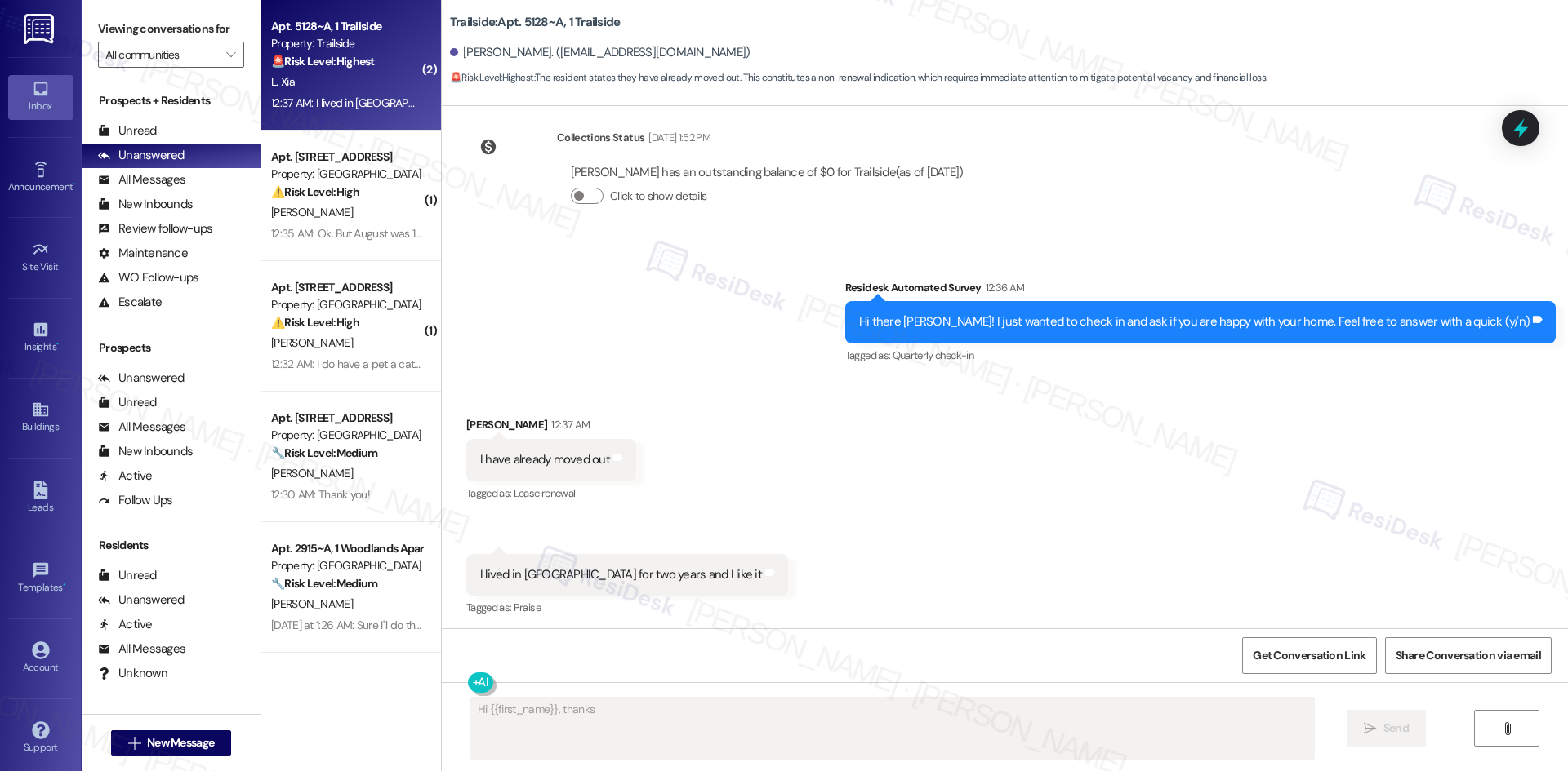
scroll to position [2738, 0]
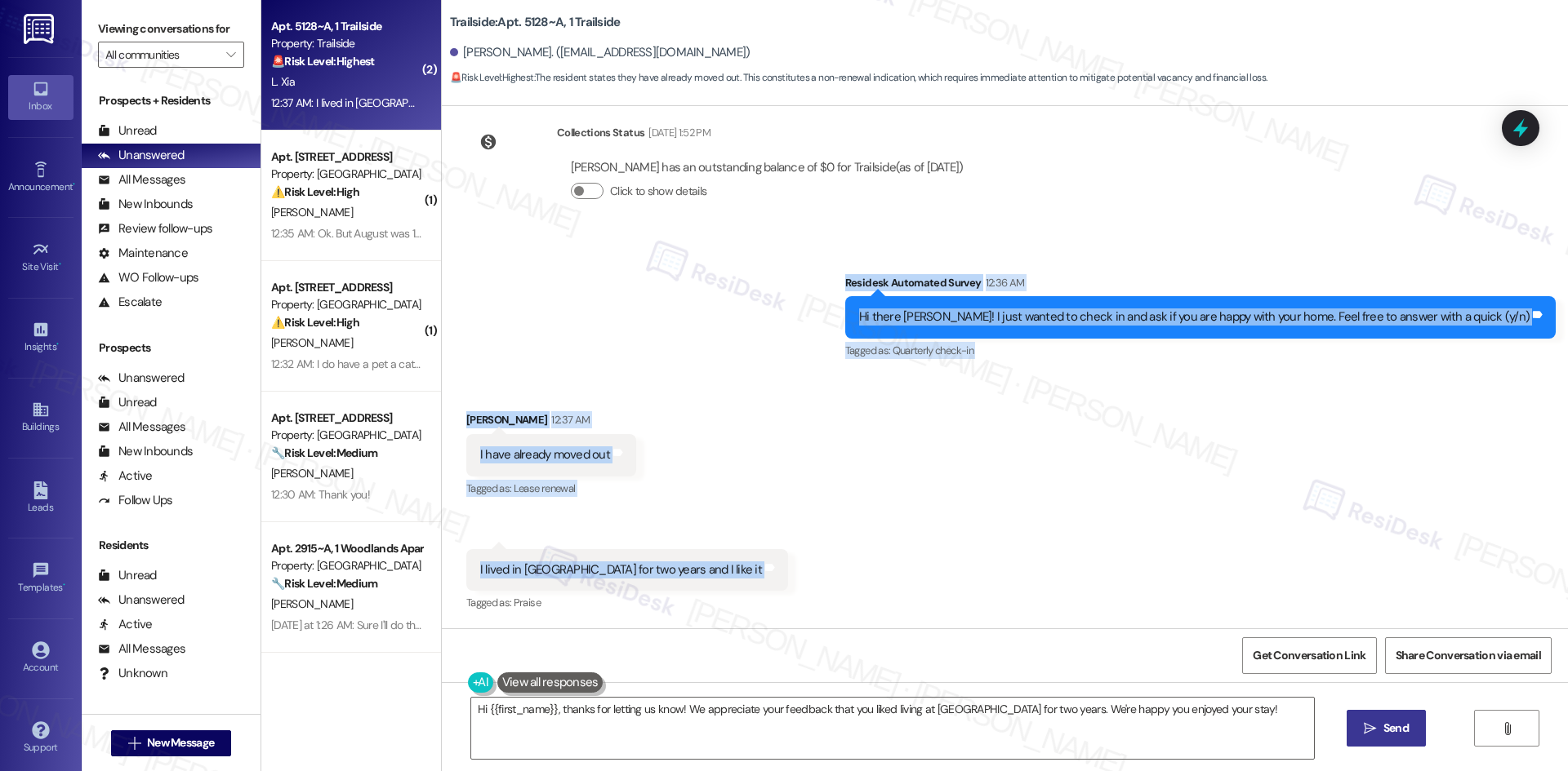
drag, startPoint x: 854, startPoint y: 272, endPoint x: 940, endPoint y: 535, distance: 276.7
click at [940, 535] on div "Announcement, sent via SMS [PERSON_NAME] (ResiDesk) [DATE] 6:51 AM Hi [PERSON_N…" at bounding box center [1004, 367] width 1126 height 523
copy div "Residesk Automated Survey 12:36 AM Hi there [PERSON_NAME]! I just wanted to che…"
click at [713, 306] on div "Survey, sent via SMS Residesk Automated Survey 12:36 AM Hi there [PERSON_NAME]!…" at bounding box center [1004, 306] width 1126 height 138
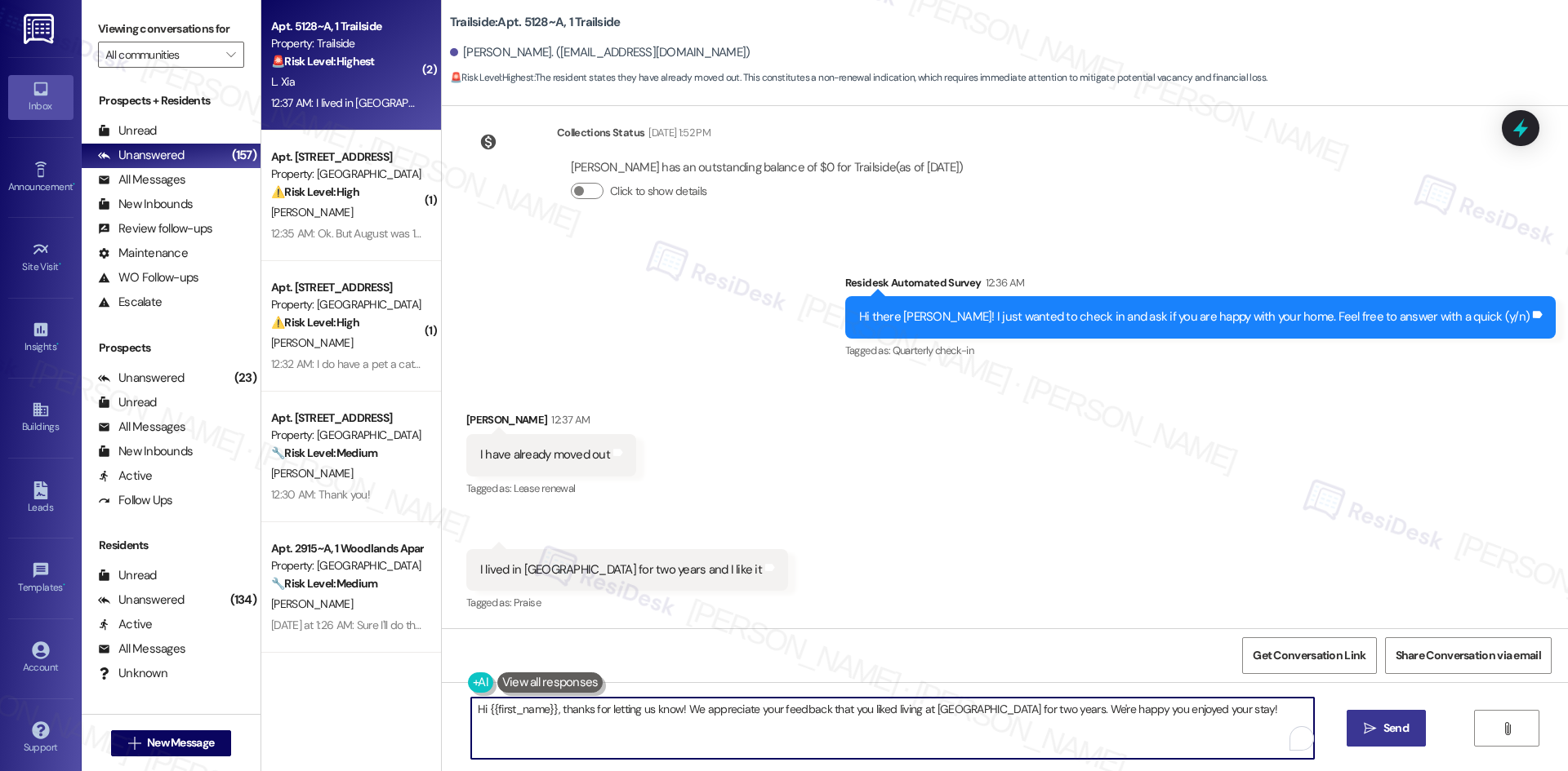
drag, startPoint x: 1211, startPoint y: 712, endPoint x: 442, endPoint y: 706, distance: 769.0
click at [442, 706] on div "Hi {{first_name}}, thanks for letting us know! We appreciate your feedback that…" at bounding box center [1004, 743] width 1126 height 122
paste textarea "Thanks for letting me know, and I’m sorry to bother you! I’m glad to hear you e…"
type textarea "Thanks for letting me know, and I’m sorry to bother you! I’m glad to hear you e…"
click at [1380, 726] on span "Send" at bounding box center [1395, 728] width 32 height 17
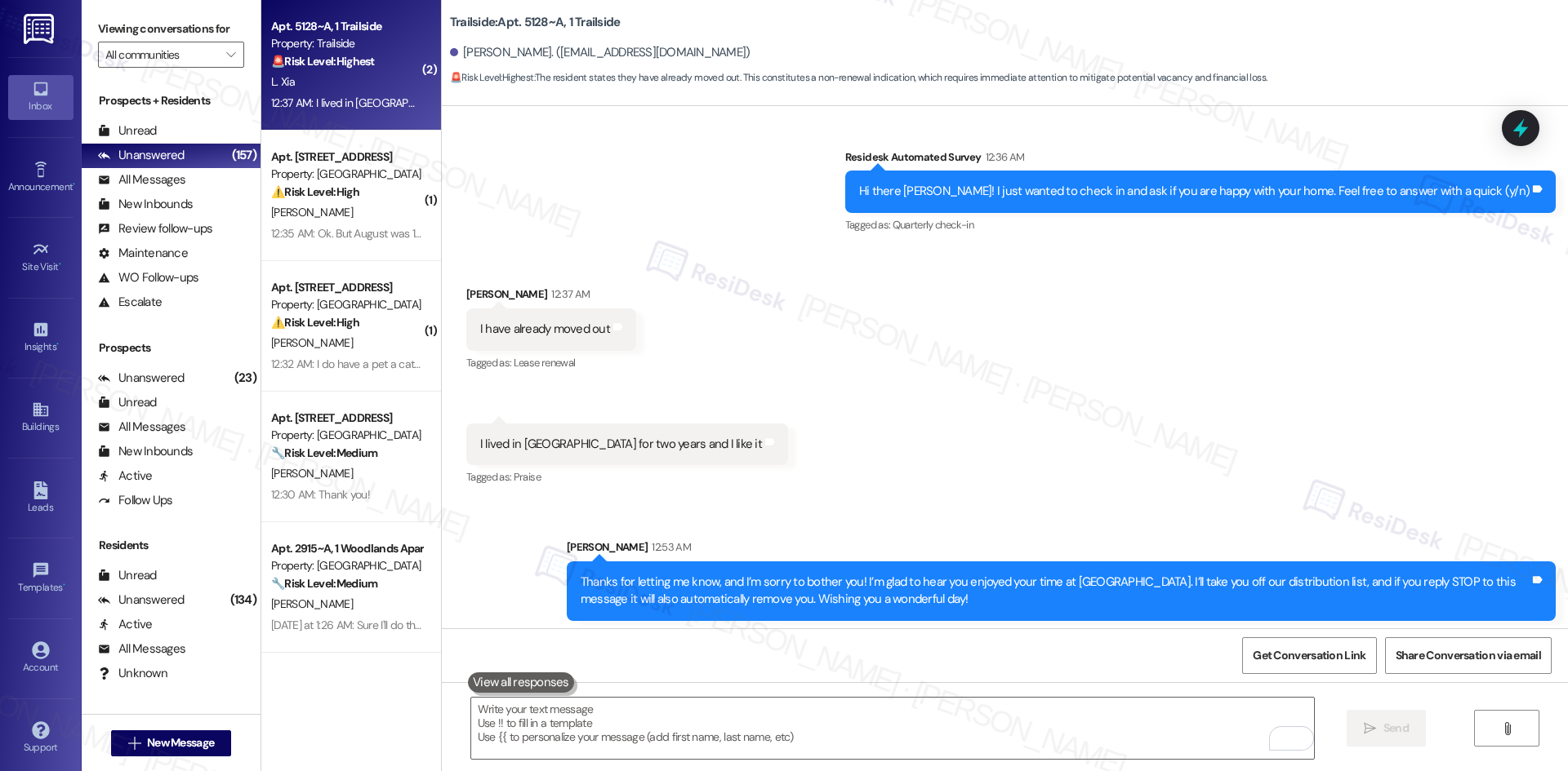
scroll to position [2870, 0]
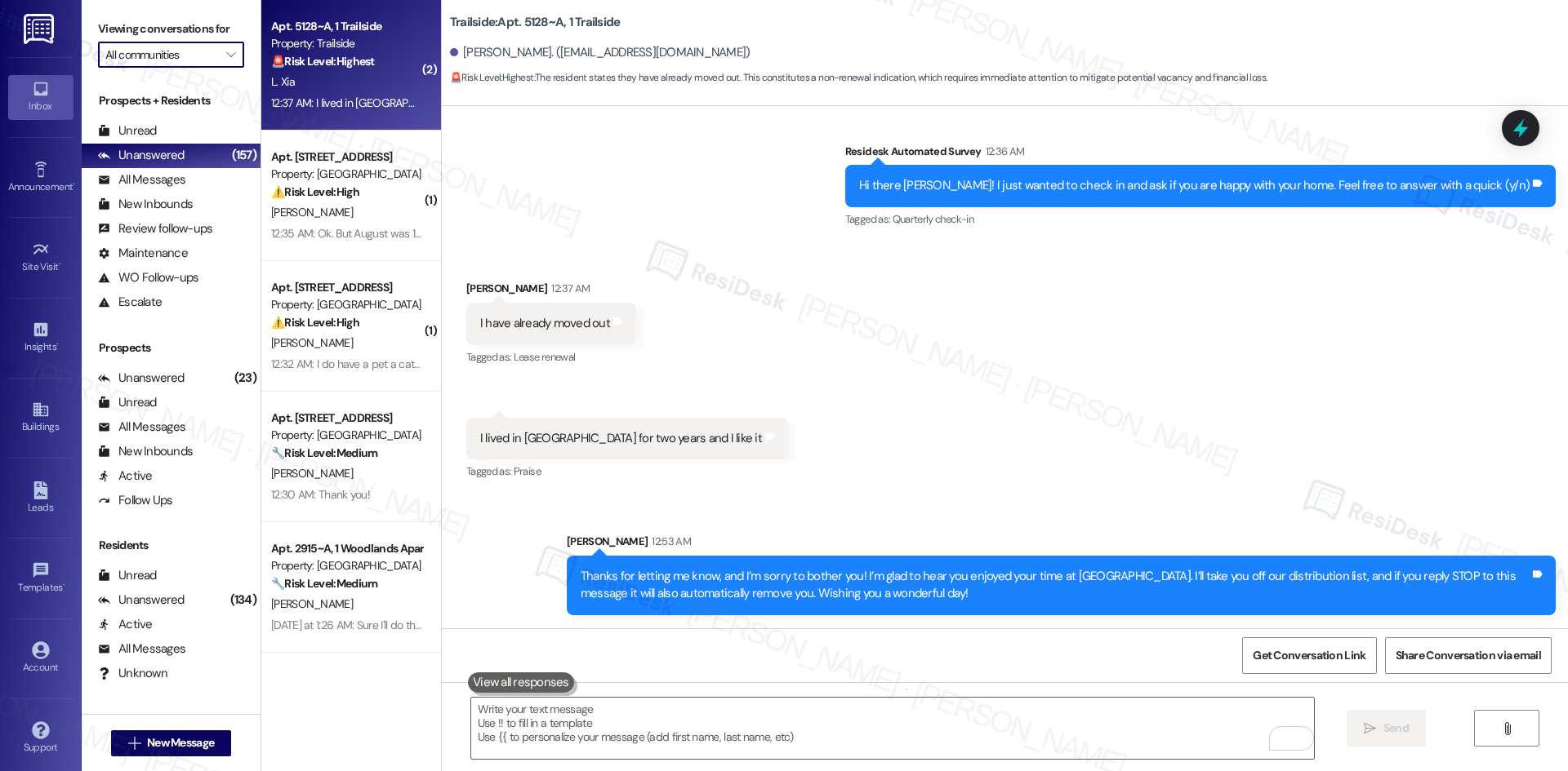
click at [204, 55] on input "All communities" at bounding box center [162, 54] width 113 height 26
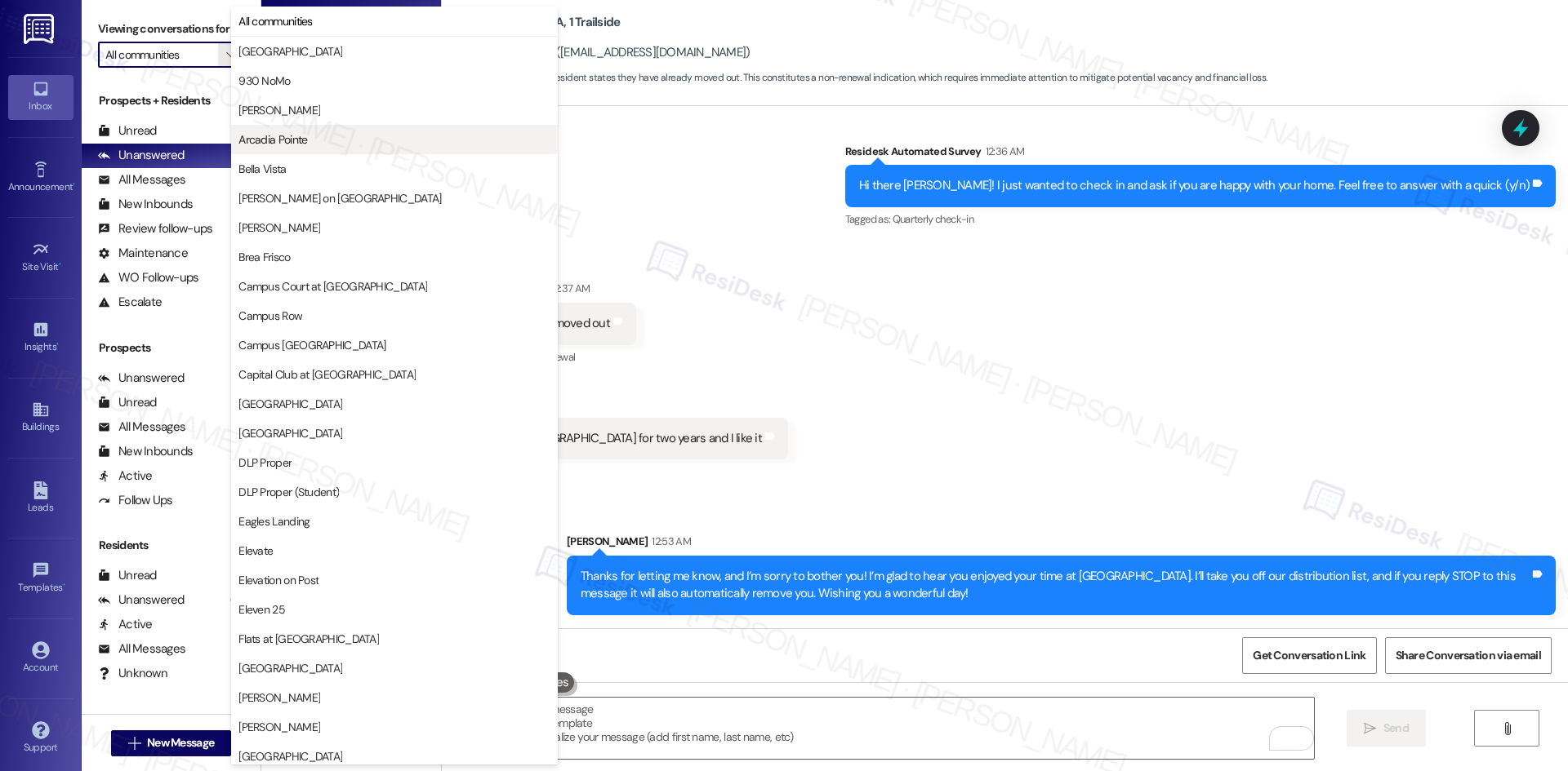
click at [327, 142] on span "Arcadia Pointe" at bounding box center [394, 139] width 311 height 16
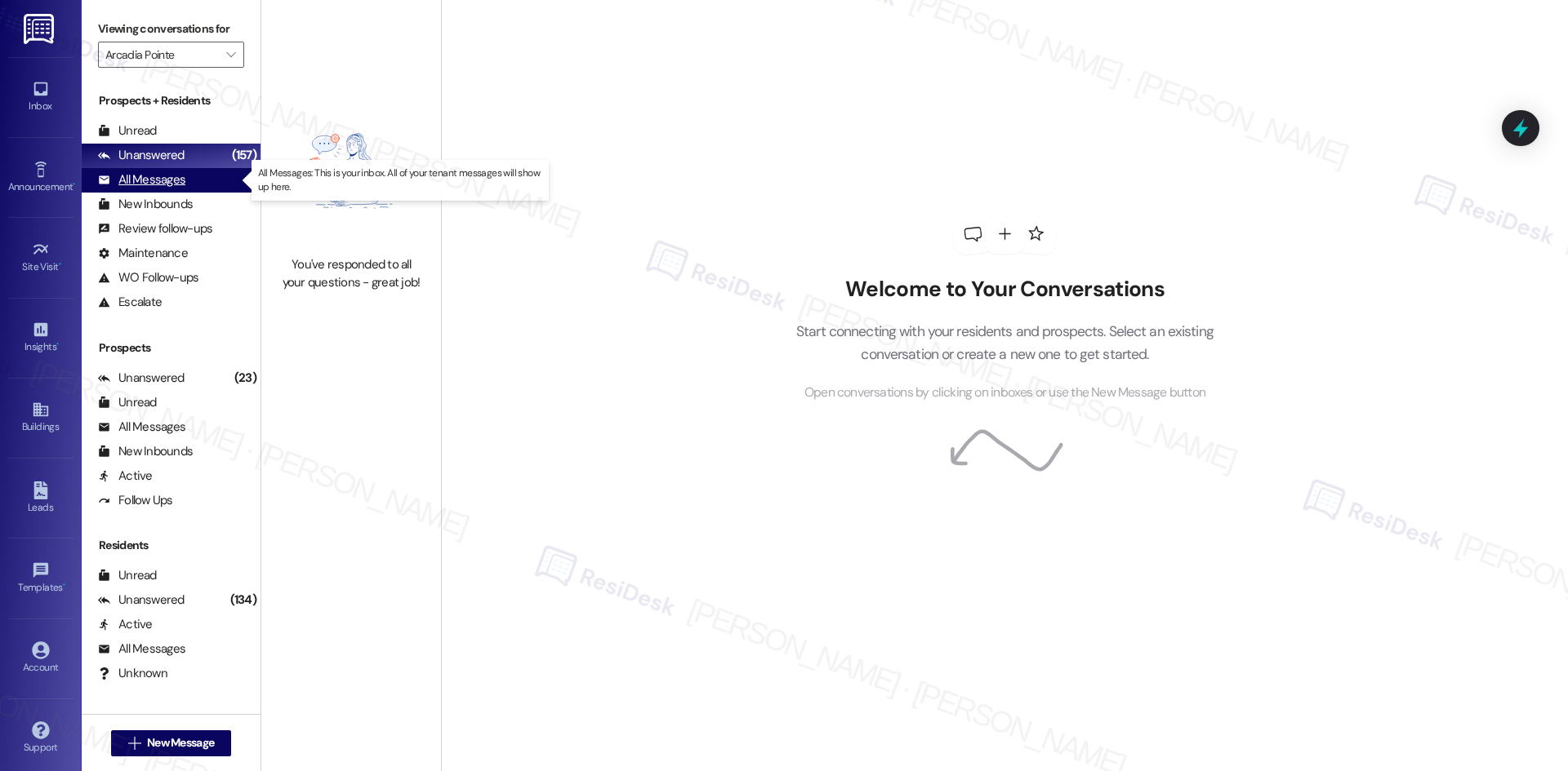
click at [205, 183] on div "All Messages (undefined)" at bounding box center [171, 179] width 179 height 24
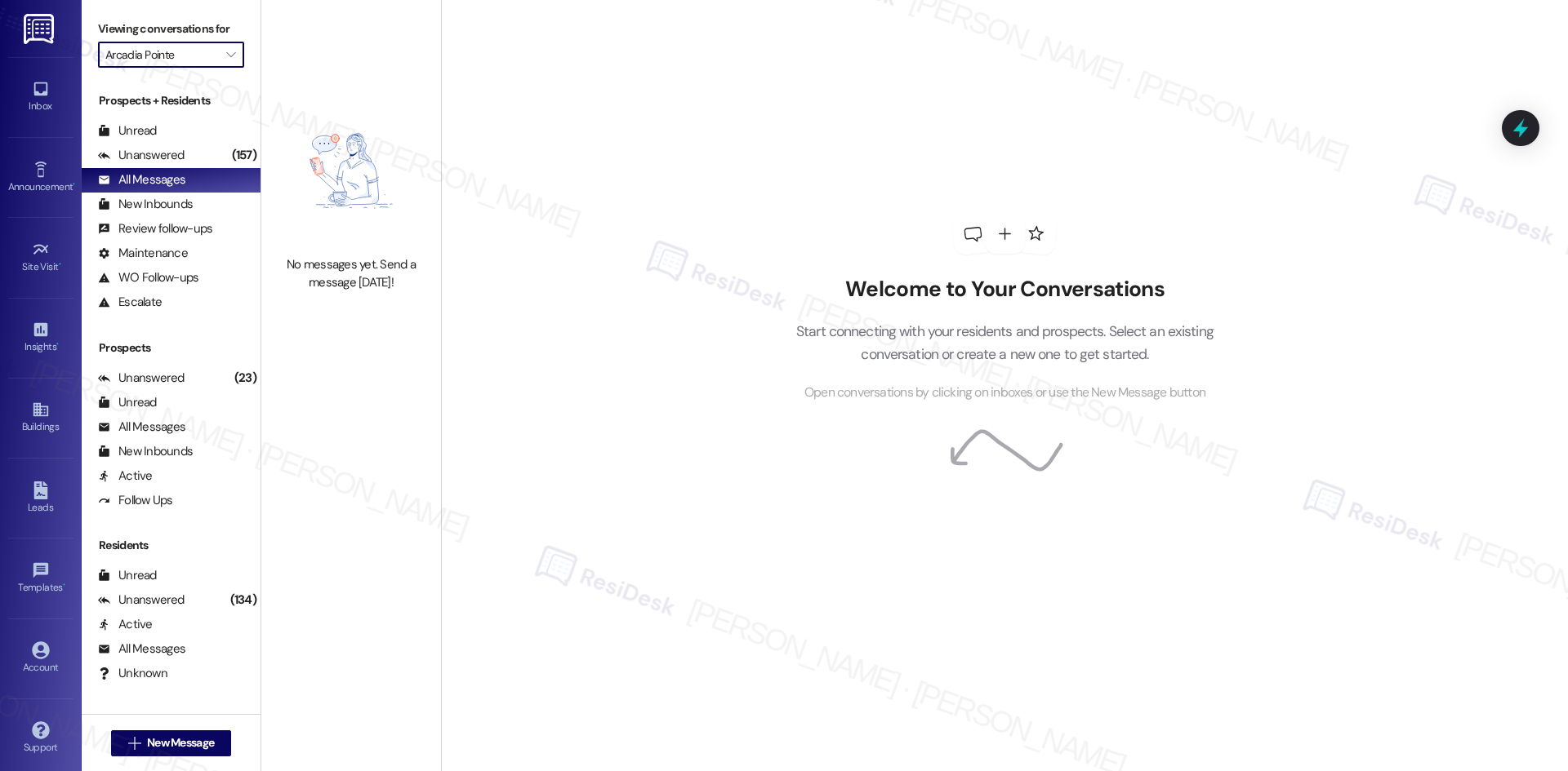
click at [183, 52] on input "Arcadia Pointe" at bounding box center [162, 54] width 113 height 26
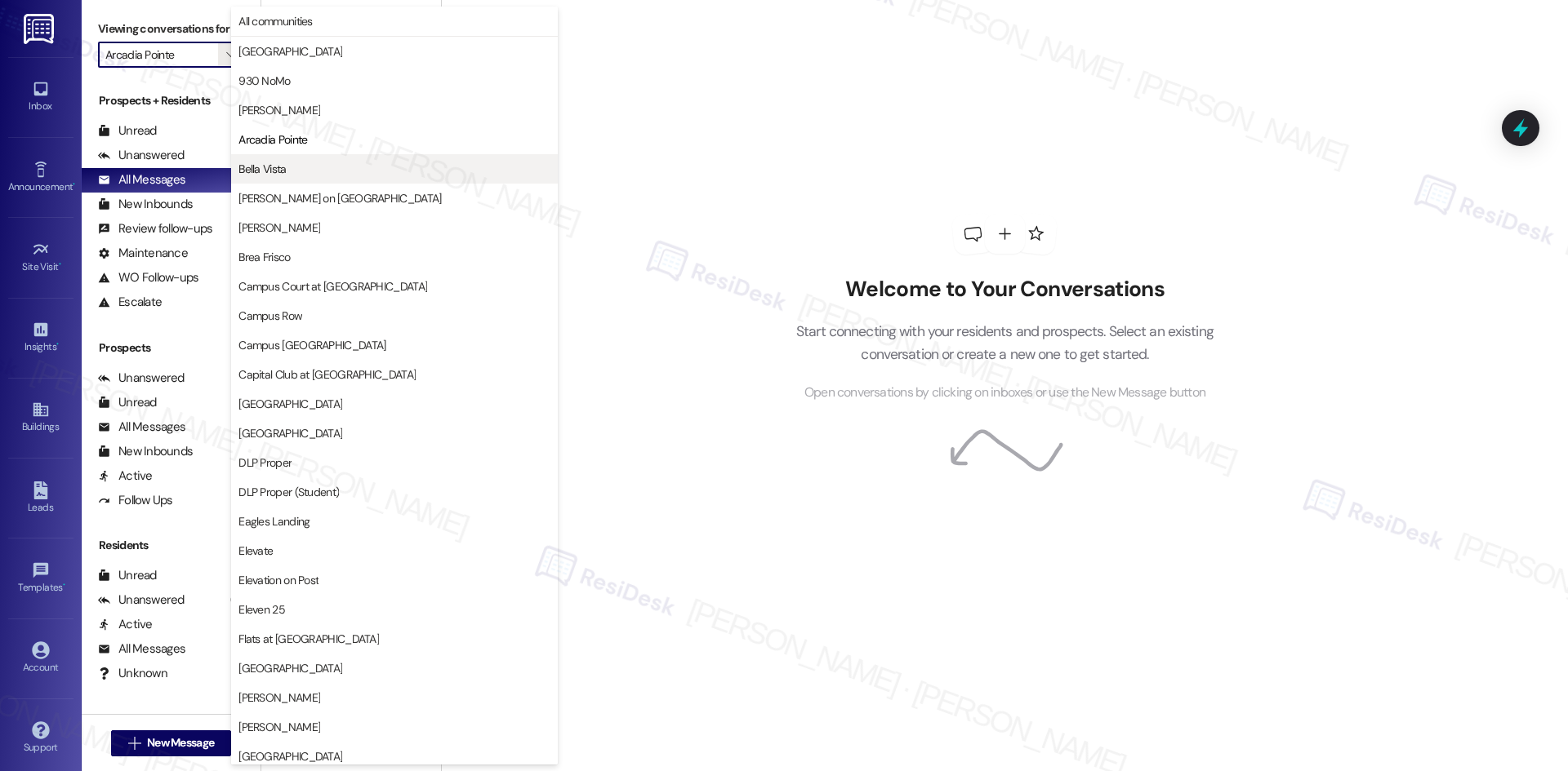
click at [363, 168] on span "Bella Vista" at bounding box center [394, 169] width 311 height 16
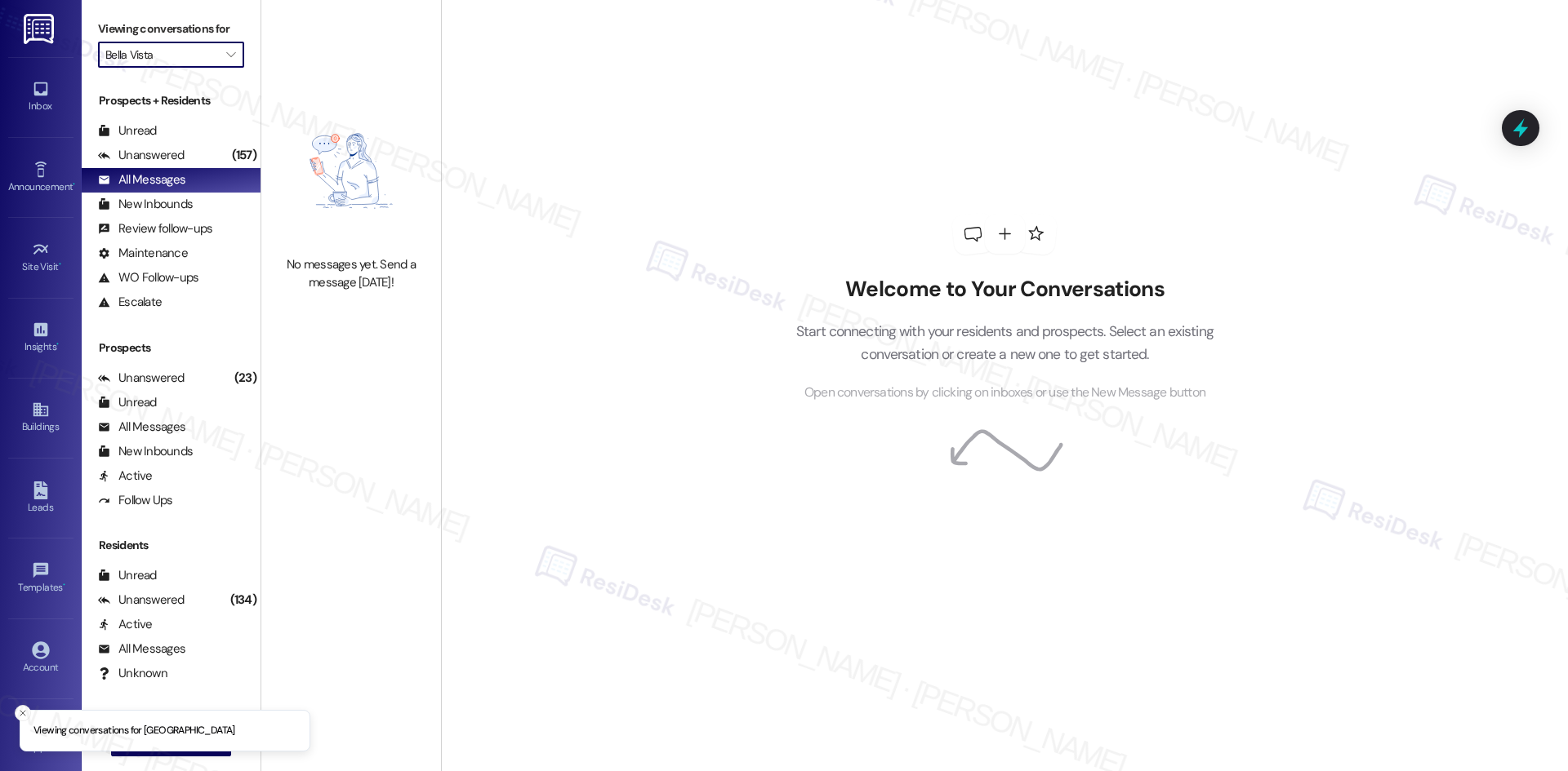
click at [173, 56] on input "Bella Vista" at bounding box center [162, 54] width 113 height 26
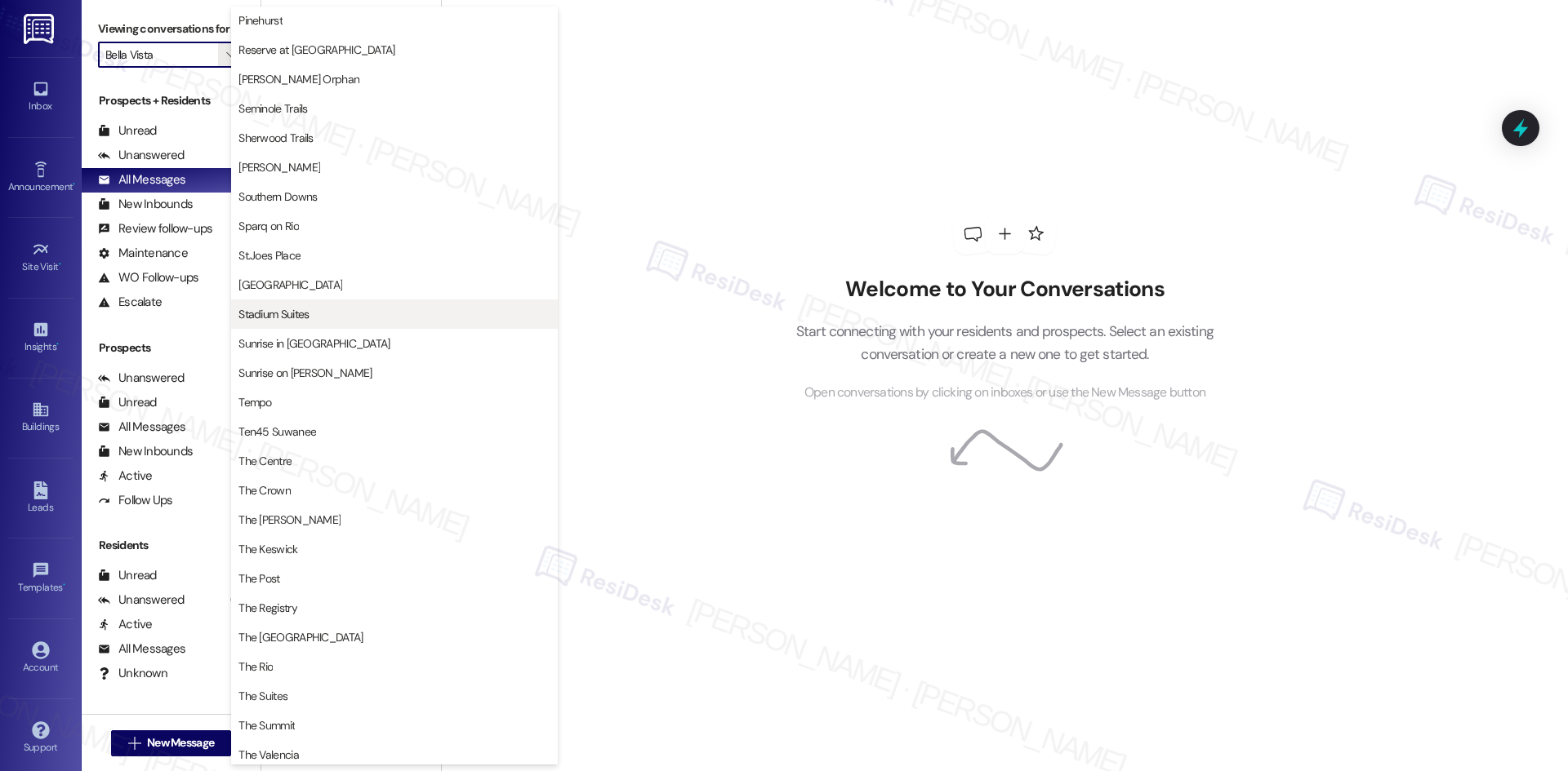
scroll to position [1061, 0]
click at [329, 140] on span "Sherwood Trails" at bounding box center [394, 136] width 311 height 16
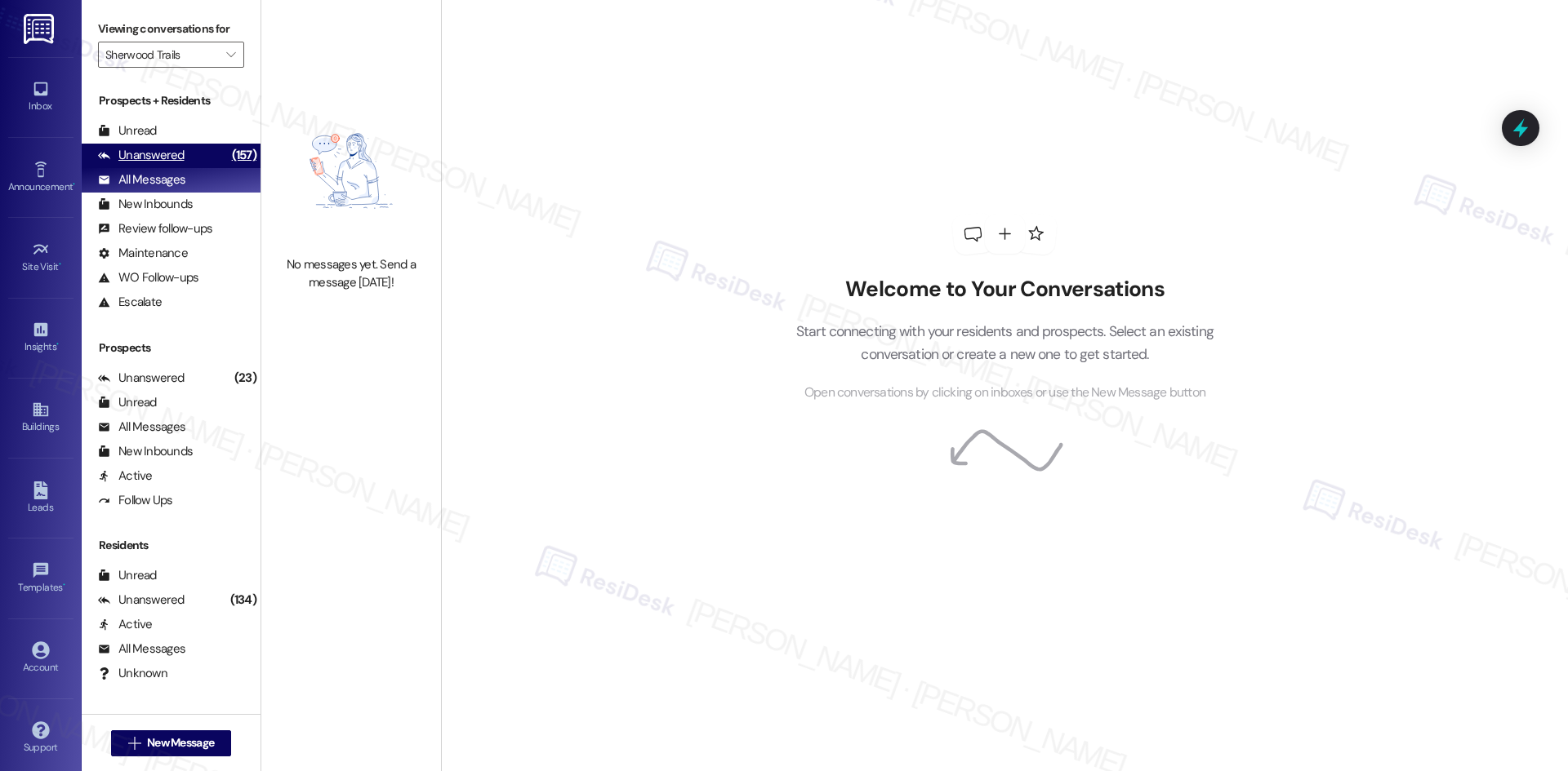
click at [166, 157] on div "Unanswered" at bounding box center [141, 155] width 86 height 17
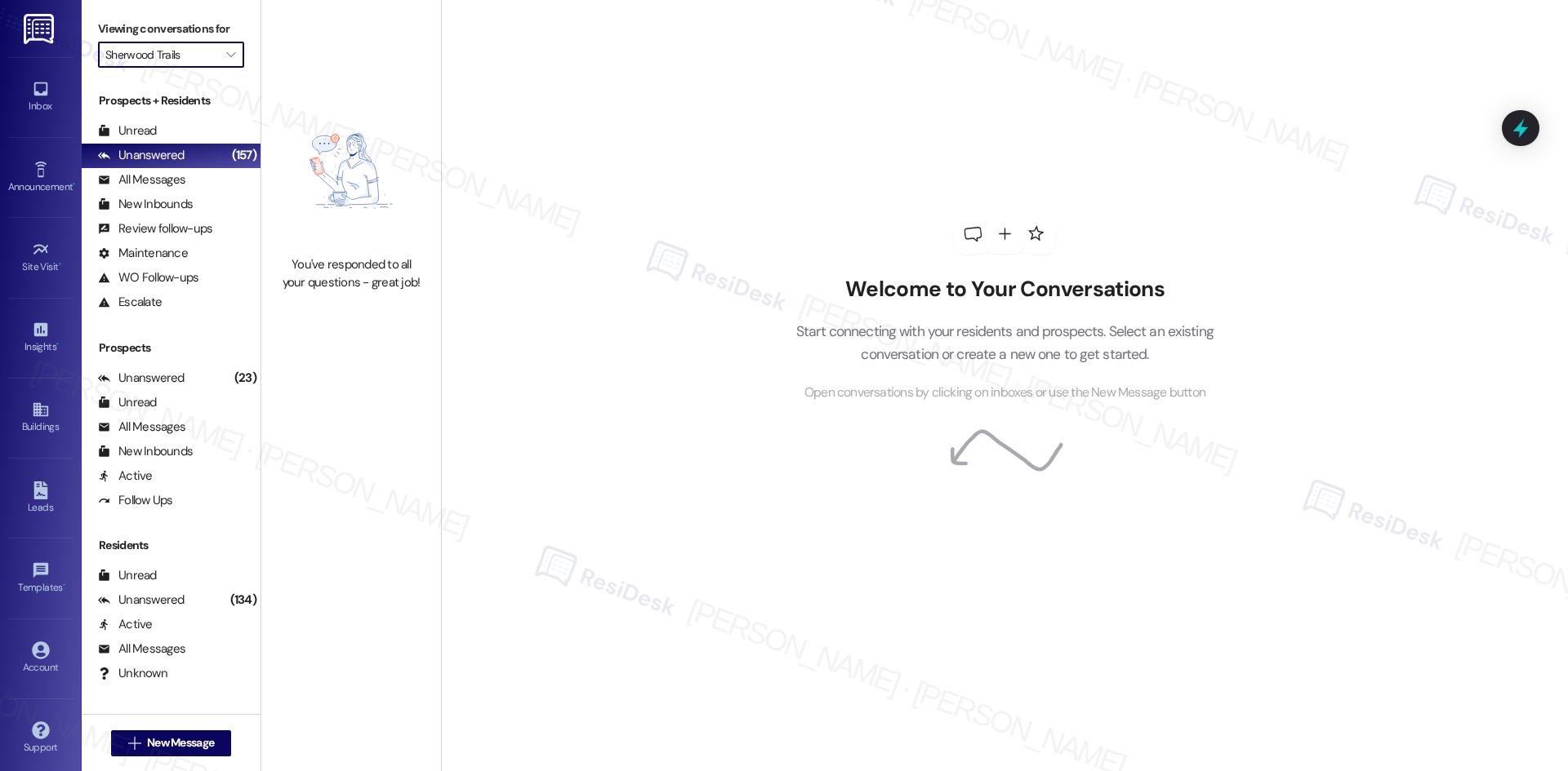
click at [202, 47] on input "Sherwood Trails" at bounding box center [162, 54] width 113 height 26
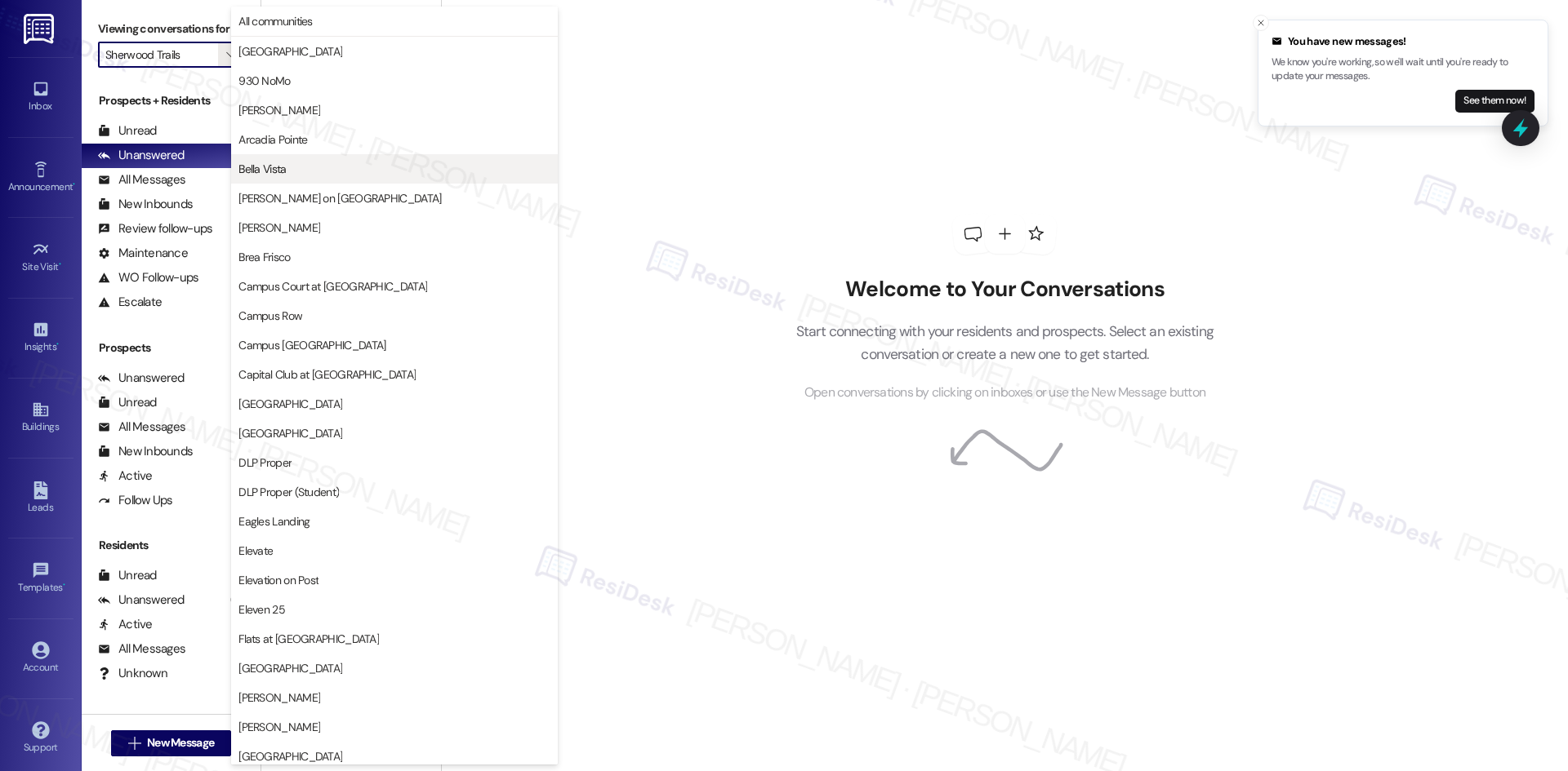
click at [327, 176] on span "Bella Vista" at bounding box center [394, 169] width 311 height 16
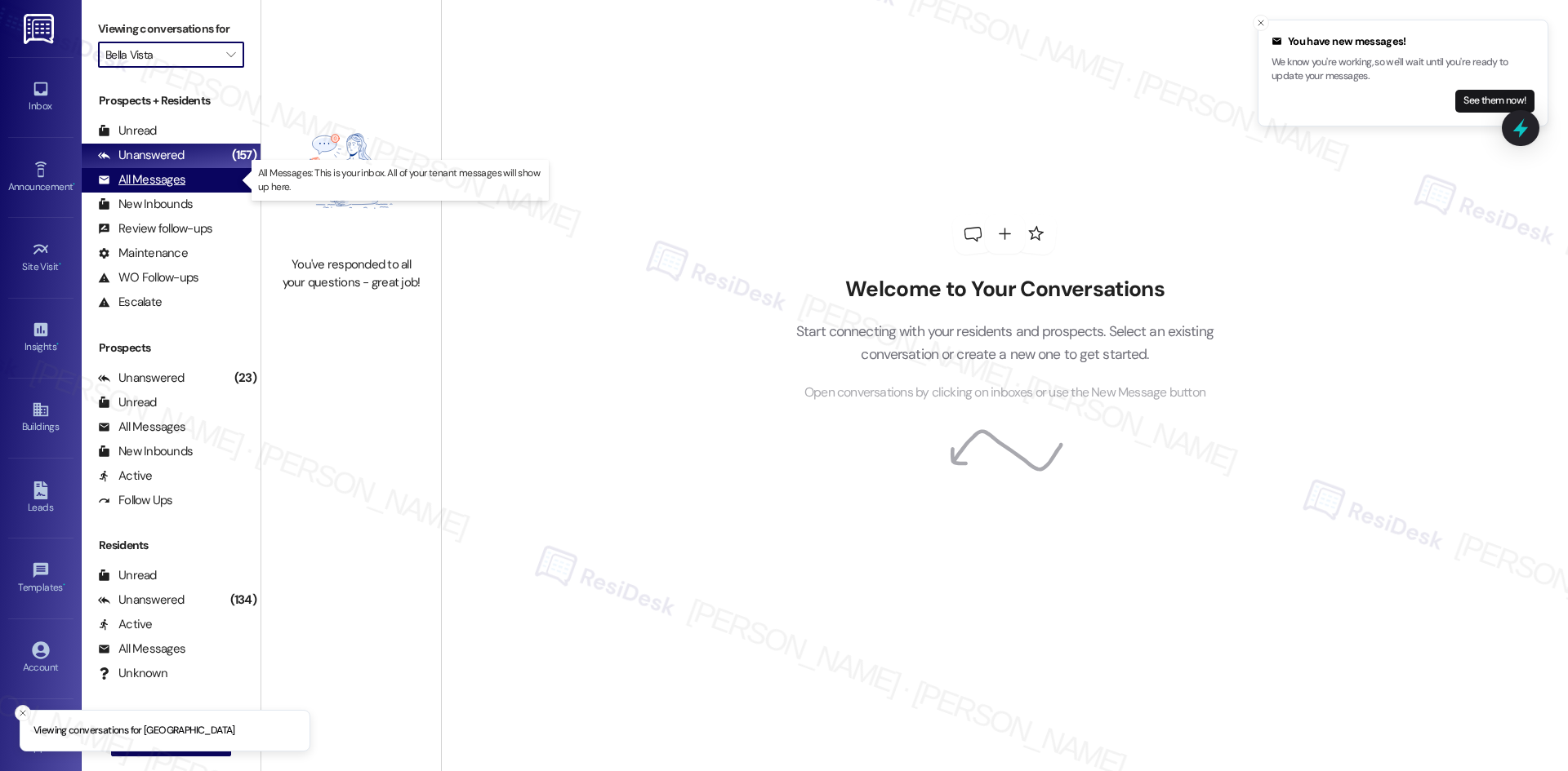
click at [182, 184] on div "All Messages" at bounding box center [142, 180] width 87 height 17
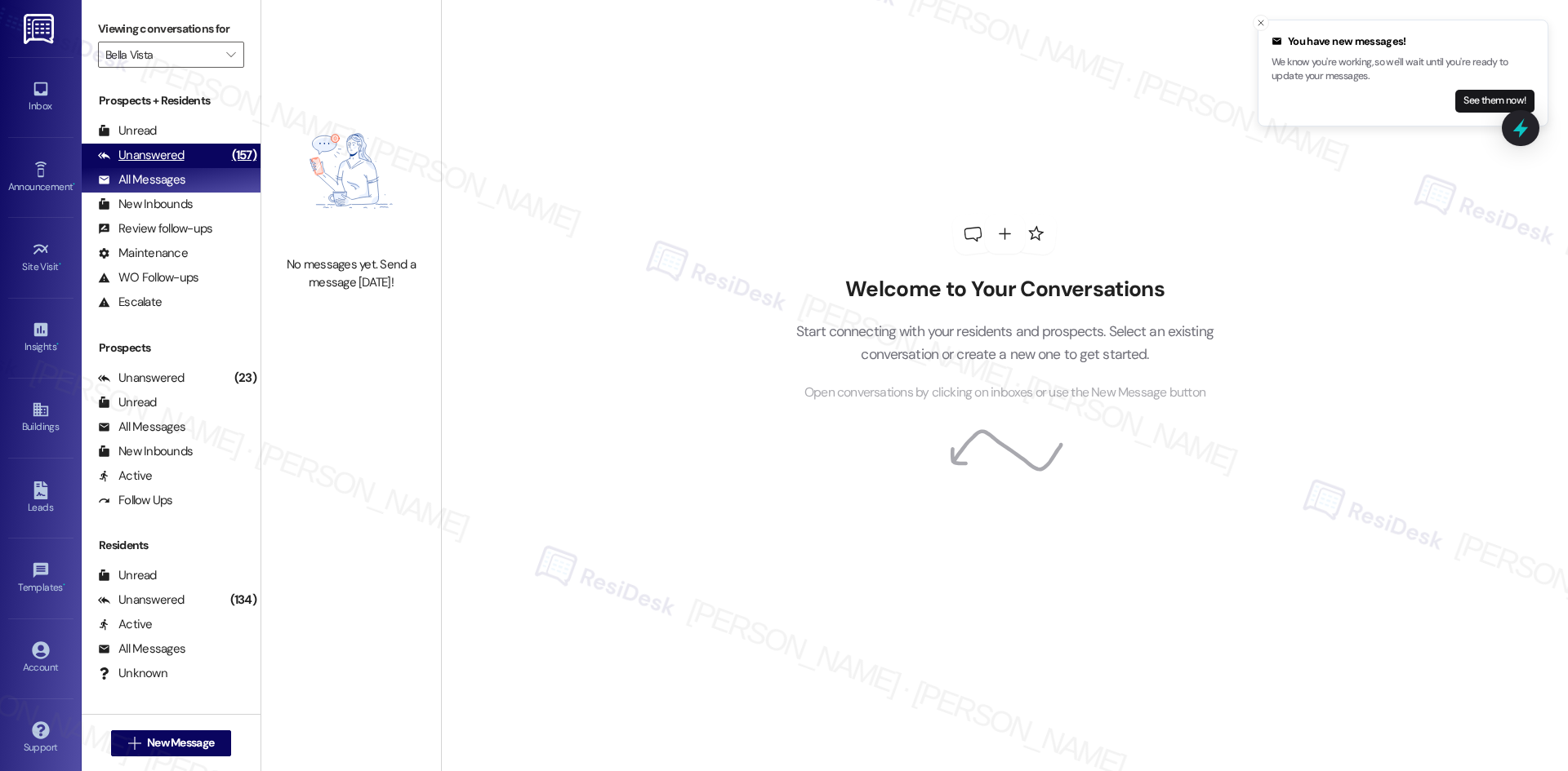
click at [182, 159] on div "Unanswered (157)" at bounding box center [171, 155] width 179 height 24
click at [196, 53] on input "Bella Vista" at bounding box center [162, 54] width 113 height 26
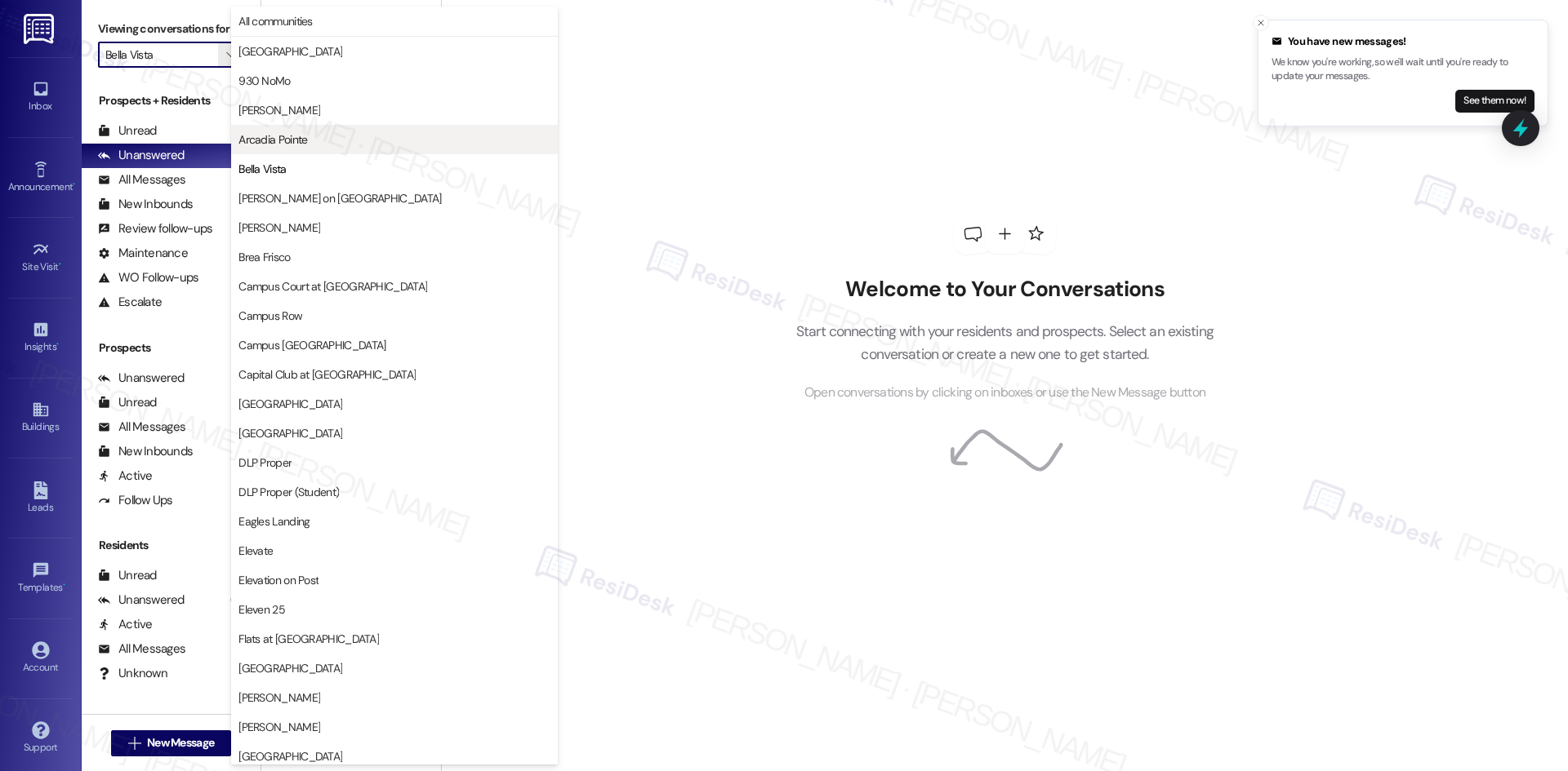
click at [328, 137] on span "Arcadia Pointe" at bounding box center [394, 139] width 311 height 16
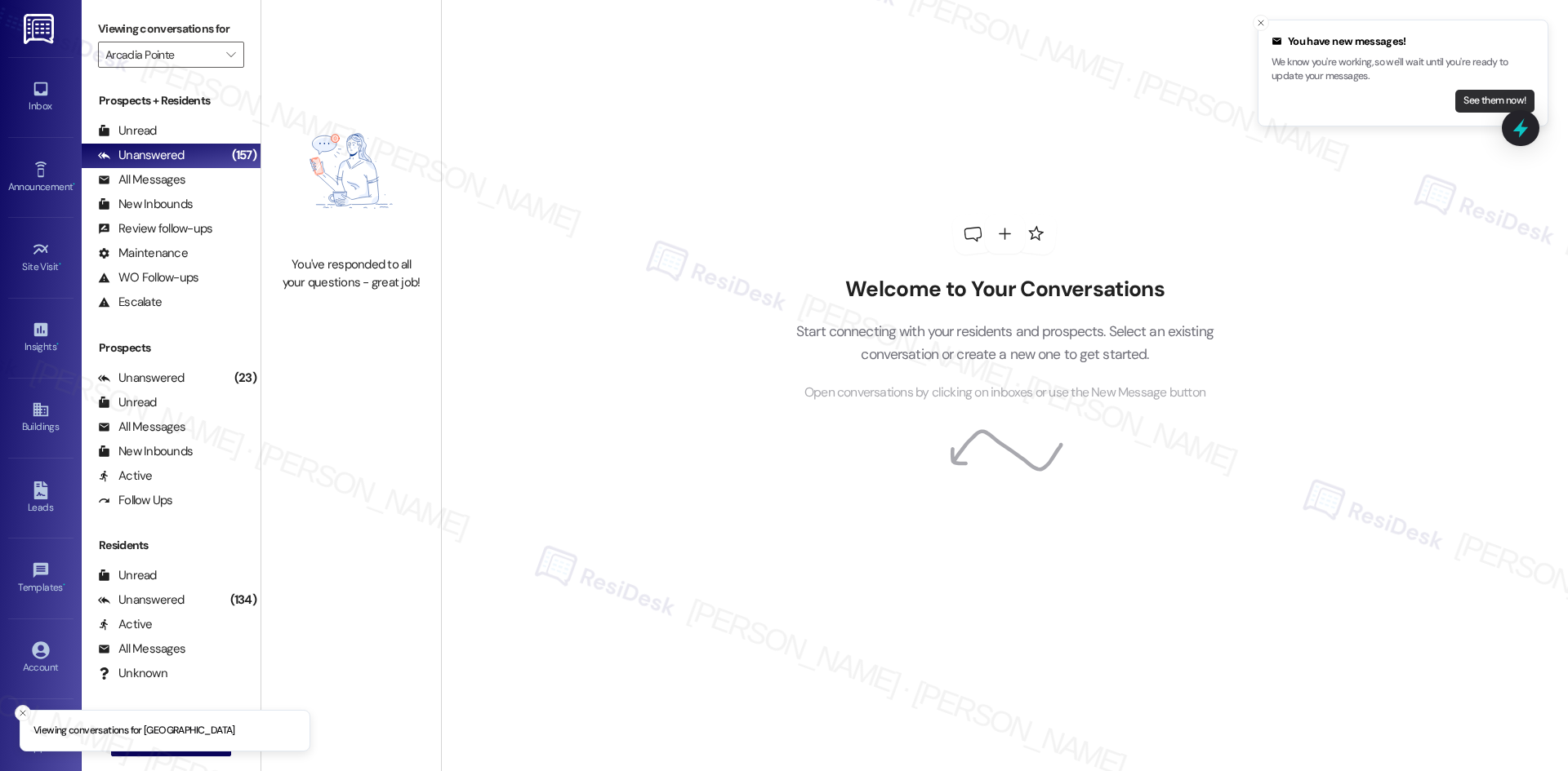
click at [1481, 96] on button "See them now!" at bounding box center [1494, 102] width 80 height 23
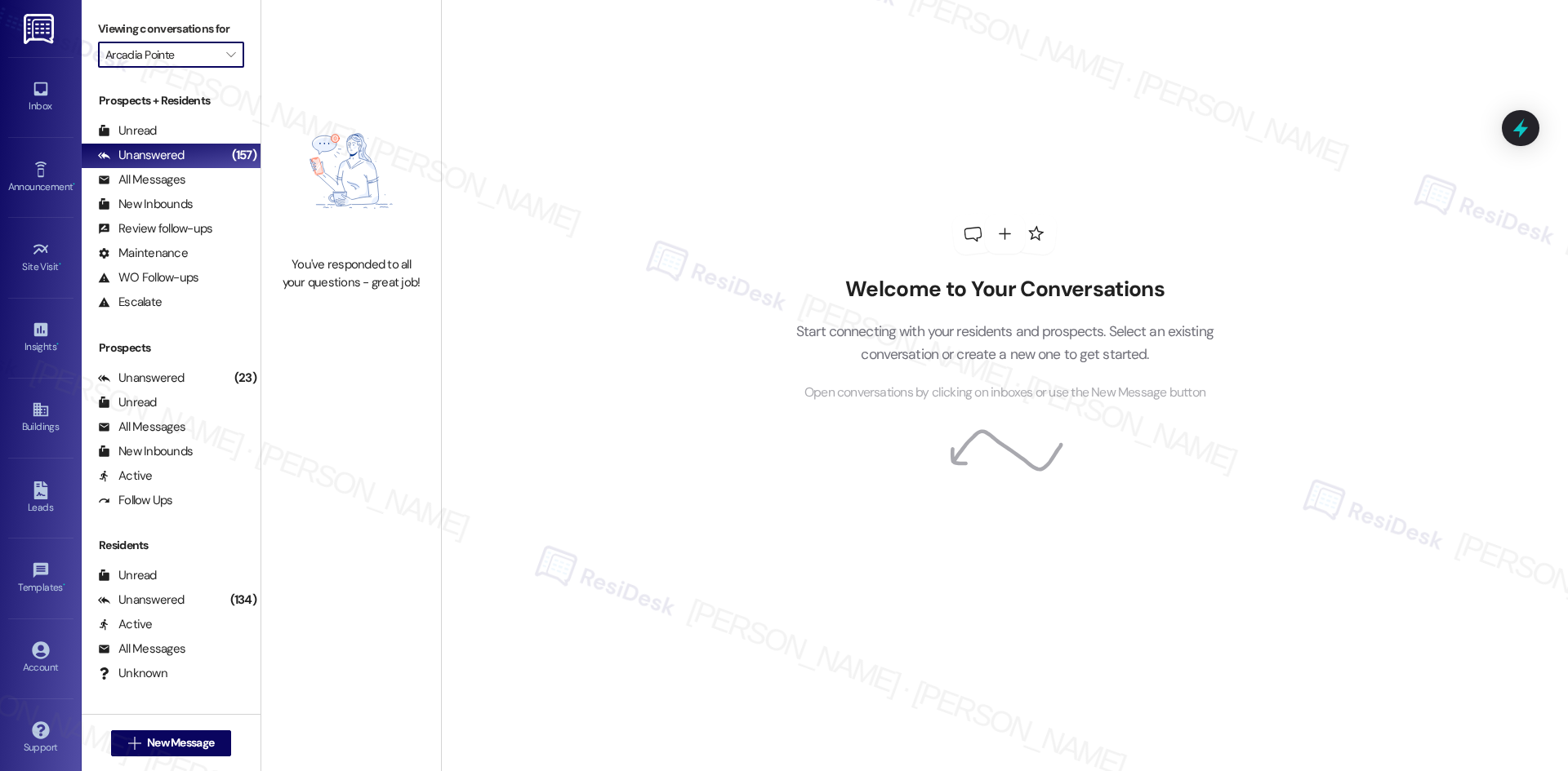
click at [202, 54] on input "Arcadia Pointe" at bounding box center [162, 54] width 113 height 26
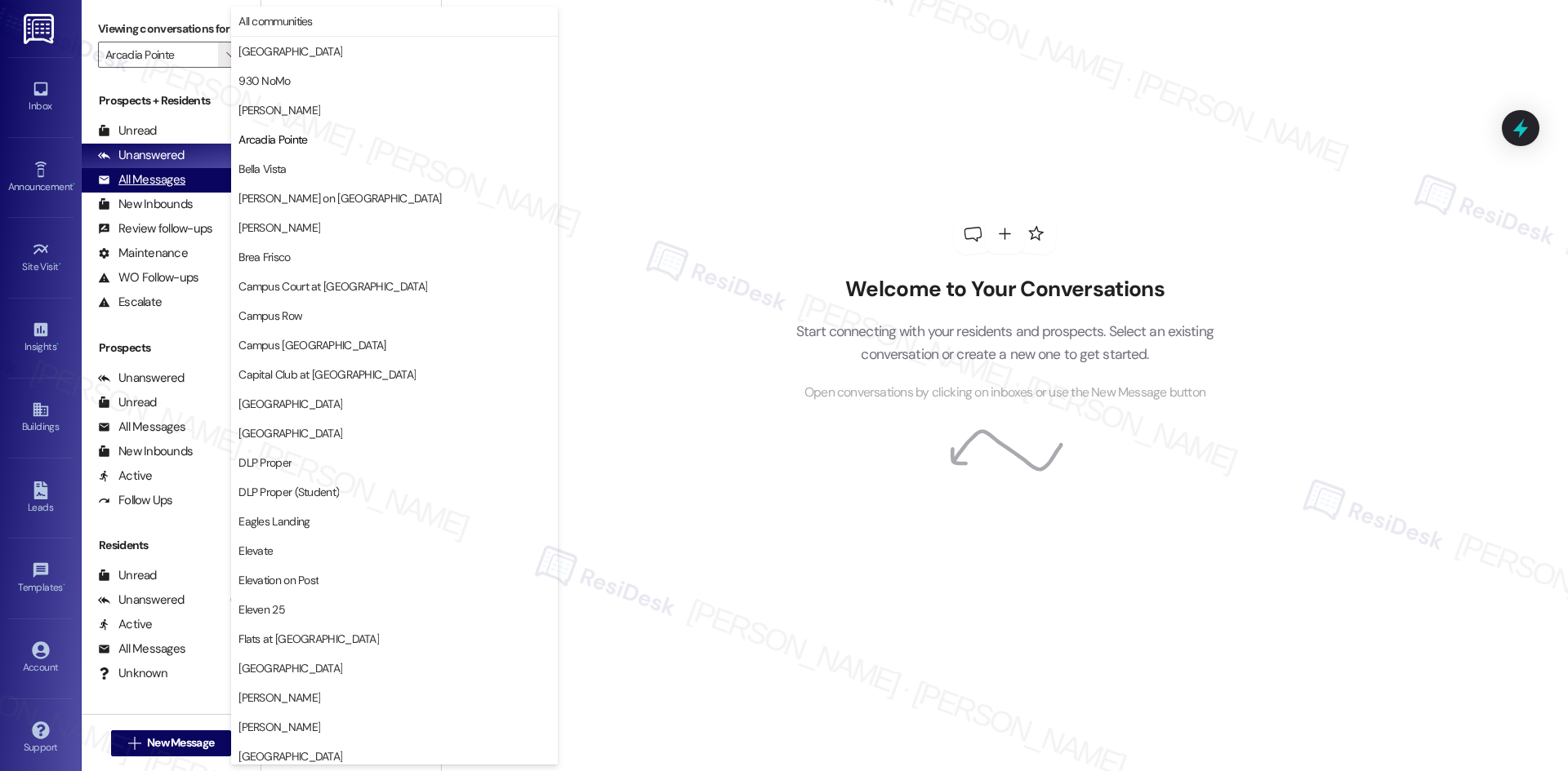
click at [188, 179] on div "All Messages (undefined)" at bounding box center [171, 179] width 179 height 24
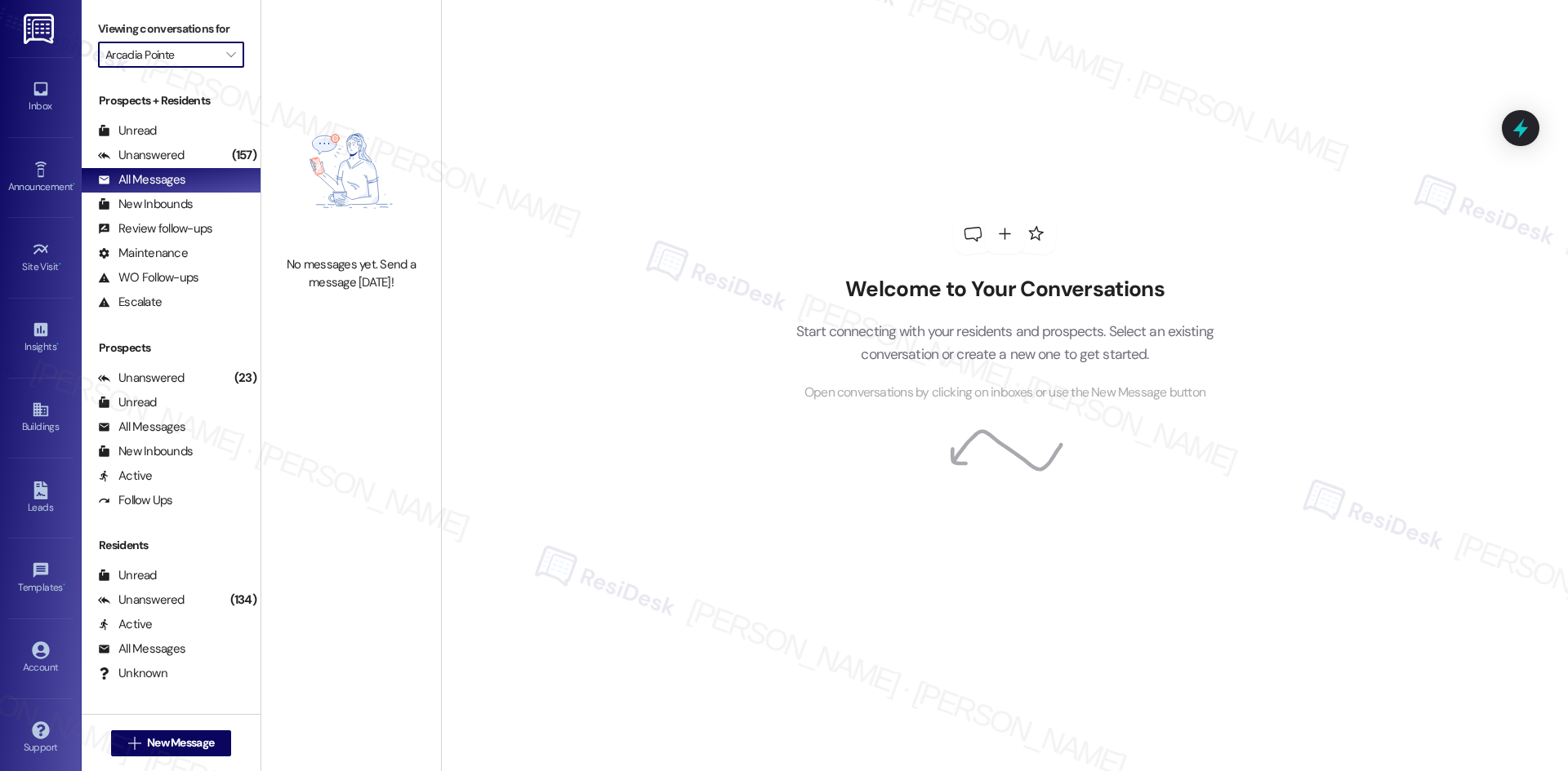
click at [188, 53] on input "Arcadia Pointe" at bounding box center [162, 54] width 113 height 26
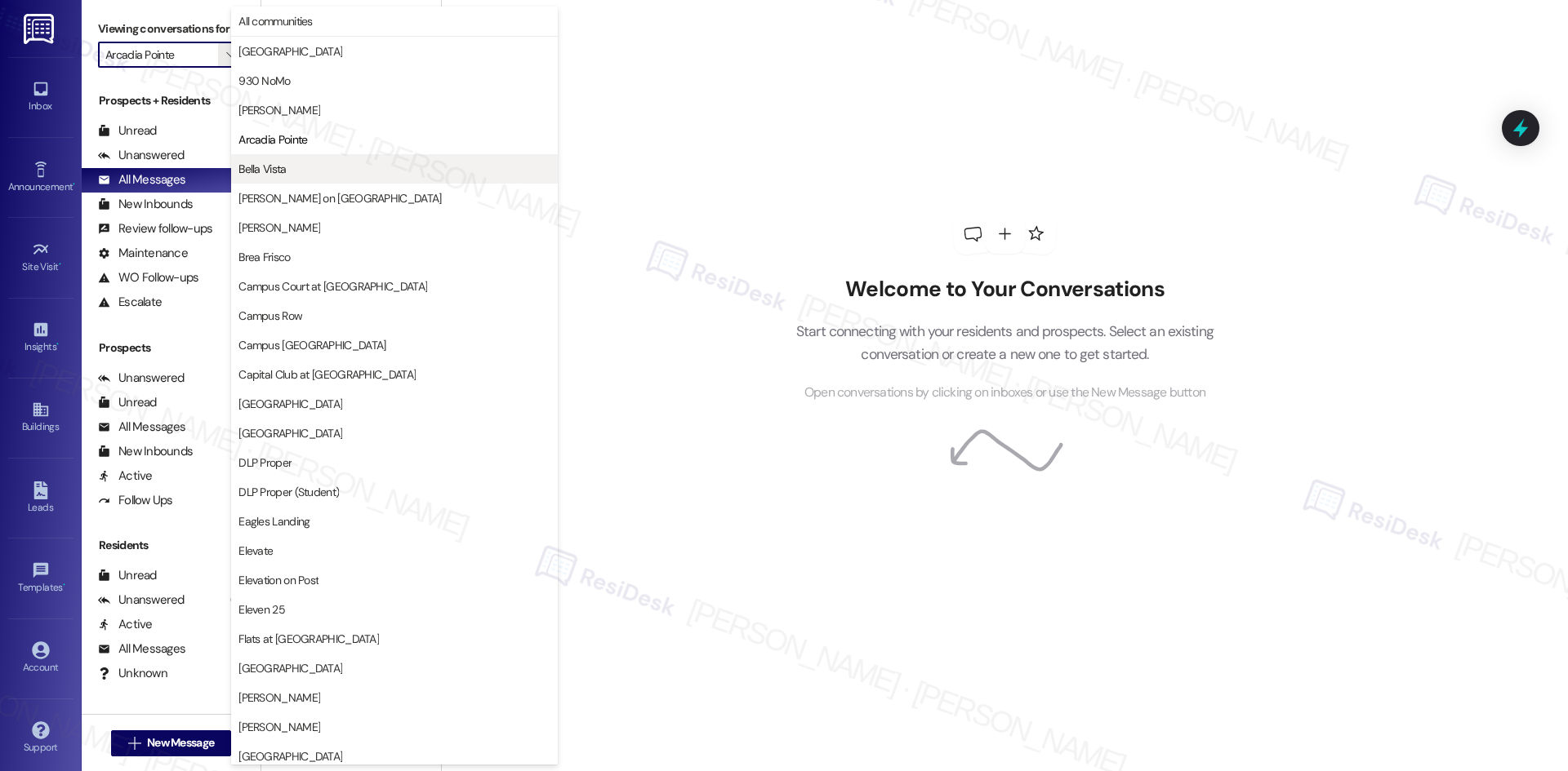
click at [337, 172] on span "Bella Vista" at bounding box center [394, 169] width 311 height 16
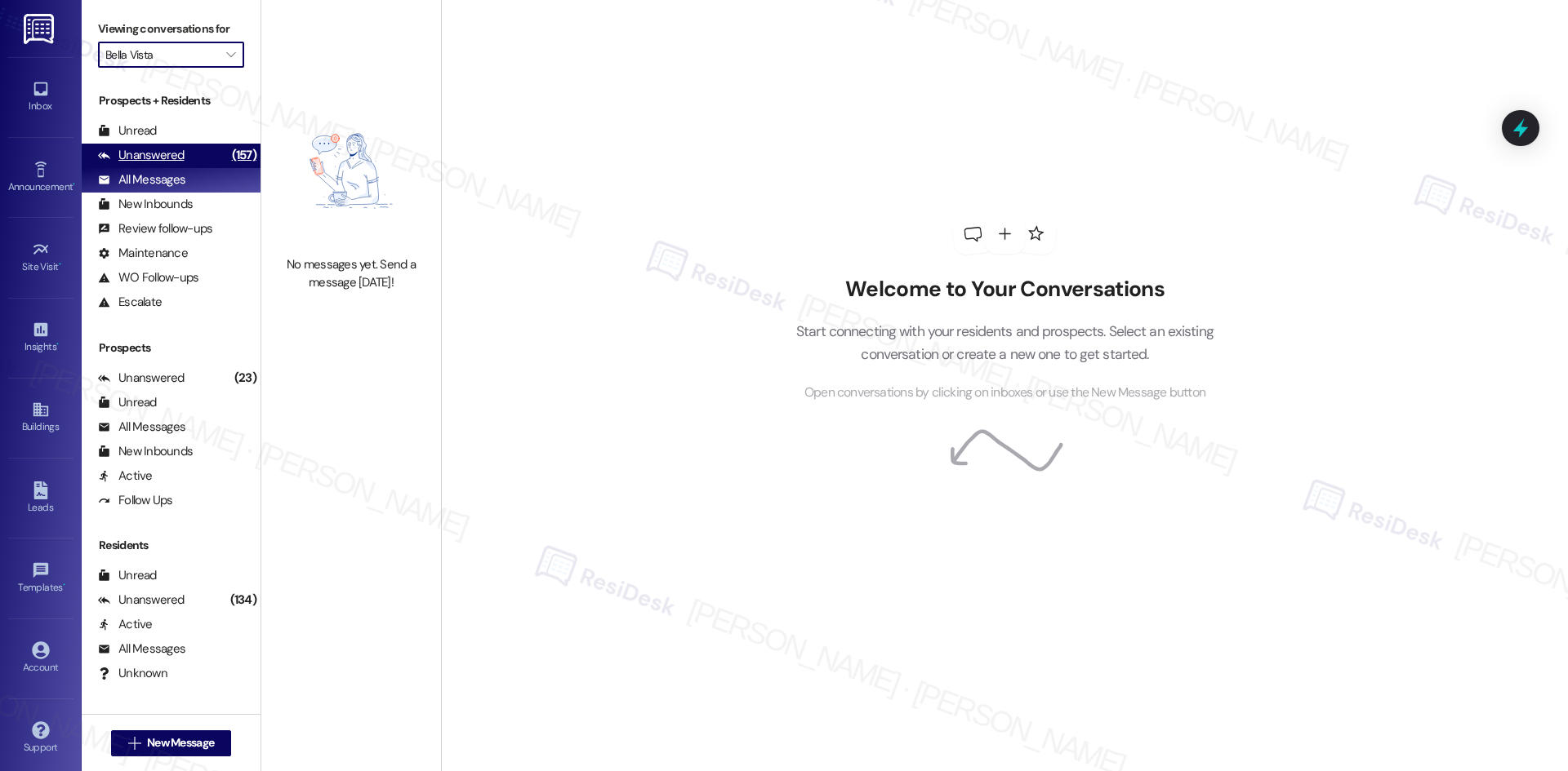
click at [193, 154] on div "Unanswered (157)" at bounding box center [171, 155] width 179 height 24
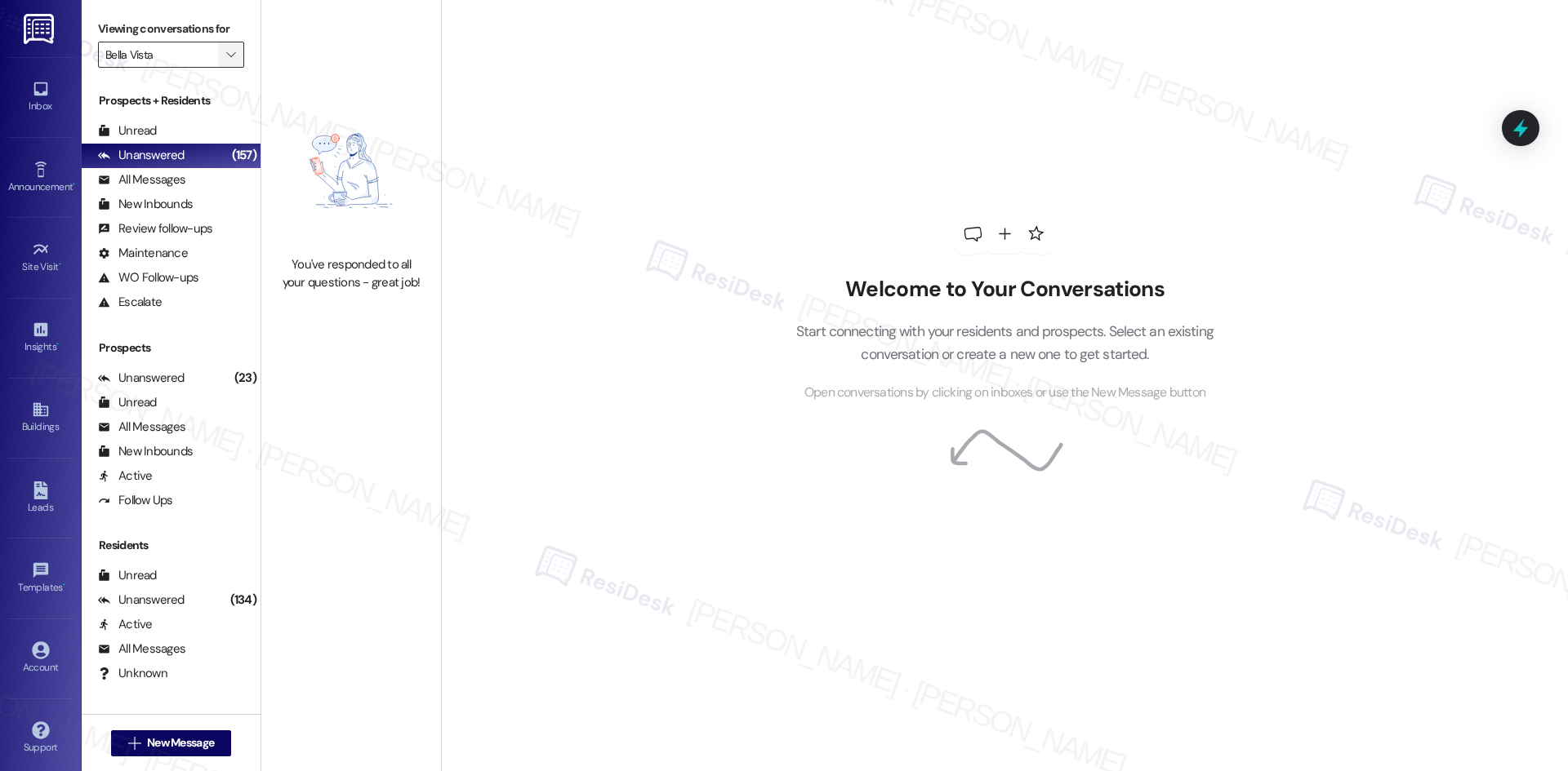
click at [218, 57] on button "" at bounding box center [231, 54] width 26 height 26
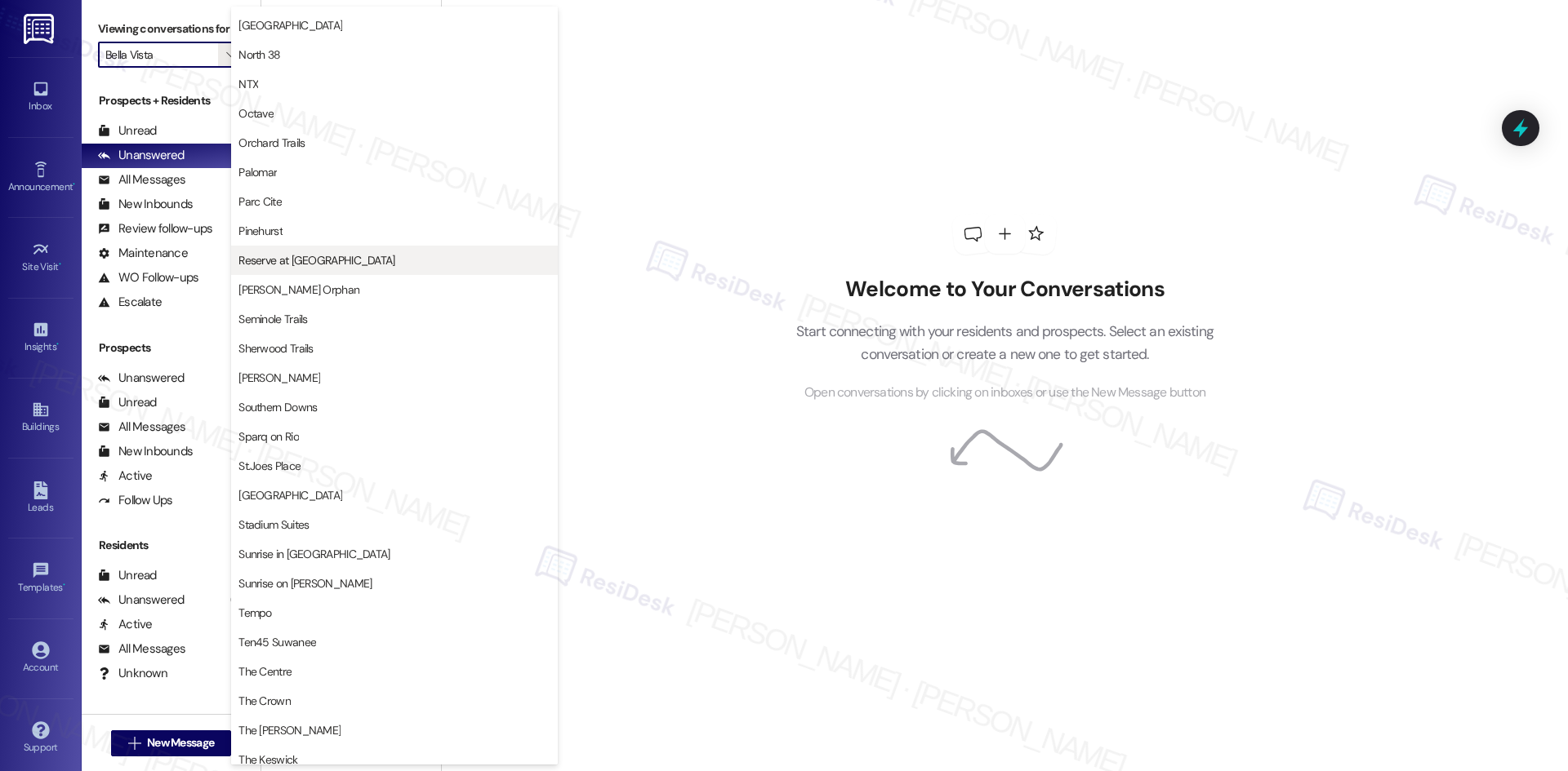
scroll to position [898, 0]
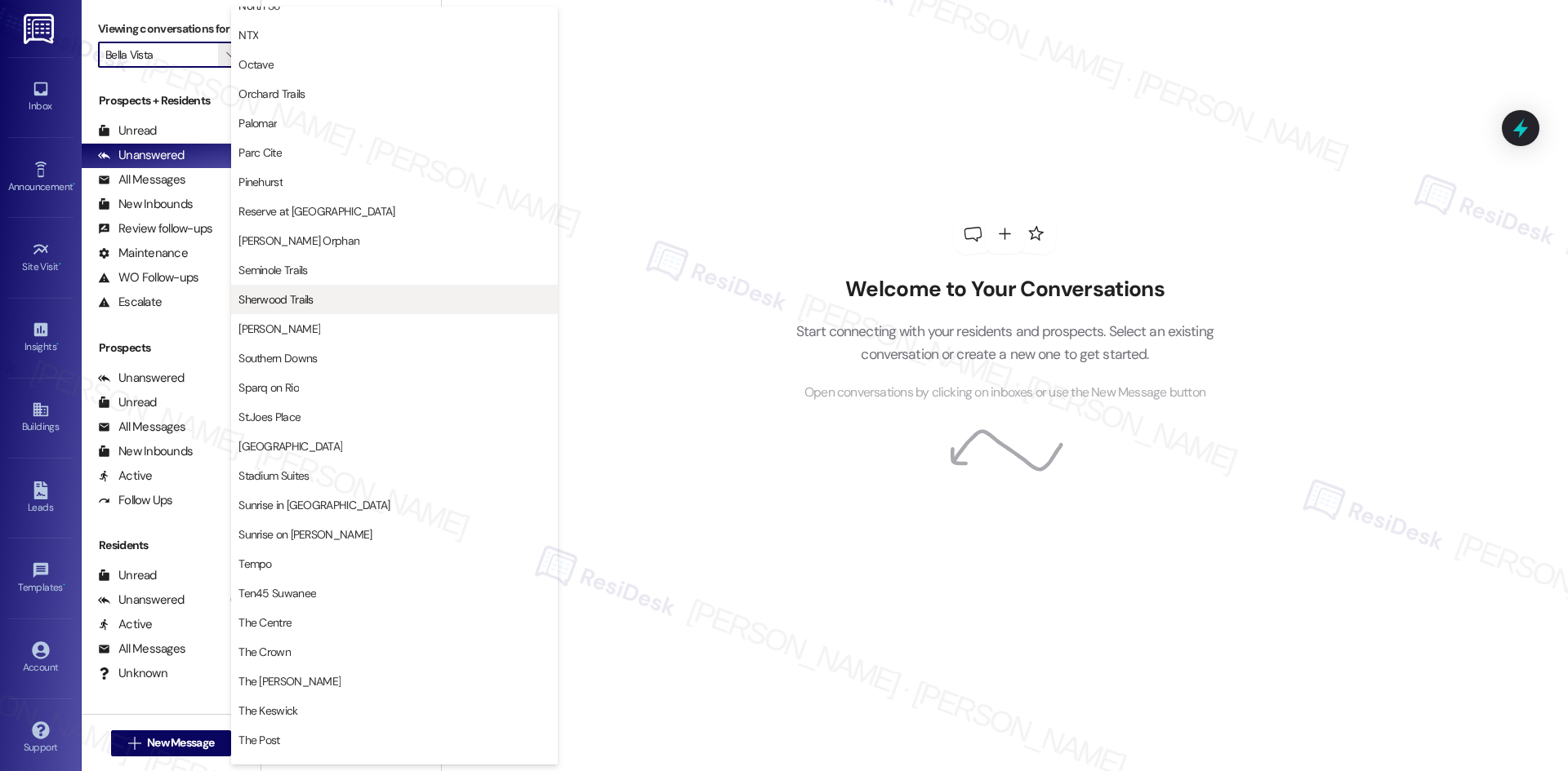
click at [362, 301] on span "Sherwood Trails" at bounding box center [394, 299] width 311 height 16
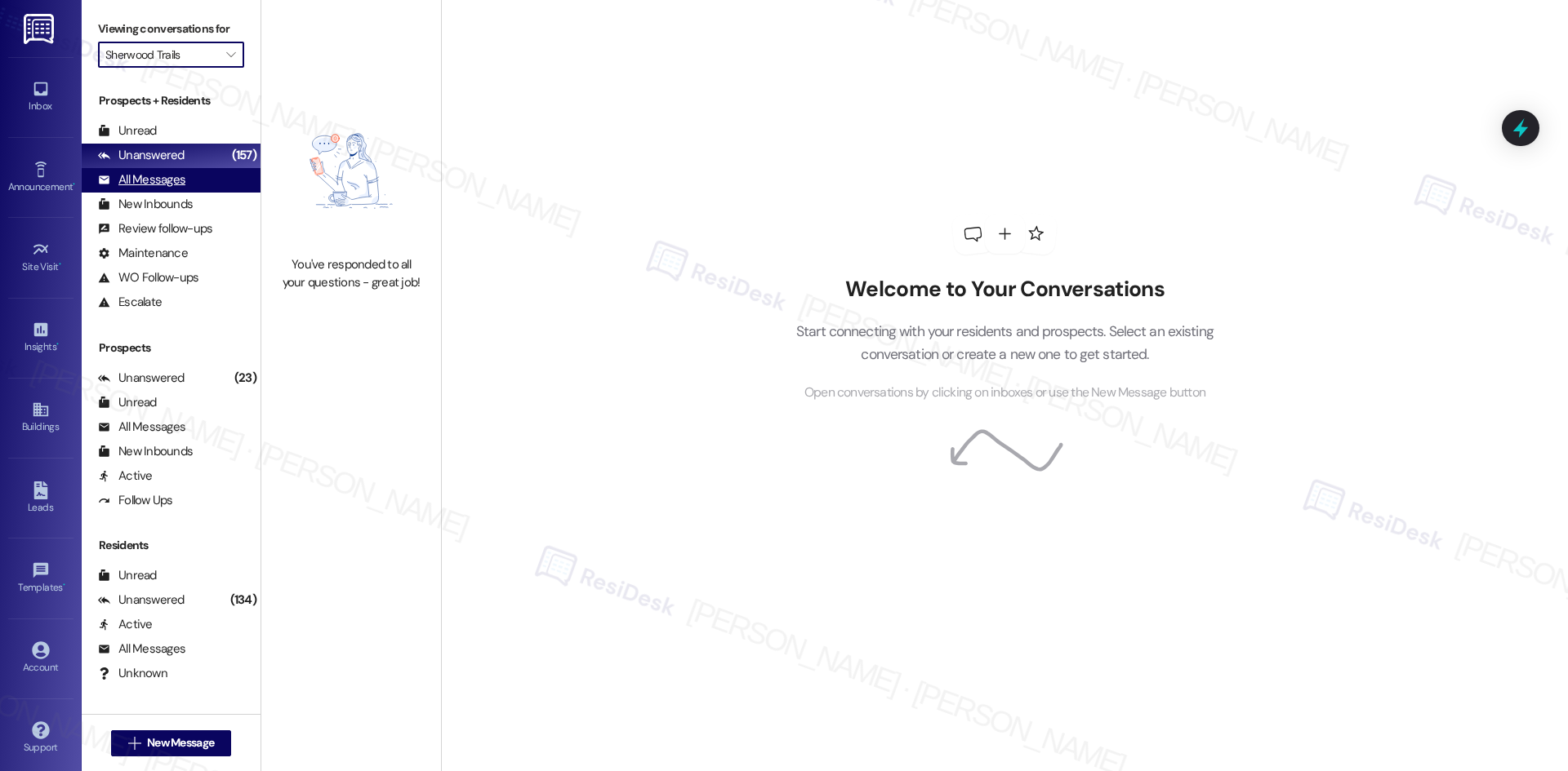
click at [173, 177] on div "All Messages" at bounding box center [142, 180] width 87 height 17
click at [180, 150] on div "Unanswered" at bounding box center [141, 155] width 86 height 17
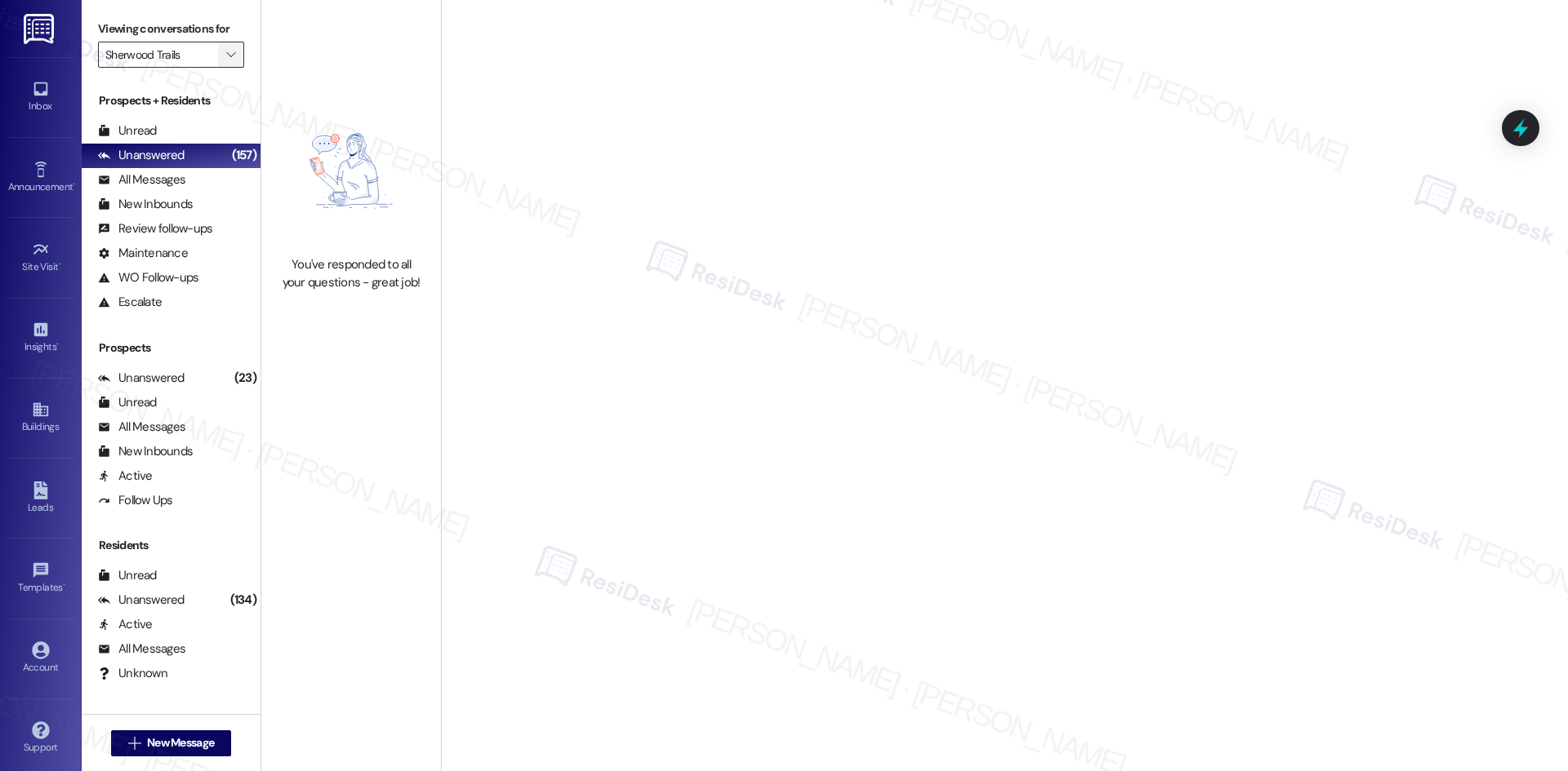
click at [218, 54] on button "" at bounding box center [231, 54] width 26 height 26
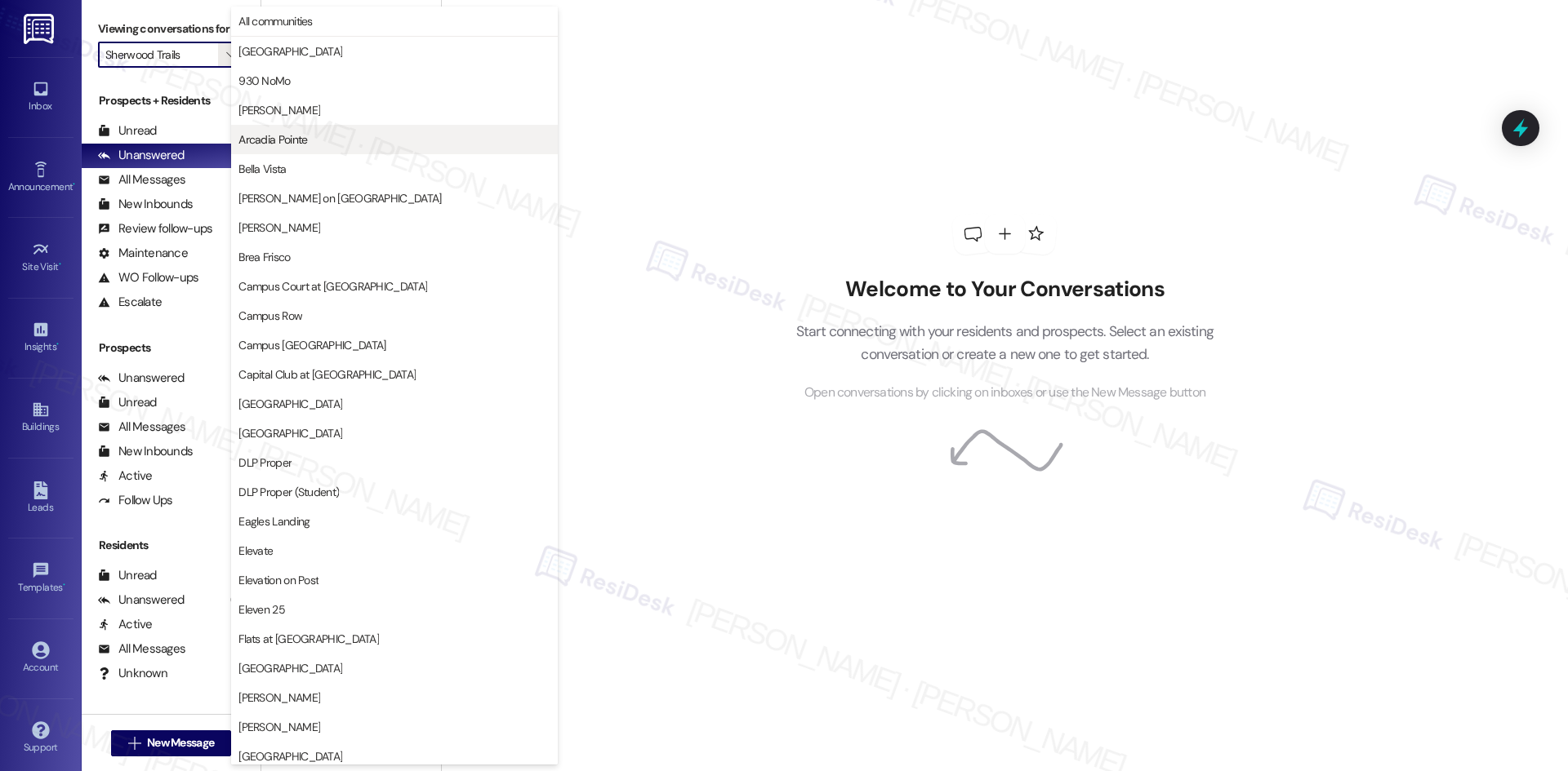
click at [357, 137] on span "Arcadia Pointe" at bounding box center [394, 139] width 311 height 16
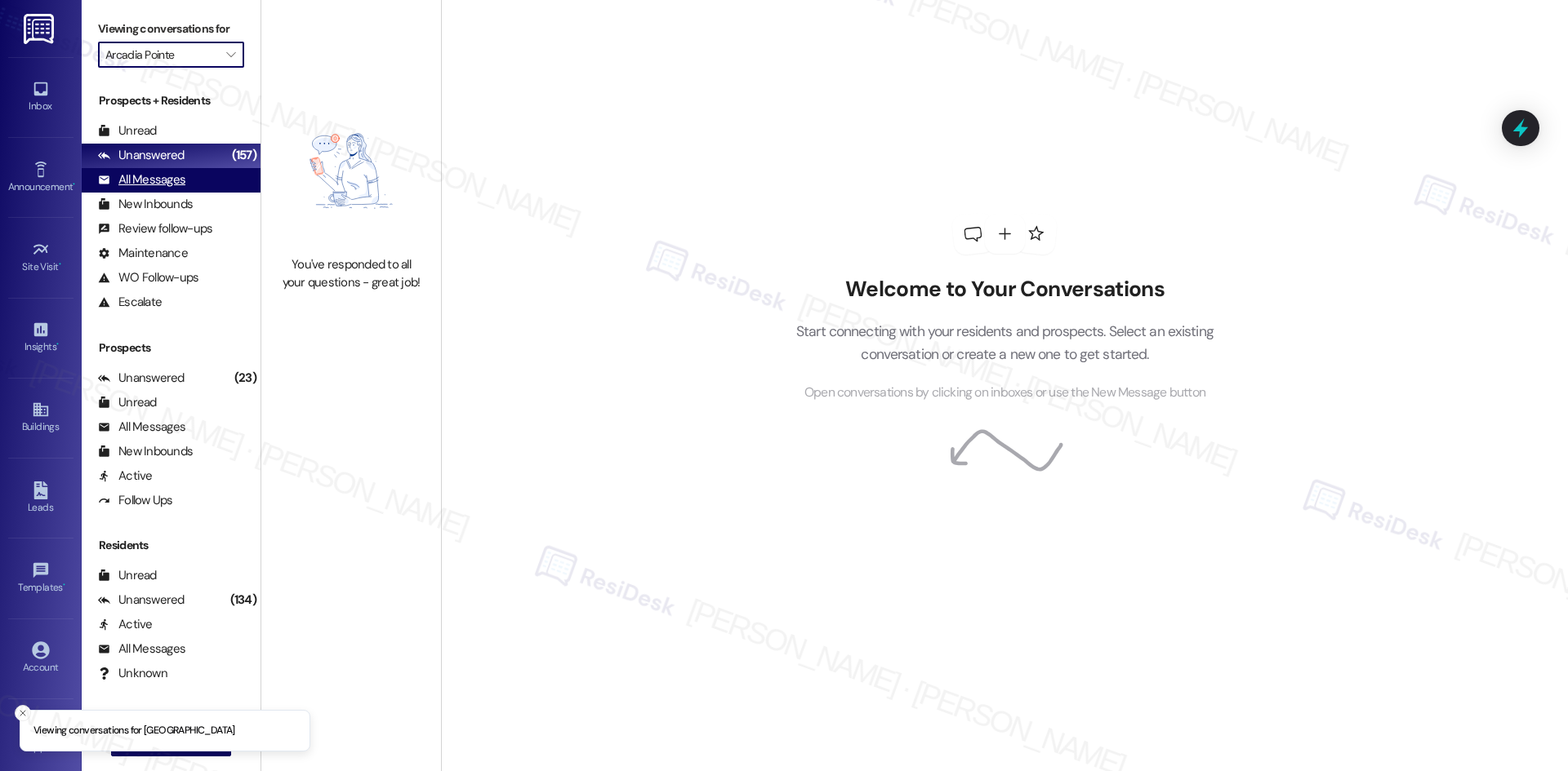
click at [181, 188] on div "All Messages" at bounding box center [142, 180] width 87 height 17
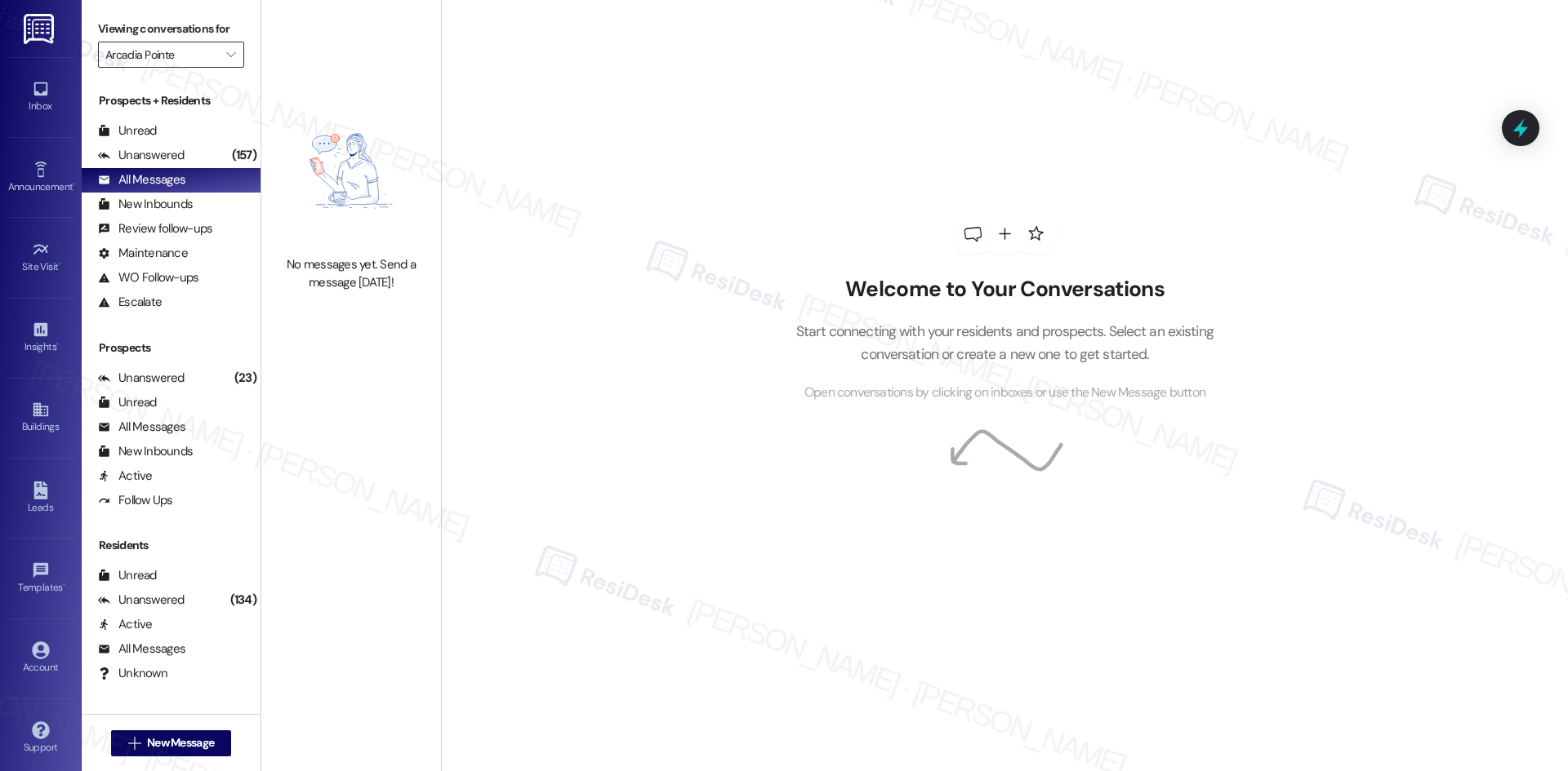
click at [200, 64] on input "Arcadia Pointe" at bounding box center [162, 54] width 113 height 26
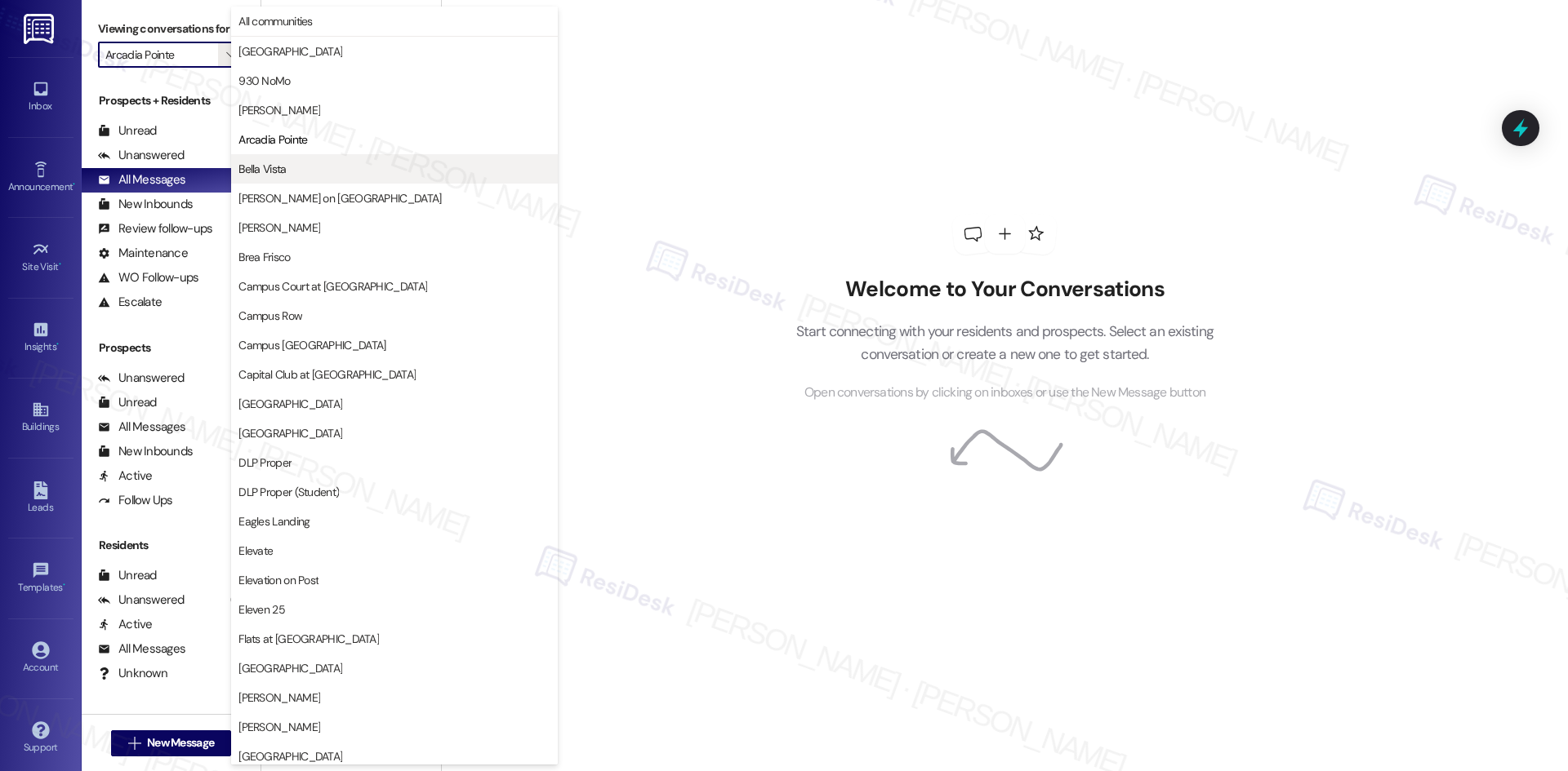
click at [288, 168] on span "Bella Vista" at bounding box center [394, 169] width 311 height 16
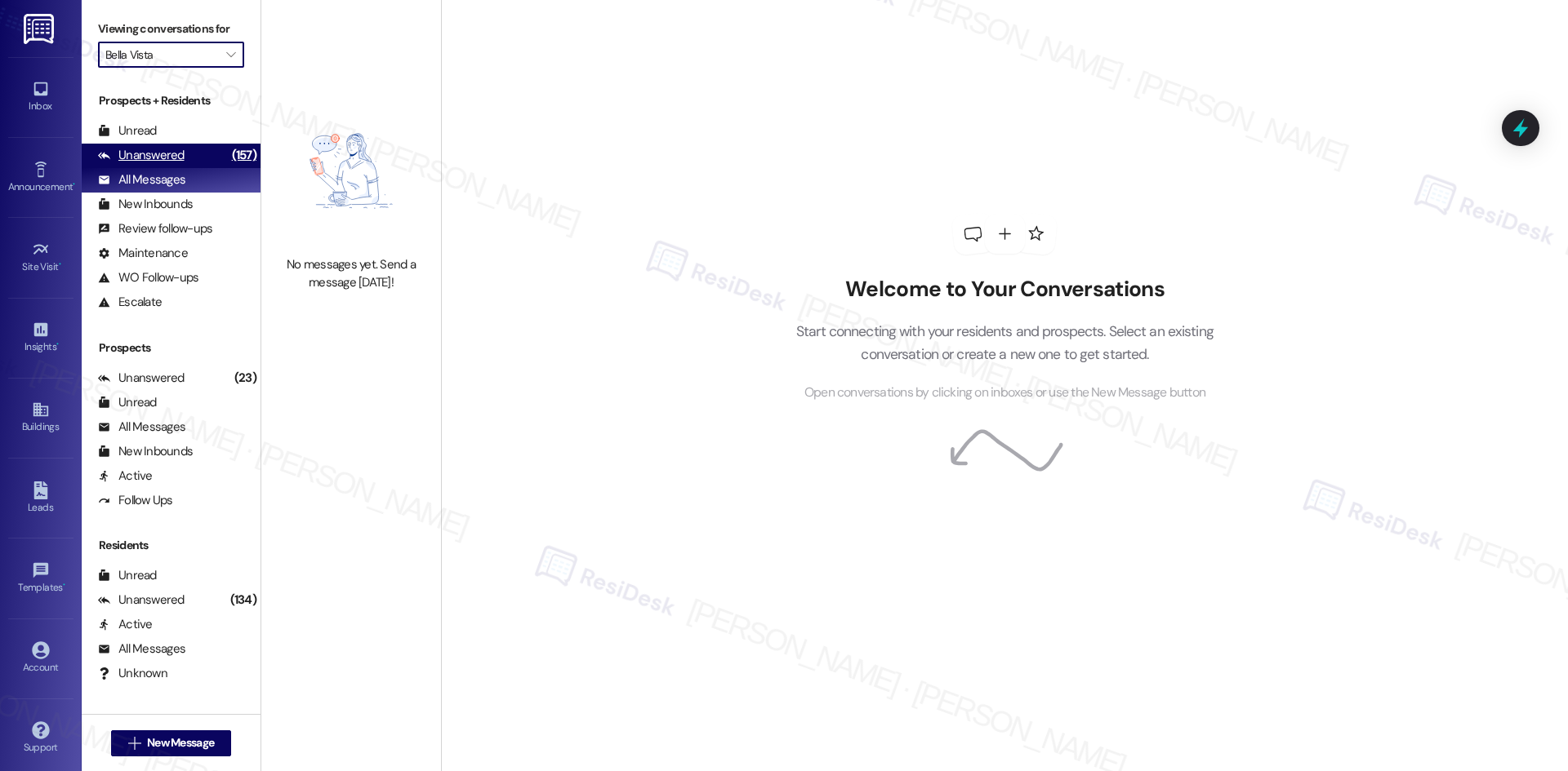
click at [195, 153] on div "Unanswered (157)" at bounding box center [171, 155] width 179 height 24
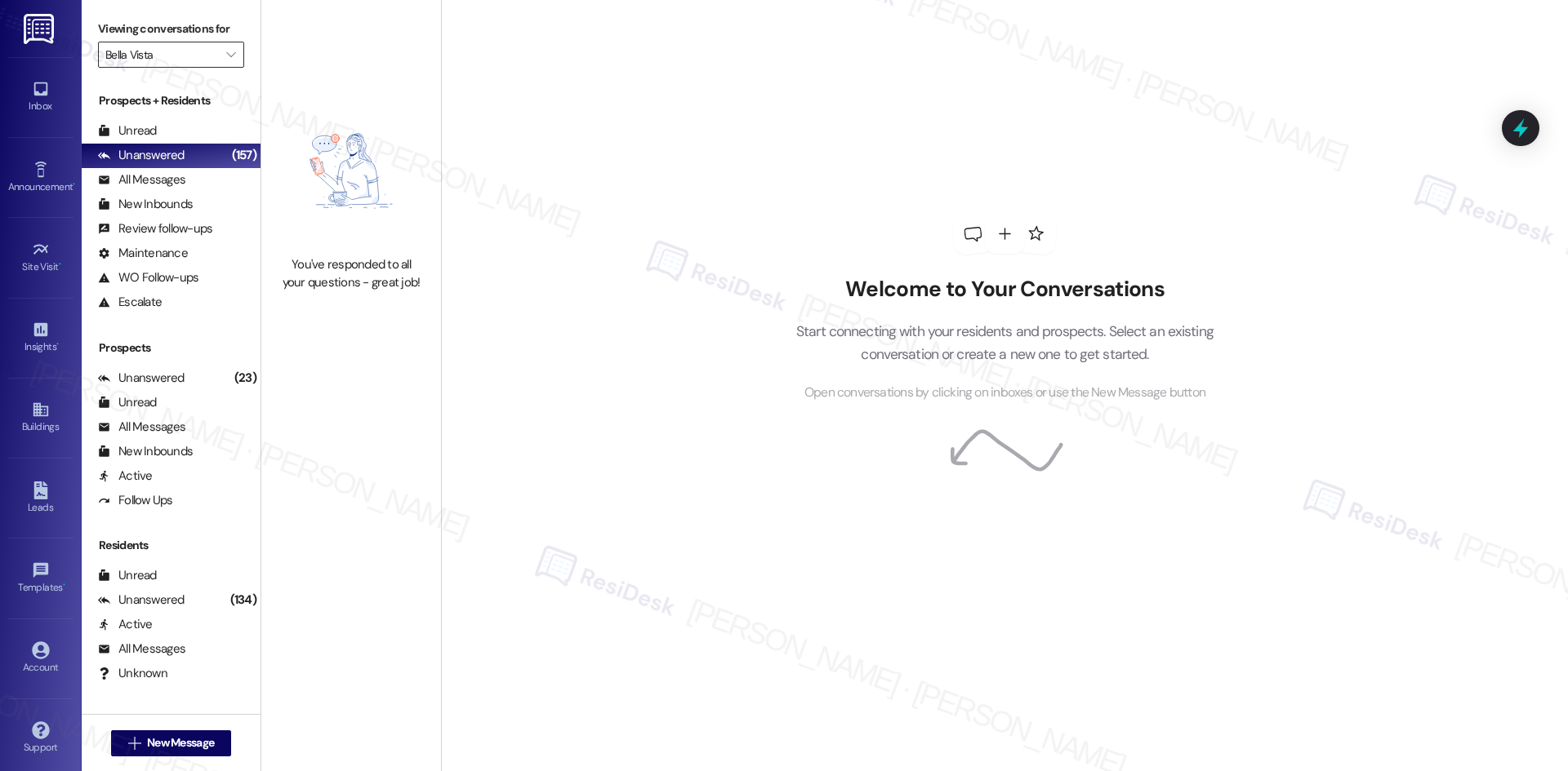
click at [198, 53] on input "Bella Vista" at bounding box center [162, 54] width 113 height 26
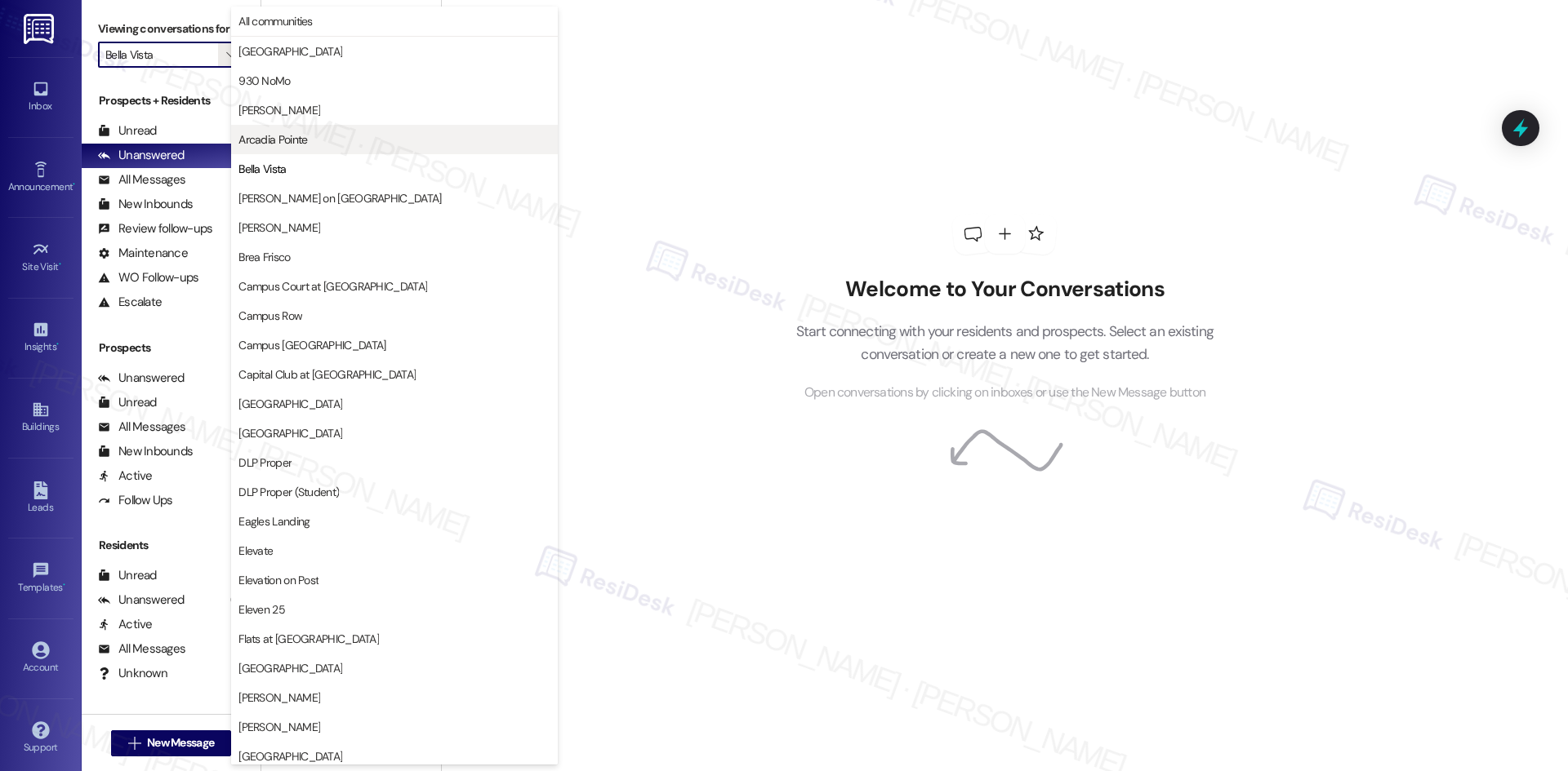
click at [337, 138] on span "Arcadia Pointe" at bounding box center [394, 139] width 311 height 16
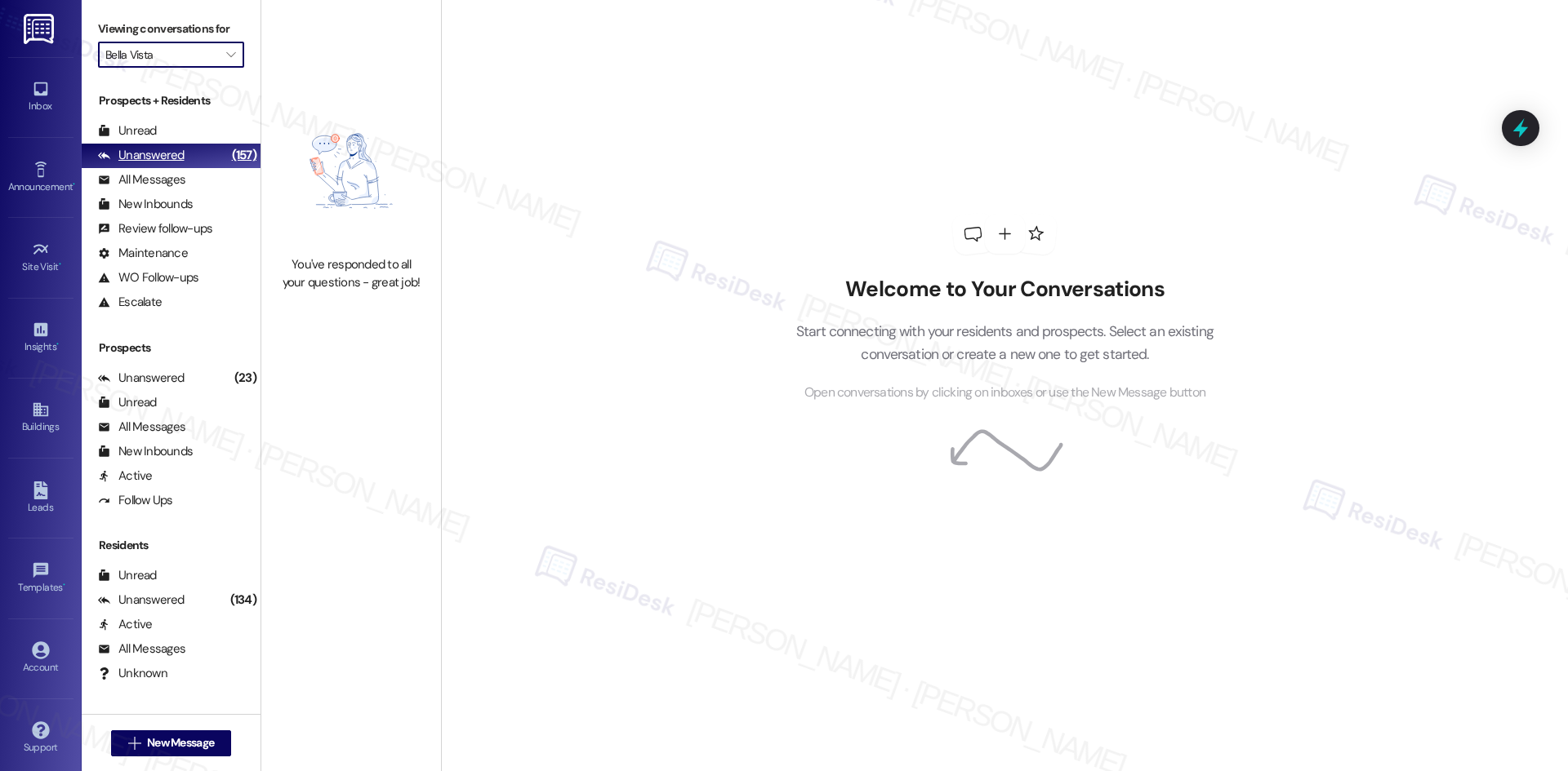
type input "Arcadia Pointe"
click at [23, 170] on link "Announcement •" at bounding box center [40, 177] width 65 height 44
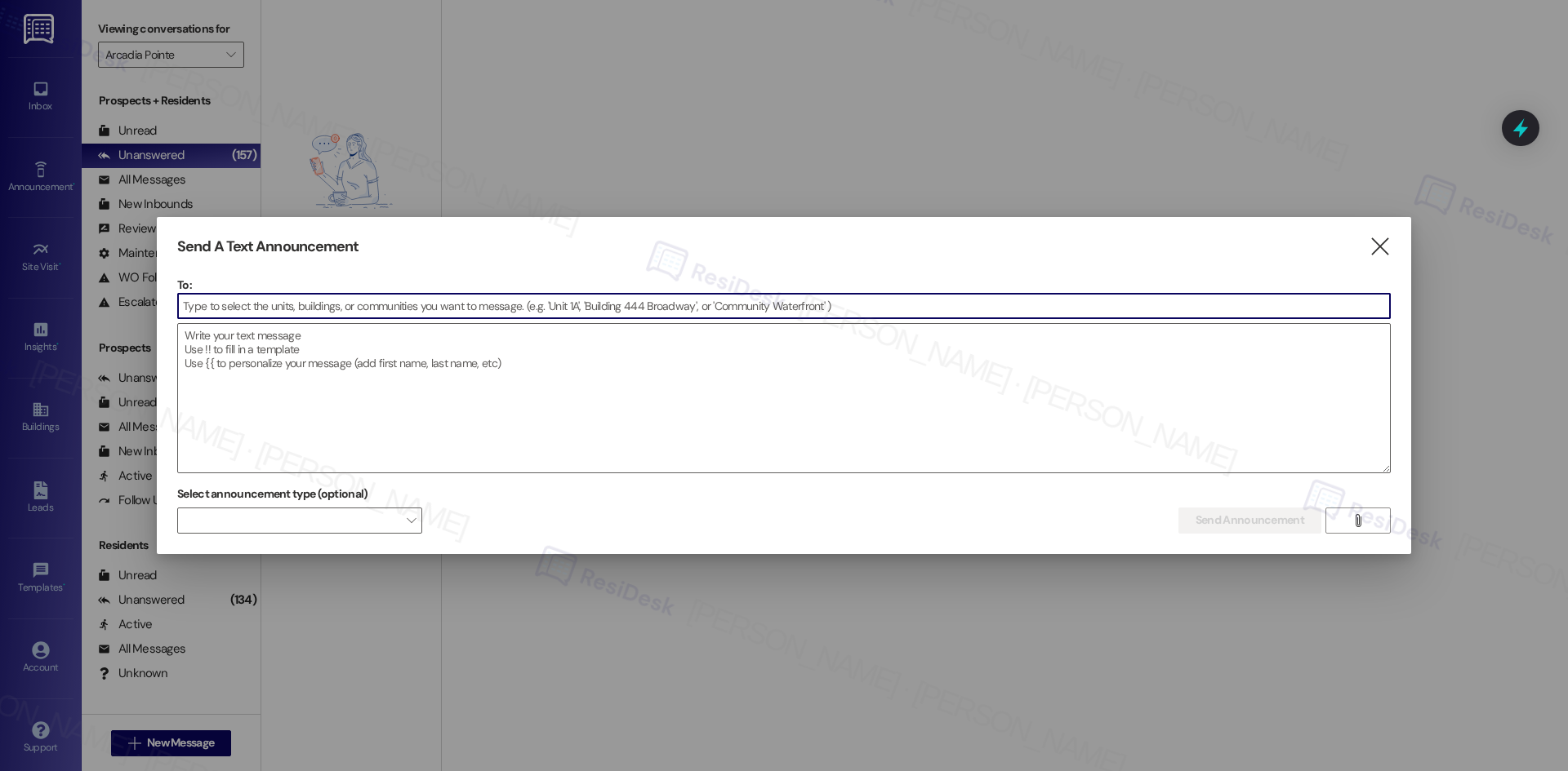
click at [318, 305] on input at bounding box center [783, 305] width 1212 height 24
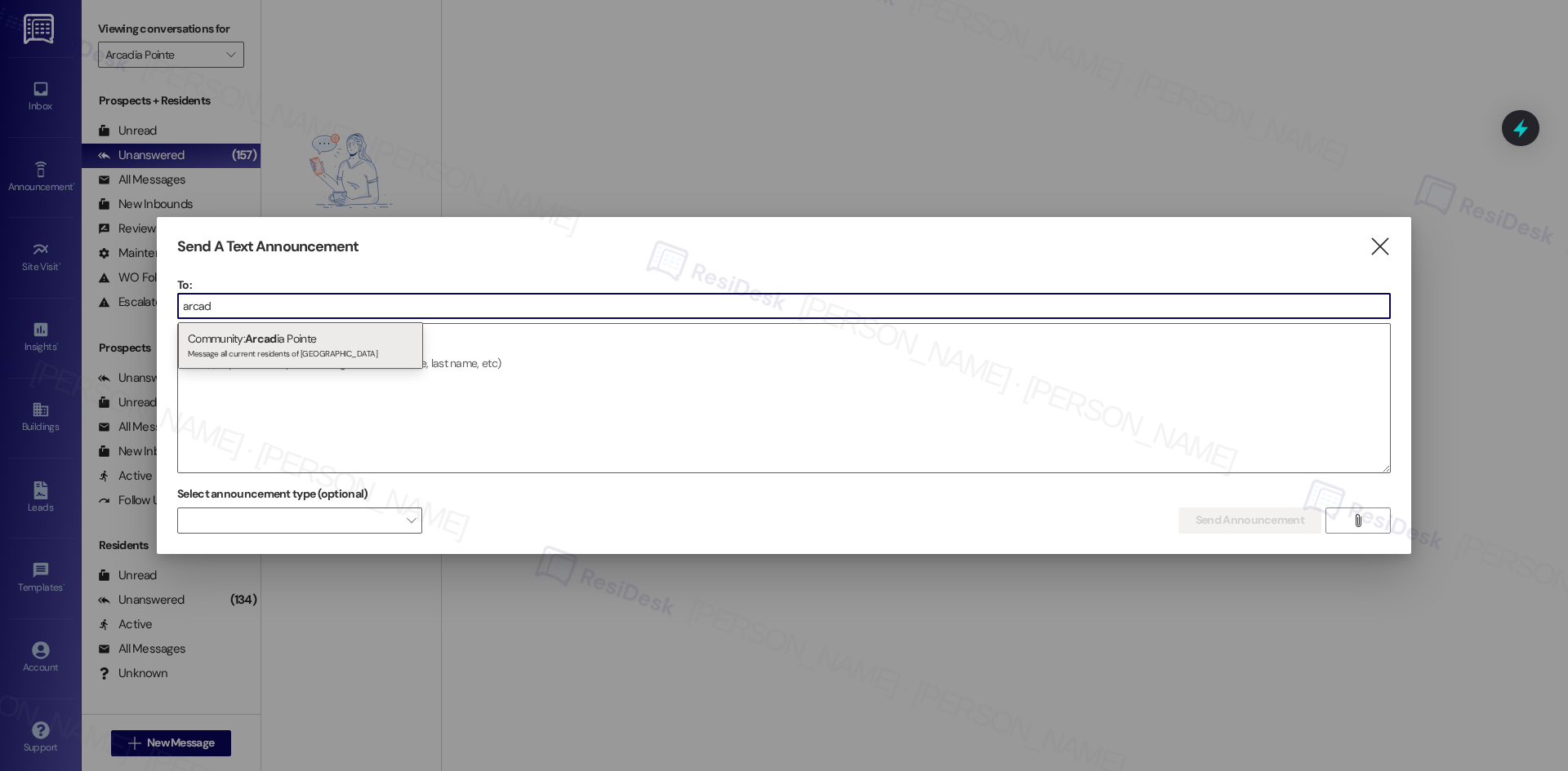
type input "arcad"
click at [340, 337] on div "Community: Arcad ia Pointe Message all current residents of Arcadia Pointe" at bounding box center [300, 345] width 245 height 47
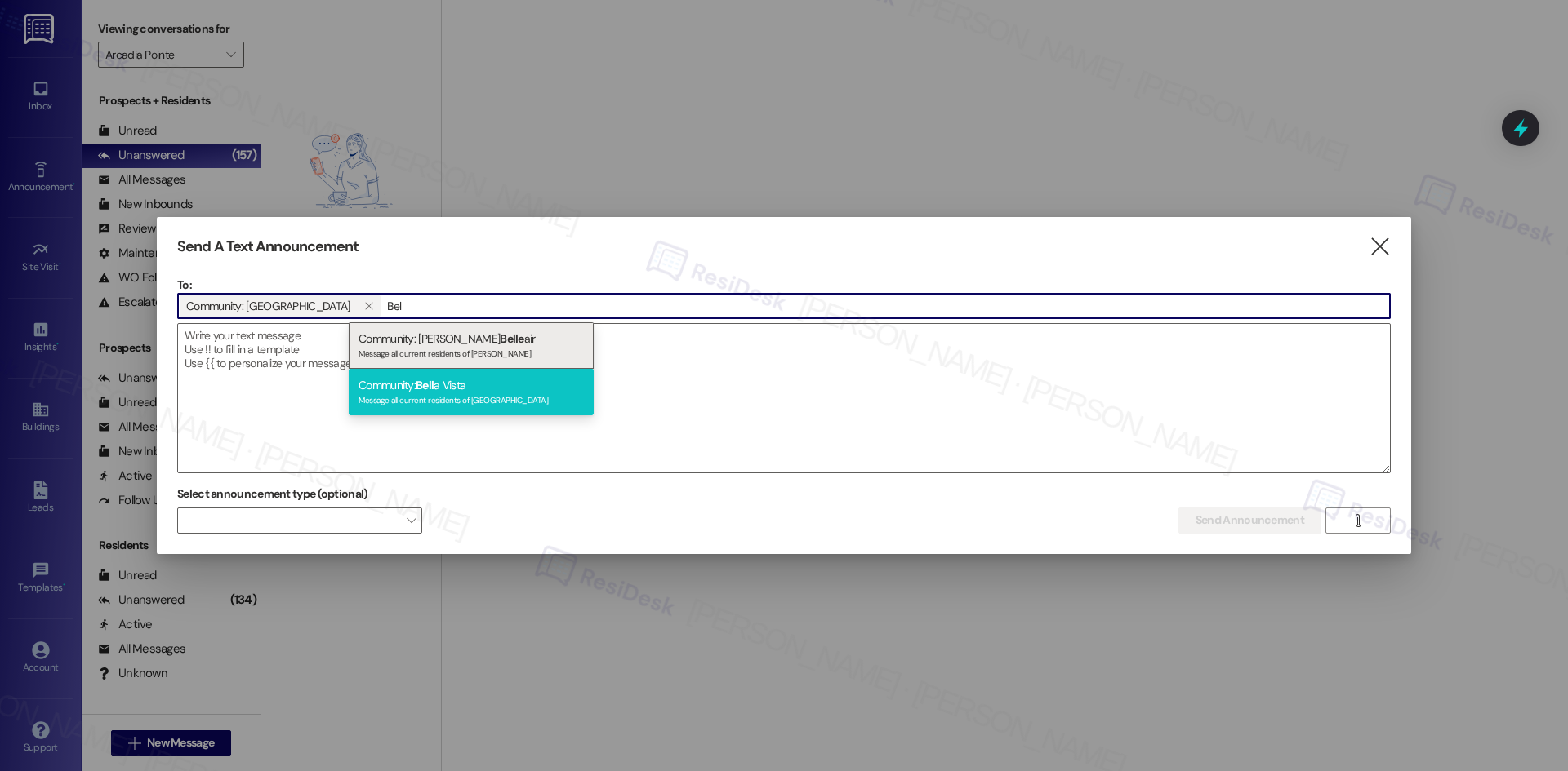
type input "Bel"
click at [537, 376] on div "Community: Bell a Vista Message all current residents of Bella Vista" at bounding box center [471, 392] width 245 height 47
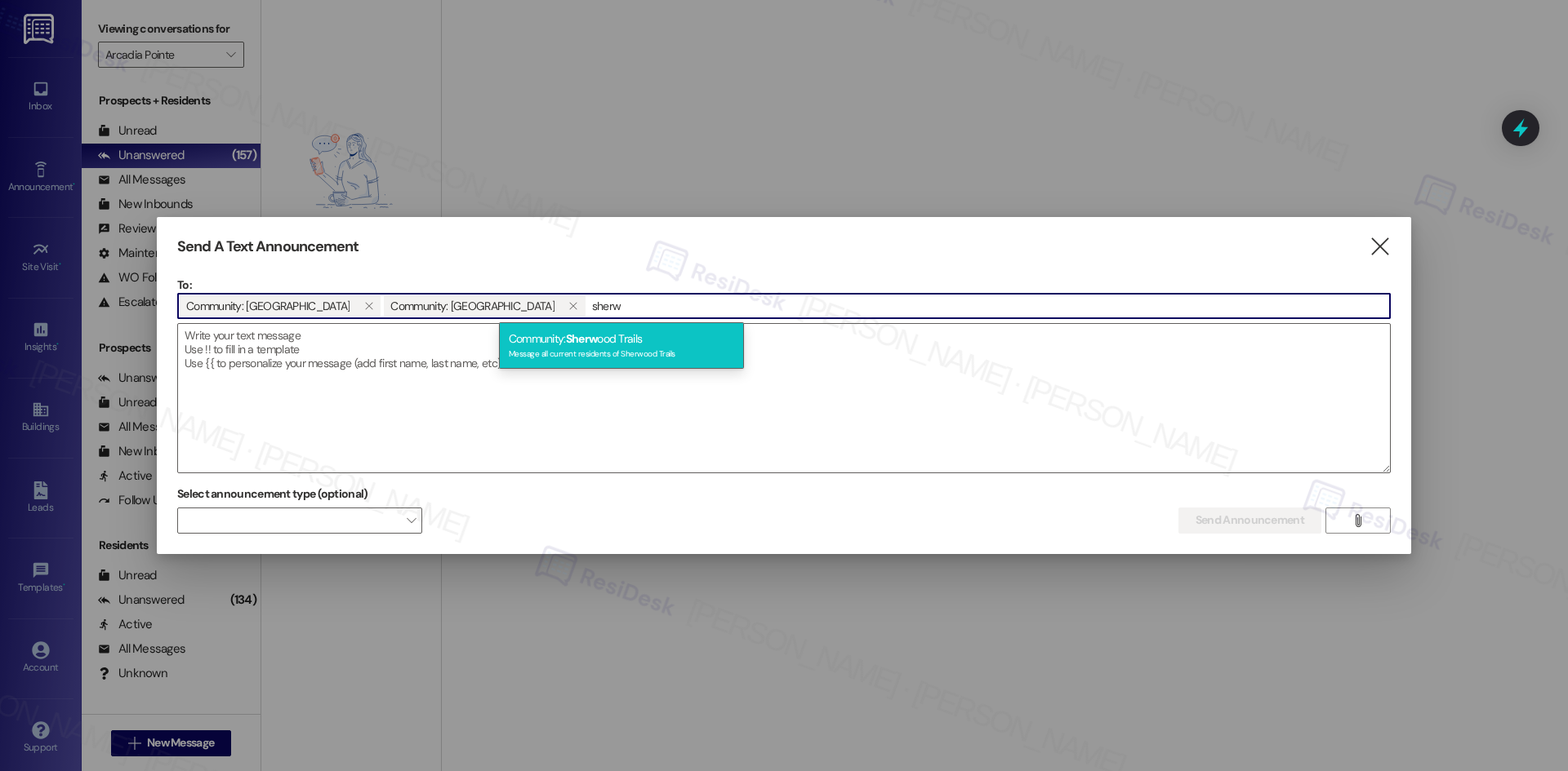
type input "sherw"
click at [682, 349] on div "Message all current residents of Sherwood Trails" at bounding box center [621, 352] width 225 height 14
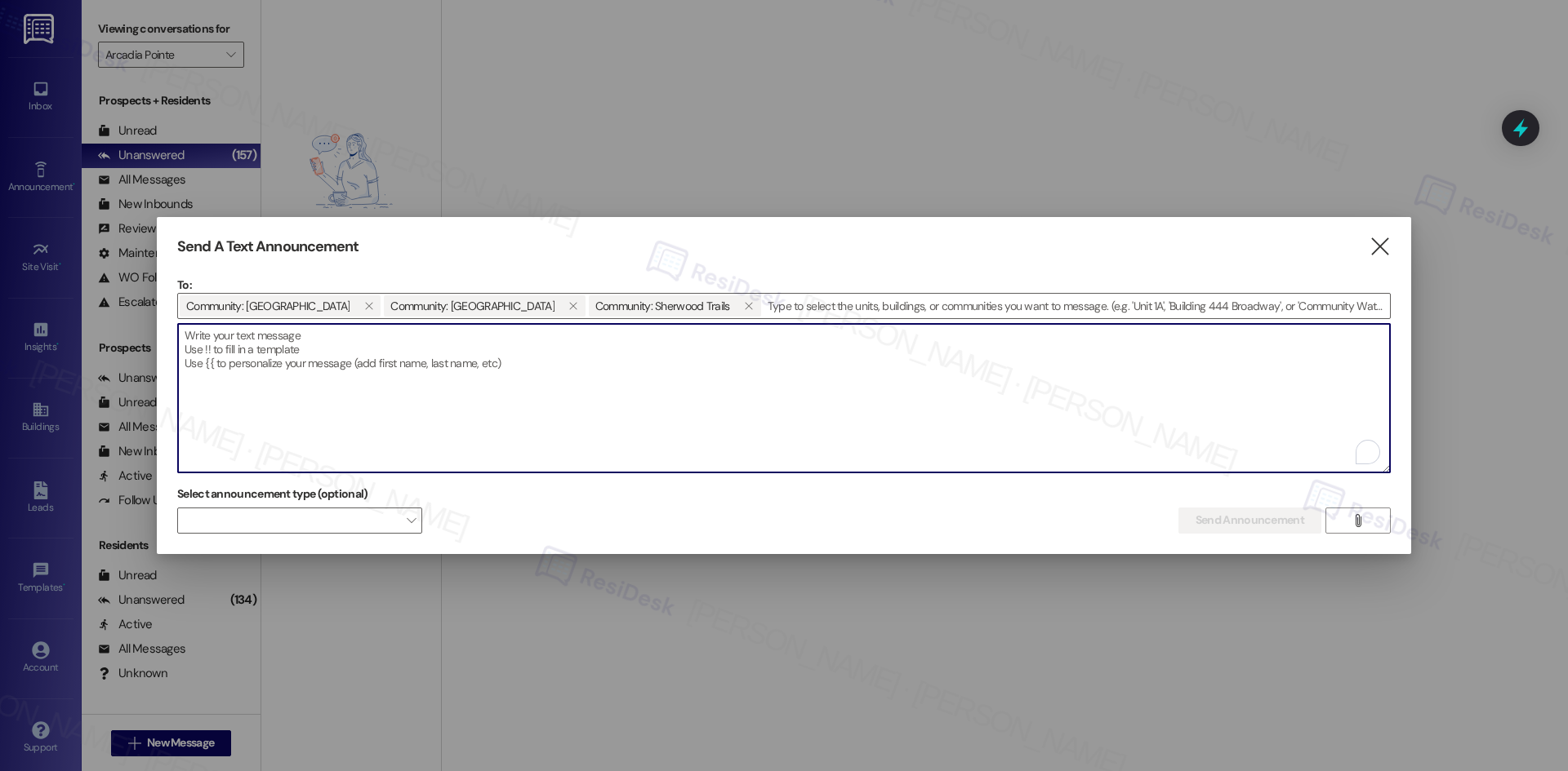
click at [420, 382] on textarea "To enrich screen reader interactions, please activate Accessibility in Grammarl…" at bounding box center [783, 398] width 1212 height 148
paste textarea "Hi {{first_name}}, I'm on the new offsite Resident Support Team for {{property}…"
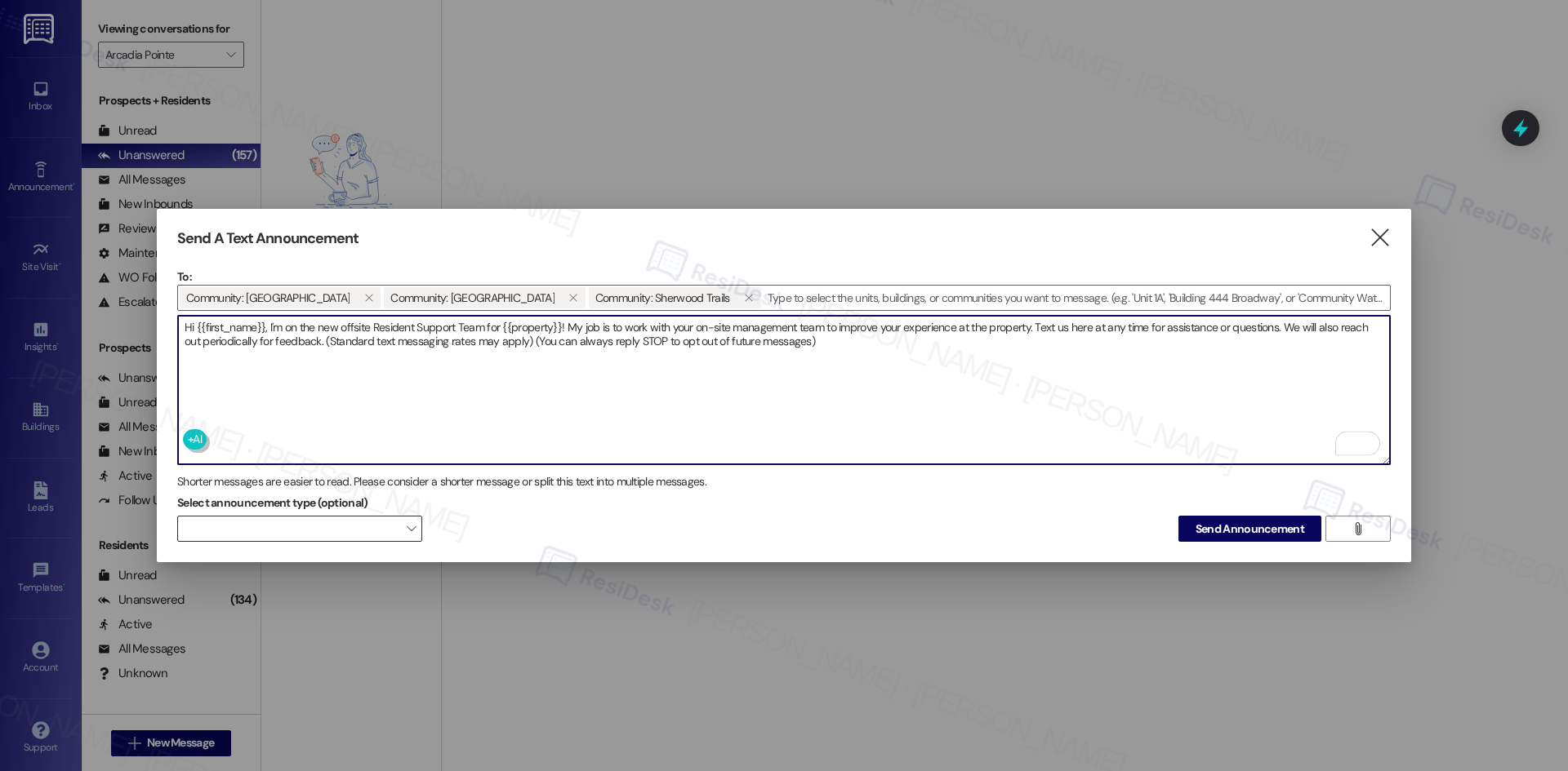
type textarea "Hi {{first_name}}, I'm on the new offsite Resident Support Team for {{property}…"
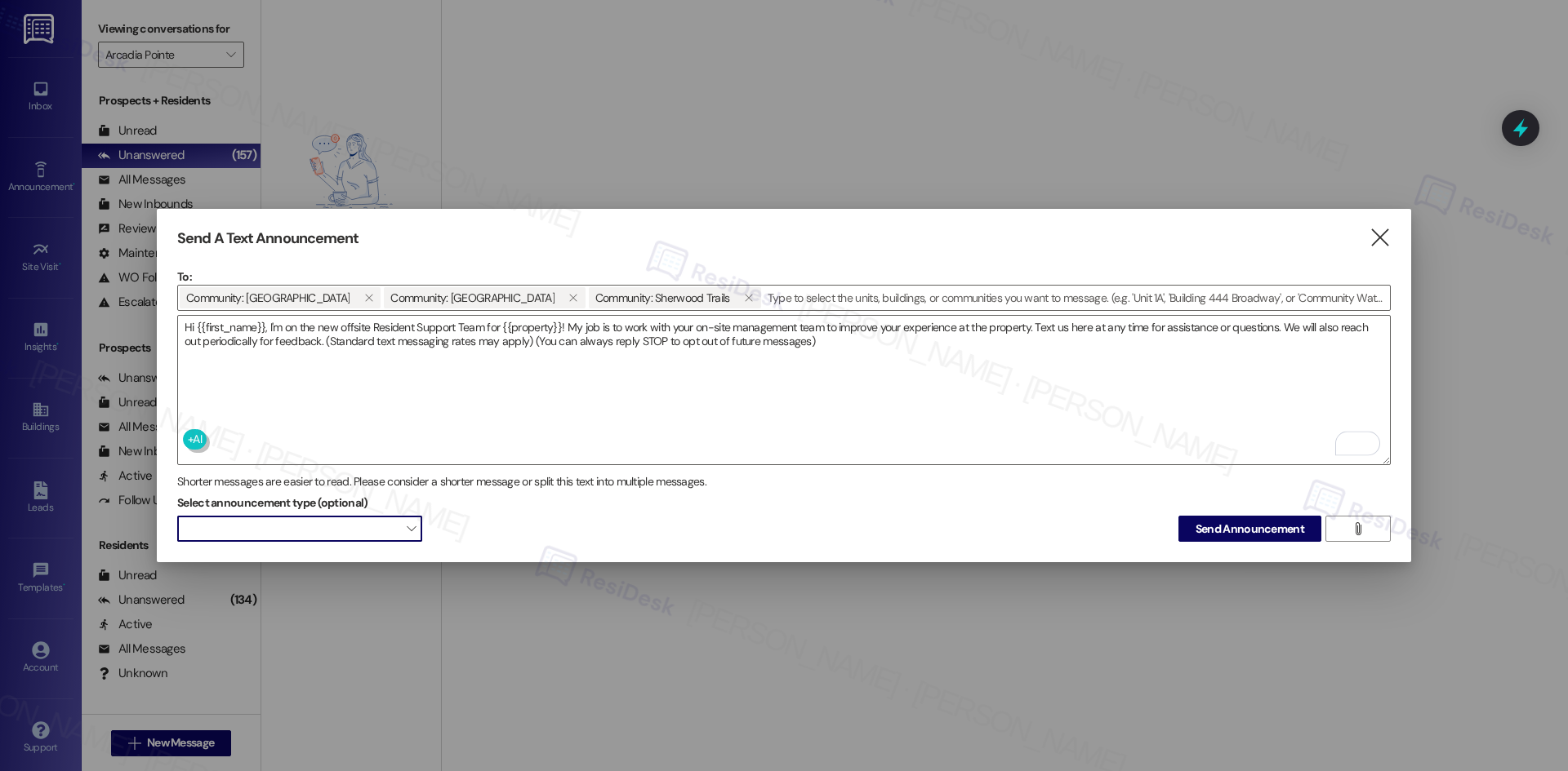
click at [369, 528] on span at bounding box center [300, 529] width 245 height 26
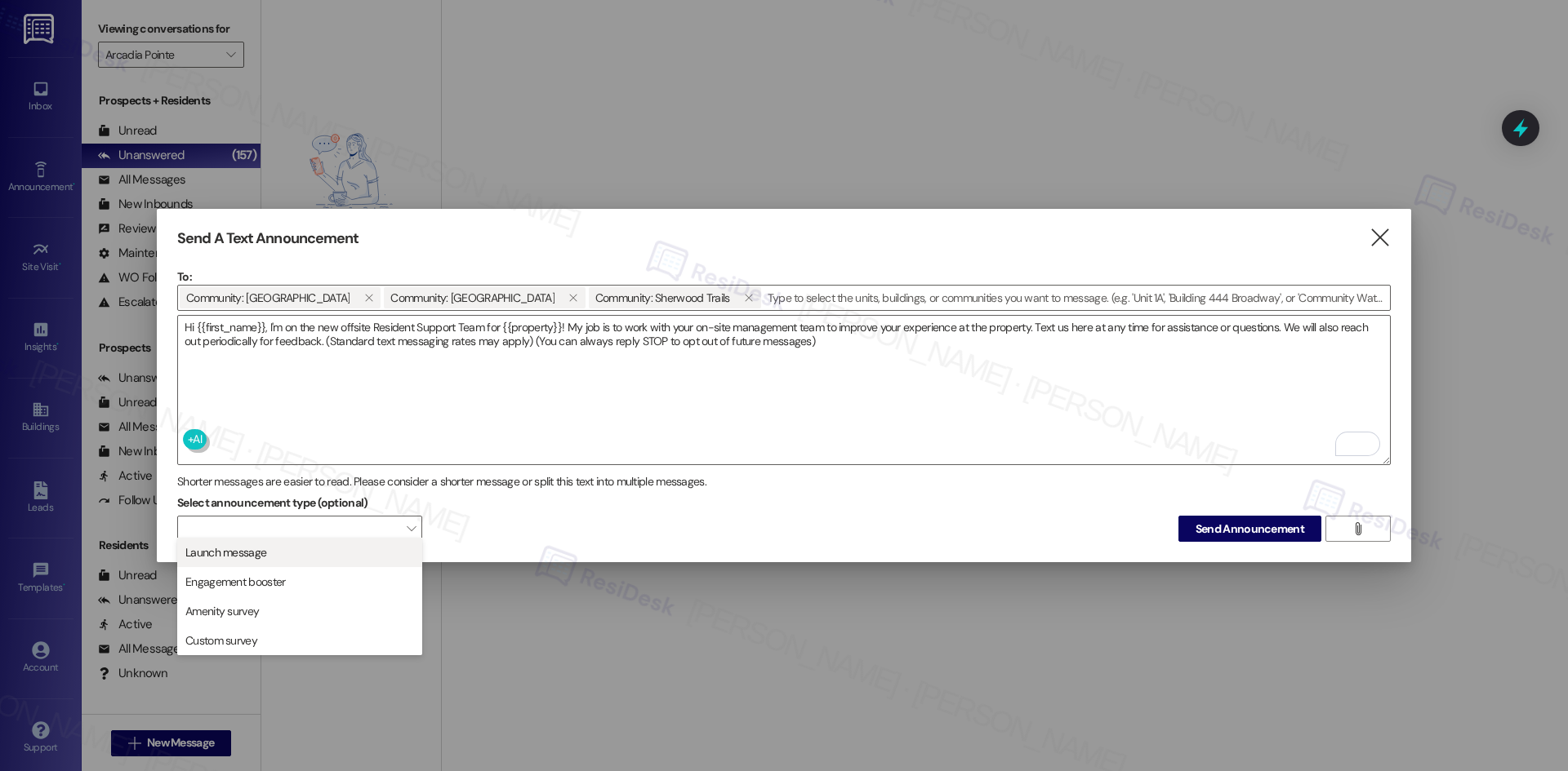
click at [290, 558] on span "Launch message" at bounding box center [299, 552] width 230 height 18
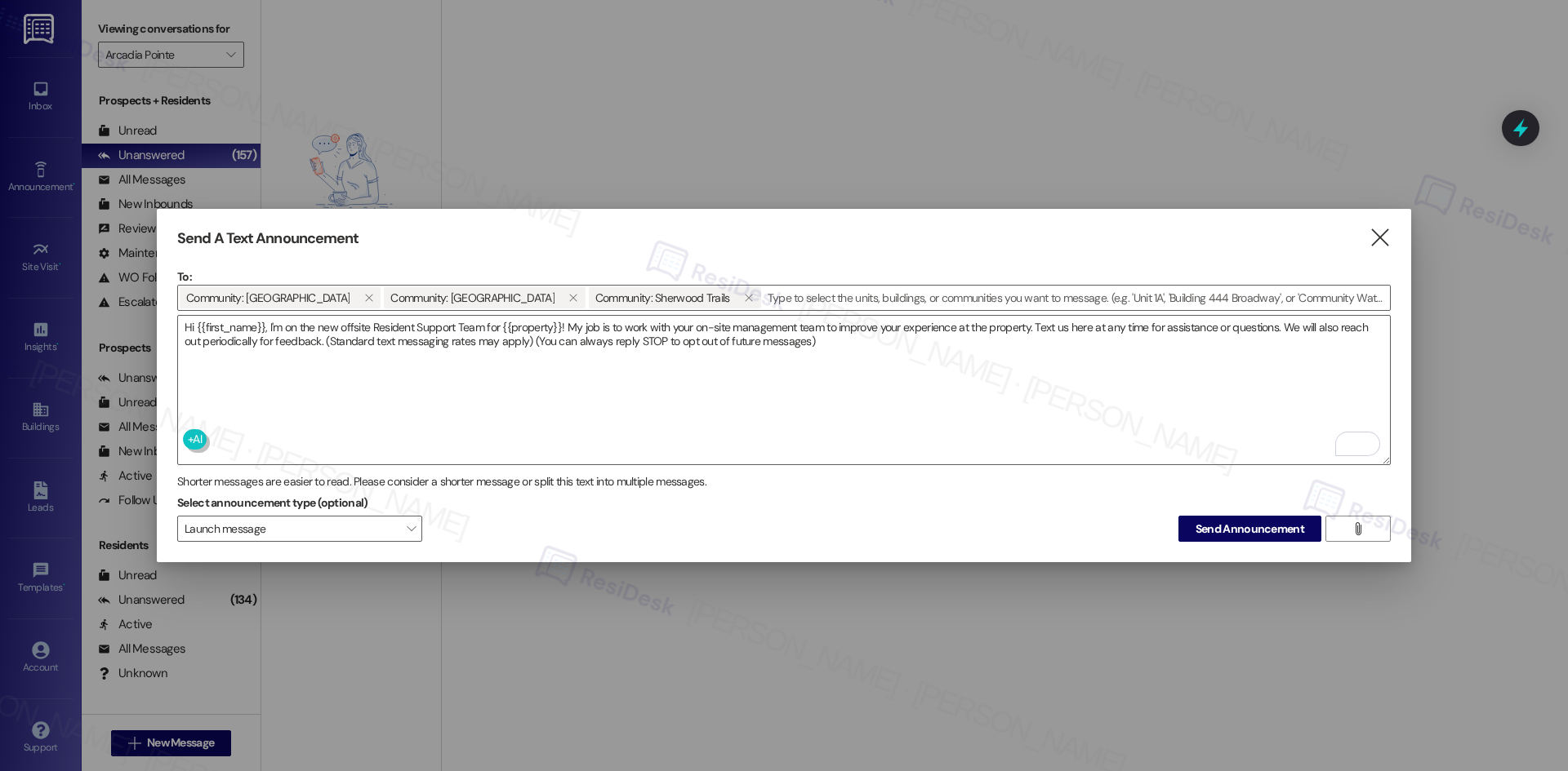
click at [551, 515] on div "Select announcement type (optional) Launch message  Send Announcement " at bounding box center [784, 516] width 1213 height 51
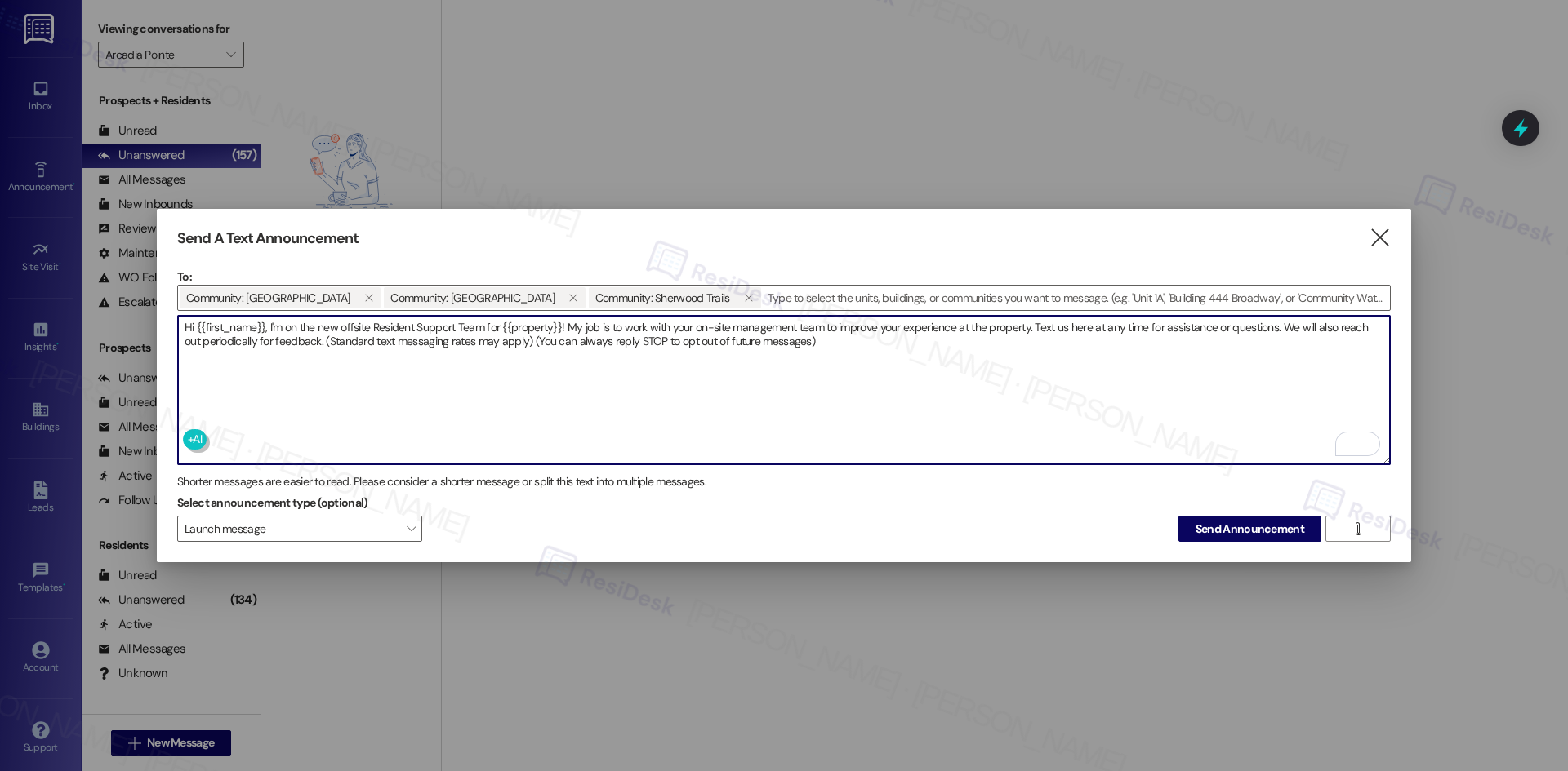
click at [458, 376] on textarea "Hi {{first_name}}, I'm on the new offsite Resident Support Team for {{property}…" at bounding box center [783, 390] width 1212 height 148
click at [1015, 414] on textarea "Hi {{first_name}}, I'm on the new offsite Resident Support Team for {{property}…" at bounding box center [783, 390] width 1212 height 148
click at [1256, 525] on span "Send Announcement" at bounding box center [1250, 530] width 109 height 17
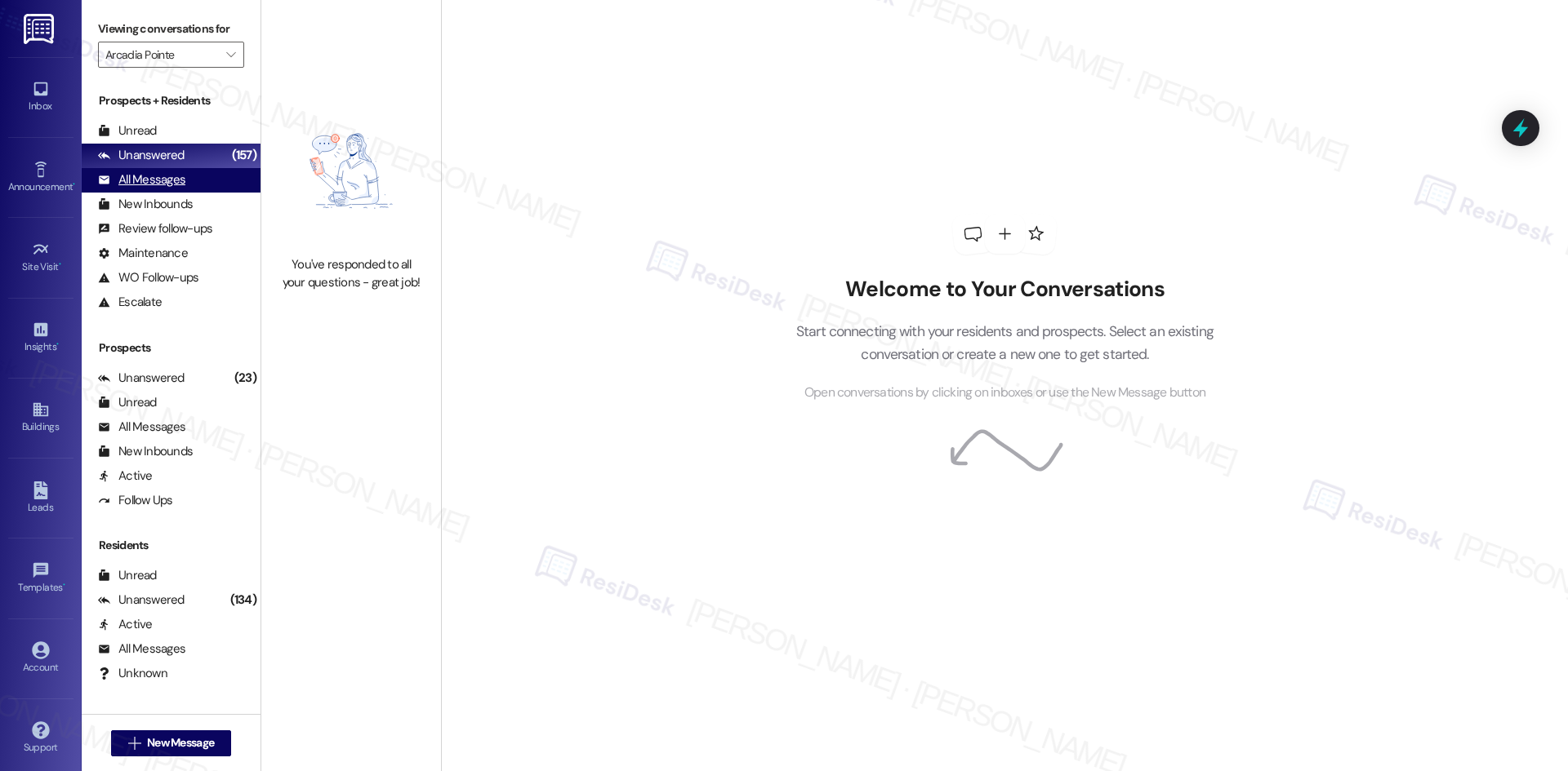
click at [167, 185] on div "All Messages" at bounding box center [142, 180] width 87 height 17
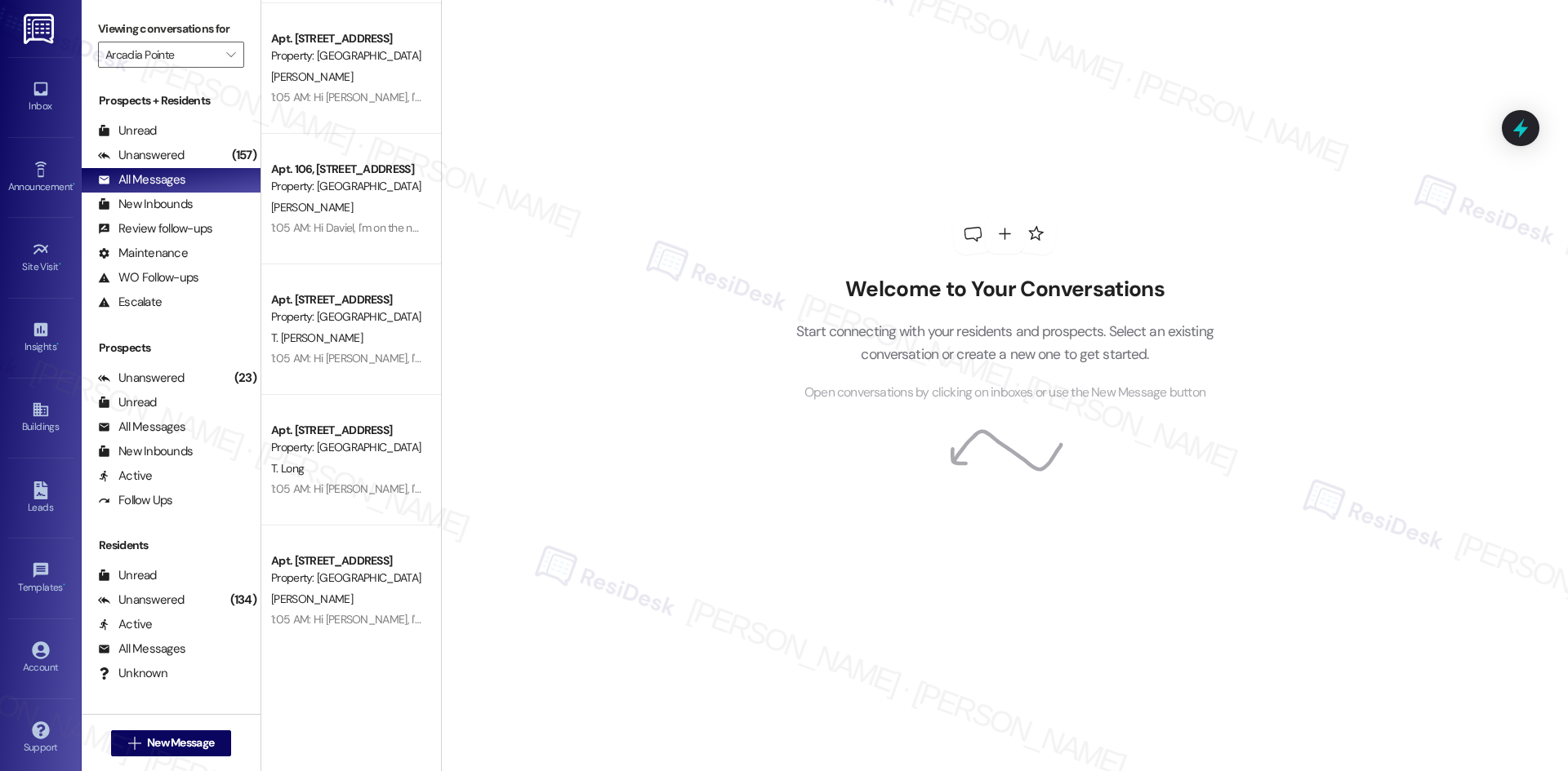
scroll to position [259, 0]
click at [198, 66] on input "Arcadia Pointe" at bounding box center [162, 54] width 113 height 26
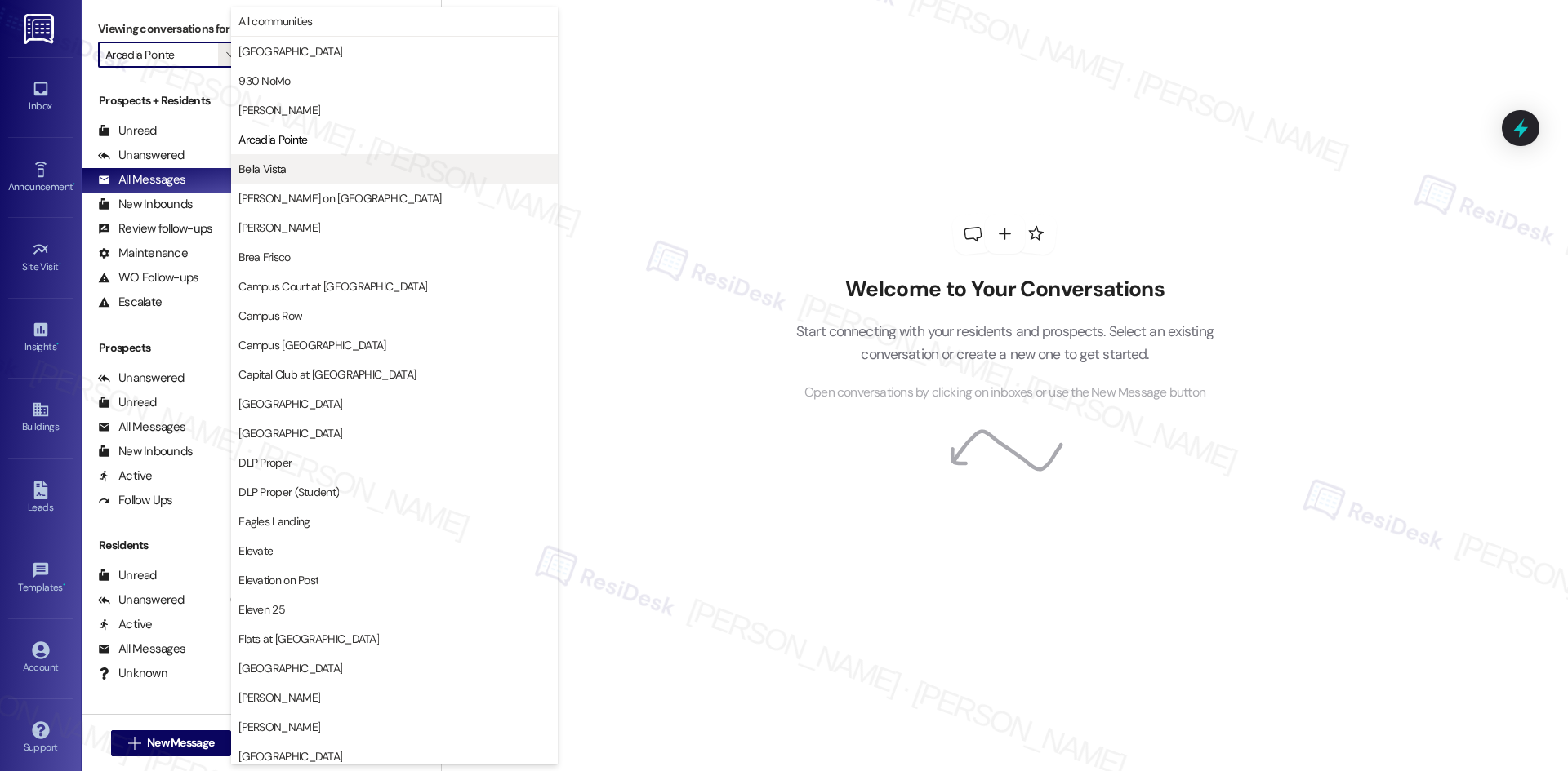
click at [291, 178] on button "Bella Vista" at bounding box center [394, 169] width 327 height 29
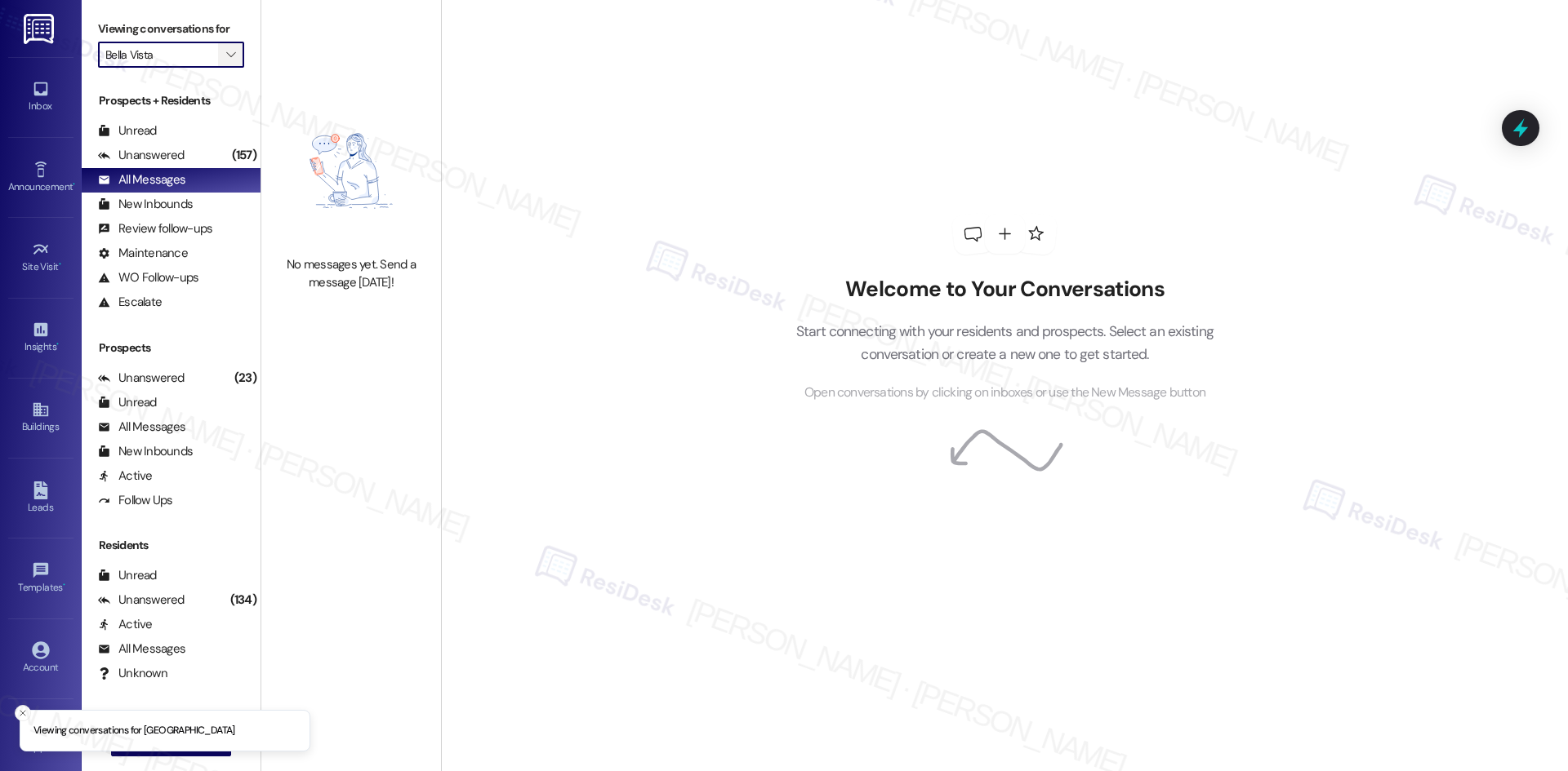
click at [218, 51] on button "" at bounding box center [231, 54] width 26 height 26
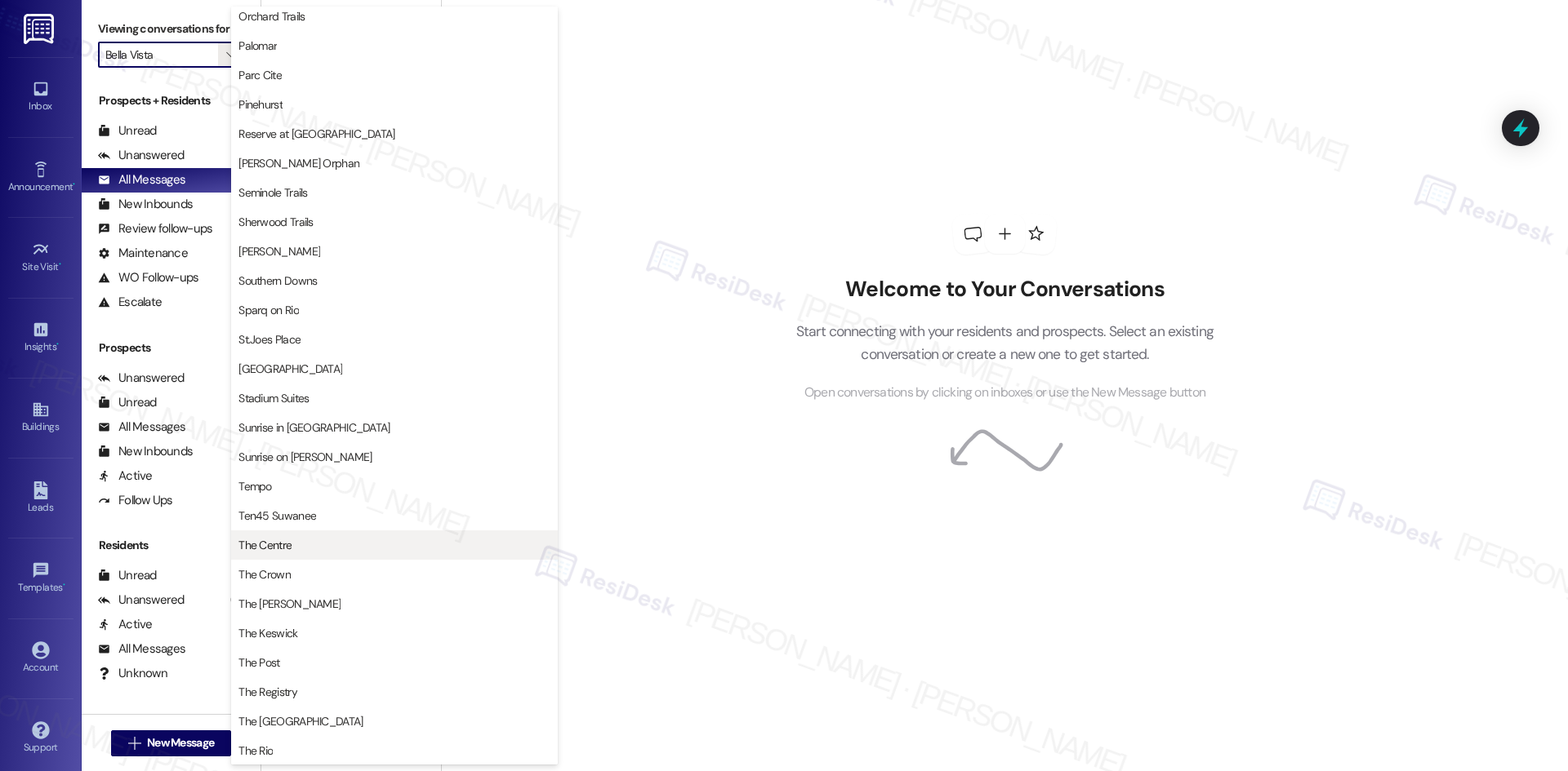
scroll to position [980, 0]
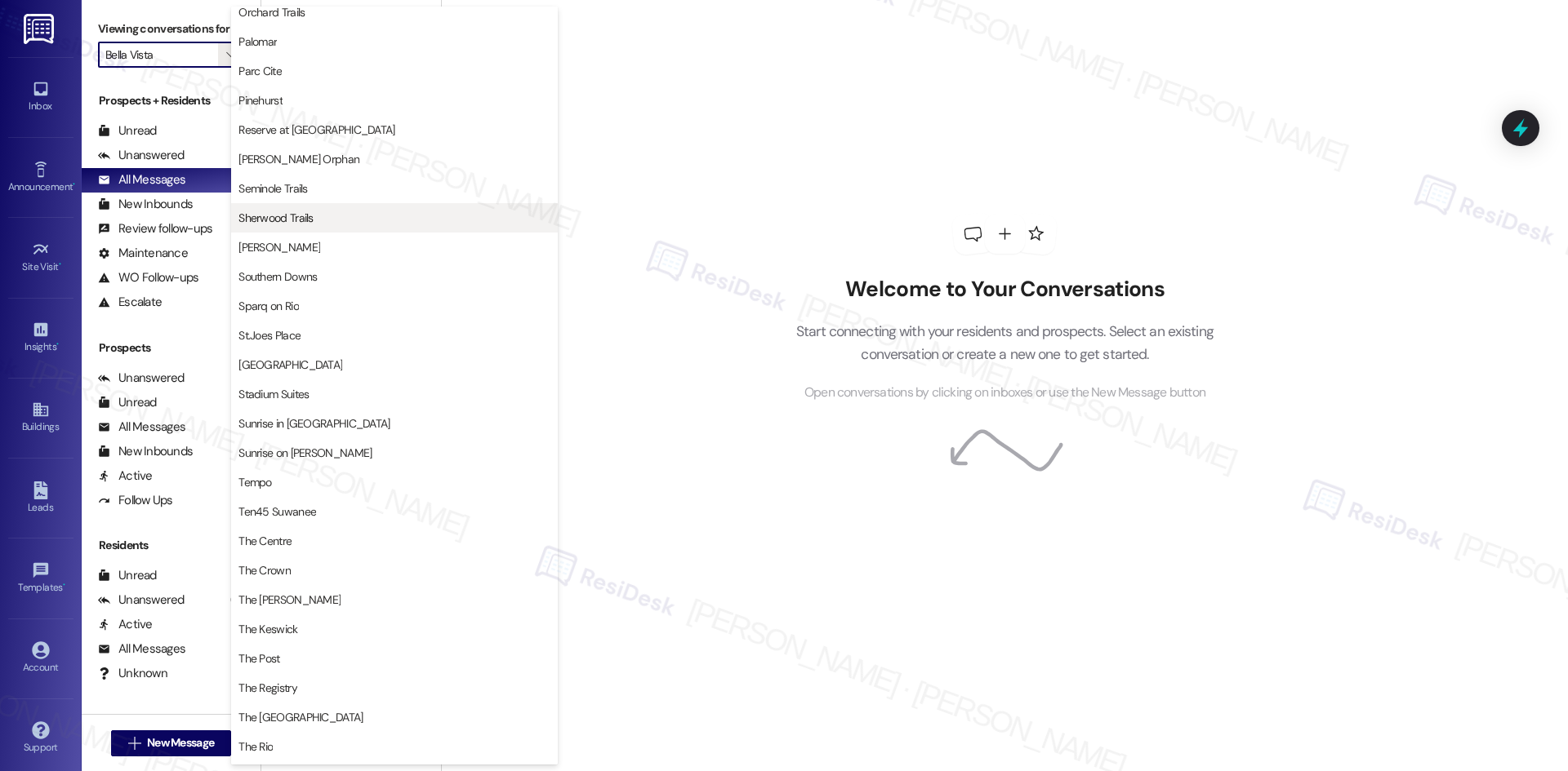
click at [342, 211] on span "Sherwood Trails" at bounding box center [394, 217] width 311 height 16
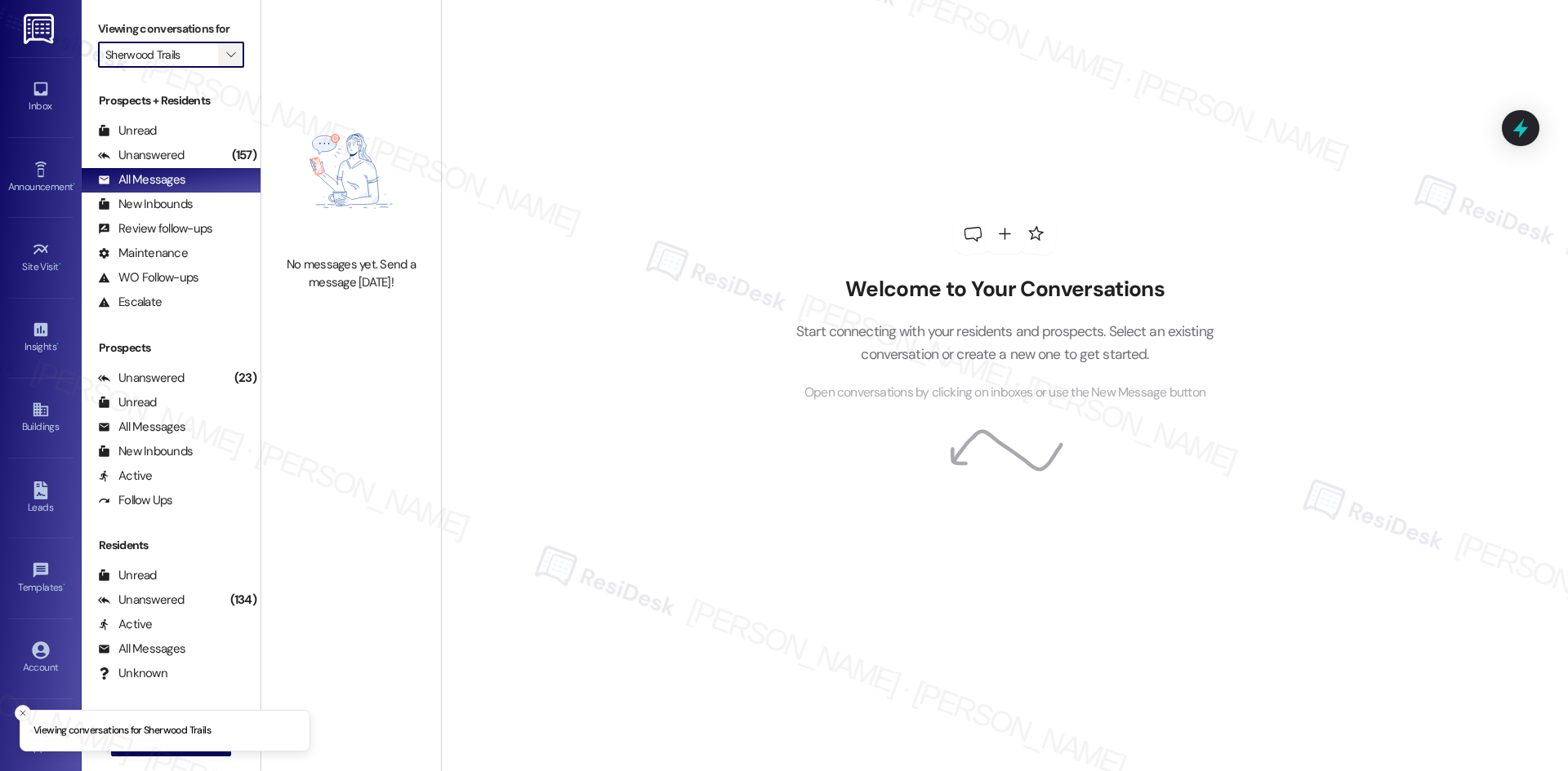
click at [218, 55] on button "" at bounding box center [231, 54] width 26 height 26
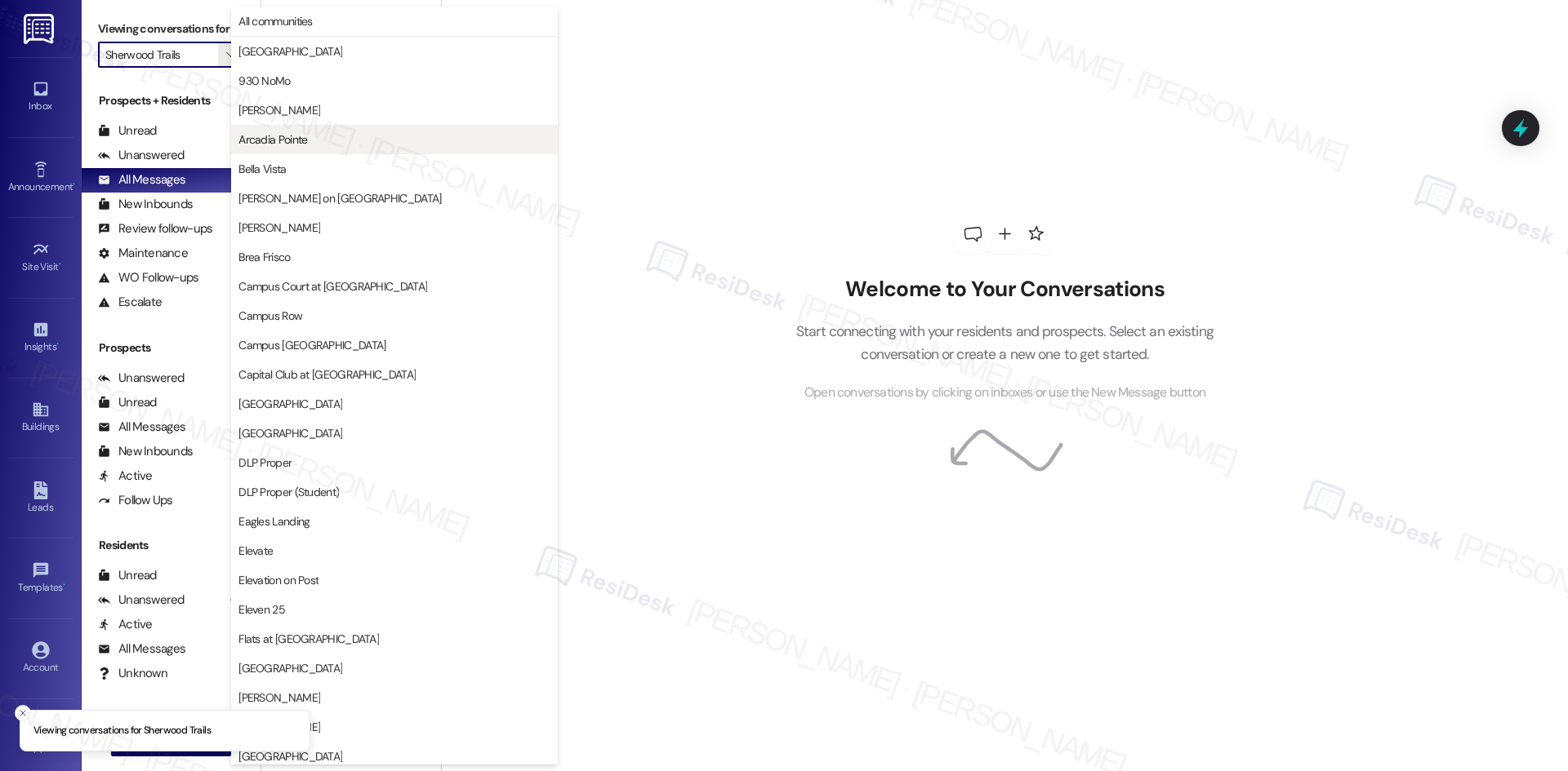
click at [343, 141] on span "Arcadia Pointe" at bounding box center [394, 139] width 311 height 16
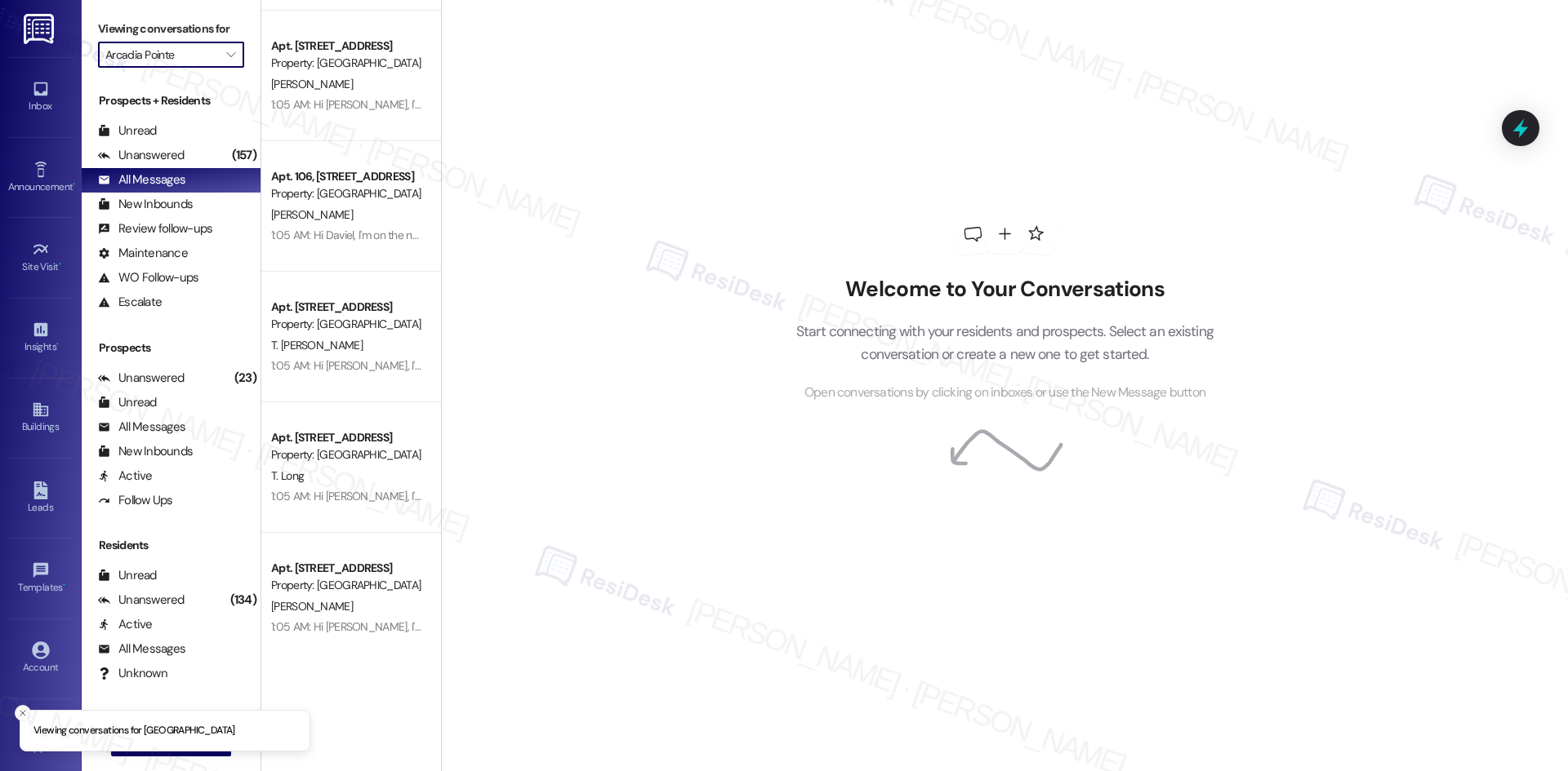
scroll to position [1043, 0]
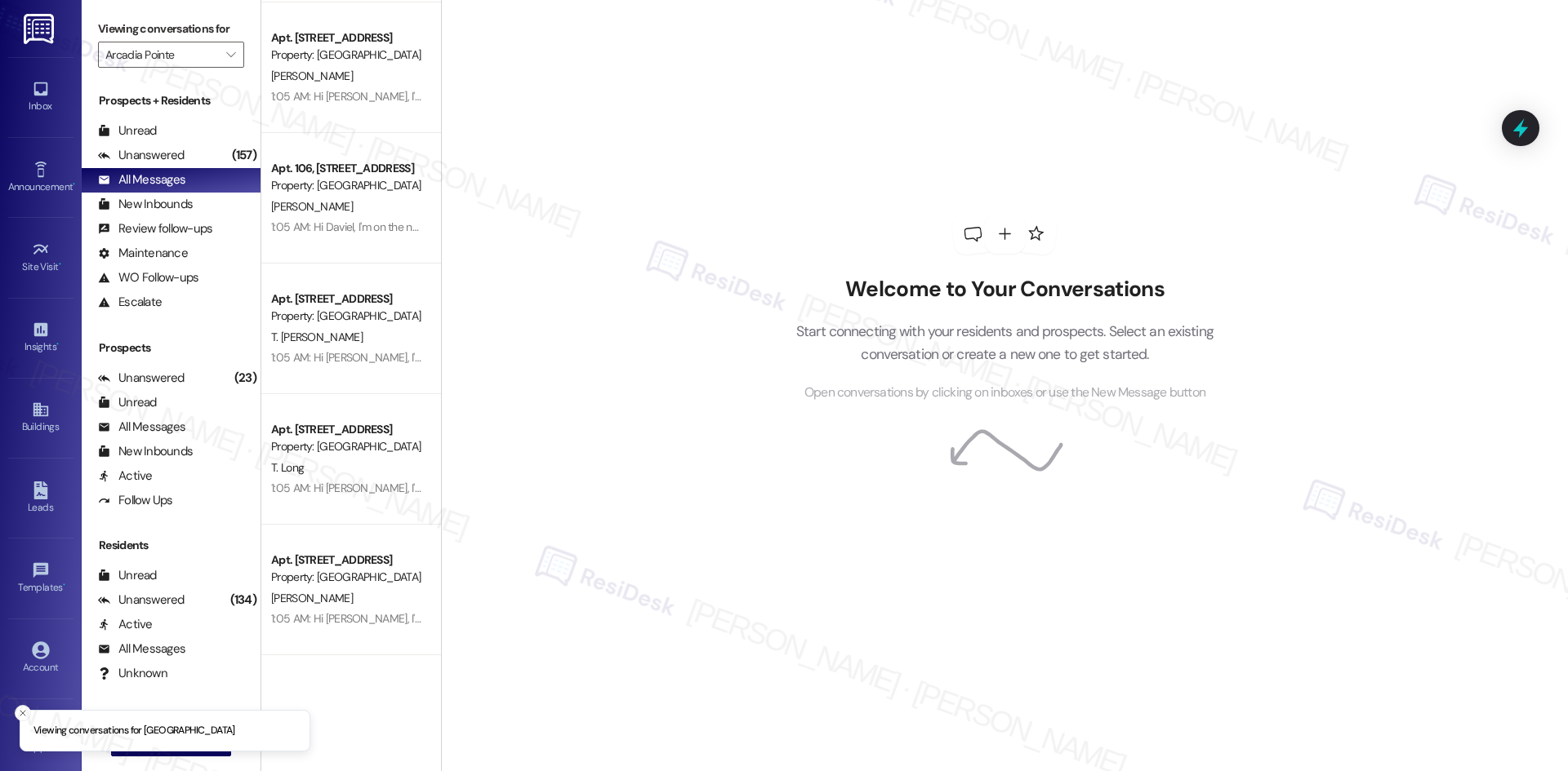
click at [566, 386] on div "Welcome to Your Conversations Start connecting with your residents and prospect…" at bounding box center [1003, 385] width 1127 height 771
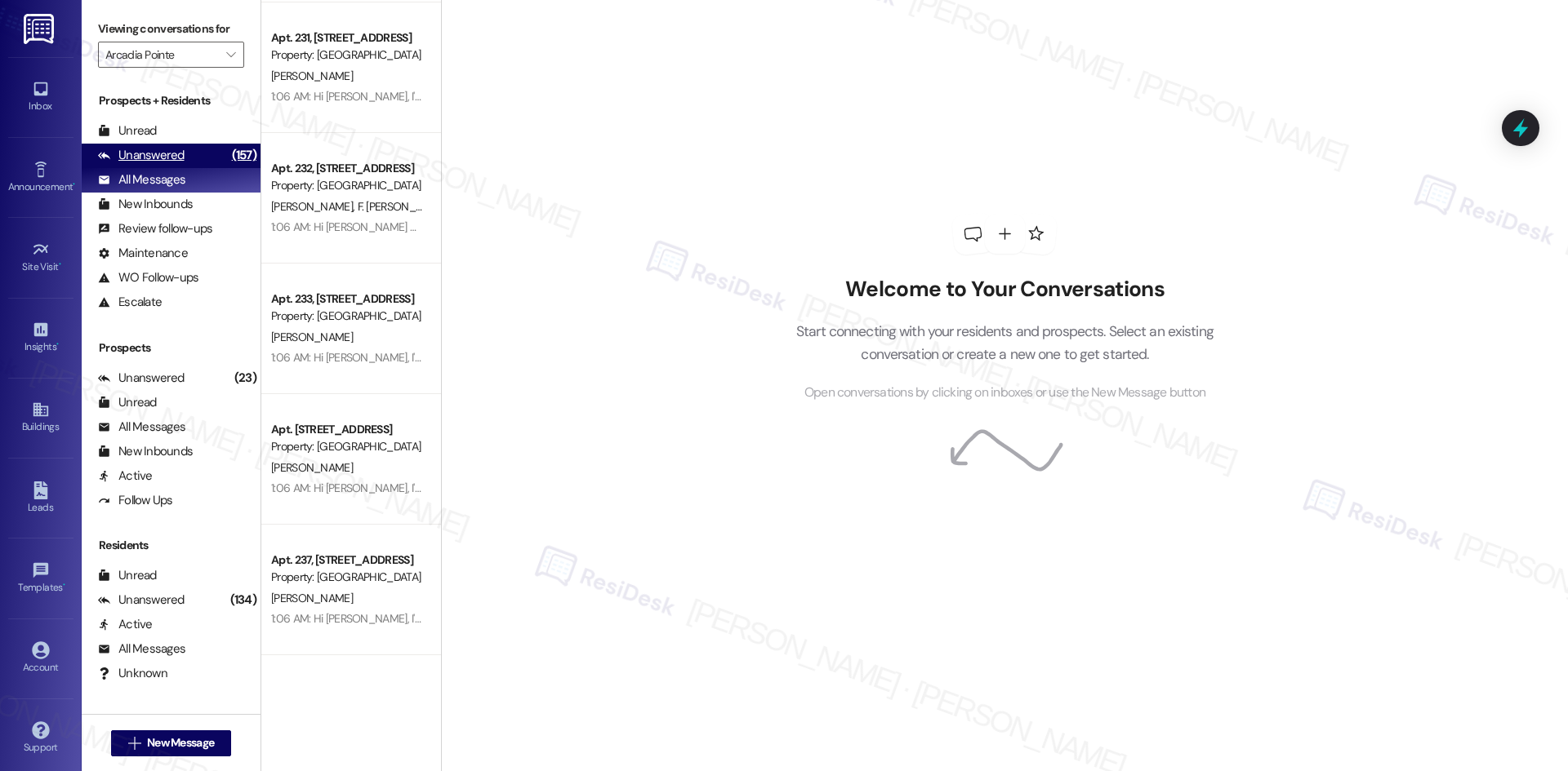
click at [188, 157] on div "Unanswered (157)" at bounding box center [171, 155] width 179 height 24
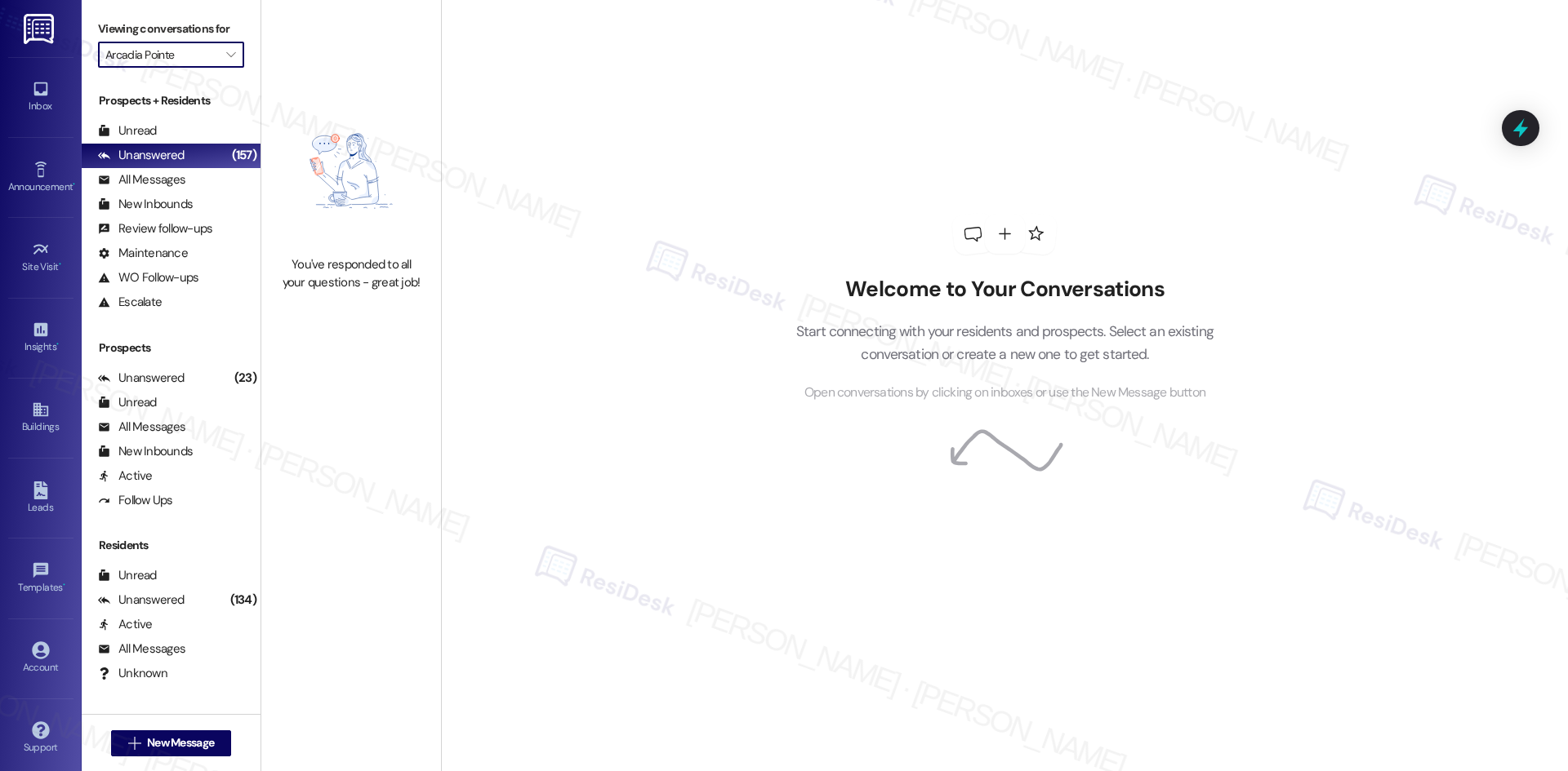
click at [178, 53] on input "Arcadia Pointe" at bounding box center [162, 54] width 113 height 26
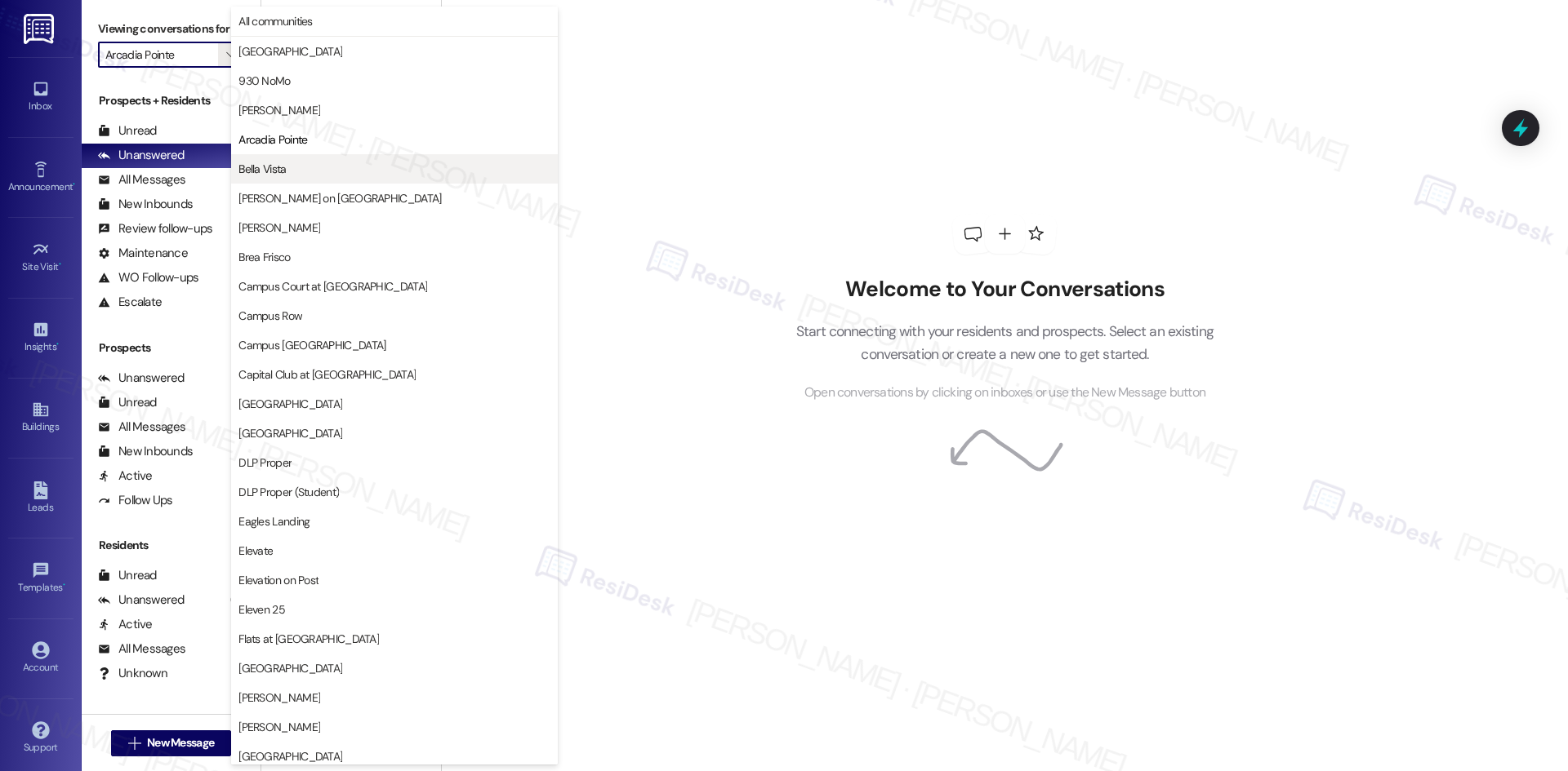
click at [338, 173] on span "Bella Vista" at bounding box center [394, 169] width 311 height 16
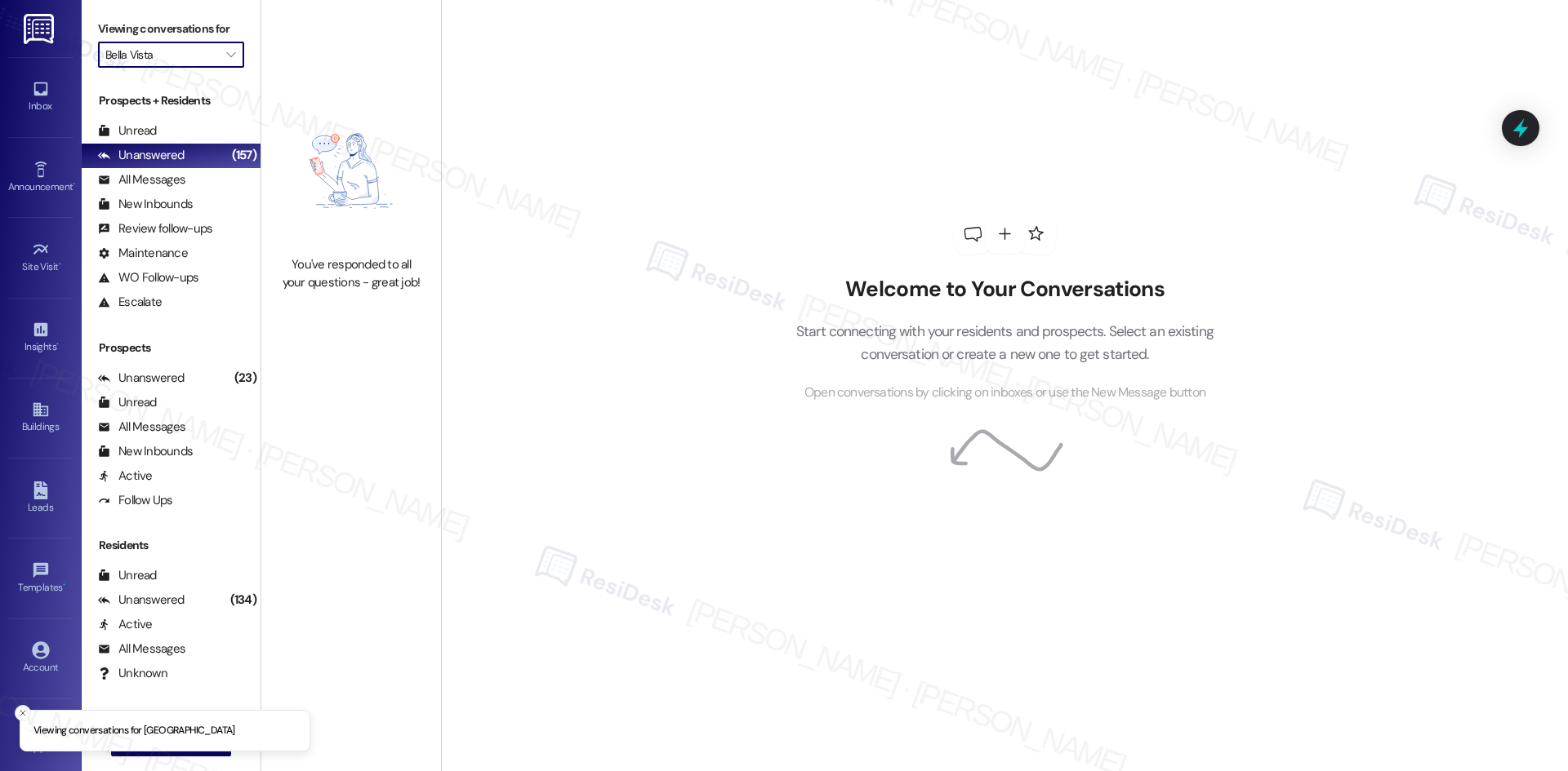
click at [159, 52] on input "Bella Vista" at bounding box center [162, 54] width 113 height 26
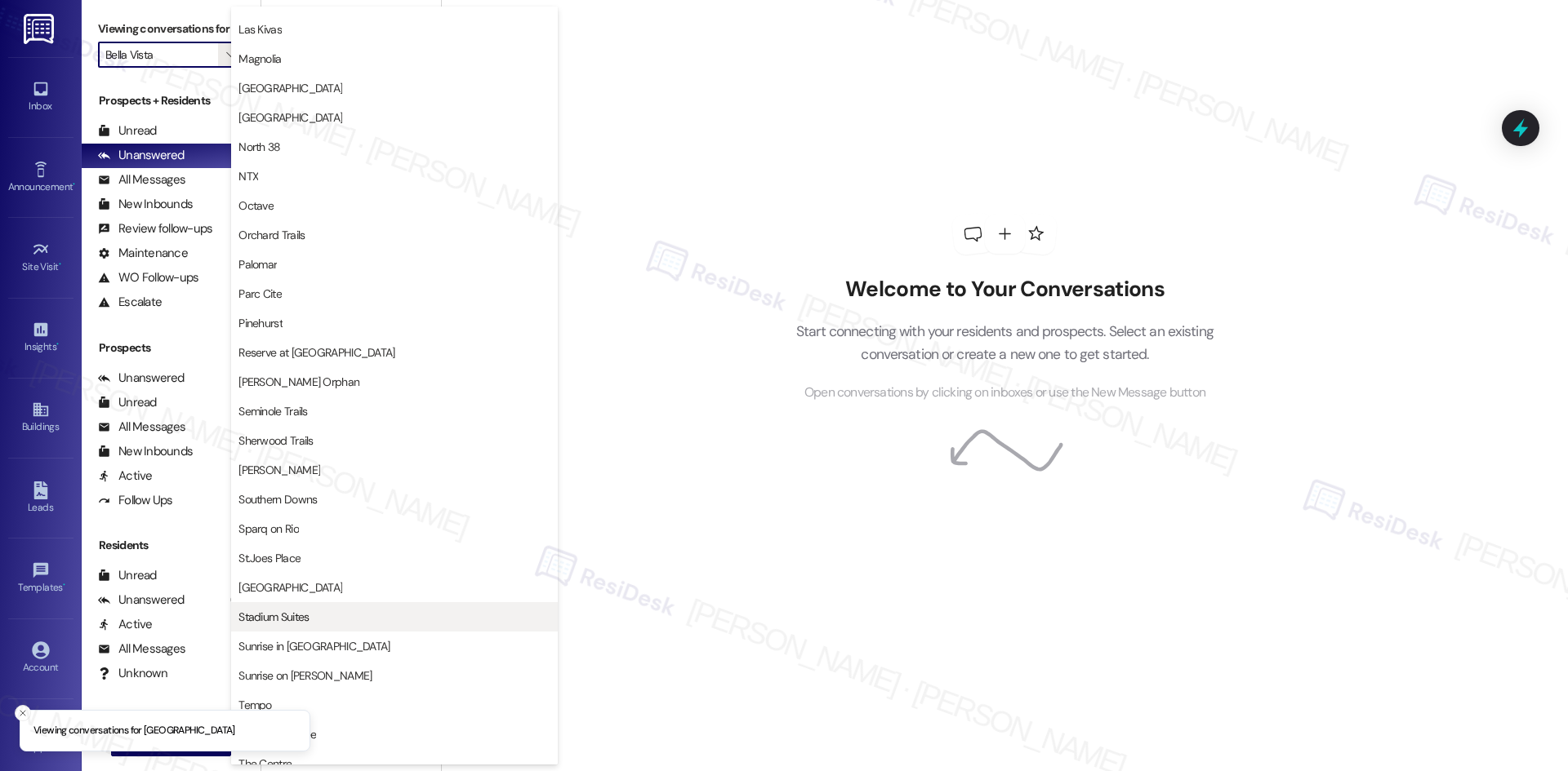
scroll to position [980, 0]
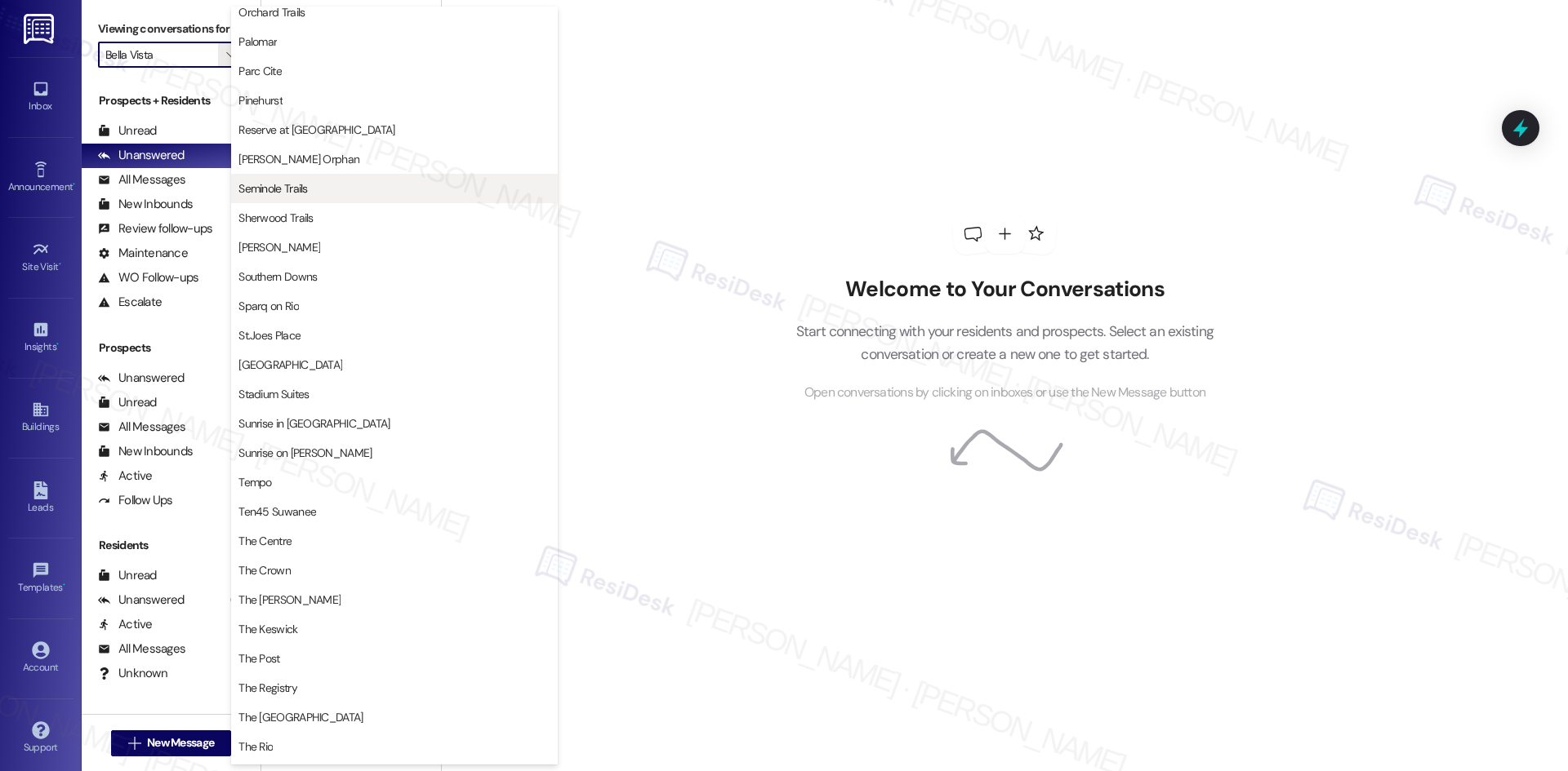
click at [388, 203] on button "Seminole Trails" at bounding box center [394, 188] width 327 height 29
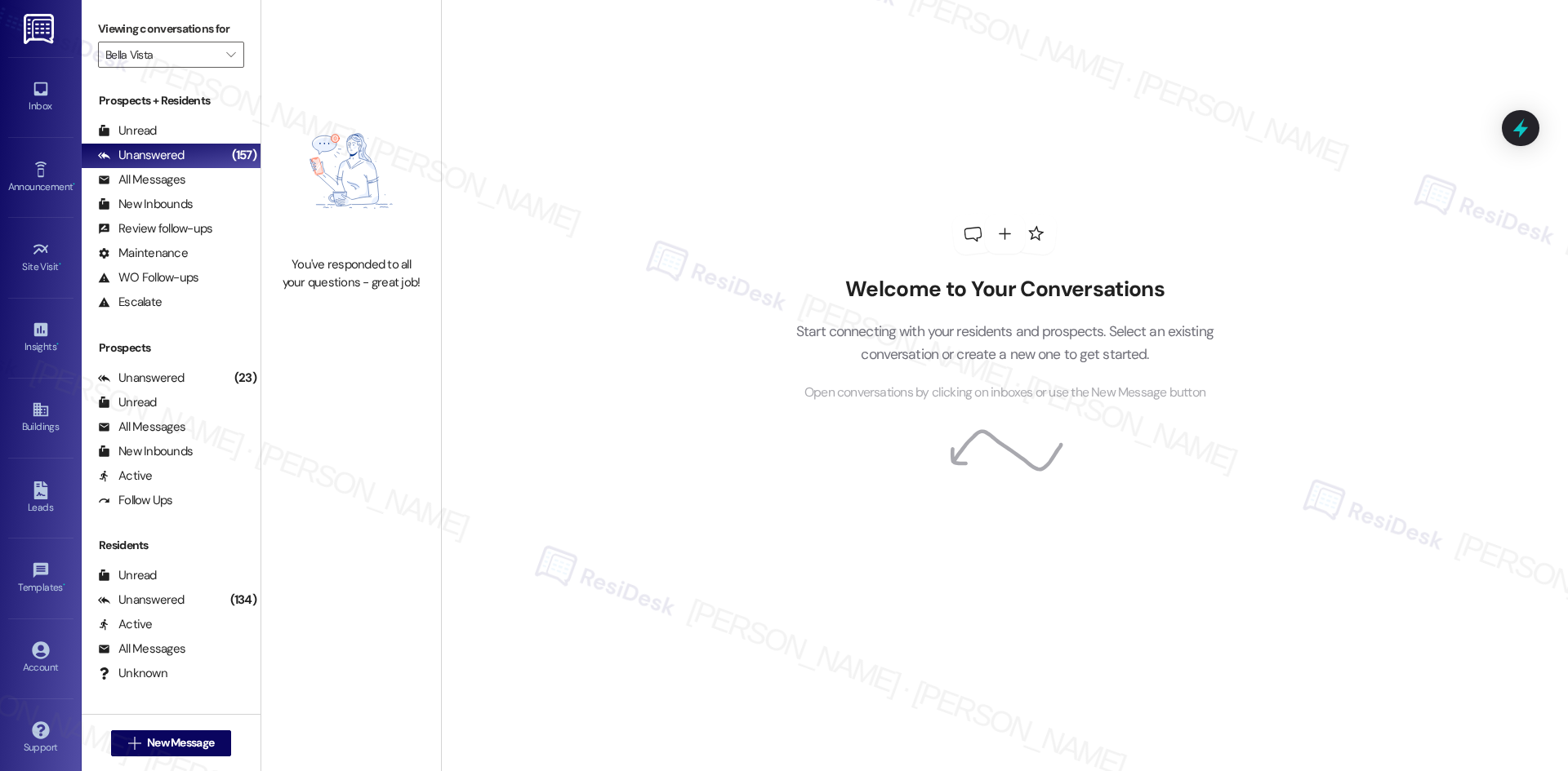
click at [388, 206] on img at bounding box center [351, 171] width 144 height 154
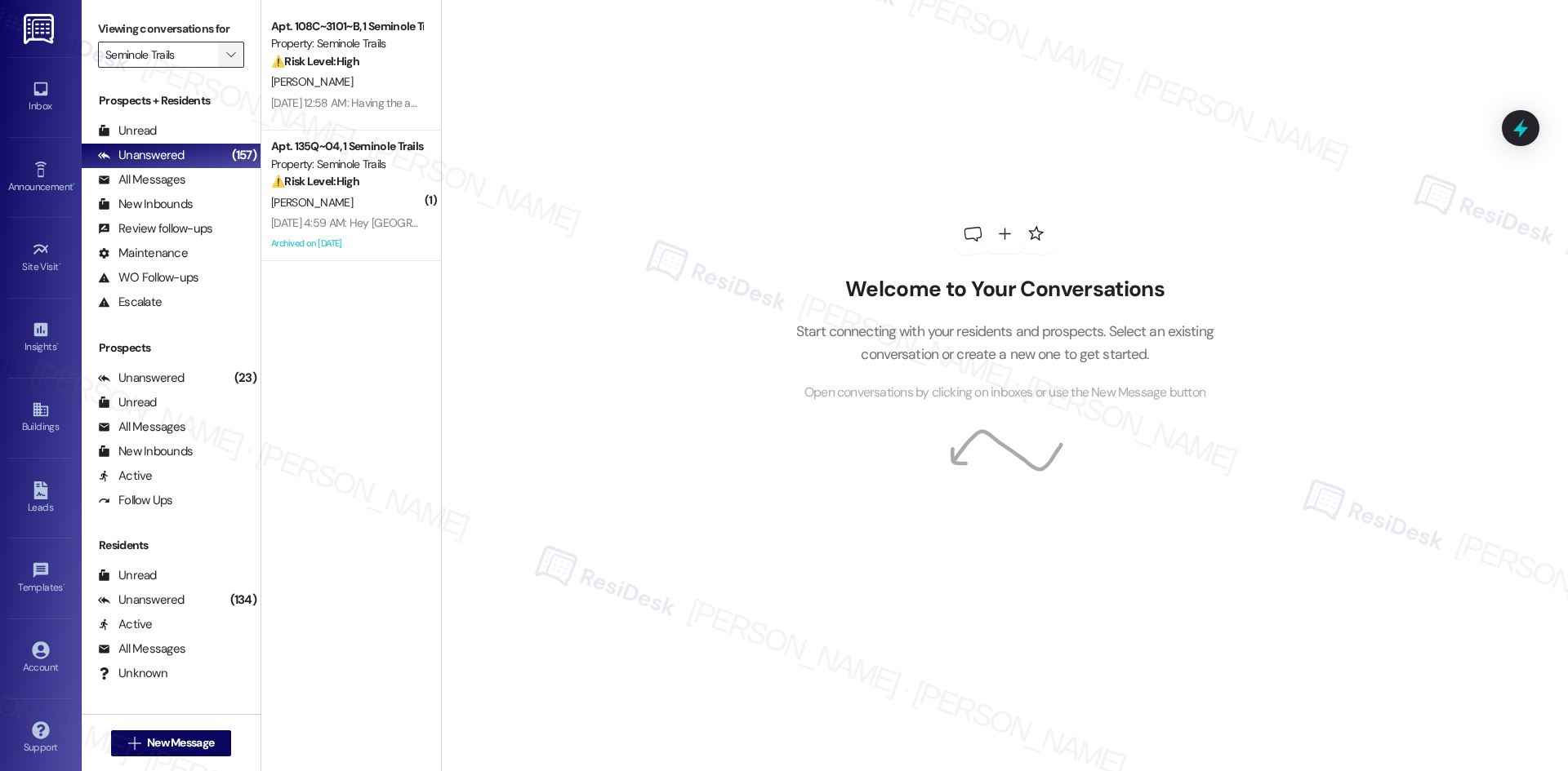
click at [223, 64] on span "" at bounding box center [231, 54] width 16 height 26
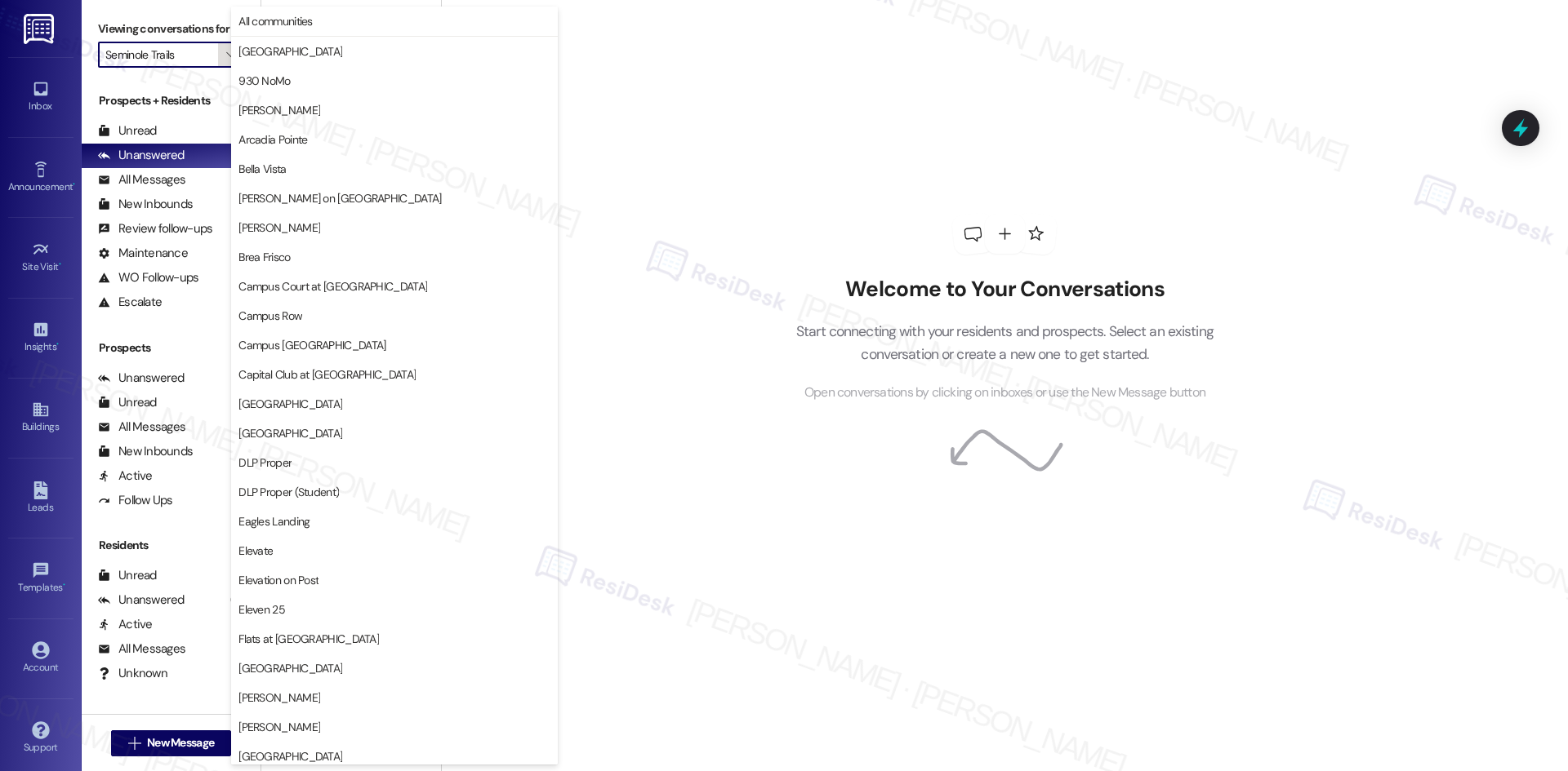
scroll to position [1138, 0]
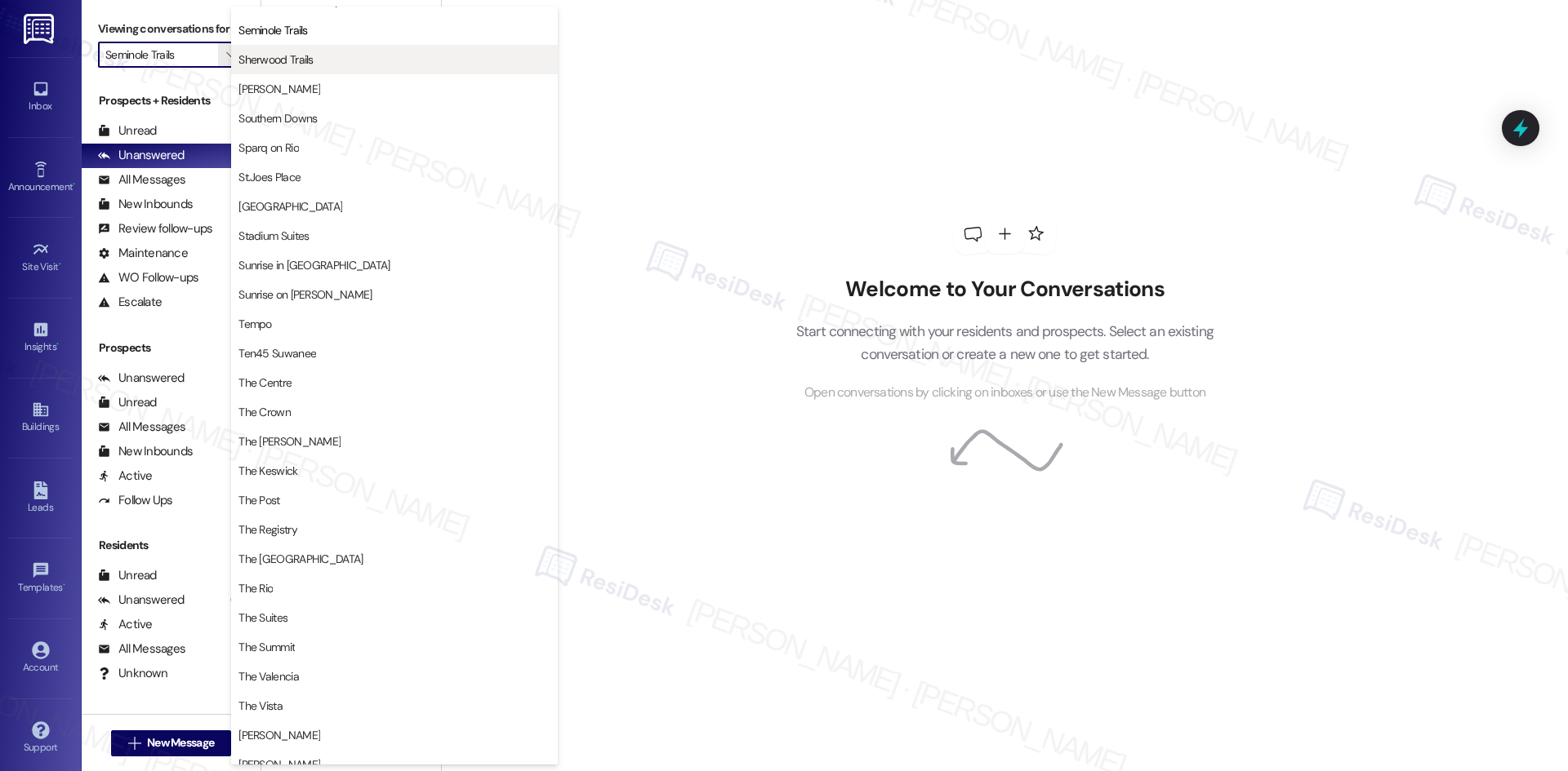
click at [330, 67] on span "Sherwood Trails" at bounding box center [394, 59] width 311 height 16
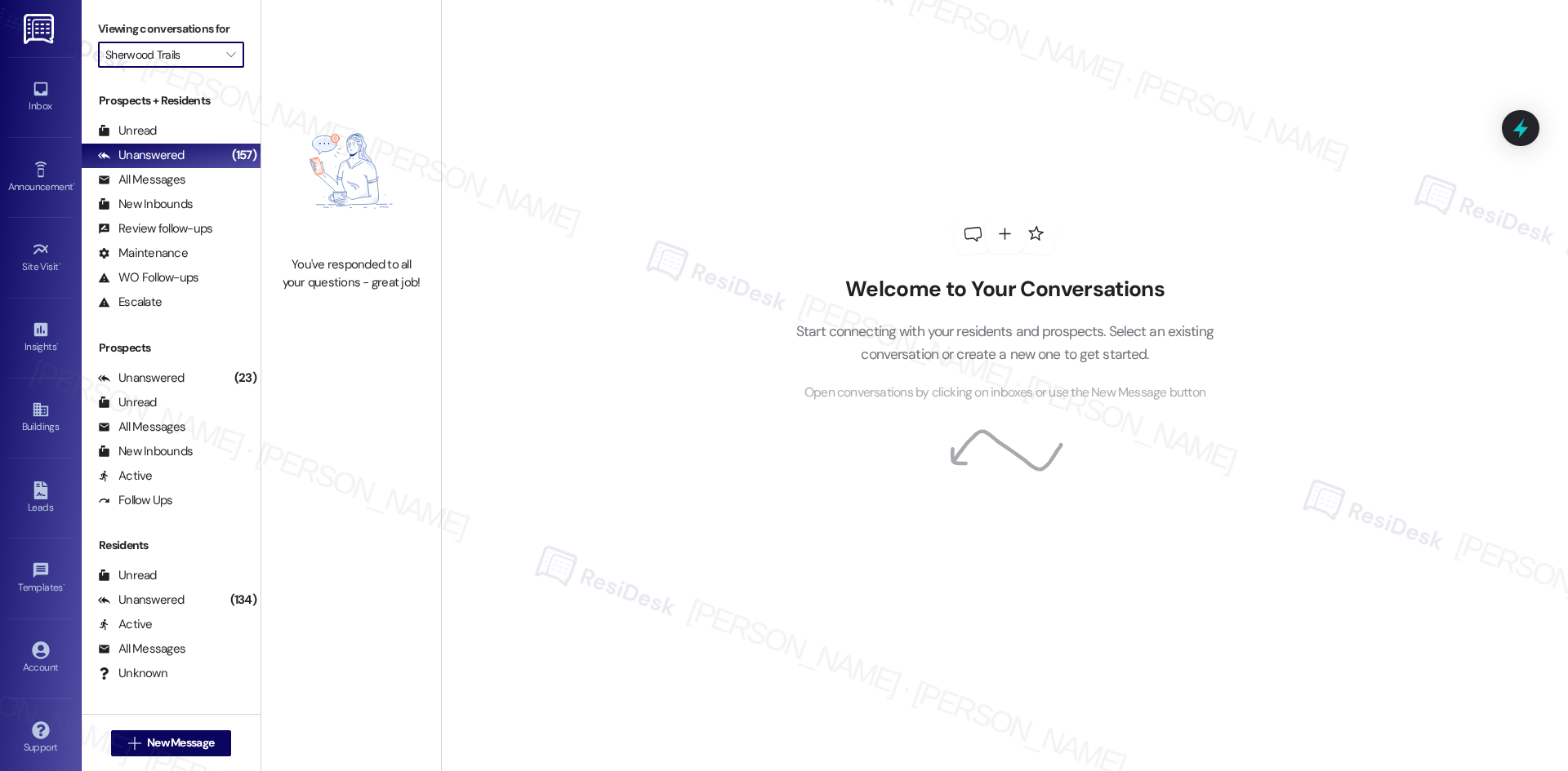
click at [234, 40] on div "Viewing conversations for Sherwood Trails " at bounding box center [171, 42] width 179 height 84
click at [226, 54] on icon "" at bounding box center [230, 54] width 9 height 13
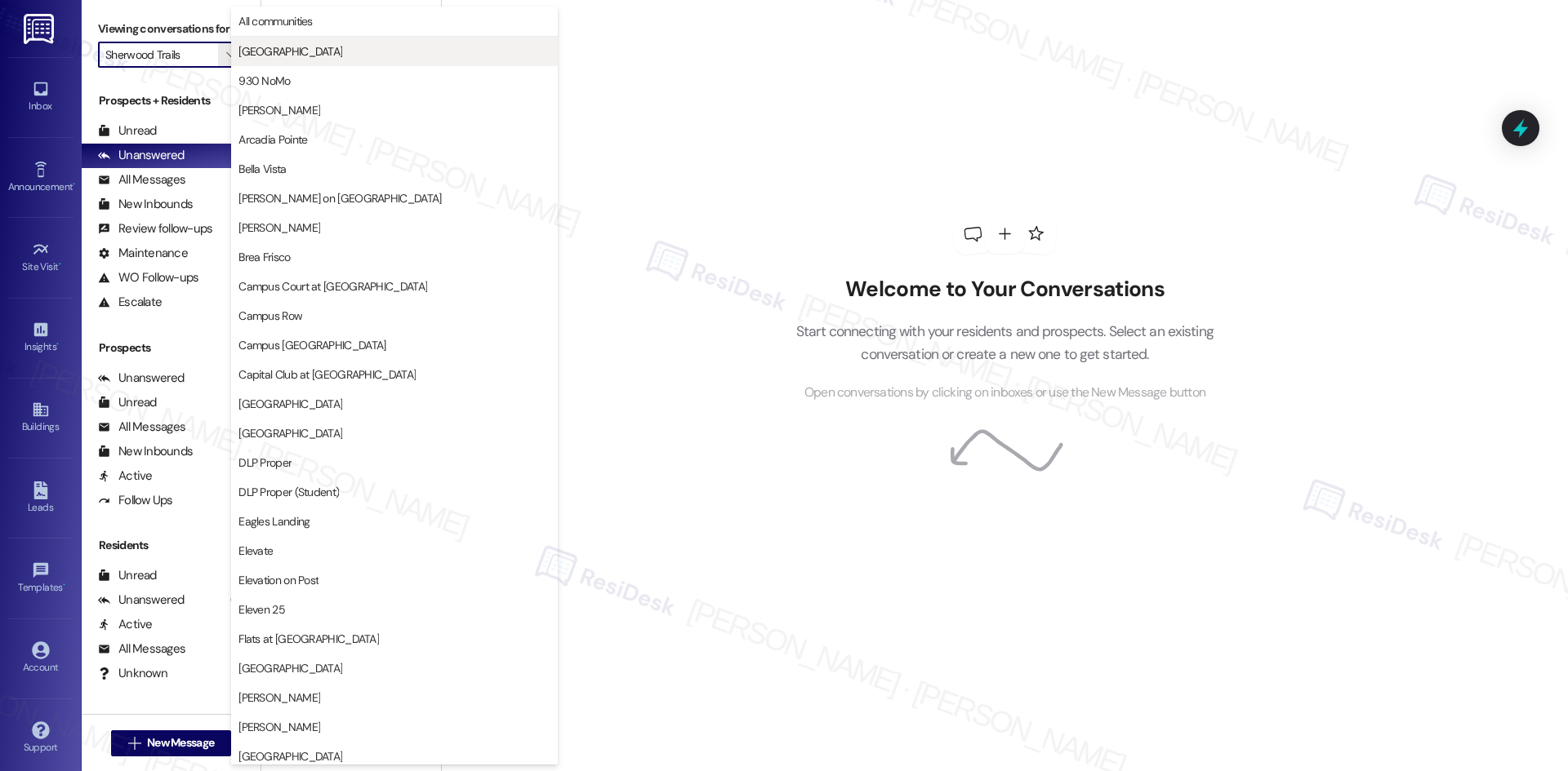
click at [323, 61] on button "4th Street Commons" at bounding box center [394, 51] width 327 height 29
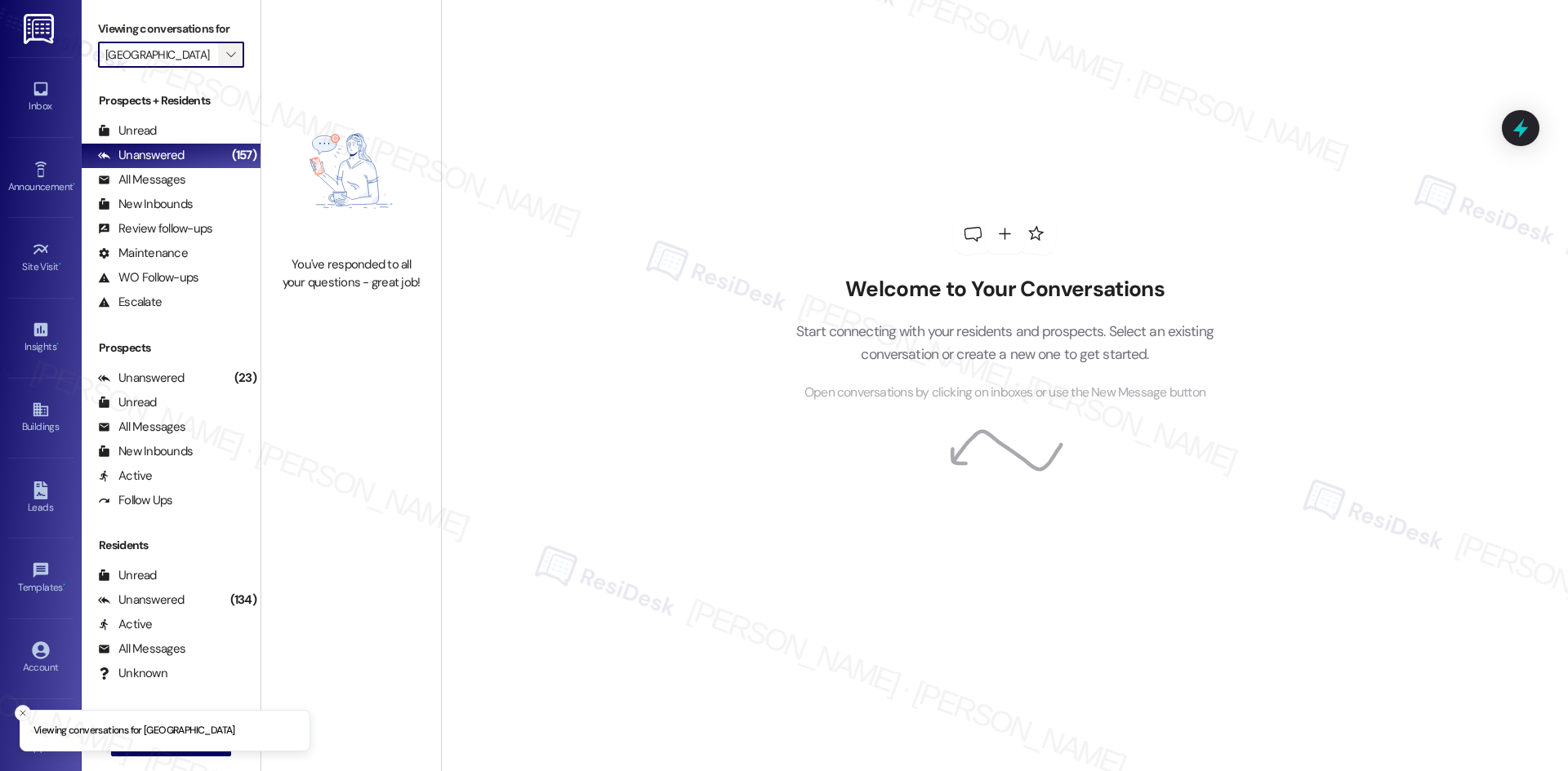
click at [226, 53] on icon "" at bounding box center [230, 54] width 9 height 13
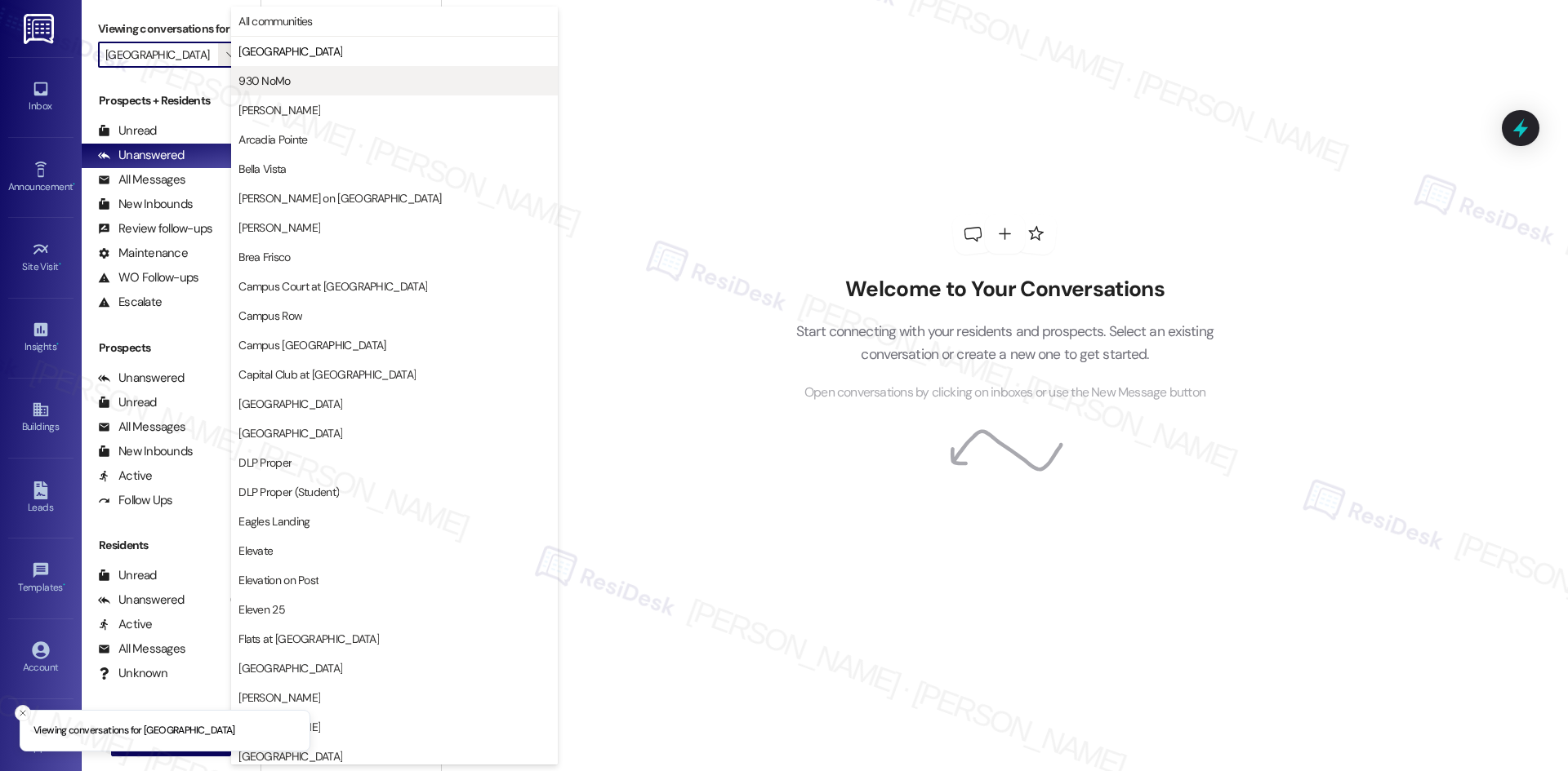
click at [272, 72] on button "930 NoMo" at bounding box center [394, 80] width 327 height 29
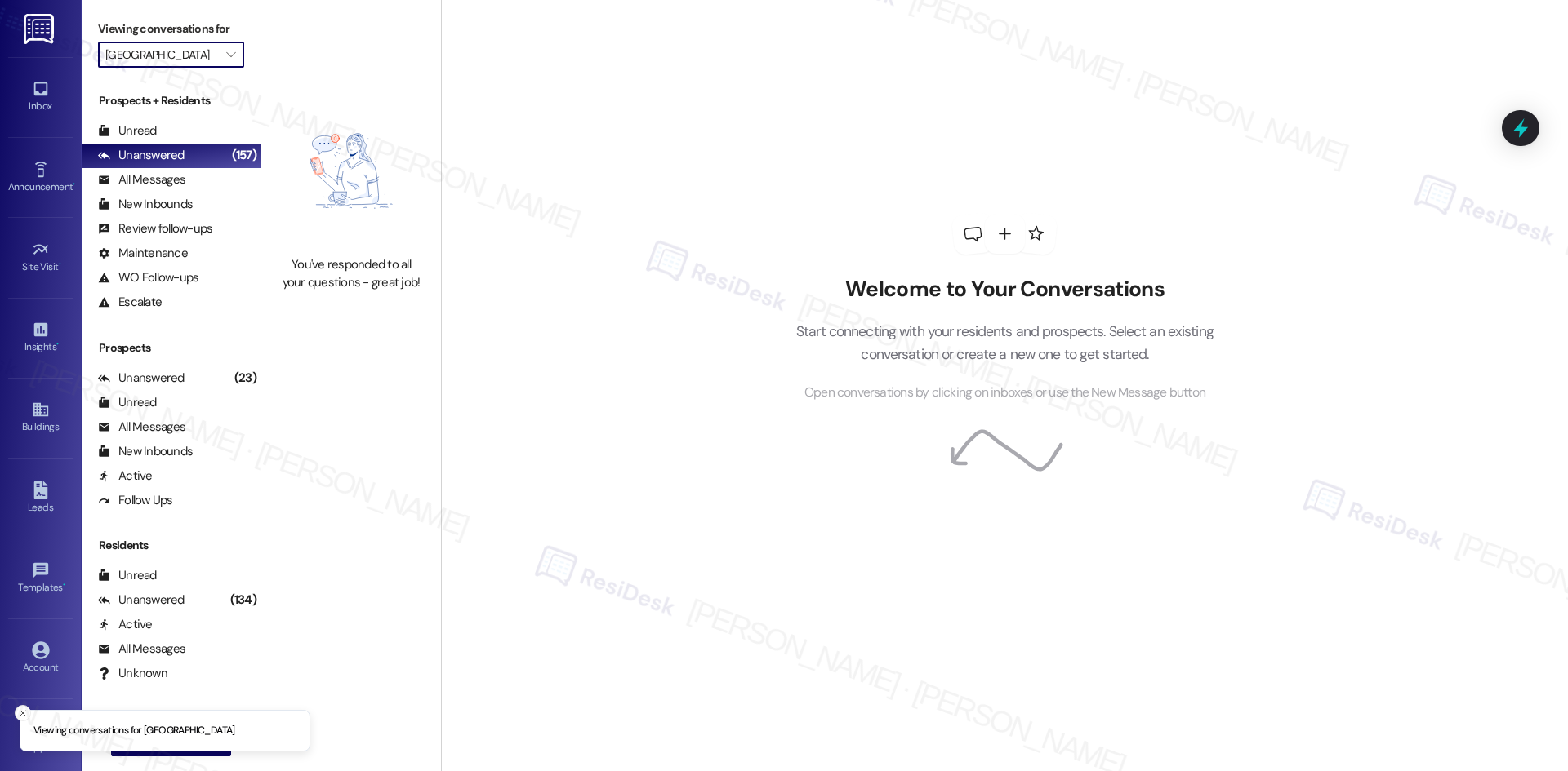
type input "930 NoMo"
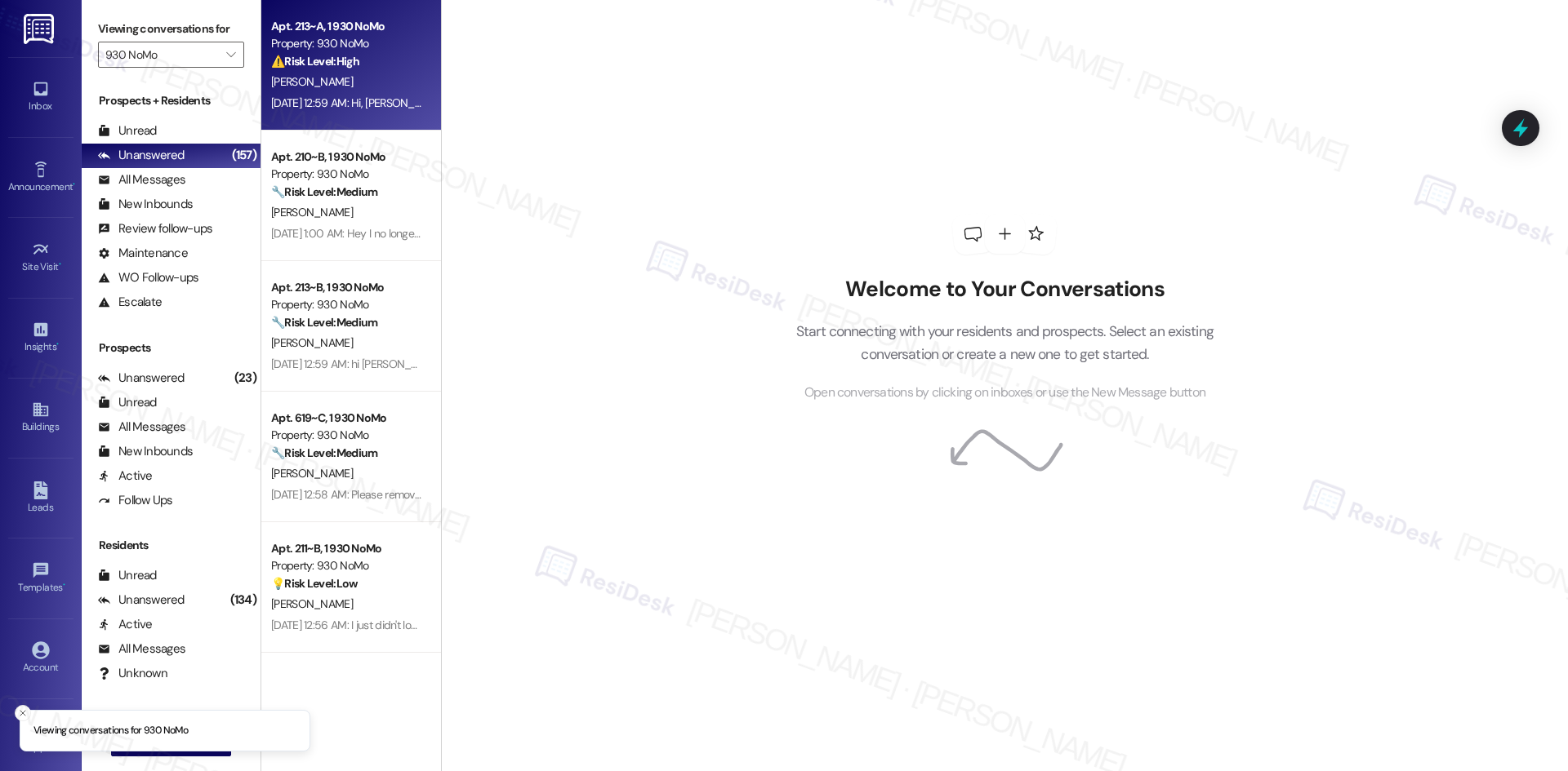
click at [377, 62] on div "⚠️ Risk Level: High The resident is reporting a pre-existing electrical issue t…" at bounding box center [346, 62] width 151 height 17
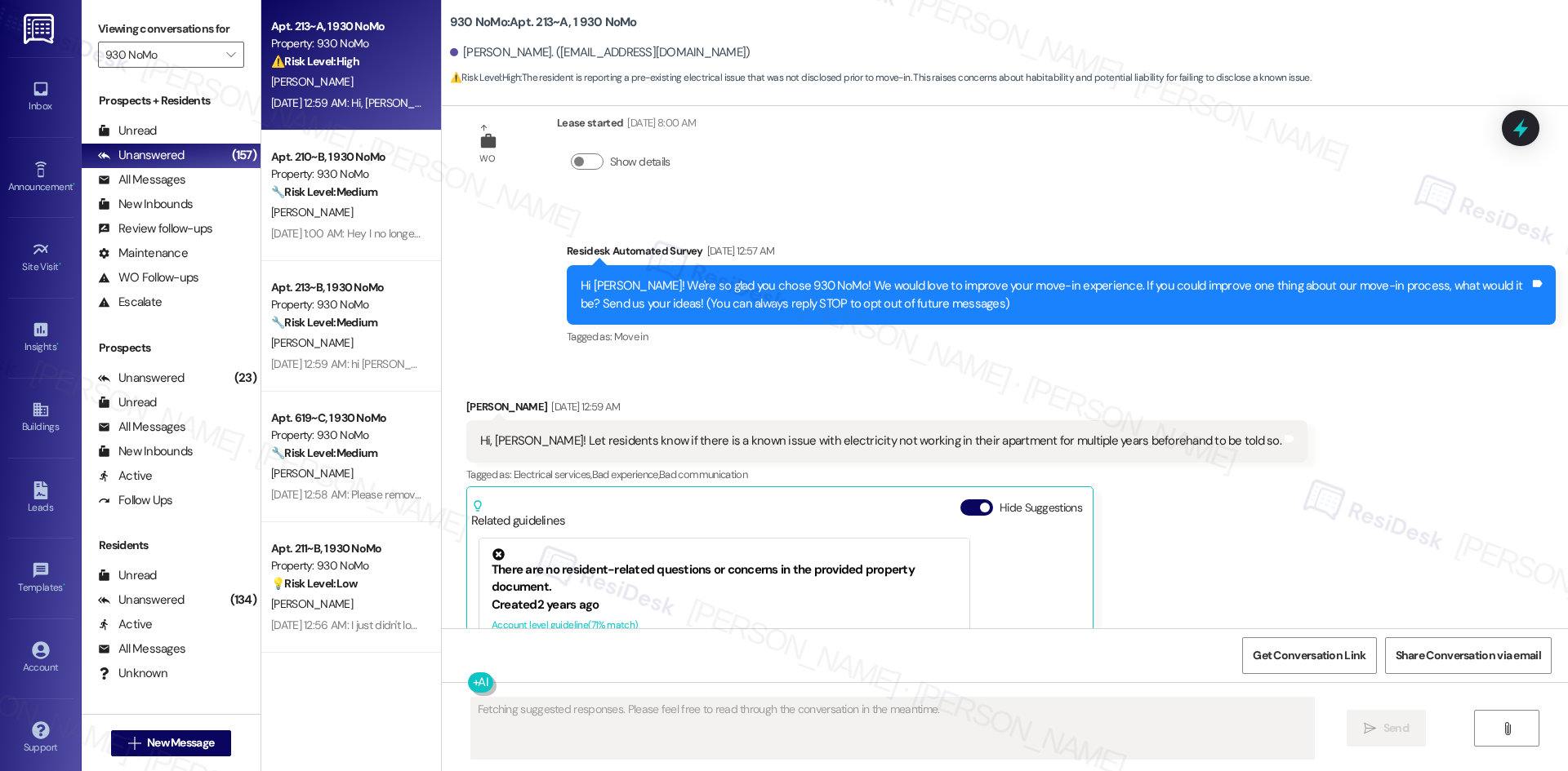
scroll to position [24, 0]
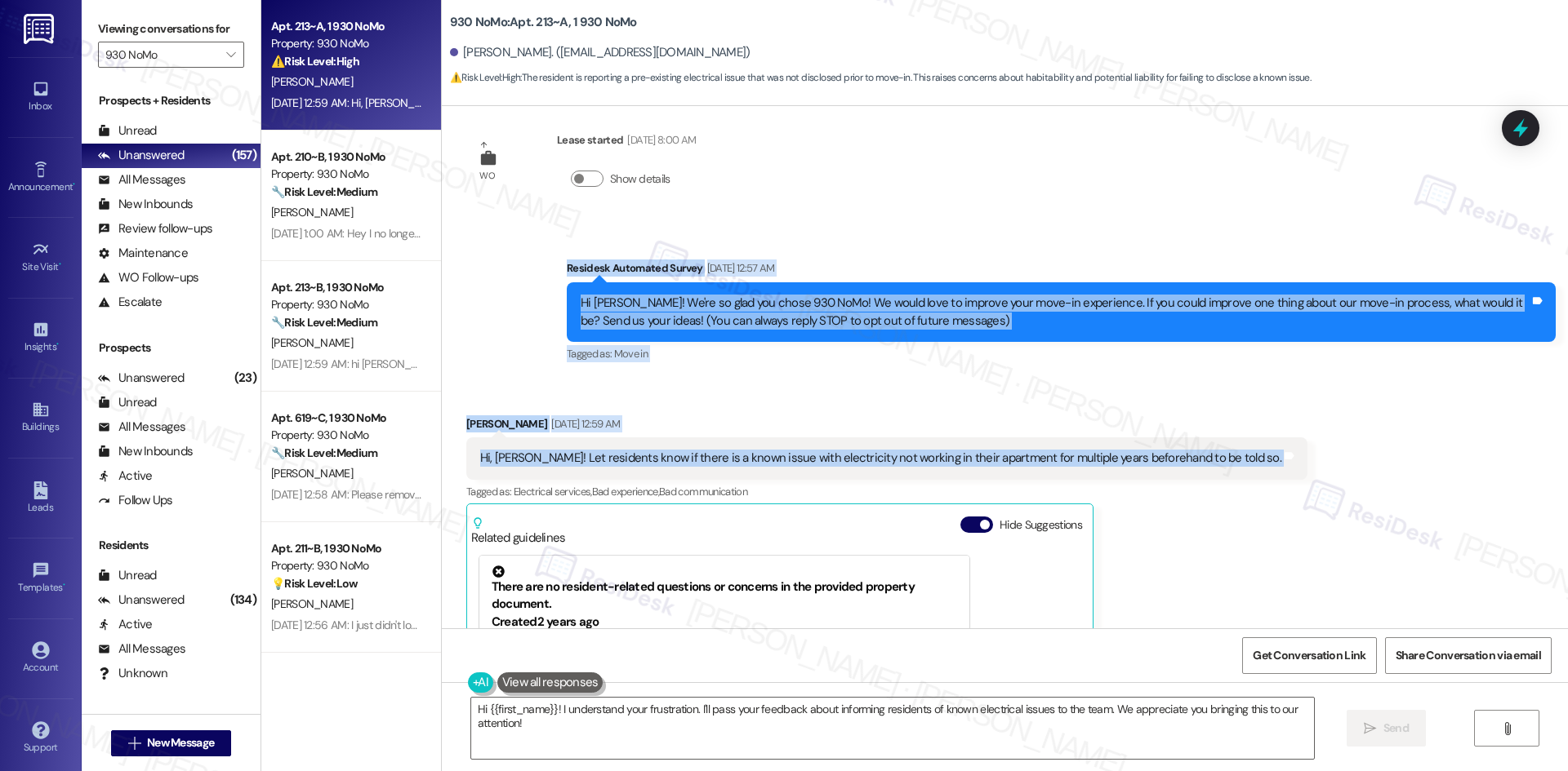
drag, startPoint x: 532, startPoint y: 256, endPoint x: 1251, endPoint y: 466, distance: 749.0
click at [1251, 466] on div "WO Lease started Aug 16, 2025 at 8:00 AM Show details Survey, sent via SMS Resi…" at bounding box center [1004, 367] width 1126 height 523
copy div "Residesk Automated Survey Aug 26, 2025 at 12:57 AM Hi Erin! We're so glad you c…"
drag, startPoint x: 566, startPoint y: 241, endPoint x: 576, endPoint y: 268, distance: 28.8
click at [566, 241] on div "Survey, sent via SMS Residesk Automated Survey Aug 26, 2025 at 12:57 AM Hi Erin…" at bounding box center [1004, 301] width 1126 height 155
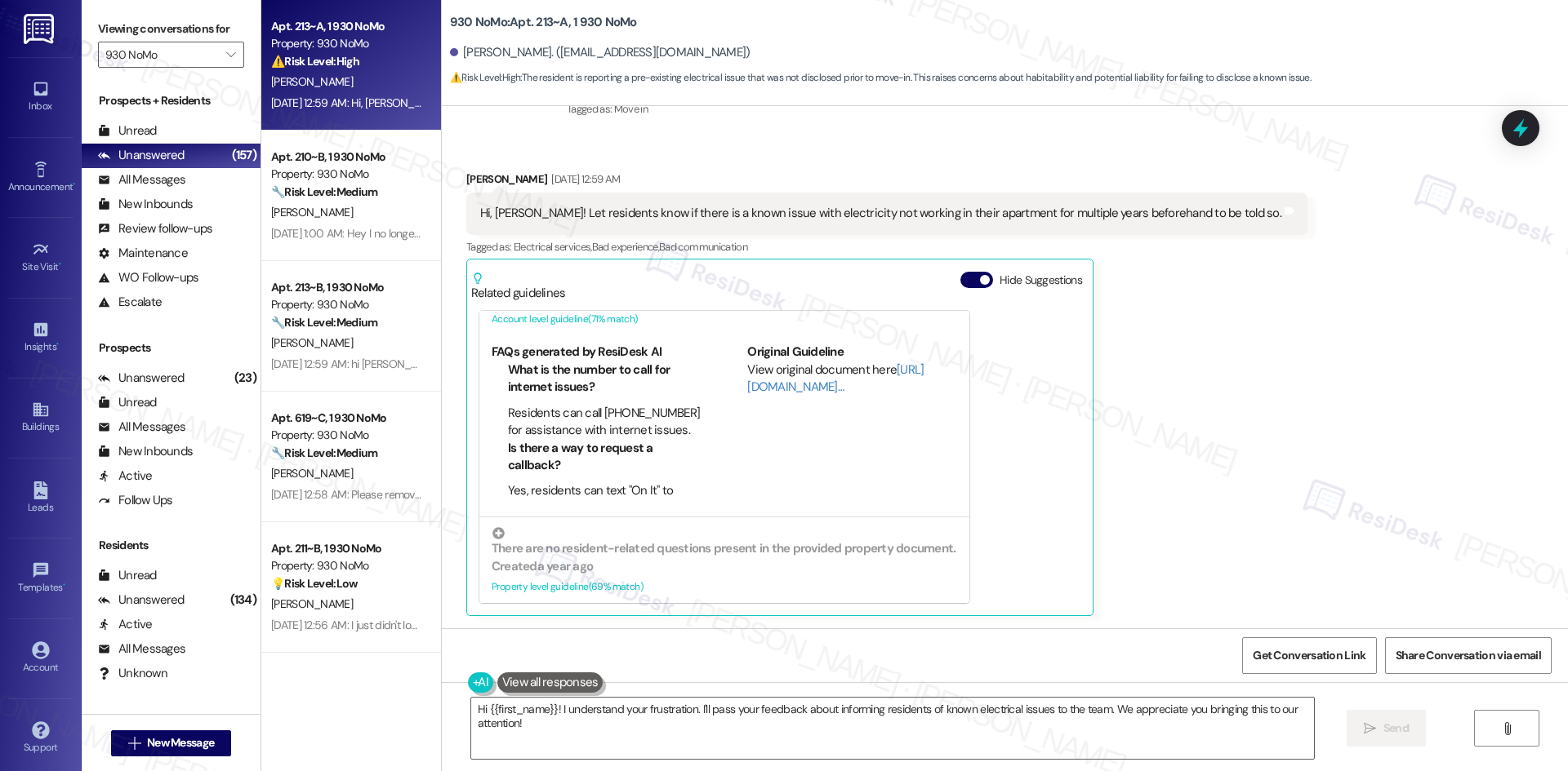
scroll to position [80, 0]
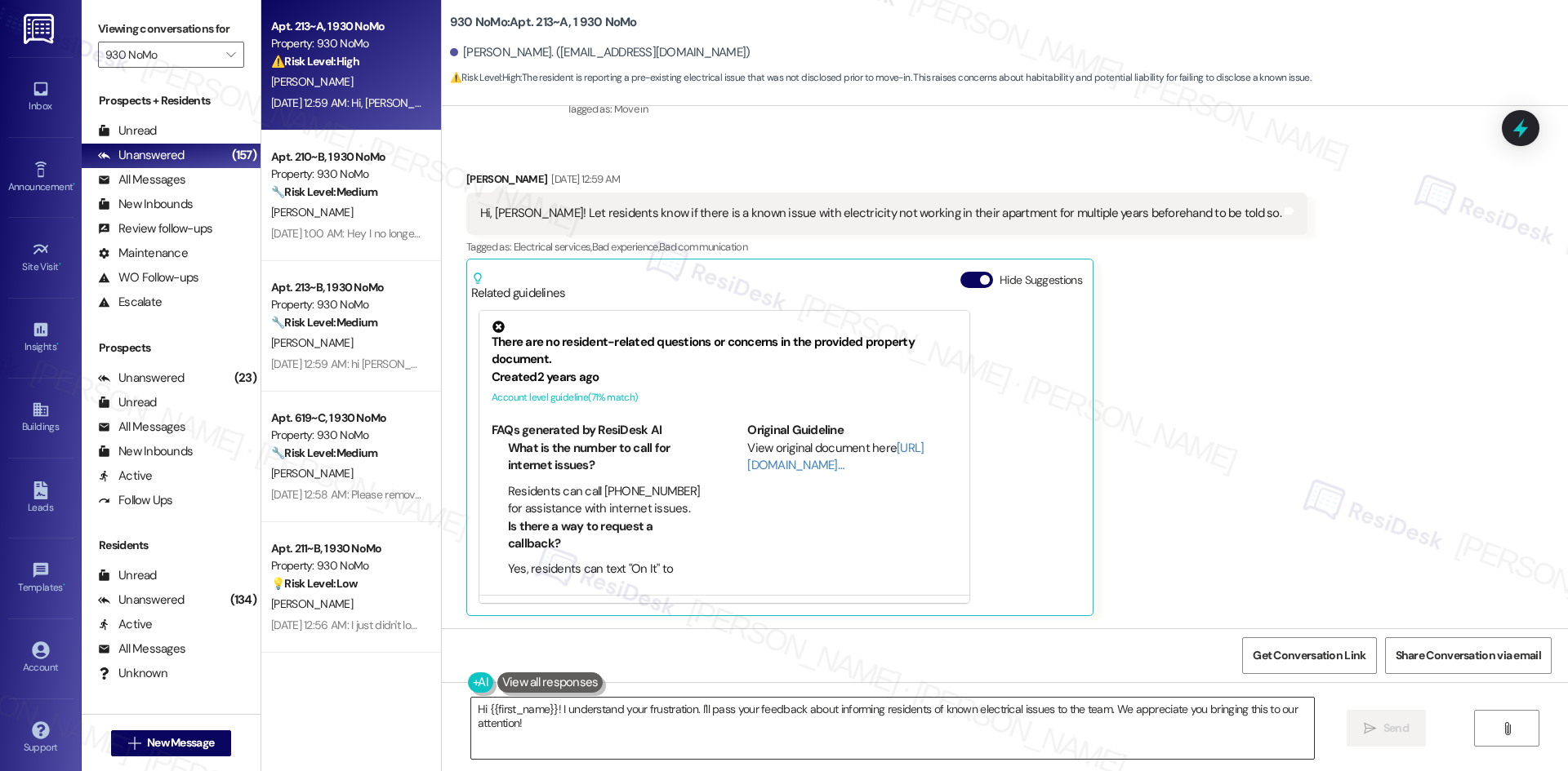
click at [805, 751] on textarea "Hi {{first_name}}! I understand your frustration. I'll pass your feedback about…" at bounding box center [893, 727] width 842 height 61
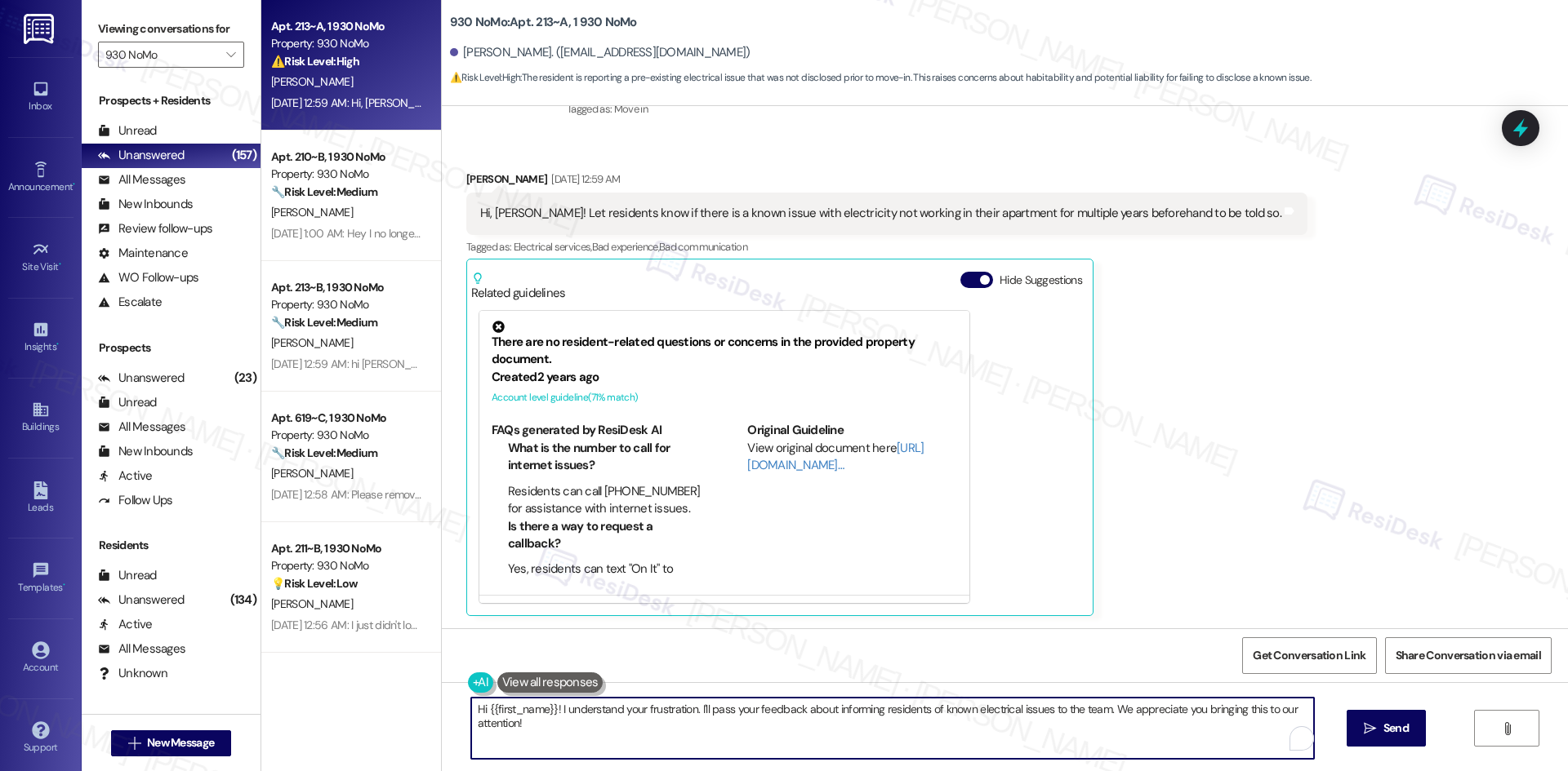
paste textarea "Thanks so much for your feedback, Erin. I’m sorry to hear about the electricity…"
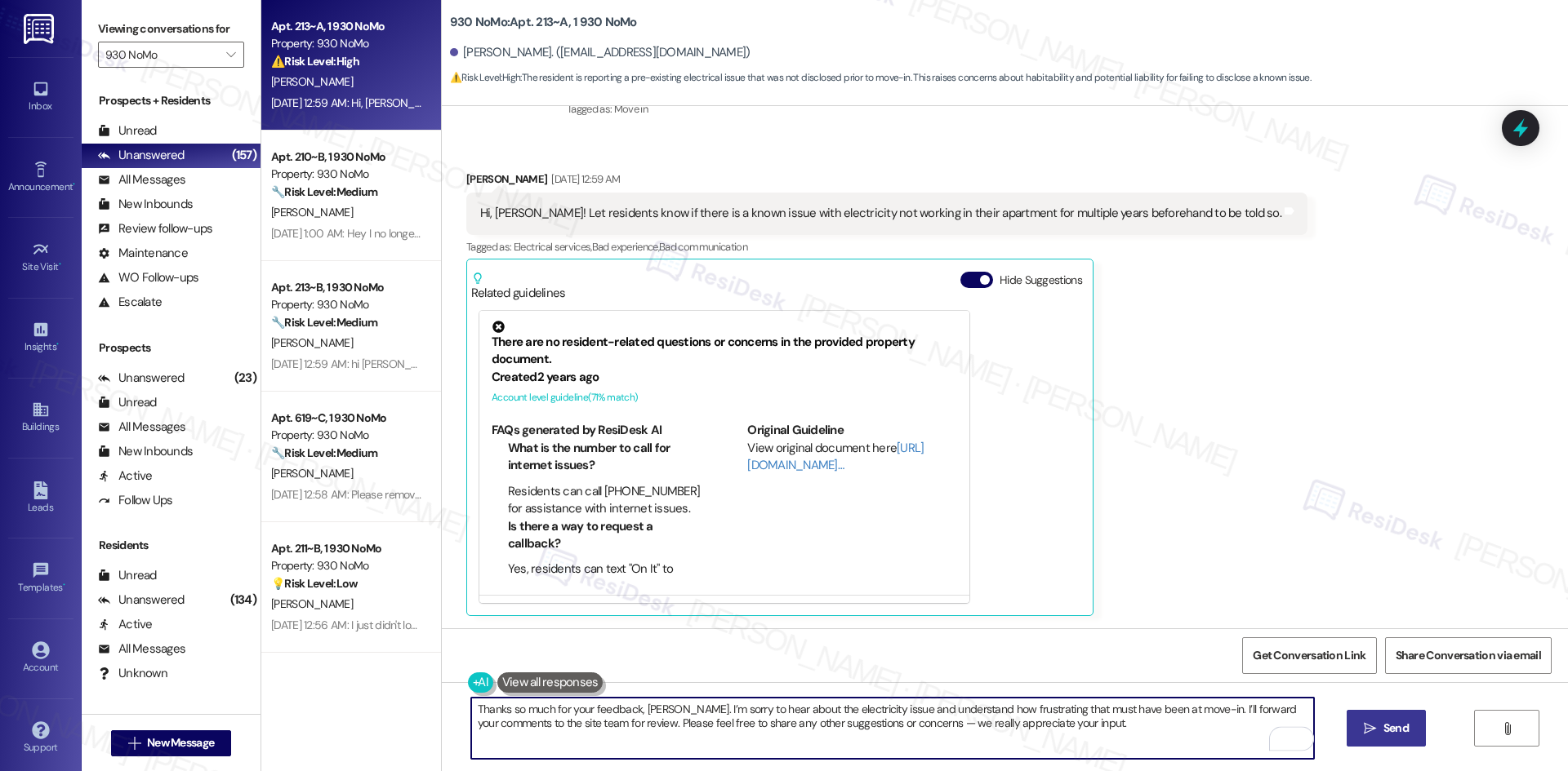
type textarea "Thanks so much for your feedback, Erin. I’m sorry to hear about the electricity…"
click at [1386, 731] on span "Send" at bounding box center [1395, 728] width 25 height 17
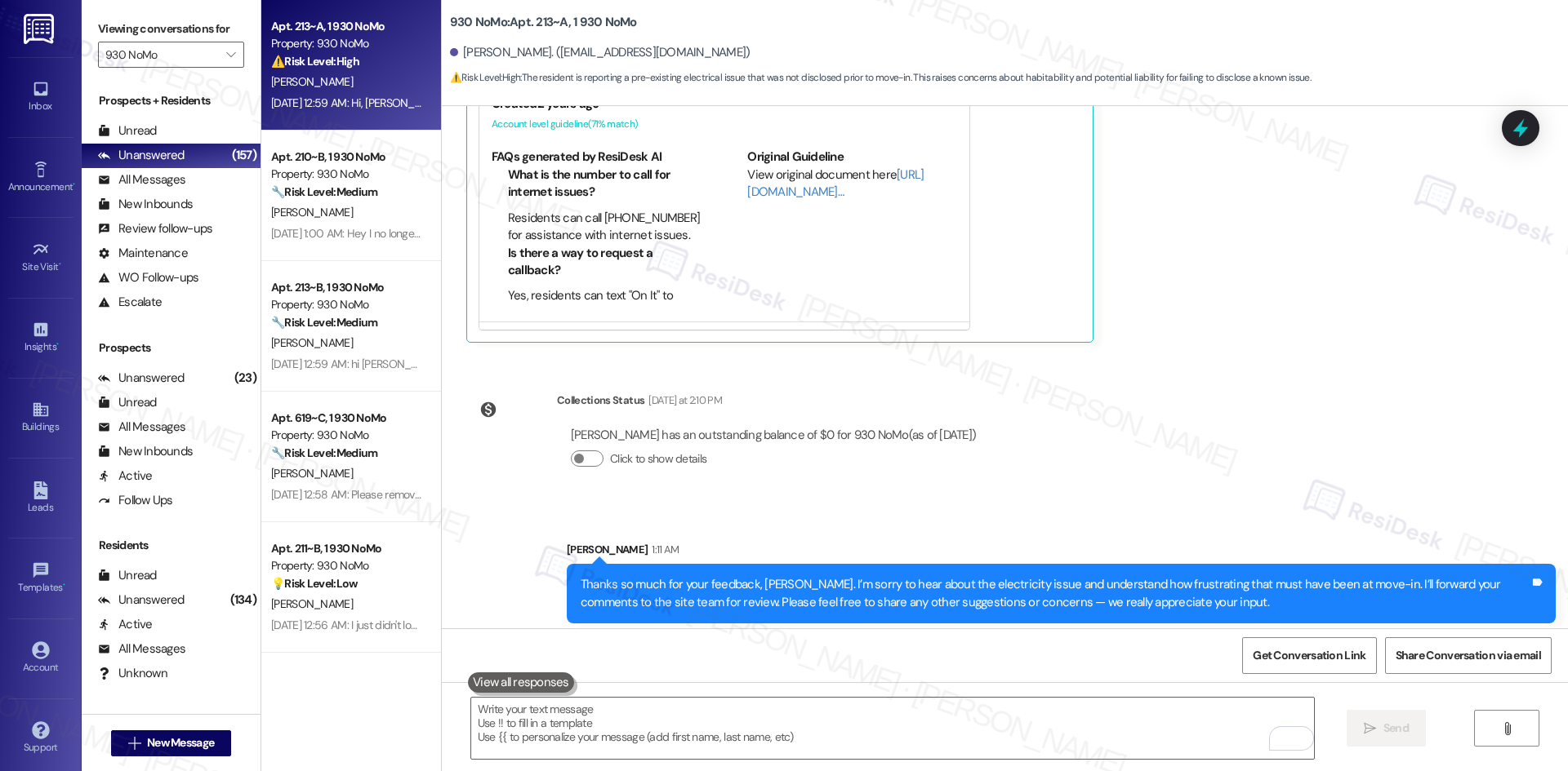
scroll to position [551, 0]
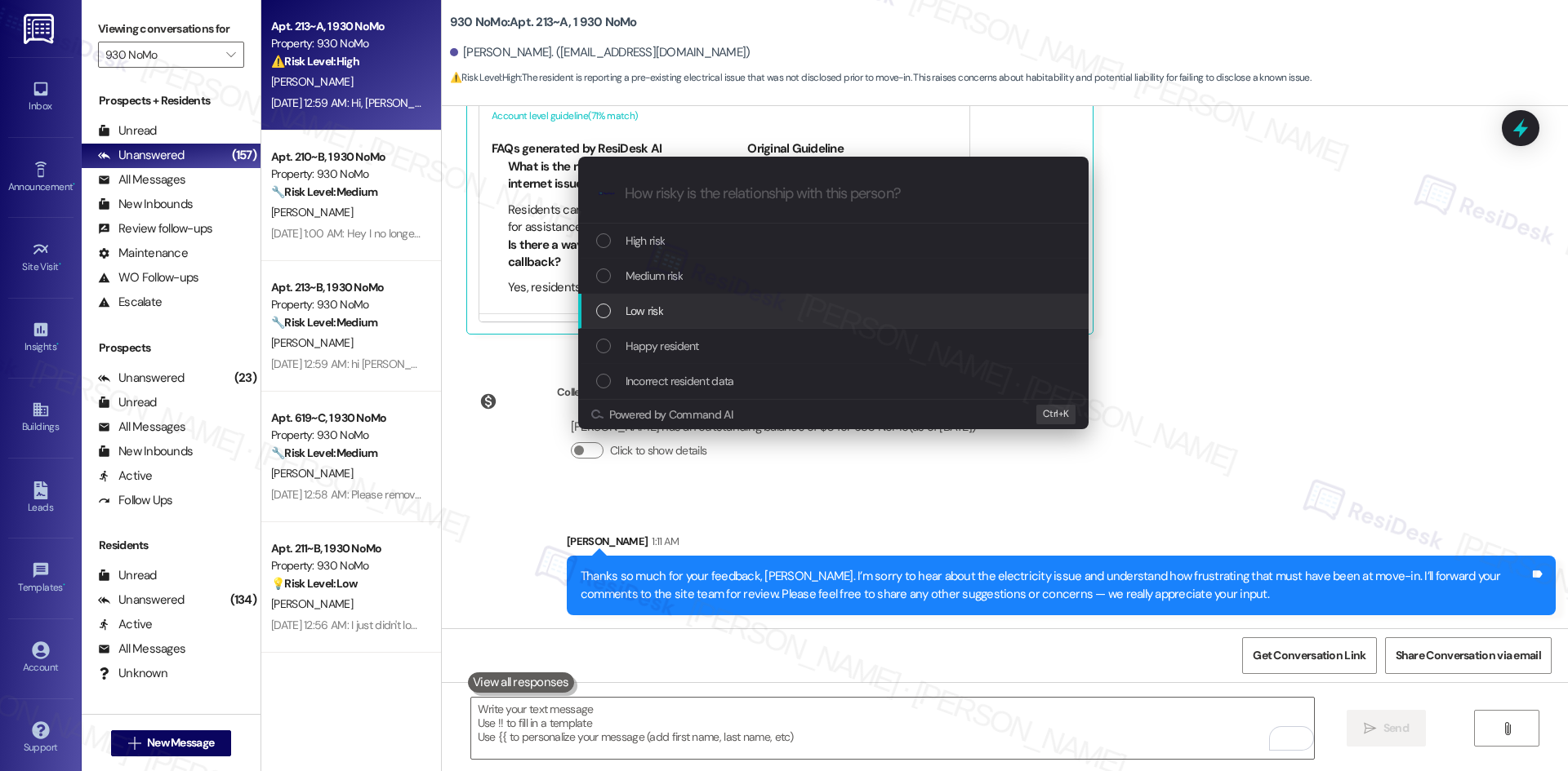
click at [713, 314] on div "Low risk" at bounding box center [834, 310] width 477 height 18
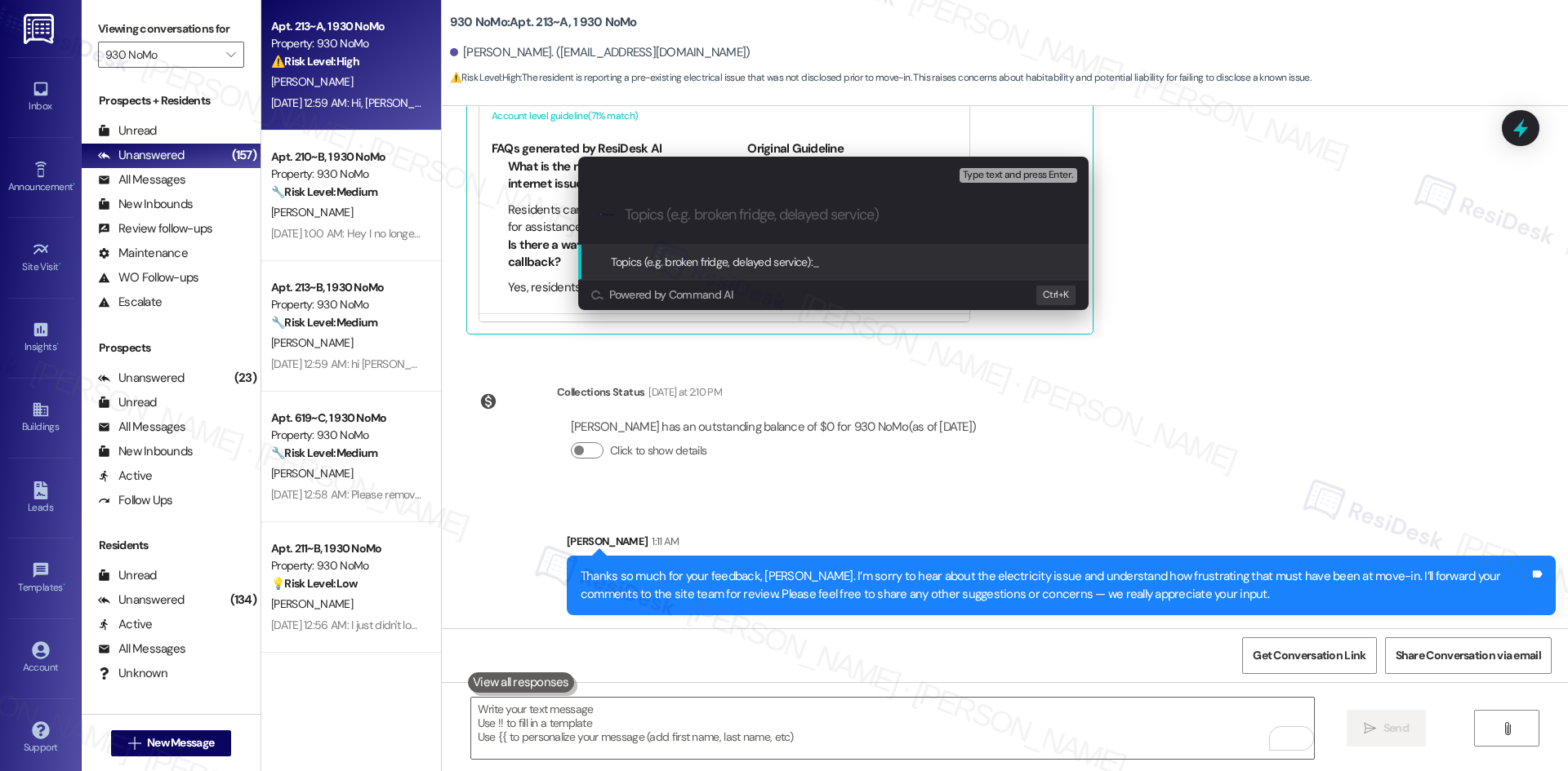
click at [715, 211] on input "Topics (e.g. broken fridge, delayed service)" at bounding box center [846, 215] width 443 height 17
paste input "Move-In Feedback – Electricity Issue"
type input "Move-In Feedback – Electricity Issue"
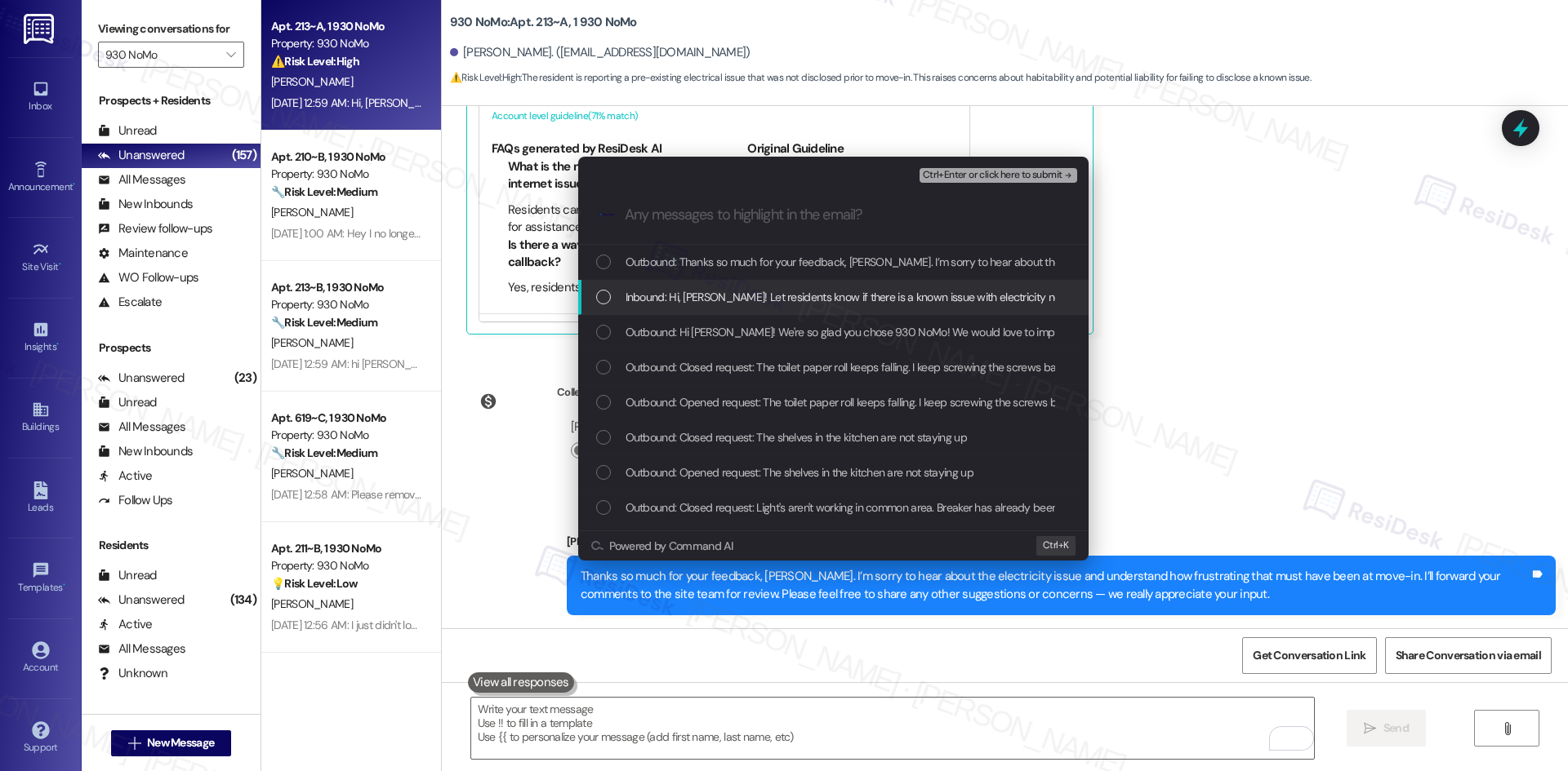
click at [745, 299] on span "Inbound: Hi, Sarah! Let residents know if there is a known issue with electrici…" at bounding box center [1012, 297] width 772 height 18
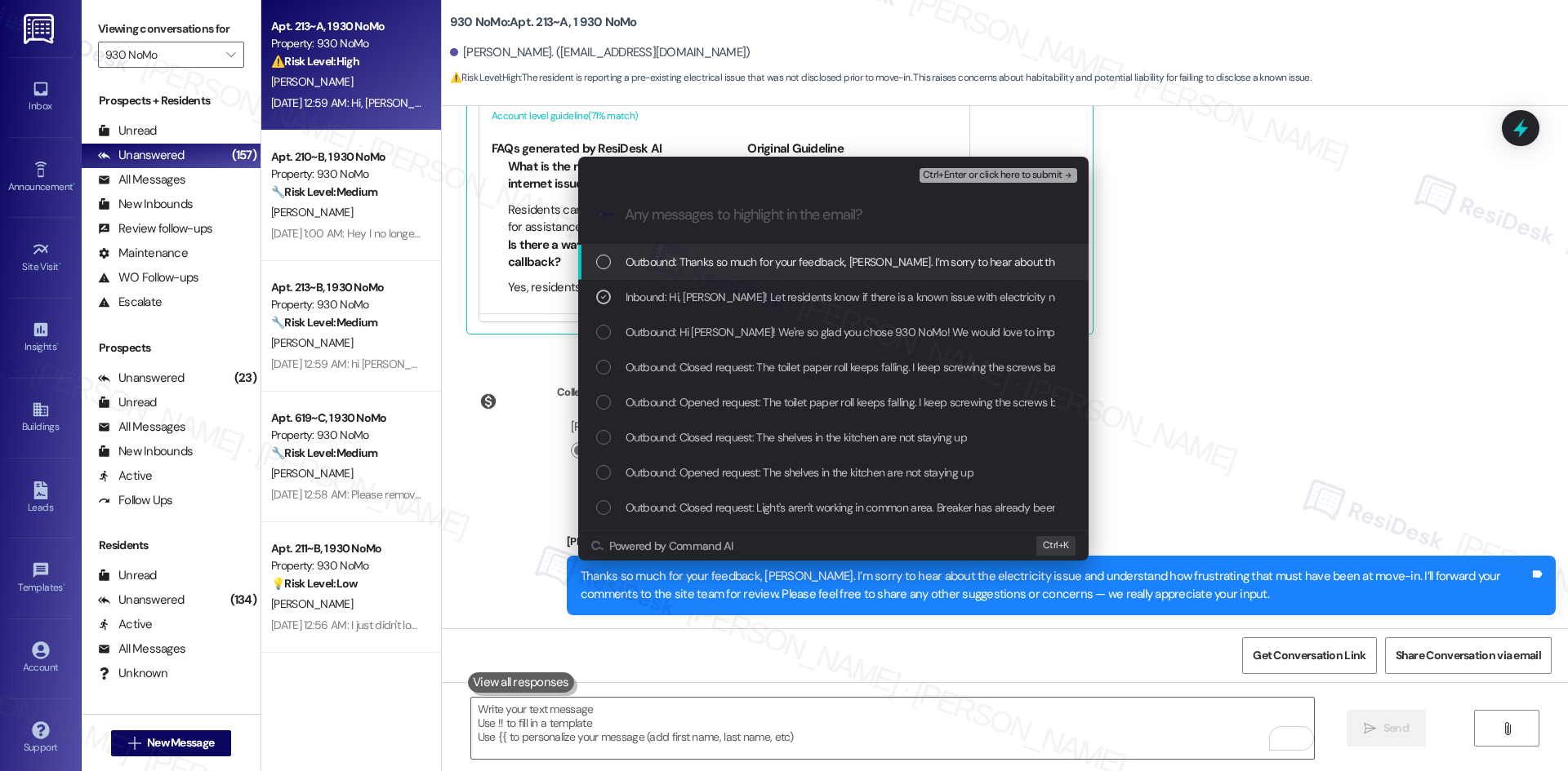
click at [1023, 177] on span "Ctrl+Enter or click here to submit" at bounding box center [993, 176] width 140 height 12
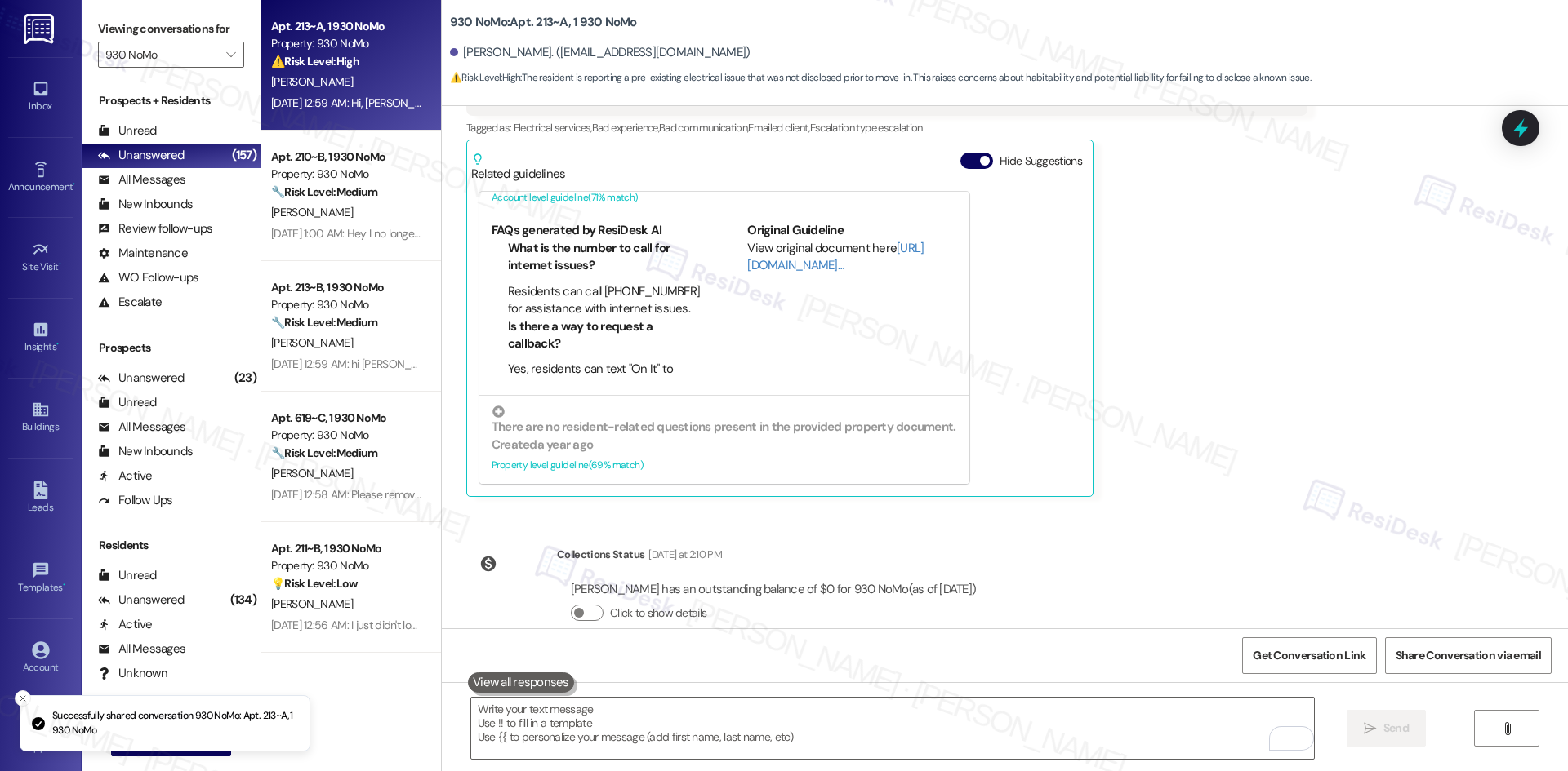
scroll to position [575, 0]
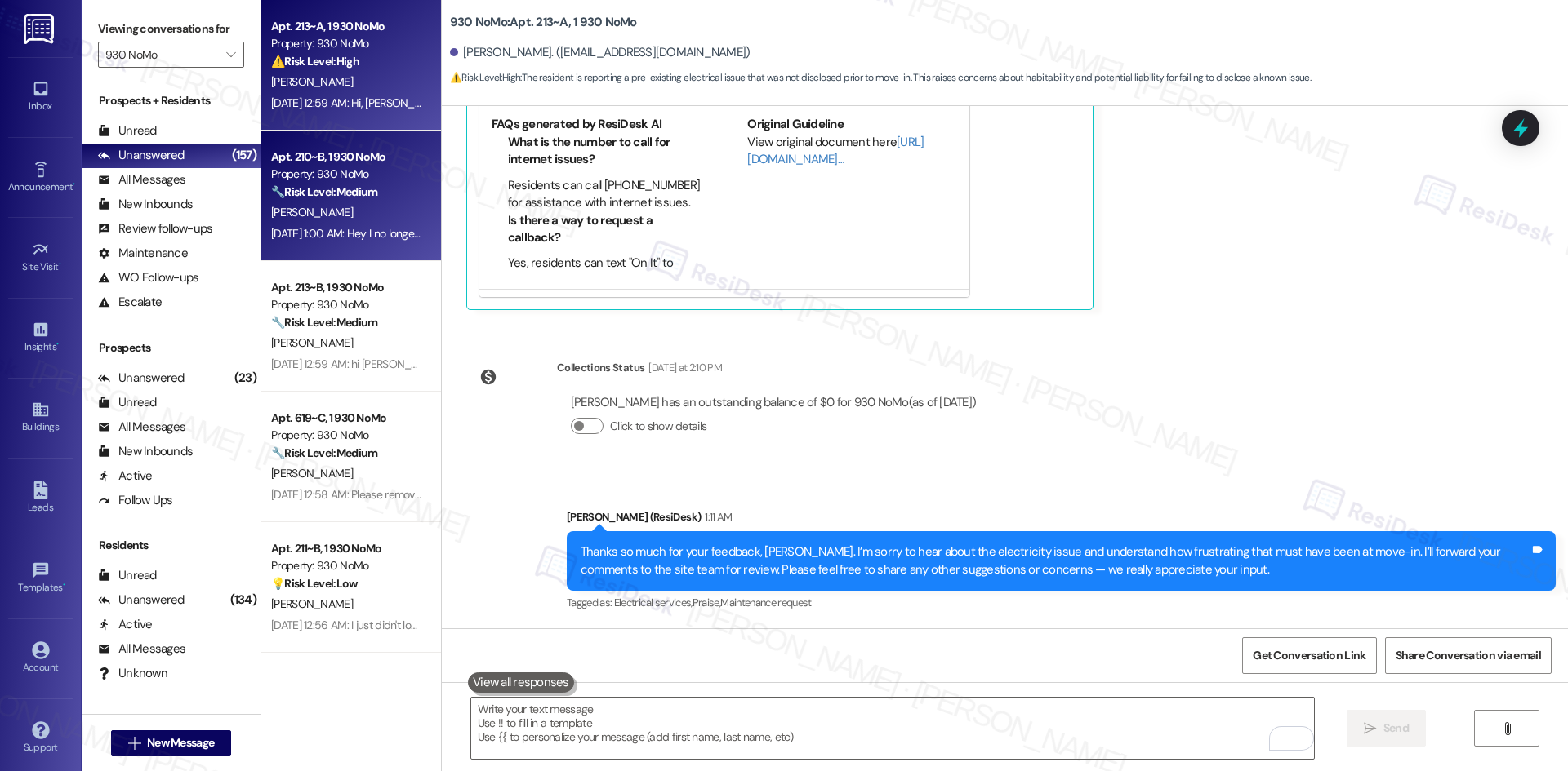
click at [354, 210] on div "K. Brackley" at bounding box center [346, 212] width 154 height 20
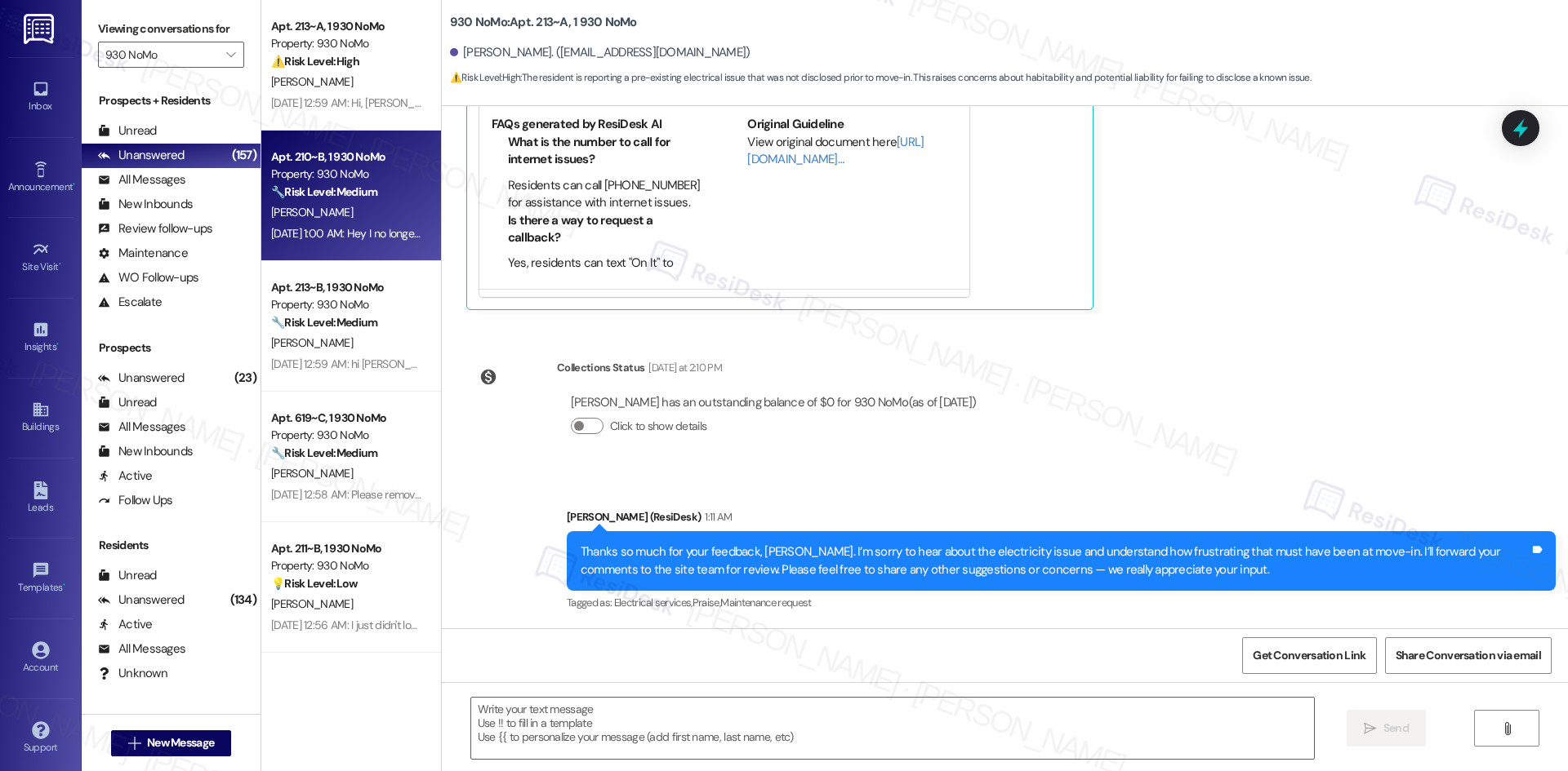
type textarea "Fetching suggested responses. Please feel free to read through the conversation…"
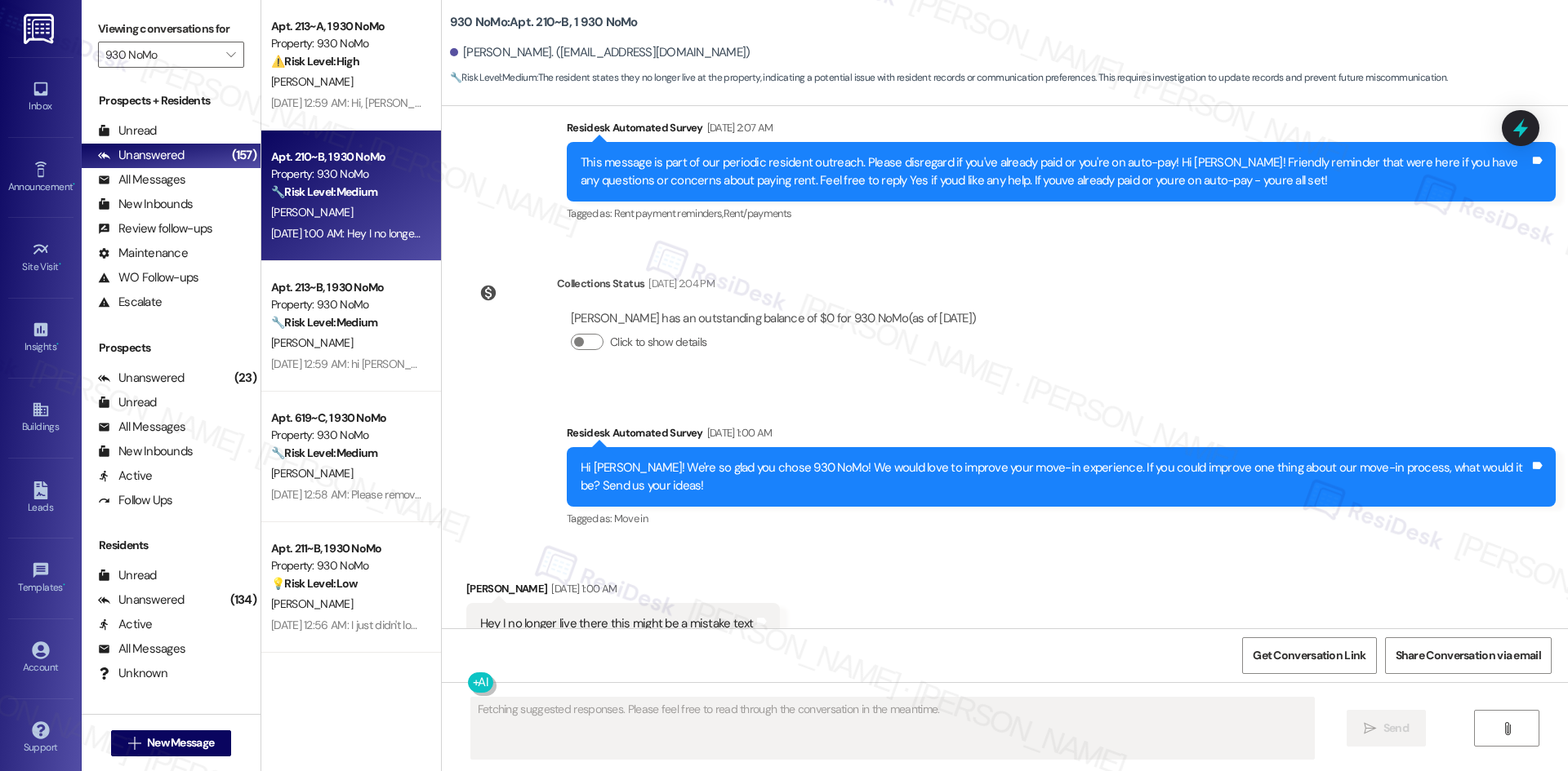
scroll to position [4775, 0]
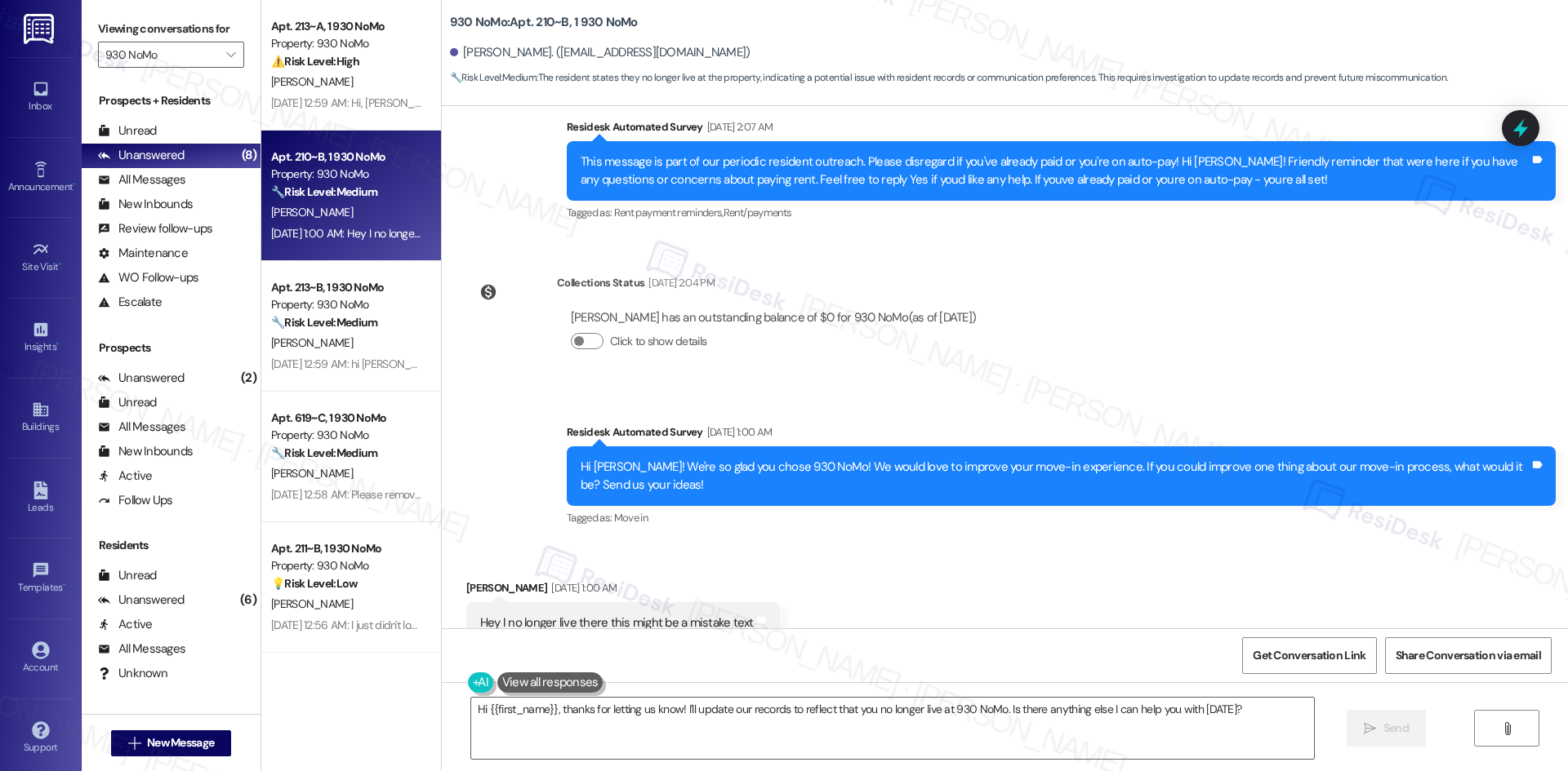
click at [500, 413] on div "Survey, sent via SMS Residesk Automated Survey Aug 26, 2025 at 1:00 AM Hi Kyle!…" at bounding box center [1004, 465] width 1126 height 155
click at [600, 739] on textarea "Hi {{first_name}}, thanks for letting us know! I'll update our records to refle…" at bounding box center [893, 727] width 842 height 61
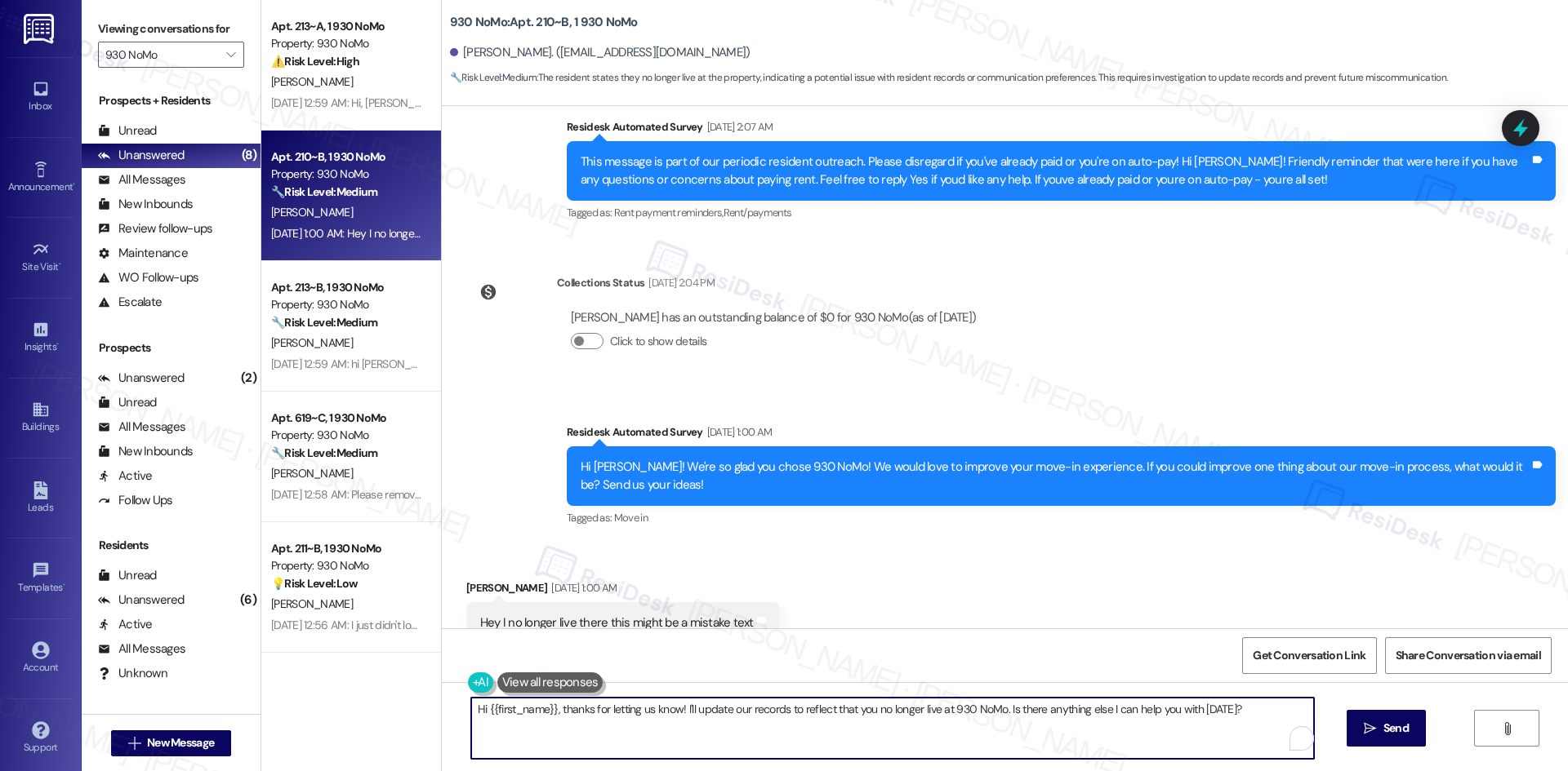
paste textarea "I'm so sorry to bother you! I'll take you off our distribution list. Would you …"
type textarea "I'm so sorry to bother you! I'll take you off our distribution list. Would you …"
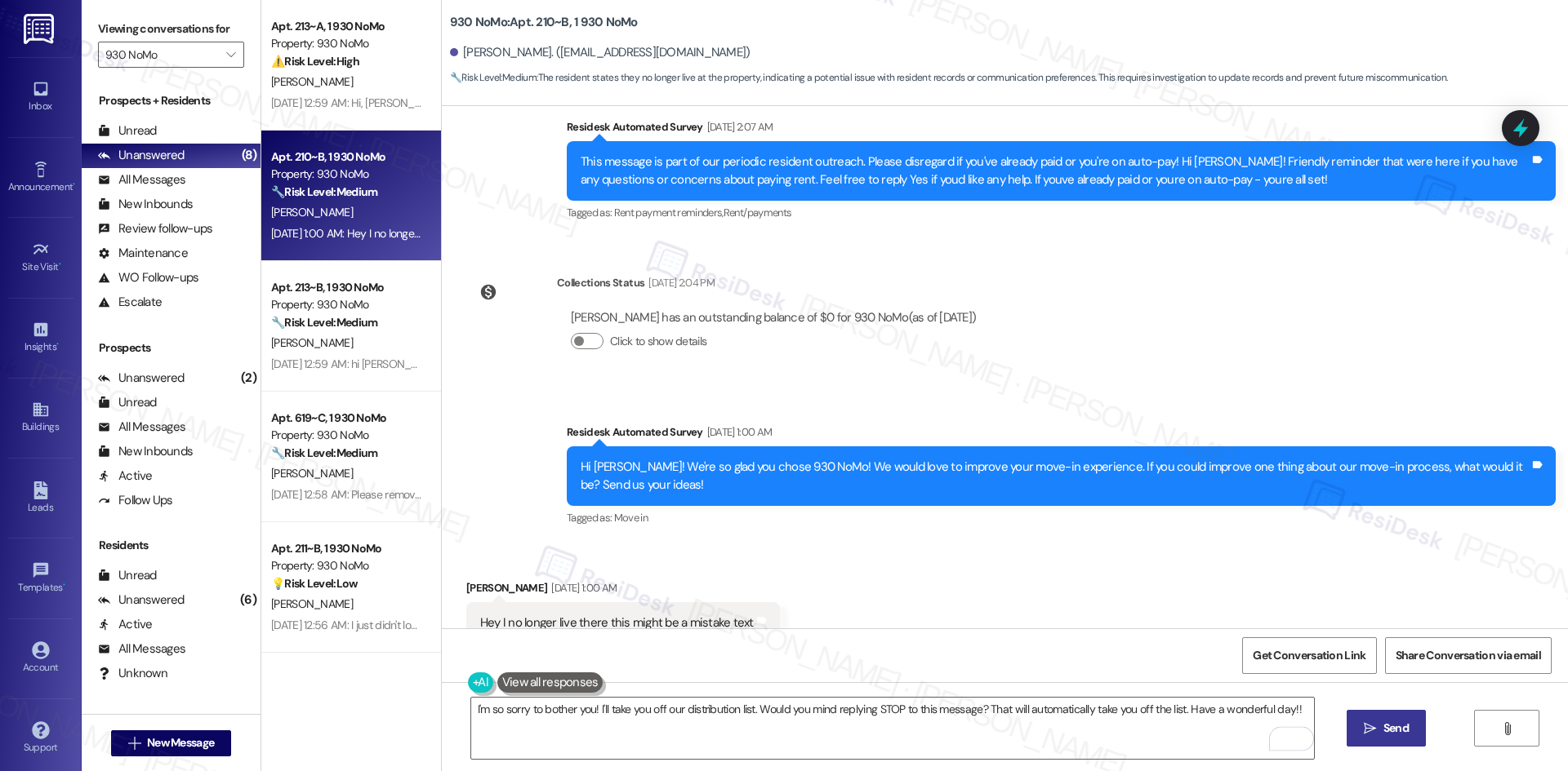
click at [1377, 726] on span " Send" at bounding box center [1386, 728] width 51 height 17
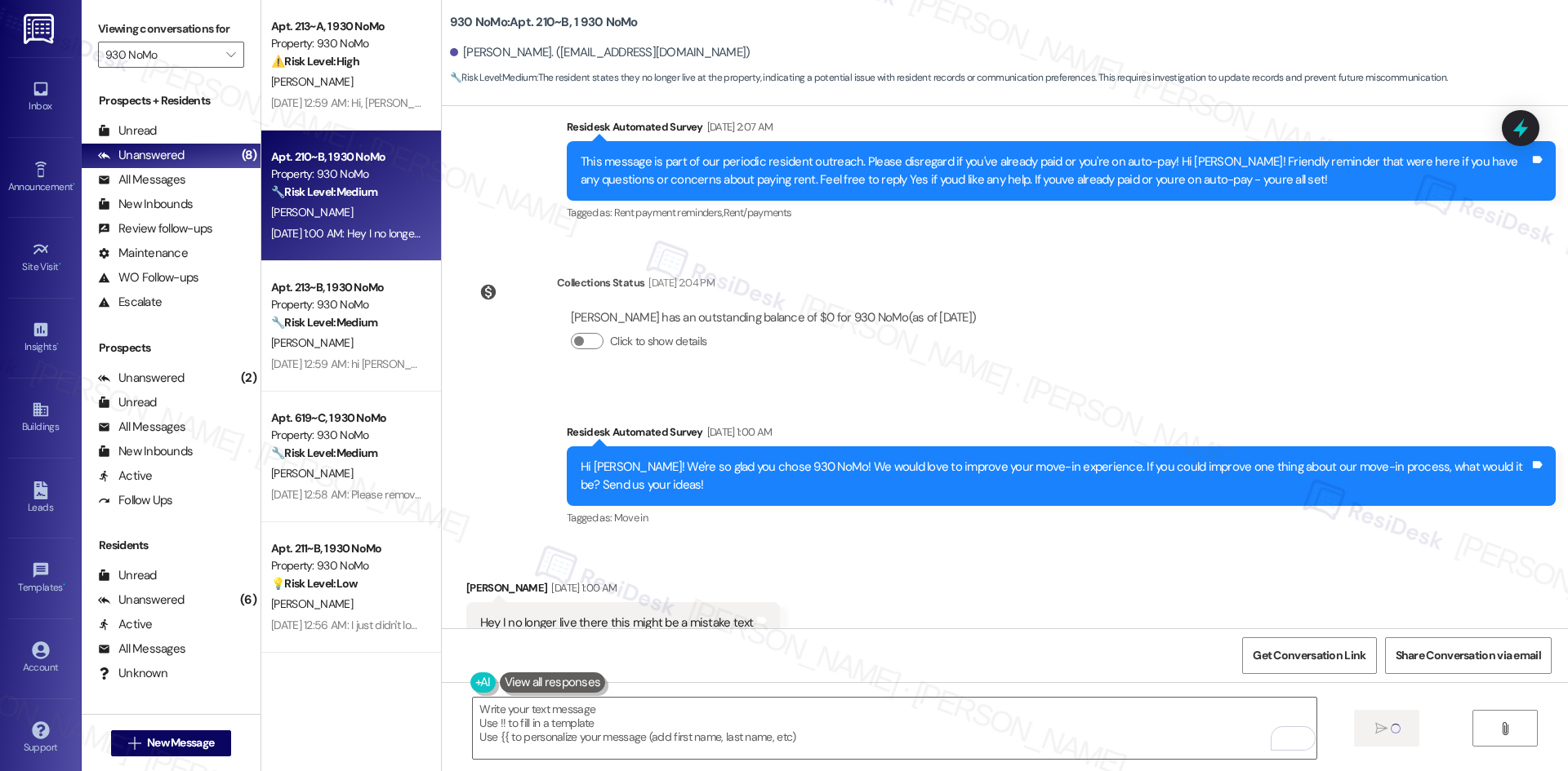
scroll to position [4774, 0]
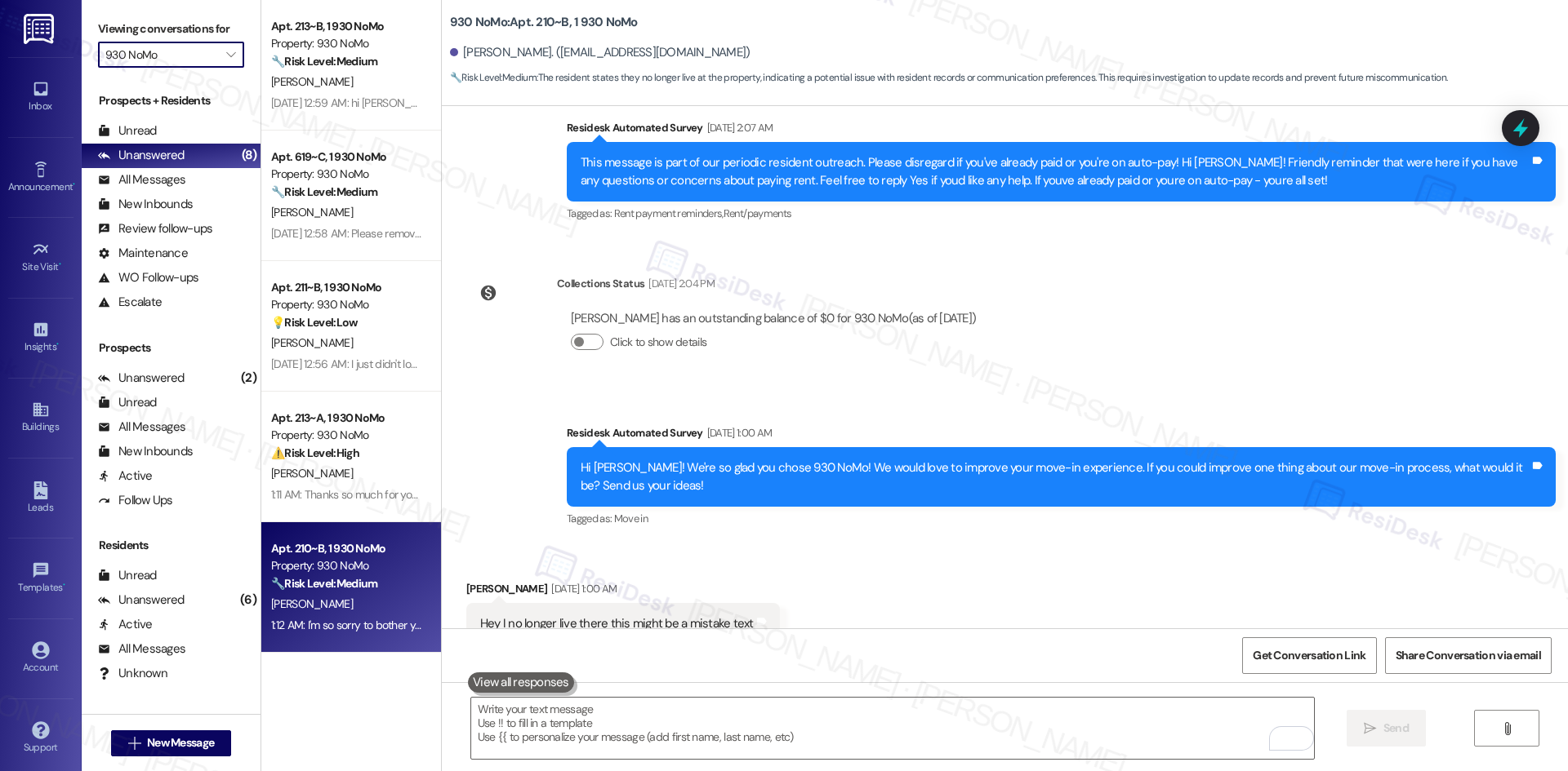
click at [203, 57] on input "930 NoMo" at bounding box center [162, 54] width 113 height 26
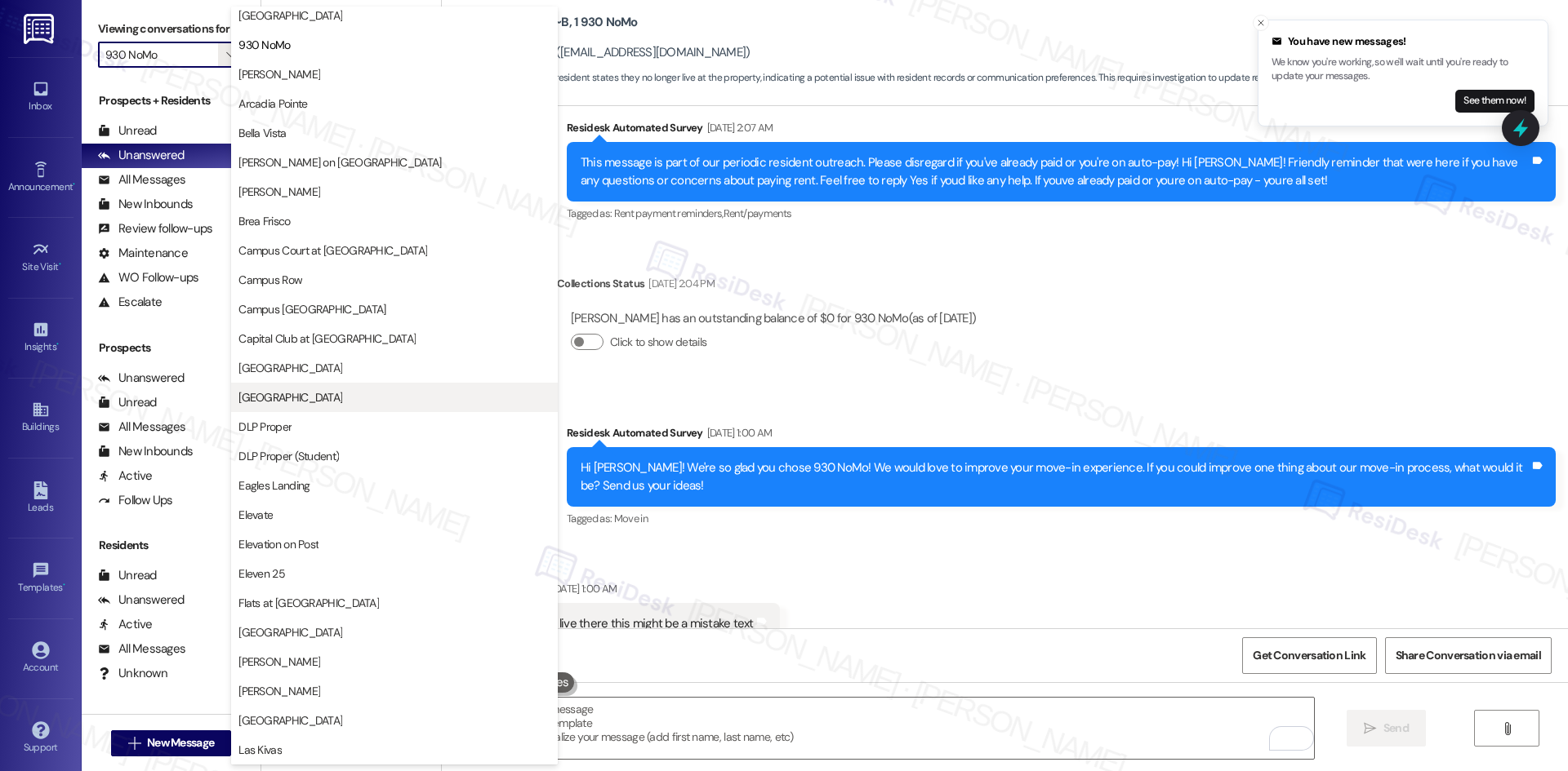
scroll to position [163, 0]
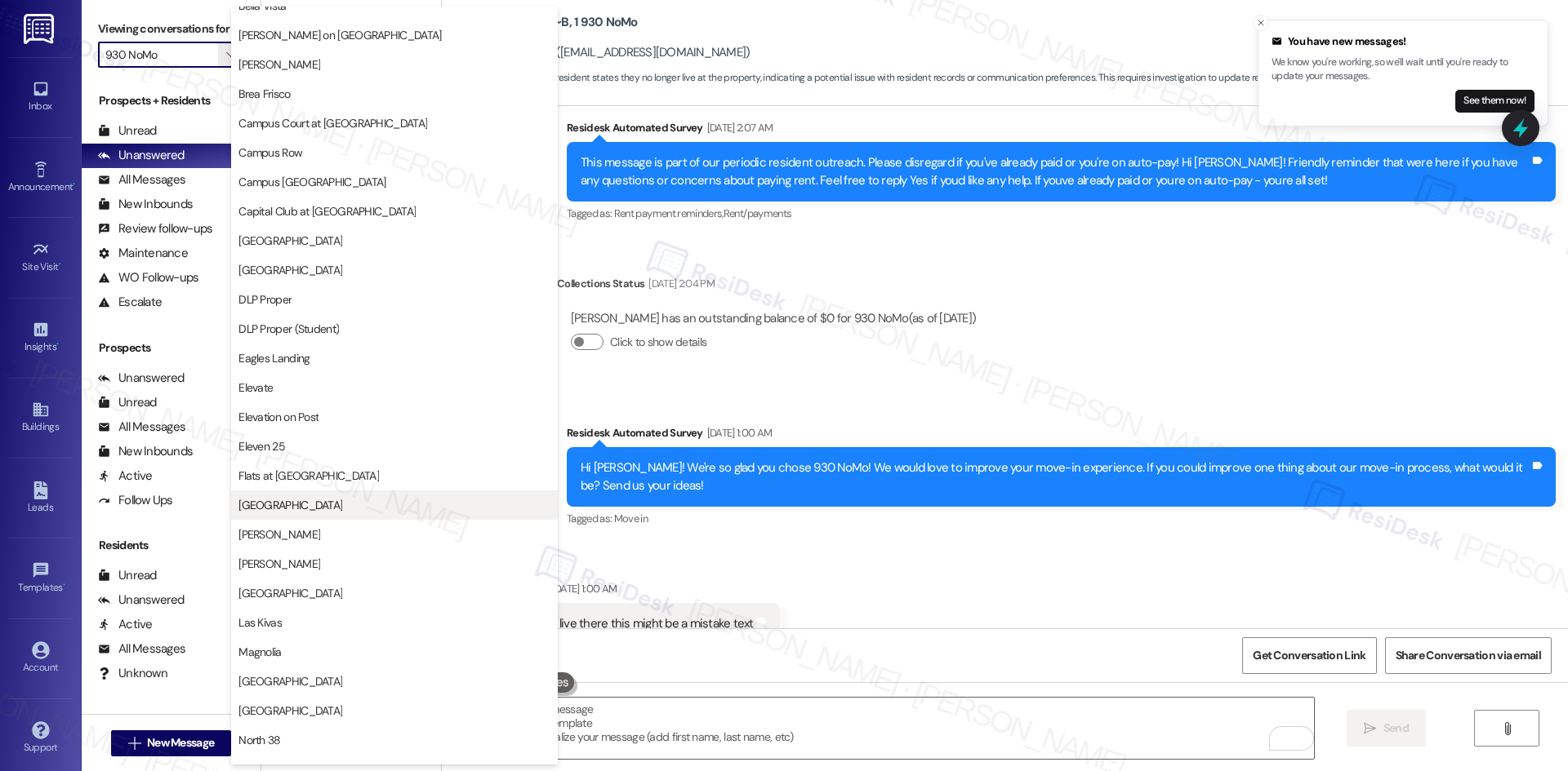
click at [354, 509] on span "Georgetown Oaks" at bounding box center [394, 504] width 311 height 16
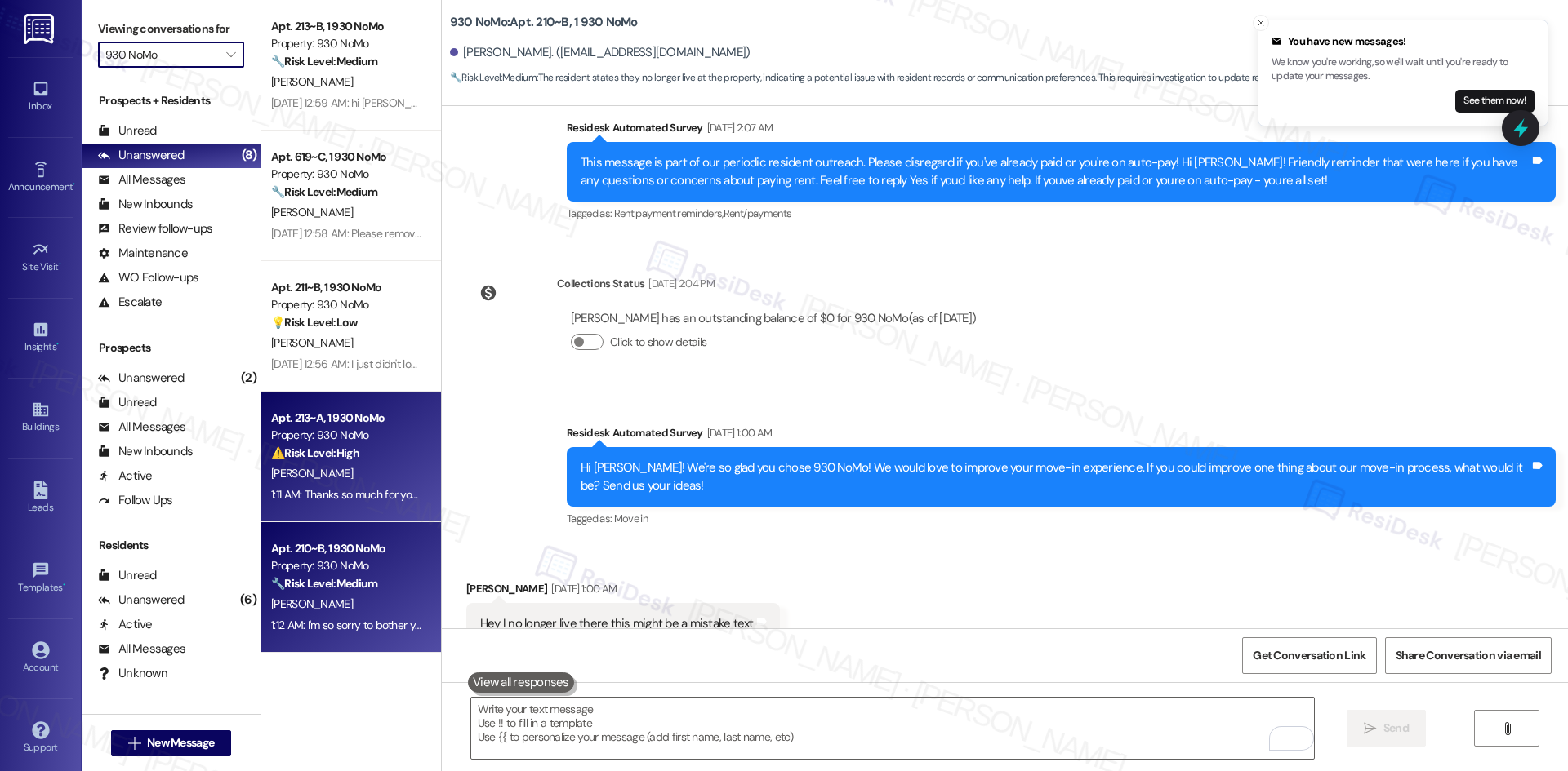
type input "Georgetown Oaks"
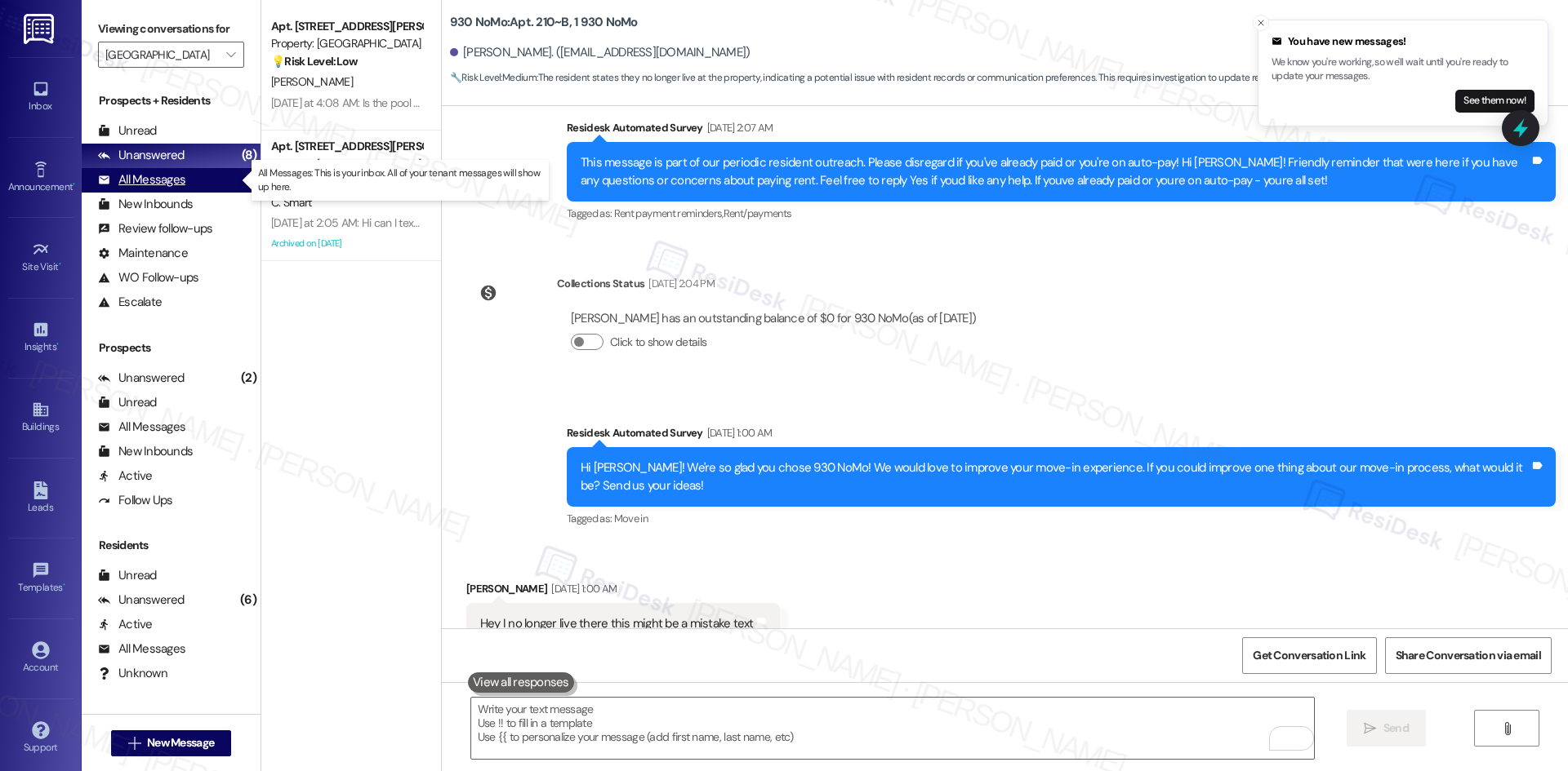
click at [196, 182] on div "All Messages (undefined)" at bounding box center [171, 179] width 179 height 24
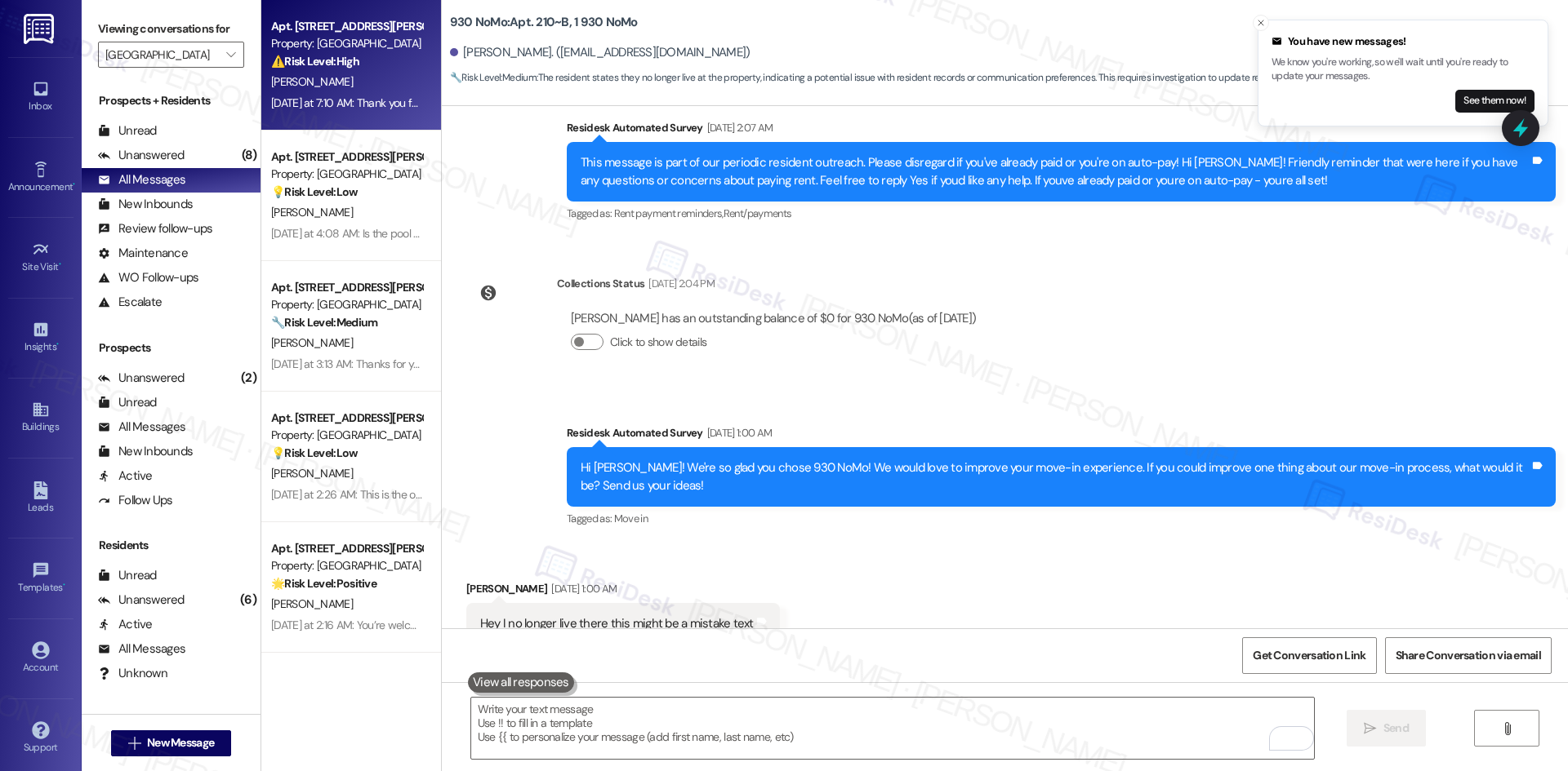
click at [366, 81] on div "N. Alford" at bounding box center [346, 81] width 154 height 20
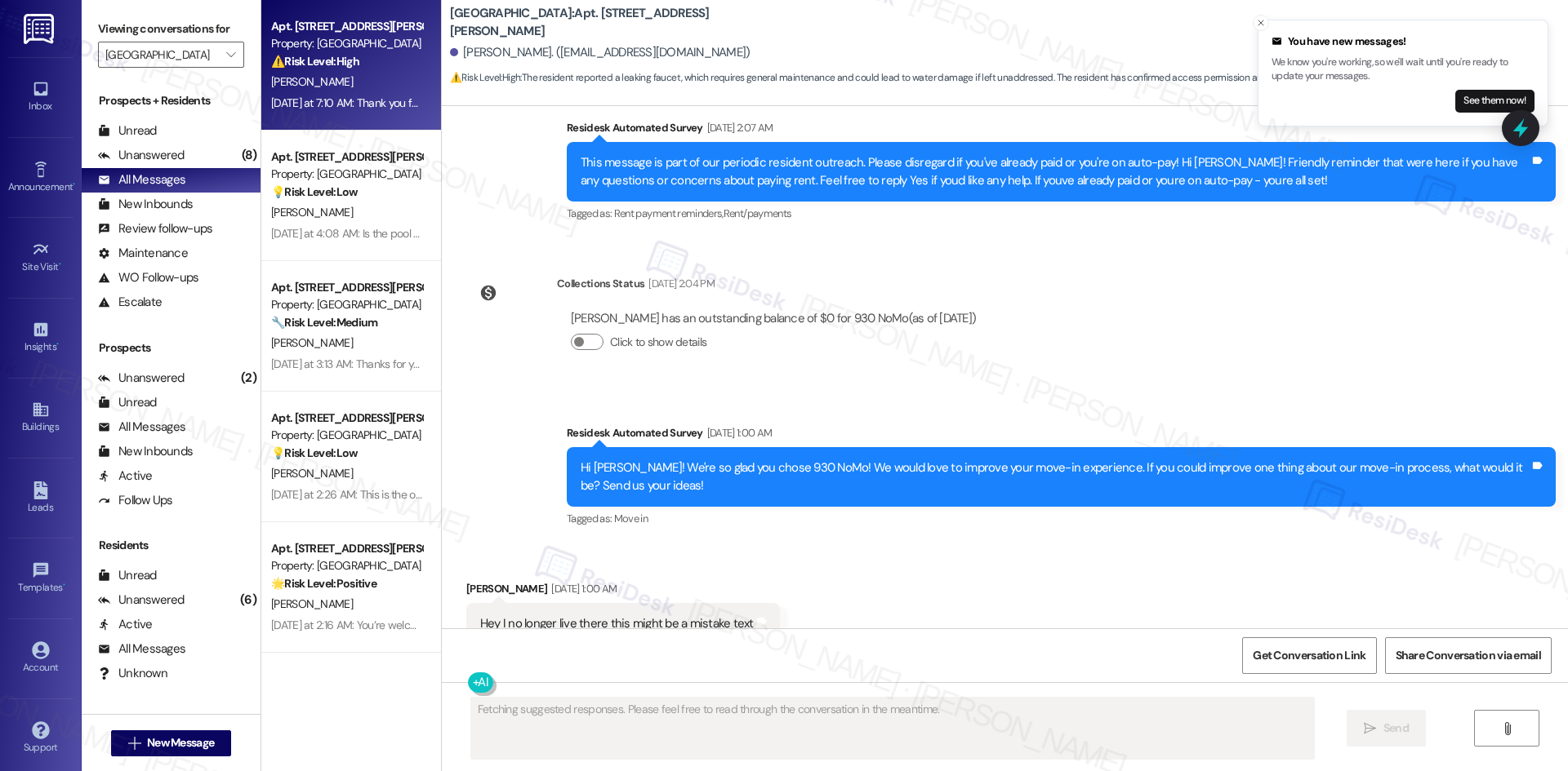
scroll to position [2143, 0]
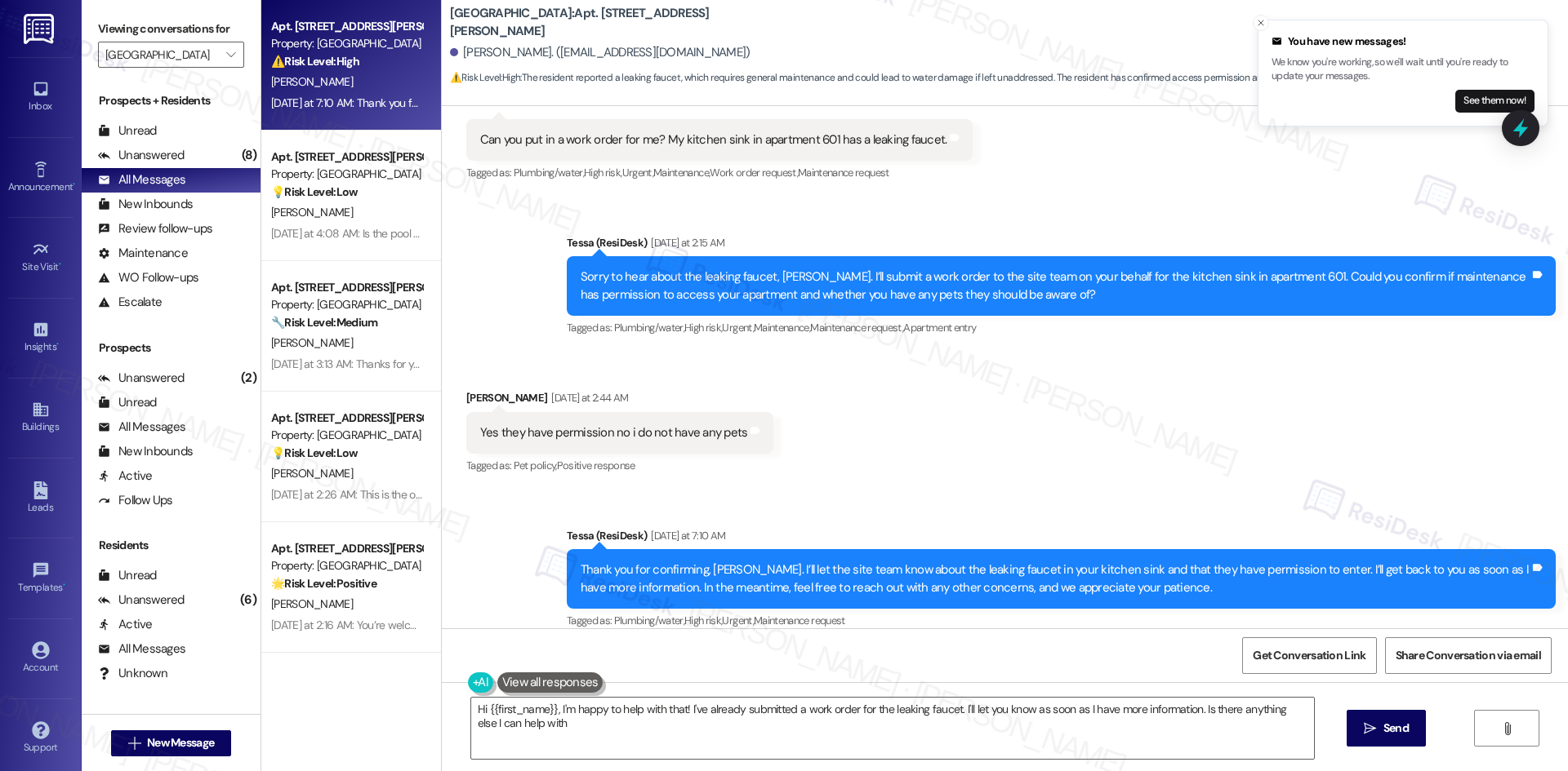
type textarea "Hi {{first_name}}, I'm happy to help with that! I've already submitted a work o…"
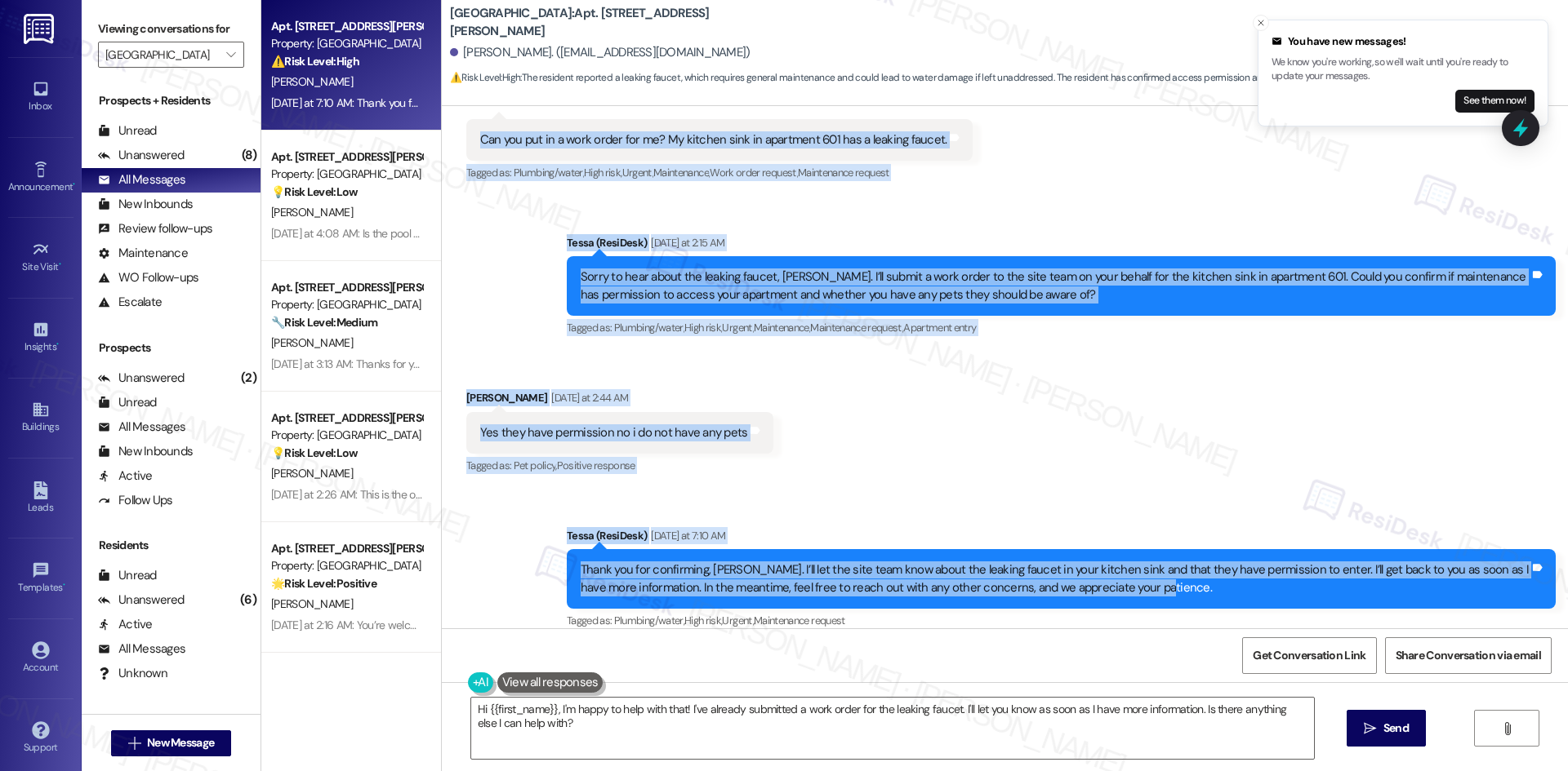
drag, startPoint x: 476, startPoint y: 370, endPoint x: 1198, endPoint y: 574, distance: 750.3
click at [1198, 574] on div "Lease started Feb 21, 2025 at 8:00 AM Announcement, sent via SMS Tessa (ResiDes…" at bounding box center [1004, 367] width 1126 height 523
copy div "Can you put in a work order for me? My kitchen sink in apartment 601 has a leak…"
click at [891, 418] on div "Received via SMS Nicole Alford Yesterday at 2:44 AM Yes they have permission no…" at bounding box center [1004, 422] width 1126 height 138
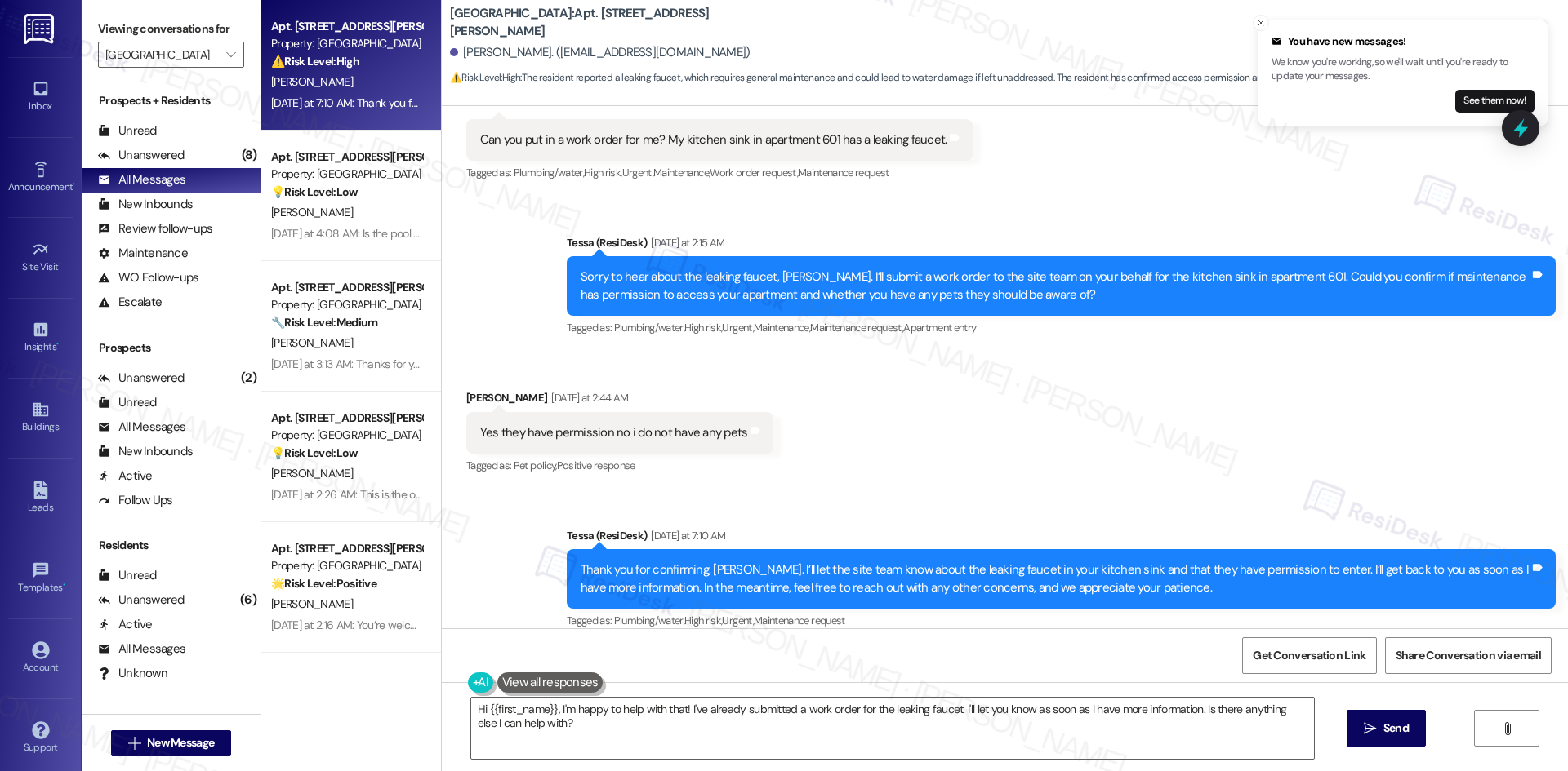
click at [1057, 456] on div "Received via SMS Nicole Alford Yesterday at 2:44 AM Yes they have permission no…" at bounding box center [1004, 422] width 1126 height 138
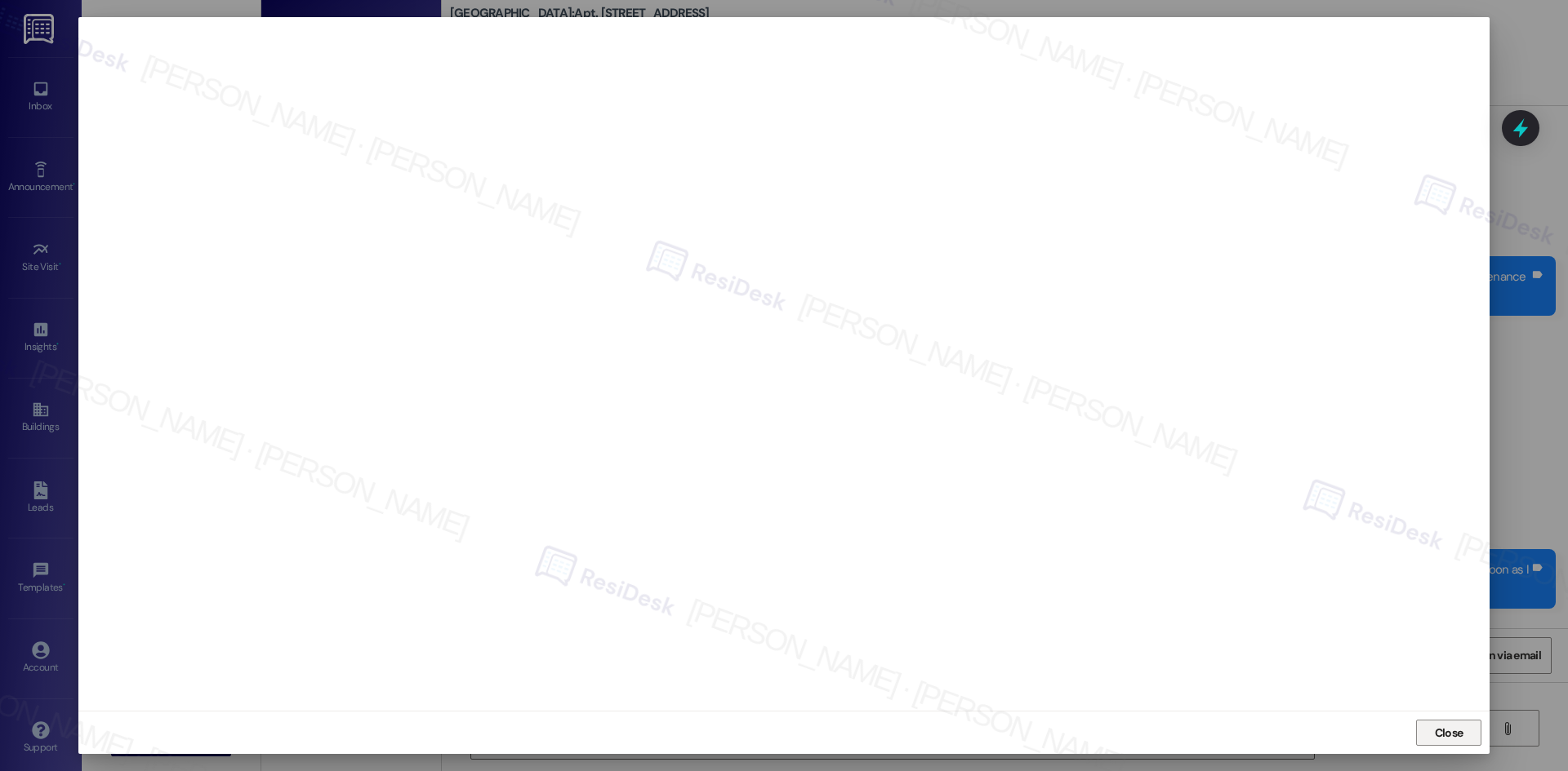
click at [1424, 723] on button "Close" at bounding box center [1448, 732] width 65 height 26
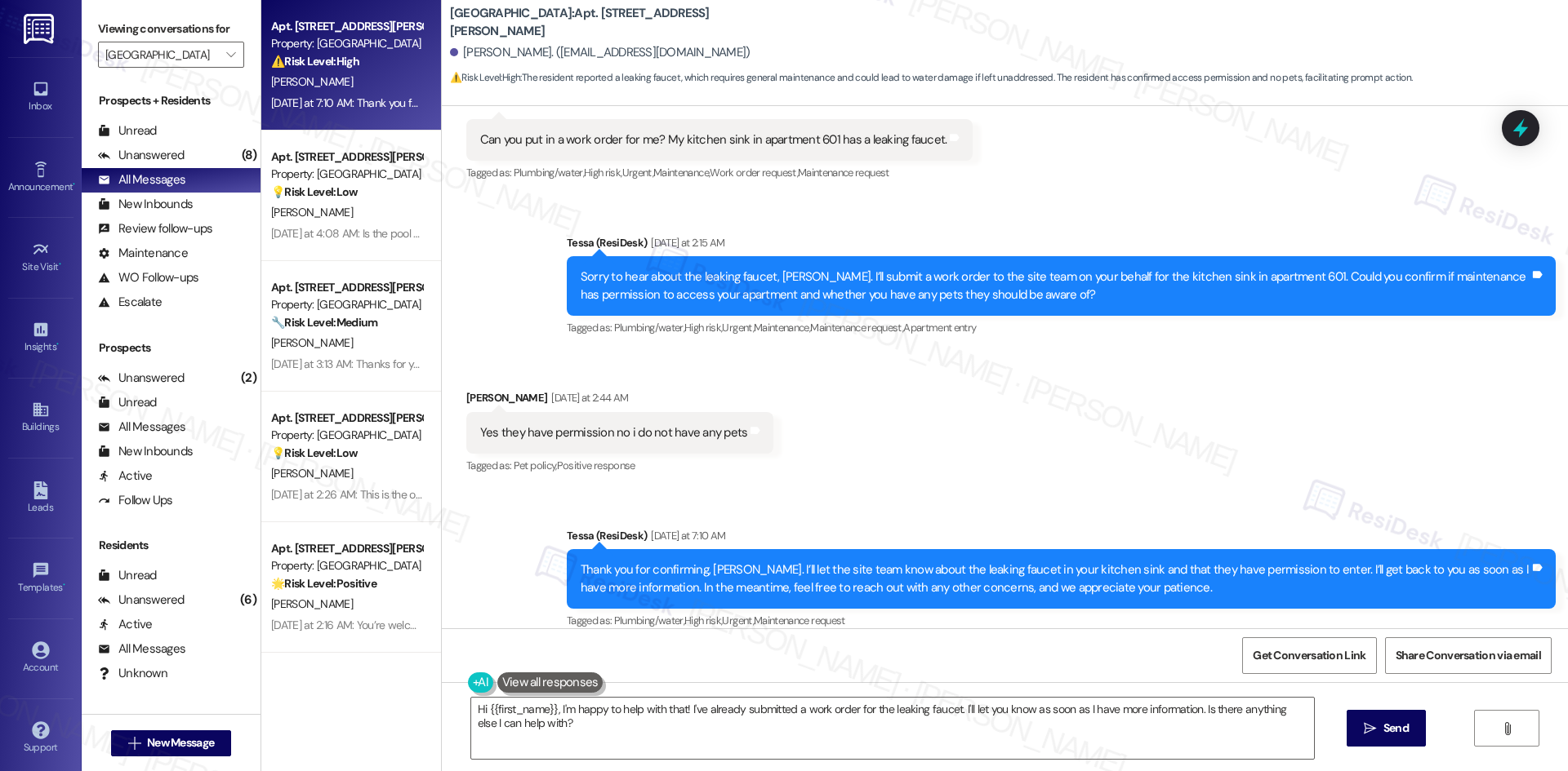
click at [1182, 409] on div "Received via SMS Nicole Alford Yesterday at 2:44 AM Yes they have permission no…" at bounding box center [1004, 422] width 1126 height 138
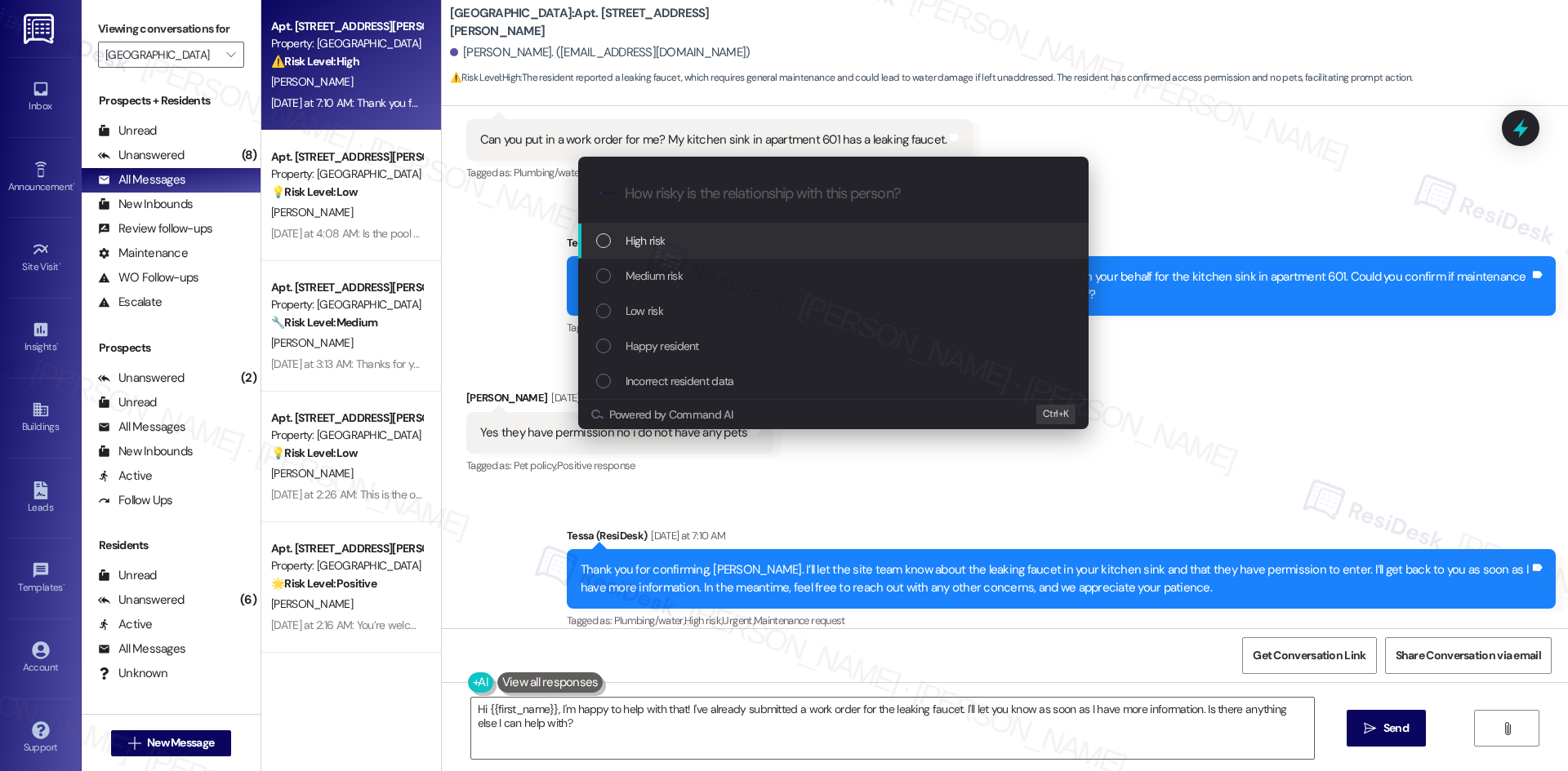
click at [727, 240] on div "High risk" at bounding box center [834, 241] width 477 height 18
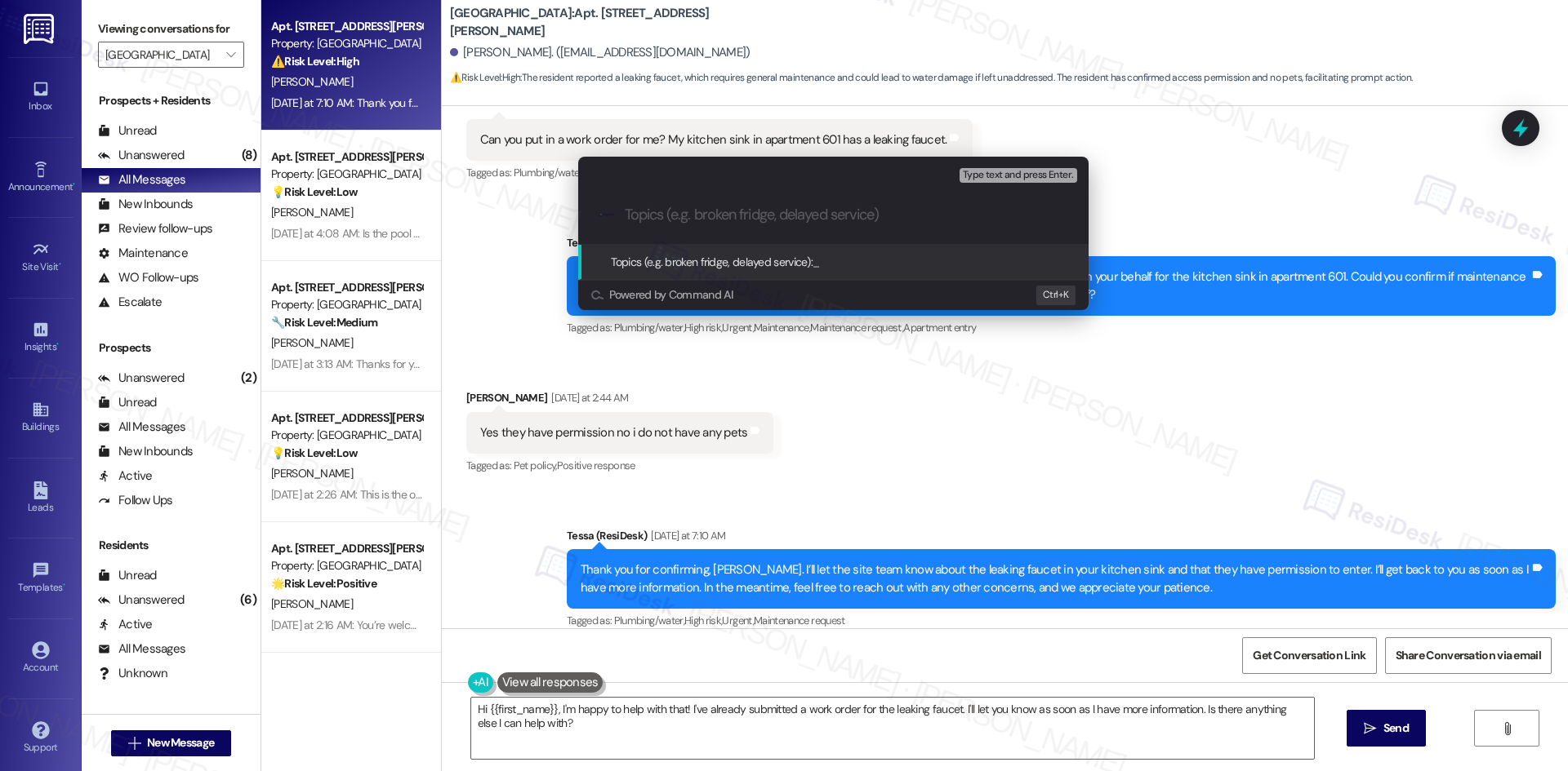
click at [687, 205] on div ".cls-1{fill:#0a055f;}.cls-2{fill:#0cc4c4;} resideskLogoBlueOrange" at bounding box center [833, 215] width 510 height 58
click at [675, 225] on div ".cls-1{fill:#0a055f;}.cls-2{fill:#0cc4c4;} resideskLogoBlueOrange" at bounding box center [833, 215] width 510 height 58
click at [670, 217] on input "Topics (e.g. broken fridge, delayed service)" at bounding box center [846, 215] width 443 height 17
paste input "Work Order Request – Leaking Kitchen Faucet in Apt. 601 (ID: 1172825)"
type input "Work Order Request – Leaking Kitchen Faucet in Apt. 601 (ID: 1172825)"
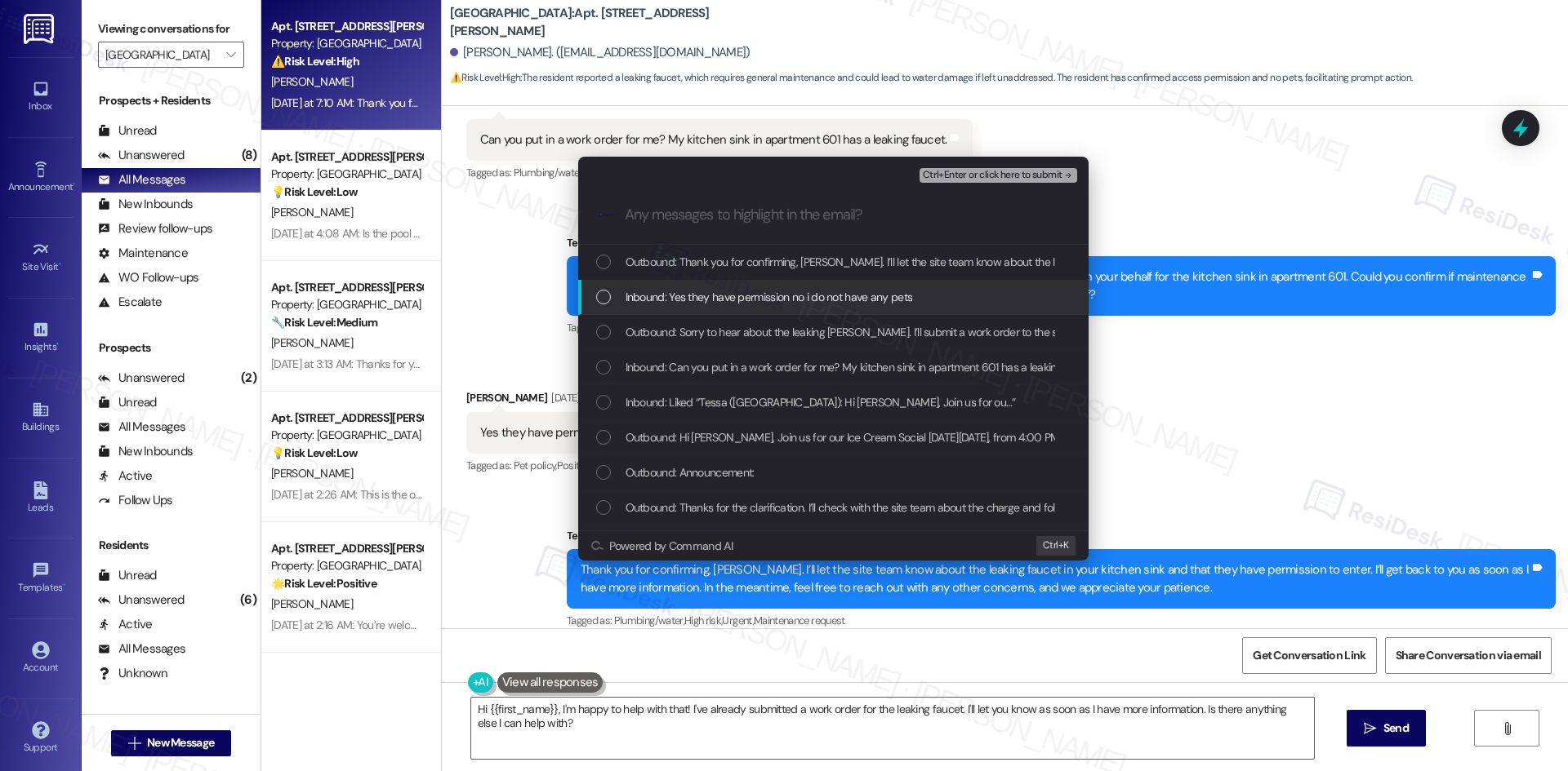
click at [711, 300] on span "Inbound: Yes they have permission no i do not have any pets" at bounding box center [769, 297] width 287 height 18
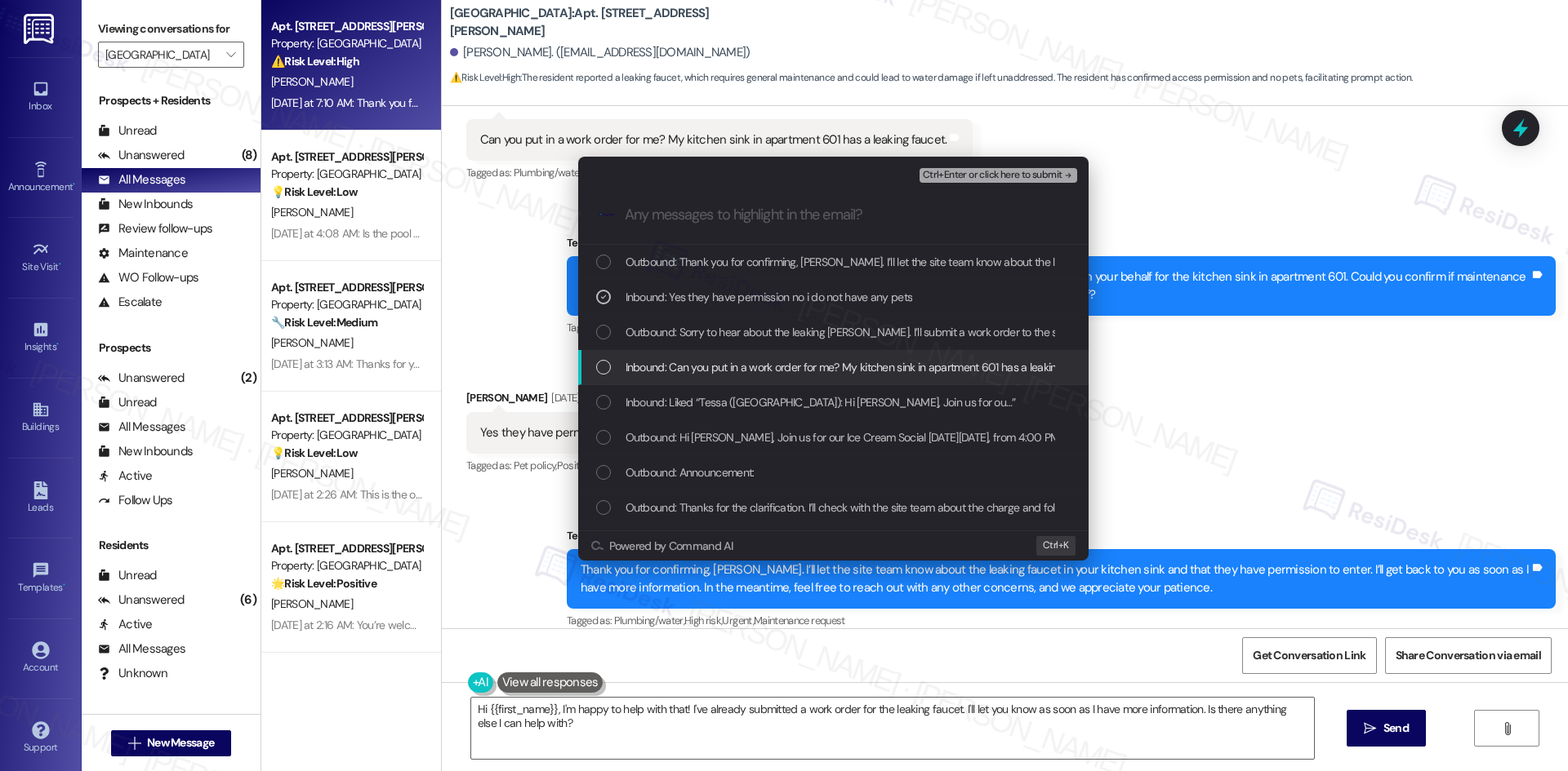
click at [847, 365] on span "Inbound: Can you put in a work order for me? My kitchen sink in apartment 601 h…" at bounding box center [862, 367] width 473 height 18
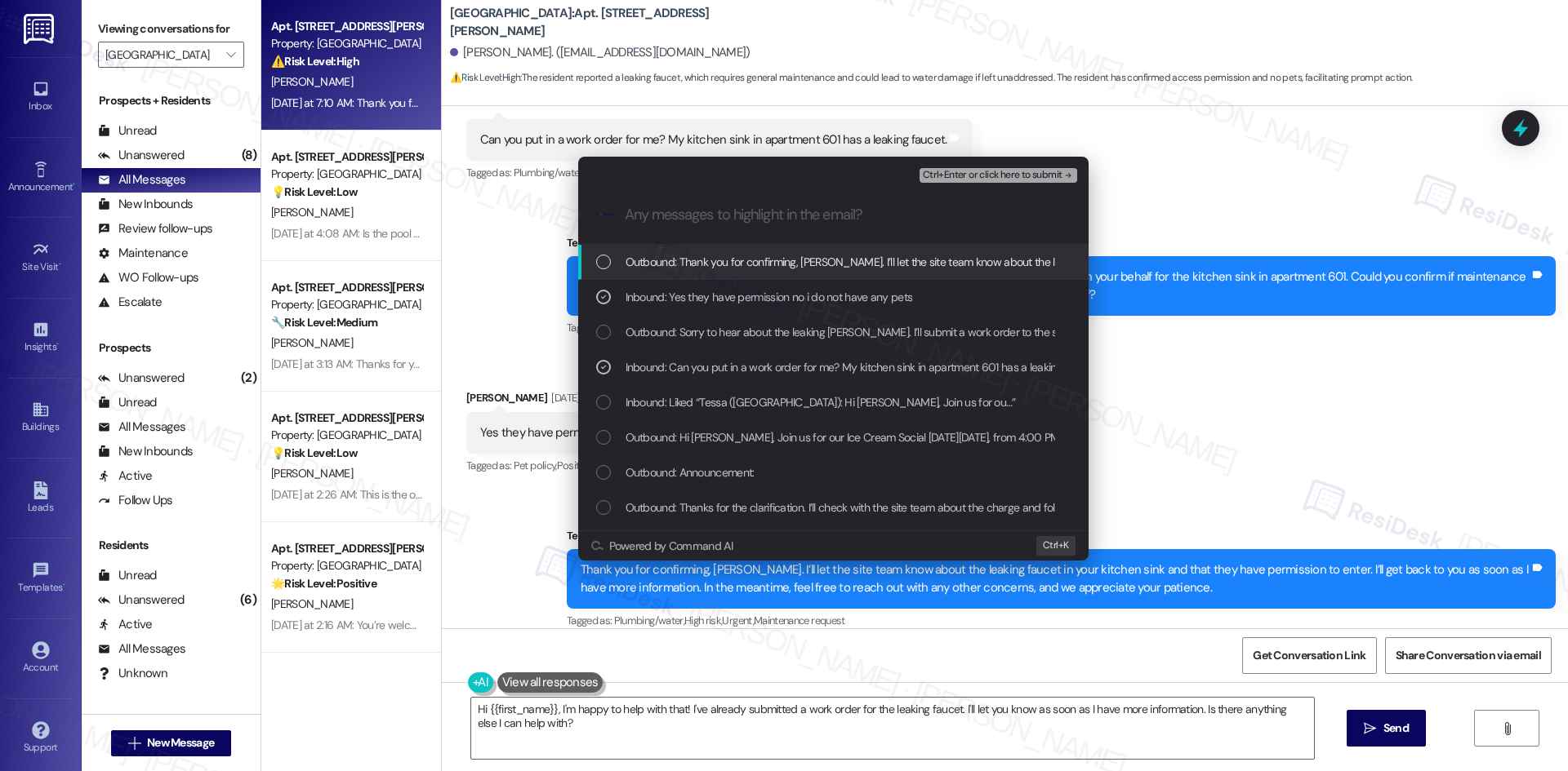
click at [1016, 173] on span "Ctrl+Enter or click here to submit" at bounding box center [993, 176] width 140 height 12
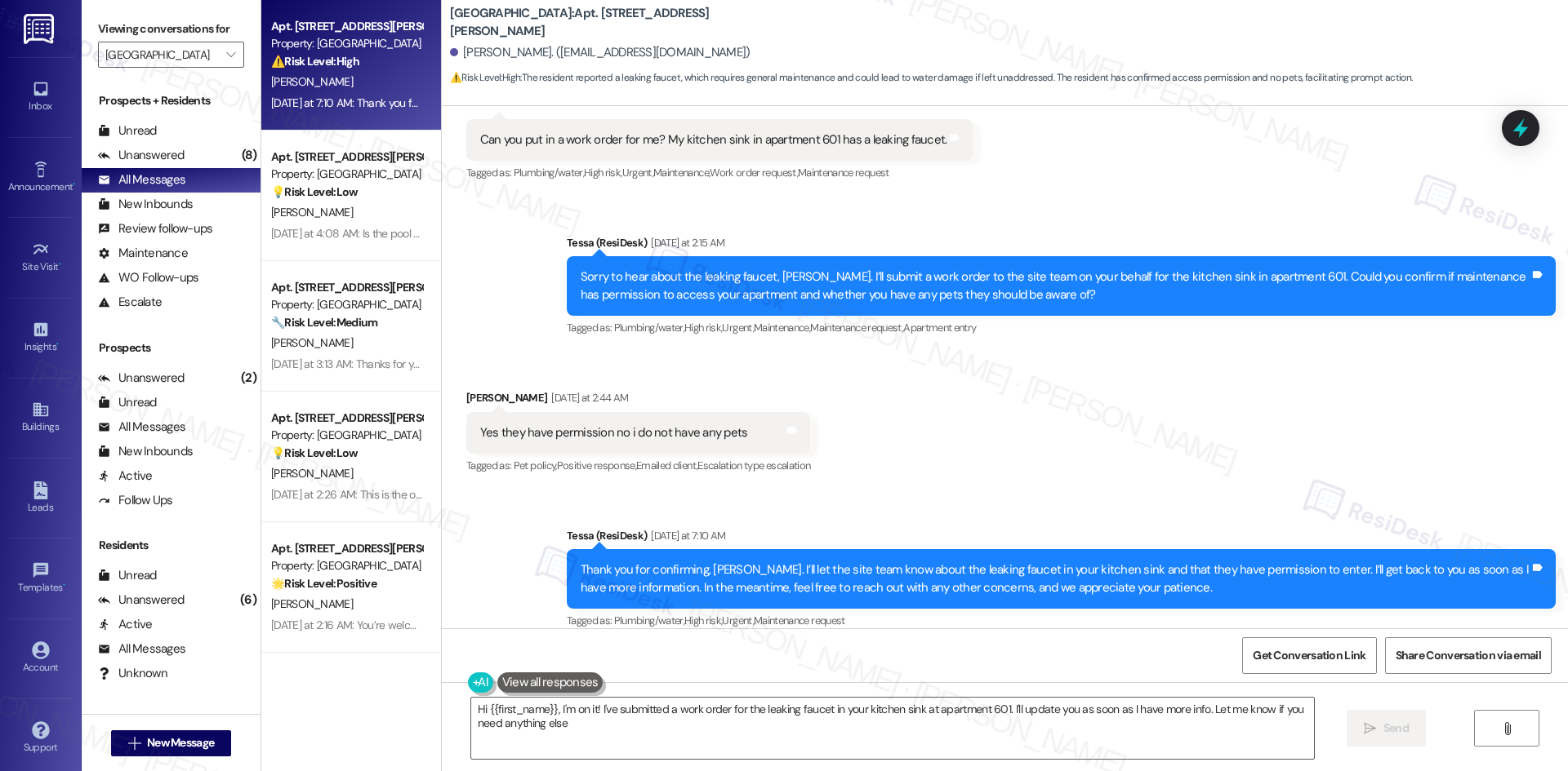
type textarea "Hi {{first_name}}, I'm on it! I've submitted a work order for the leaking fauce…"
click at [155, 150] on div "Unanswered" at bounding box center [141, 155] width 86 height 17
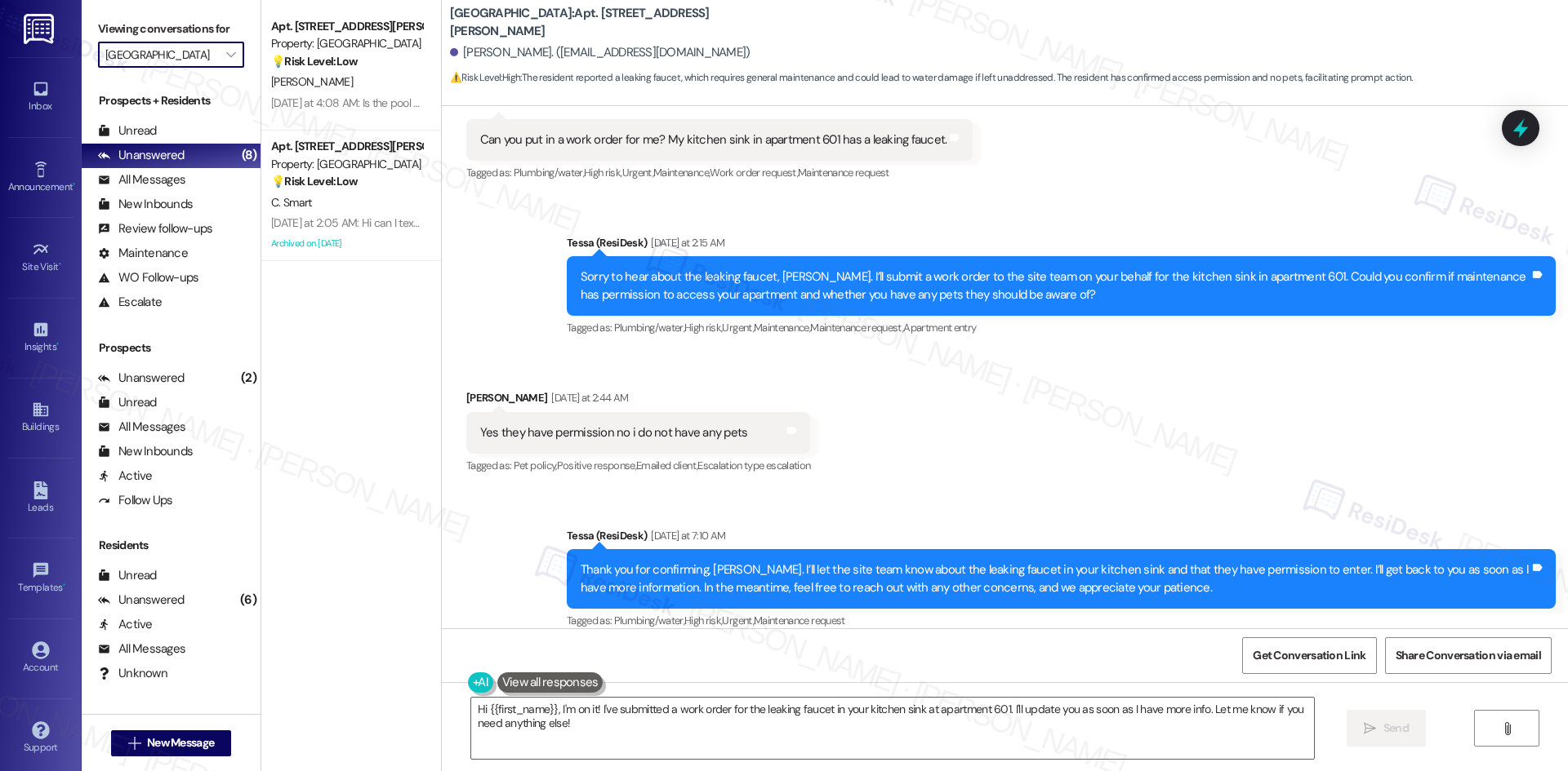
click at [186, 56] on input "Georgetown Oaks" at bounding box center [162, 54] width 113 height 26
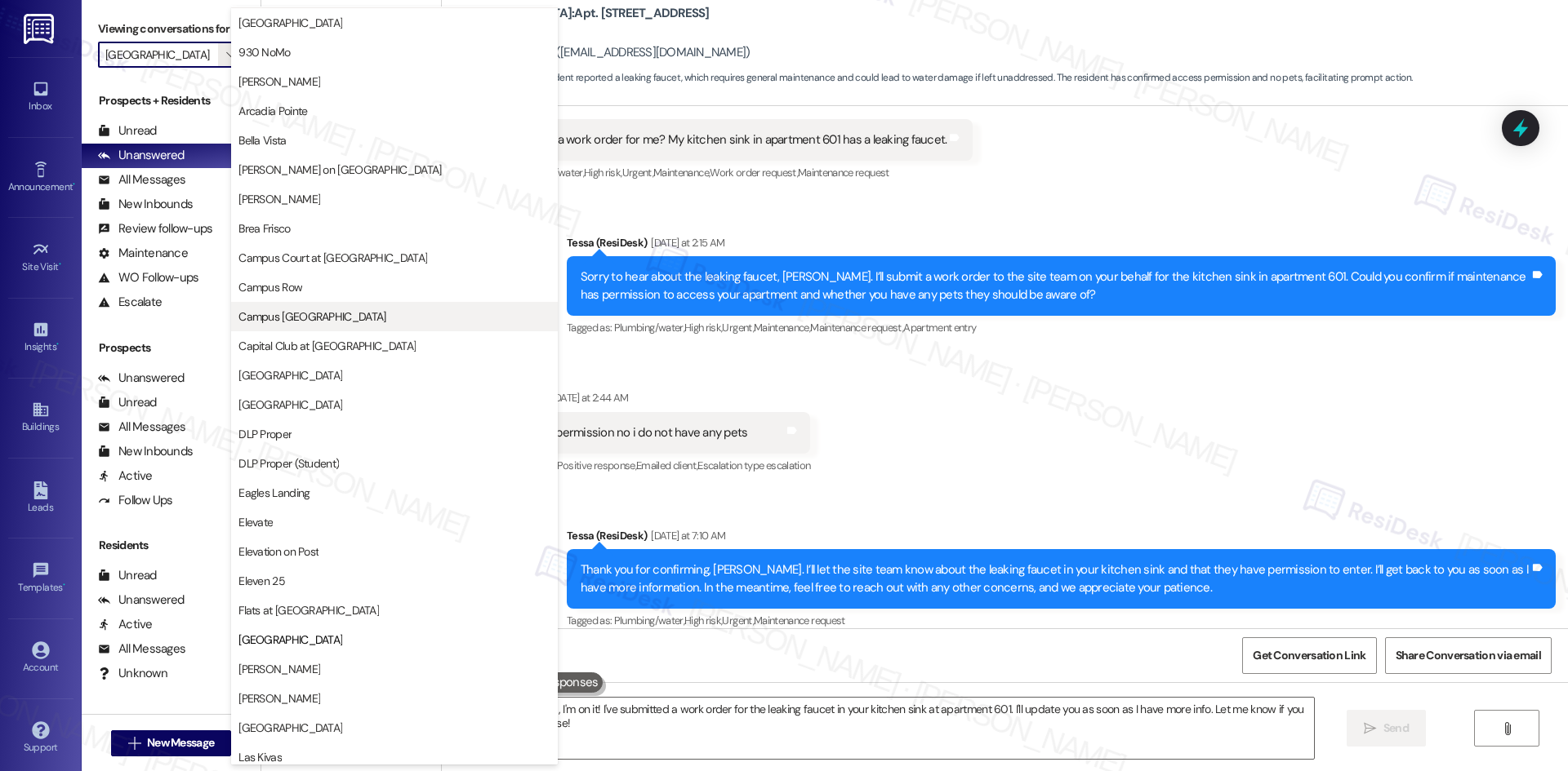
scroll to position [0, 0]
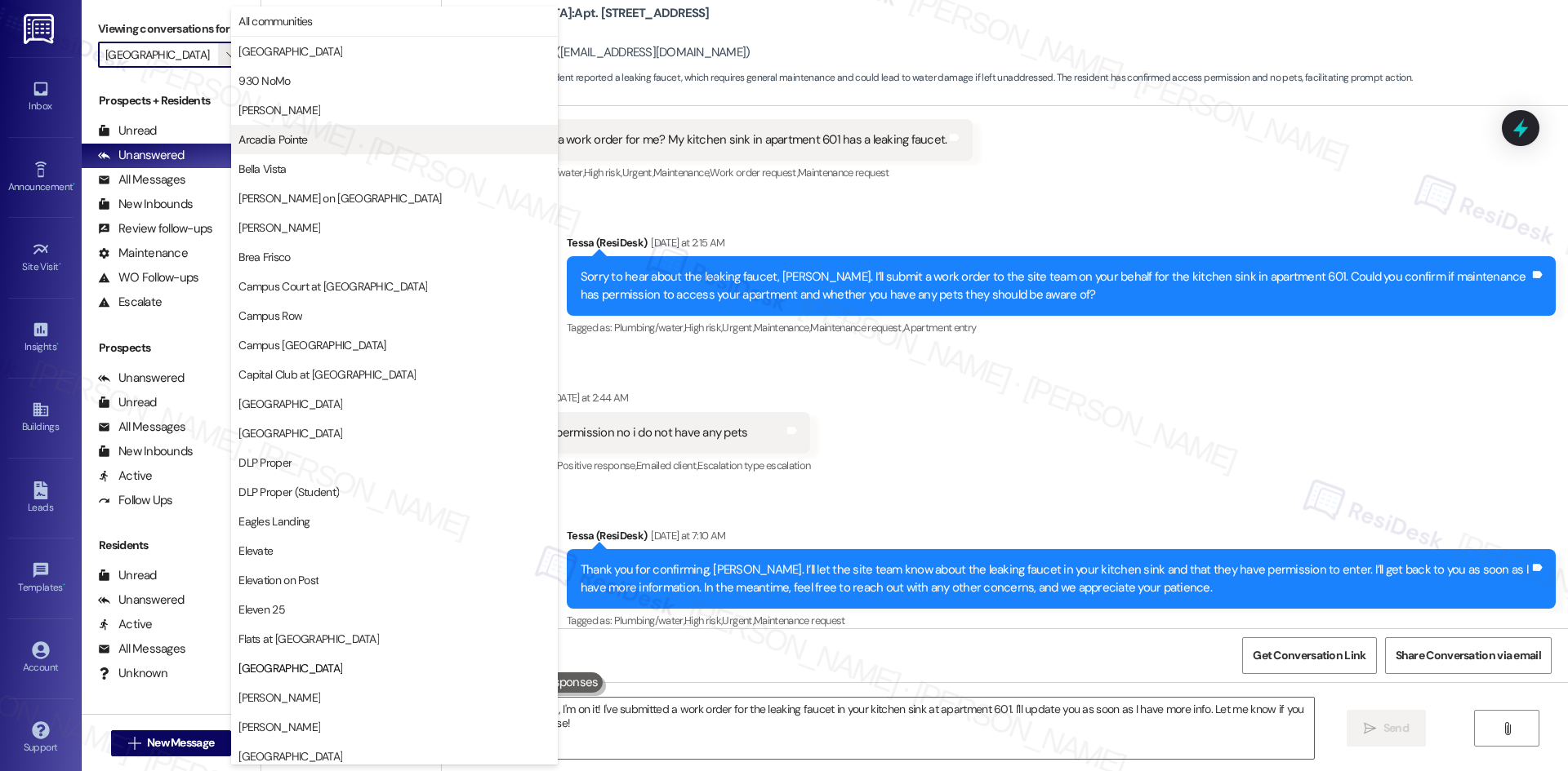
click at [394, 140] on span "Arcadia Pointe" at bounding box center [394, 139] width 311 height 16
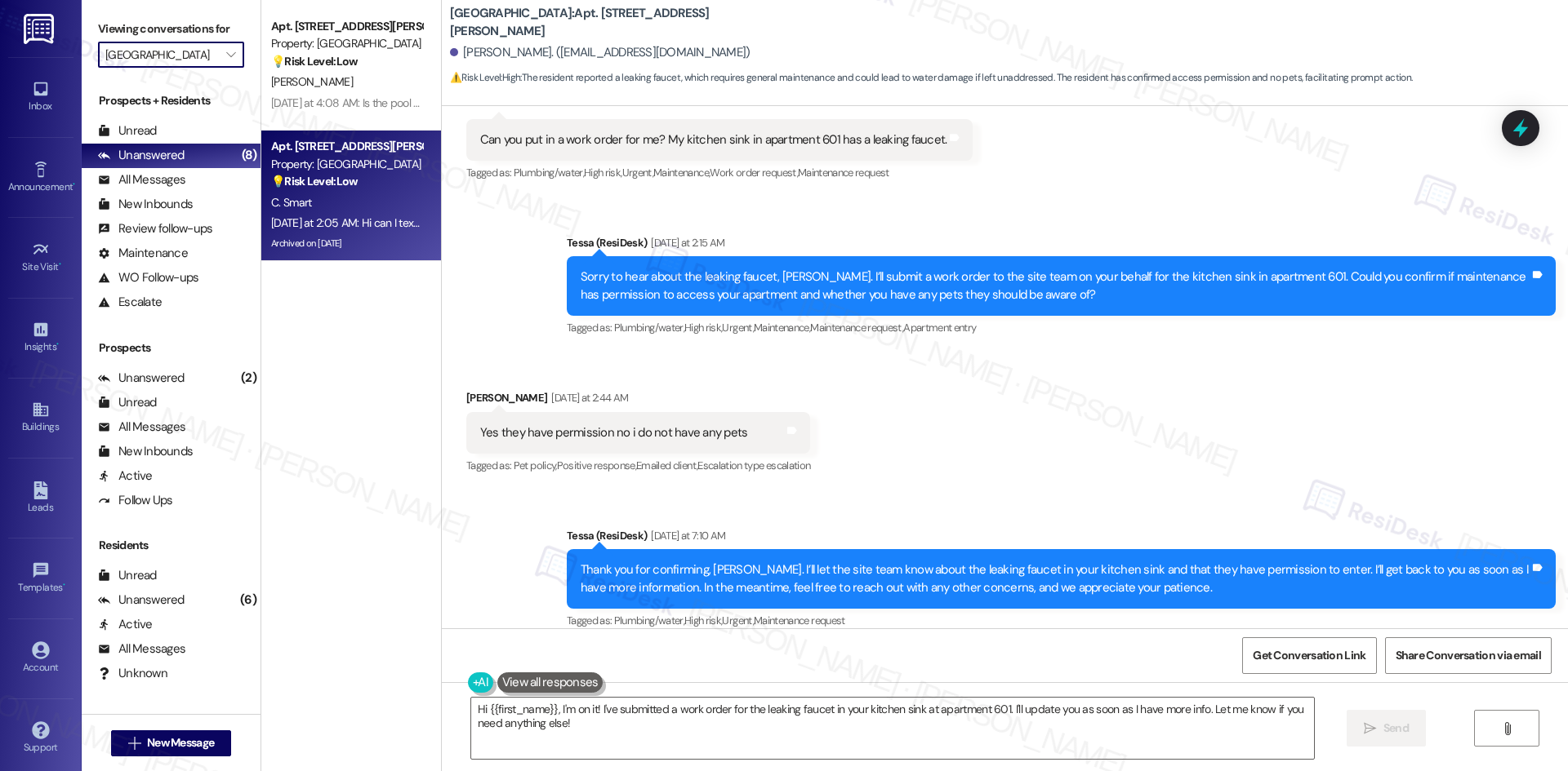
type input "Arcadia Pointe"
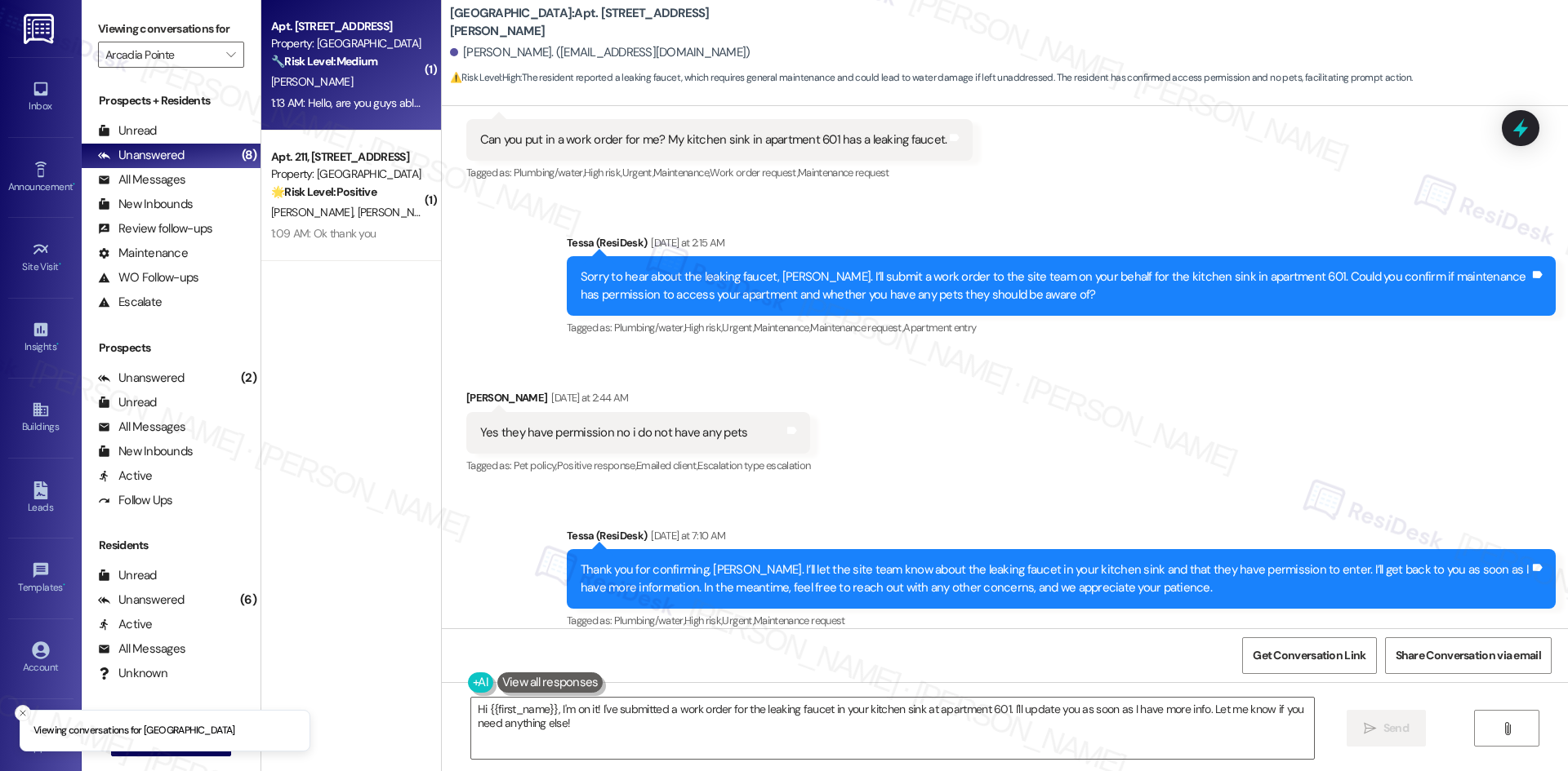
click at [309, 70] on div "🔧 Risk Level: Medium The resident is requesting a maintenance repair for blinds…" at bounding box center [346, 62] width 151 height 17
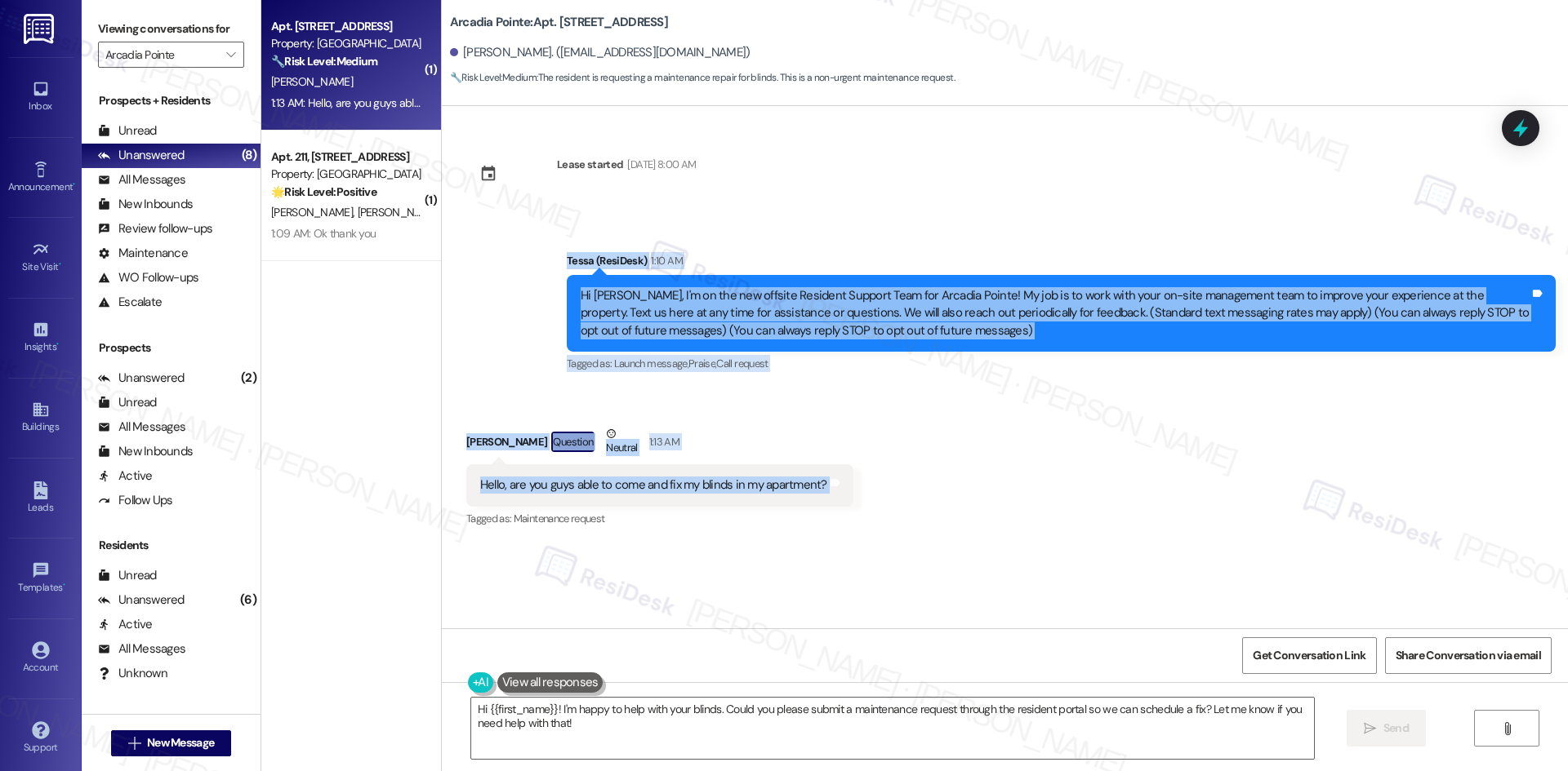
drag, startPoint x: 531, startPoint y: 252, endPoint x: 904, endPoint y: 483, distance: 438.7
click at [904, 483] on div "Lease started Apr 09, 2025 at 8:00 AM Announcement, sent via SMS Tessa (ResiDes…" at bounding box center [1004, 367] width 1126 height 523
copy div "Tessa (ResiDesk) 1:10 AM Hi Brian, I'm on the new offsite Resident Support Team…"
click at [646, 411] on div "Received via SMS Brian Callan Question Neutral 1:13 AM Hello, are you guys able…" at bounding box center [1004, 466] width 1126 height 155
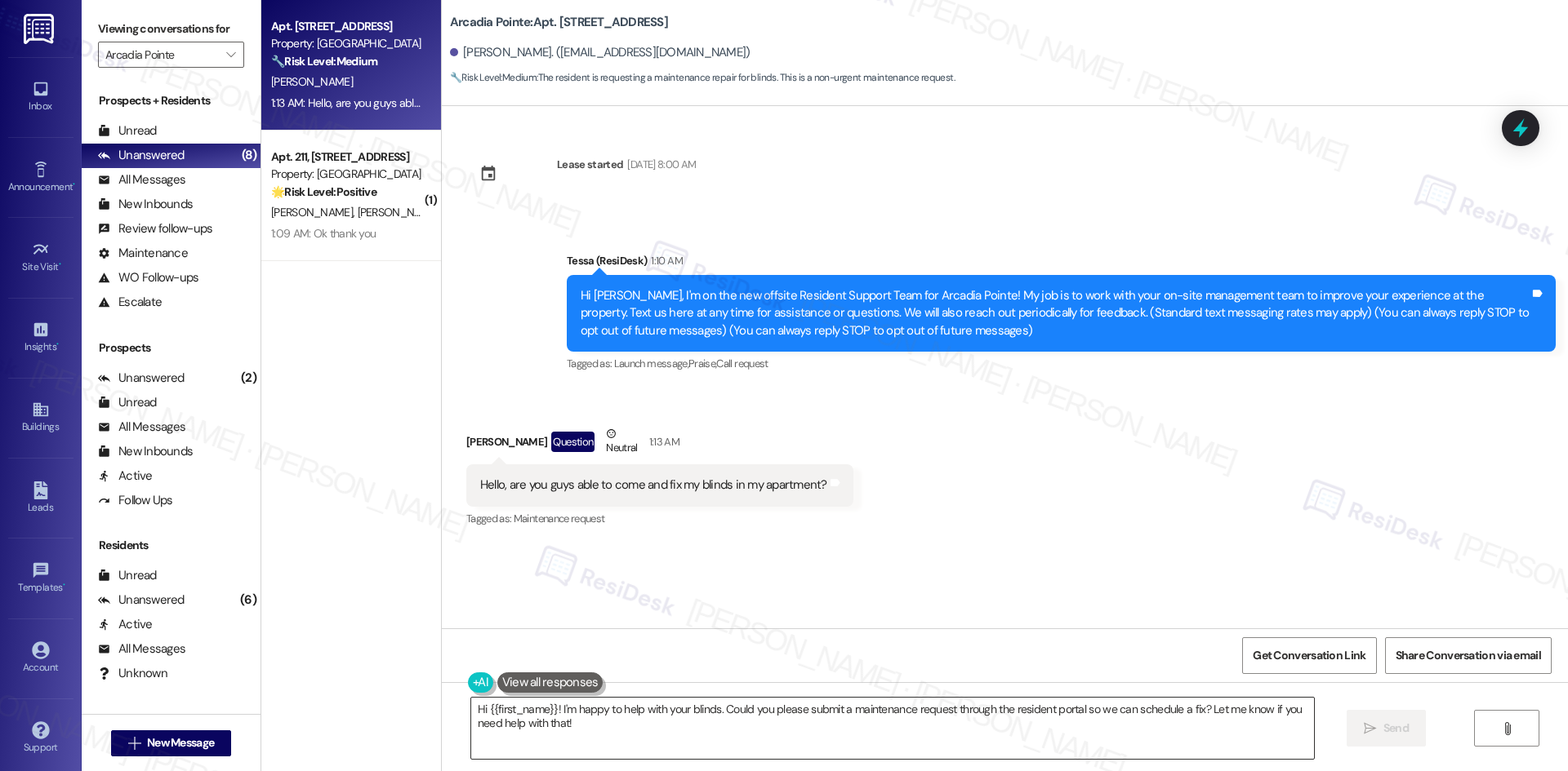
click at [711, 736] on textarea "Hi {{first_name}}! I'm happy to help with your blinds. Could you please submit …" at bounding box center [893, 727] width 842 height 61
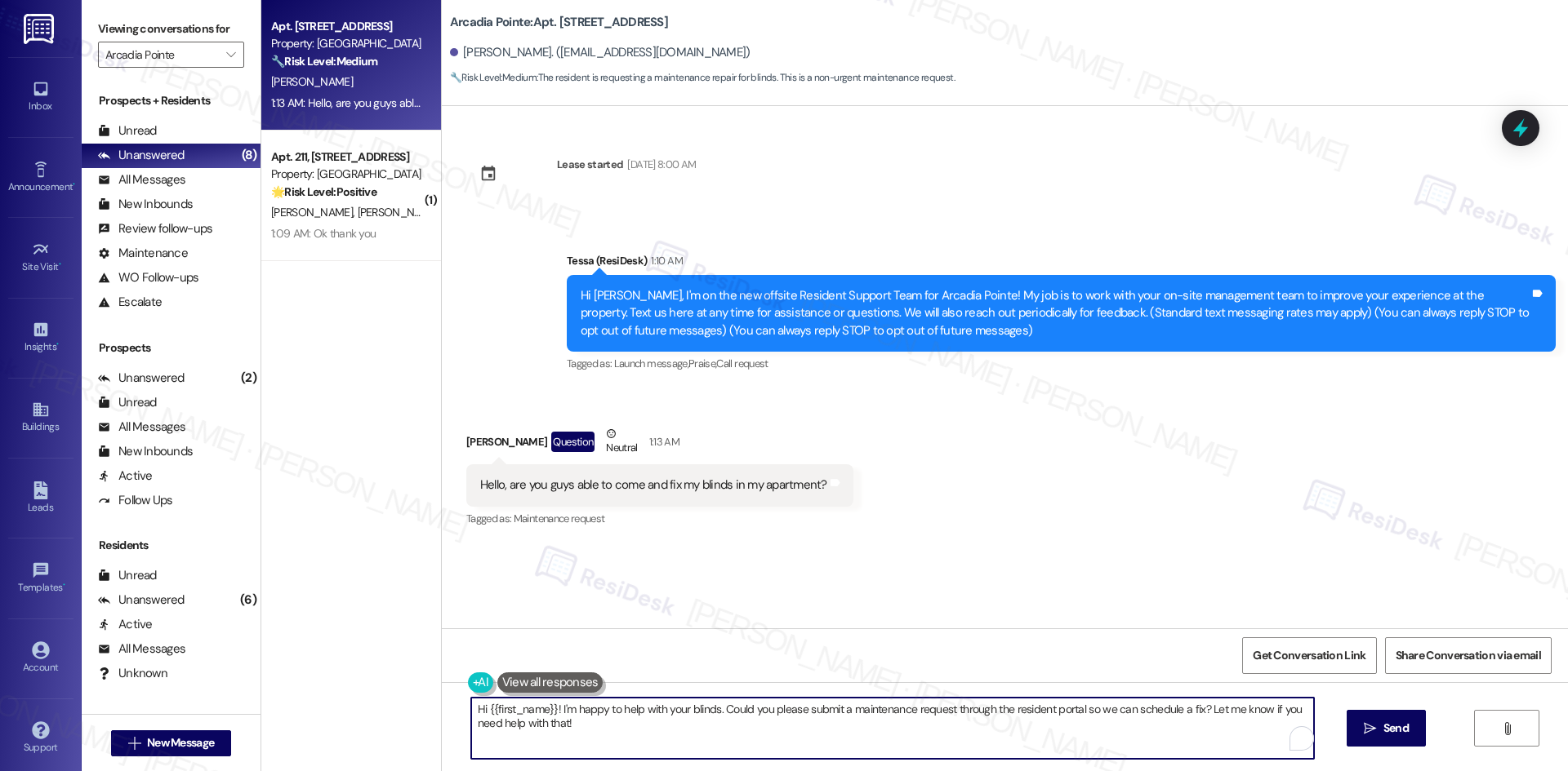
paste textarea "Sorry to hear about the blinds, Brian. Can you share what’s wrong, the location…"
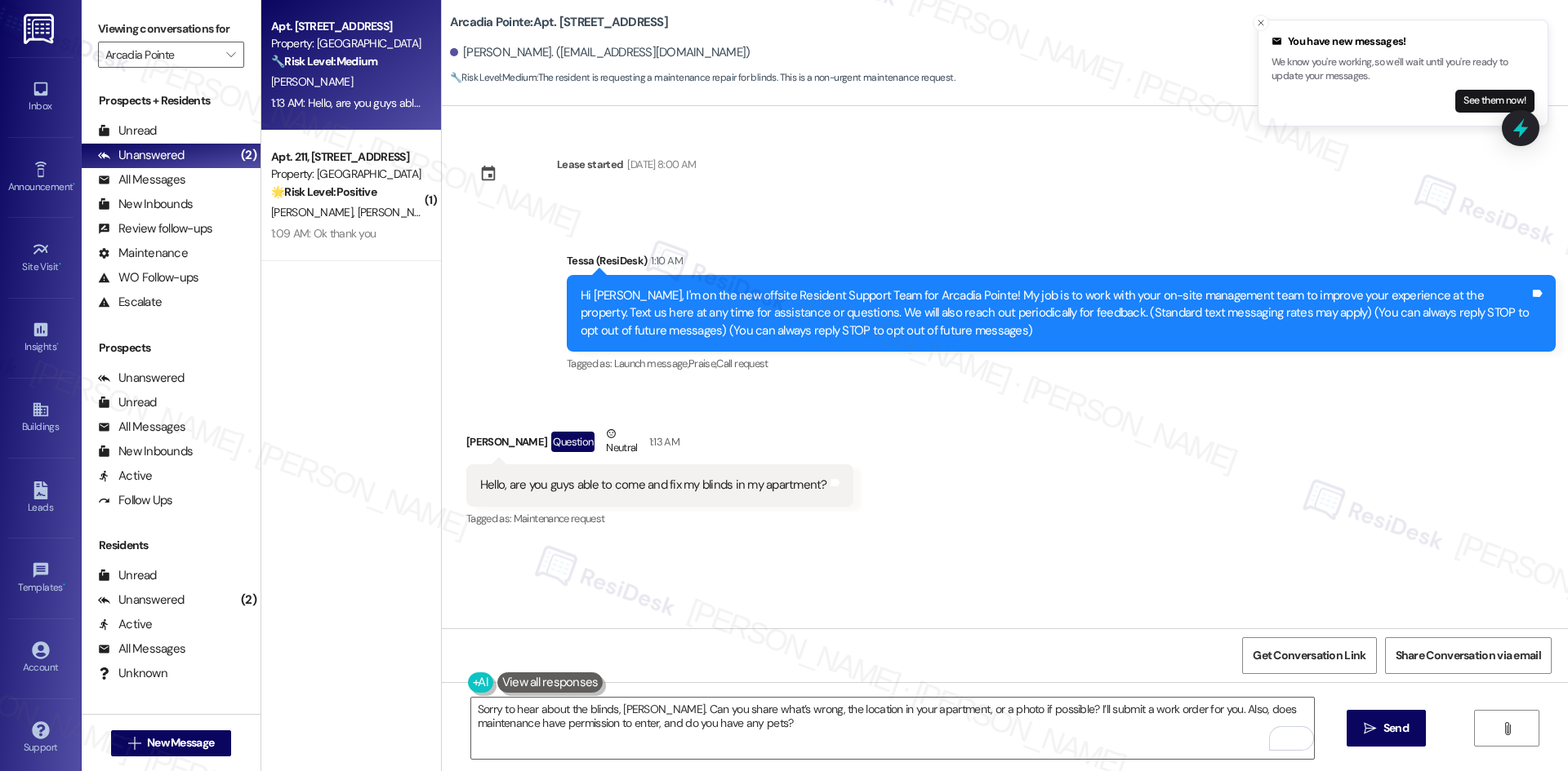
click at [811, 531] on div "Received via SMS Brian Callan Question Neutral 1:13 AM Hello, are you guys able…" at bounding box center [660, 478] width 411 height 131
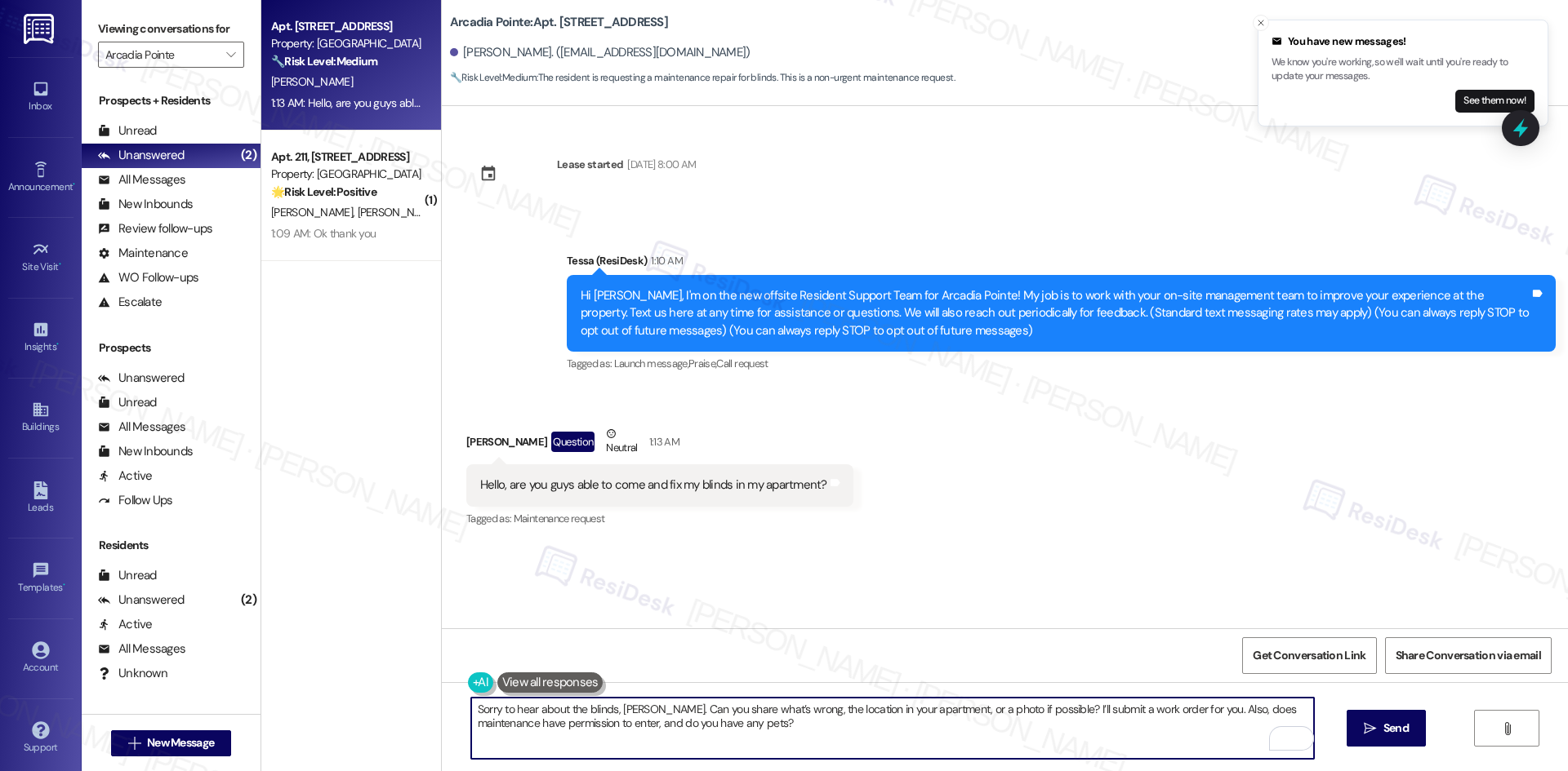
click at [764, 712] on textarea "Sorry to hear about the blinds, Brian. Can you share what’s wrong, the location…" at bounding box center [893, 727] width 842 height 61
paste textarea "let me know the issue, where they’re located in your apartment, or send"
type textarea "Sorry to hear about the blinds, Brian. Can you let me know the issue, where the…"
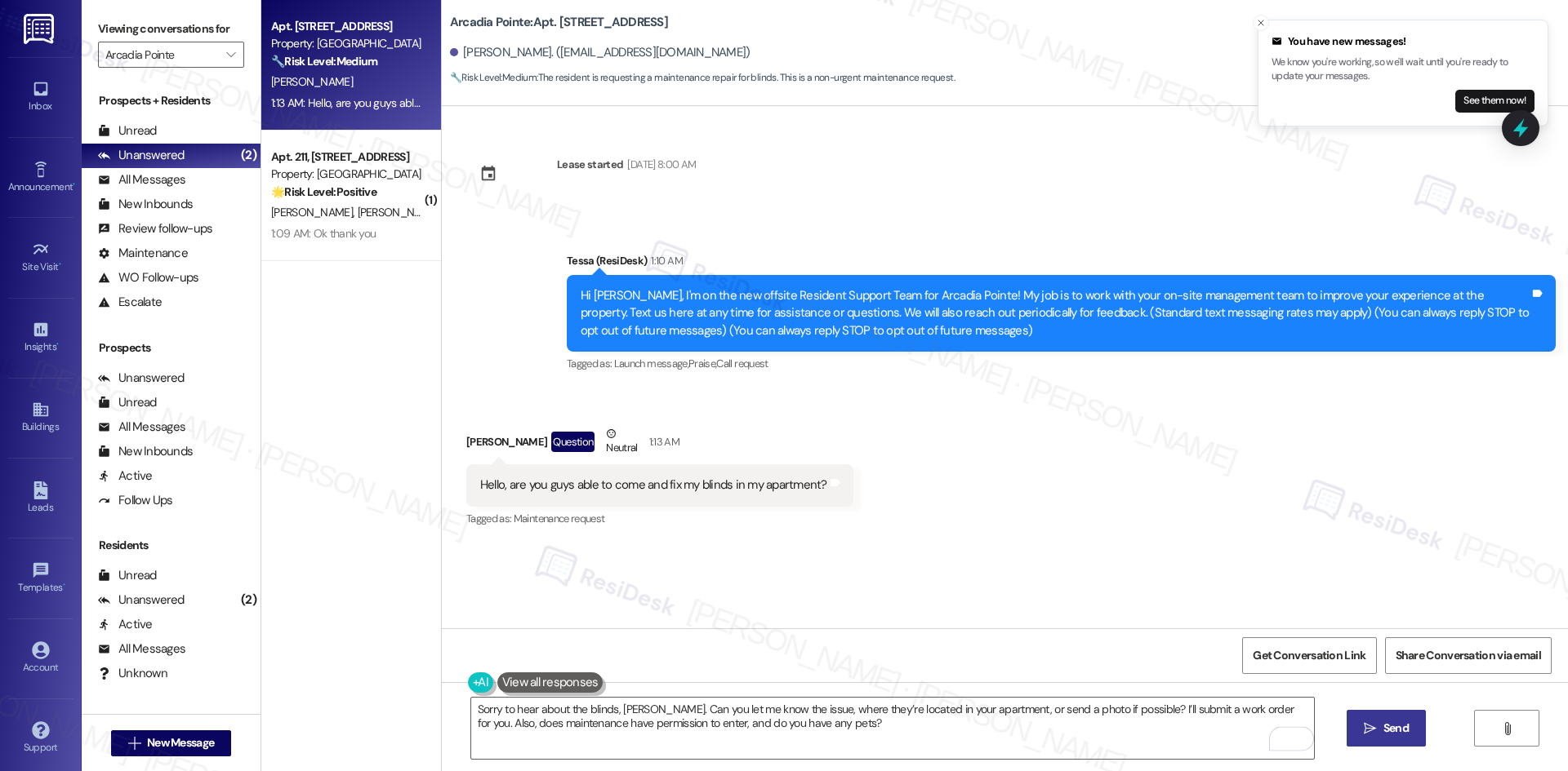
click at [1375, 731] on span " Send" at bounding box center [1386, 728] width 51 height 17
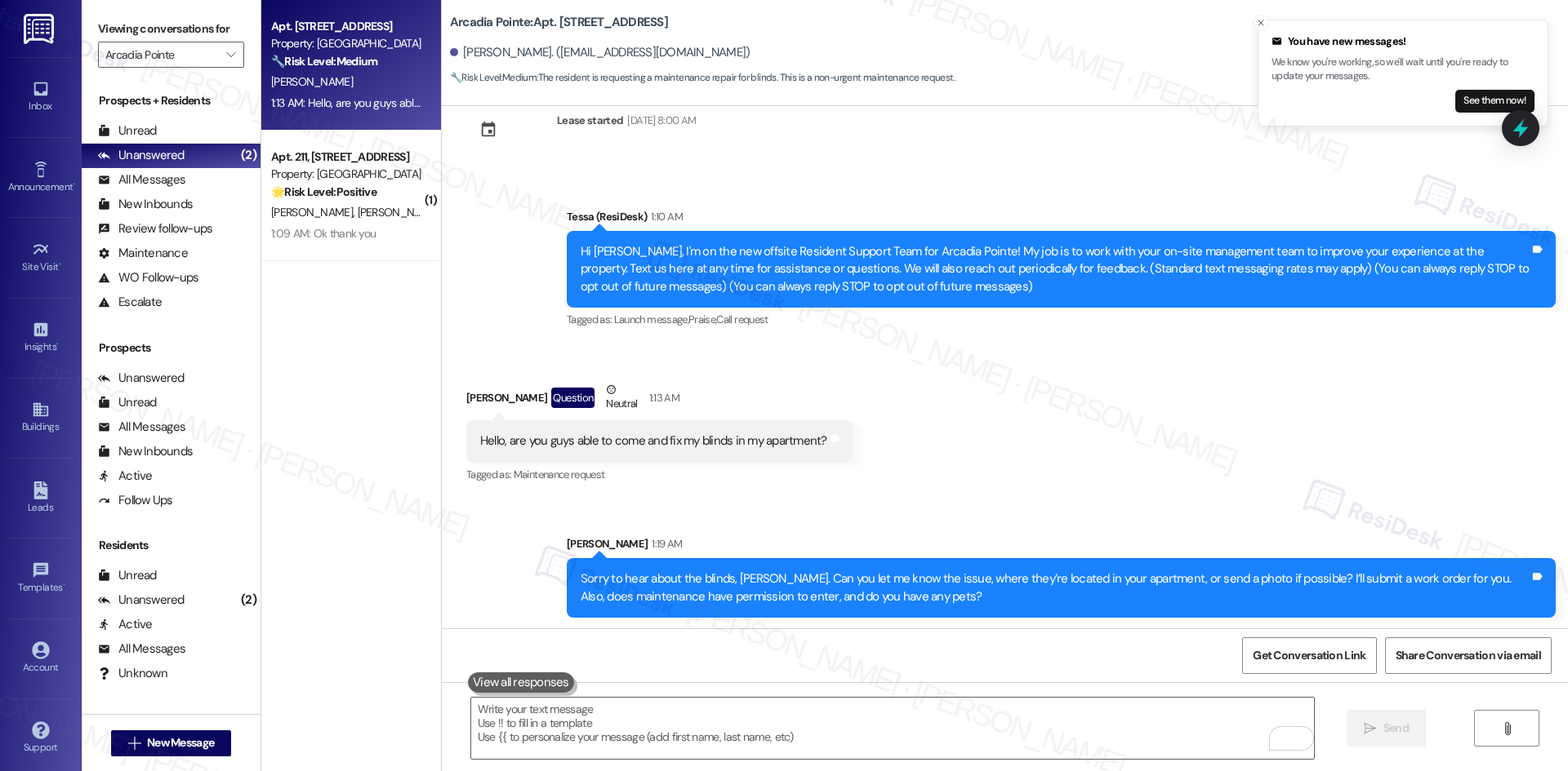
scroll to position [47, 0]
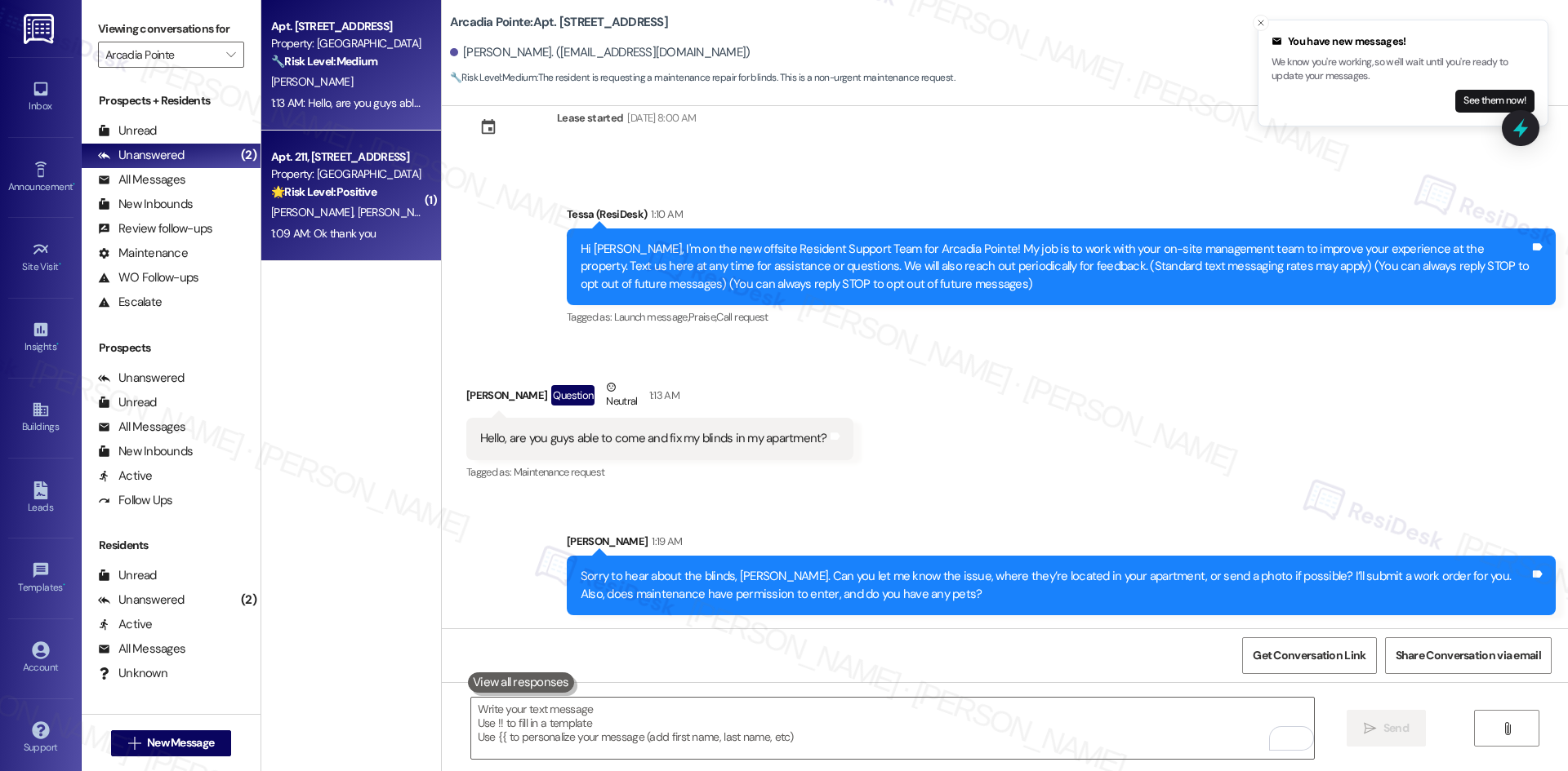
click at [330, 204] on div "T. Clark G. Christensen" at bounding box center [346, 212] width 154 height 20
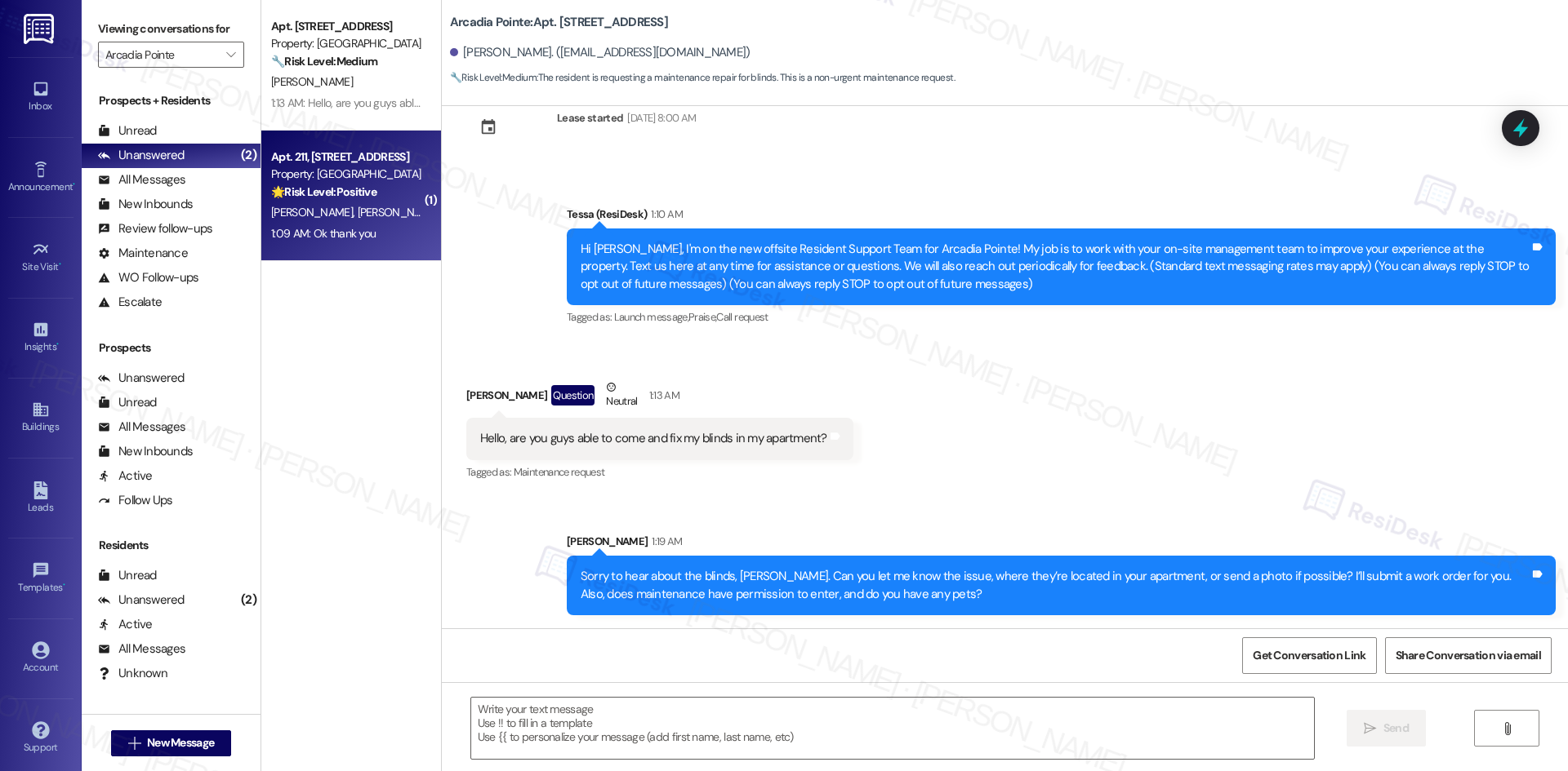
type textarea "Fetching suggested responses. Please feel free to read through the conversation…"
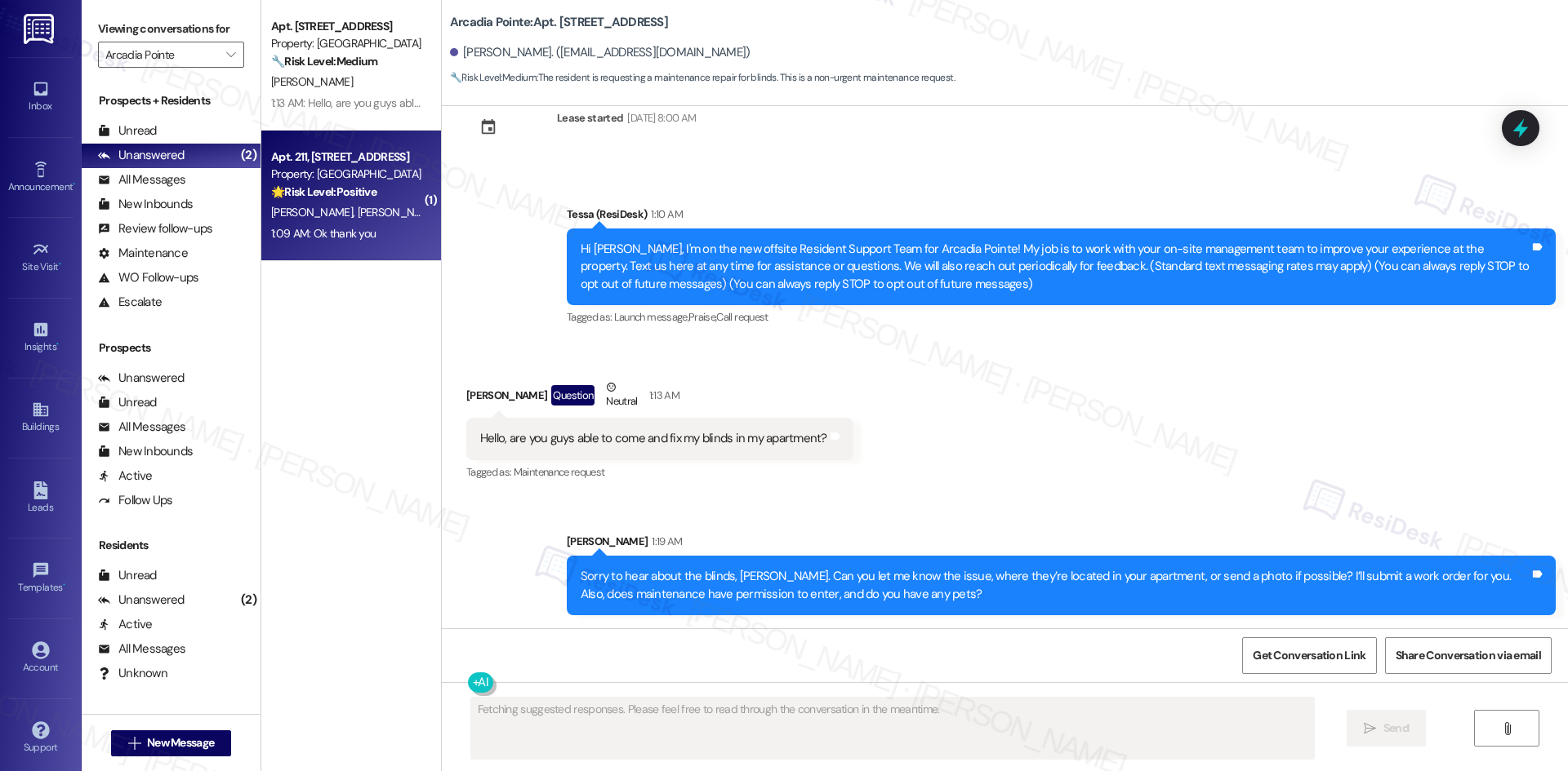
scroll to position [0, 0]
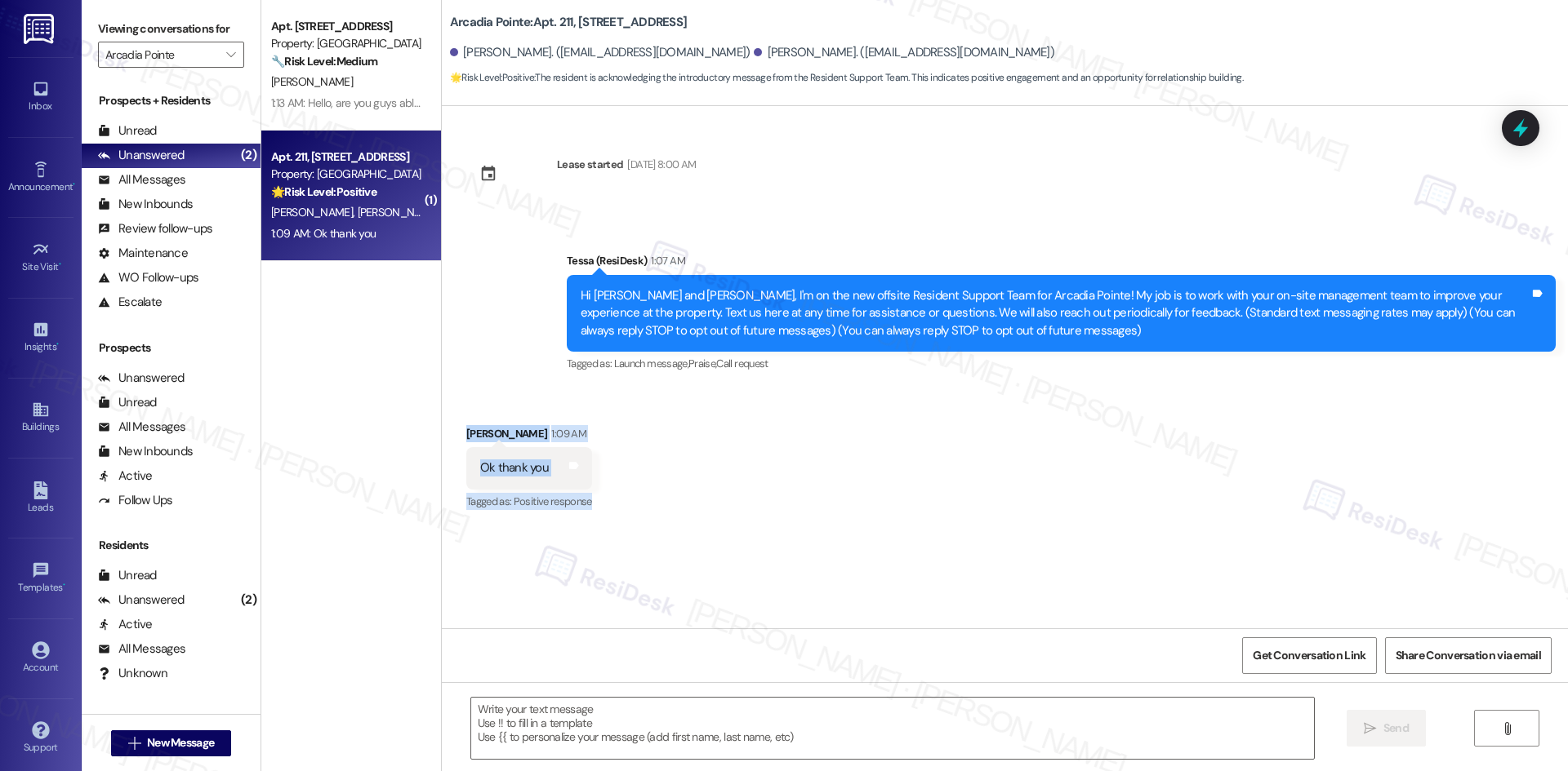
drag, startPoint x: 450, startPoint y: 413, endPoint x: 594, endPoint y: 495, distance: 165.7
click at [594, 495] on div "Received via SMS Todd Clark 1:09 AM Ok thank you Tags and notes Tagged as: Posi…" at bounding box center [1004, 458] width 1126 height 138
click at [445, 410] on div "Received via SMS Todd Clark 1:09 AM Ok thank you Tags and notes Tagged as: Posi…" at bounding box center [1004, 458] width 1126 height 138
drag, startPoint x: 511, startPoint y: 438, endPoint x: 578, endPoint y: 472, distance: 75.1
click at [554, 466] on div "Received via SMS Todd Clark 1:09 AM Ok thank you Tags and notes Tagged as: Posi…" at bounding box center [529, 469] width 150 height 113
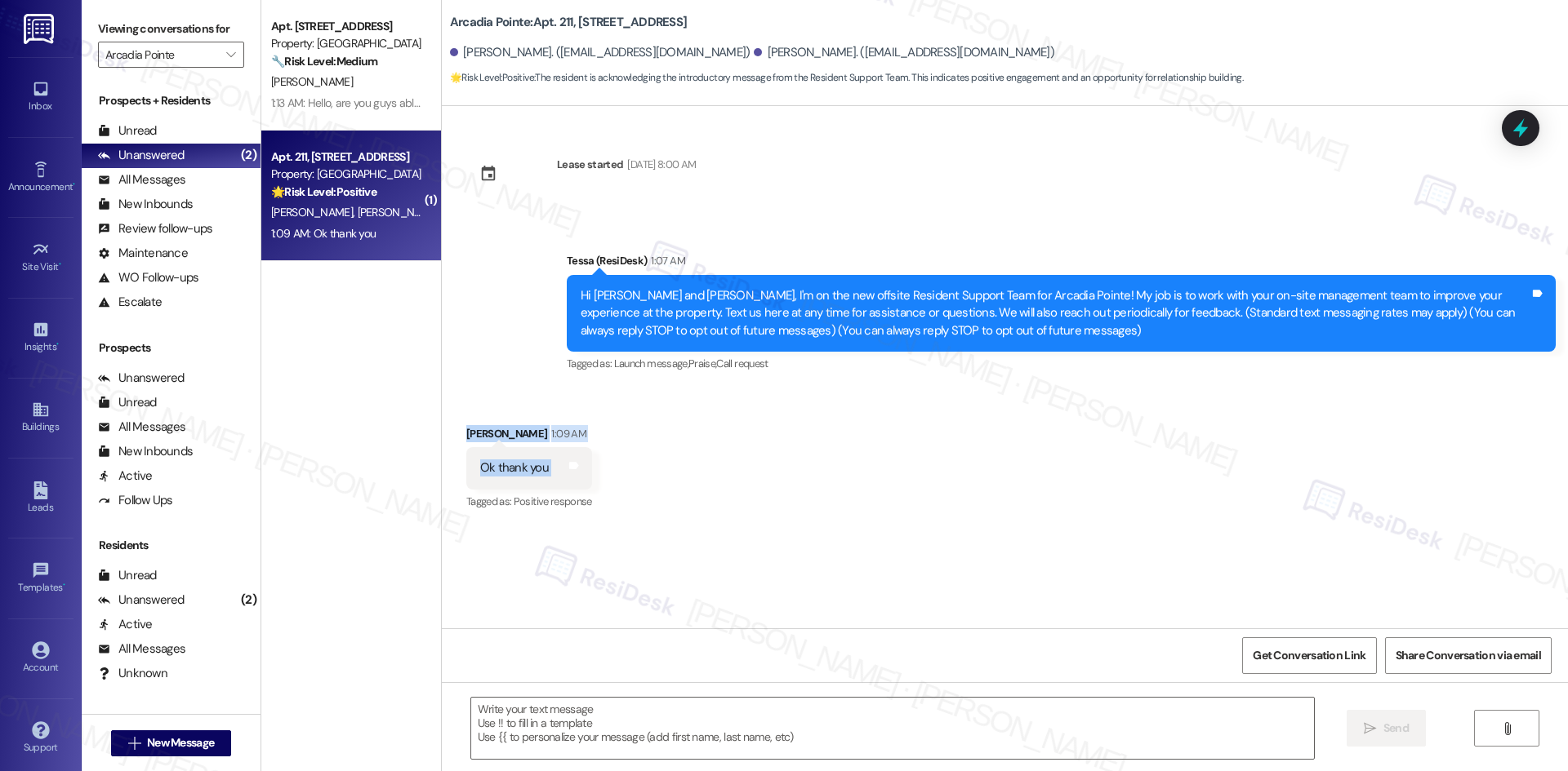
copy div "Todd Clark 1:09 AM Ok thank you Tags and notes"
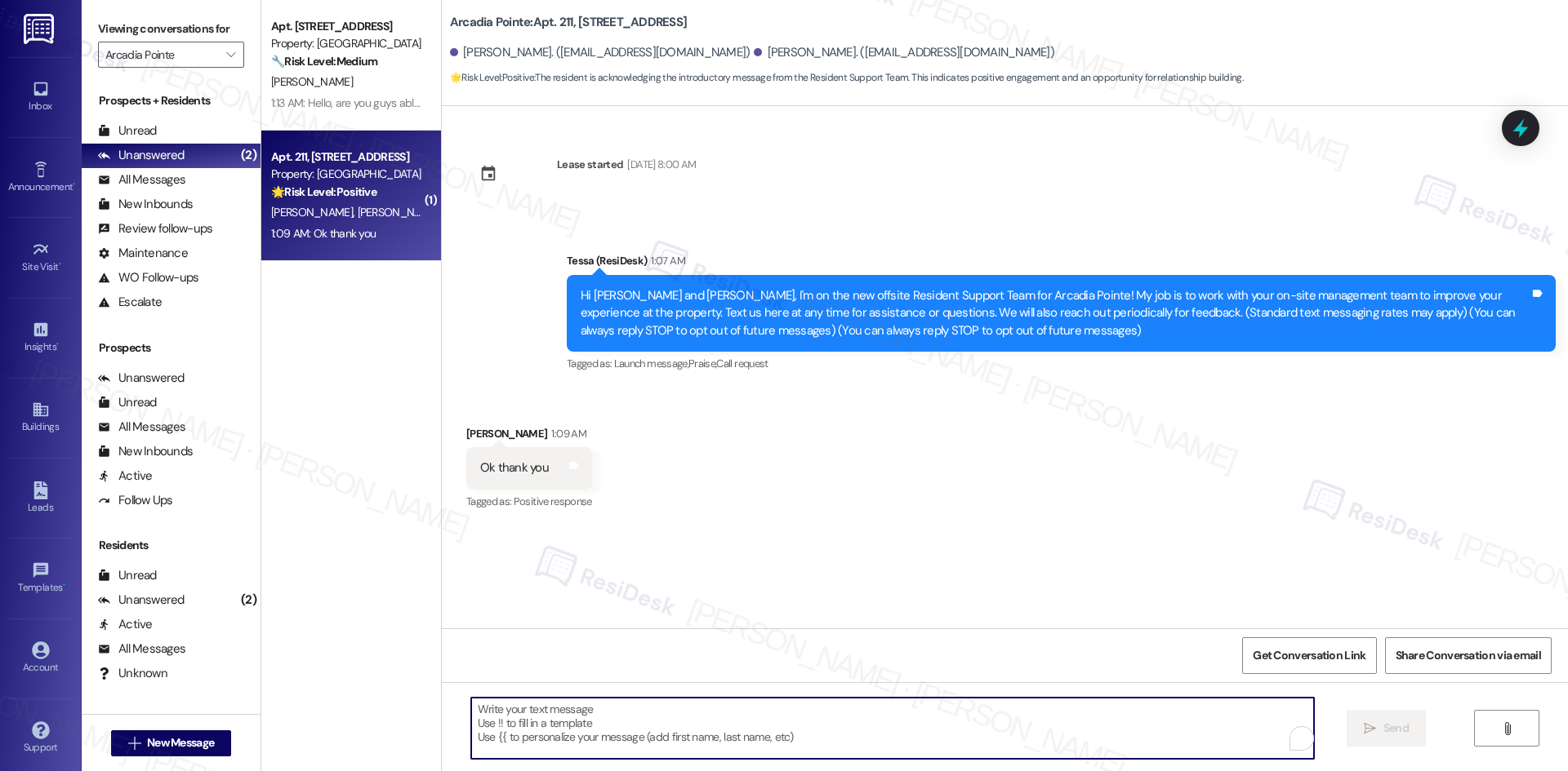
drag, startPoint x: 700, startPoint y: 741, endPoint x: 693, endPoint y: 733, distance: 10.6
click at [700, 740] on textarea "To enrich screen reader interactions, please activate Accessibility in Grammarl…" at bounding box center [893, 727] width 842 height 61
paste textarea "You’re welcome, Todd! Please feel free to reach out anytime if you need anythin…"
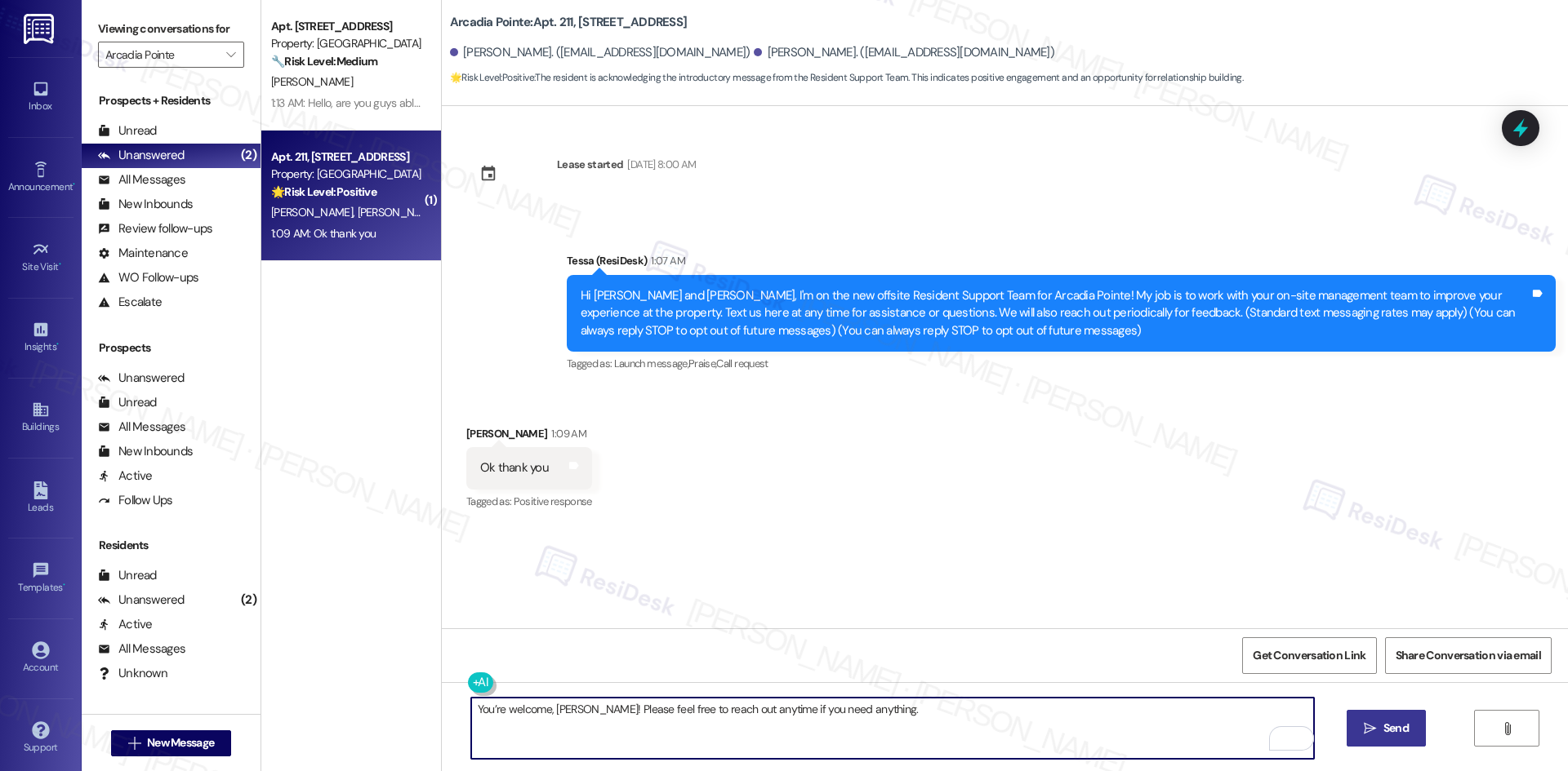
type textarea "You’re welcome, Todd! Please feel free to reach out anytime if you need anythin…"
click at [1401, 715] on button " Send" at bounding box center [1387, 728] width 80 height 37
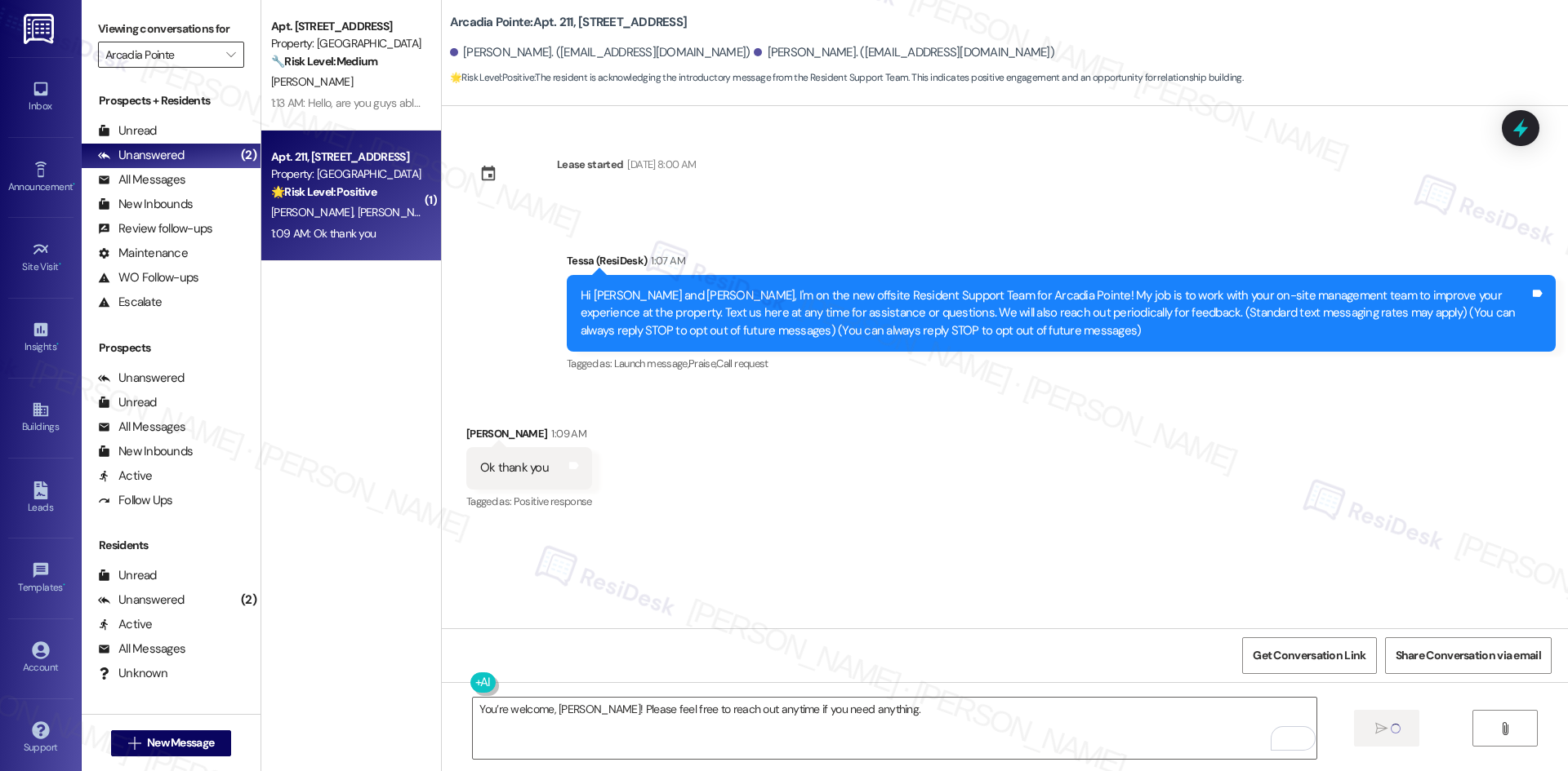
click at [164, 56] on input "Arcadia Pointe" at bounding box center [162, 54] width 113 height 26
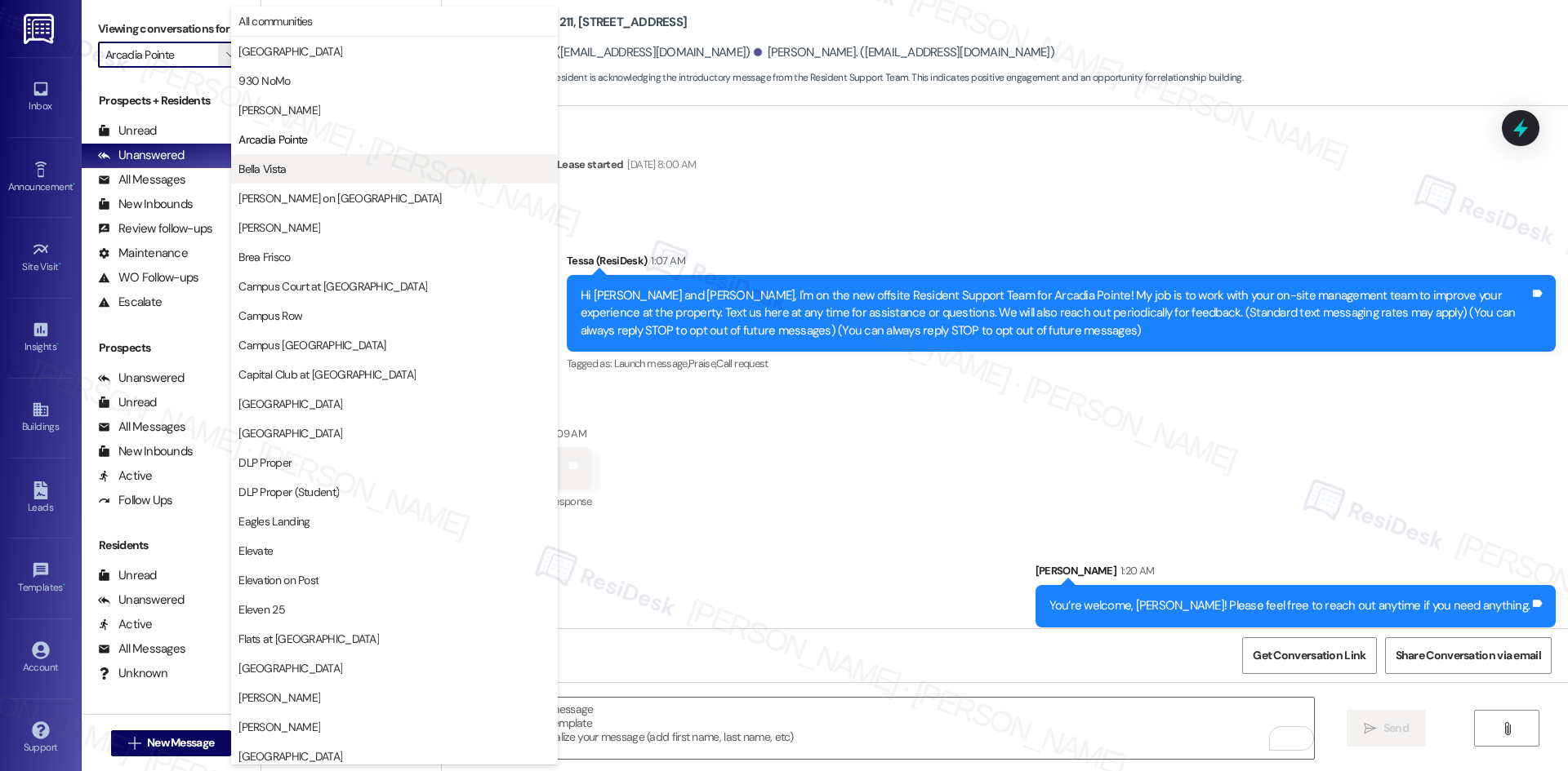
click at [325, 167] on span "Bella Vista" at bounding box center [394, 169] width 311 height 16
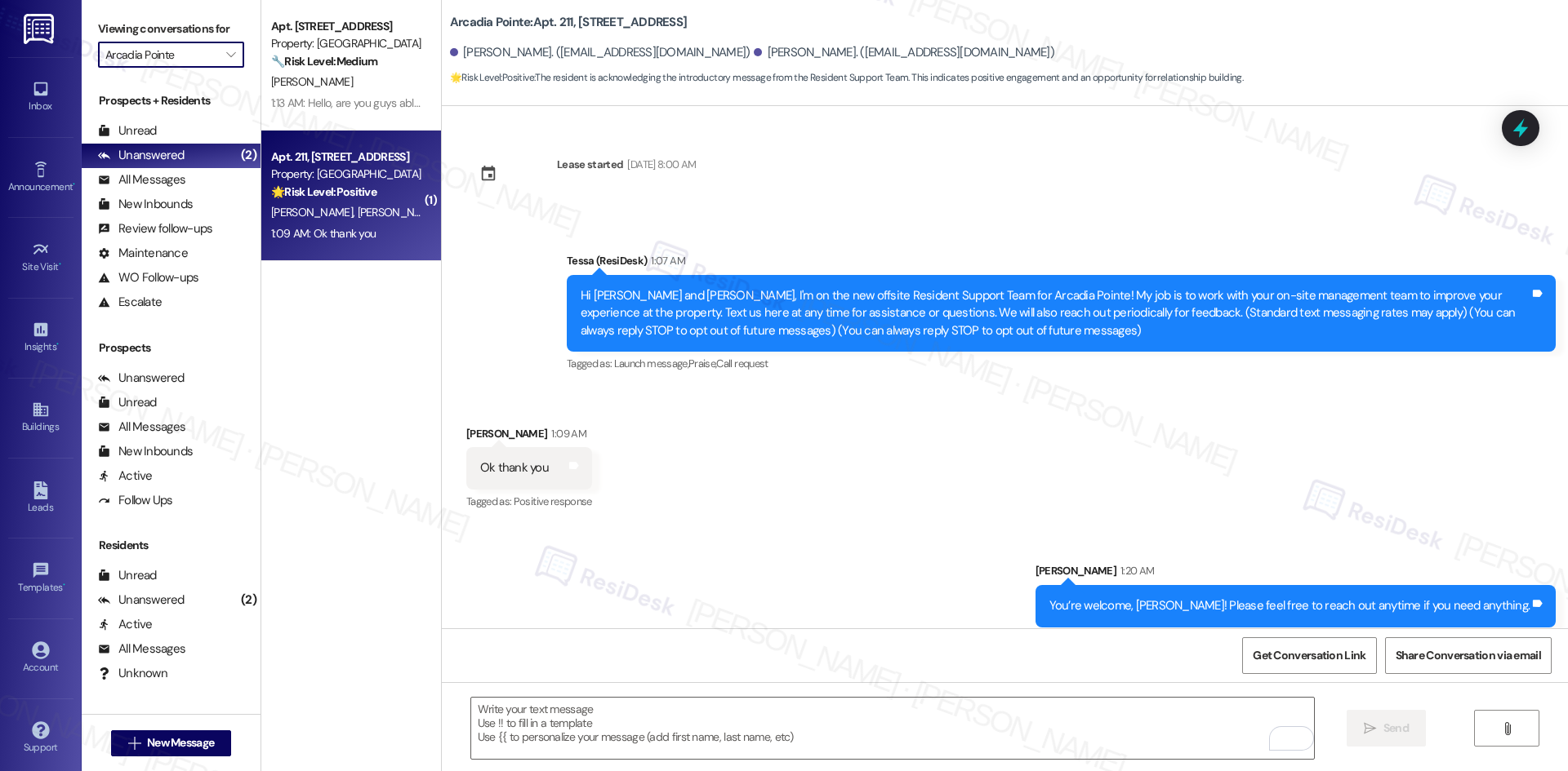
type input "Bella Vista"
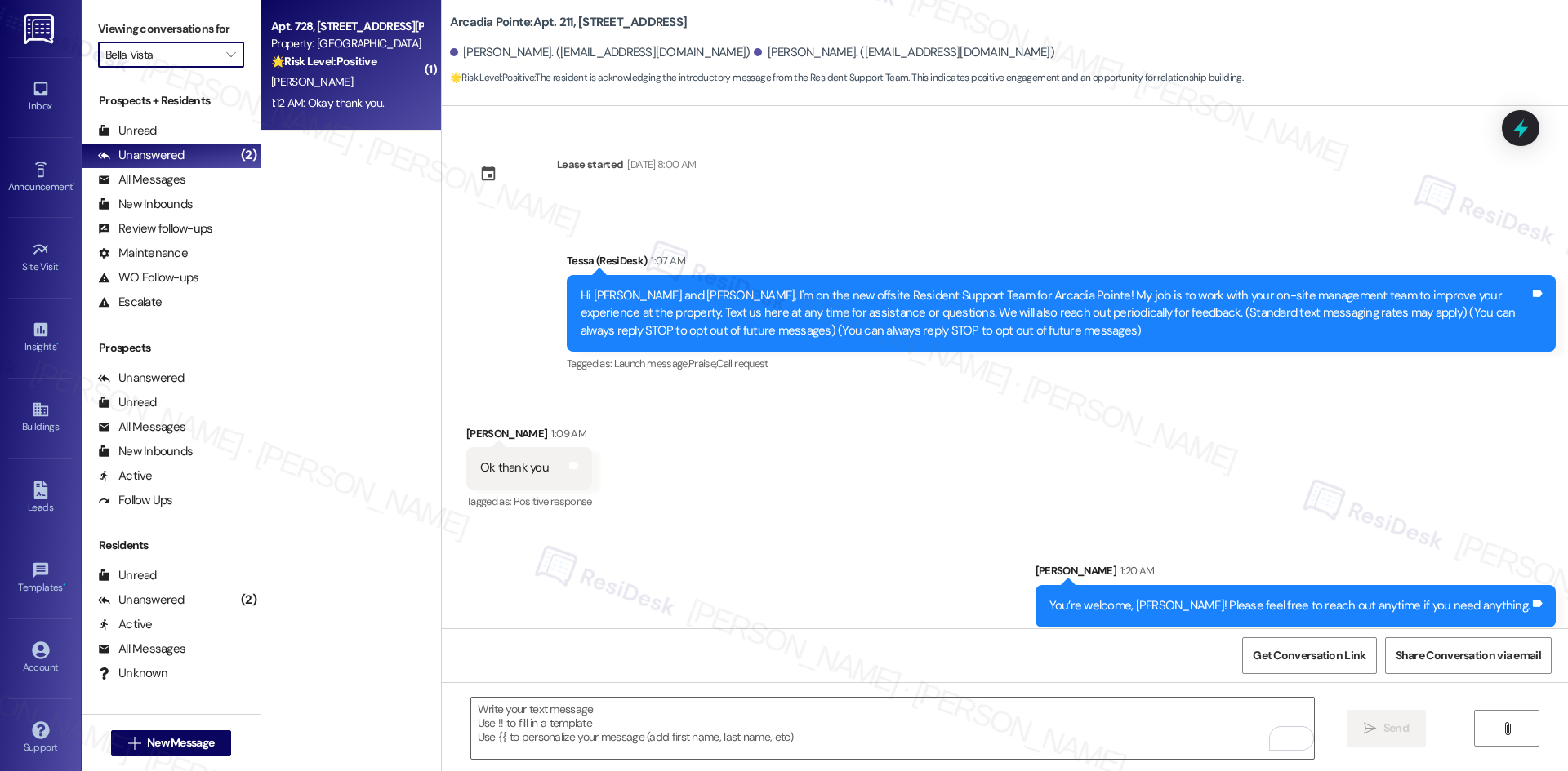
click at [374, 85] on div "S. King" at bounding box center [346, 81] width 154 height 20
type textarea "Fetching suggested responses. Please feel free to read through the conversation…"
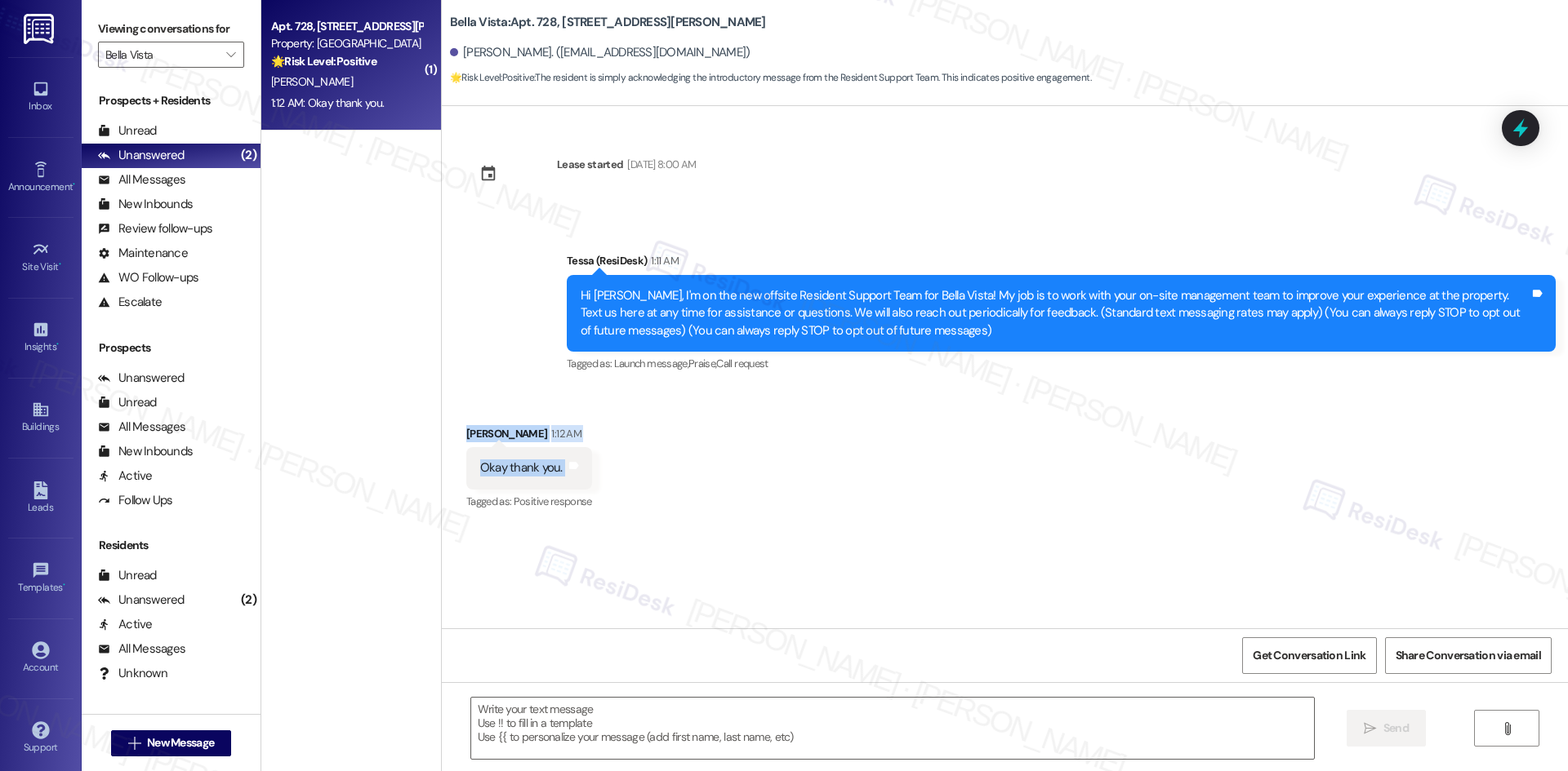
drag, startPoint x: 439, startPoint y: 413, endPoint x: 580, endPoint y: 471, distance: 152.5
click at [580, 471] on div "Received via SMS Solomon King 1:12 AM Okay thank you. Tags and notes Tagged as:…" at bounding box center [1004, 458] width 1126 height 138
copy div "Solomon King 1:12 AM Okay thank you. Tags and notes"
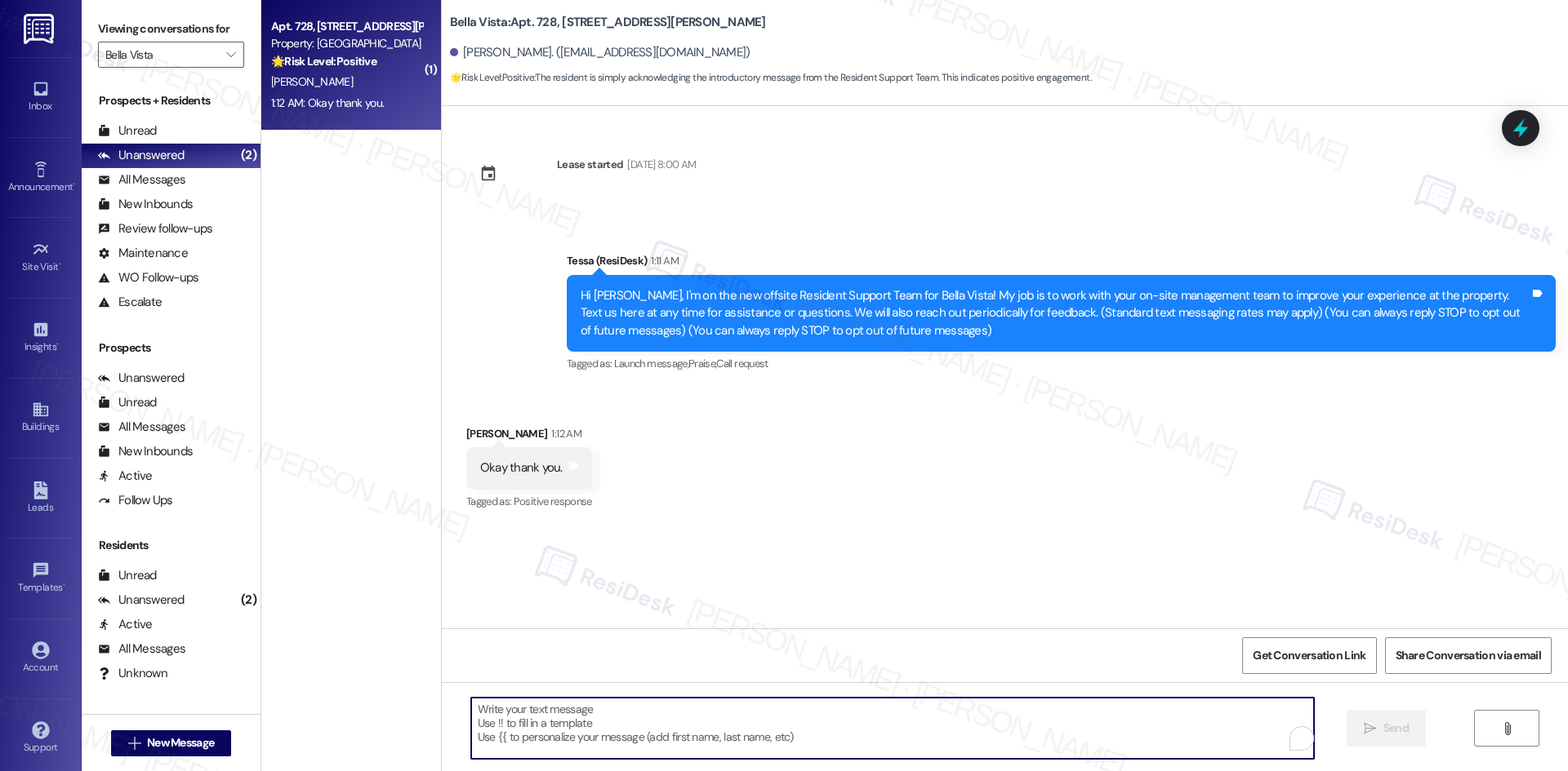
click at [721, 723] on textarea "To enrich screen reader interactions, please activate Accessibility in Grammarl…" at bounding box center [893, 727] width 842 height 61
paste textarea "You’re welcome, [PERSON_NAME]!"
type textarea "You’re welcome, [PERSON_NAME]!"
click at [1361, 731] on span " Send" at bounding box center [1386, 728] width 51 height 17
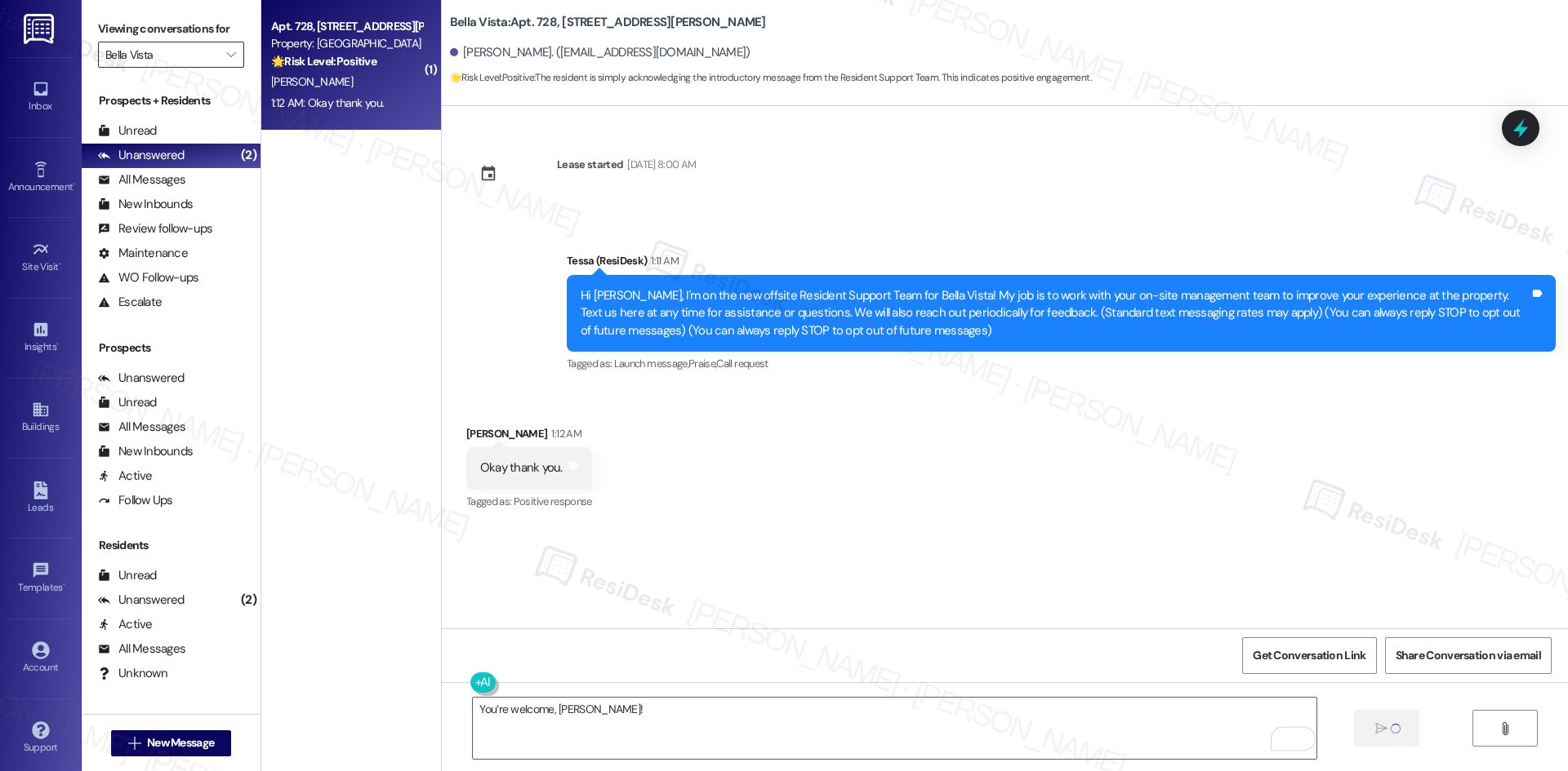
click at [167, 51] on input "Bella Vista" at bounding box center [162, 54] width 113 height 26
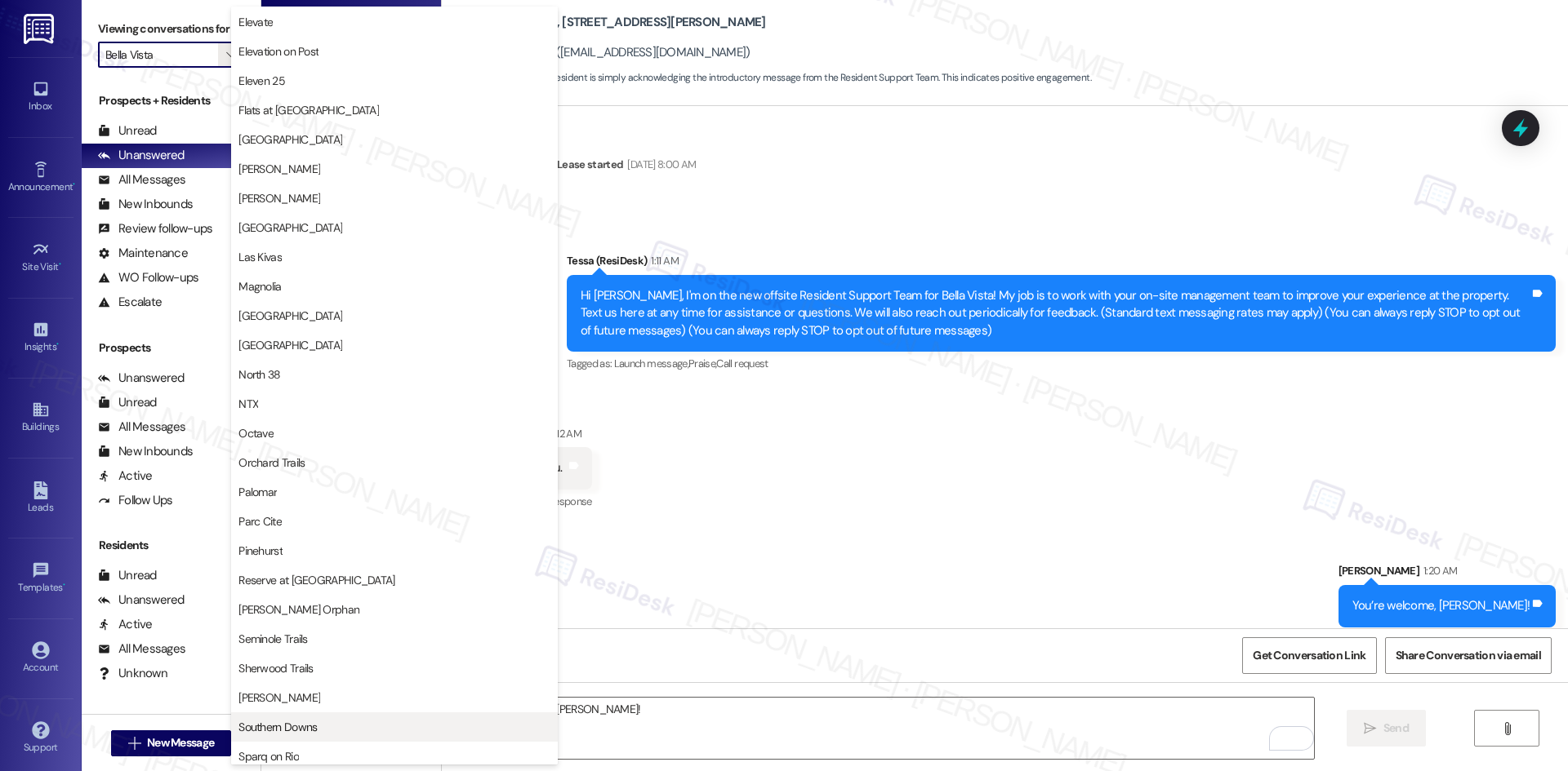
scroll to position [571, 0]
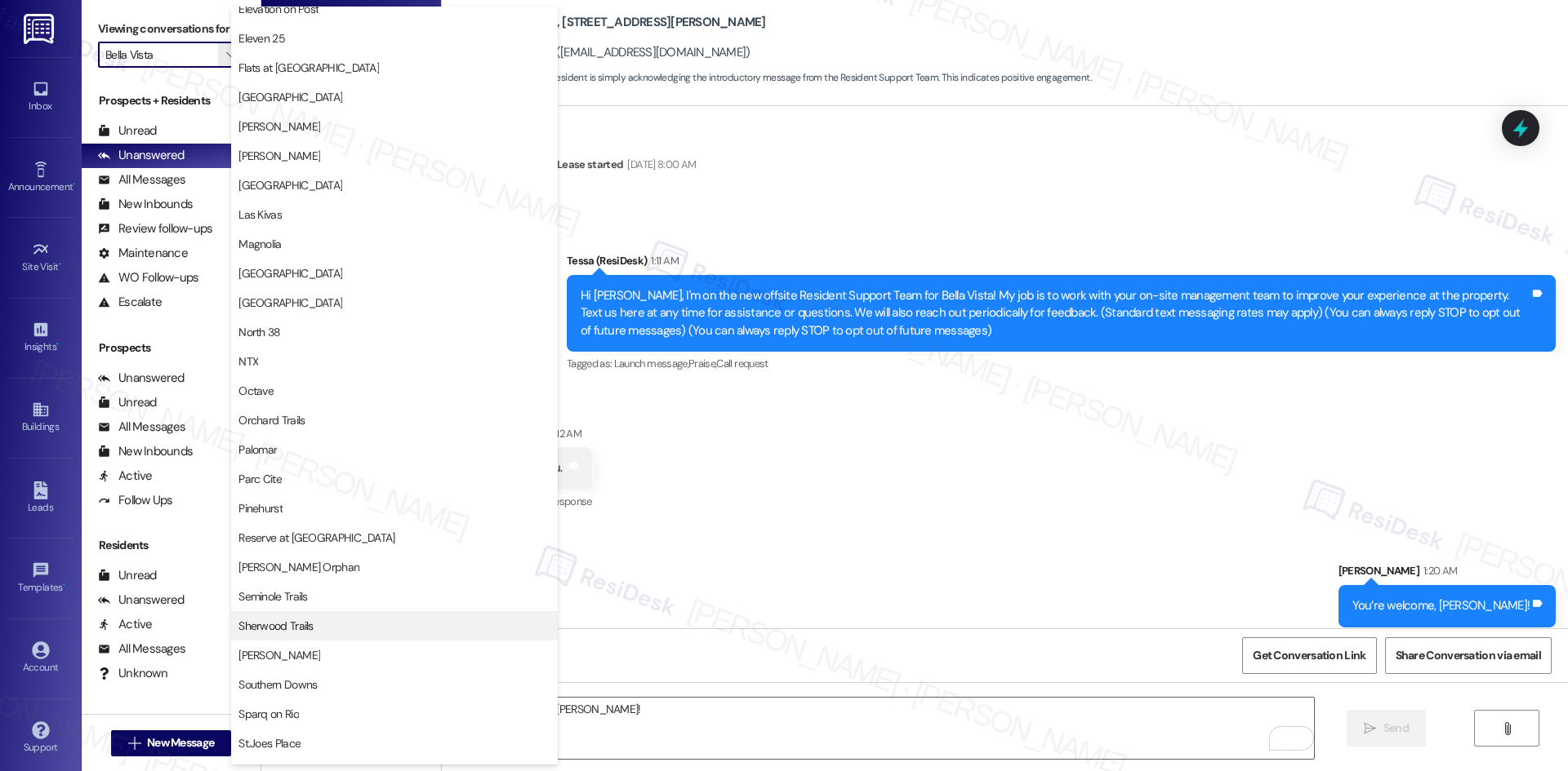
click at [332, 626] on span "Sherwood Trails" at bounding box center [394, 626] width 311 height 16
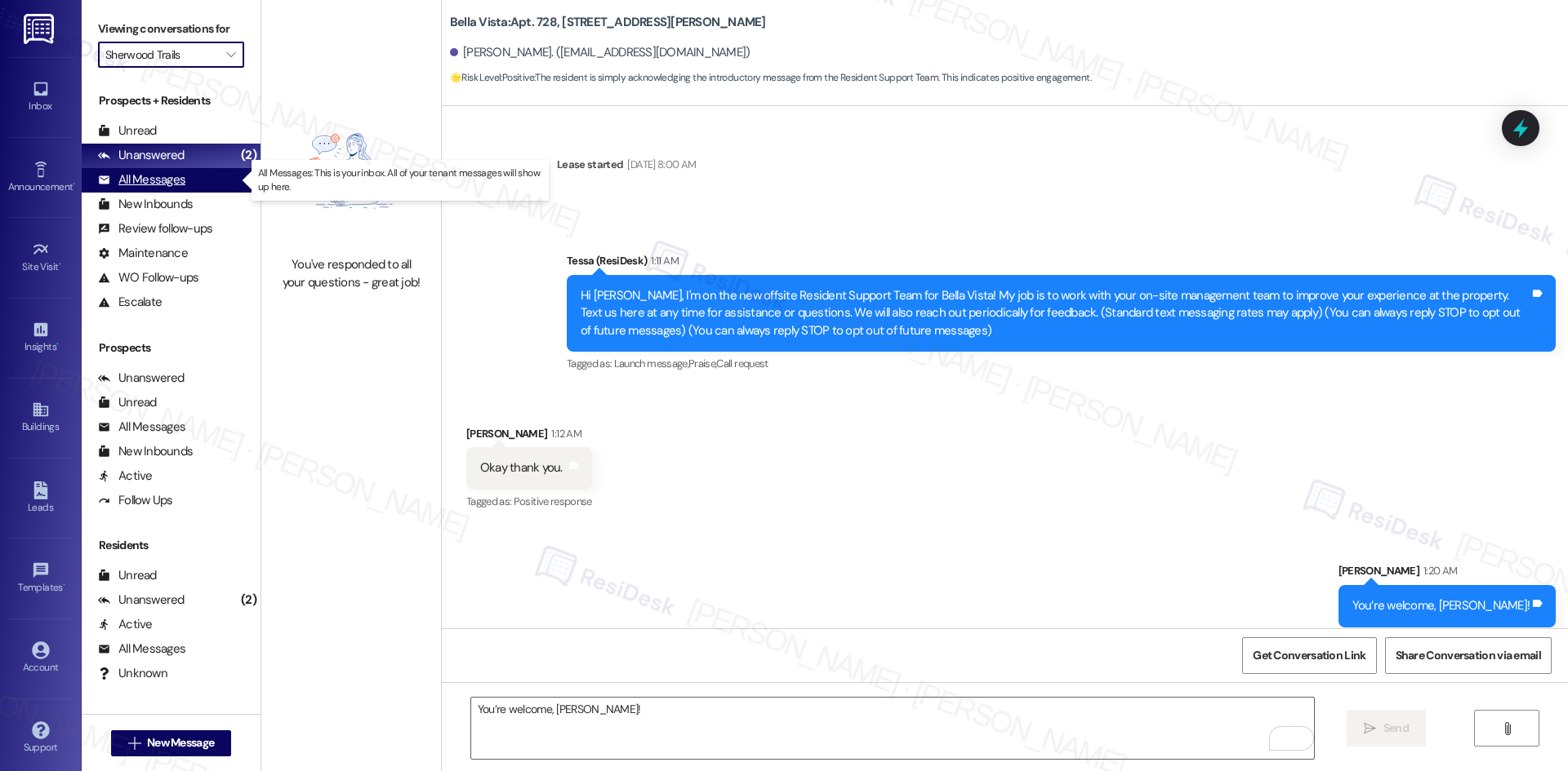
click at [189, 182] on div "All Messages (undefined)" at bounding box center [171, 179] width 179 height 24
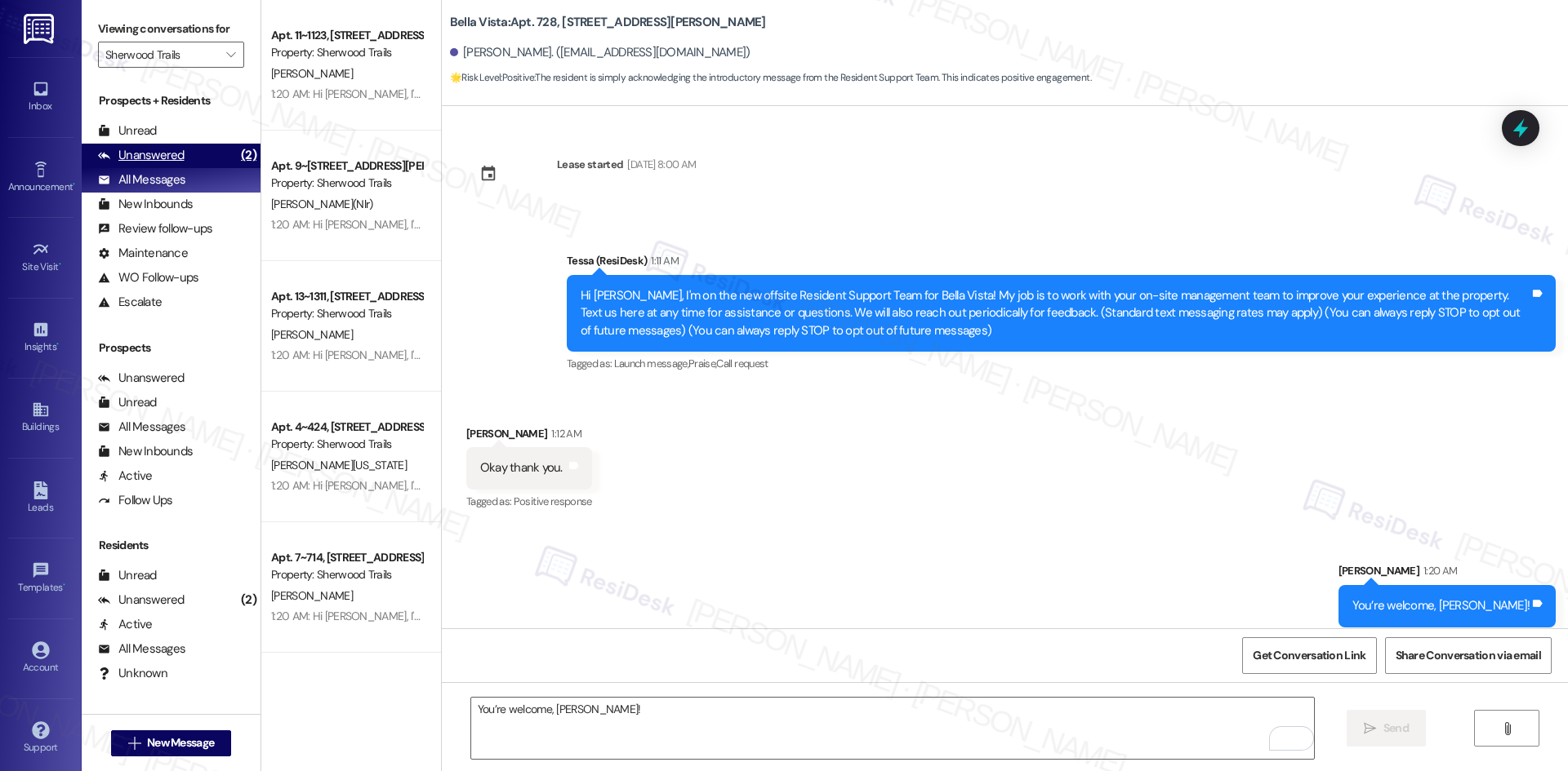
click at [190, 164] on div "Unanswered (2)" at bounding box center [171, 155] width 179 height 24
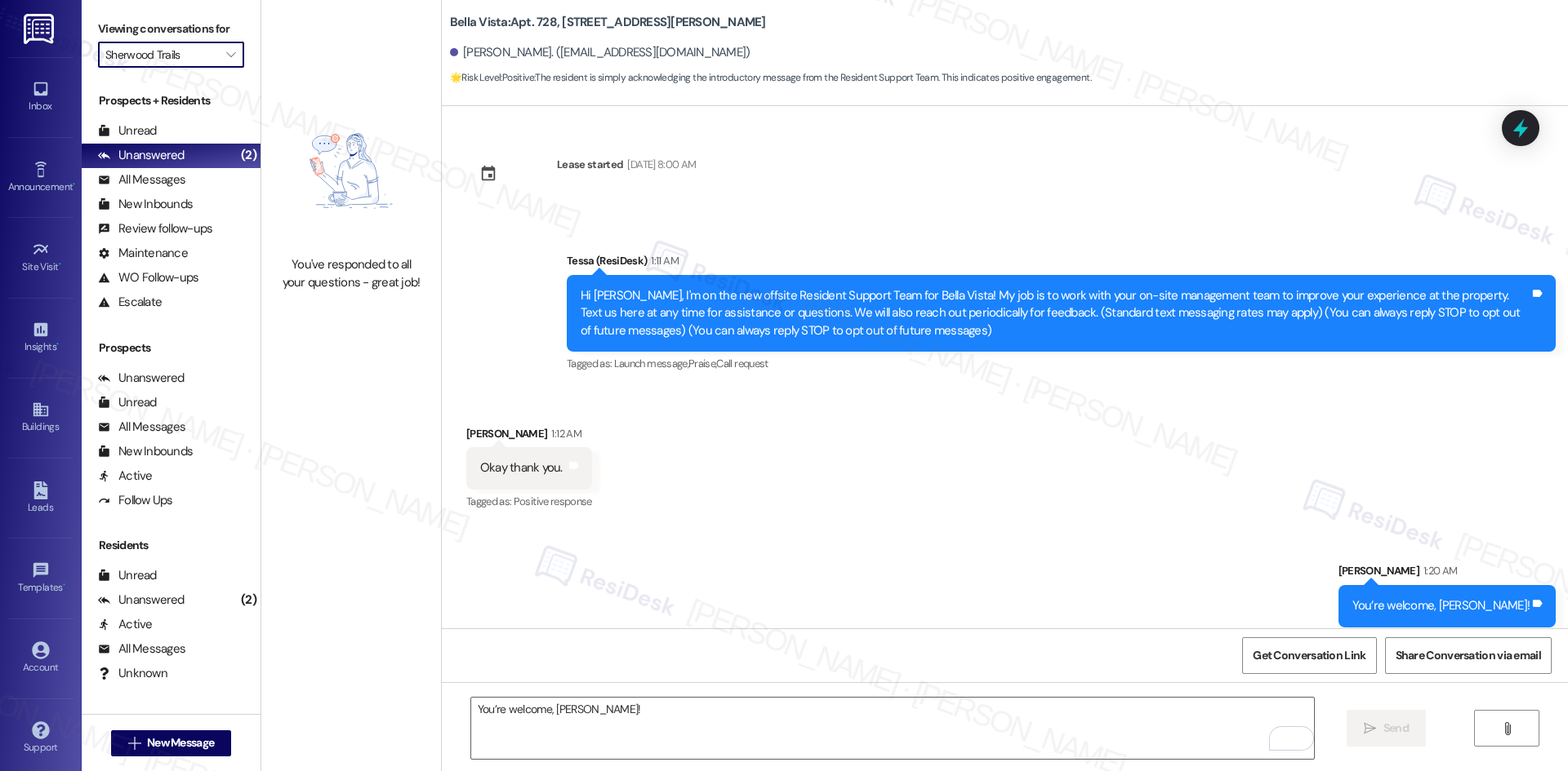
click at [175, 60] on input "Sherwood Trails" at bounding box center [162, 54] width 113 height 26
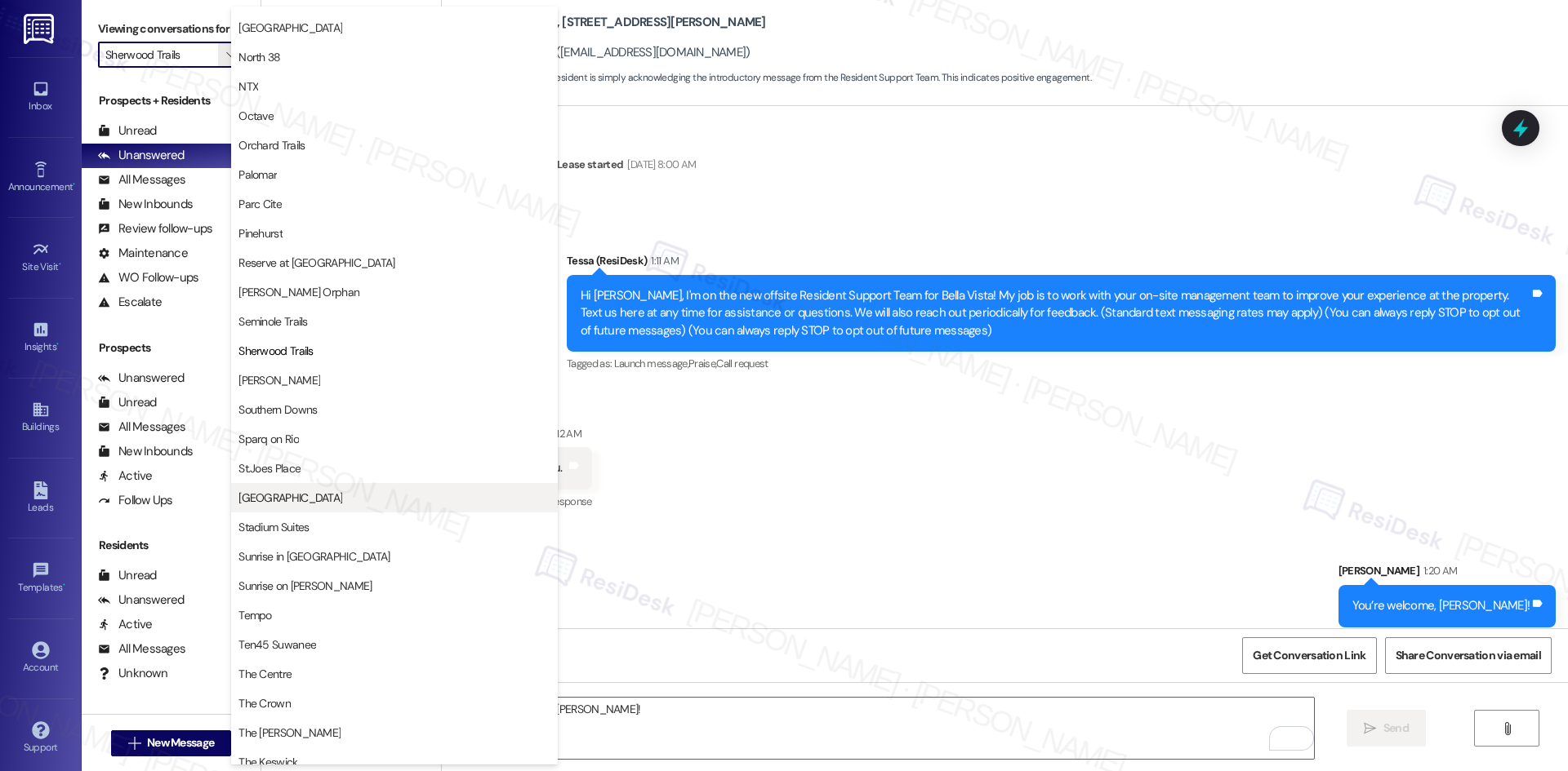
scroll to position [816, 0]
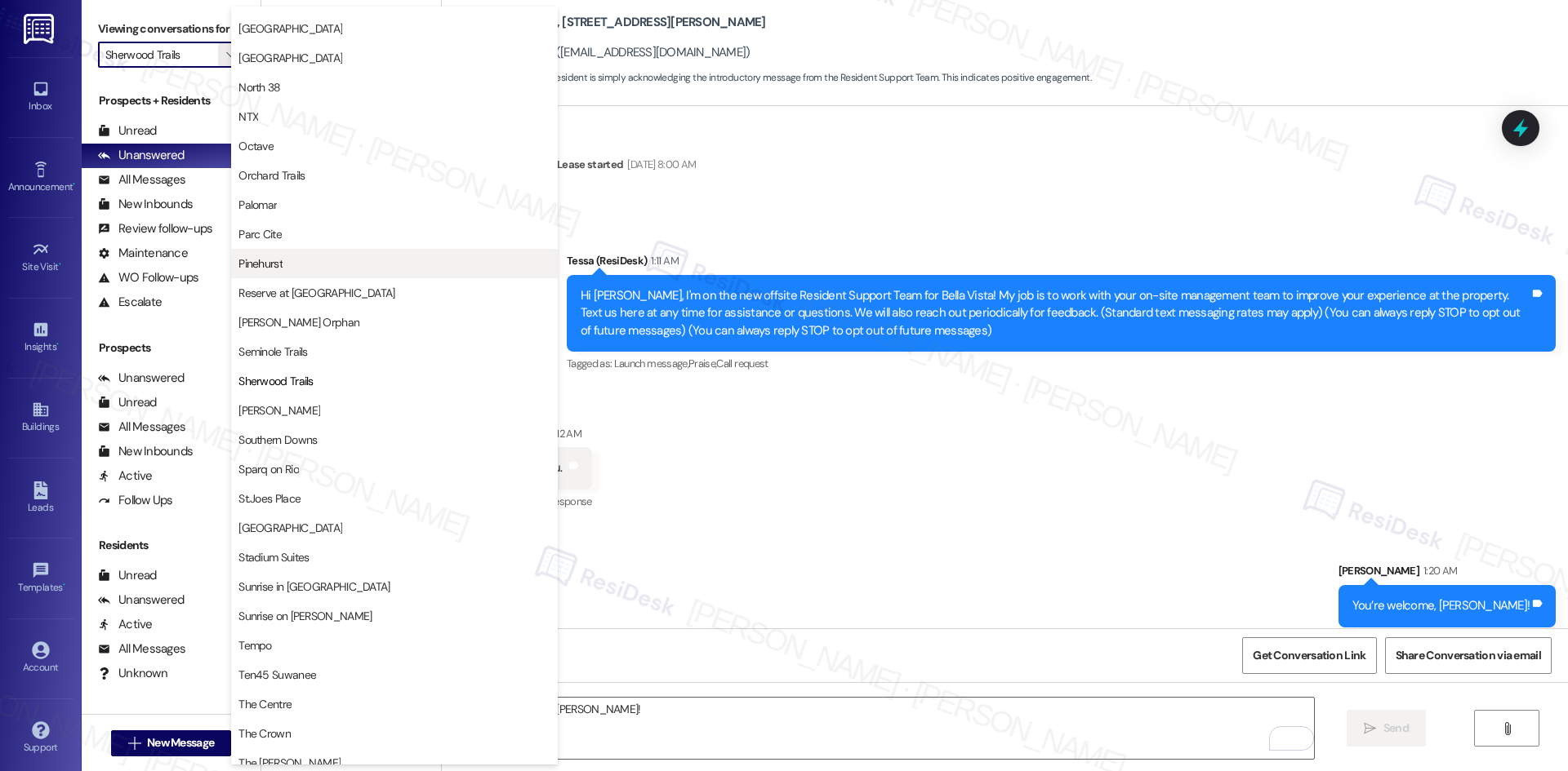
click at [354, 261] on span "Pinehurst" at bounding box center [394, 263] width 311 height 16
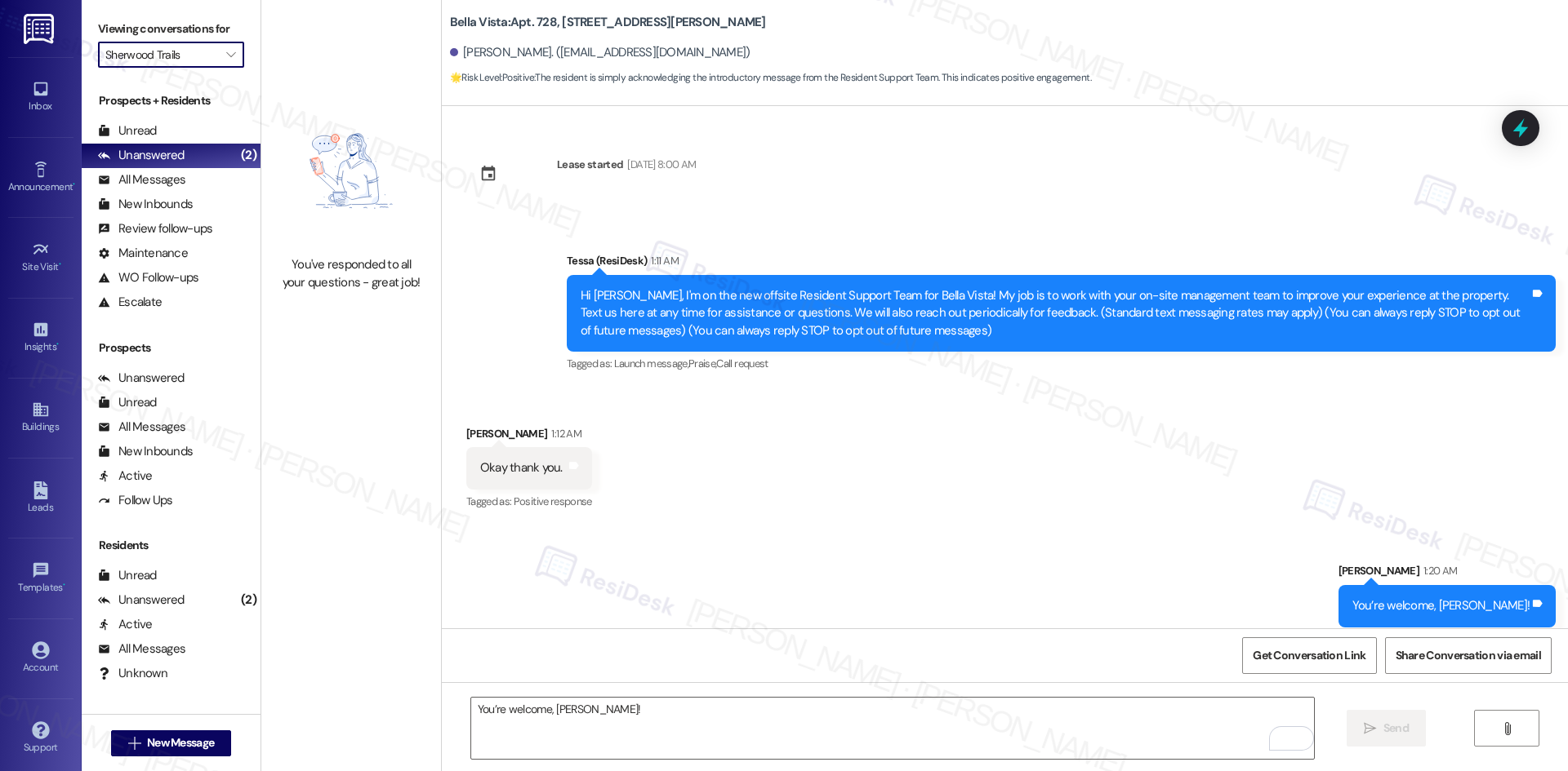
type input "Pinehurst"
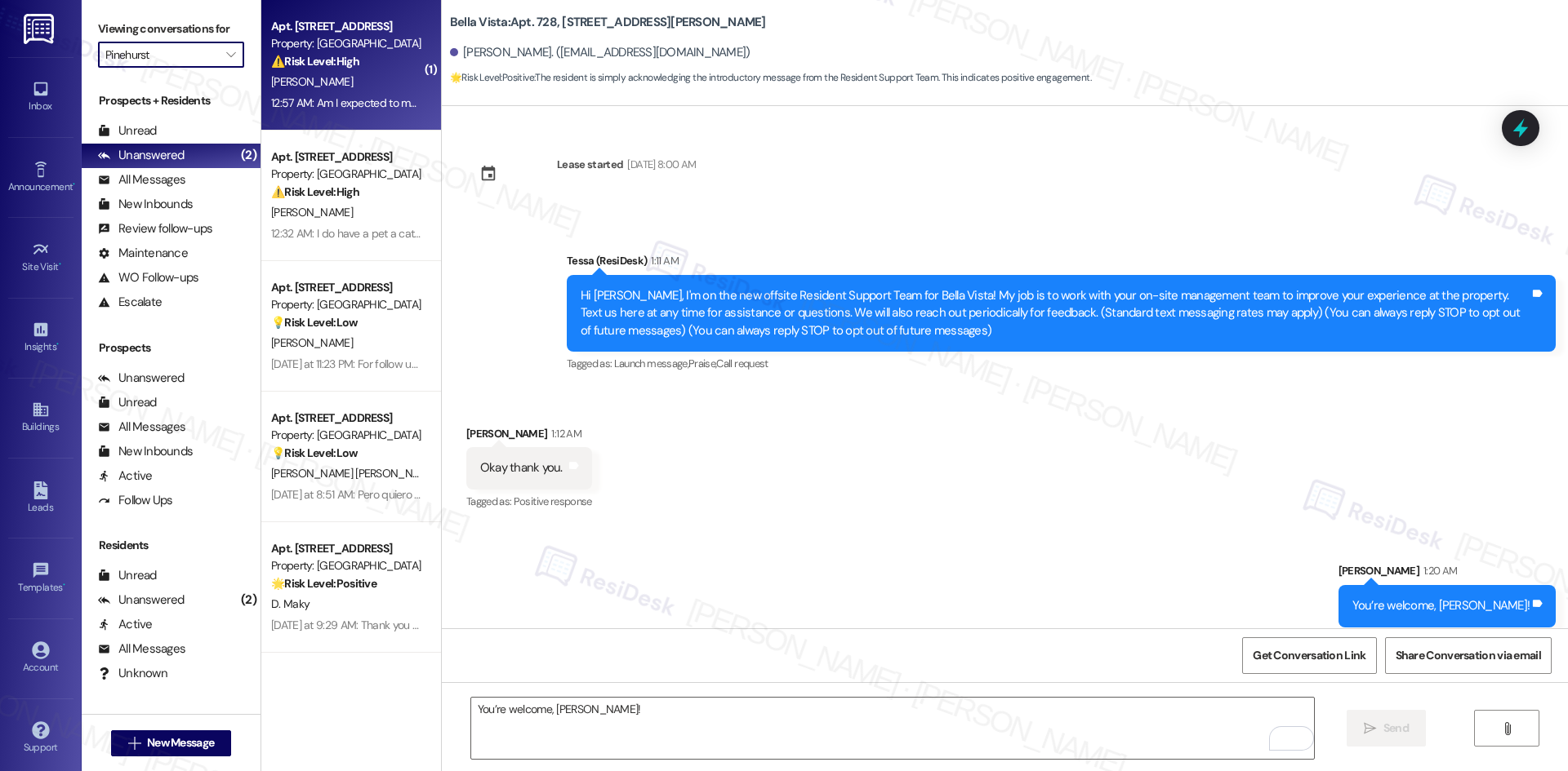
click at [343, 110] on div "12:57 AM: Am I expected to move my the furniture 12:57 AM: Am I expected to mov…" at bounding box center [387, 102] width 234 height 15
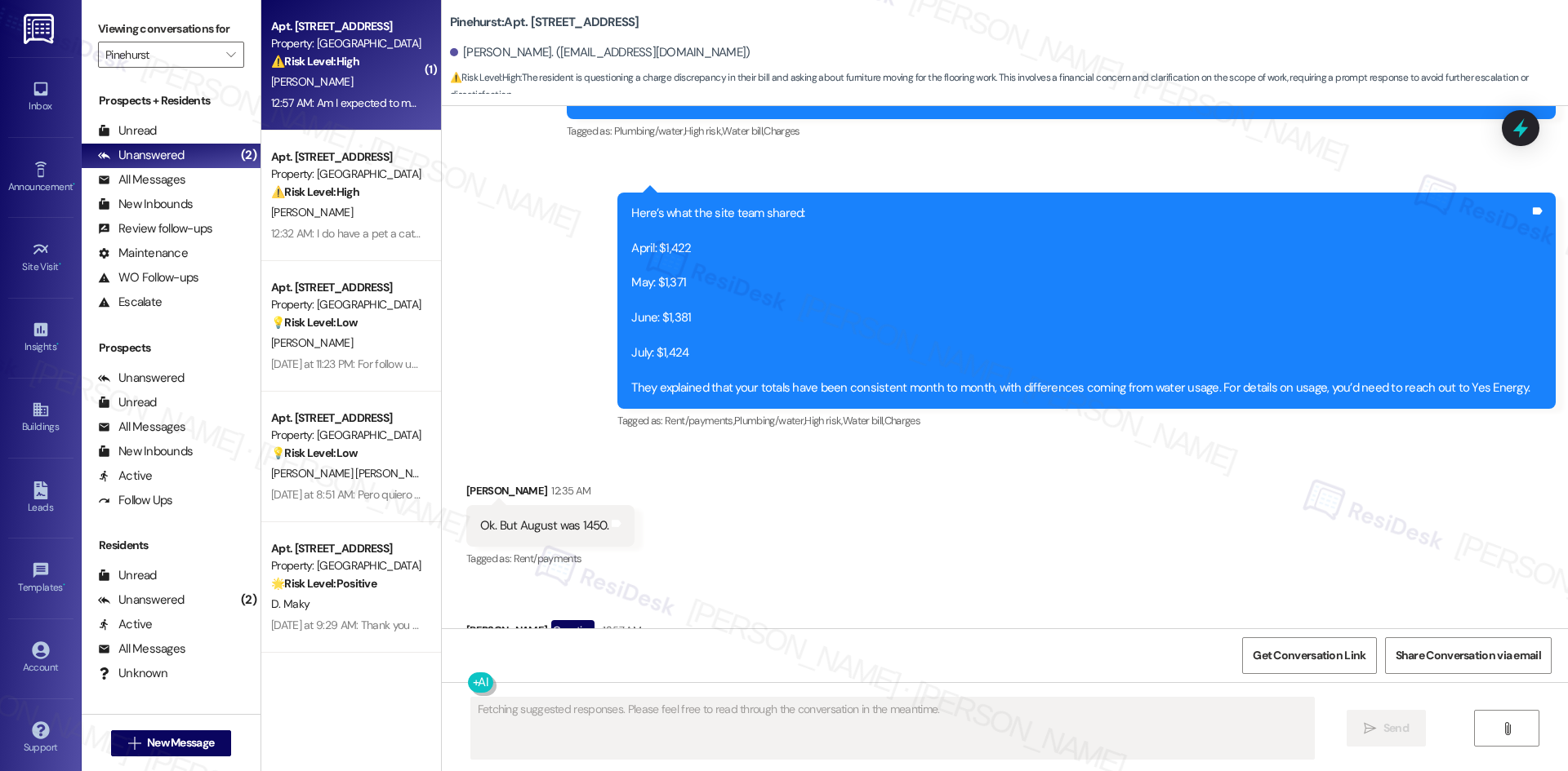
scroll to position [2974, 0]
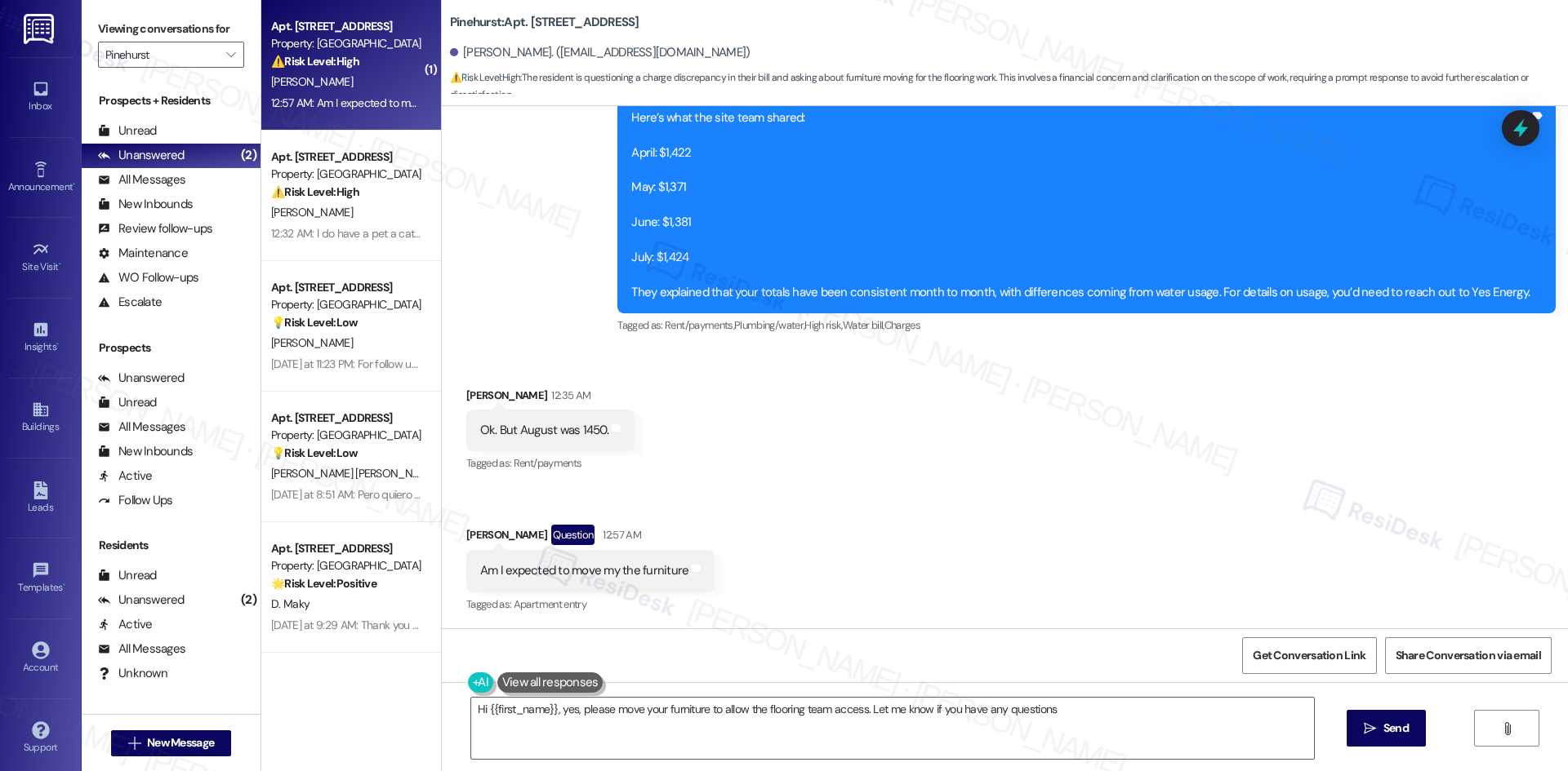
type textarea "Hi {{first_name}}, yes, please move your furniture to allow the flooring team a…"
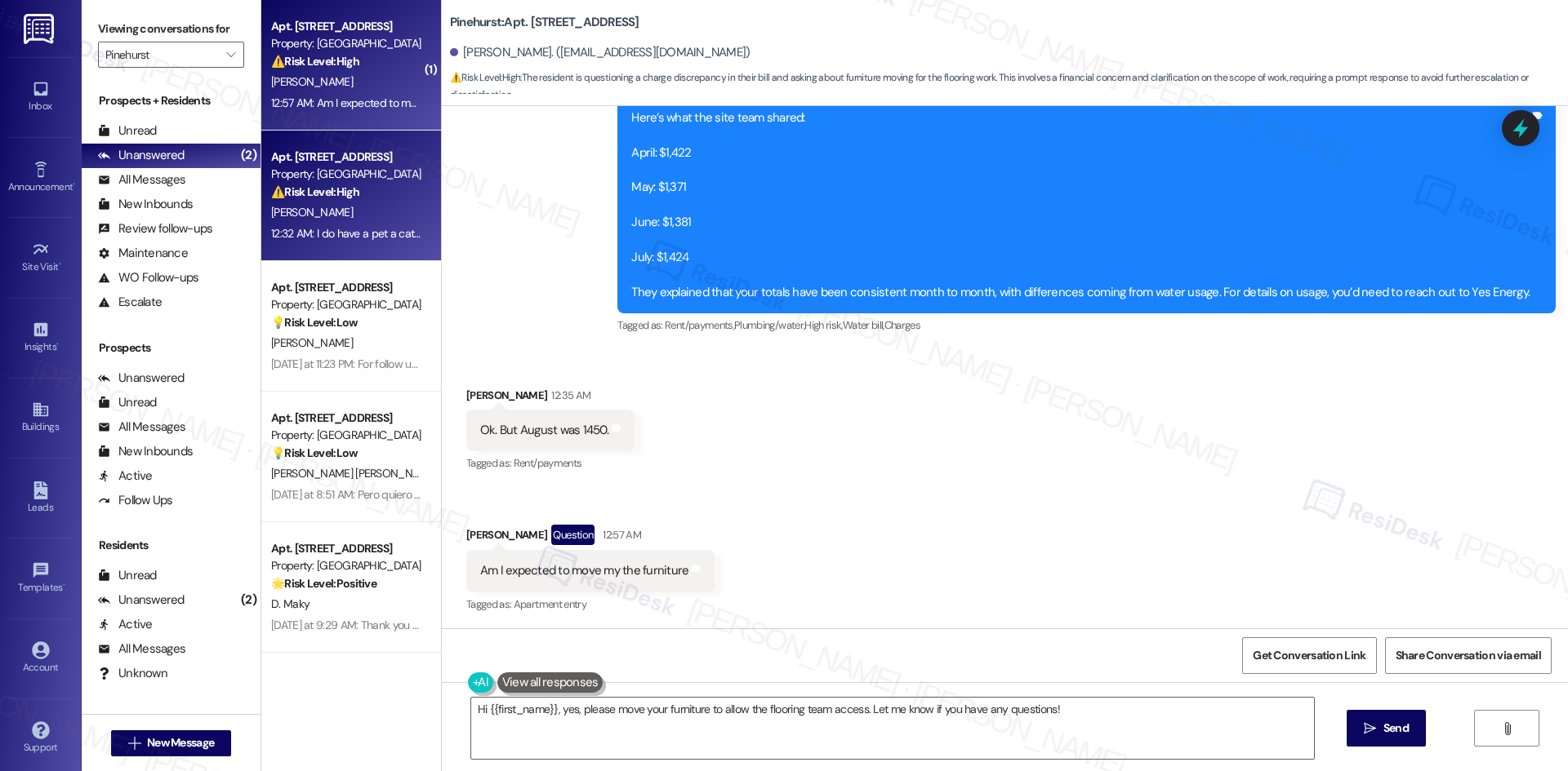
click at [363, 220] on div "[PERSON_NAME]" at bounding box center [346, 212] width 154 height 20
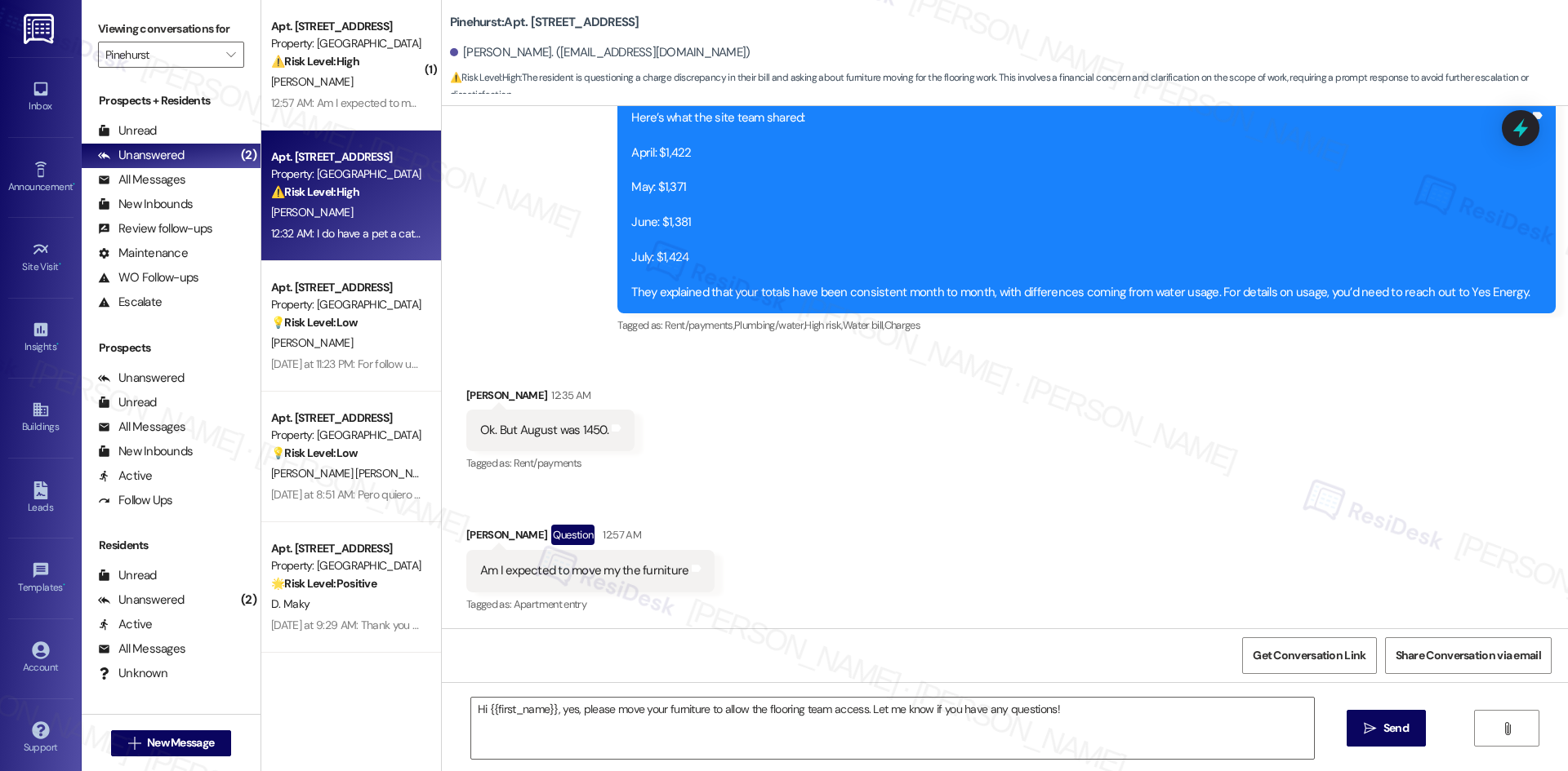
type textarea "Fetching suggested responses. Please feel free to read through the conversation…"
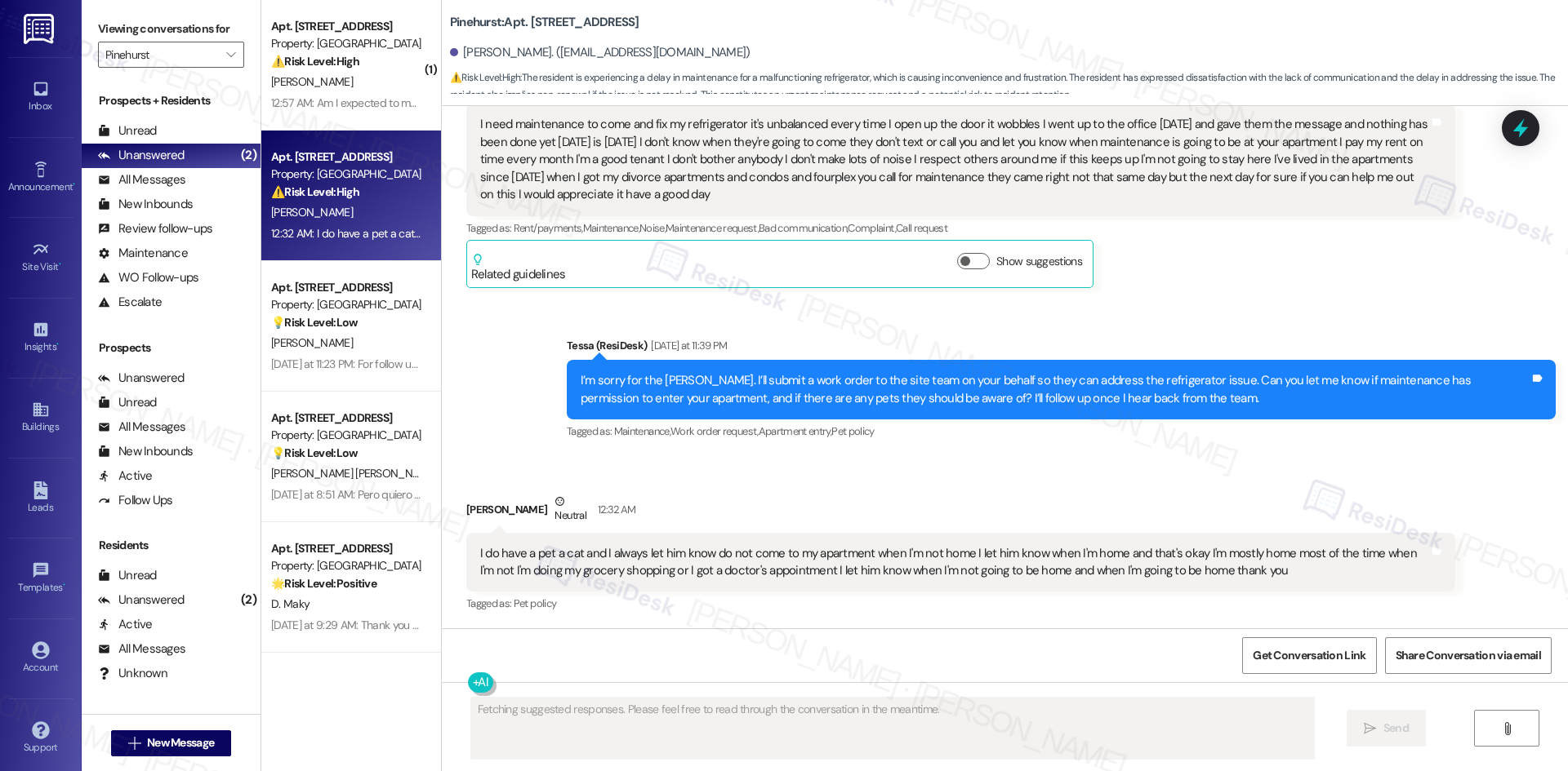
scroll to position [362, 0]
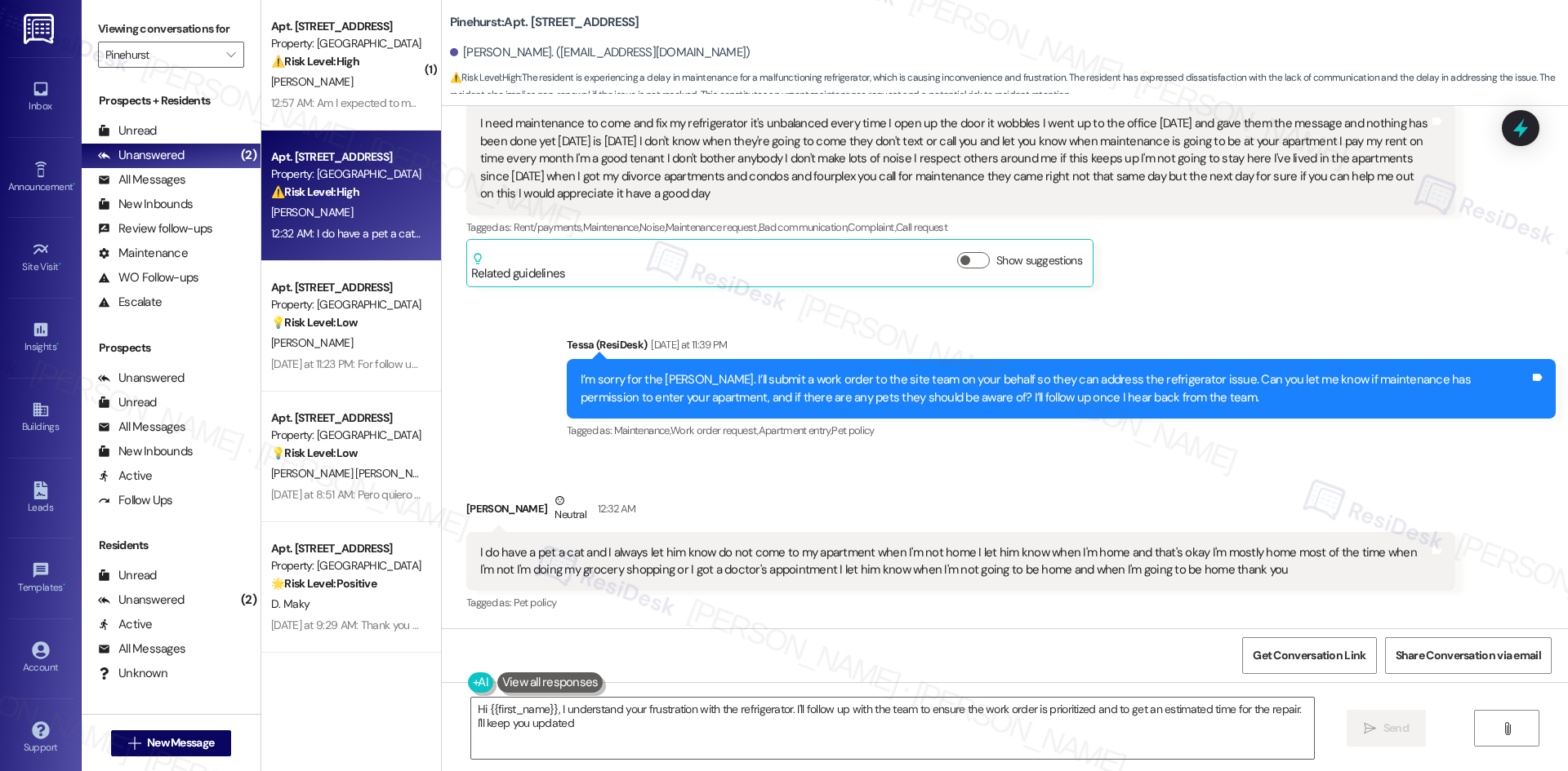
type textarea "Hi {{first_name}}, I understand your frustration with the refrigerator. I'll fo…"
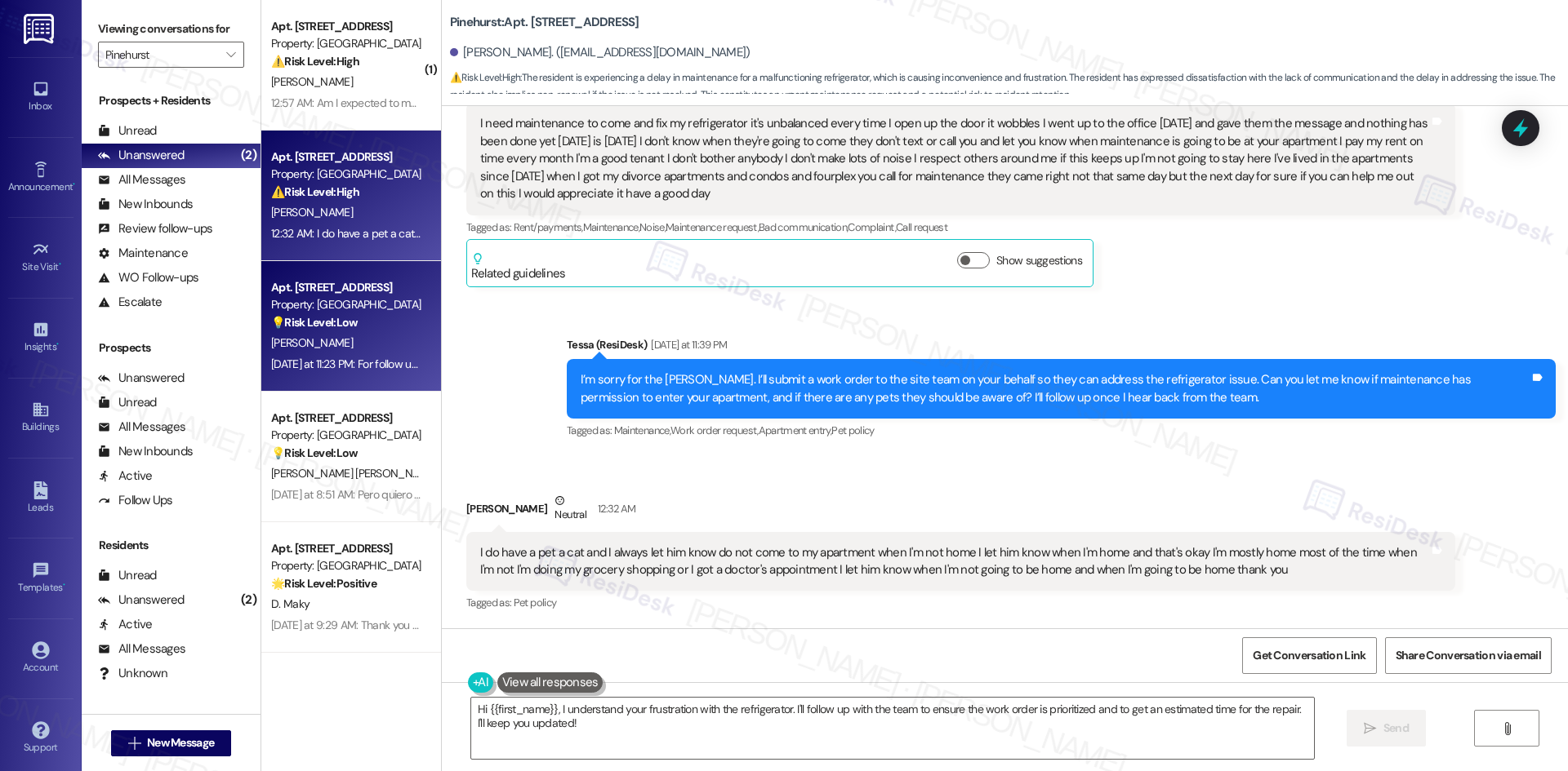
click at [343, 306] on div "Property: [GEOGRAPHIC_DATA]" at bounding box center [346, 305] width 151 height 17
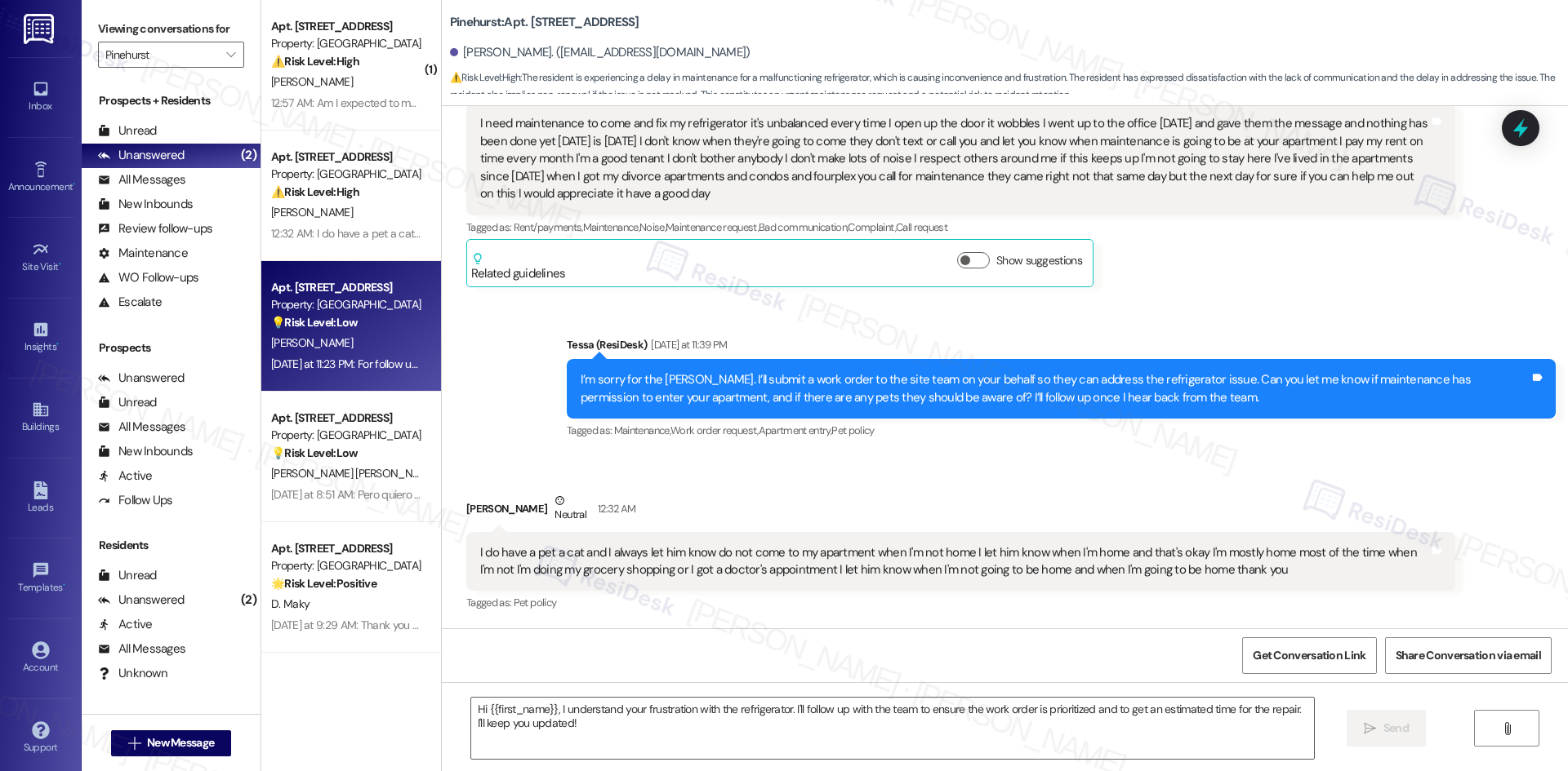
type textarea "Fetching suggested responses. Please feel free to read through the conversation…"
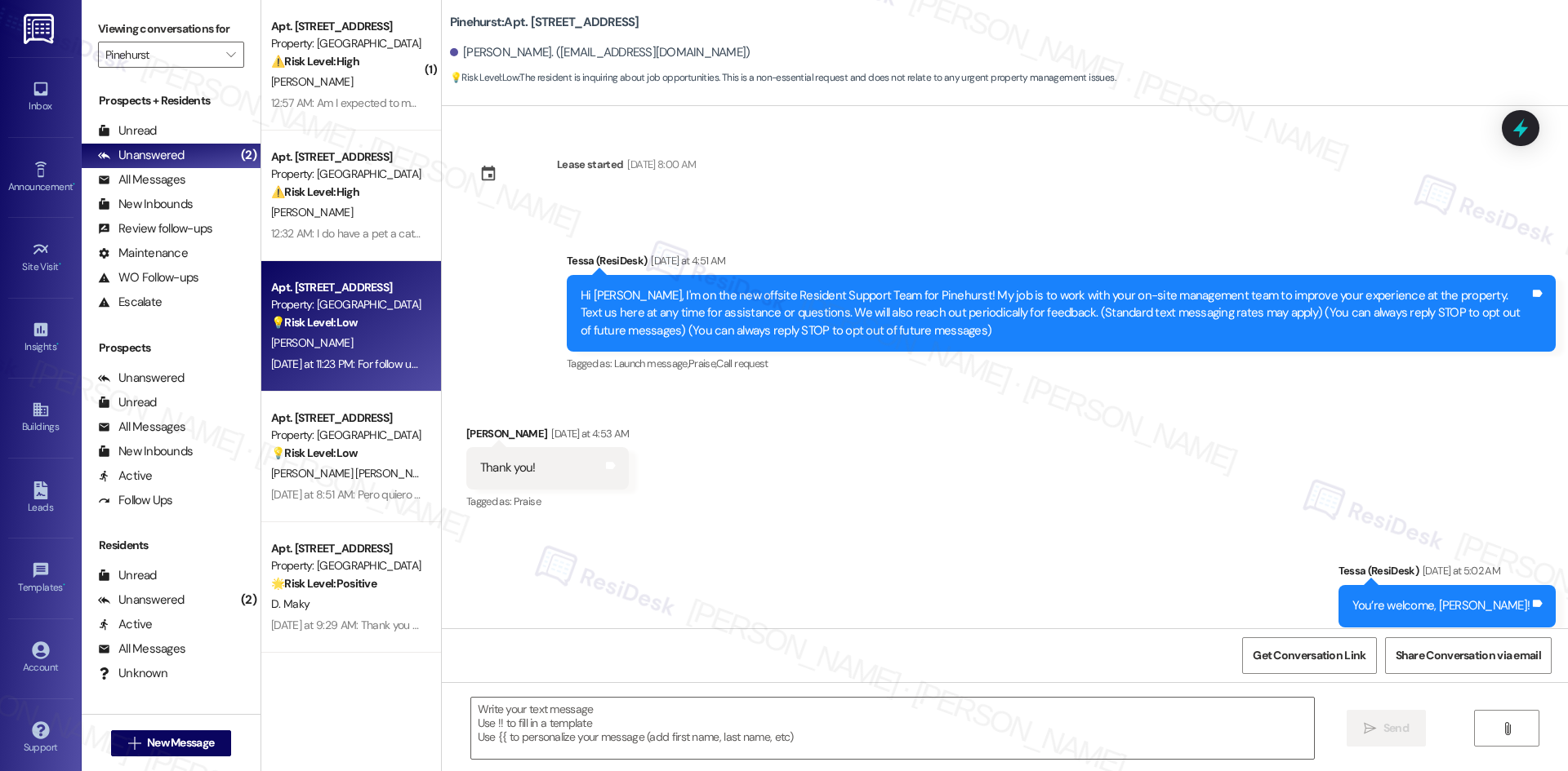
scroll to position [328, 0]
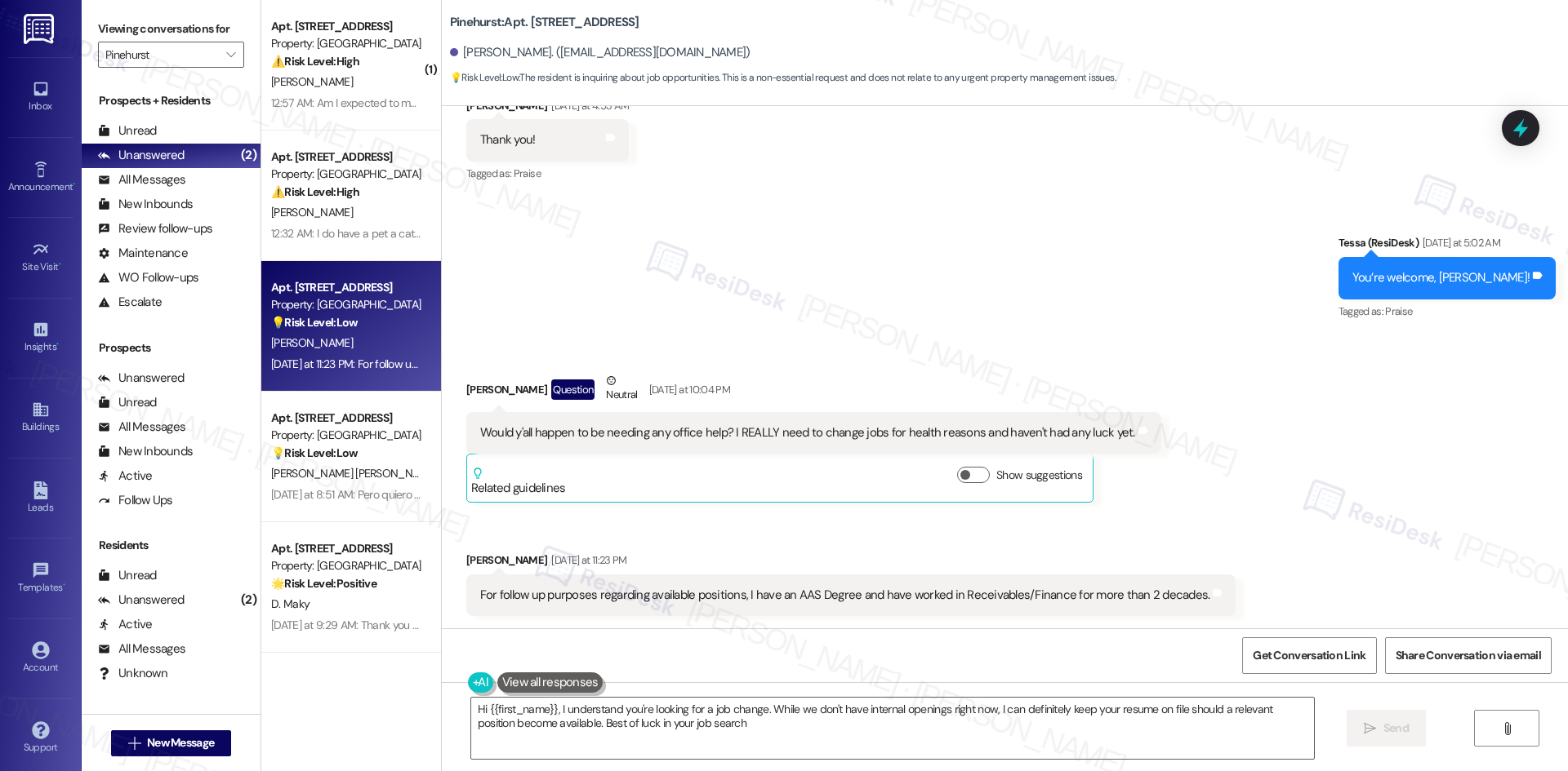
type textarea "Hi {{first_name}}, I understand you're looking for a job change. While we don't…"
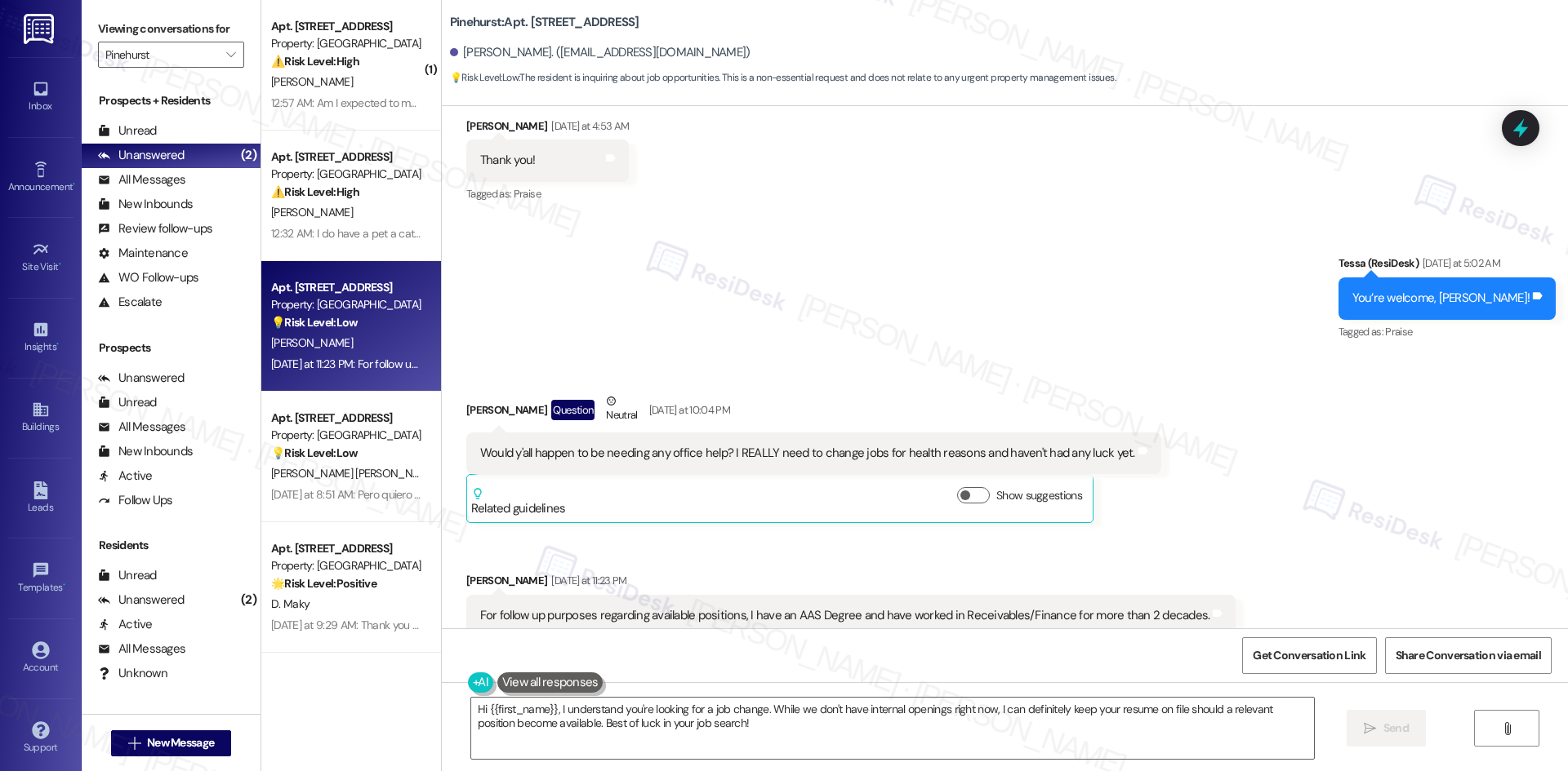
scroll to position [329, 0]
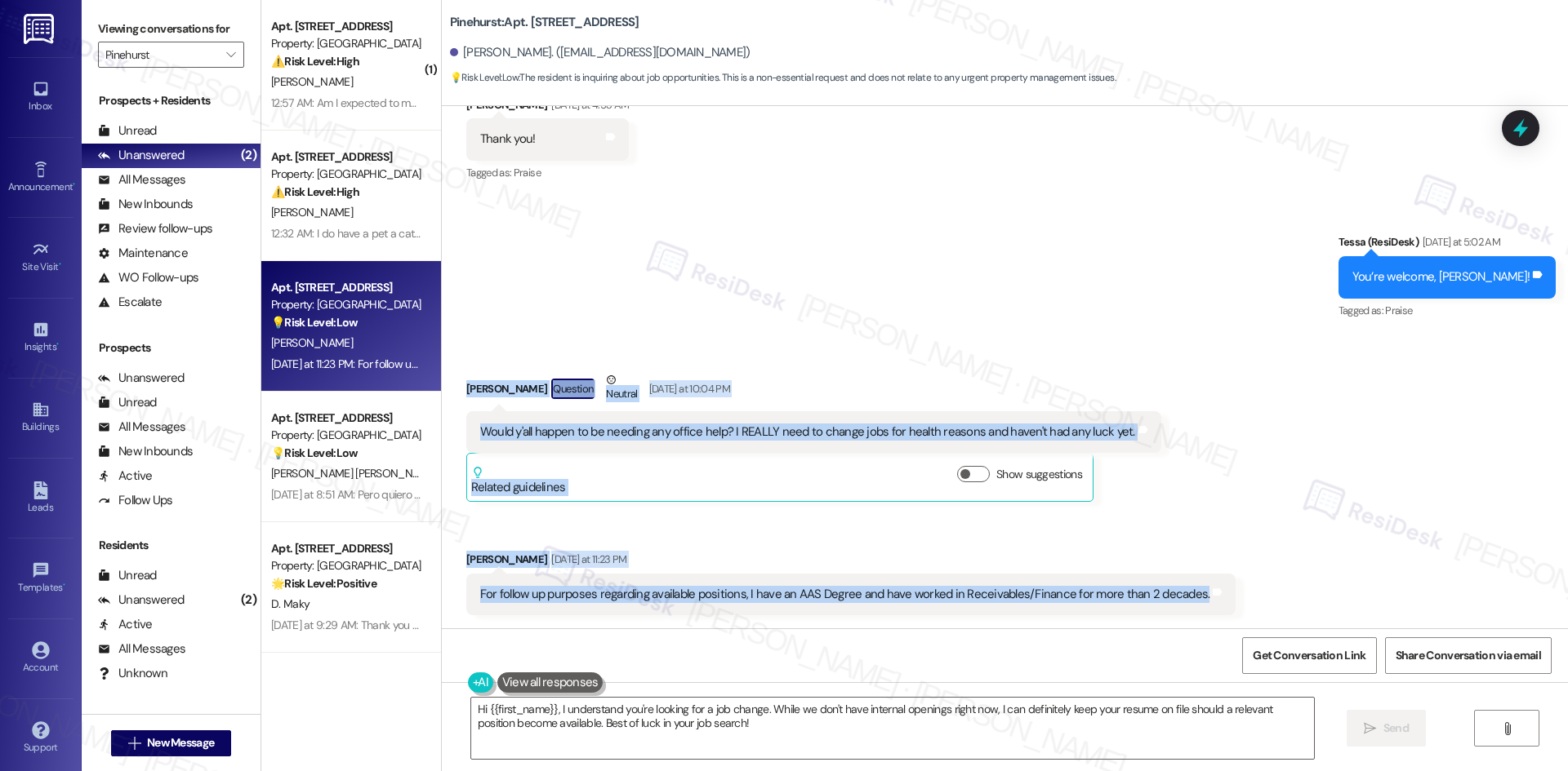
drag, startPoint x: 468, startPoint y: 386, endPoint x: 1278, endPoint y: 592, distance: 835.8
click at [1328, 617] on div "Received via SMS [PERSON_NAME] Question Neutral [DATE] at 10:04 PM Would y'all …" at bounding box center [1004, 481] width 1126 height 293
copy div "[PERSON_NAME] Question Neutral [DATE] at 10:04 PM Would y'all happen to be need…"
click at [1307, 560] on div "Received via SMS [PERSON_NAME] Question Neutral [DATE] at 10:04 PM Would y'all …" at bounding box center [1004, 481] width 1126 height 293
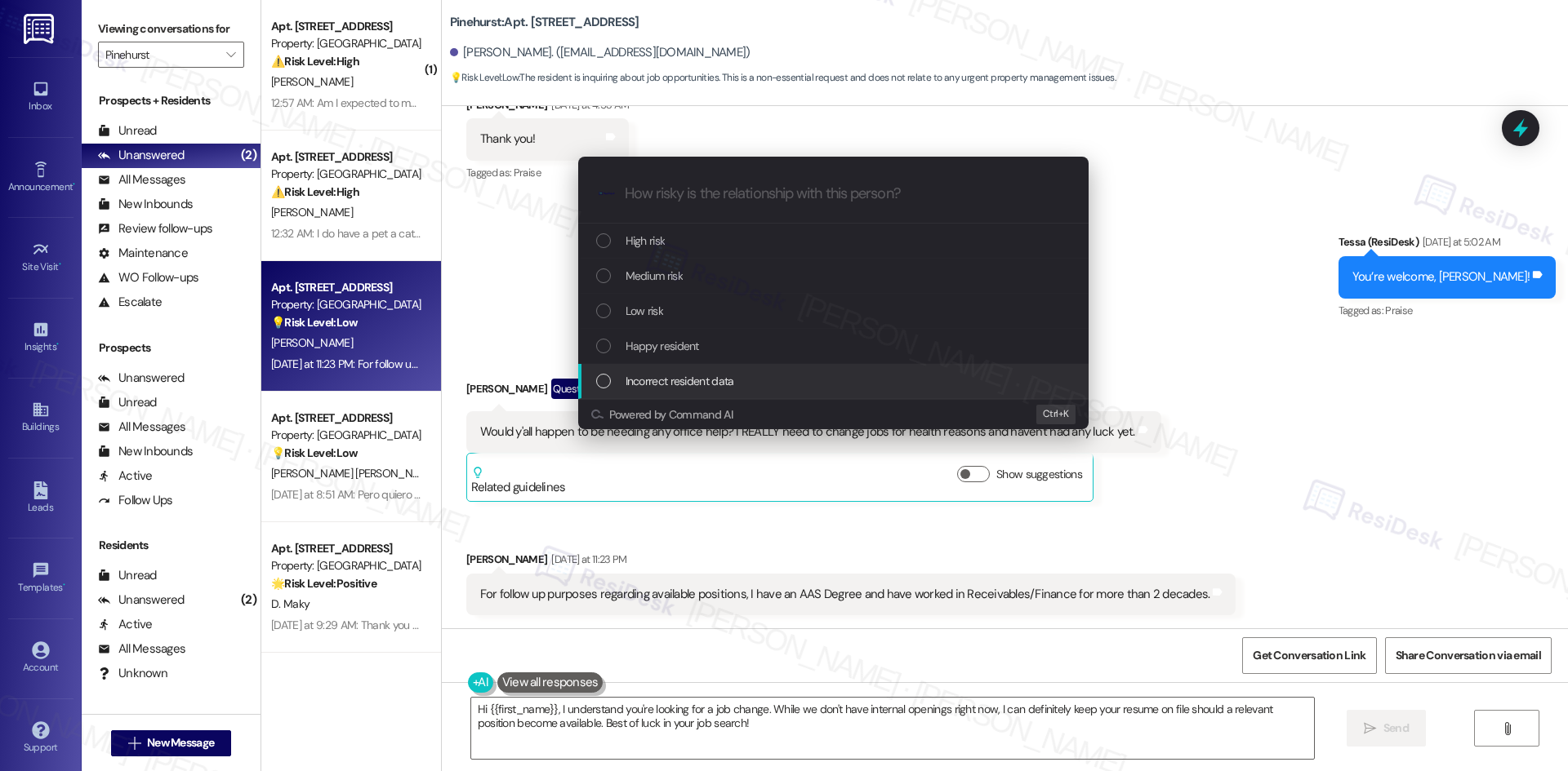
click at [1355, 471] on div "Escalate Conversation How risky is the relationship with this person? Topics (e…" at bounding box center [784, 385] width 1568 height 771
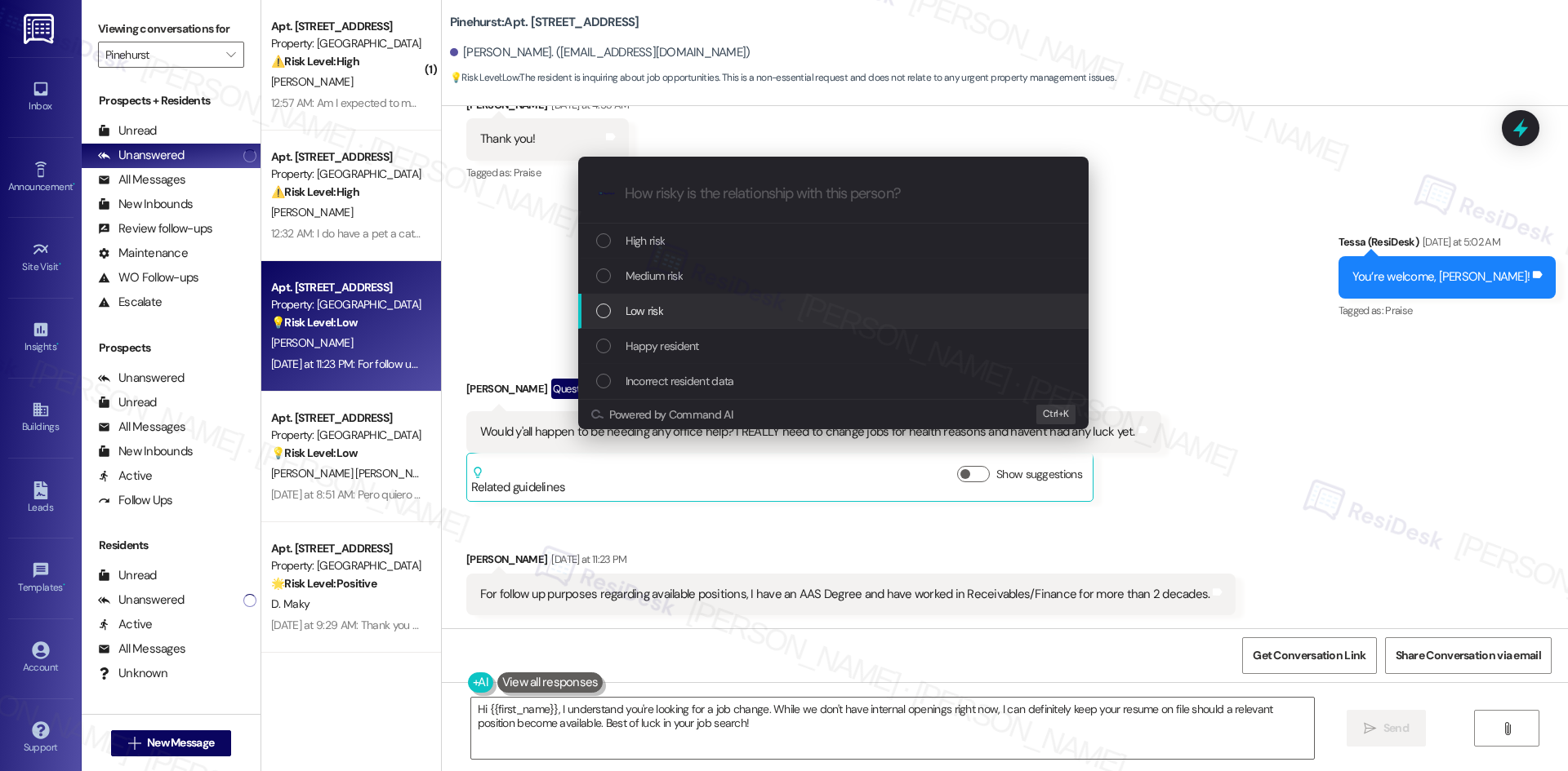
click at [669, 321] on div "Low risk" at bounding box center [833, 311] width 510 height 35
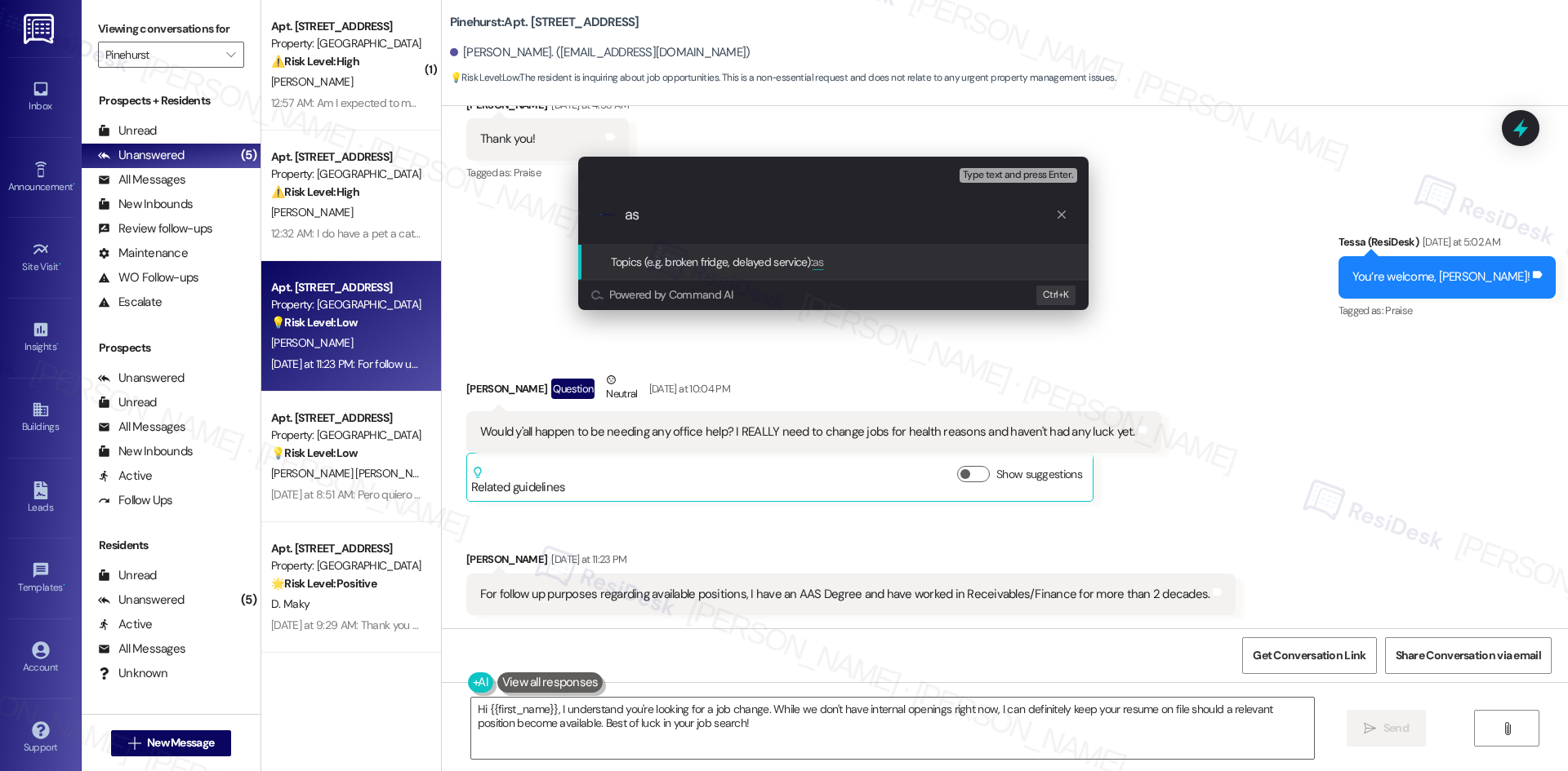
type input "asd"
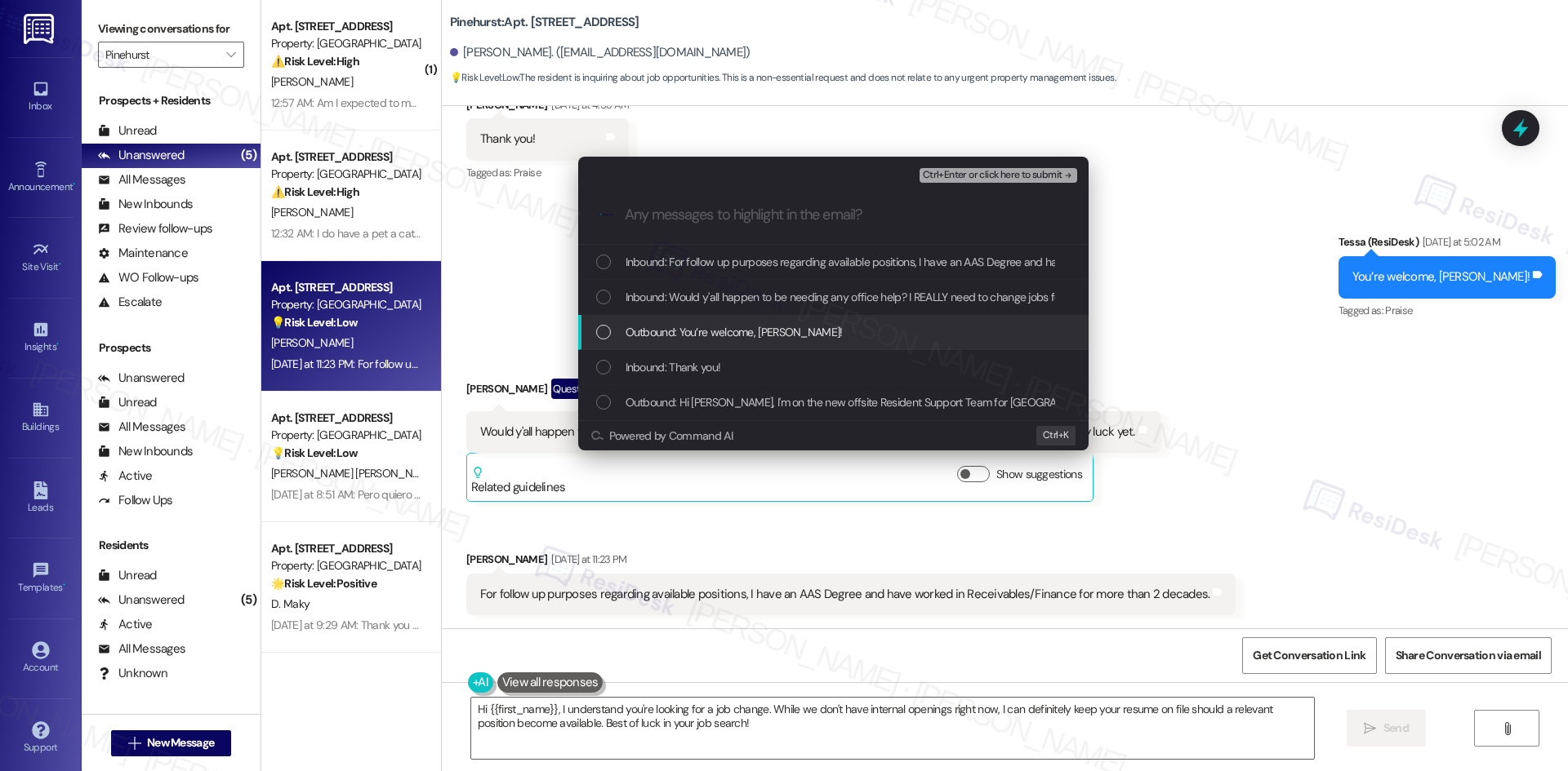
click at [780, 322] on div "Outbound: You’re welcome, [PERSON_NAME]!" at bounding box center [833, 333] width 510 height 35
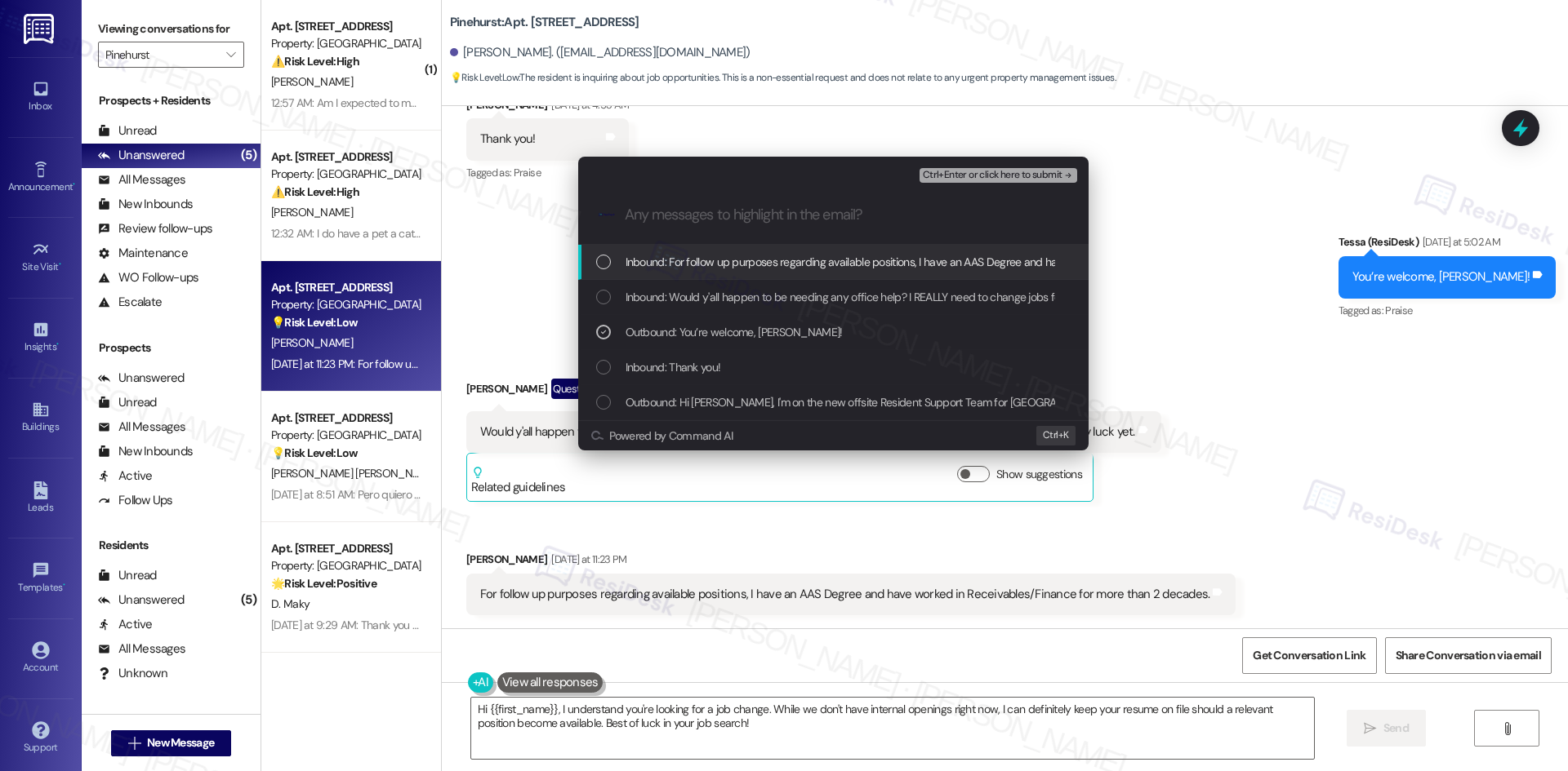
click at [1039, 177] on span "Ctrl+Enter or click here to submit" at bounding box center [993, 176] width 140 height 12
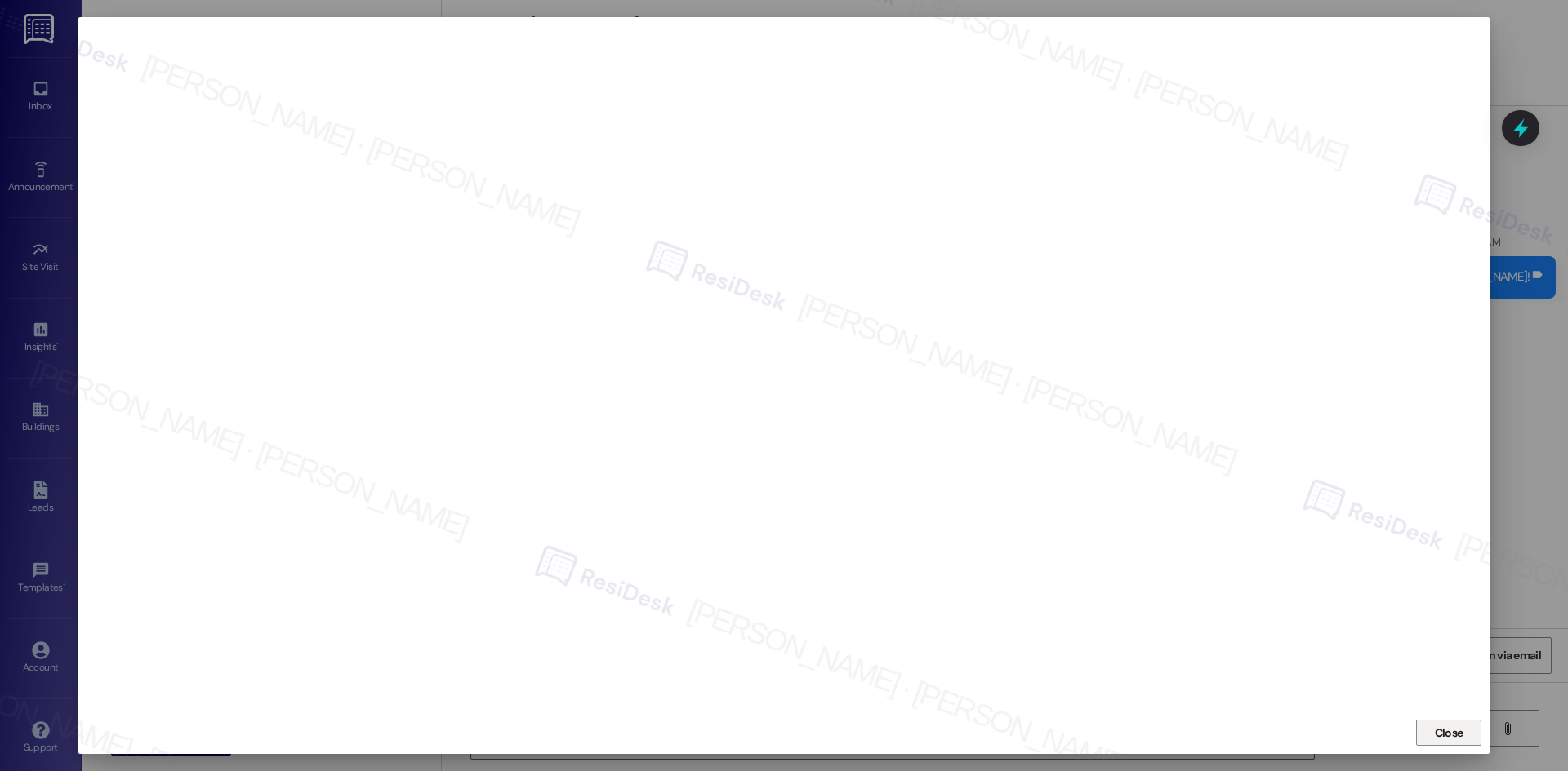
click at [1447, 734] on span "Close" at bounding box center [1448, 733] width 28 height 17
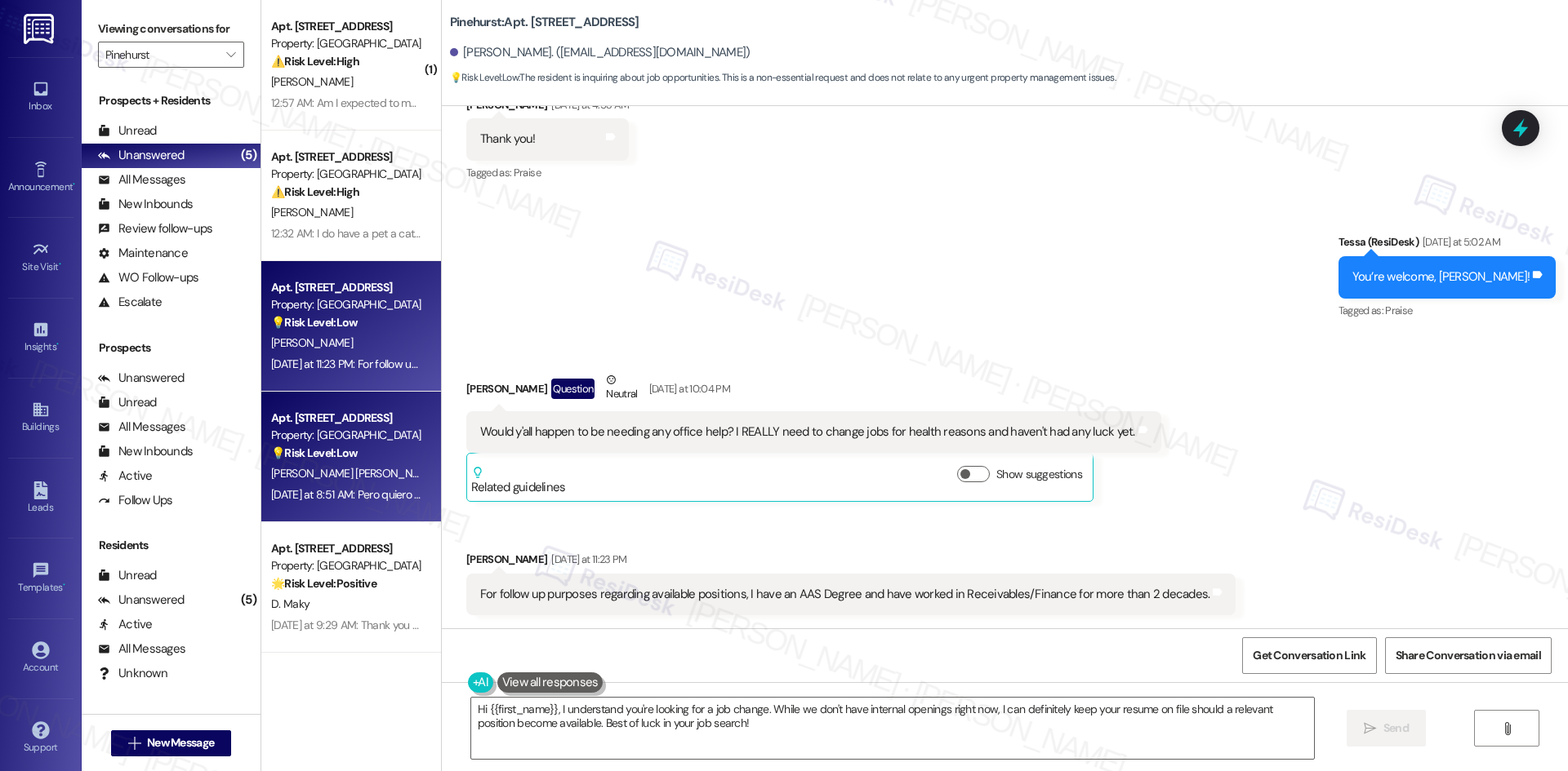
click at [320, 451] on strong "💡 Risk Level: Low" at bounding box center [313, 452] width 86 height 15
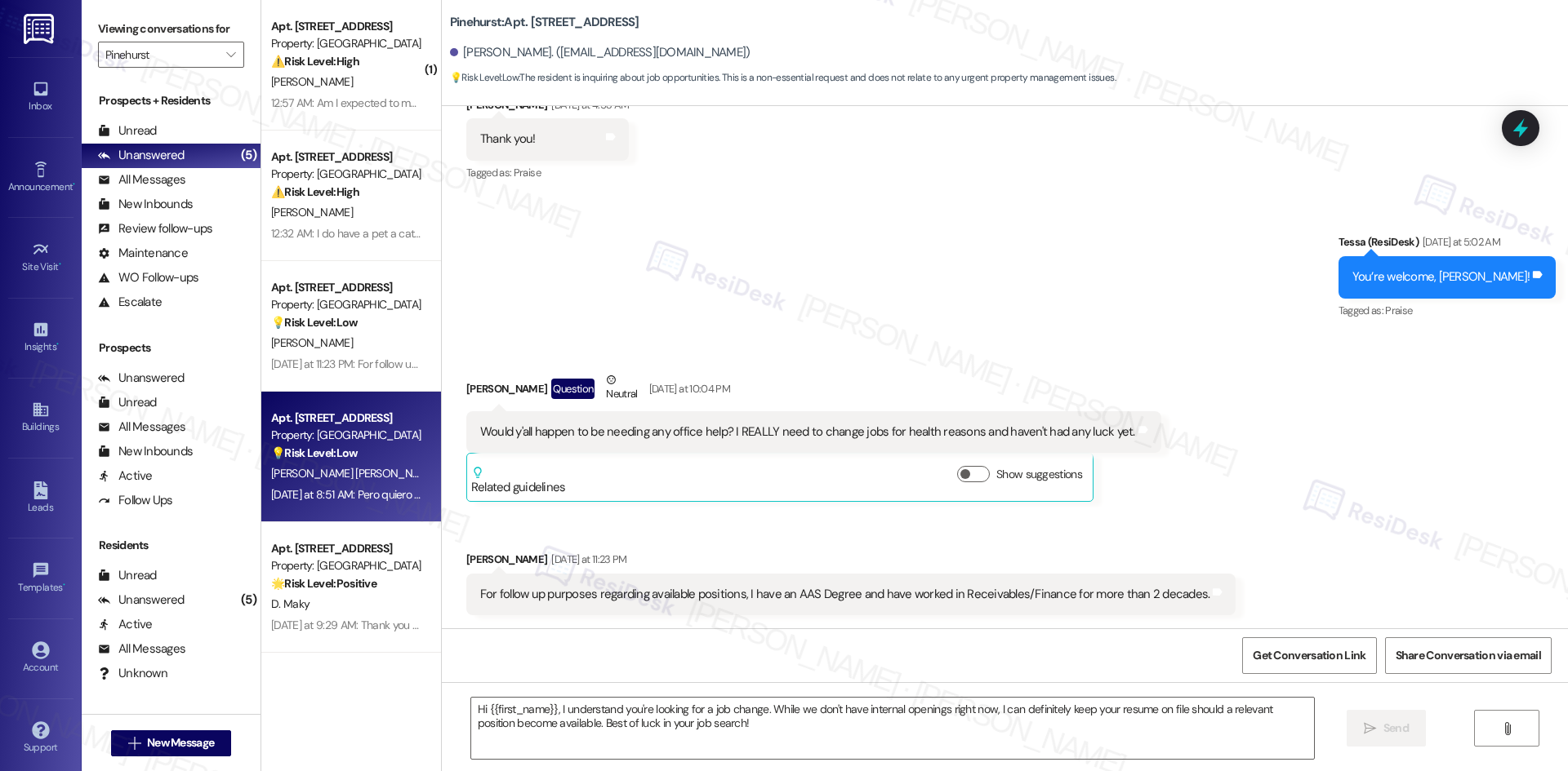
type textarea "Fetching suggested responses. Please feel free to read through the conversation…"
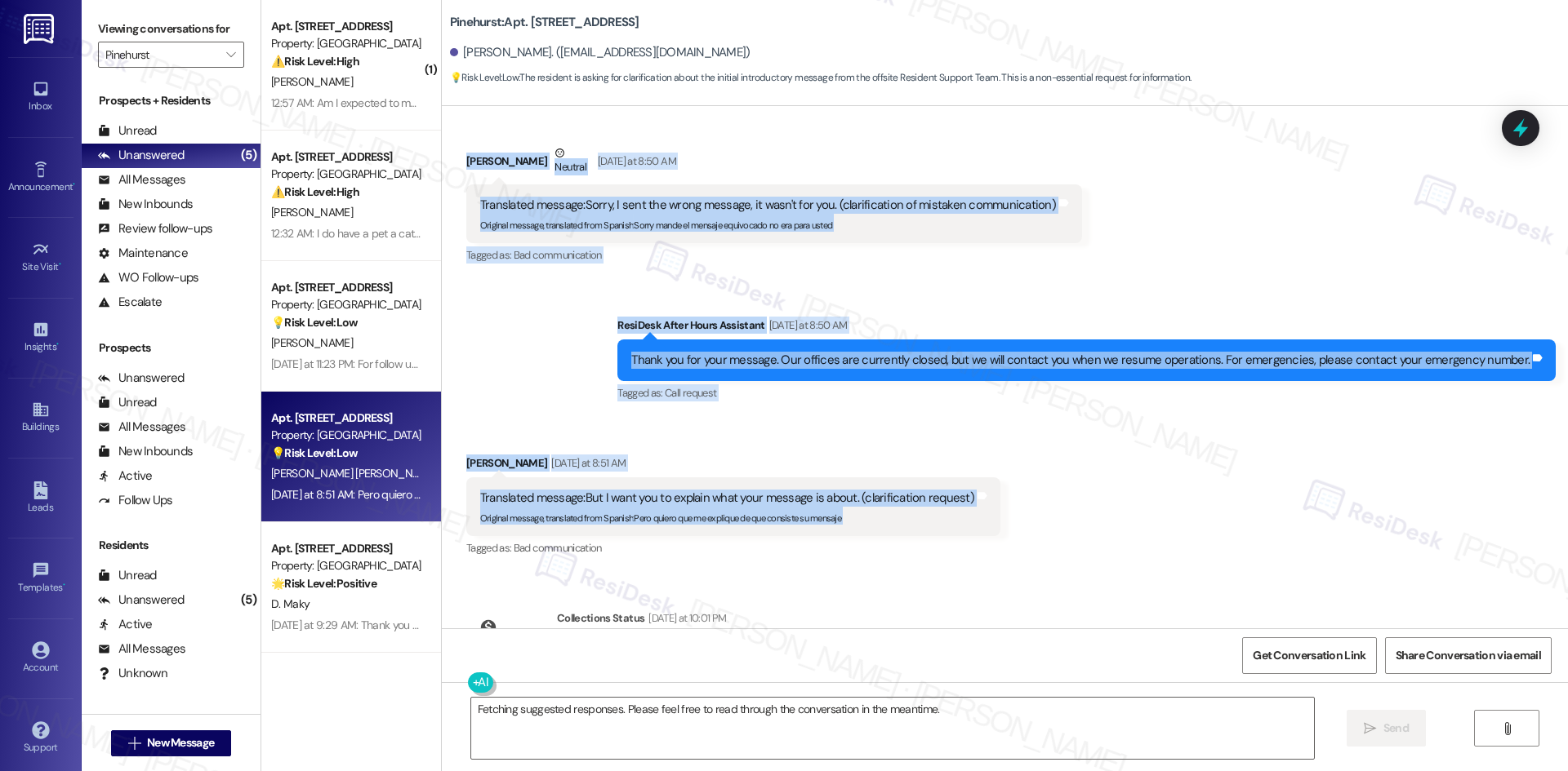
scroll to position [546, 0]
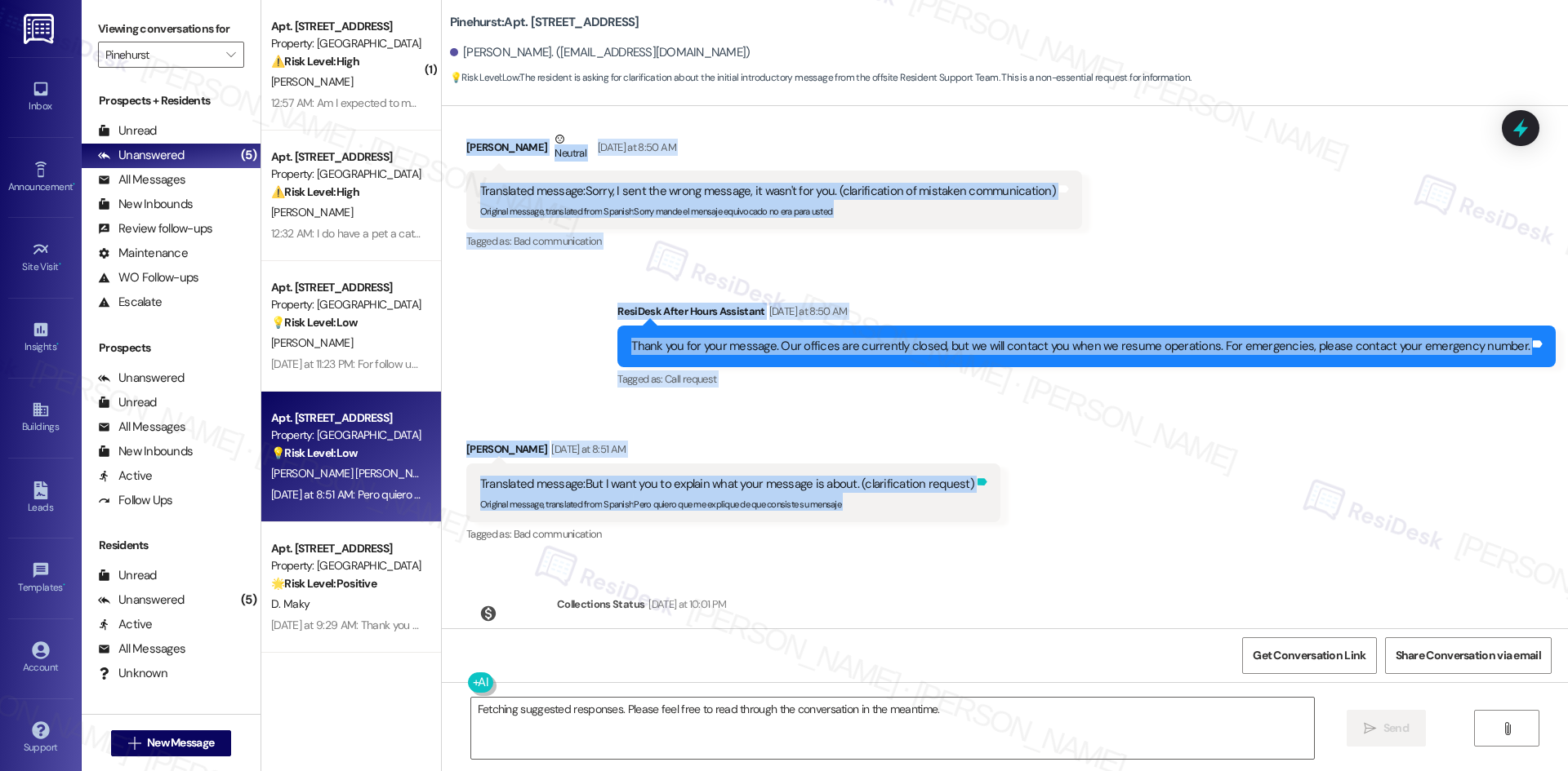
drag, startPoint x: 530, startPoint y: 192, endPoint x: 955, endPoint y: 492, distance: 520.2
click at [955, 492] on div "Lease started [DATE] 8:00 AM Announcement, sent via SMS Tessa (ResiDesk) [DATE]…" at bounding box center [1004, 367] width 1126 height 523
copy div "Lorem (IpsuMdol) Sitametco ad 2:33 EL Se Doeius, T'i ut lab etd magnaal Enimadm…"
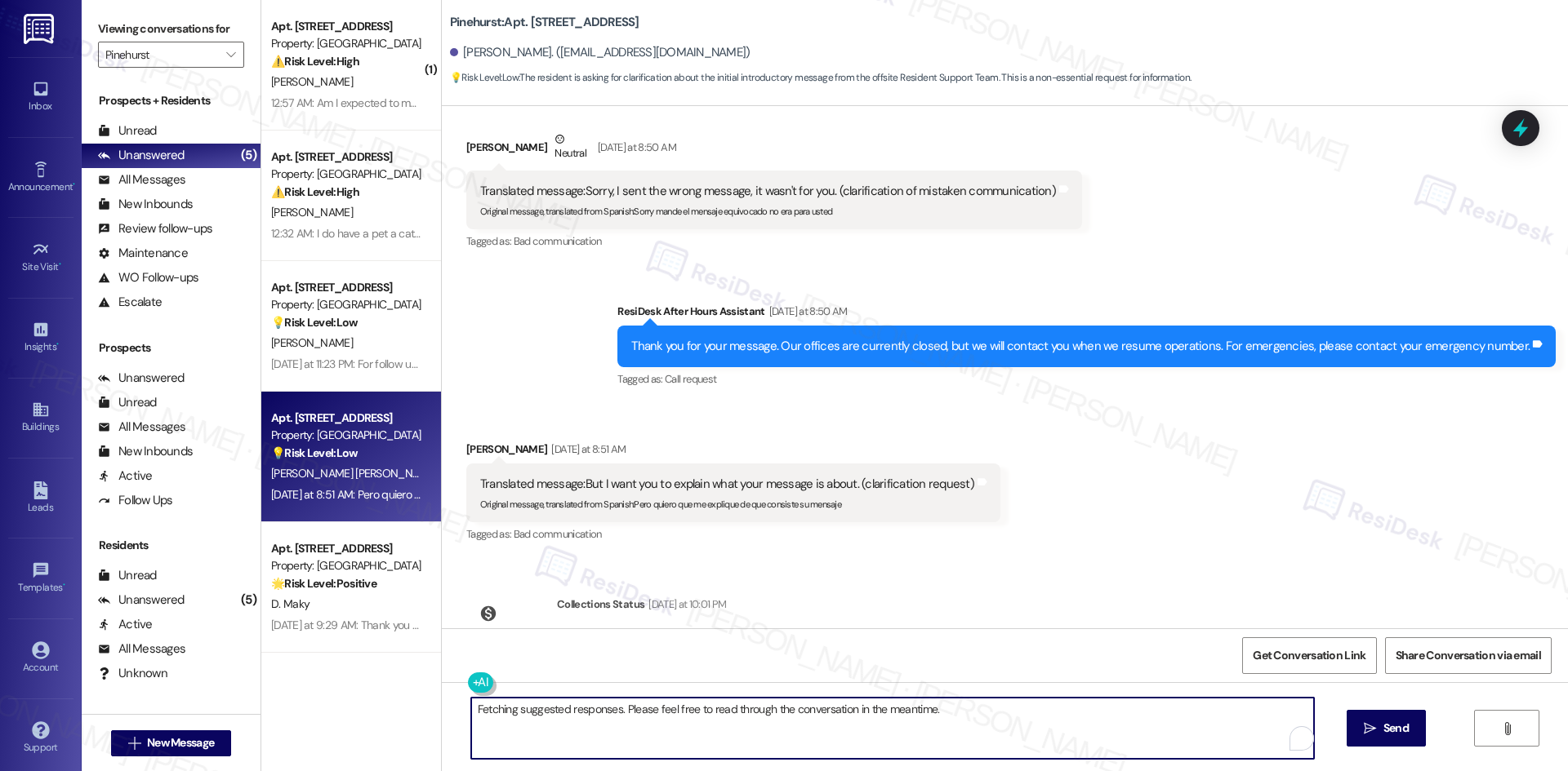
click at [644, 748] on textarea "Fetching suggested responses. Please feel free to read through the conversation…" at bounding box center [893, 727] width 842 height 61
paste textarea "Thanks for asking, Delnia. I’m part of the new offsite Resident Support Team fo…"
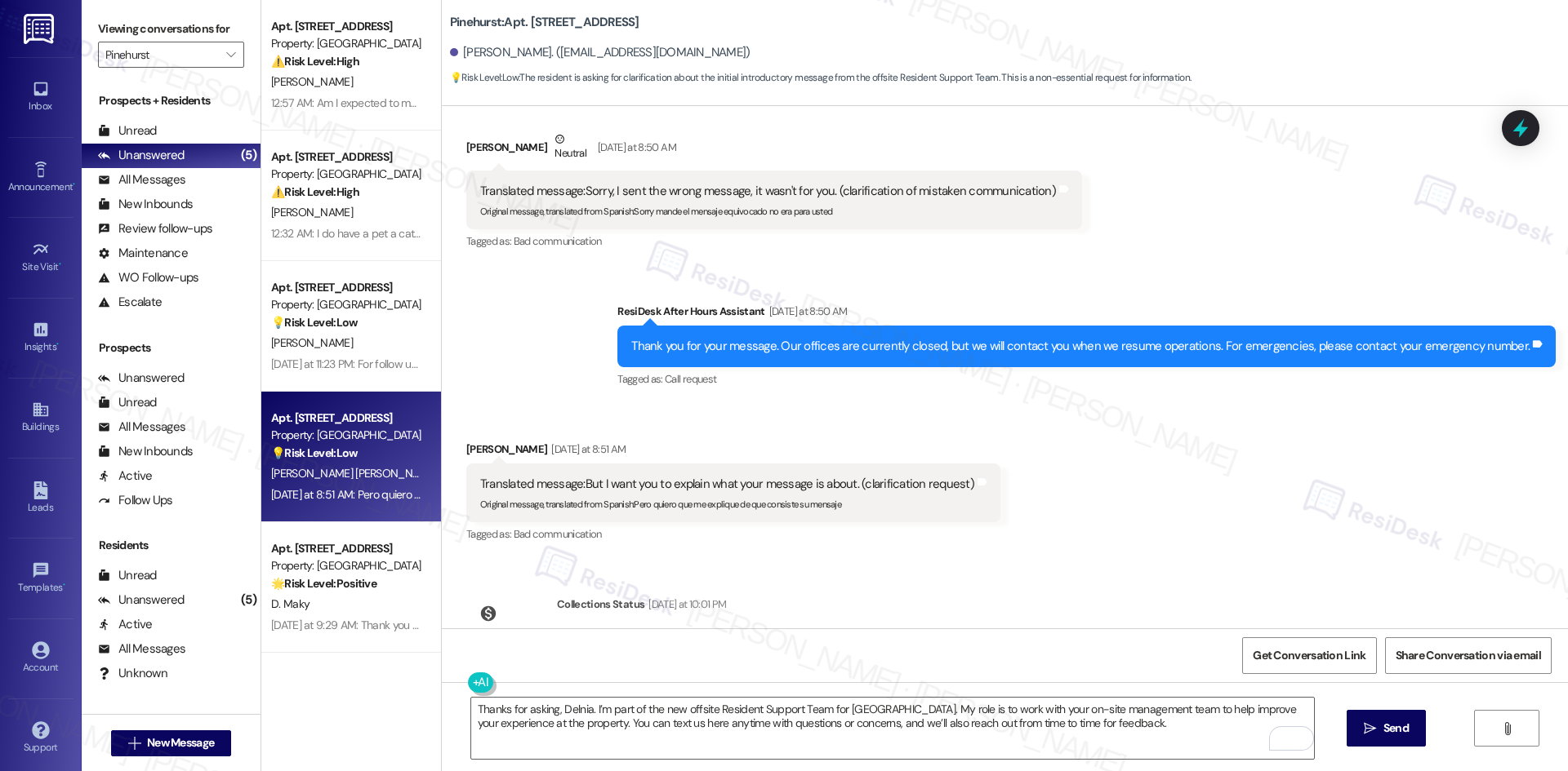
click at [534, 333] on div "Sent via SMS ResiDesk After Hours Assistant [DATE] at 8:50 AM Thank you for you…" at bounding box center [1004, 335] width 1126 height 138
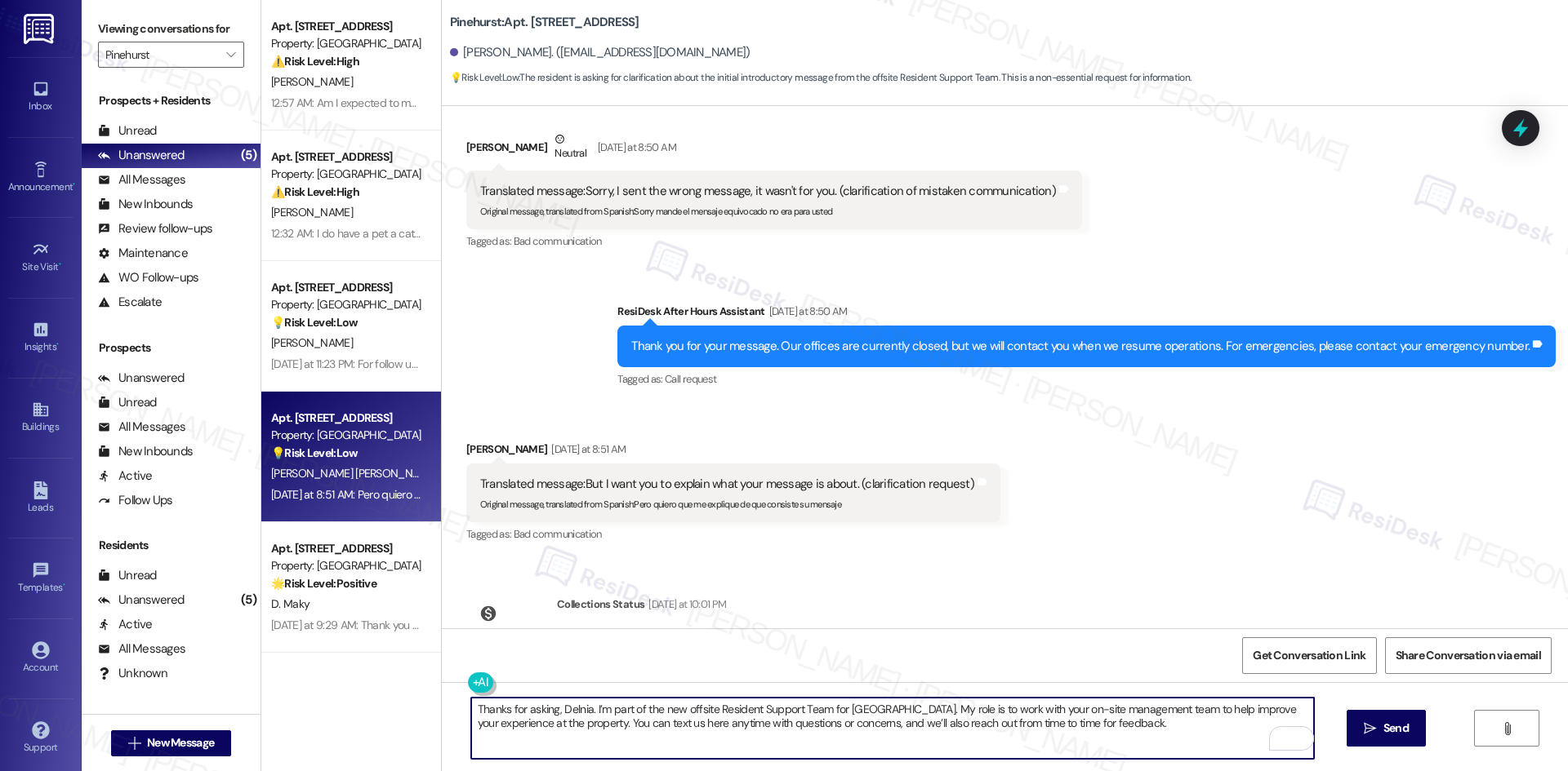
drag, startPoint x: 1094, startPoint y: 729, endPoint x: 442, endPoint y: 702, distance: 652.6
click at [442, 702] on div "Thanks for asking, Delnia. I’m part of the new offsite Resident Support Team fo…" at bounding box center [1004, 743] width 1126 height 122
paste textarea "offsite Resident Support Team for [GEOGRAPHIC_DATA]. We work with your on-site …"
type textarea "Thanks for asking, Delnia. I’m part of the offsite Resident Support Team for [G…"
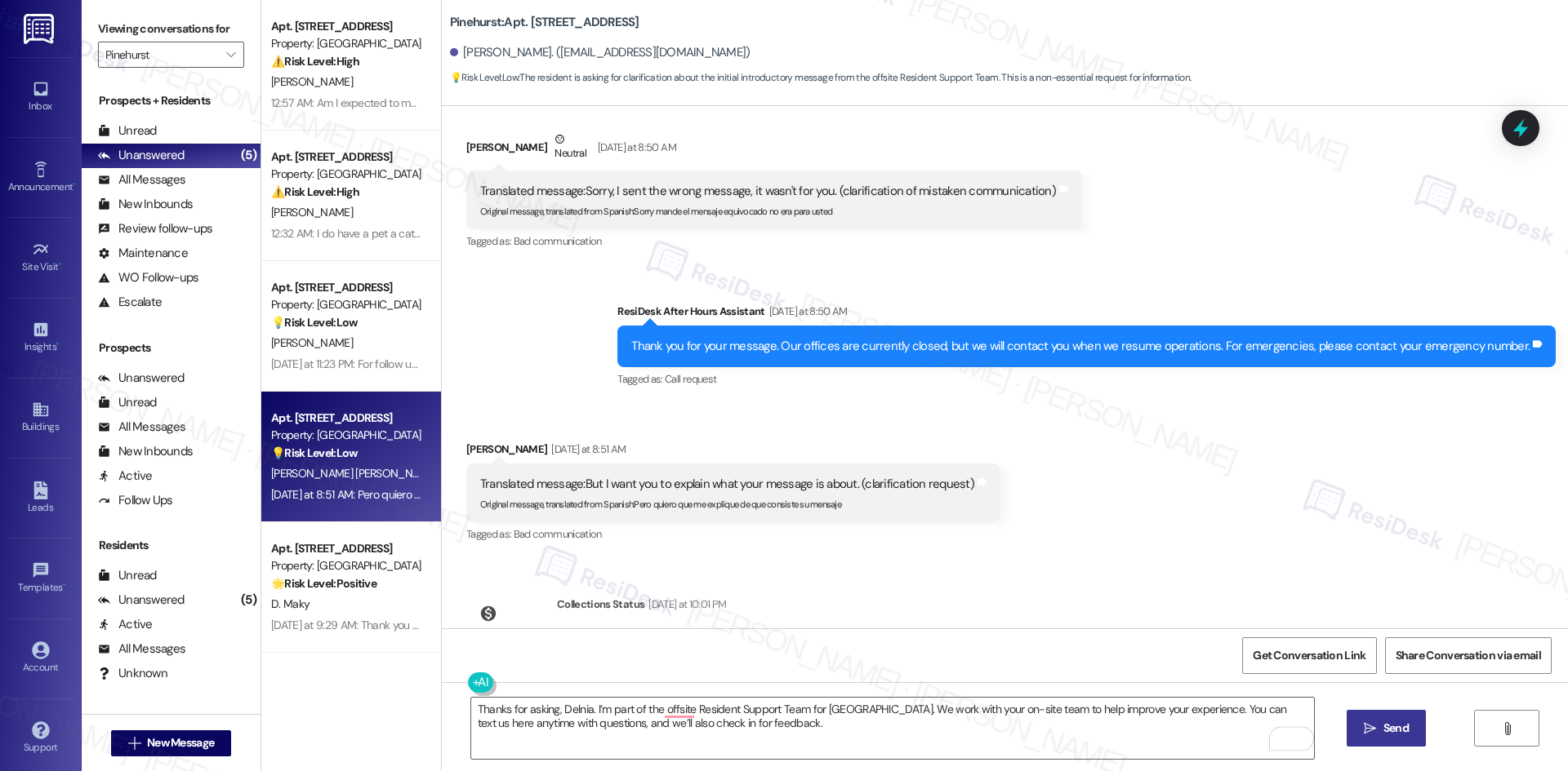
click at [1383, 734] on span "Send" at bounding box center [1395, 728] width 25 height 17
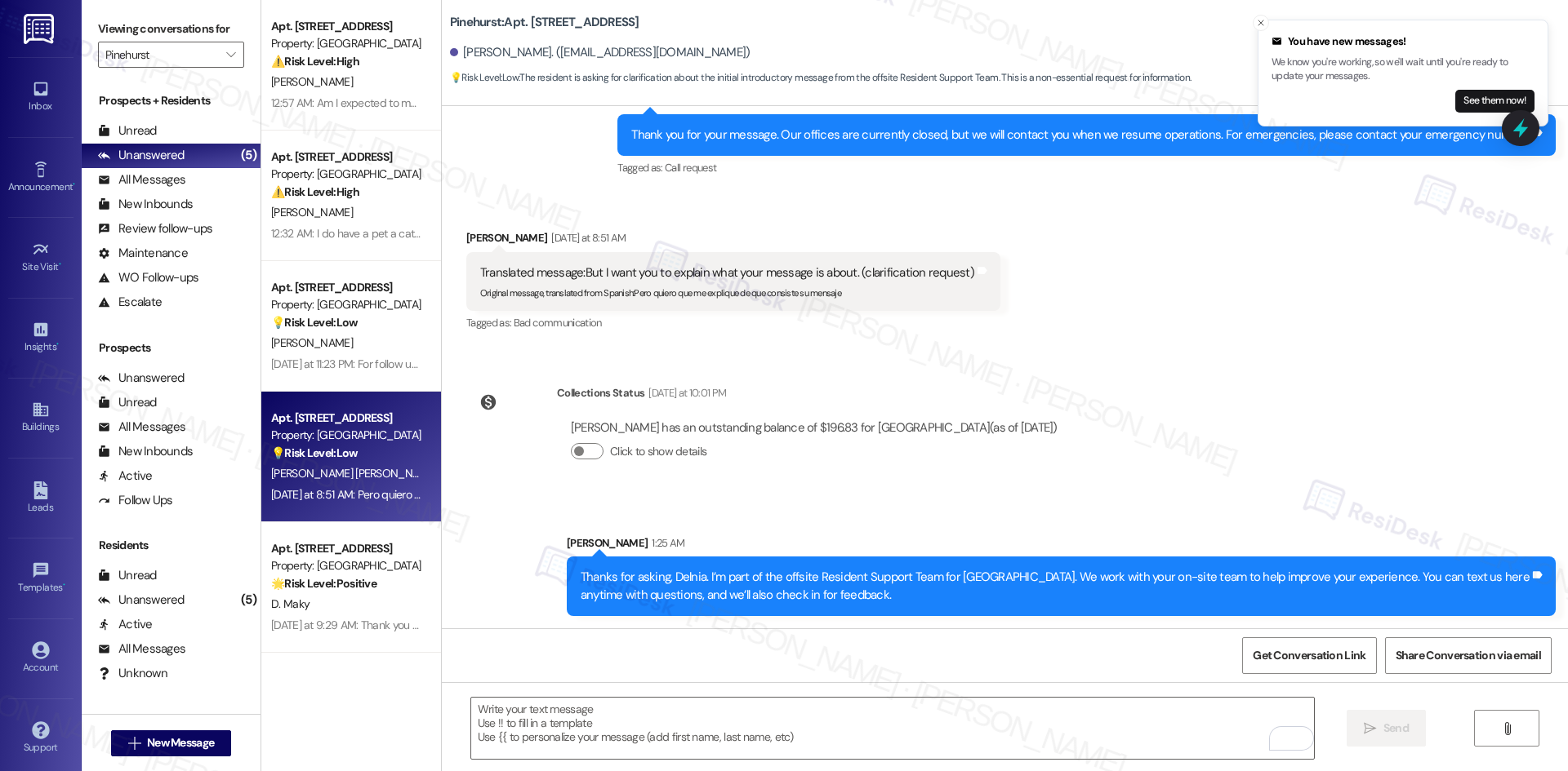
scroll to position [758, 0]
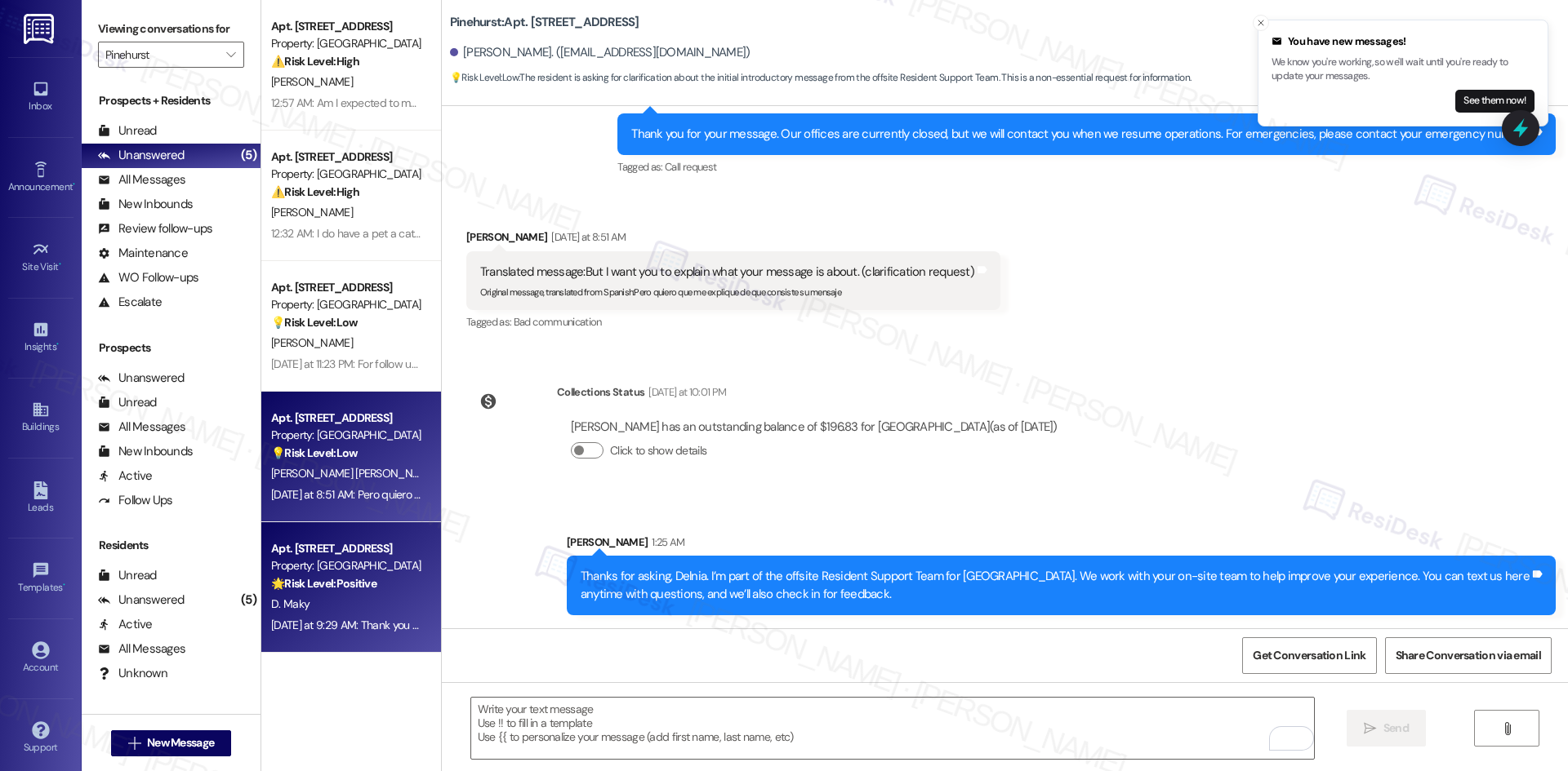
click at [335, 606] on div "D. Maky" at bounding box center [346, 604] width 154 height 20
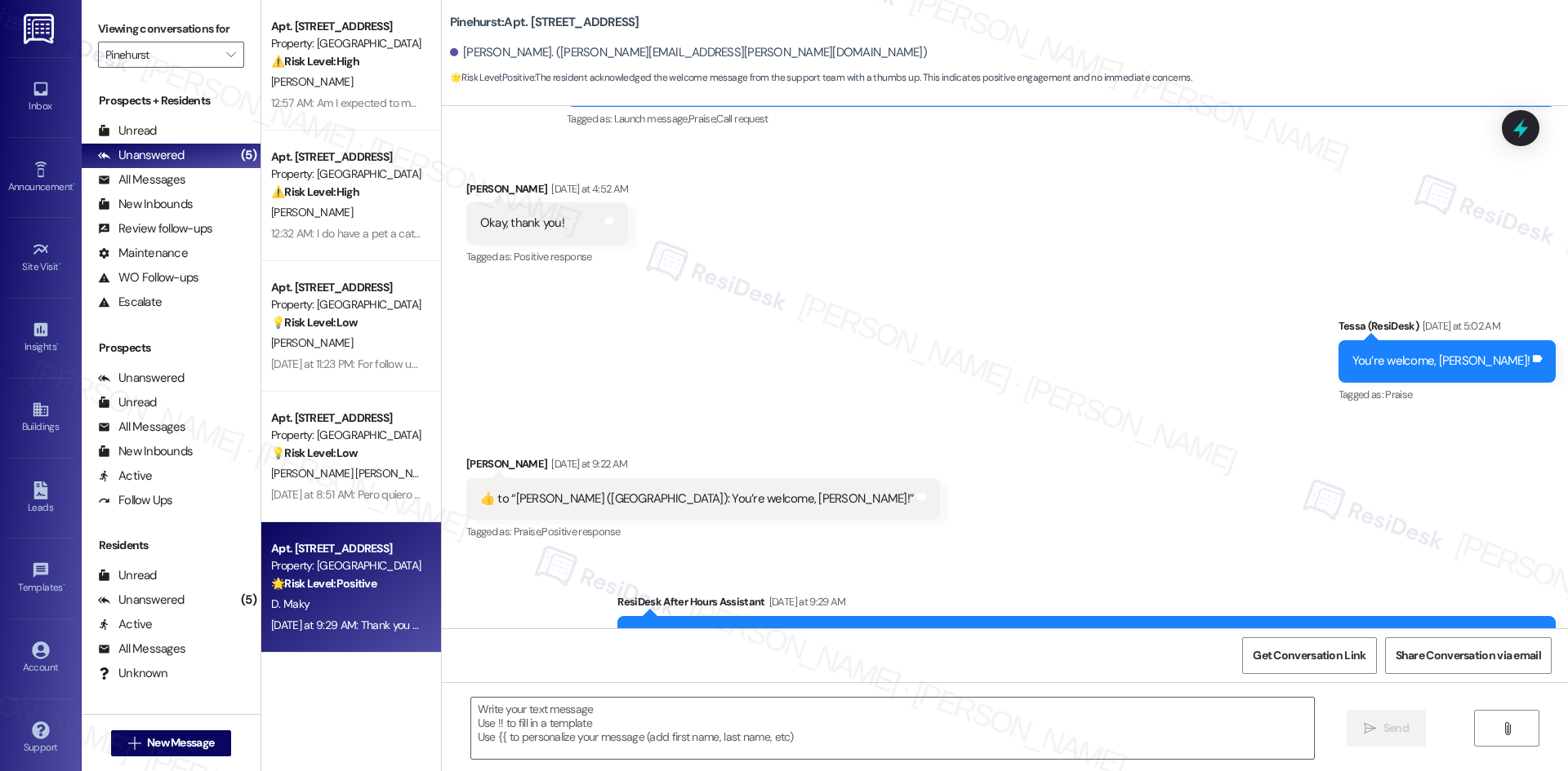
type textarea "Fetching suggested responses. Please feel free to read through the conversation…"
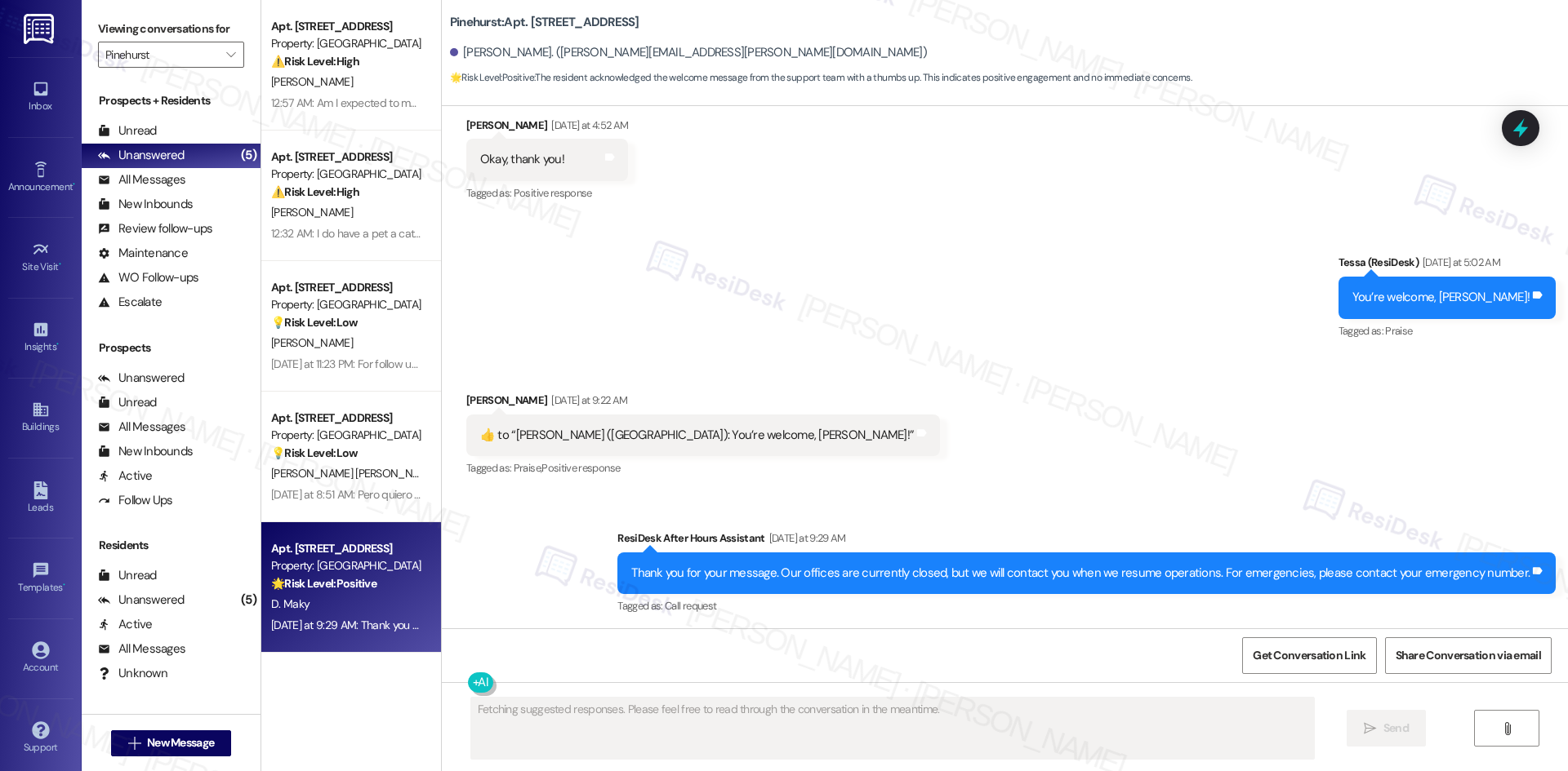
scroll to position [311, 0]
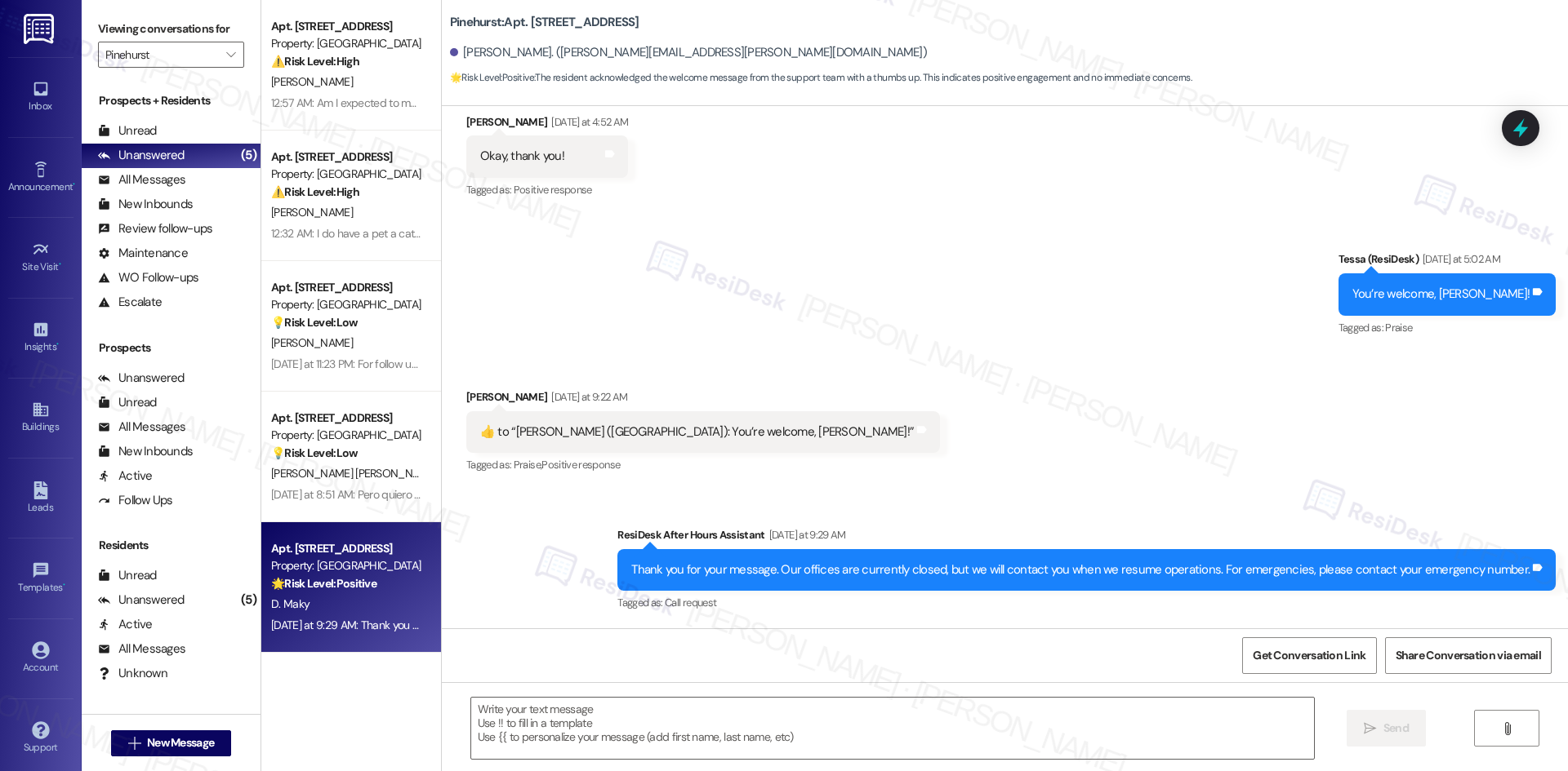
click at [963, 427] on div "Received via SMS [PERSON_NAME] [DATE] at 9:22 AM  ​👍​ to “ [PERSON_NAME] ([GEOG…" at bounding box center [1004, 421] width 1126 height 138
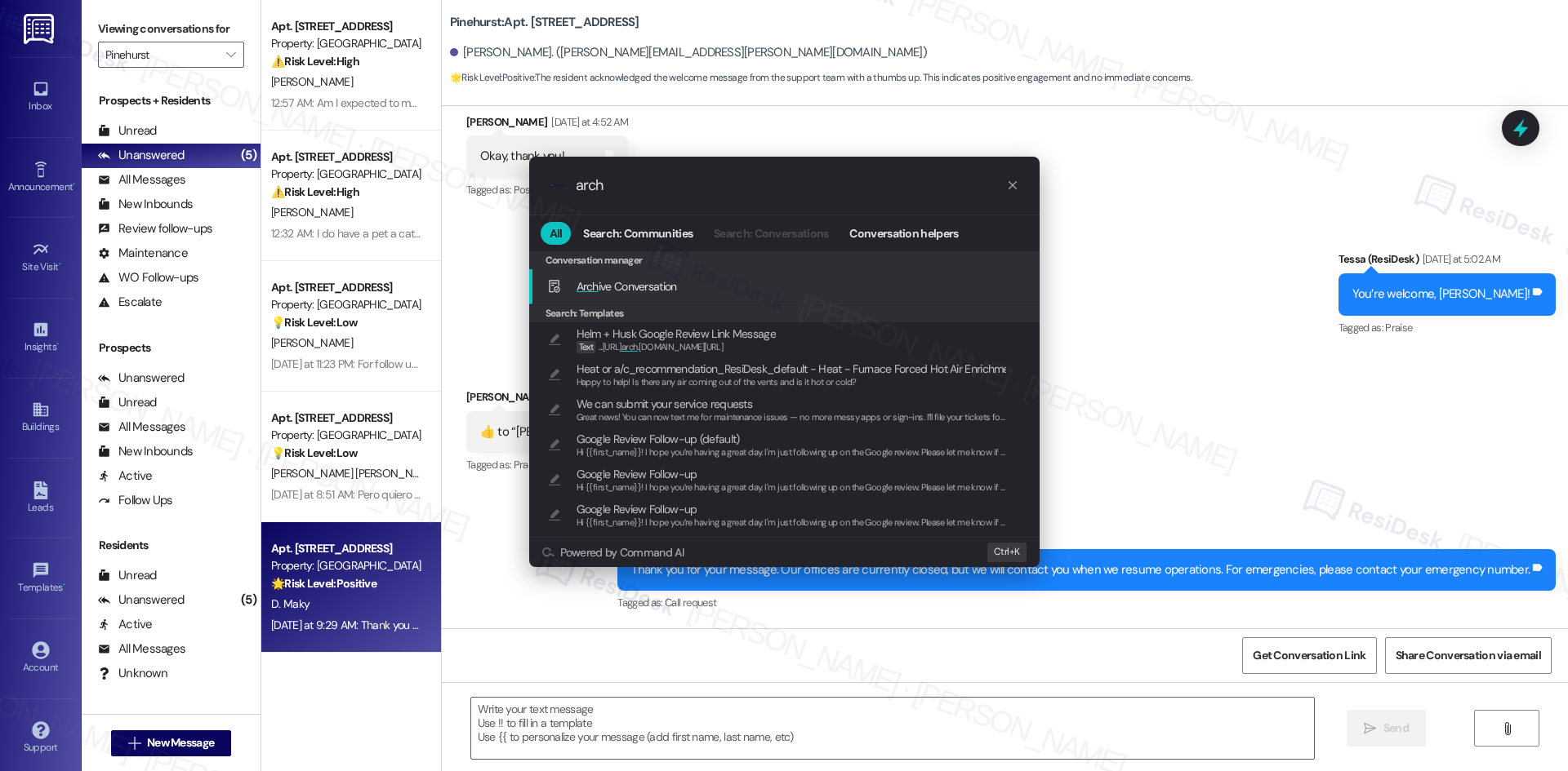
type input "arch"
click at [651, 282] on span "Arch ive Conversation" at bounding box center [626, 286] width 100 height 15
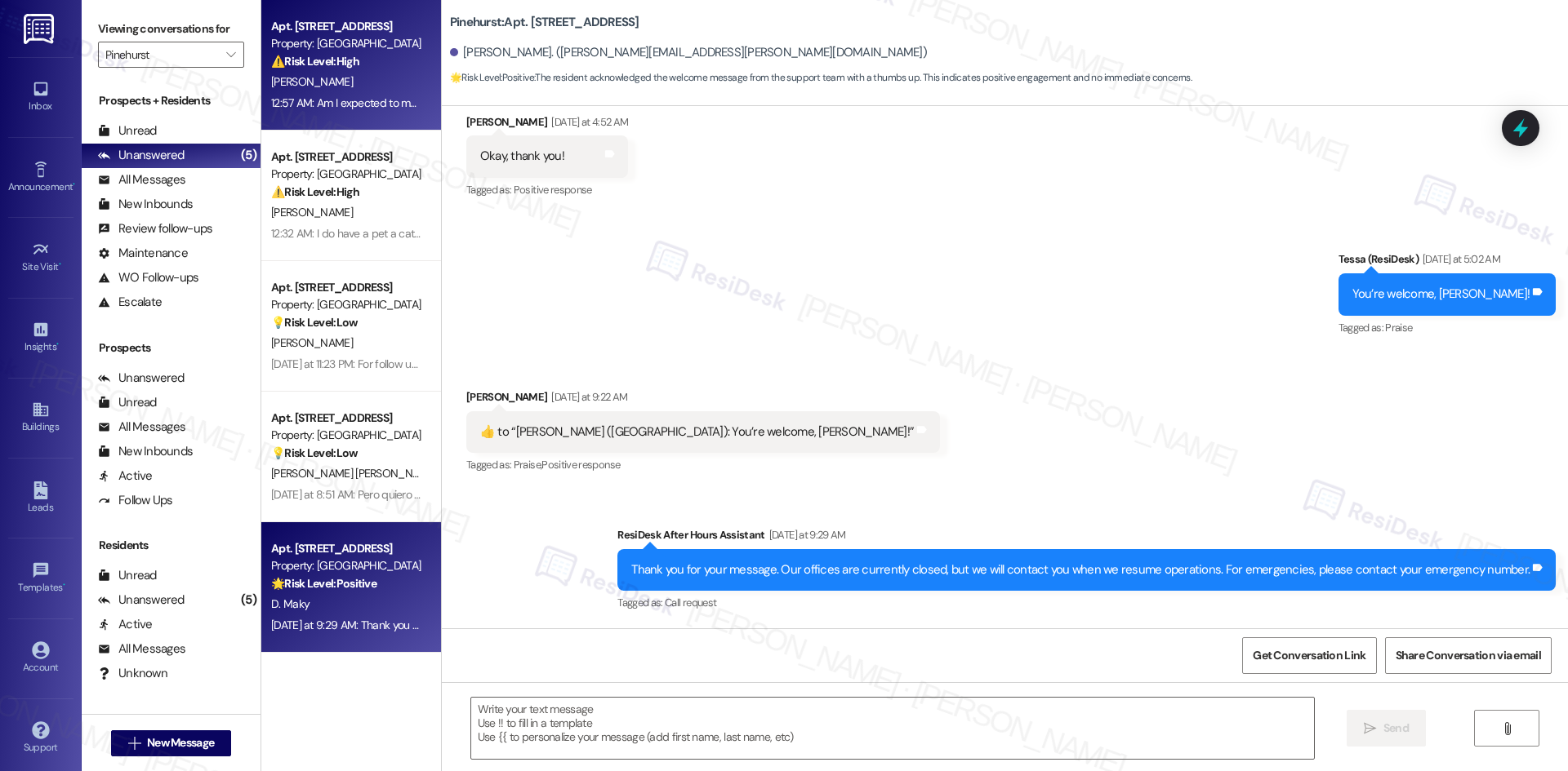
click at [390, 71] on div "Apt. [STREET_ADDRESS] Property: Pinehurst ⚠️ Risk Level: High The resident is q…" at bounding box center [346, 44] width 154 height 55
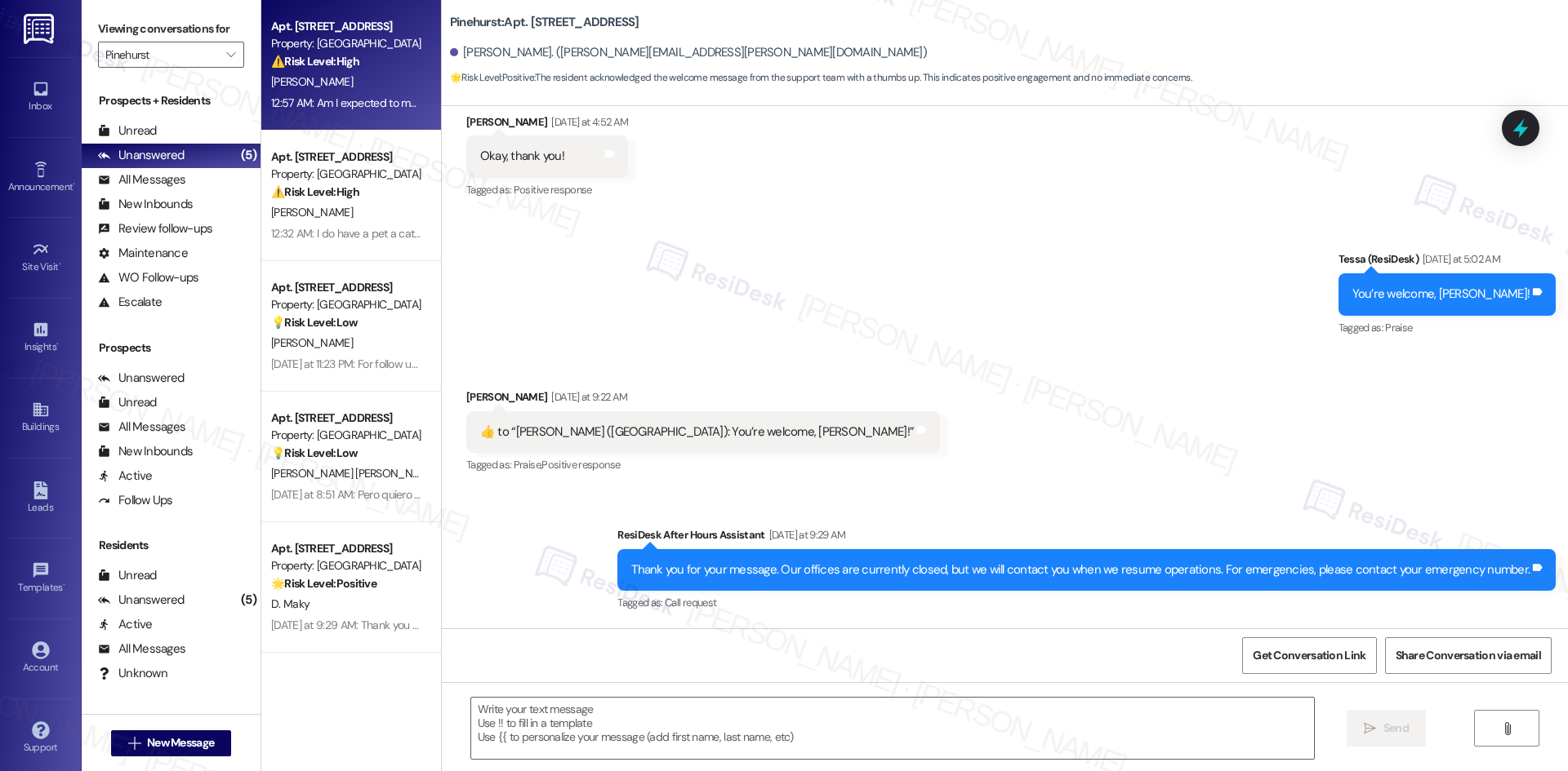
type textarea "Fetching suggested responses. Please feel free to read through the conversation…"
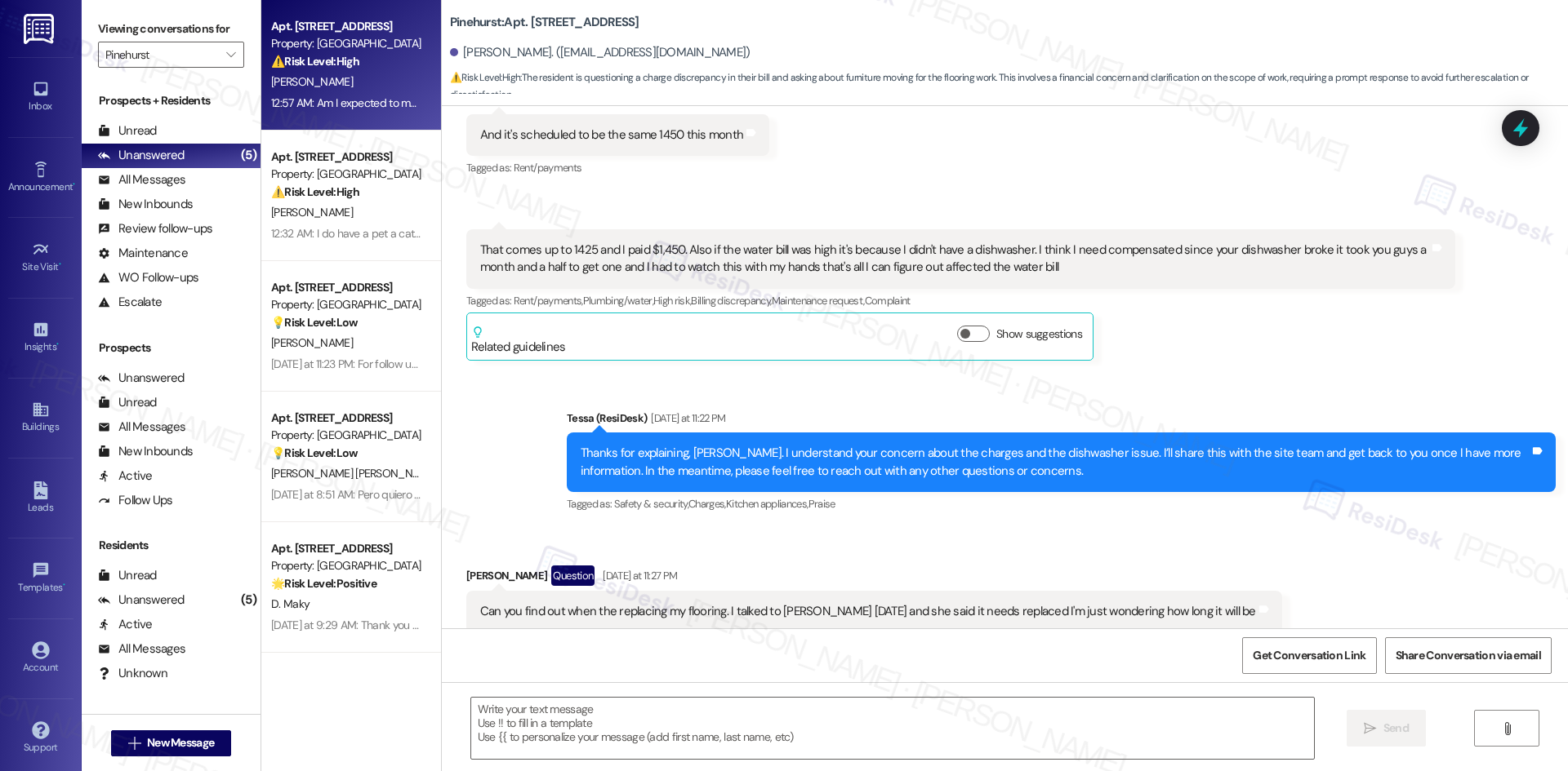
type textarea "Fetching suggested responses. Please feel free to read through the conversation…"
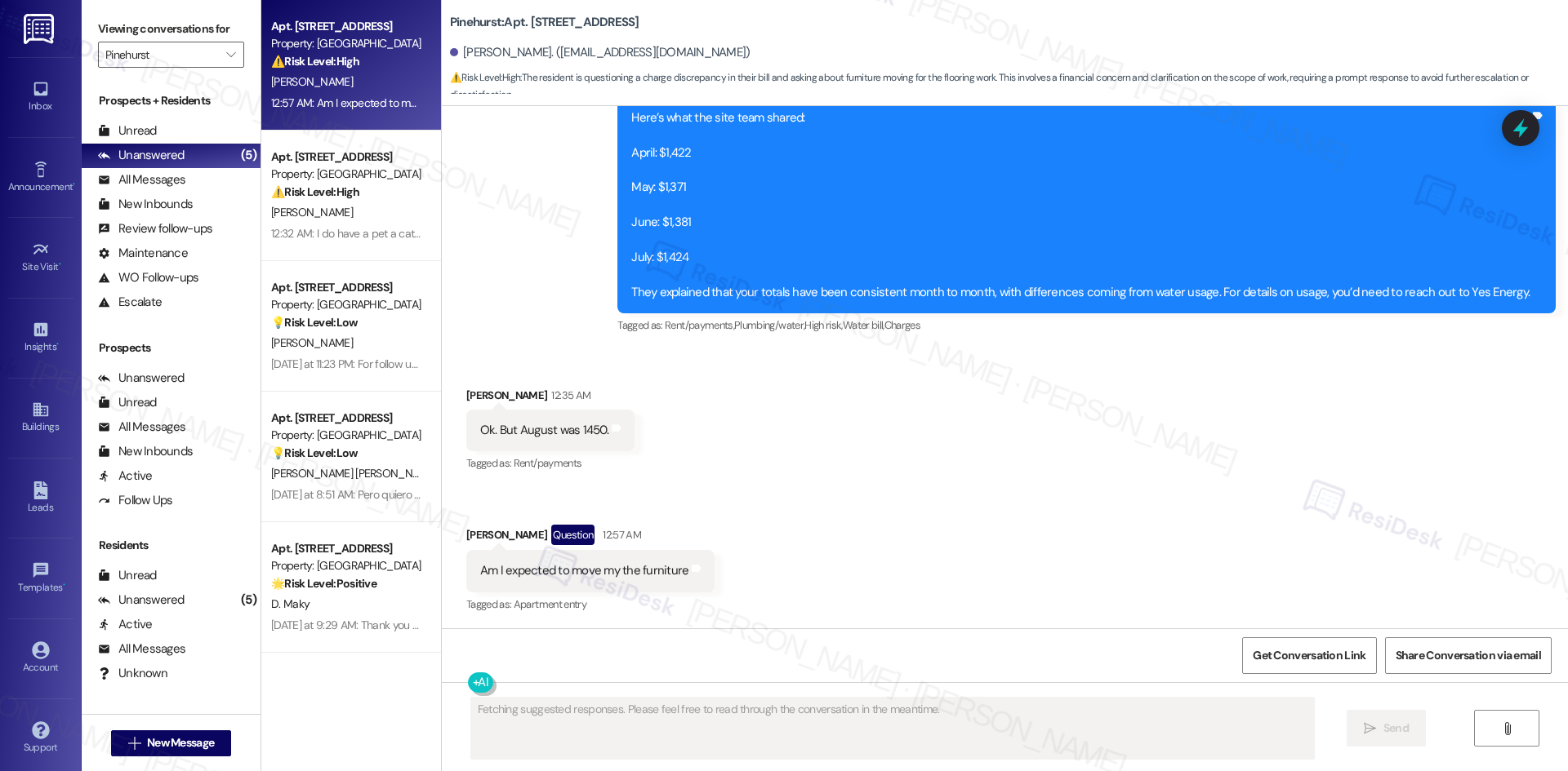
scroll to position [2975, 0]
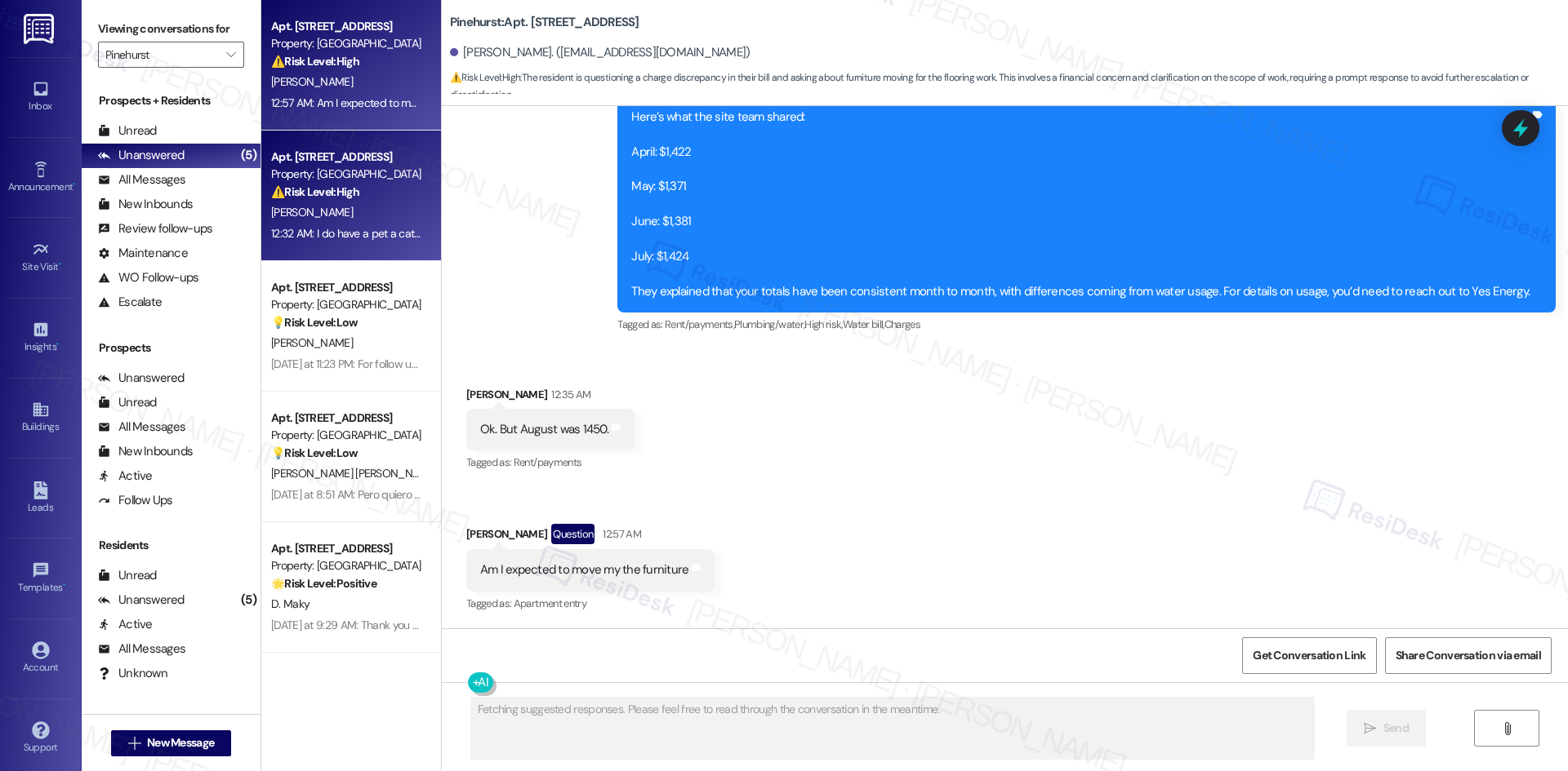
click at [358, 219] on div "[PERSON_NAME]" at bounding box center [346, 212] width 154 height 20
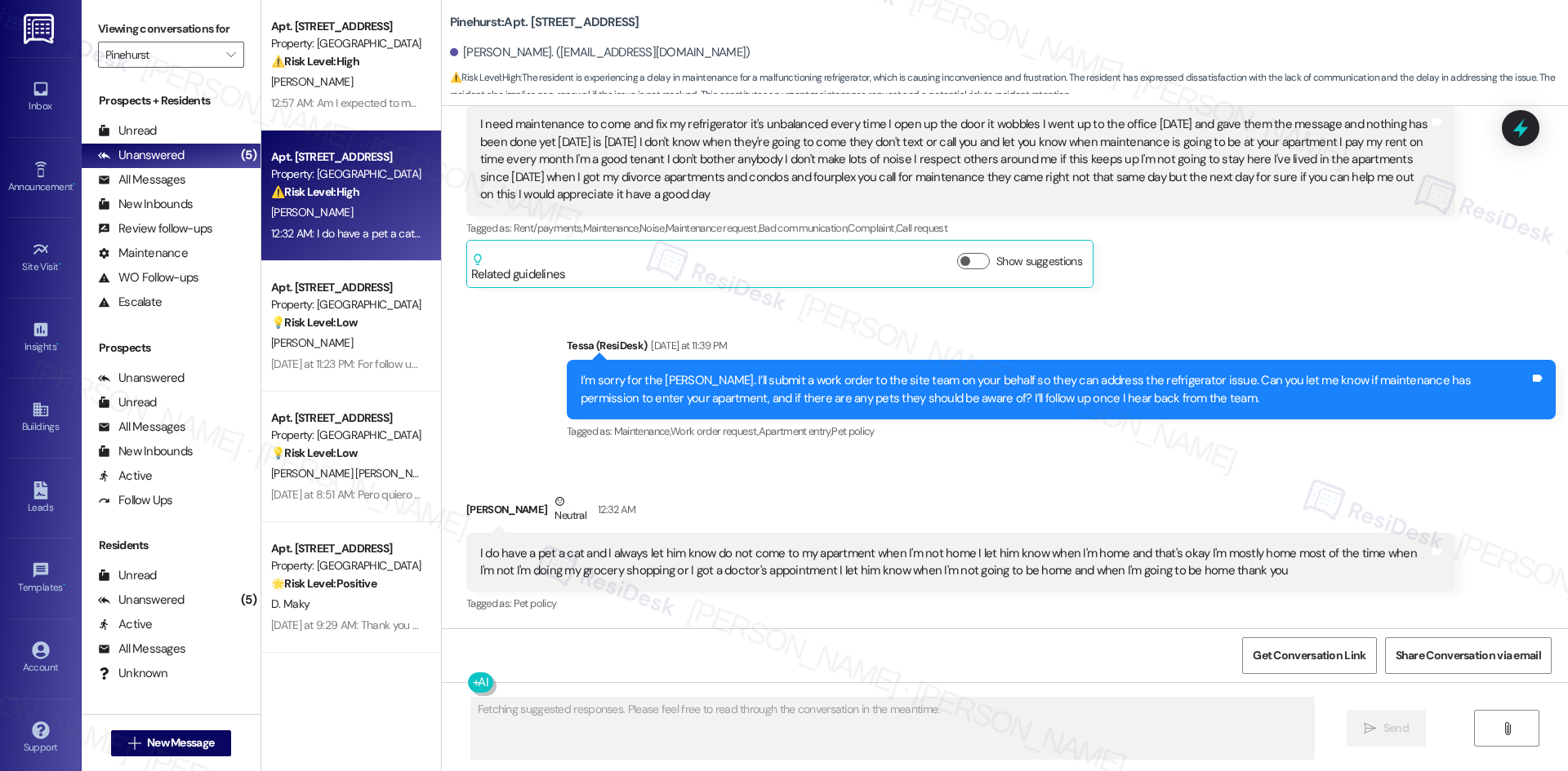
scroll to position [362, 0]
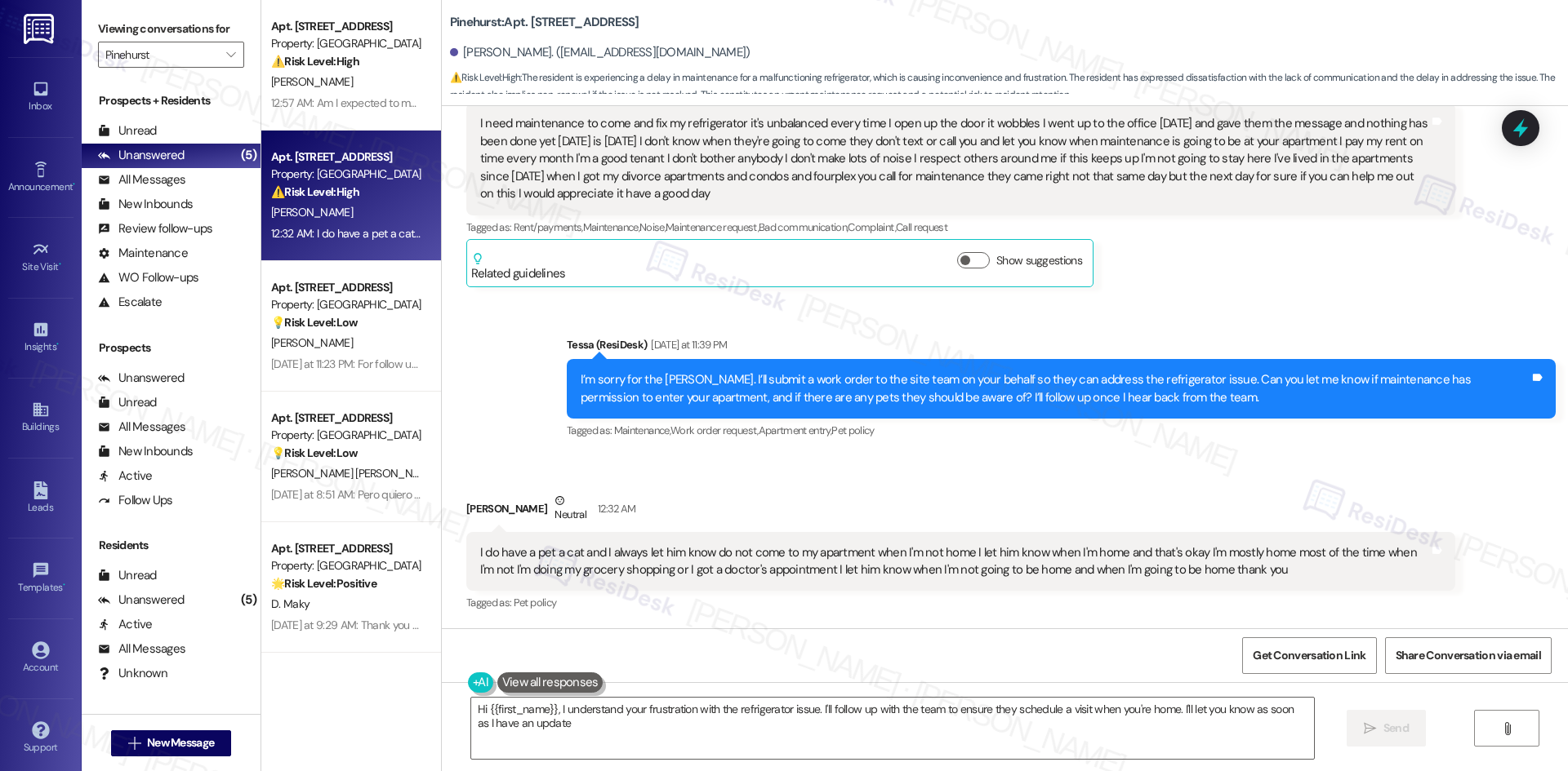
type textarea "Hi {{first_name}}, I understand your frustration with the refrigerator issue. I…"
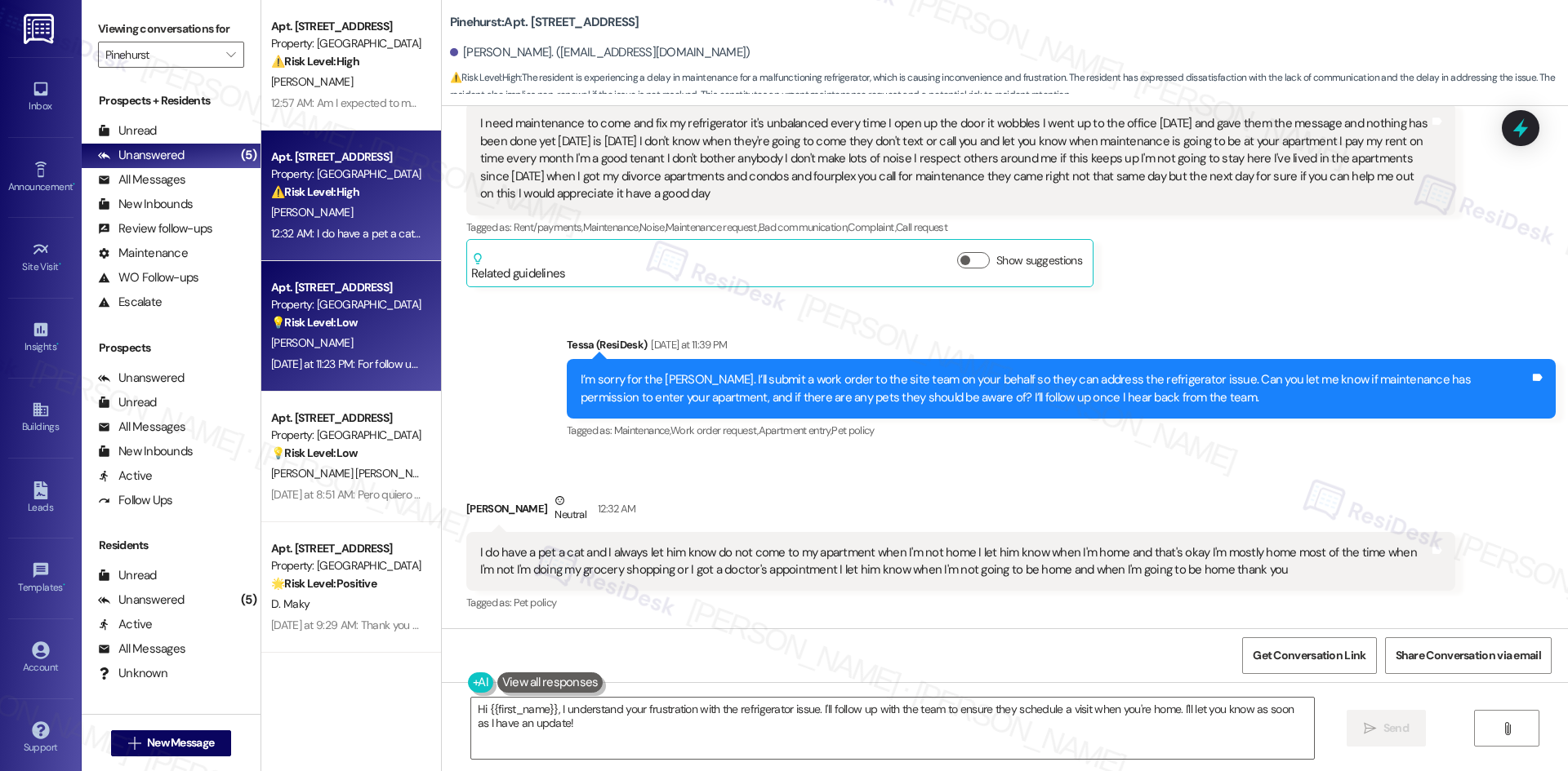
click at [367, 355] on div "[DATE] at 11:23 PM: For follow up purposes regarding available positions, I hav…" at bounding box center [346, 364] width 154 height 20
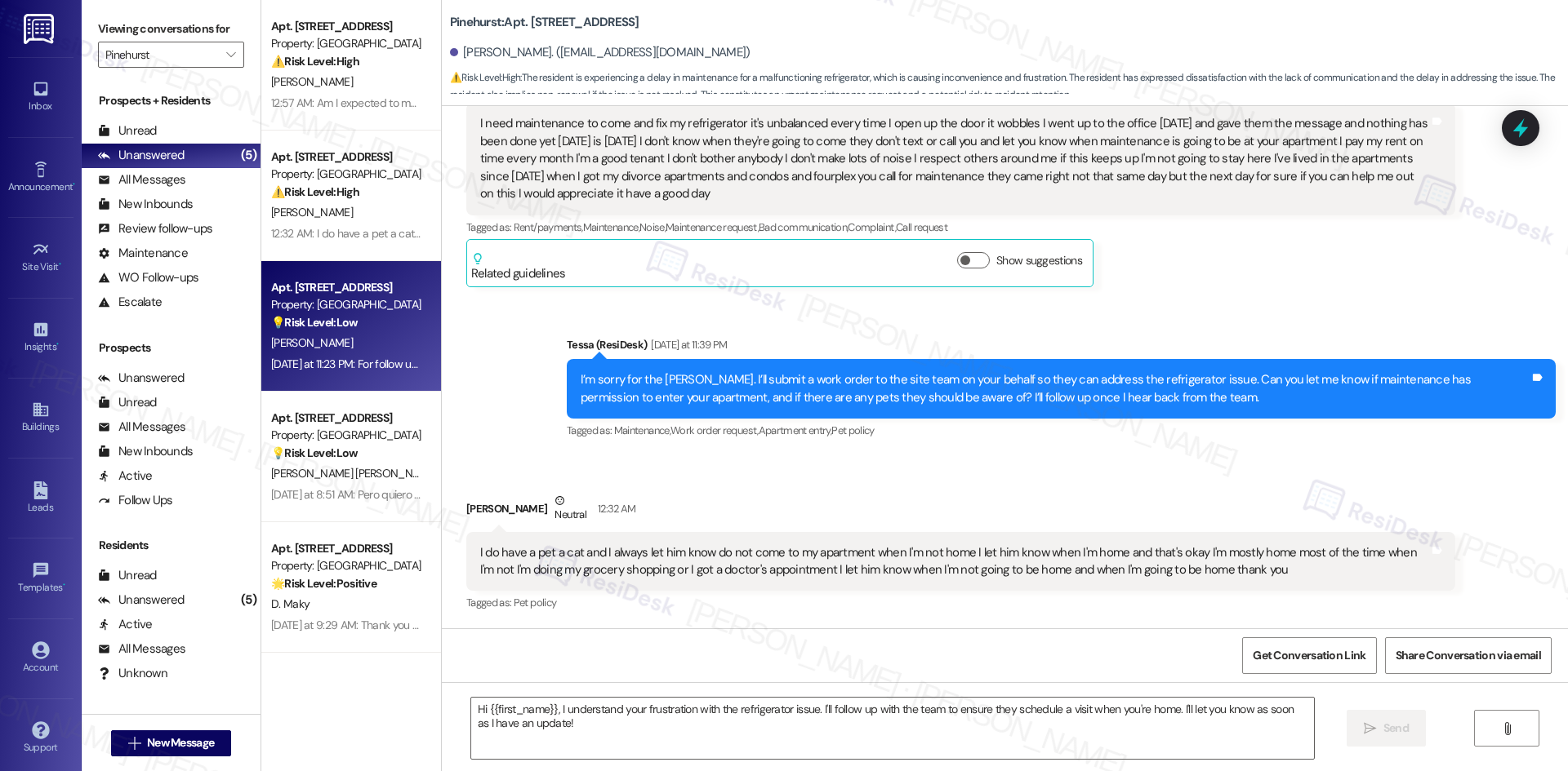
type textarea "Fetching suggested responses. Please feel free to read through the conversation…"
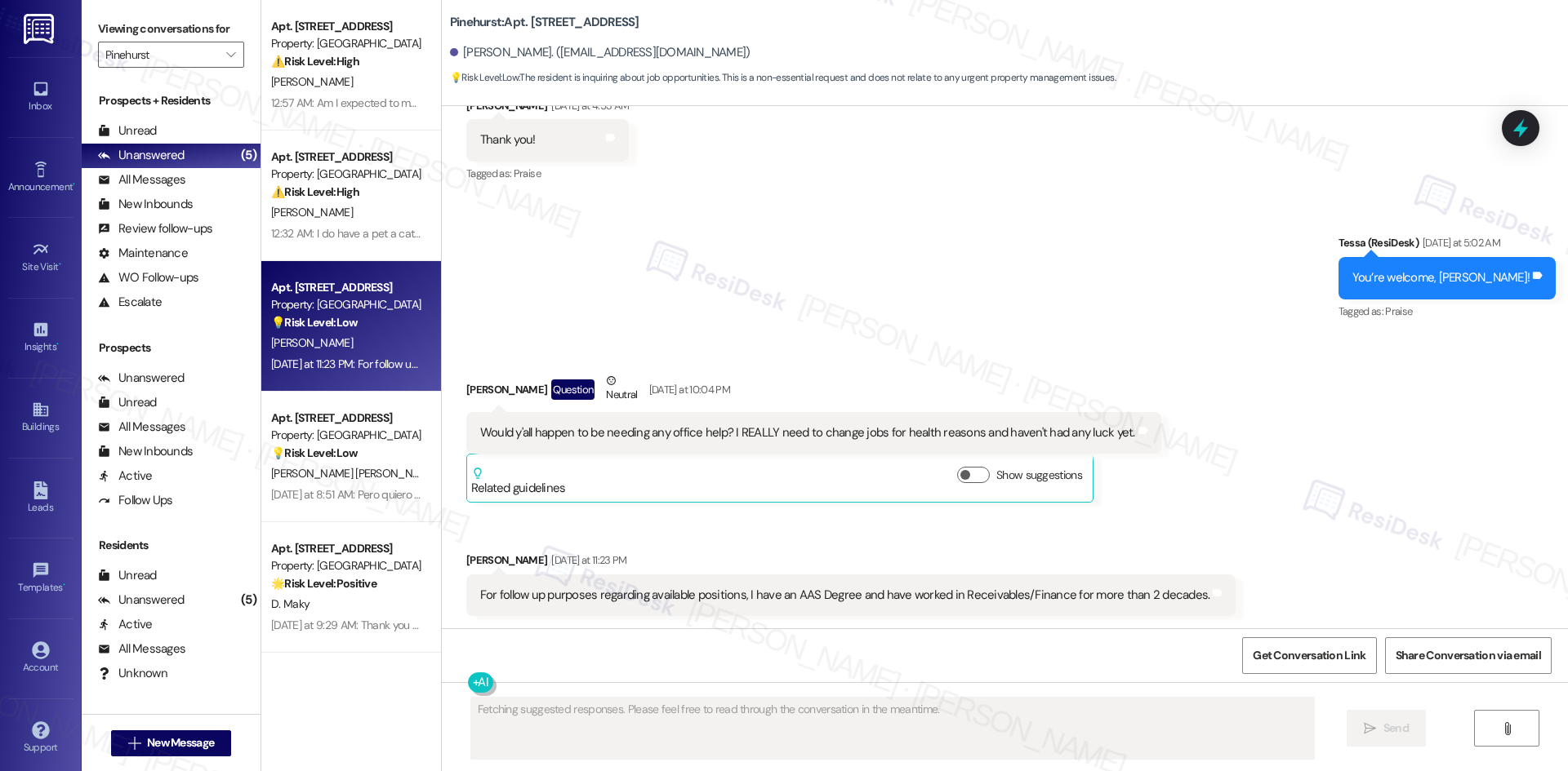
scroll to position [329, 0]
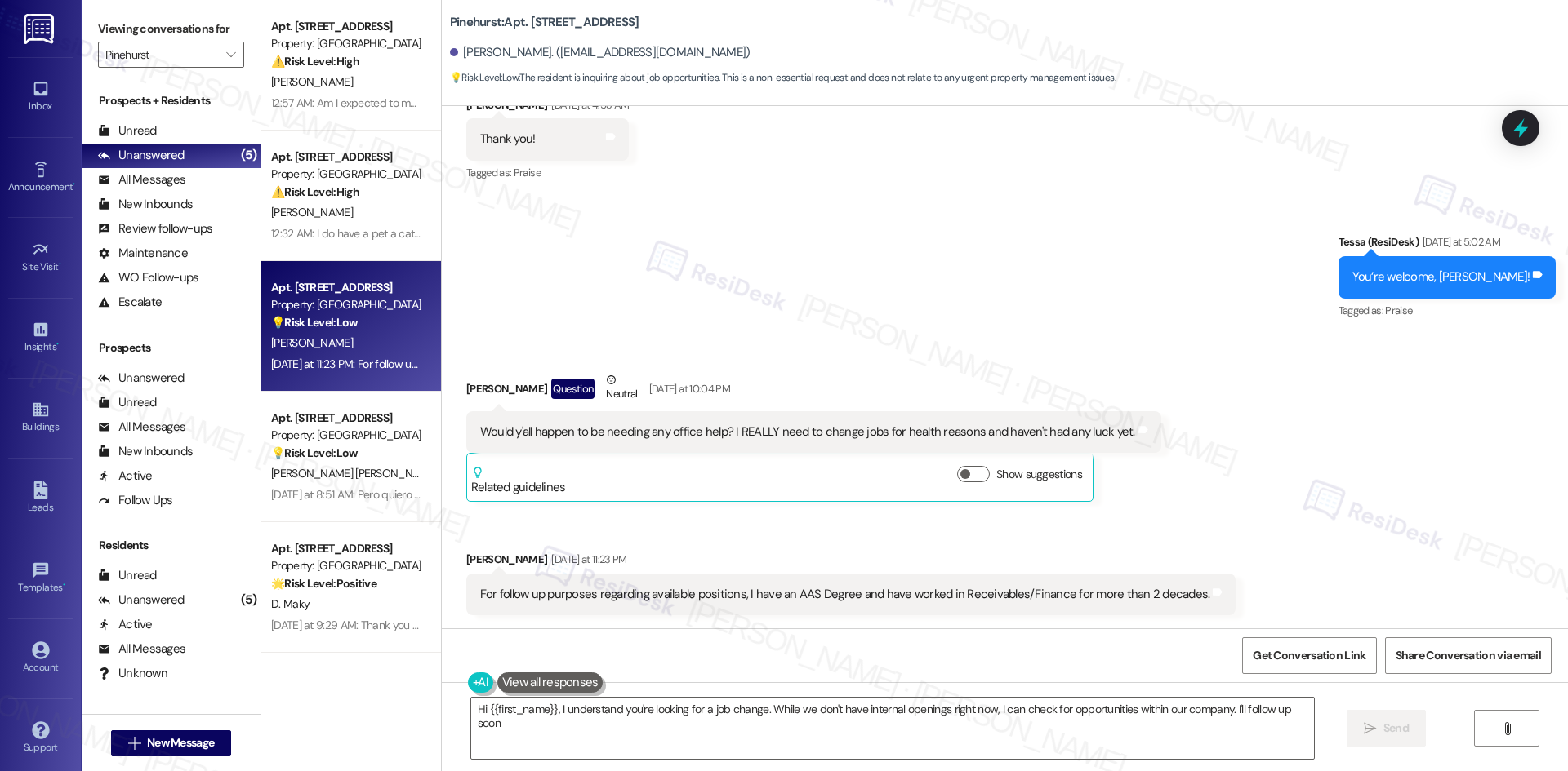
type textarea "Hi {{first_name}}, I understand you're looking for a job change. While we don't…"
click at [188, 57] on input "Pinehurst" at bounding box center [162, 54] width 113 height 26
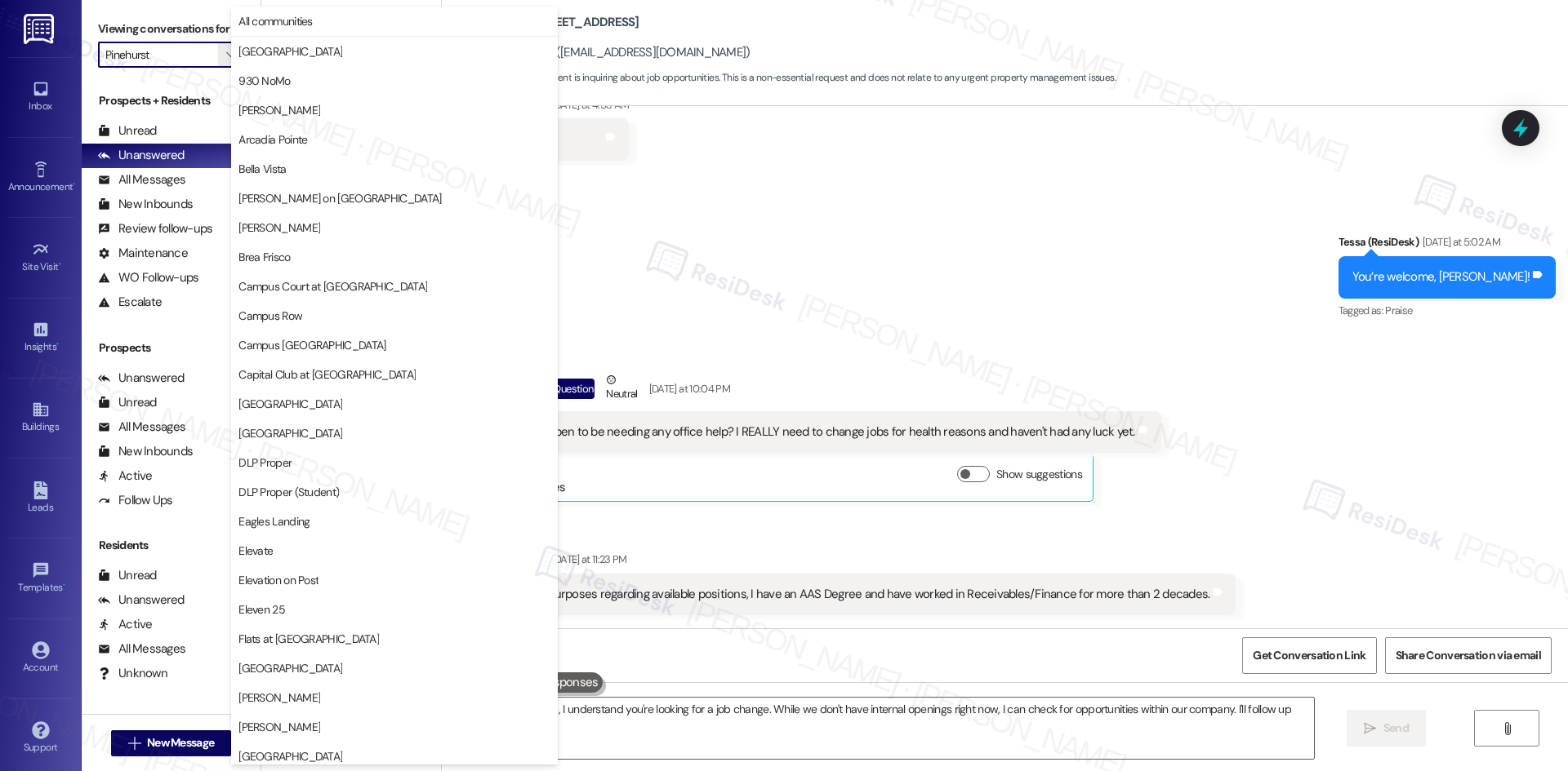
scroll to position [852, 0]
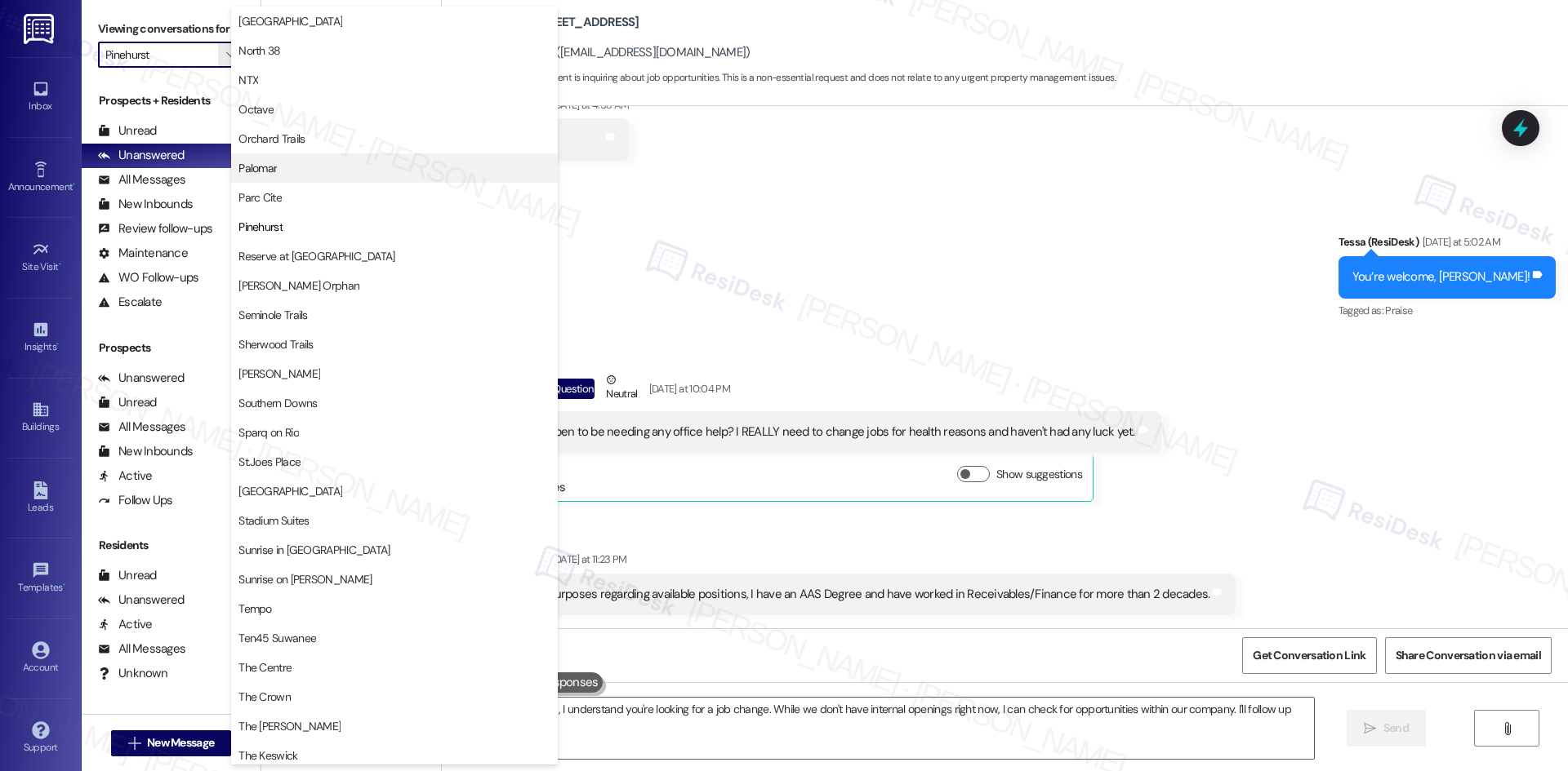
click at [355, 173] on span "Palomar" at bounding box center [394, 168] width 311 height 16
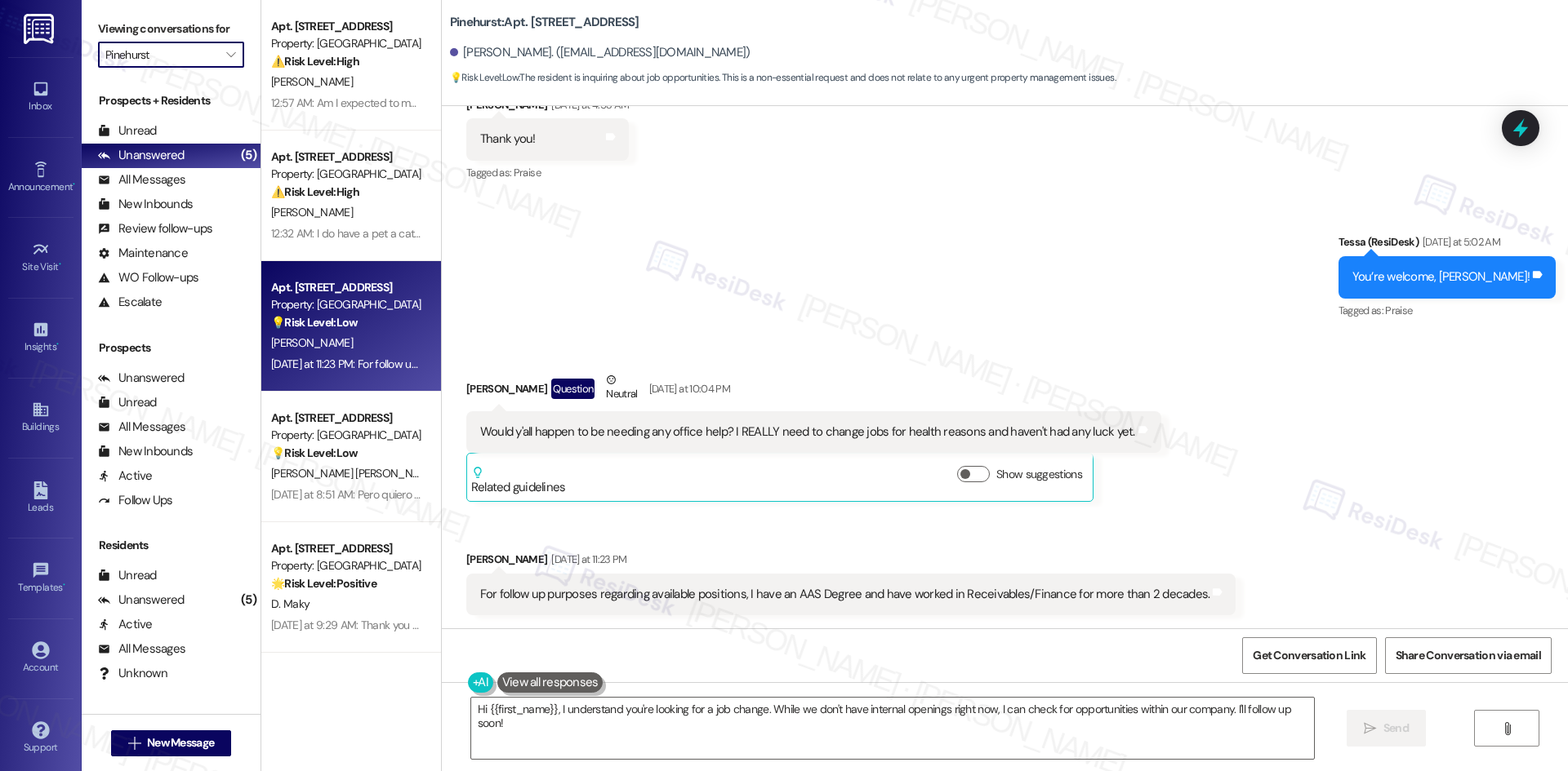
type input "Palomar"
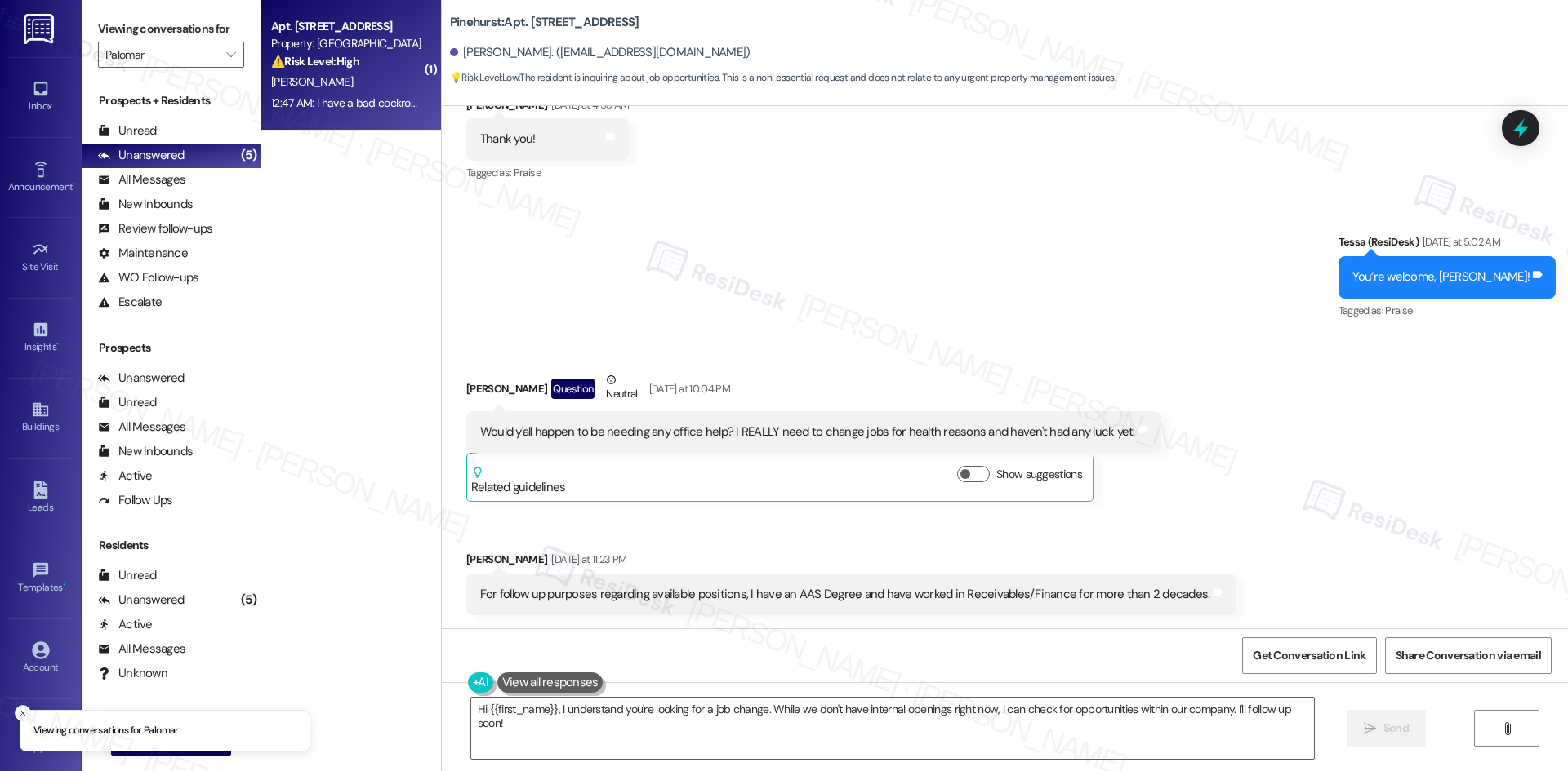
click at [307, 87] on div "[PERSON_NAME]" at bounding box center [346, 81] width 154 height 20
type textarea "Fetching suggested responses. Please feel free to read through the conversation…"
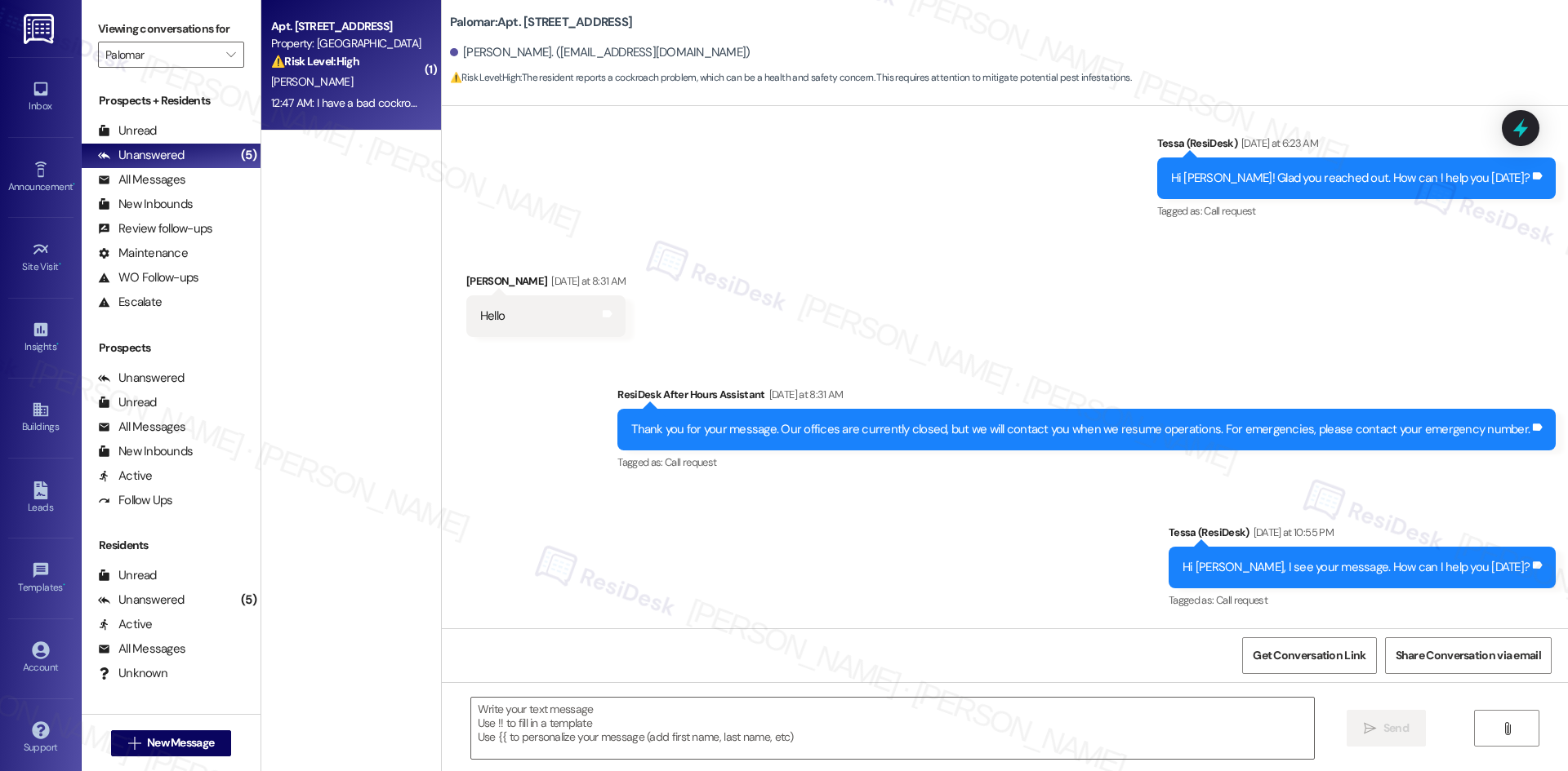
scroll to position [555, 0]
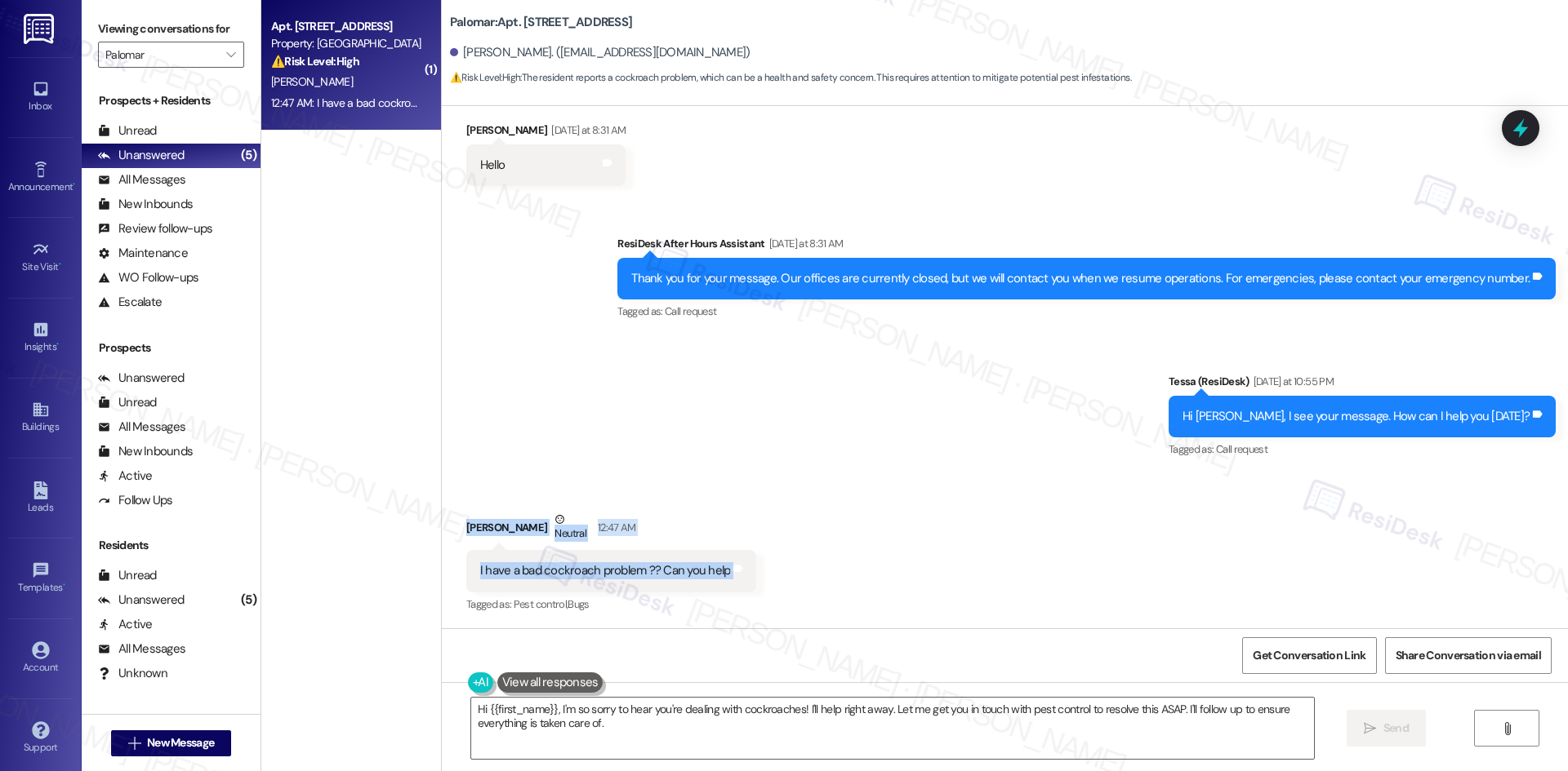
drag, startPoint x: 471, startPoint y: 524, endPoint x: 819, endPoint y: 581, distance: 352.6
click at [819, 581] on div "Received via SMS [PERSON_NAME] Neutral 12:47 AM I have a bad cockroach problem …" at bounding box center [1004, 552] width 1126 height 155
copy div "[PERSON_NAME] Neutral 12:47 AM I have a bad cockroach problem ?? Can you help T…"
click at [660, 382] on div "Sent via SMS ResiDesk After Hours Assistant [DATE] at 8:31 AM Thank you for you…" at bounding box center [1004, 336] width 1126 height 275
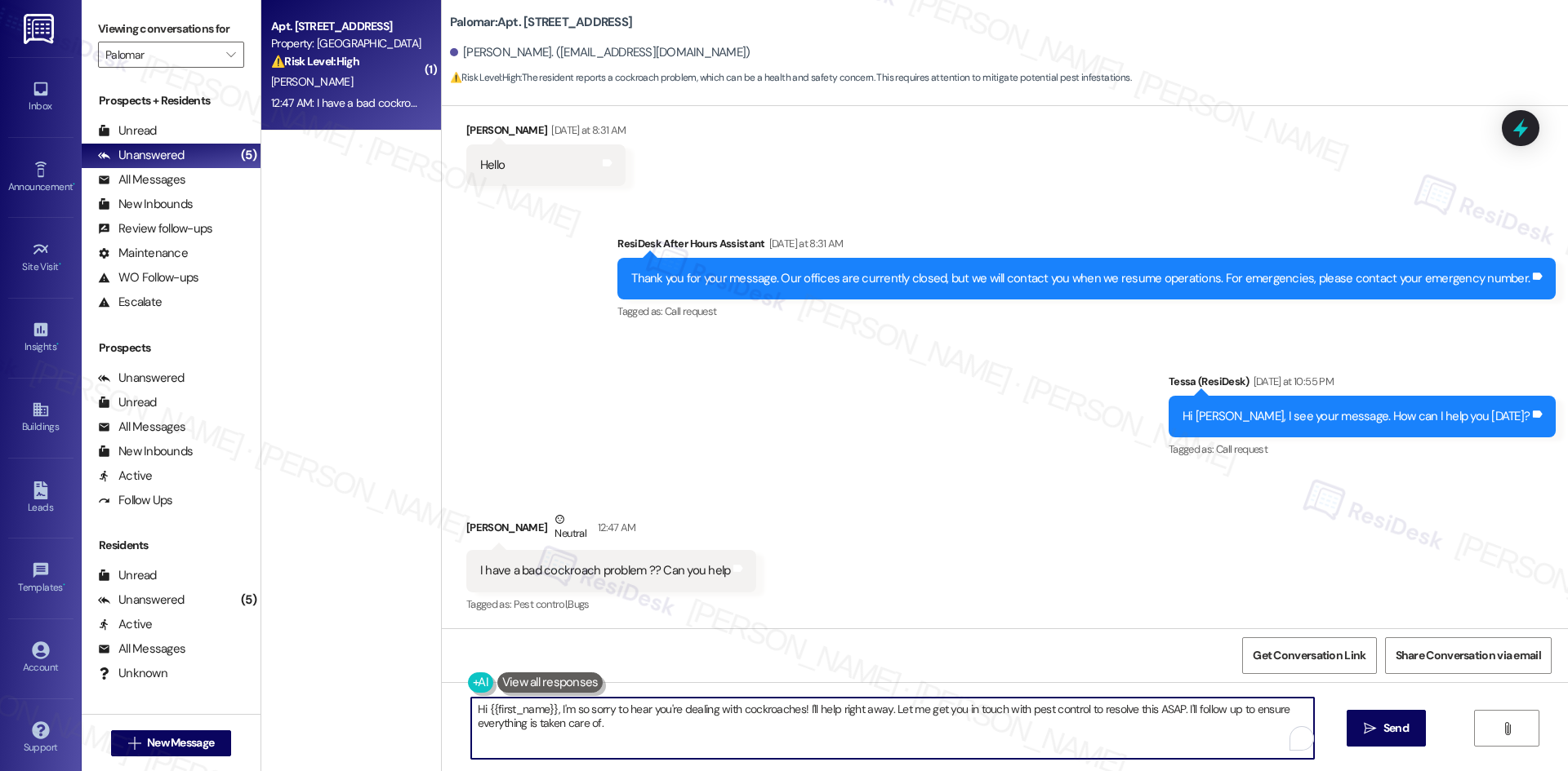
click at [704, 727] on textarea "Hi {{first_name}}, I'm so sorry to hear you're dealing with cockroaches! I'll h…" at bounding box center [893, 727] width 842 height 61
paste textarea "I’m sorry to hear about the cockroach problem, [PERSON_NAME]. I’ll submit a pes…"
click at [537, 725] on textarea "I’m sorry to hear about the cockroach problem, [PERSON_NAME]. I’ll submit a pes…" at bounding box center [893, 727] width 842 height 61
type textarea "I’m sorry to hear about the cockroach problem, [PERSON_NAME]. I’ll submit a pes…"
click at [1380, 725] on span "Send" at bounding box center [1395, 728] width 32 height 17
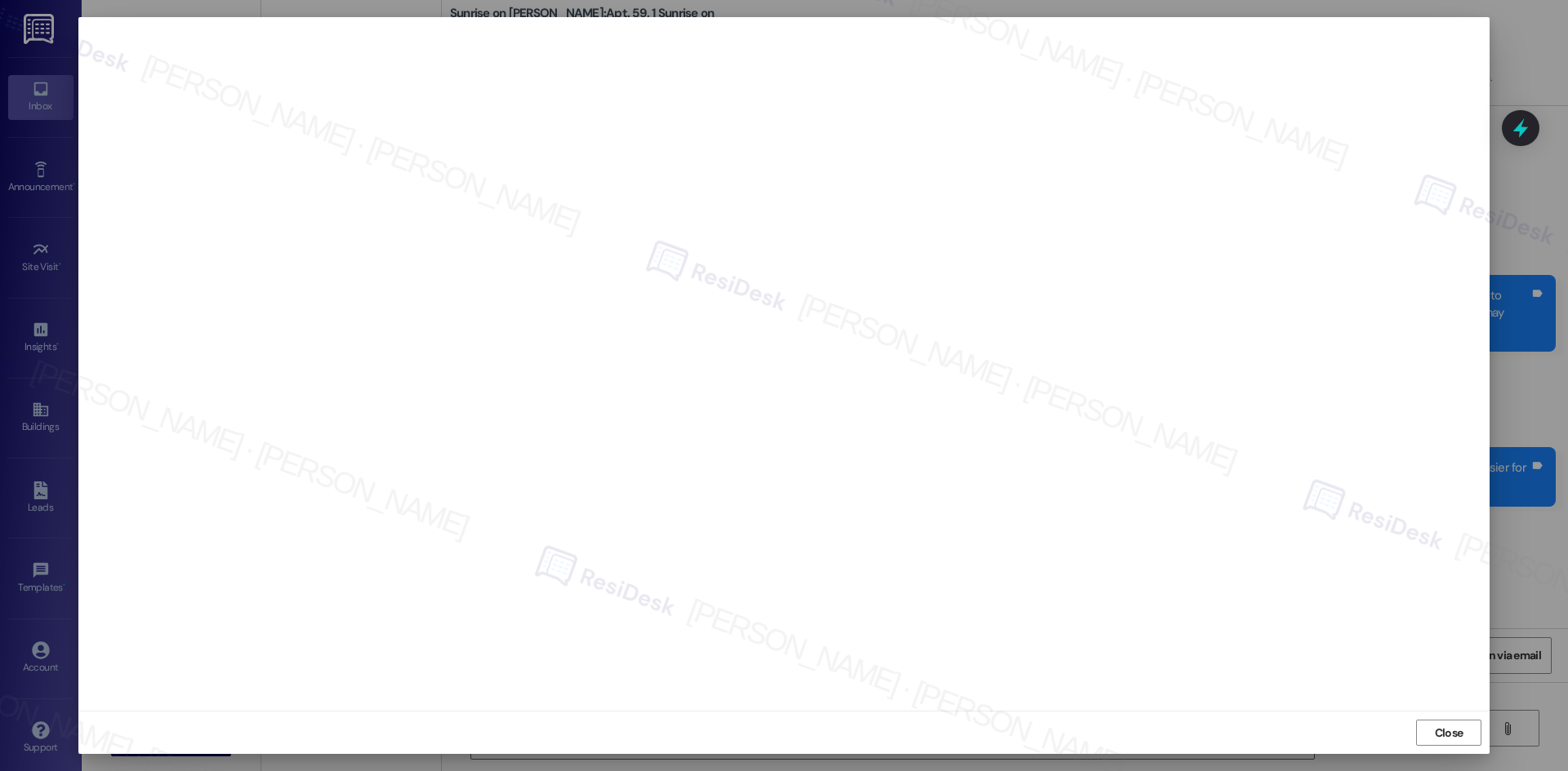
scroll to position [2972, 0]
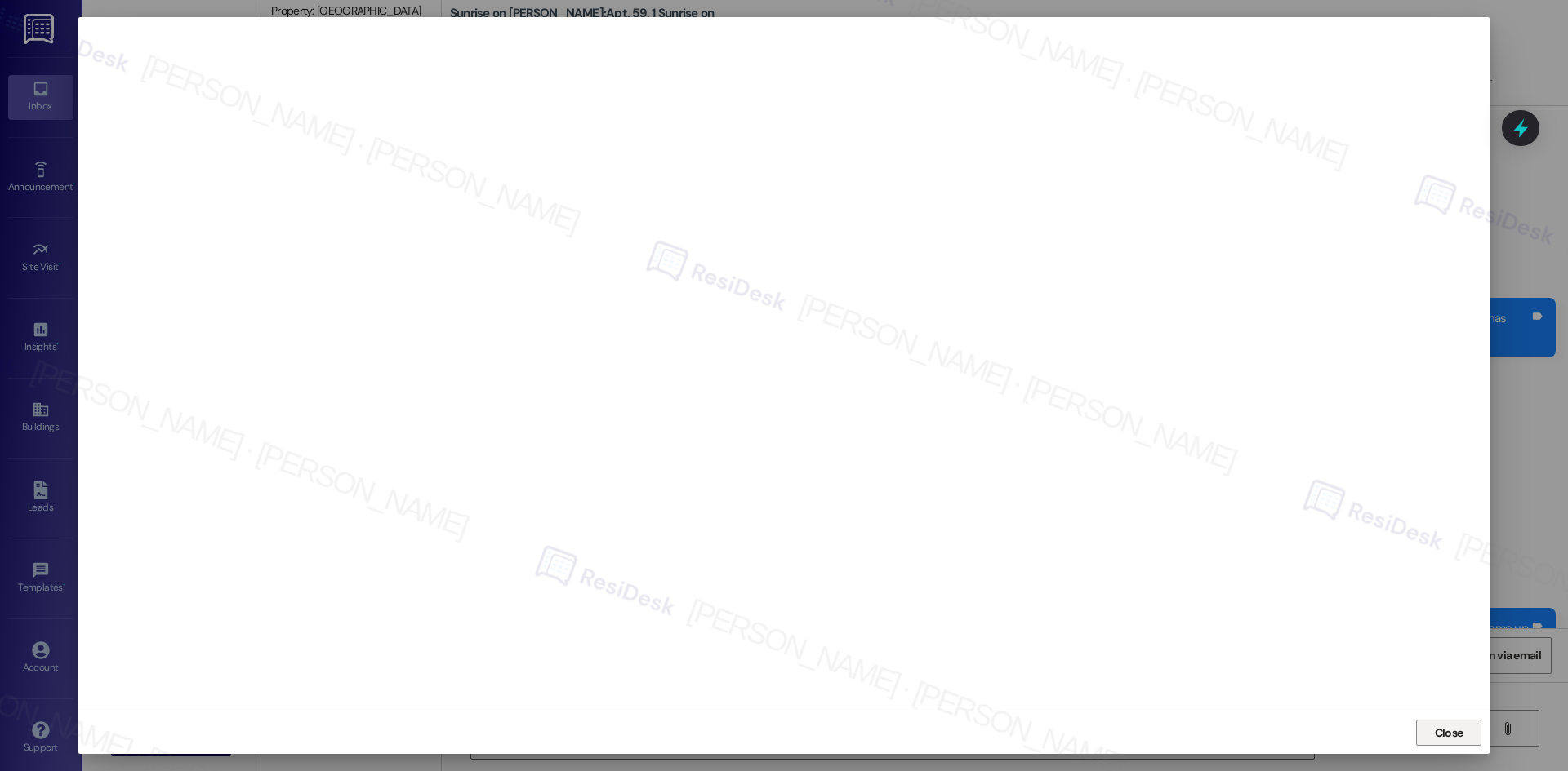
click at [1449, 741] on span "Close" at bounding box center [1448, 733] width 28 height 17
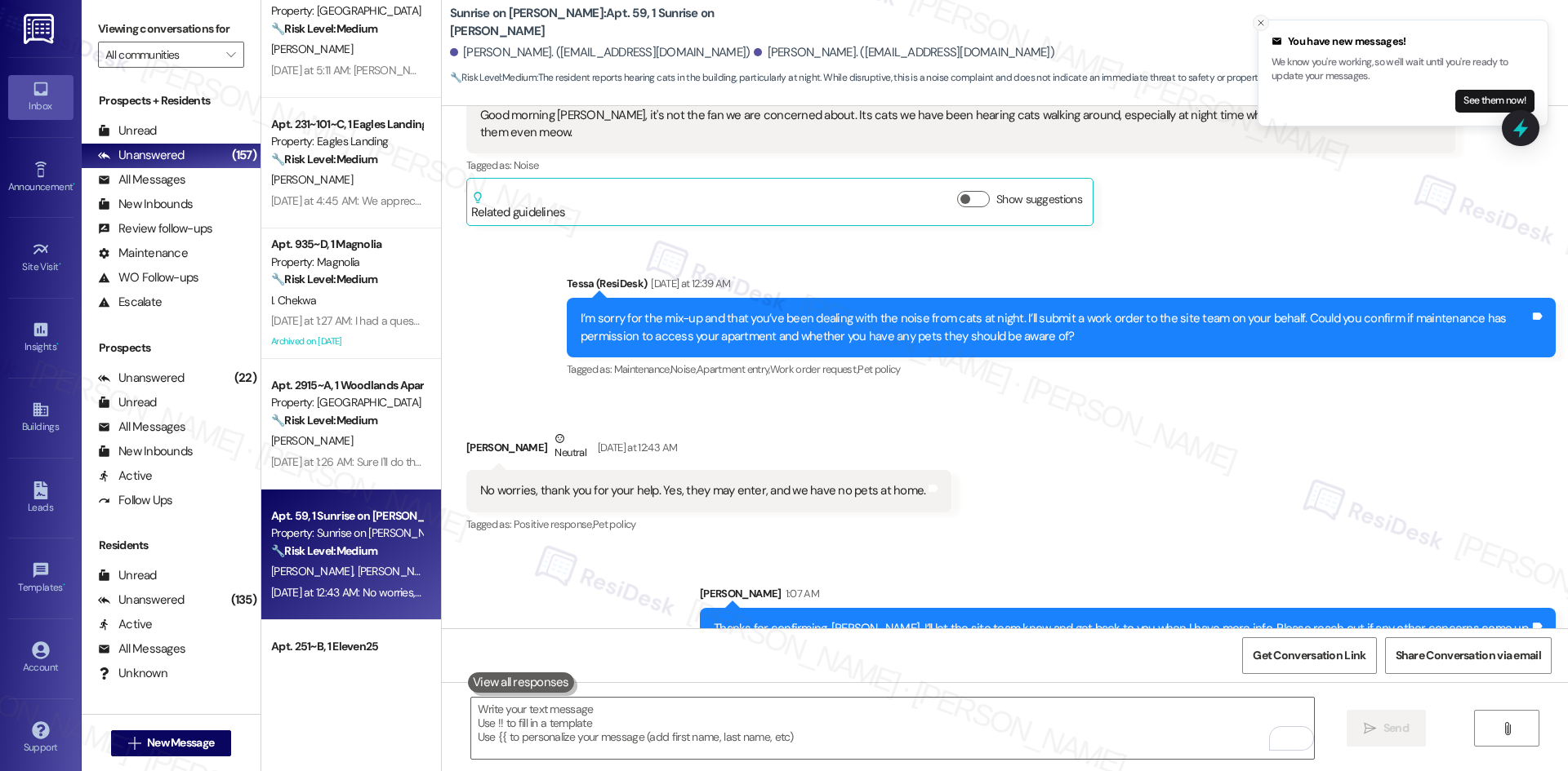
click at [1261, 17] on button "Close toast" at bounding box center [1260, 22] width 16 height 16
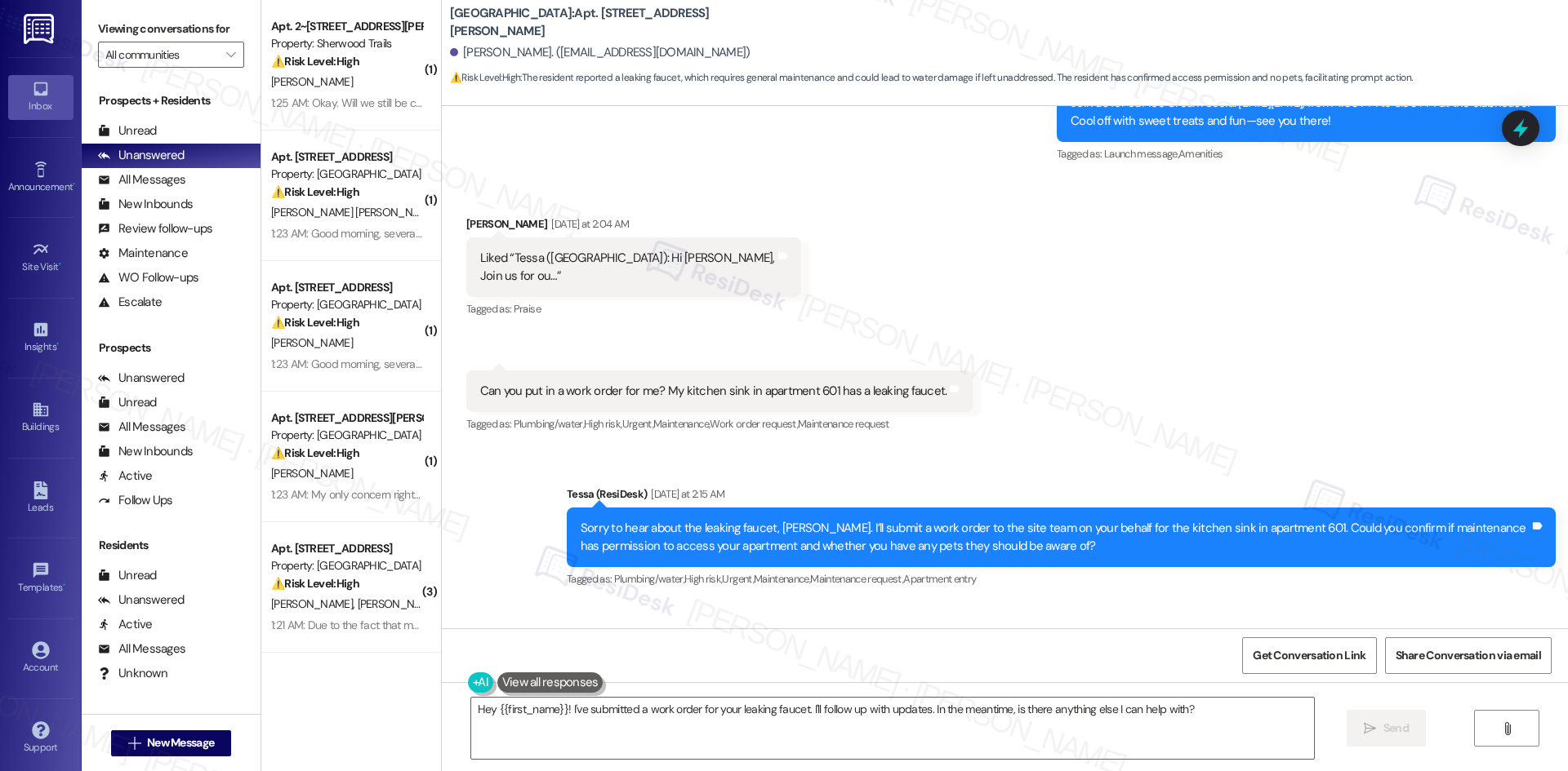
scroll to position [1855, 0]
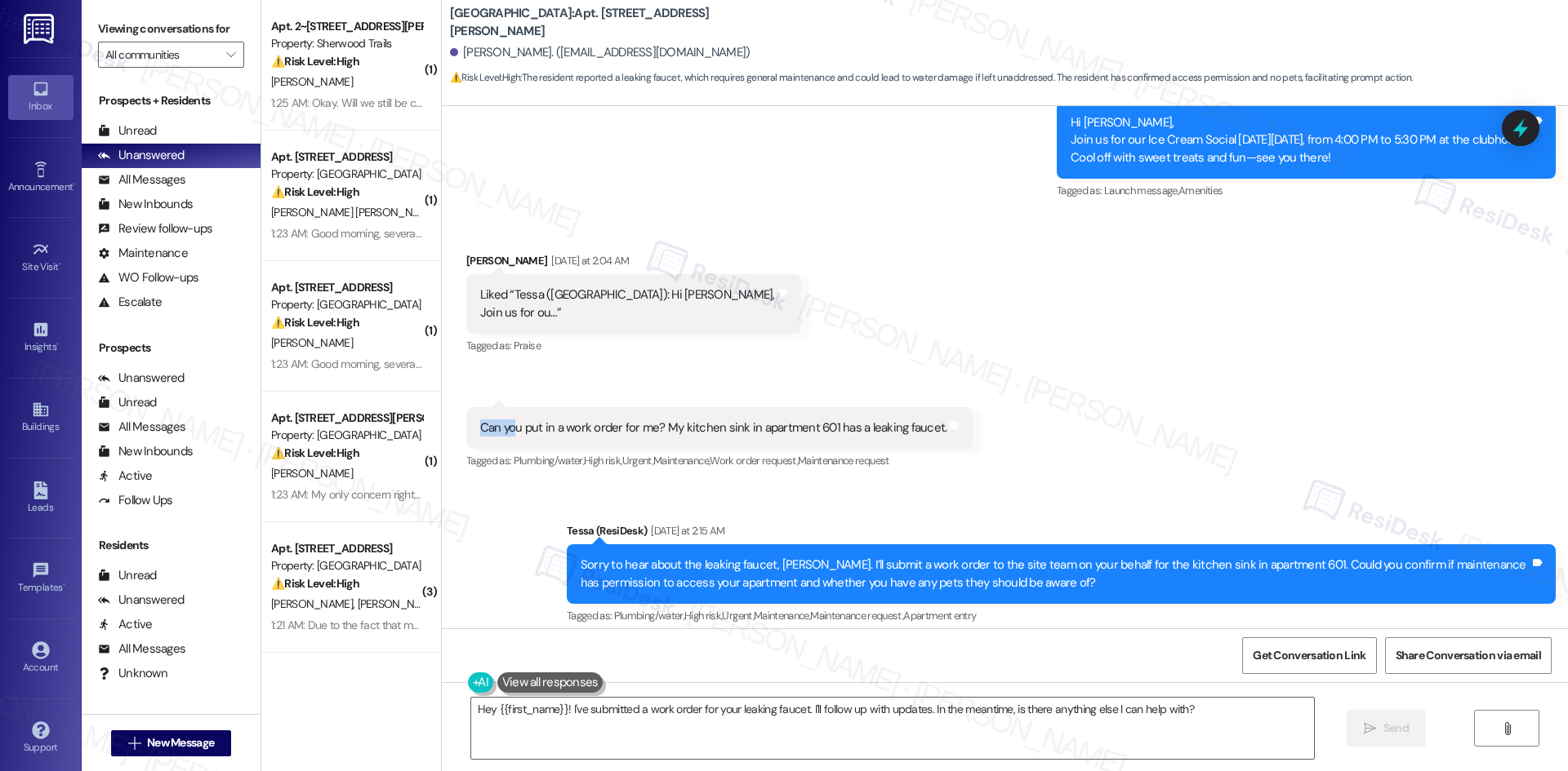
drag, startPoint x: 459, startPoint y: 369, endPoint x: 497, endPoint y: 364, distance: 38.3
click at [497, 364] on div "Received via SMS [PERSON_NAME] [DATE] at 2:04 AM Liked “Tessa ([GEOGRAPHIC_DATA…" at bounding box center [1004, 350] width 1126 height 271
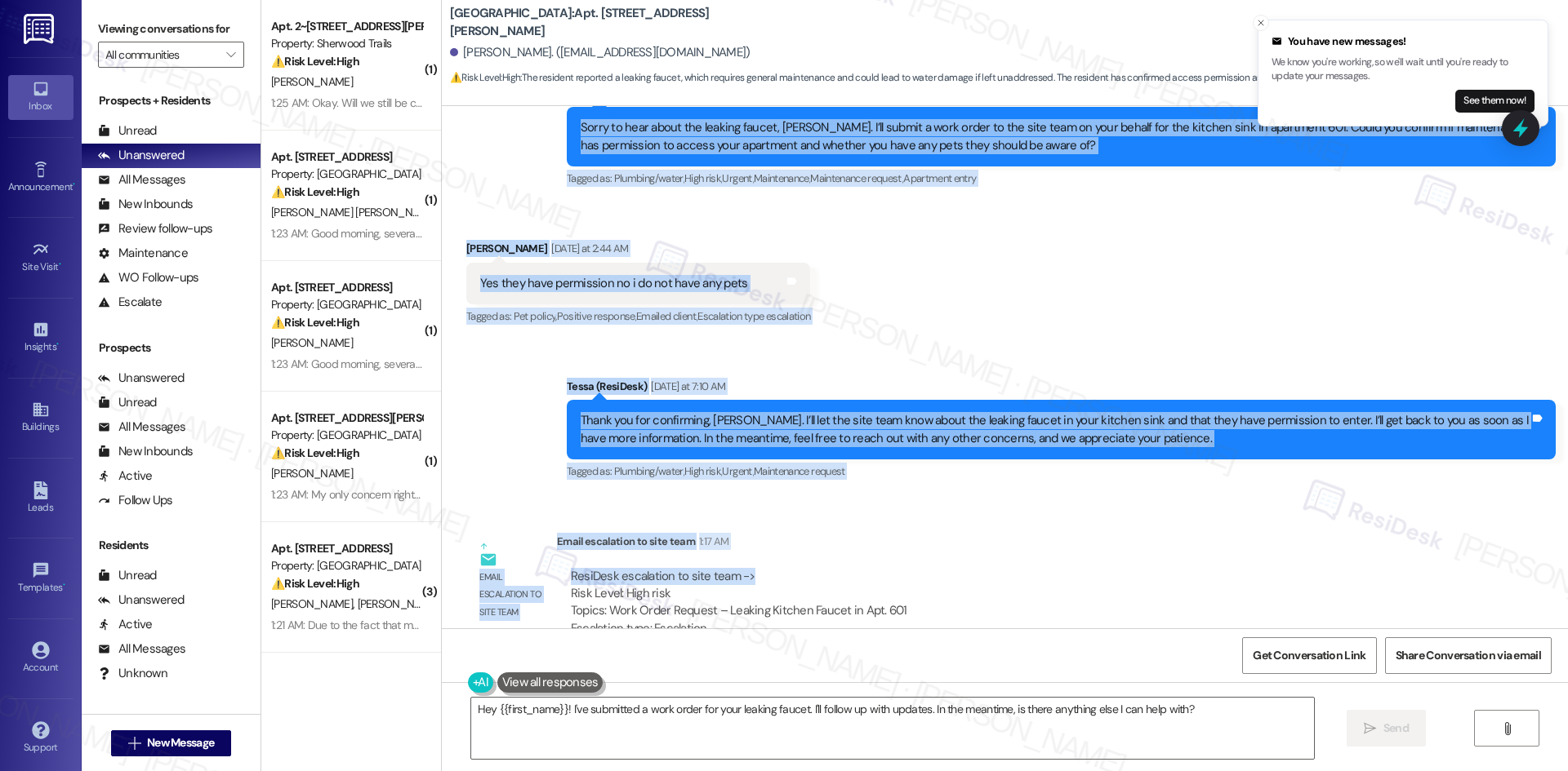
scroll to position [2344, 0]
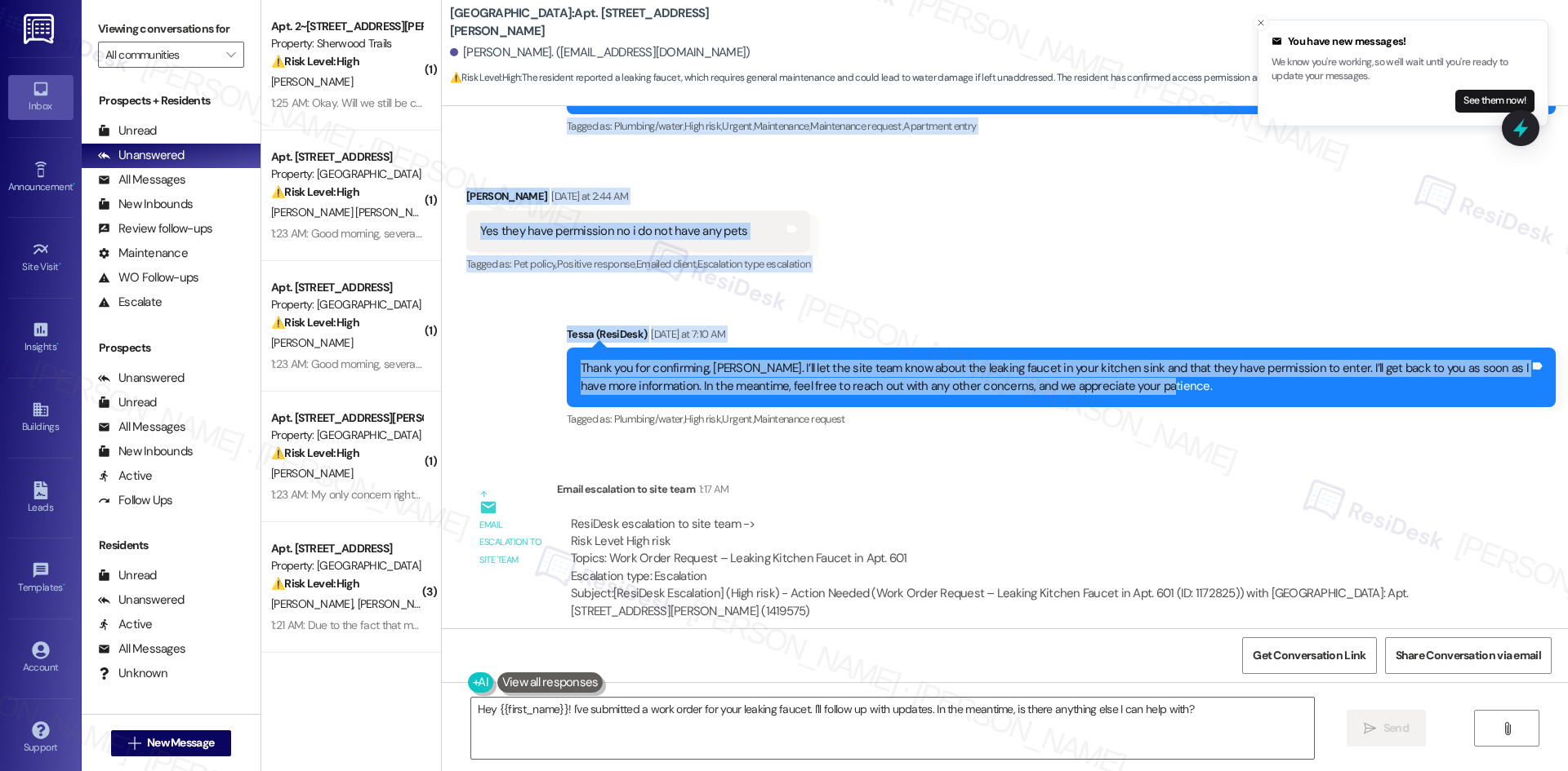
drag, startPoint x: 439, startPoint y: 206, endPoint x: 1169, endPoint y: 373, distance: 748.9
click at [1169, 373] on div "Lease started [DATE] 8:00 AM Announcement, sent via SMS Tessa (ResiDesk) [DATE]…" at bounding box center [1004, 367] width 1126 height 523
copy div "Loremi Dolors Ametconse ad 6:70 EL Seddo “Eiusm (Temporinci Utla): Et Dolore, M…"
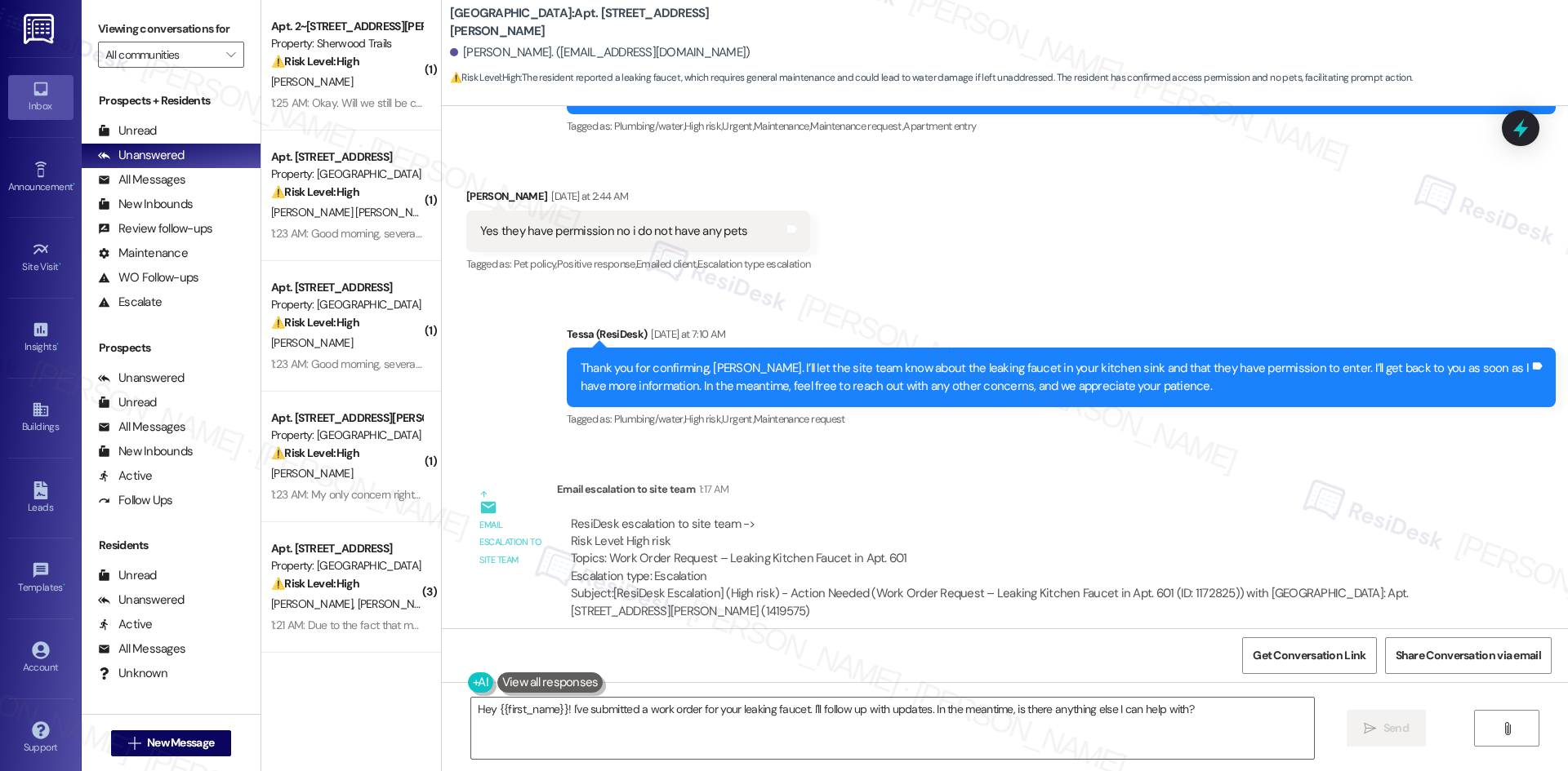
click at [963, 481] on div "Email escalation to site team 1:17 AM" at bounding box center [1006, 493] width 898 height 23
click at [648, 747] on textarea "Hey {{first_name}}! I've submitted a work order for your leaking faucet. I'll f…" at bounding box center [893, 727] width 842 height 61
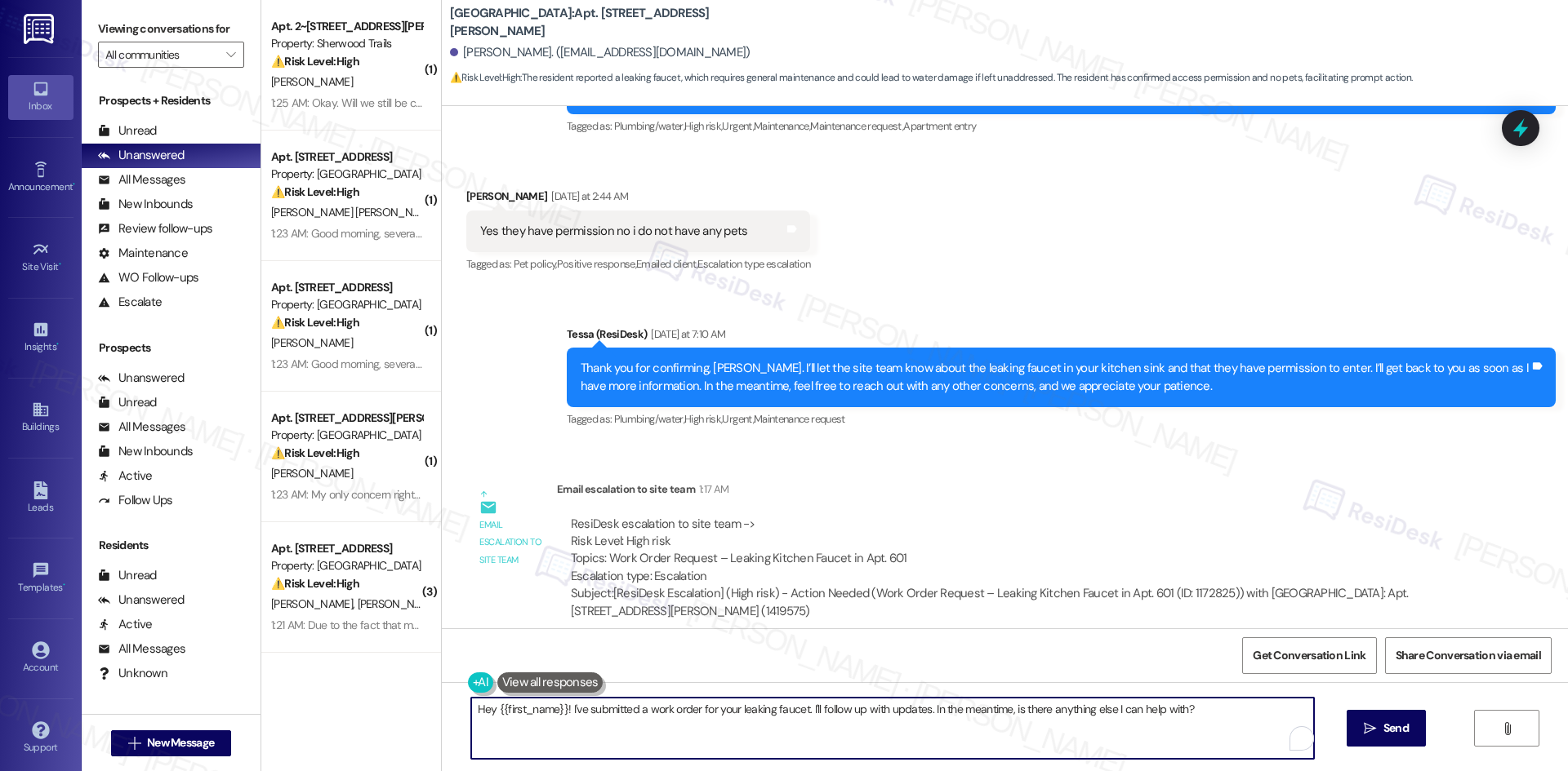
paste textarea "i [PERSON_NAME], the site team mentioned maintenance was in your unit this morn…"
type textarea "Hi [PERSON_NAME], the site team mentioned maintenance was in your unit this mor…"
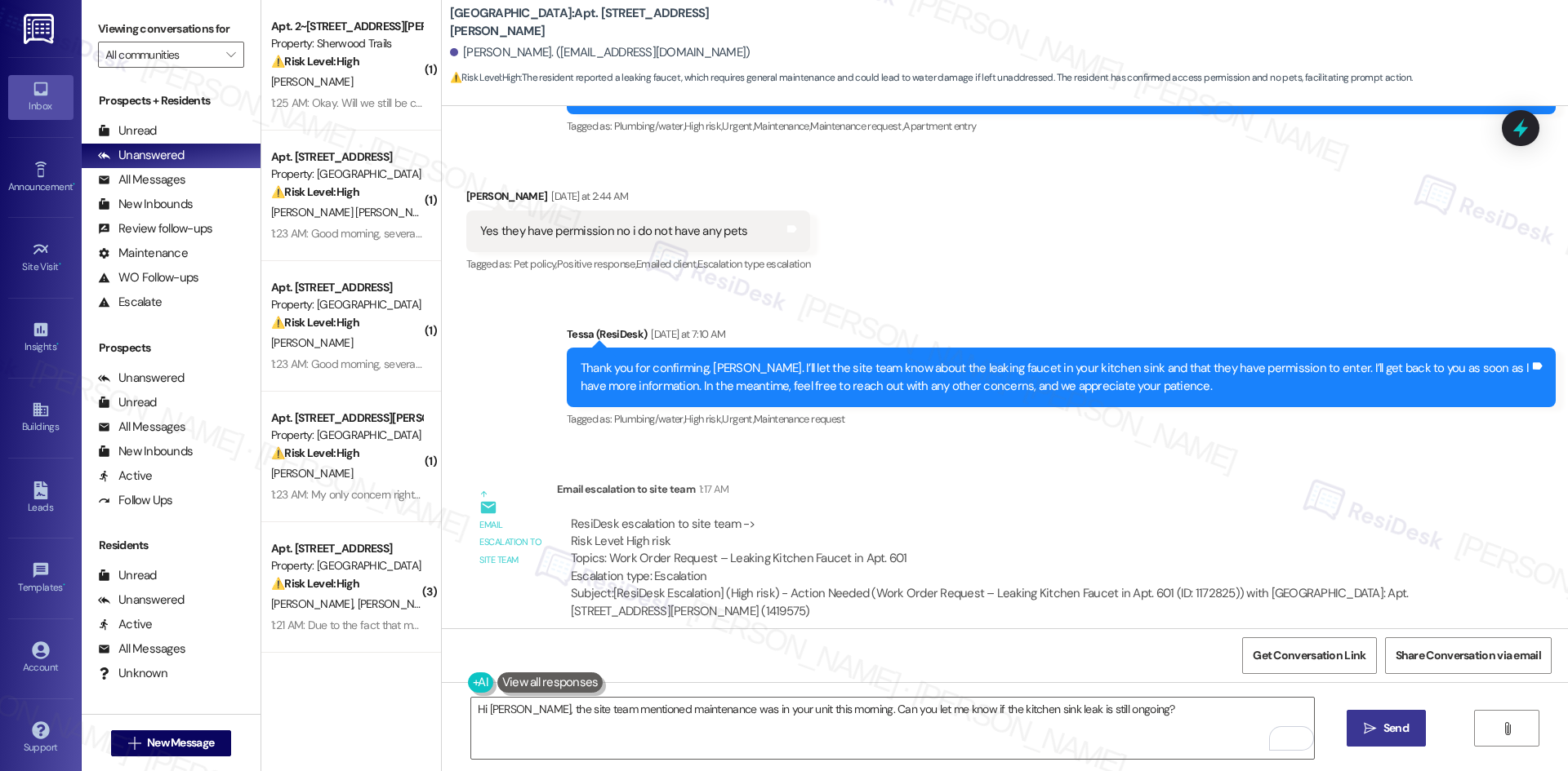
click at [1383, 724] on span "Send" at bounding box center [1395, 728] width 25 height 17
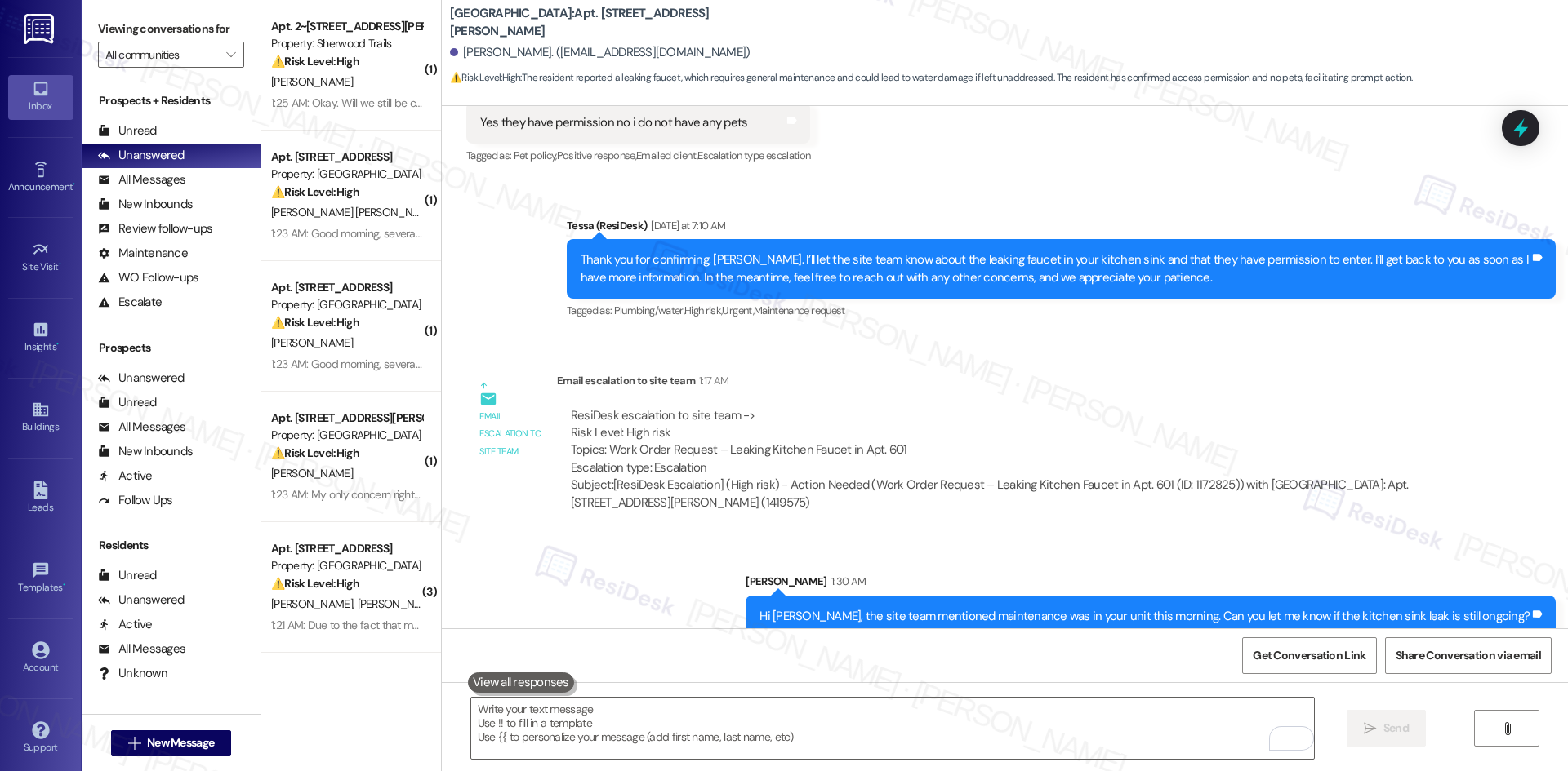
scroll to position [2458, 0]
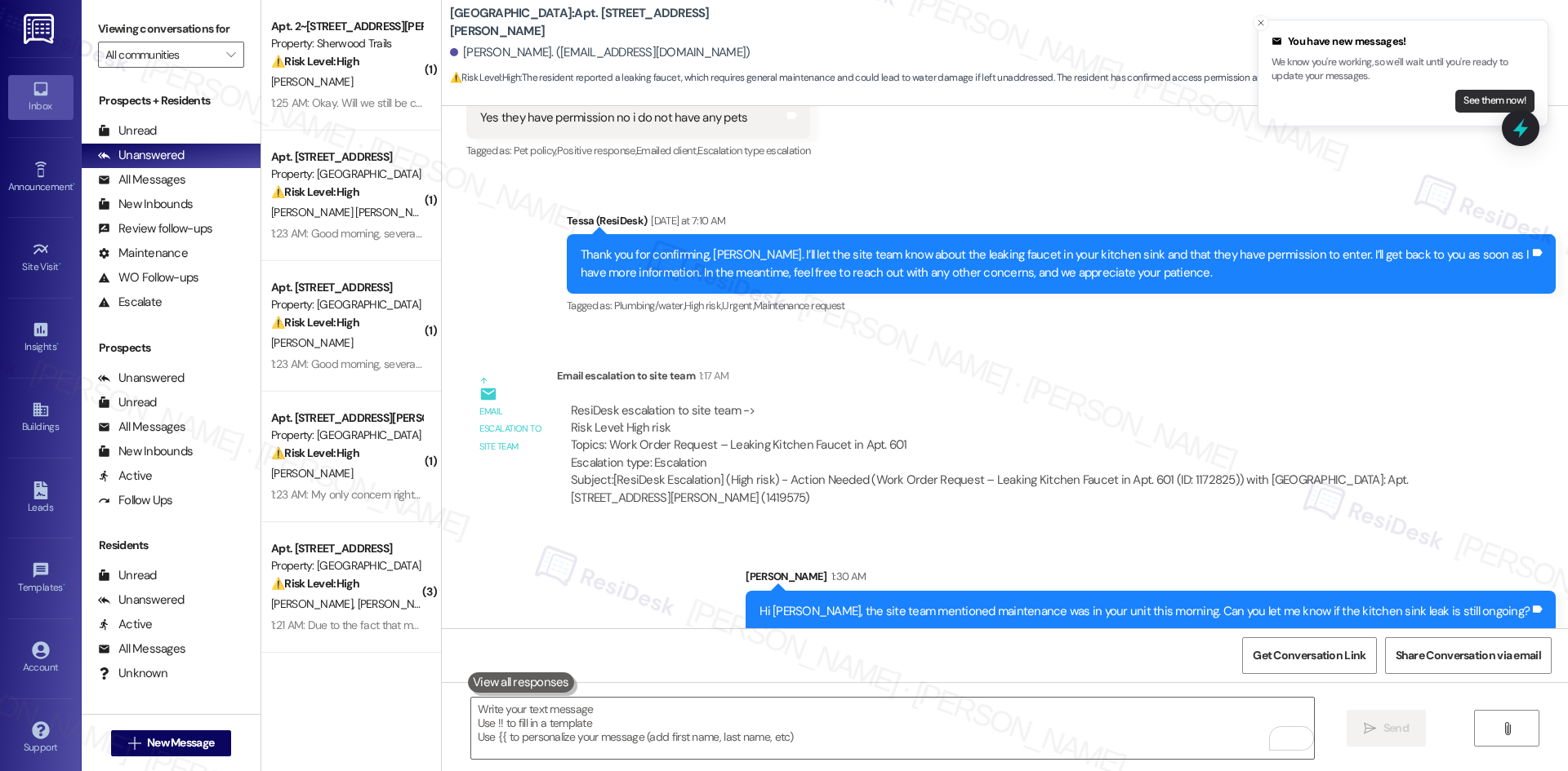
click at [1487, 101] on button "See them now!" at bounding box center [1494, 102] width 80 height 23
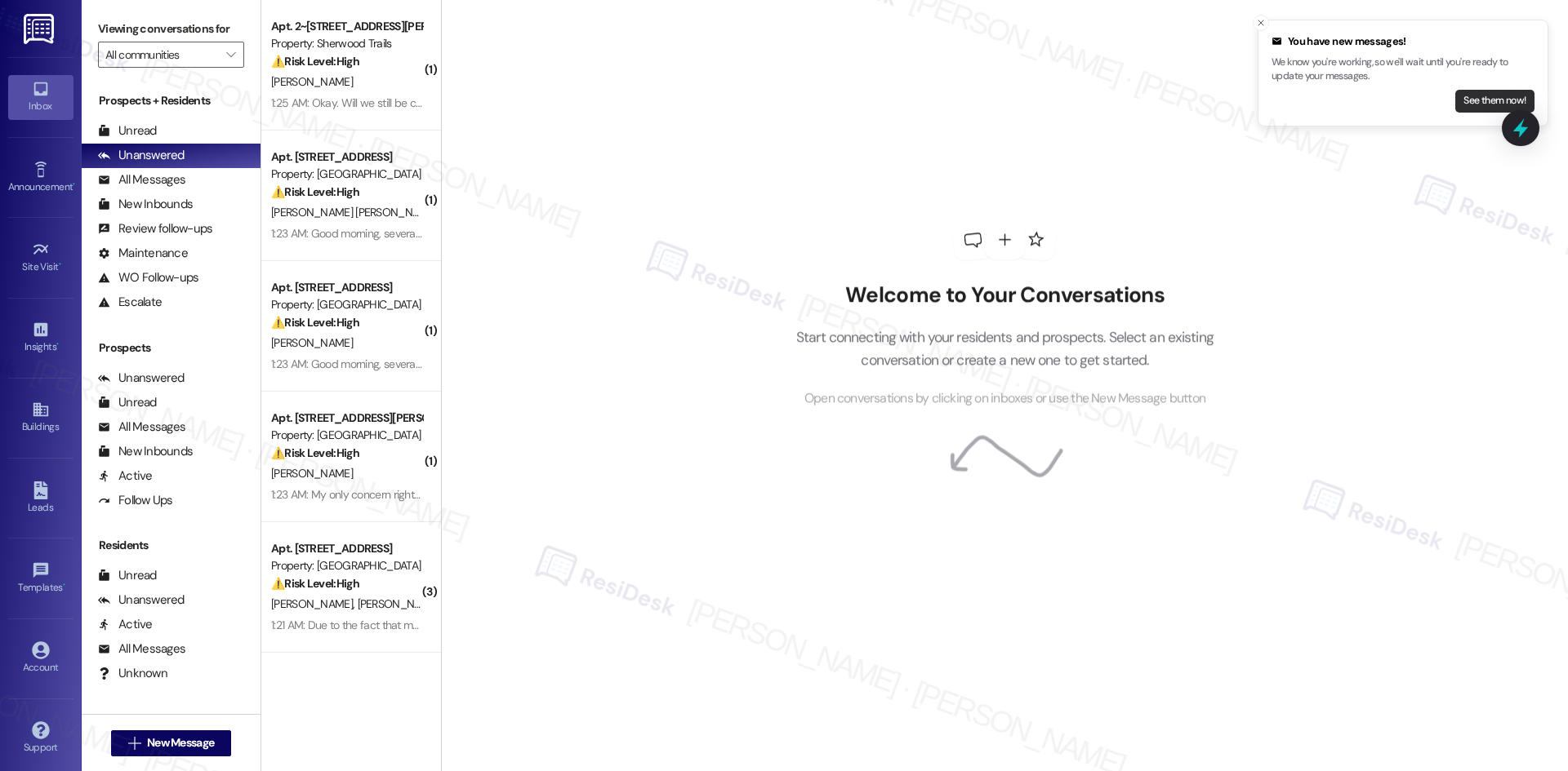
click at [1481, 103] on button "See them now!" at bounding box center [1494, 102] width 80 height 23
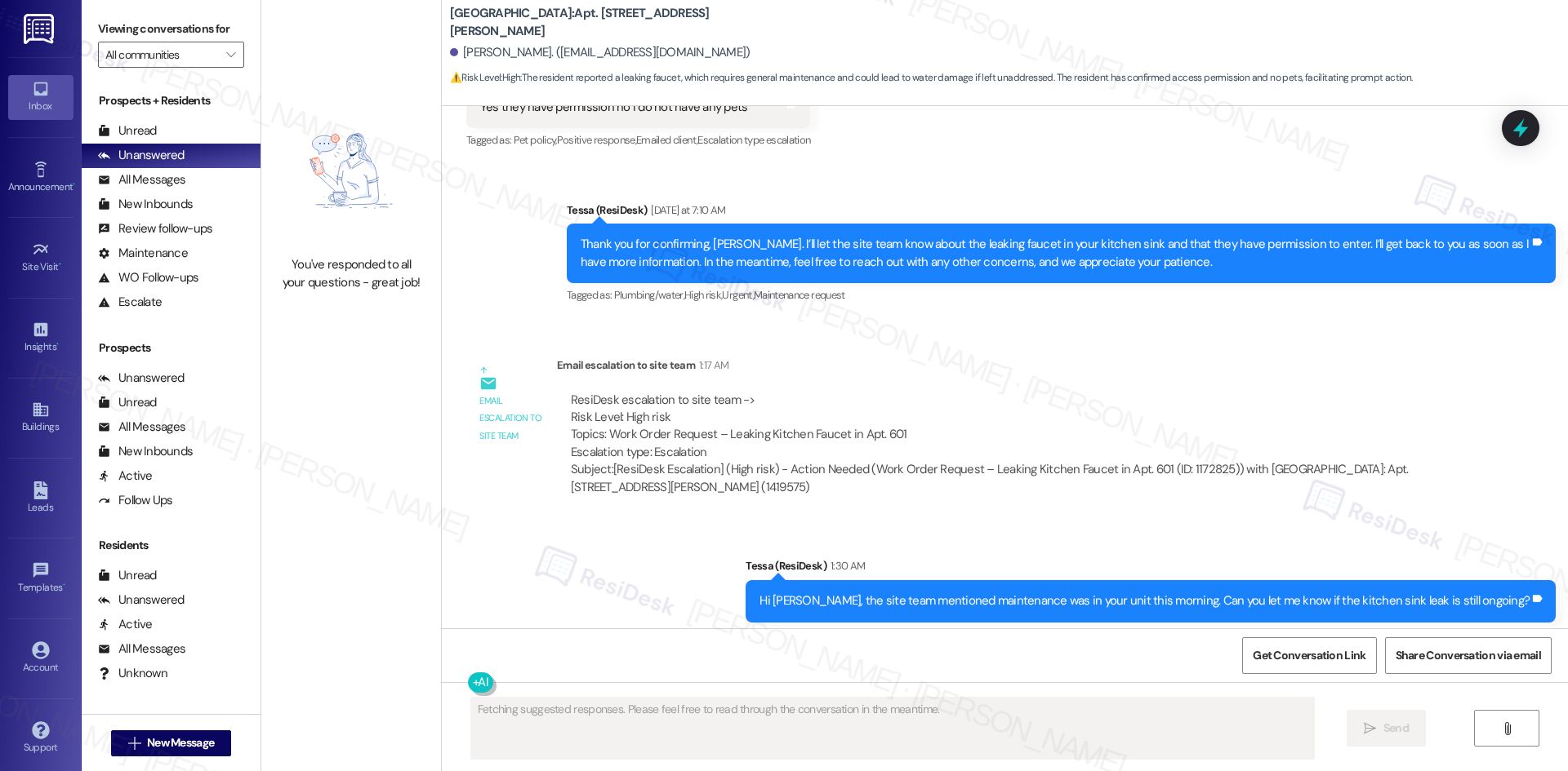
scroll to position [2483, 0]
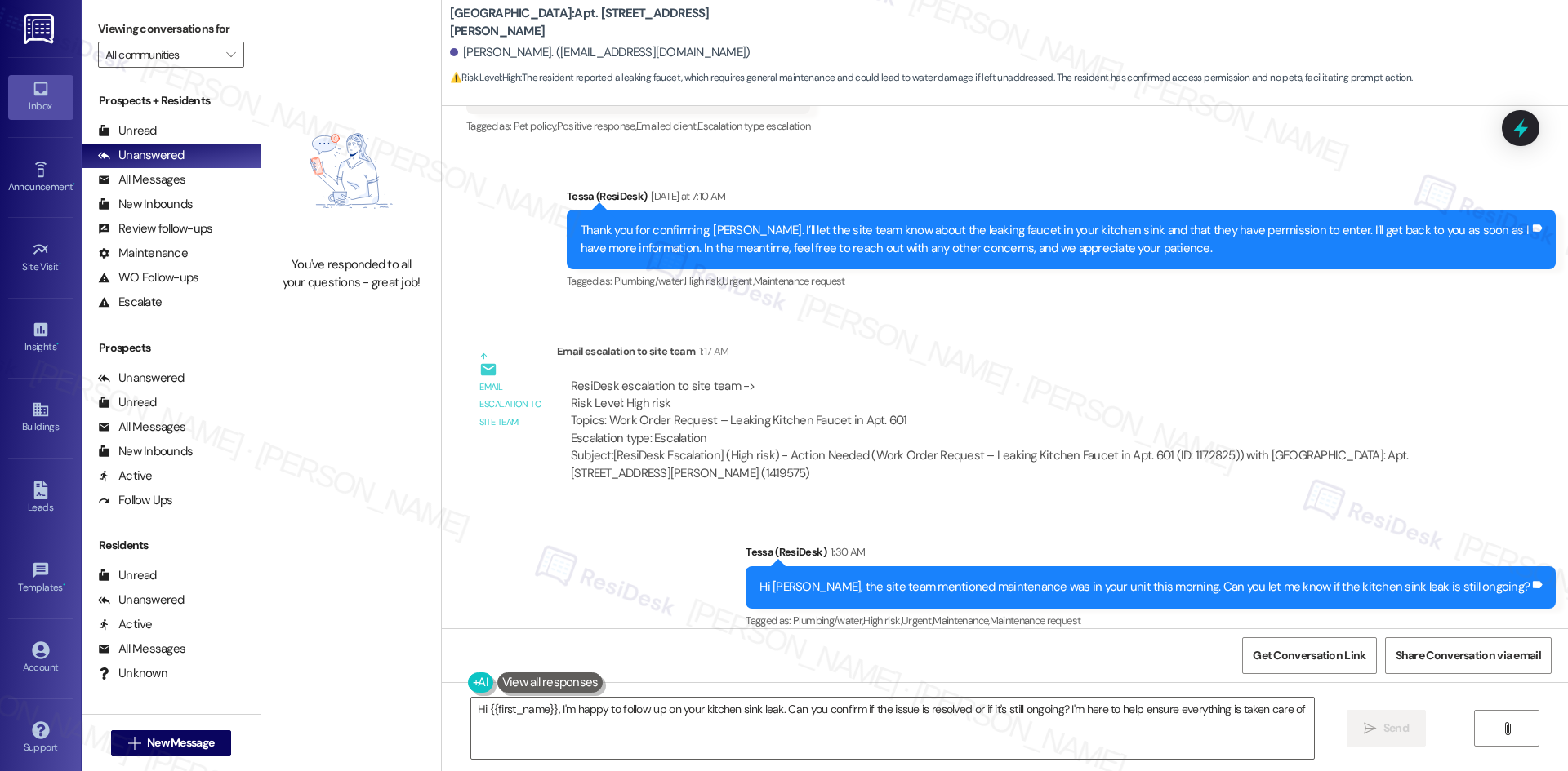
type textarea "Hi {{first_name}}, I'm happy to follow up on your kitchen sink leak. Can you co…"
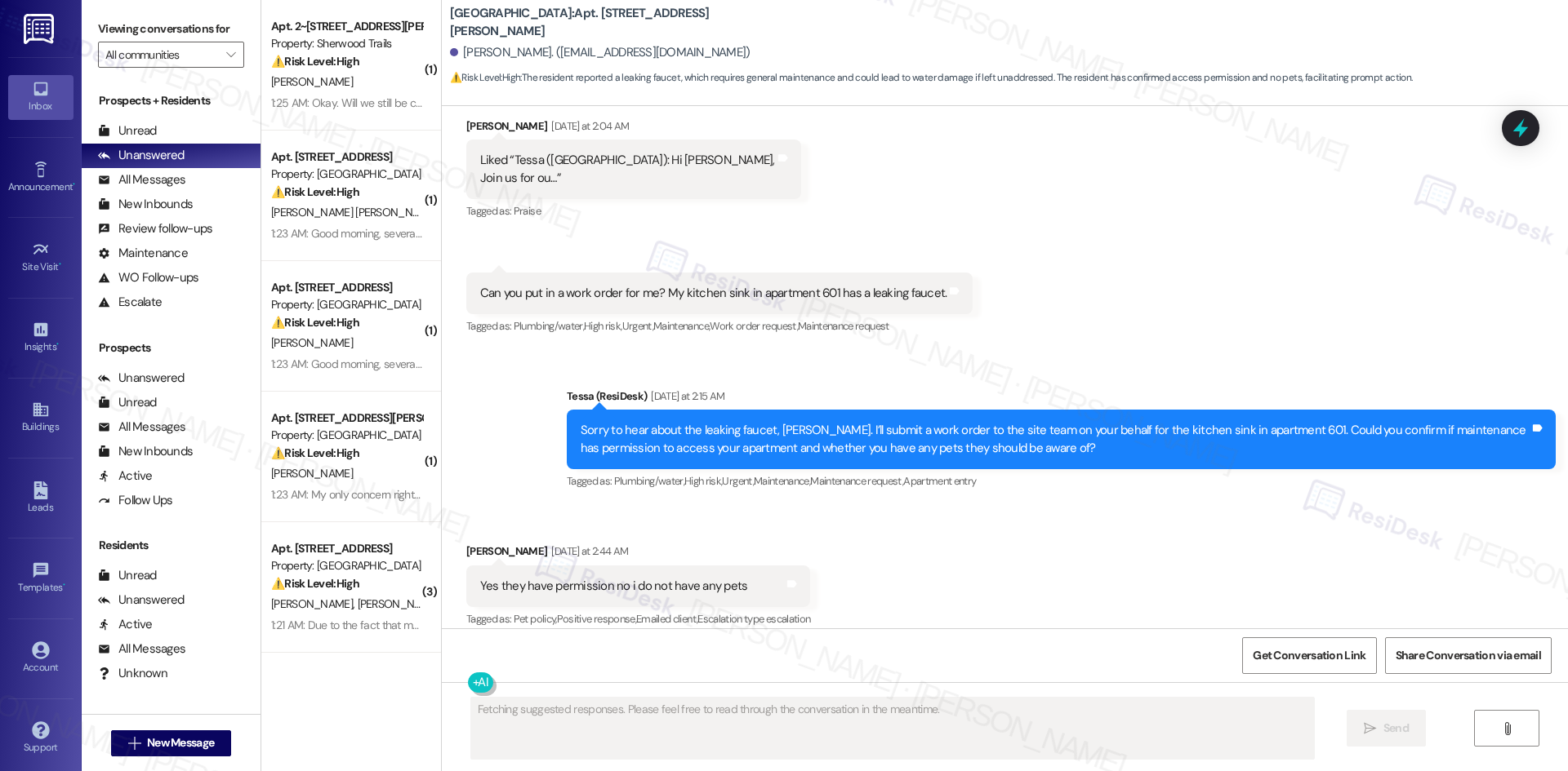
scroll to position [1987, 0]
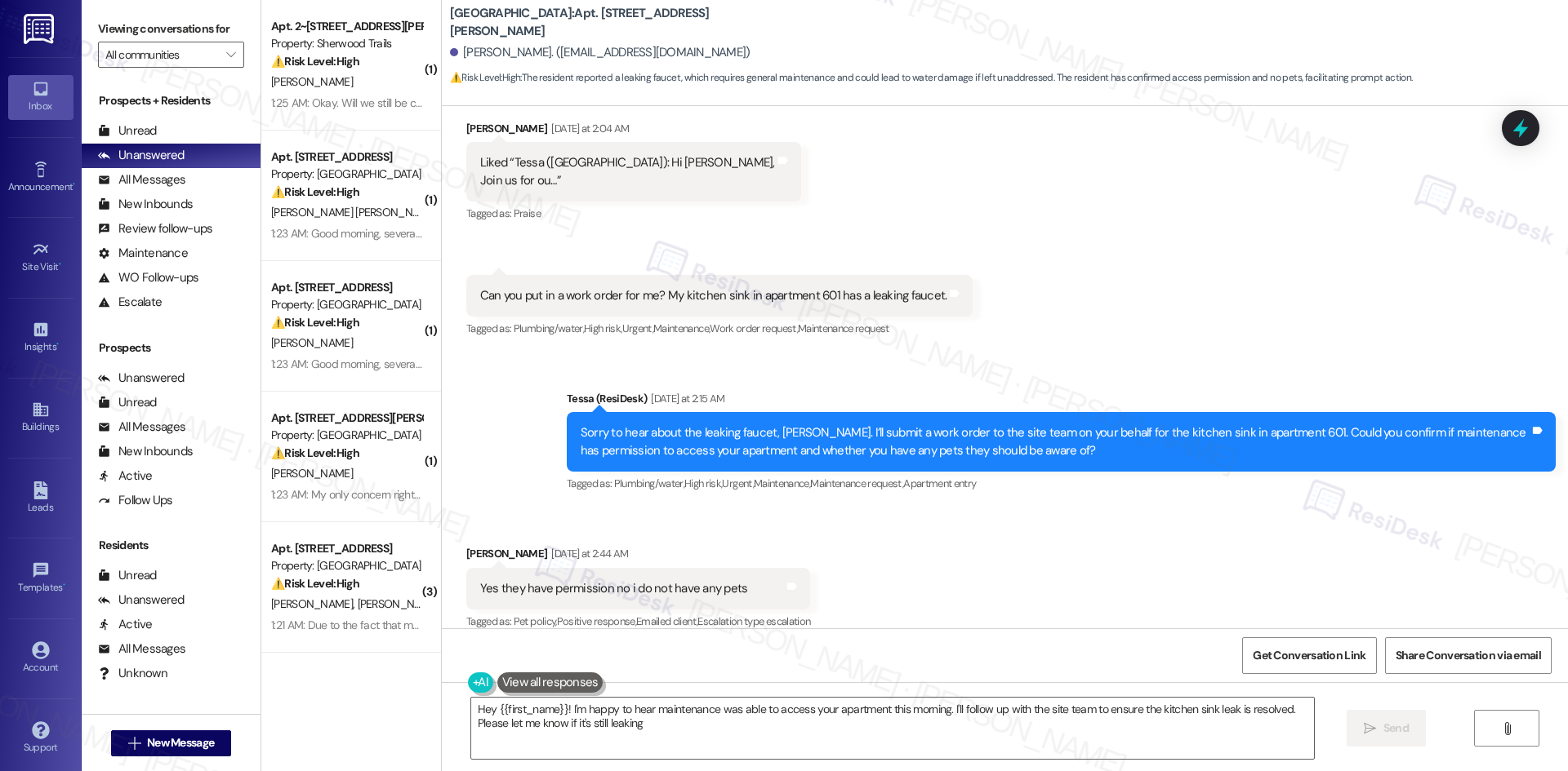
type textarea "Hey {{first_name}}! I'm happy to hear maintenance was able to access your apart…"
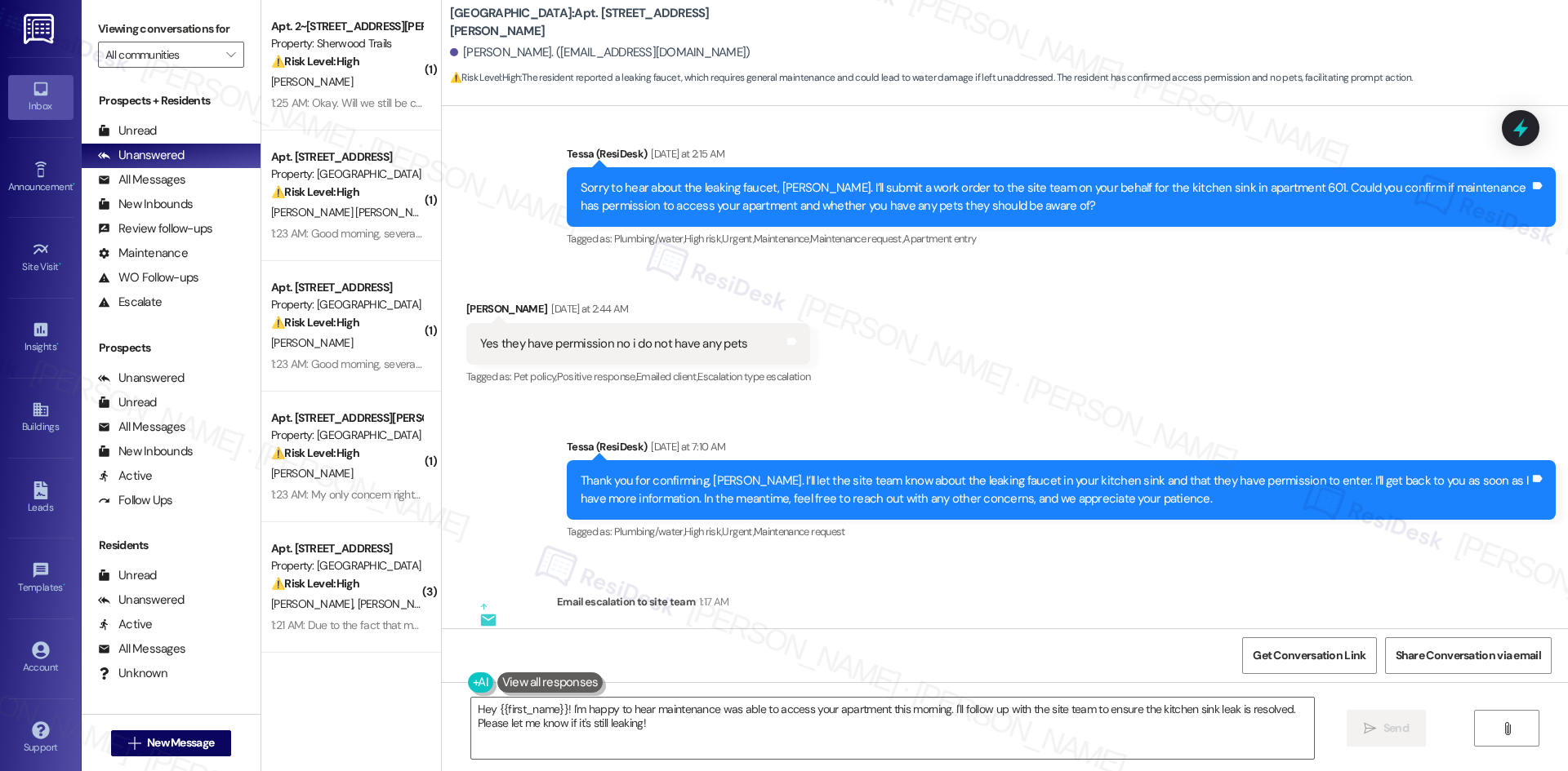
scroll to position [2483, 0]
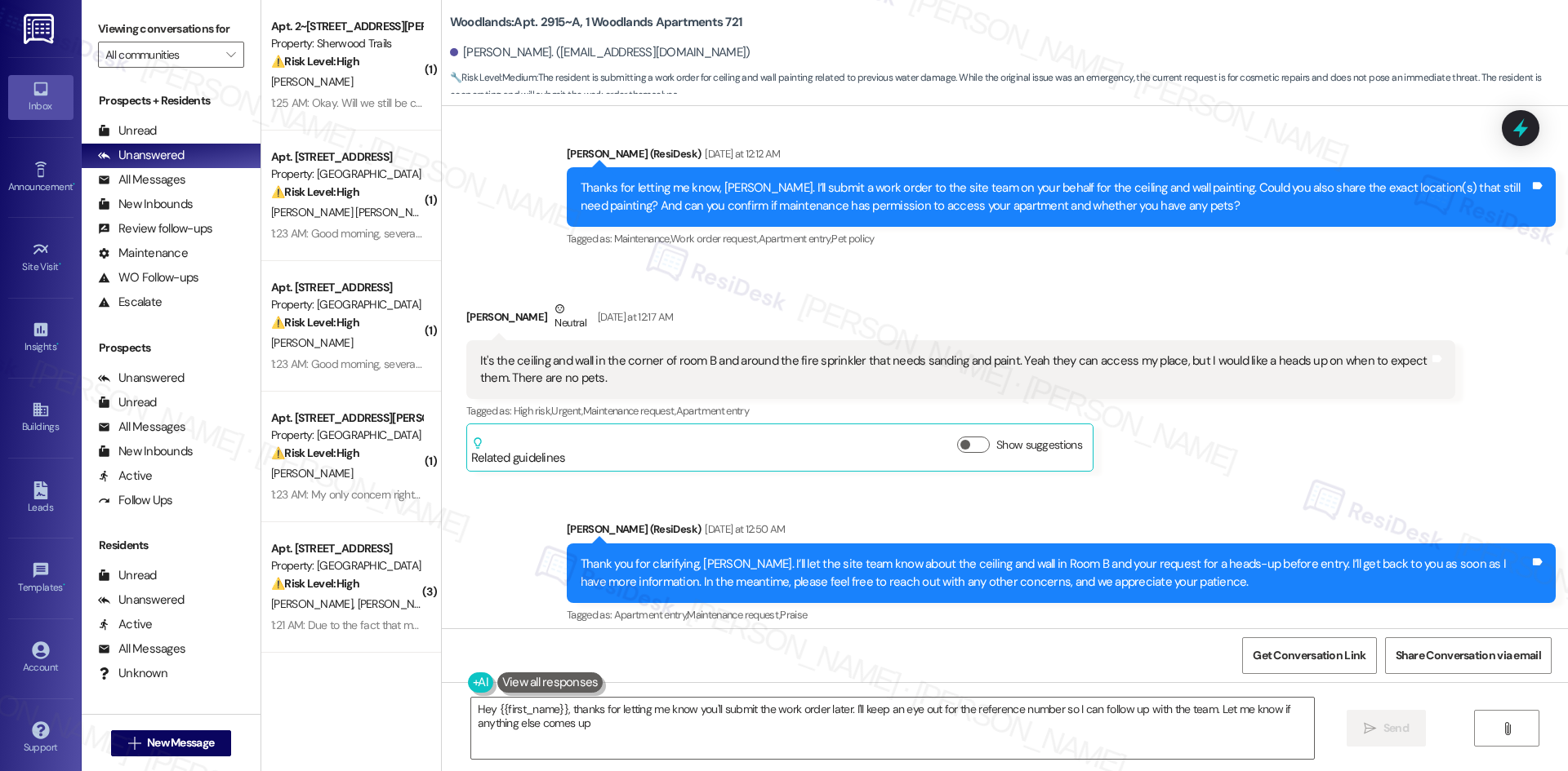
type textarea "Hey {{first_name}}, thanks for letting me know you'll submit the work order lat…"
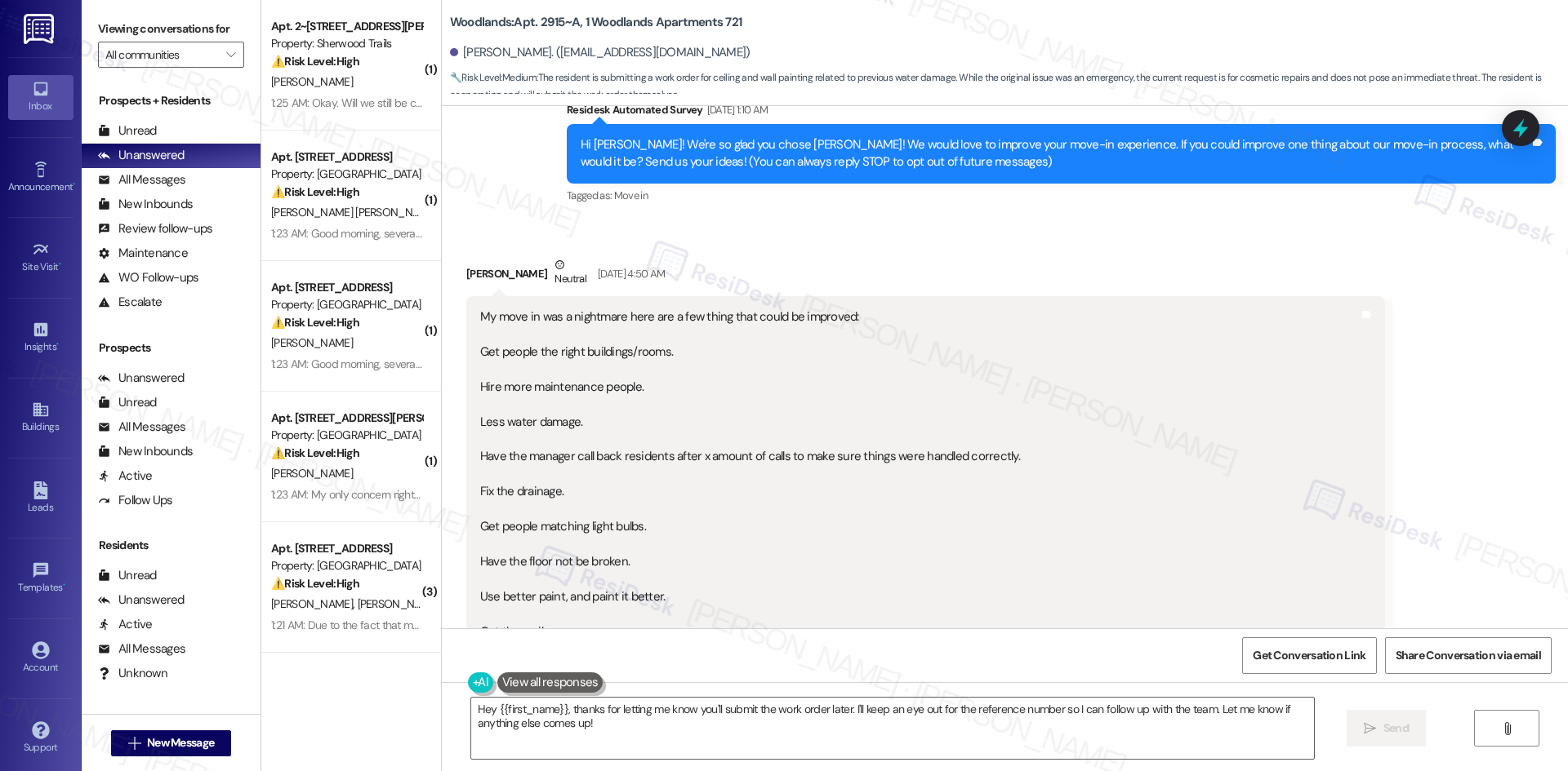
scroll to position [90, 0]
